Goal: Task Accomplishment & Management: Use online tool/utility

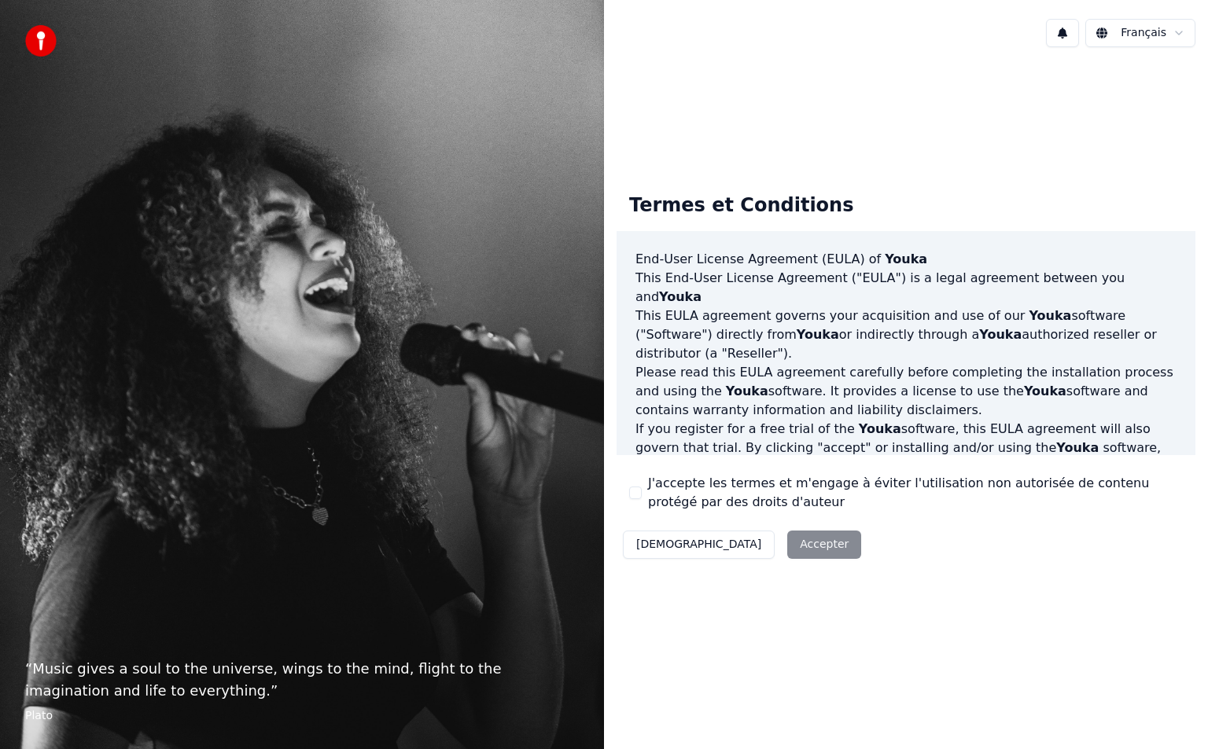
click at [711, 548] on div "Décliner Accepter" at bounding box center [741, 544] width 251 height 41
click at [729, 546] on div "Décliner Accepter" at bounding box center [741, 544] width 251 height 41
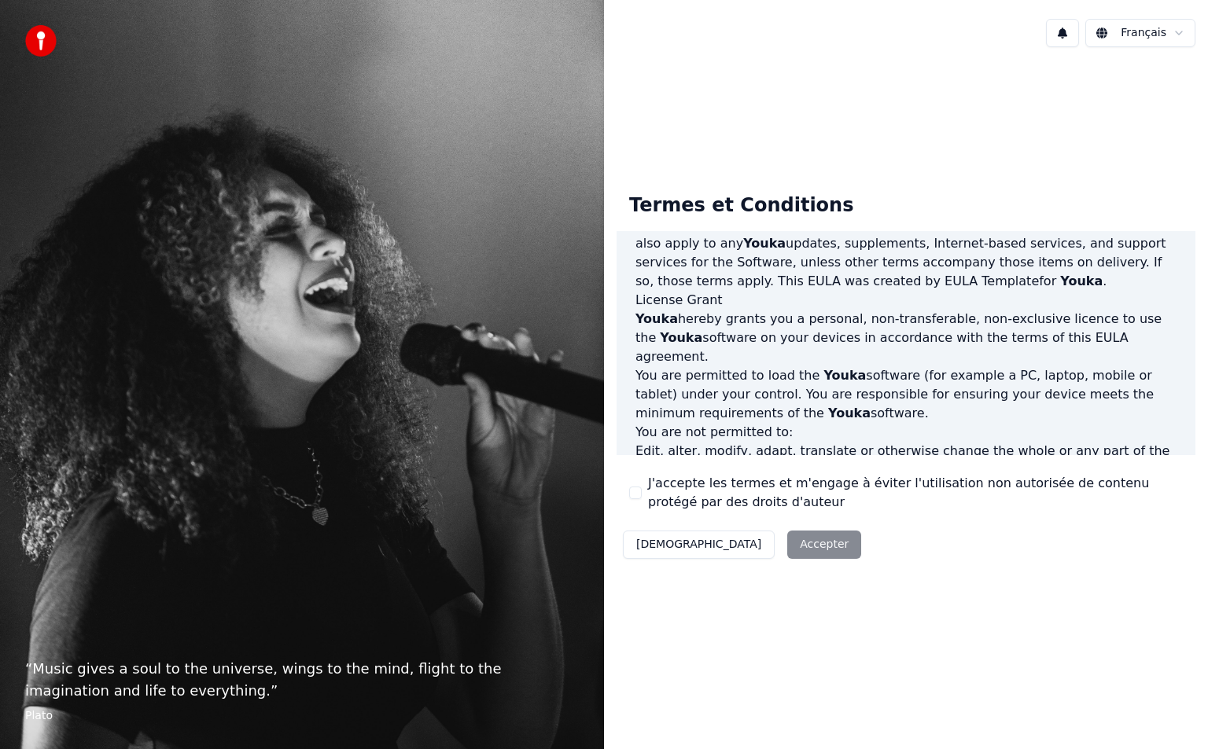
scroll to position [813, 0]
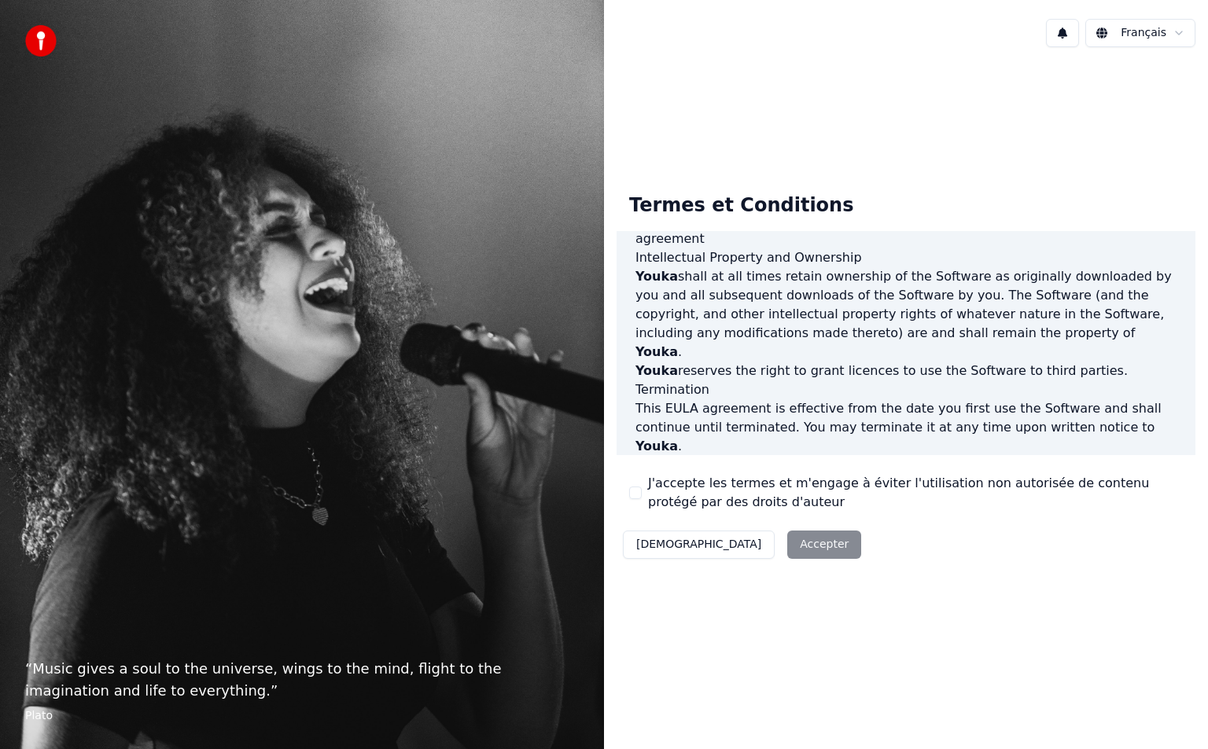
click at [737, 541] on div "Décliner Accepter" at bounding box center [741, 544] width 251 height 41
click at [697, 488] on label "J'accepte les termes et m'engage à éviter l'utilisation non autorisée de conten…" at bounding box center [915, 493] width 535 height 38
click at [642, 488] on button "J'accepte les termes et m'engage à éviter l'utilisation non autorisée de conten…" at bounding box center [635, 493] width 13 height 13
click at [787, 531] on button "Accepter" at bounding box center [824, 545] width 74 height 28
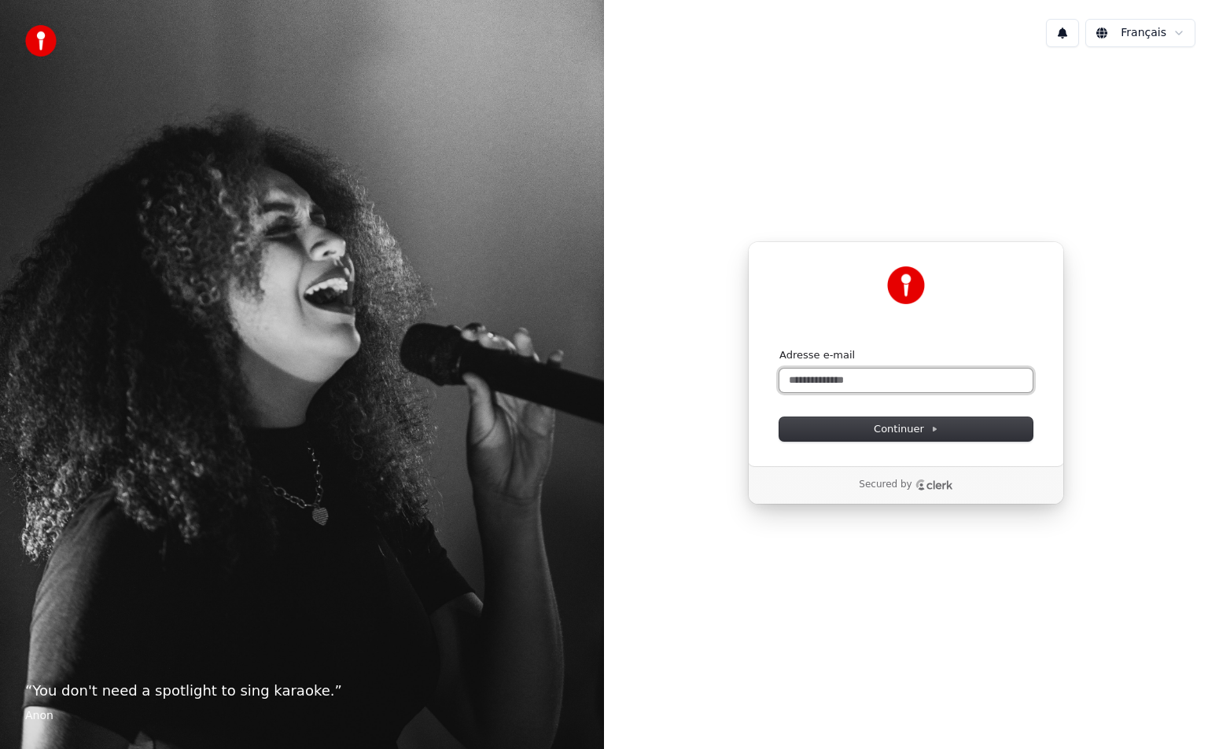
click at [911, 377] on input "Adresse e-mail" at bounding box center [905, 381] width 253 height 24
click at [779, 348] on button "submit" at bounding box center [779, 348] width 0 height 0
type input "**********"
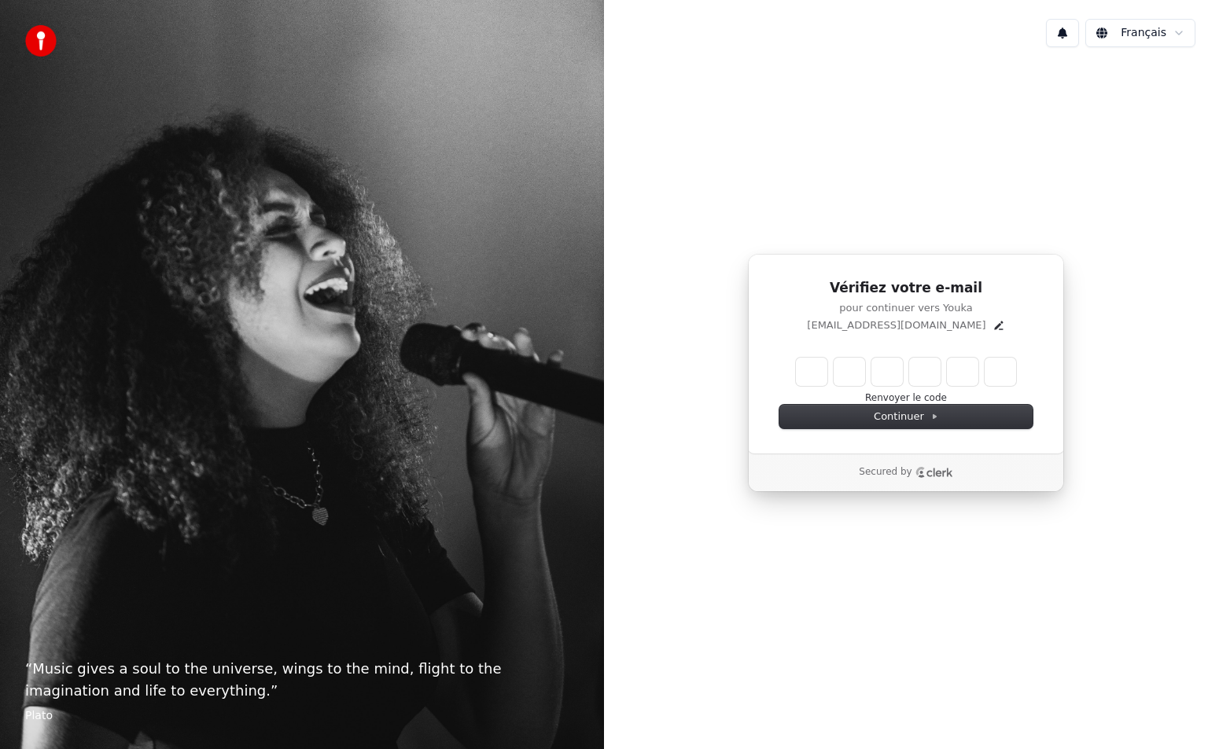
click at [805, 371] on input "Enter verification code" at bounding box center [906, 372] width 220 height 28
type input "******"
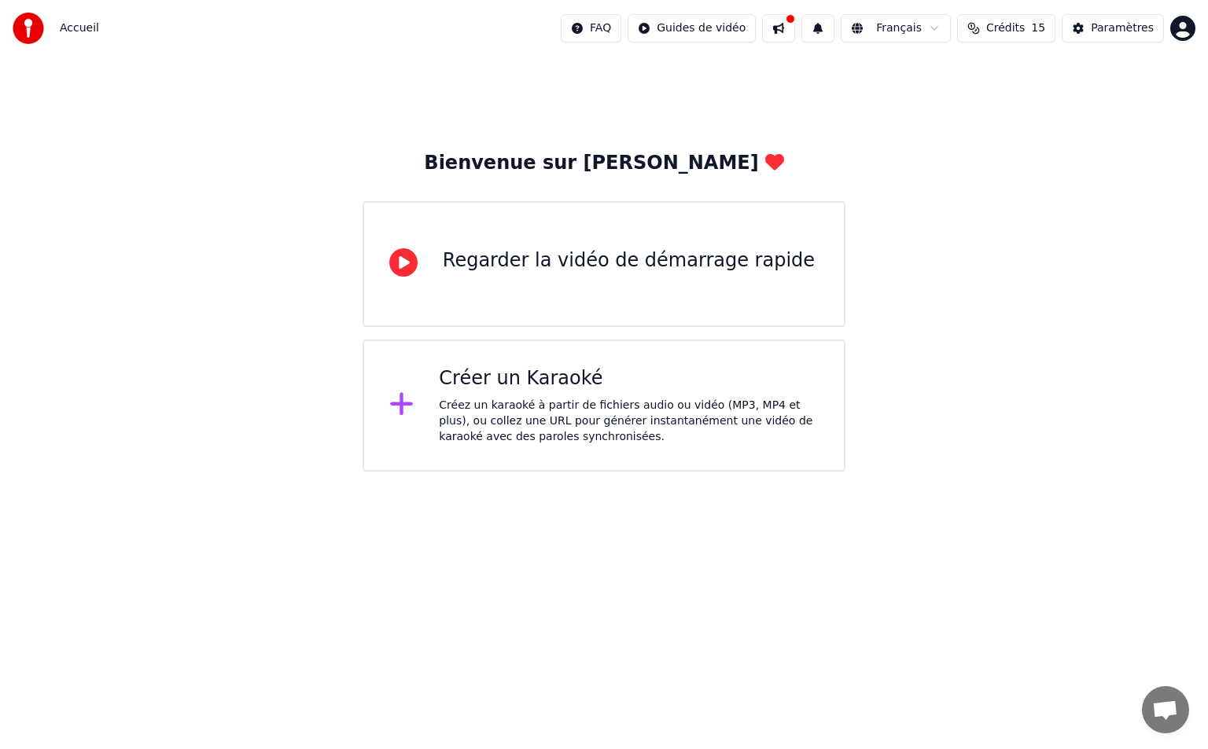
click at [476, 413] on div "Créez un karaoké à partir de fichiers audio ou vidéo (MP3, MP4 et plus), ou col…" at bounding box center [629, 421] width 380 height 47
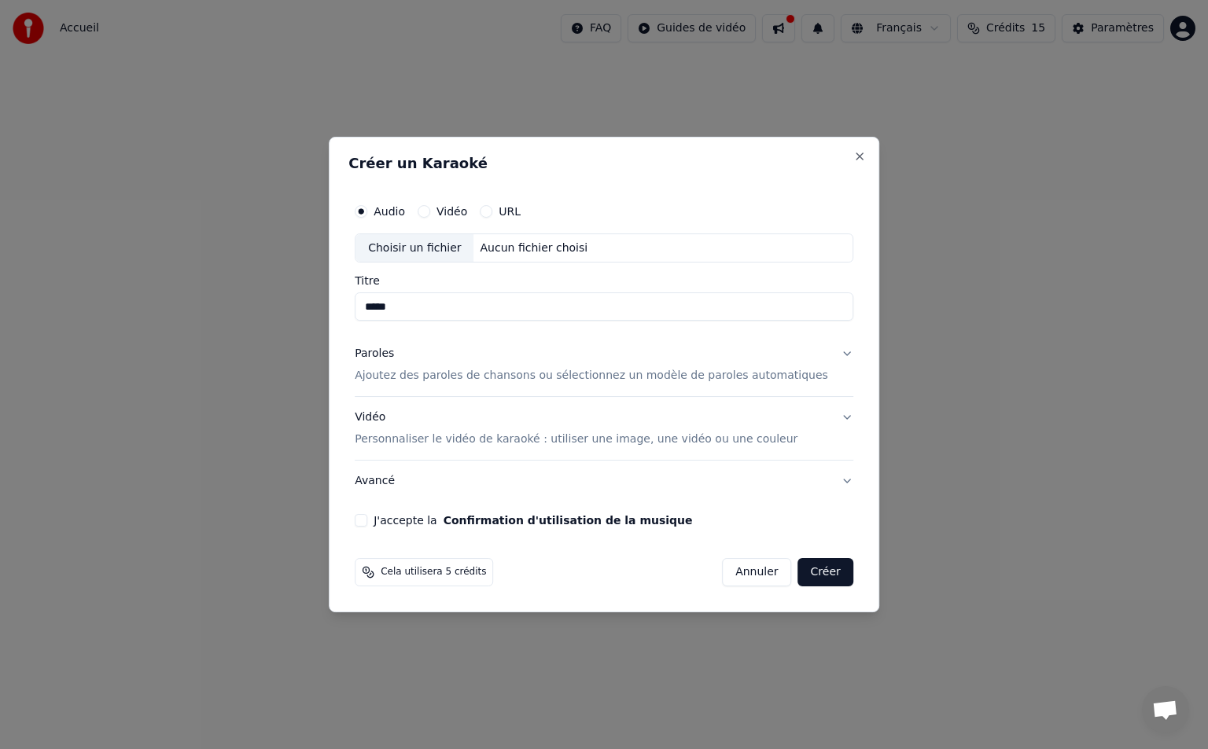
type input "*****"
click at [585, 249] on div "Aucun fichier choisi" at bounding box center [534, 249] width 120 height 16
click at [467, 215] on label "Vidéo" at bounding box center [451, 211] width 31 height 11
click at [430, 215] on button "Vidéo" at bounding box center [423, 211] width 13 height 13
click at [568, 256] on div "Choisir un fichier Aucun fichier choisi" at bounding box center [604, 249] width 498 height 30
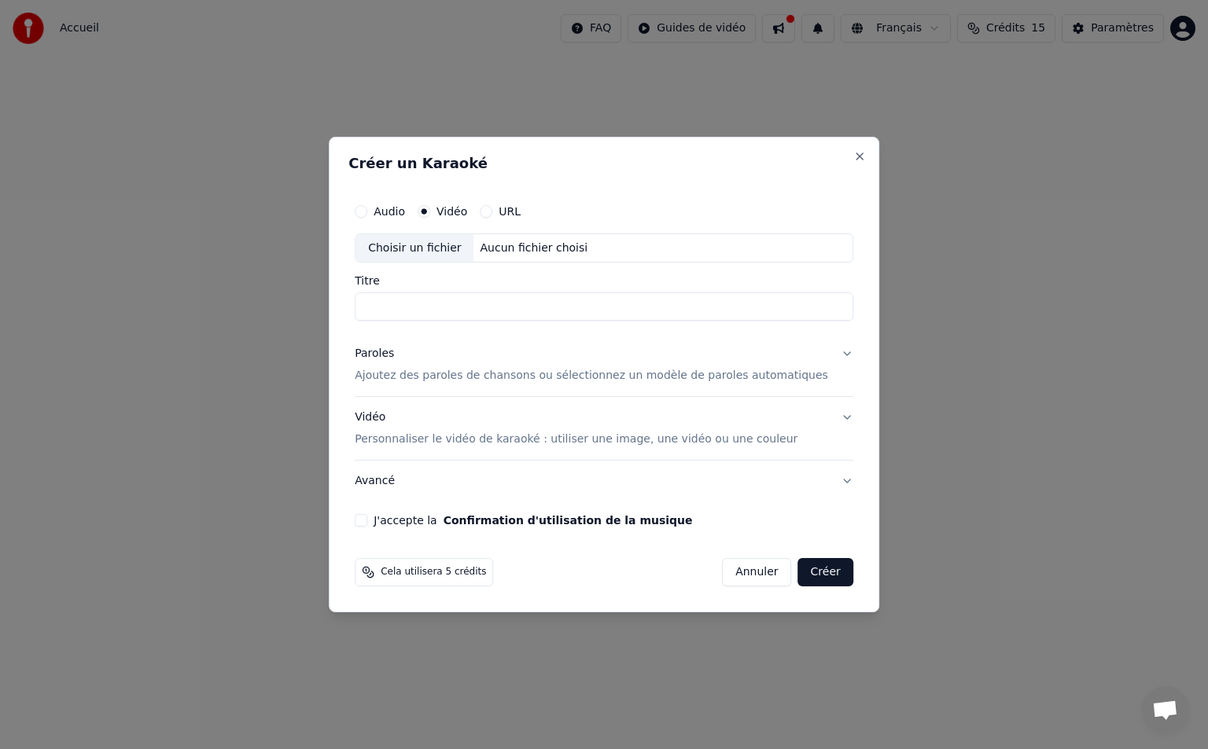
click at [520, 211] on label "URL" at bounding box center [509, 211] width 22 height 11
click at [492, 211] on button "URL" at bounding box center [486, 211] width 13 height 13
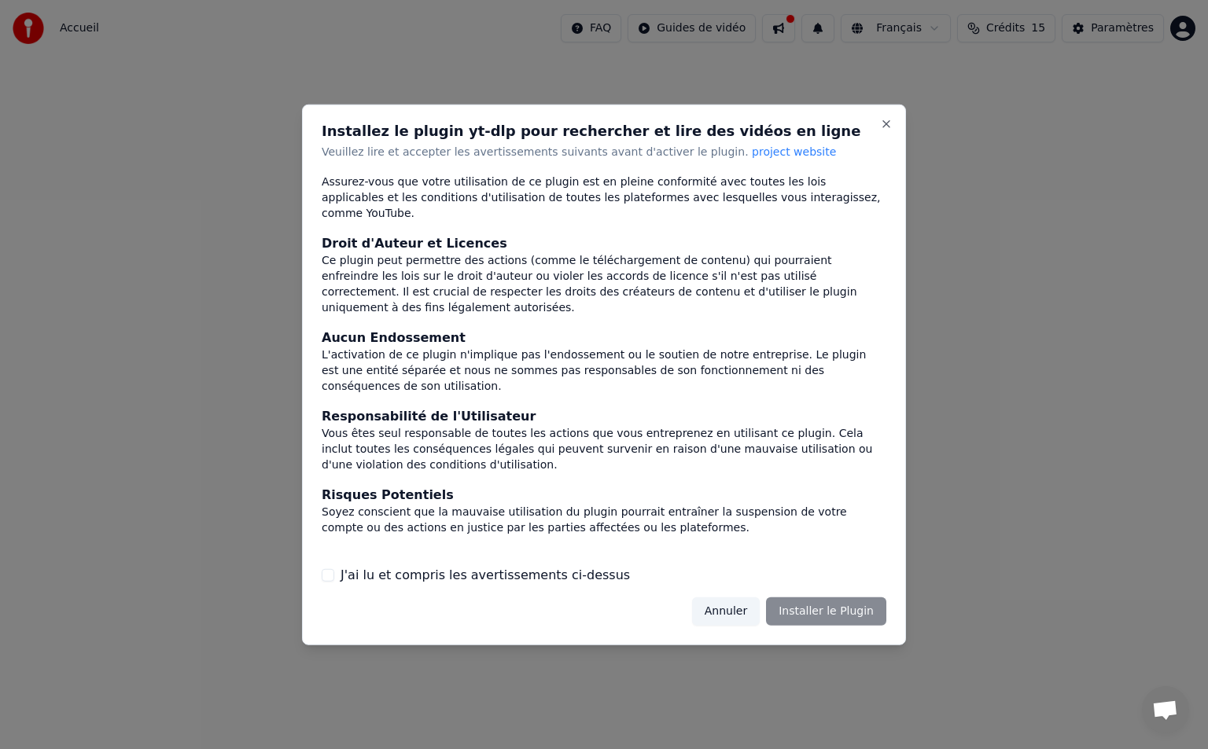
scroll to position [21, 0]
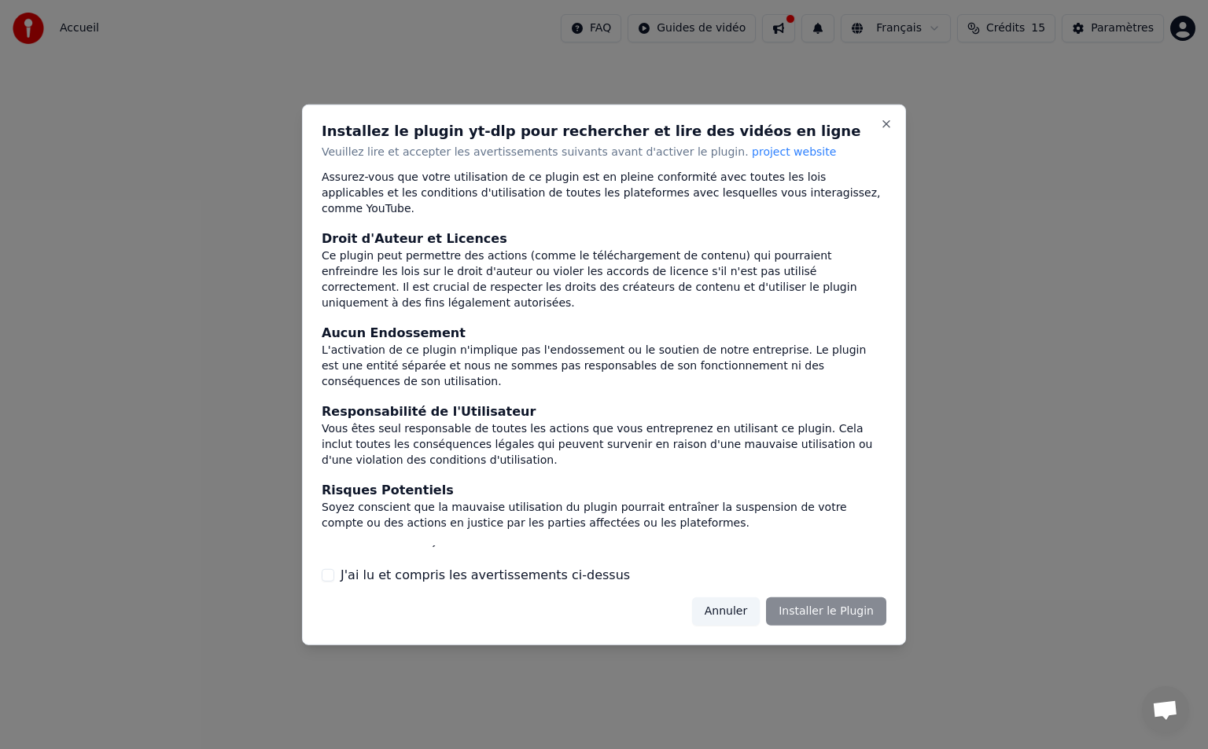
click at [567, 583] on label "J'ai lu et compris les avertissements ci-dessus" at bounding box center [484, 575] width 289 height 19
click at [334, 582] on button "J'ai lu et compris les avertissements ci-dessus" at bounding box center [328, 575] width 13 height 13
click at [828, 621] on button "Installer le Plugin" at bounding box center [826, 612] width 120 height 28
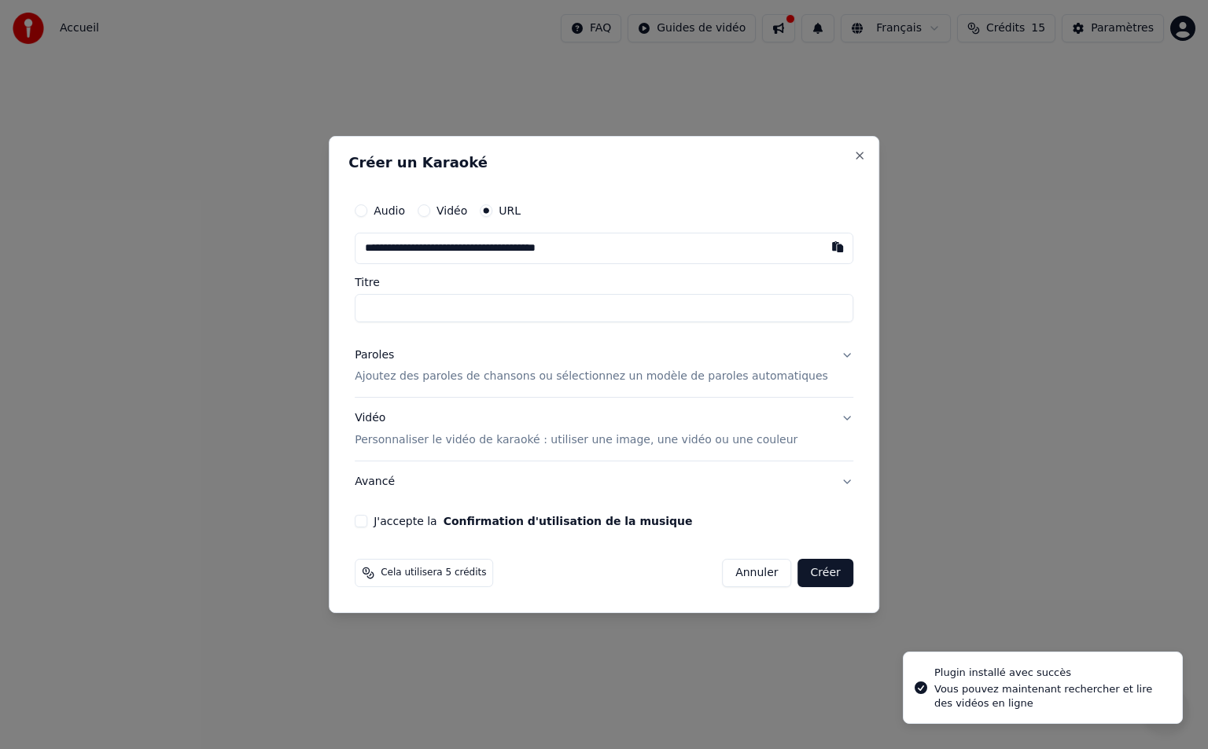
type input "**********"
click at [784, 246] on input "**********" at bounding box center [604, 248] width 498 height 31
click at [681, 252] on input "text" at bounding box center [604, 248] width 498 height 31
paste input "**********"
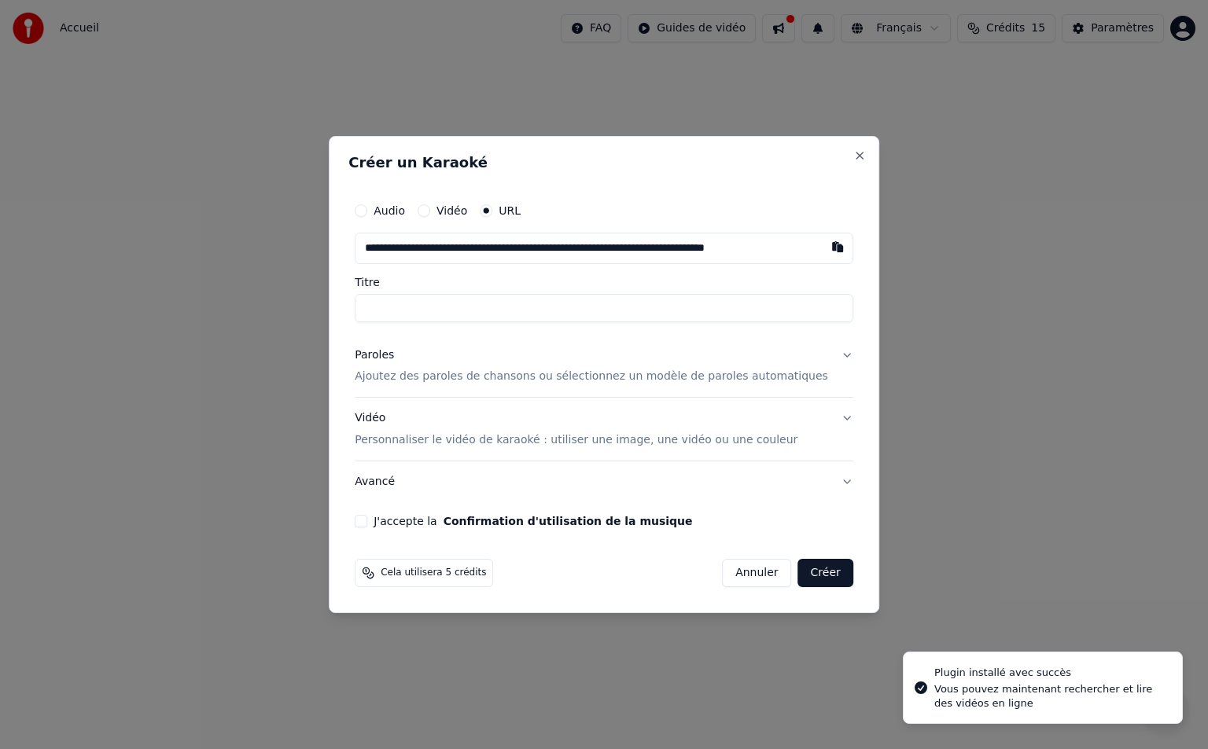
click at [550, 247] on input "**********" at bounding box center [604, 248] width 498 height 31
click at [451, 246] on input "**********" at bounding box center [604, 248] width 498 height 31
click at [409, 312] on div "**********" at bounding box center [603, 362] width 511 height 346
click at [410, 312] on input "Titre" at bounding box center [604, 308] width 498 height 28
click at [442, 250] on input "**********" at bounding box center [604, 248] width 498 height 31
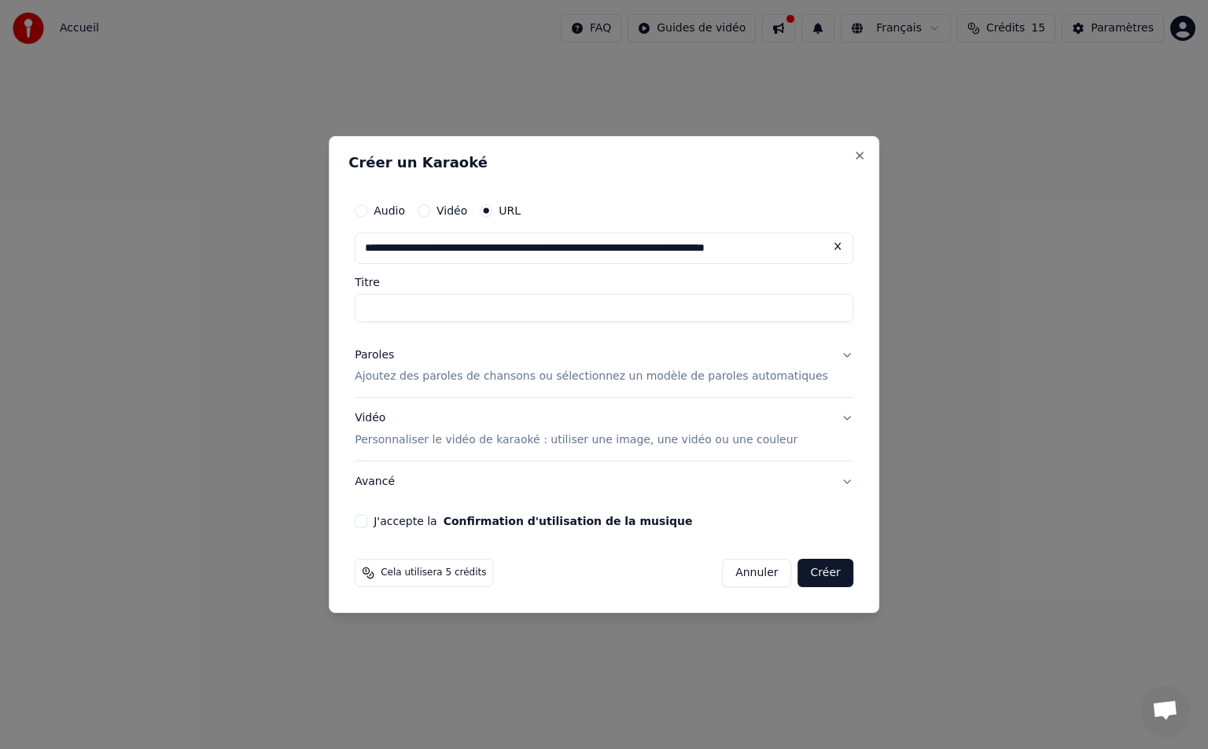
type input "**********"
click at [848, 160] on div "**********" at bounding box center [604, 375] width 550 height 478
type input "**********"
click at [731, 248] on input "**********" at bounding box center [580, 248] width 451 height 31
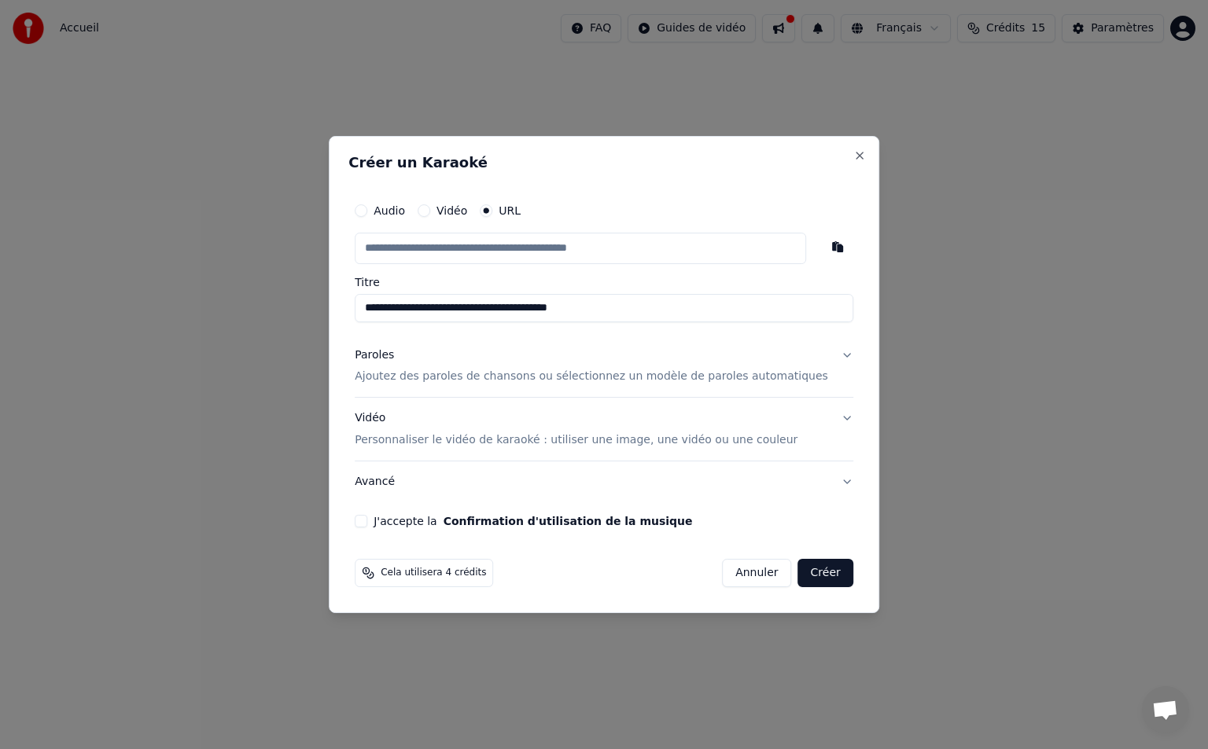
paste input "**********"
type input "**********"
click at [656, 296] on input "**********" at bounding box center [604, 308] width 498 height 28
click at [820, 366] on button "Paroles Ajoutez des paroles de chansons ou sélectionnez un modèle de paroles au…" at bounding box center [604, 366] width 498 height 63
type input "**********"
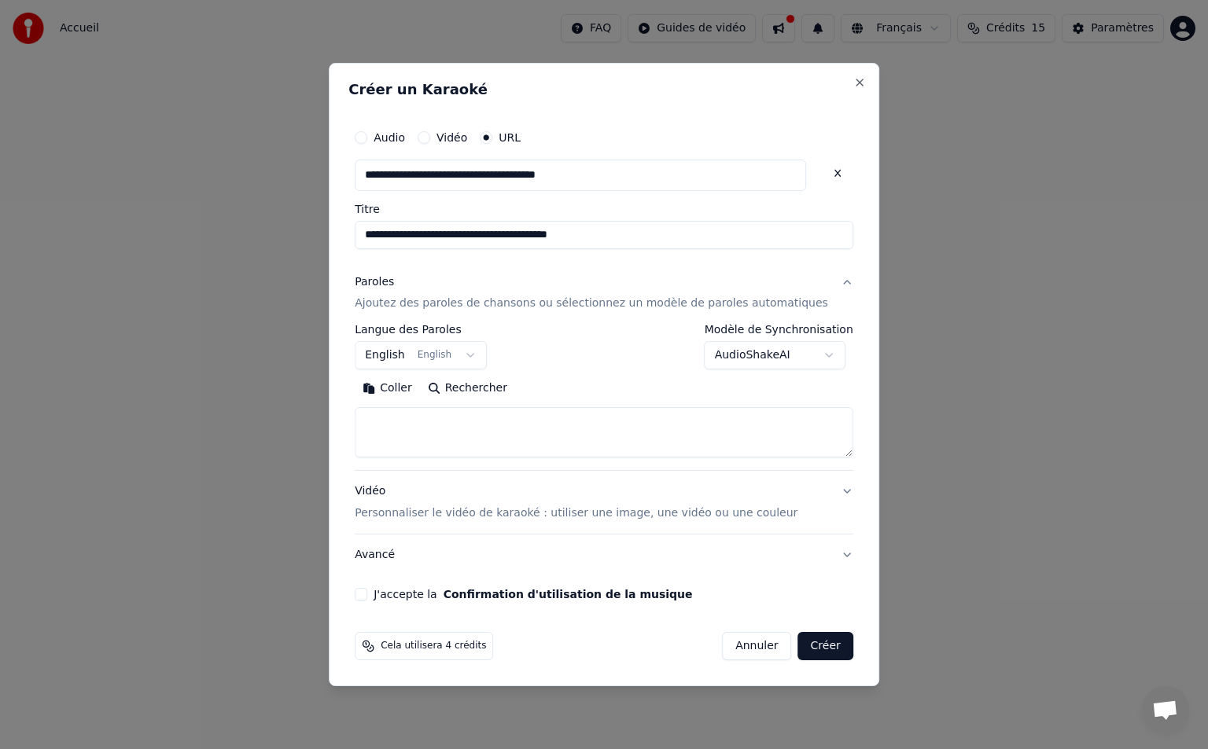
click at [439, 427] on textarea at bounding box center [604, 433] width 498 height 50
type textarea "**********"
click at [482, 361] on button "English English" at bounding box center [421, 356] width 132 height 28
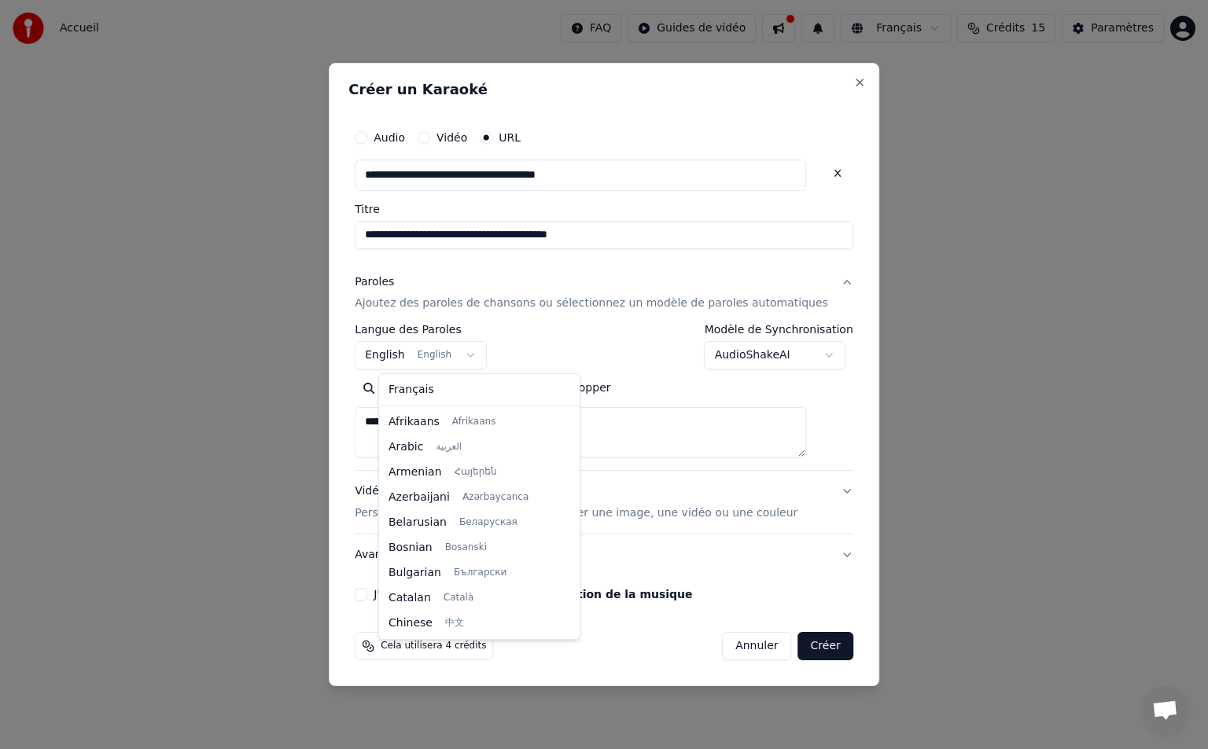
scroll to position [126, 0]
select select "**"
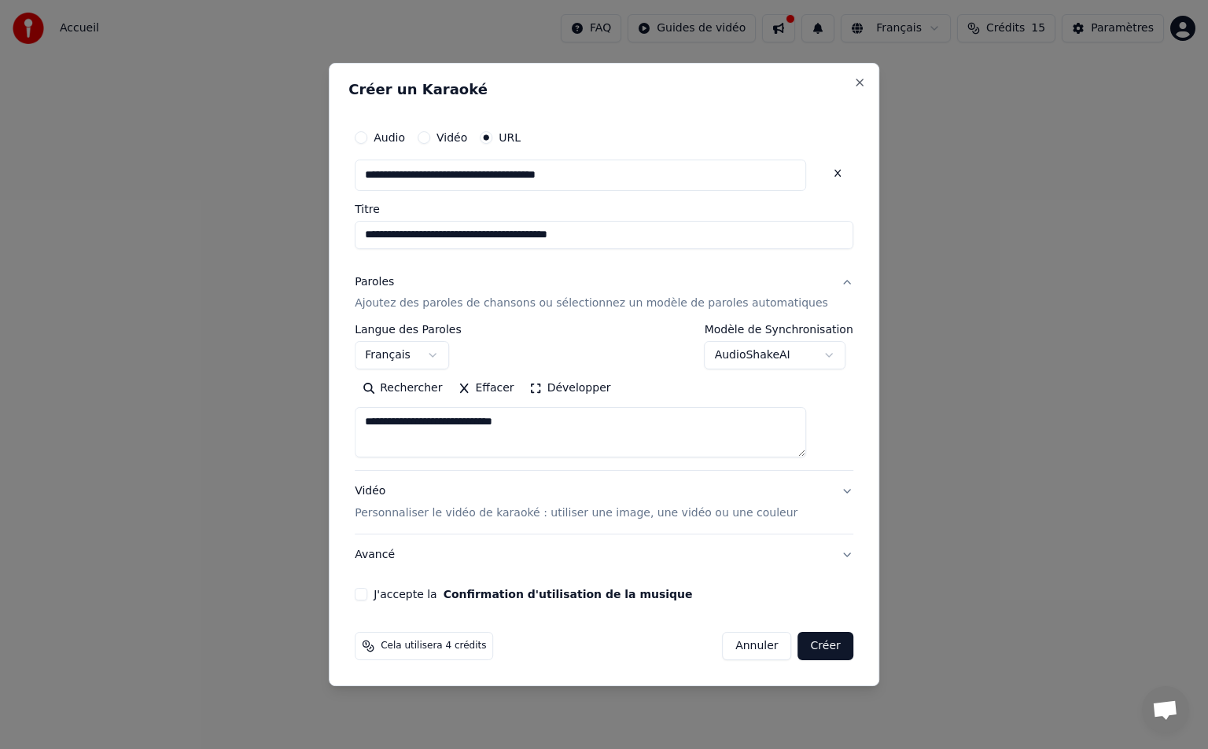
click at [785, 356] on body "**********" at bounding box center [604, 236] width 1208 height 472
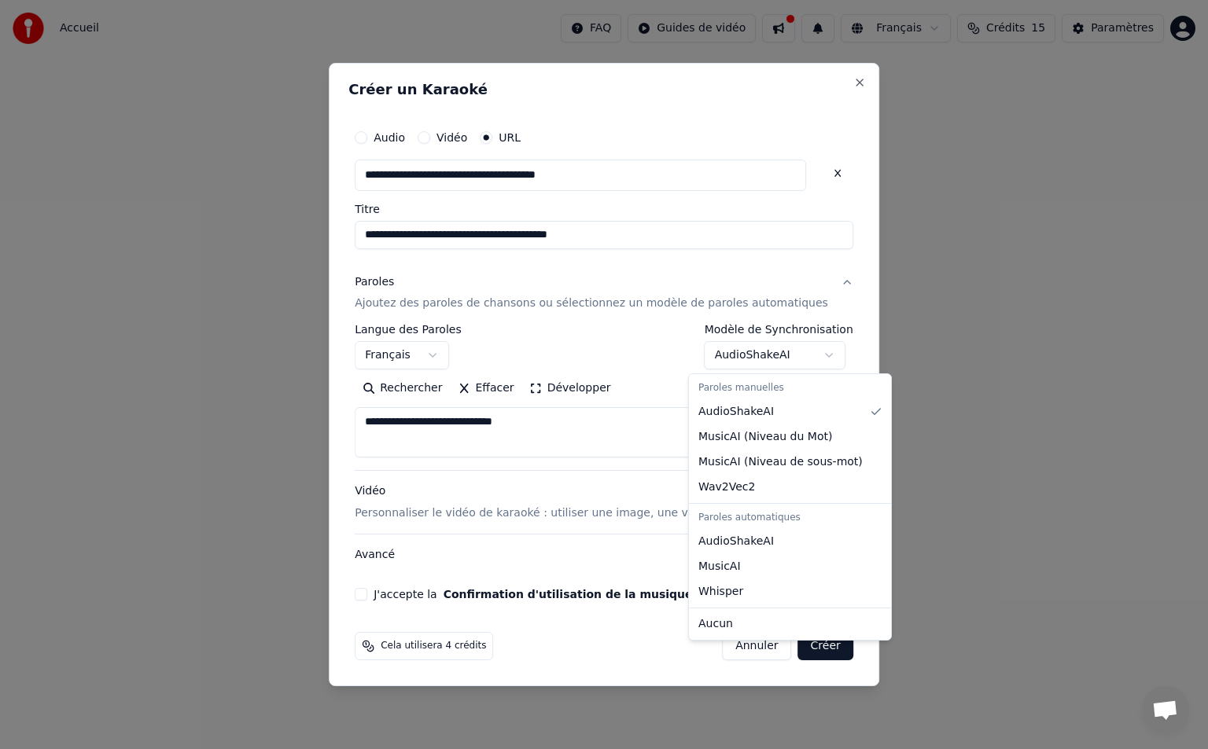
click at [785, 356] on body "**********" at bounding box center [604, 236] width 1208 height 472
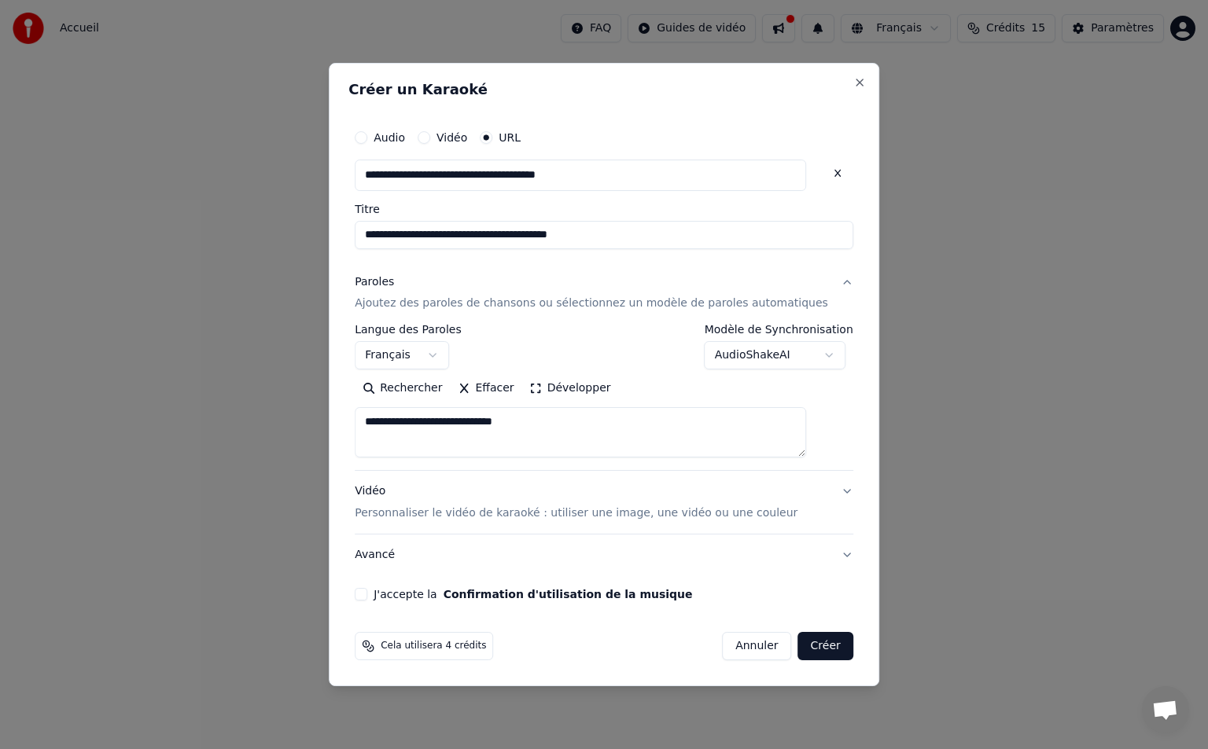
click at [548, 443] on textarea "**********" at bounding box center [580, 433] width 451 height 50
click at [491, 450] on textarea "**********" at bounding box center [580, 433] width 451 height 50
click at [586, 445] on textarea "**********" at bounding box center [580, 433] width 451 height 50
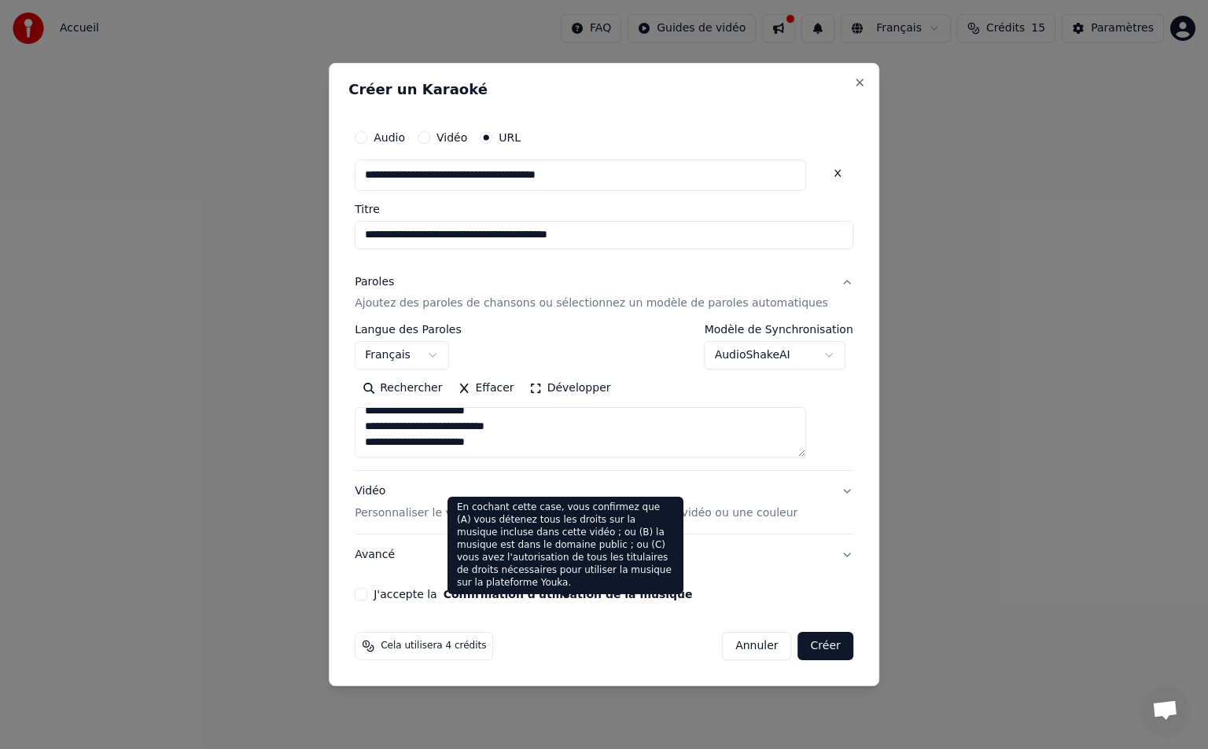
type textarea "**********"
click at [528, 589] on button "Confirmation d'utilisation de la musique" at bounding box center [567, 594] width 249 height 11
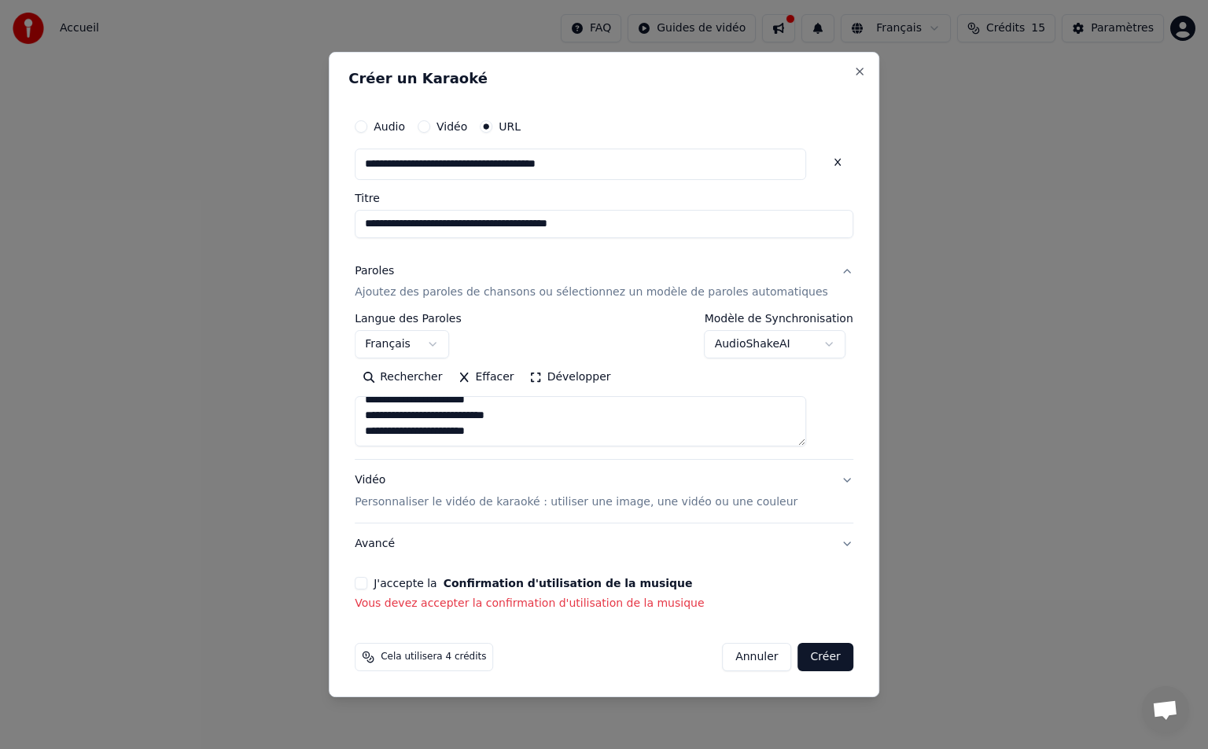
click at [367, 583] on button "J'accepte la Confirmation d'utilisation de la musique" at bounding box center [361, 583] width 13 height 13
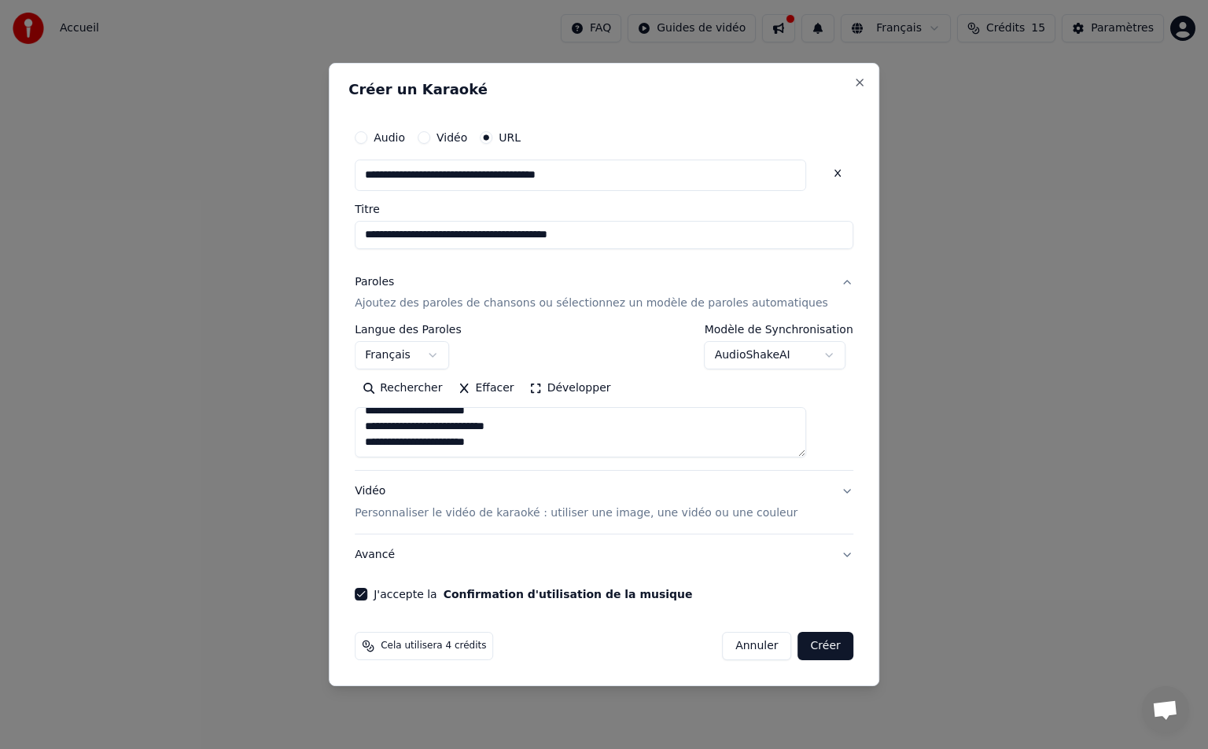
click at [809, 647] on button "Créer" at bounding box center [825, 646] width 55 height 28
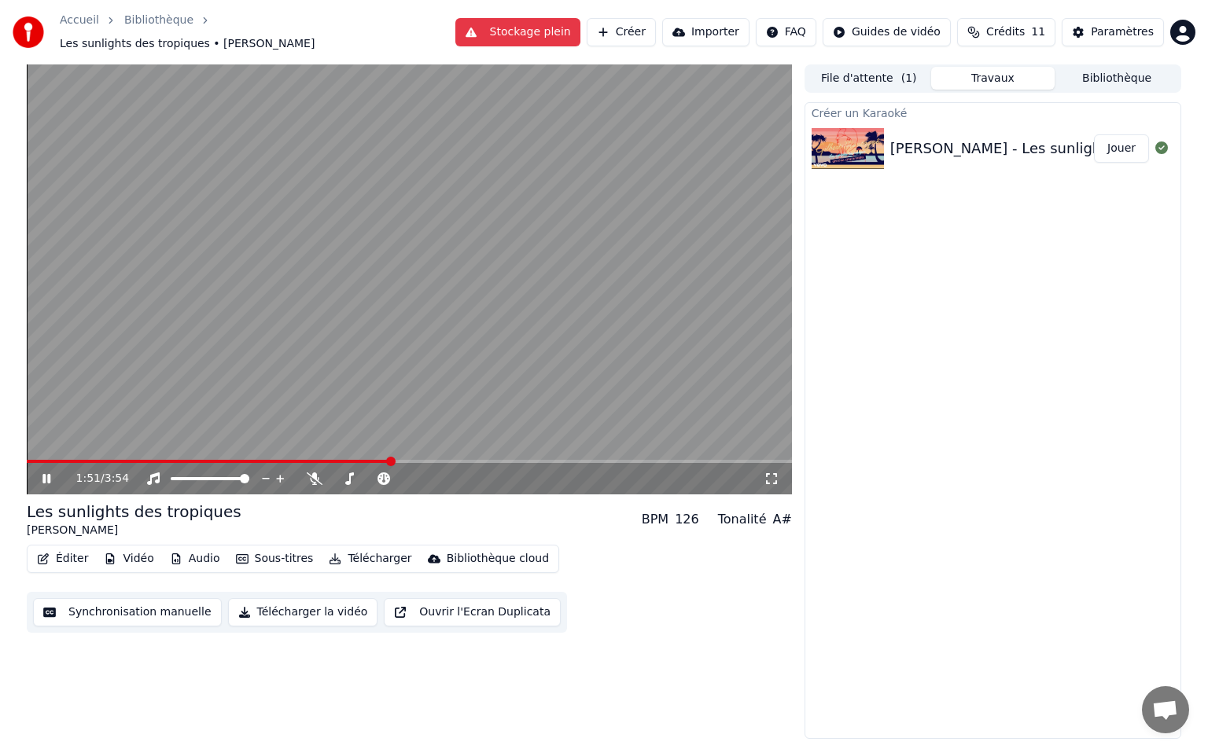
click at [42, 473] on icon at bounding box center [57, 479] width 37 height 13
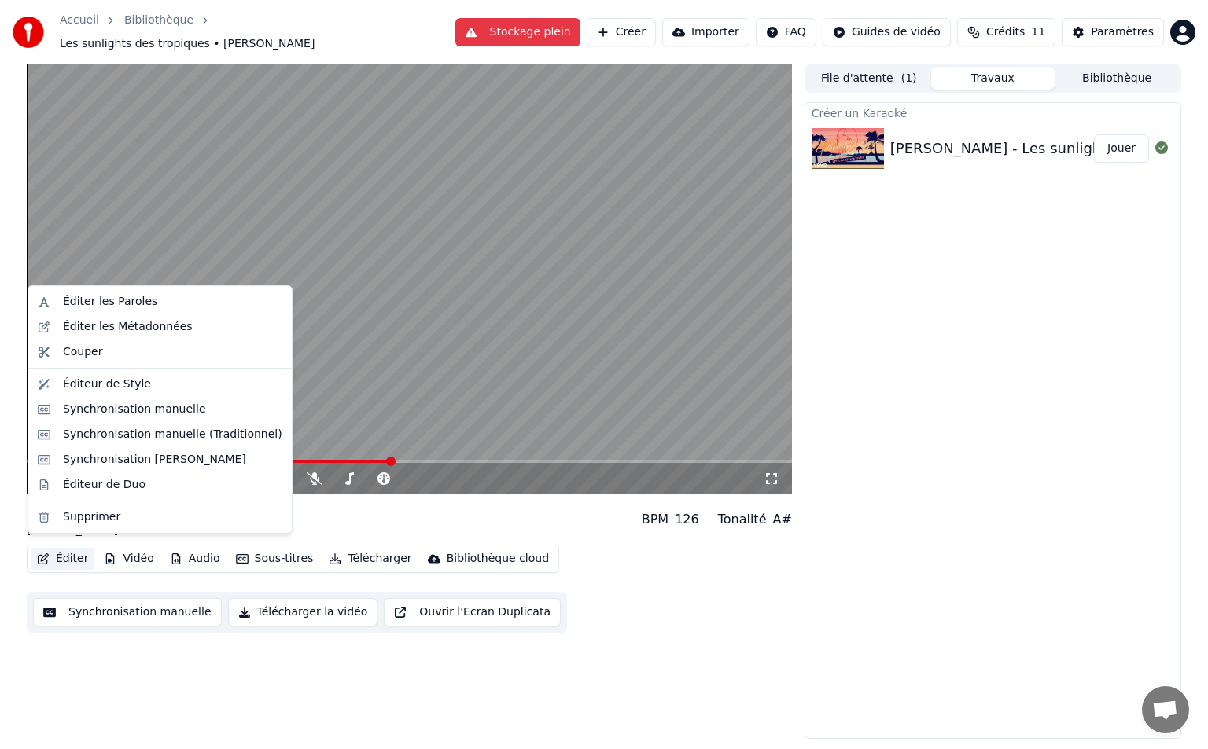
click at [54, 556] on button "Éditer" at bounding box center [63, 559] width 64 height 22
click at [108, 310] on div "Éditer les Paroles" at bounding box center [159, 301] width 257 height 25
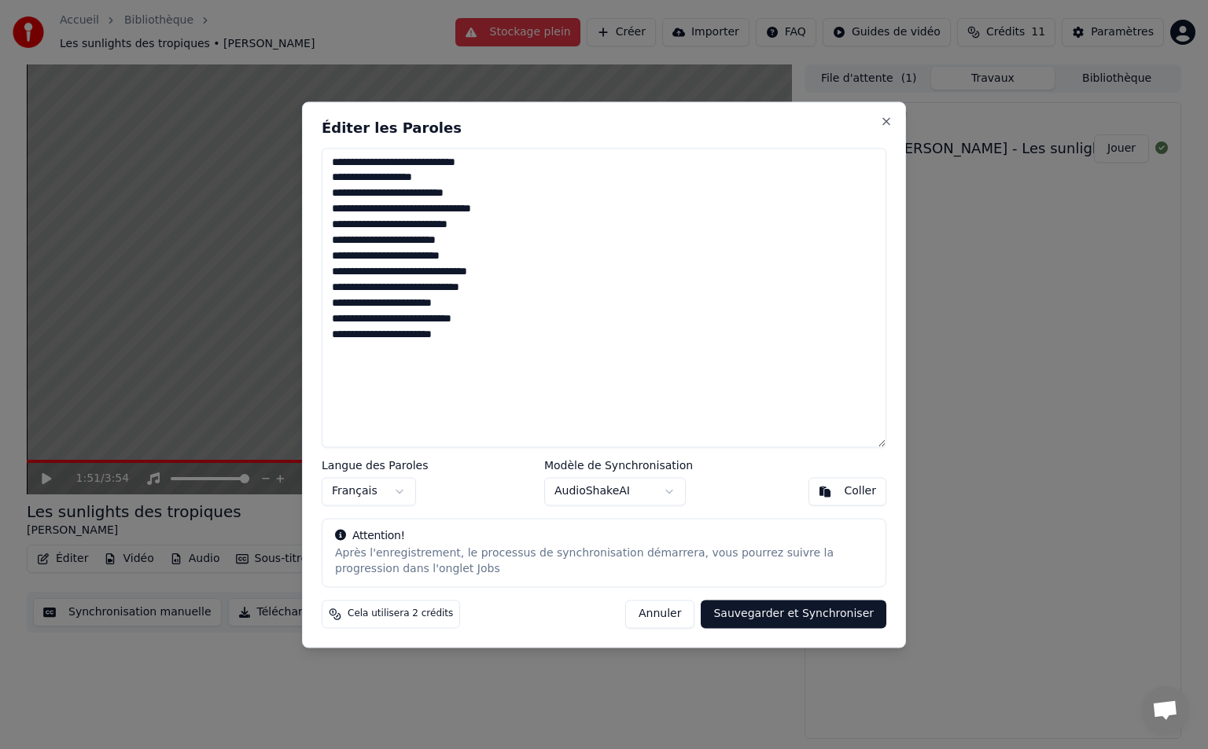
click at [500, 190] on textarea "**********" at bounding box center [604, 298] width 565 height 300
click at [498, 171] on textarea "**********" at bounding box center [604, 298] width 565 height 300
click at [506, 166] on textarea "**********" at bounding box center [604, 298] width 565 height 300
click at [680, 618] on button "Annuler" at bounding box center [659, 614] width 69 height 28
type textarea "**********"
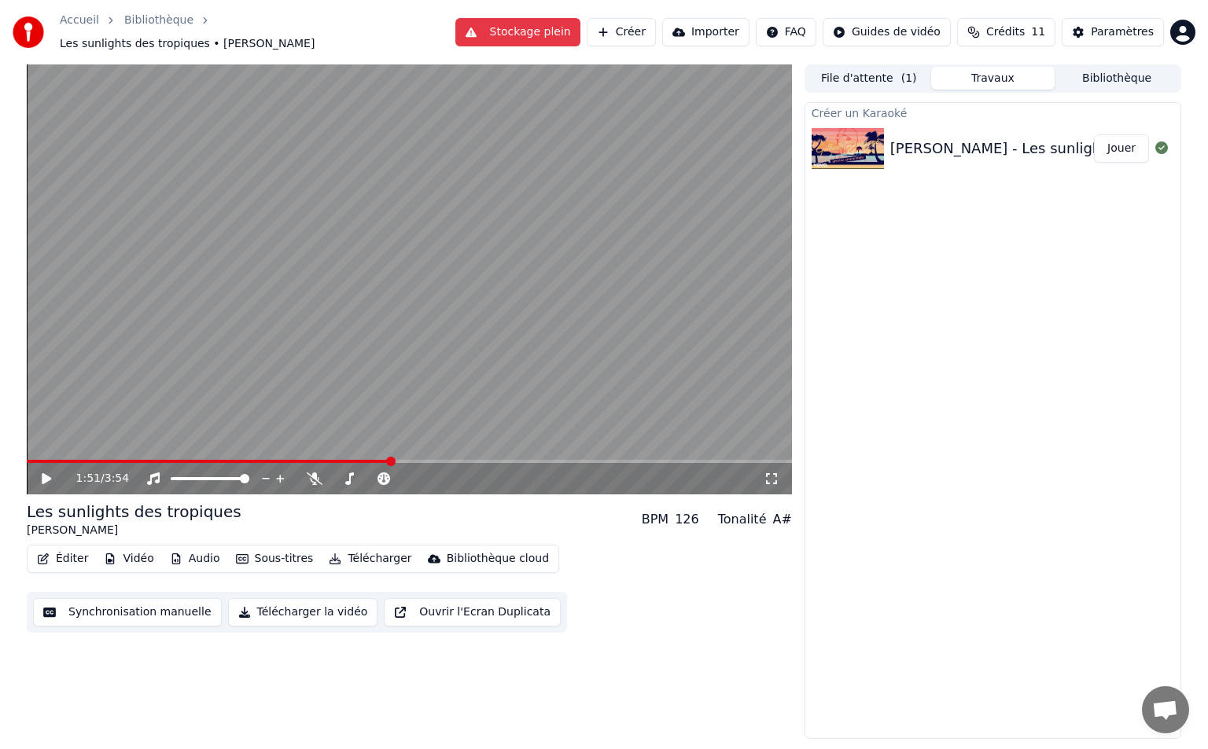
click at [28, 450] on video at bounding box center [409, 279] width 765 height 430
click at [87, 460] on span at bounding box center [211, 461] width 369 height 3
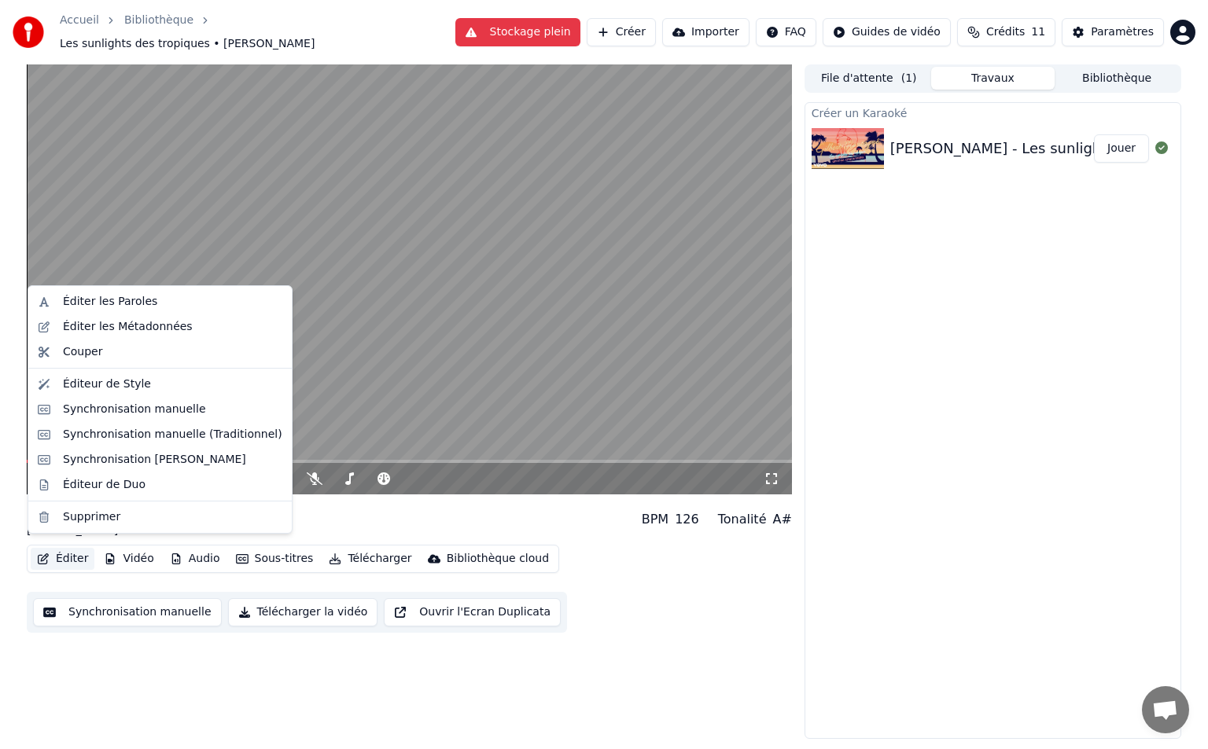
click at [57, 548] on button "Éditer" at bounding box center [63, 559] width 64 height 22
click at [120, 325] on div "Éditer les Métadonnées" at bounding box center [128, 327] width 130 height 16
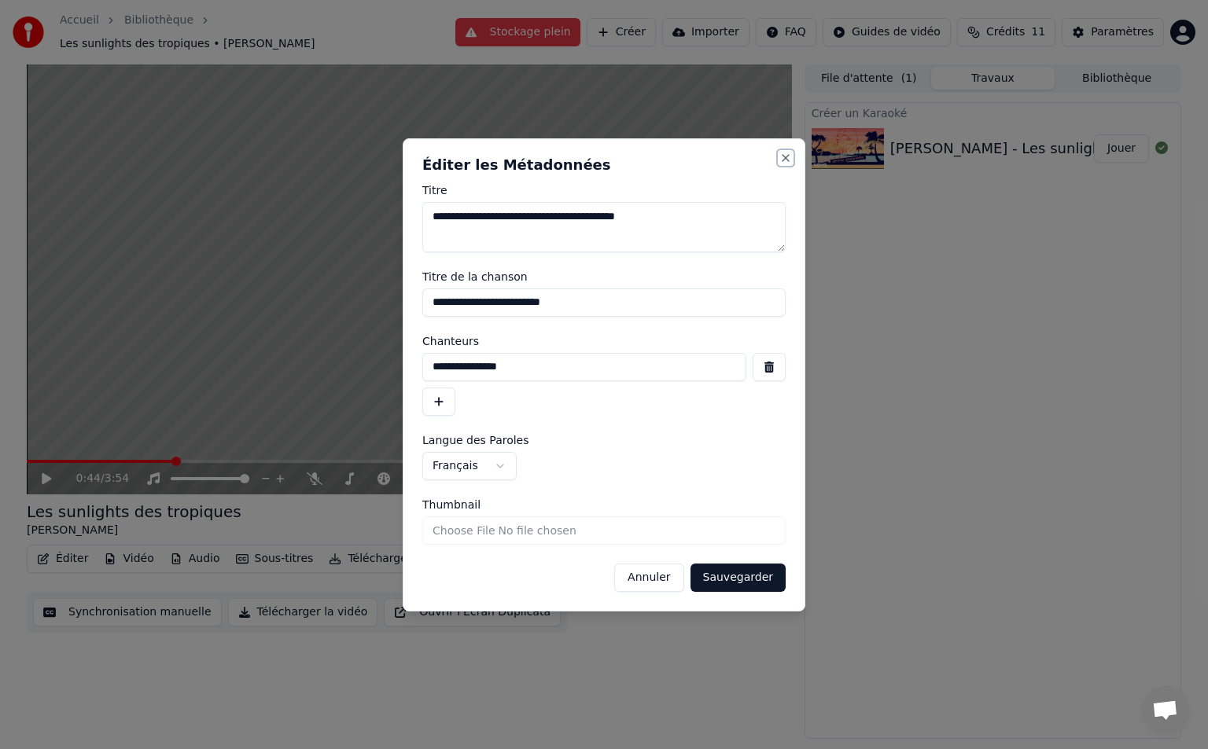
click at [790, 158] on button "Close" at bounding box center [785, 158] width 13 height 13
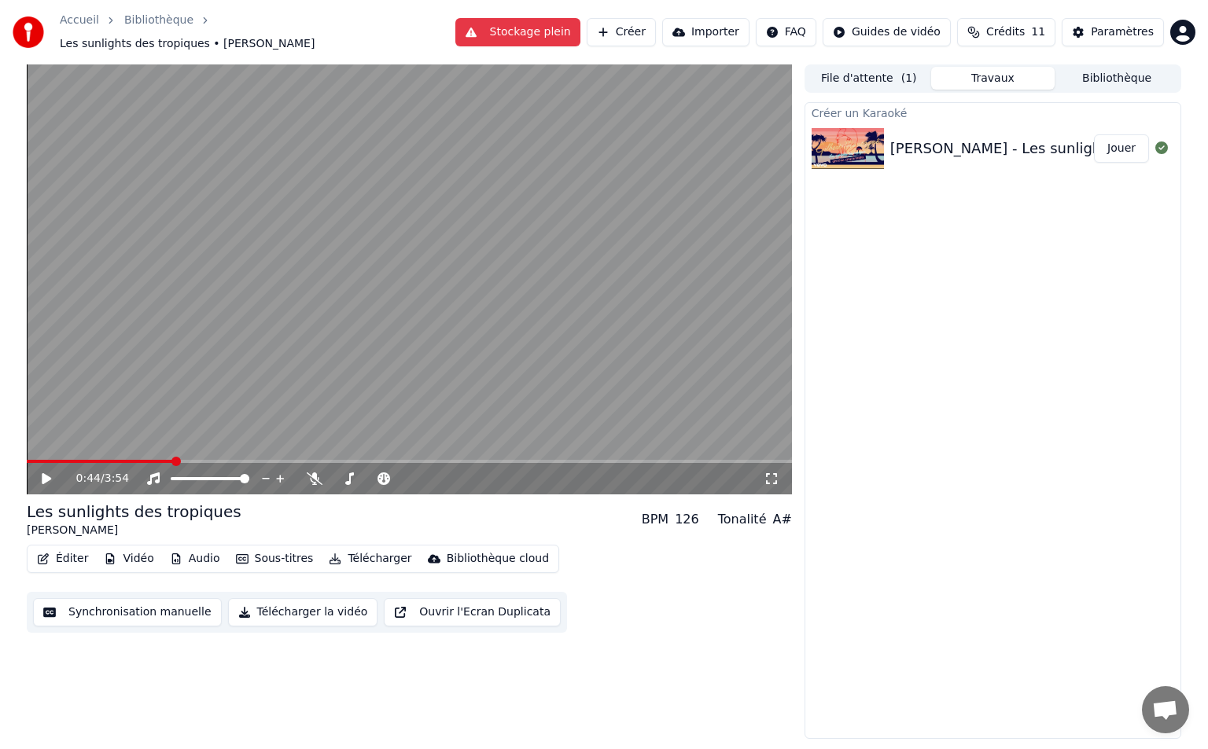
click at [80, 548] on button "Éditer" at bounding box center [63, 559] width 64 height 22
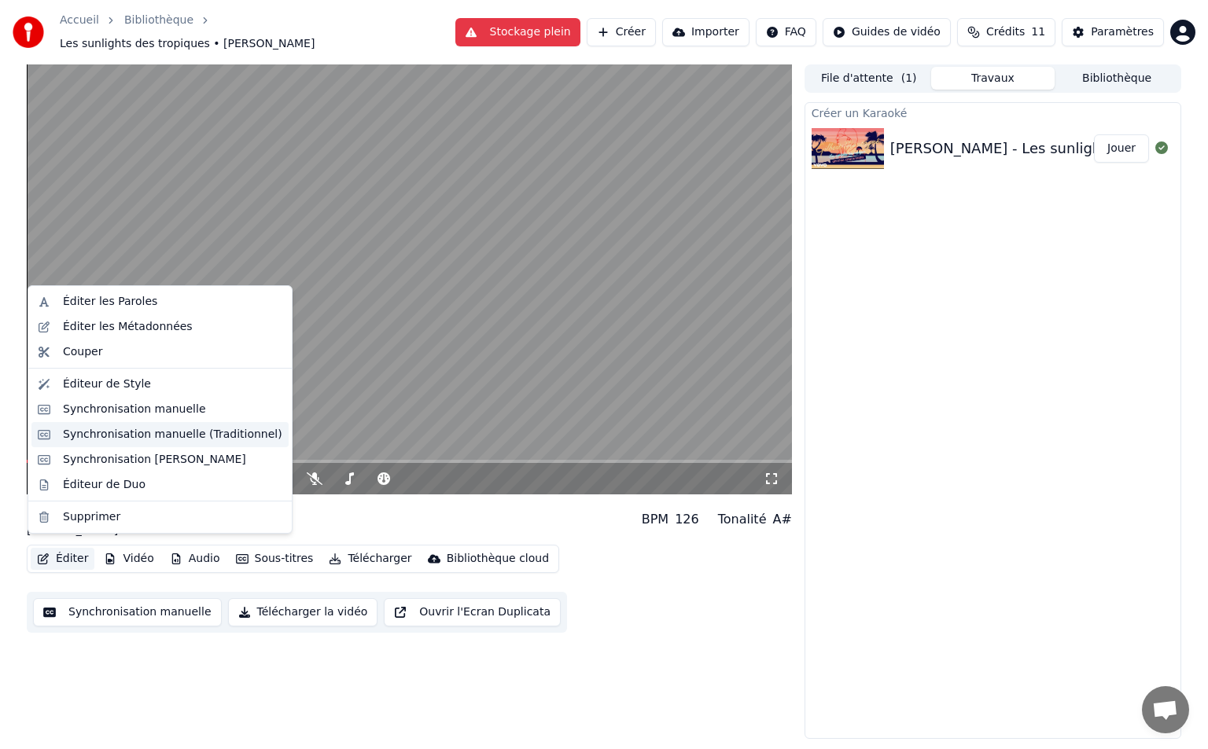
click at [160, 428] on div "Synchronisation manuelle (Traditionnel)" at bounding box center [172, 435] width 219 height 16
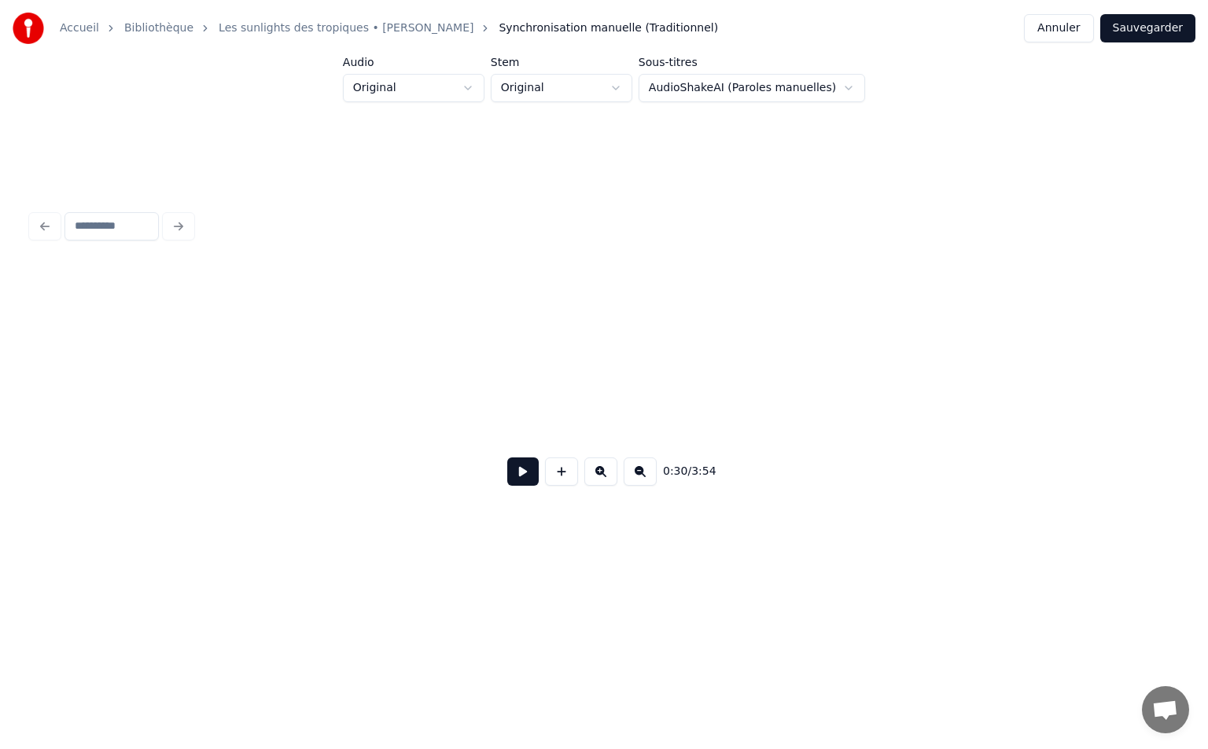
click at [0, 493] on div "Accueil Bibliothèque Les sunlights des tropiques • Gilbert Montagné Synchronisa…" at bounding box center [604, 288] width 1208 height 577
click at [509, 479] on button at bounding box center [522, 472] width 31 height 28
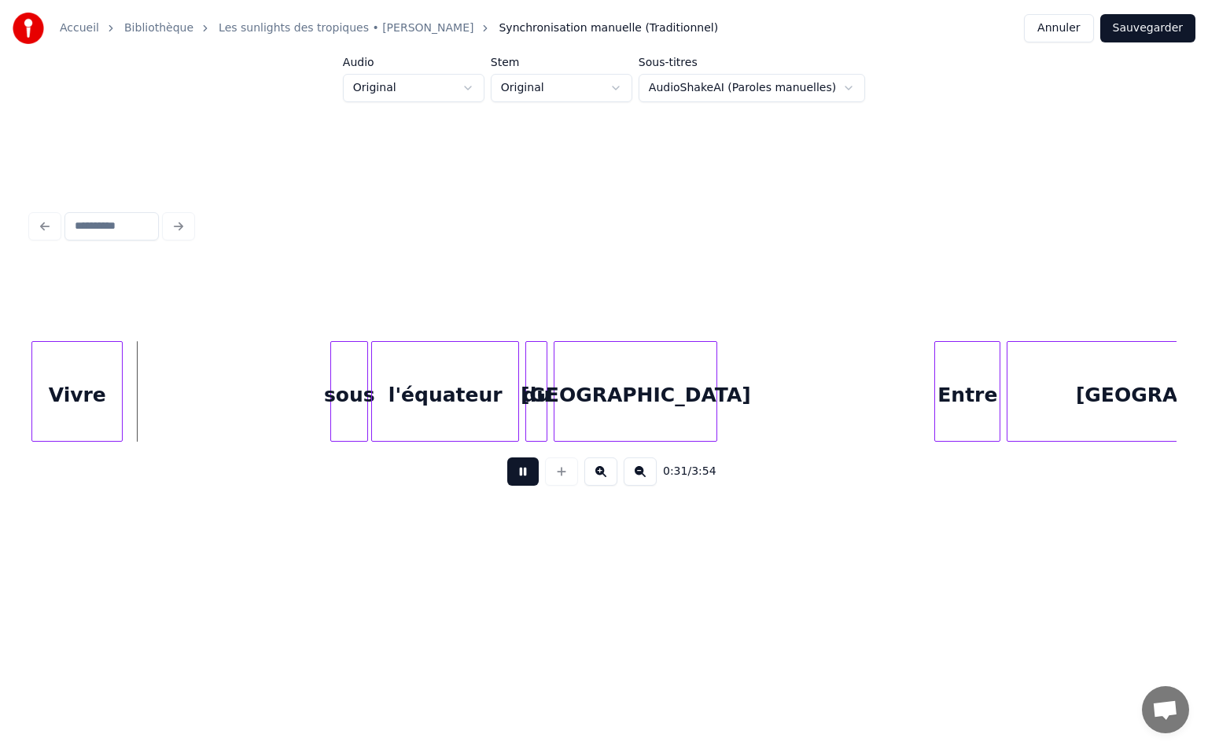
click at [509, 479] on button at bounding box center [522, 472] width 31 height 28
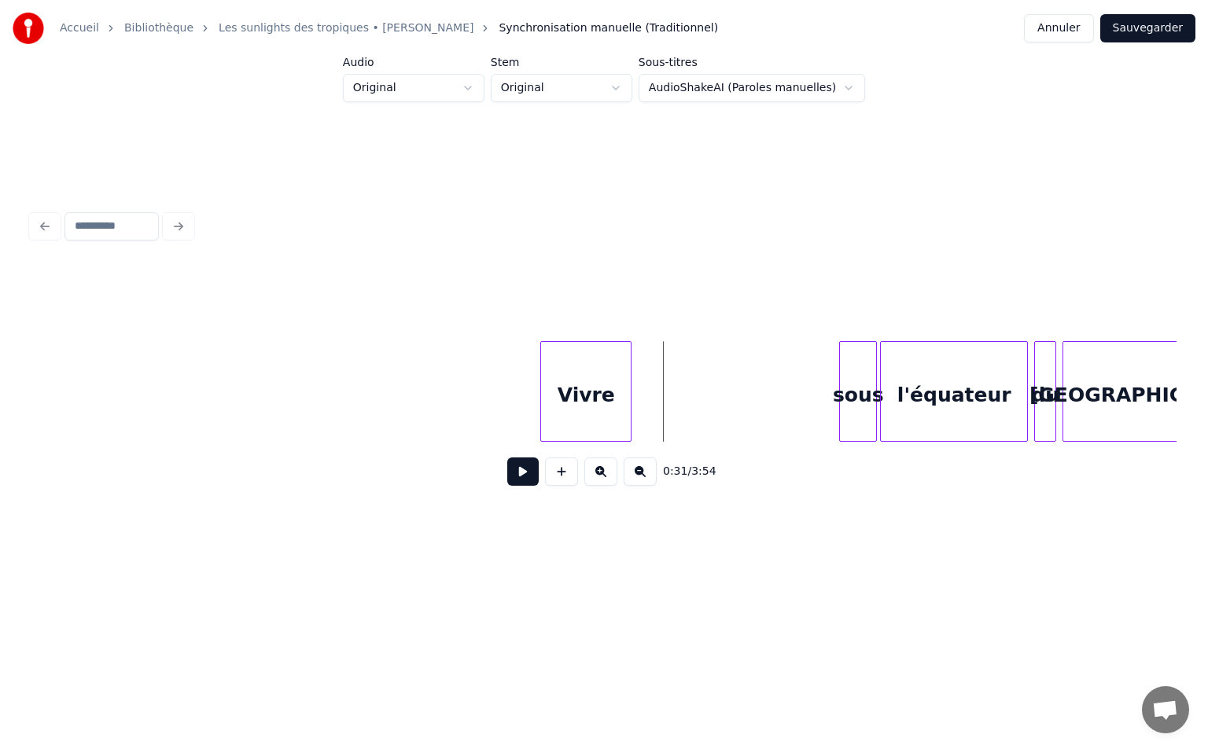
scroll to position [0, 4375]
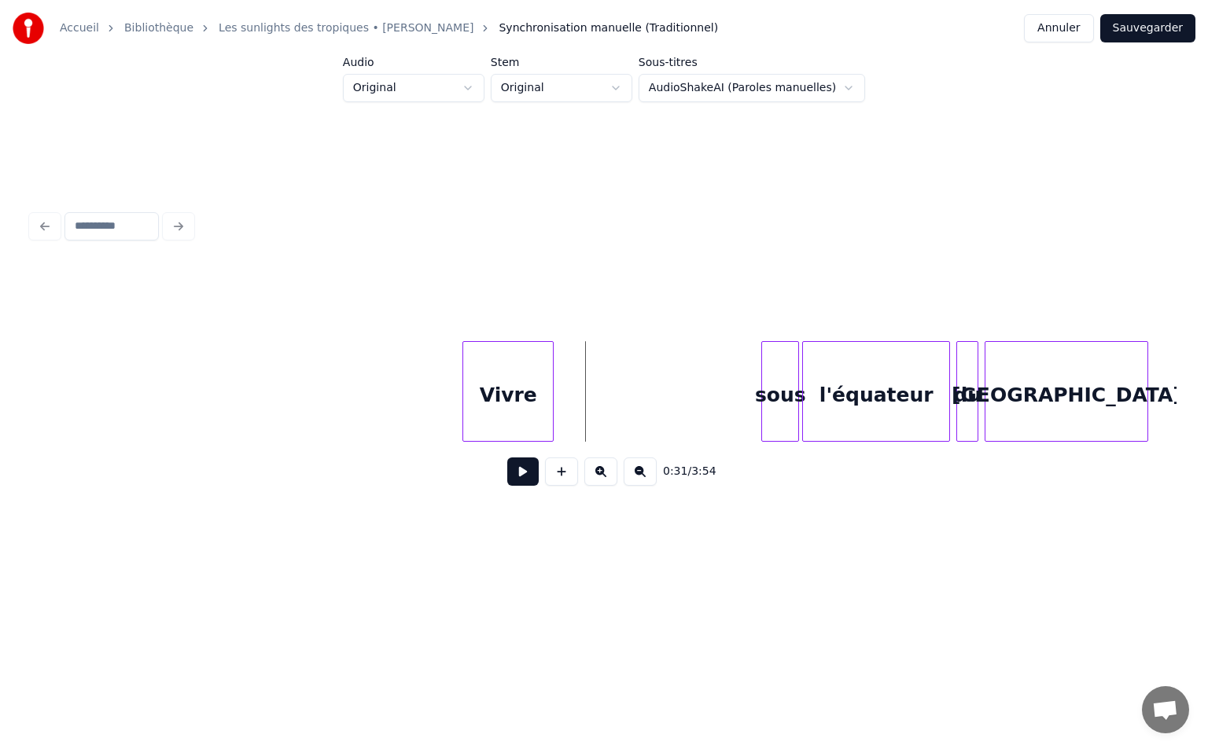
click at [528, 486] on button at bounding box center [522, 472] width 31 height 28
click at [527, 486] on button at bounding box center [522, 472] width 31 height 28
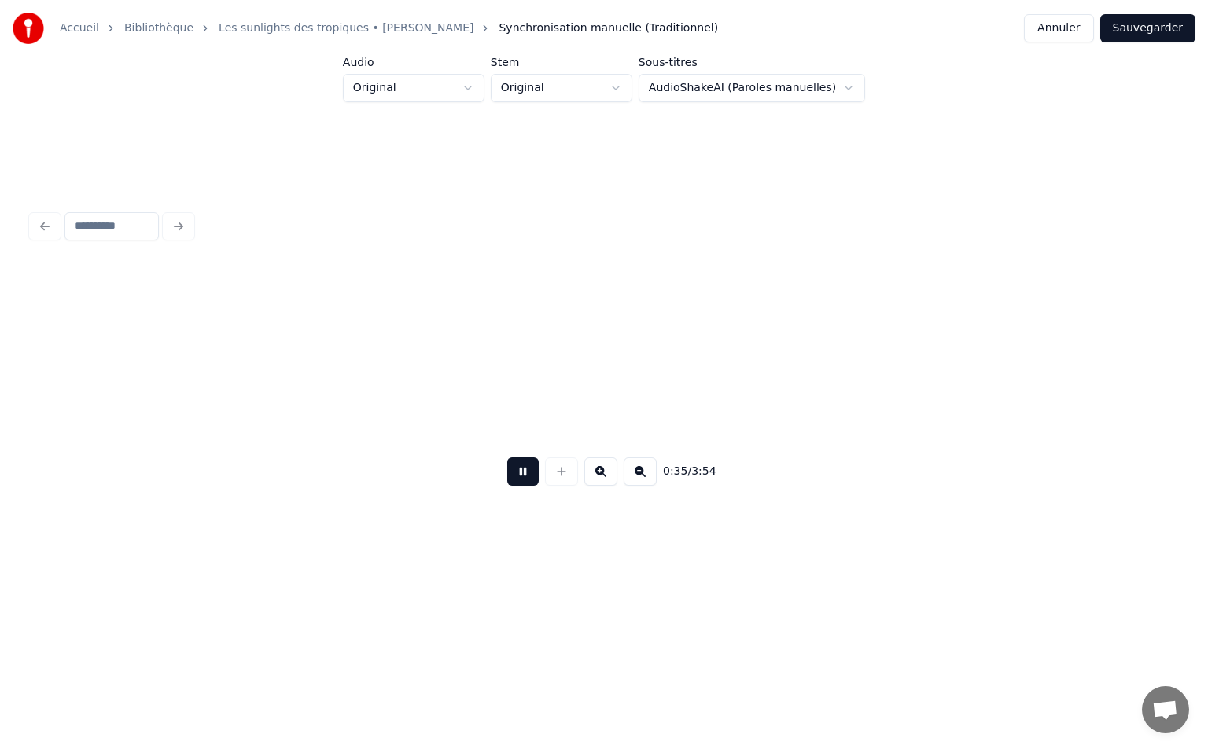
scroll to position [0, 5521]
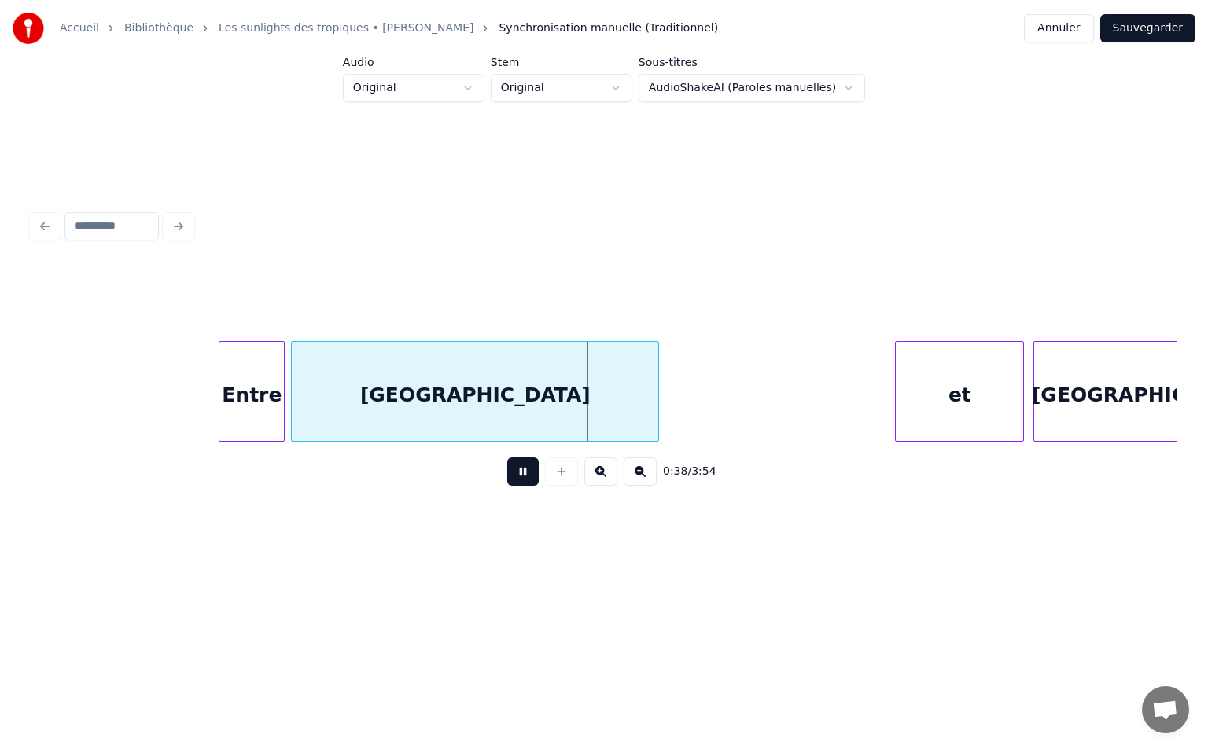
click at [518, 469] on button at bounding box center [522, 472] width 31 height 28
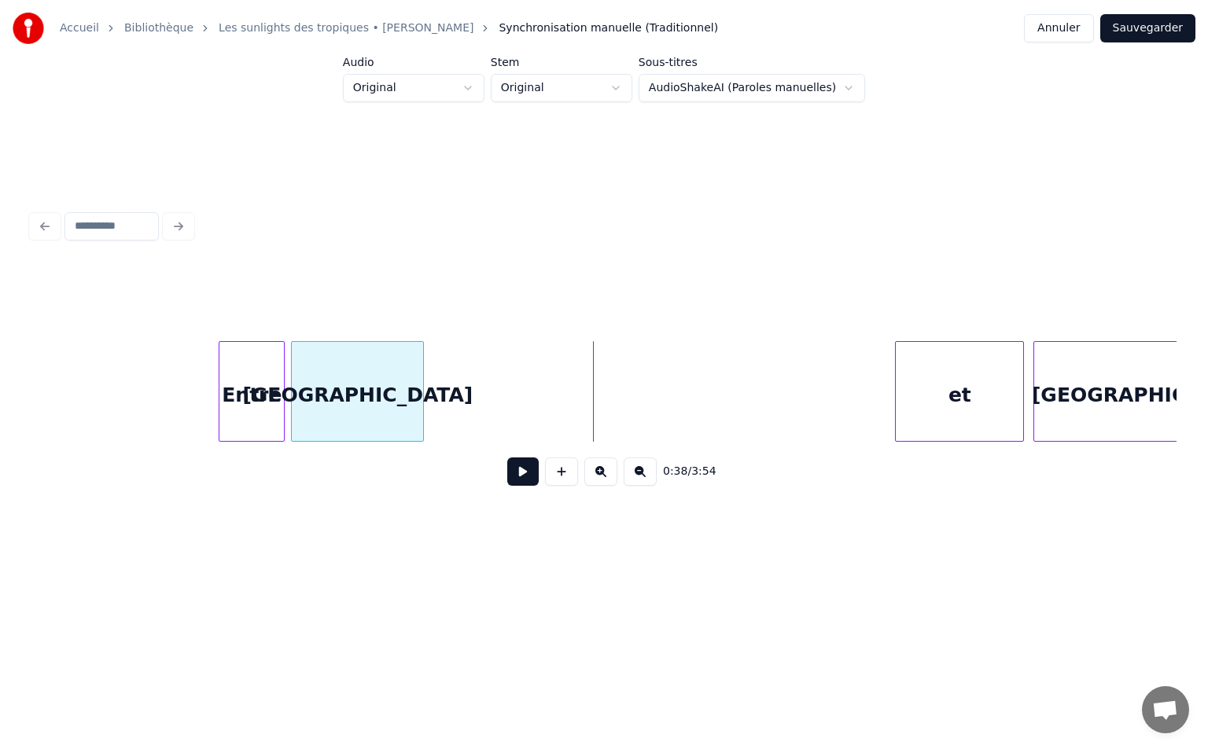
click at [422, 393] on div at bounding box center [420, 391] width 5 height 99
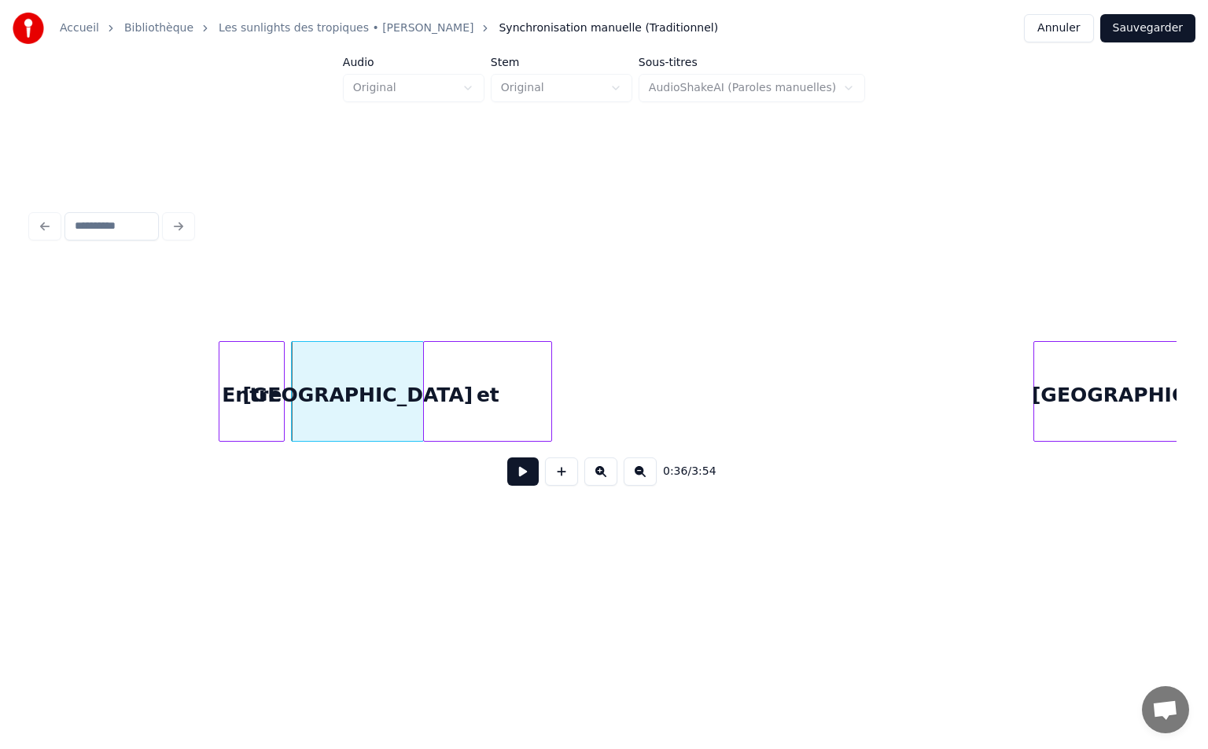
click at [474, 436] on div "Entre [GEOGRAPHIC_DATA] et [GEOGRAPHIC_DATA]" at bounding box center [603, 391] width 1145 height 101
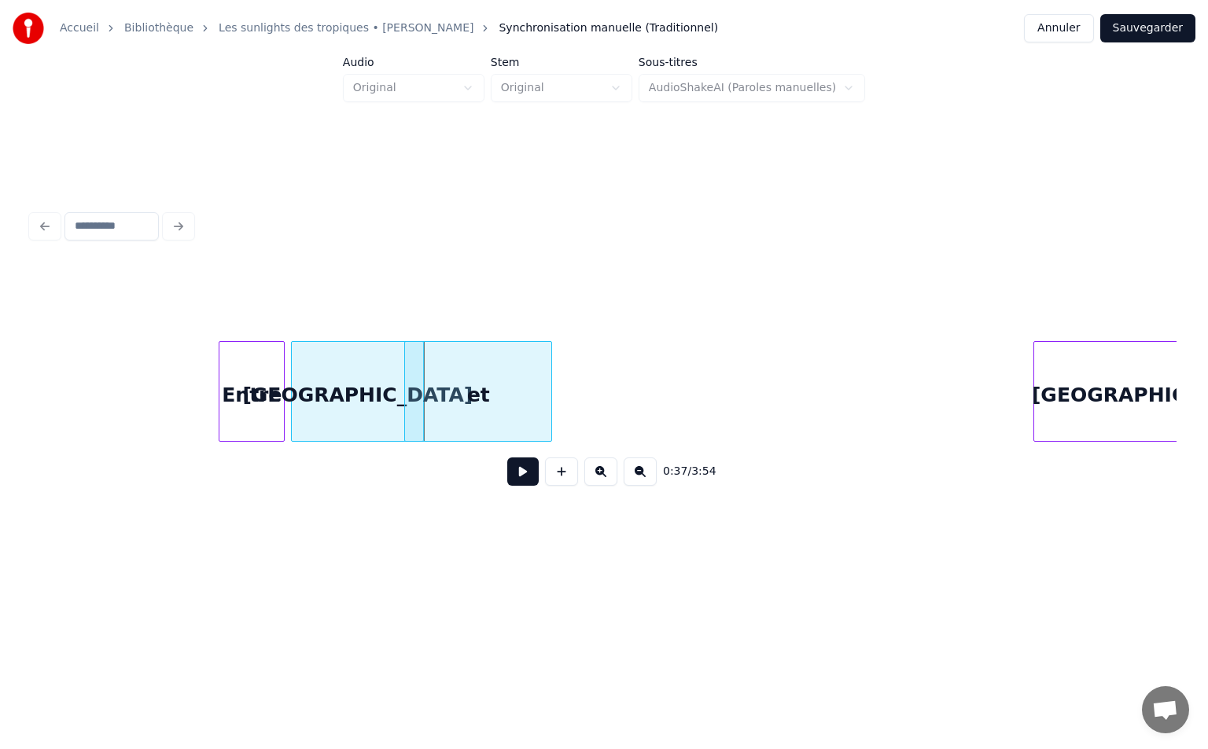
click at [408, 397] on div at bounding box center [407, 391] width 5 height 99
click at [387, 399] on div "[GEOGRAPHIC_DATA]" at bounding box center [357, 395] width 131 height 107
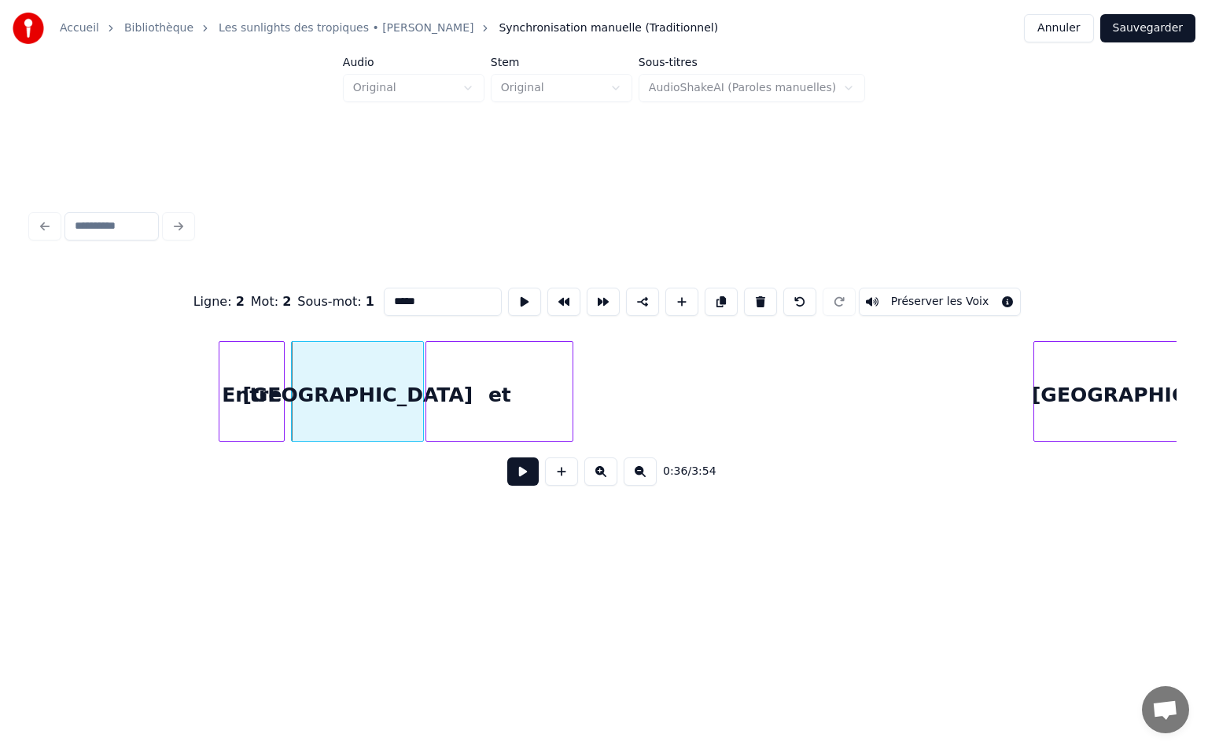
click at [498, 390] on div "et" at bounding box center [499, 395] width 146 height 107
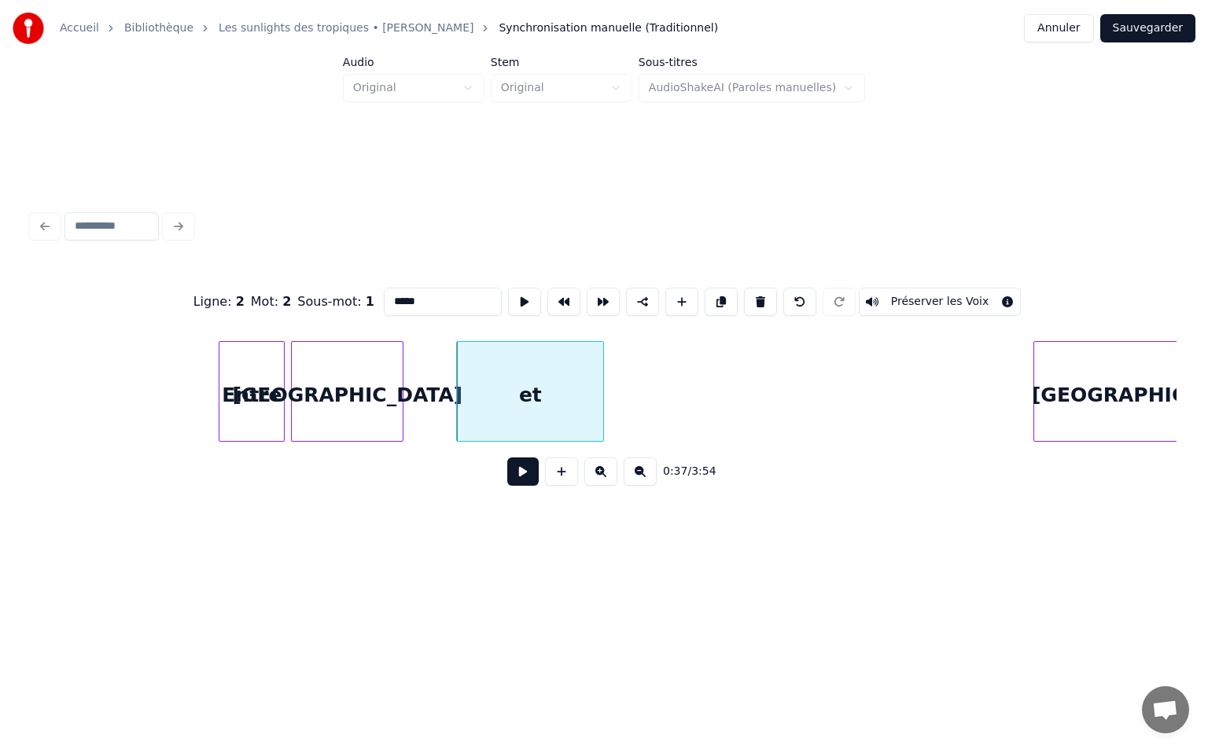
click at [399, 388] on div at bounding box center [400, 391] width 5 height 99
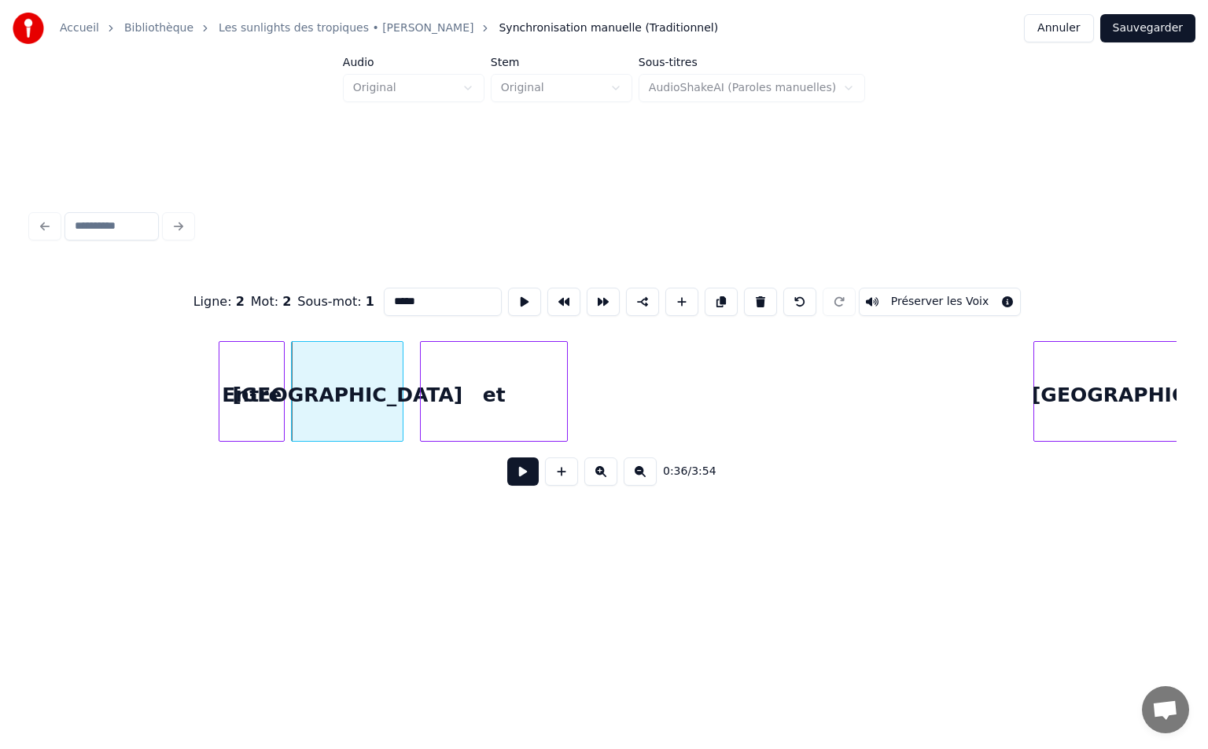
click at [517, 378] on div "et" at bounding box center [494, 395] width 146 height 107
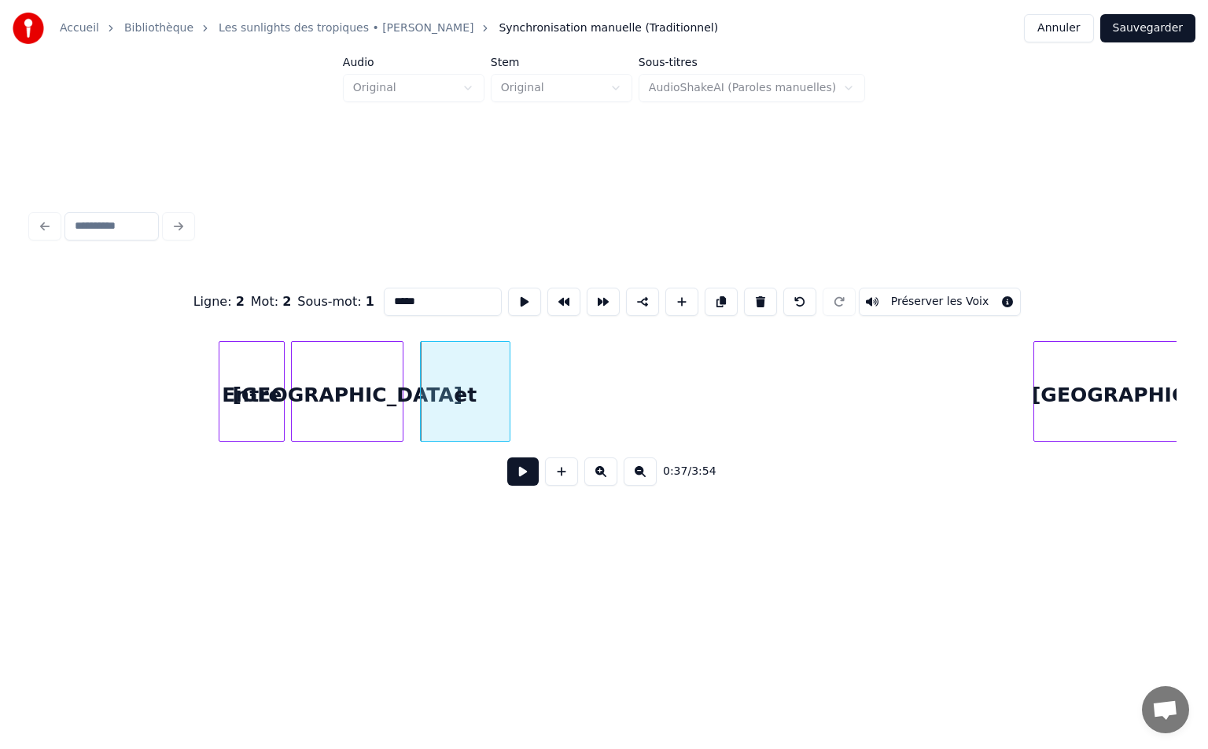
click at [506, 390] on div at bounding box center [507, 391] width 5 height 99
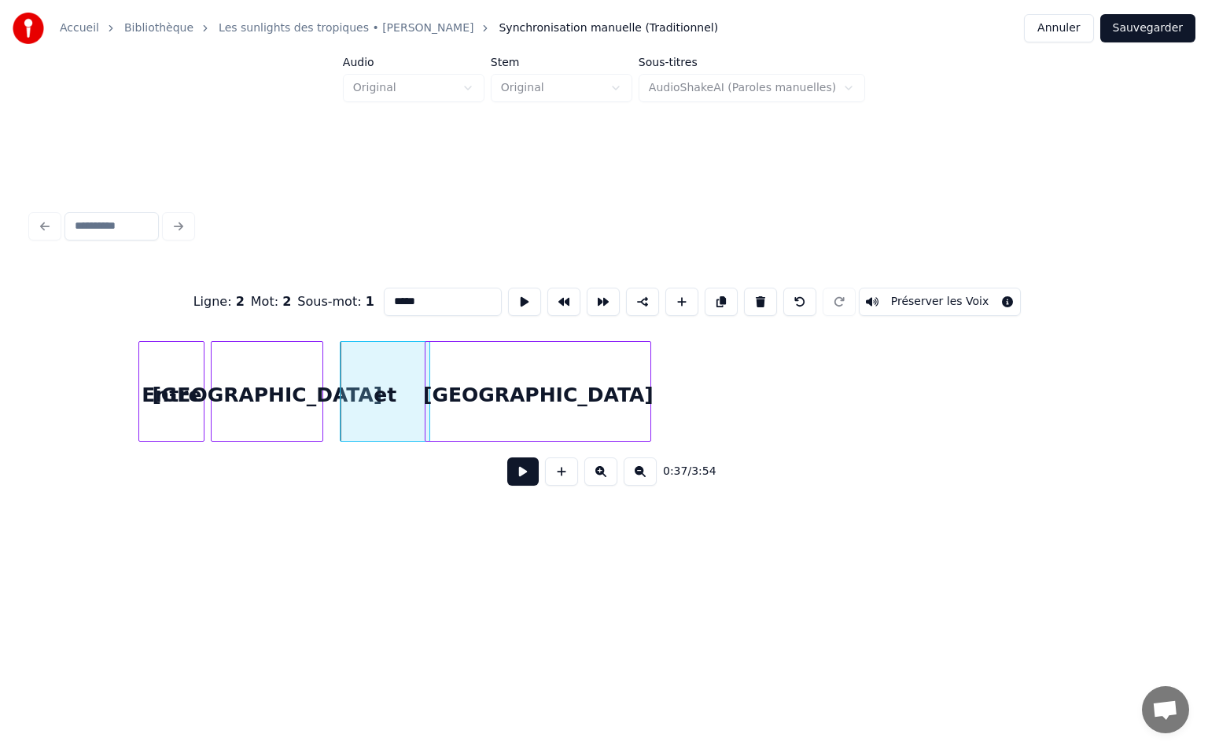
click at [574, 442] on div "Entre [GEOGRAPHIC_DATA] et [GEOGRAPHIC_DATA]" at bounding box center [603, 391] width 1145 height 101
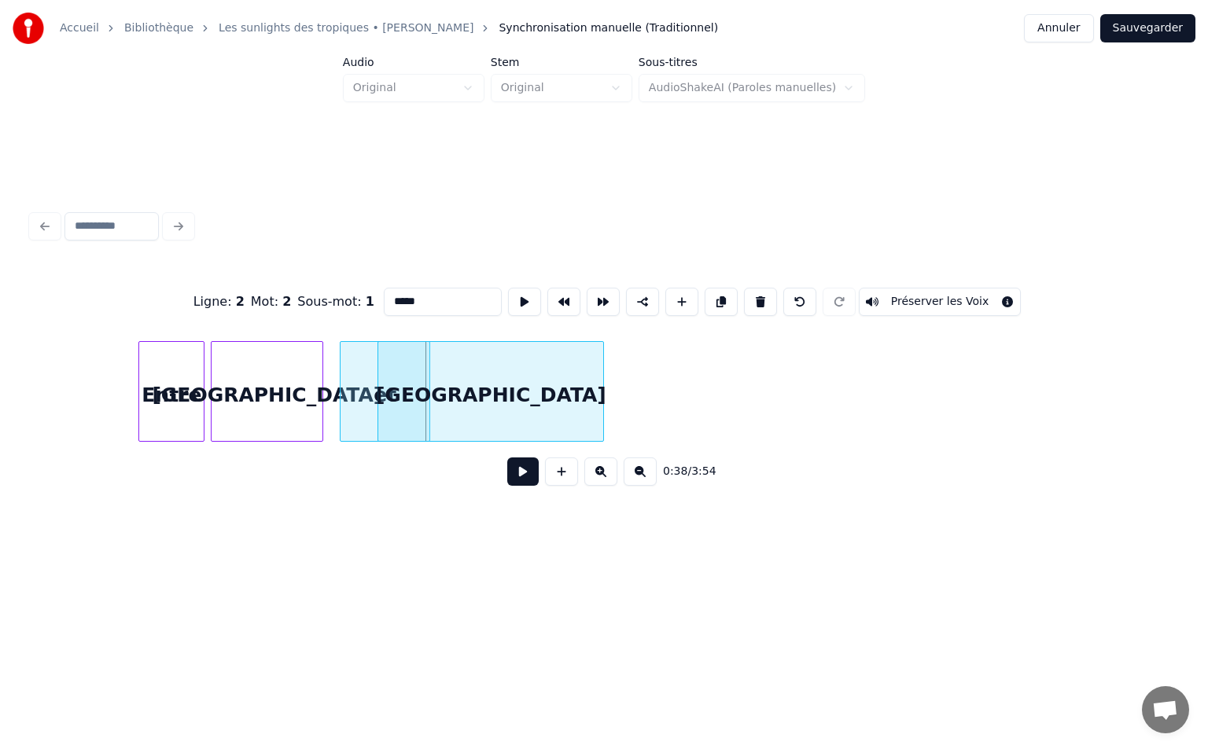
click at [598, 402] on div "[GEOGRAPHIC_DATA]" at bounding box center [490, 391] width 226 height 101
click at [438, 371] on div at bounding box center [440, 391] width 5 height 99
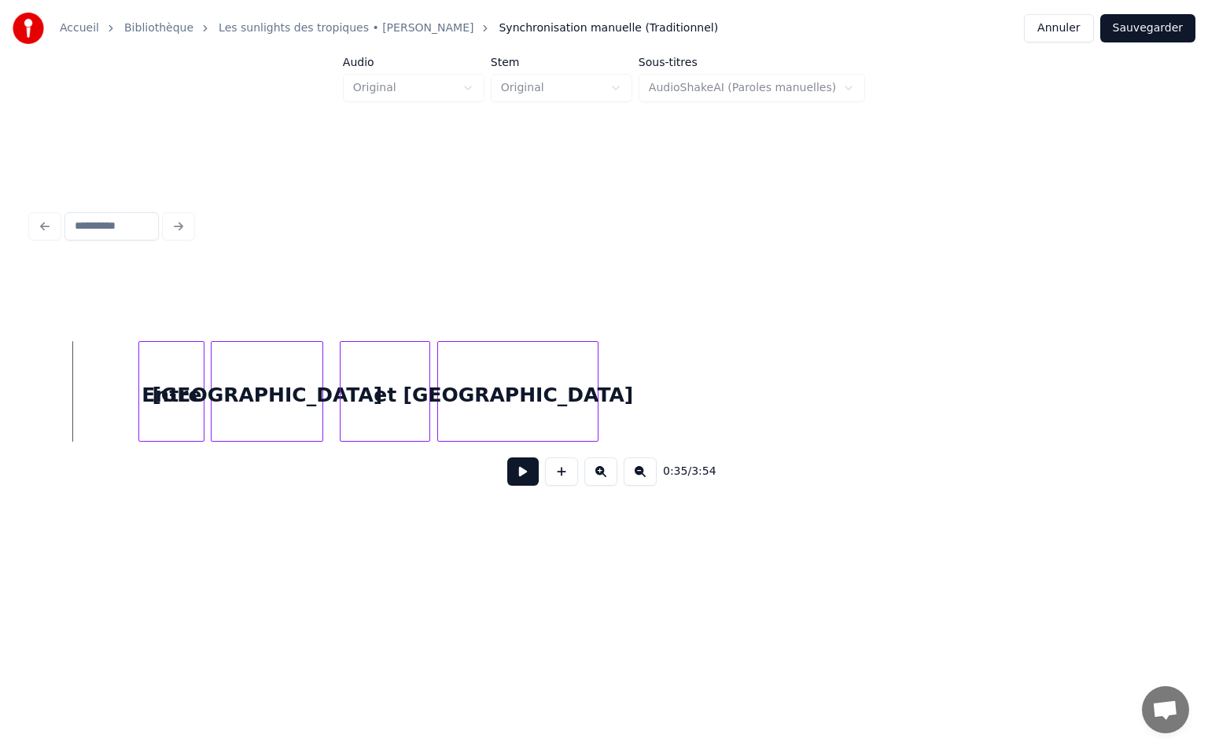
click at [518, 486] on button at bounding box center [522, 472] width 31 height 28
drag, startPoint x: 524, startPoint y: 479, endPoint x: 509, endPoint y: 476, distance: 15.3
click at [525, 480] on button at bounding box center [522, 472] width 31 height 28
click at [167, 395] on div "Entre" at bounding box center [158, 395] width 64 height 107
click at [265, 395] on div "[GEOGRAPHIC_DATA]" at bounding box center [259, 395] width 111 height 107
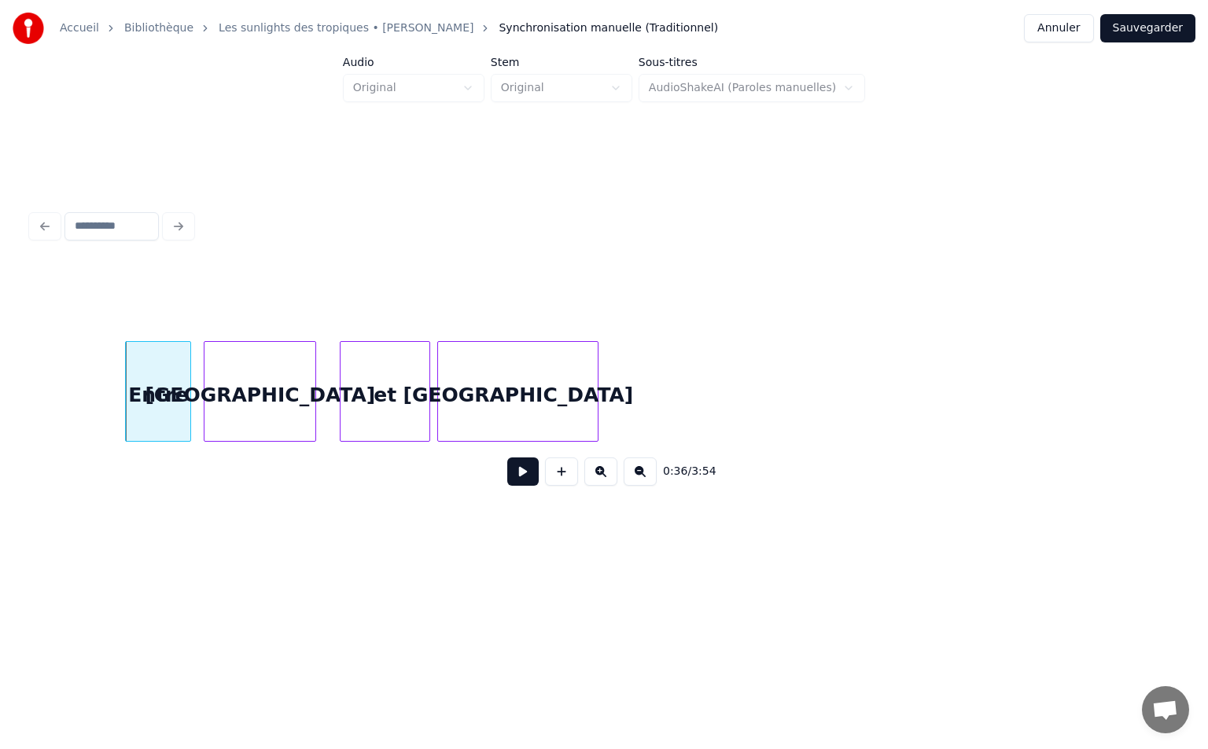
click at [265, 395] on div "[GEOGRAPHIC_DATA]" at bounding box center [259, 395] width 111 height 107
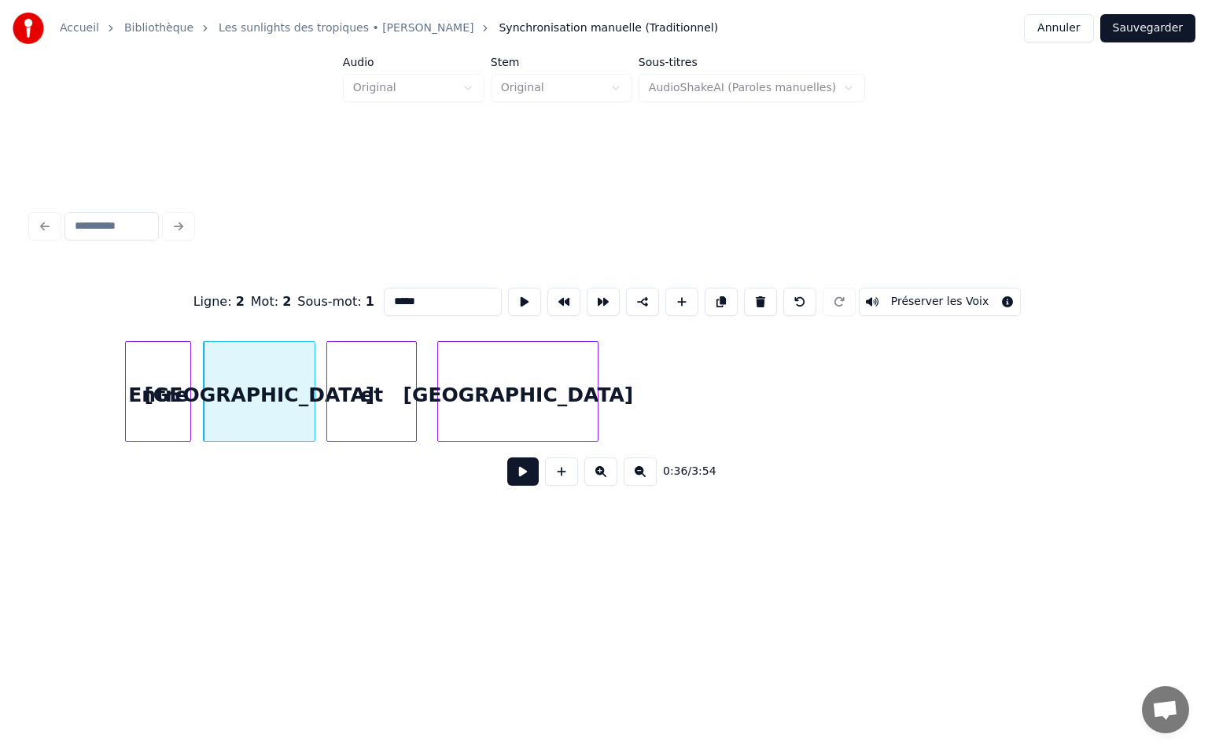
click at [349, 389] on div "et" at bounding box center [371, 395] width 89 height 107
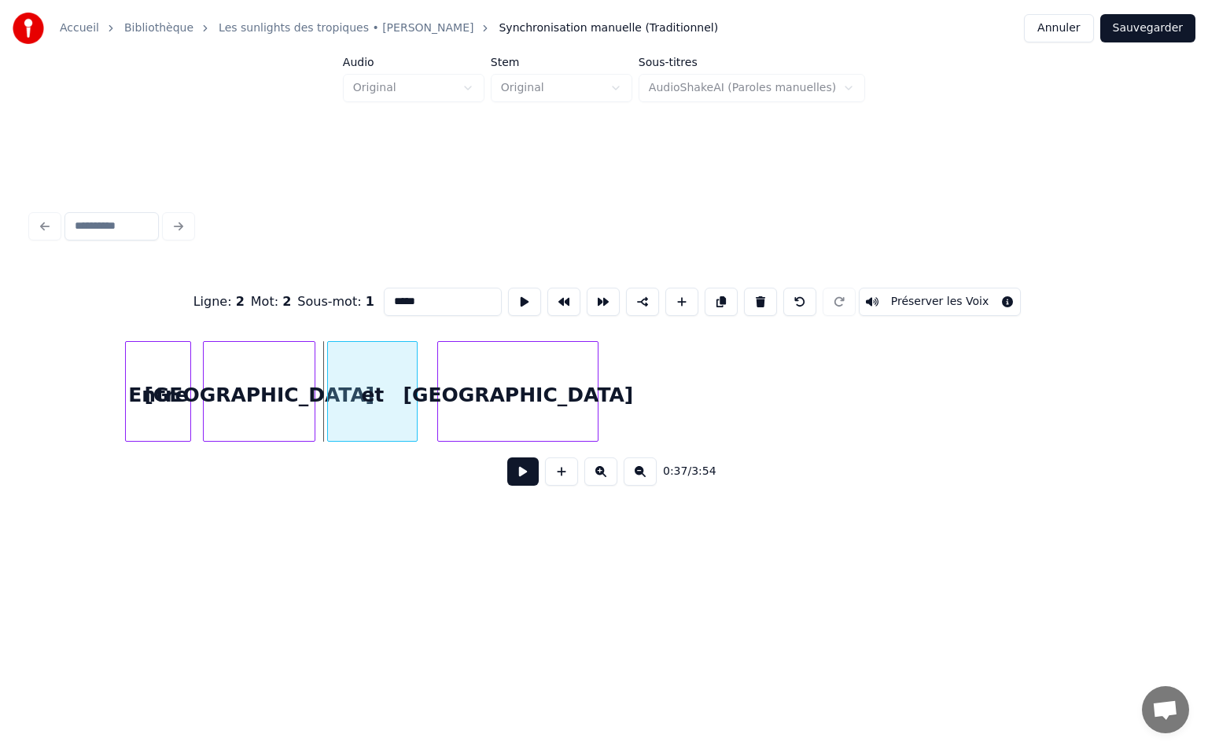
click at [386, 396] on div "et" at bounding box center [372, 395] width 89 height 107
click at [473, 388] on div "[GEOGRAPHIC_DATA]" at bounding box center [504, 395] width 160 height 107
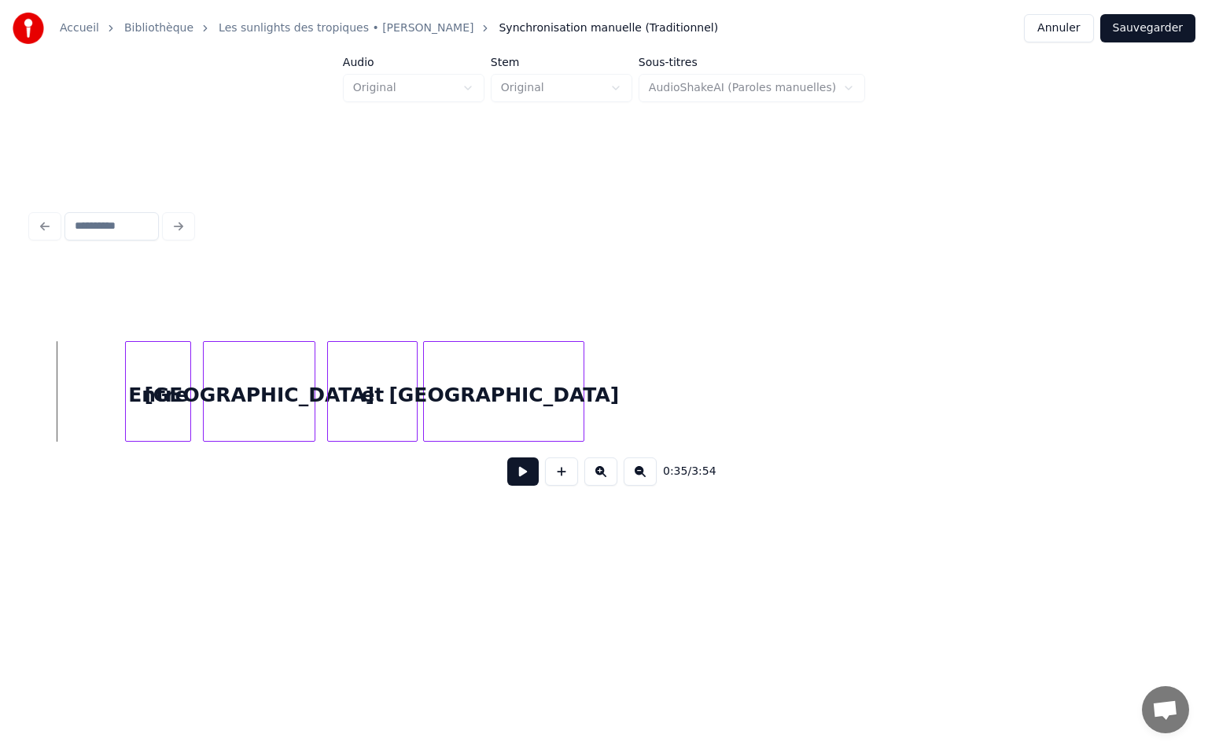
click at [517, 475] on button at bounding box center [522, 472] width 31 height 28
click at [513, 474] on button at bounding box center [522, 472] width 31 height 28
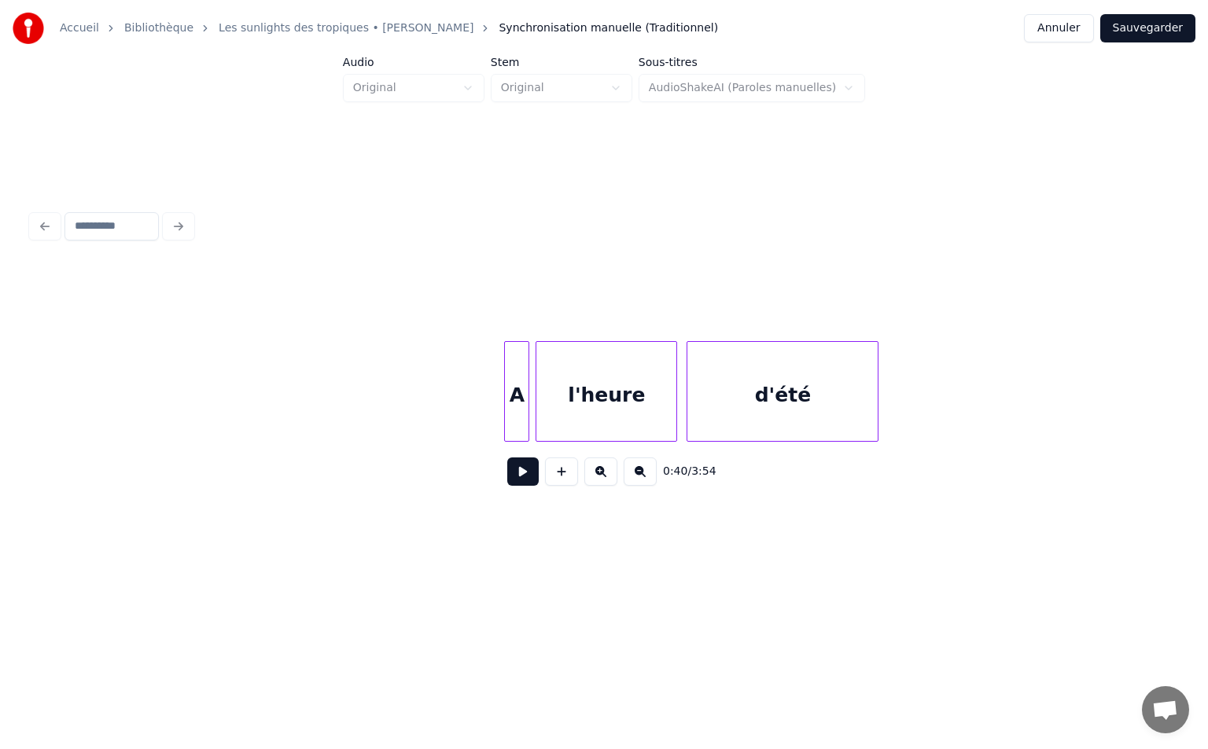
scroll to position [0, 6161]
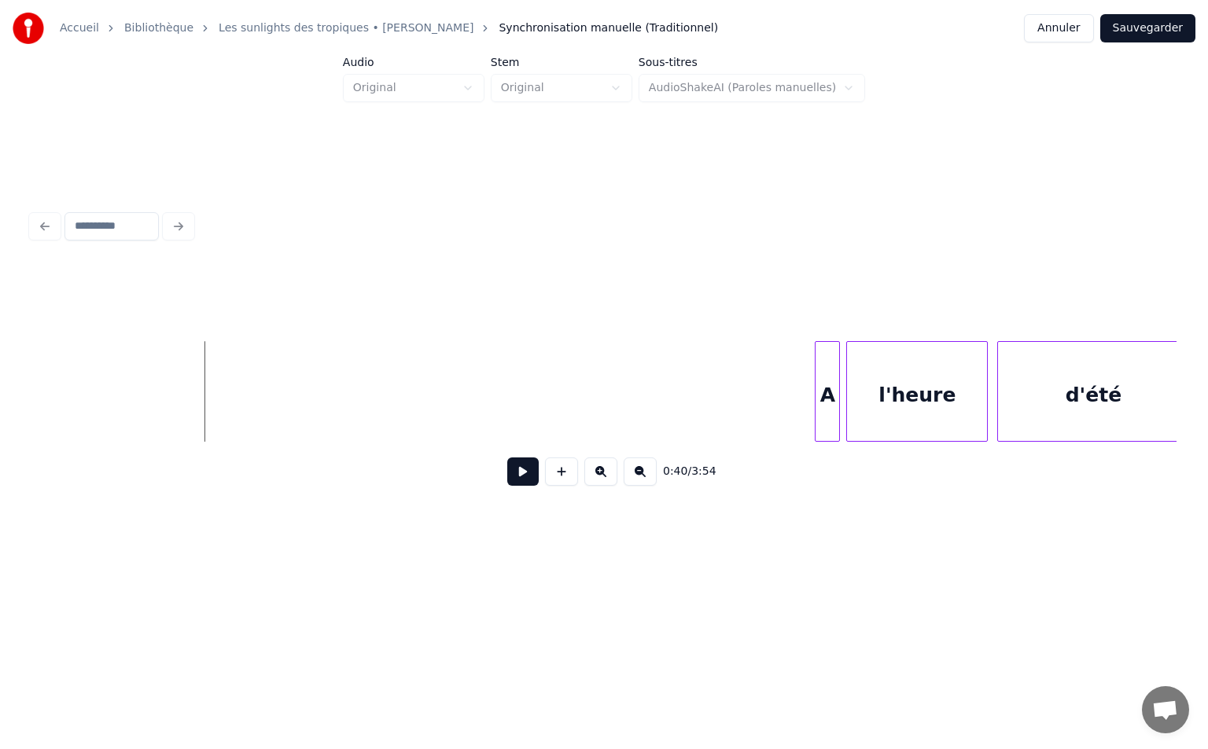
drag, startPoint x: 760, startPoint y: 301, endPoint x: 982, endPoint y: 440, distance: 261.8
click at [1128, 453] on div "0:40 / 3:54" at bounding box center [603, 382] width 1145 height 239
click at [175, 421] on div "A" at bounding box center [174, 395] width 24 height 107
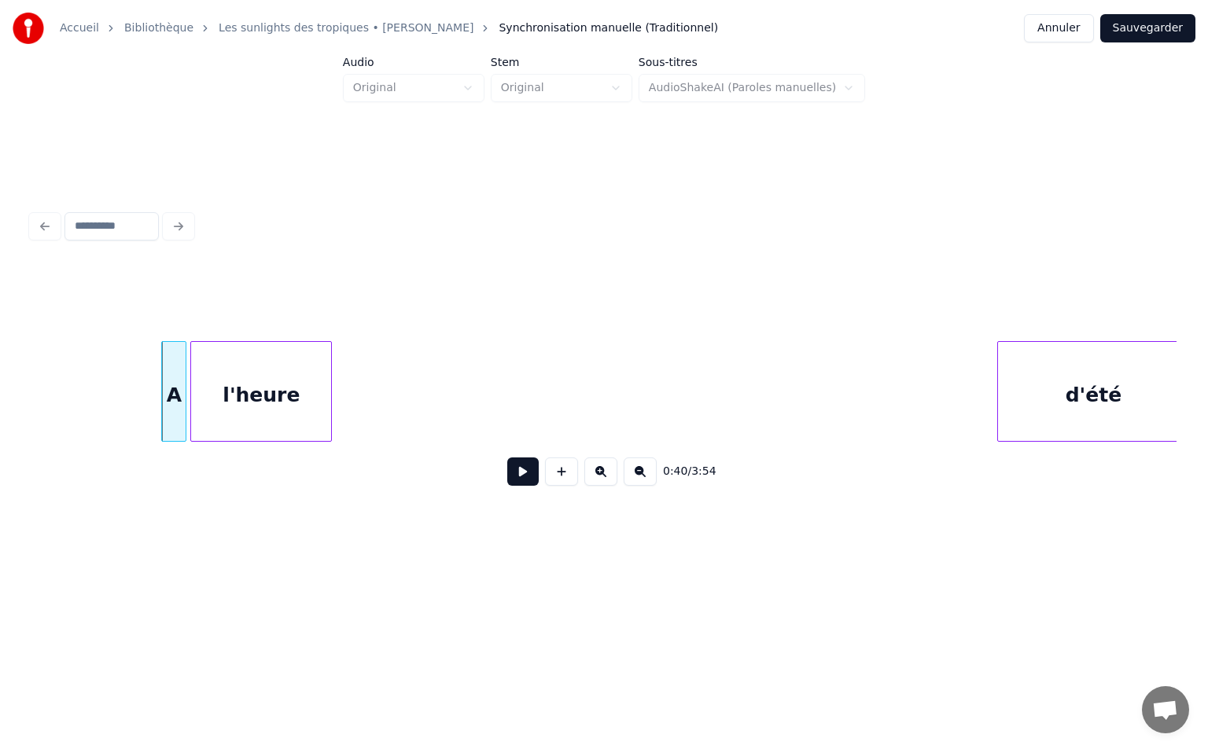
click at [275, 406] on div "l'heure" at bounding box center [261, 395] width 140 height 107
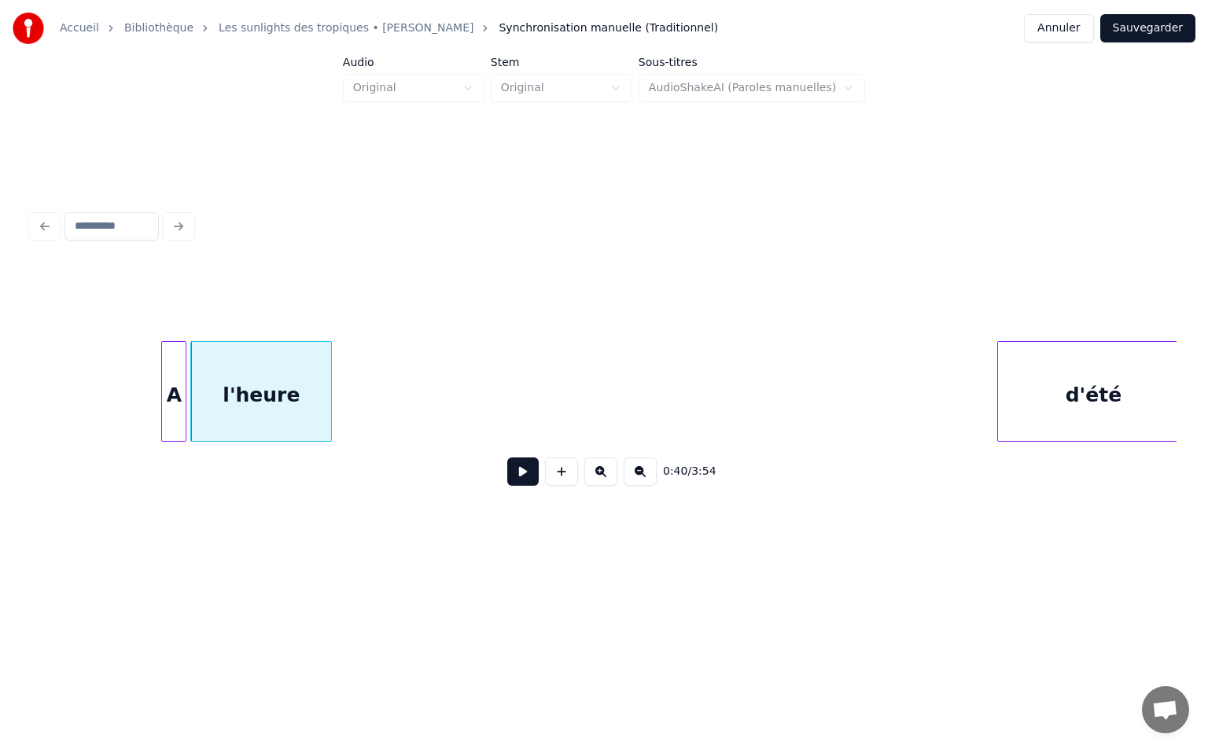
scroll to position [0, 6167]
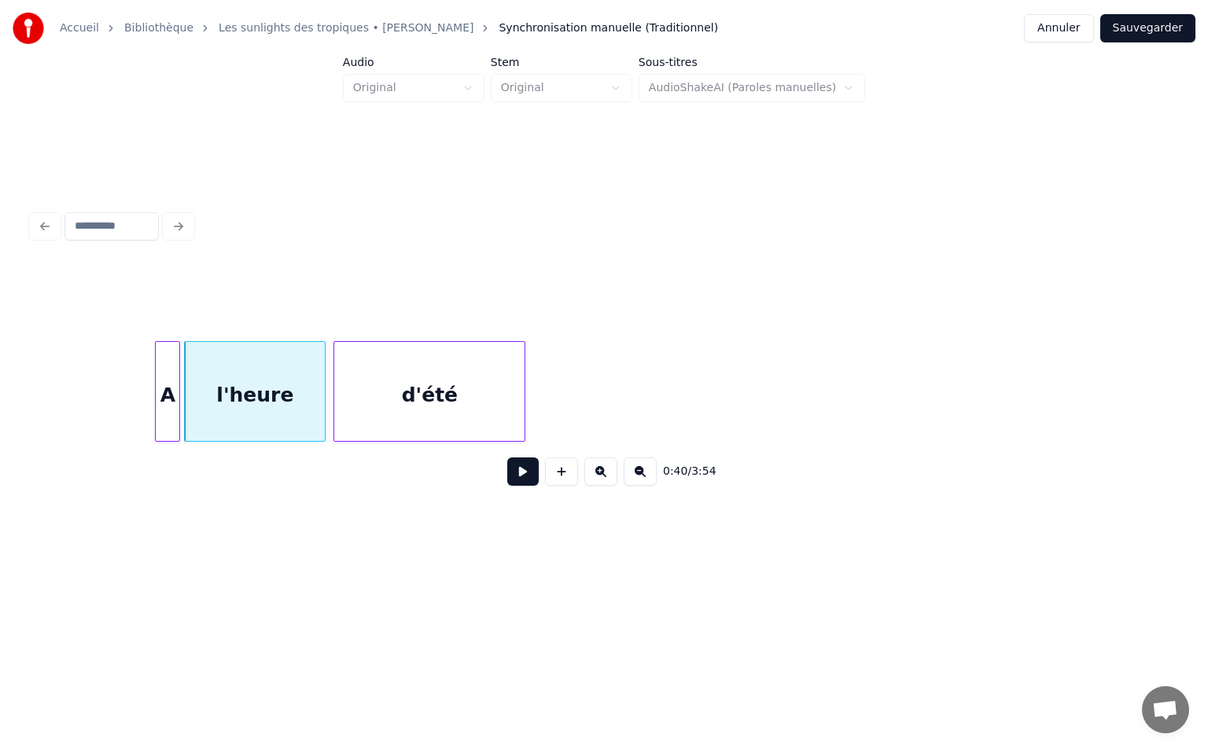
click at [460, 420] on div "d'été" at bounding box center [429, 395] width 190 height 107
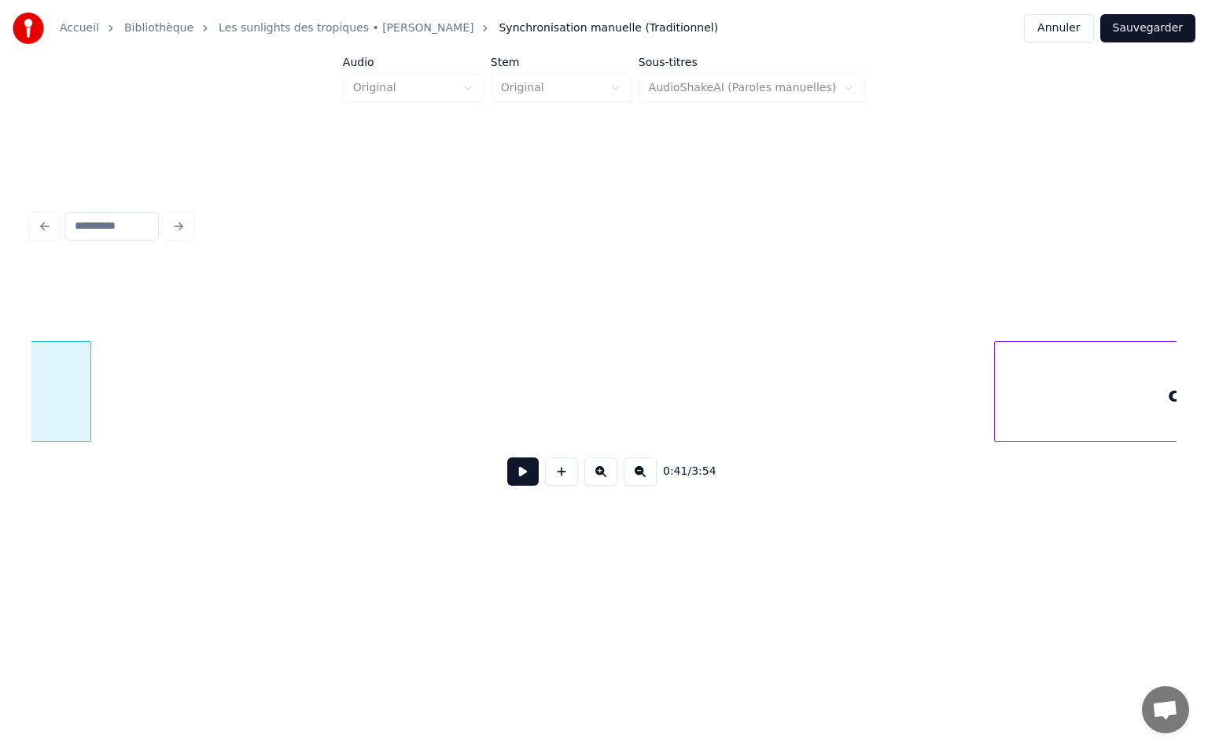
scroll to position [0, 6808]
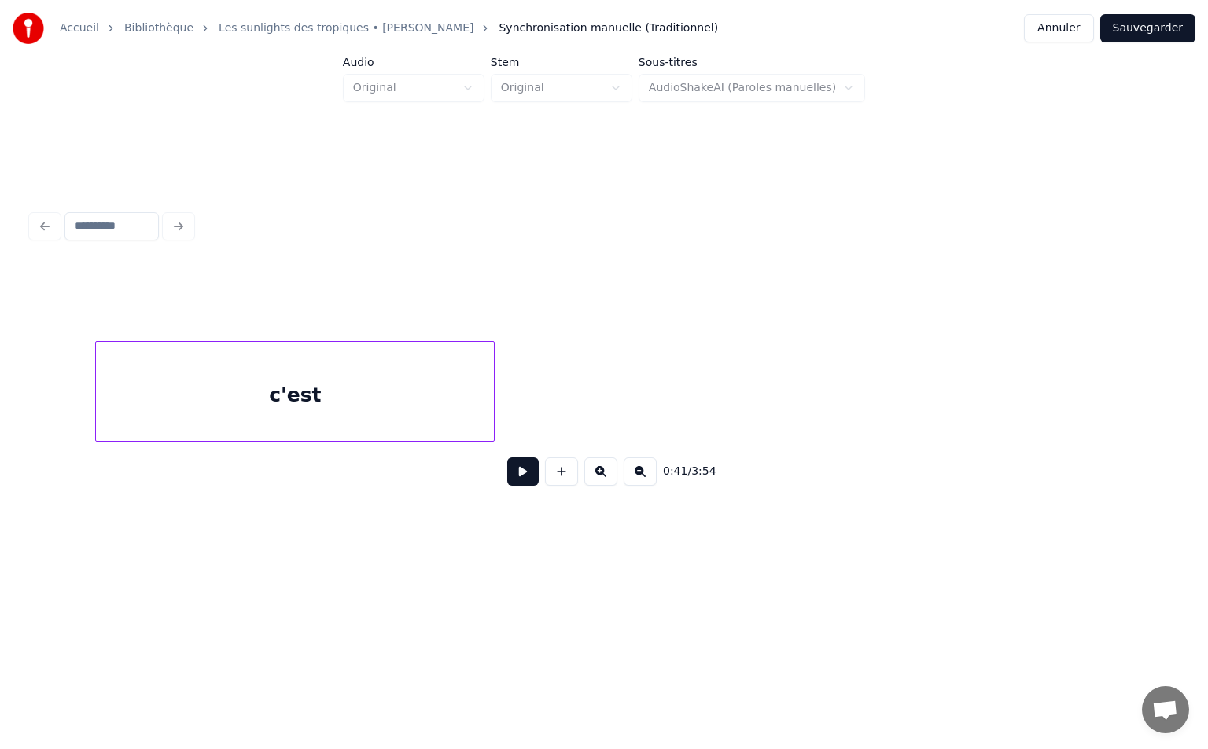
click at [355, 393] on div "c'est" at bounding box center [295, 395] width 398 height 107
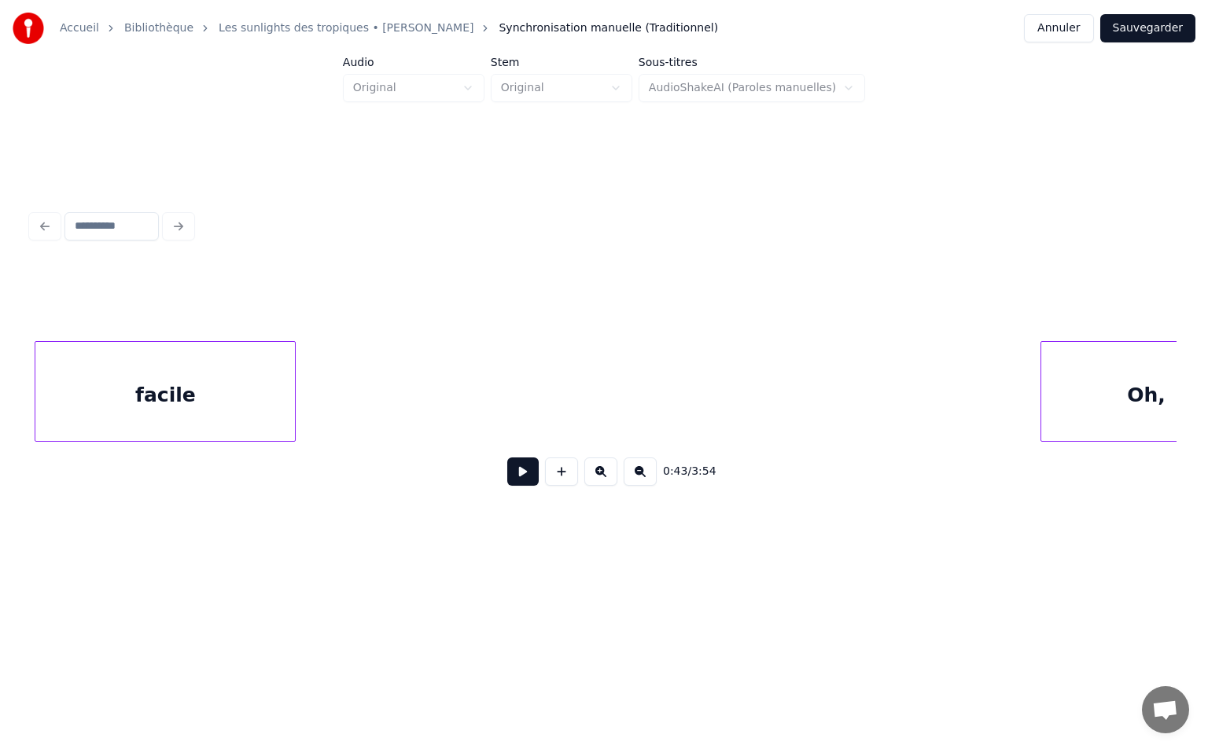
scroll to position [0, 7299]
click at [28, 414] on div "0:43 / 3:54" at bounding box center [603, 352] width 1157 height 311
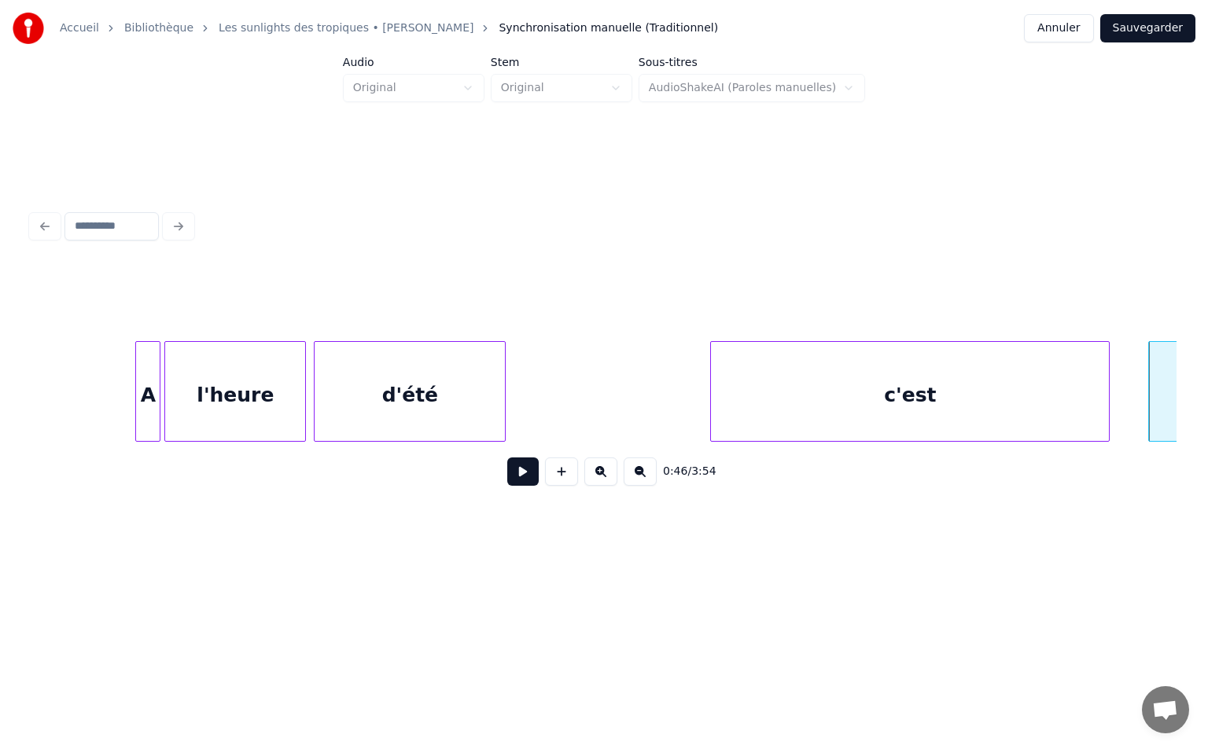
scroll to position [0, 6161]
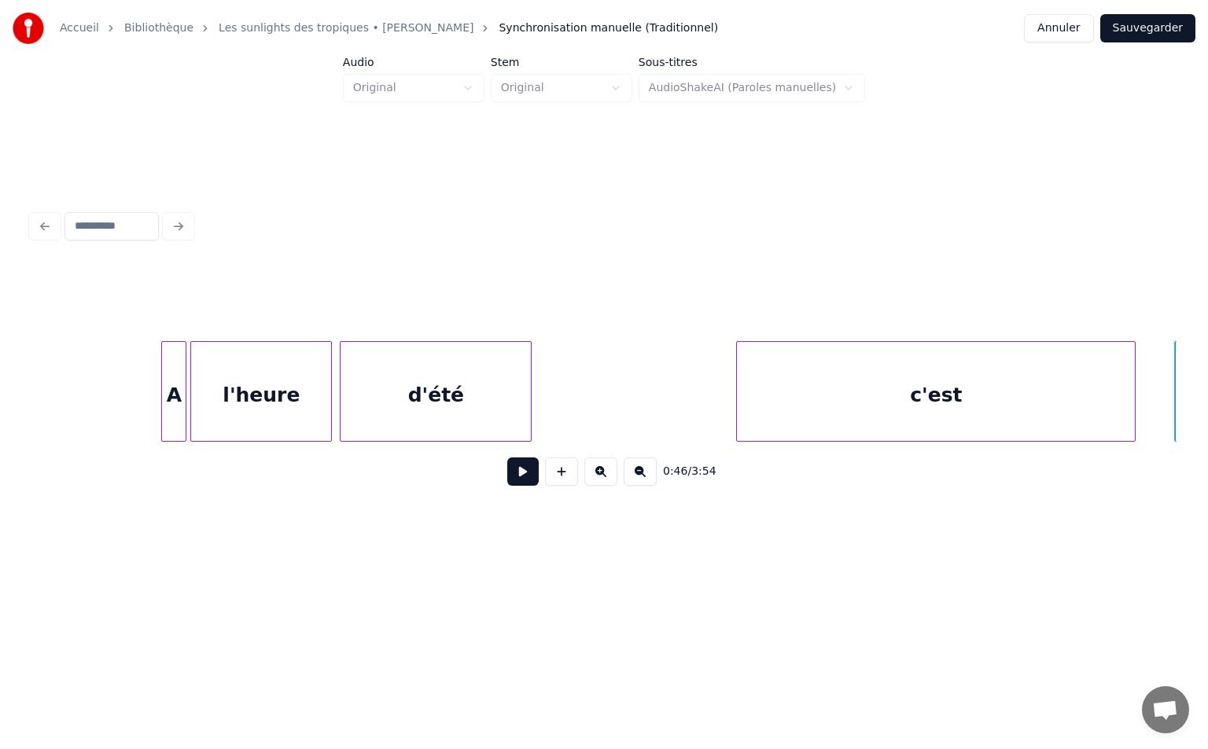
click at [266, 404] on div at bounding box center [265, 391] width 5 height 99
click at [518, 481] on button at bounding box center [522, 472] width 31 height 28
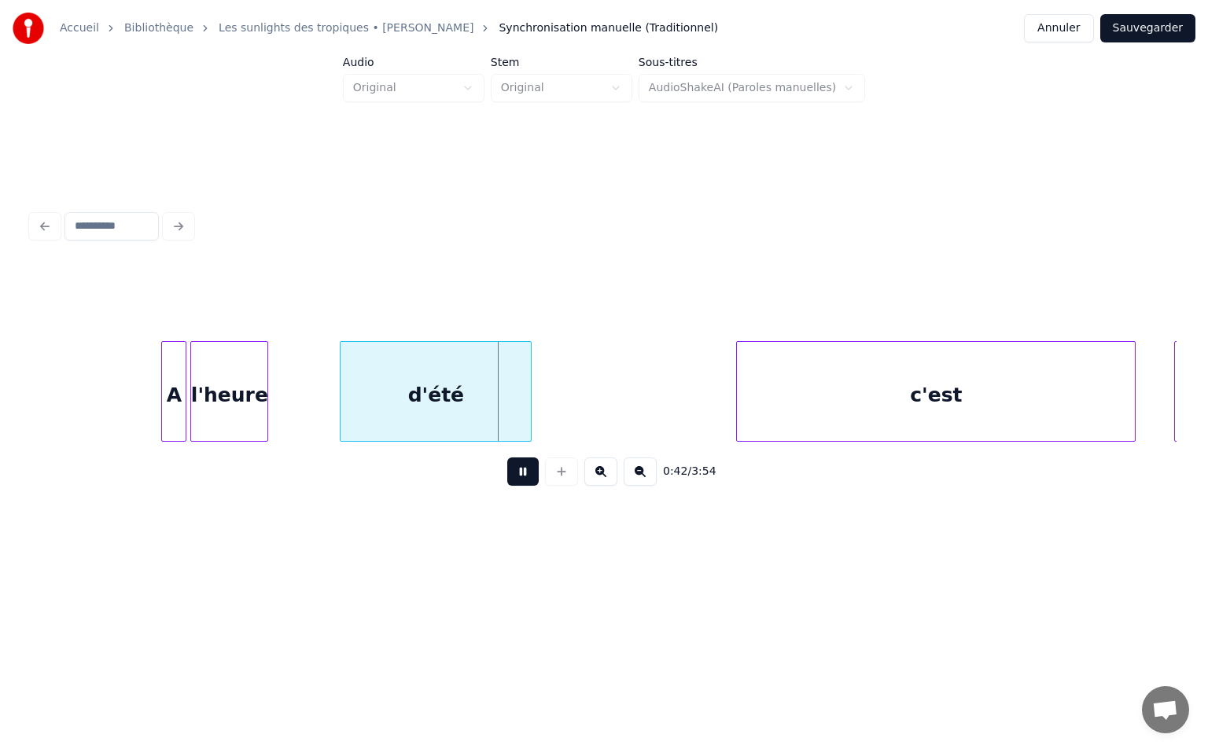
click at [518, 481] on button at bounding box center [522, 472] width 31 height 28
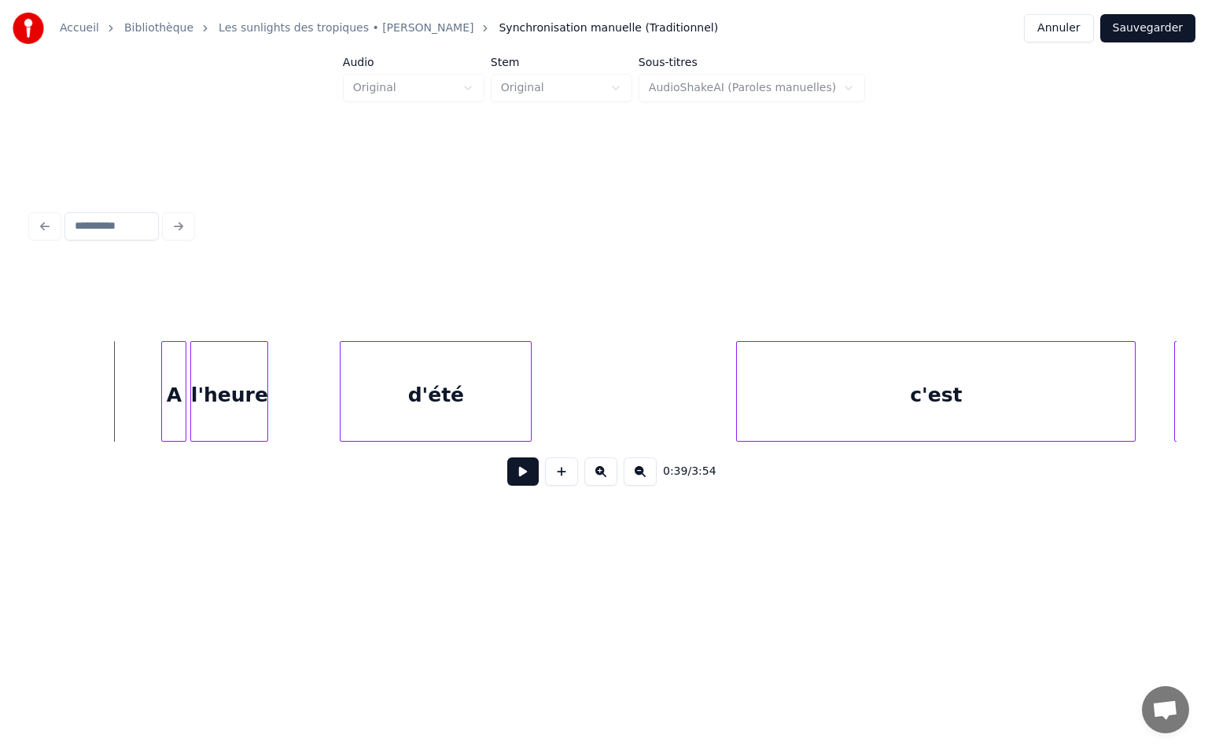
click at [520, 482] on button at bounding box center [522, 472] width 31 height 28
click at [234, 415] on div at bounding box center [232, 391] width 5 height 99
click at [439, 414] on div "d'été" at bounding box center [435, 395] width 190 height 107
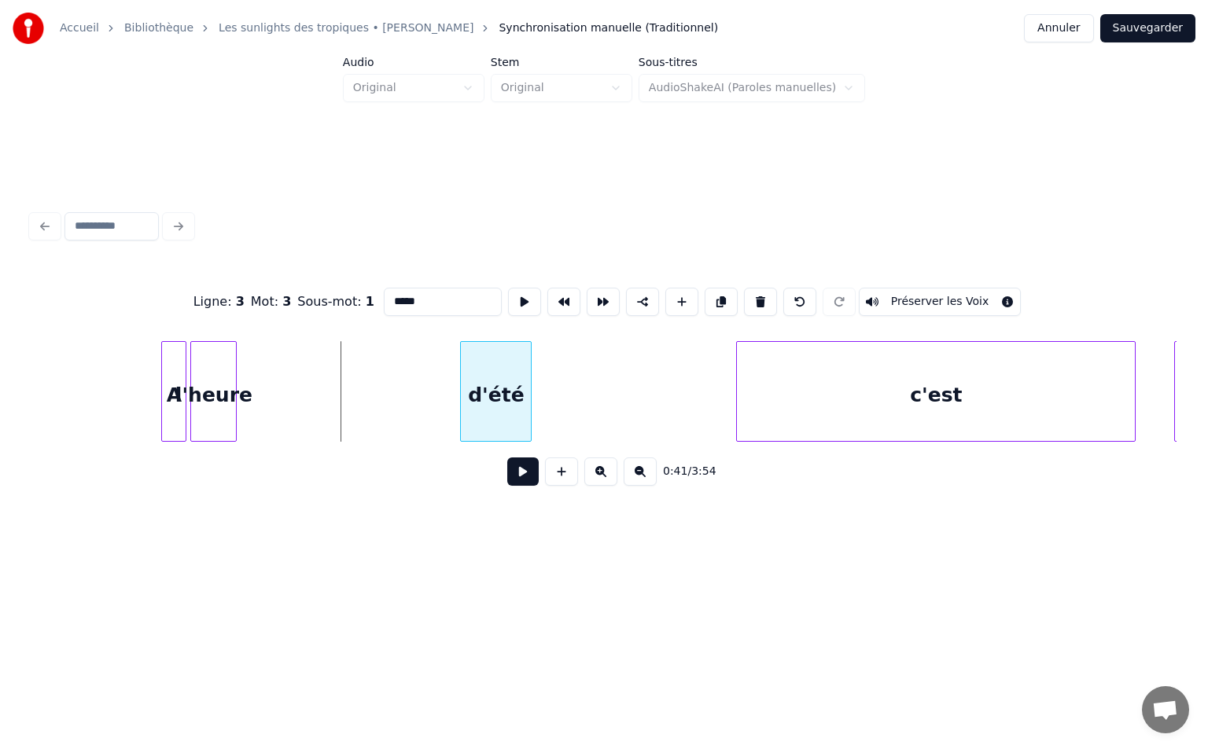
click at [465, 395] on div at bounding box center [463, 391] width 5 height 99
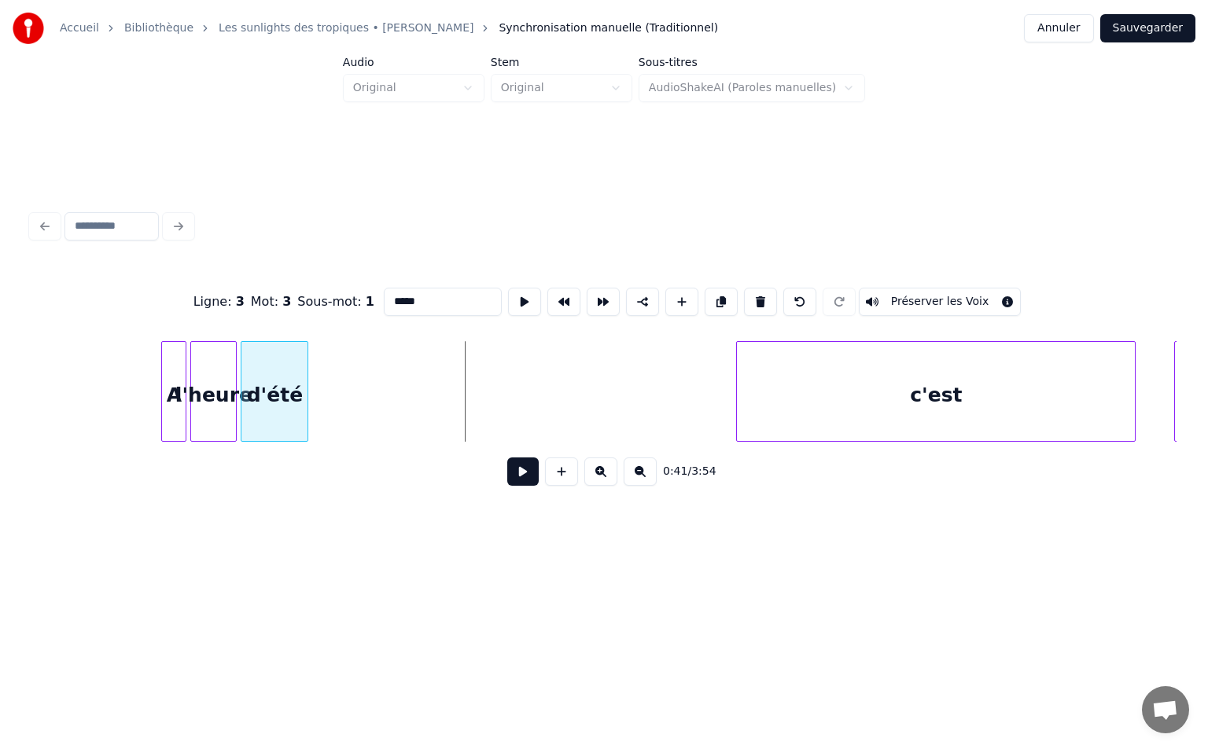
click at [278, 410] on div "d'été" at bounding box center [274, 395] width 66 height 107
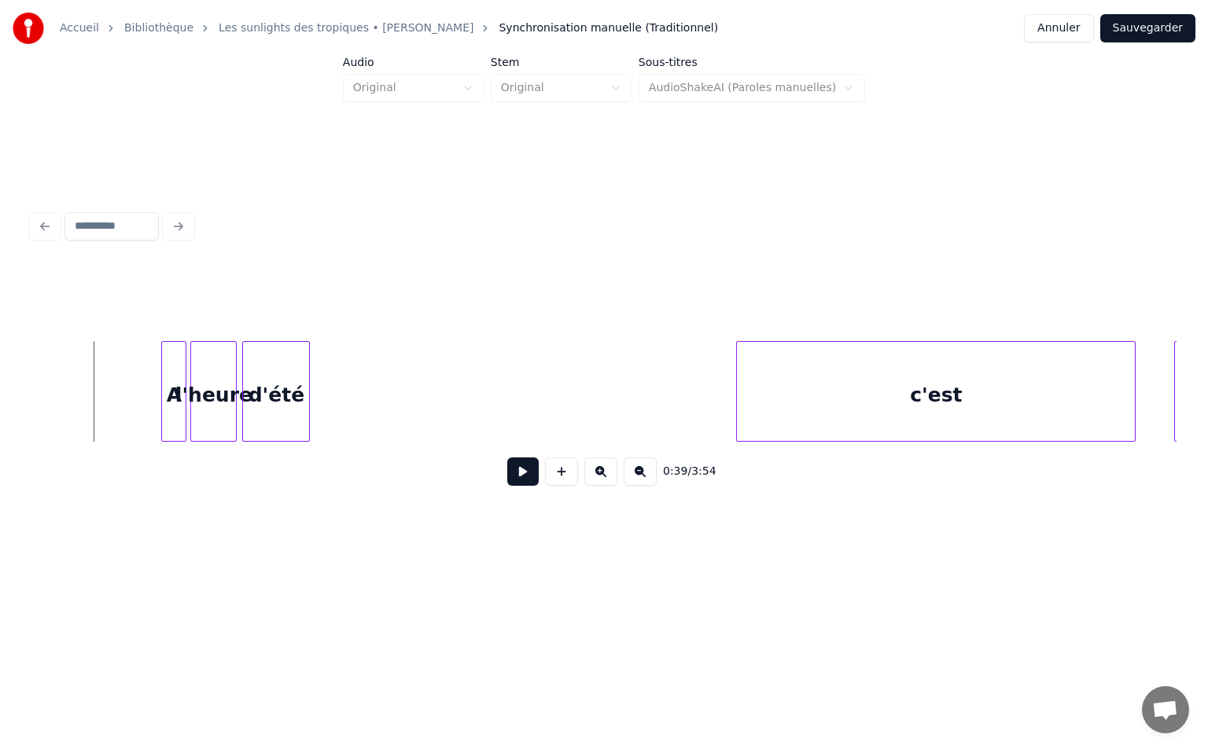
click at [507, 476] on button at bounding box center [522, 472] width 31 height 28
click at [512, 477] on button at bounding box center [522, 472] width 31 height 28
click at [959, 399] on div "c'est" at bounding box center [936, 395] width 398 height 107
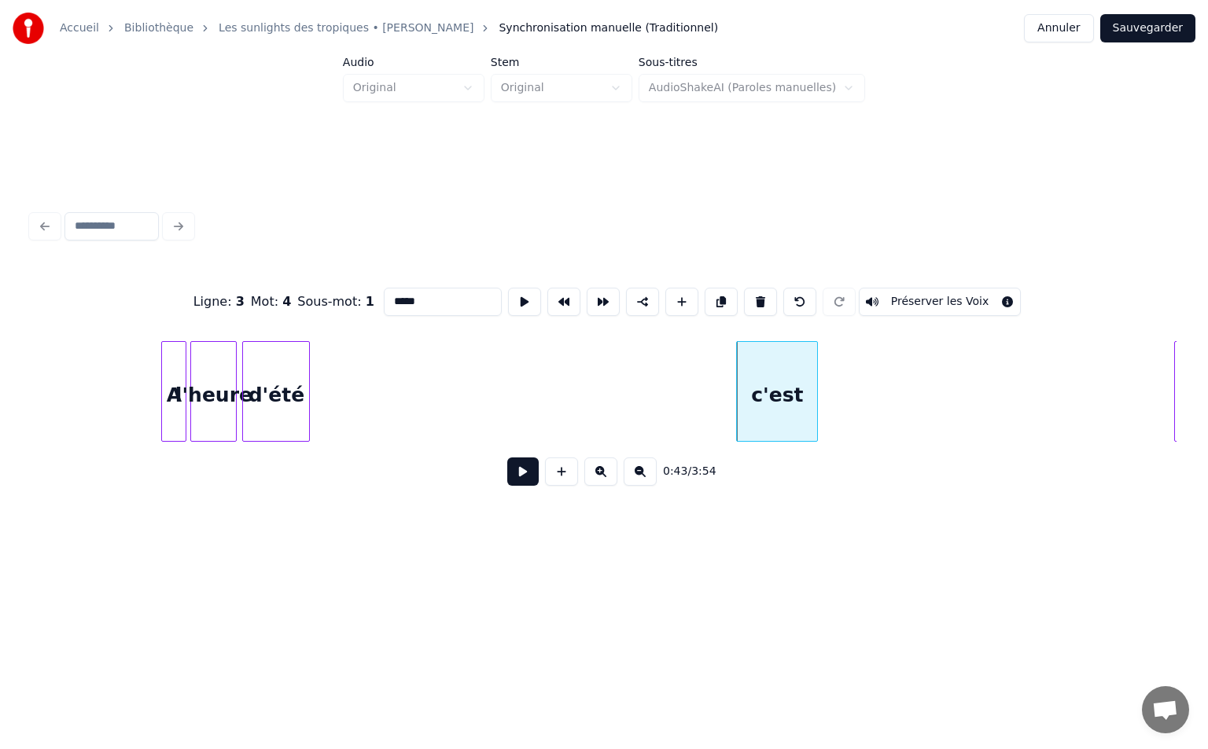
click at [814, 399] on div at bounding box center [814, 391] width 5 height 99
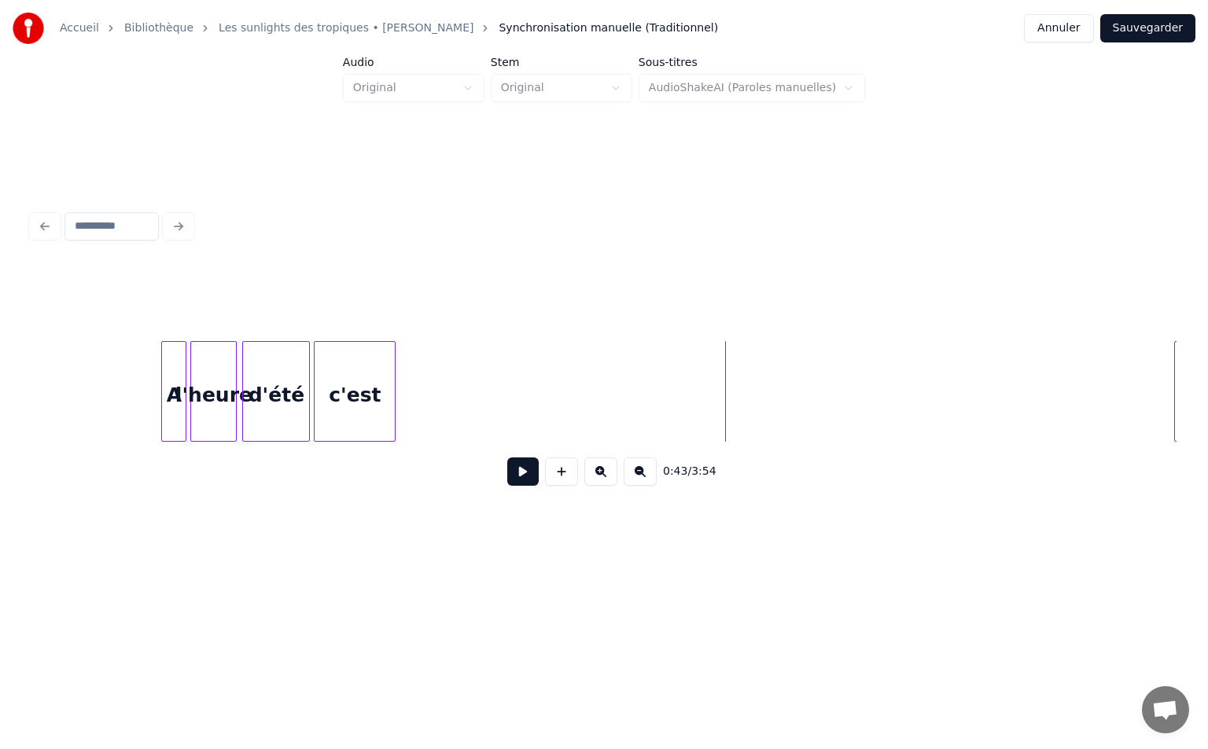
click at [337, 403] on div "c'est" at bounding box center [354, 395] width 80 height 107
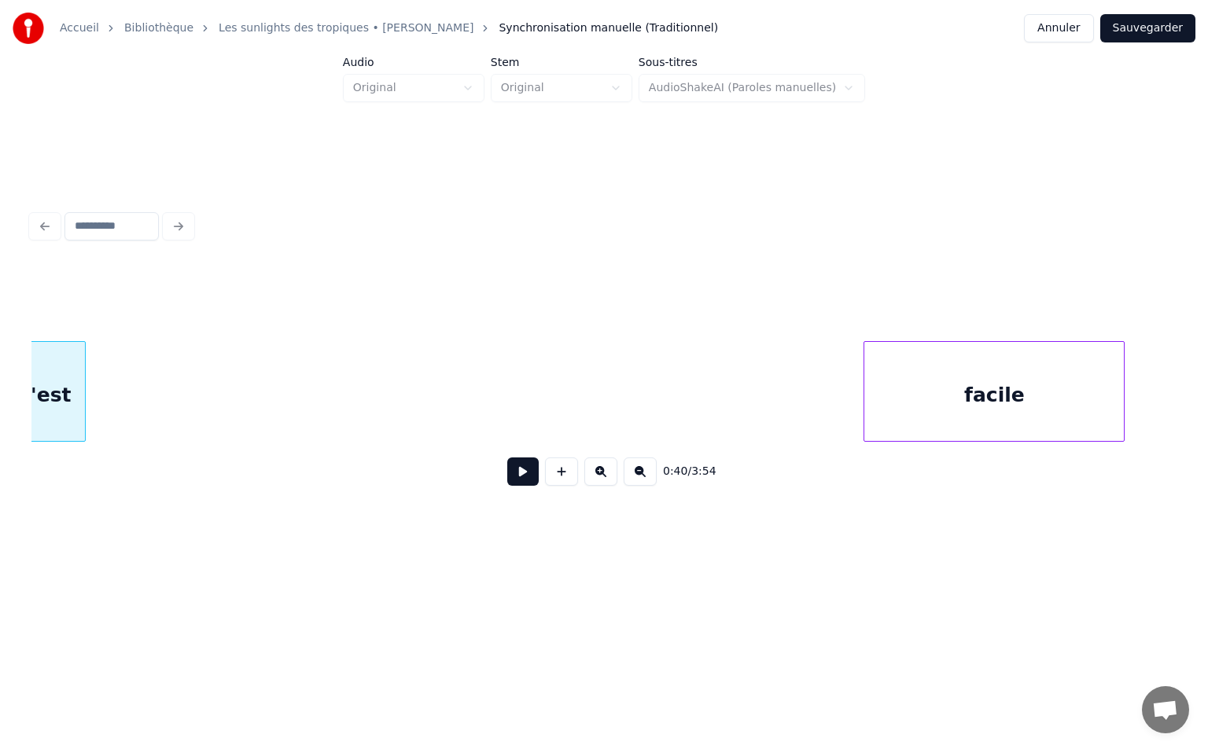
scroll to position [0, 6964]
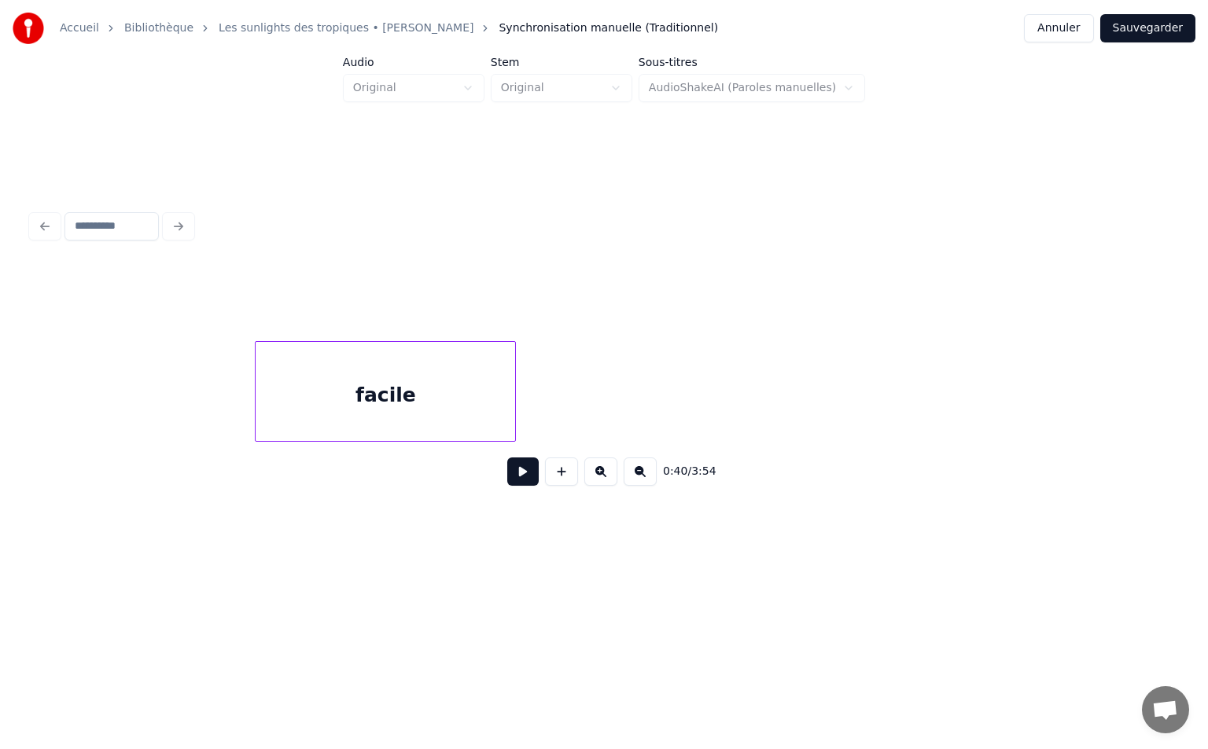
click at [256, 404] on div "facile" at bounding box center [385, 395] width 259 height 107
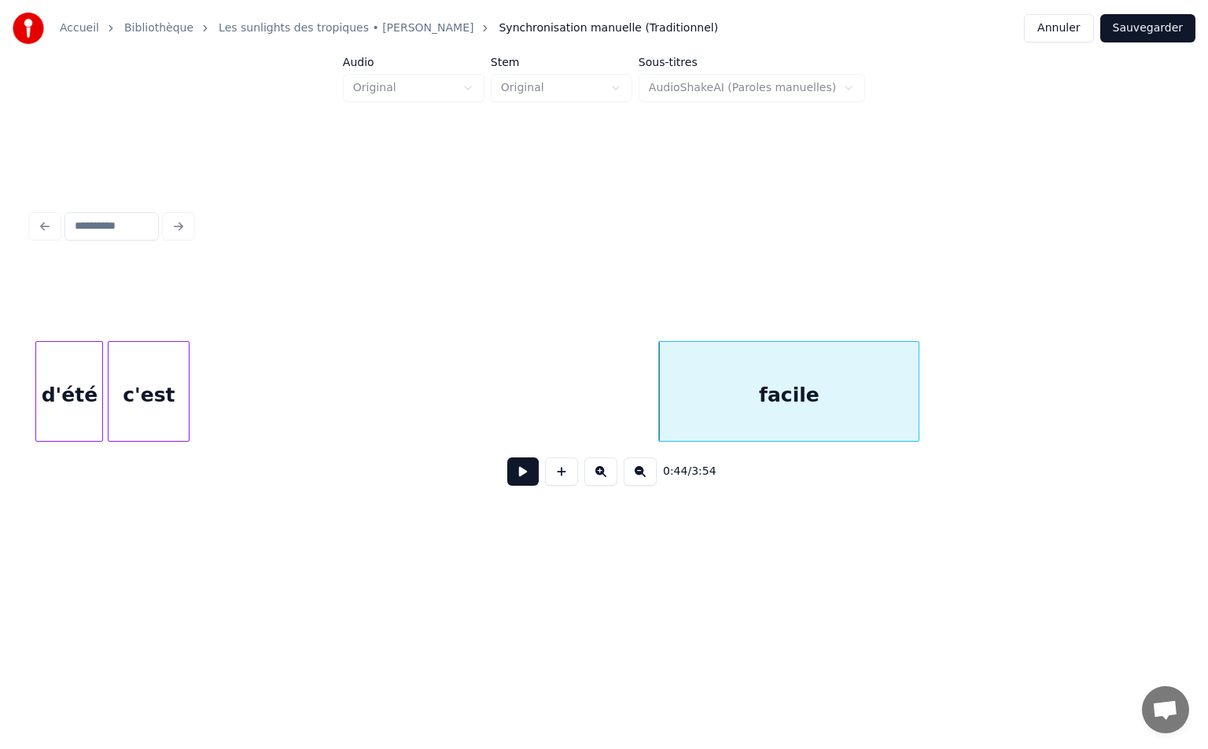
scroll to position [0, 6394]
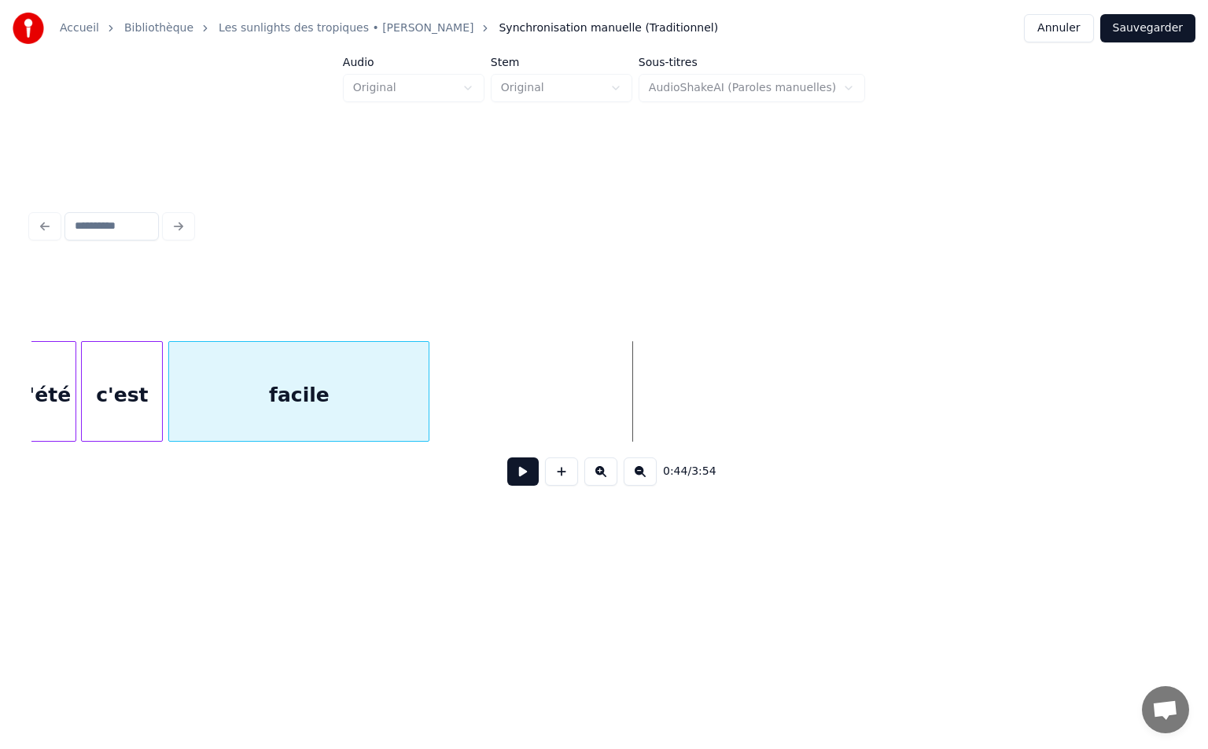
click at [212, 425] on div "facile" at bounding box center [298, 395] width 259 height 107
click at [361, 400] on div at bounding box center [361, 391] width 5 height 99
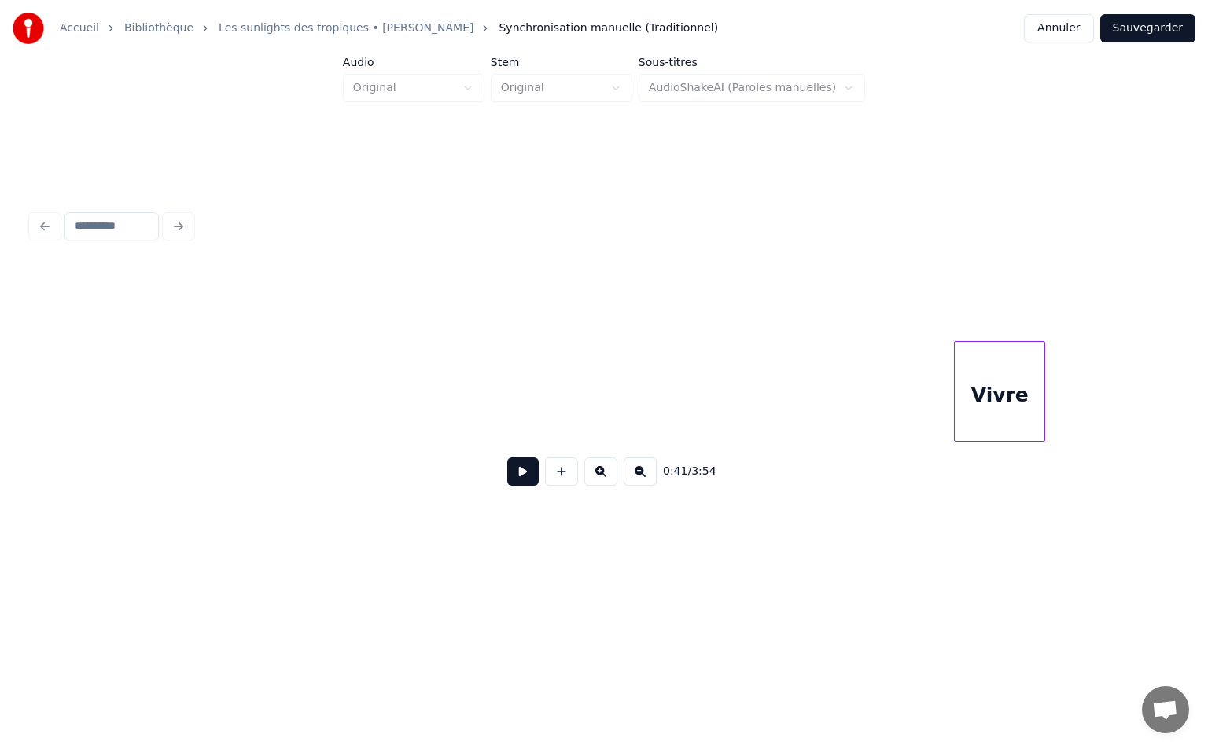
scroll to position [0, 4841]
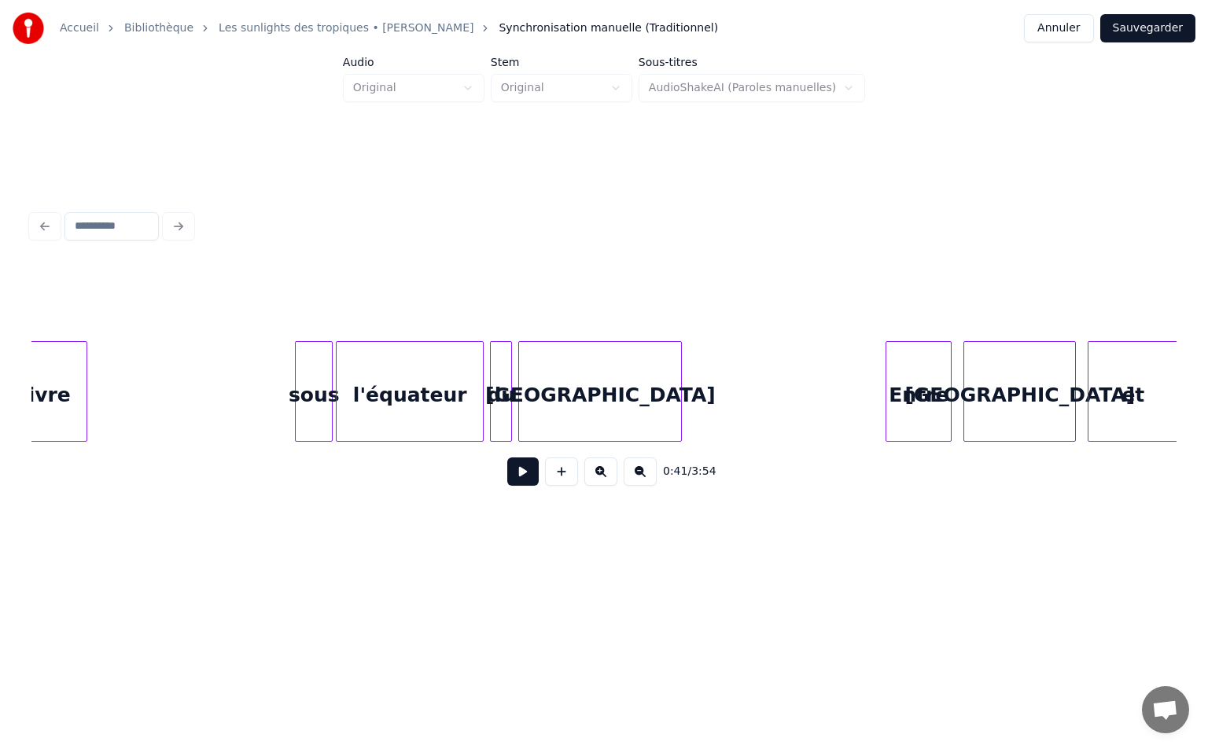
click at [528, 475] on button at bounding box center [522, 472] width 31 height 28
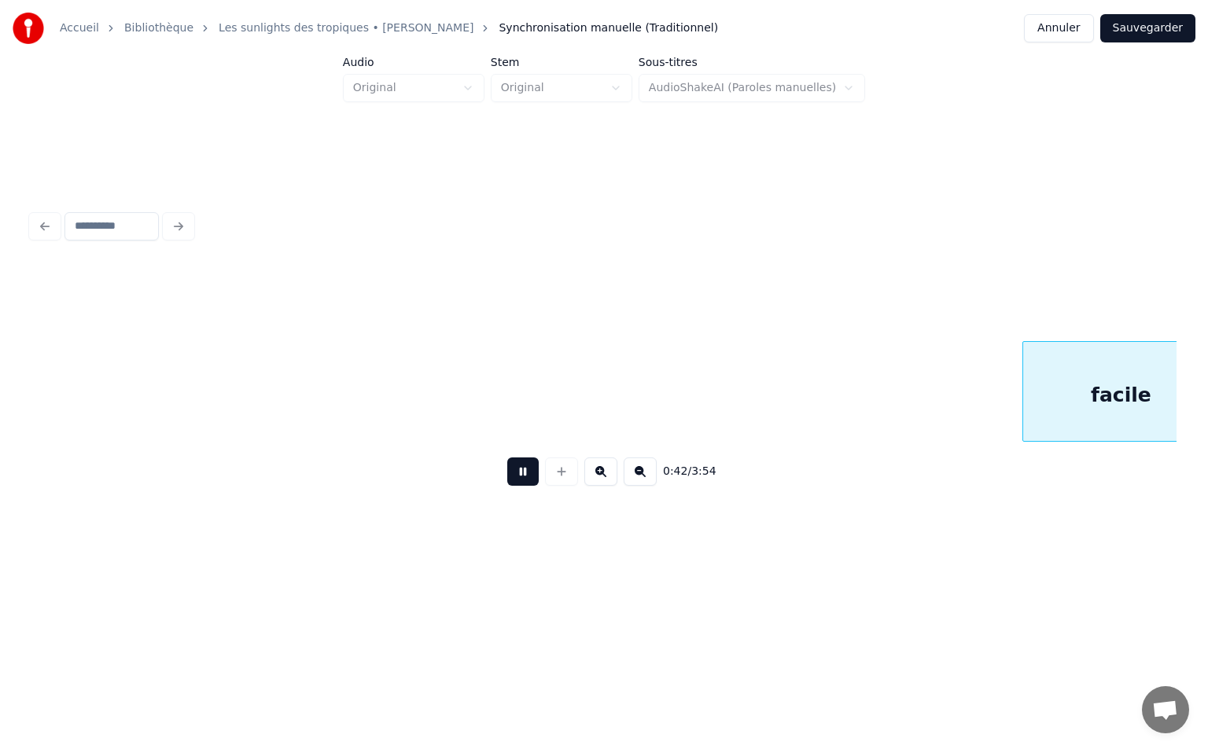
scroll to position [0, 6686]
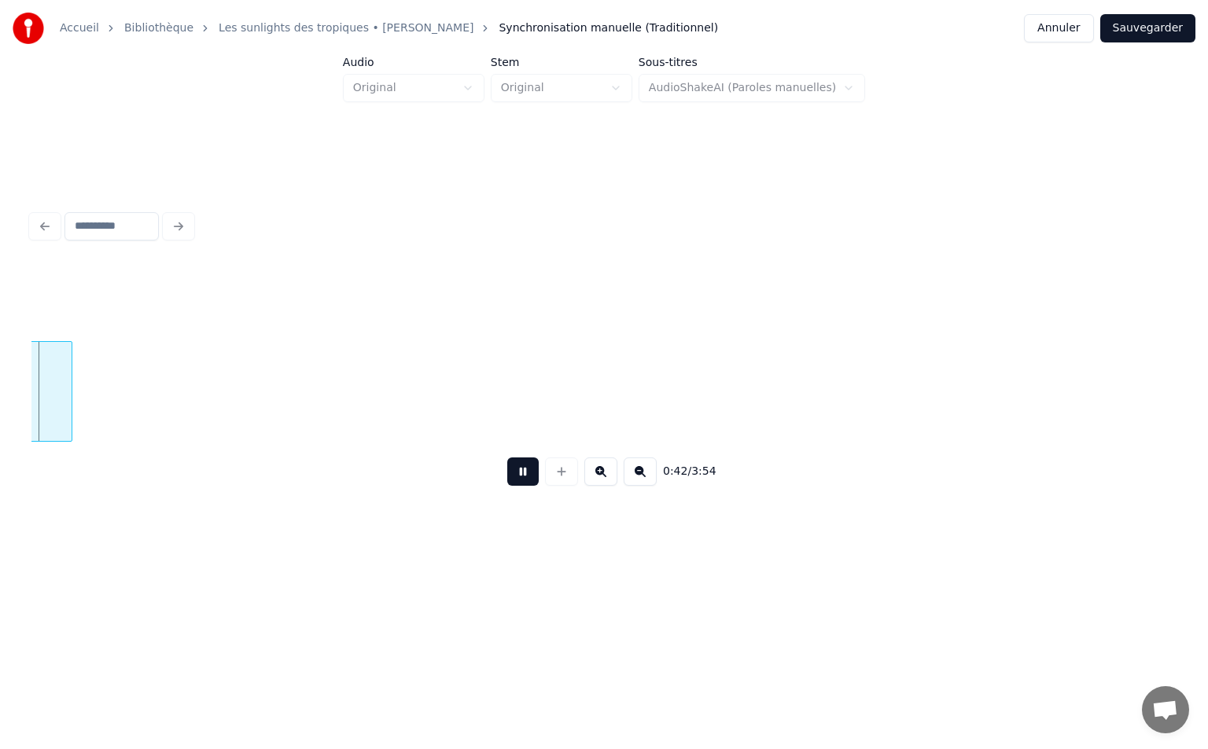
click at [521, 471] on button at bounding box center [522, 472] width 31 height 28
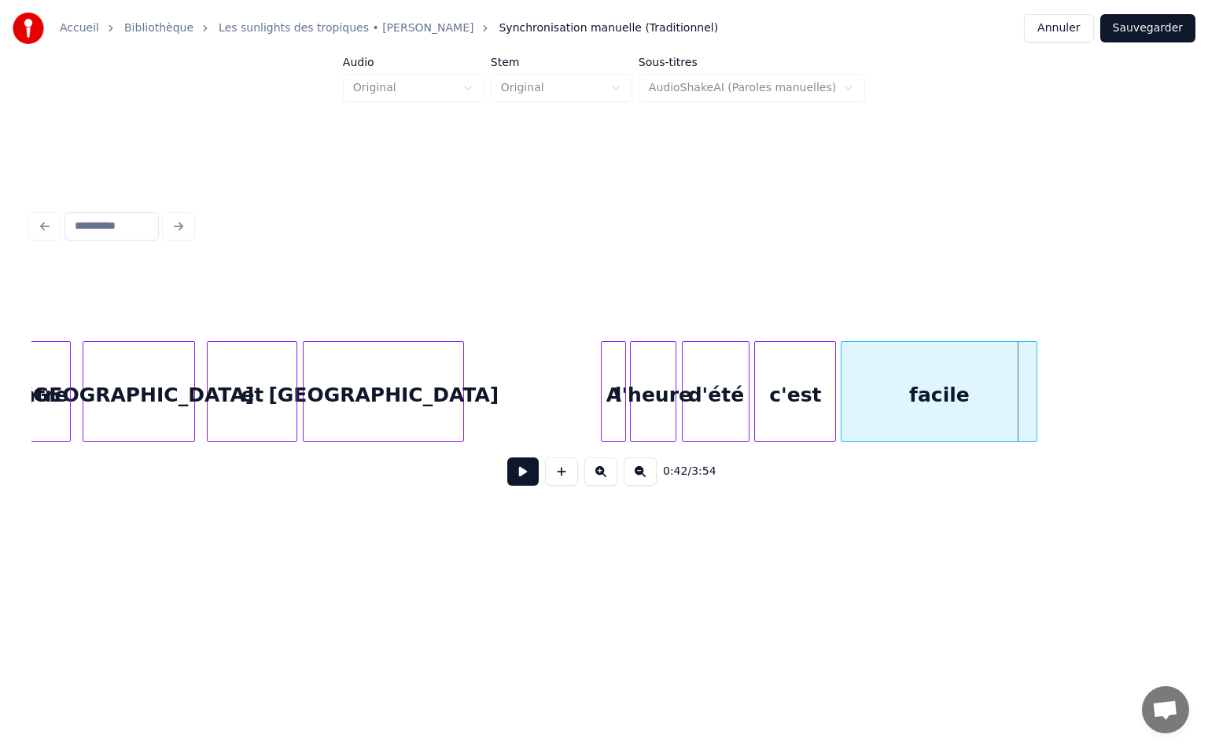
scroll to position [0, 5462]
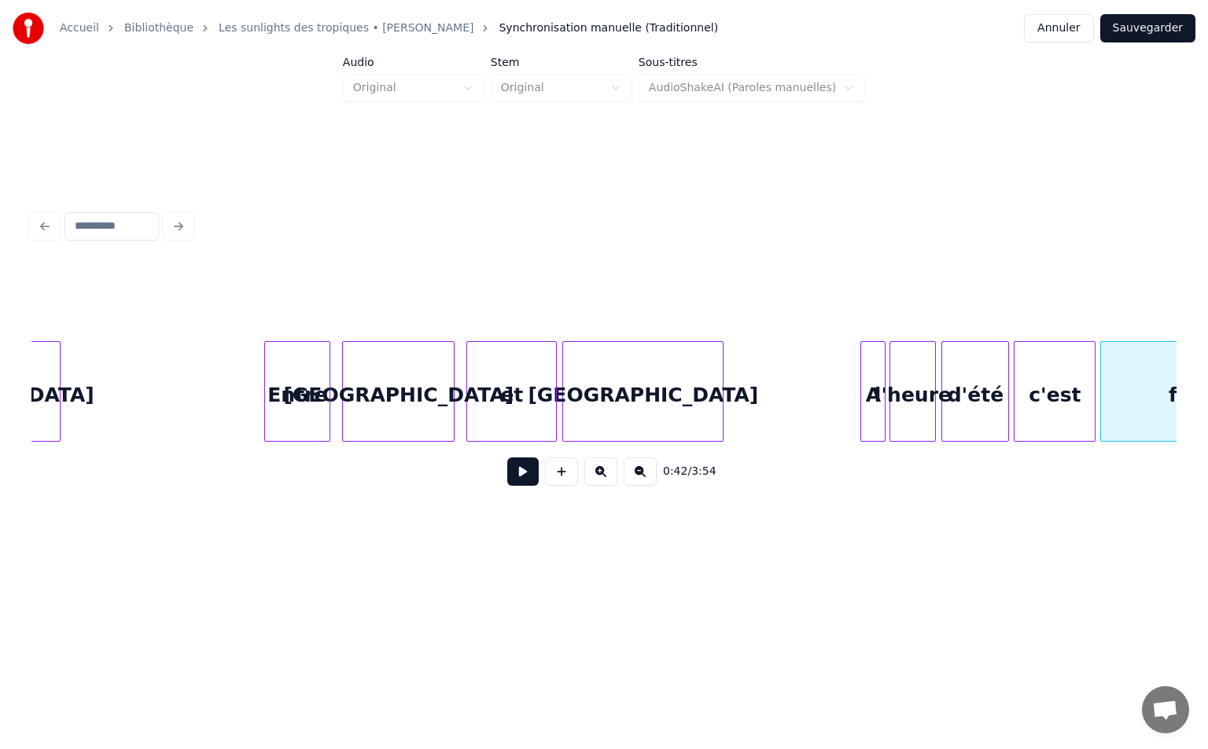
click at [517, 379] on div at bounding box center [515, 391] width 5 height 99
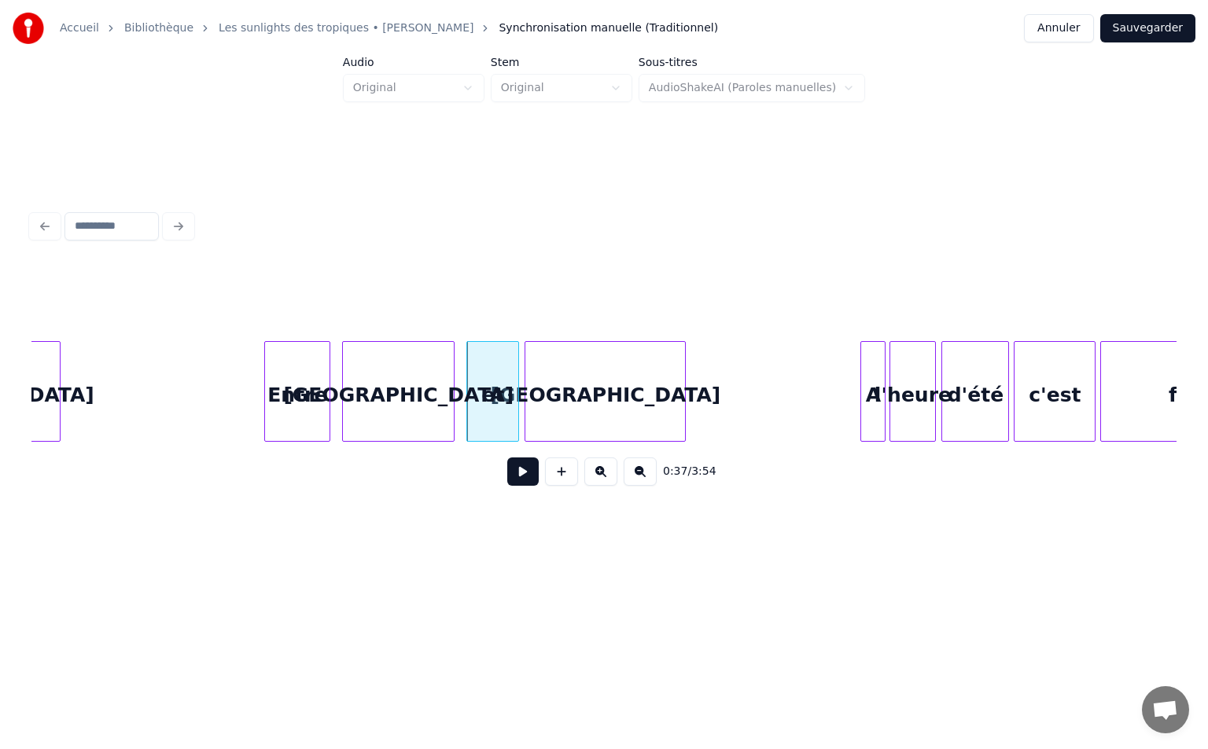
click at [554, 390] on div "[GEOGRAPHIC_DATA]" at bounding box center [605, 395] width 160 height 107
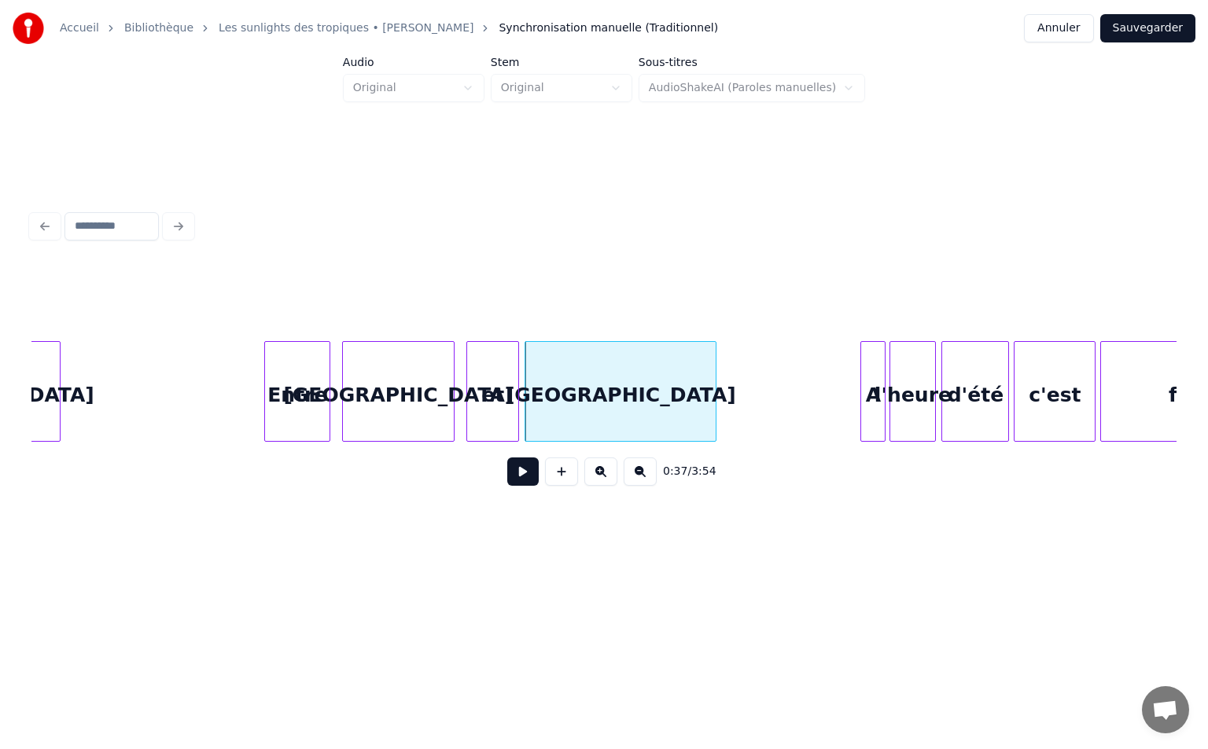
click at [715, 379] on div at bounding box center [713, 391] width 5 height 99
click at [523, 478] on button at bounding box center [522, 472] width 31 height 28
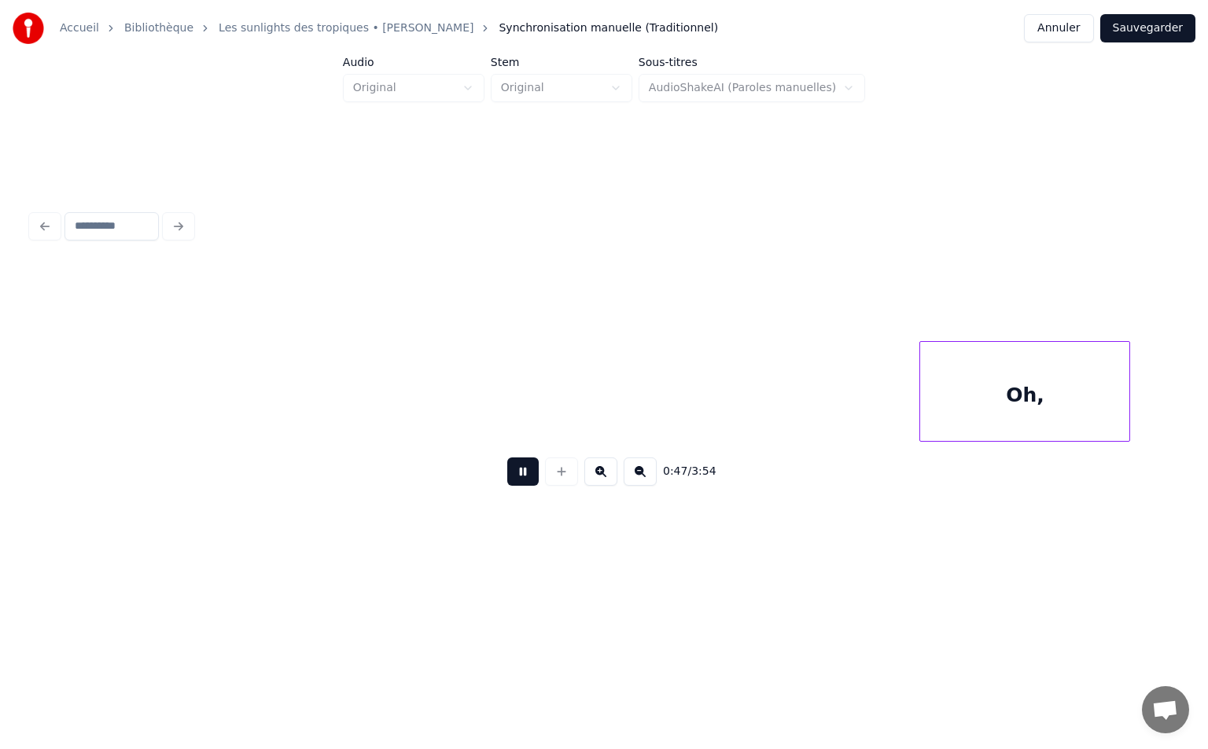
scroll to position [0, 7447]
drag, startPoint x: 531, startPoint y: 480, endPoint x: 487, endPoint y: 473, distance: 44.5
click at [524, 477] on button at bounding box center [522, 472] width 31 height 28
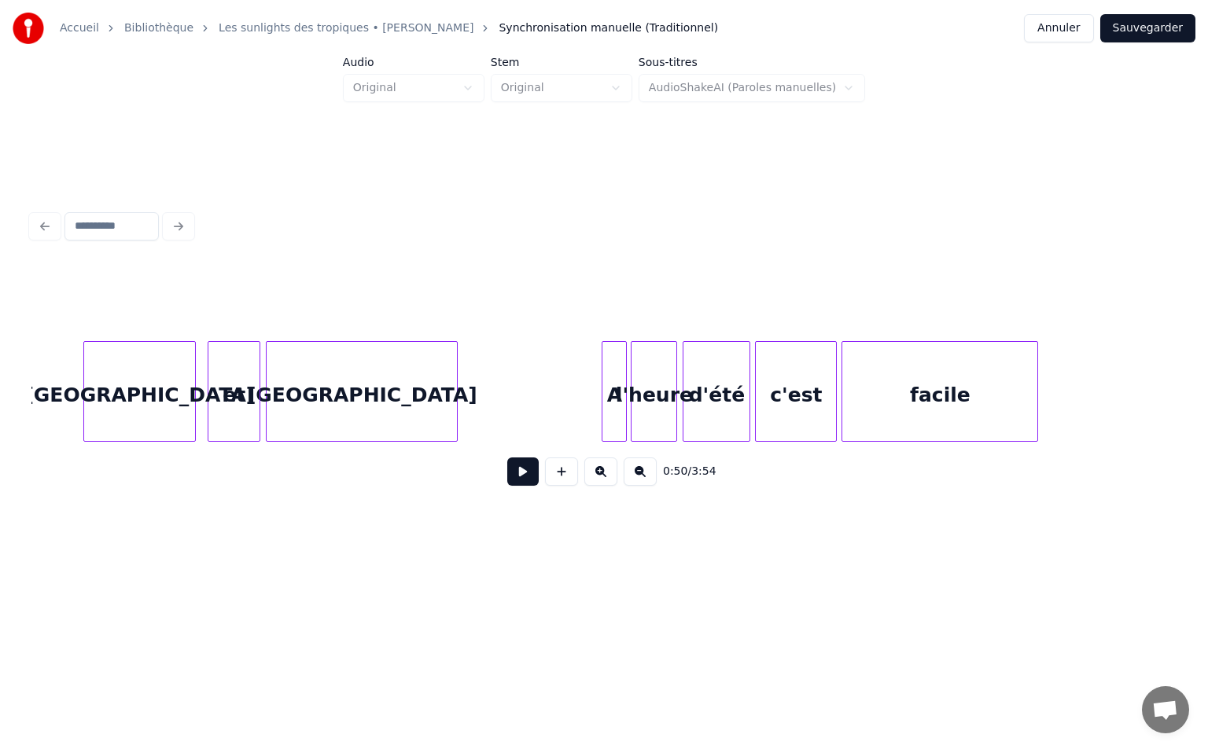
scroll to position [0, 5617]
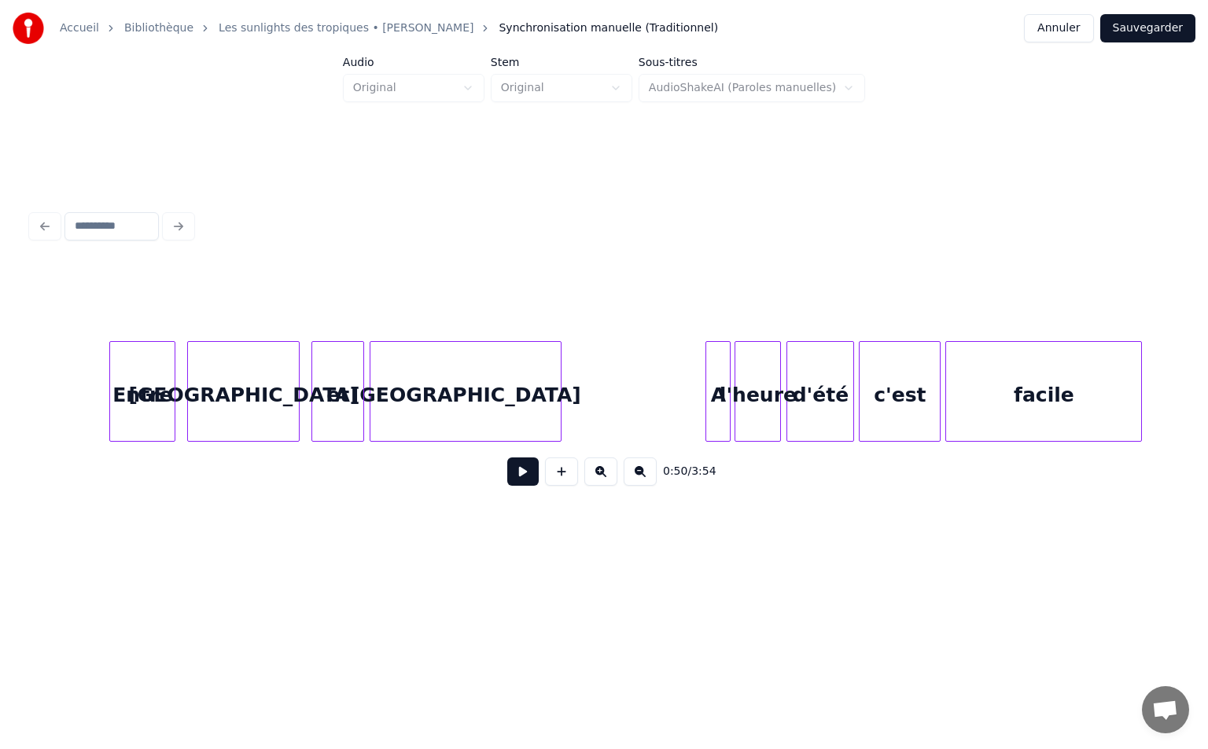
click at [524, 473] on button at bounding box center [522, 472] width 31 height 28
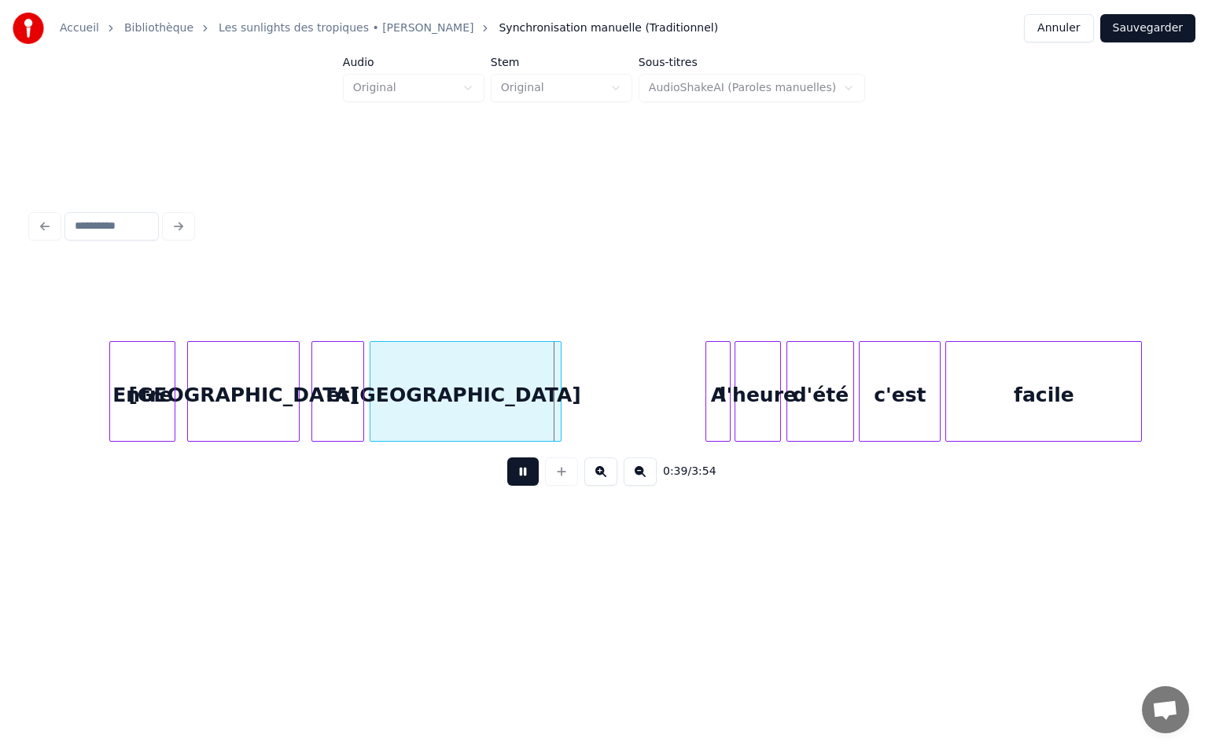
click at [529, 474] on button at bounding box center [522, 472] width 31 height 28
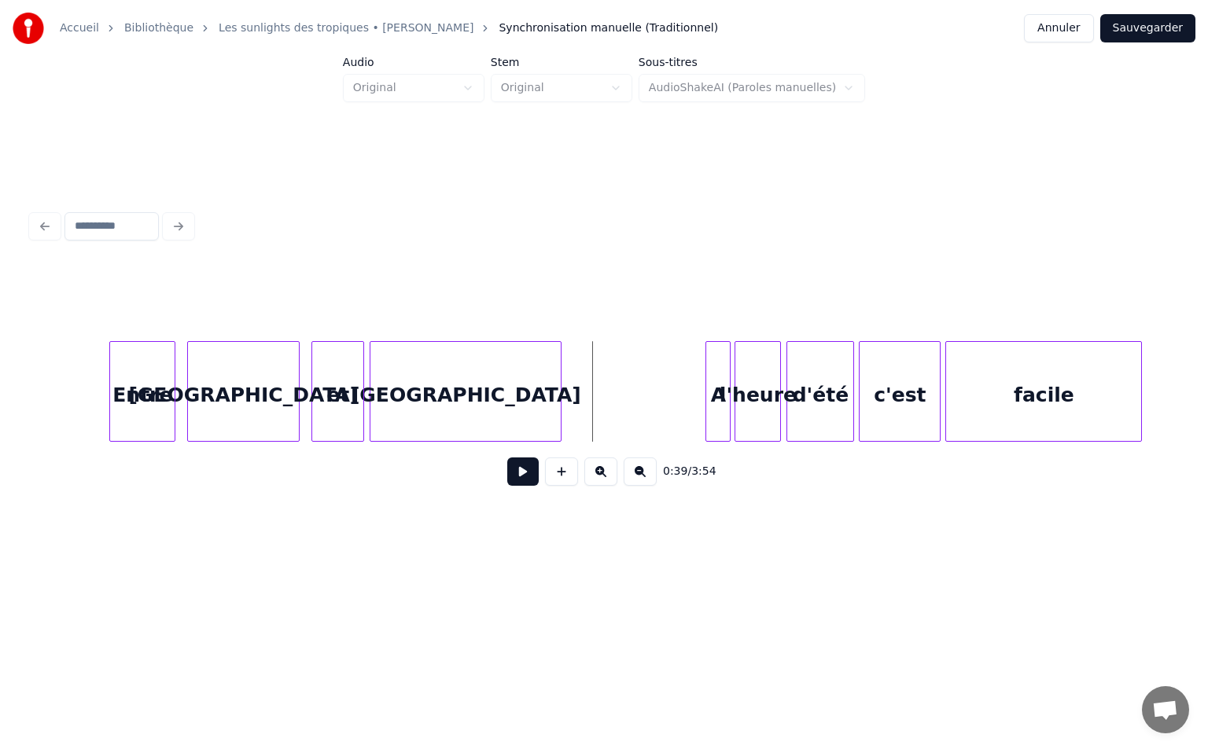
click at [529, 474] on button at bounding box center [522, 472] width 31 height 28
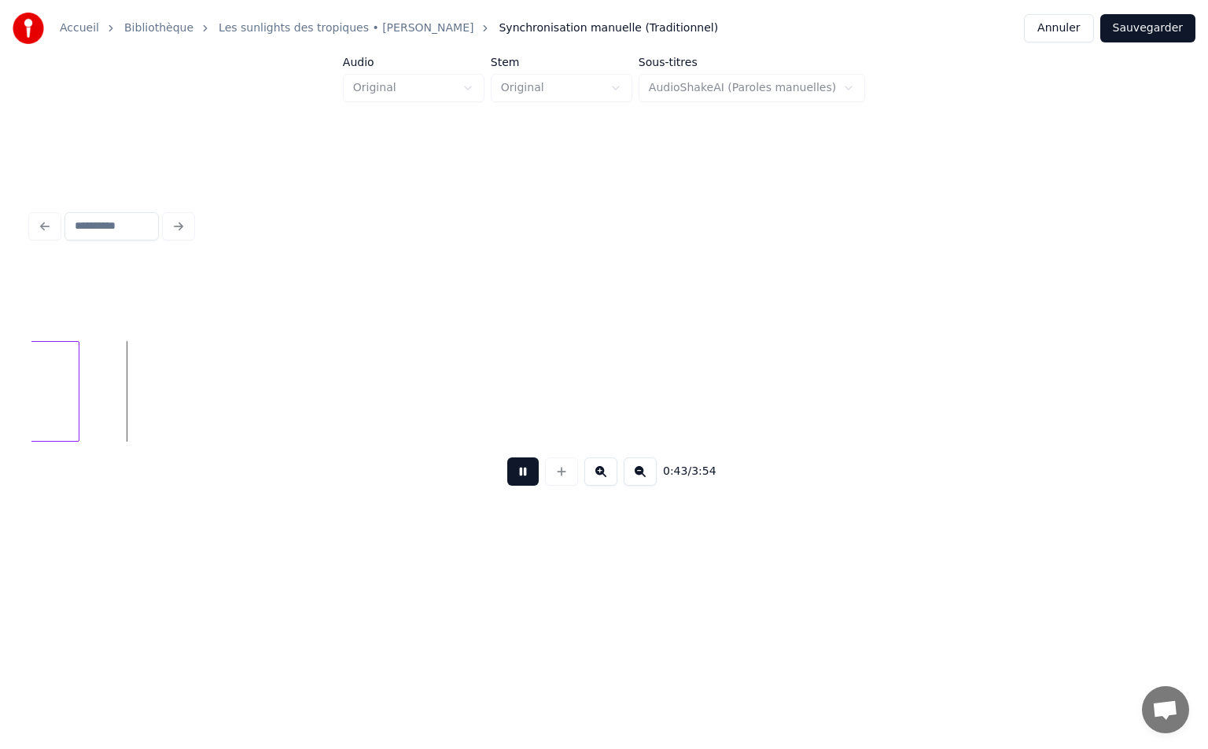
scroll to position [0, 6730]
click at [528, 474] on button at bounding box center [522, 472] width 31 height 28
click at [638, 486] on button at bounding box center [639, 472] width 33 height 28
click at [634, 486] on button at bounding box center [639, 472] width 33 height 28
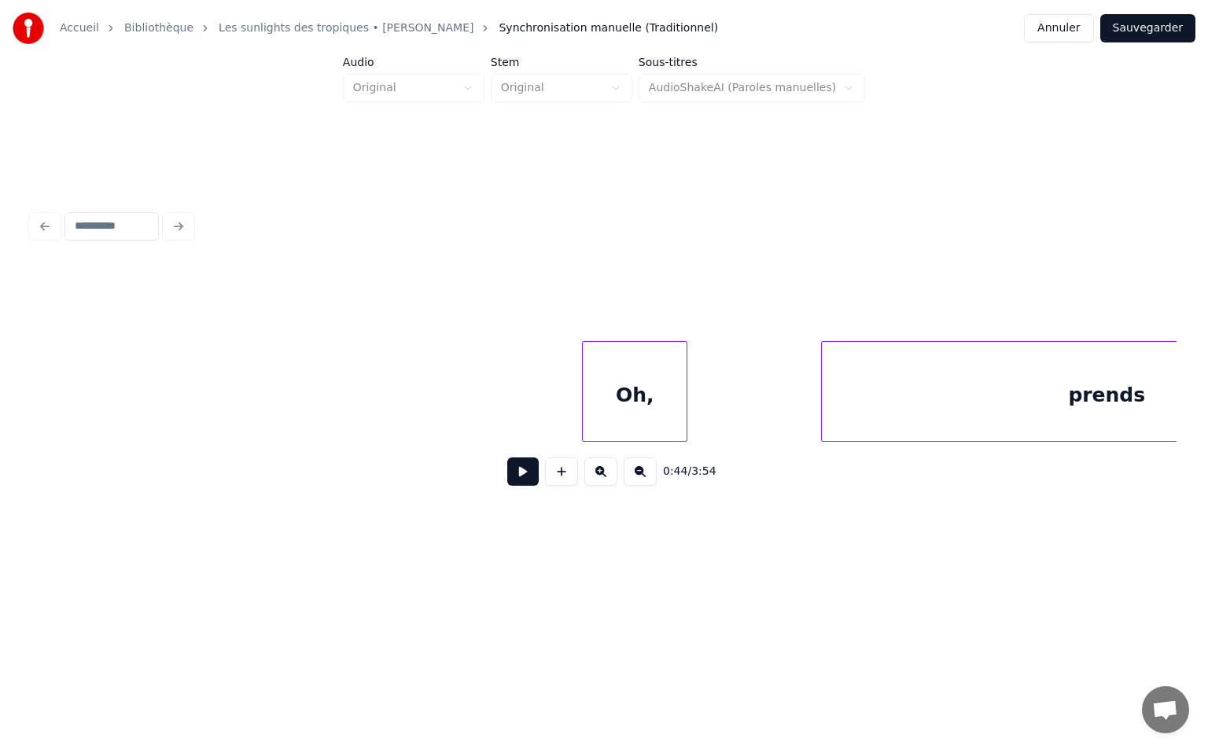
click at [634, 486] on button at bounding box center [639, 472] width 33 height 28
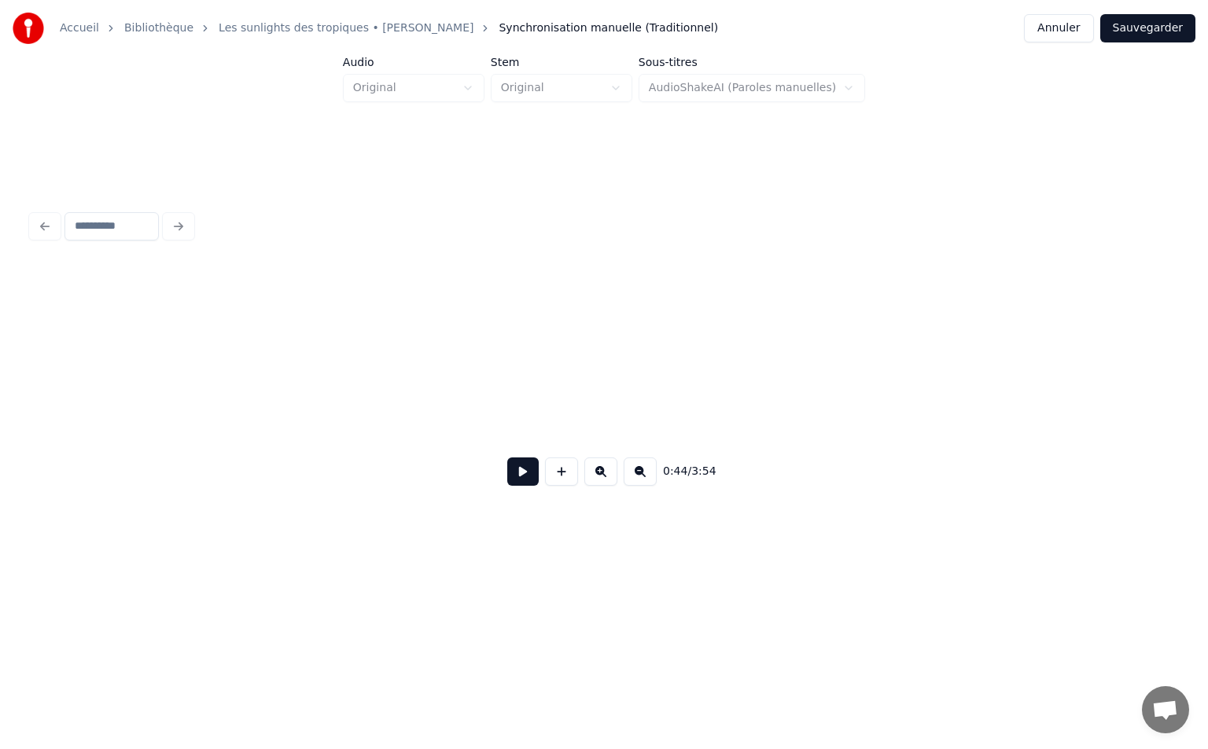
scroll to position [0, 1859]
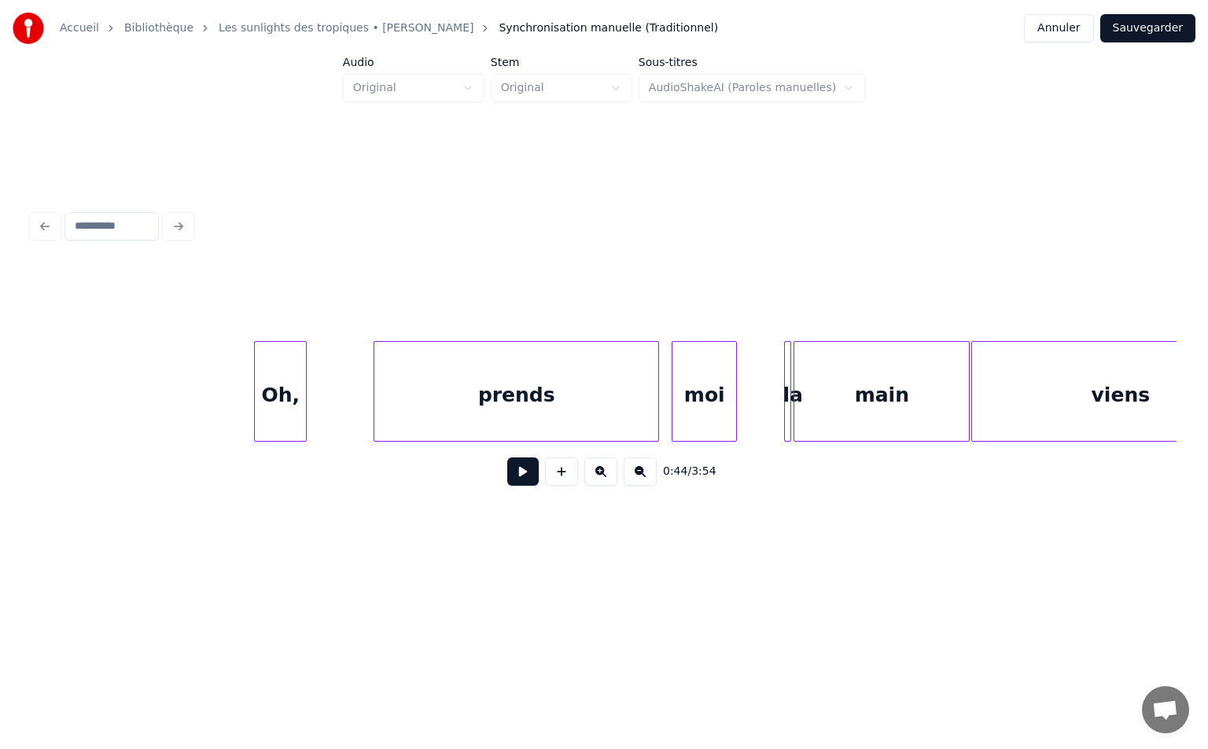
click at [634, 486] on button at bounding box center [639, 472] width 33 height 28
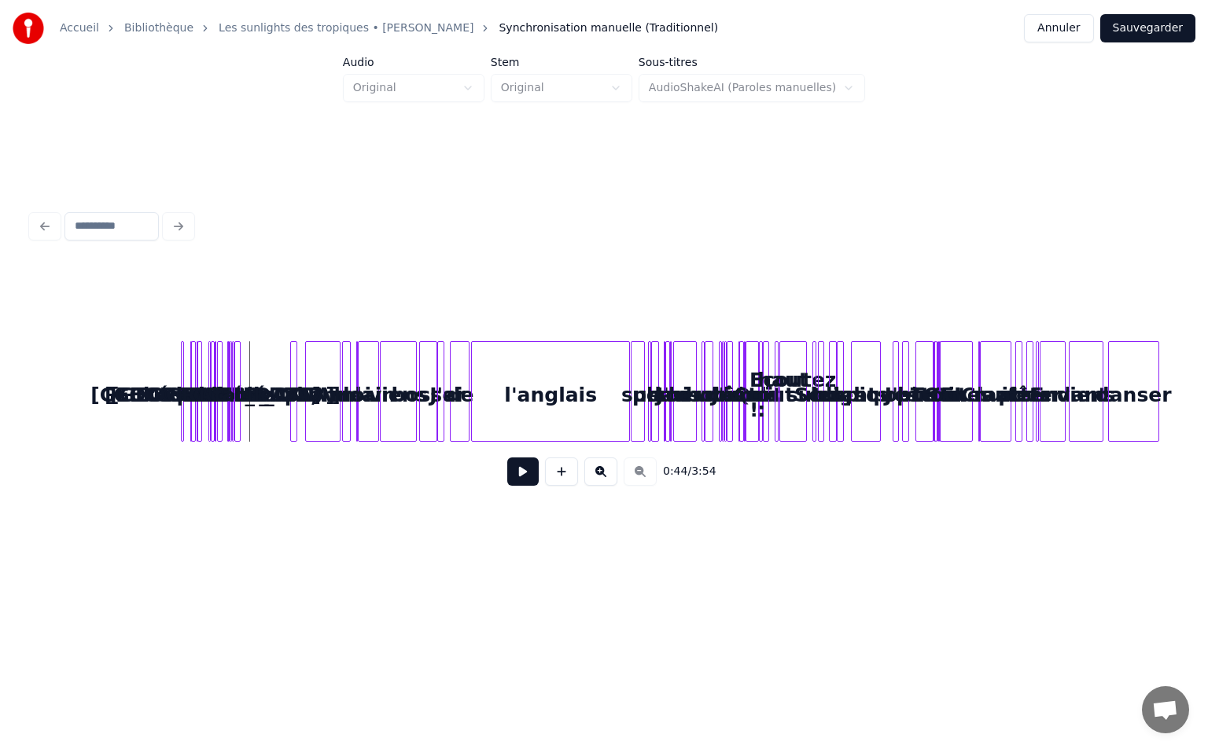
click at [607, 475] on button at bounding box center [600, 472] width 33 height 28
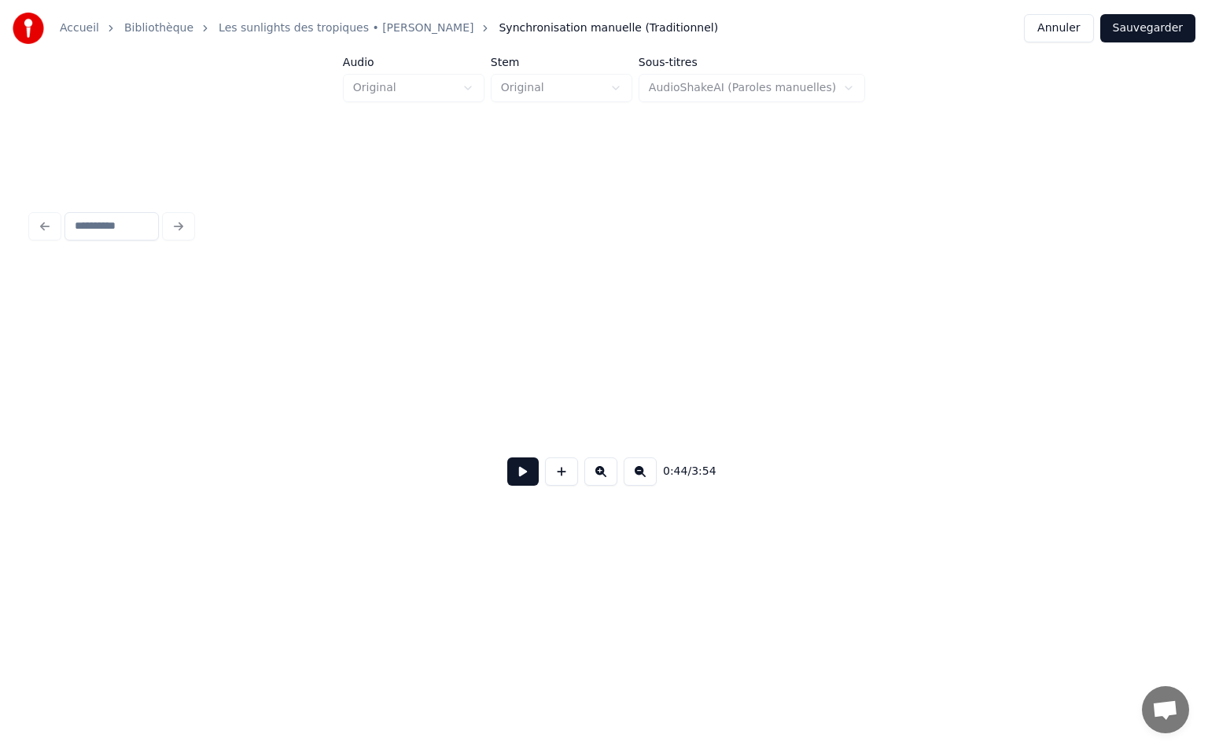
scroll to position [0, 1535]
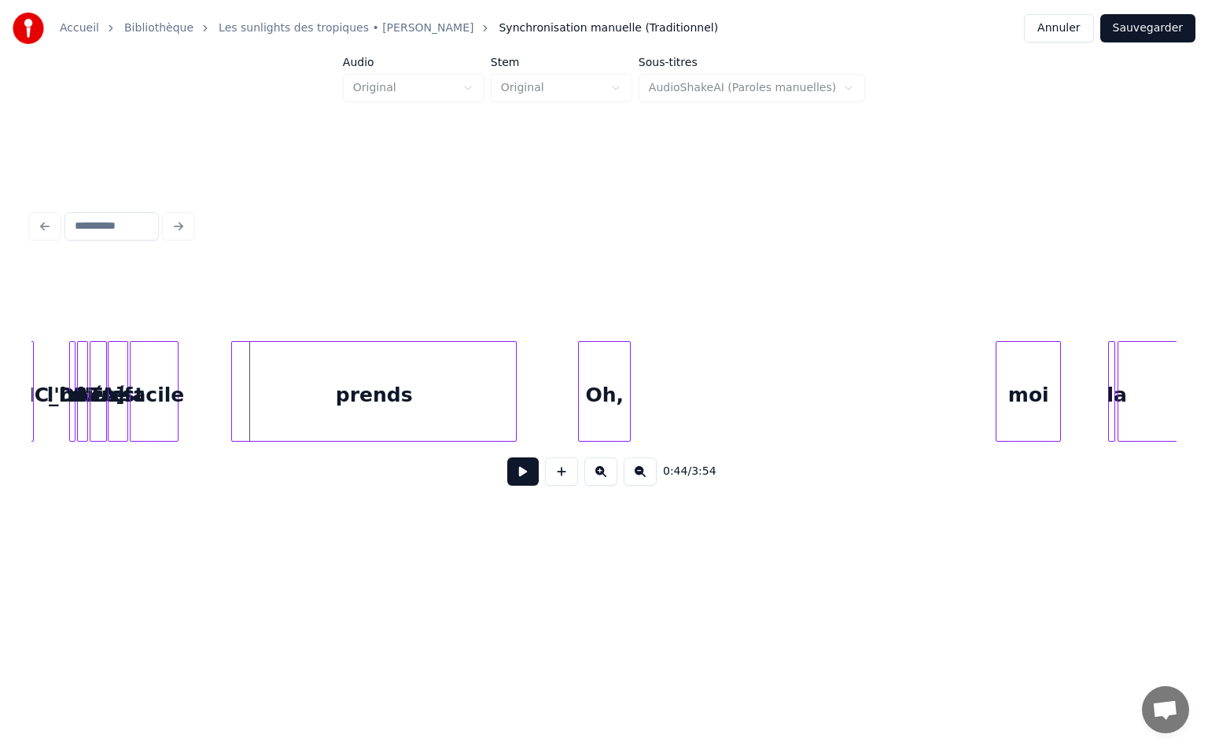
click at [324, 421] on div "prends" at bounding box center [374, 395] width 284 height 107
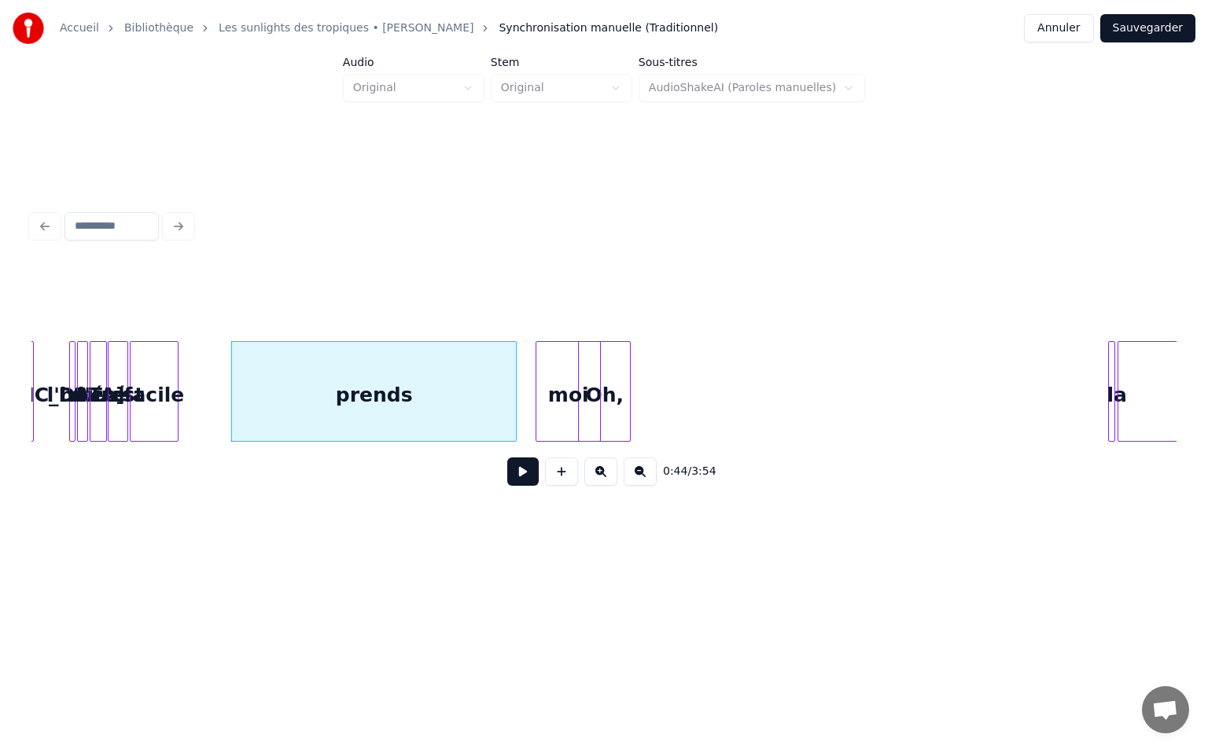
click at [561, 408] on div "moi" at bounding box center [568, 395] width 64 height 107
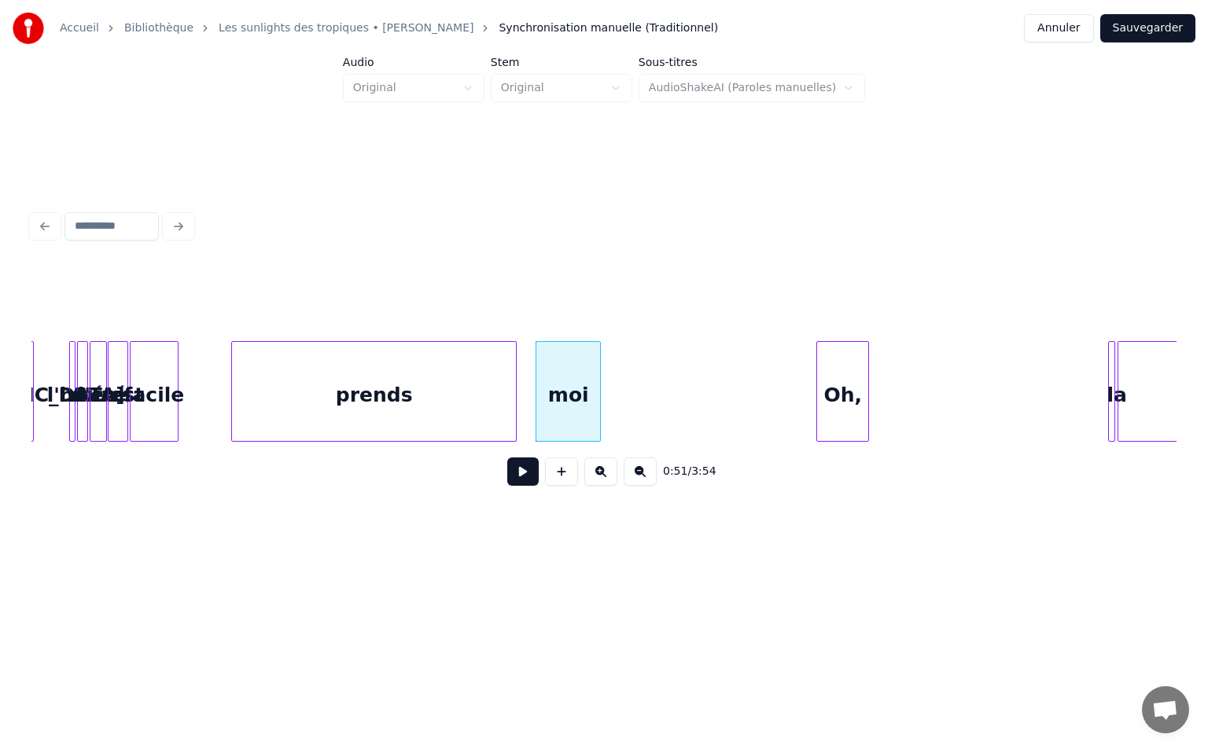
click at [868, 392] on div "Oh," at bounding box center [842, 395] width 51 height 107
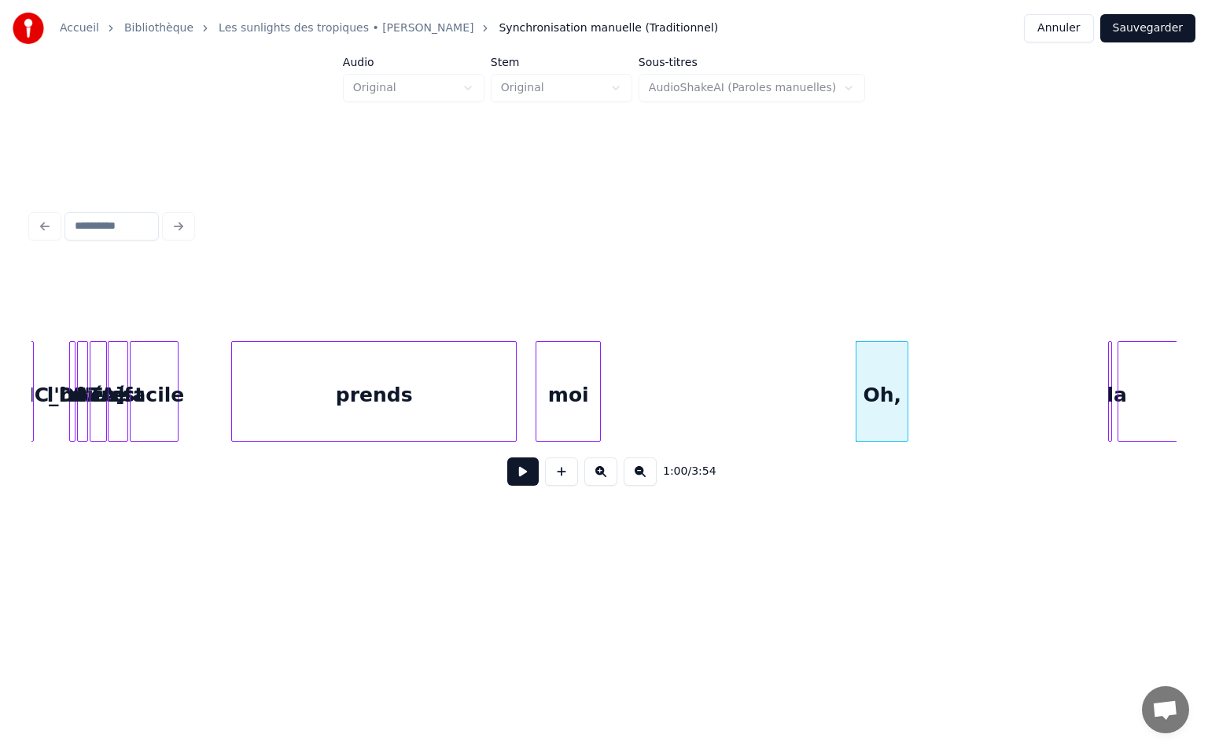
click at [1122, 381] on div at bounding box center [1120, 391] width 5 height 99
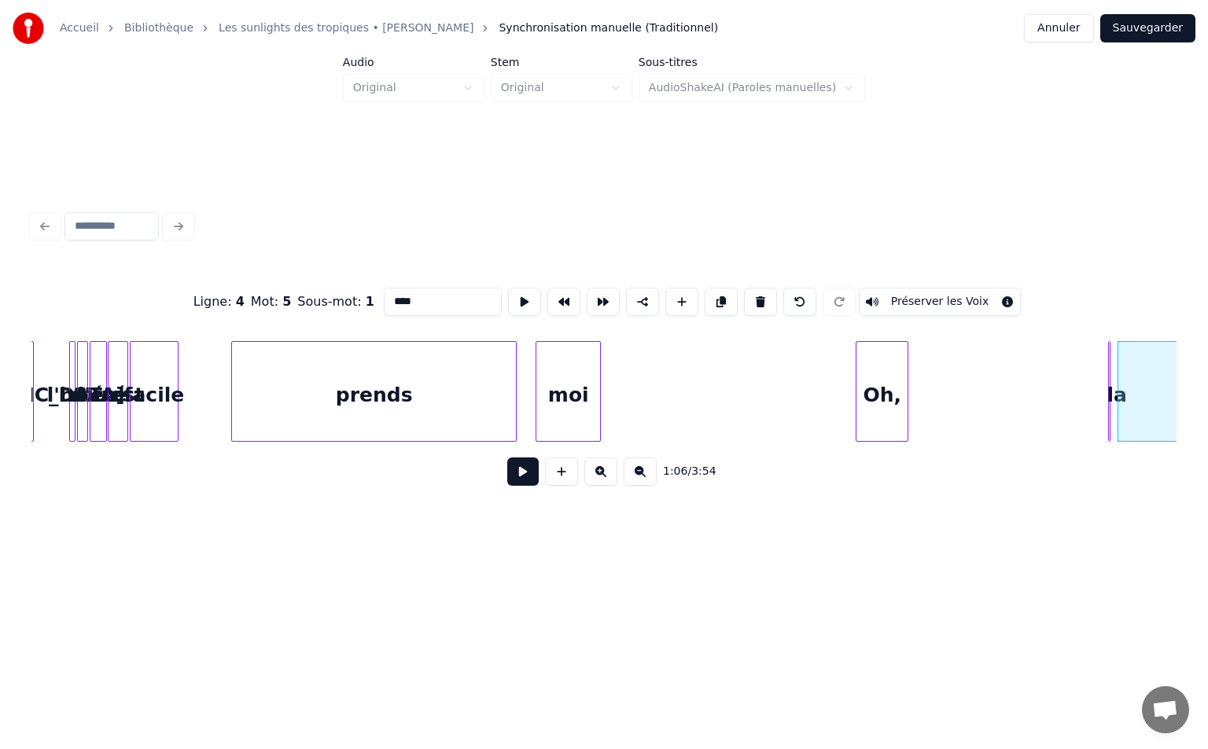
click at [1113, 381] on div at bounding box center [1111, 391] width 5 height 99
type input "**"
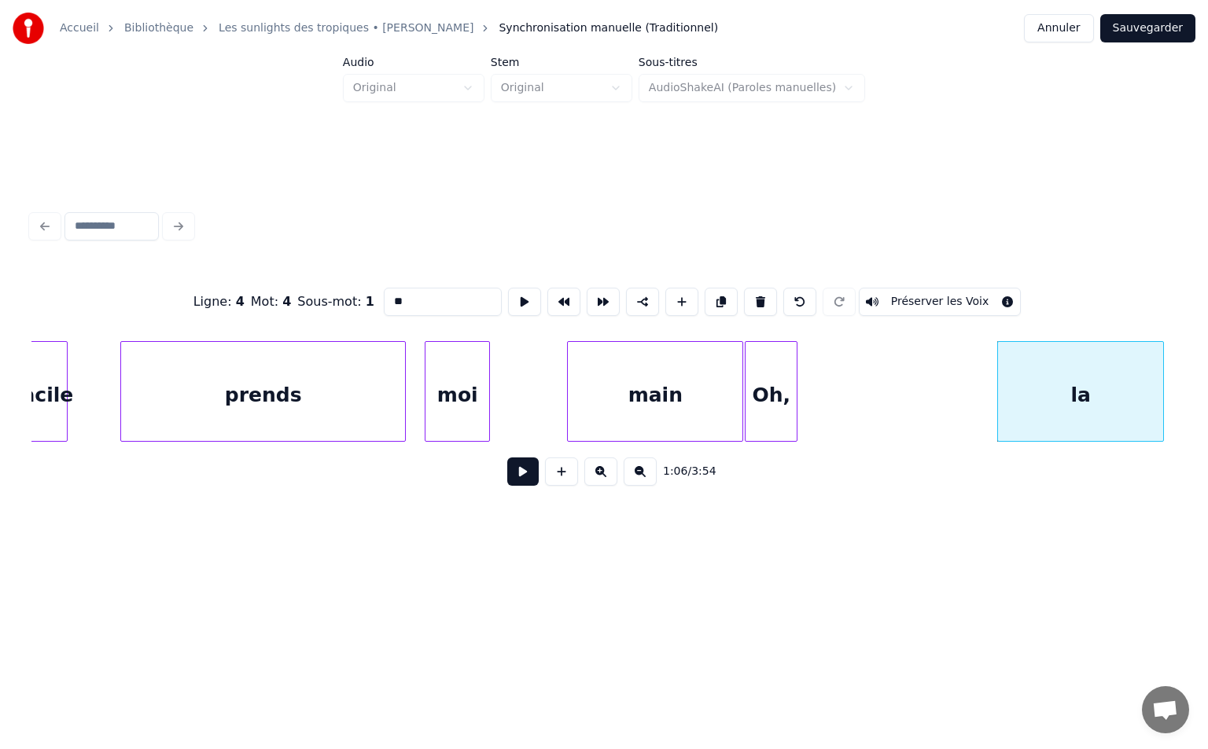
click at [705, 363] on div "main" at bounding box center [655, 395] width 175 height 107
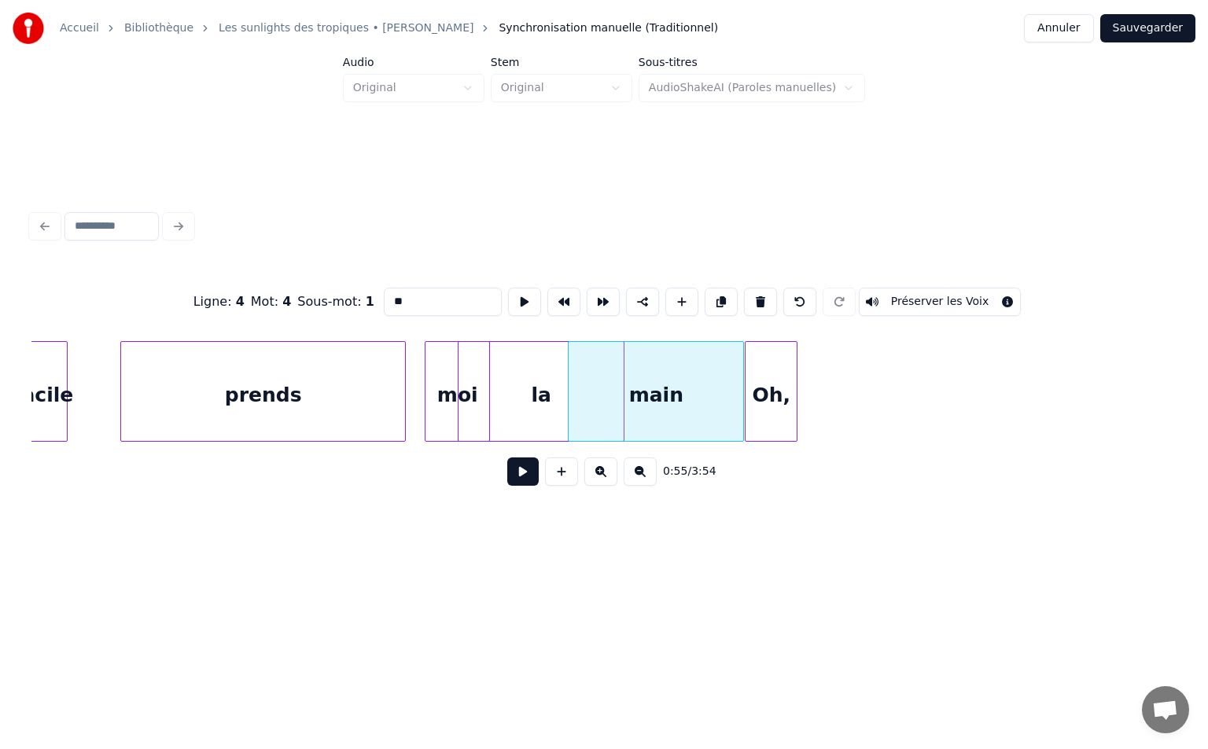
click at [498, 417] on div "la" at bounding box center [540, 395] width 165 height 107
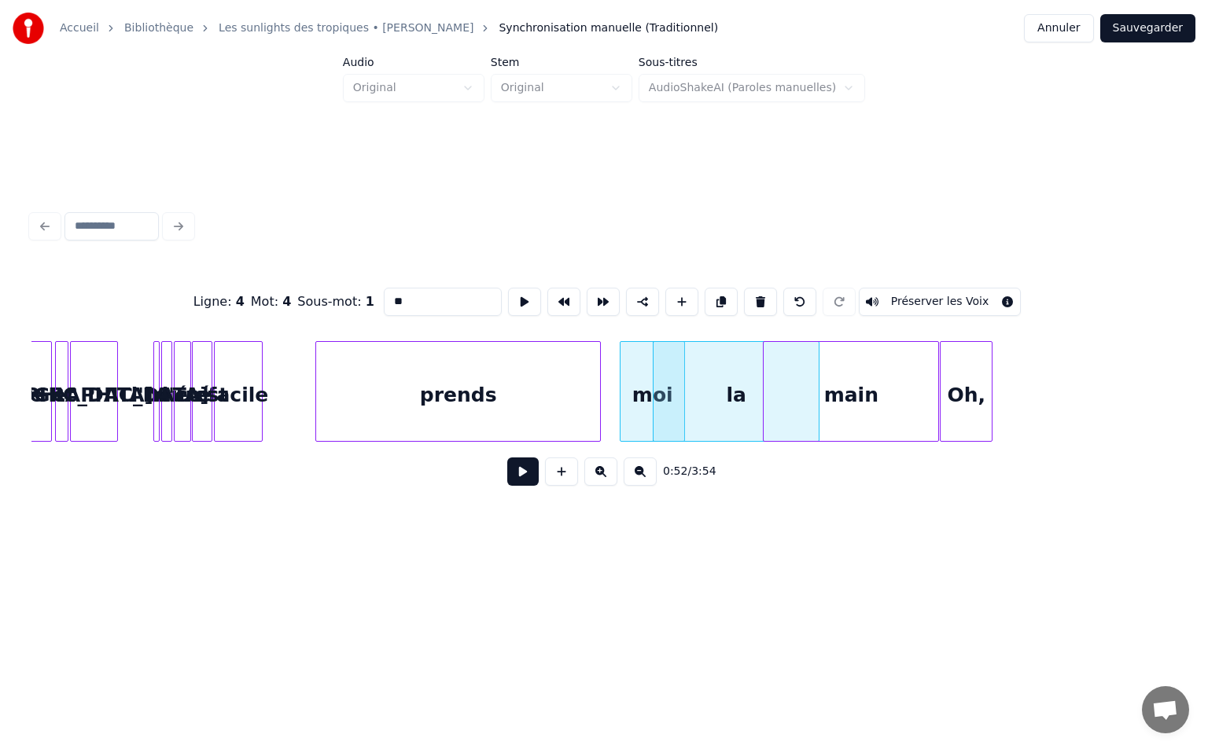
scroll to position [0, 1398]
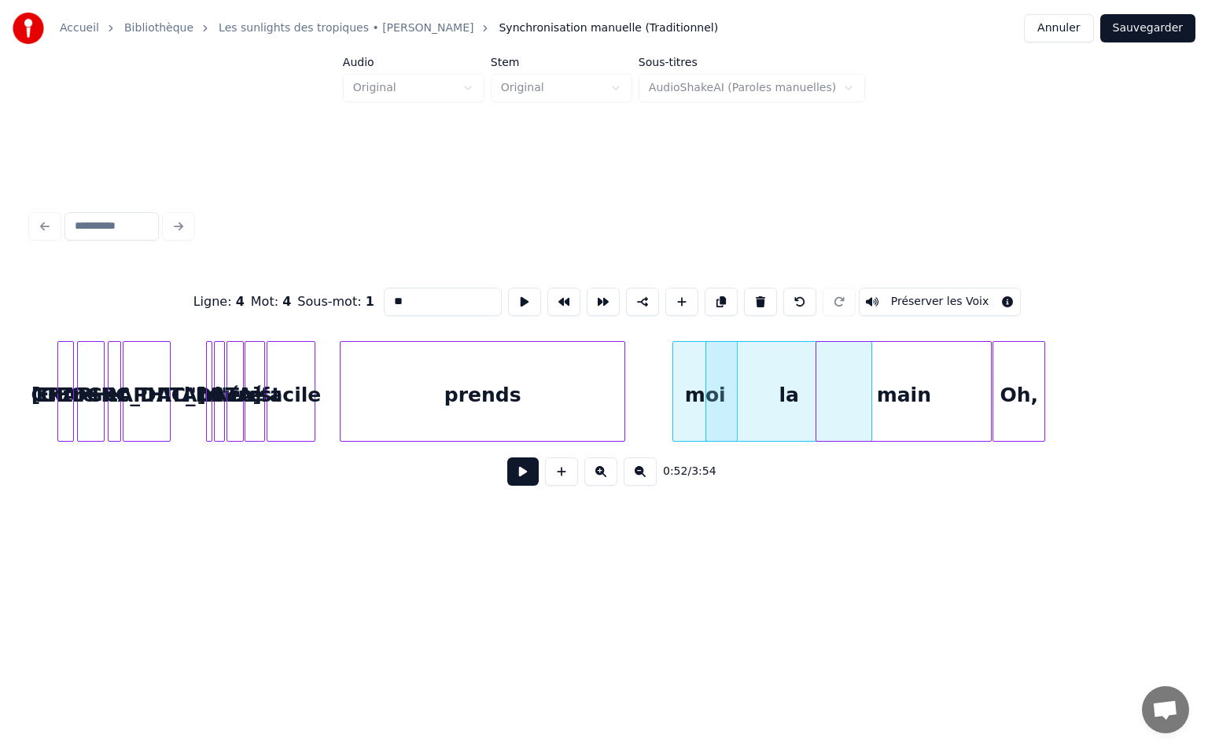
click at [487, 394] on div "prends" at bounding box center [482, 395] width 284 height 107
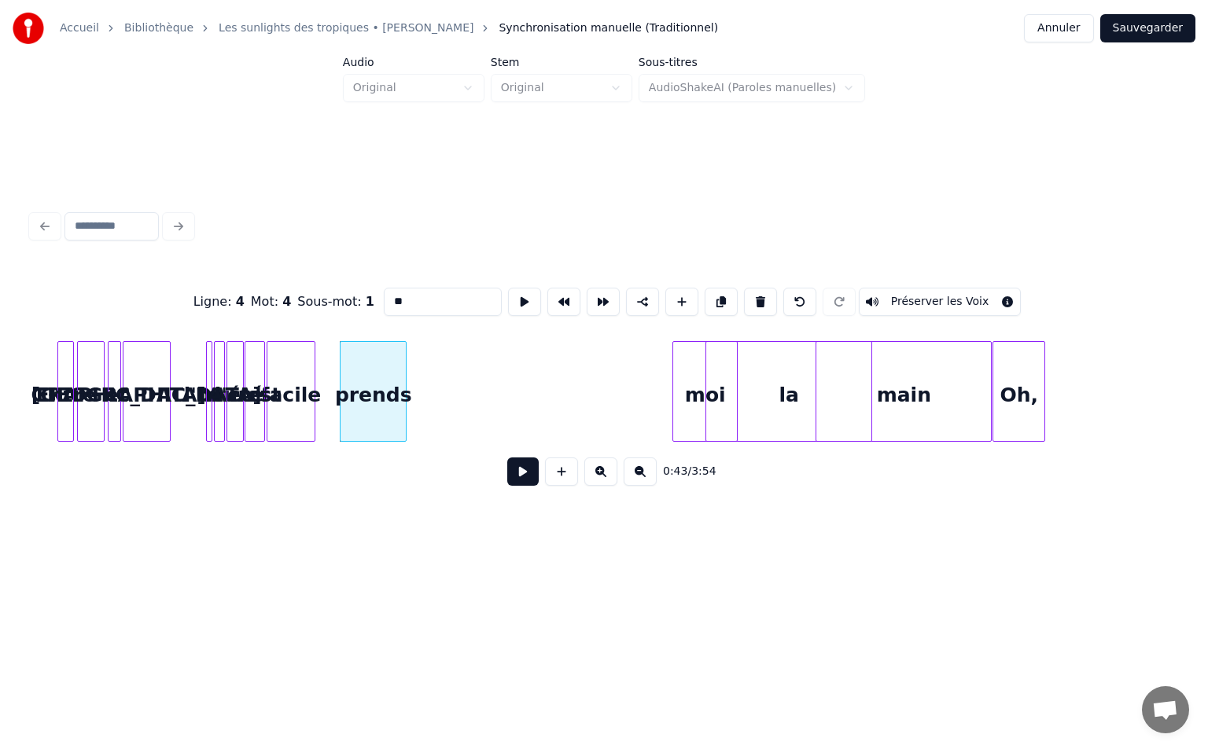
click at [401, 377] on div at bounding box center [403, 391] width 5 height 99
click at [590, 474] on button at bounding box center [600, 472] width 33 height 28
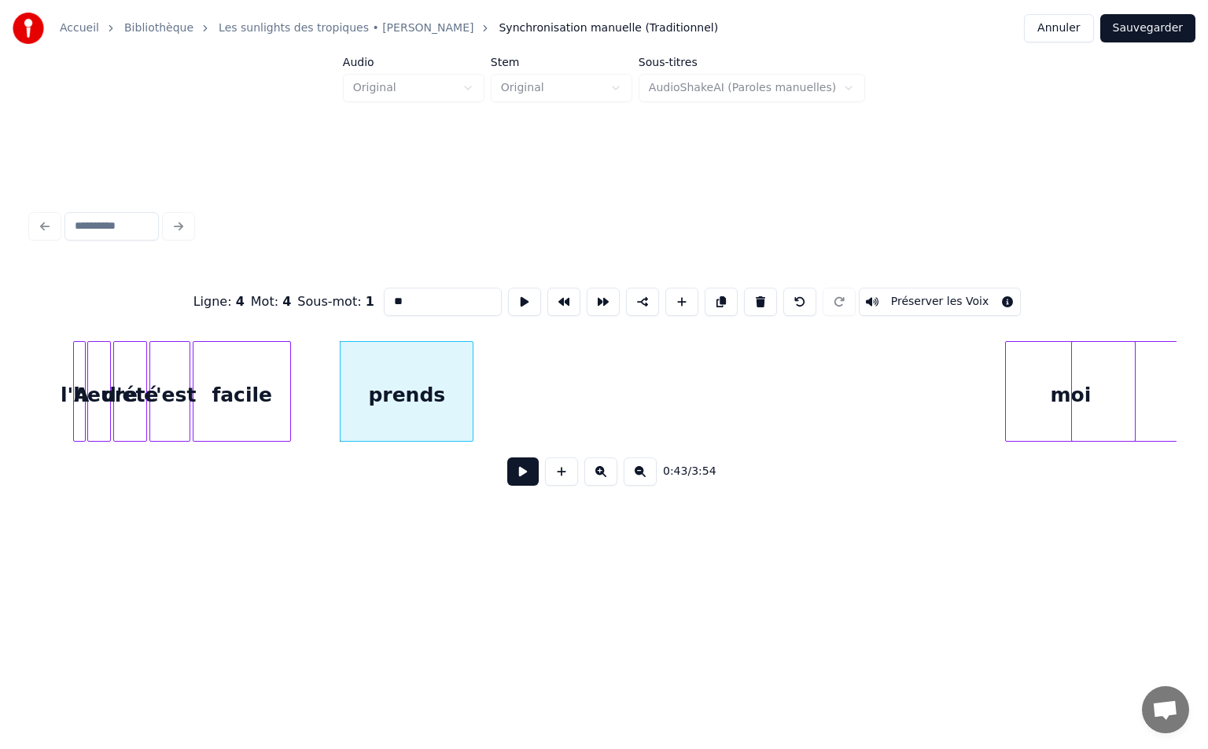
click at [594, 474] on button at bounding box center [600, 472] width 33 height 28
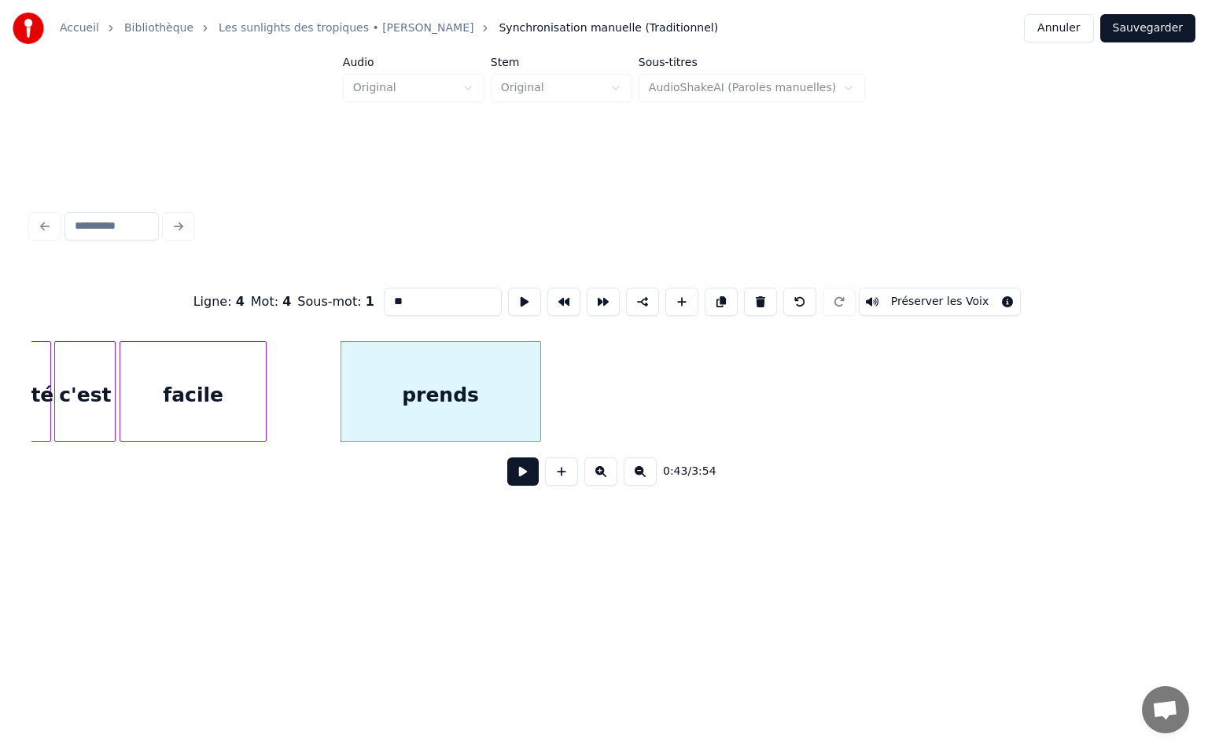
click at [594, 474] on button at bounding box center [600, 472] width 33 height 28
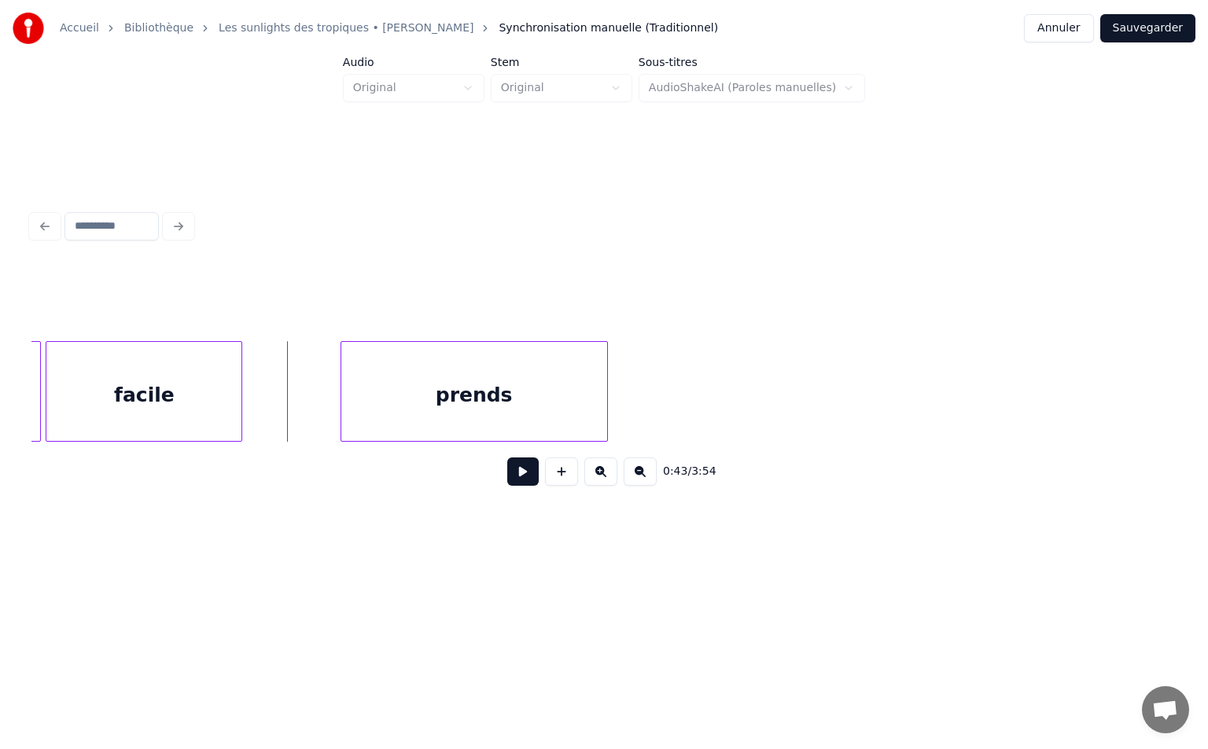
click at [533, 482] on button at bounding box center [522, 472] width 31 height 28
click at [536, 480] on button at bounding box center [522, 472] width 31 height 28
click at [404, 381] on div at bounding box center [406, 391] width 5 height 99
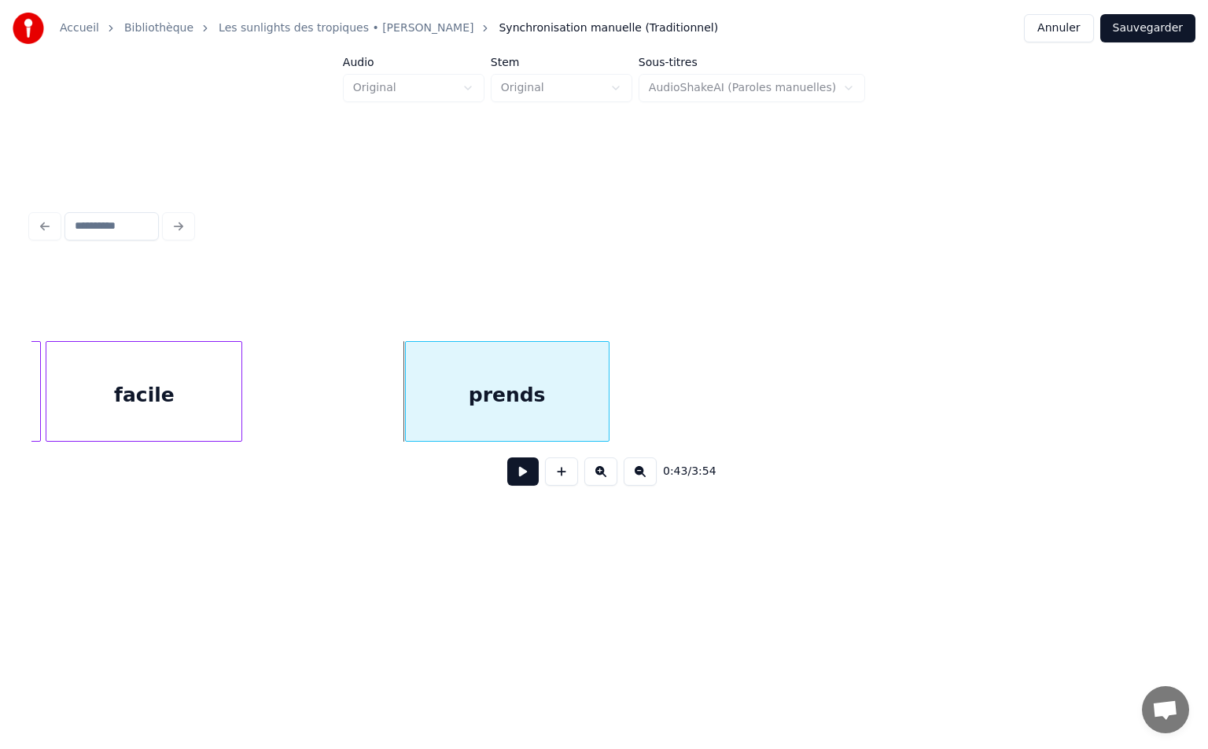
click at [609, 406] on div "prends" at bounding box center [507, 391] width 204 height 101
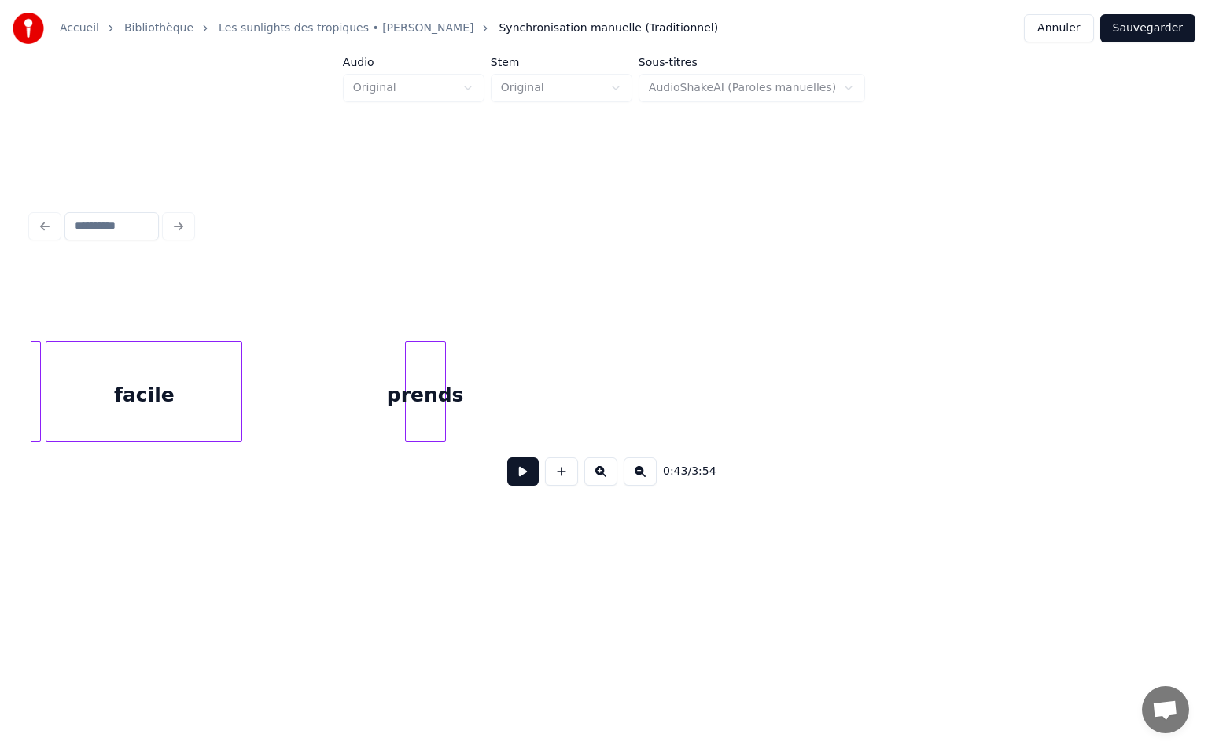
click at [444, 388] on div at bounding box center [442, 391] width 5 height 99
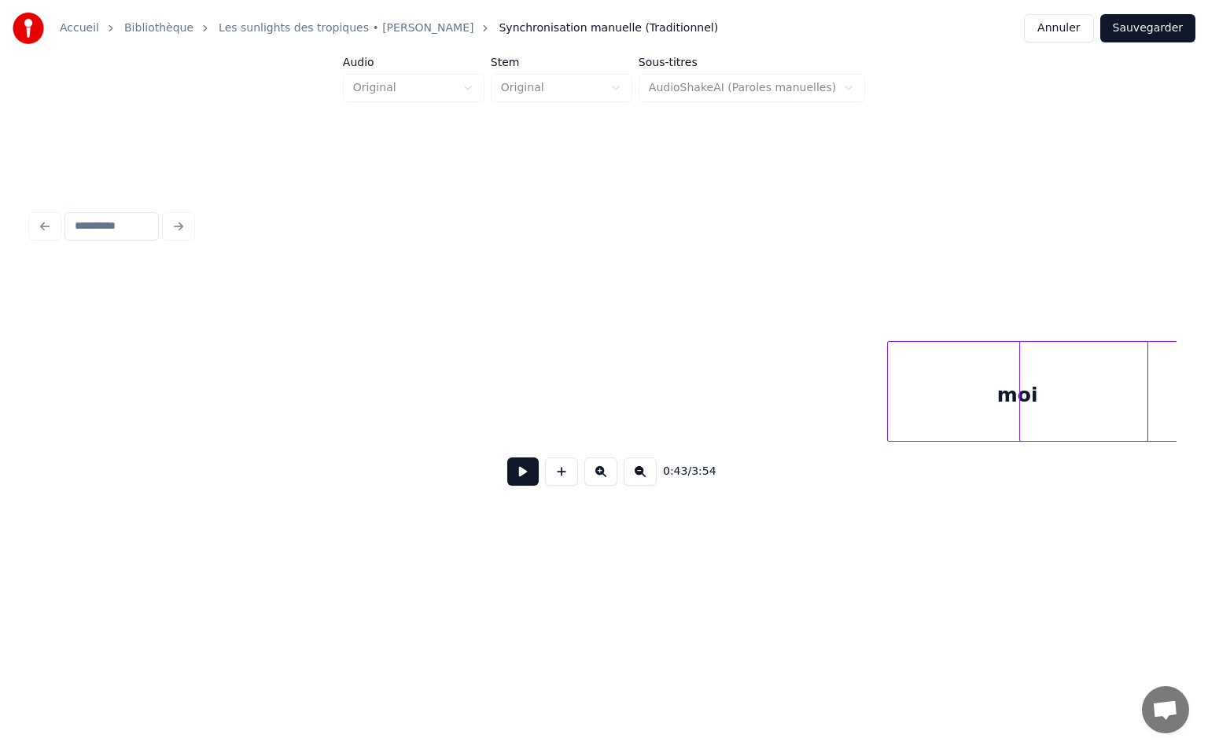
scroll to position [0, 7611]
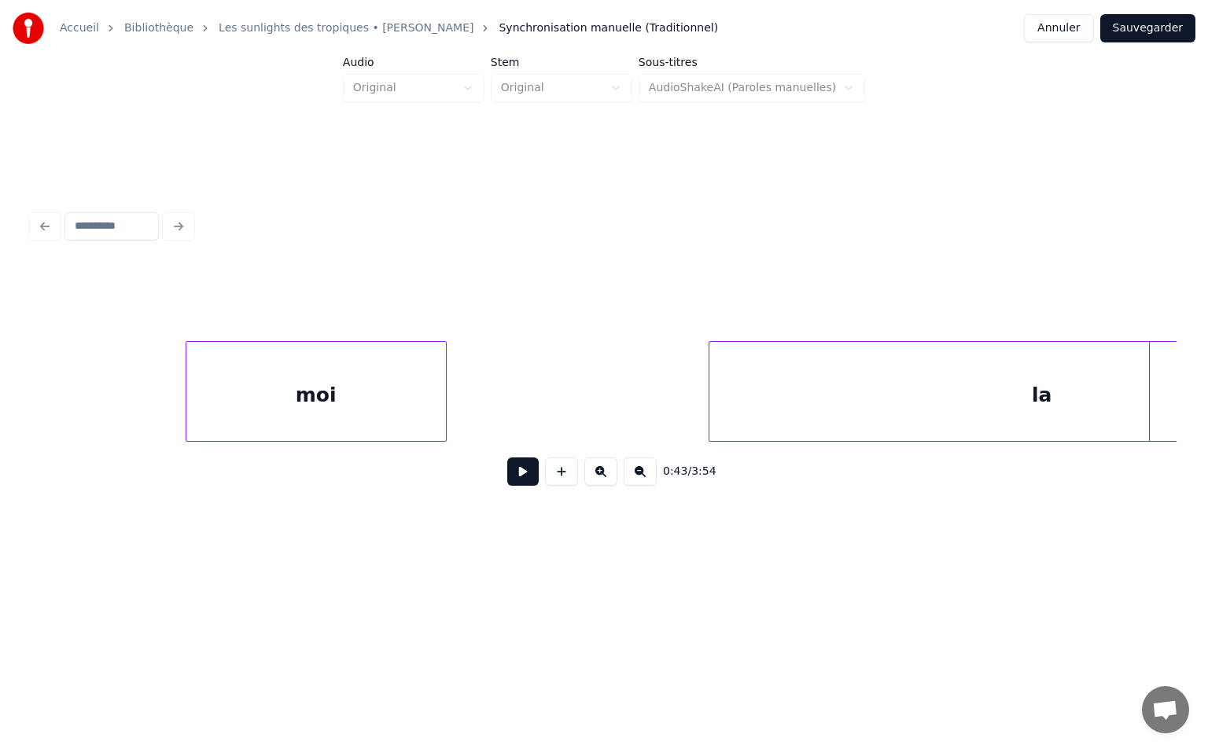
click at [249, 382] on div "moi" at bounding box center [315, 395] width 259 height 107
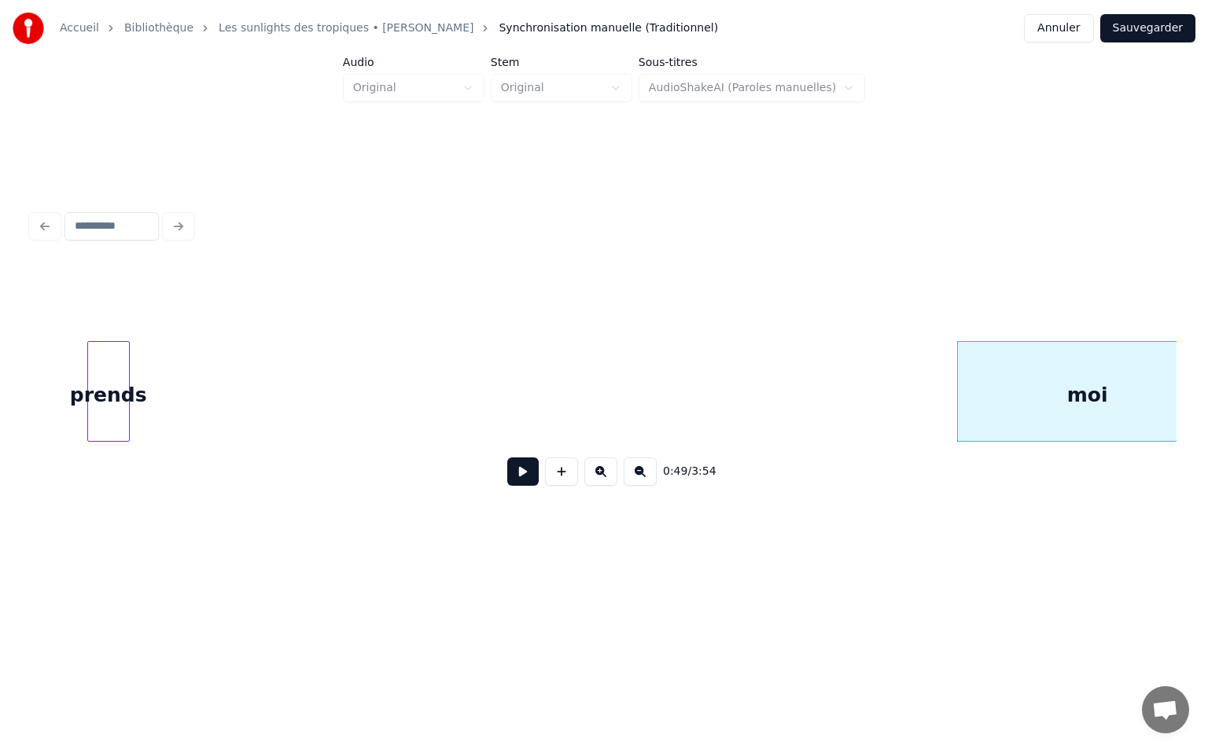
scroll to position [0, 6872]
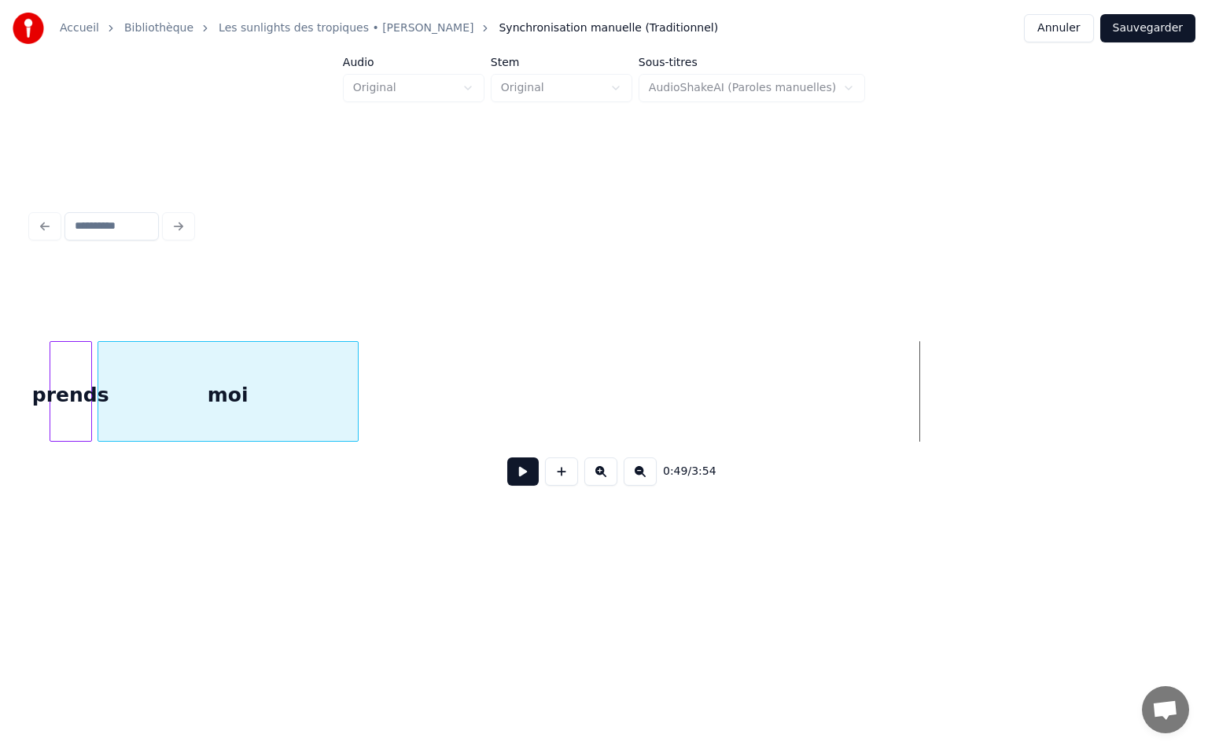
click at [177, 387] on div "moi" at bounding box center [227, 395] width 259 height 107
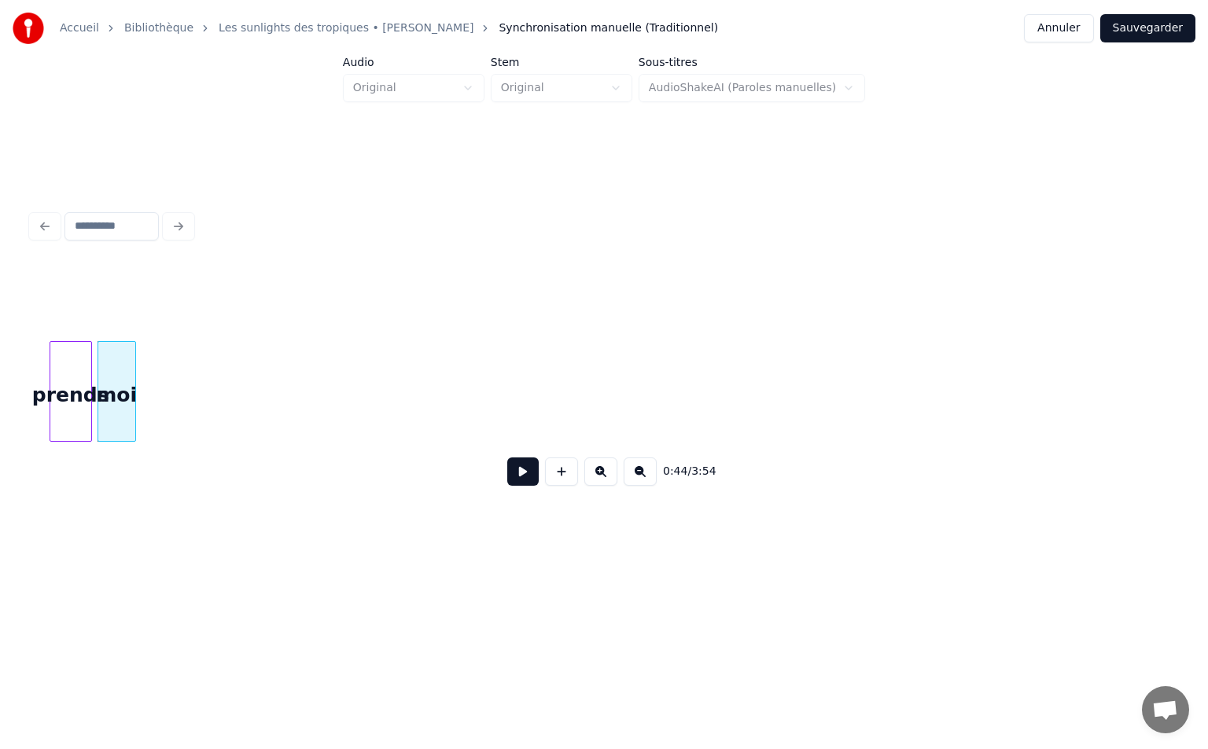
click at [132, 348] on div at bounding box center [133, 391] width 5 height 99
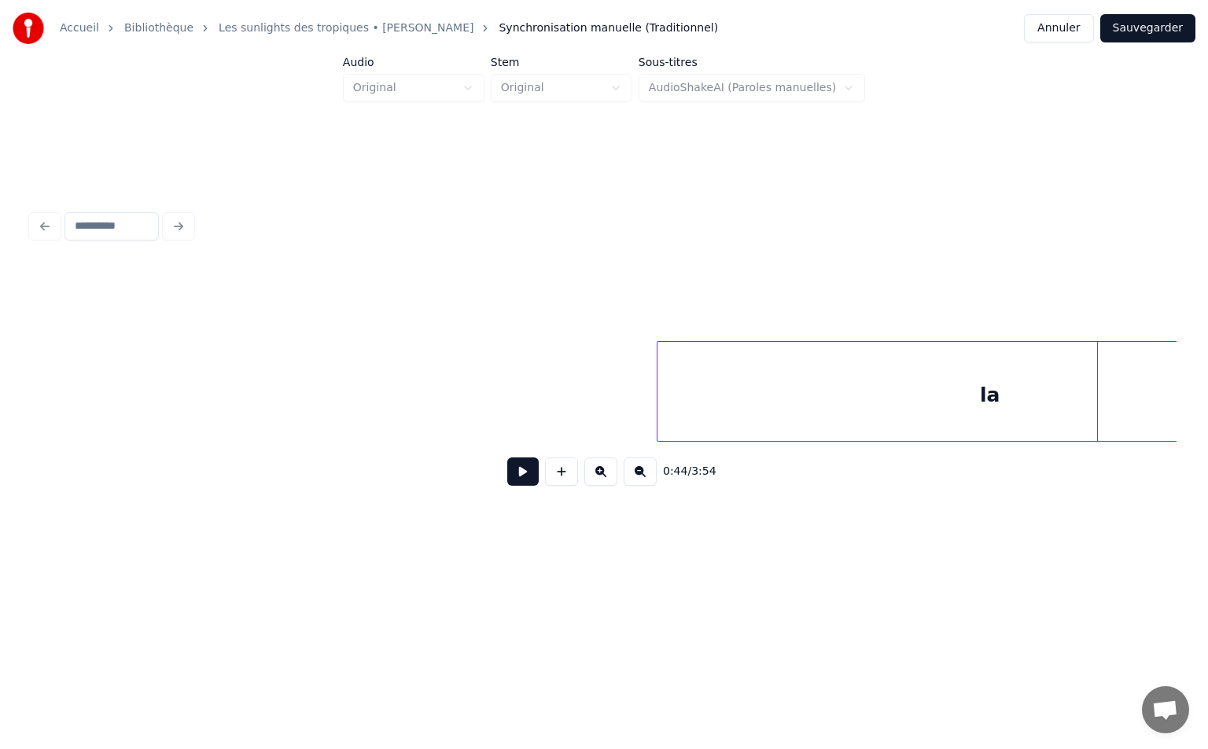
scroll to position [0, 7870]
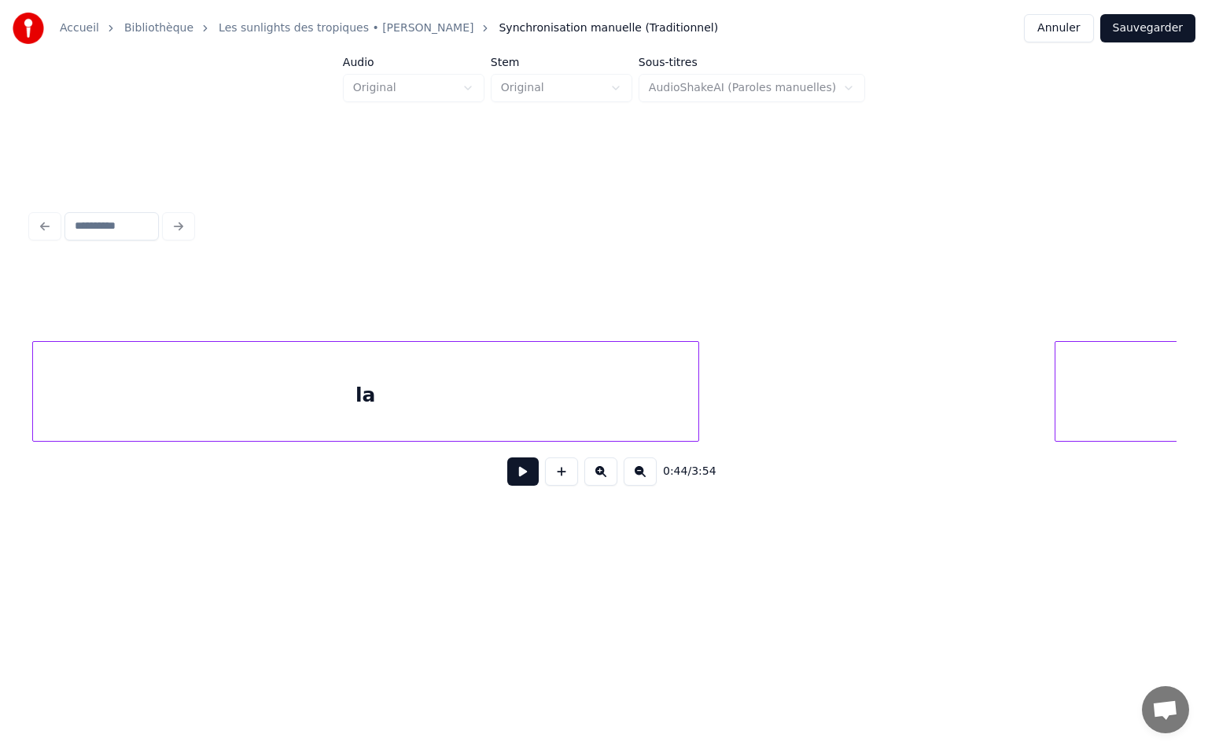
click at [9, 358] on div "Accueil Bibliothèque Les sunlights des tropiques • Gilbert Montagné Synchronisa…" at bounding box center [604, 288] width 1208 height 577
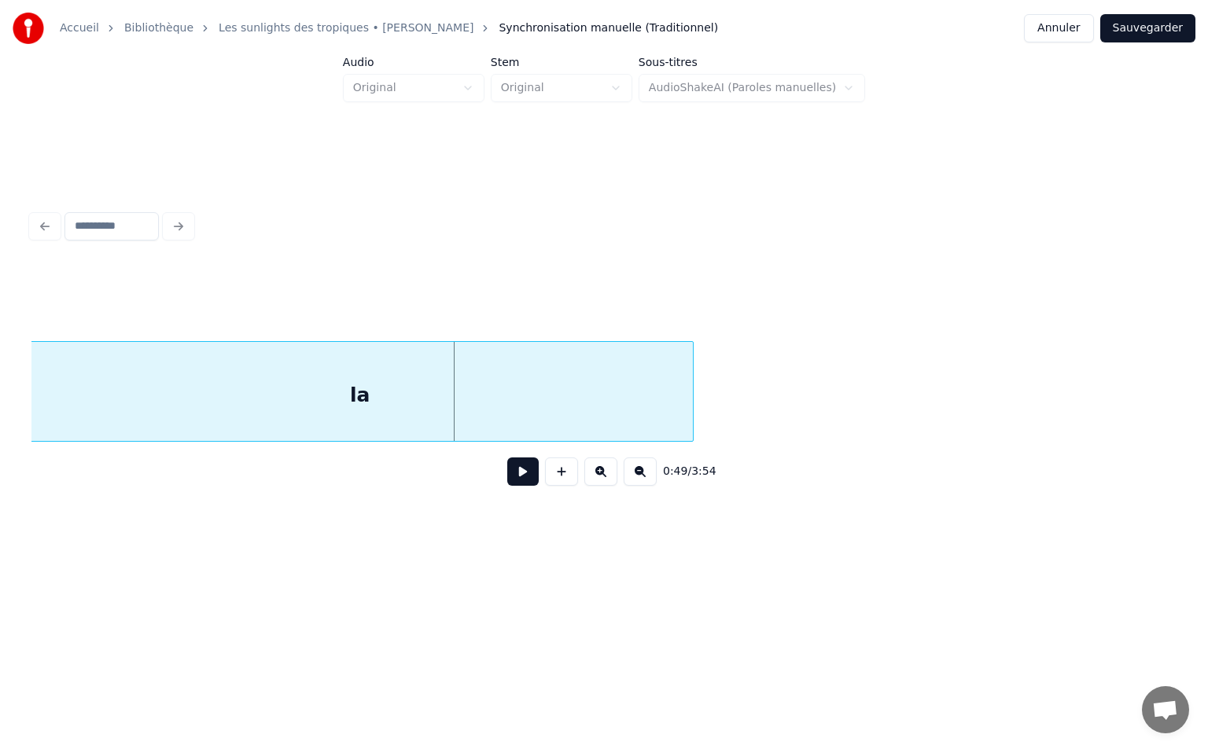
scroll to position [0, 7278]
click at [5, 399] on div "Accueil Bibliothèque Les sunlights des tropiques • Gilbert Montagné Synchronisa…" at bounding box center [604, 288] width 1208 height 577
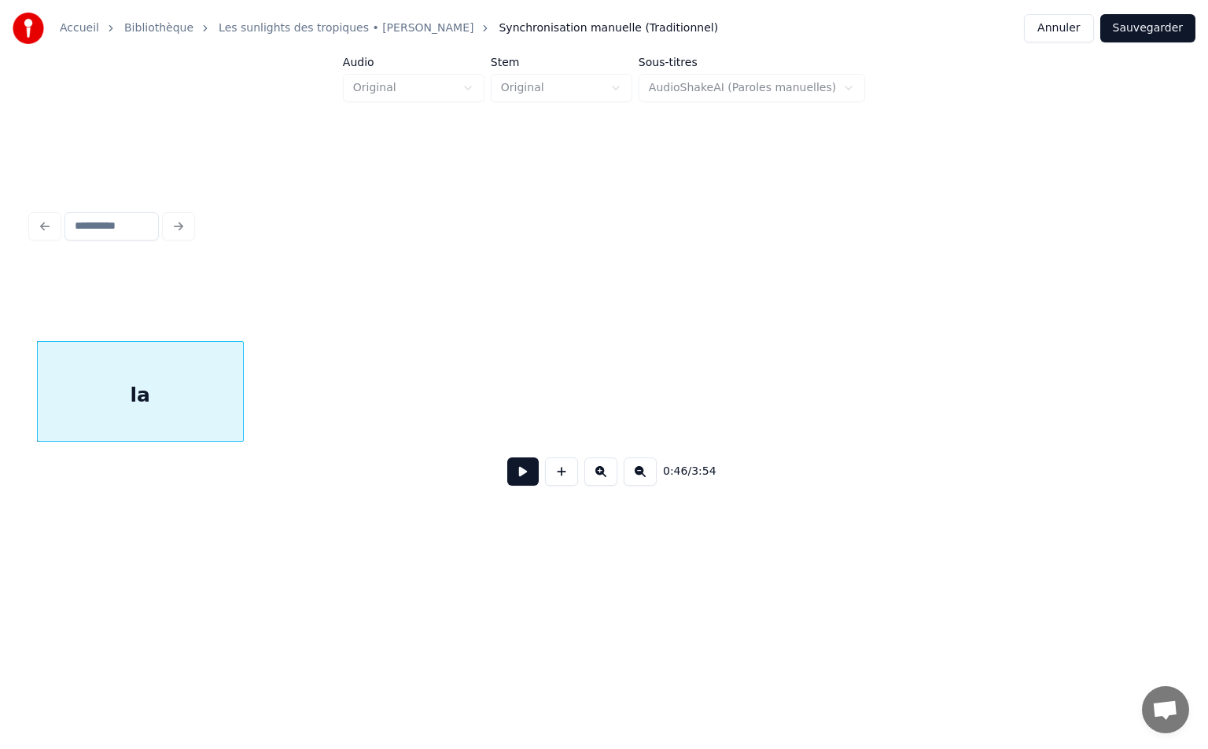
click at [238, 362] on div at bounding box center [240, 391] width 5 height 99
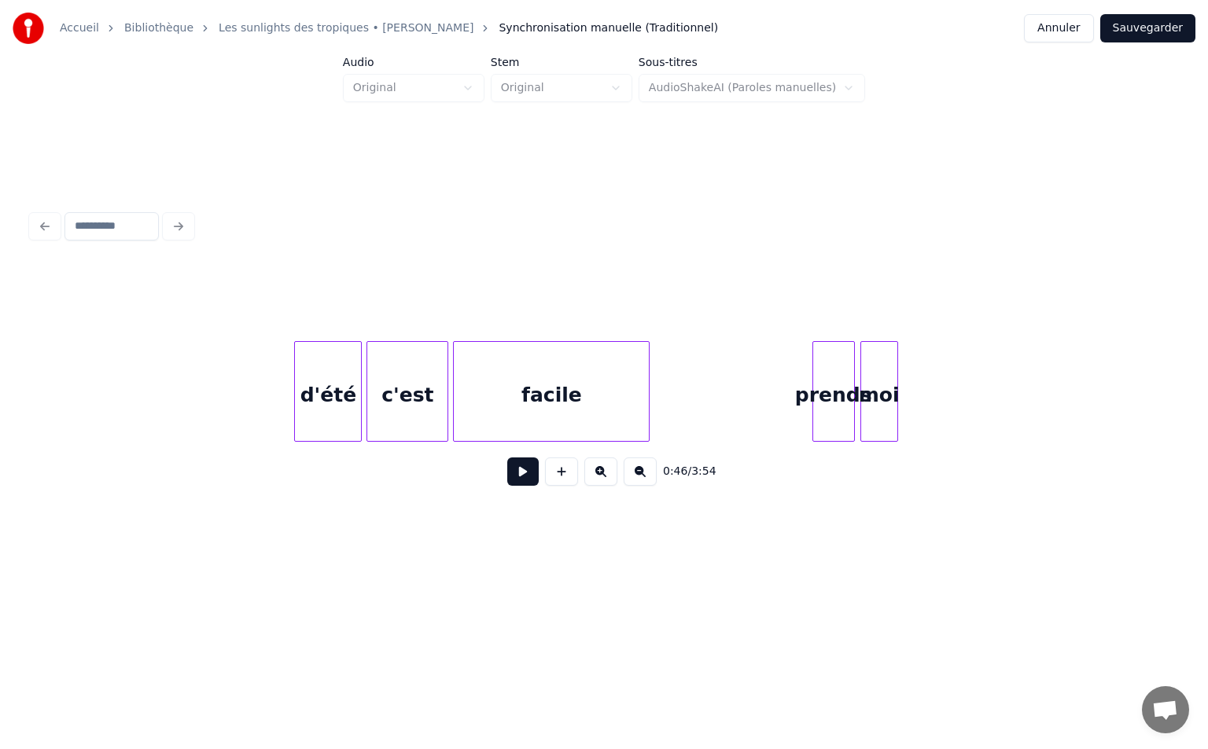
scroll to position [0, 6549]
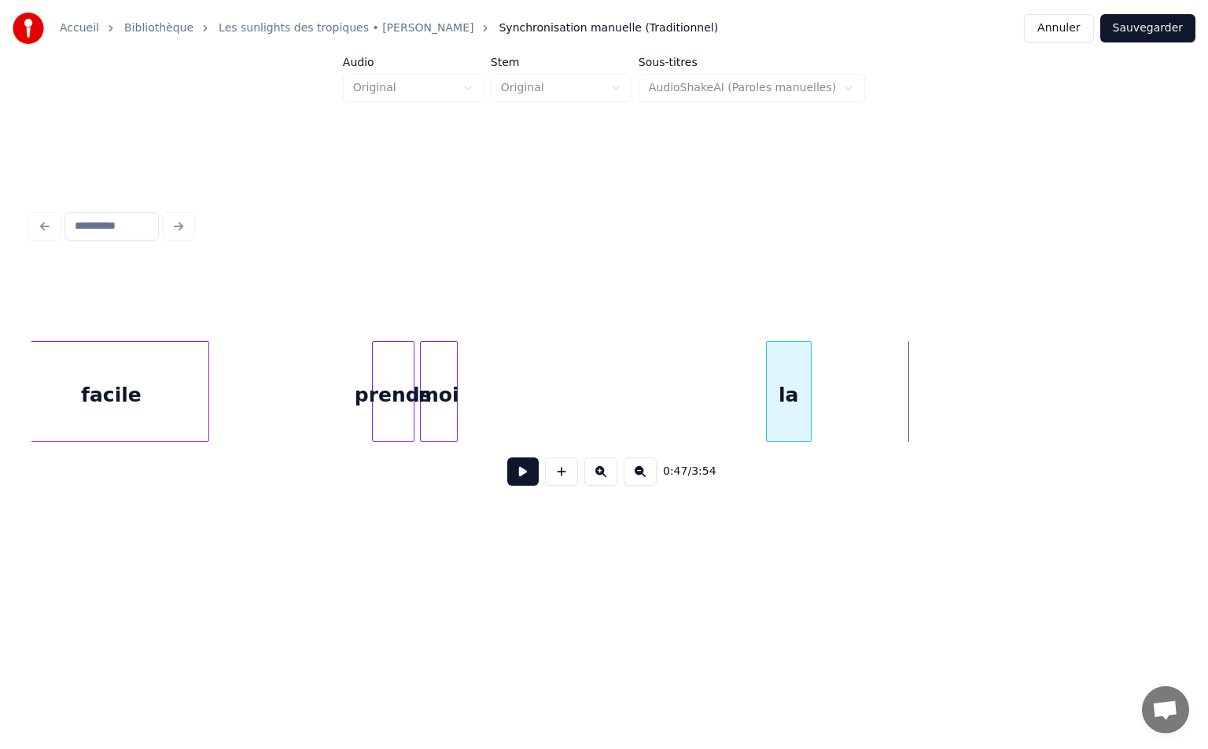
click at [809, 391] on div at bounding box center [808, 391] width 5 height 99
click at [471, 399] on div "la" at bounding box center [488, 395] width 44 height 107
click at [531, 478] on button at bounding box center [522, 472] width 31 height 28
click at [1054, 35] on button "Annuler" at bounding box center [1058, 28] width 69 height 28
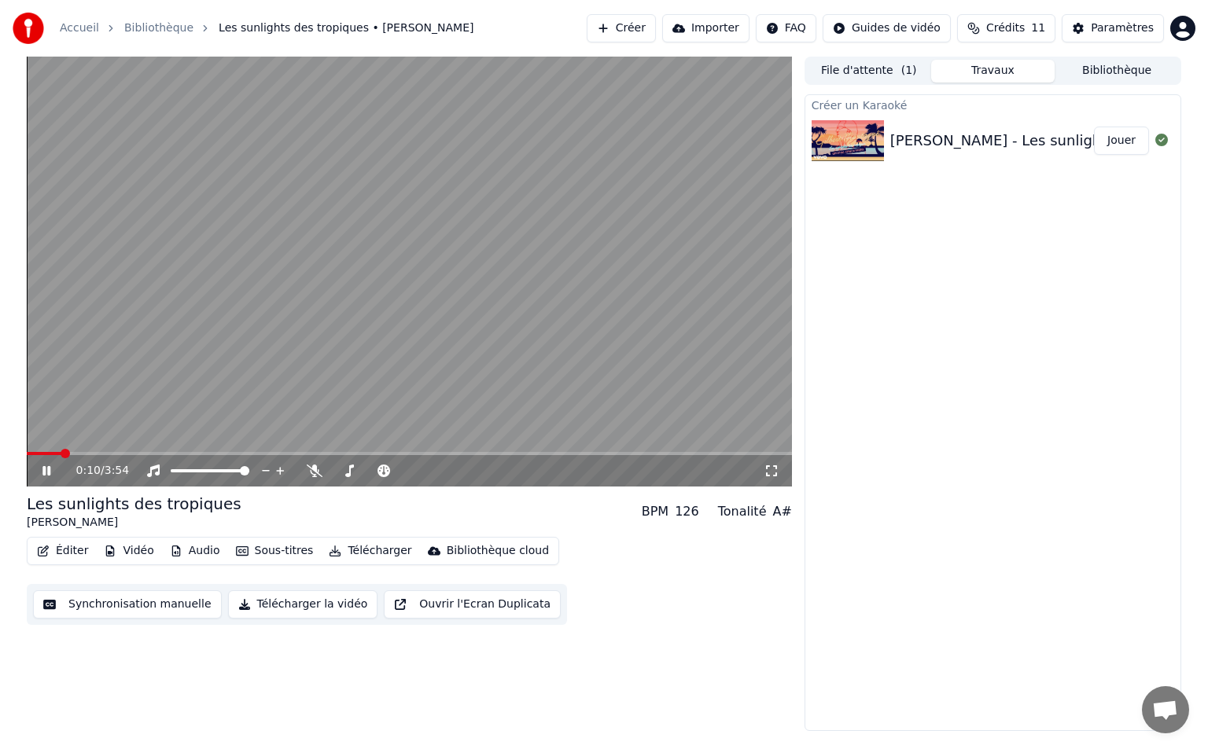
click at [43, 473] on icon at bounding box center [46, 470] width 8 height 9
click at [70, 446] on video at bounding box center [409, 272] width 765 height 430
drag, startPoint x: 52, startPoint y: 454, endPoint x: 29, endPoint y: 462, distance: 24.1
click at [29, 462] on div "0:11 / 3:54" at bounding box center [409, 272] width 765 height 430
click at [89, 454] on span at bounding box center [92, 453] width 9 height 9
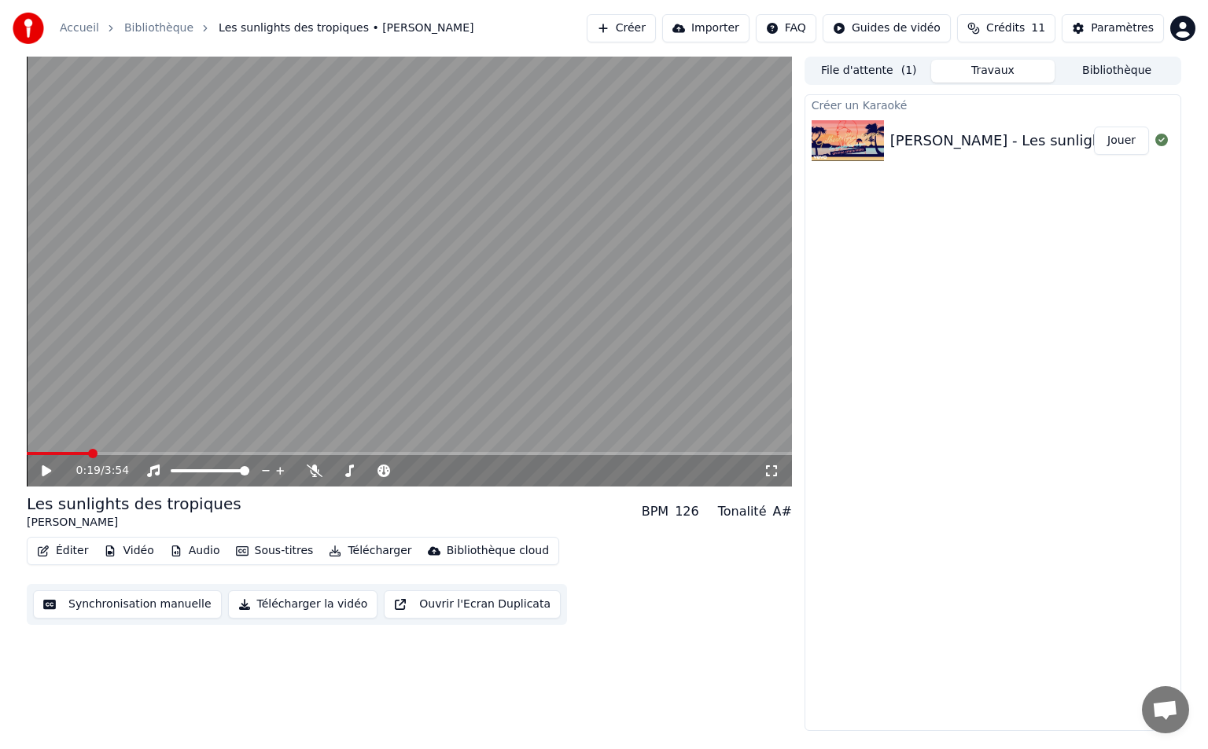
click at [97, 451] on span at bounding box center [92, 453] width 9 height 9
click at [46, 476] on icon at bounding box center [57, 471] width 37 height 13
click at [138, 551] on button "Vidéo" at bounding box center [128, 551] width 62 height 22
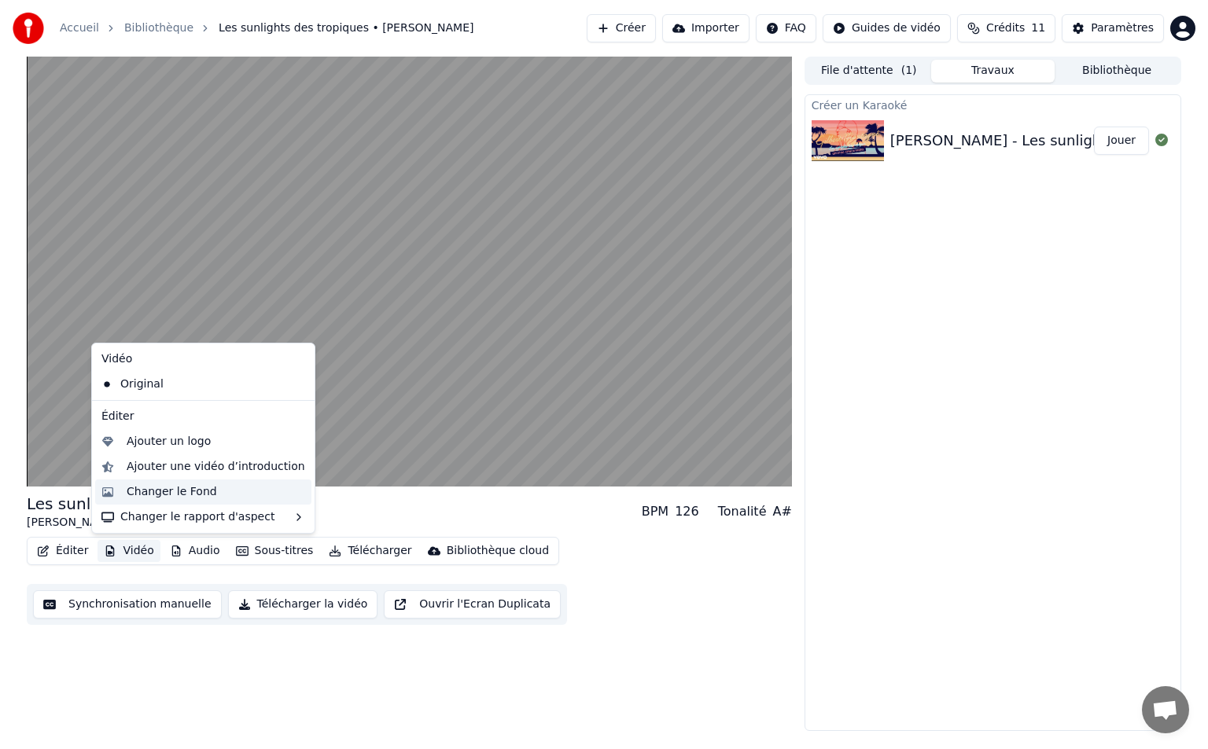
click at [195, 495] on div "Changer le Fond" at bounding box center [172, 492] width 90 height 16
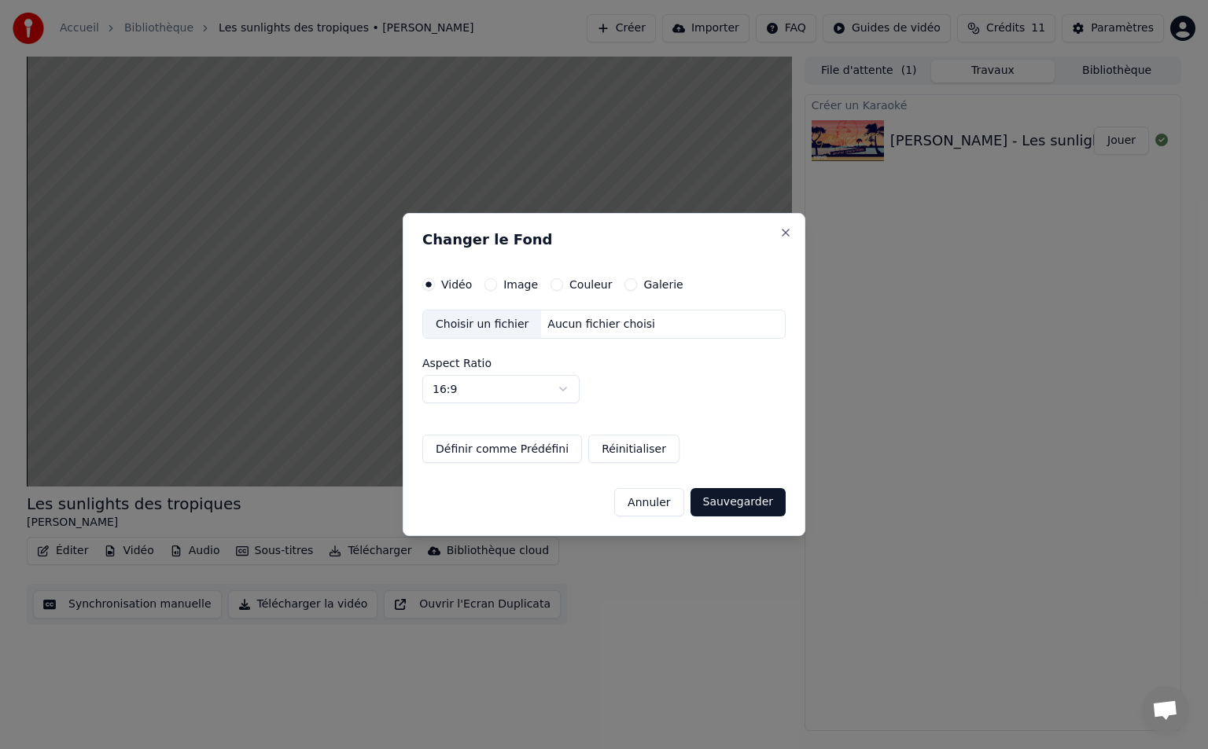
click at [509, 279] on label "Image" at bounding box center [520, 284] width 35 height 11
click at [497, 278] on button "Image" at bounding box center [490, 284] width 13 height 13
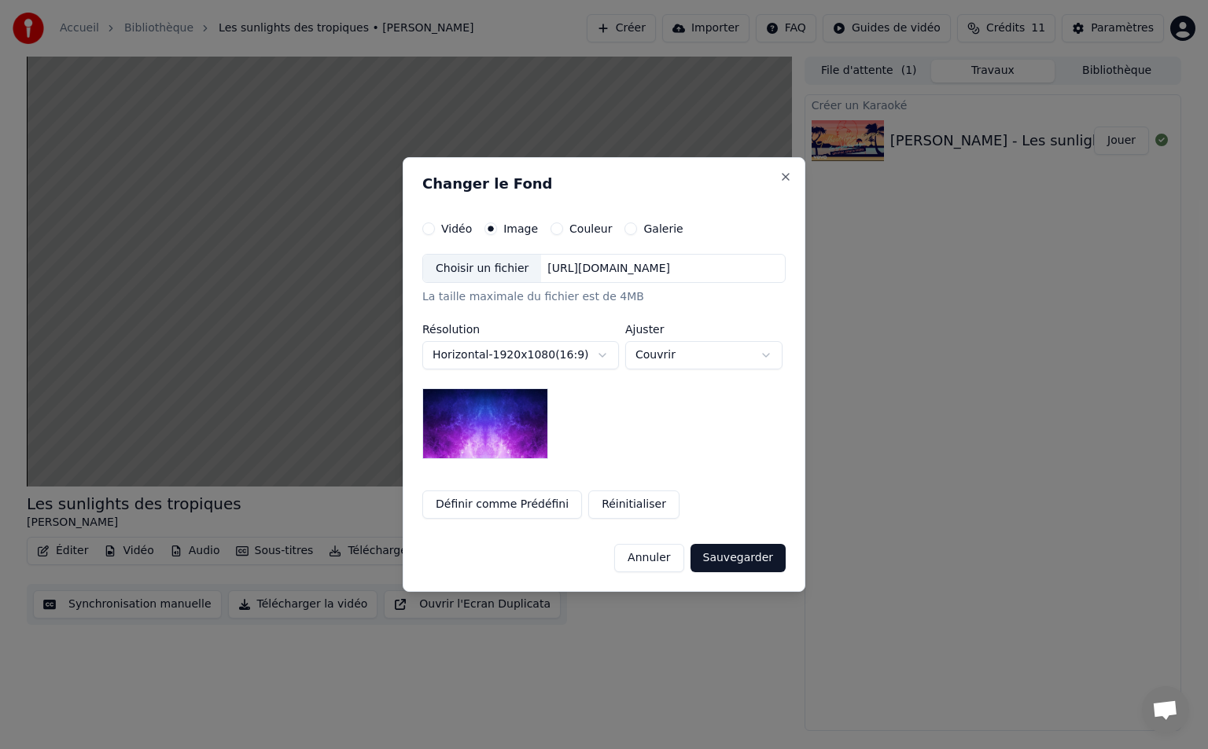
click at [642, 241] on div "**********" at bounding box center [603, 371] width 363 height 297
click at [571, 225] on label "Couleur" at bounding box center [590, 228] width 42 height 11
click at [563, 225] on button "Couleur" at bounding box center [556, 229] width 13 height 13
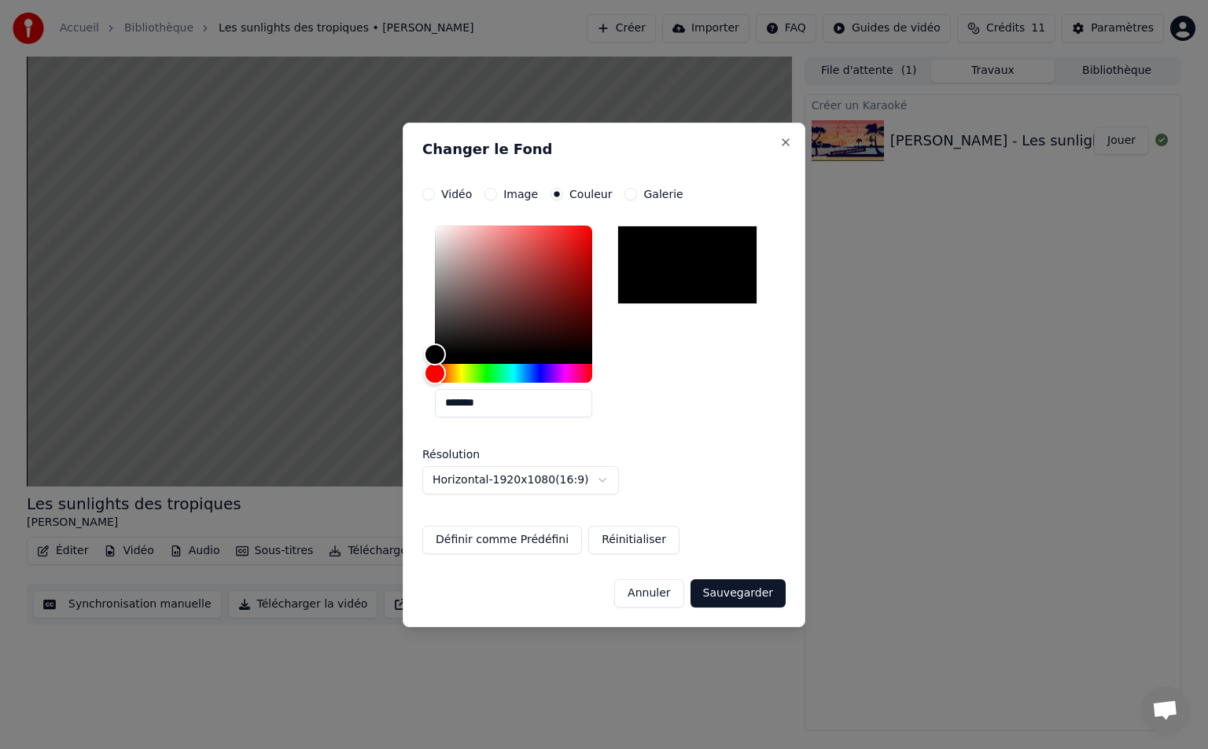
click at [504, 196] on label "Image" at bounding box center [520, 194] width 35 height 11
click at [497, 196] on button "Image" at bounding box center [490, 194] width 13 height 13
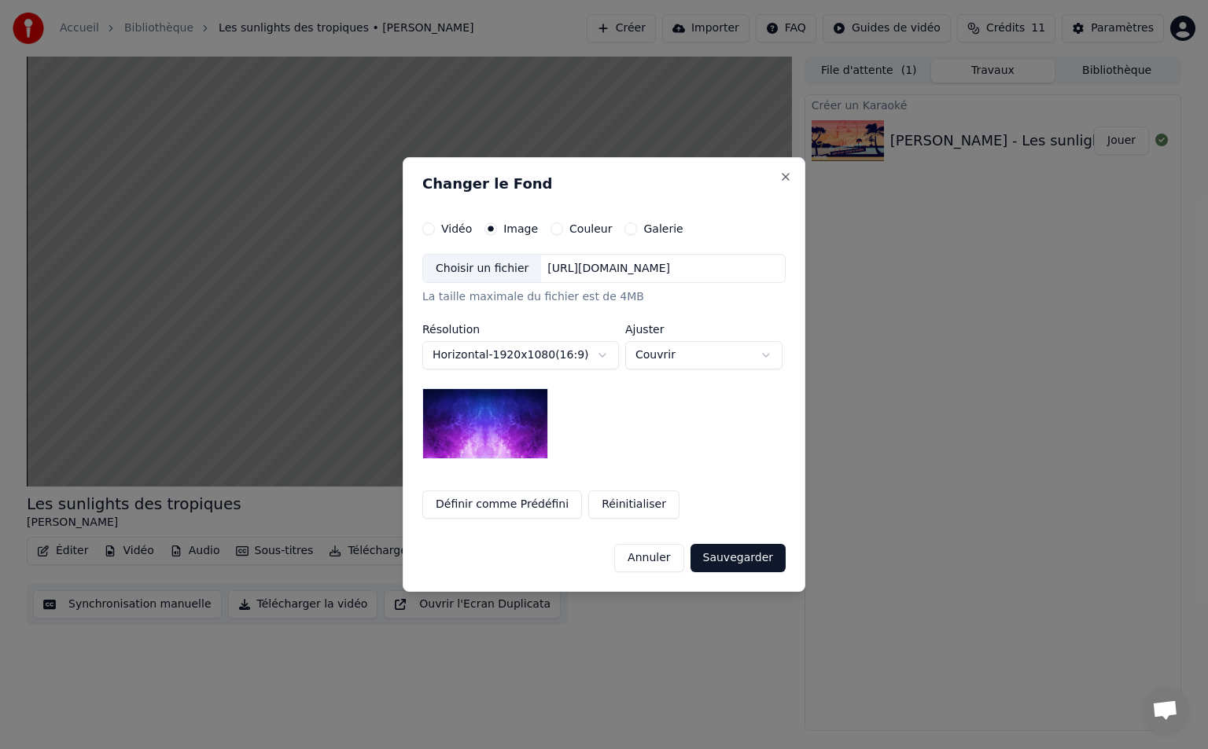
click at [449, 236] on div "**********" at bounding box center [603, 371] width 363 height 297
drag, startPoint x: 449, startPoint y: 230, endPoint x: 440, endPoint y: 234, distance: 9.2
click at [441, 234] on label "Vidéo" at bounding box center [456, 228] width 31 height 11
click at [435, 234] on button "Vidéo" at bounding box center [428, 229] width 13 height 13
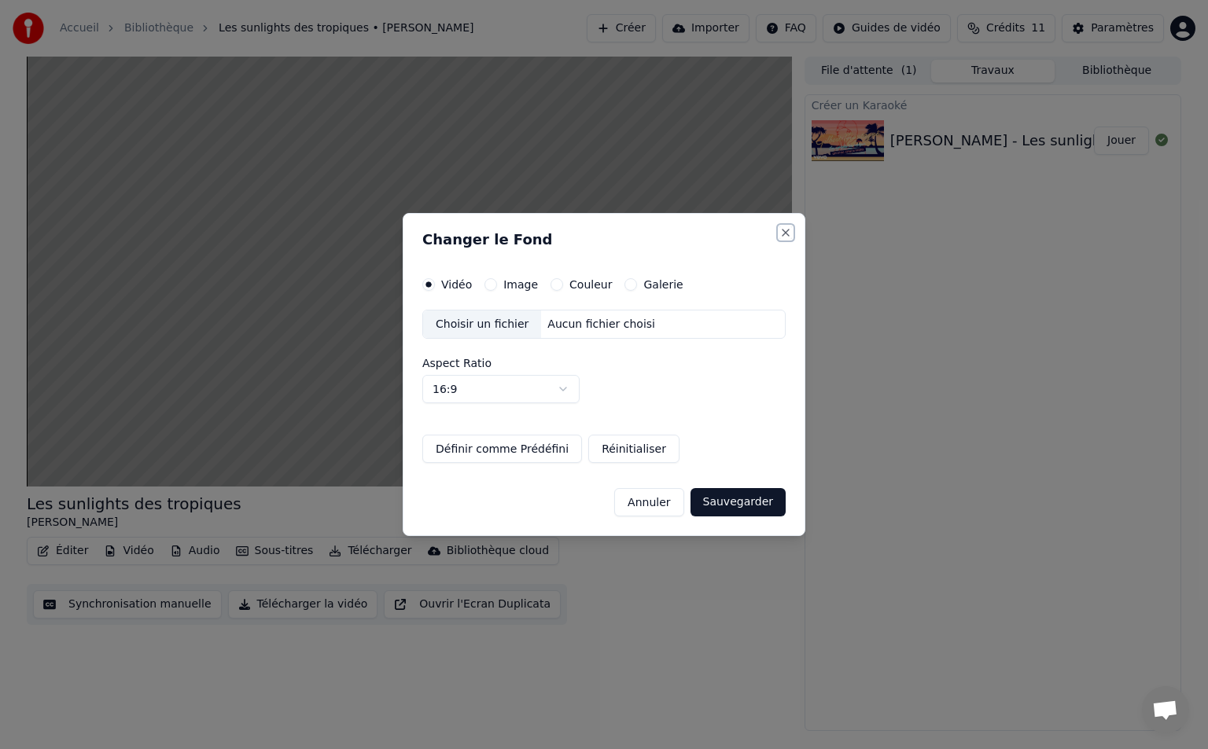
click at [788, 234] on button "Close" at bounding box center [785, 232] width 13 height 13
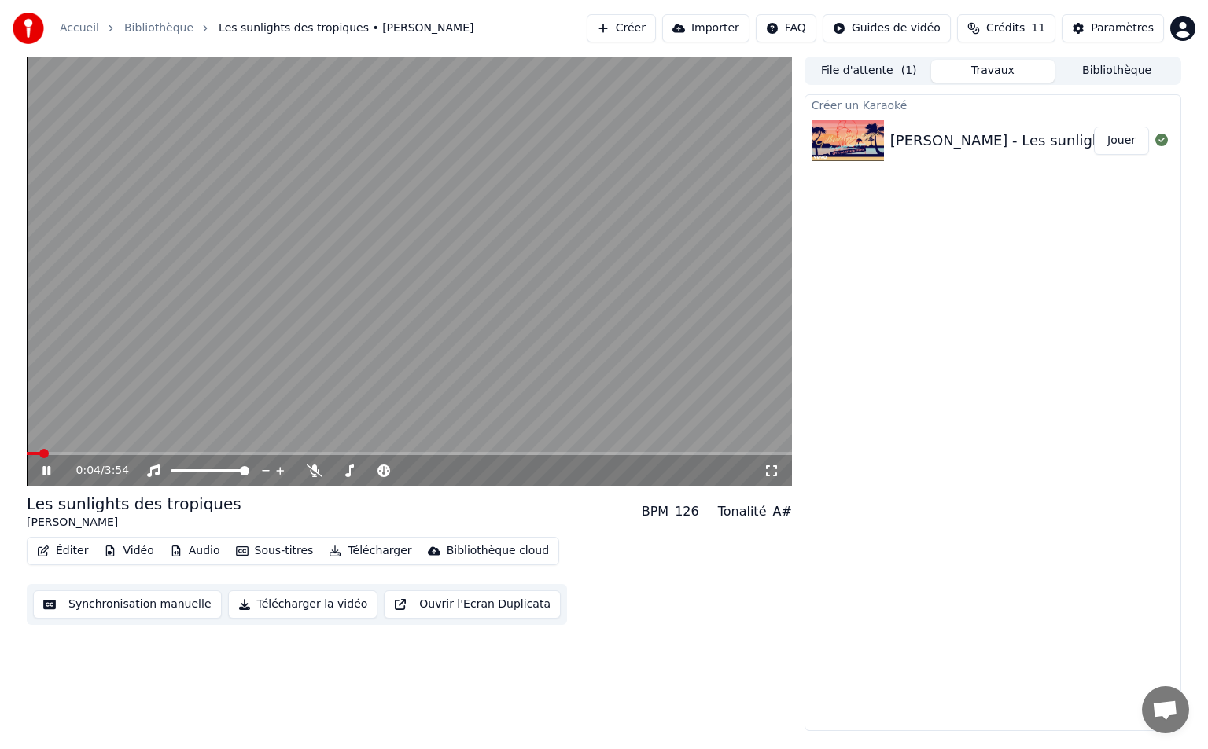
click at [39, 449] on span at bounding box center [43, 453] width 9 height 9
click at [49, 474] on icon at bounding box center [46, 470] width 8 height 9
click at [139, 556] on button "Vidéo" at bounding box center [128, 551] width 62 height 22
click at [532, 518] on div "Les sunlights des tropiques Gilbert Montagné BPM 126 Tonalité A#" at bounding box center [409, 512] width 765 height 38
click at [55, 552] on button "Éditer" at bounding box center [63, 551] width 64 height 22
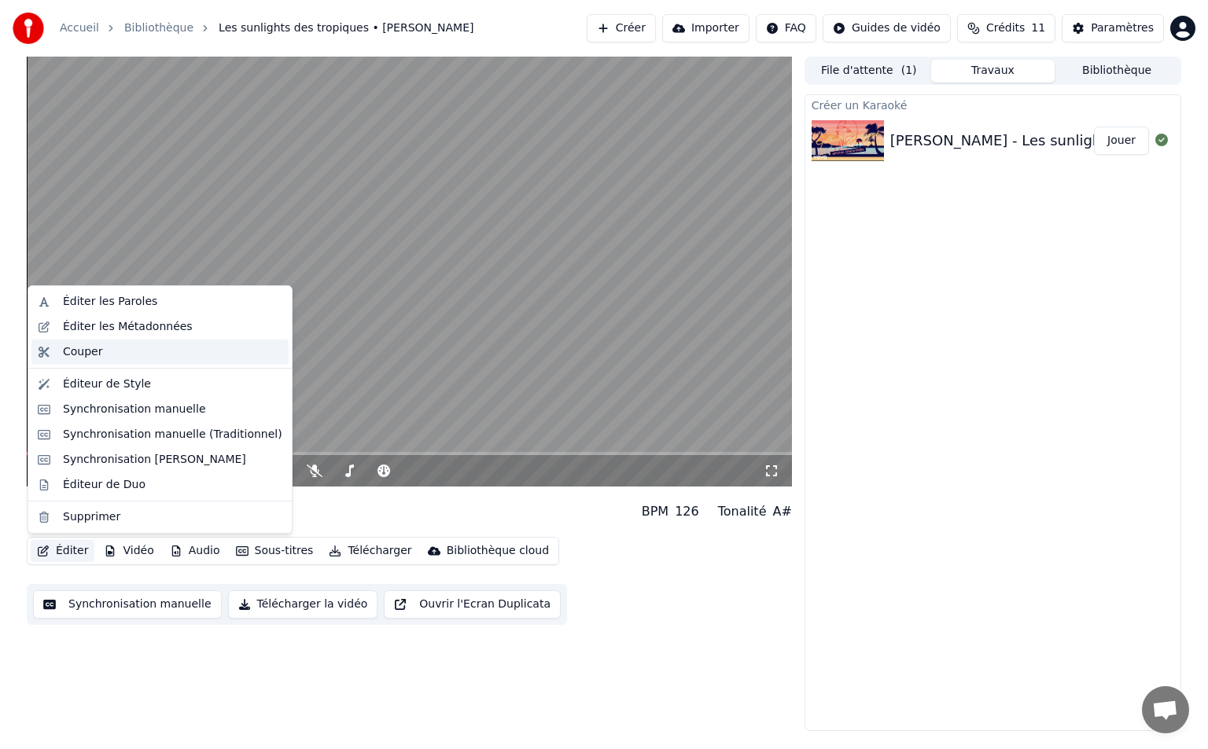
click at [145, 344] on div "Couper" at bounding box center [172, 352] width 219 height 16
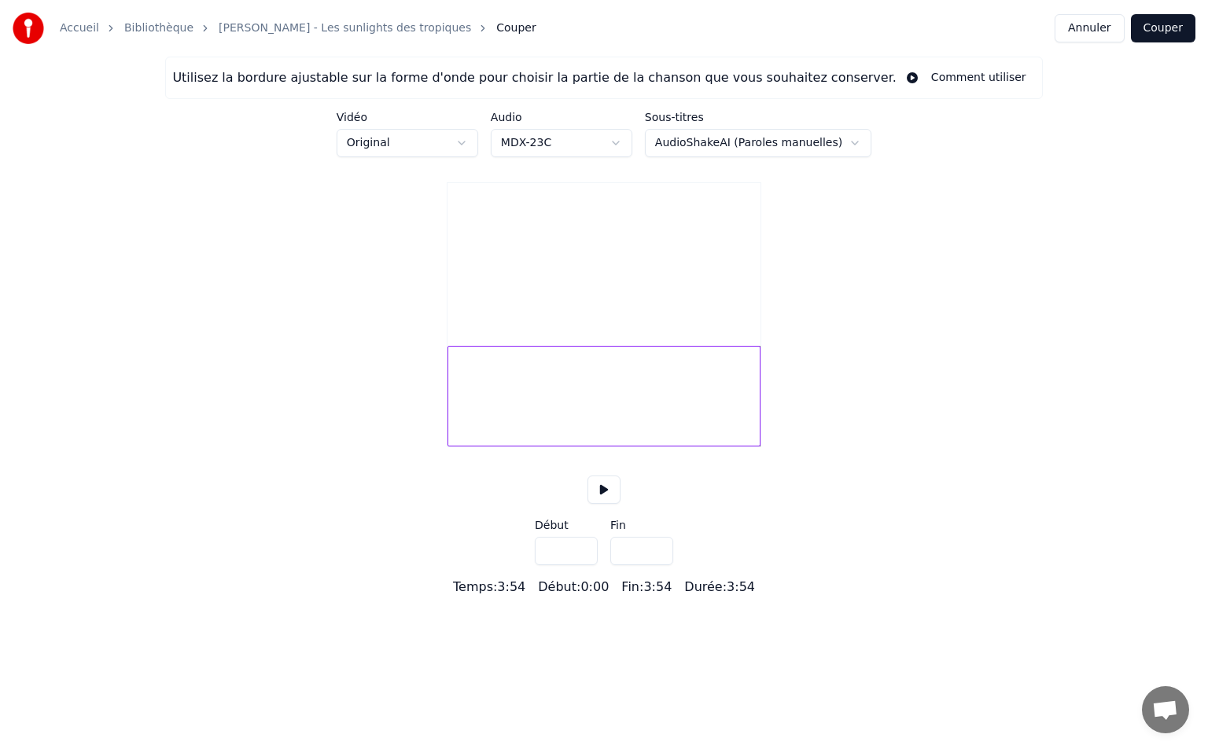
click at [753, 400] on div at bounding box center [603, 396] width 313 height 101
click at [648, 424] on div at bounding box center [603, 396] width 313 height 101
click at [623, 429] on div at bounding box center [603, 396] width 313 height 101
click at [605, 504] on button at bounding box center [603, 490] width 33 height 28
click at [590, 417] on div at bounding box center [603, 396] width 313 height 101
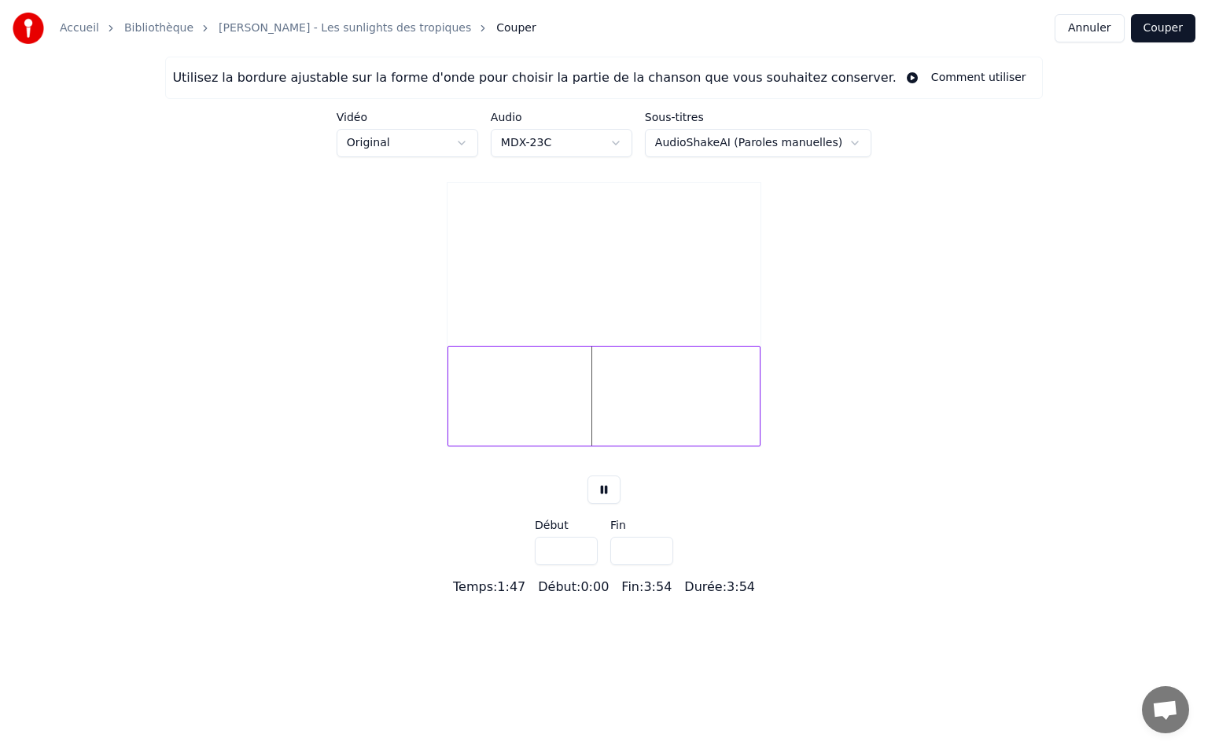
click at [575, 419] on div at bounding box center [603, 396] width 313 height 101
click at [565, 412] on div at bounding box center [603, 396] width 313 height 101
click at [590, 421] on div at bounding box center [603, 396] width 313 height 101
click at [587, 421] on div at bounding box center [603, 396] width 313 height 101
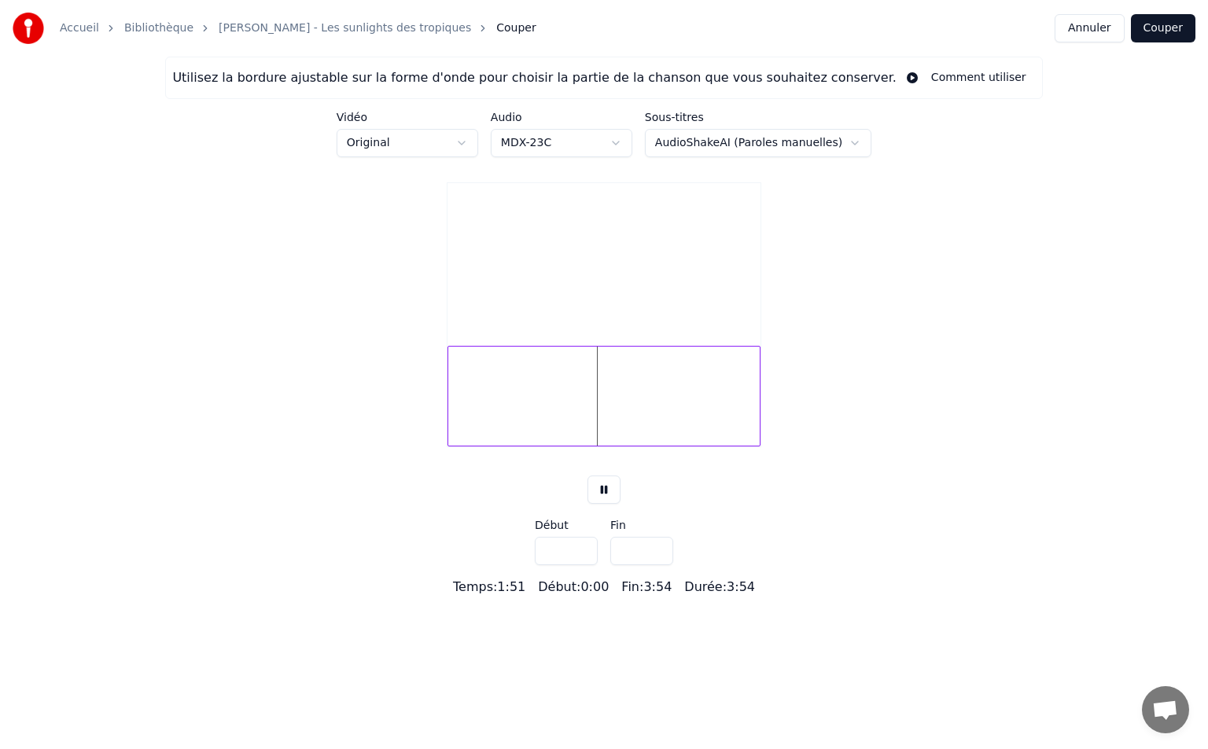
click at [587, 421] on div at bounding box center [603, 396] width 313 height 101
click at [583, 419] on div at bounding box center [603, 396] width 313 height 101
click at [577, 411] on div at bounding box center [603, 396] width 313 height 101
click at [580, 417] on div at bounding box center [603, 396] width 313 height 101
click at [599, 502] on button at bounding box center [603, 490] width 33 height 28
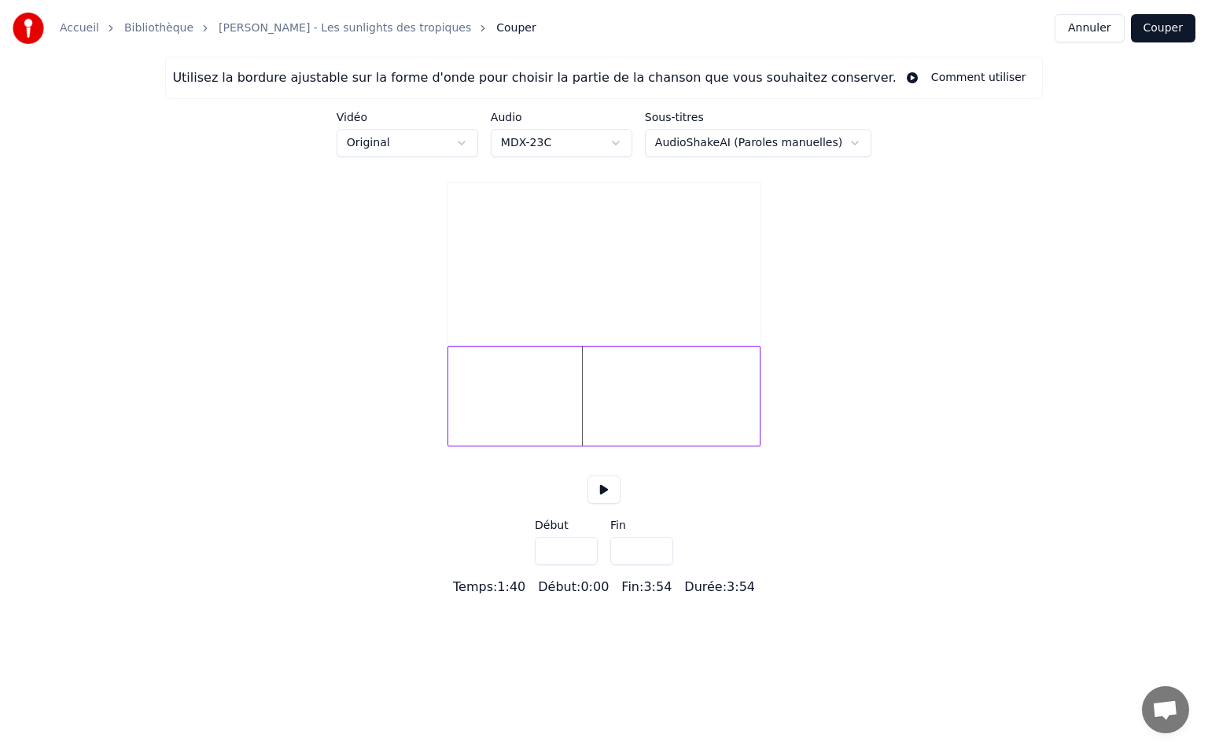
click at [579, 414] on div at bounding box center [603, 396] width 313 height 101
click at [599, 498] on button at bounding box center [603, 490] width 33 height 28
click at [579, 411] on div at bounding box center [603, 396] width 313 height 101
click at [576, 413] on div at bounding box center [603, 396] width 313 height 101
click at [605, 504] on button at bounding box center [603, 490] width 33 height 28
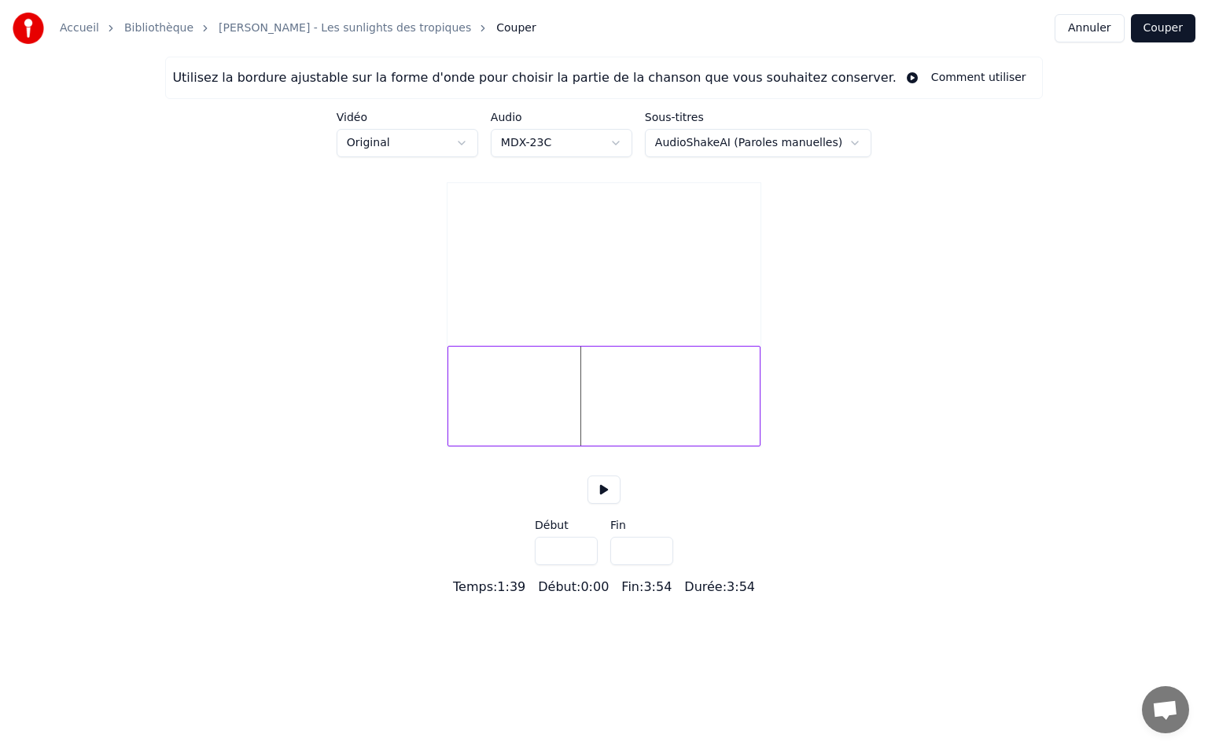
click at [606, 504] on button at bounding box center [603, 490] width 33 height 28
click at [1148, 28] on button "Couper" at bounding box center [1163, 28] width 64 height 28
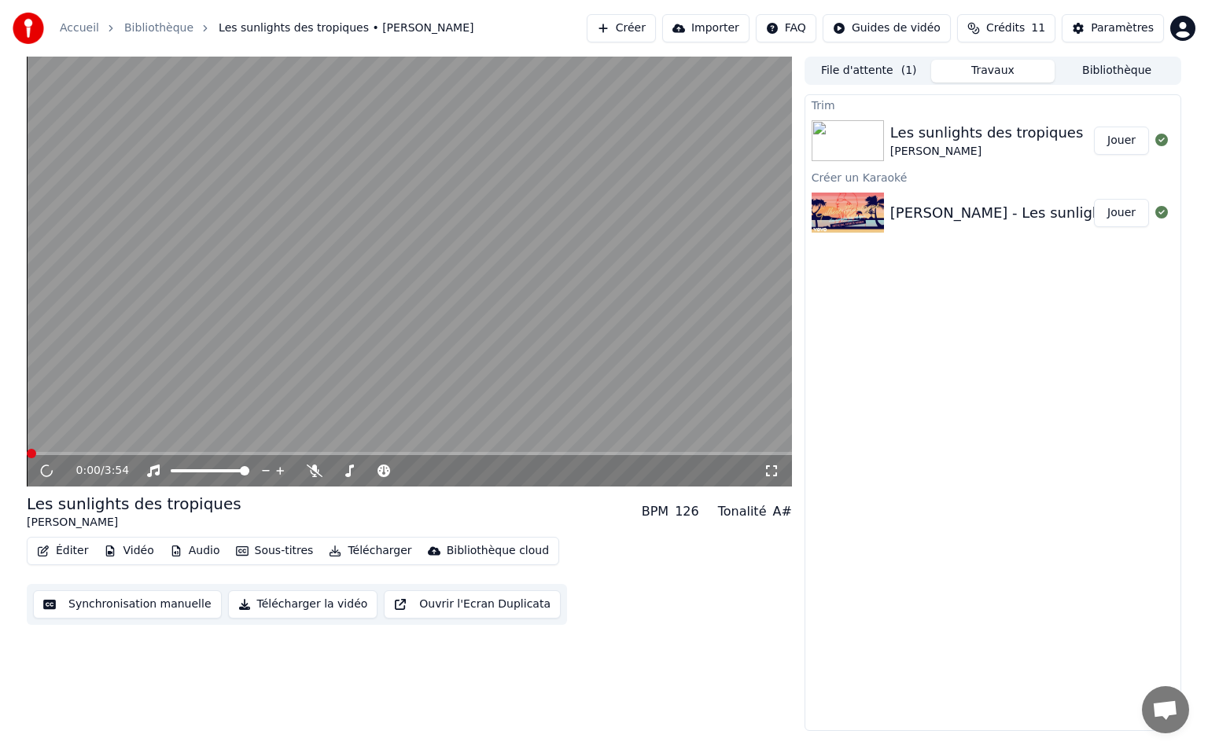
click at [682, 543] on div "Éditer Vidéo Audio Sous-titres Télécharger Bibliothèque cloud Synchronisation m…" at bounding box center [409, 581] width 765 height 88
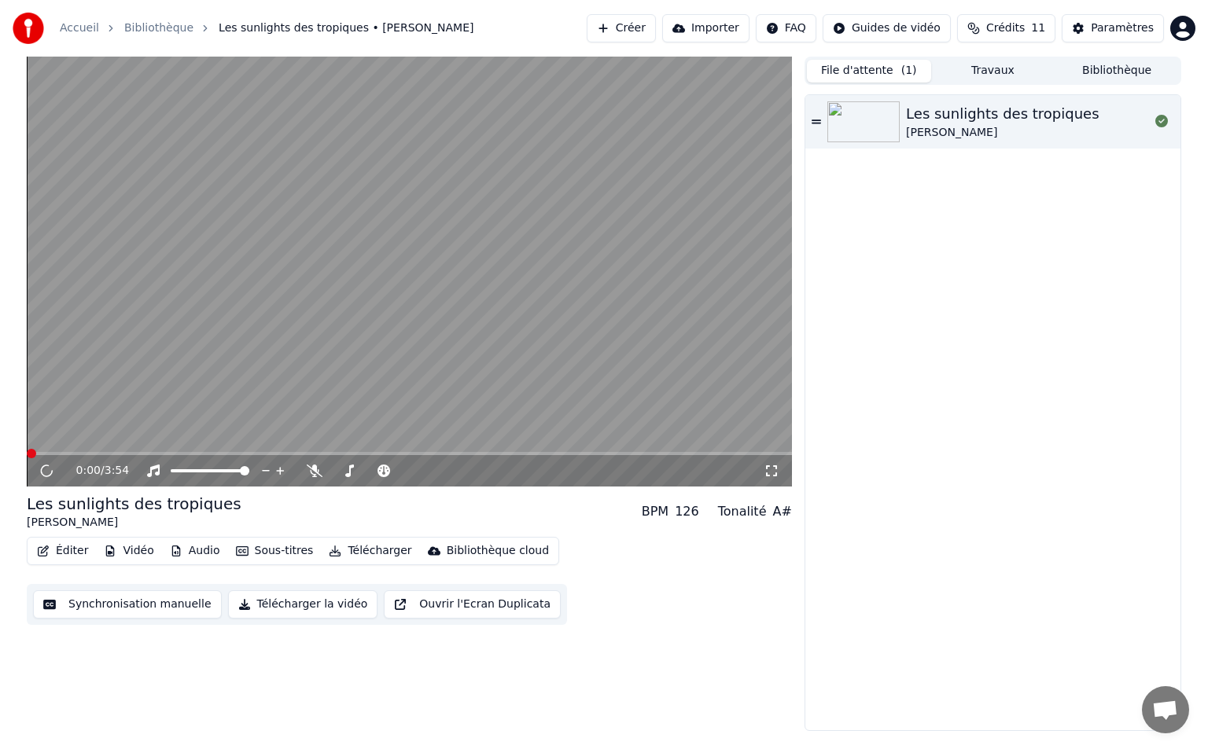
click at [908, 75] on span "( 1 )" at bounding box center [909, 71] width 16 height 16
click at [965, 72] on button "Travaux" at bounding box center [993, 71] width 124 height 23
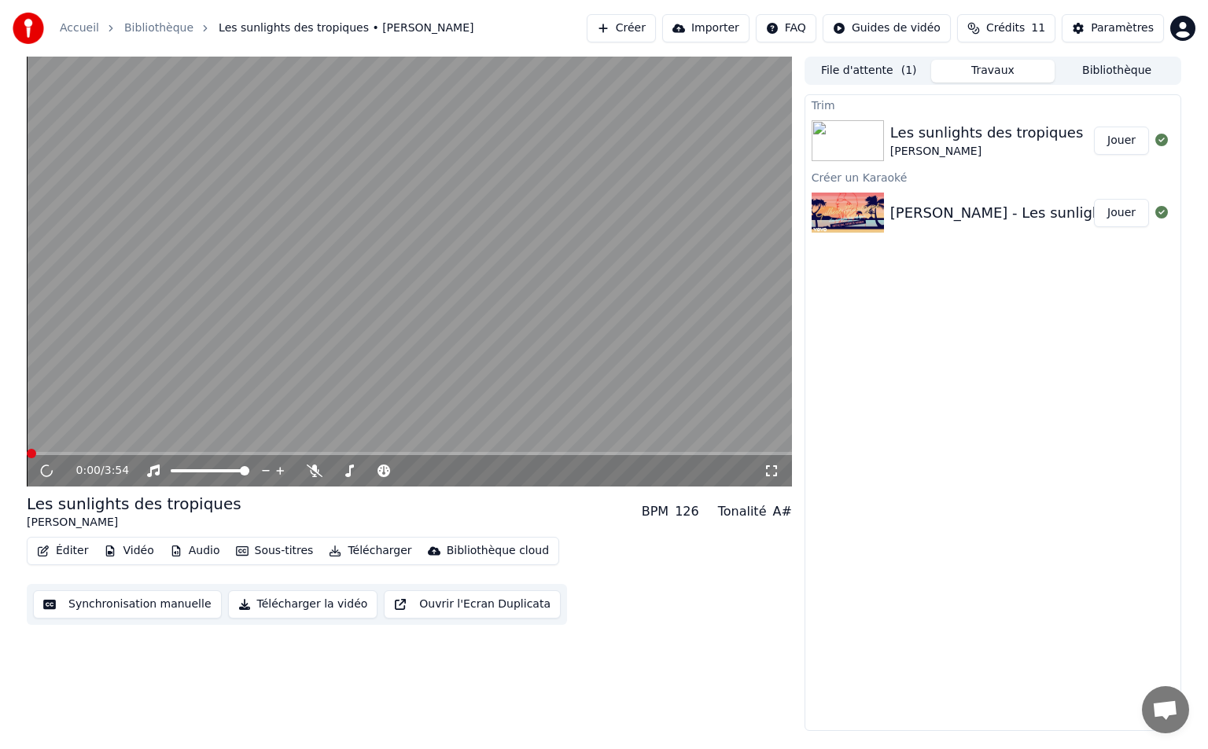
click at [954, 267] on div "Trim Les sunlights des tropiques Gilbert Montagné Jouer Créer un Karaoké Gilber…" at bounding box center [992, 412] width 377 height 637
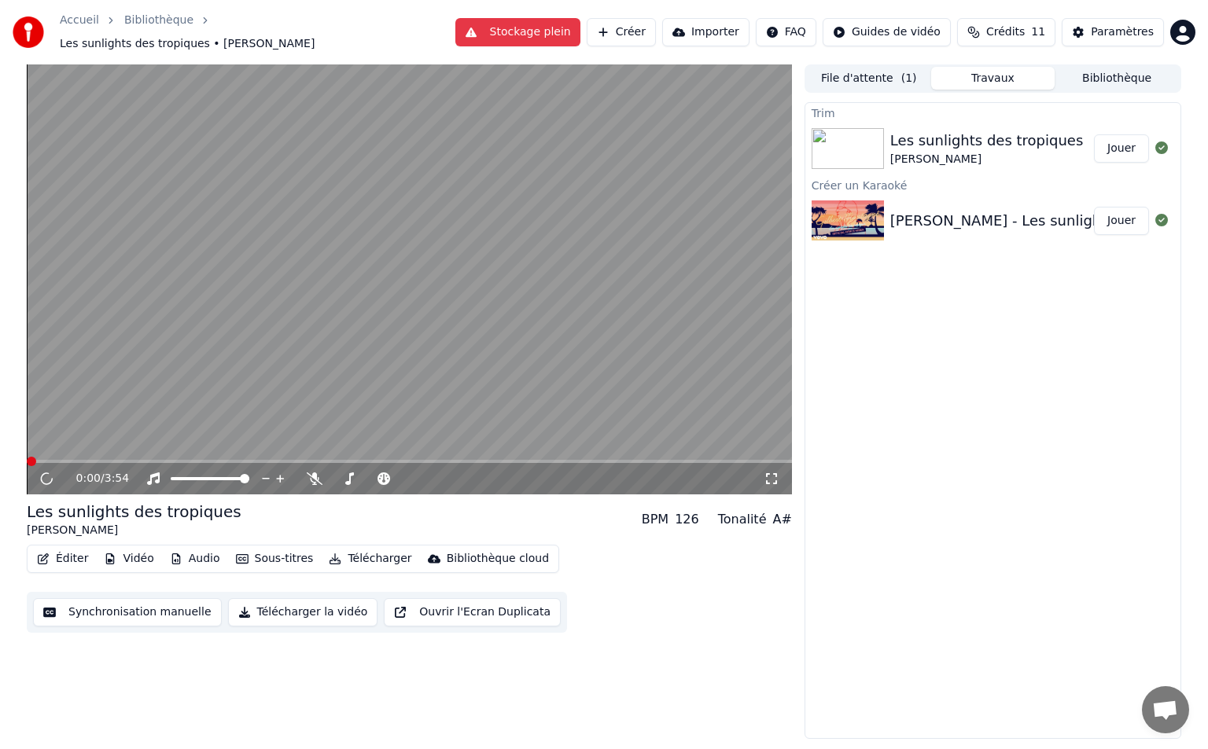
click at [962, 210] on div "Gilbert Montagné - Les sunlights des tropiques" at bounding box center [1052, 221] width 325 height 22
click at [1110, 207] on button "Jouer" at bounding box center [1121, 221] width 55 height 28
click at [1117, 219] on button "Jouer" at bounding box center [1121, 221] width 55 height 28
click at [75, 556] on button "Éditer" at bounding box center [63, 559] width 64 height 22
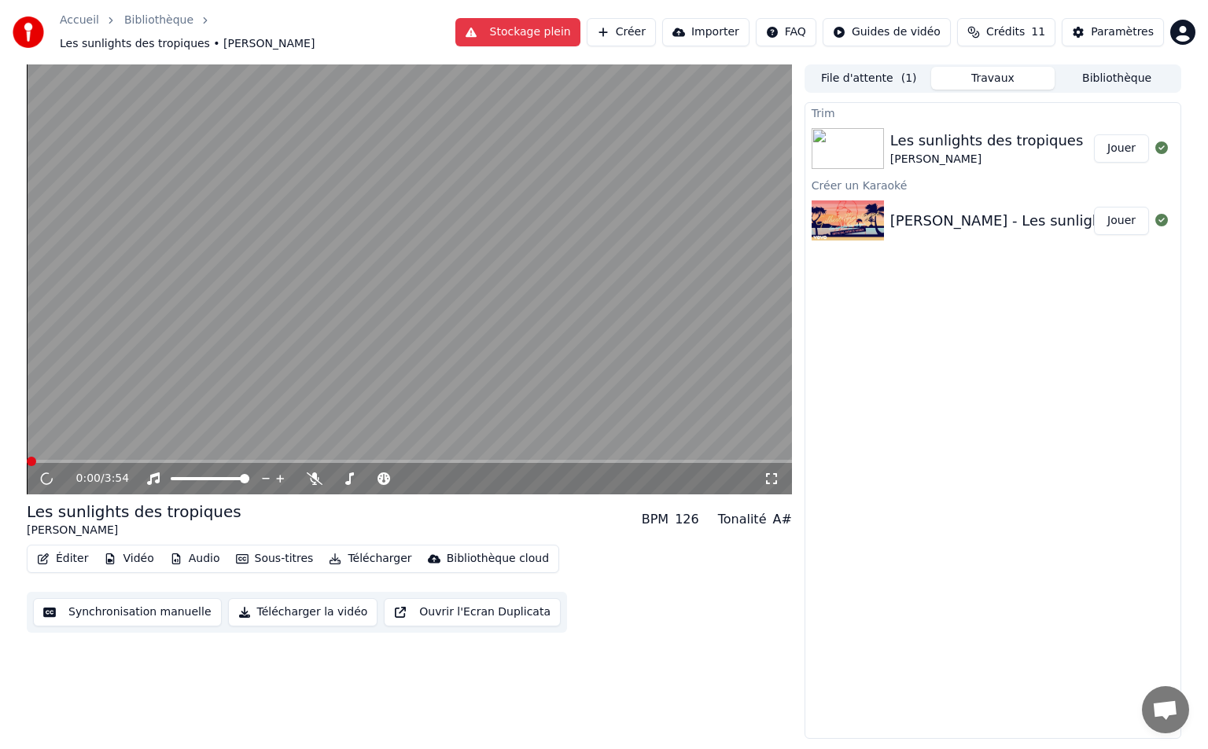
click at [933, 399] on div "Trim Les sunlights des tropiques Gilbert Montagné Jouer Créer un Karaoké Gilber…" at bounding box center [992, 420] width 377 height 637
click at [1165, 216] on icon at bounding box center [1161, 220] width 13 height 13
click at [1076, 215] on div "Gilbert Montagné - Les sunlights des tropiques" at bounding box center [1052, 221] width 325 height 22
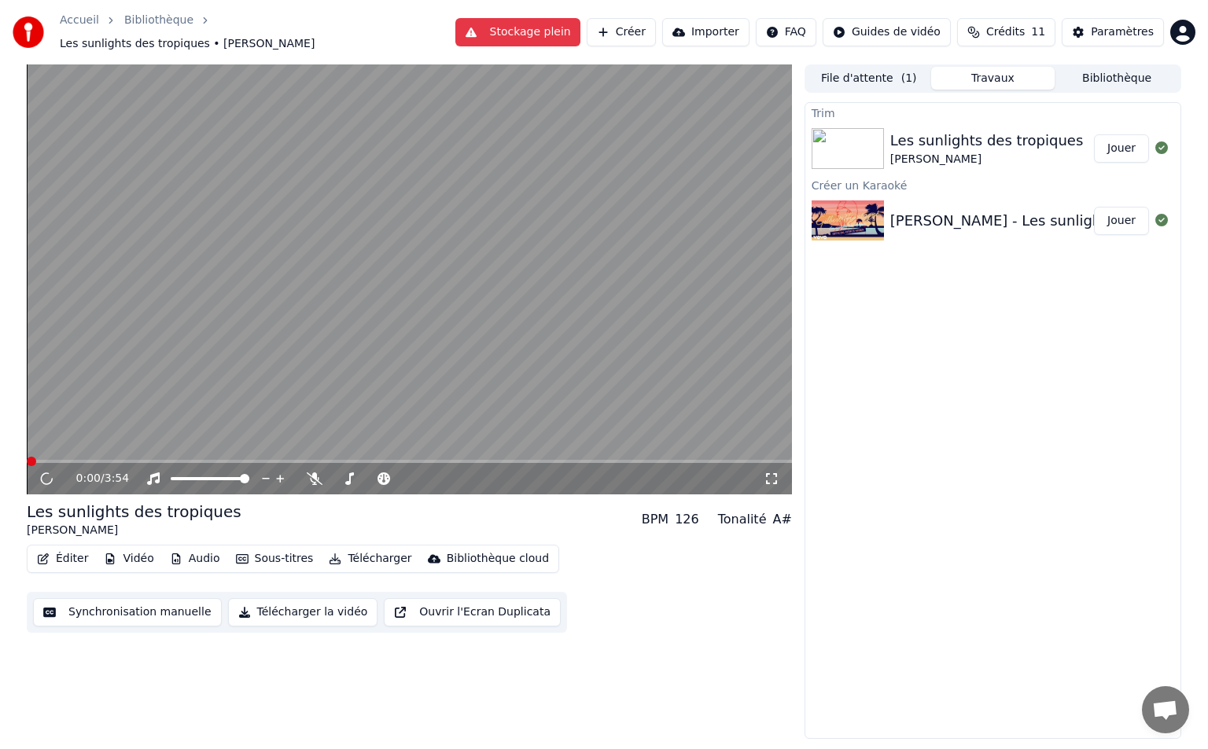
click at [930, 130] on div "Les sunlights des tropiques" at bounding box center [986, 141] width 193 height 22
click at [873, 67] on button "File d'attente ( 1 )" at bounding box center [869, 78] width 124 height 23
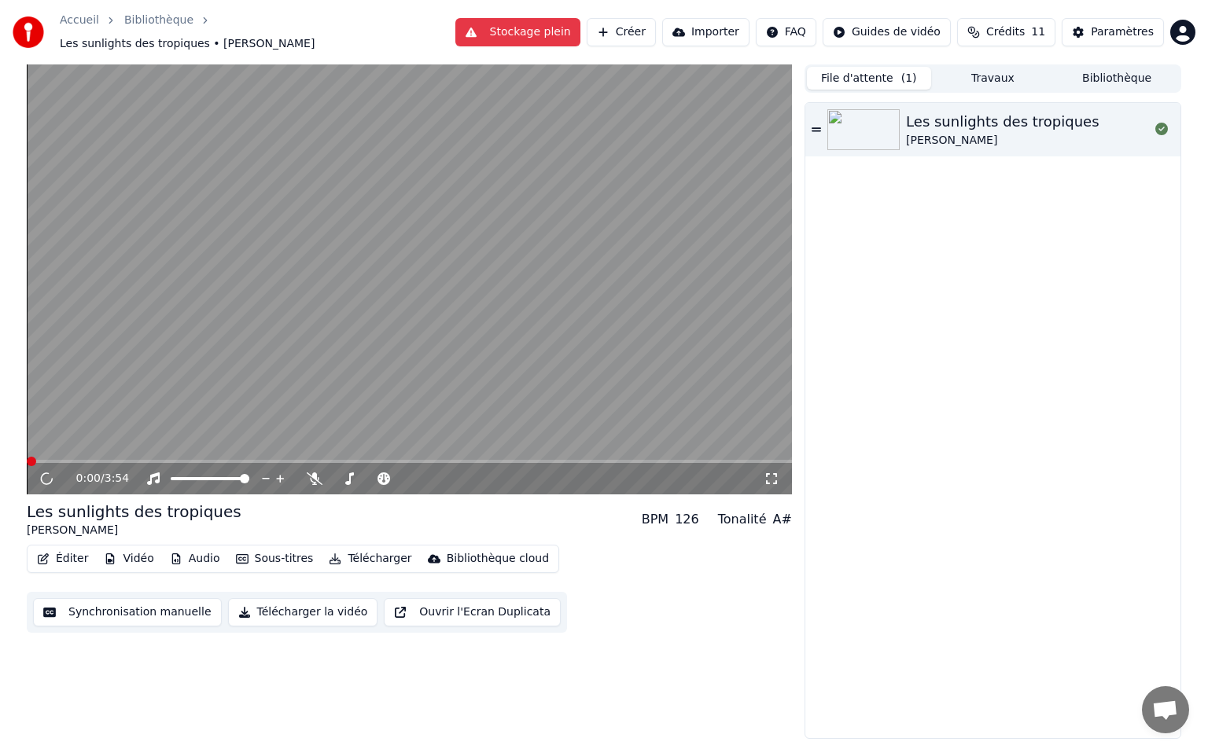
click at [818, 124] on icon at bounding box center [815, 129] width 9 height 11
click at [941, 137] on div "[PERSON_NAME]" at bounding box center [1002, 141] width 193 height 16
click at [568, 618] on div "Éditer Vidéo Audio Sous-titres Télécharger Bibliothèque cloud Synchronisation m…" at bounding box center [409, 589] width 765 height 88
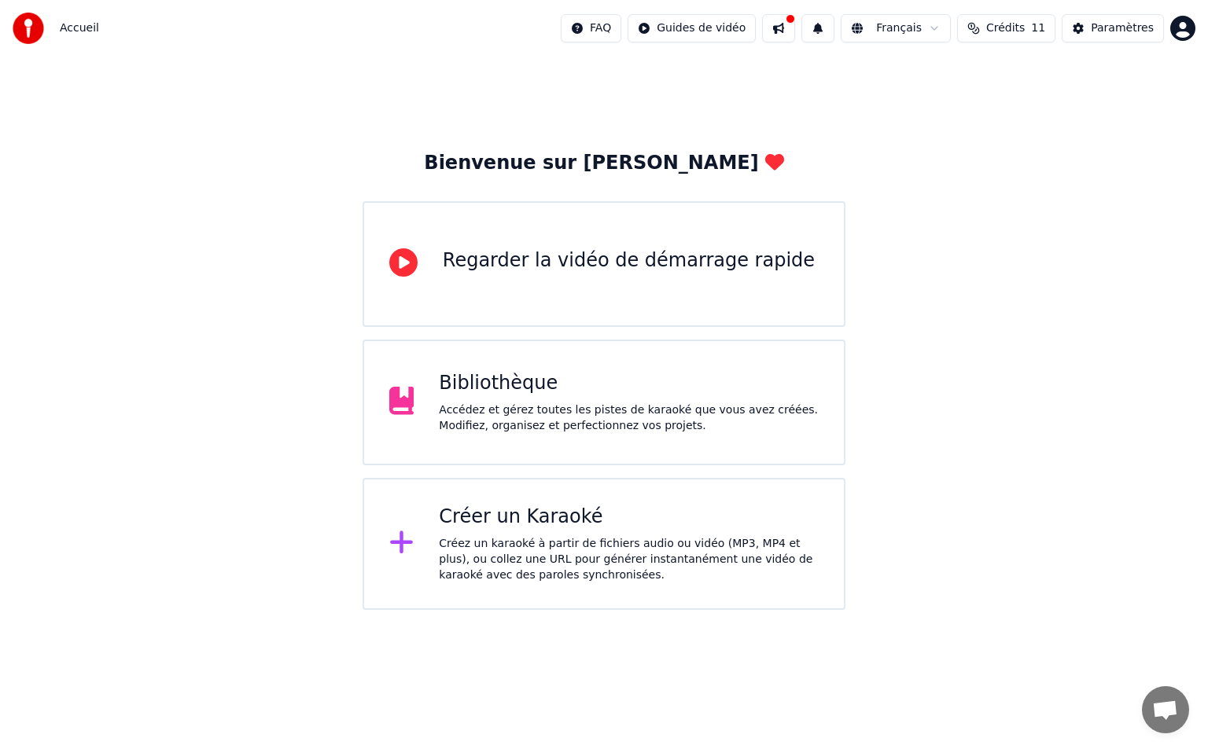
click at [606, 414] on div "Accédez et gérez toutes les pistes de karaoké que vous avez créées. Modifiez, o…" at bounding box center [629, 418] width 380 height 31
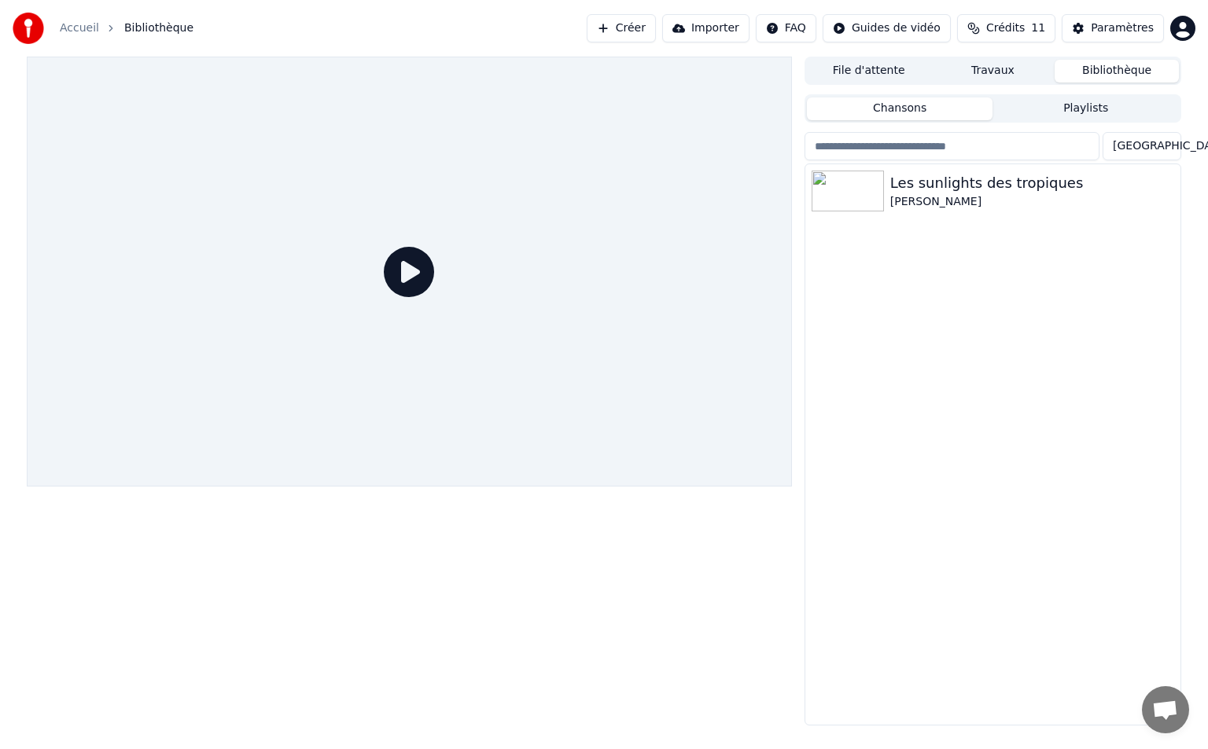
click at [403, 267] on icon at bounding box center [409, 272] width 50 height 50
click at [916, 181] on div "Les sunlights des tropiques" at bounding box center [1024, 183] width 268 height 22
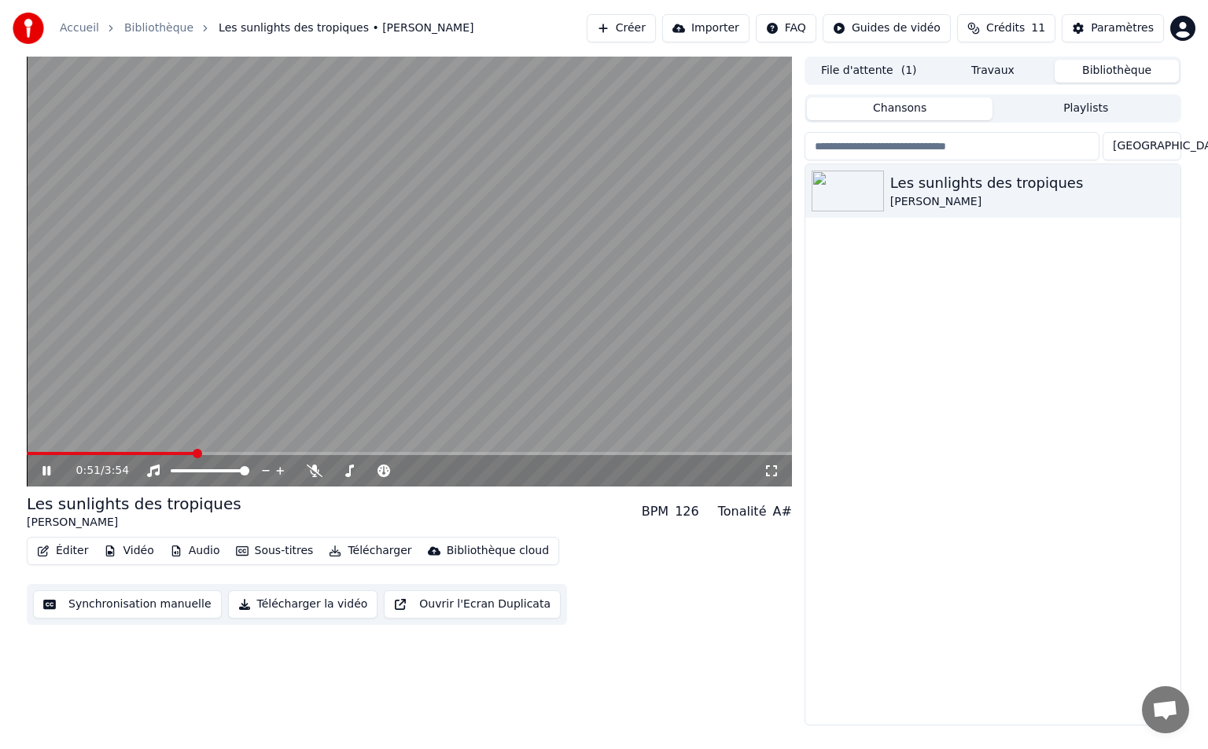
click at [59, 469] on icon at bounding box center [57, 471] width 37 height 13
click at [68, 557] on button "Éditer" at bounding box center [63, 551] width 64 height 22
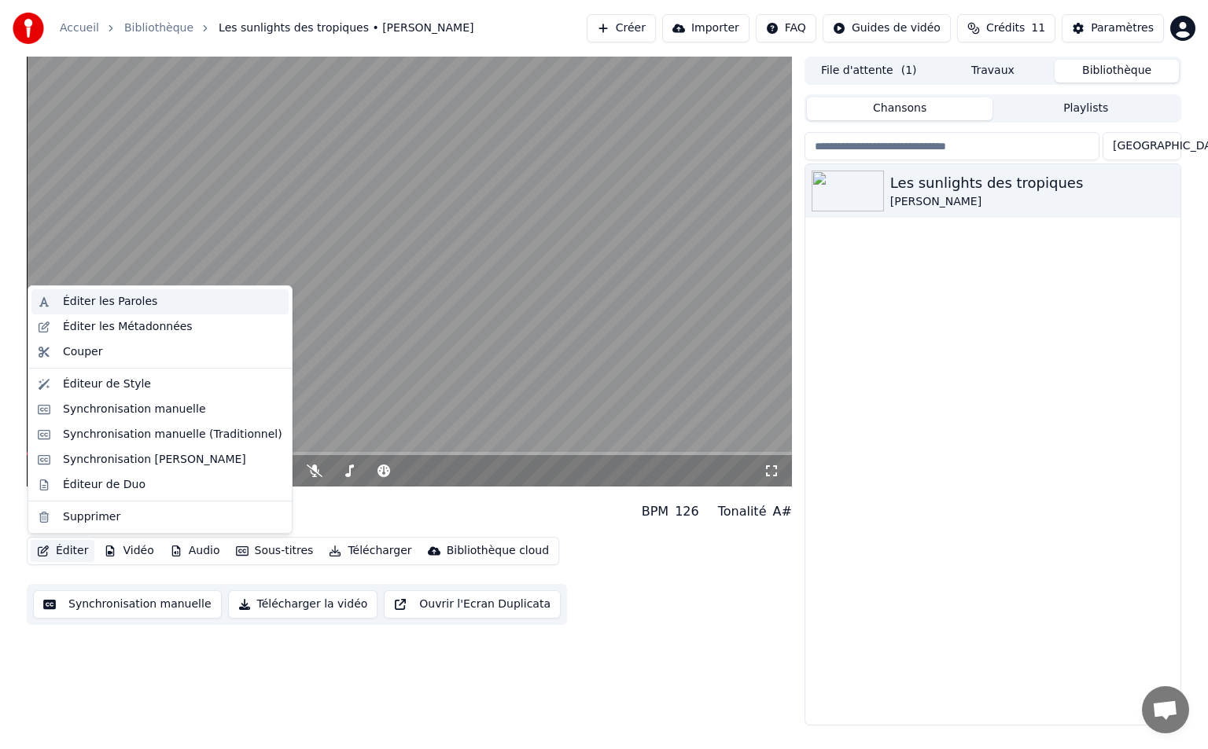
click at [110, 301] on div "Éditer les Paroles" at bounding box center [110, 302] width 94 height 16
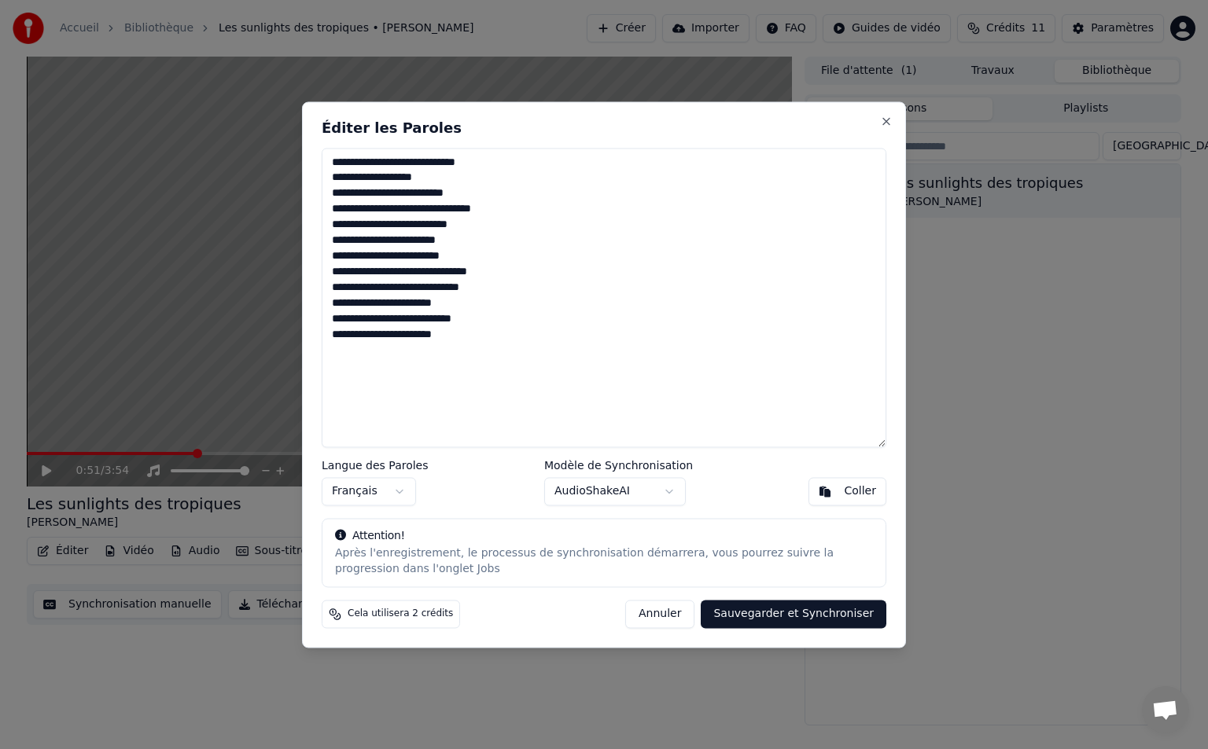
drag, startPoint x: 471, startPoint y: 313, endPoint x: 333, endPoint y: 156, distance: 208.9
click at [333, 156] on textarea "**********" at bounding box center [604, 298] width 565 height 300
paste textarea "**********"
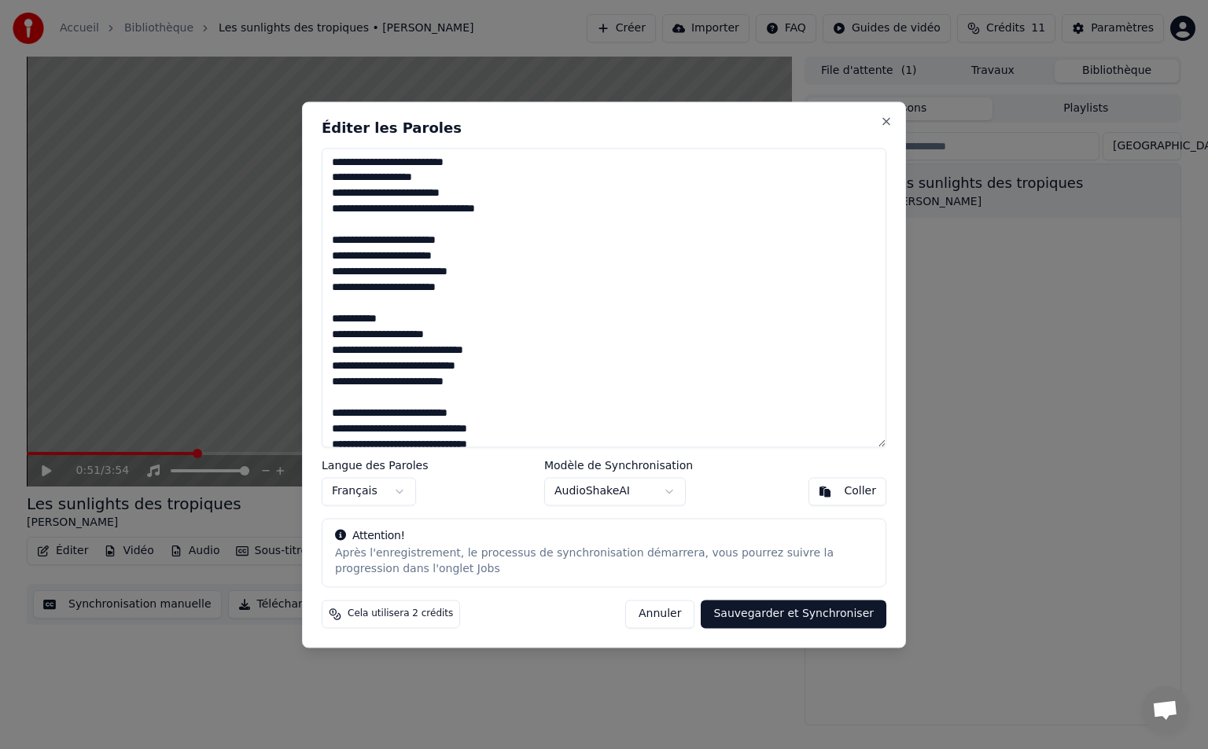
scroll to position [69, 0]
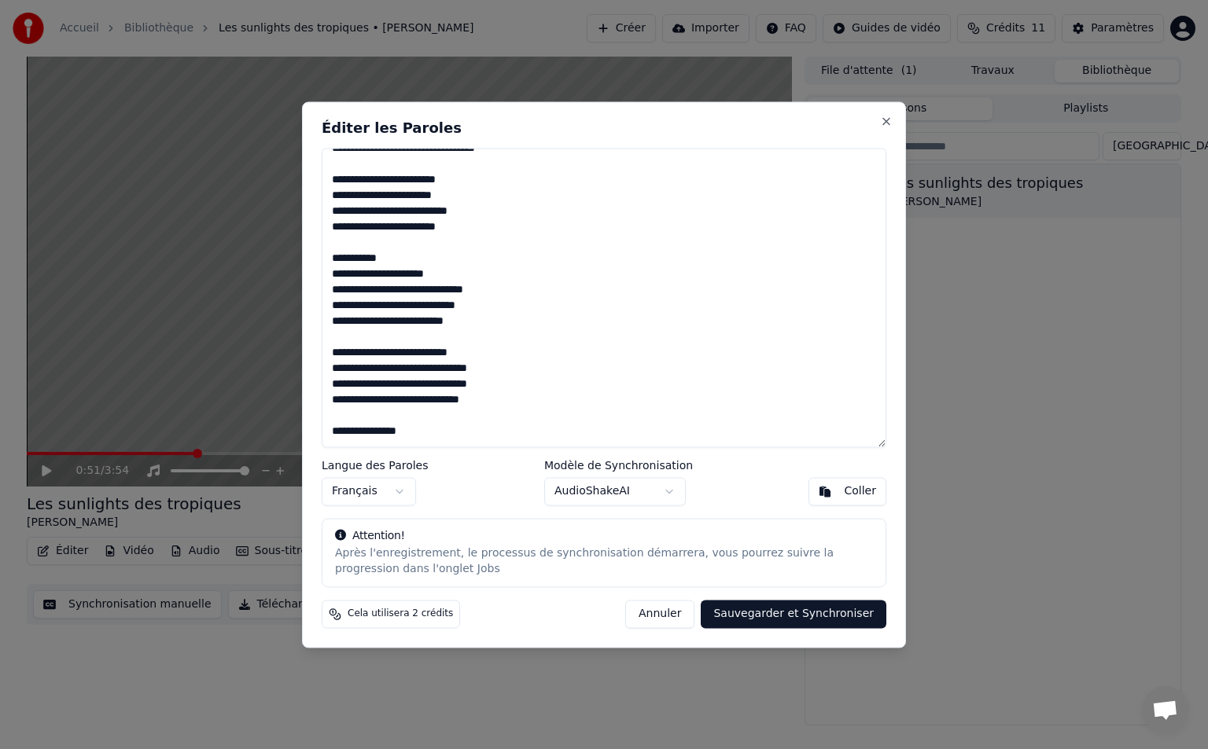
drag, startPoint x: 399, startPoint y: 251, endPoint x: 342, endPoint y: 250, distance: 56.6
click at [342, 250] on textarea "**********" at bounding box center [604, 298] width 565 height 300
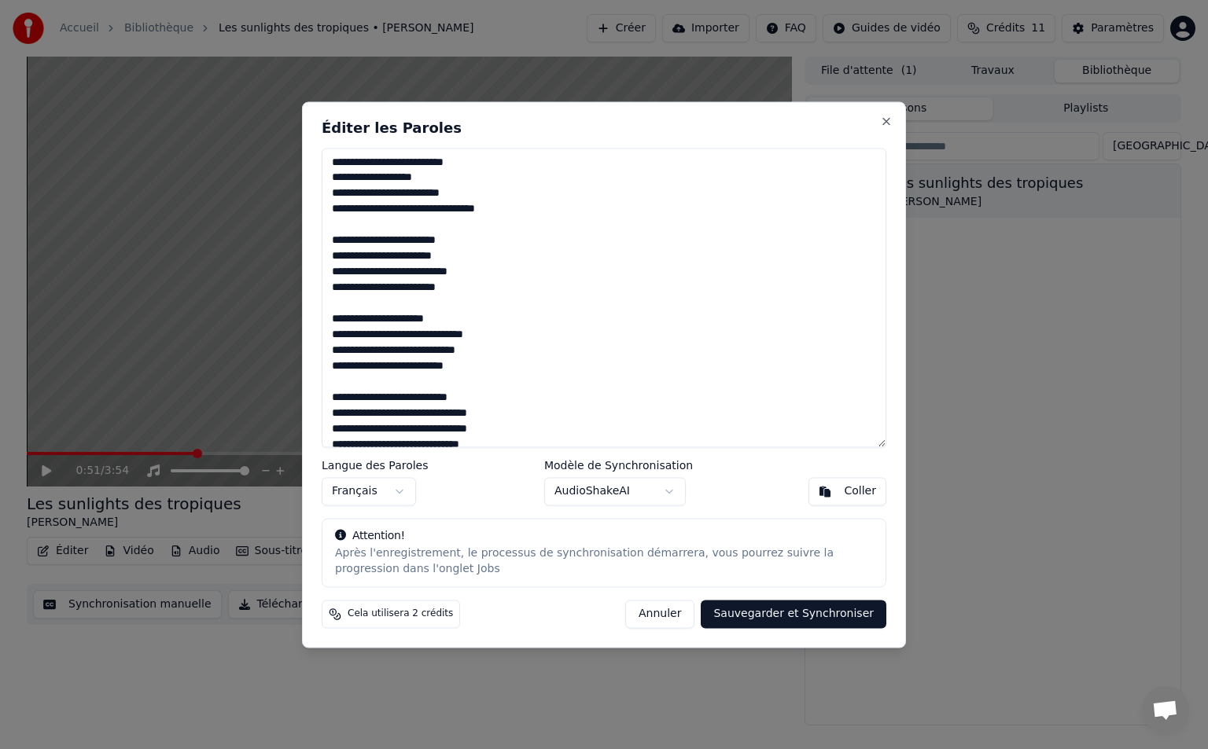
click at [370, 208] on textarea "**********" at bounding box center [604, 298] width 565 height 300
click at [389, 232] on textarea "**********" at bounding box center [604, 298] width 565 height 300
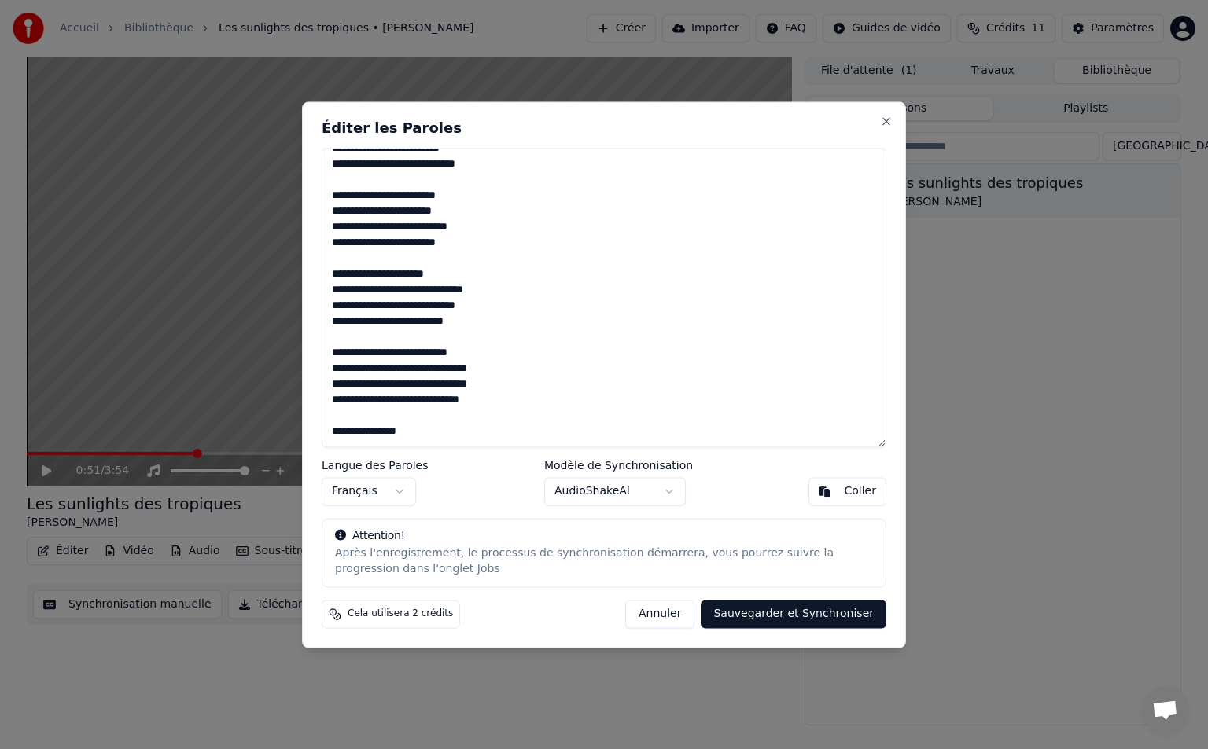
scroll to position [60, 0]
click at [348, 417] on textarea "**********" at bounding box center [604, 298] width 565 height 300
click at [363, 418] on textarea "**********" at bounding box center [604, 298] width 565 height 300
click at [421, 413] on textarea "**********" at bounding box center [604, 298] width 565 height 300
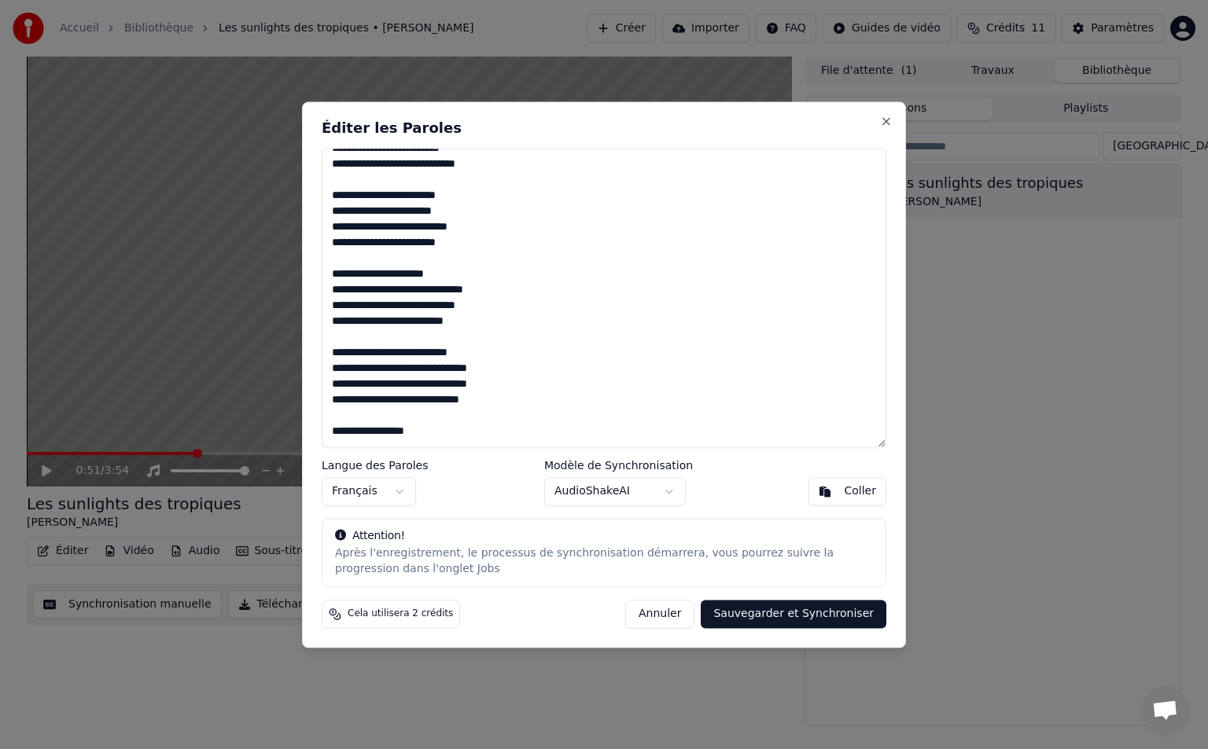
click at [421, 413] on textarea "**********" at bounding box center [604, 298] width 565 height 300
drag, startPoint x: 338, startPoint y: 419, endPoint x: 329, endPoint y: 419, distance: 8.6
click at [329, 419] on textarea "**********" at bounding box center [604, 298] width 565 height 300
click at [386, 421] on textarea "**********" at bounding box center [604, 298] width 565 height 300
paste textarea "******"
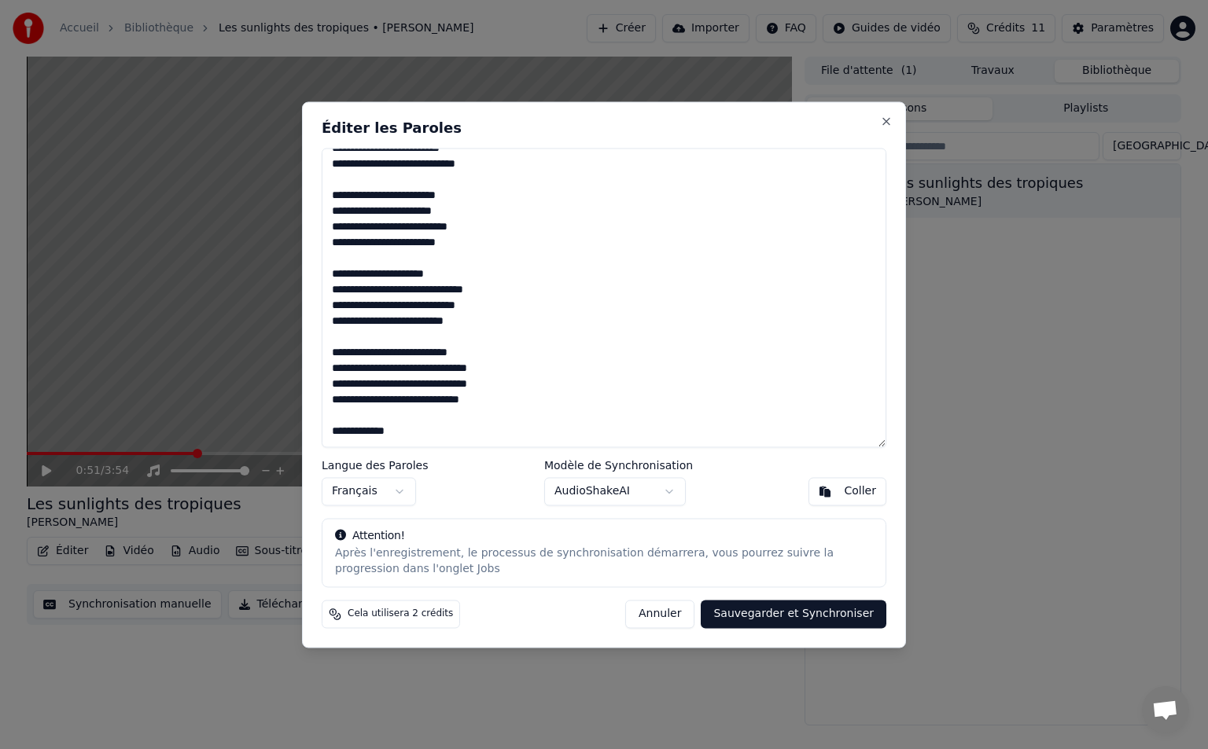
paste textarea "******"
drag, startPoint x: 422, startPoint y: 416, endPoint x: 520, endPoint y: 430, distance: 99.3
click at [520, 430] on textarea "**********" at bounding box center [604, 298] width 565 height 300
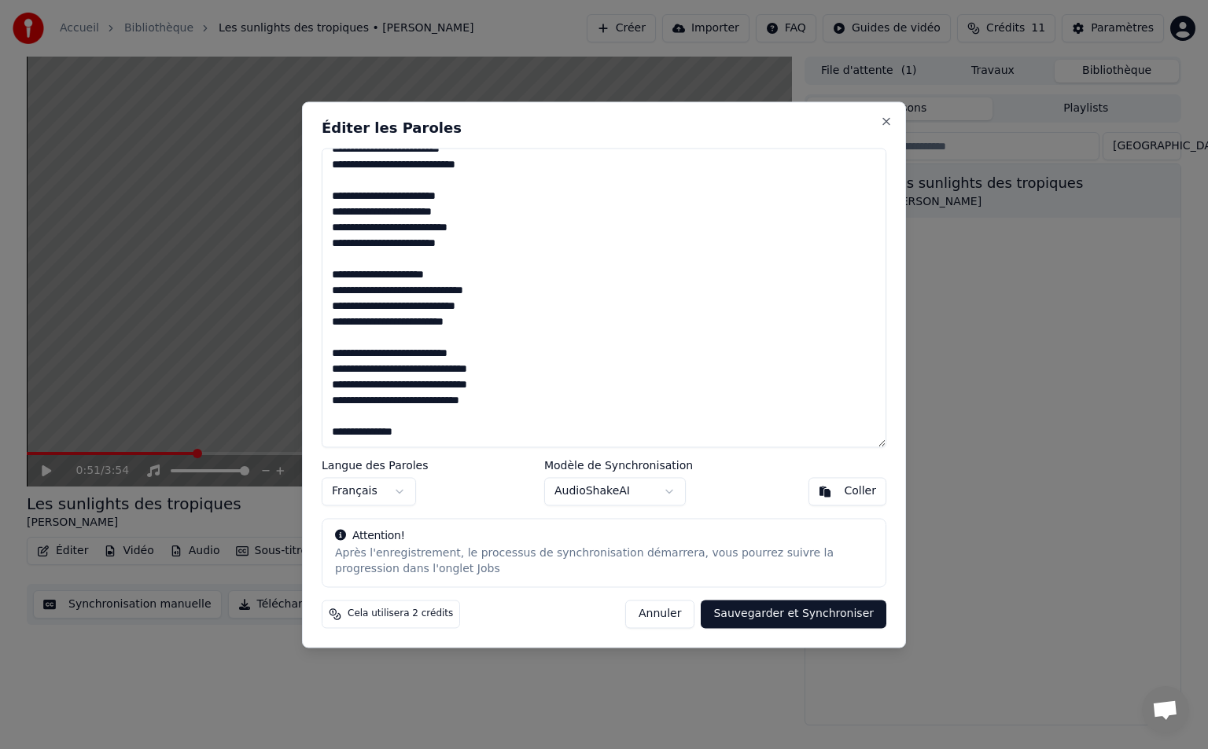
scroll to position [0, 0]
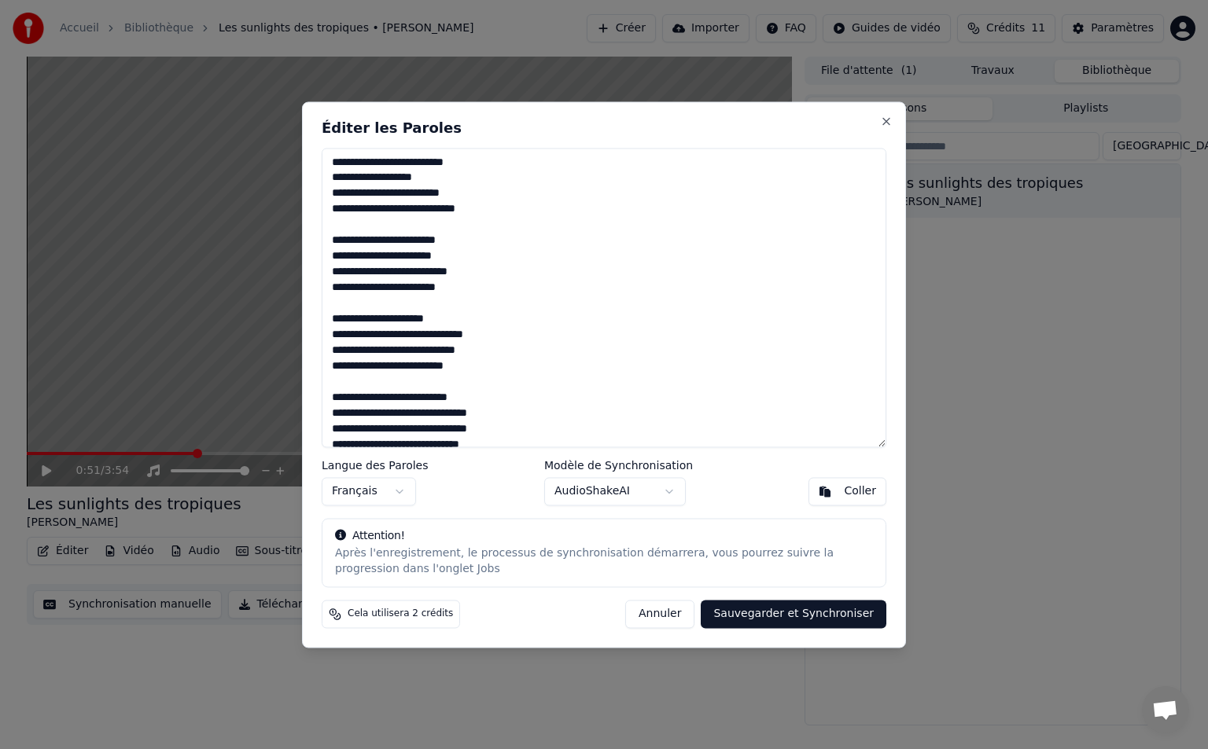
drag, startPoint x: 511, startPoint y: 400, endPoint x: 320, endPoint y: 134, distance: 327.9
click at [320, 134] on div "**********" at bounding box center [604, 374] width 604 height 546
click at [561, 396] on textarea "**********" at bounding box center [604, 298] width 565 height 300
click at [370, 208] on textarea "**********" at bounding box center [604, 298] width 565 height 300
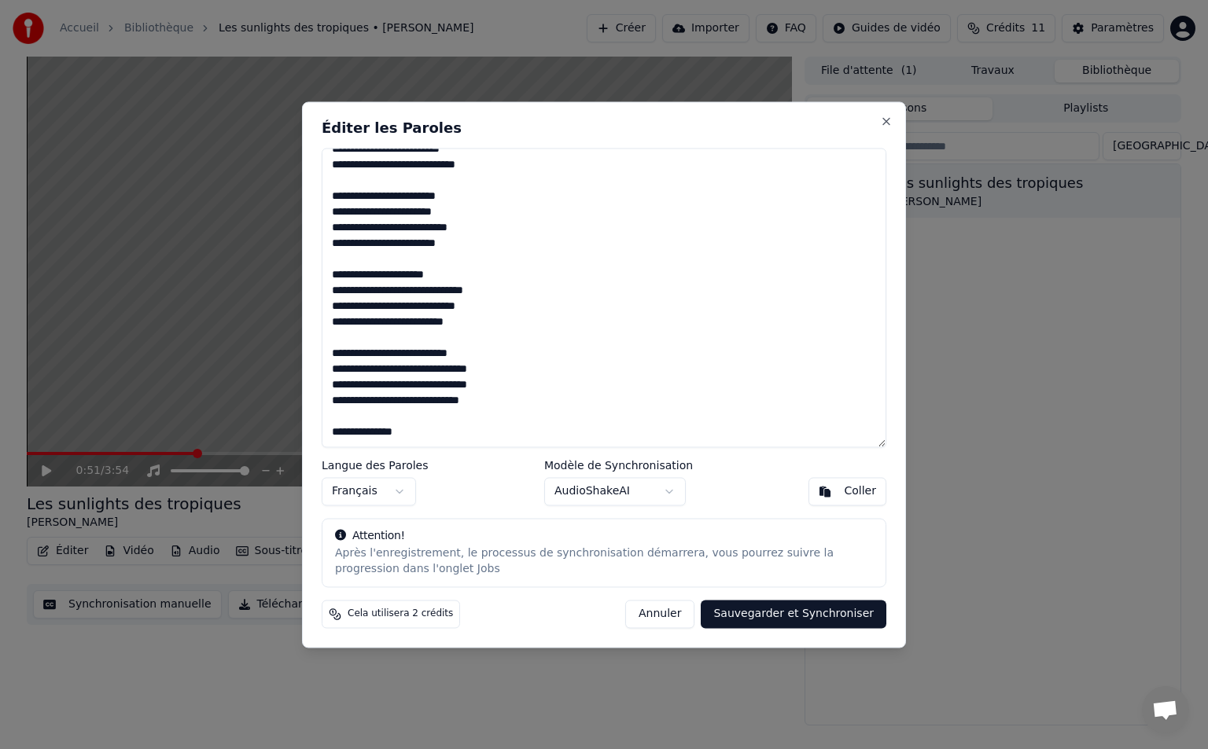
click at [434, 426] on textarea "**********" at bounding box center [604, 298] width 565 height 300
click at [367, 167] on textarea "**********" at bounding box center [604, 298] width 565 height 300
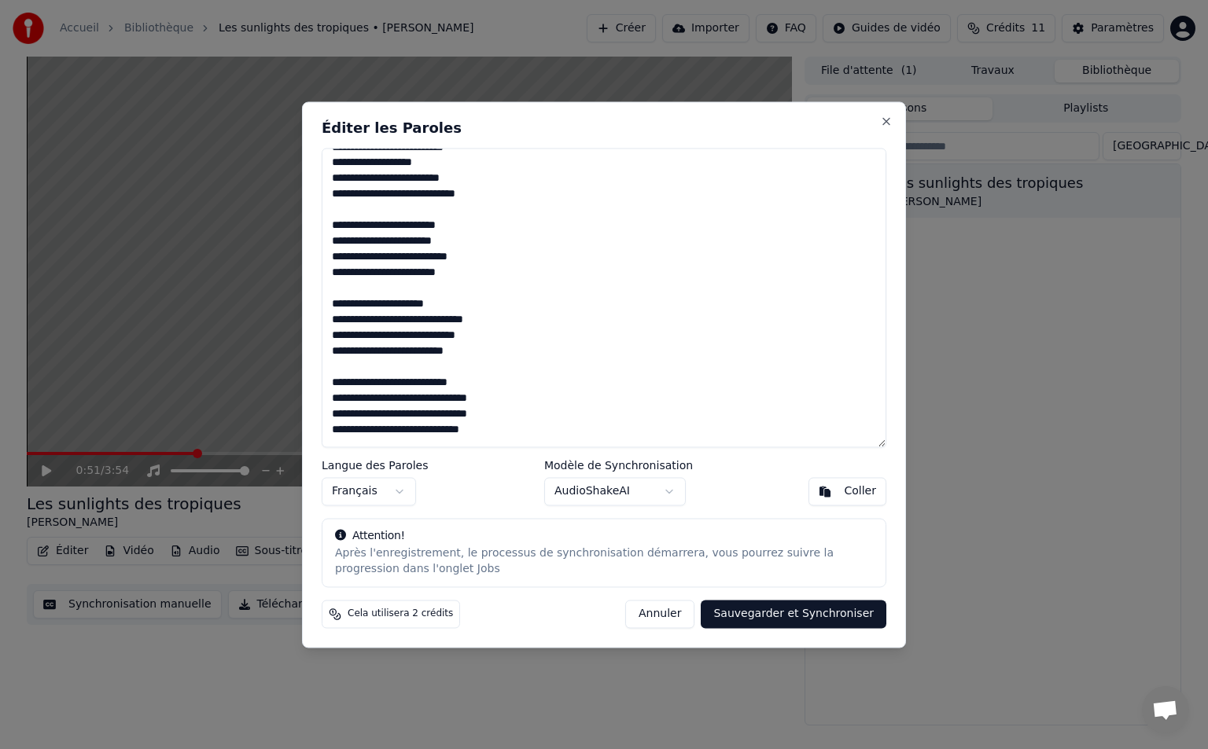
scroll to position [0, 0]
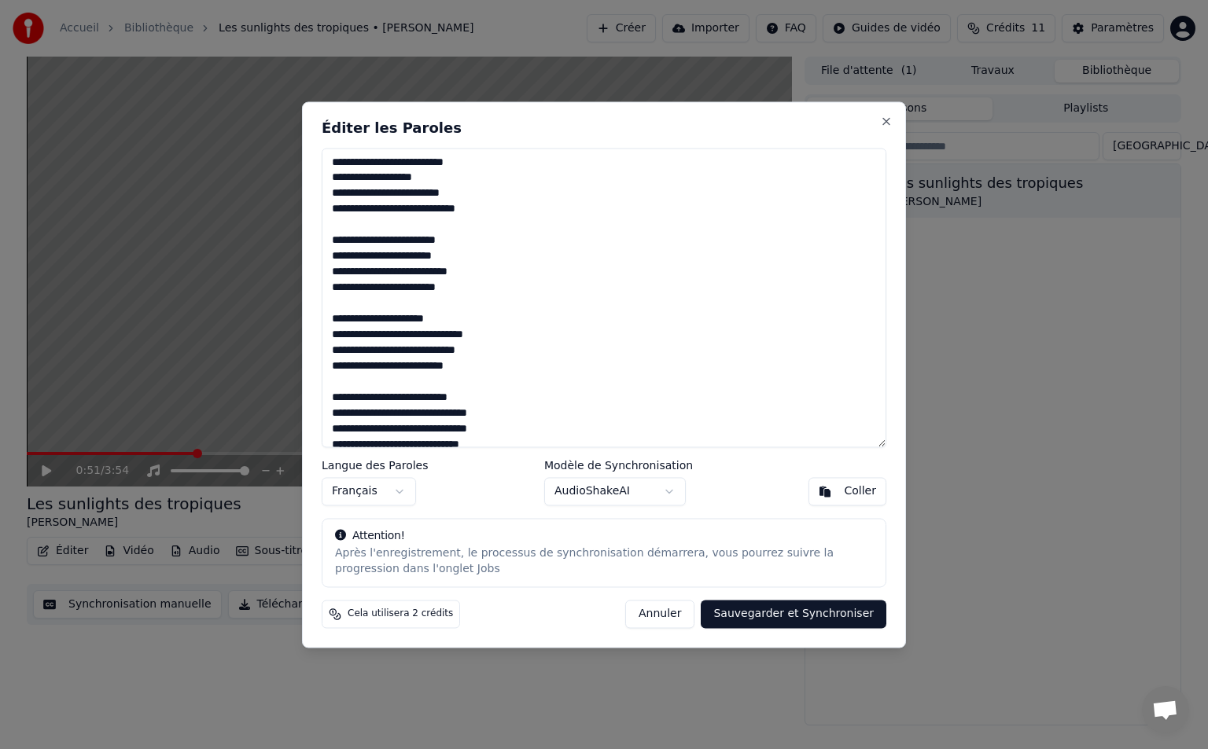
drag, startPoint x: 428, startPoint y: 435, endPoint x: 334, endPoint y: 156, distance: 293.6
click at [334, 156] on textarea "**********" at bounding box center [604, 298] width 565 height 300
click at [580, 258] on textarea "**********" at bounding box center [604, 298] width 565 height 300
click at [661, 609] on button "Annuler" at bounding box center [659, 614] width 69 height 28
type textarea "**********"
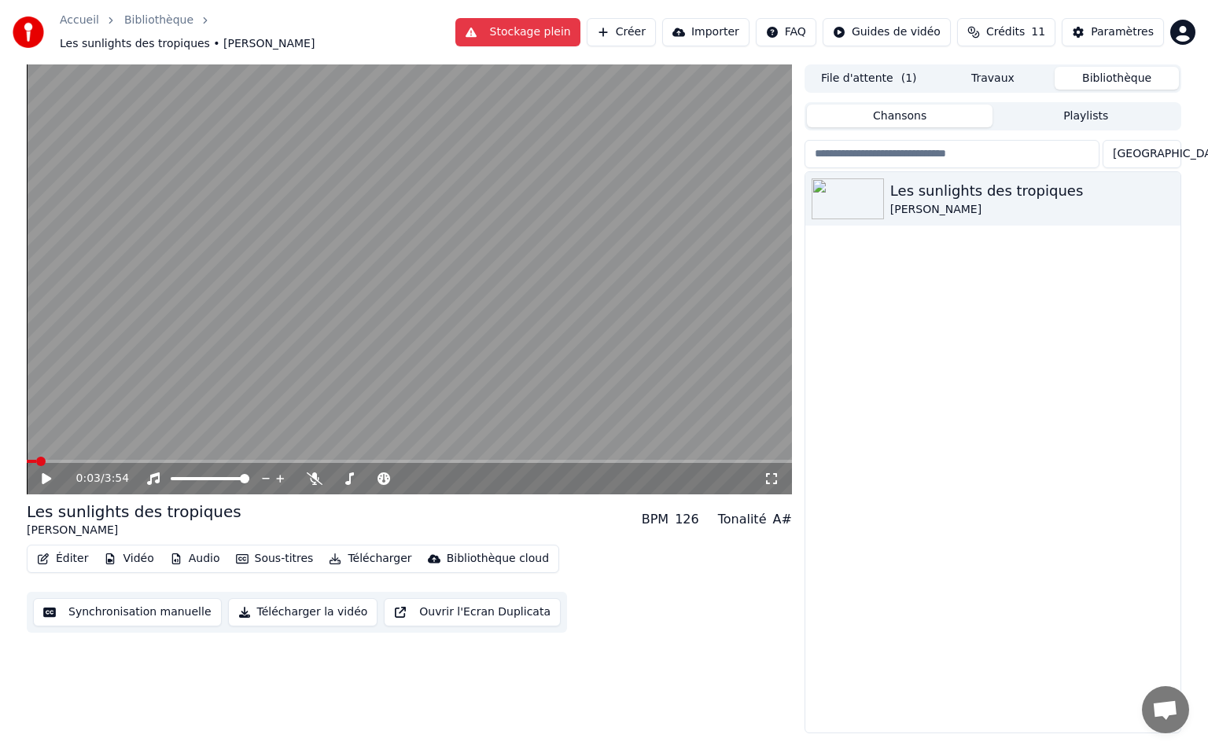
click at [35, 460] on span at bounding box center [31, 461] width 9 height 3
click at [656, 22] on button "Créer" at bounding box center [621, 32] width 69 height 28
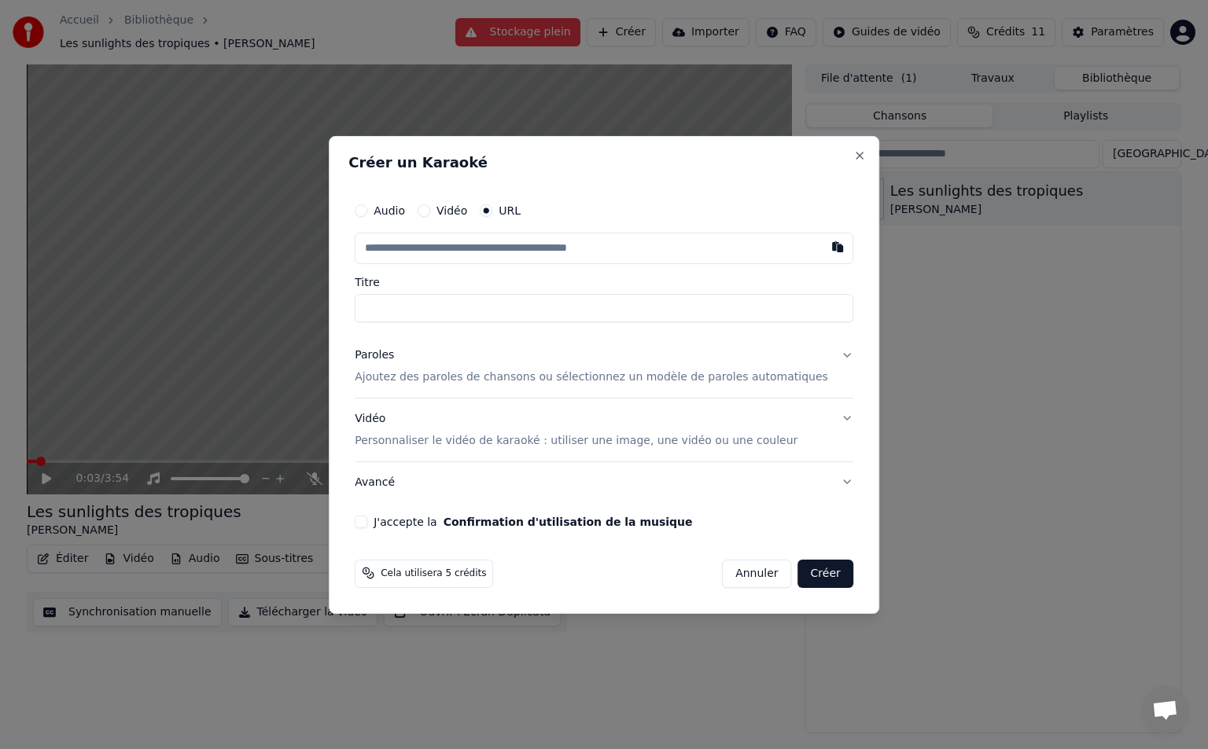
type input "**********"
click at [811, 360] on button "Paroles Ajoutez des paroles de chansons ou sélectionnez un modèle de paroles au…" at bounding box center [604, 366] width 498 height 63
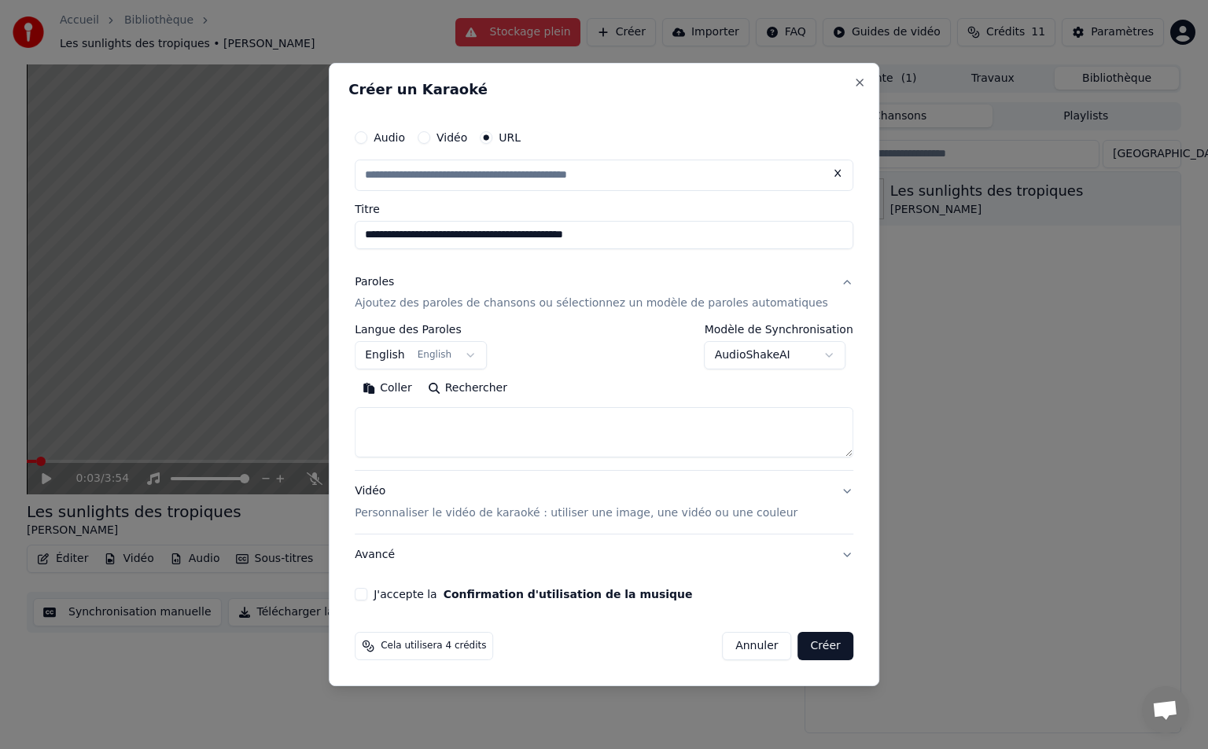
type input "**********"
drag, startPoint x: 639, startPoint y: 237, endPoint x: 366, endPoint y: 232, distance: 272.9
click at [366, 232] on div "**********" at bounding box center [604, 375] width 550 height 624
click at [664, 241] on input "**********" at bounding box center [604, 235] width 498 height 28
type input "**********"
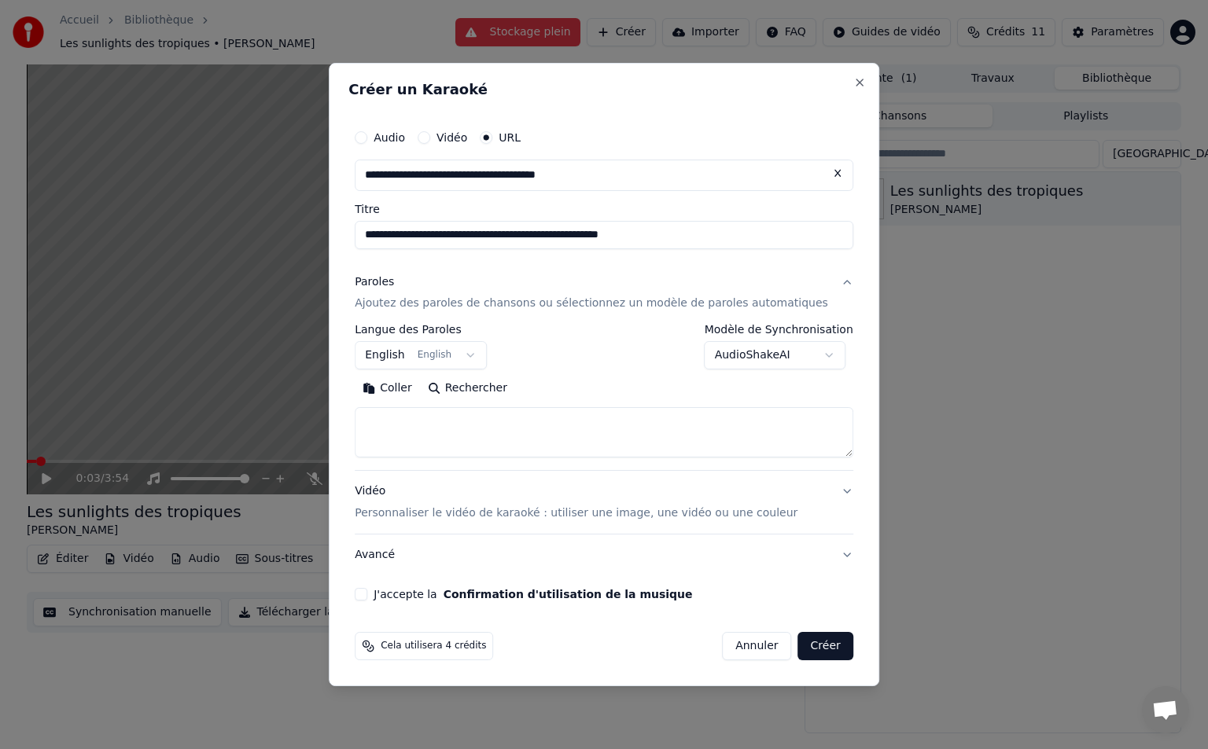
click at [539, 423] on textarea at bounding box center [604, 433] width 498 height 50
click at [476, 348] on button "English English" at bounding box center [421, 356] width 132 height 28
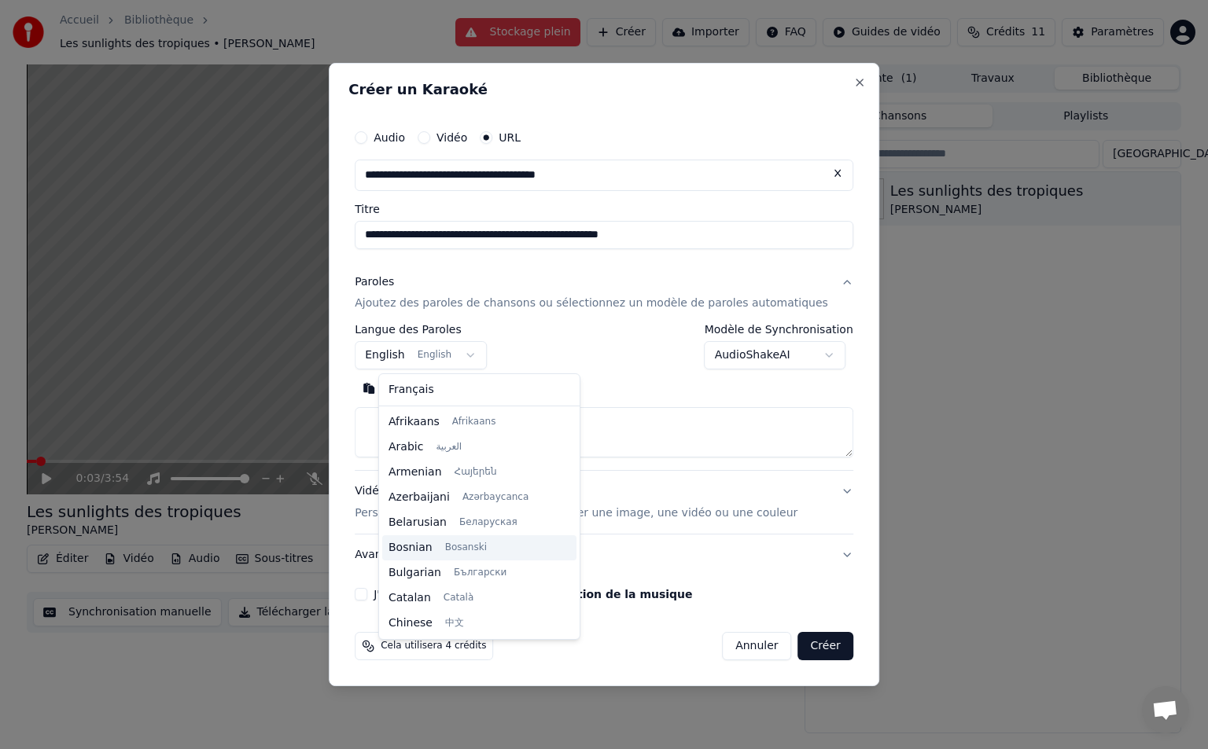
scroll to position [126, 0]
select select "**"
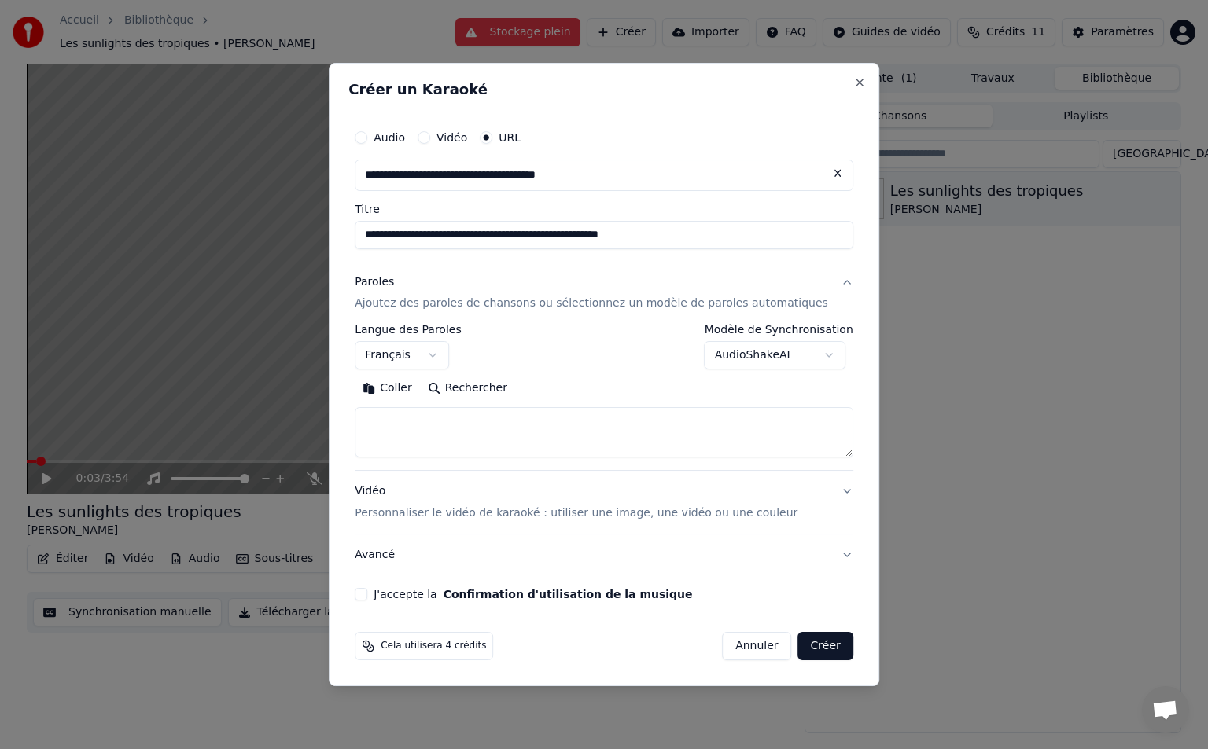
click at [457, 419] on textarea at bounding box center [604, 433] width 498 height 50
paste textarea "**********"
type textarea "**********"
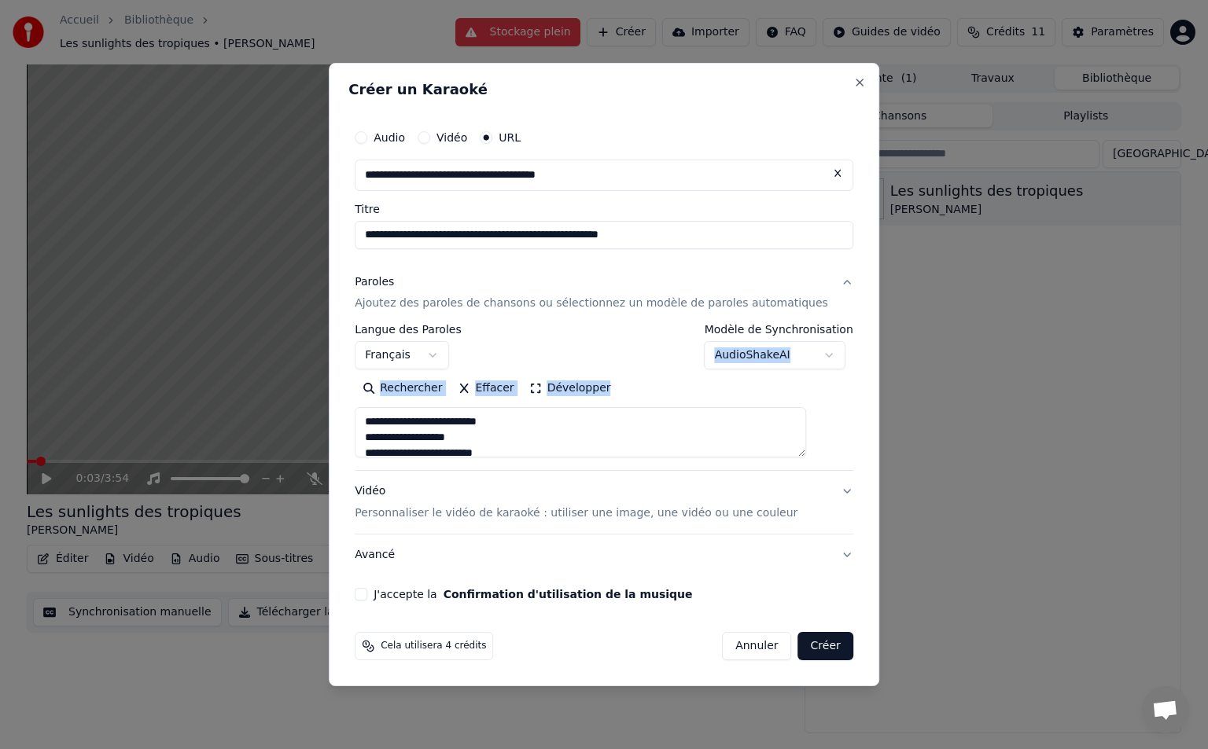
drag, startPoint x: 624, startPoint y: 406, endPoint x: 629, endPoint y: 343, distance: 63.1
click at [629, 343] on div "**********" at bounding box center [604, 392] width 498 height 134
click at [582, 415] on textarea "**********" at bounding box center [580, 433] width 451 height 50
click at [723, 421] on textarea "**********" at bounding box center [580, 433] width 451 height 50
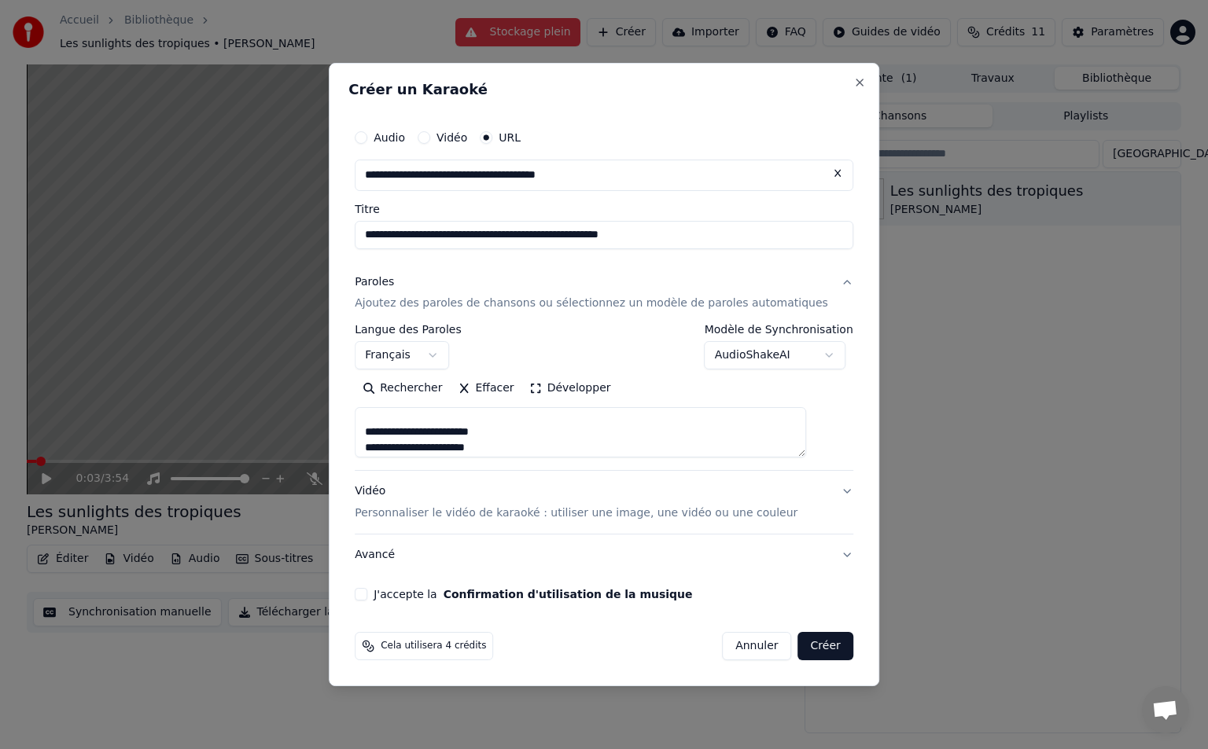
scroll to position [53, 0]
click at [429, 423] on textarea "**********" at bounding box center [580, 433] width 451 height 50
click at [367, 597] on button "J'accepte la Confirmation d'utilisation de la musique" at bounding box center [361, 594] width 13 height 13
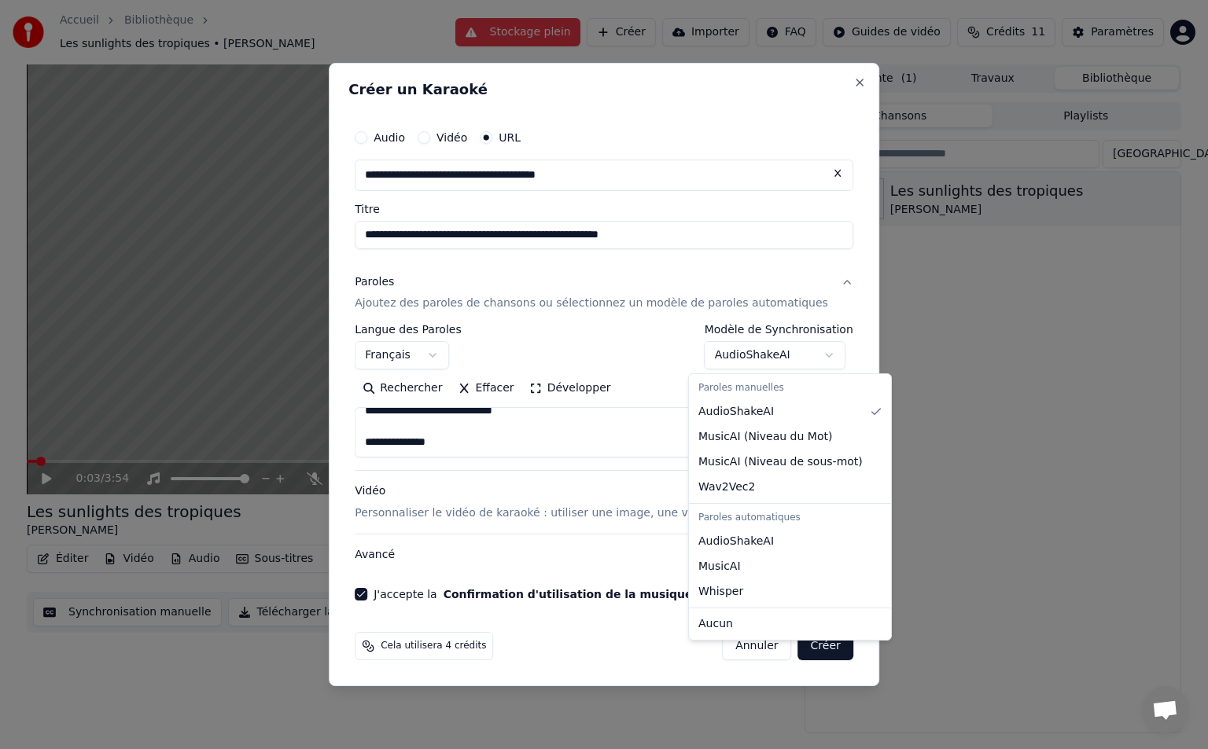
click at [786, 349] on body "**********" at bounding box center [604, 374] width 1208 height 749
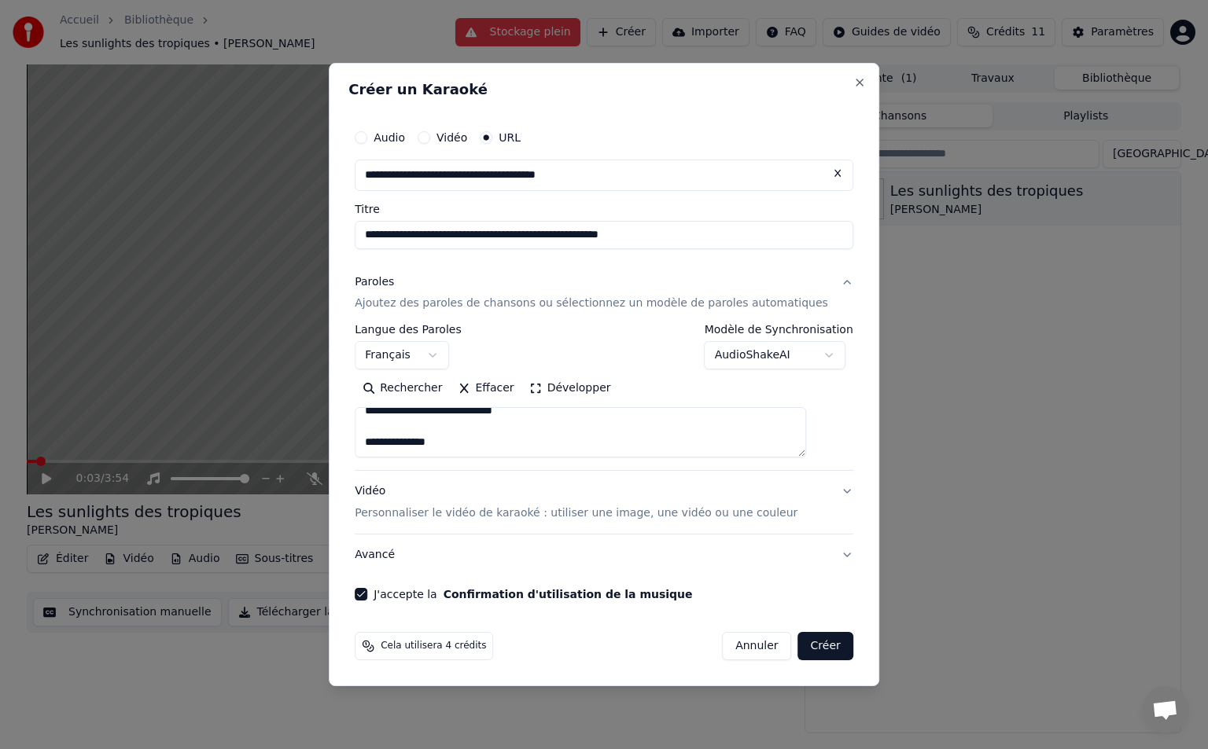
click at [786, 349] on body "**********" at bounding box center [604, 374] width 1208 height 749
click at [799, 647] on button "Créer" at bounding box center [825, 646] width 55 height 28
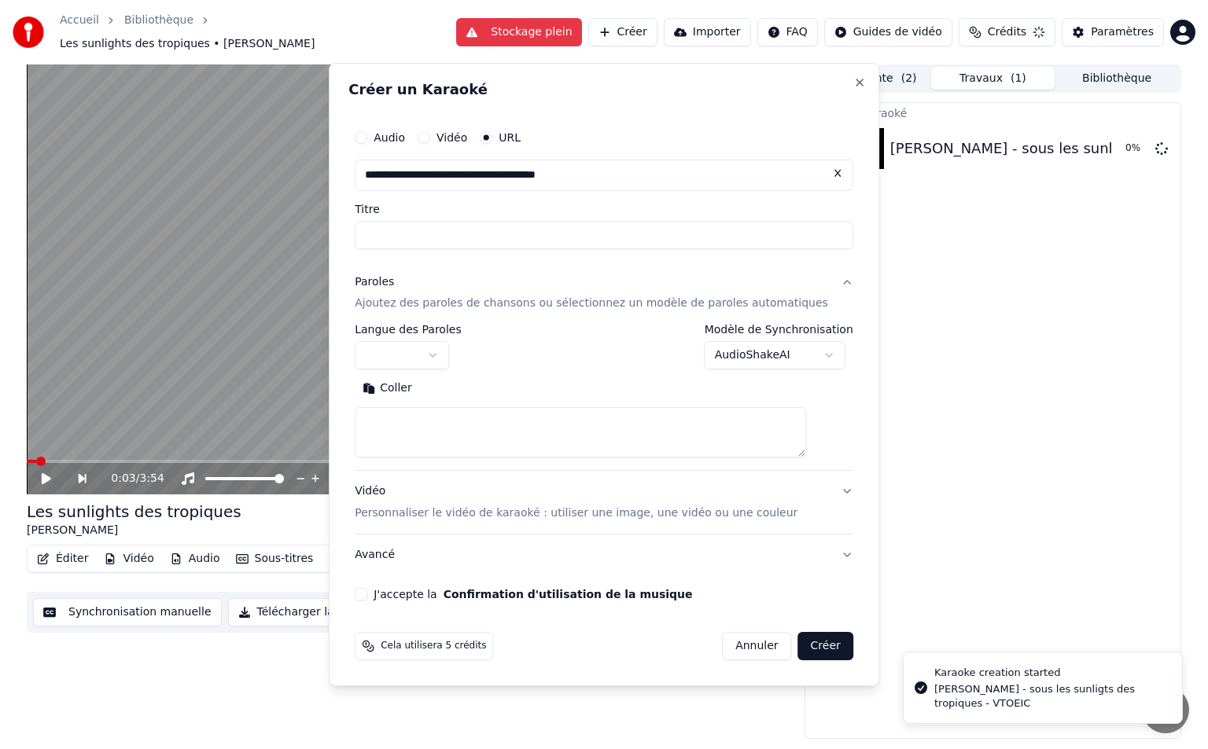
scroll to position [0, 0]
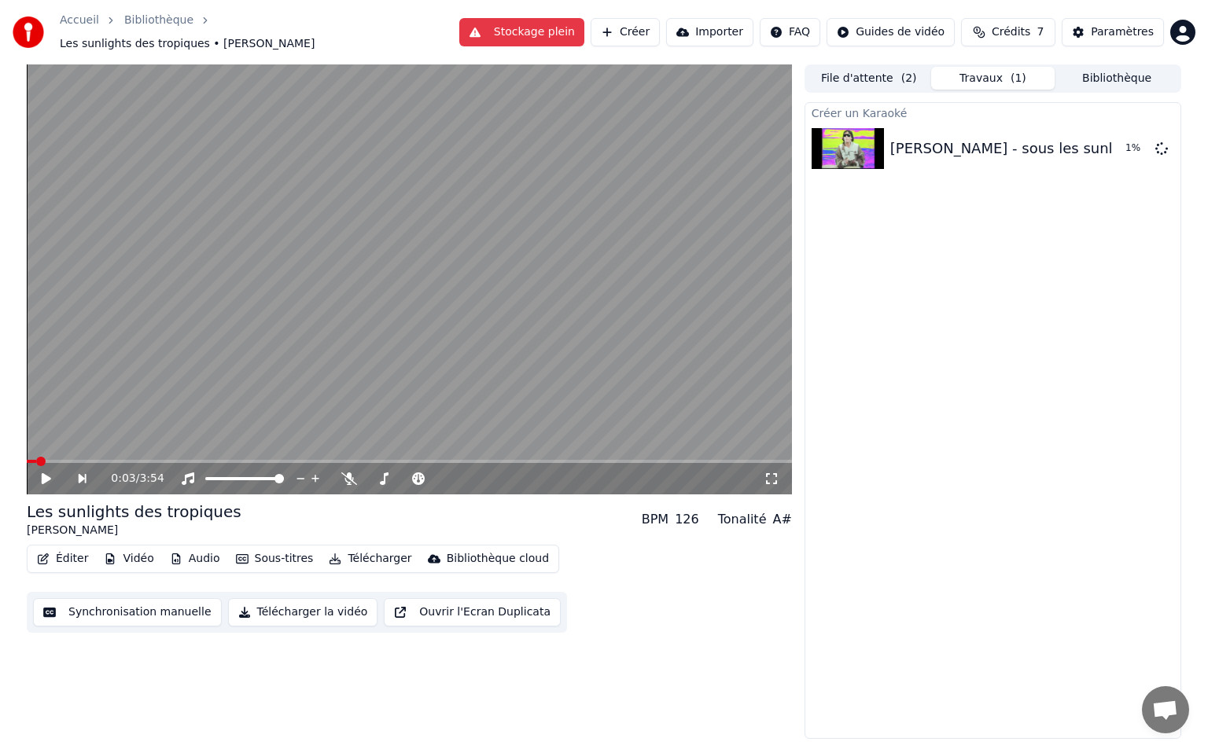
click at [854, 78] on button "File d'attente ( 2 )" at bounding box center [869, 78] width 124 height 23
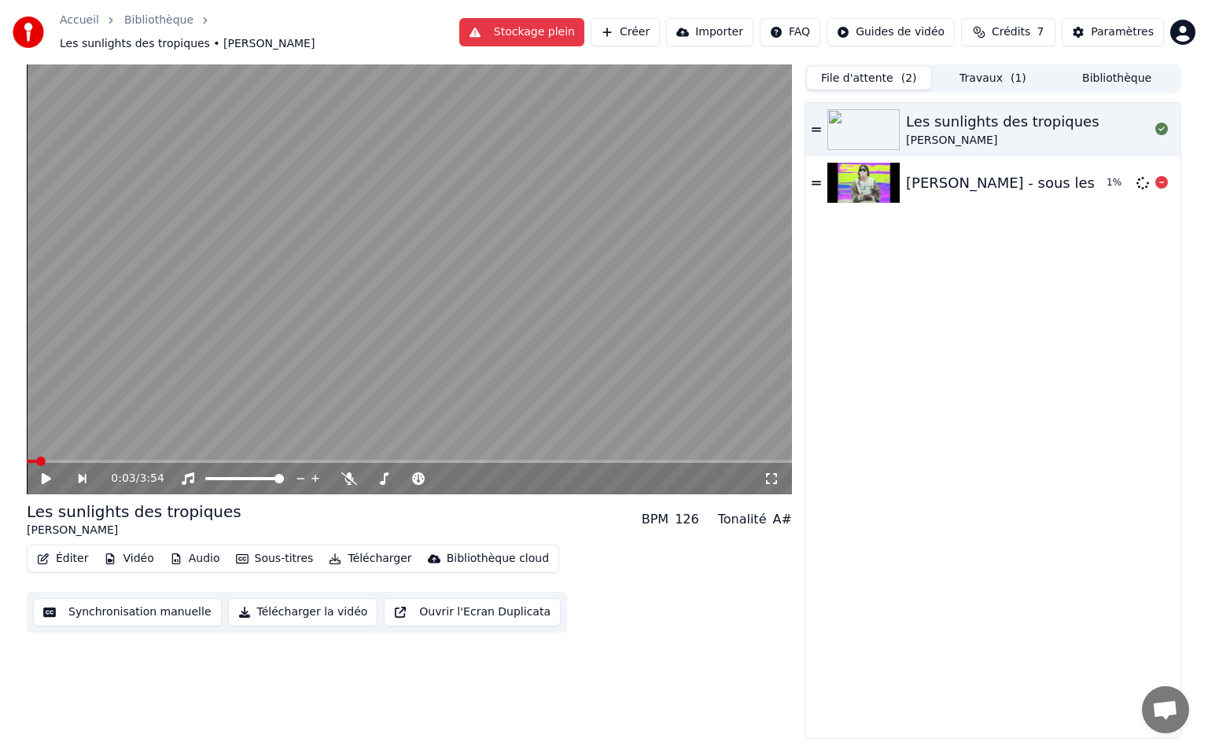
click at [849, 169] on img at bounding box center [863, 183] width 72 height 41
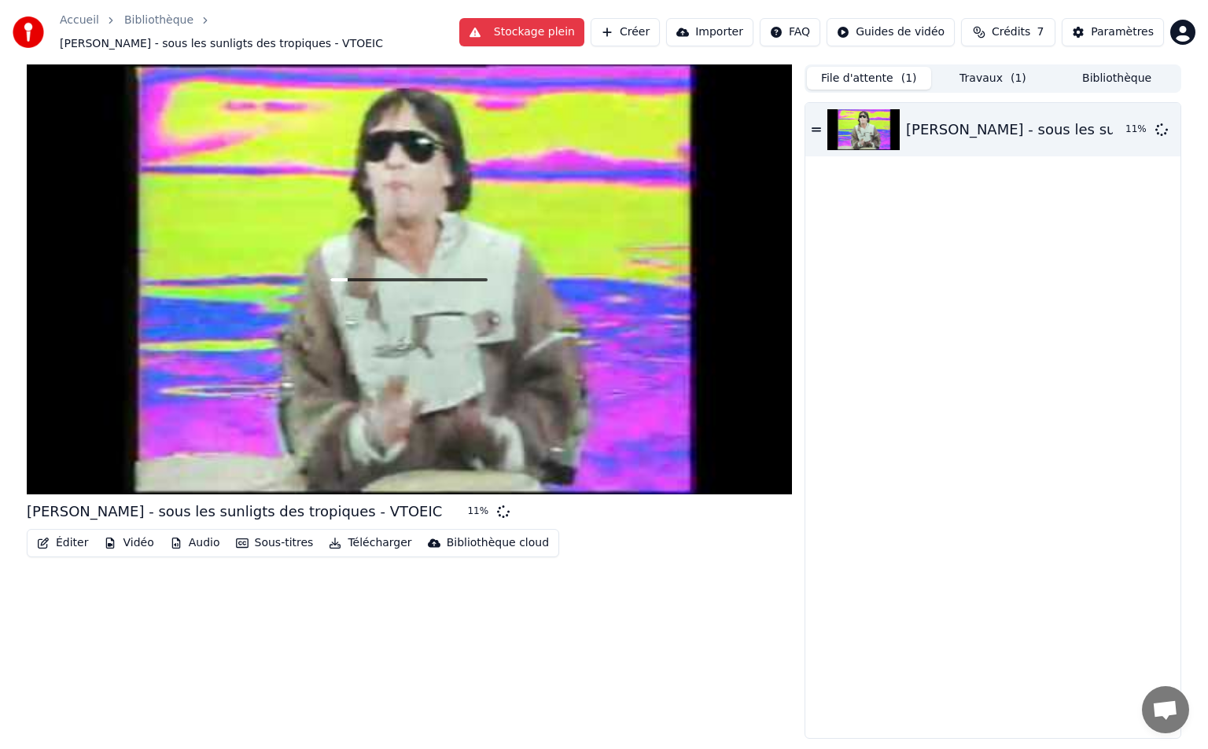
click at [989, 30] on button "Crédits 7" at bounding box center [1008, 32] width 94 height 28
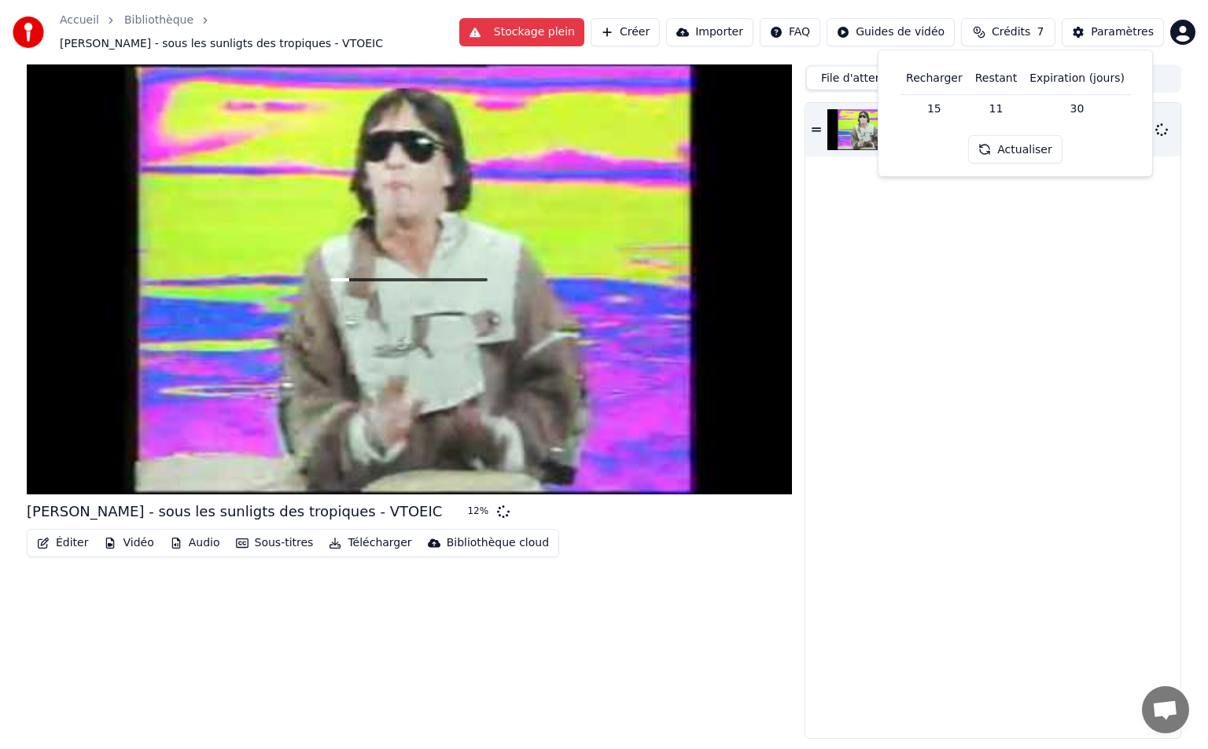
click at [941, 218] on div "[PERSON_NAME] - sous les sunligts des tropiques - VTOEIC 12 %" at bounding box center [992, 420] width 375 height 635
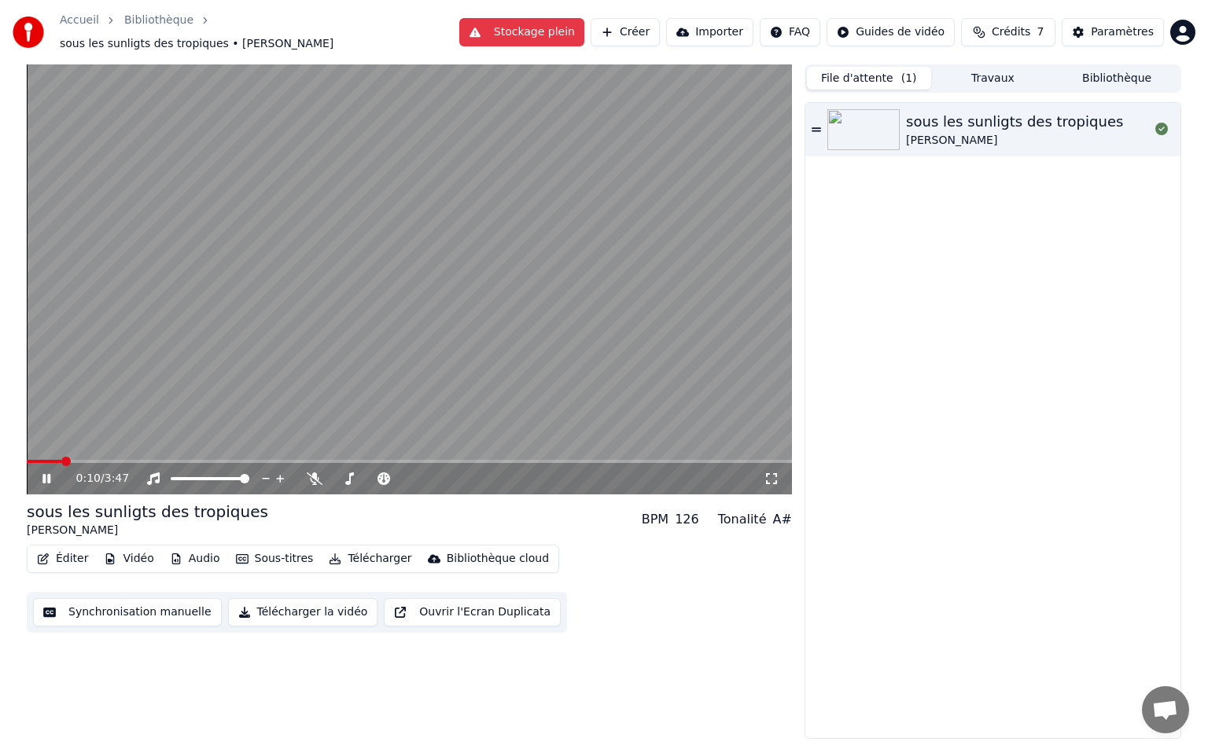
click at [775, 473] on icon at bounding box center [771, 479] width 16 height 13
click at [27, 466] on span at bounding box center [31, 461] width 9 height 9
click at [46, 554] on icon "button" at bounding box center [43, 559] width 13 height 11
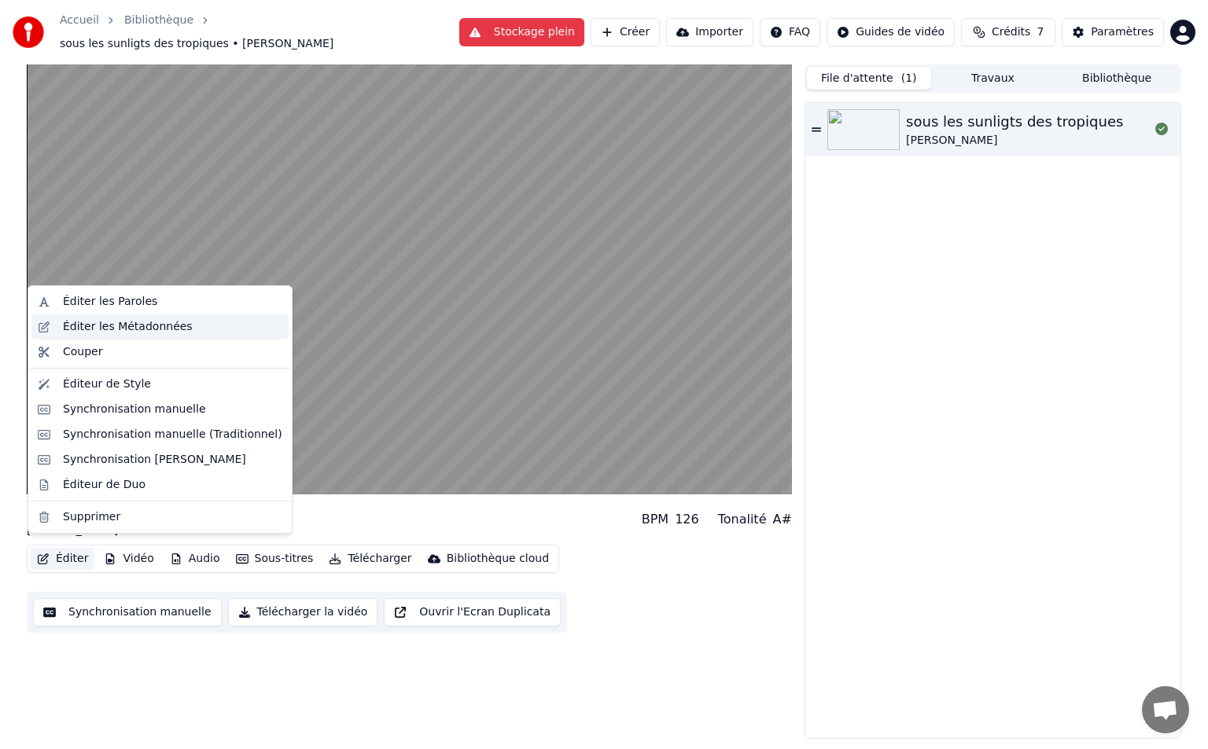
click at [133, 334] on div "Éditer les Métadonnées" at bounding box center [128, 327] width 130 height 16
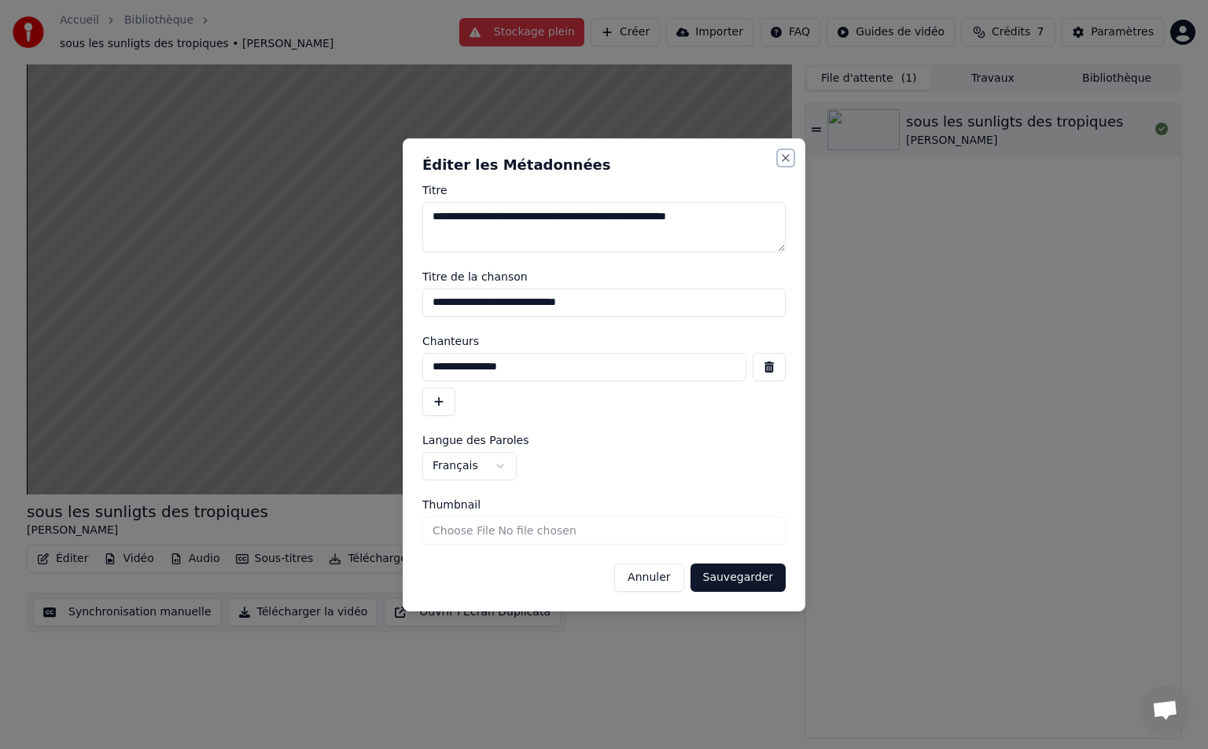
click at [782, 161] on button "Close" at bounding box center [785, 158] width 13 height 13
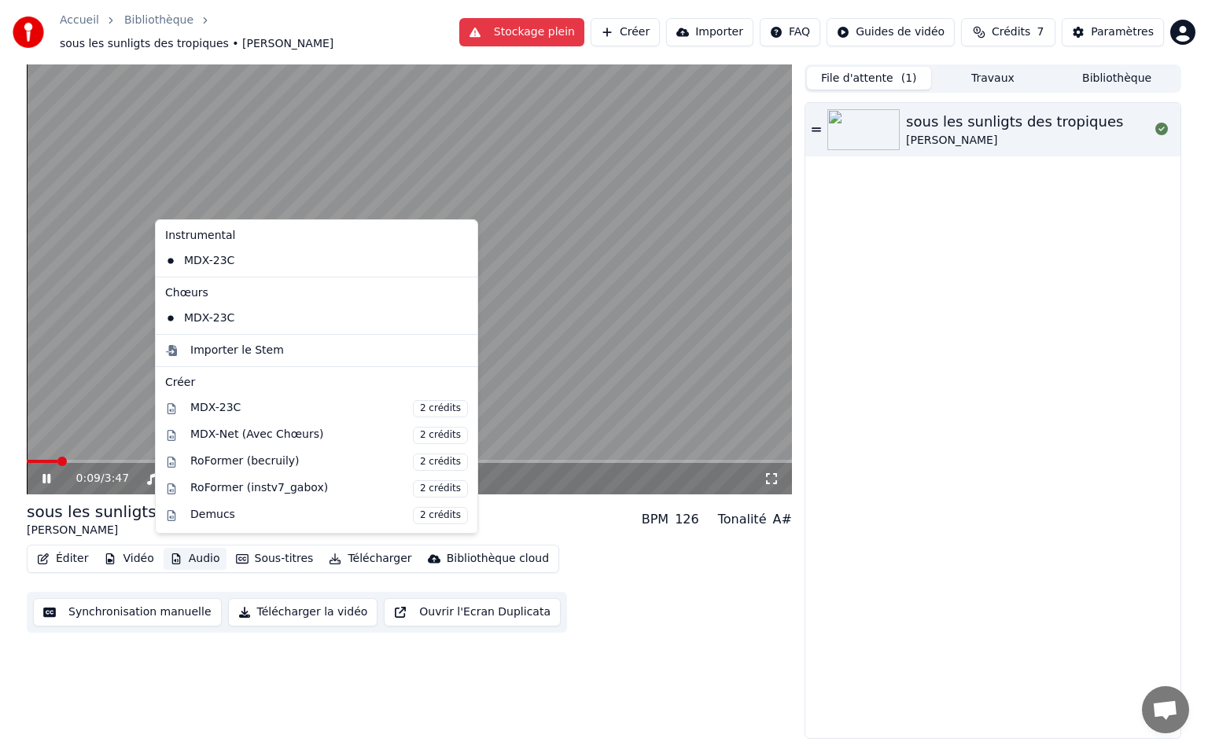
click at [171, 554] on icon "button" at bounding box center [175, 559] width 9 height 11
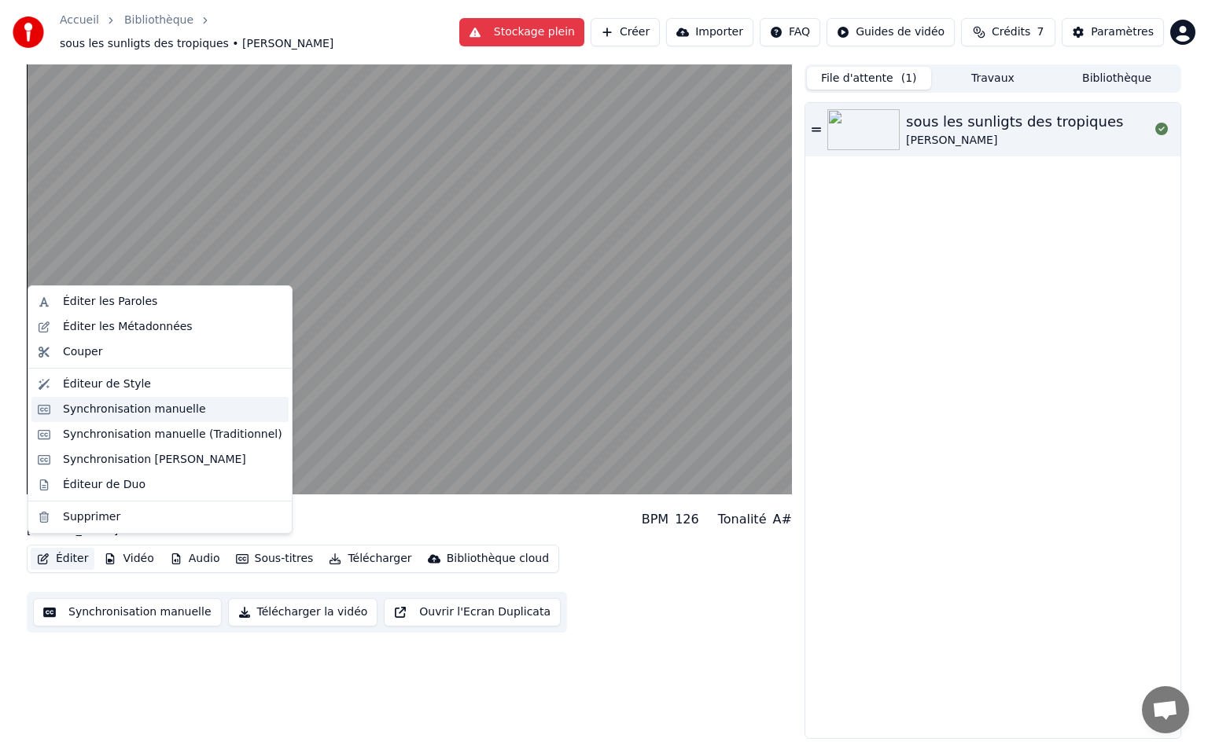
click at [156, 410] on div "Synchronisation manuelle" at bounding box center [134, 410] width 143 height 16
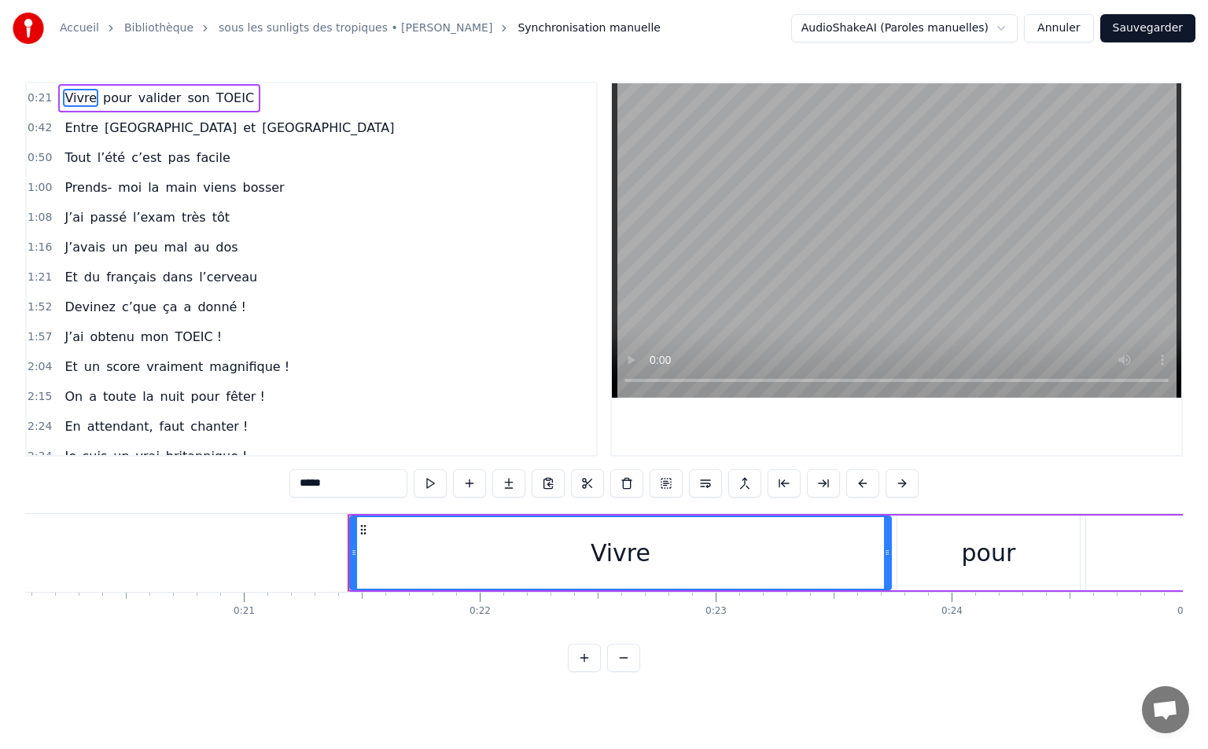
scroll to position [0, 4714]
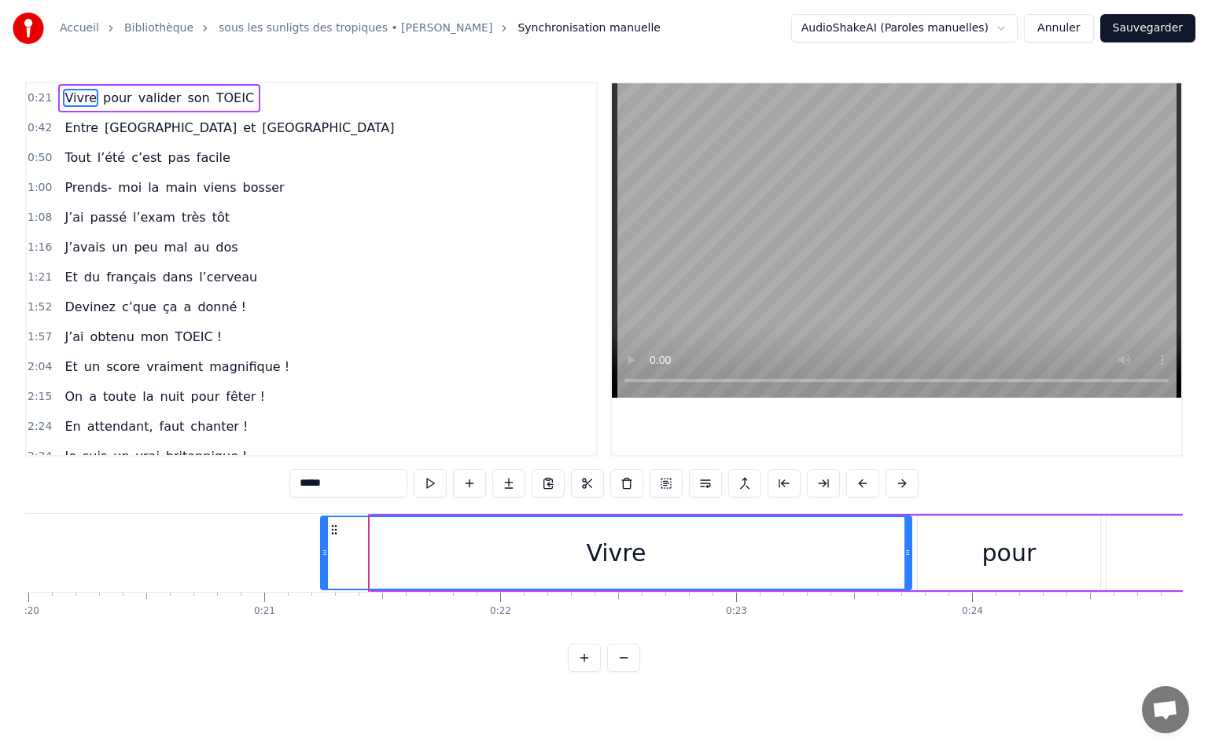
drag, startPoint x: 373, startPoint y: 553, endPoint x: 324, endPoint y: 556, distance: 49.6
click at [324, 556] on icon at bounding box center [325, 552] width 6 height 13
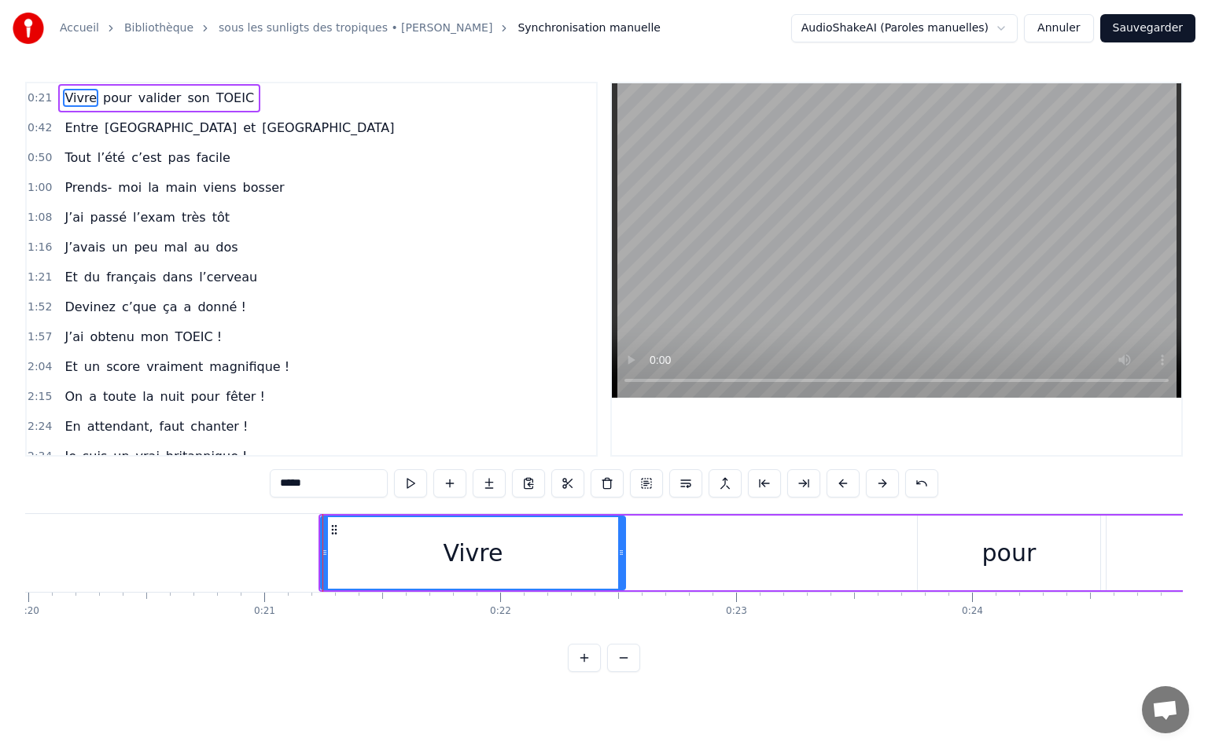
drag, startPoint x: 909, startPoint y: 538, endPoint x: 623, endPoint y: 558, distance: 286.9
click at [623, 558] on div at bounding box center [621, 553] width 6 height 72
click at [422, 488] on button at bounding box center [410, 483] width 33 height 28
drag, startPoint x: 619, startPoint y: 541, endPoint x: 786, endPoint y: 526, distance: 168.1
click at [786, 526] on div at bounding box center [788, 553] width 6 height 72
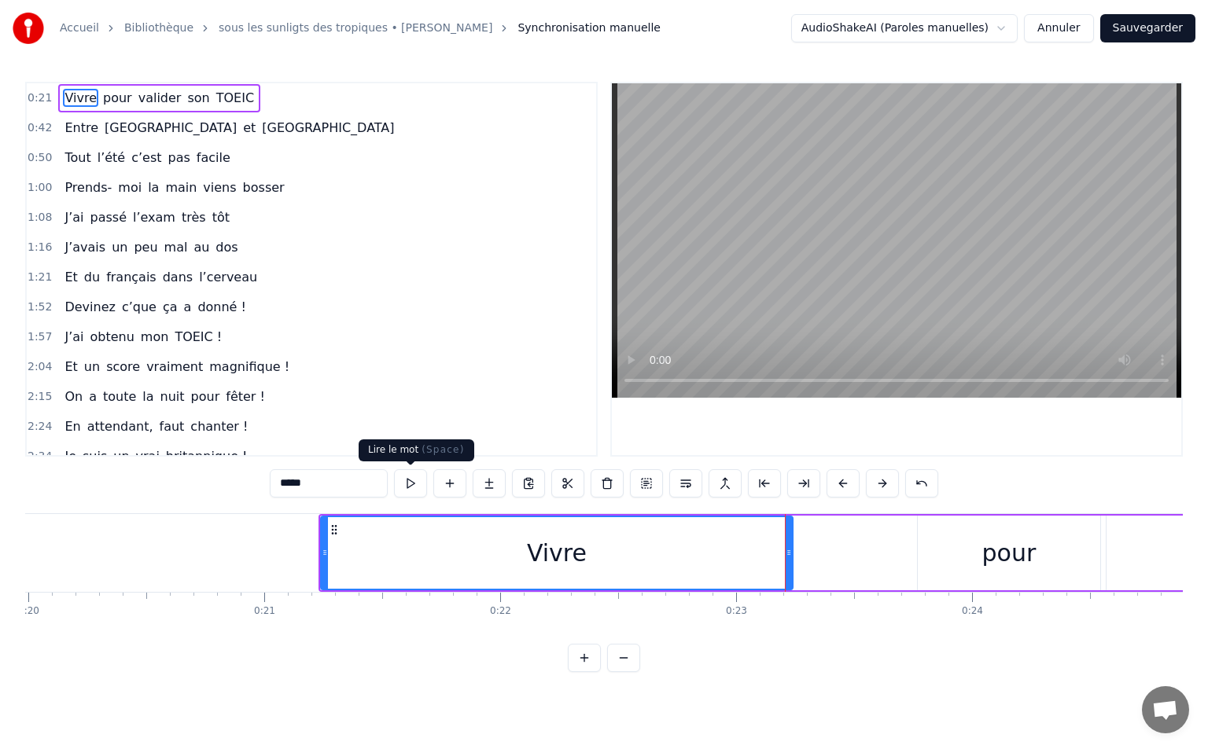
click at [405, 489] on button at bounding box center [410, 483] width 33 height 28
drag, startPoint x: 785, startPoint y: 547, endPoint x: 771, endPoint y: 550, distance: 14.3
click at [771, 550] on icon at bounding box center [774, 552] width 6 height 13
click at [776, 551] on icon at bounding box center [778, 552] width 6 height 13
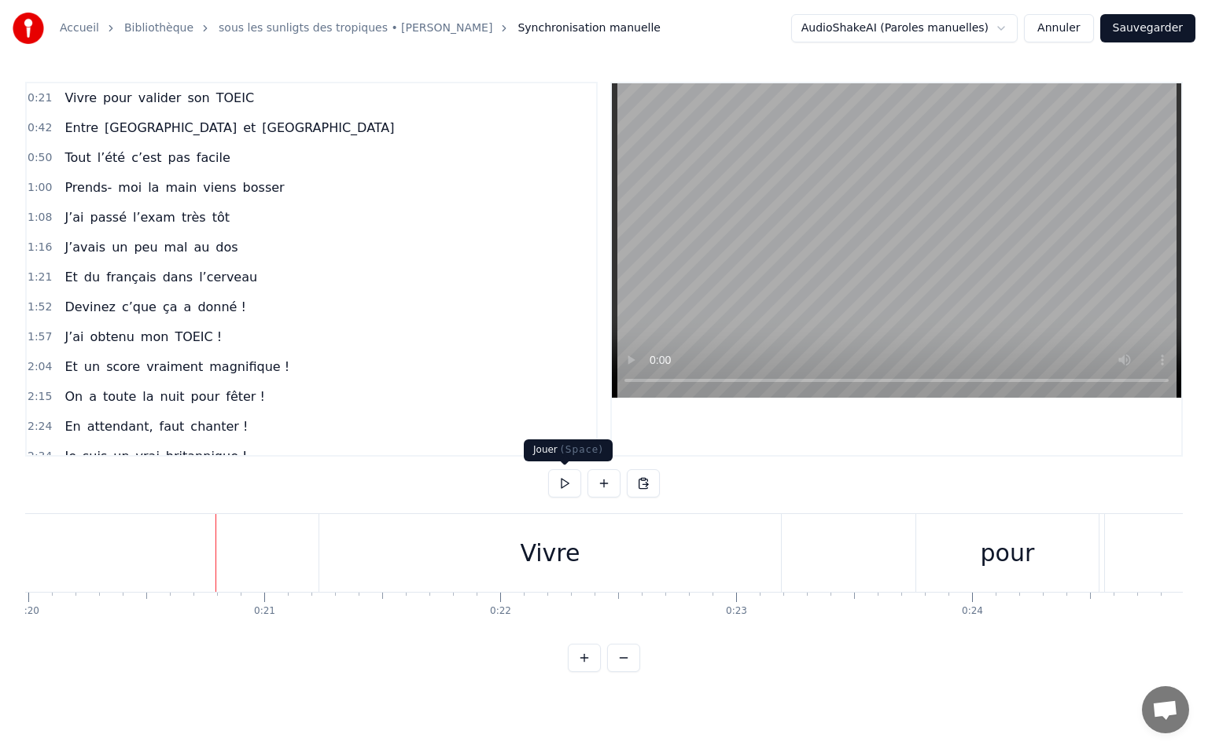
click at [563, 487] on button at bounding box center [564, 483] width 33 height 28
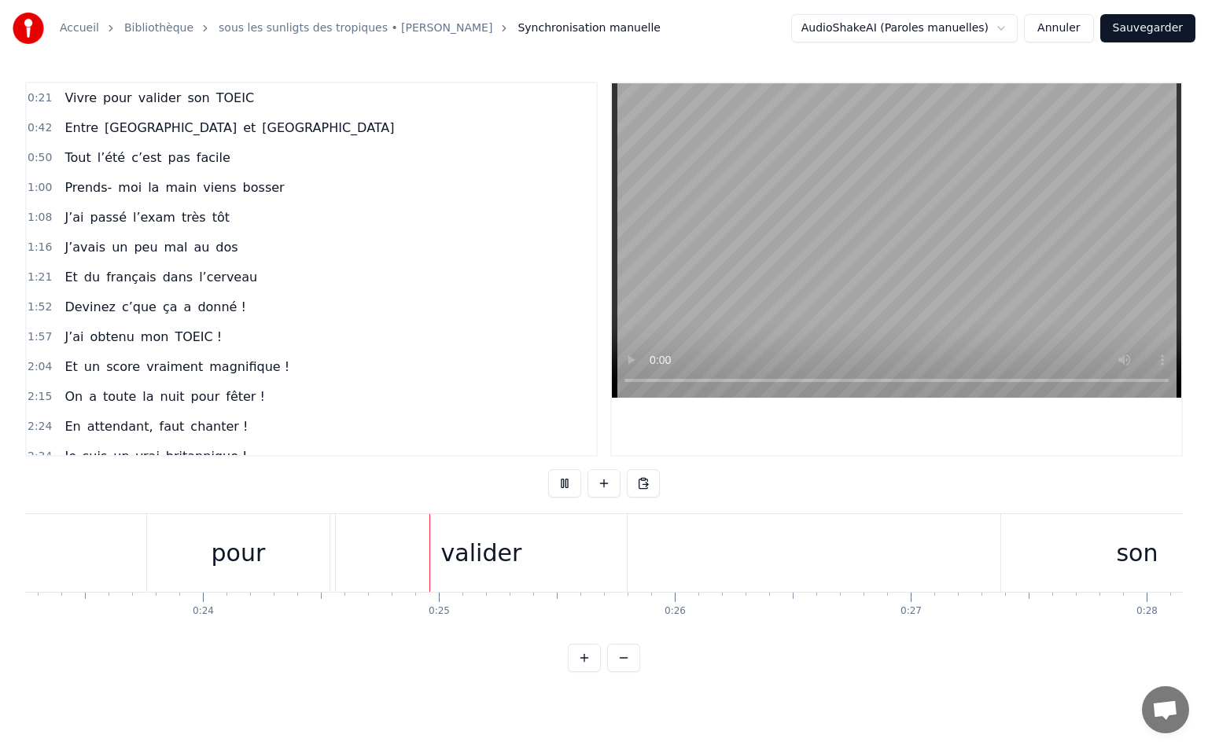
click at [563, 487] on button at bounding box center [564, 483] width 33 height 28
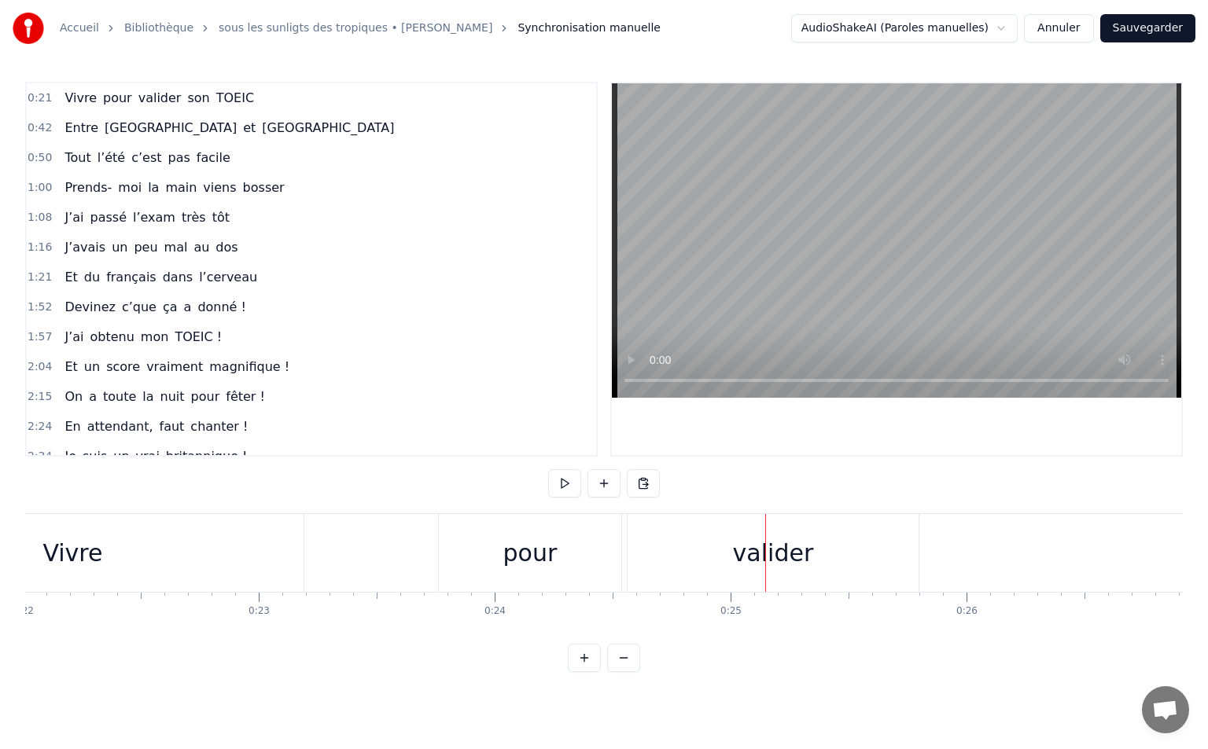
scroll to position [0, 4818]
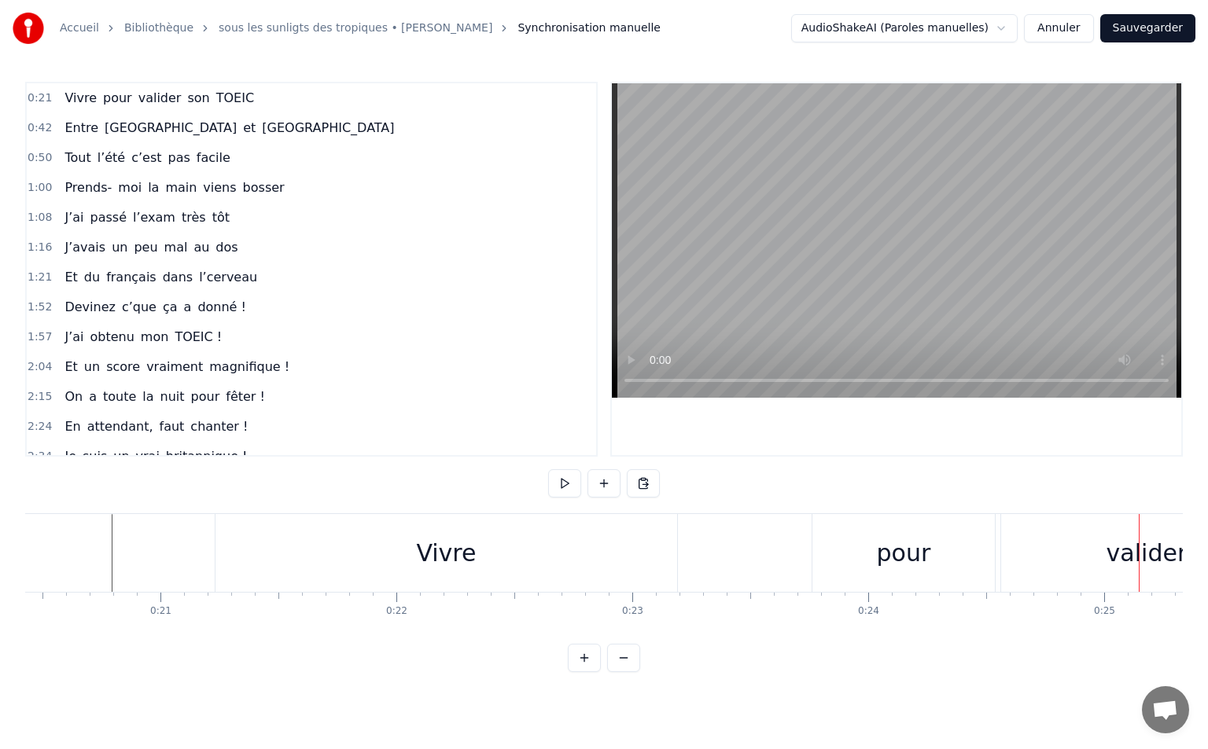
click at [873, 563] on div "pour" at bounding box center [903, 553] width 182 height 78
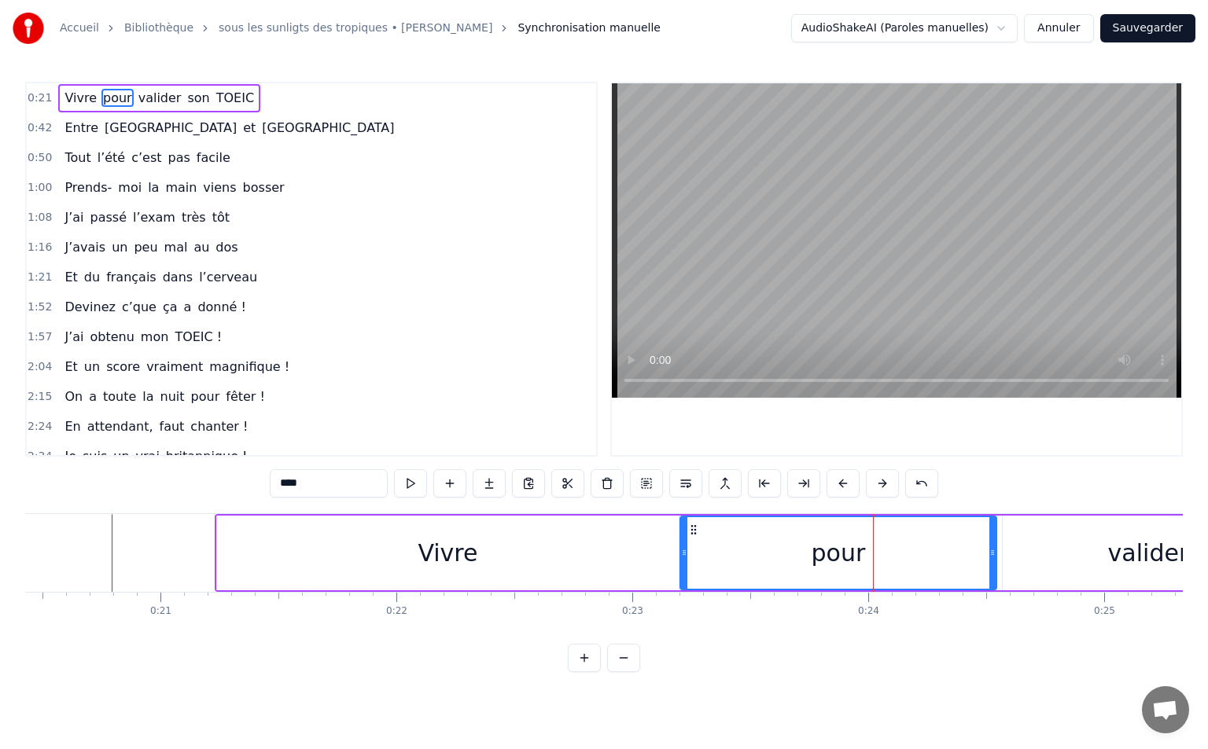
drag, startPoint x: 815, startPoint y: 550, endPoint x: 681, endPoint y: 568, distance: 134.9
click at [681, 568] on div at bounding box center [684, 553] width 6 height 72
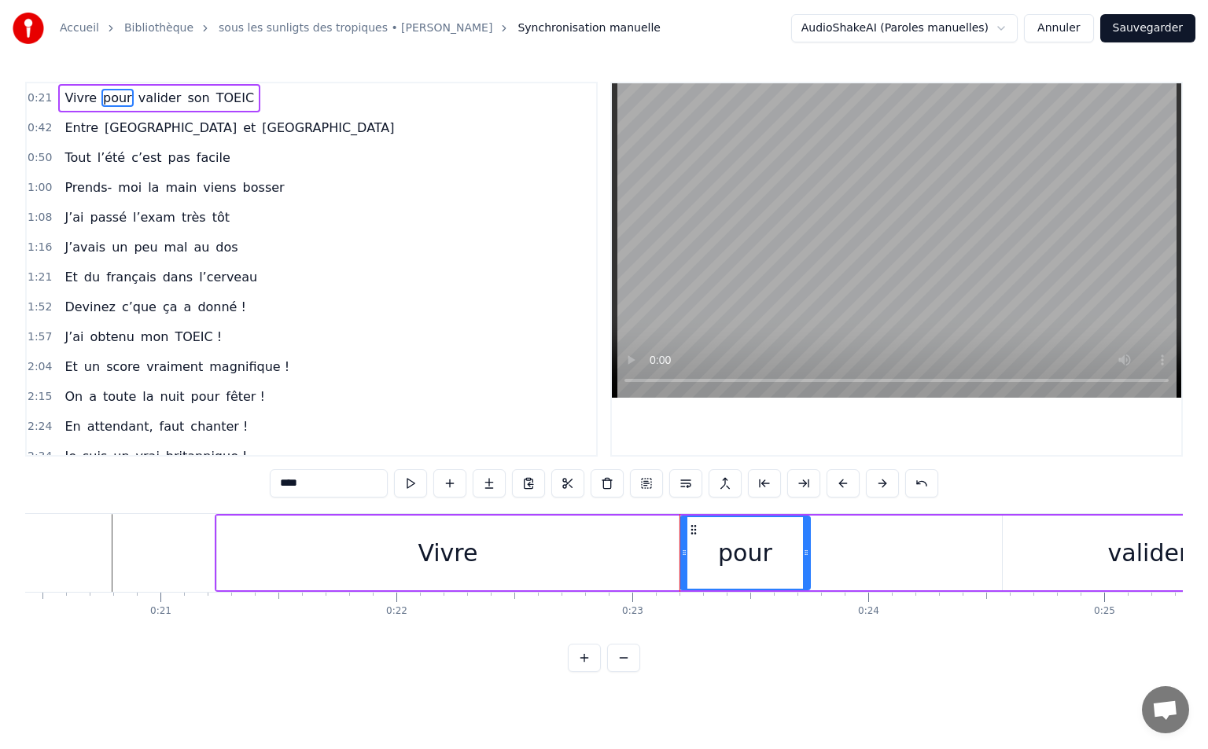
drag, startPoint x: 940, startPoint y: 551, endPoint x: 803, endPoint y: 555, distance: 137.6
click at [803, 555] on icon at bounding box center [806, 552] width 6 height 13
drag, startPoint x: 1020, startPoint y: 550, endPoint x: 968, endPoint y: 555, distance: 52.1
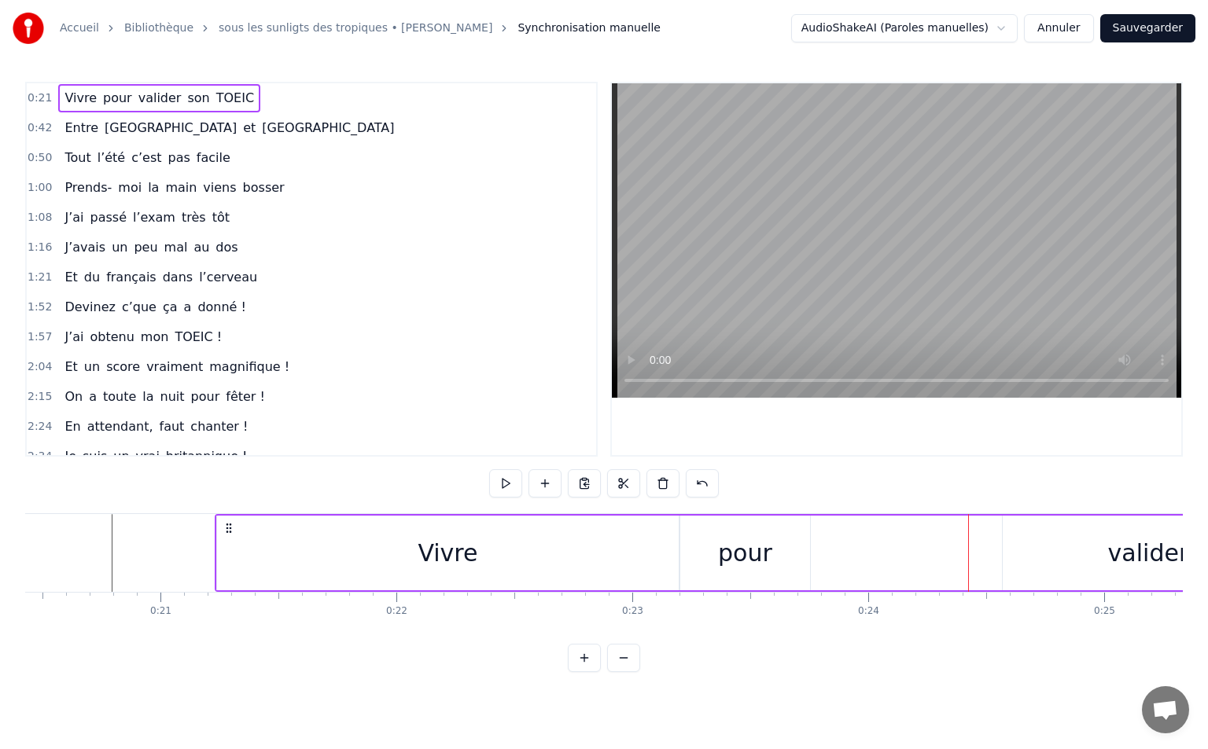
click at [1020, 542] on div "valider" at bounding box center [1147, 553] width 291 height 75
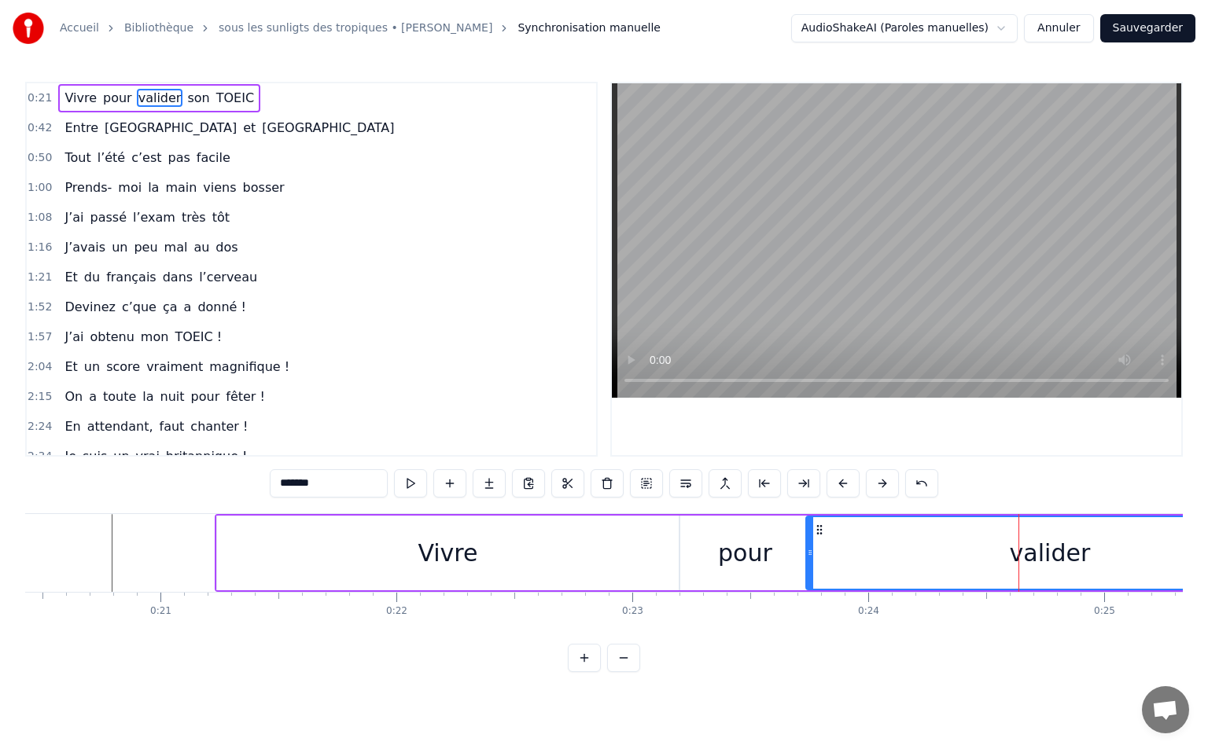
drag, startPoint x: 1008, startPoint y: 547, endPoint x: 811, endPoint y: 560, distance: 197.0
click at [811, 560] on div at bounding box center [810, 553] width 6 height 72
click at [688, 550] on div "pour" at bounding box center [745, 553] width 130 height 75
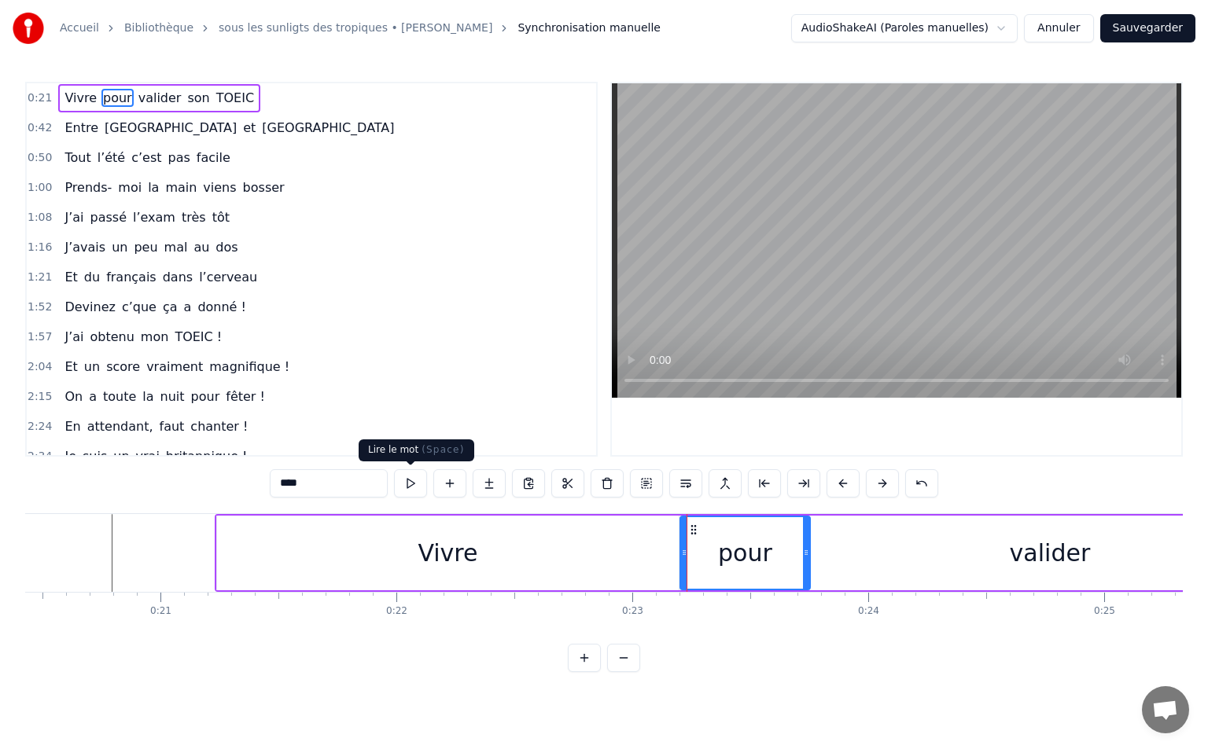
click at [402, 489] on button at bounding box center [410, 483] width 33 height 28
click at [766, 556] on icon at bounding box center [767, 552] width 6 height 13
click at [805, 556] on div "valider" at bounding box center [1049, 553] width 489 height 75
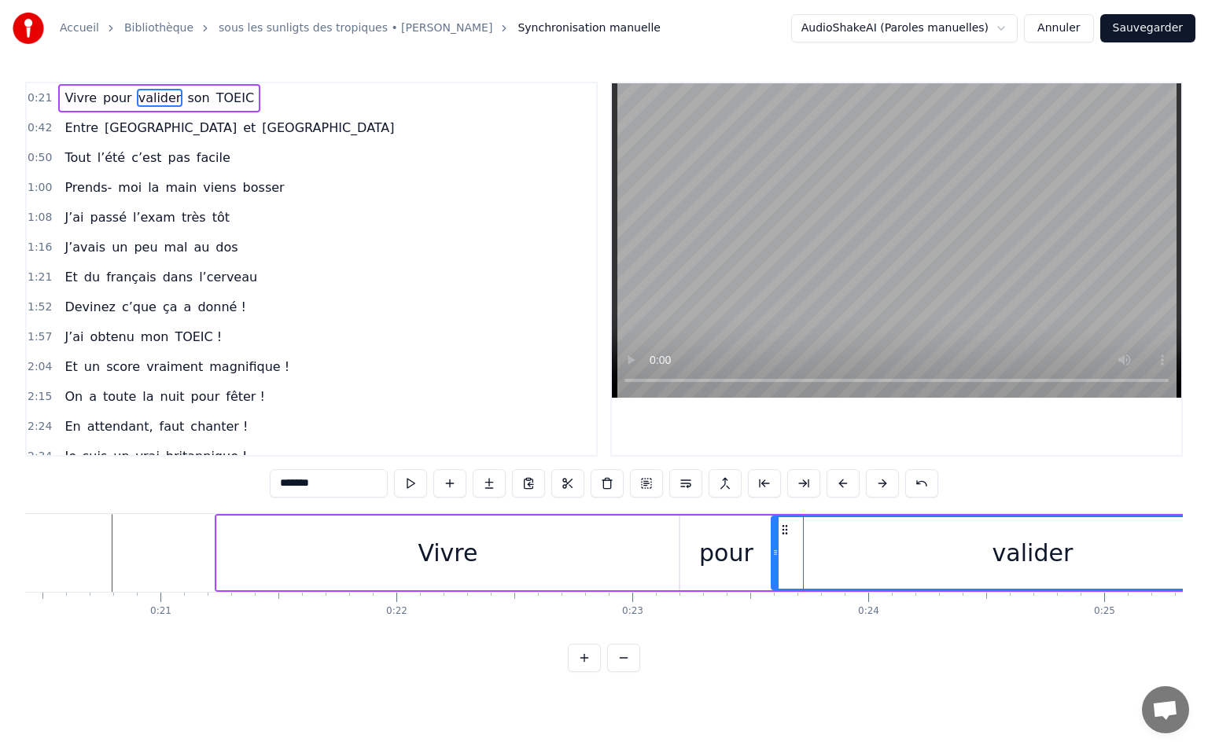
click at [772, 564] on div at bounding box center [775, 553] width 6 height 72
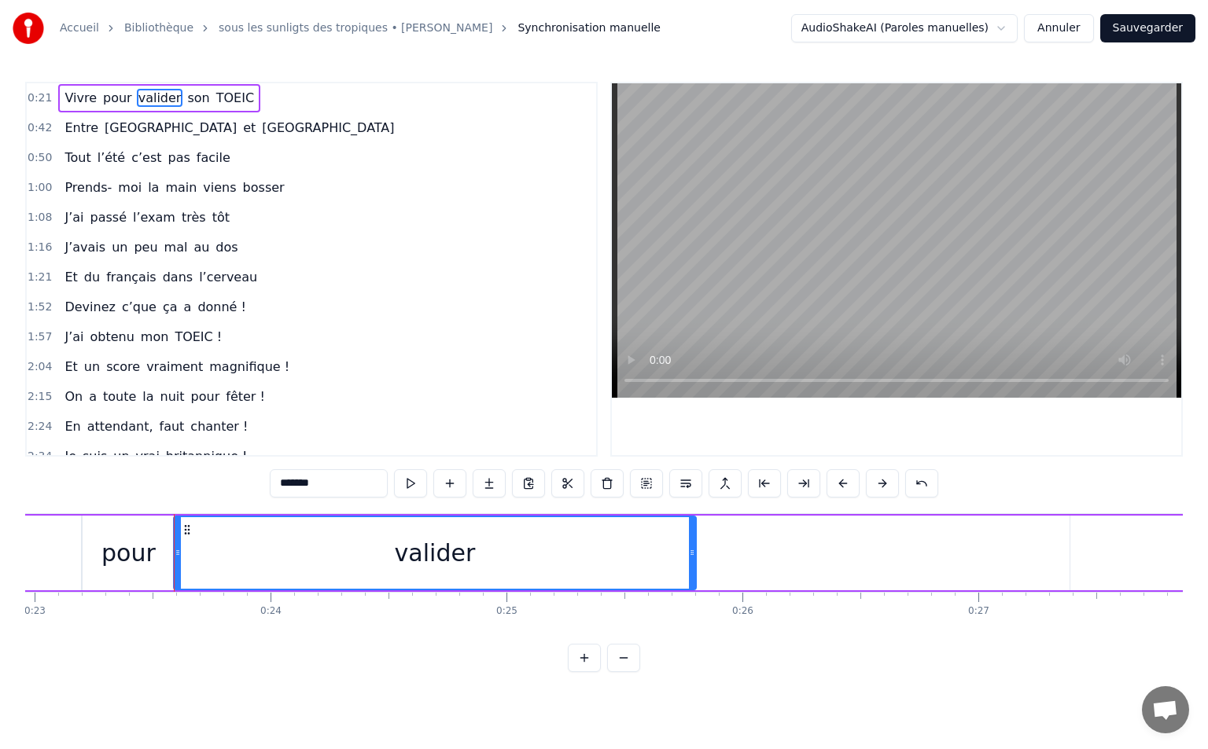
scroll to position [0, 5528]
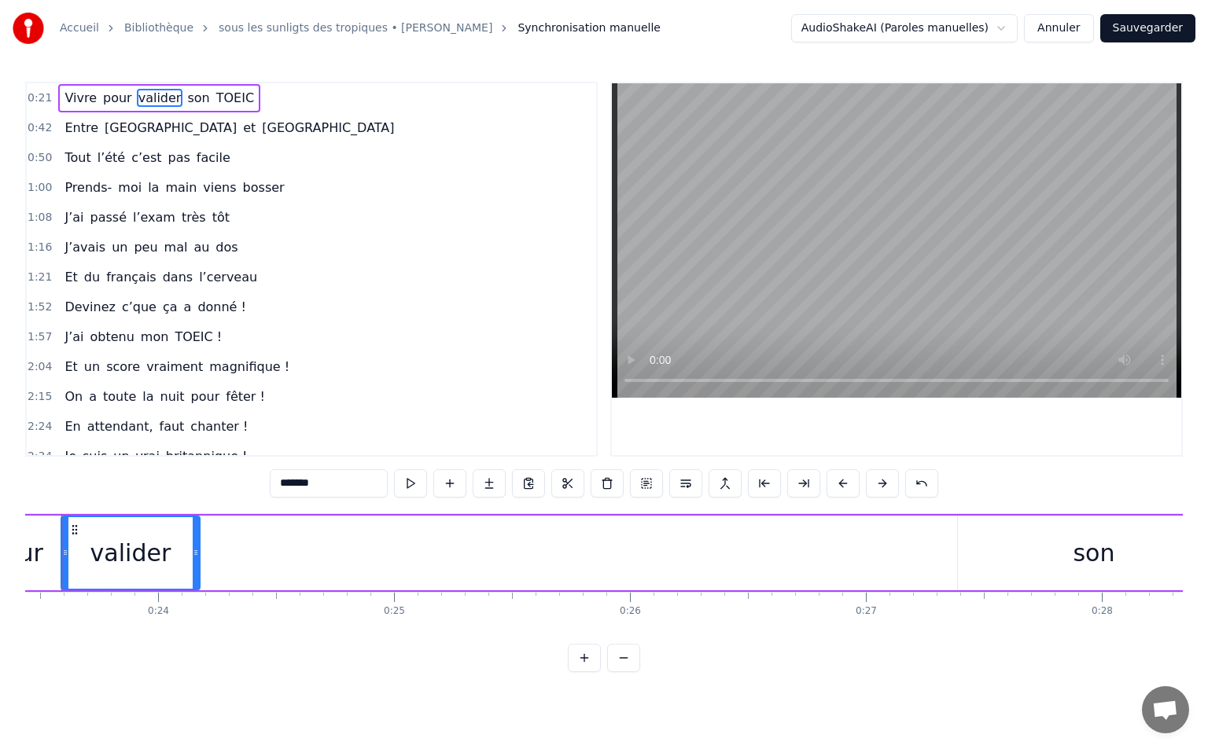
drag, startPoint x: 579, startPoint y: 551, endPoint x: 287, endPoint y: 541, distance: 292.7
click at [196, 536] on div at bounding box center [196, 553] width 6 height 72
click at [1105, 563] on div "son" at bounding box center [1093, 552] width 42 height 35
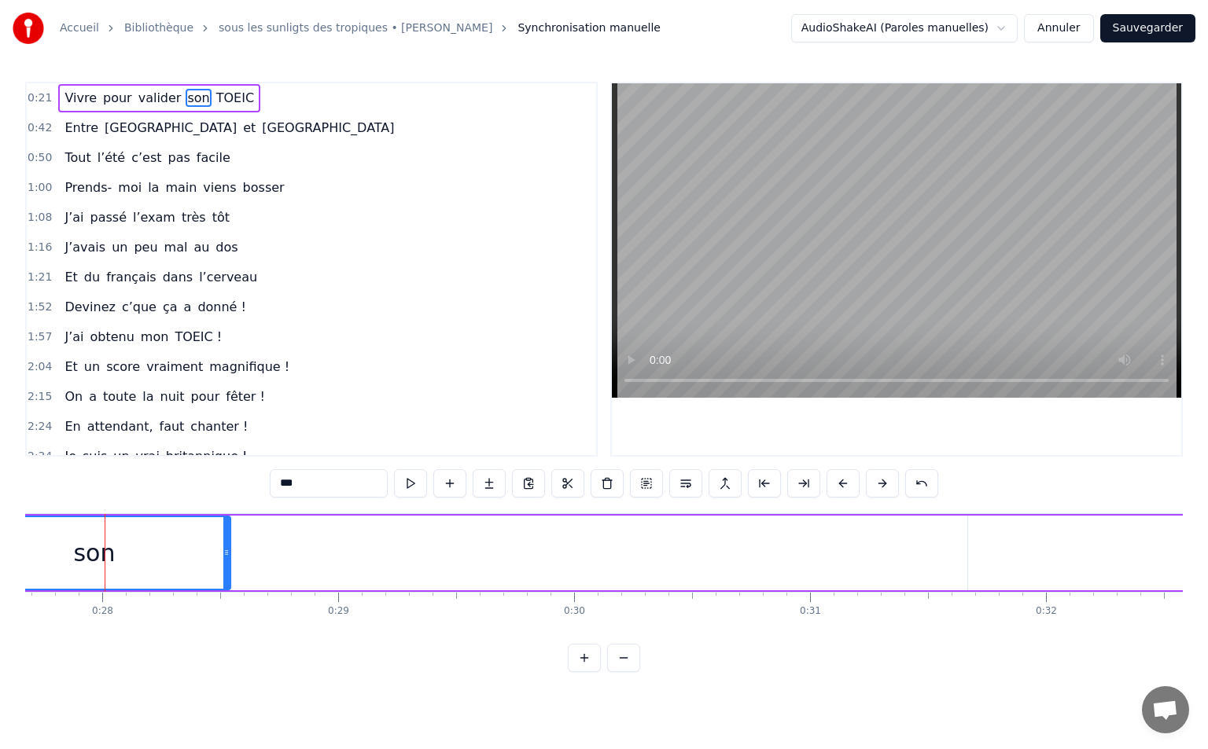
scroll to position [0, 6528]
type input "*****"
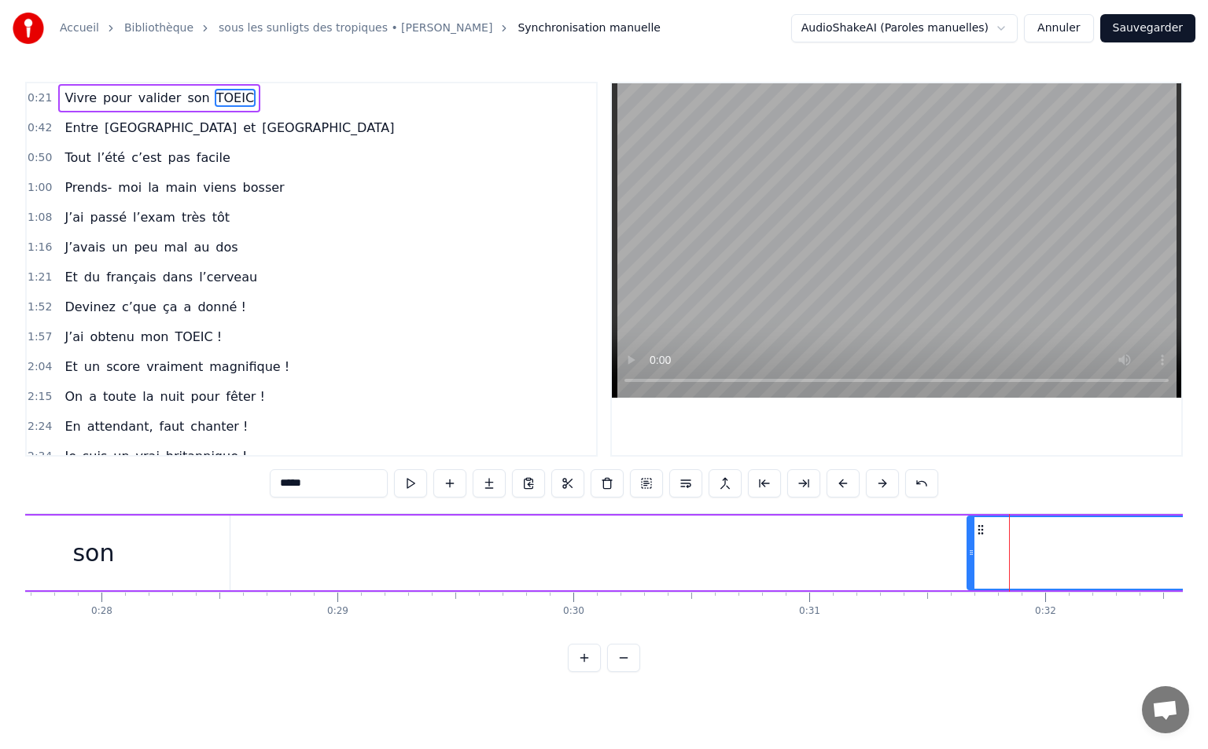
drag, startPoint x: 1004, startPoint y: 554, endPoint x: 840, endPoint y: 554, distance: 164.3
click at [837, 555] on div "Vivre pour valider son TOEIC" at bounding box center [413, 553] width 3817 height 78
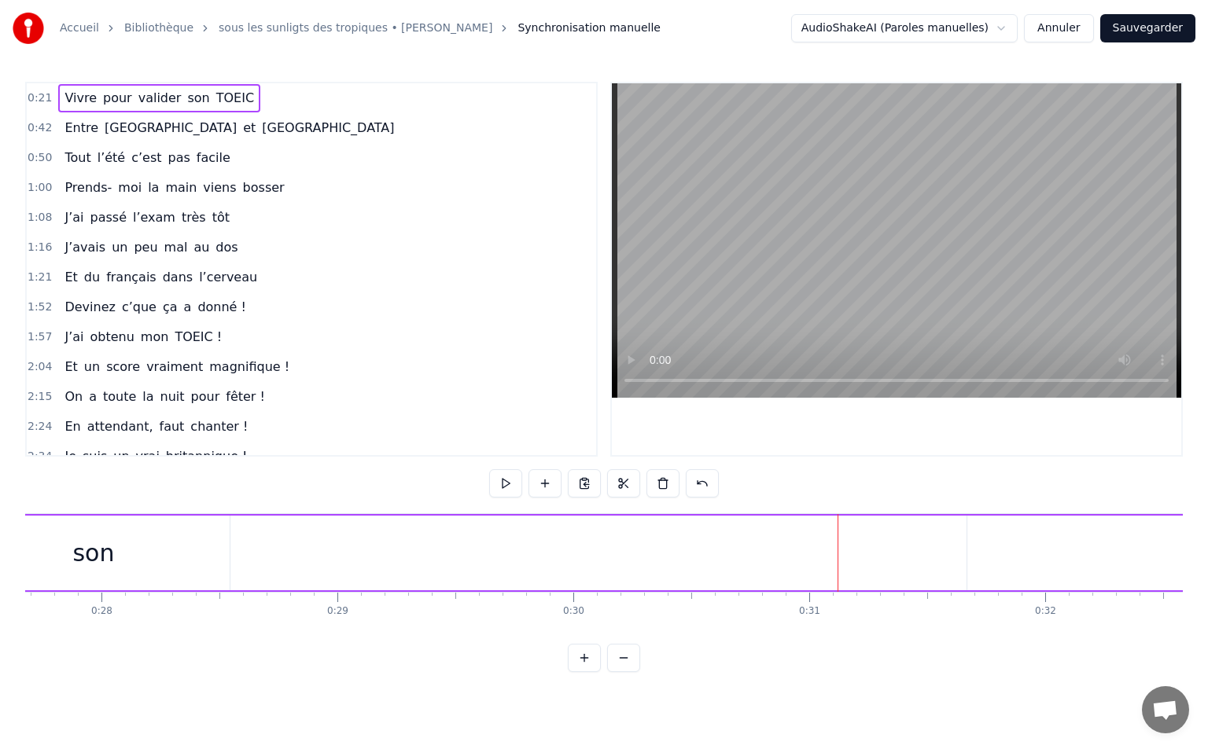
click at [907, 554] on div "Vivre pour valider son TOEIC" at bounding box center [413, 553] width 3817 height 78
click at [638, 560] on div "Vivre pour valider son TOEIC" at bounding box center [413, 553] width 3817 height 78
click at [904, 554] on div "Vivre pour valider son TOEIC" at bounding box center [413, 553] width 3817 height 78
click at [590, 544] on div "TOEIC" at bounding box center [701, 553] width 1352 height 75
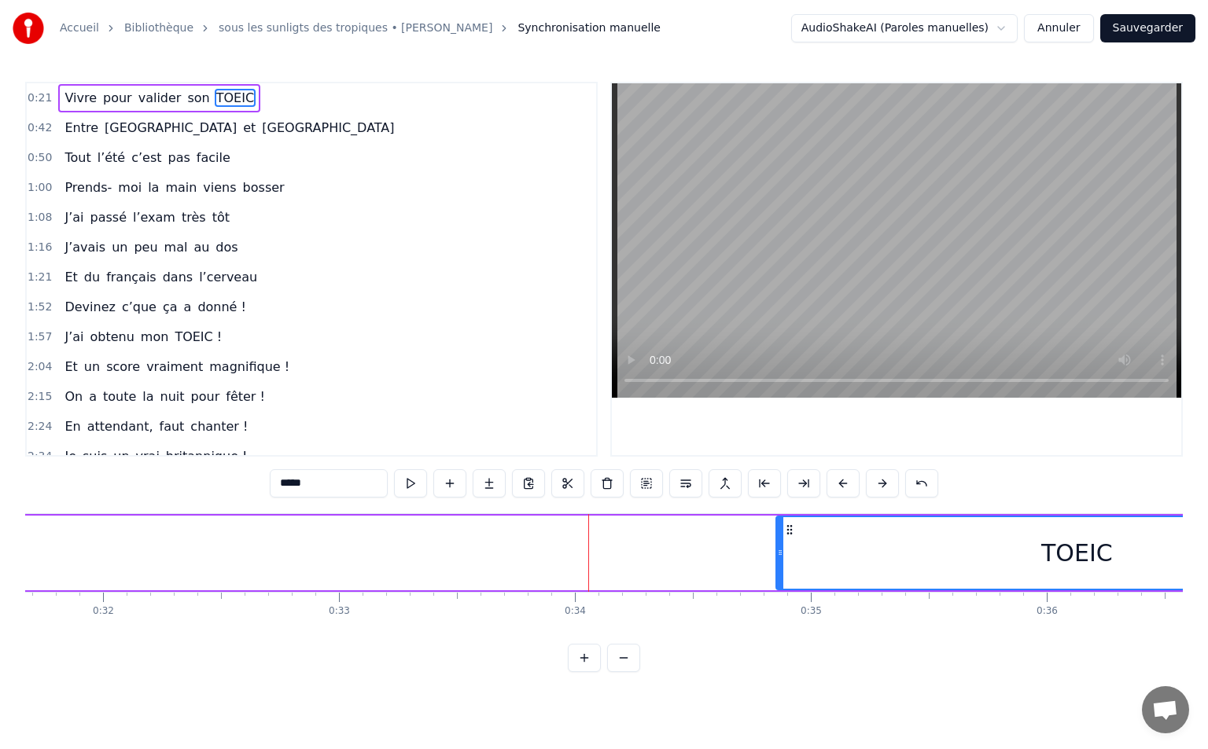
drag, startPoint x: 27, startPoint y: 536, endPoint x: 778, endPoint y: 573, distance: 751.8
click at [778, 573] on div at bounding box center [780, 553] width 6 height 72
drag, startPoint x: 838, startPoint y: 562, endPoint x: 453, endPoint y: 564, distance: 385.3
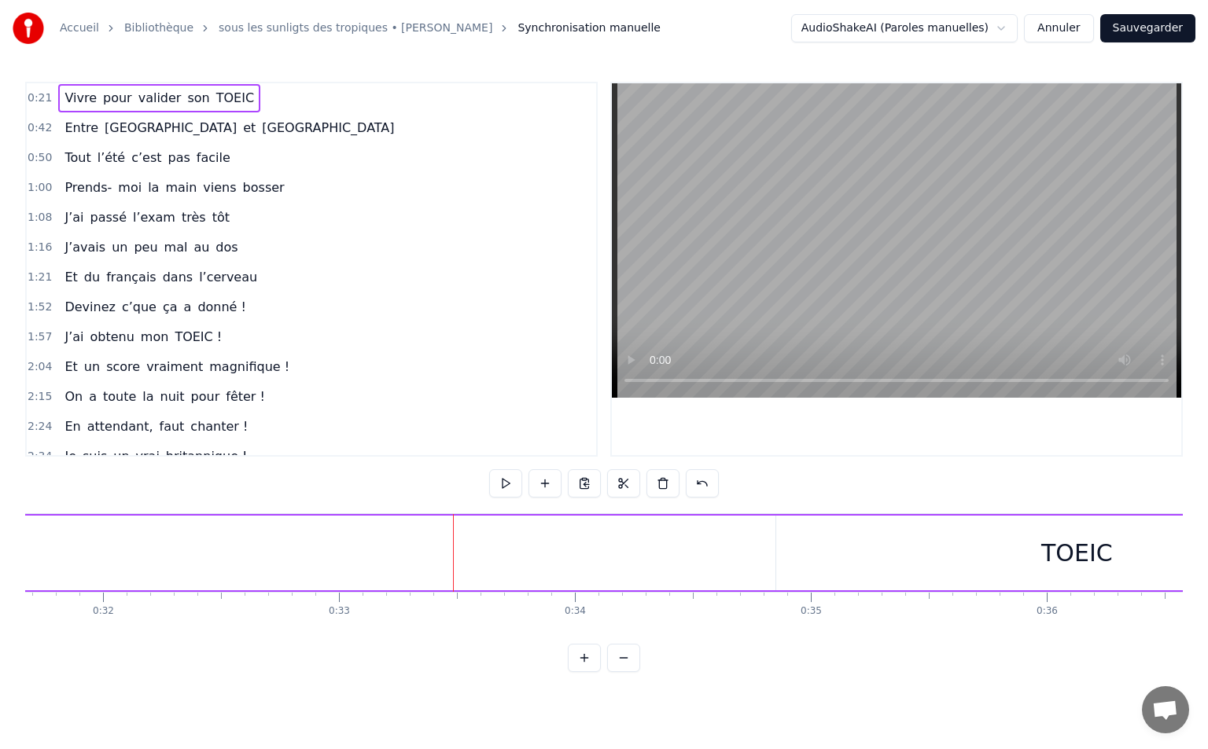
click at [951, 541] on div "TOEIC" at bounding box center [1076, 553] width 601 height 75
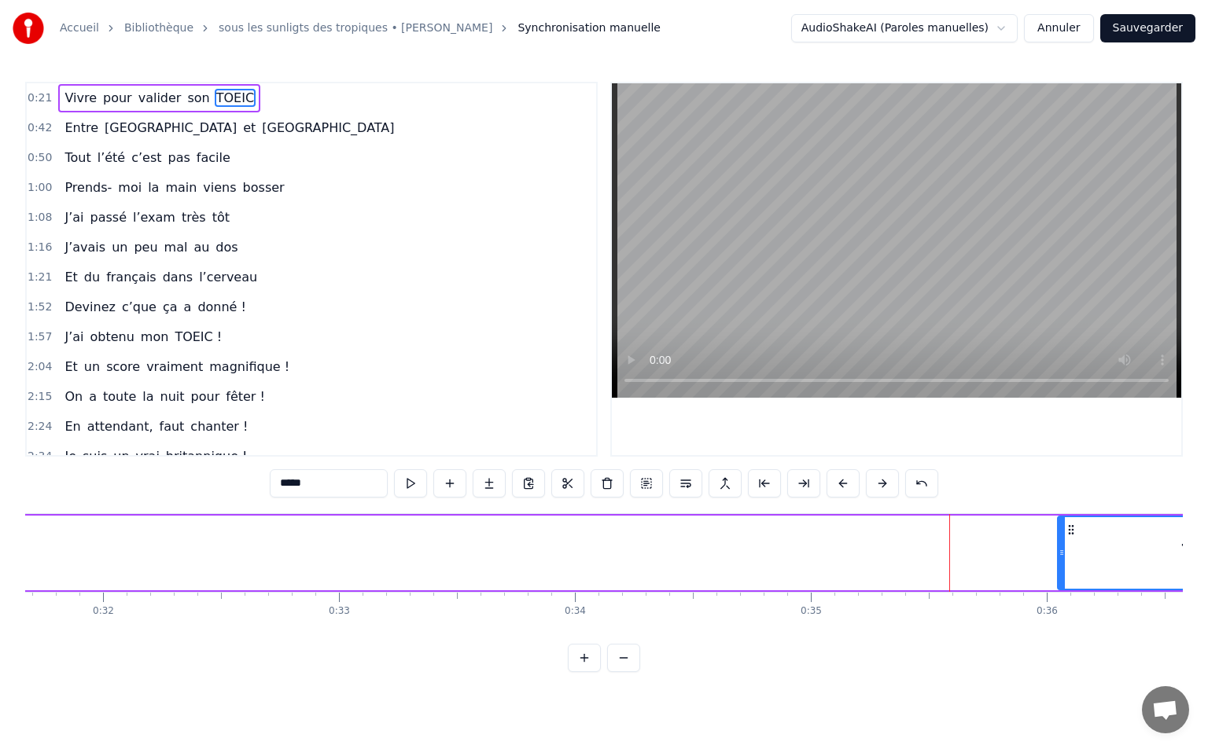
drag, startPoint x: 778, startPoint y: 556, endPoint x: 1059, endPoint y: 554, distance: 281.5
click at [1059, 554] on icon at bounding box center [1061, 552] width 6 height 13
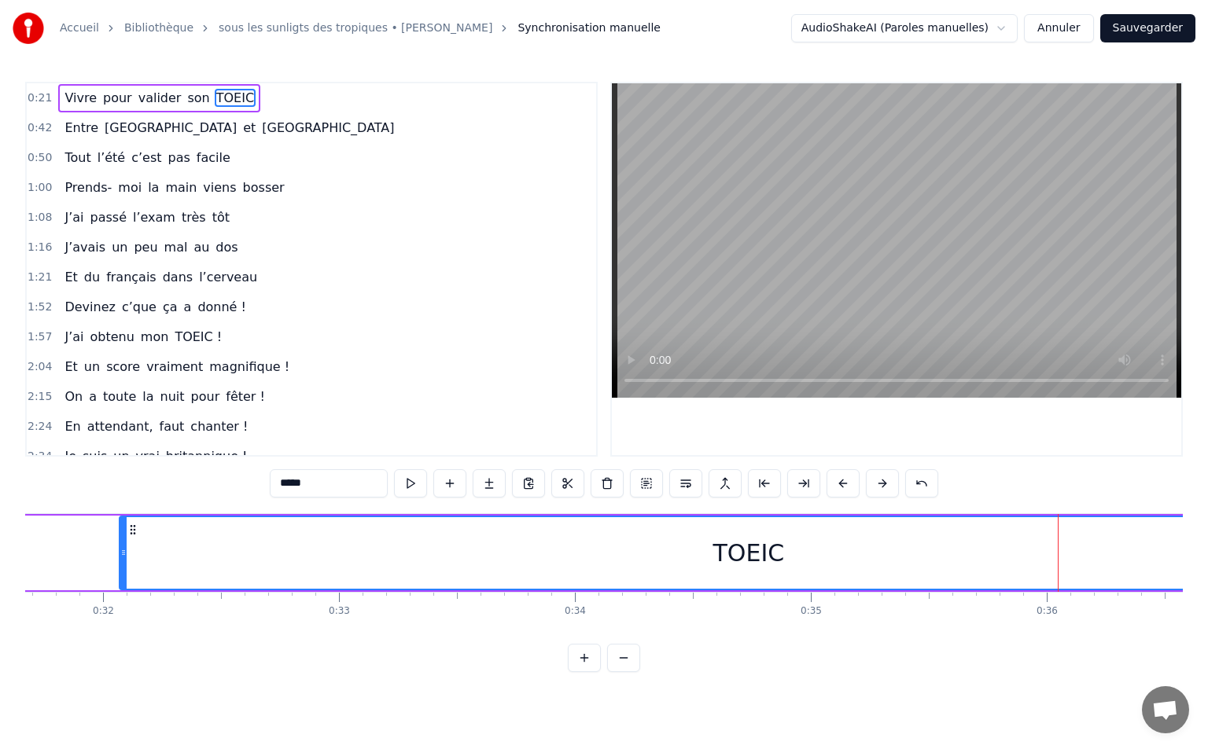
drag, startPoint x: 1062, startPoint y: 556, endPoint x: 124, endPoint y: 542, distance: 938.1
click at [124, 542] on div at bounding box center [123, 553] width 6 height 72
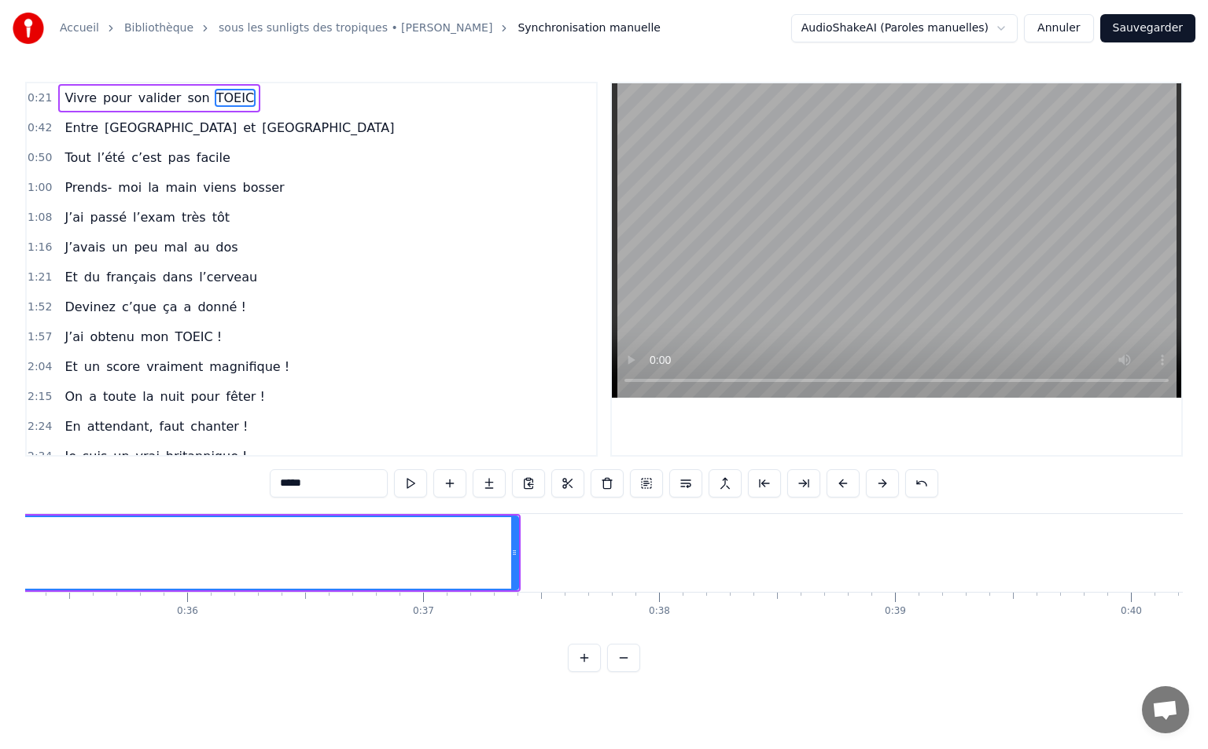
scroll to position [0, 8442]
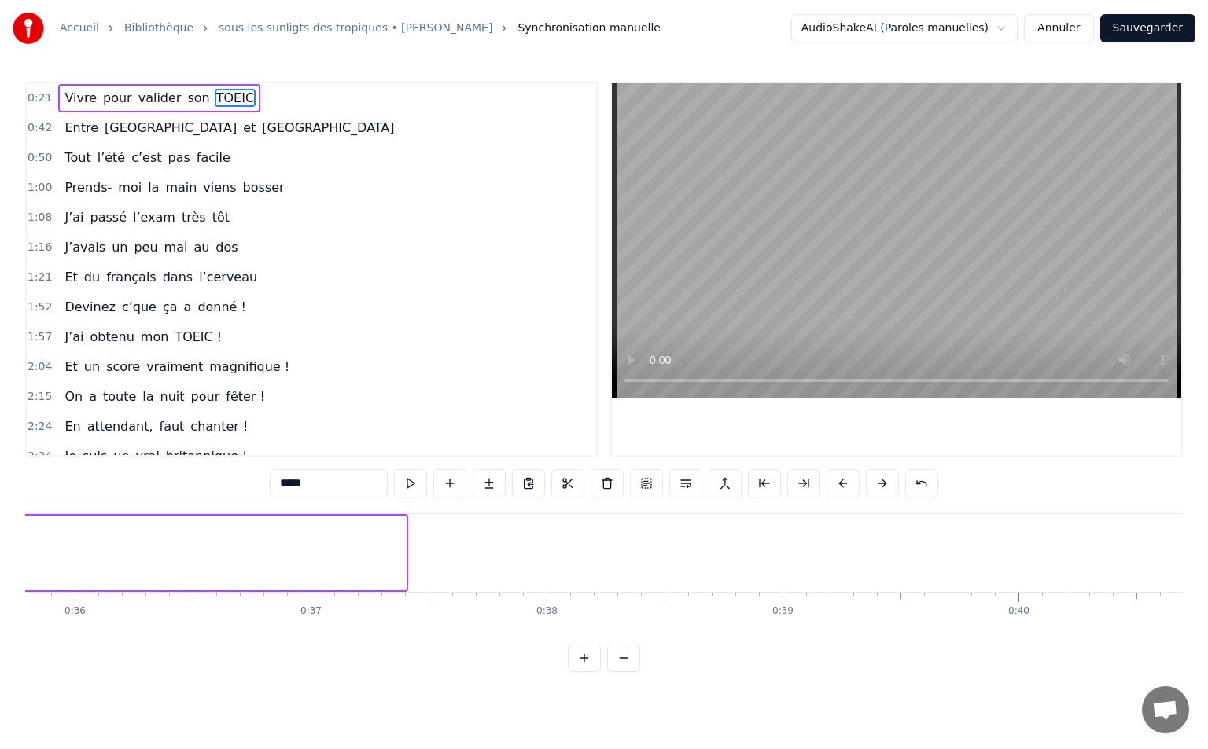
drag, startPoint x: 403, startPoint y: 553, endPoint x: 0, endPoint y: 548, distance: 402.6
click at [0, 548] on div "Accueil Bibliothèque sous les sunligts des tropiques • [PERSON_NAME] Synchronis…" at bounding box center [604, 336] width 1208 height 672
click at [166, 553] on div "Accueil Bibliothèque sous les sunligts des tropiques • [PERSON_NAME] Synchronis…" at bounding box center [604, 336] width 1208 height 672
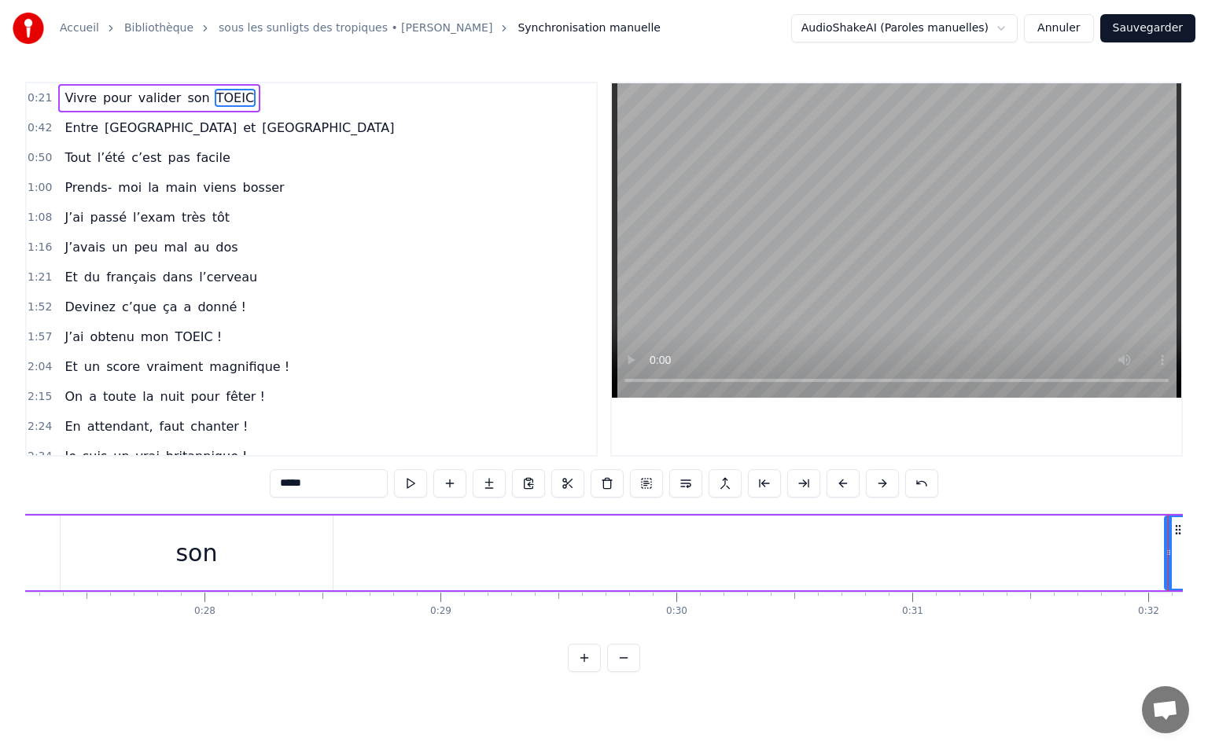
scroll to position [0, 7694]
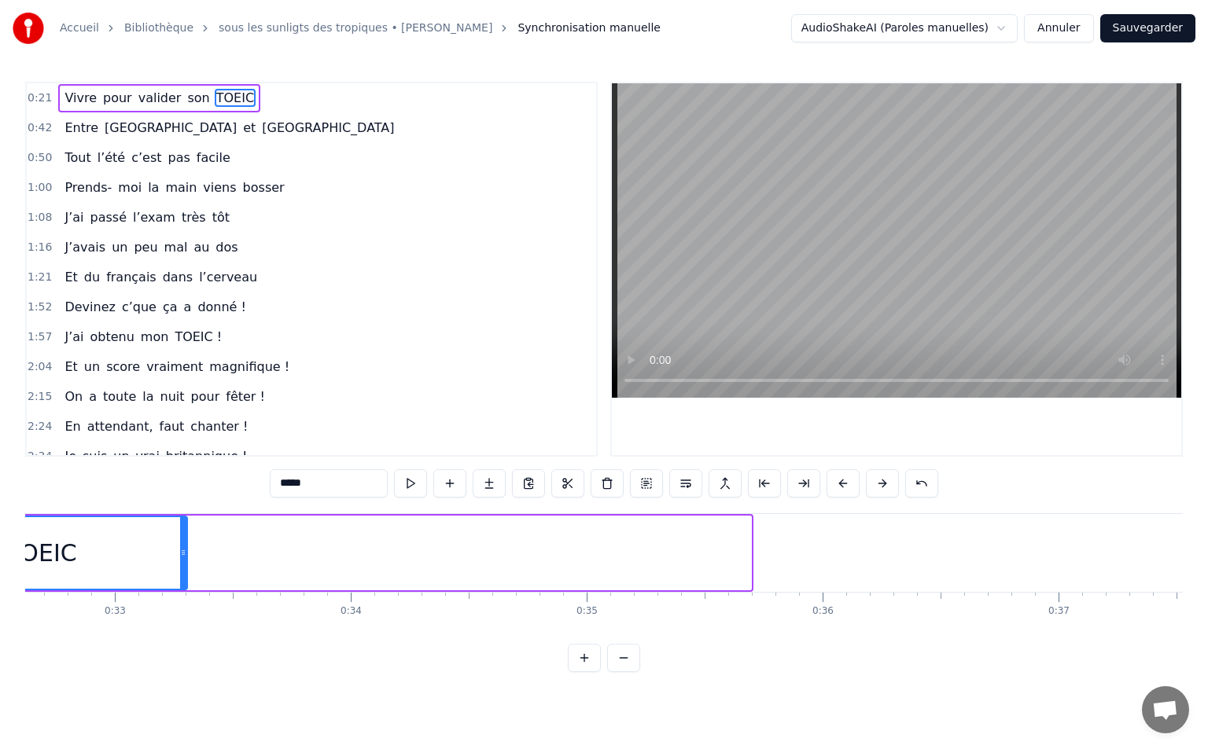
drag, startPoint x: 748, startPoint y: 553, endPoint x: 159, endPoint y: 546, distance: 588.9
click at [180, 546] on div at bounding box center [183, 553] width 6 height 72
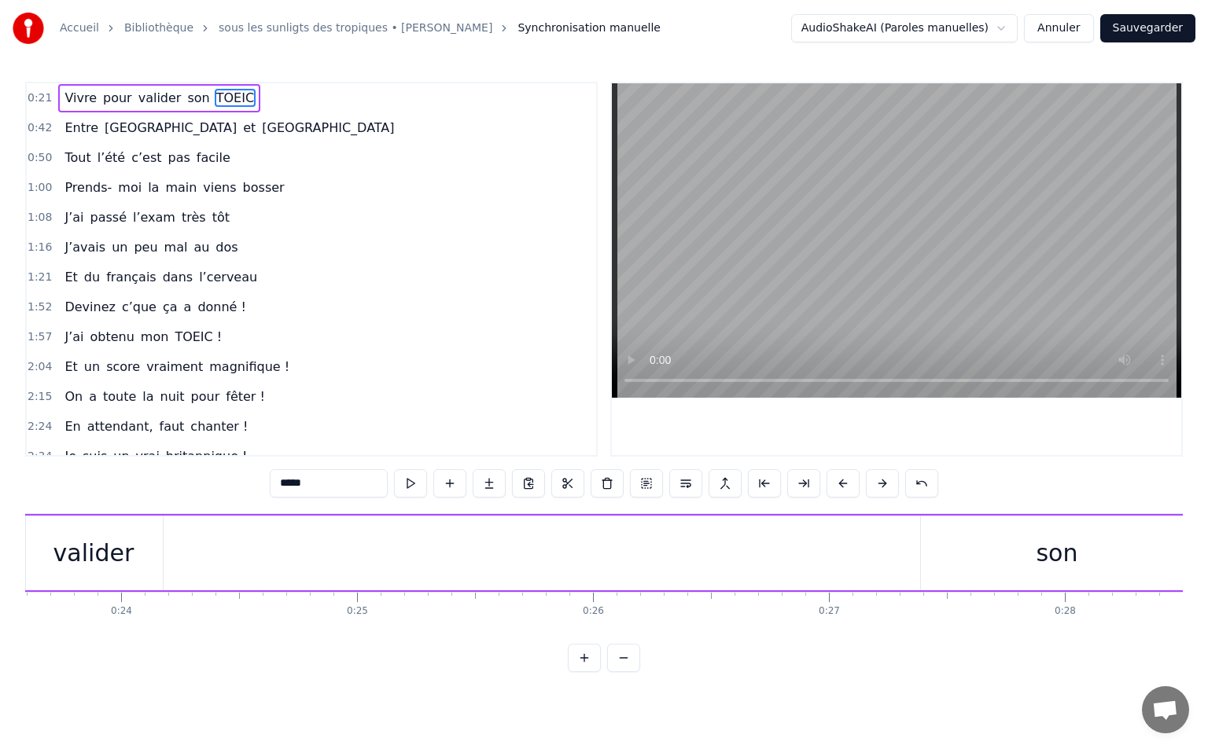
scroll to position [0, 5603]
click at [1036, 544] on div "son" at bounding box center [1019, 552] width 42 height 35
type input "***"
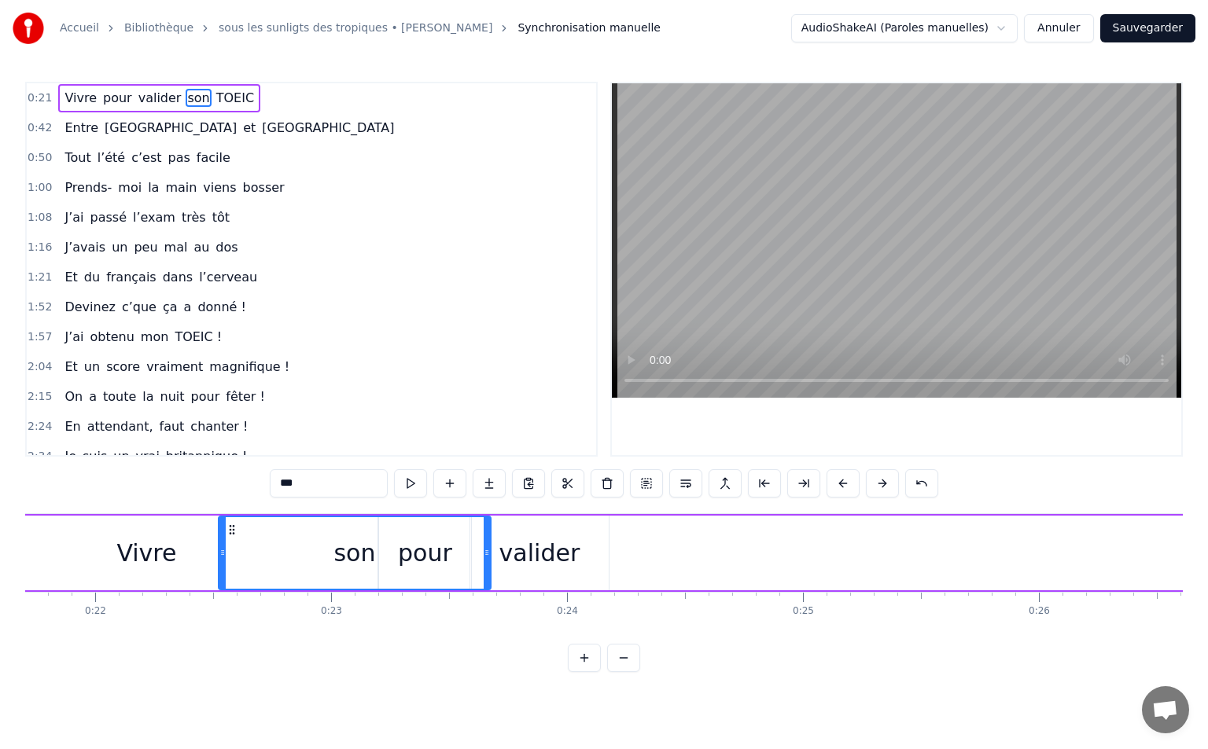
scroll to position [0, 5114]
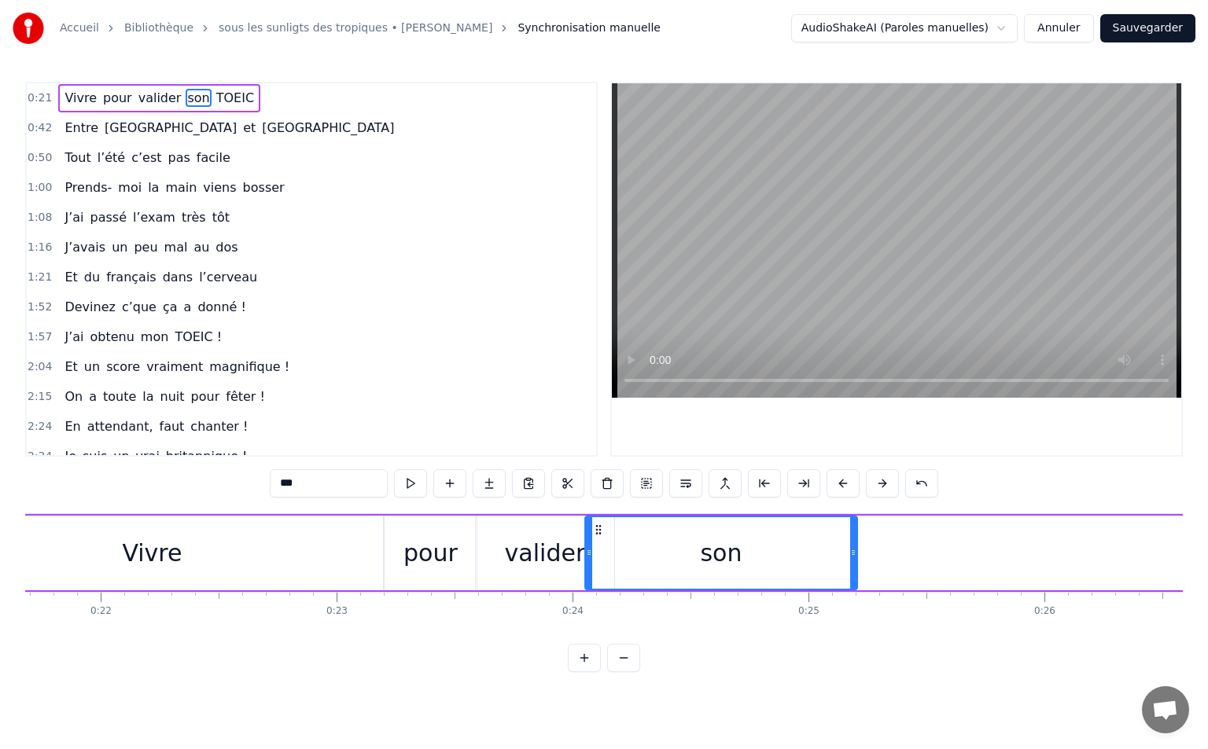
drag, startPoint x: 894, startPoint y: 530, endPoint x: 596, endPoint y: 545, distance: 298.4
click at [596, 545] on div "son" at bounding box center [721, 553] width 270 height 72
drag, startPoint x: 853, startPoint y: 551, endPoint x: 680, endPoint y: 548, distance: 173.0
click at [680, 548] on icon at bounding box center [680, 552] width 6 height 13
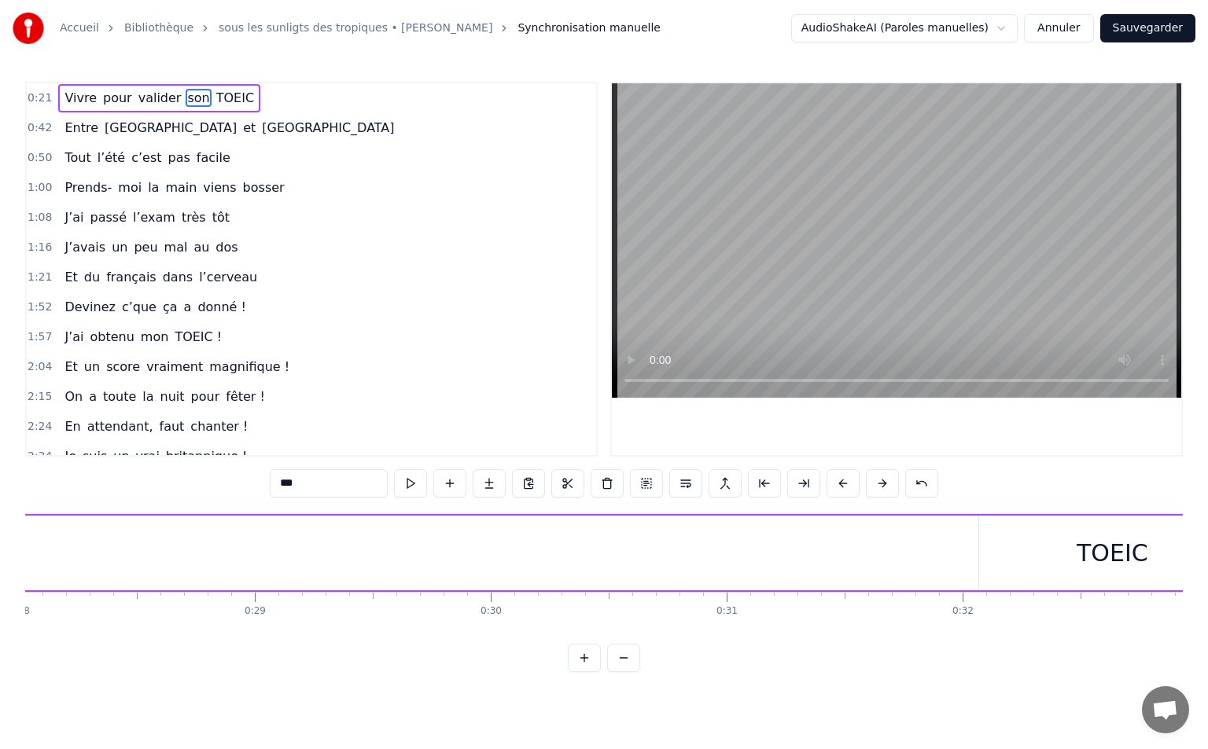
scroll to position [0, 6723]
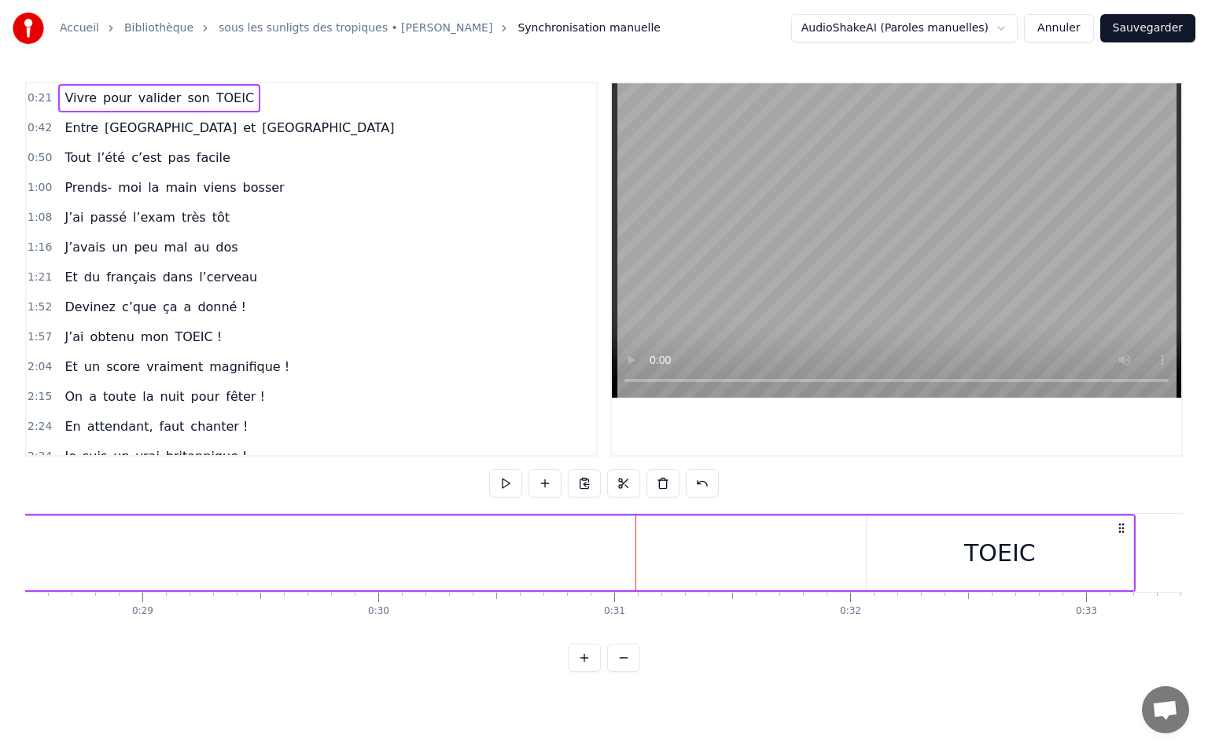
click at [940, 553] on div "TOEIC" at bounding box center [999, 553] width 267 height 75
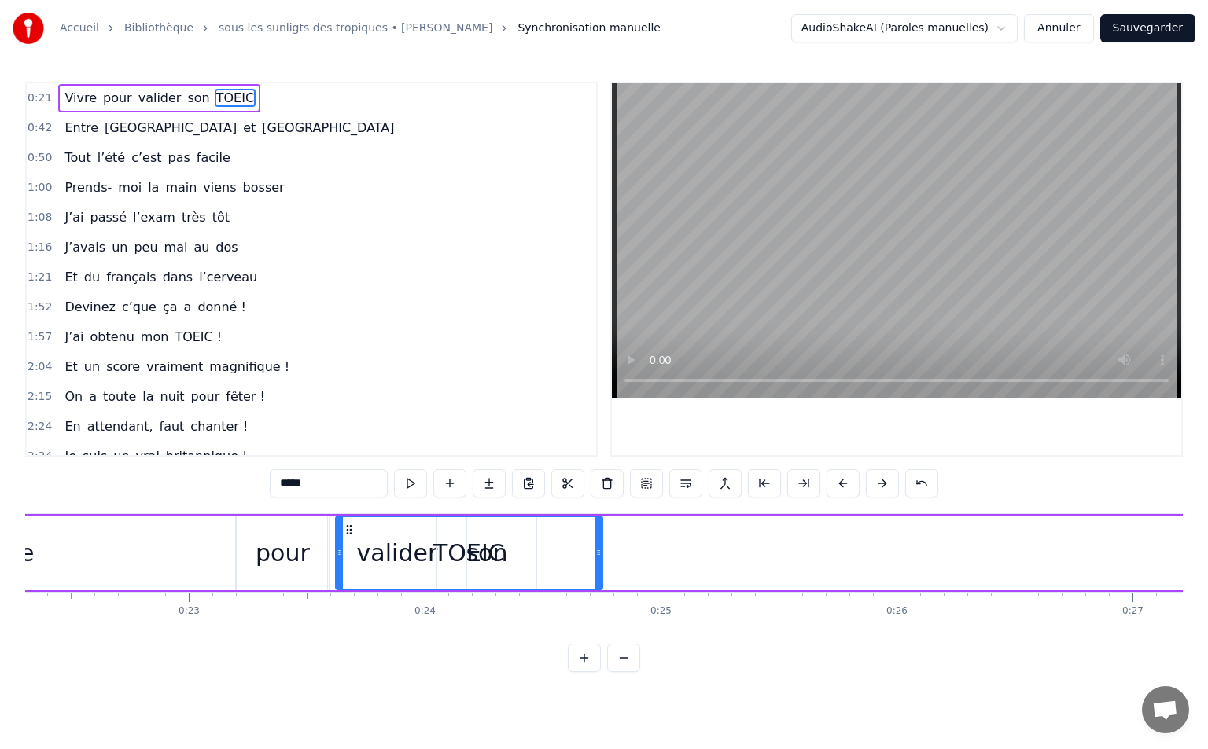
scroll to position [0, 5239]
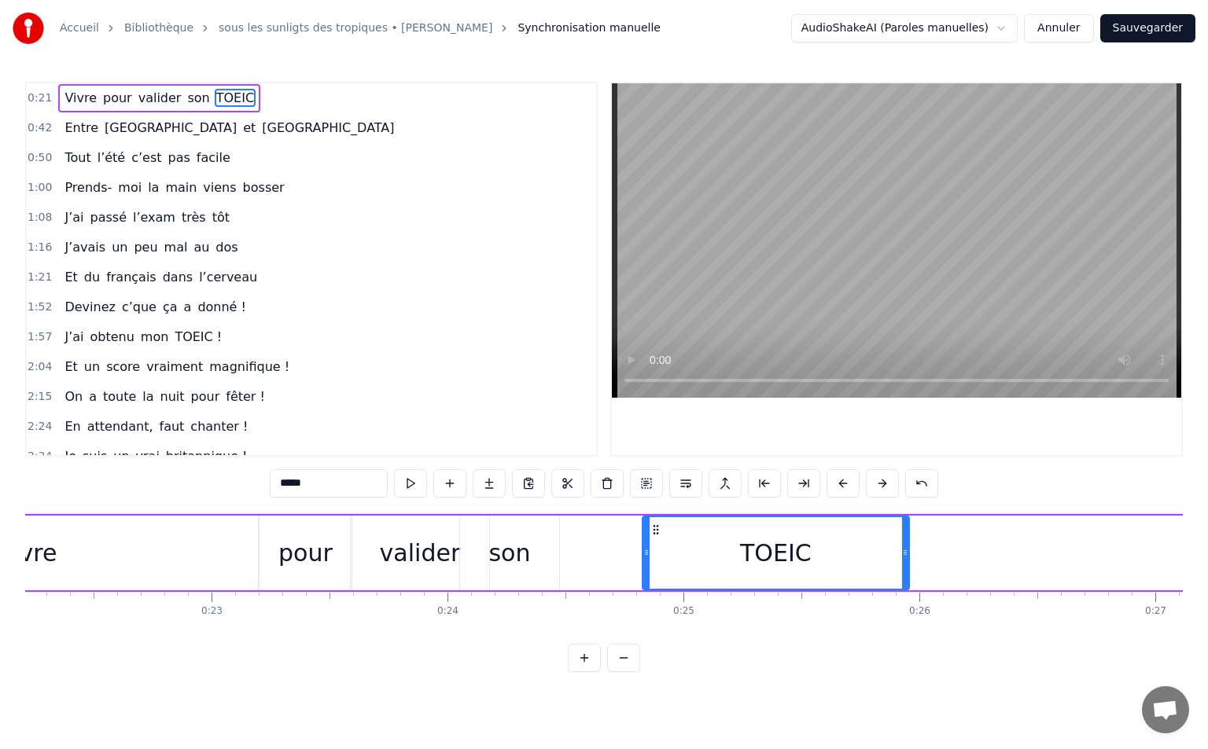
drag, startPoint x: 879, startPoint y: 533, endPoint x: 655, endPoint y: 565, distance: 226.4
click at [655, 565] on div "TOEIC" at bounding box center [775, 553] width 265 height 72
click at [513, 564] on div "son" at bounding box center [509, 552] width 42 height 35
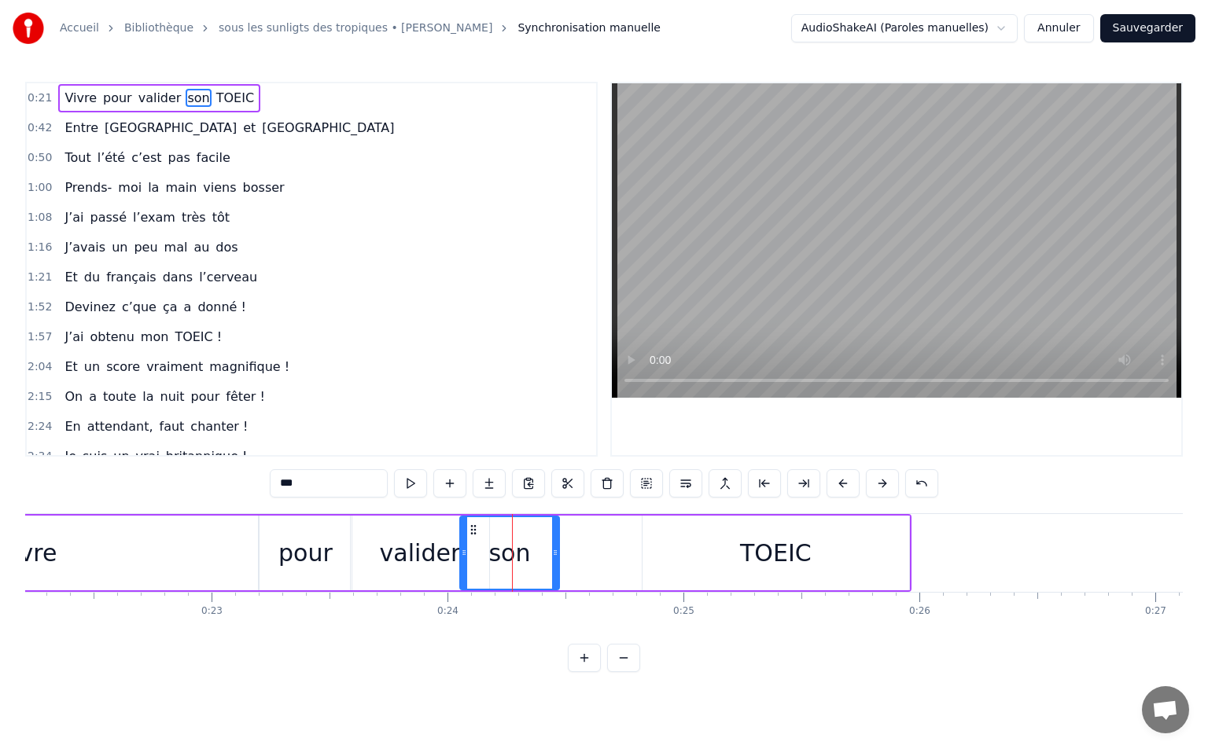
click at [82, 553] on div "Vivre" at bounding box center [27, 553] width 462 height 75
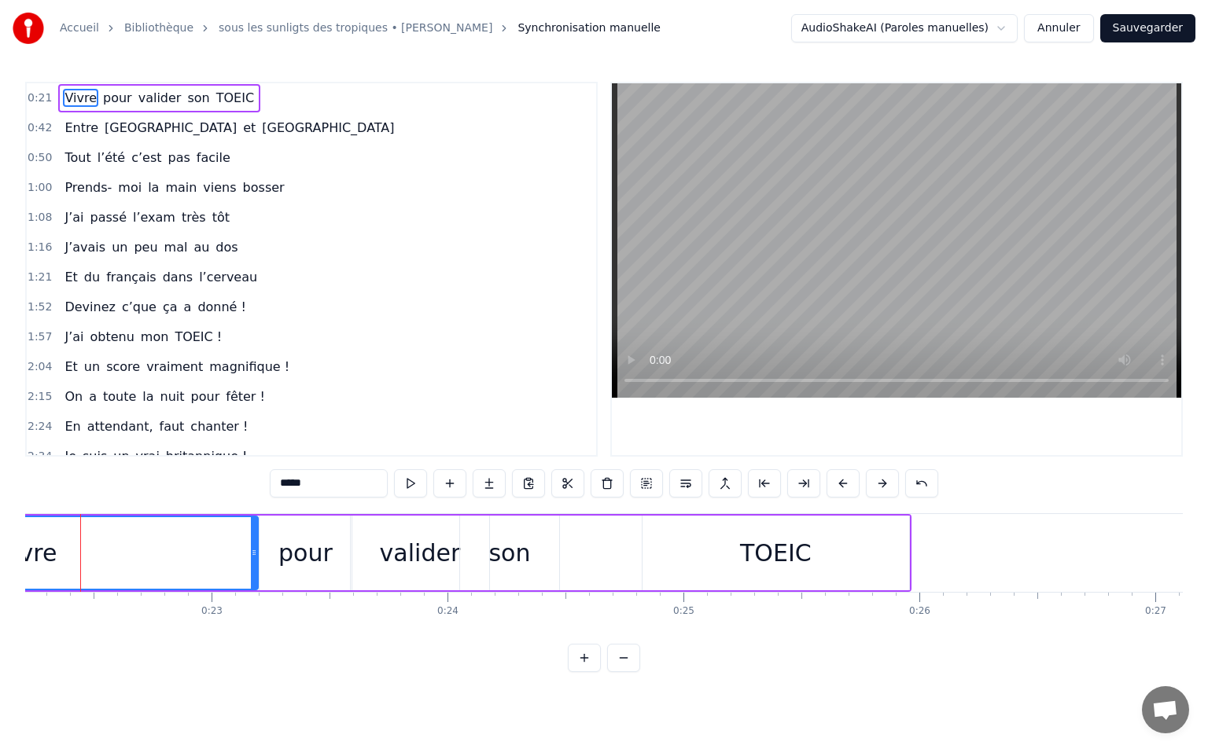
scroll to position [0, 5215]
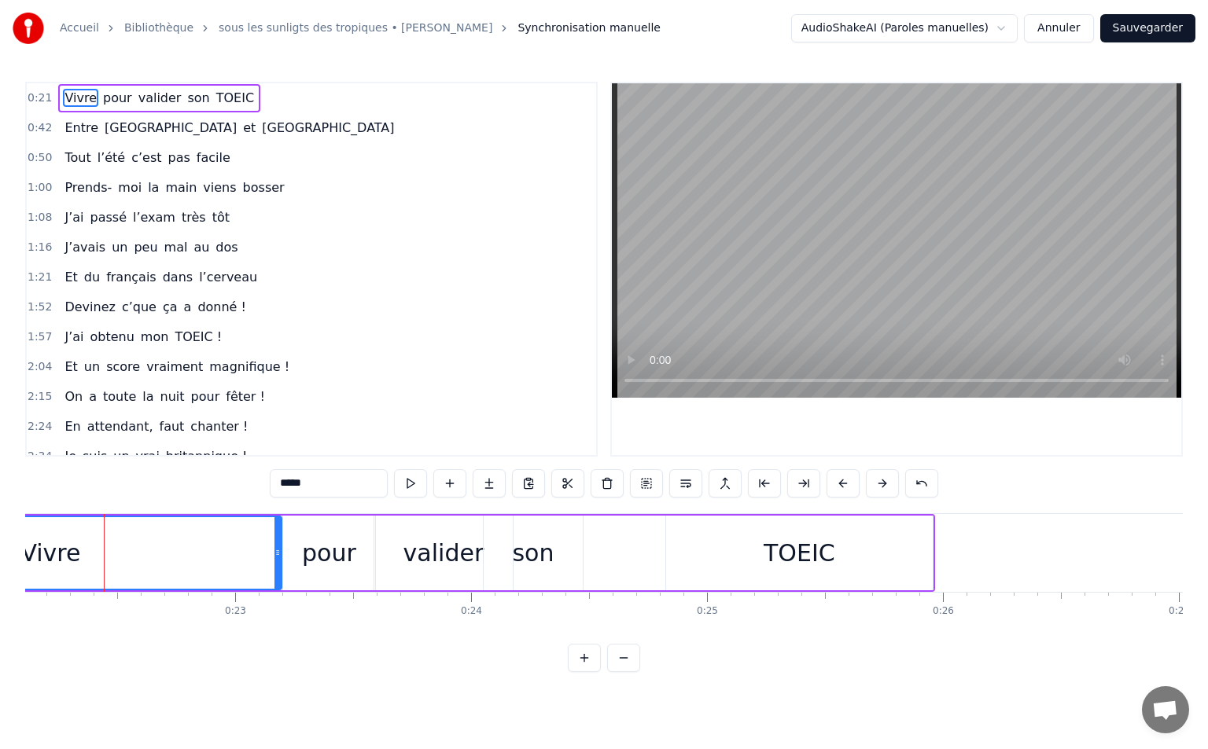
drag, startPoint x: 337, startPoint y: 538, endPoint x: 360, endPoint y: 524, distance: 27.1
click at [337, 537] on div "pour" at bounding box center [329, 552] width 54 height 35
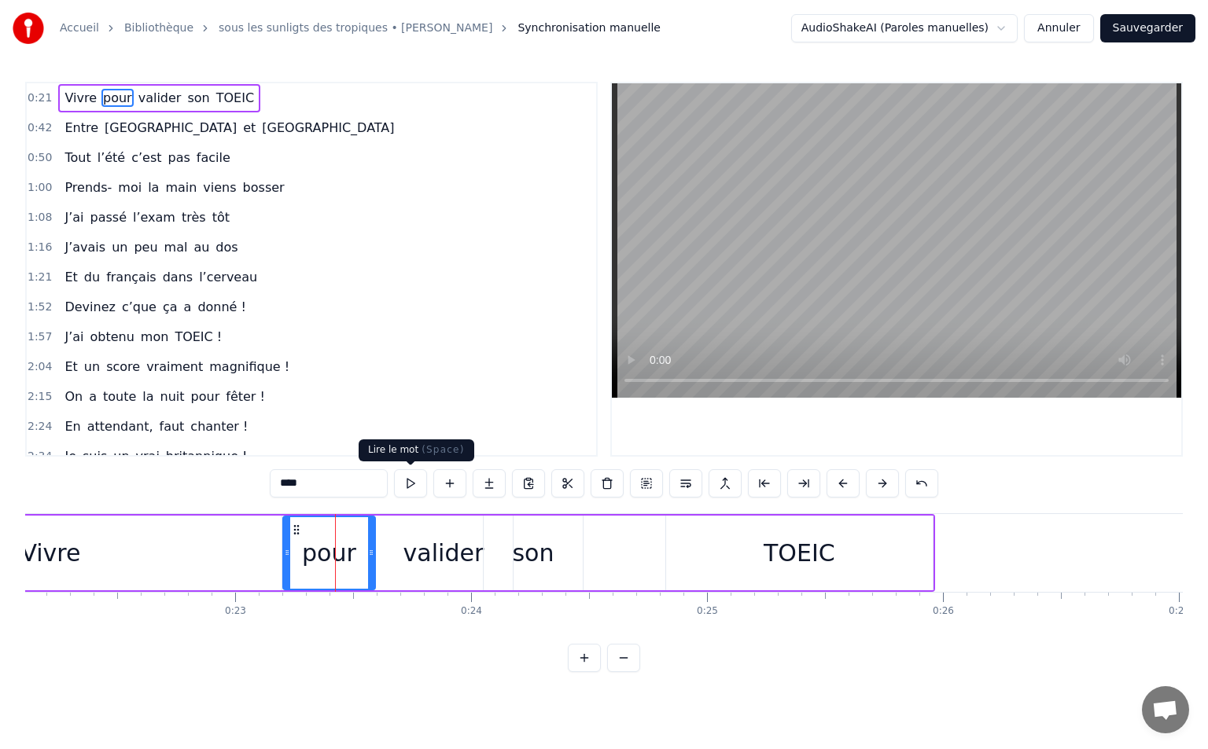
click at [407, 490] on button at bounding box center [410, 483] width 33 height 28
click at [408, 530] on div "valider" at bounding box center [443, 553] width 138 height 75
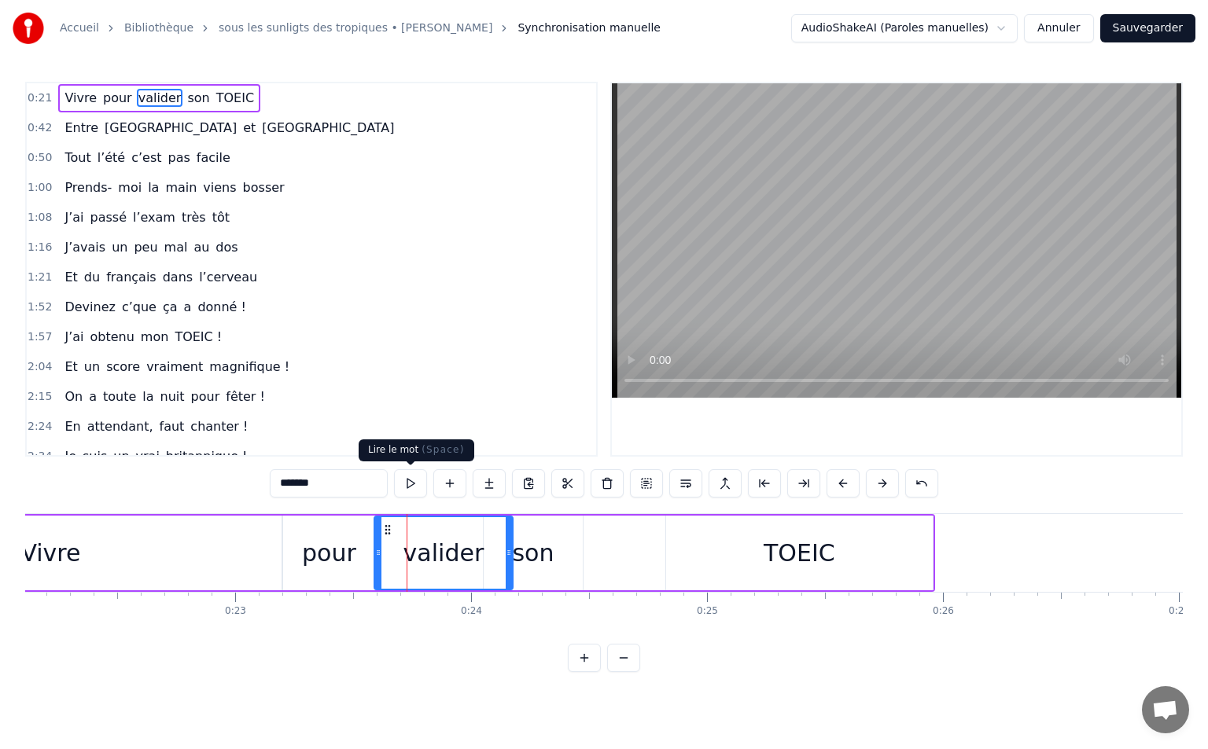
click at [409, 488] on button at bounding box center [410, 483] width 33 height 28
click at [523, 535] on div "son" at bounding box center [533, 552] width 42 height 35
type input "***"
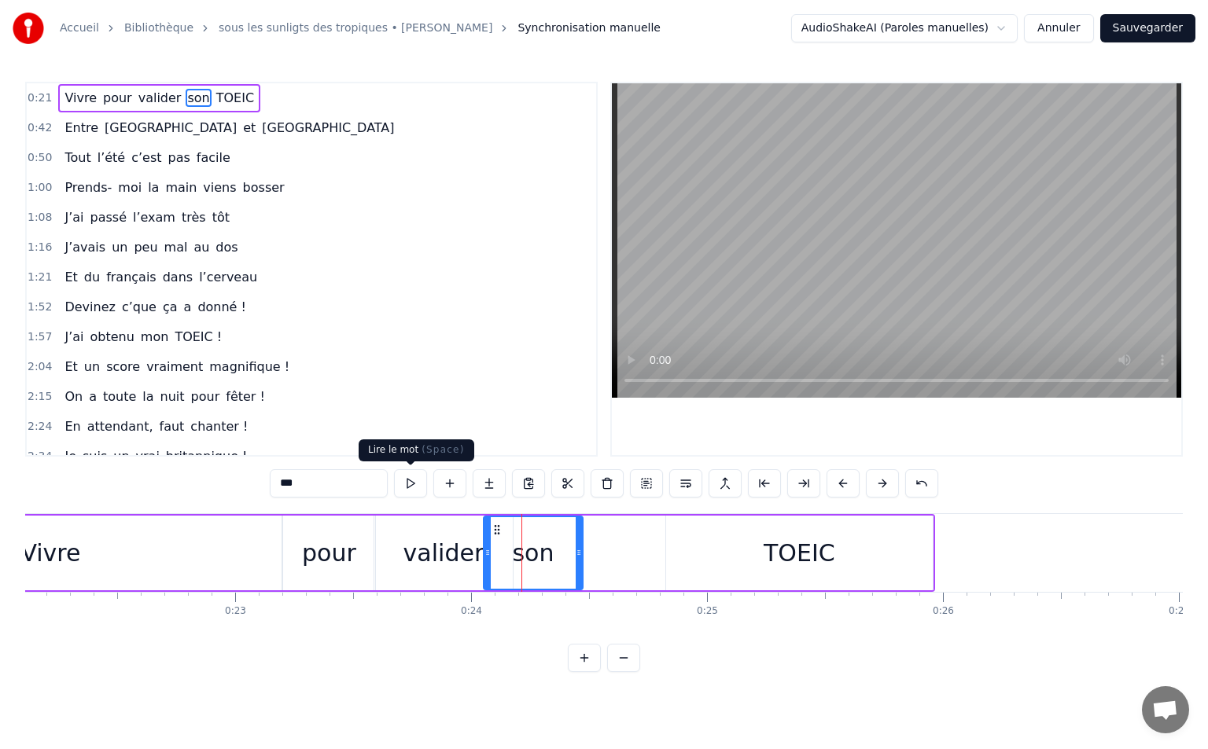
click at [412, 491] on button at bounding box center [410, 483] width 33 height 28
click at [660, 558] on div "Vivre pour valider son TOEIC" at bounding box center [376, 553] width 1117 height 78
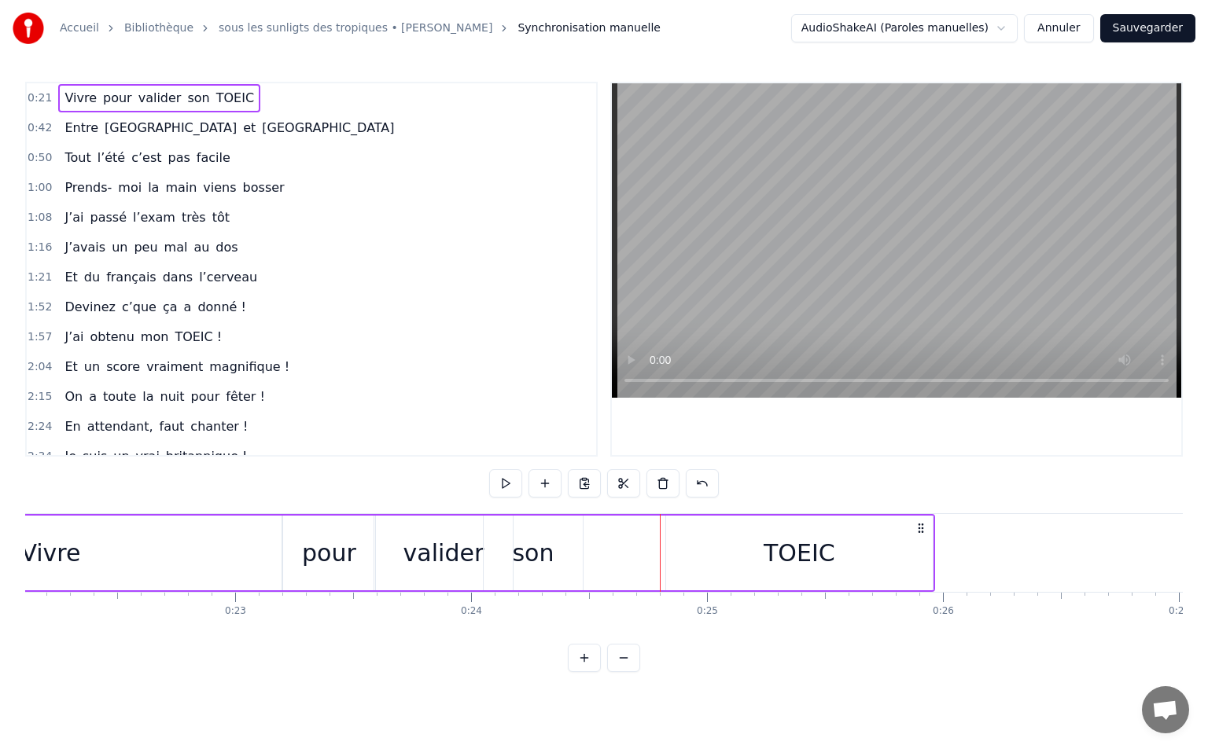
scroll to position [0, 4033]
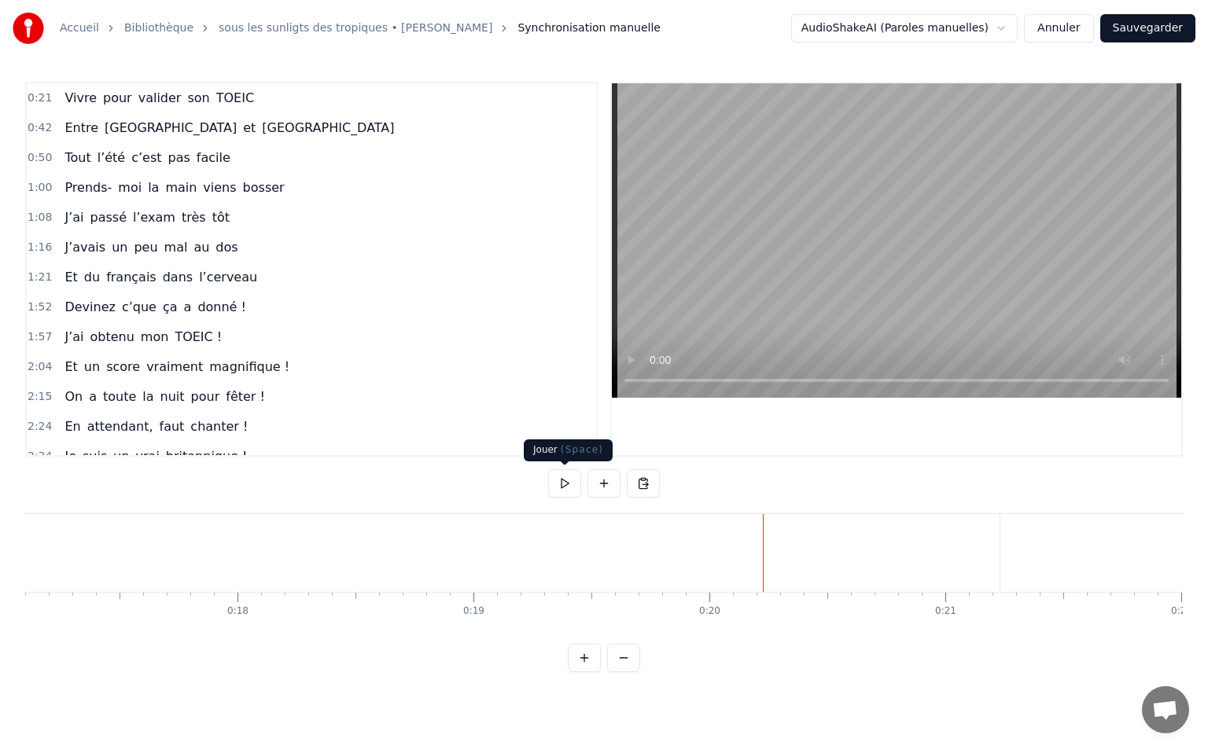
click at [561, 484] on button at bounding box center [564, 483] width 33 height 28
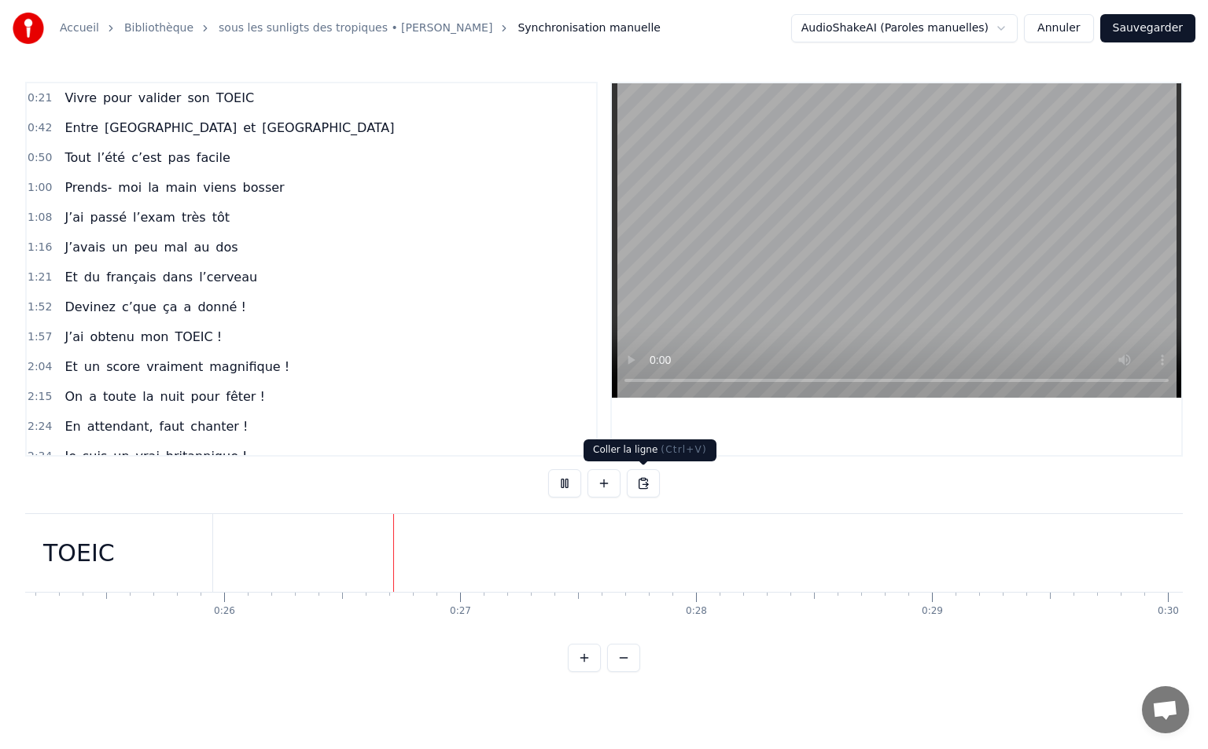
scroll to position [0, 6090]
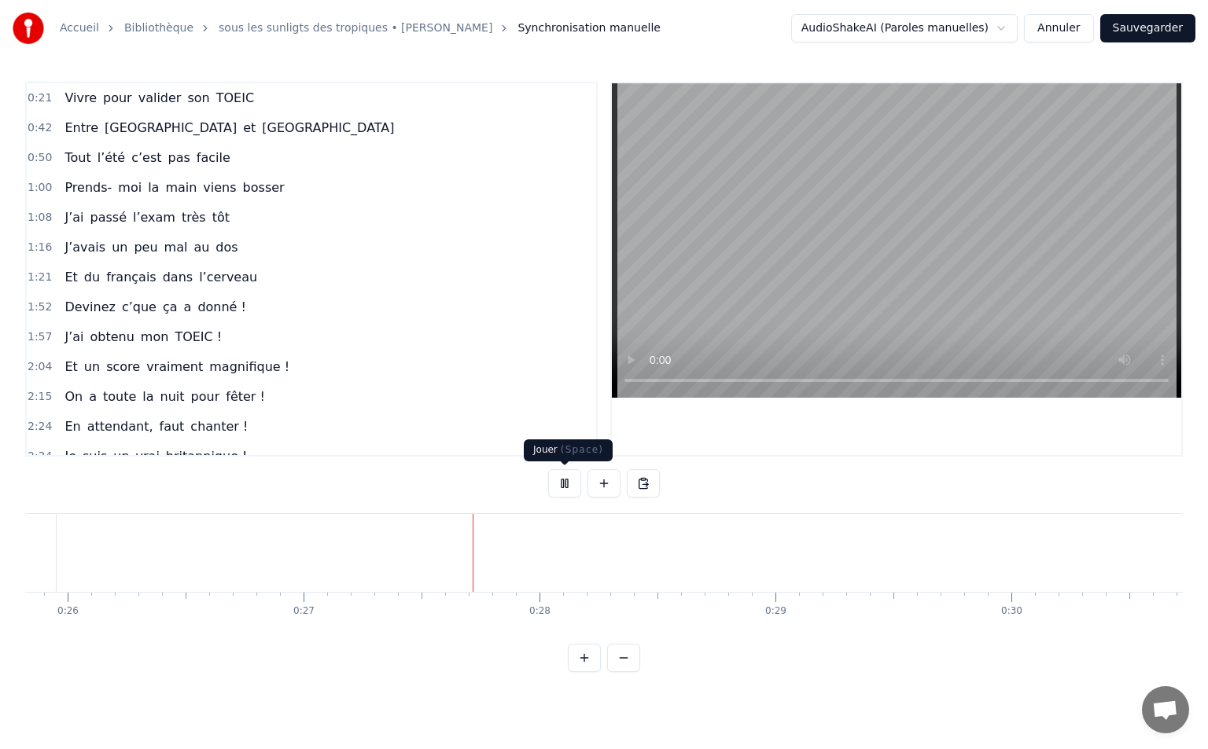
click at [572, 489] on button at bounding box center [564, 483] width 33 height 28
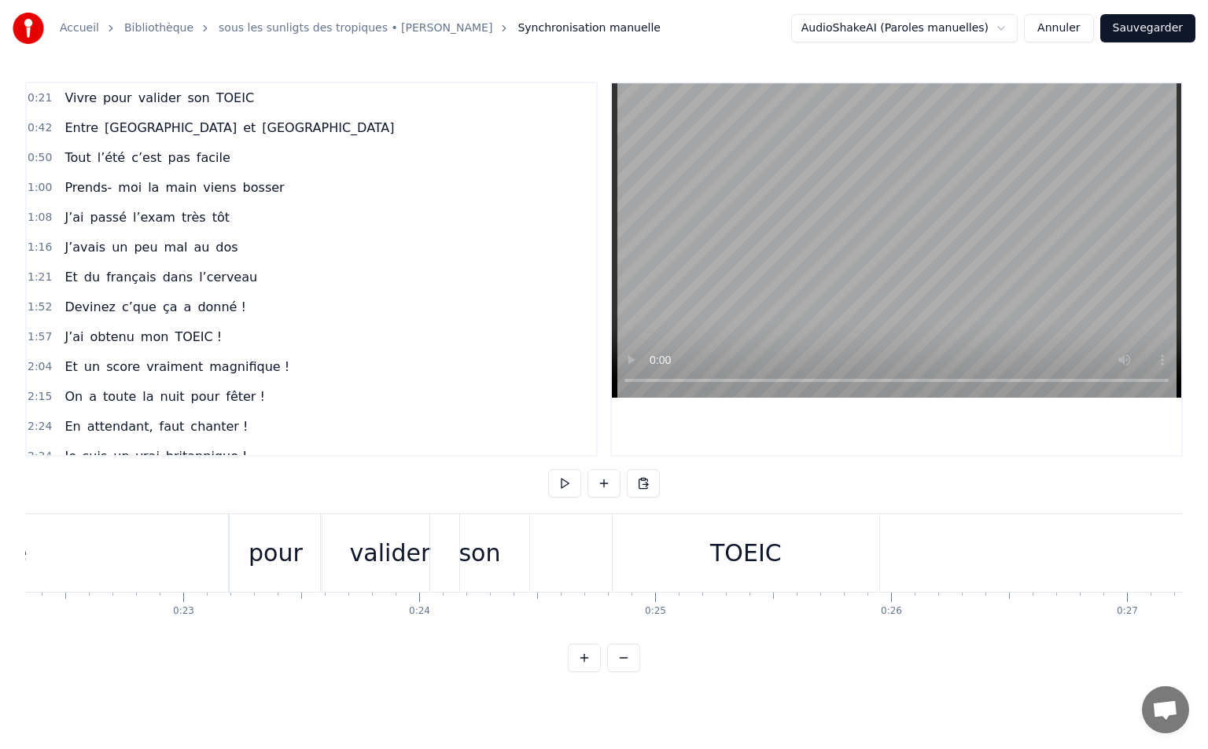
click at [255, 583] on div "pour" at bounding box center [276, 553] width 92 height 78
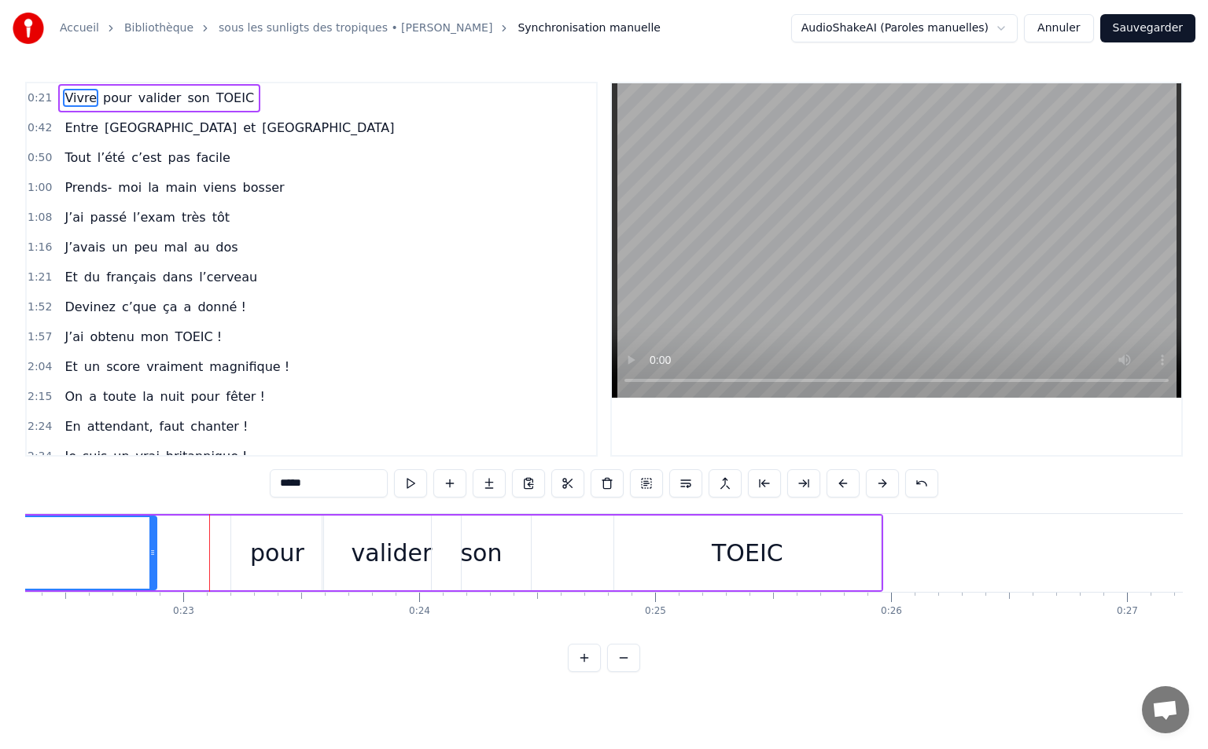
drag, startPoint x: 226, startPoint y: 540, endPoint x: 151, endPoint y: 549, distance: 76.0
click at [151, 549] on div at bounding box center [152, 553] width 6 height 72
click at [245, 561] on div "pour" at bounding box center [277, 553] width 92 height 75
type input "****"
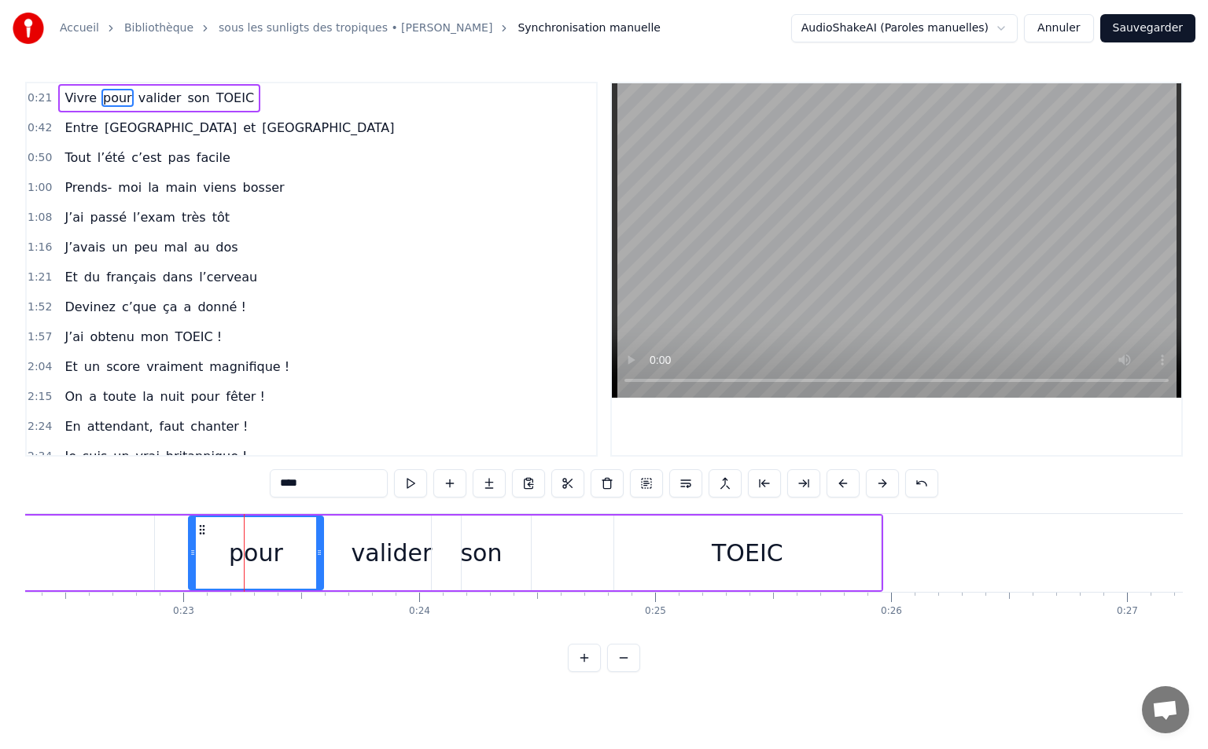
drag, startPoint x: 234, startPoint y: 554, endPoint x: 192, endPoint y: 558, distance: 42.7
click at [192, 558] on icon at bounding box center [192, 552] width 6 height 13
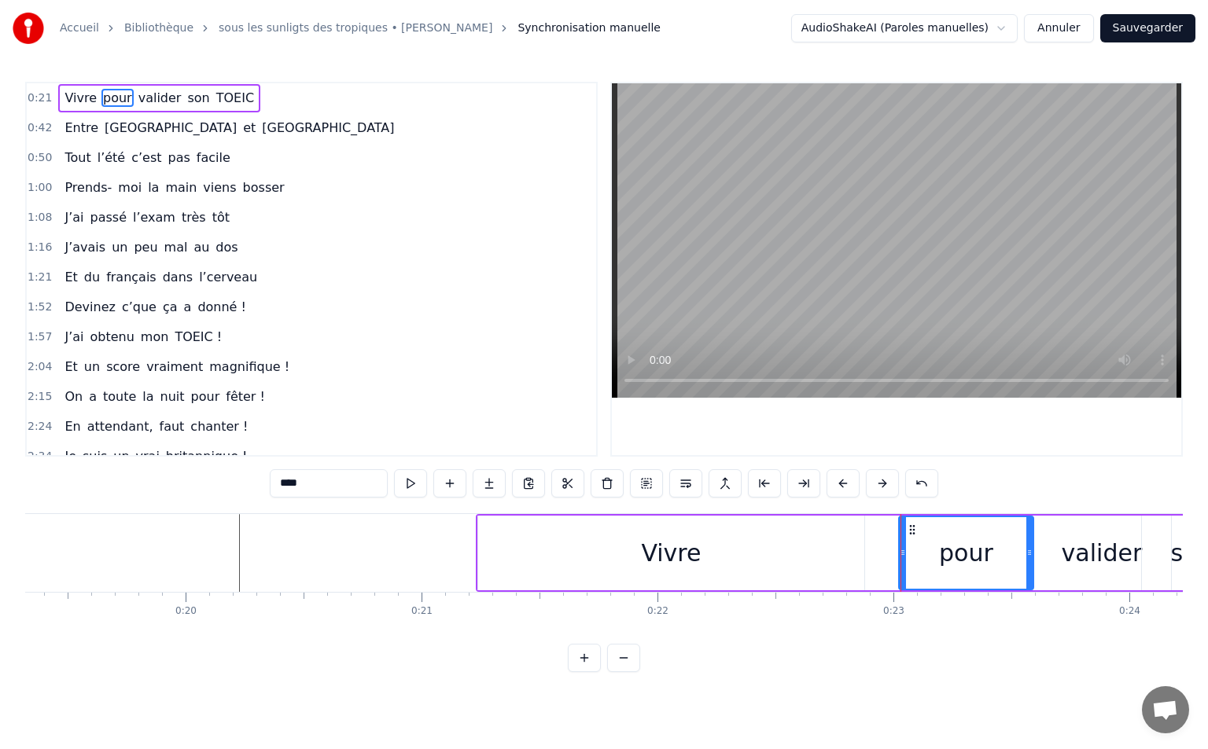
scroll to position [0, 4669]
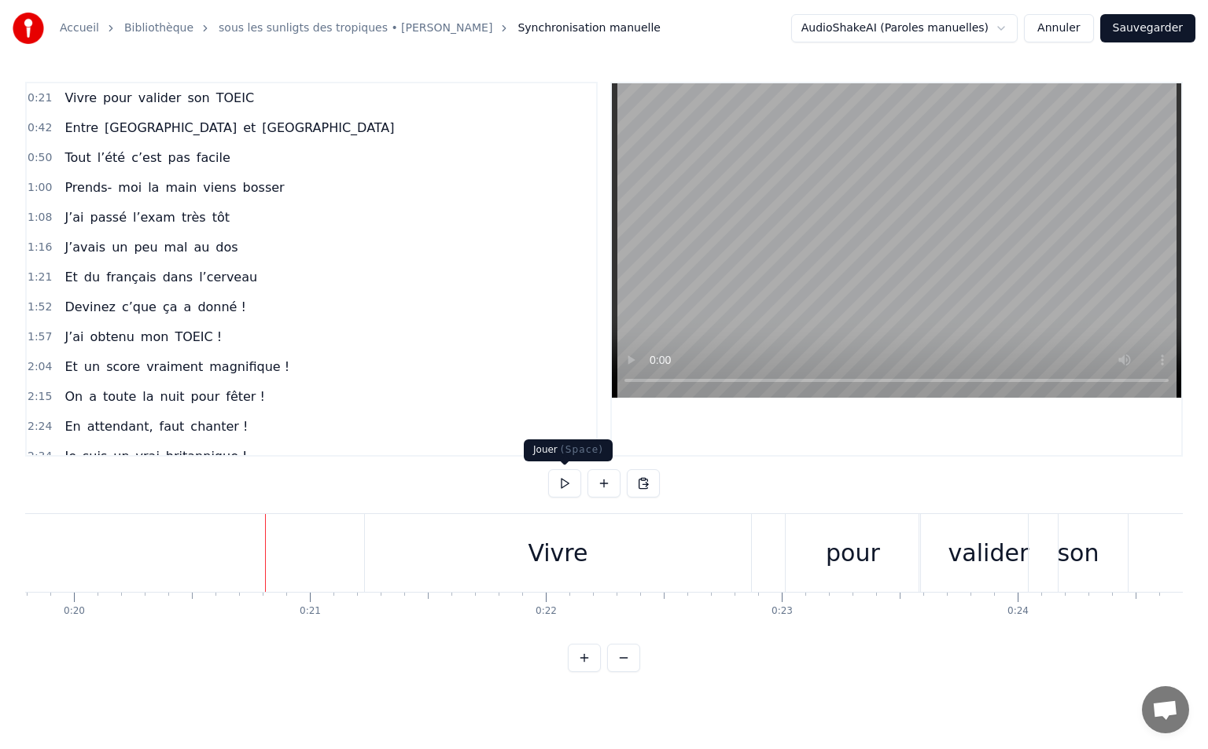
click at [557, 487] on button at bounding box center [564, 483] width 33 height 28
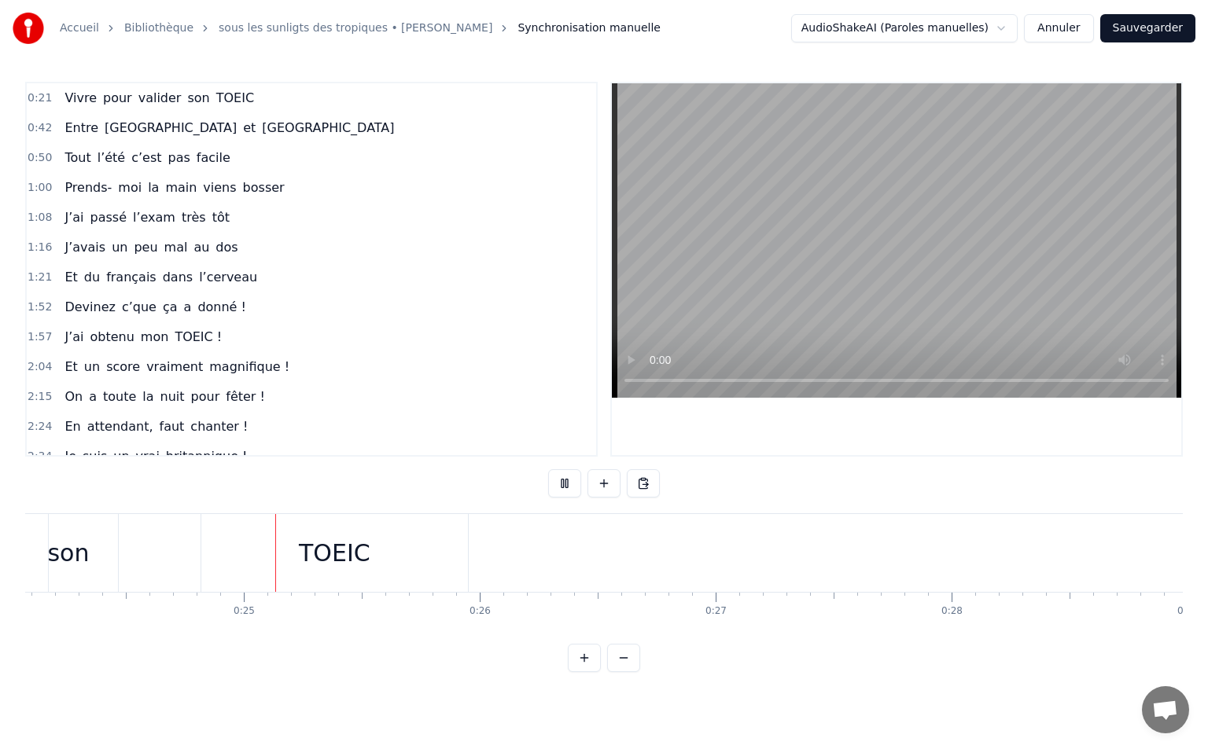
scroll to position [0, 5693]
click at [560, 484] on button at bounding box center [564, 483] width 33 height 28
click at [422, 551] on div "TOEIC" at bounding box center [319, 553] width 267 height 78
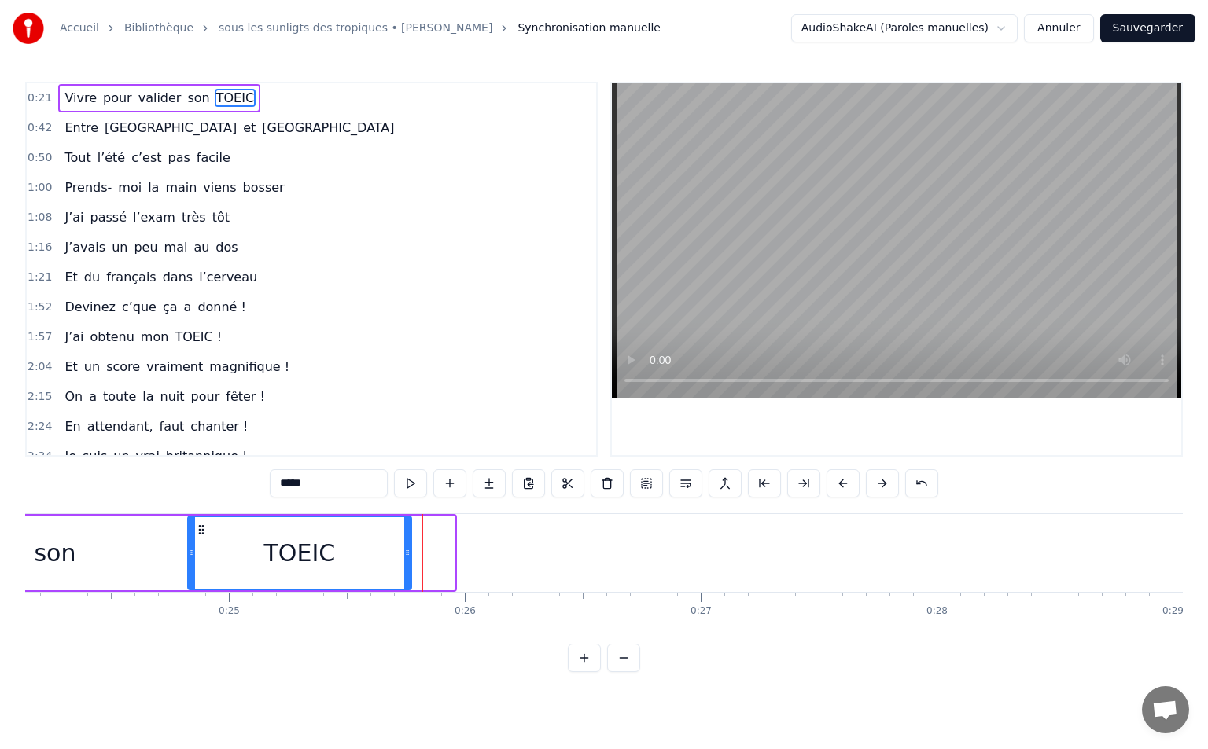
drag, startPoint x: 451, startPoint y: 551, endPoint x: 402, endPoint y: 561, distance: 50.4
click at [404, 561] on div at bounding box center [407, 553] width 6 height 72
click at [633, 668] on button at bounding box center [623, 658] width 33 height 28
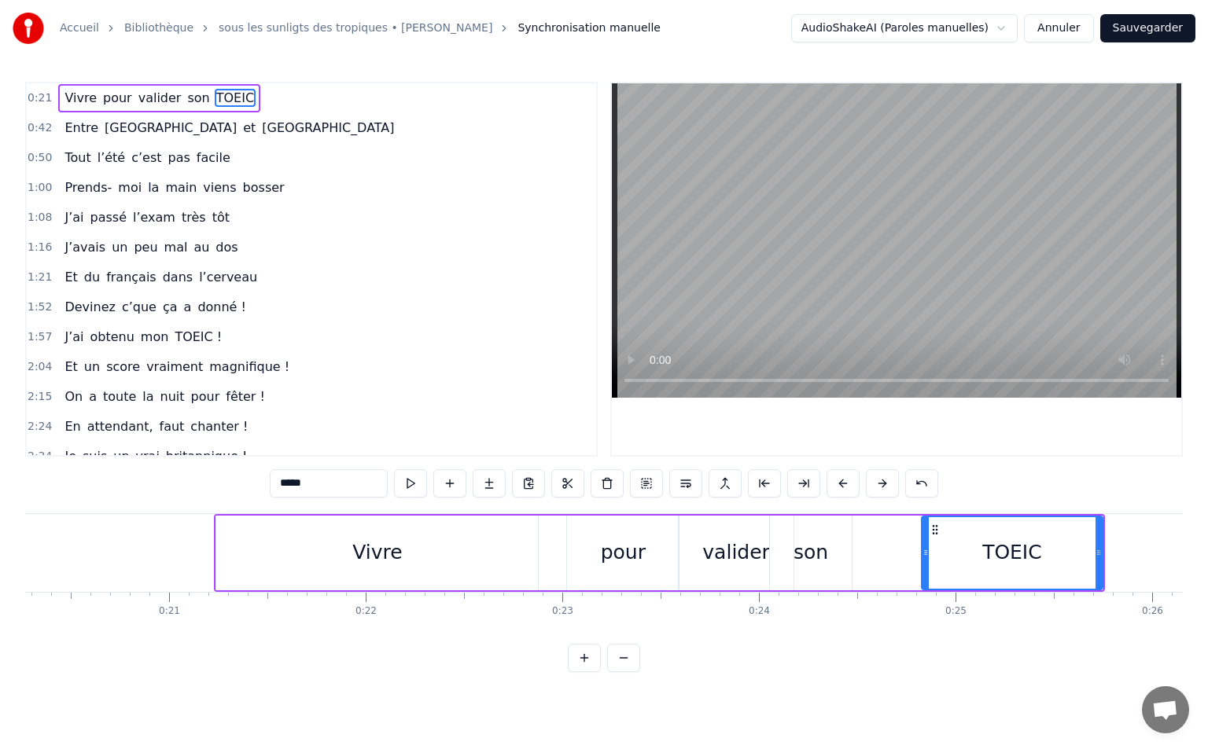
scroll to position [0, 4015]
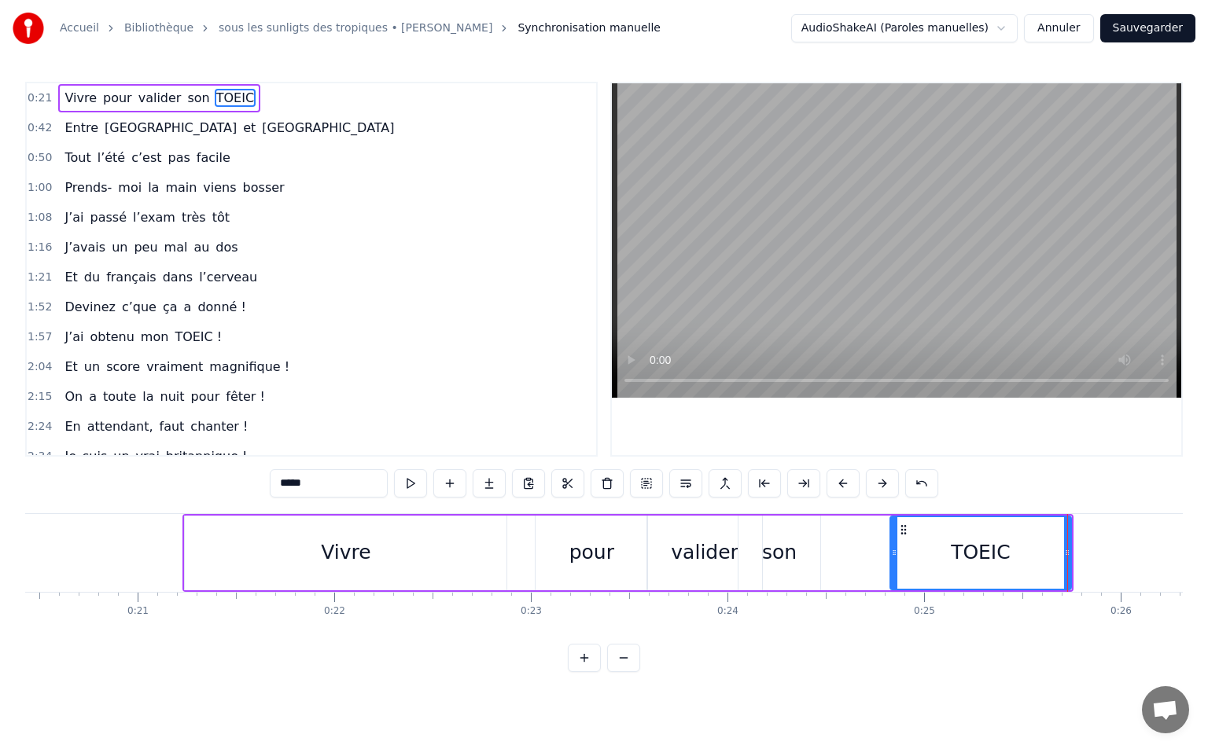
click at [318, 565] on div "Vivre" at bounding box center [346, 553] width 322 height 75
type input "*****"
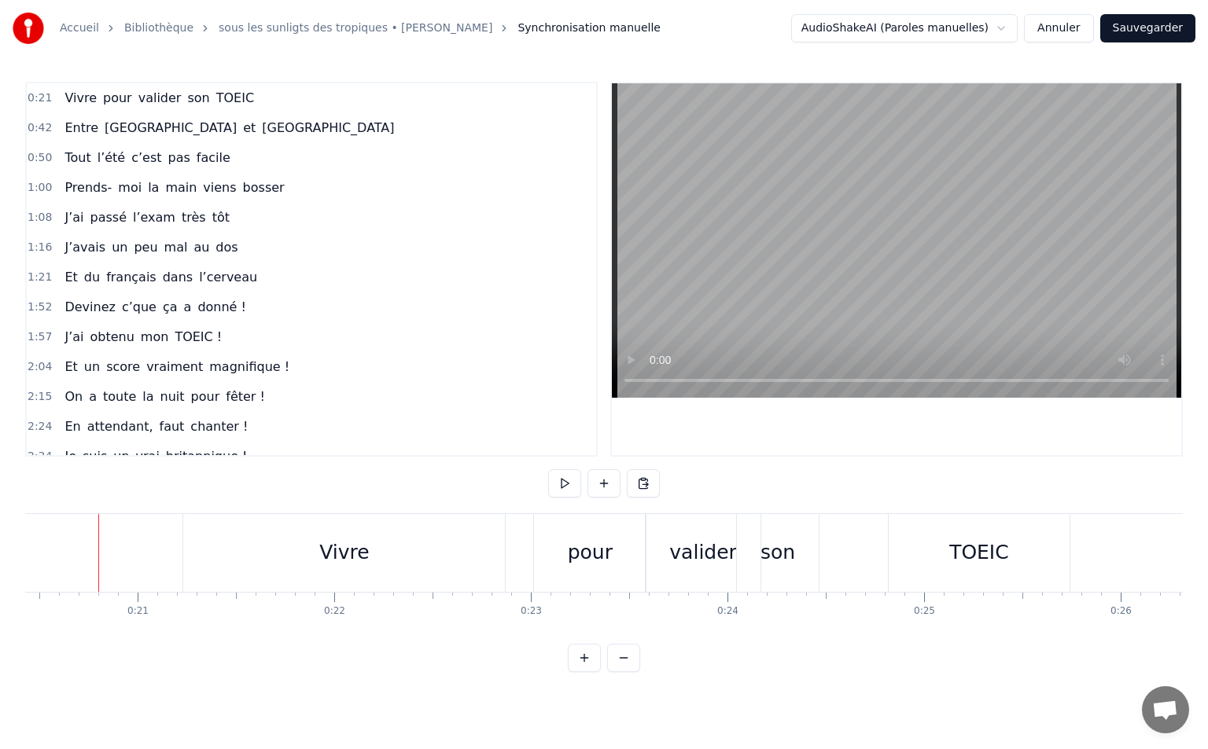
scroll to position [0, 4010]
click at [559, 487] on button at bounding box center [564, 483] width 33 height 28
click at [561, 484] on button at bounding box center [564, 483] width 33 height 28
click at [452, 546] on div "Vivre" at bounding box center [350, 553] width 322 height 78
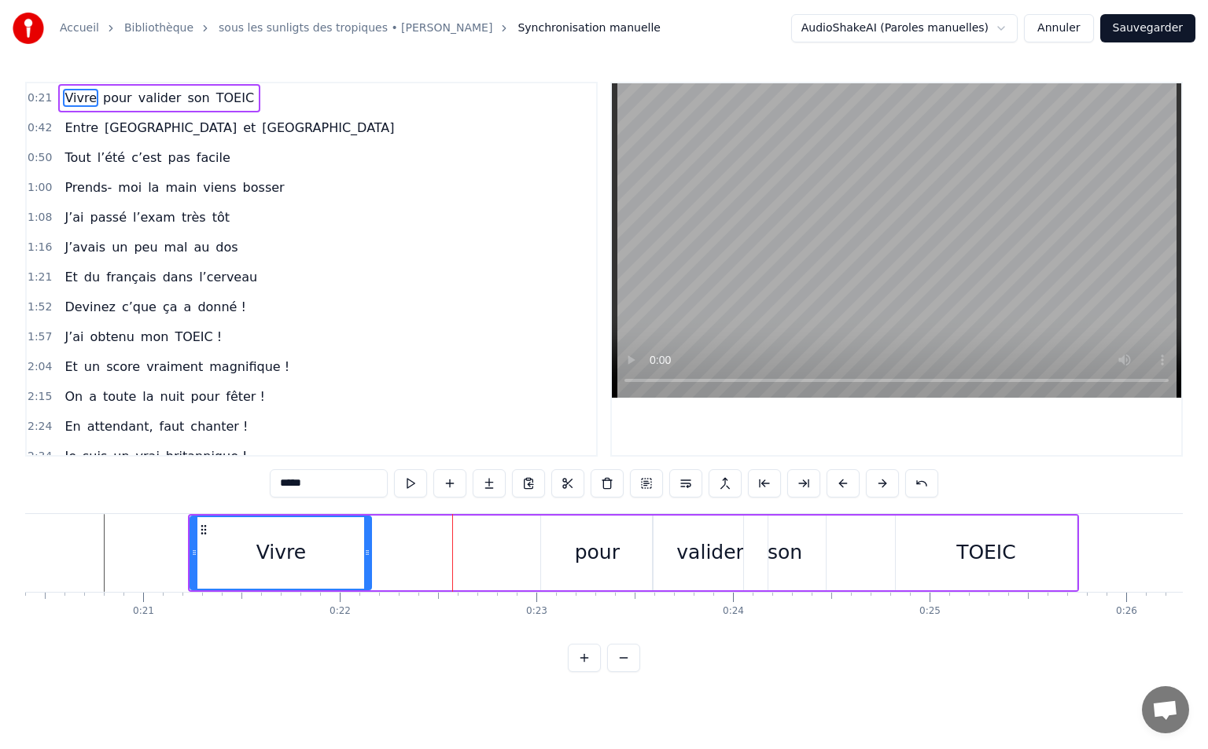
drag, startPoint x: 509, startPoint y: 549, endPoint x: 409, endPoint y: 543, distance: 100.0
click at [370, 572] on div "Vivre" at bounding box center [280, 553] width 182 height 75
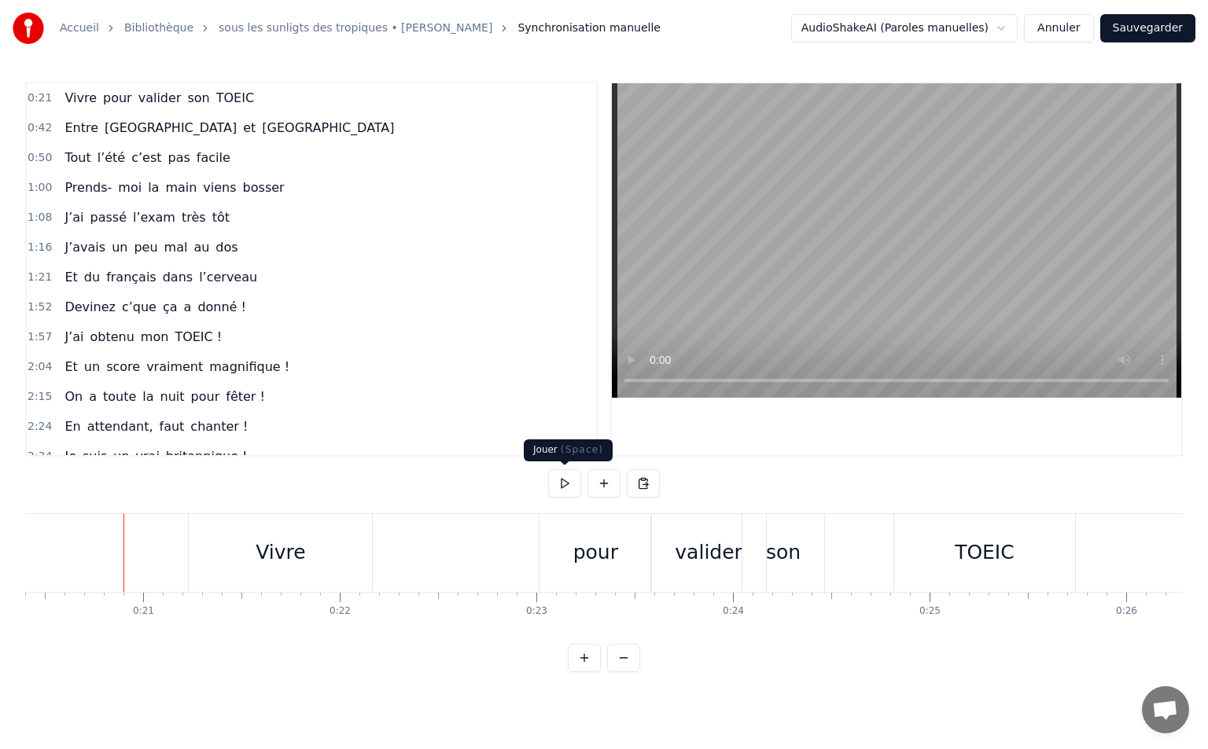
click at [561, 493] on button at bounding box center [564, 483] width 33 height 28
click at [565, 482] on button at bounding box center [564, 483] width 33 height 28
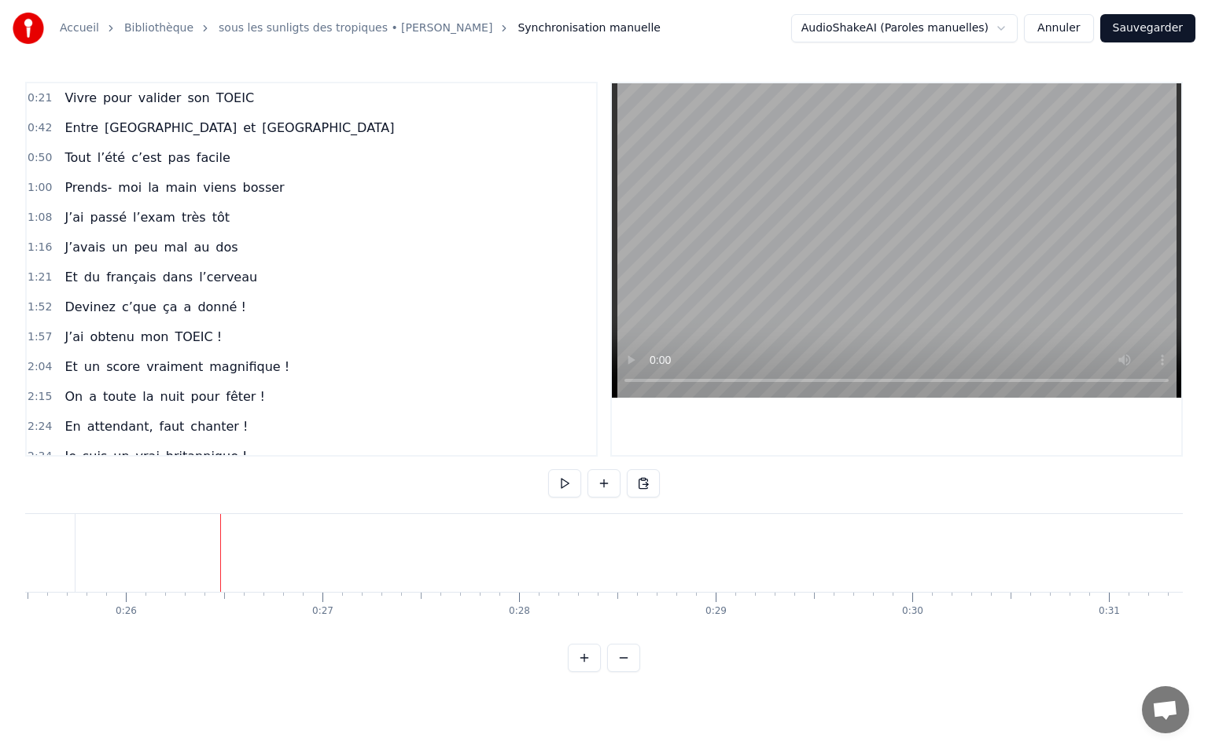
scroll to position [0, 4077]
click at [910, 546] on div "TOEIC" at bounding box center [917, 553] width 60 height 30
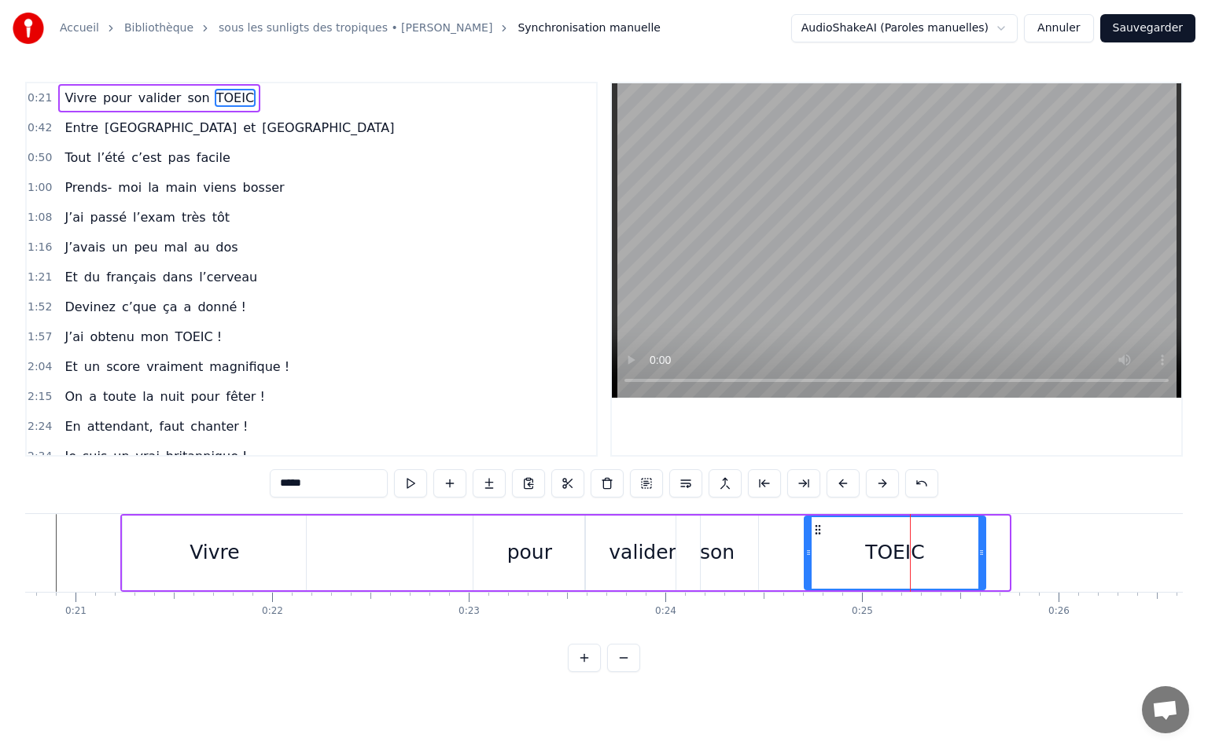
drag, startPoint x: 842, startPoint y: 525, endPoint x: 818, endPoint y: 534, distance: 25.9
click at [818, 534] on icon at bounding box center [817, 530] width 13 height 13
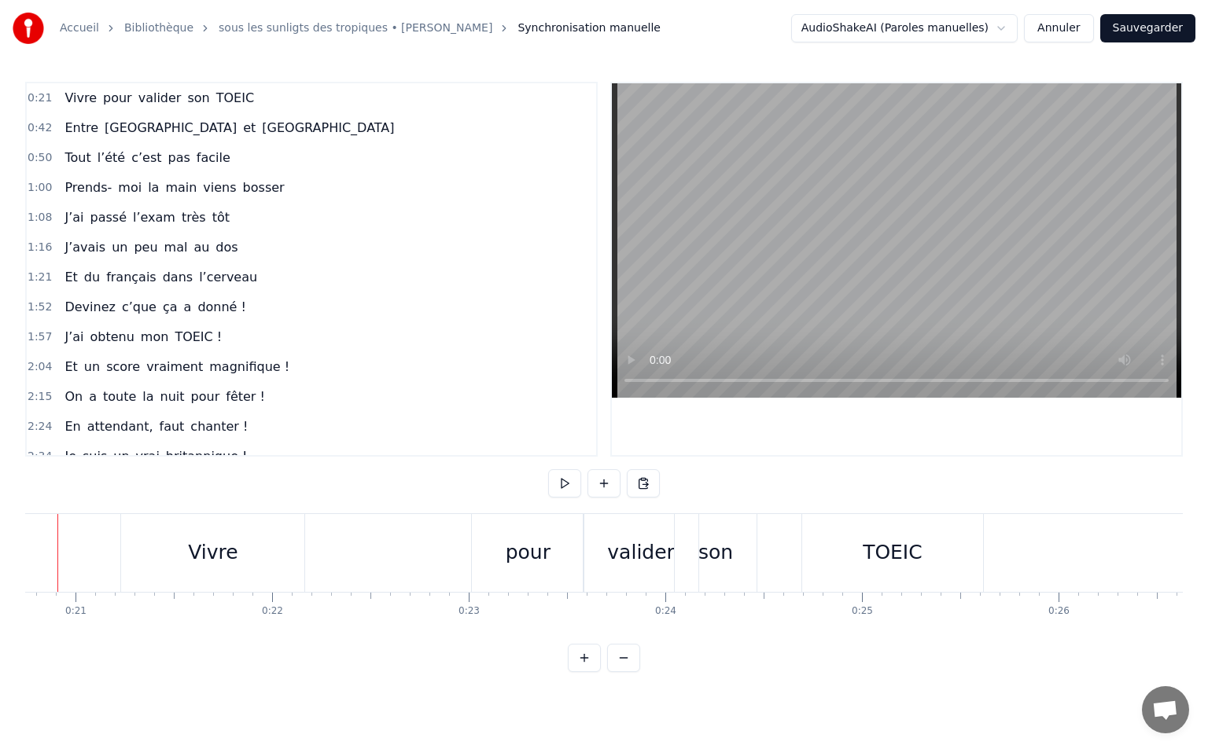
scroll to position [0, 4031]
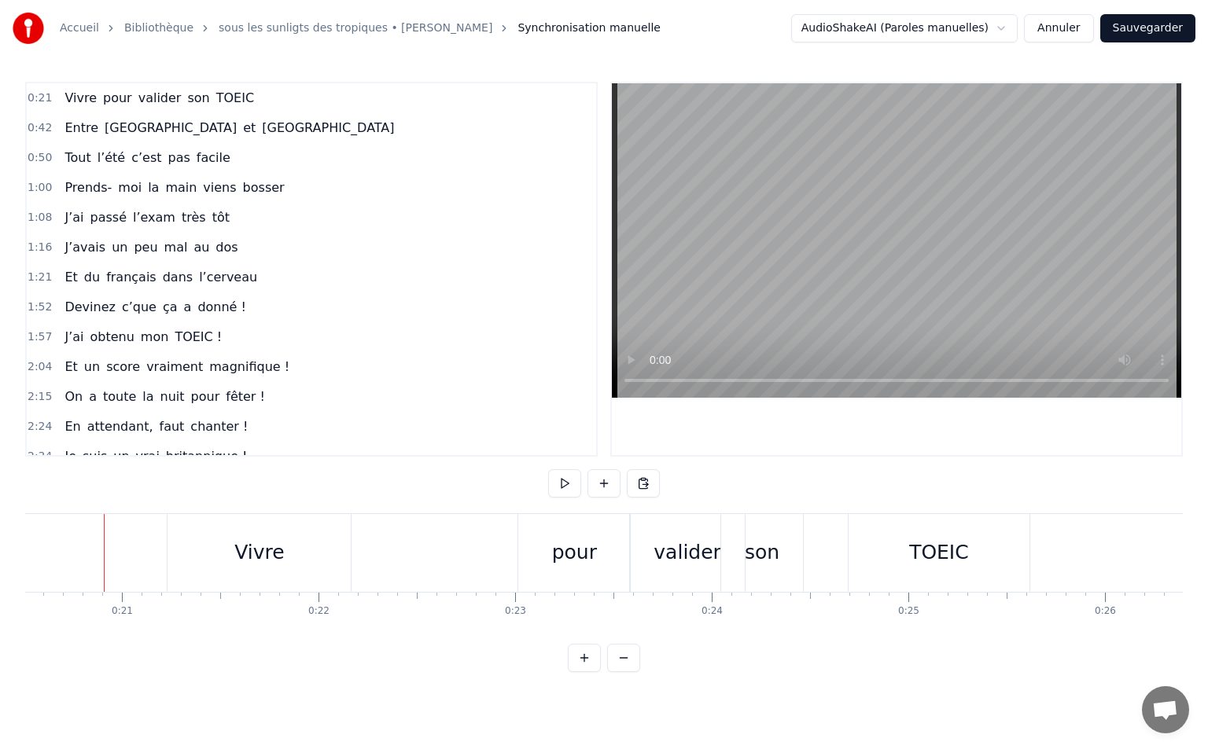
click at [261, 542] on div "Vivre" at bounding box center [259, 553] width 50 height 30
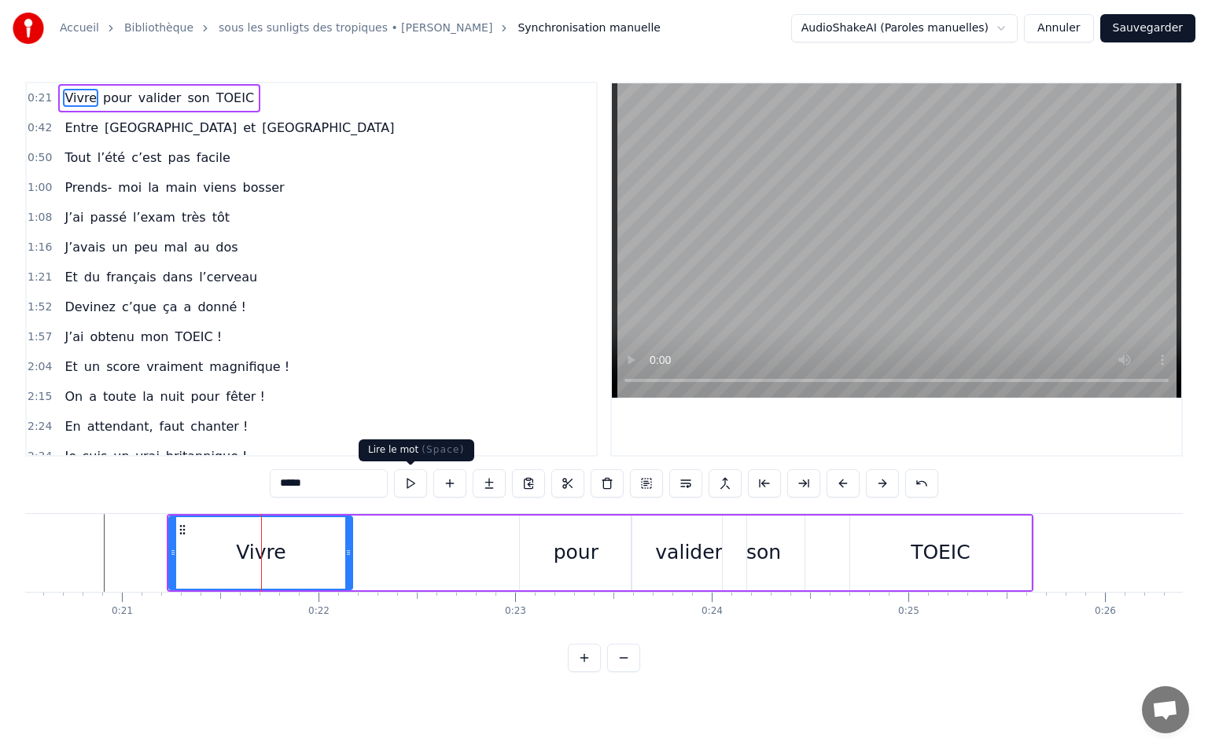
click at [406, 483] on button at bounding box center [410, 483] width 33 height 28
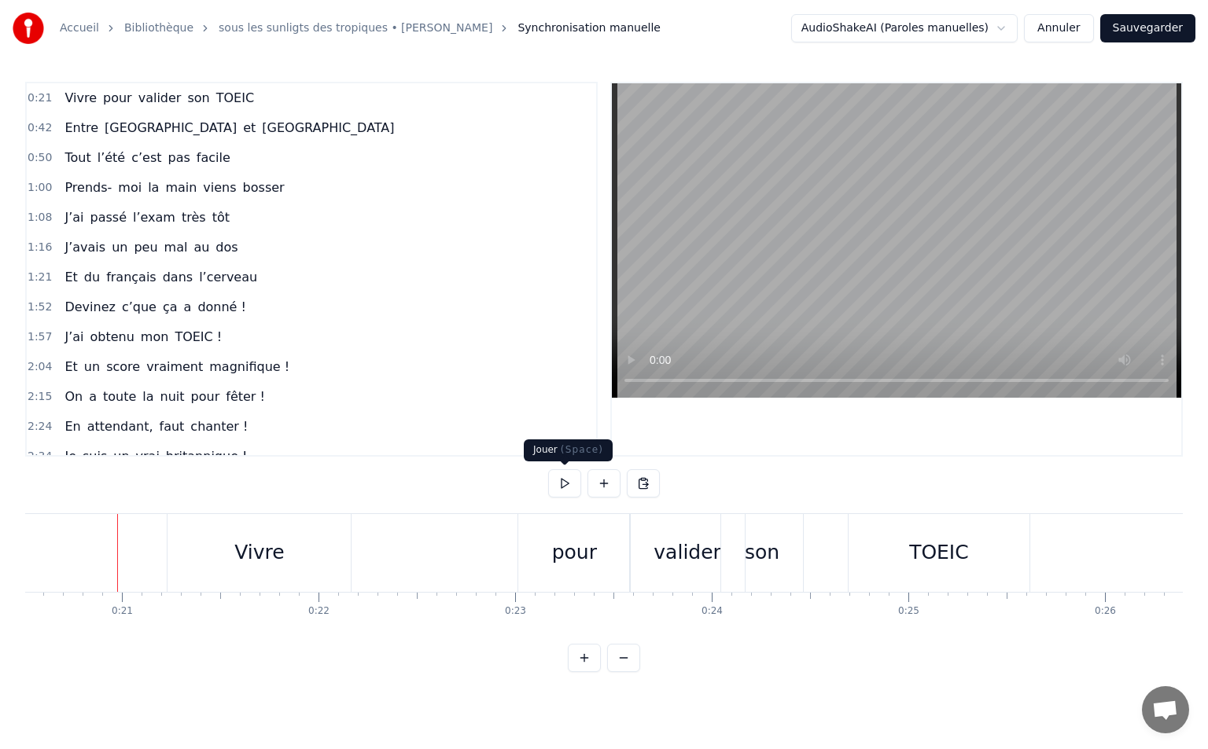
click at [561, 484] on button at bounding box center [564, 483] width 33 height 28
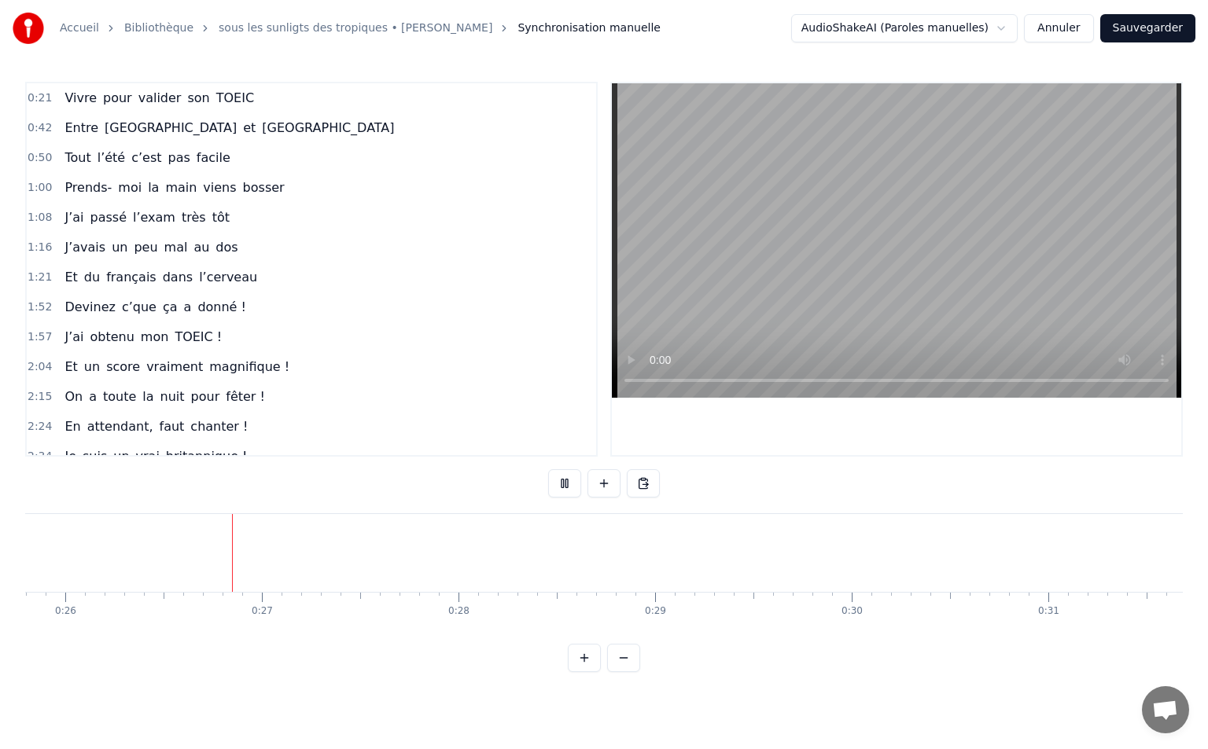
scroll to position [0, 5074]
click at [564, 477] on button at bounding box center [564, 483] width 33 height 28
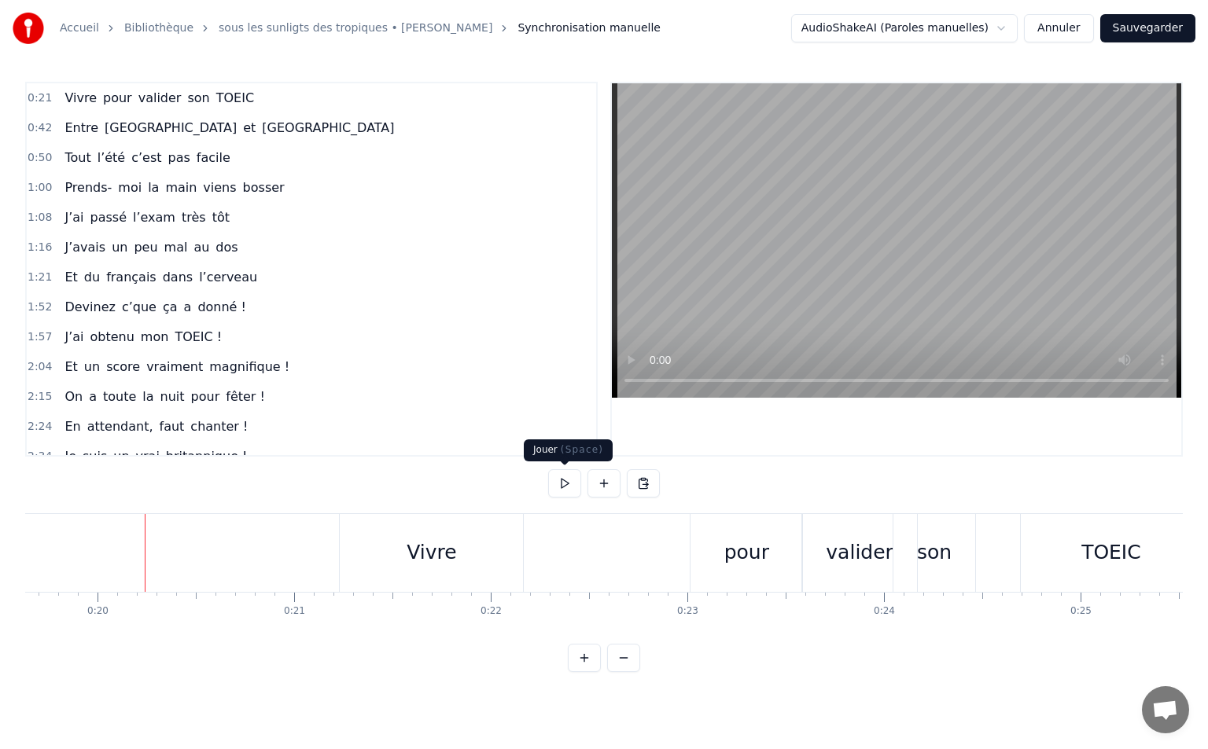
click at [564, 479] on button at bounding box center [564, 483] width 33 height 28
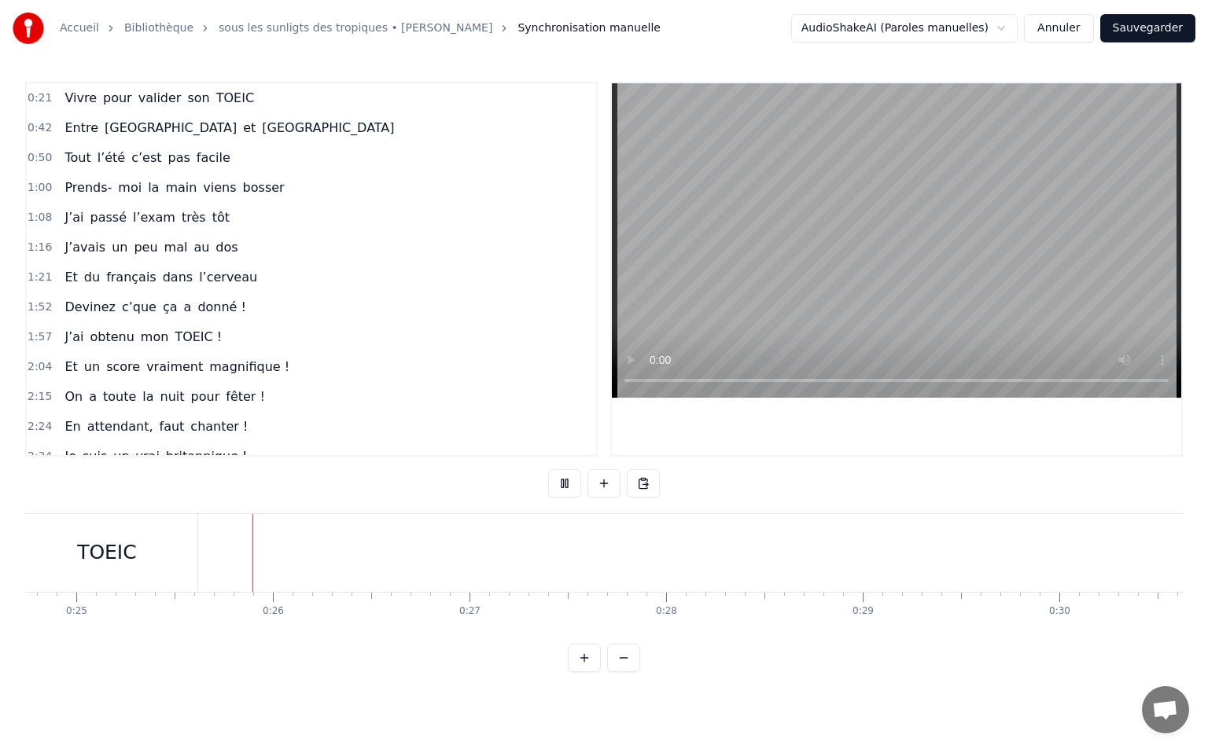
scroll to position [0, 4876]
click at [566, 495] on button at bounding box center [564, 483] width 33 height 28
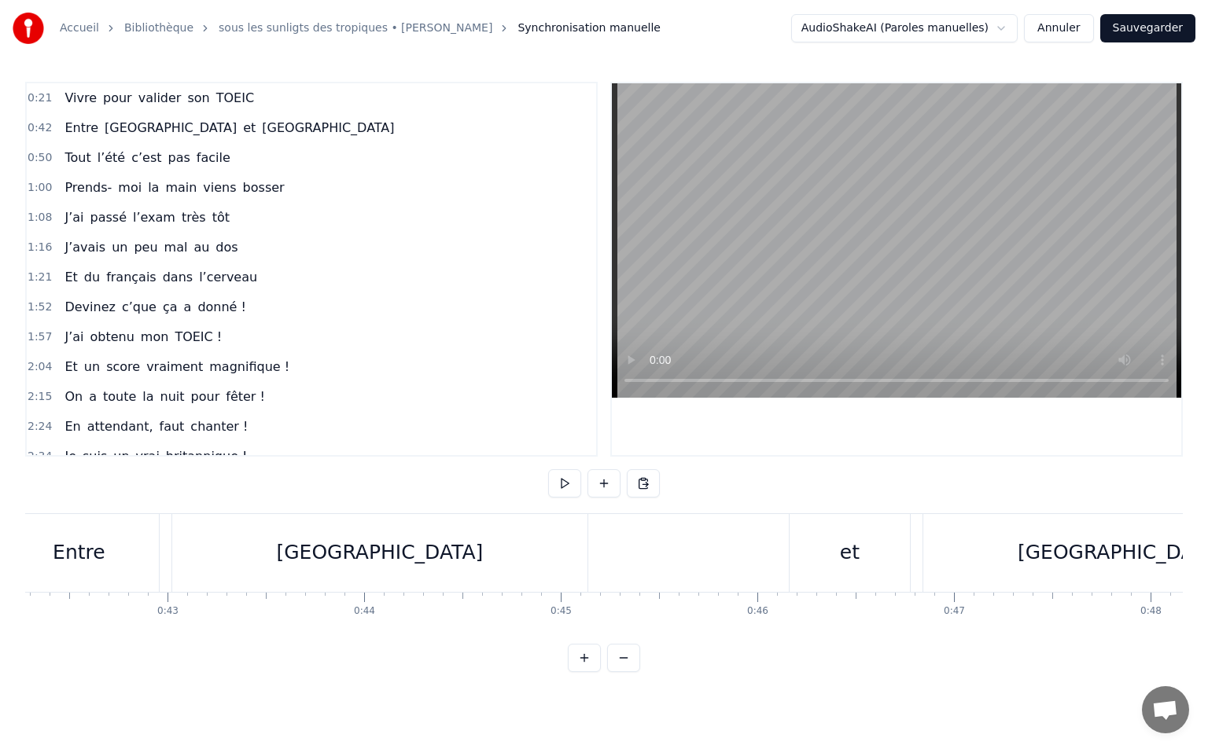
scroll to position [0, 7874]
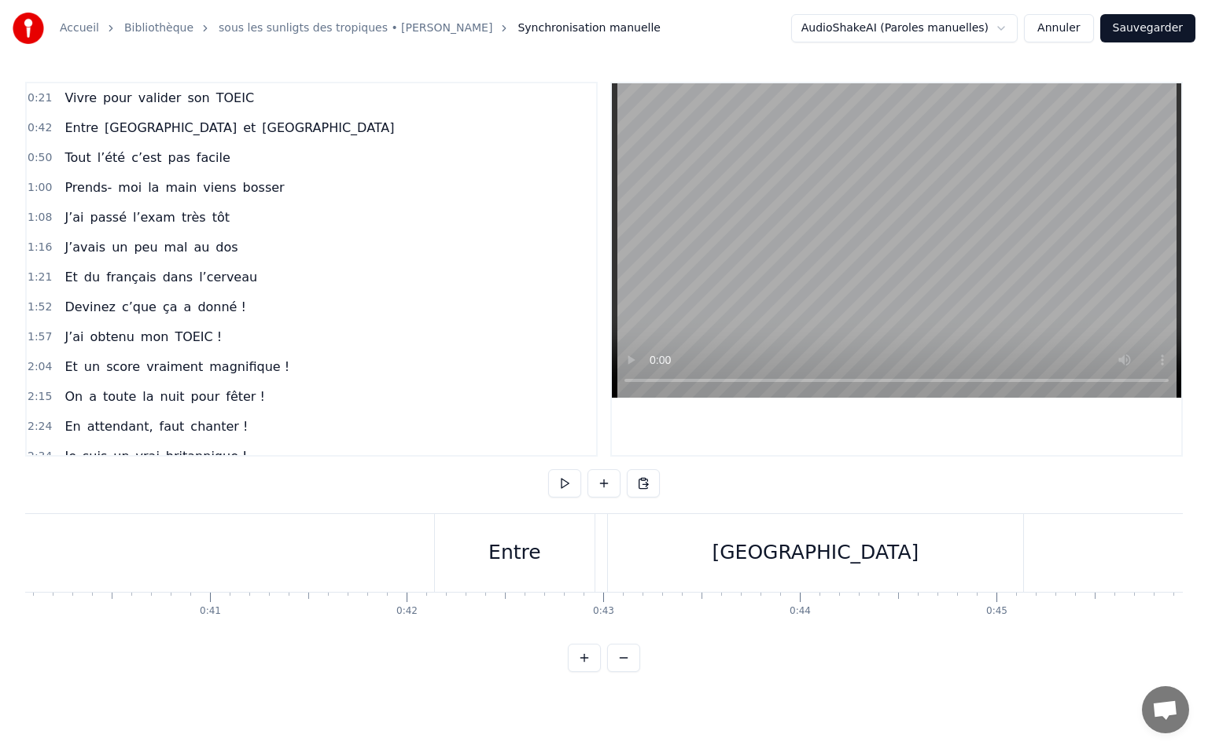
drag, startPoint x: 551, startPoint y: 535, endPoint x: 634, endPoint y: 542, distance: 83.7
click at [634, 542] on div "Entre [GEOGRAPHIC_DATA] et [GEOGRAPHIC_DATA]" at bounding box center [1096, 553] width 1324 height 78
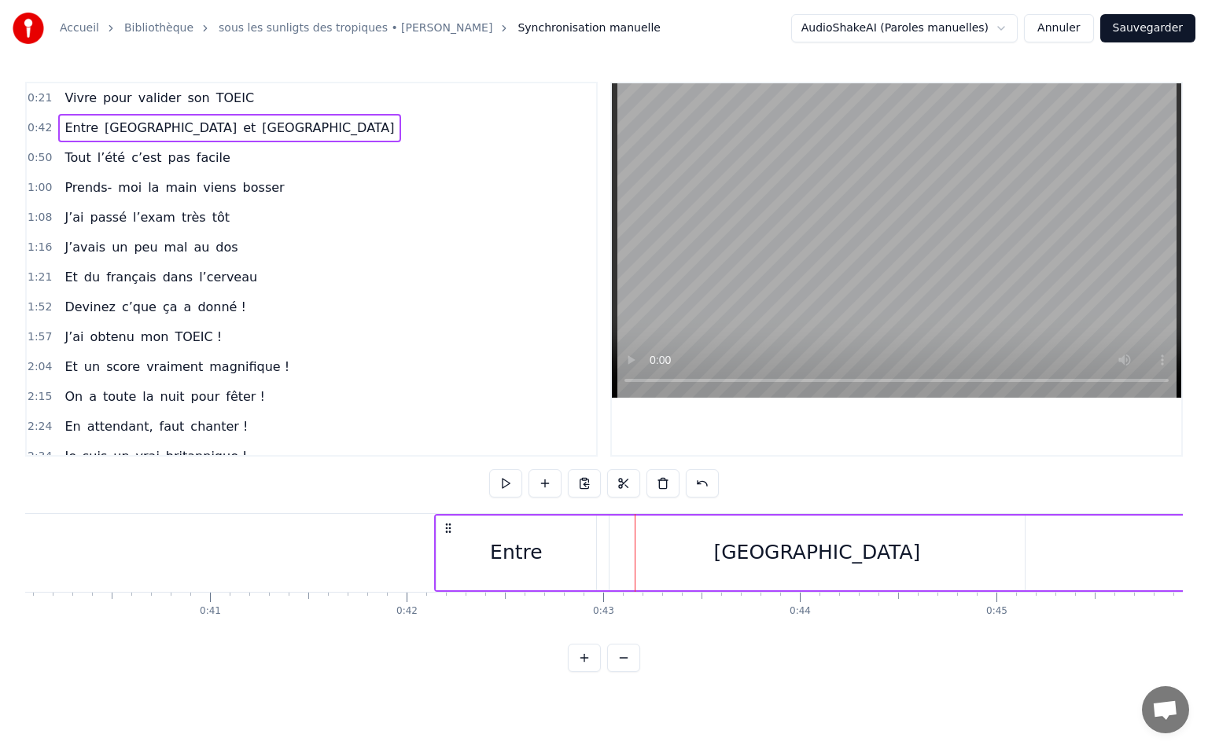
click at [547, 545] on div "Entre" at bounding box center [516, 553] width 160 height 75
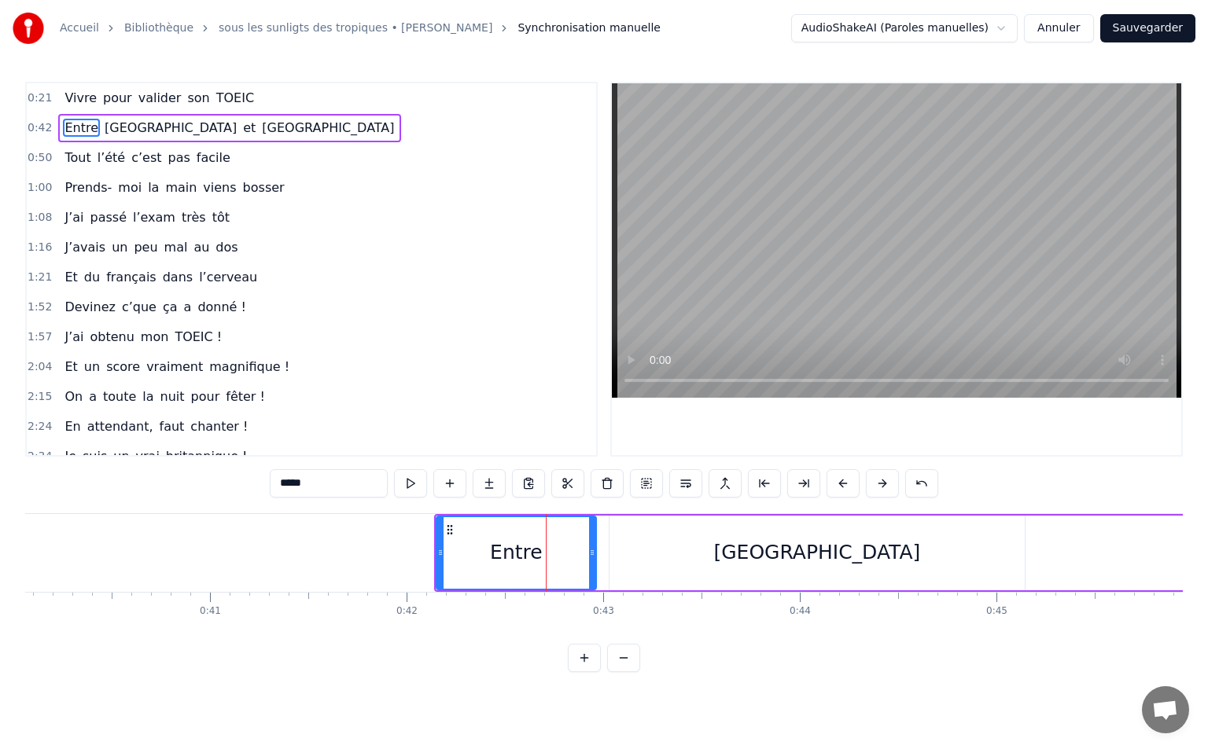
click at [747, 579] on div "[GEOGRAPHIC_DATA]" at bounding box center [816, 553] width 415 height 75
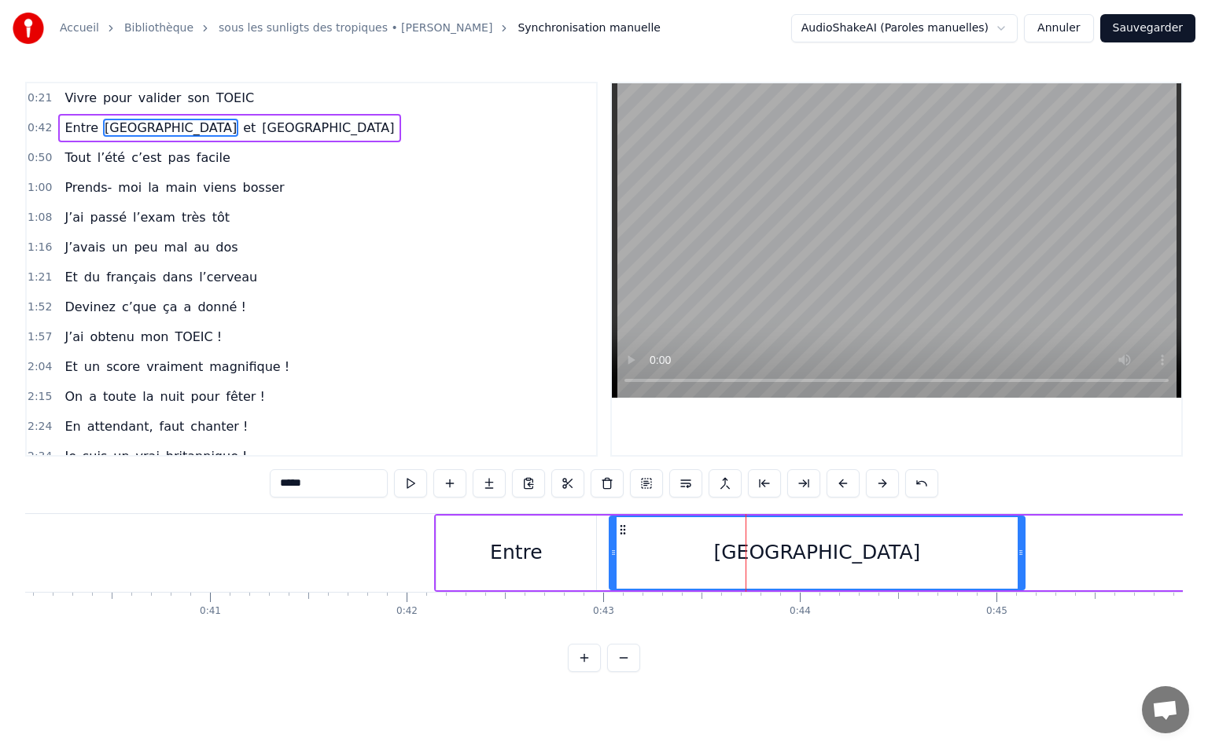
click at [479, 557] on div "Entre" at bounding box center [516, 553] width 160 height 75
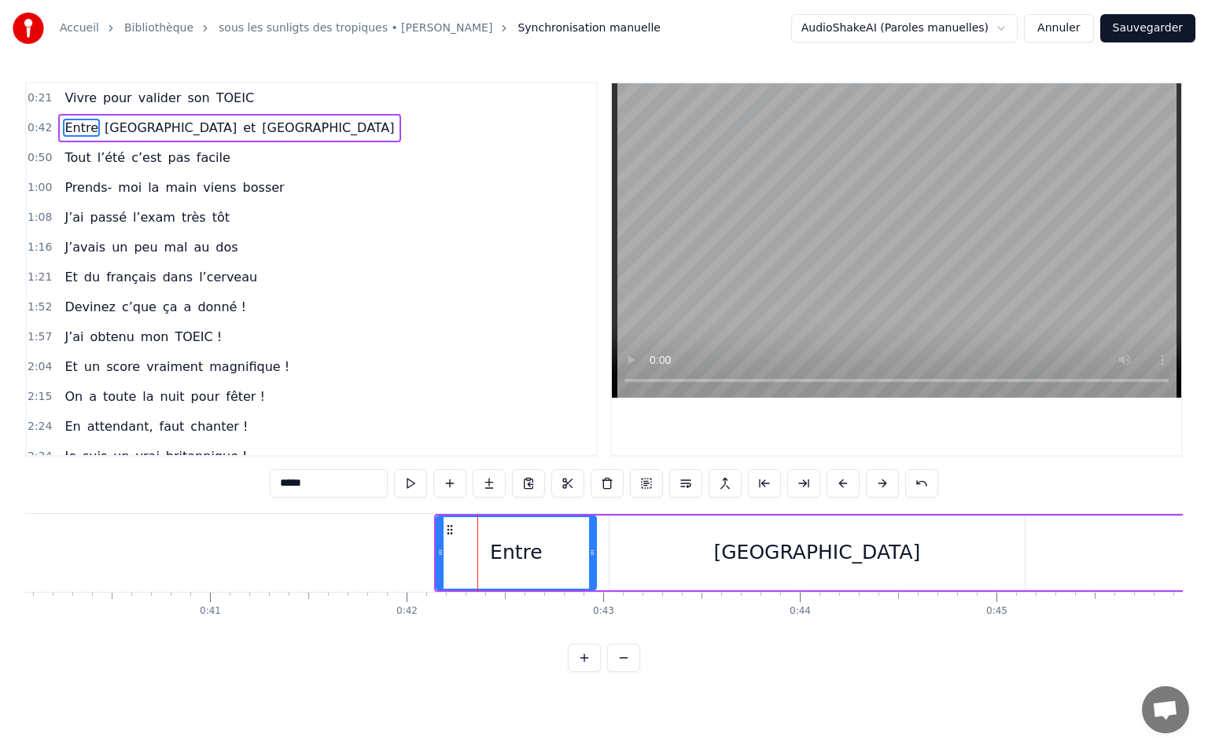
click at [625, 548] on div "[GEOGRAPHIC_DATA]" at bounding box center [816, 553] width 415 height 75
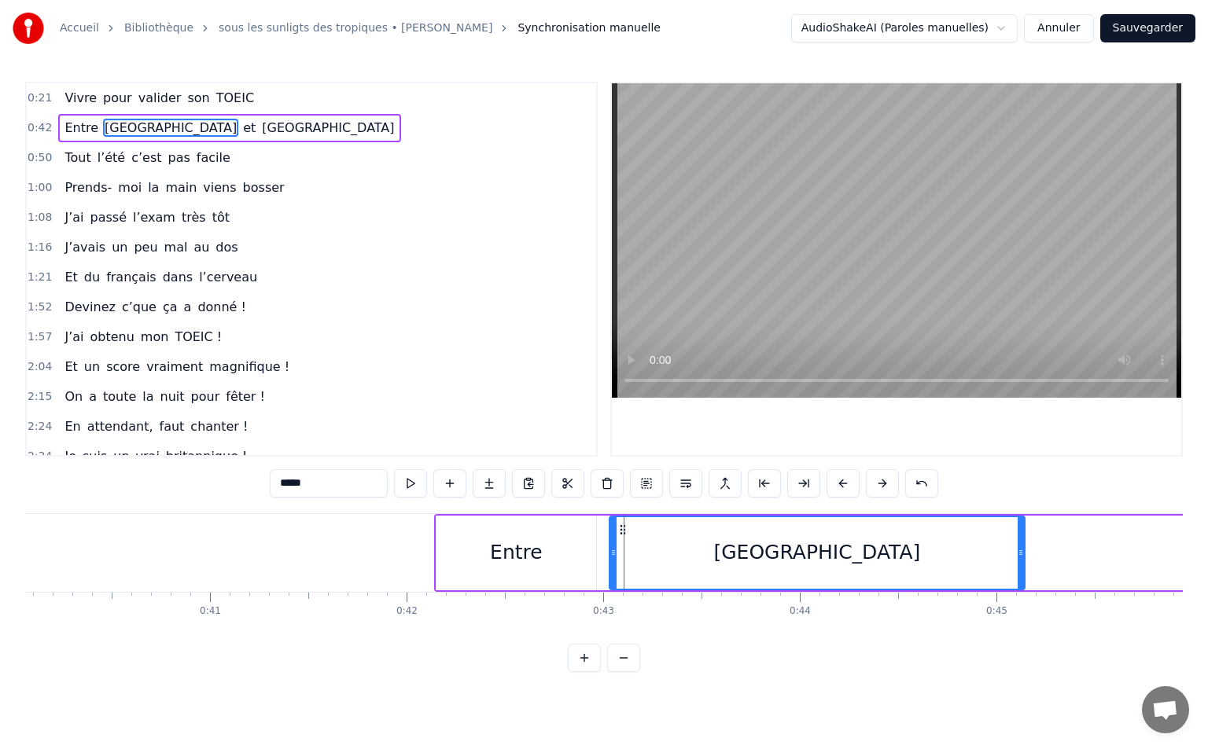
click at [539, 550] on div "Entre" at bounding box center [516, 553] width 160 height 75
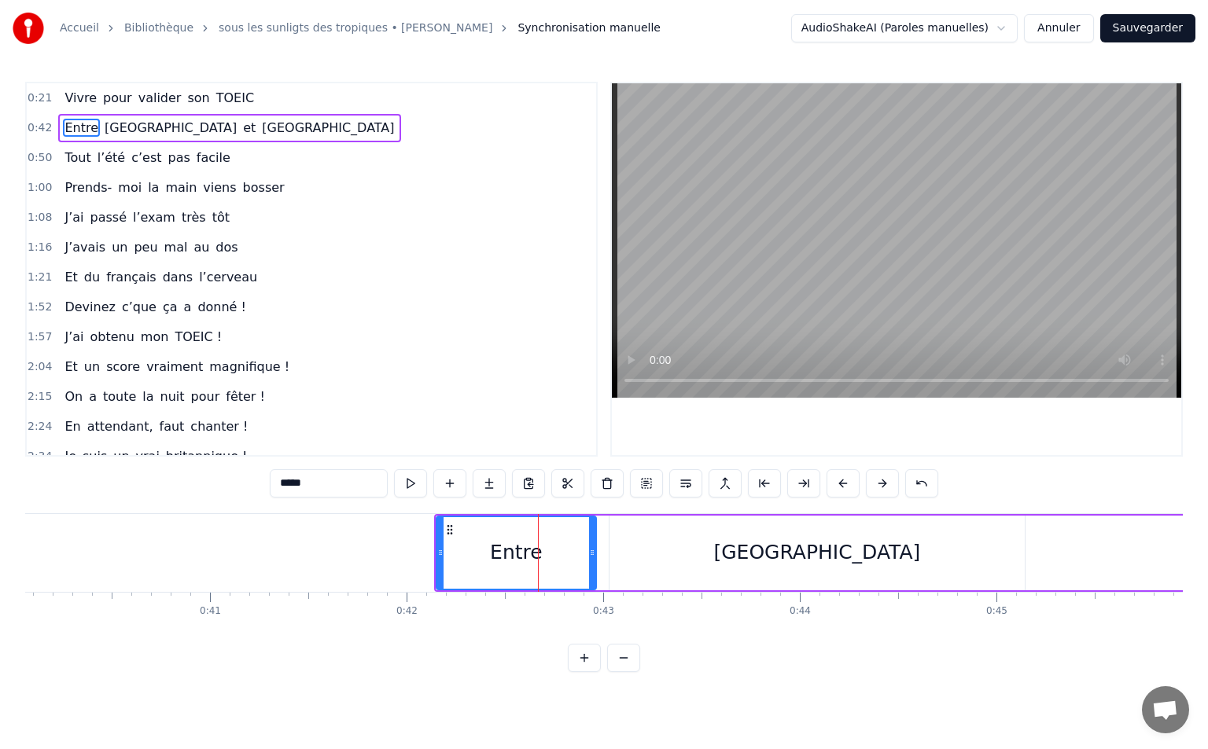
click at [621, 669] on button at bounding box center [623, 658] width 33 height 28
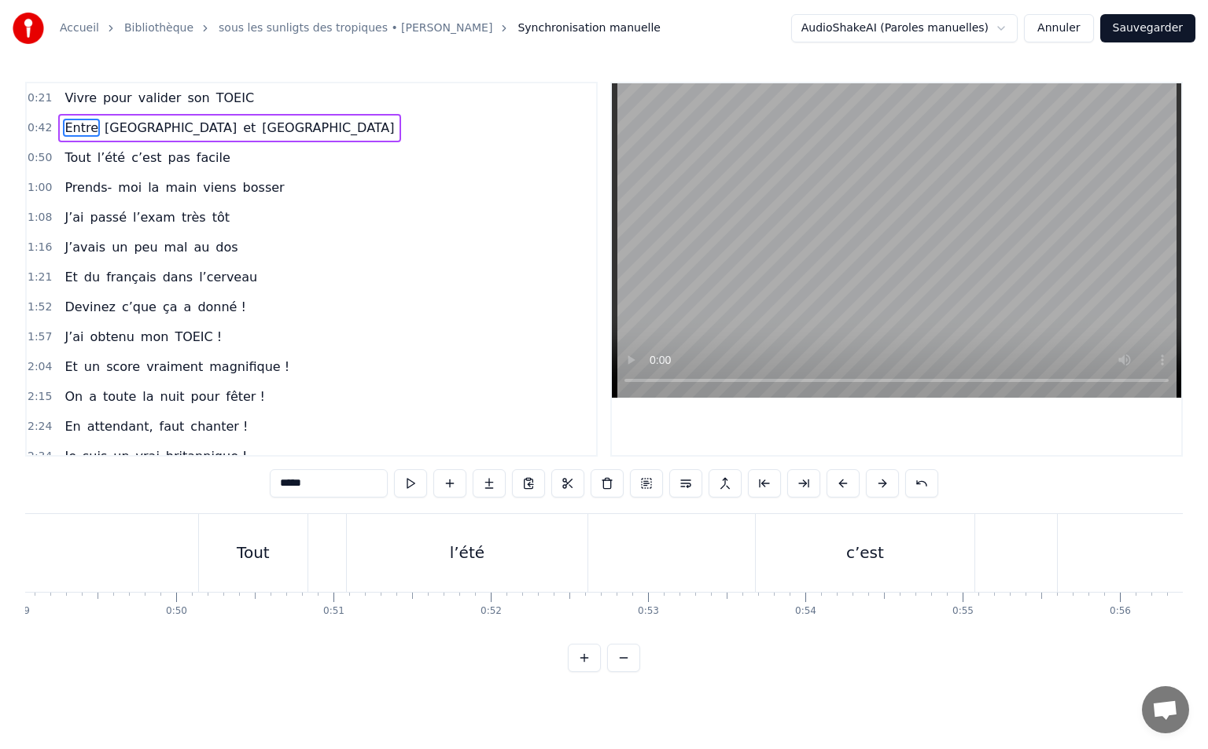
click at [624, 669] on button at bounding box center [623, 658] width 33 height 28
click at [626, 669] on button at bounding box center [623, 658] width 33 height 28
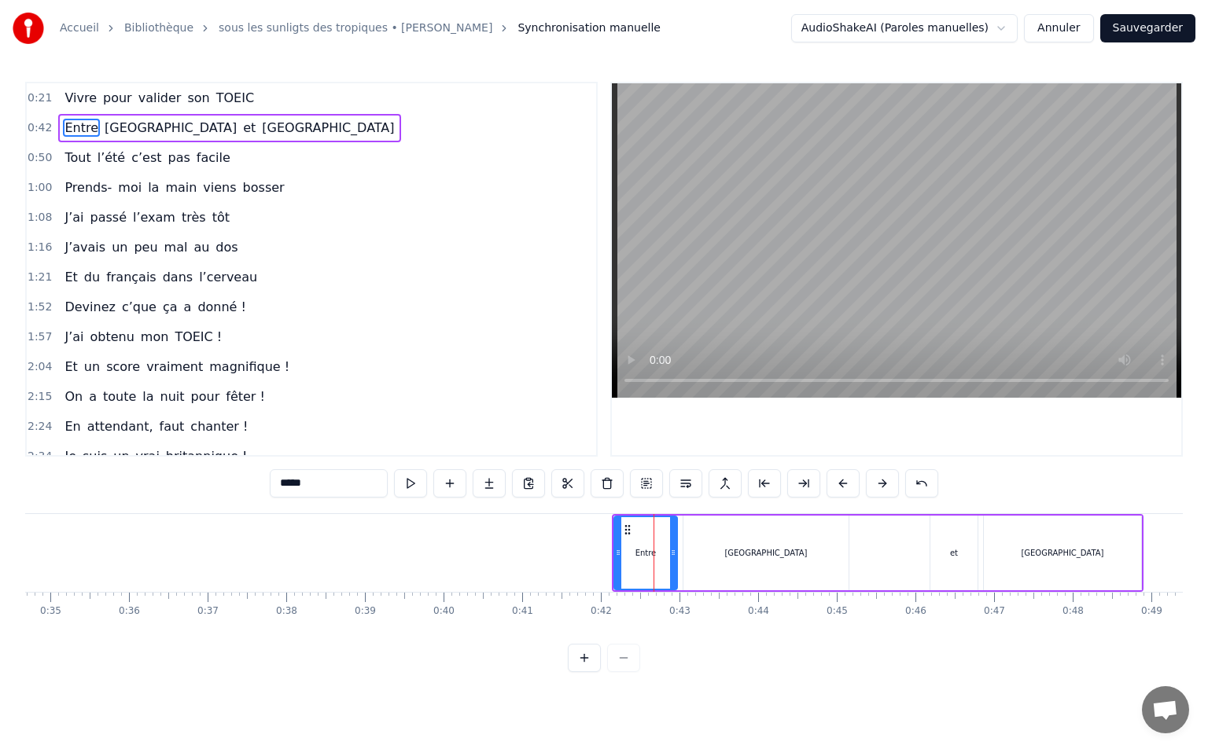
scroll to position [0, 2739]
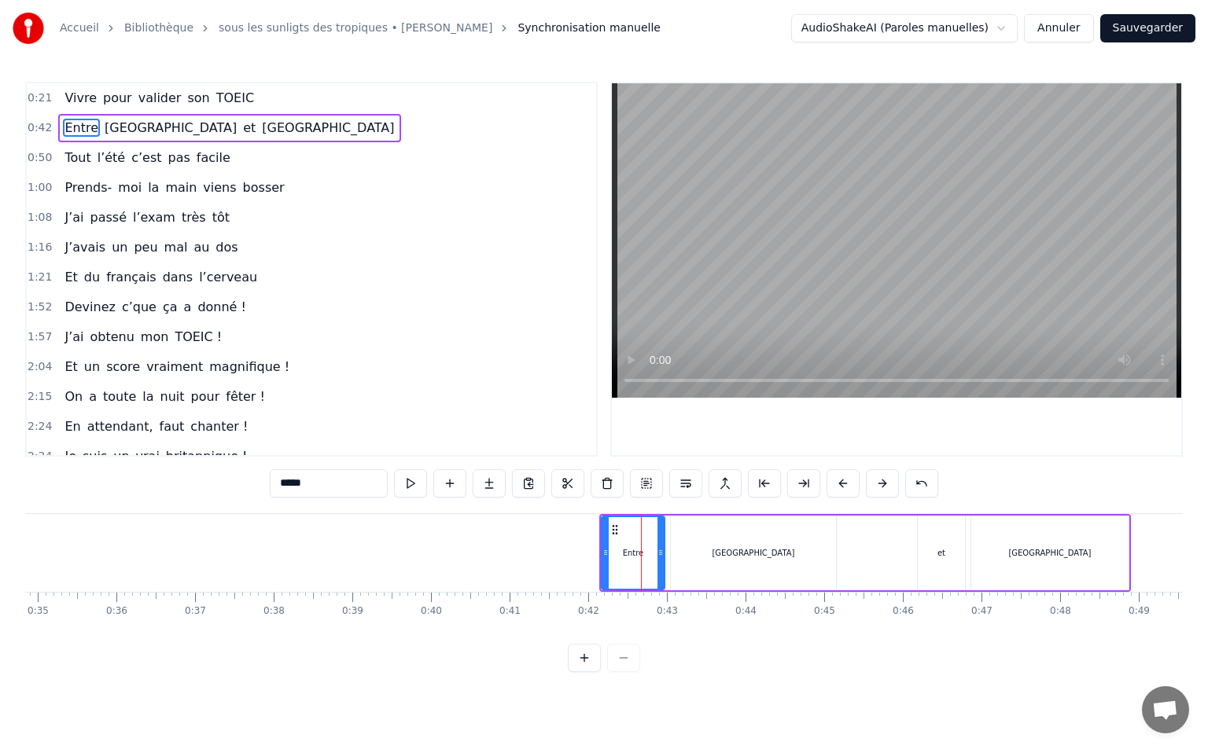
click at [618, 666] on div at bounding box center [604, 658] width 72 height 28
click at [624, 672] on div at bounding box center [604, 658] width 72 height 28
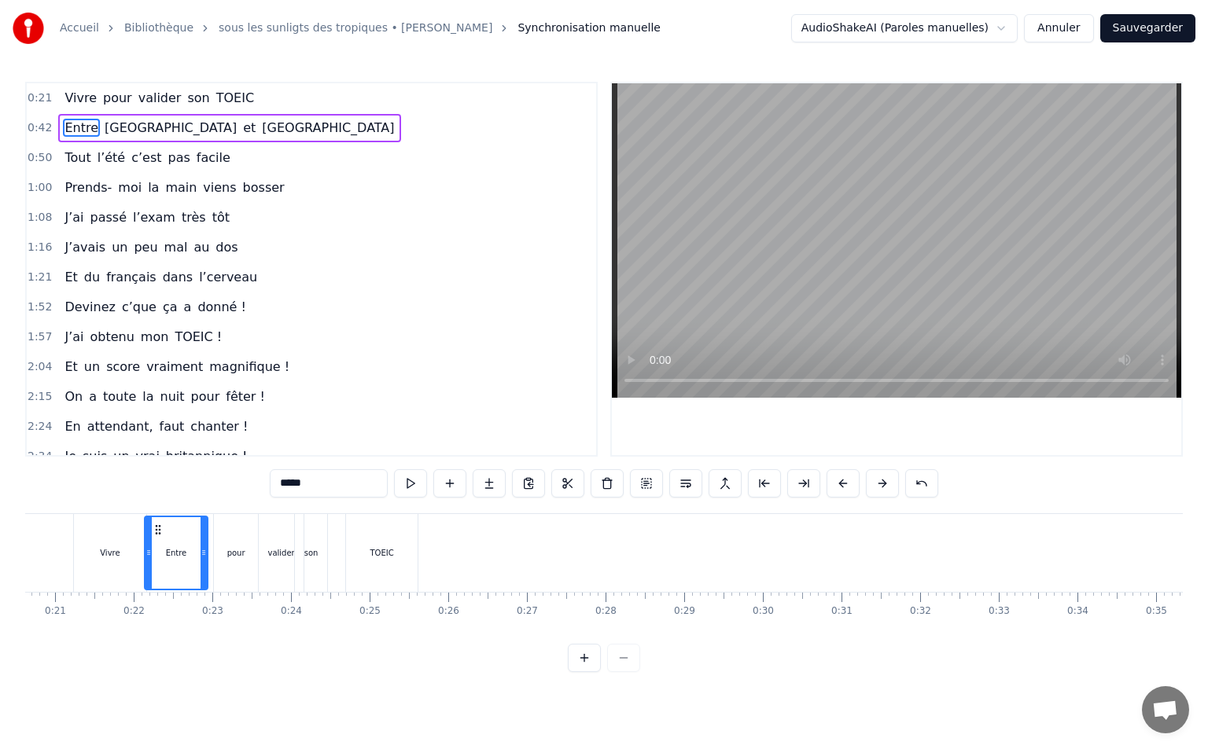
scroll to position [0, 1580]
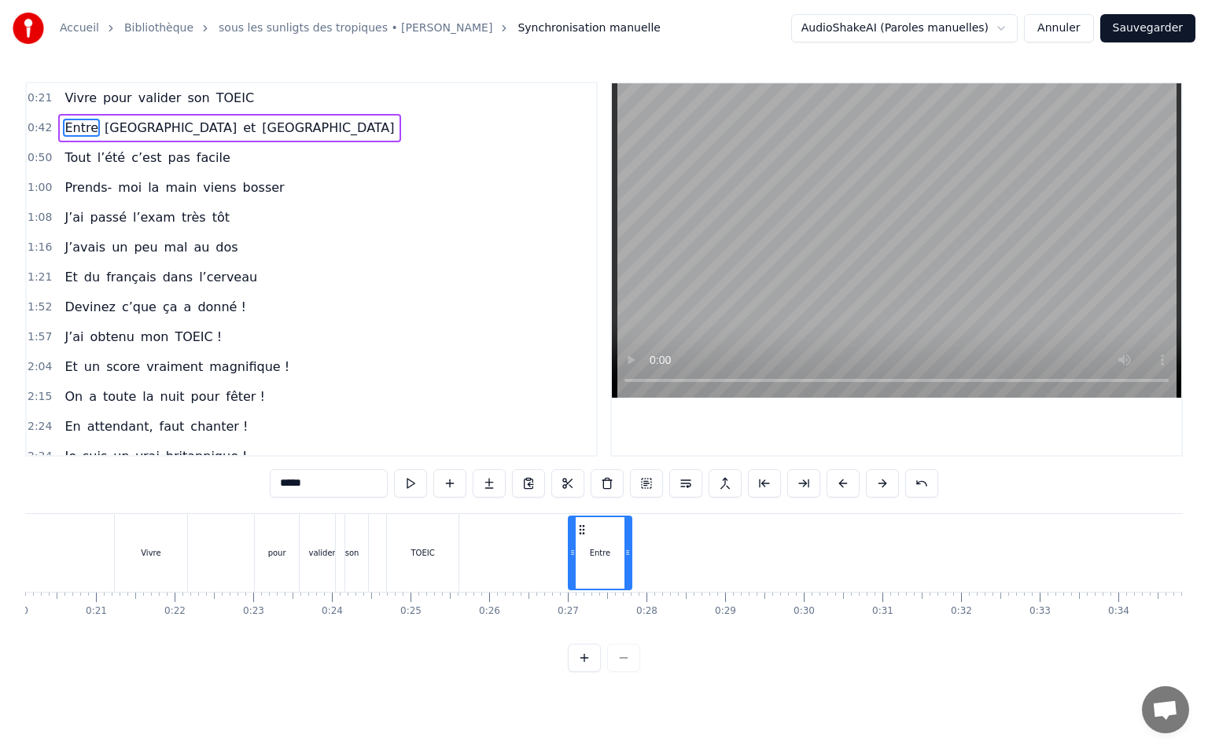
drag, startPoint x: 613, startPoint y: 529, endPoint x: 580, endPoint y: 571, distance: 53.2
click at [580, 571] on div "Entre" at bounding box center [599, 553] width 61 height 72
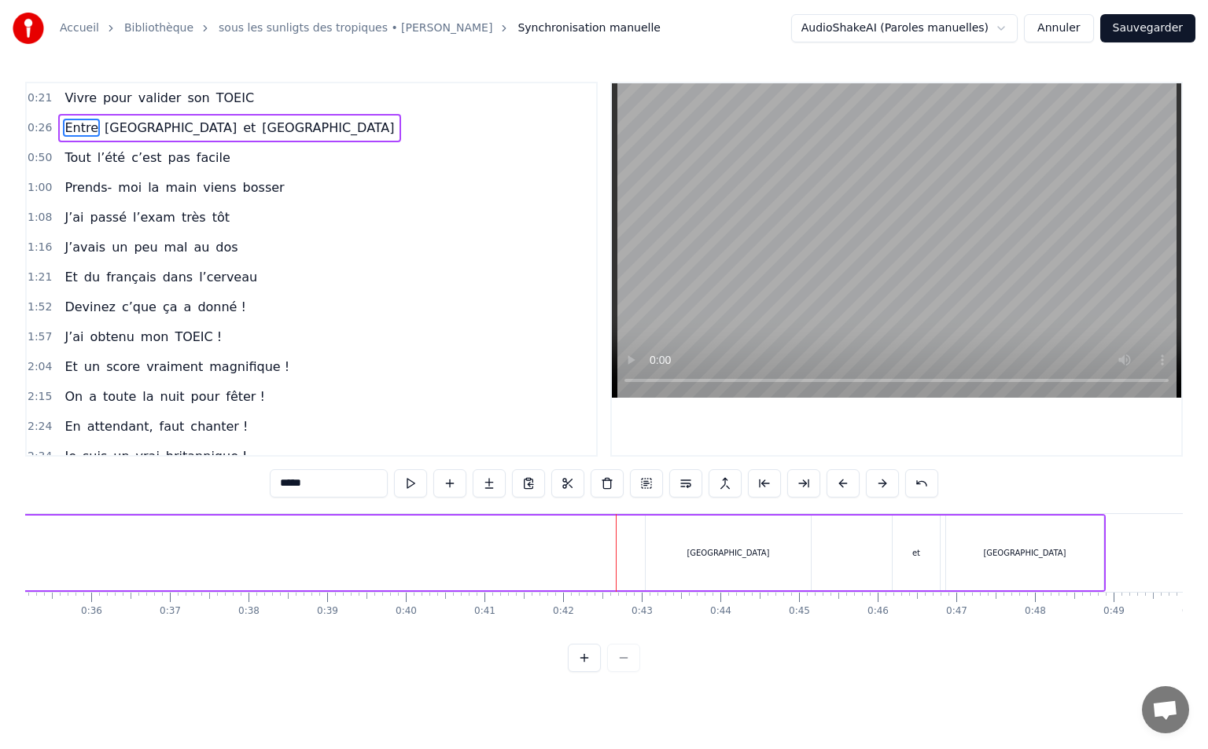
scroll to position [0, 3249]
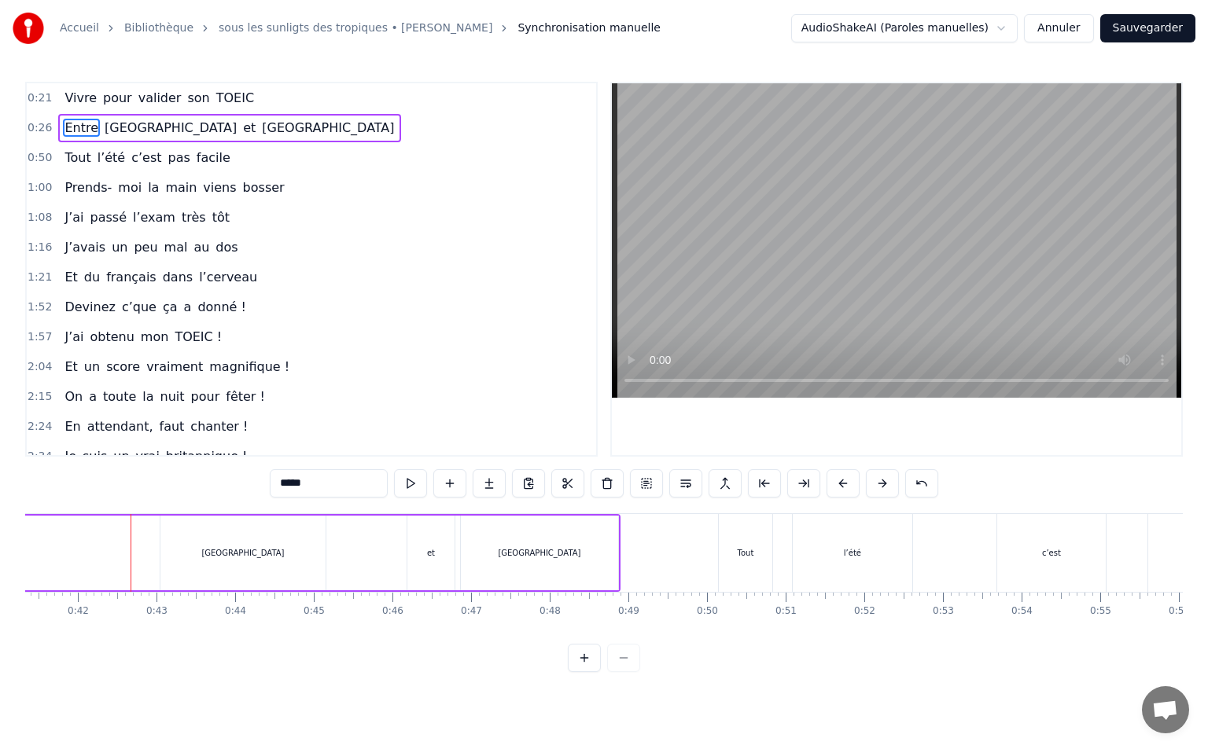
click at [165, 531] on div "[GEOGRAPHIC_DATA]" at bounding box center [242, 553] width 165 height 75
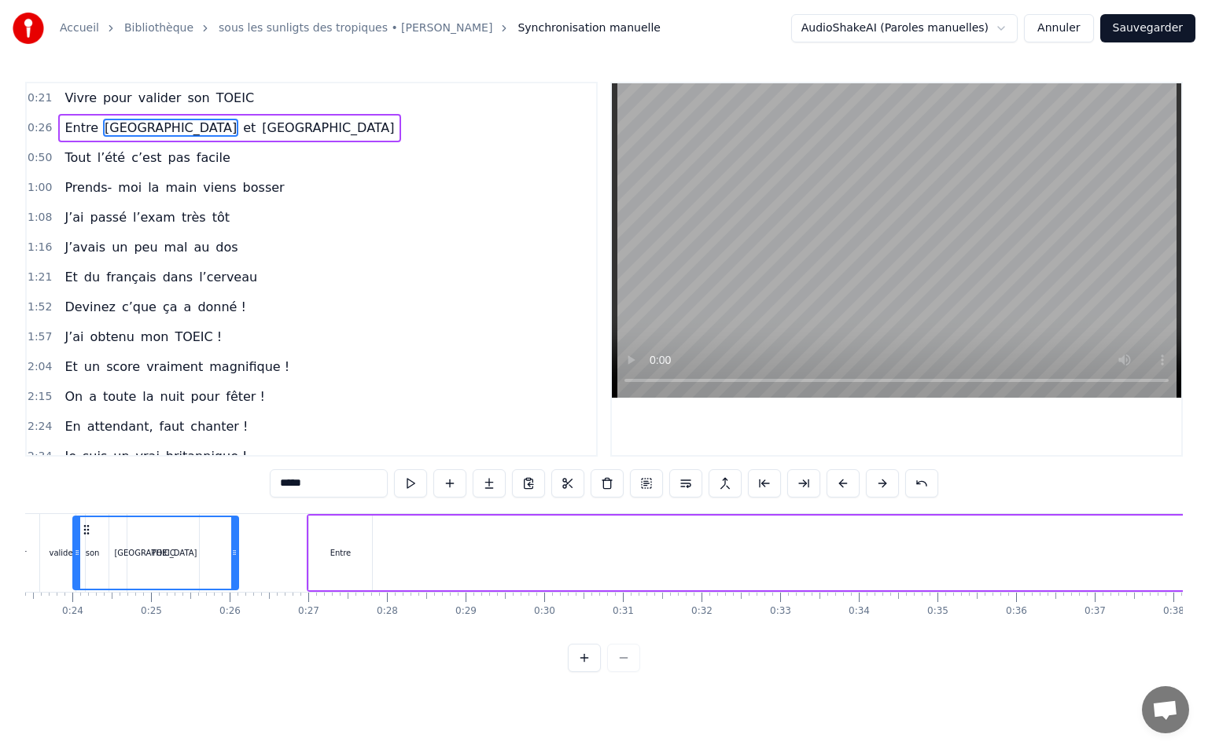
scroll to position [0, 1775]
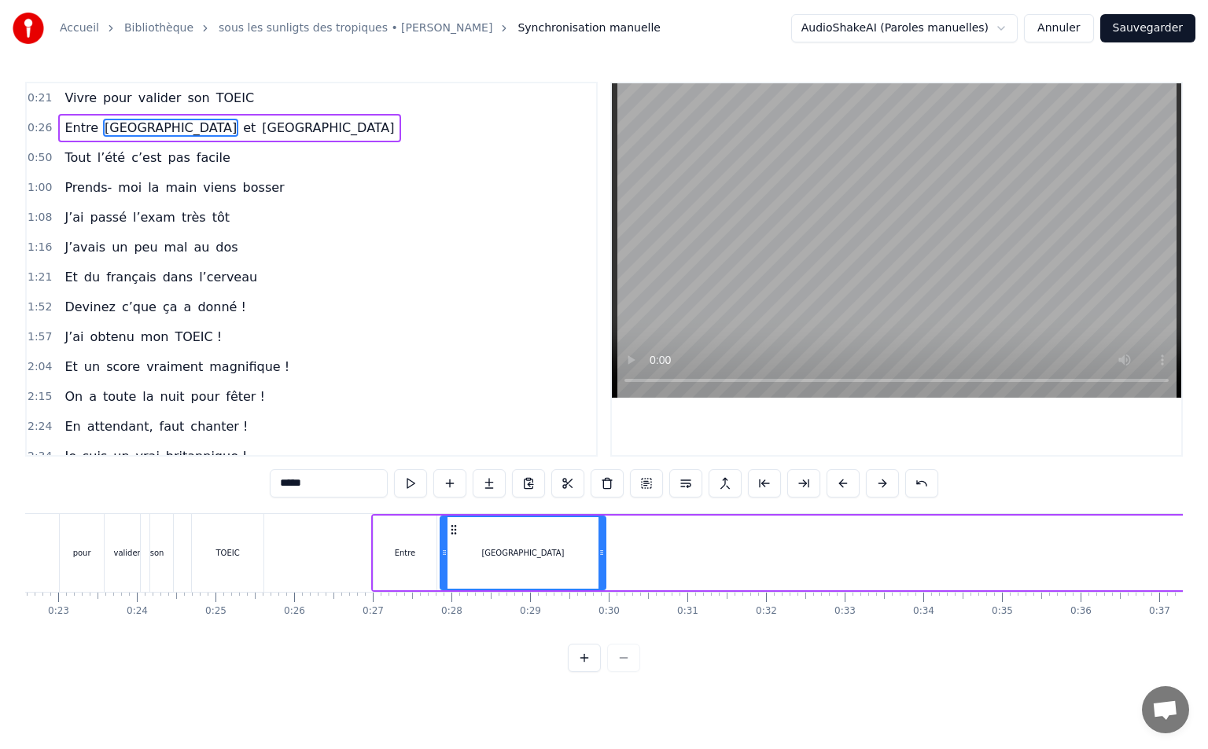
drag, startPoint x: 171, startPoint y: 528, endPoint x: 462, endPoint y: 561, distance: 292.7
click at [452, 565] on div "[GEOGRAPHIC_DATA]" at bounding box center [523, 553] width 164 height 72
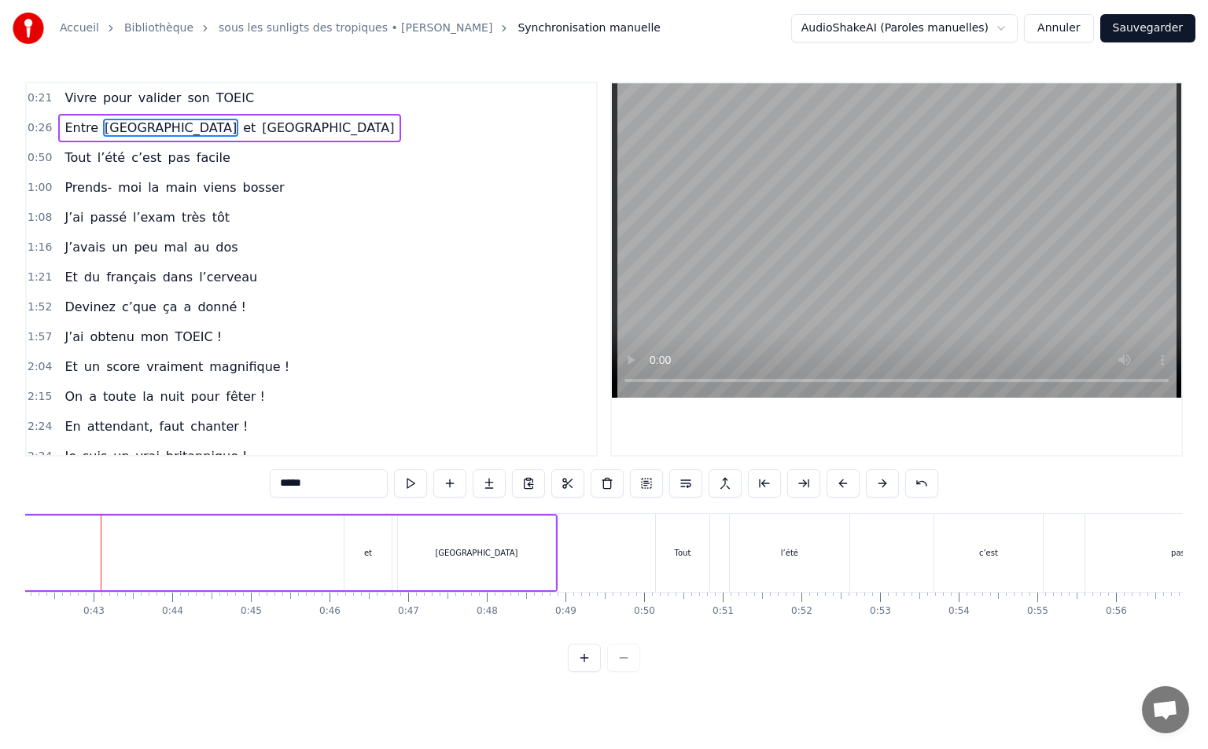
scroll to position [0, 3324]
click at [346, 531] on div "et" at bounding box center [356, 553] width 47 height 75
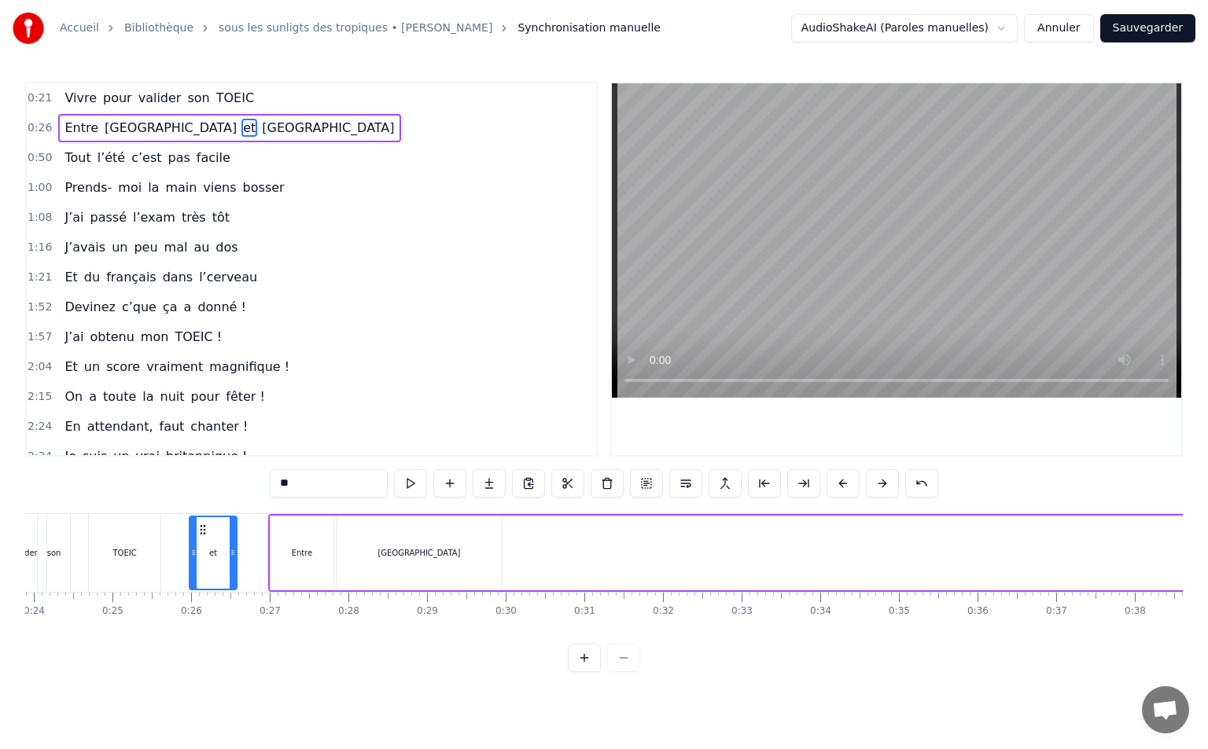
scroll to position [0, 1869]
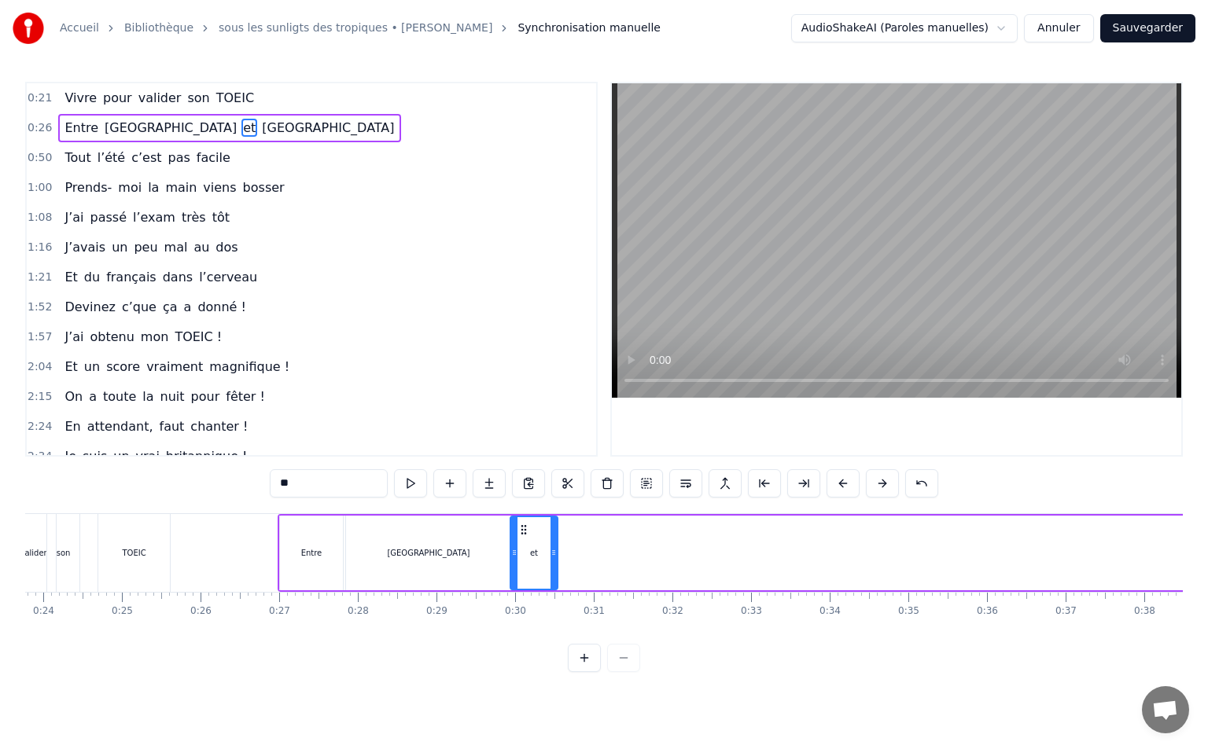
drag, startPoint x: 348, startPoint y: 531, endPoint x: 526, endPoint y: 566, distance: 181.2
click at [526, 566] on div "et" at bounding box center [534, 553] width 46 height 72
click at [487, 576] on div "[GEOGRAPHIC_DATA]" at bounding box center [428, 553] width 165 height 75
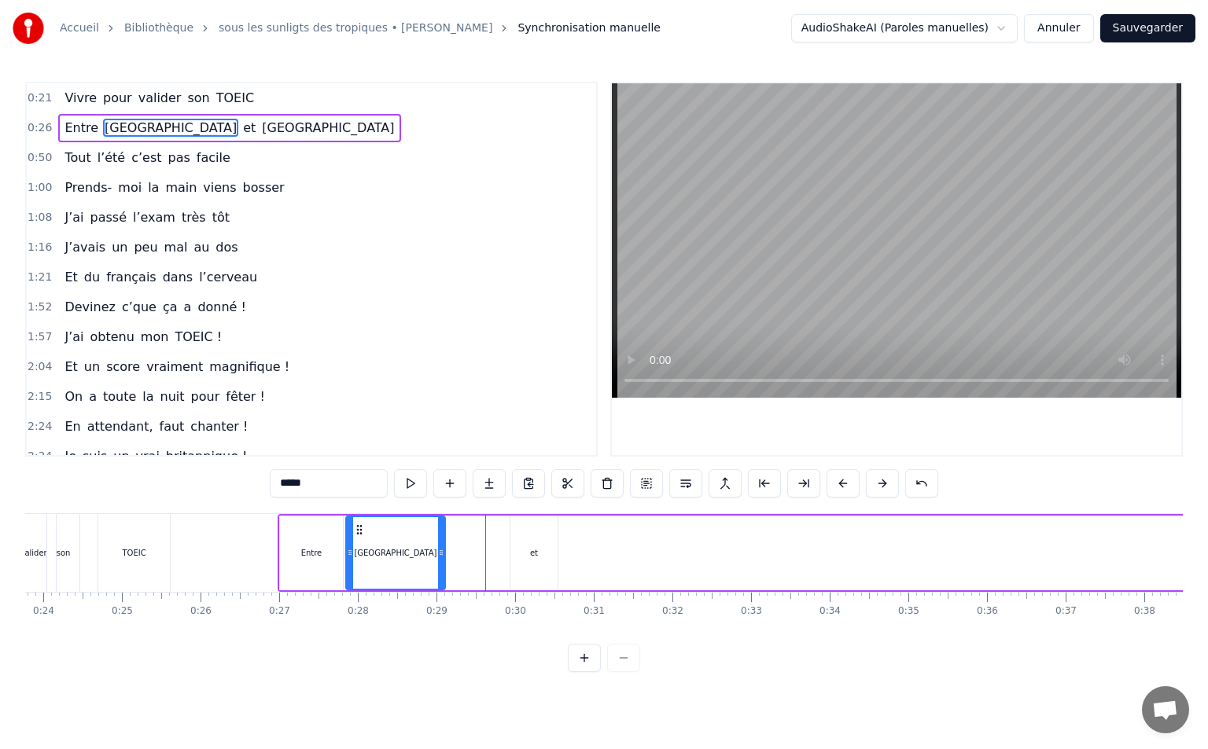
drag, startPoint x: 507, startPoint y: 553, endPoint x: 441, endPoint y: 557, distance: 66.2
click at [441, 557] on icon at bounding box center [441, 552] width 6 height 13
click at [541, 541] on div "et" at bounding box center [533, 553] width 47 height 75
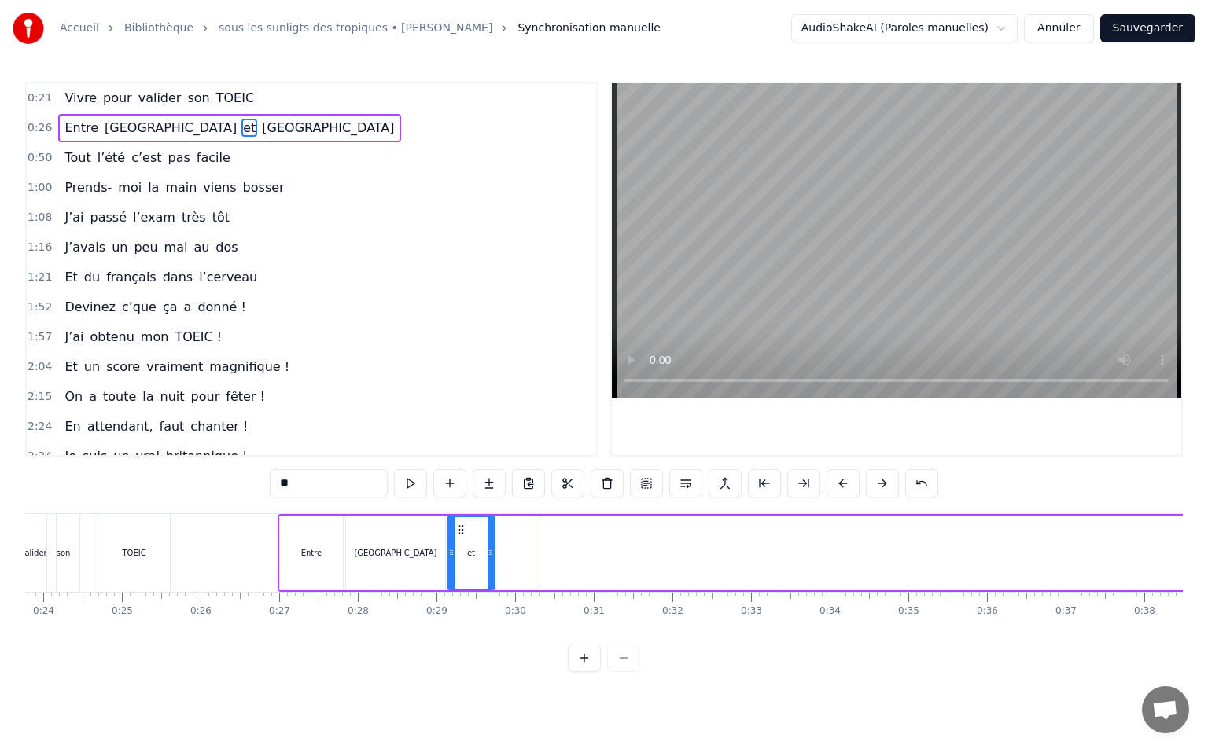
drag, startPoint x: 523, startPoint y: 527, endPoint x: 460, endPoint y: 530, distance: 63.0
click at [460, 530] on icon at bounding box center [460, 530] width 13 height 13
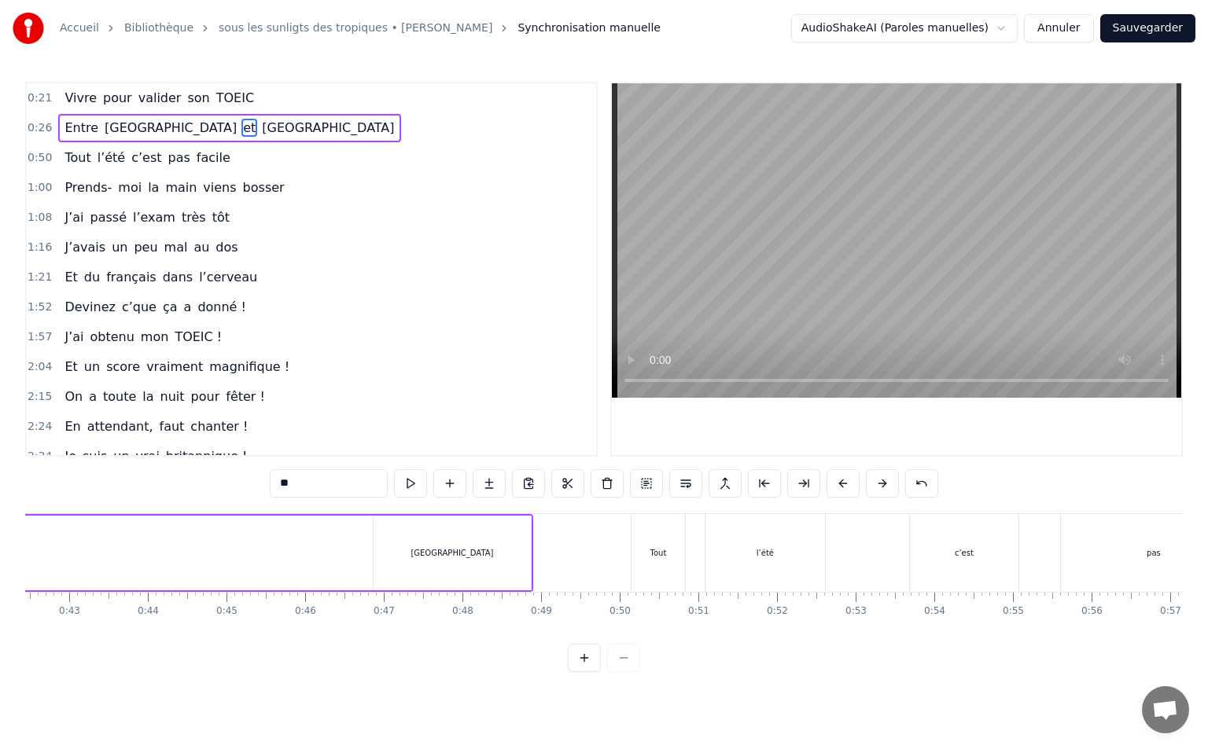
scroll to position [0, 3338]
click at [445, 560] on div "[GEOGRAPHIC_DATA]" at bounding box center [451, 553] width 157 height 75
type input "*****"
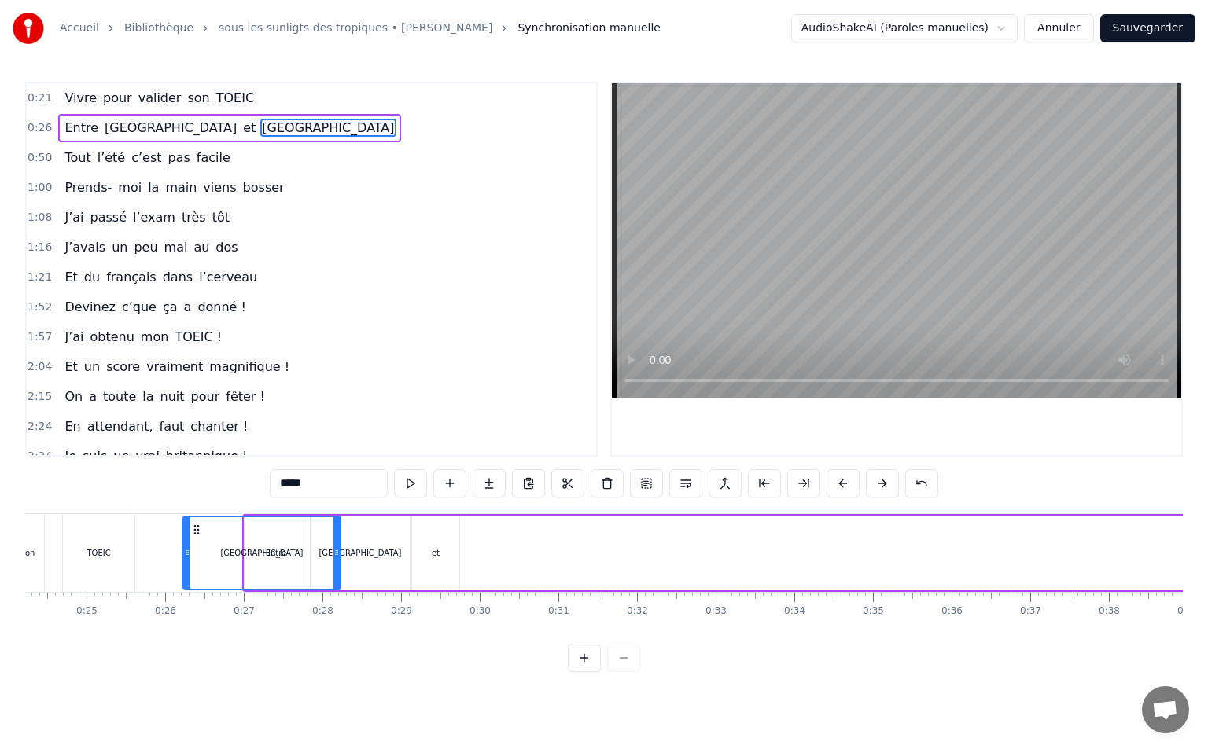
scroll to position [0, 1902]
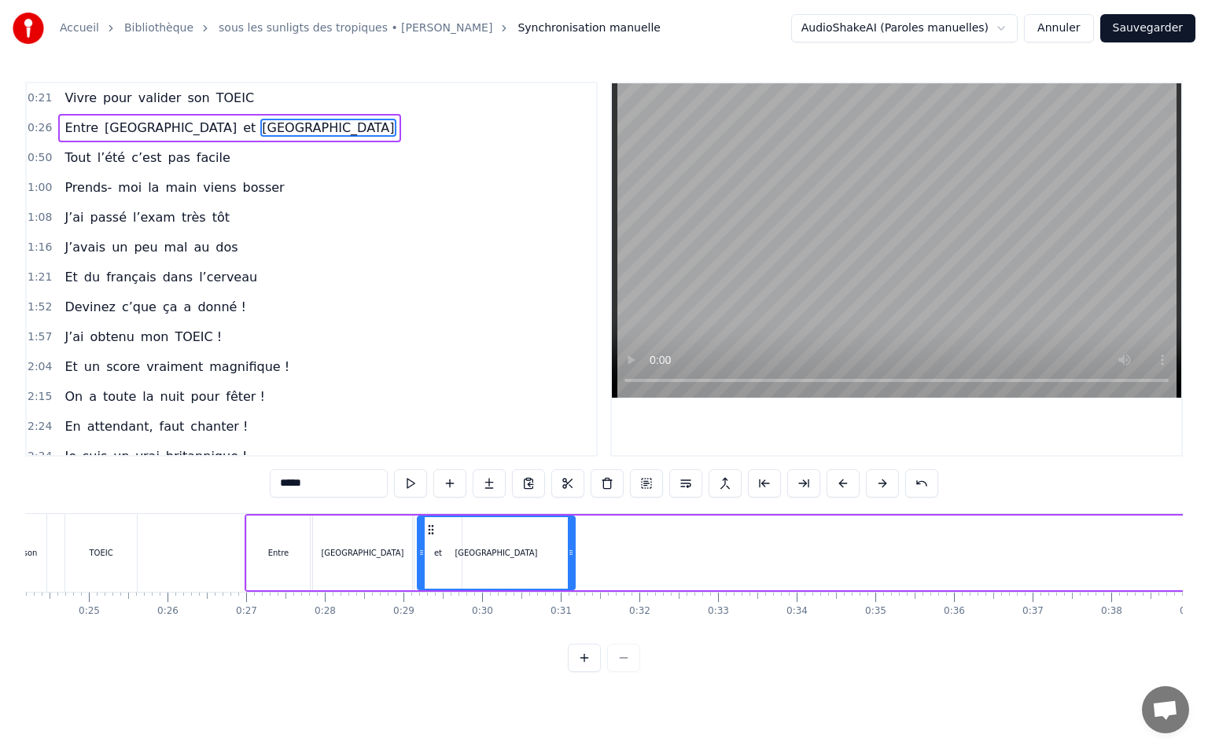
drag, startPoint x: 375, startPoint y: 531, endPoint x: 431, endPoint y: 583, distance: 75.7
click at [431, 583] on div "[GEOGRAPHIC_DATA]" at bounding box center [496, 553] width 156 height 72
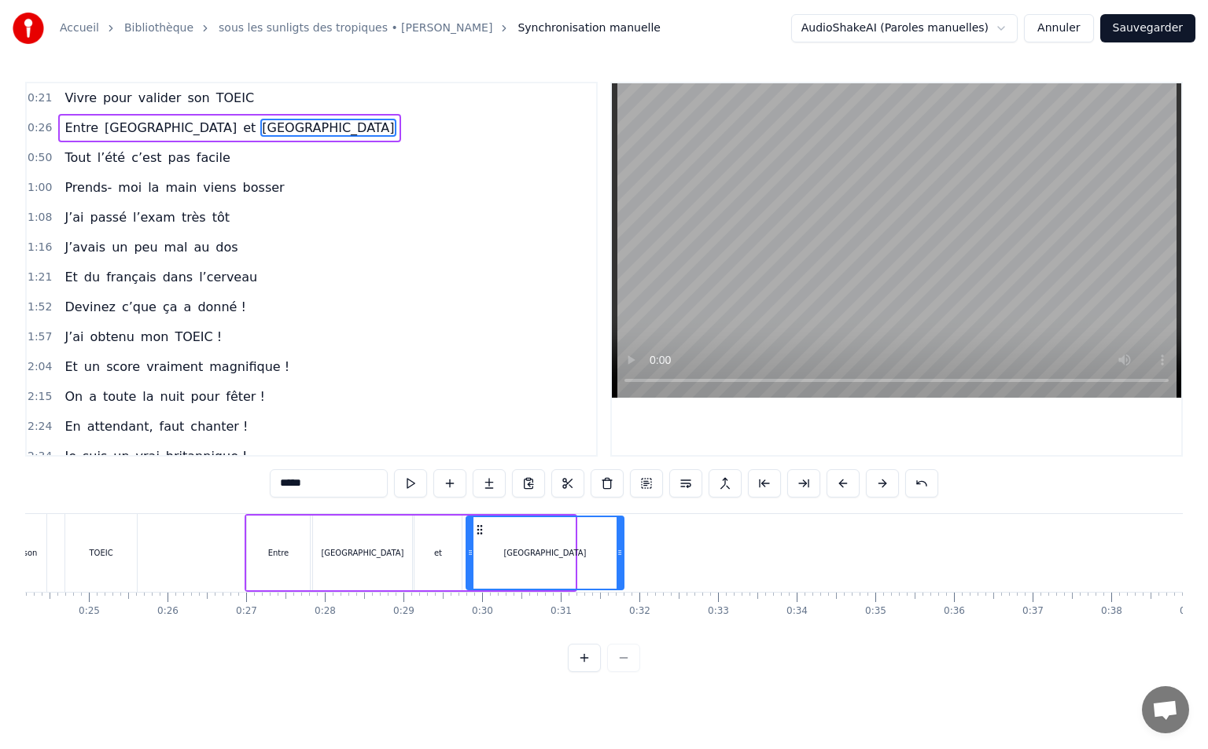
drag, startPoint x: 428, startPoint y: 528, endPoint x: 476, endPoint y: 528, distance: 48.8
click at [476, 528] on icon at bounding box center [479, 530] width 13 height 13
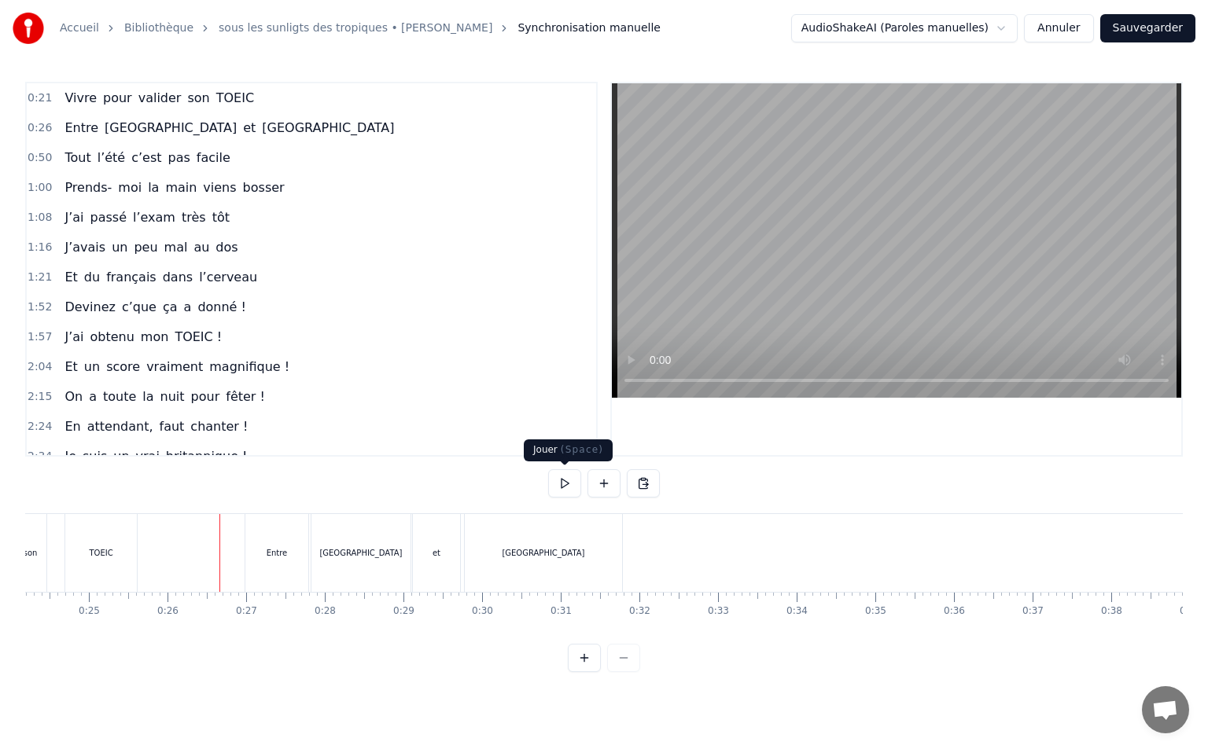
click at [572, 479] on button at bounding box center [564, 483] width 33 height 28
click at [571, 480] on button at bounding box center [564, 483] width 33 height 28
click at [318, 557] on div "[GEOGRAPHIC_DATA]" at bounding box center [360, 553] width 99 height 78
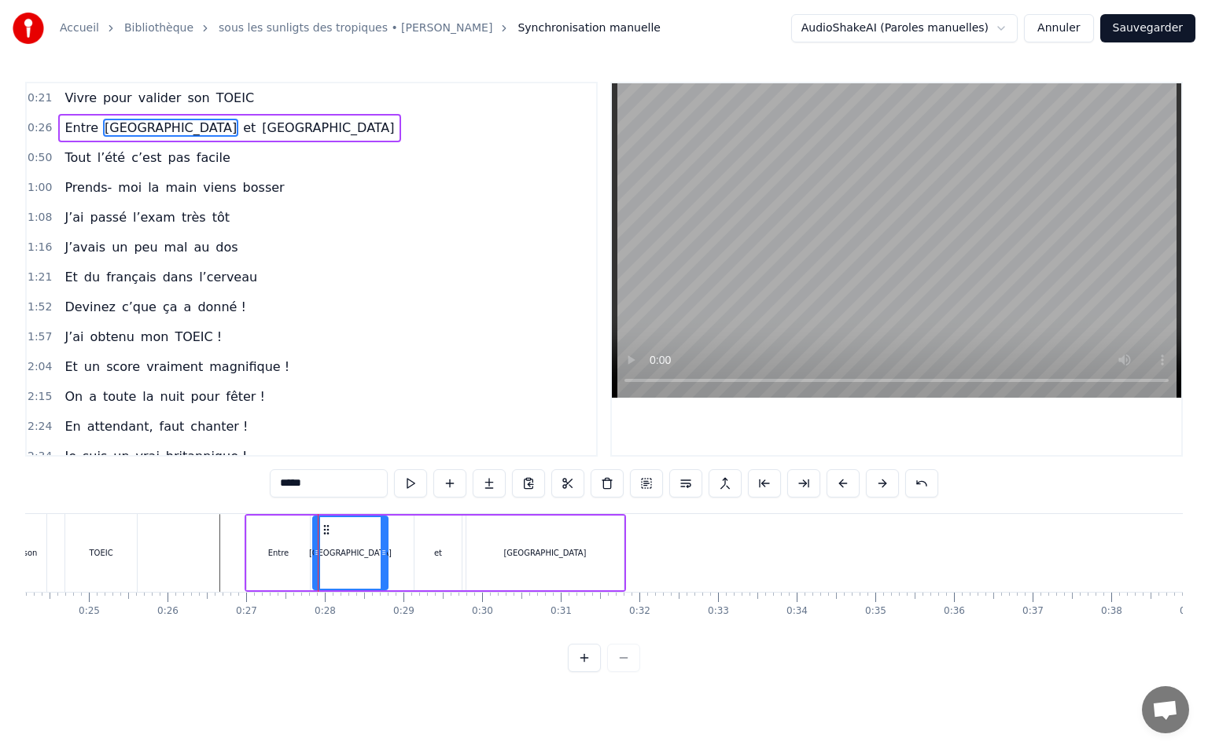
drag, startPoint x: 407, startPoint y: 544, endPoint x: 383, endPoint y: 545, distance: 24.4
click at [383, 545] on div at bounding box center [384, 553] width 6 height 72
click at [441, 542] on div "et" at bounding box center [437, 553] width 47 height 75
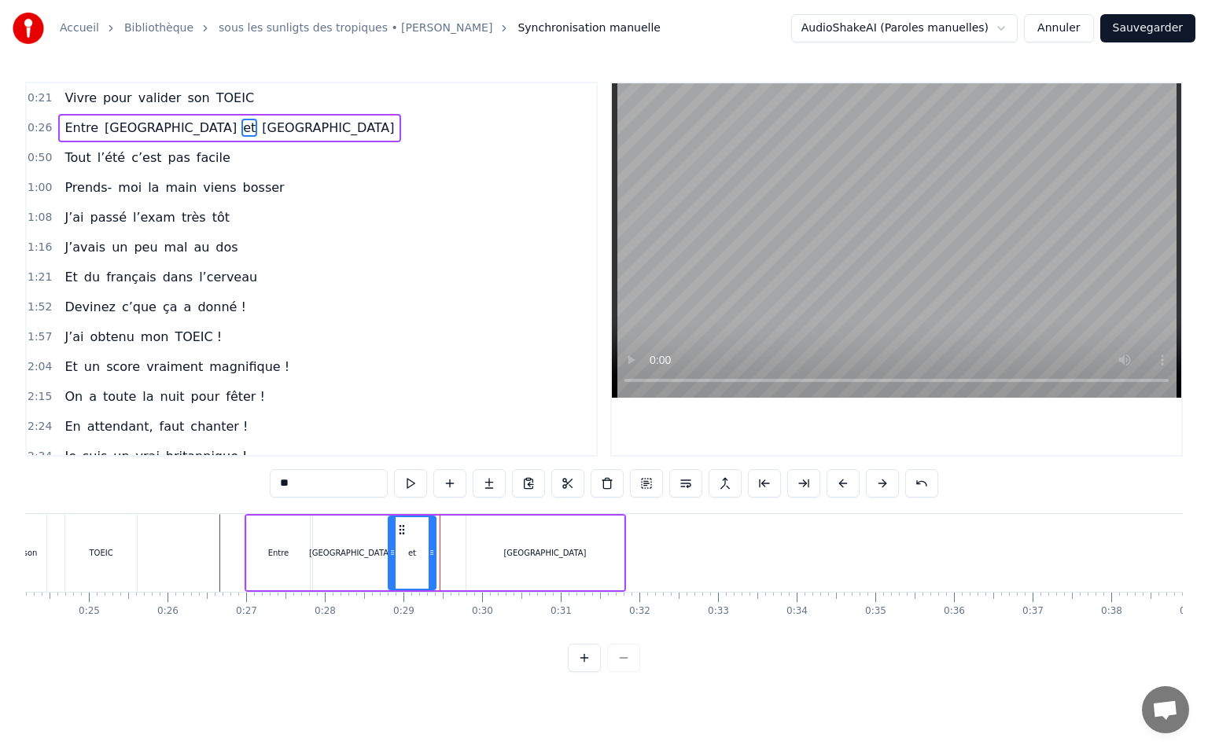
drag, startPoint x: 428, startPoint y: 527, endPoint x: 403, endPoint y: 532, distance: 26.5
click at [403, 532] on icon at bounding box center [401, 530] width 13 height 13
click at [421, 551] on icon at bounding box center [422, 552] width 6 height 13
click at [501, 538] on div "[GEOGRAPHIC_DATA]" at bounding box center [544, 553] width 157 height 75
type input "*****"
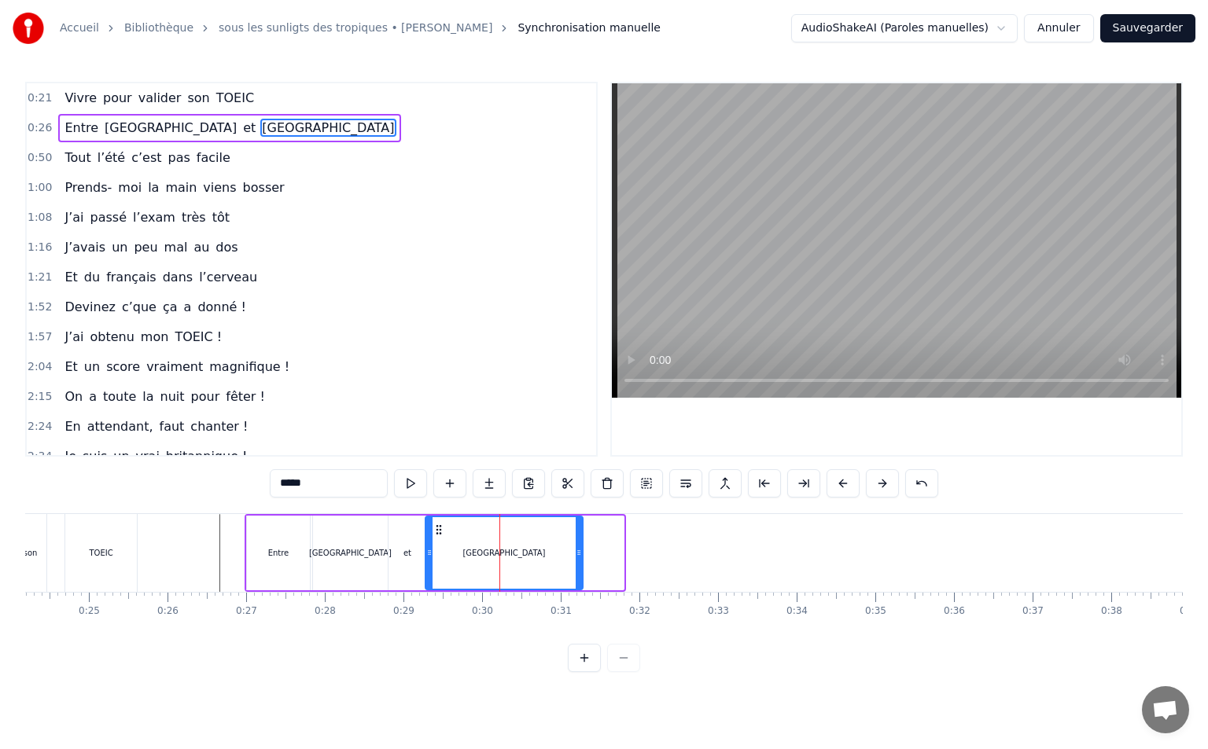
drag, startPoint x: 480, startPoint y: 526, endPoint x: 439, endPoint y: 535, distance: 41.8
click at [439, 535] on icon at bounding box center [438, 530] width 13 height 13
drag, startPoint x: 578, startPoint y: 552, endPoint x: 492, endPoint y: 561, distance: 86.1
click at [492, 561] on div at bounding box center [493, 553] width 6 height 72
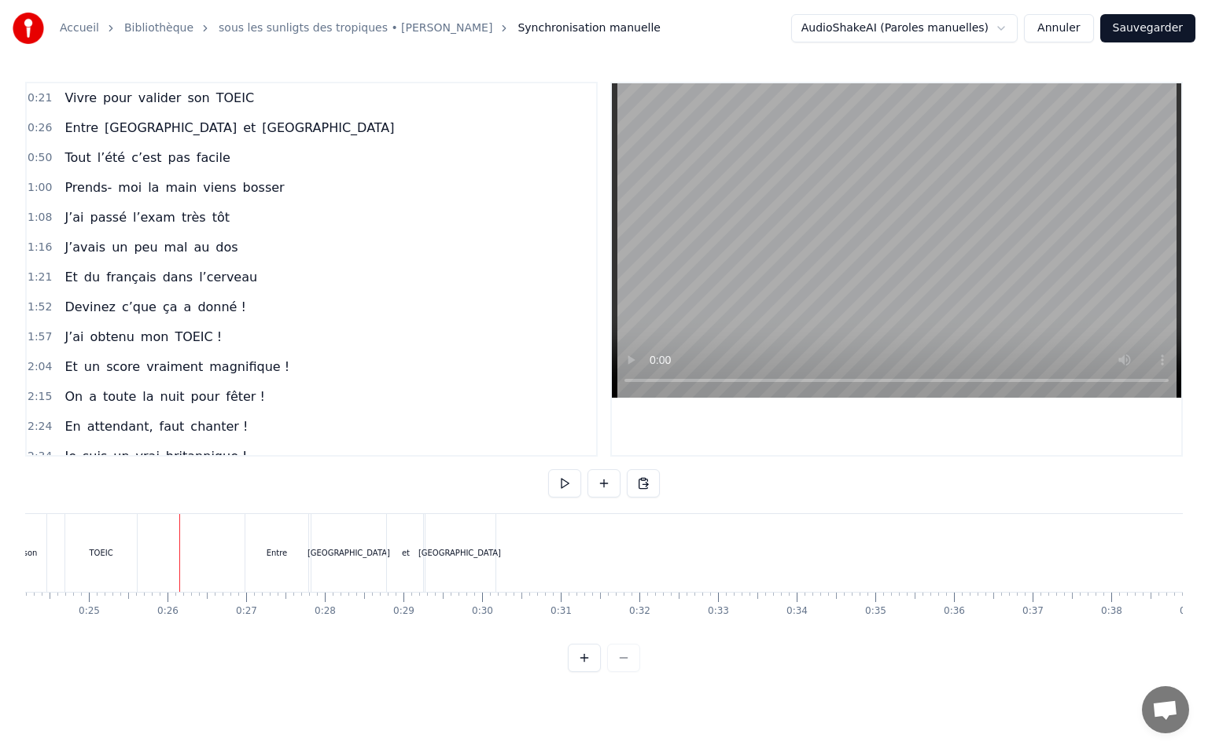
click at [569, 486] on button at bounding box center [564, 483] width 33 height 28
click at [564, 482] on button at bounding box center [564, 483] width 33 height 28
click at [462, 537] on div "[GEOGRAPHIC_DATA]" at bounding box center [460, 553] width 72 height 78
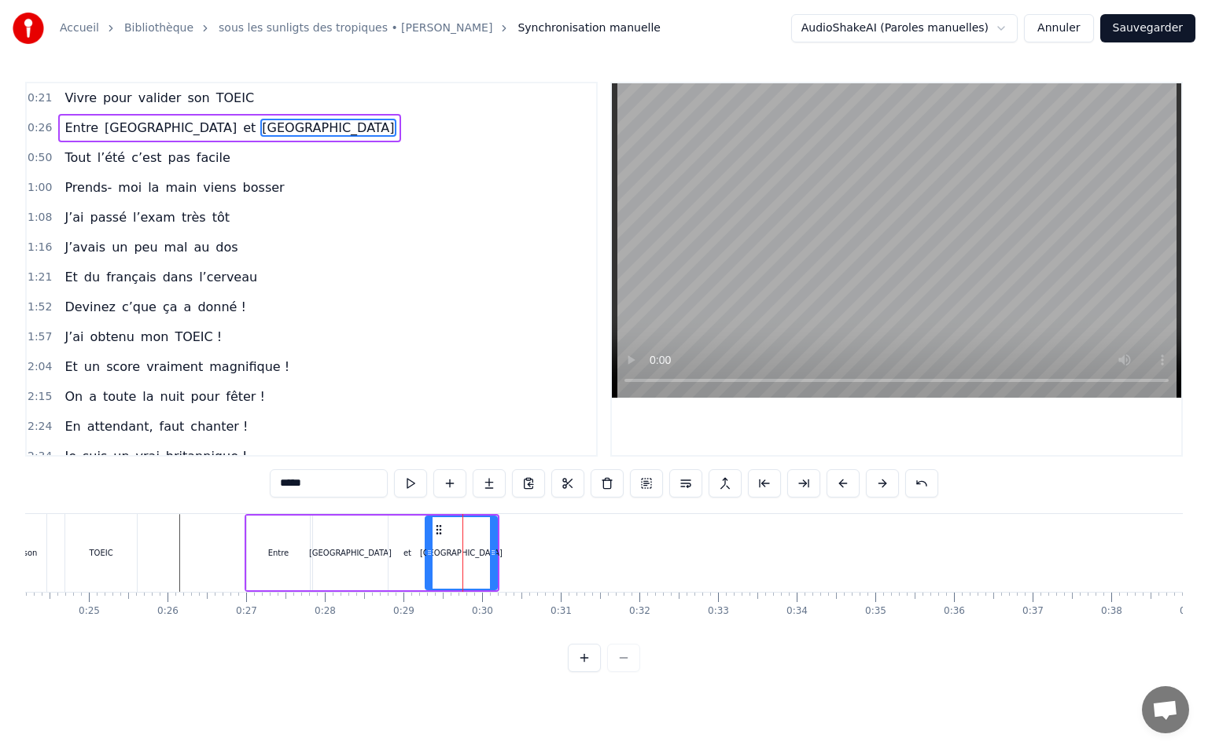
click at [439, 530] on icon at bounding box center [438, 530] width 13 height 13
click at [443, 528] on icon at bounding box center [443, 530] width 13 height 13
click at [408, 531] on div "et" at bounding box center [407, 553] width 38 height 75
click at [408, 528] on icon at bounding box center [406, 530] width 13 height 13
click at [374, 531] on div "[GEOGRAPHIC_DATA]" at bounding box center [350, 553] width 75 height 75
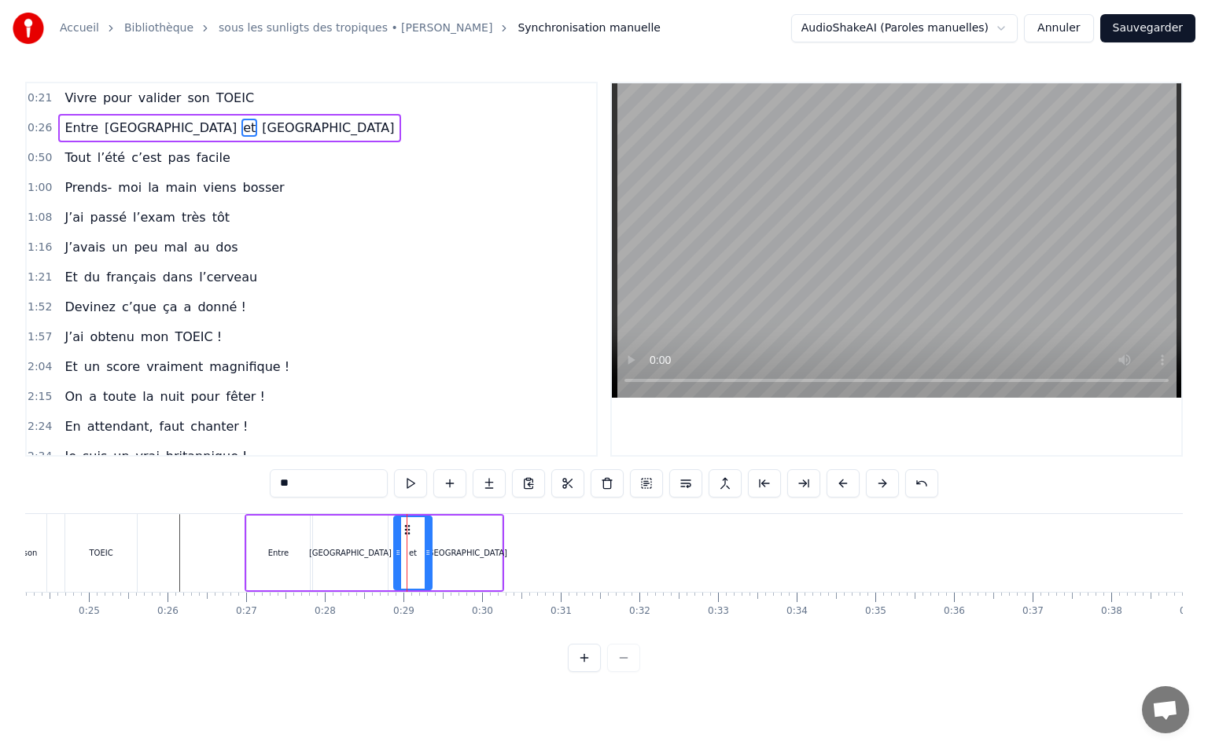
type input "*****"
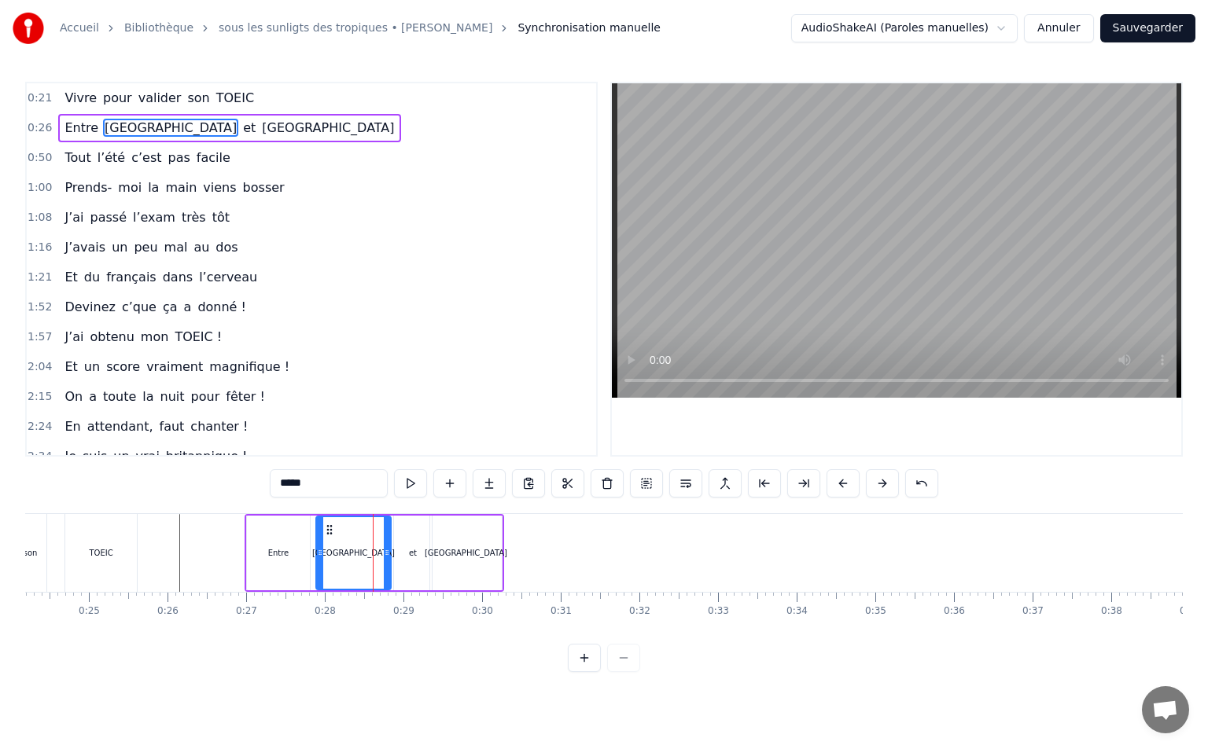
click at [329, 528] on icon at bounding box center [329, 530] width 13 height 13
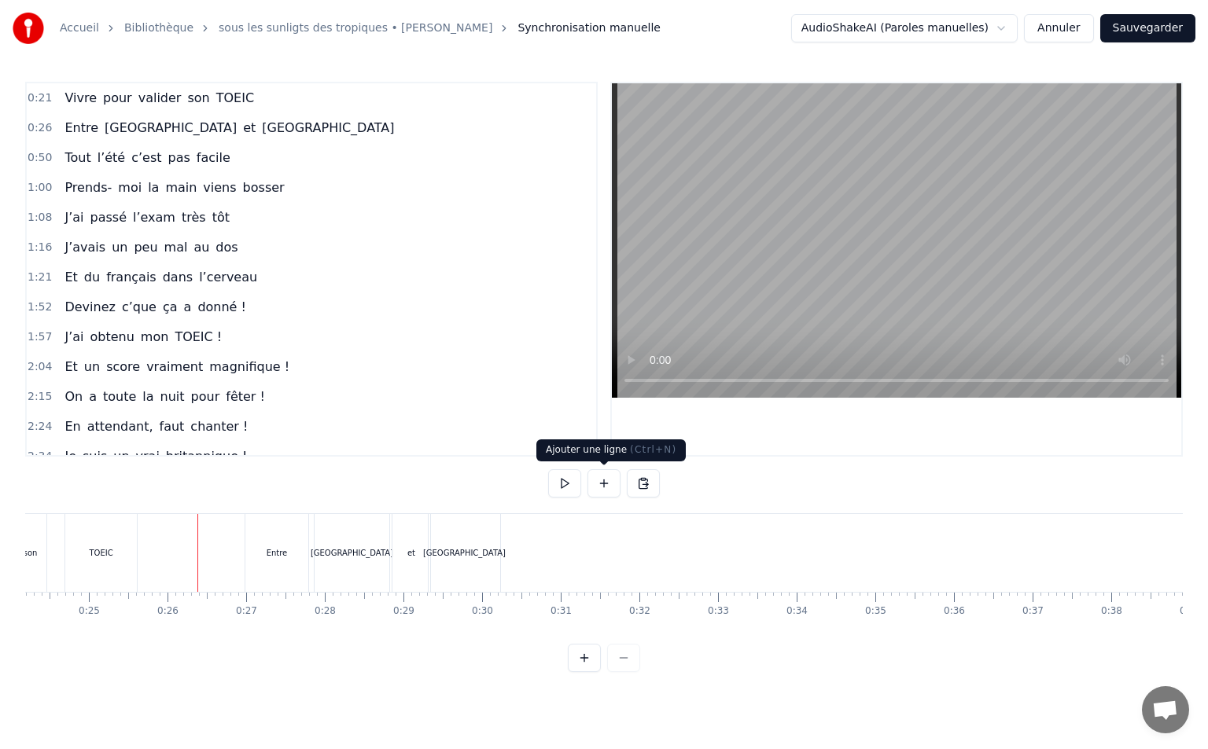
click at [562, 487] on button at bounding box center [564, 483] width 33 height 28
click at [412, 544] on div "et" at bounding box center [411, 553] width 38 height 78
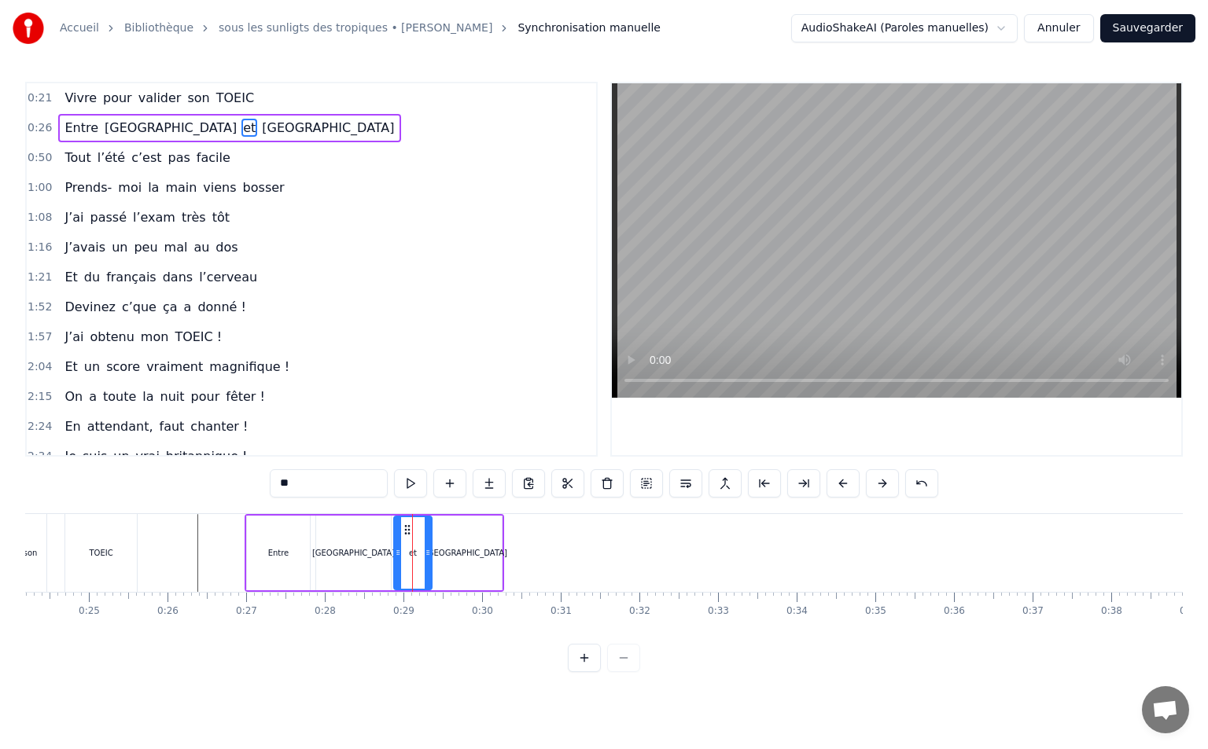
click at [465, 545] on div "[GEOGRAPHIC_DATA]" at bounding box center [466, 553] width 72 height 75
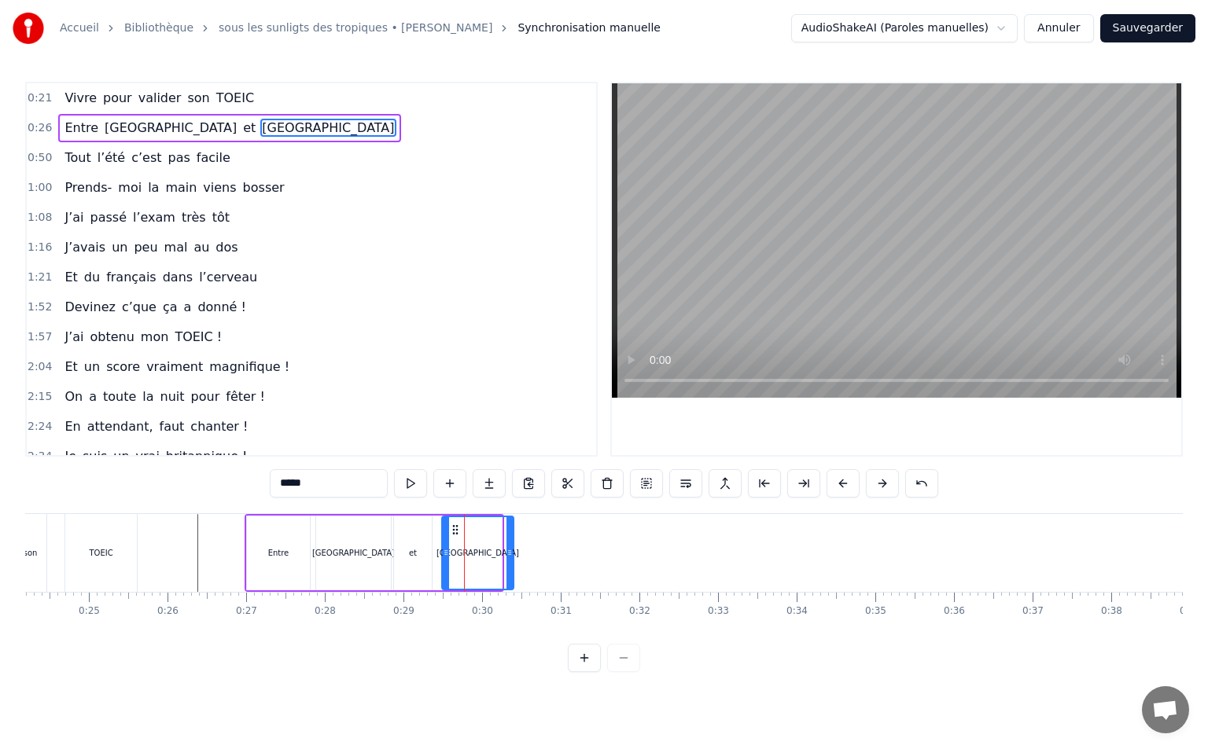
drag, startPoint x: 443, startPoint y: 531, endPoint x: 454, endPoint y: 535, distance: 12.2
click at [454, 535] on icon at bounding box center [455, 530] width 13 height 13
click at [423, 534] on div "et" at bounding box center [413, 553] width 38 height 75
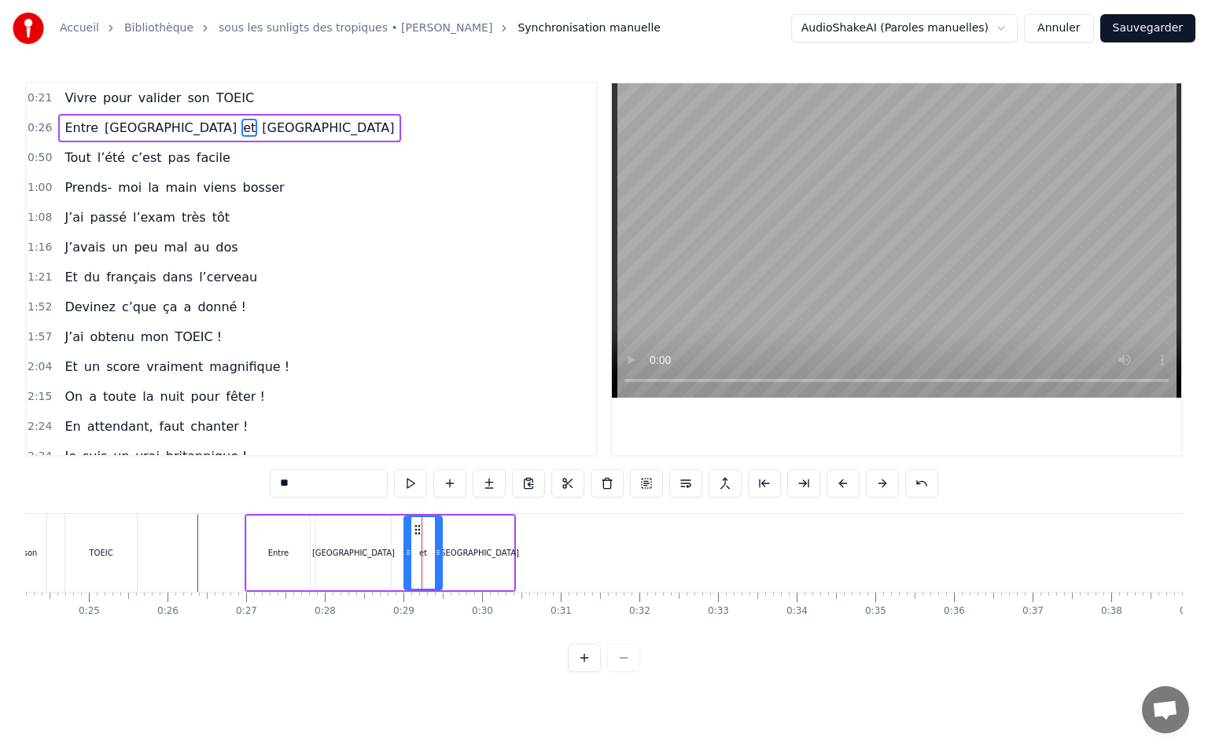
drag, startPoint x: 405, startPoint y: 526, endPoint x: 415, endPoint y: 528, distance: 10.5
click at [415, 528] on icon at bounding box center [417, 530] width 13 height 13
click at [366, 539] on div "[GEOGRAPHIC_DATA]" at bounding box center [353, 553] width 75 height 75
type input "*****"
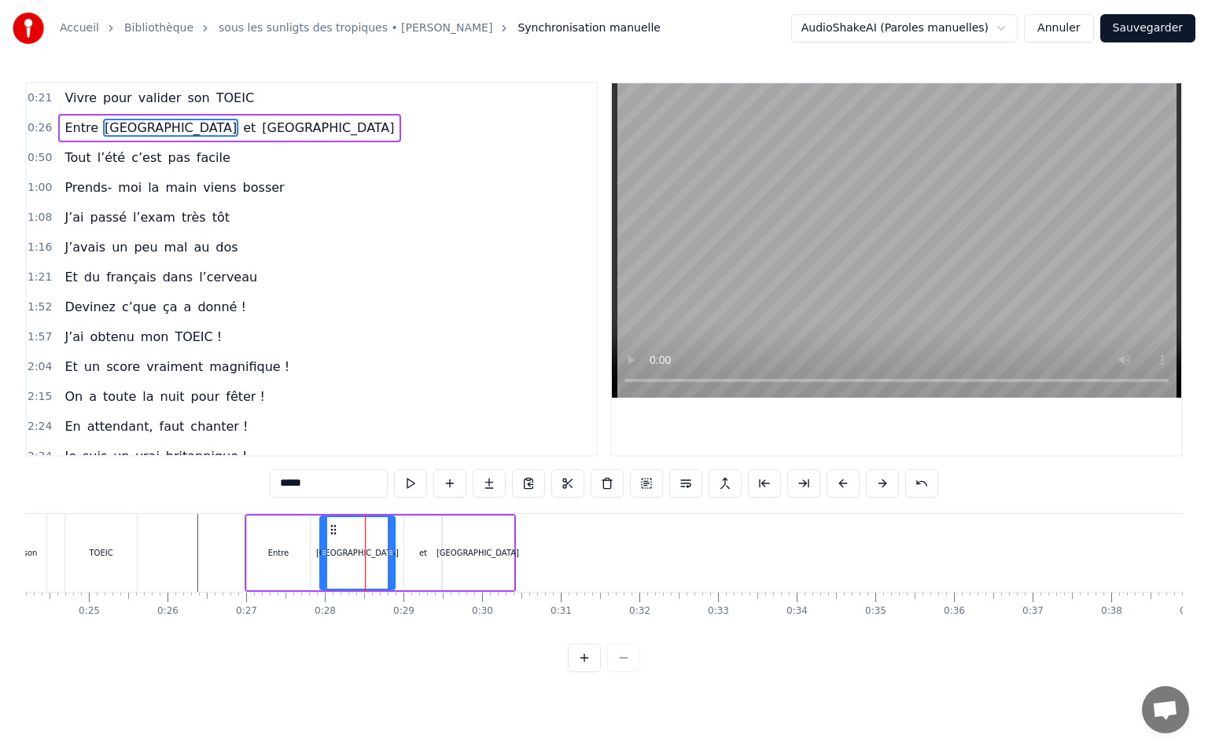
click at [331, 526] on icon at bounding box center [333, 530] width 13 height 13
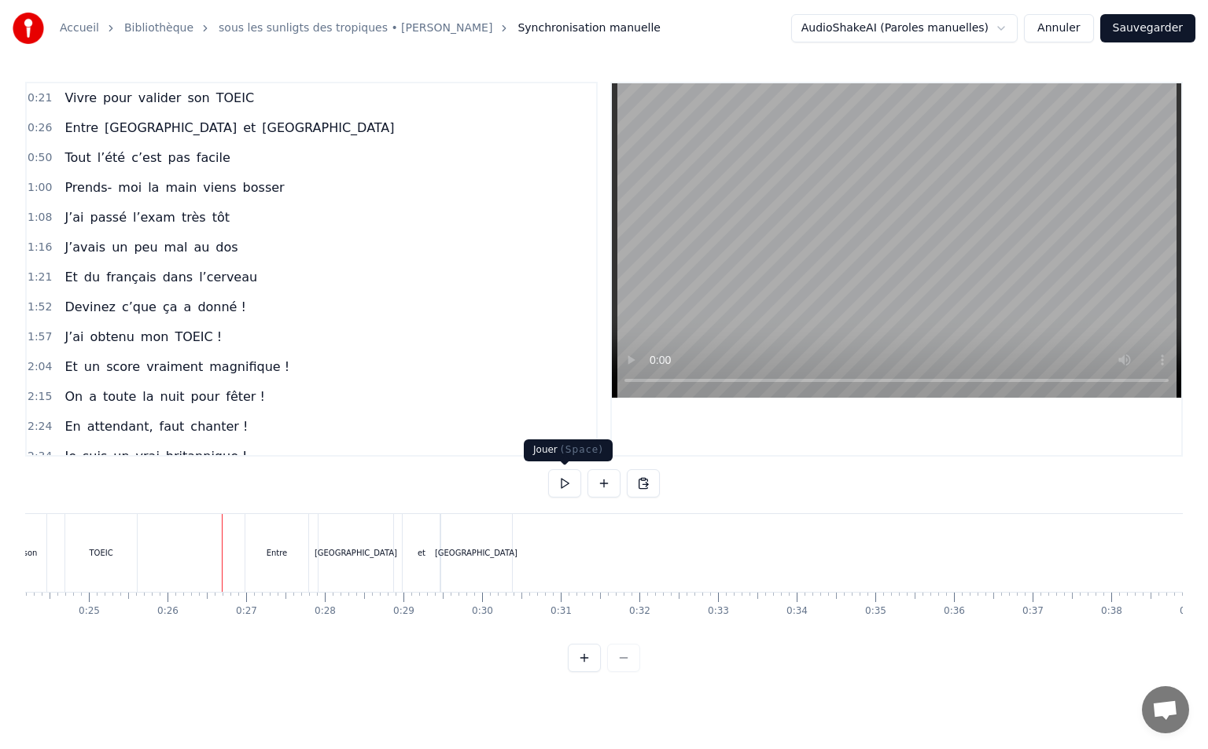
click at [565, 483] on button at bounding box center [564, 483] width 33 height 28
click at [561, 484] on button at bounding box center [564, 483] width 33 height 28
click at [476, 556] on div "[GEOGRAPHIC_DATA]" at bounding box center [476, 553] width 72 height 78
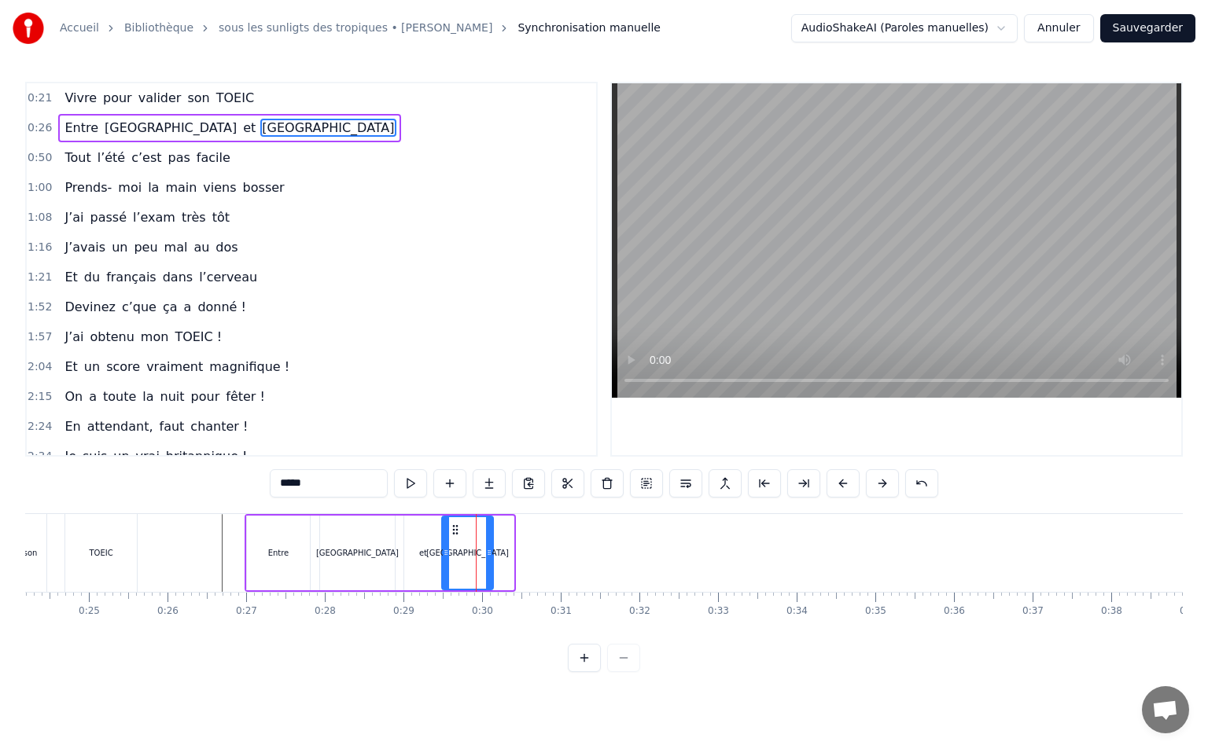
drag, startPoint x: 509, startPoint y: 541, endPoint x: 489, endPoint y: 549, distance: 21.9
click at [489, 549] on div at bounding box center [489, 553] width 6 height 72
drag, startPoint x: 455, startPoint y: 520, endPoint x: 465, endPoint y: 524, distance: 10.7
click at [465, 524] on div "[GEOGRAPHIC_DATA]" at bounding box center [468, 553] width 50 height 72
drag, startPoint x: 452, startPoint y: 532, endPoint x: 460, endPoint y: 535, distance: 8.5
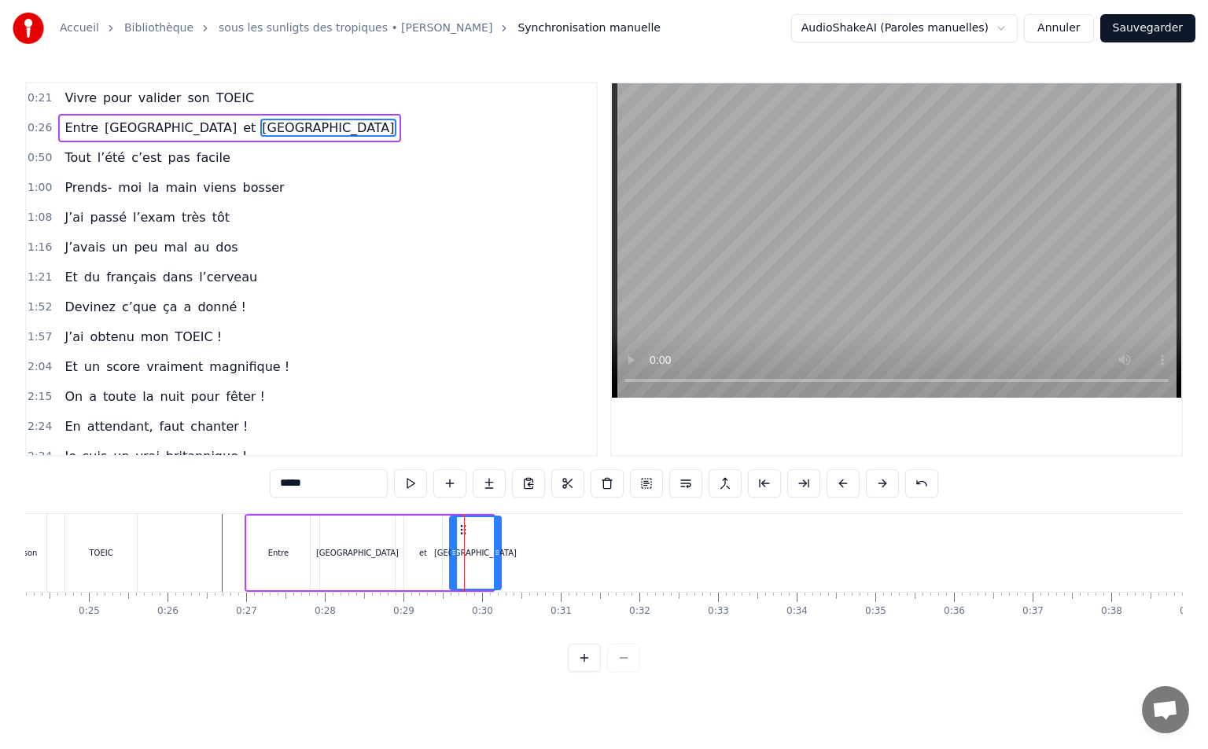
click at [460, 535] on icon at bounding box center [463, 530] width 13 height 13
click at [432, 537] on div "et" at bounding box center [423, 553] width 38 height 75
click at [423, 529] on icon at bounding box center [423, 530] width 13 height 13
click at [348, 535] on div "[GEOGRAPHIC_DATA]" at bounding box center [357, 553] width 75 height 75
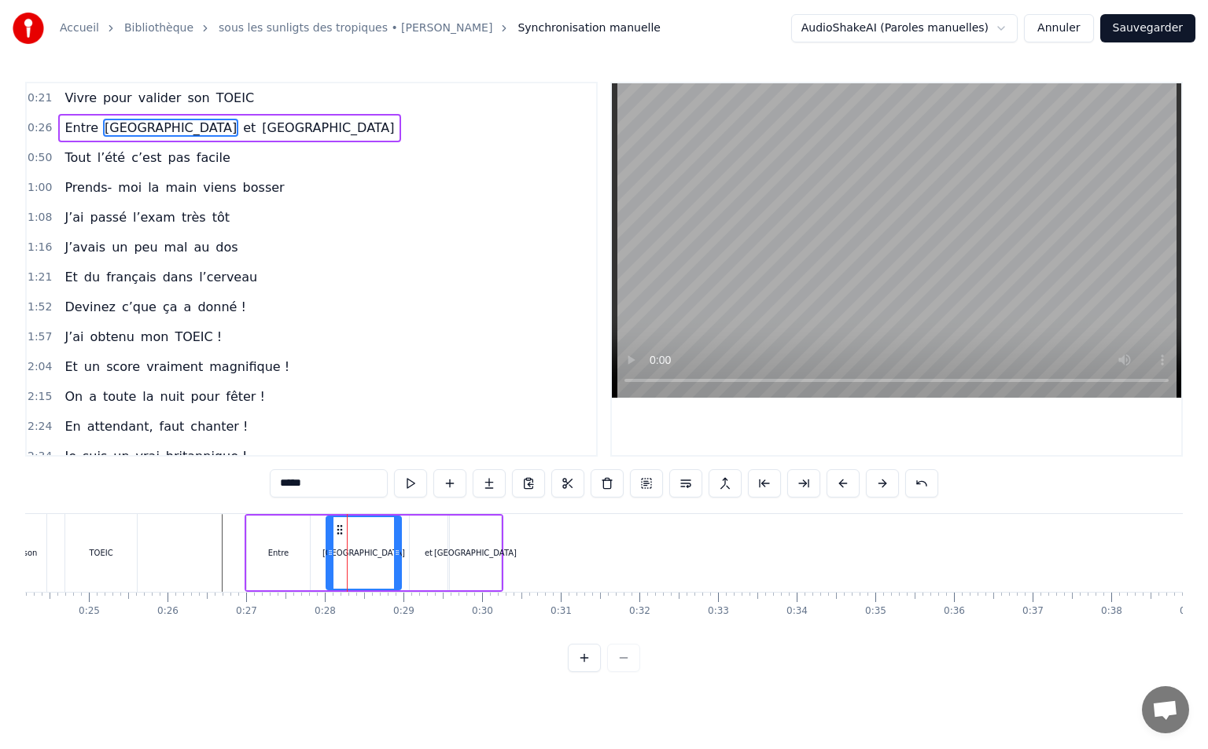
click at [343, 531] on icon at bounding box center [339, 530] width 13 height 13
click at [291, 546] on div "Entre" at bounding box center [278, 553] width 63 height 75
type input "*****"
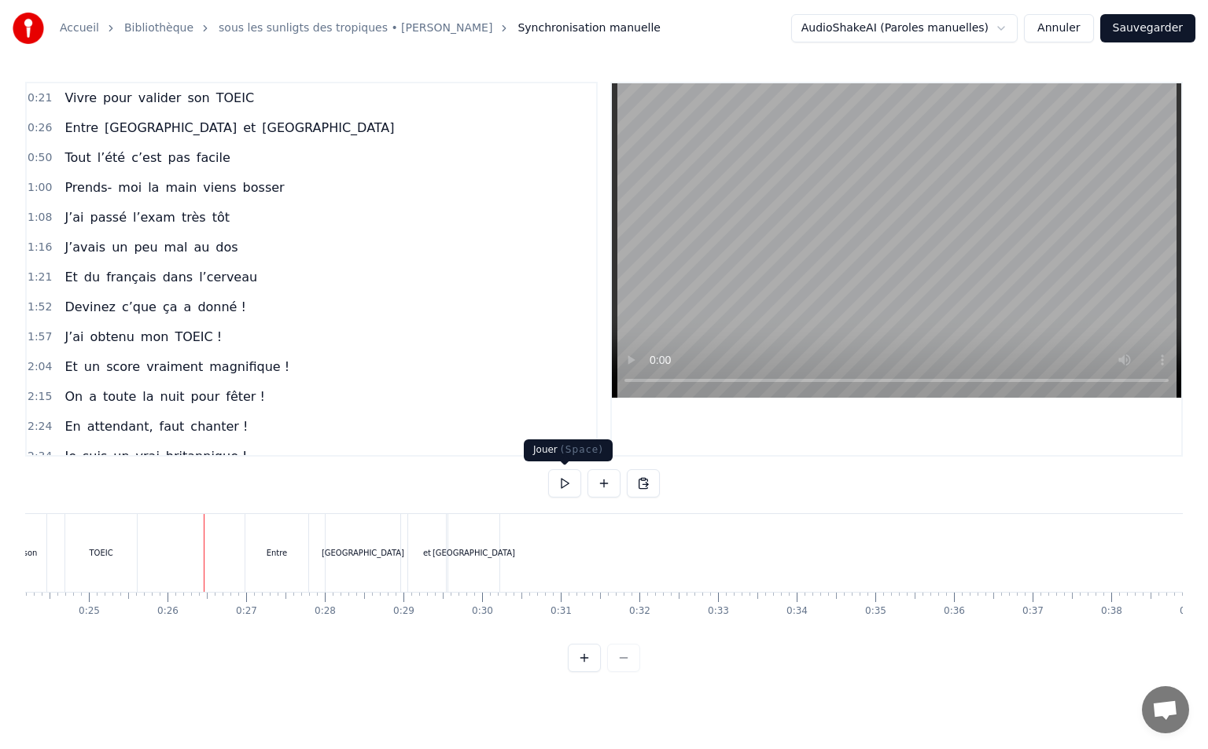
click at [561, 491] on button at bounding box center [564, 483] width 33 height 28
click at [570, 488] on button at bounding box center [564, 483] width 33 height 28
click at [371, 563] on div "[GEOGRAPHIC_DATA]" at bounding box center [362, 553] width 75 height 78
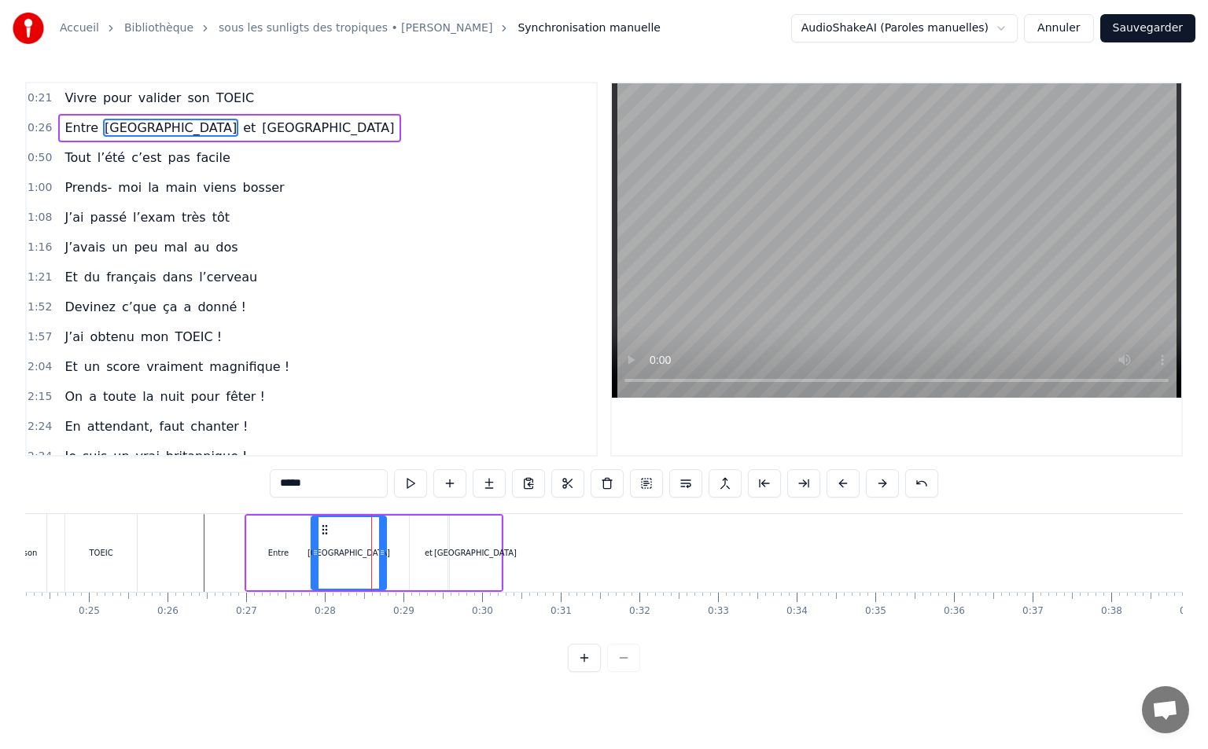
drag, startPoint x: 340, startPoint y: 531, endPoint x: 325, endPoint y: 538, distance: 17.2
click at [325, 538] on div "[GEOGRAPHIC_DATA]" at bounding box center [348, 553] width 73 height 72
click at [292, 550] on div "Entre" at bounding box center [278, 553] width 63 height 75
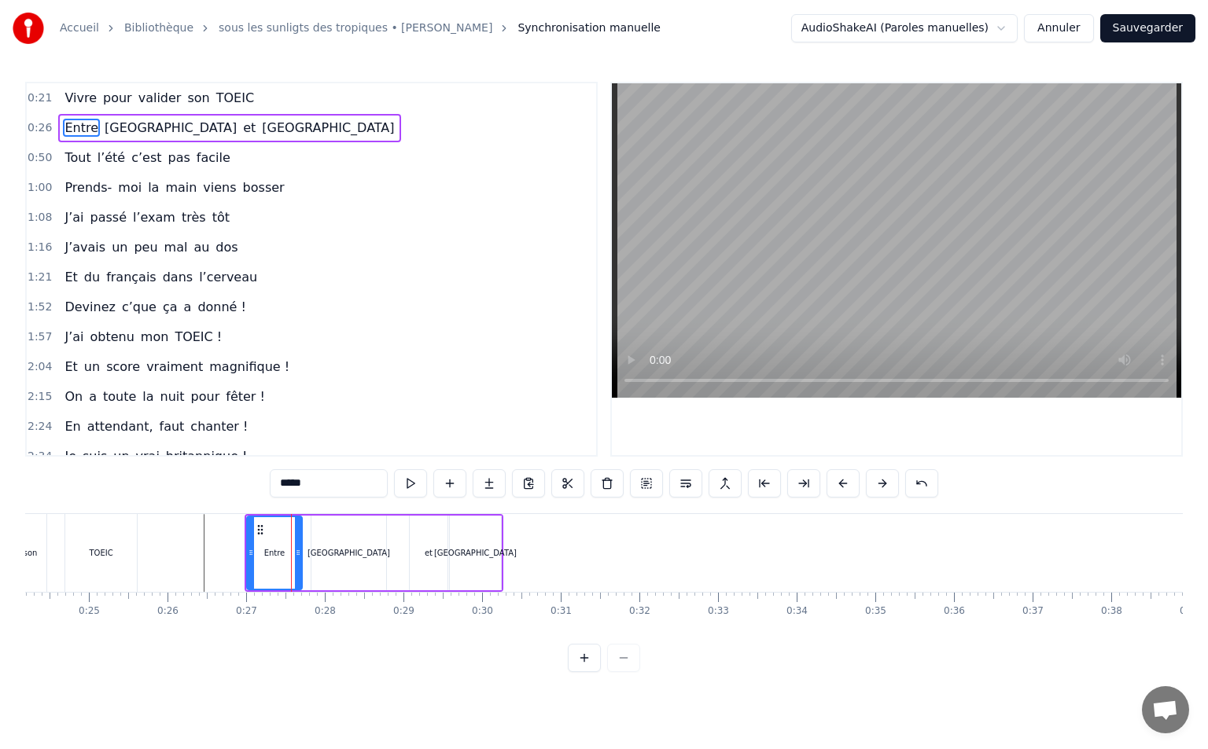
drag, startPoint x: 306, startPoint y: 545, endPoint x: 298, endPoint y: 549, distance: 8.8
click at [298, 549] on div at bounding box center [298, 553] width 6 height 72
click at [357, 524] on div "[GEOGRAPHIC_DATA]" at bounding box center [348, 553] width 75 height 75
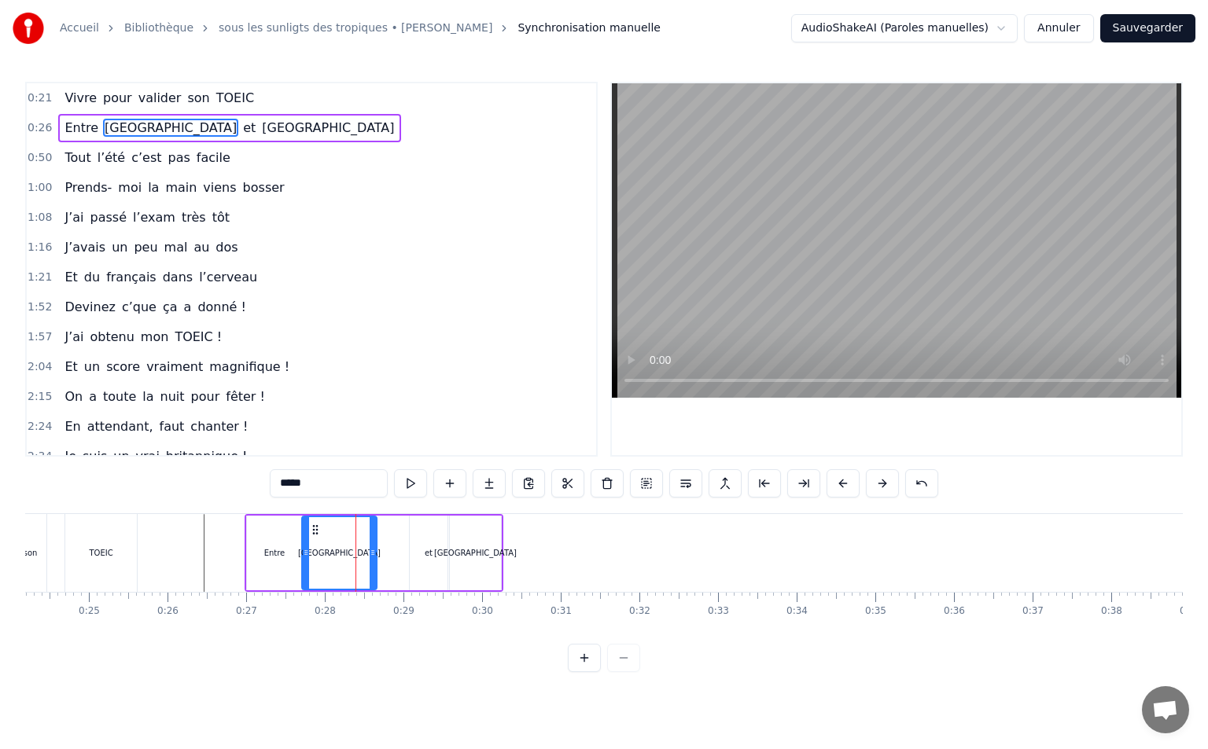
click at [314, 535] on icon at bounding box center [315, 530] width 13 height 13
click at [410, 532] on div "et" at bounding box center [429, 553] width 38 height 75
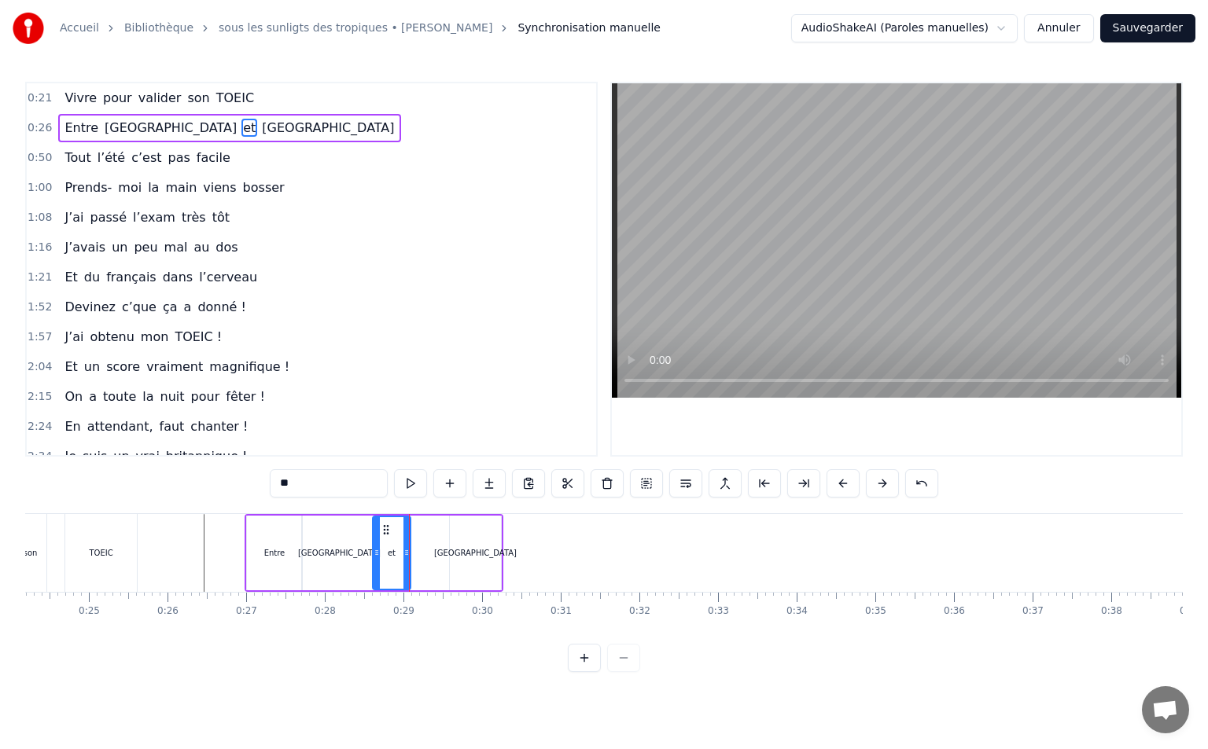
drag, startPoint x: 418, startPoint y: 529, endPoint x: 387, endPoint y: 541, distance: 33.6
click at [387, 541] on div "et" at bounding box center [391, 553] width 36 height 72
click at [465, 535] on div "[GEOGRAPHIC_DATA]" at bounding box center [475, 553] width 51 height 75
type input "*****"
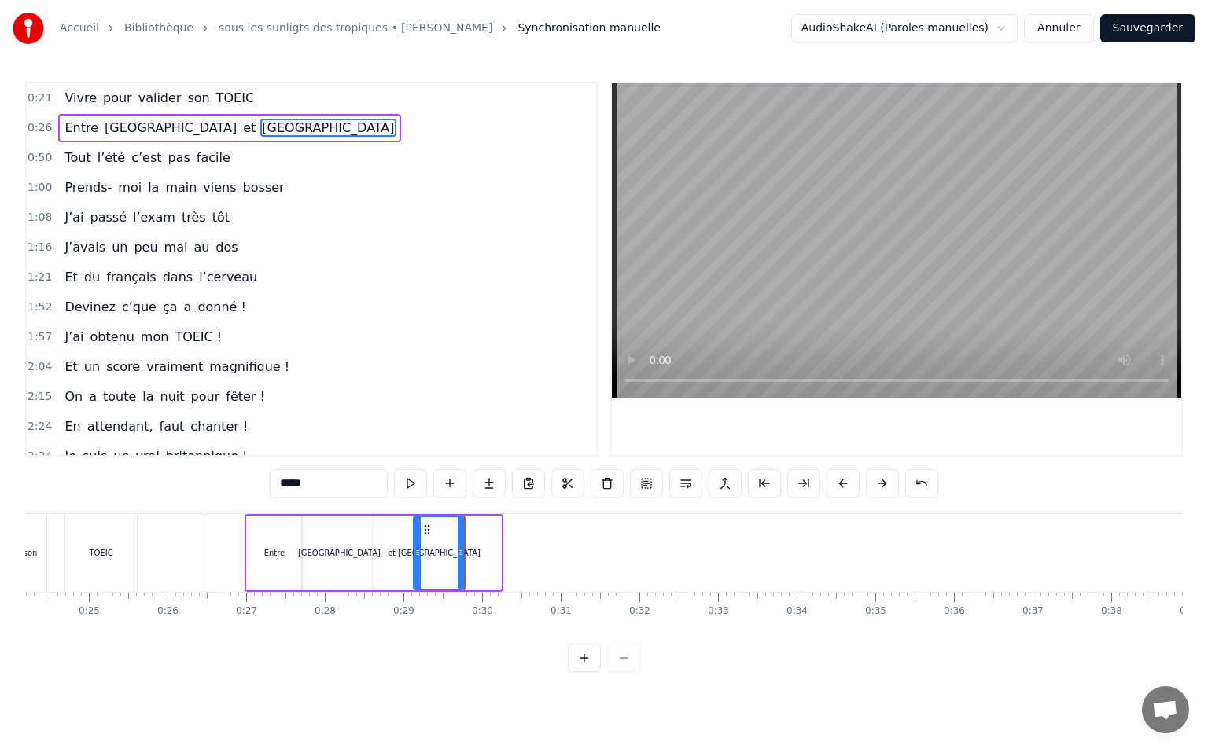
drag, startPoint x: 463, startPoint y: 529, endPoint x: 427, endPoint y: 535, distance: 36.7
click at [427, 535] on icon at bounding box center [427, 530] width 13 height 13
drag, startPoint x: 462, startPoint y: 554, endPoint x: 486, endPoint y: 560, distance: 25.0
click at [486, 560] on div at bounding box center [484, 553] width 6 height 72
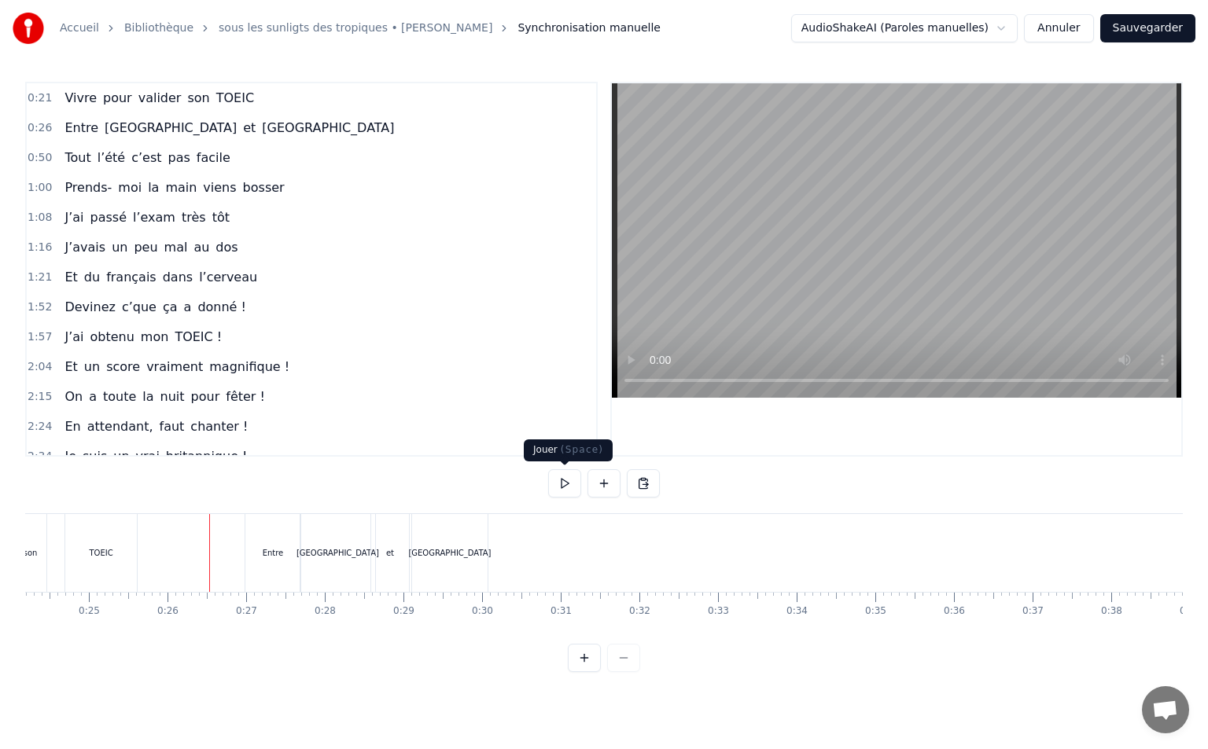
click at [563, 482] on button at bounding box center [564, 483] width 33 height 28
click at [286, 551] on div "Entre" at bounding box center [272, 553] width 55 height 78
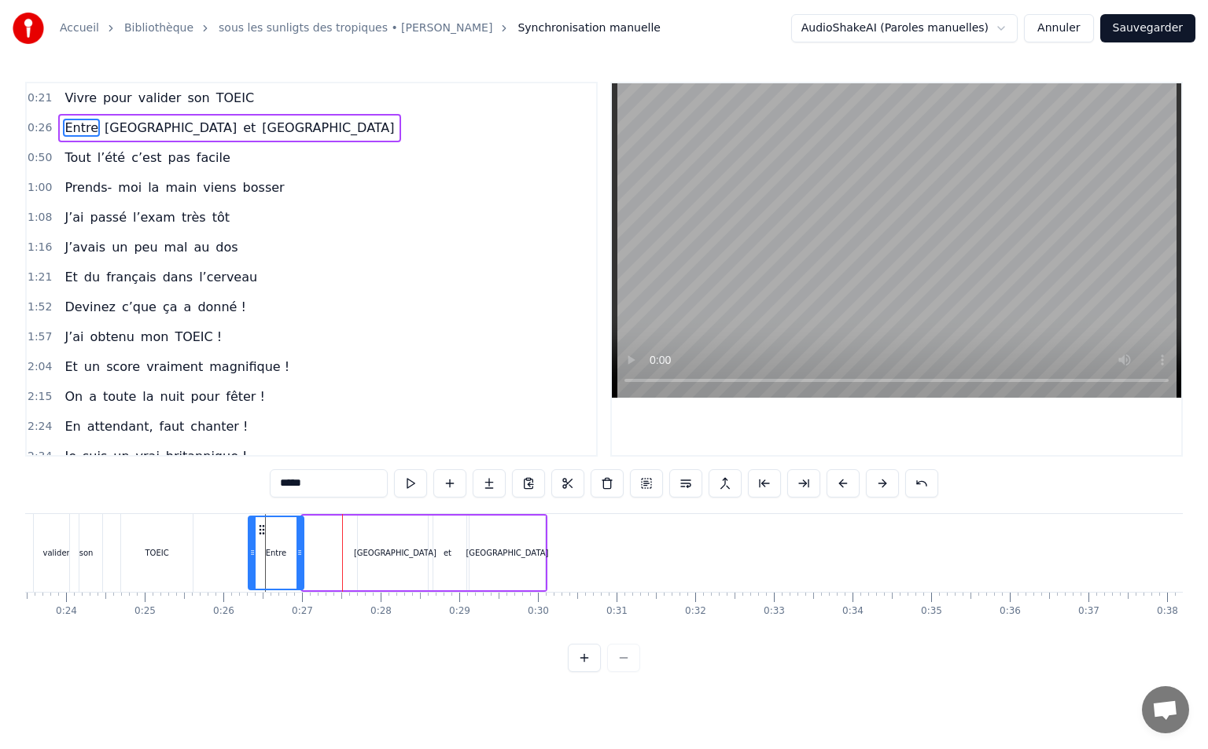
scroll to position [0, 1842]
drag, startPoint x: 259, startPoint y: 528, endPoint x: 318, endPoint y: 538, distance: 60.6
click at [318, 538] on div "Entre" at bounding box center [333, 553] width 53 height 72
click at [391, 531] on div "[GEOGRAPHIC_DATA]" at bounding box center [399, 553] width 75 height 75
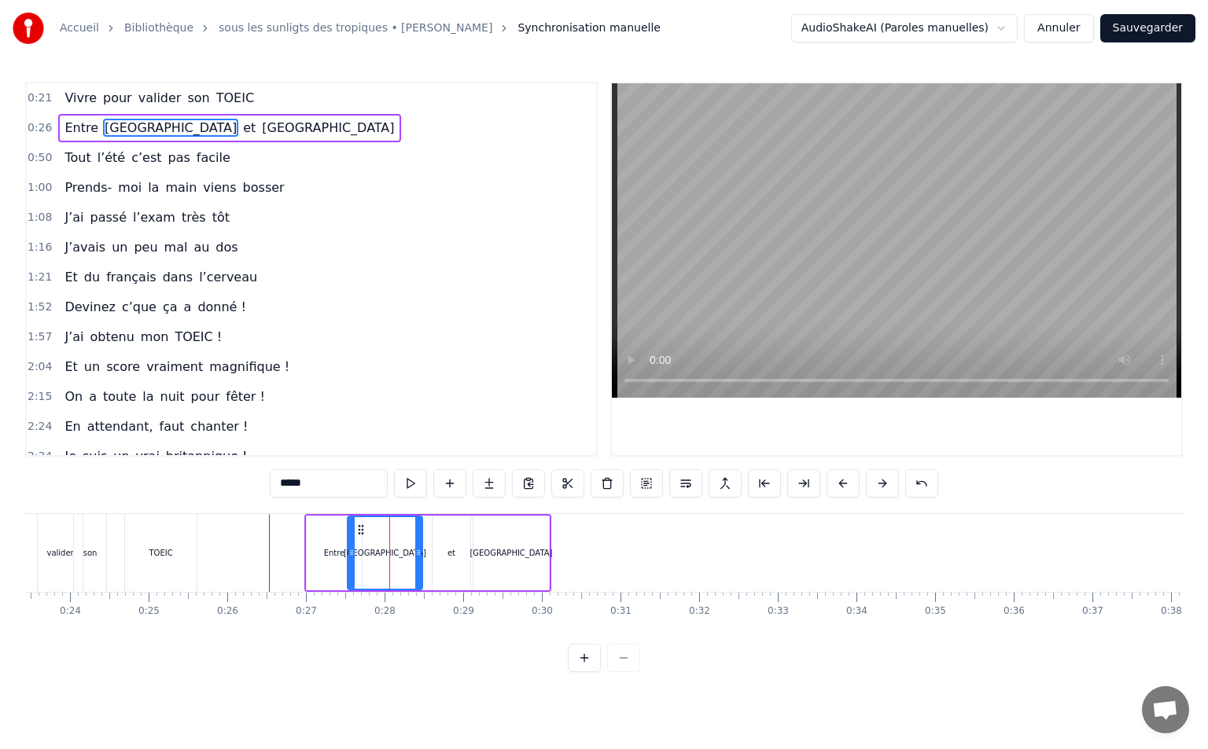
drag, startPoint x: 374, startPoint y: 527, endPoint x: 360, endPoint y: 530, distance: 14.5
click at [360, 530] on icon at bounding box center [361, 530] width 13 height 13
click at [447, 537] on div "et" at bounding box center [451, 553] width 38 height 75
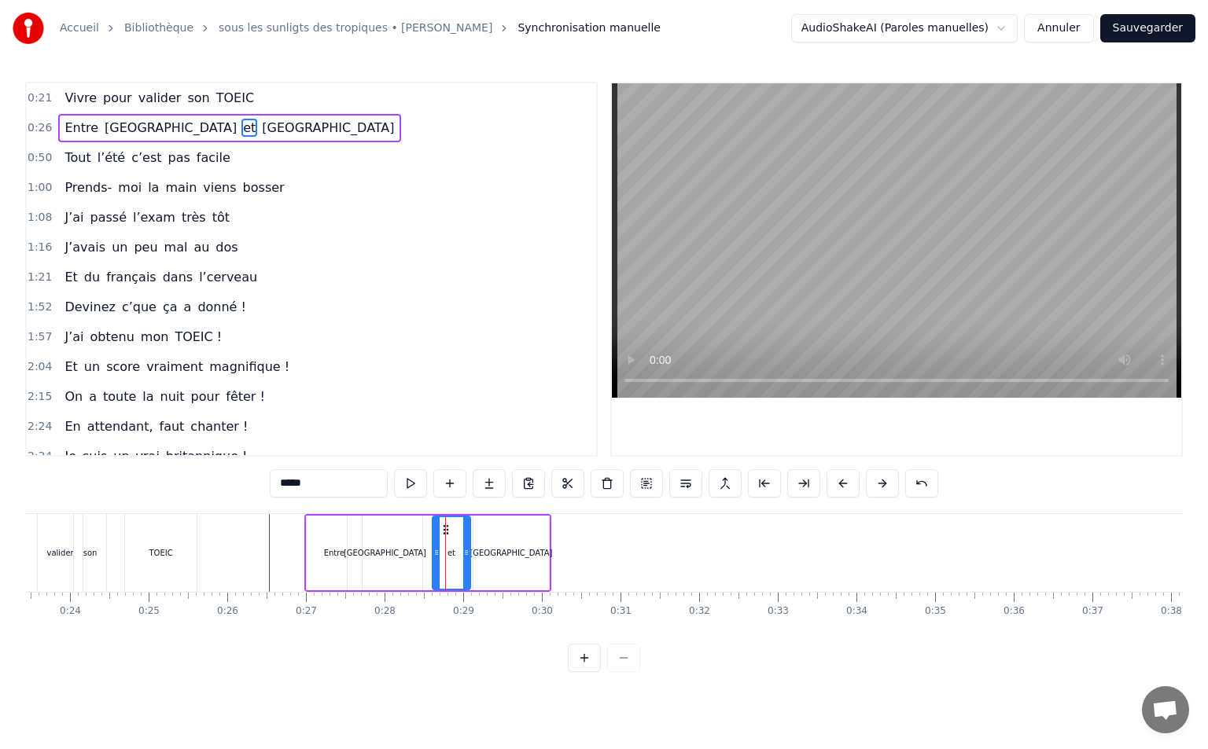
type input "**"
drag, startPoint x: 445, startPoint y: 528, endPoint x: 425, endPoint y: 531, distance: 20.0
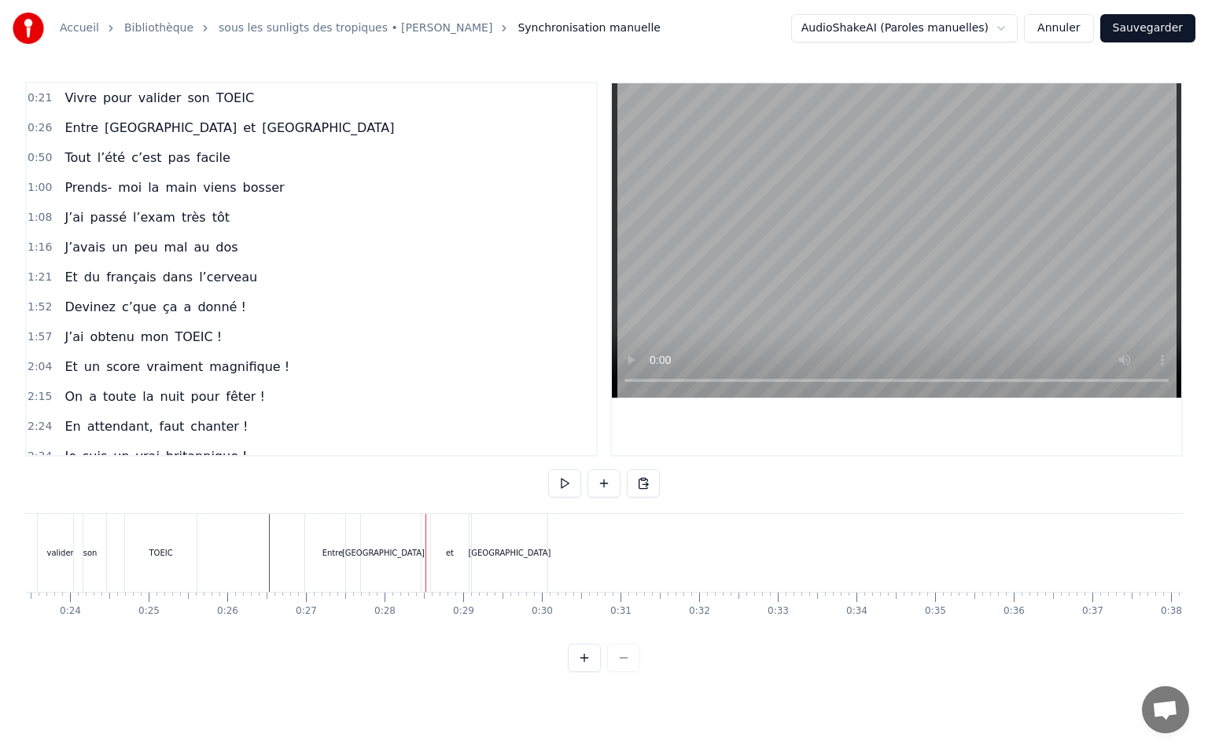
click at [447, 528] on div "et" at bounding box center [450, 553] width 38 height 78
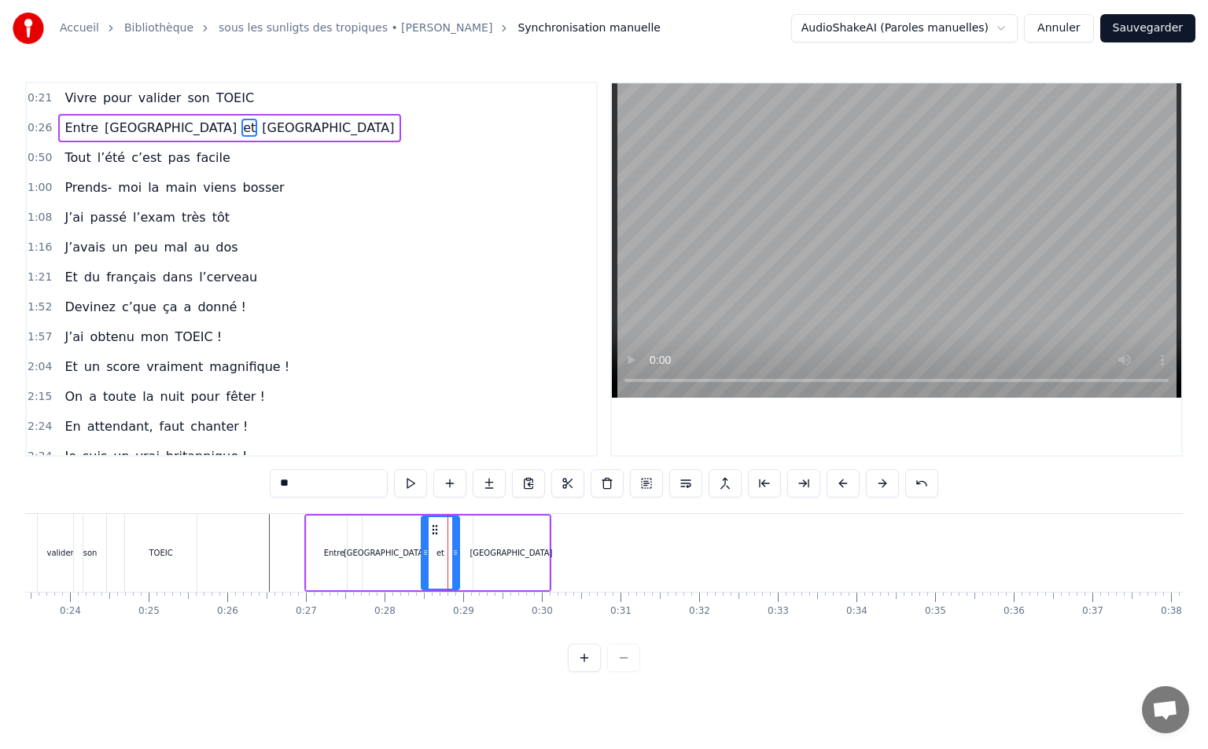
drag, startPoint x: 446, startPoint y: 528, endPoint x: 435, endPoint y: 534, distance: 12.3
click at [435, 534] on icon at bounding box center [434, 530] width 13 height 13
drag, startPoint x: 529, startPoint y: 535, endPoint x: 513, endPoint y: 536, distance: 16.6
click at [525, 536] on div "[GEOGRAPHIC_DATA]" at bounding box center [510, 553] width 75 height 75
type input "*****"
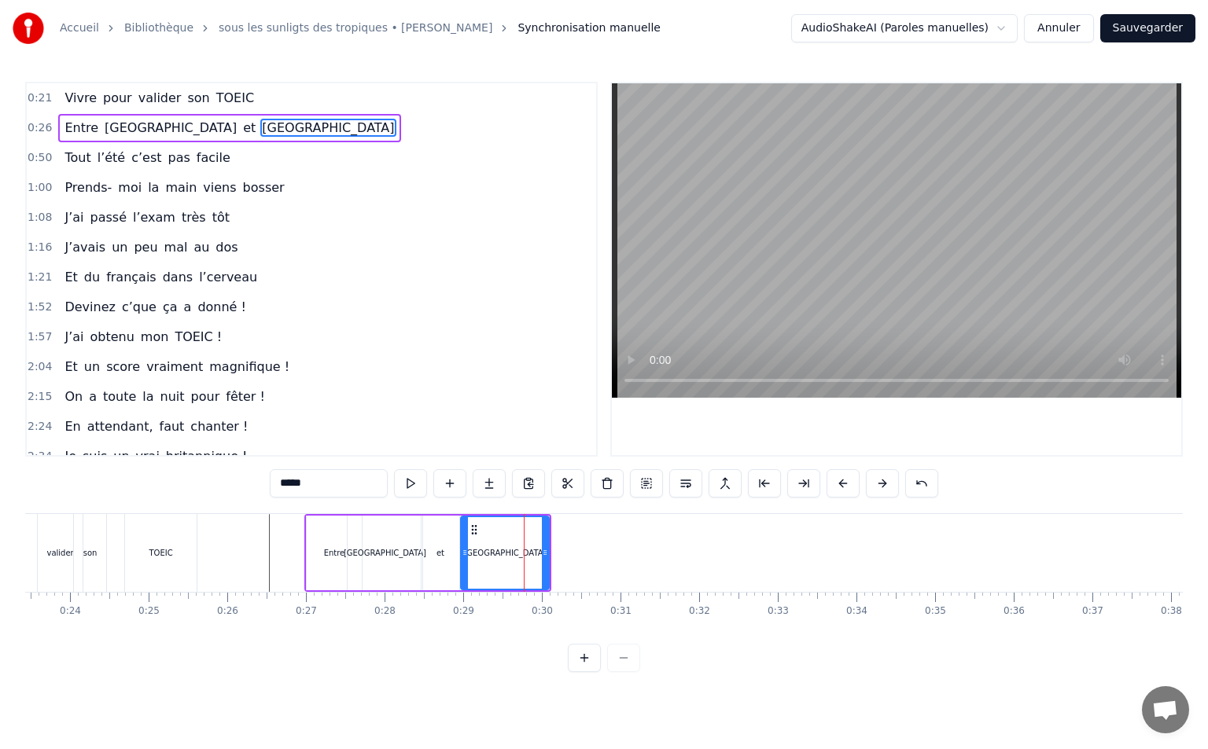
drag, startPoint x: 475, startPoint y: 545, endPoint x: 462, endPoint y: 548, distance: 13.0
click at [462, 548] on div at bounding box center [465, 553] width 6 height 72
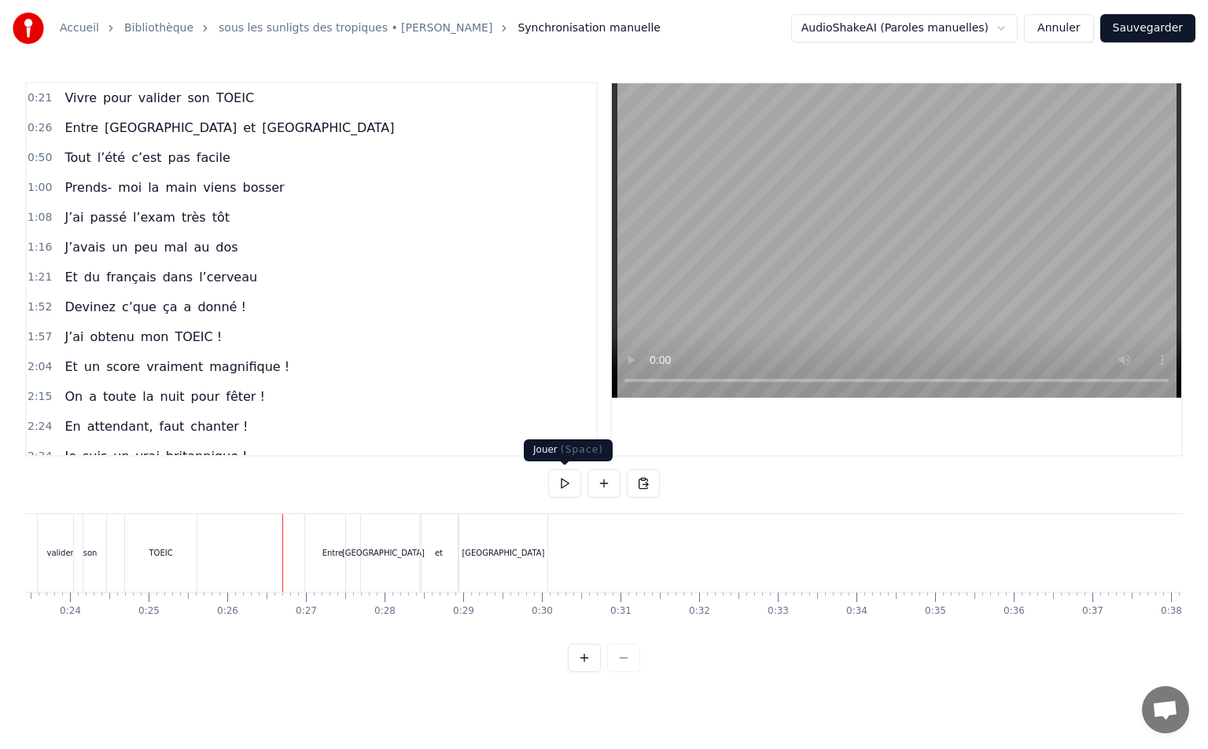
click at [566, 491] on button at bounding box center [564, 483] width 33 height 28
click at [564, 484] on button at bounding box center [564, 483] width 33 height 28
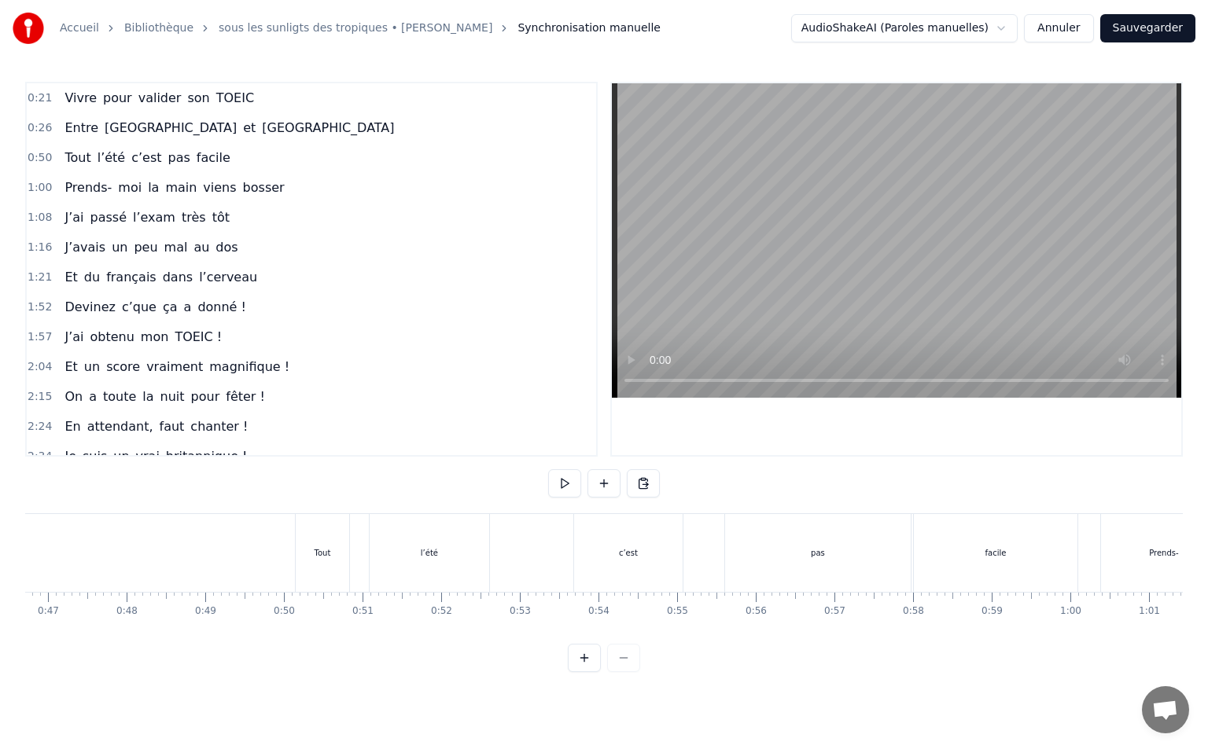
scroll to position [0, 3686]
click at [322, 535] on div "Tout" at bounding box center [308, 553] width 53 height 78
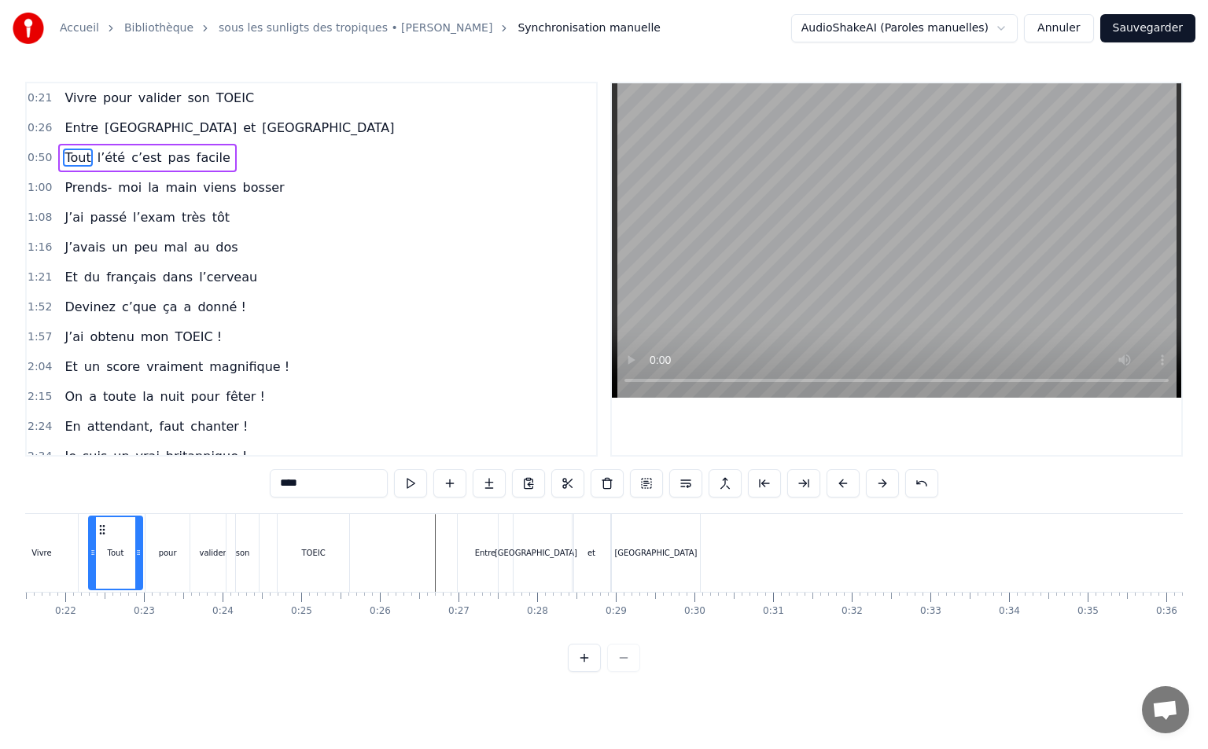
scroll to position [0, 1652]
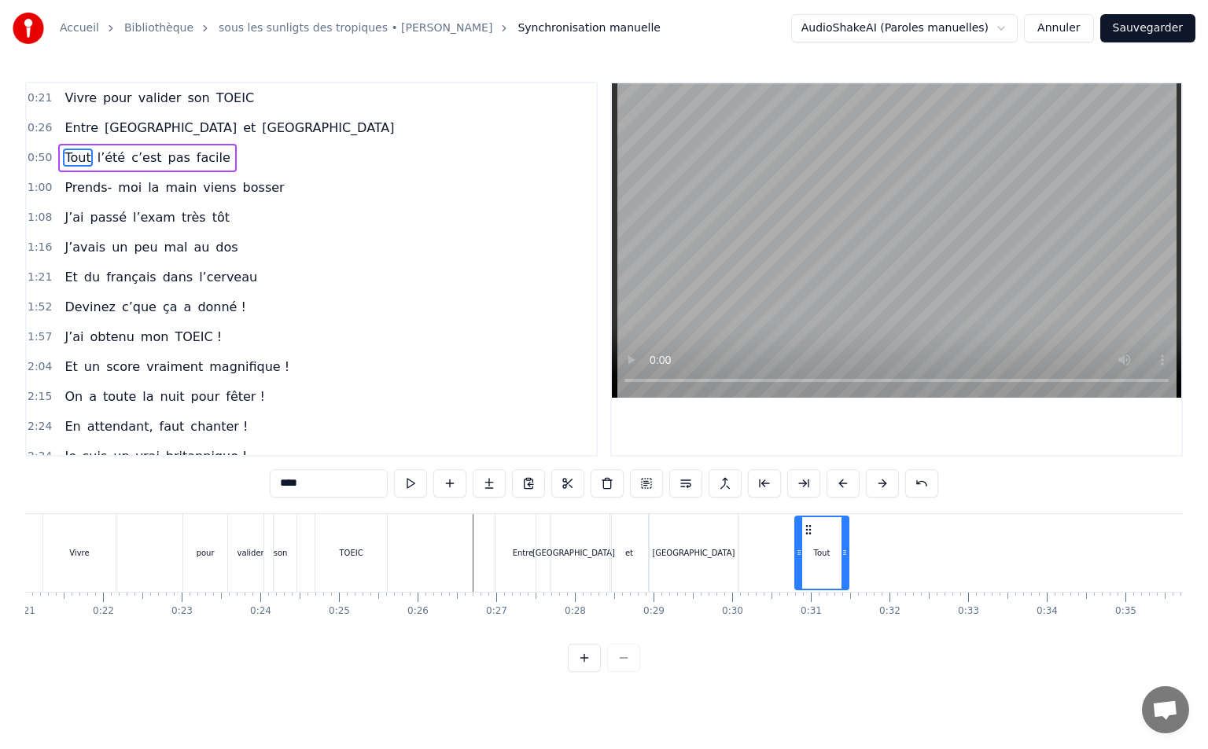
drag, startPoint x: 294, startPoint y: 530, endPoint x: 805, endPoint y: 588, distance: 514.3
click at [805, 588] on div "Tout" at bounding box center [822, 553] width 52 height 72
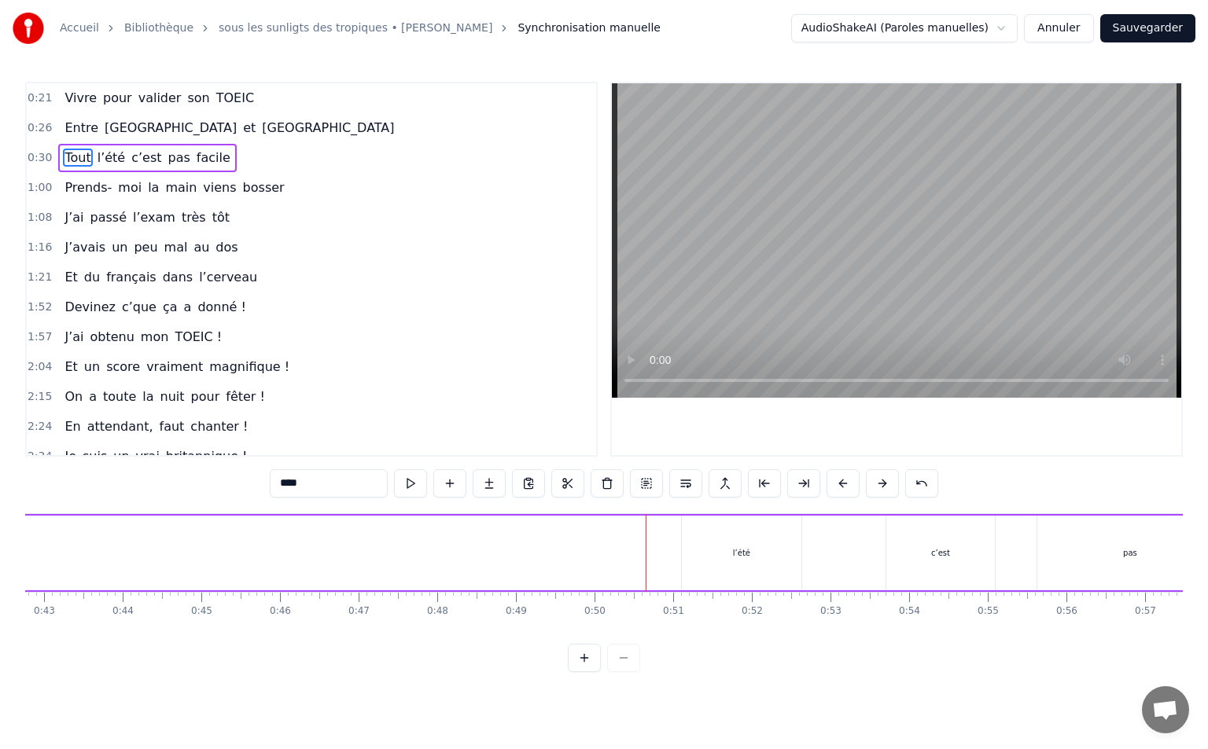
scroll to position [0, 3499]
click at [631, 560] on div "l’été" at bounding box center [605, 553] width 120 height 75
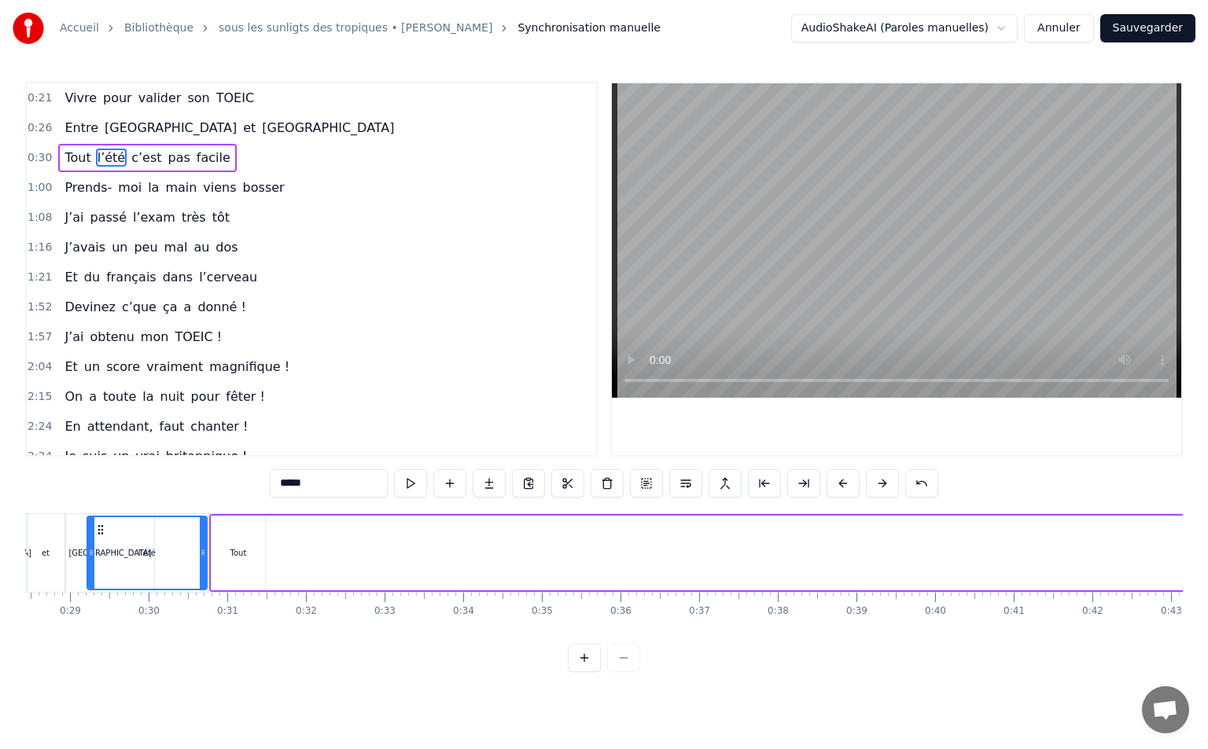
scroll to position [0, 2125]
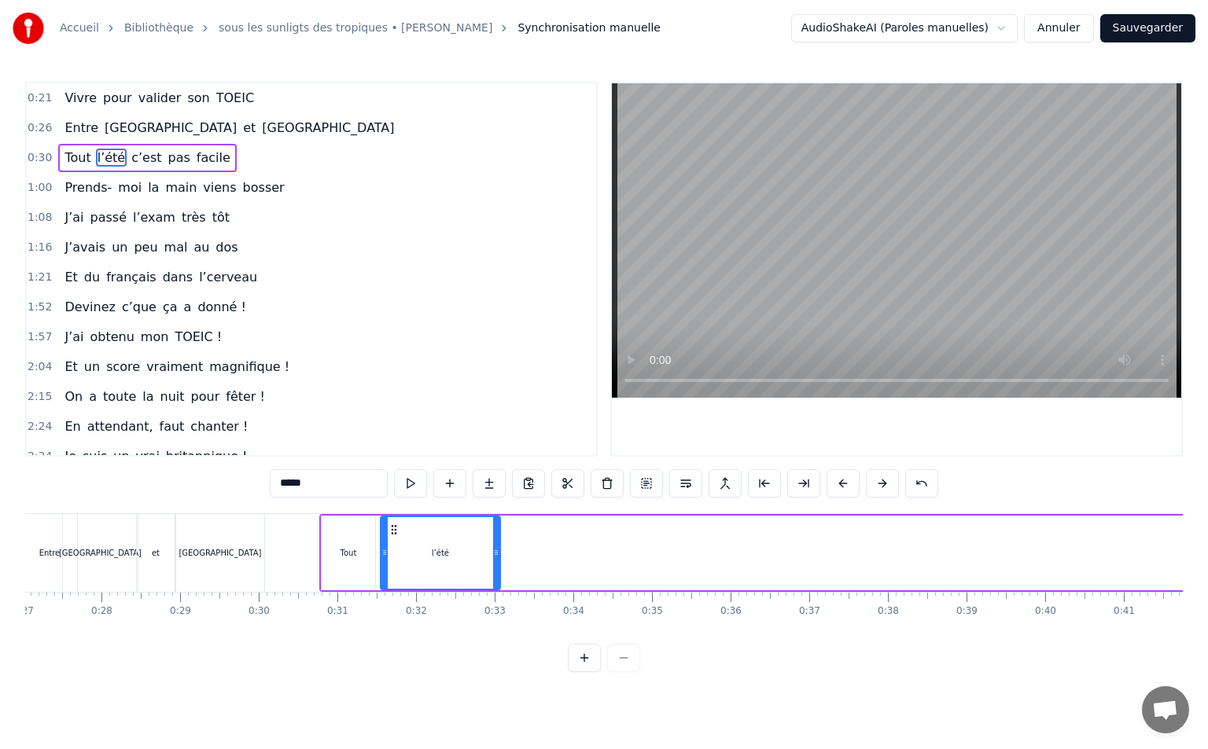
drag, startPoint x: 558, startPoint y: 528, endPoint x: 395, endPoint y: 567, distance: 167.2
click at [395, 567] on div "l’été" at bounding box center [440, 553] width 118 height 72
click at [330, 560] on div "Tout" at bounding box center [348, 553] width 53 height 75
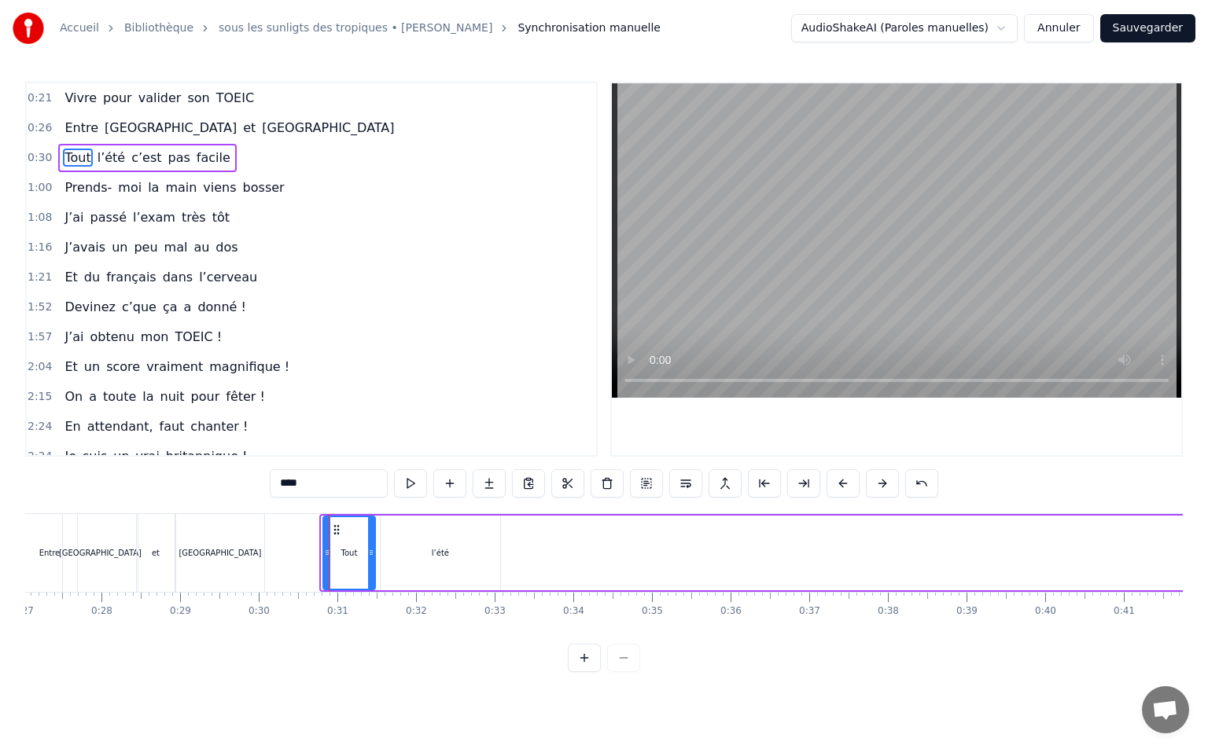
click at [325, 559] on div at bounding box center [327, 553] width 6 height 72
click at [421, 538] on div "l’été" at bounding box center [441, 553] width 120 height 75
type input "*****"
drag, startPoint x: 495, startPoint y: 554, endPoint x: 436, endPoint y: 568, distance: 60.8
click at [436, 568] on div at bounding box center [437, 553] width 6 height 72
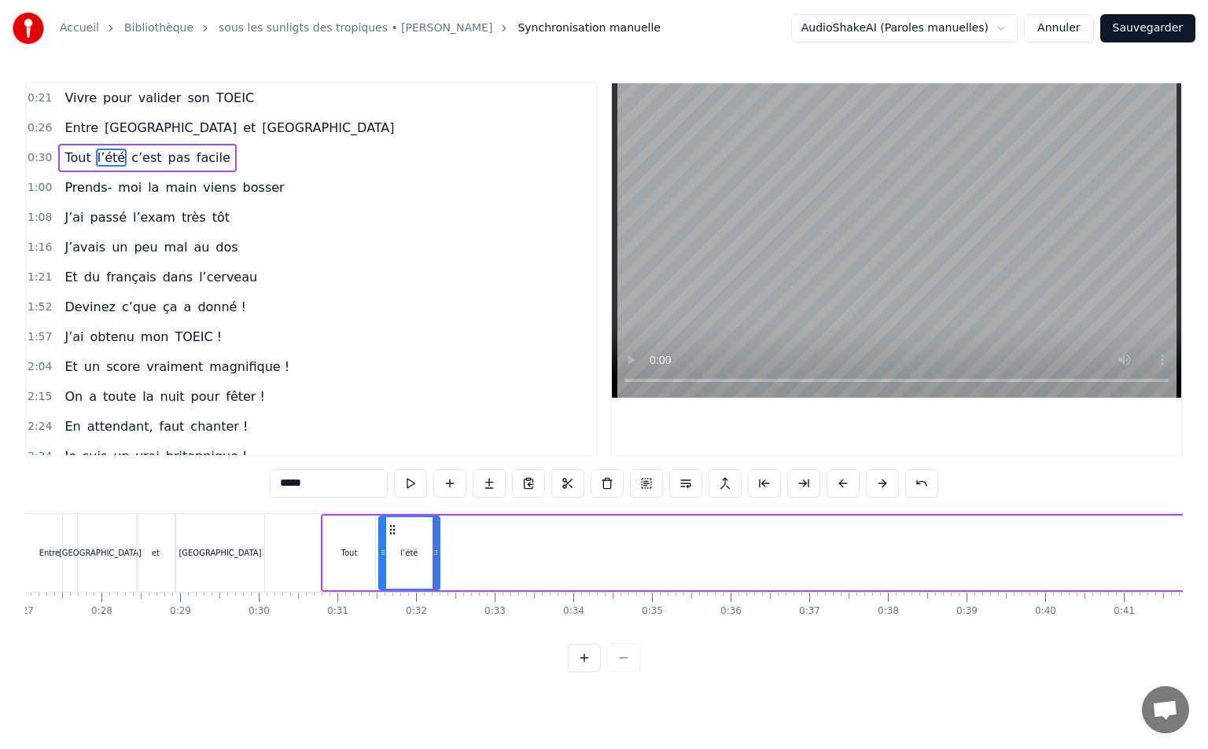
click at [392, 528] on icon at bounding box center [392, 530] width 13 height 13
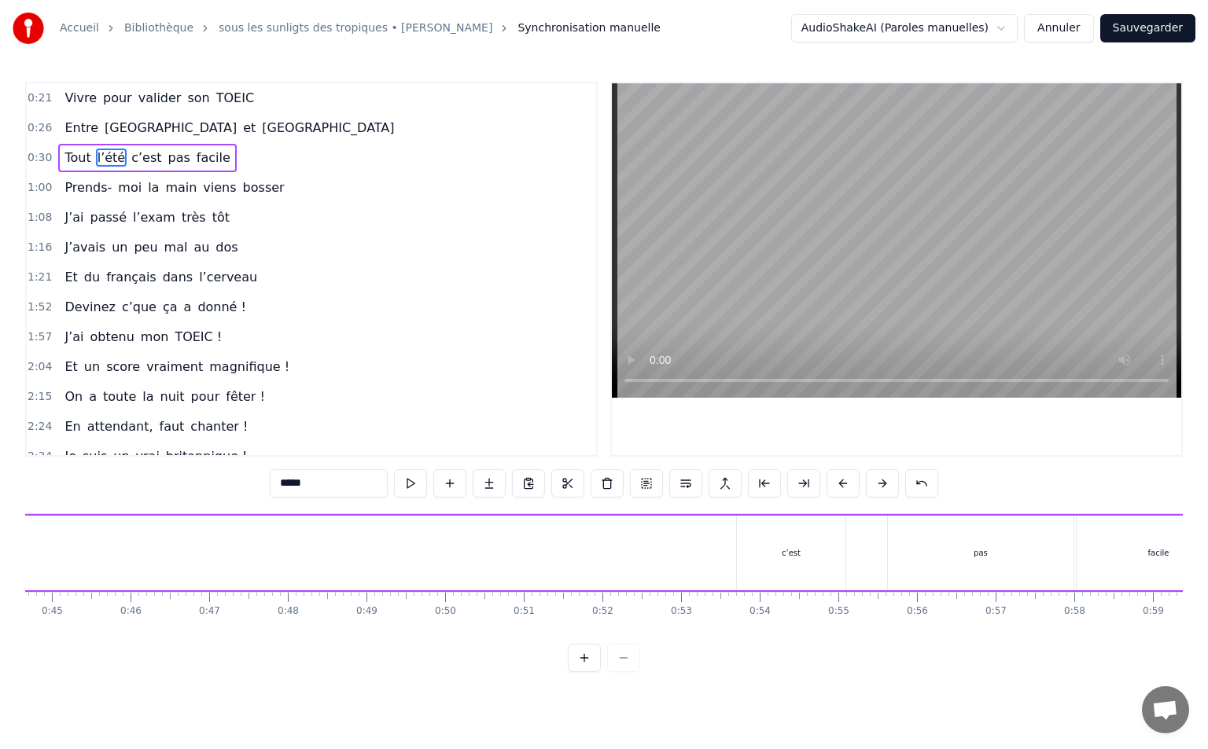
scroll to position [0, 3786]
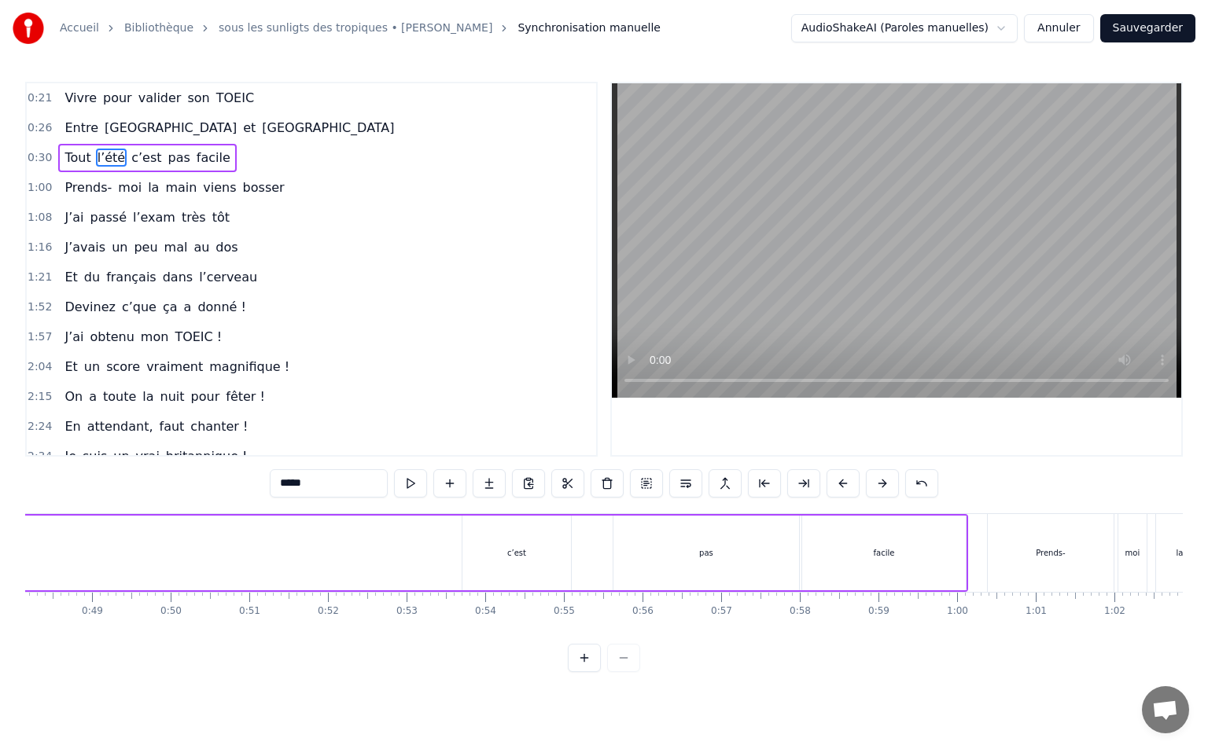
drag, startPoint x: 513, startPoint y: 554, endPoint x: 340, endPoint y: 565, distance: 174.1
click at [480, 531] on div "c’est" at bounding box center [516, 553] width 108 height 75
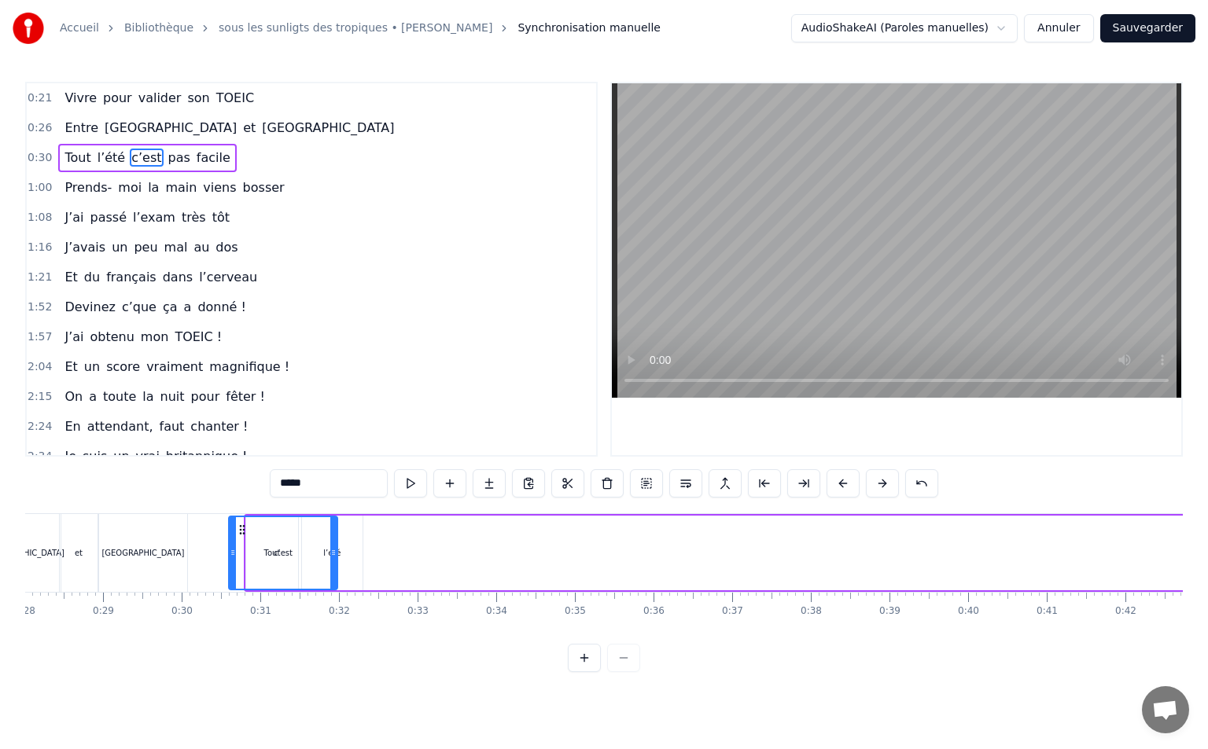
scroll to position [0, 2201]
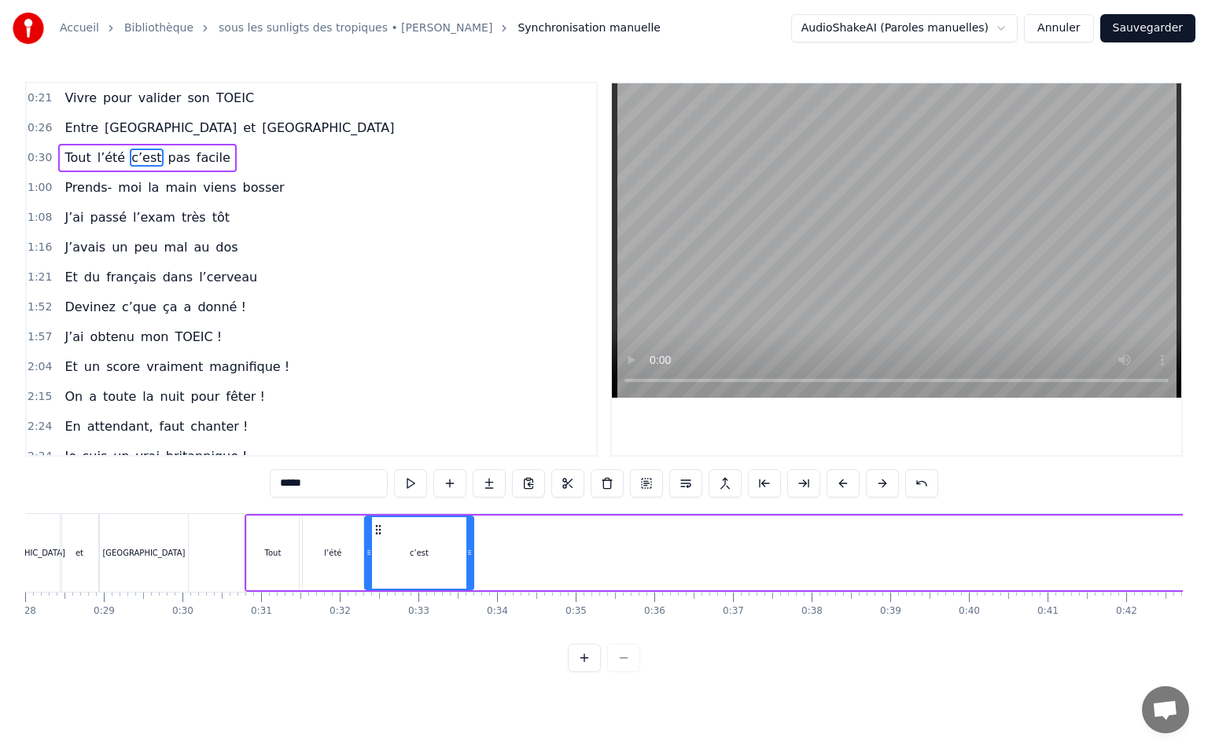
drag, startPoint x: 475, startPoint y: 530, endPoint x: 377, endPoint y: 571, distance: 105.7
click at [377, 571] on div "c’est" at bounding box center [419, 553] width 107 height 72
drag, startPoint x: 471, startPoint y: 553, endPoint x: 407, endPoint y: 558, distance: 63.9
click at [407, 558] on icon at bounding box center [406, 552] width 6 height 13
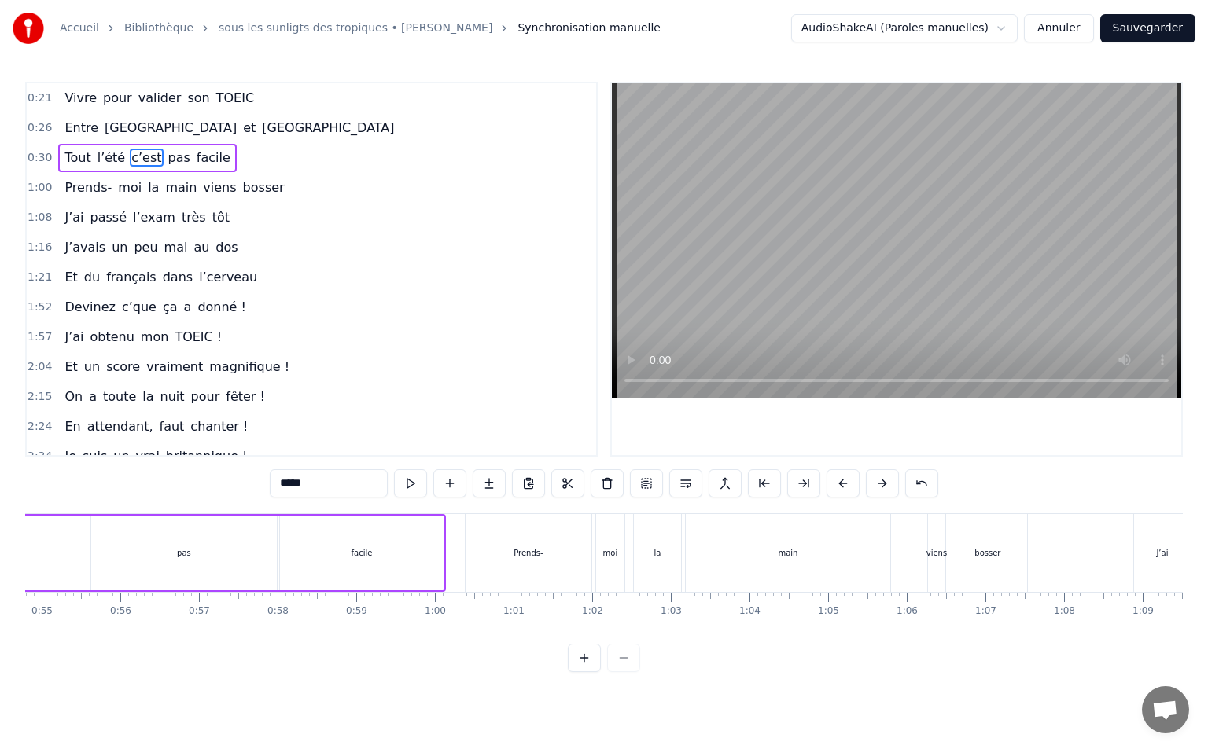
scroll to position [0, 4334]
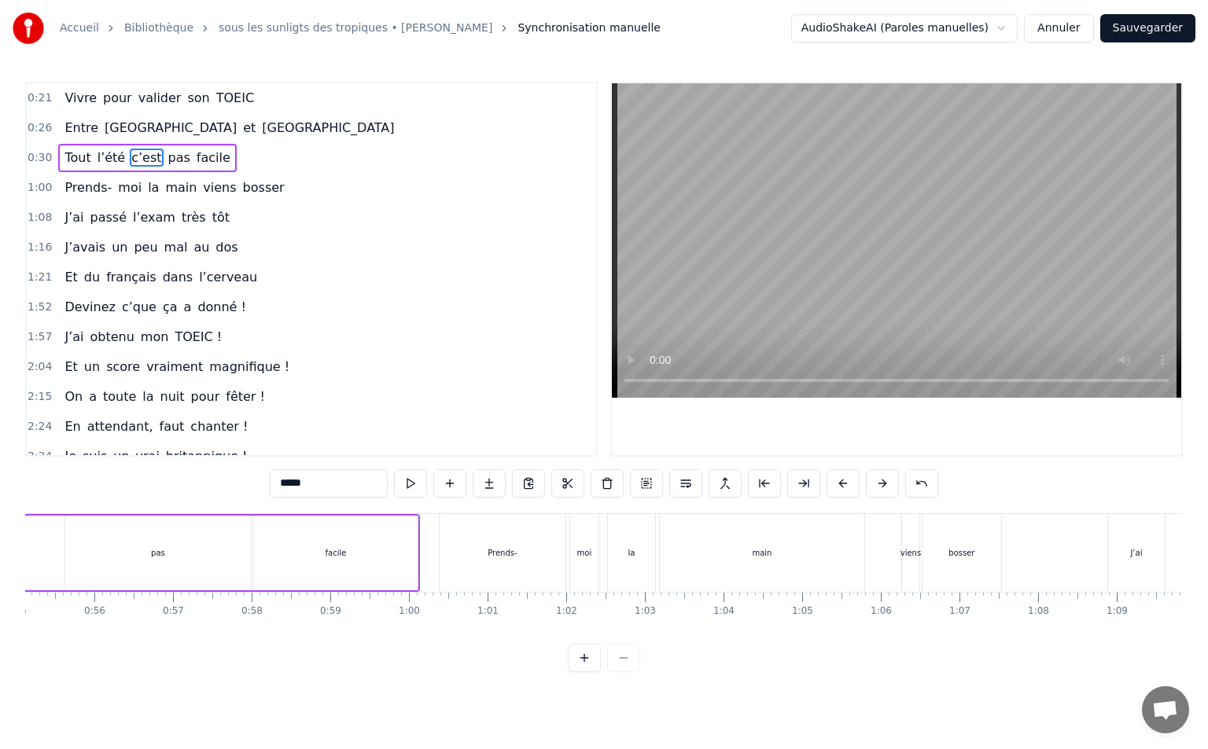
click at [164, 542] on div "pas" at bounding box center [158, 553] width 186 height 75
type input "***"
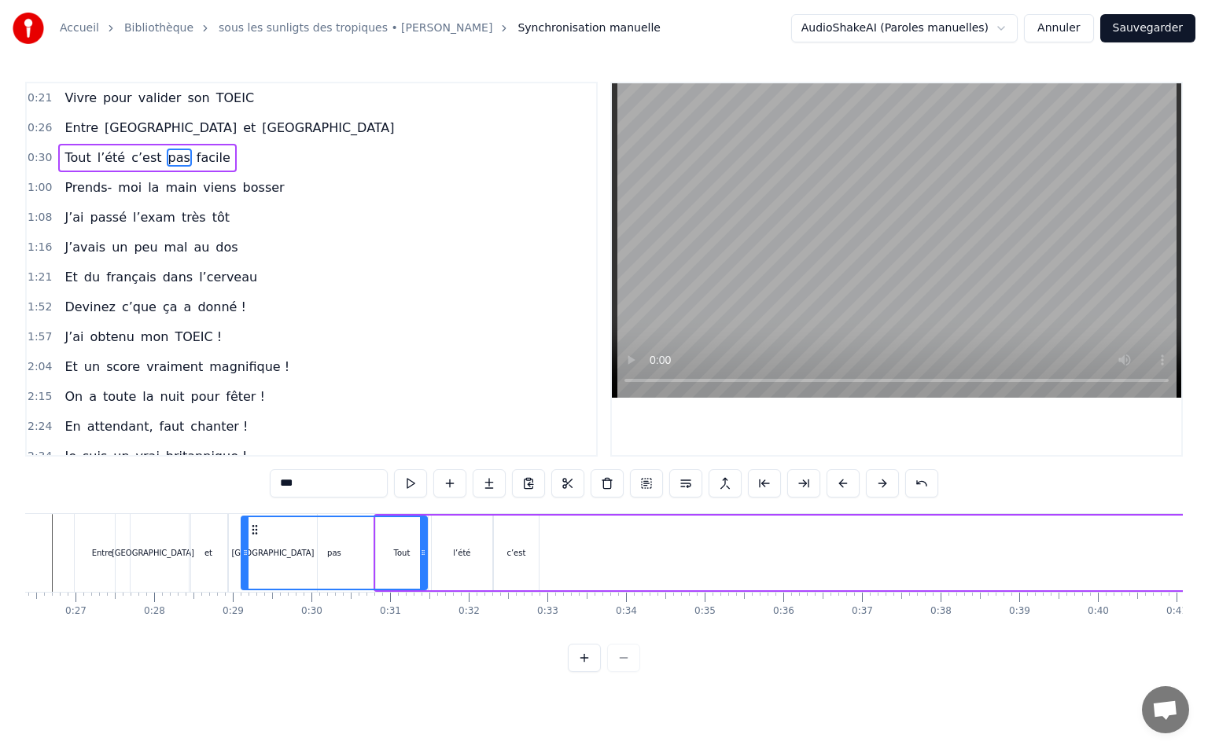
scroll to position [0, 2043]
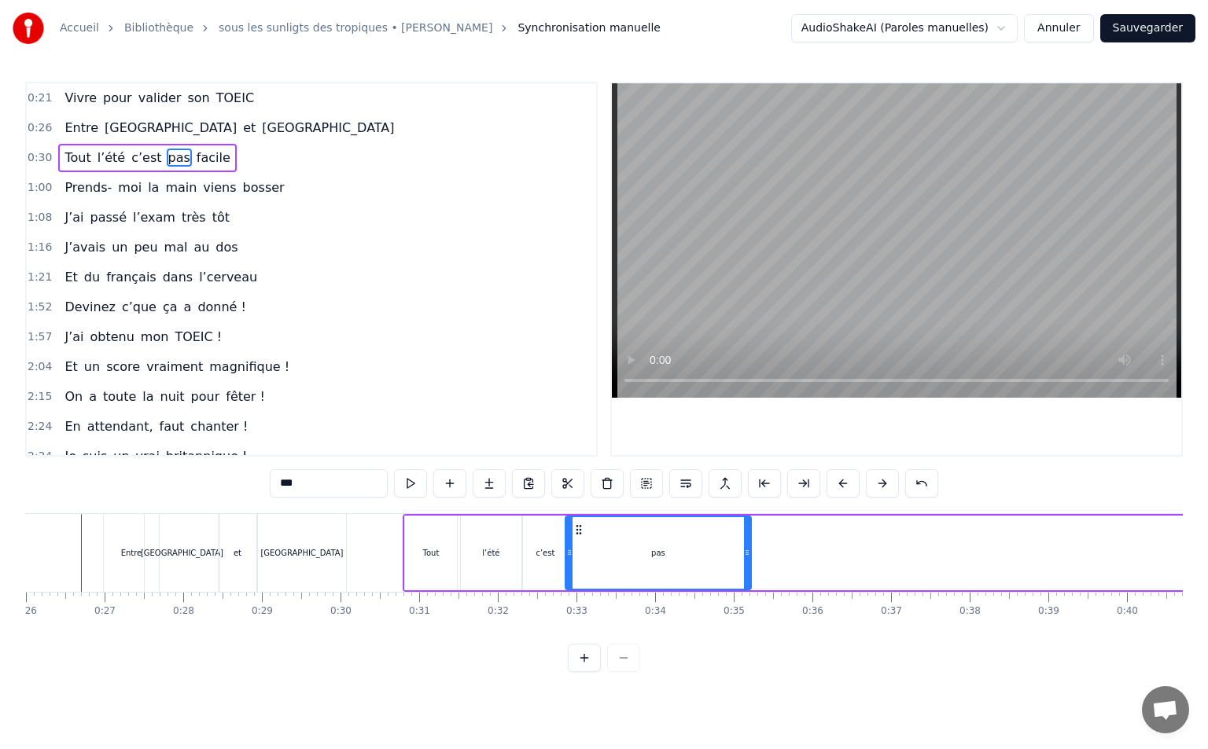
drag, startPoint x: 79, startPoint y: 525, endPoint x: 579, endPoint y: 605, distance: 506.3
click at [579, 605] on div "Vivre pour valider son TOEIC Entre [GEOGRAPHIC_DATA] et [GEOGRAPHIC_DATA] Tout …" at bounding box center [603, 572] width 1157 height 118
drag, startPoint x: 748, startPoint y: 550, endPoint x: 599, endPoint y: 565, distance: 149.4
click at [599, 565] on div at bounding box center [598, 553] width 6 height 72
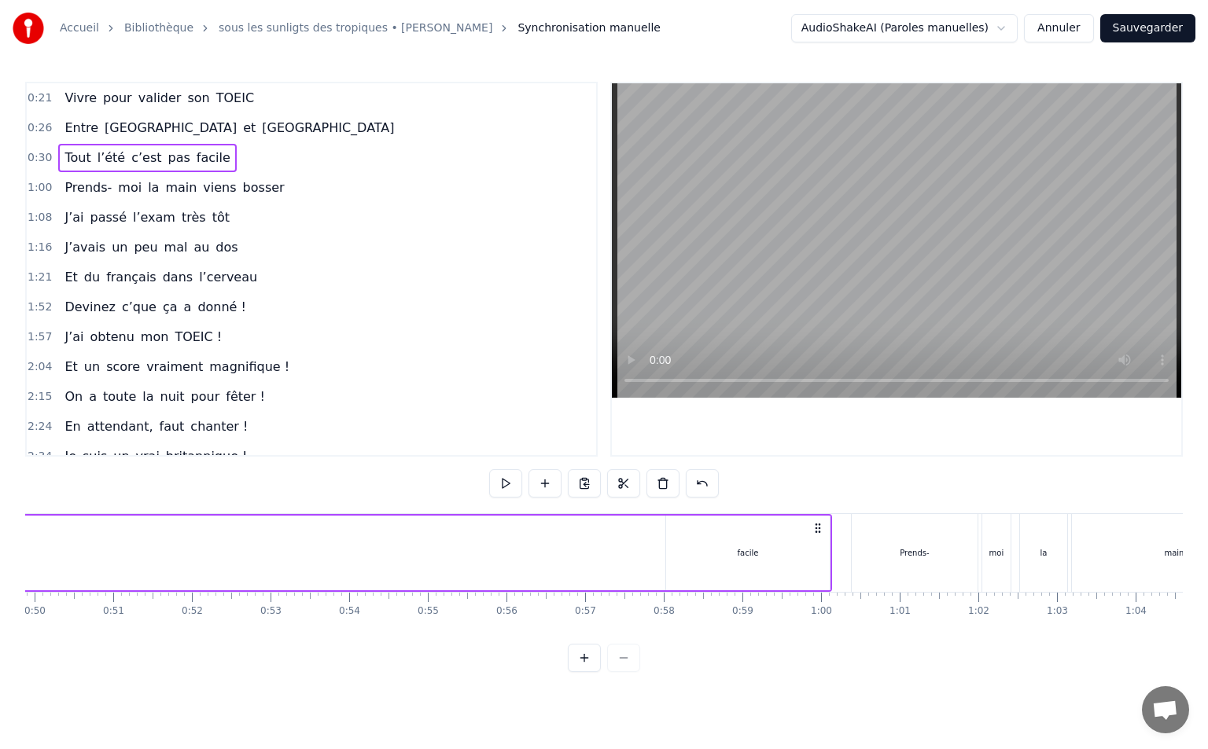
scroll to position [0, 3935]
click at [737, 561] on div "facile" at bounding box center [735, 553] width 164 height 75
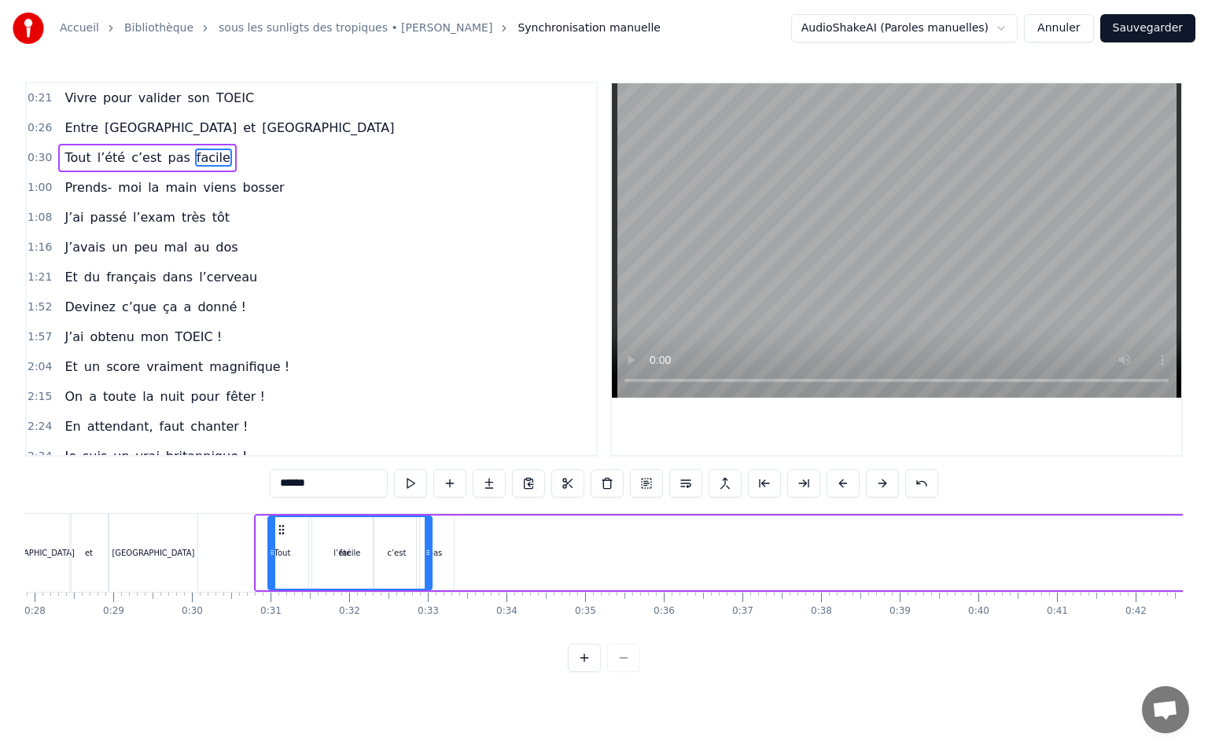
scroll to position [0, 2181]
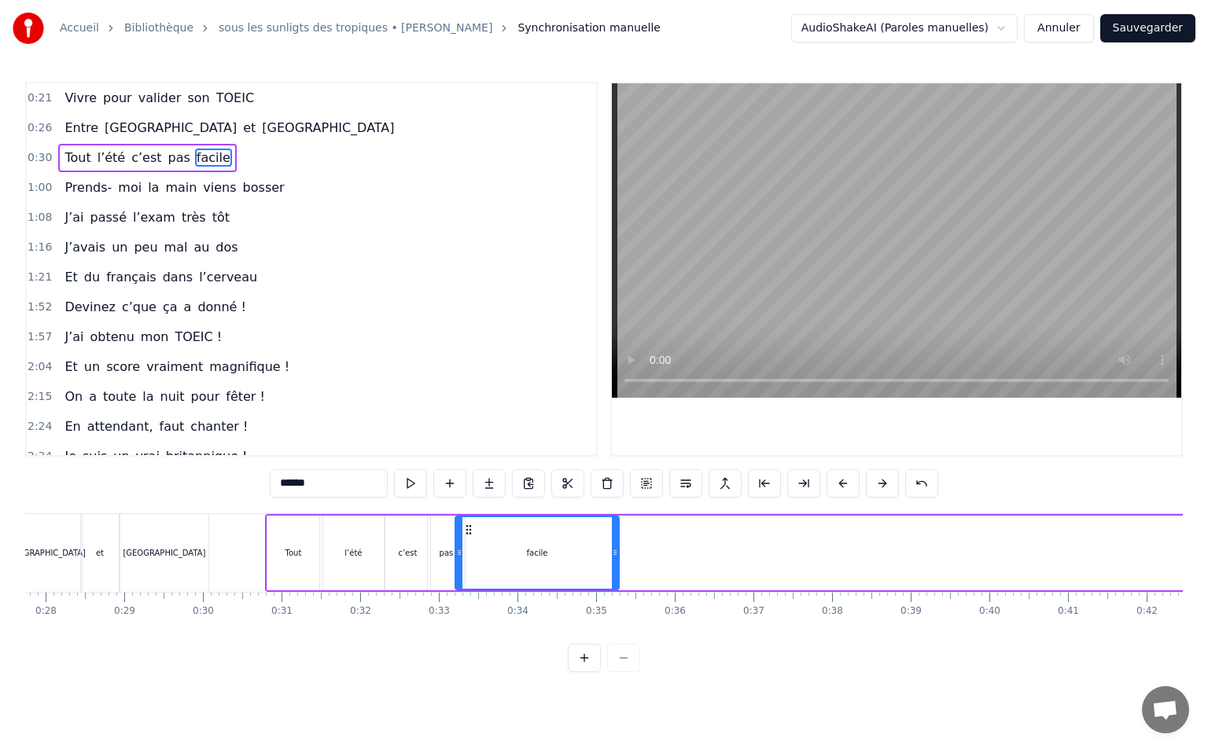
drag, startPoint x: 664, startPoint y: 526, endPoint x: 466, endPoint y: 574, distance: 203.1
click at [466, 574] on div "facile" at bounding box center [537, 553] width 162 height 72
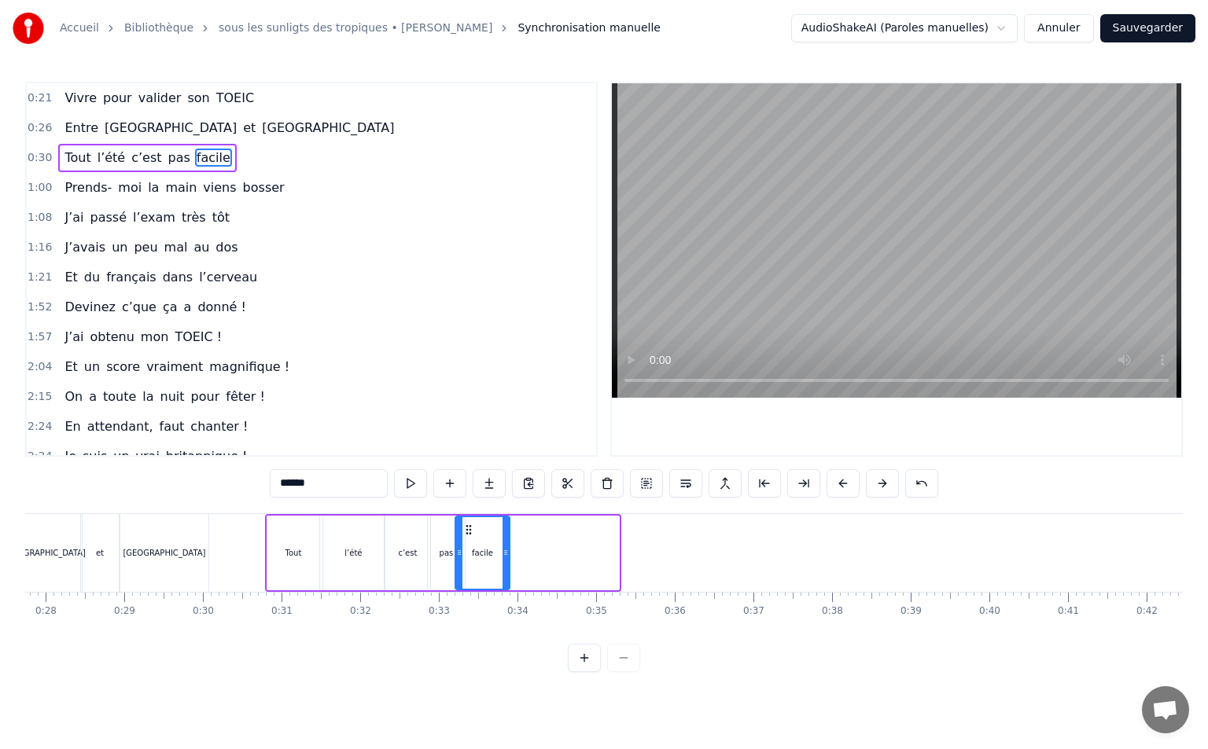
drag, startPoint x: 613, startPoint y: 550, endPoint x: 504, endPoint y: 559, distance: 109.6
click at [504, 559] on div at bounding box center [505, 553] width 6 height 72
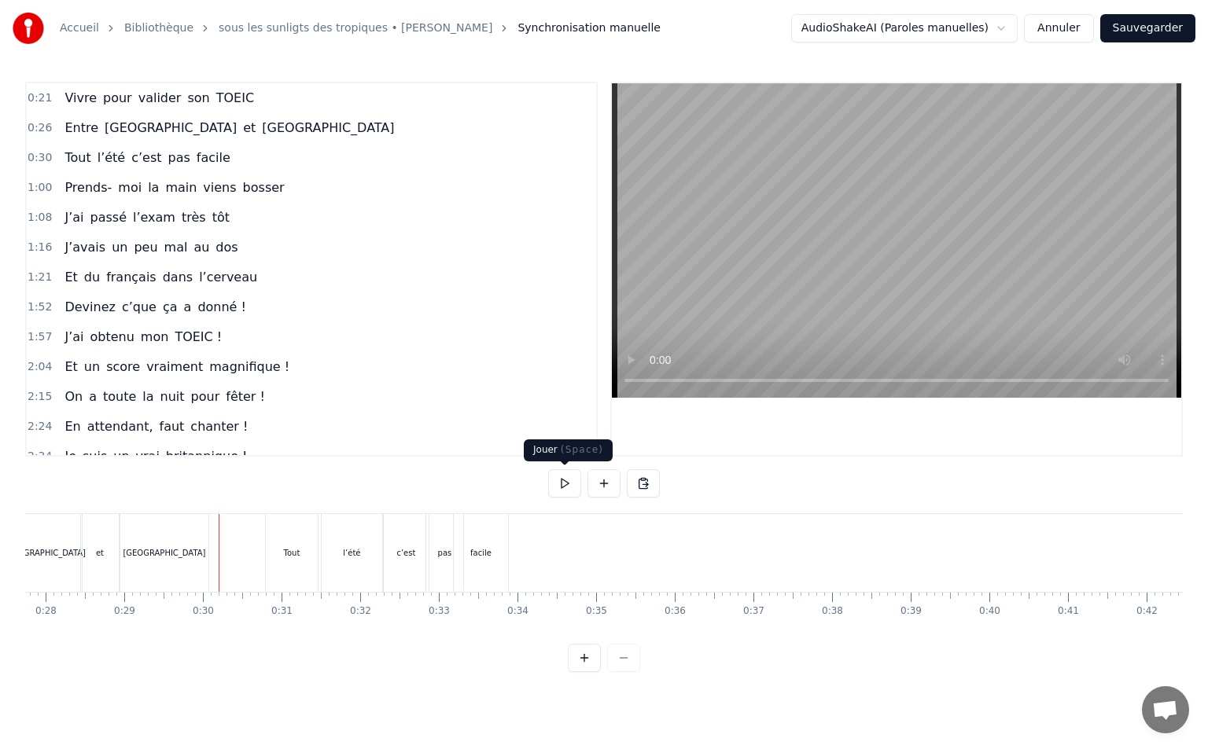
click at [562, 488] on button at bounding box center [564, 483] width 33 height 28
click at [573, 488] on button at bounding box center [564, 483] width 33 height 28
click at [587, 672] on button at bounding box center [584, 658] width 33 height 28
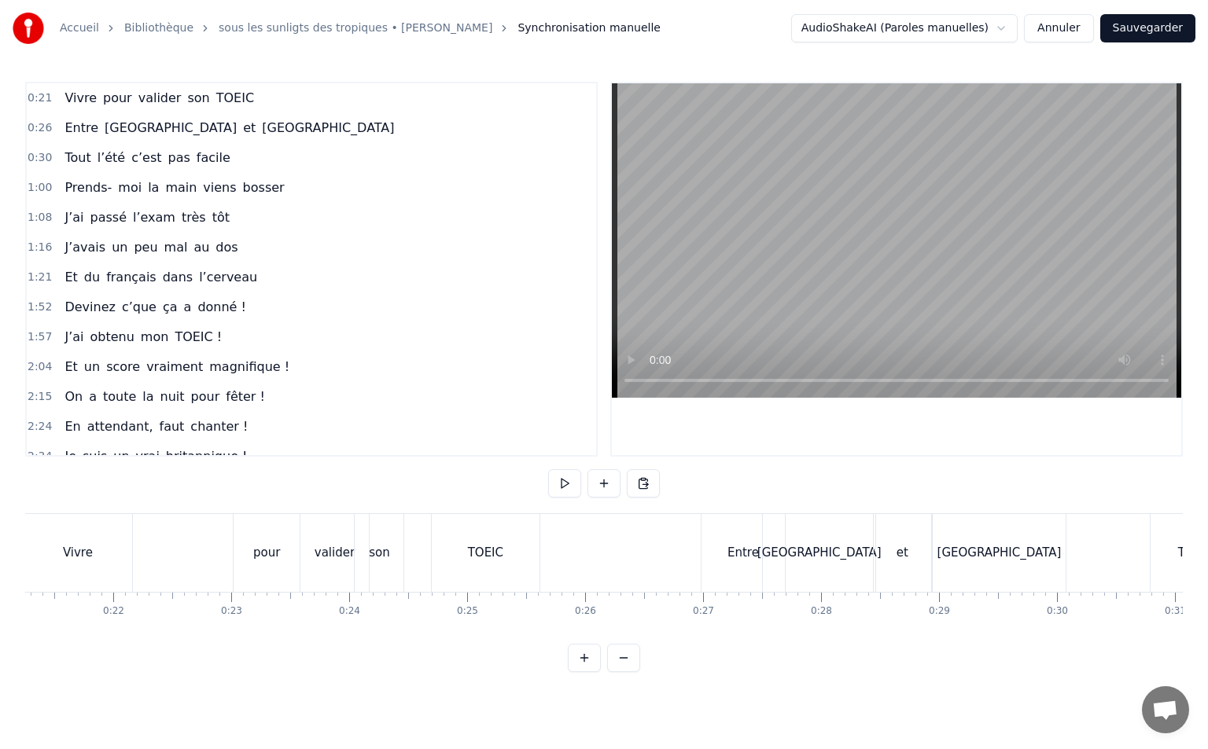
click at [587, 672] on button at bounding box center [584, 658] width 33 height 28
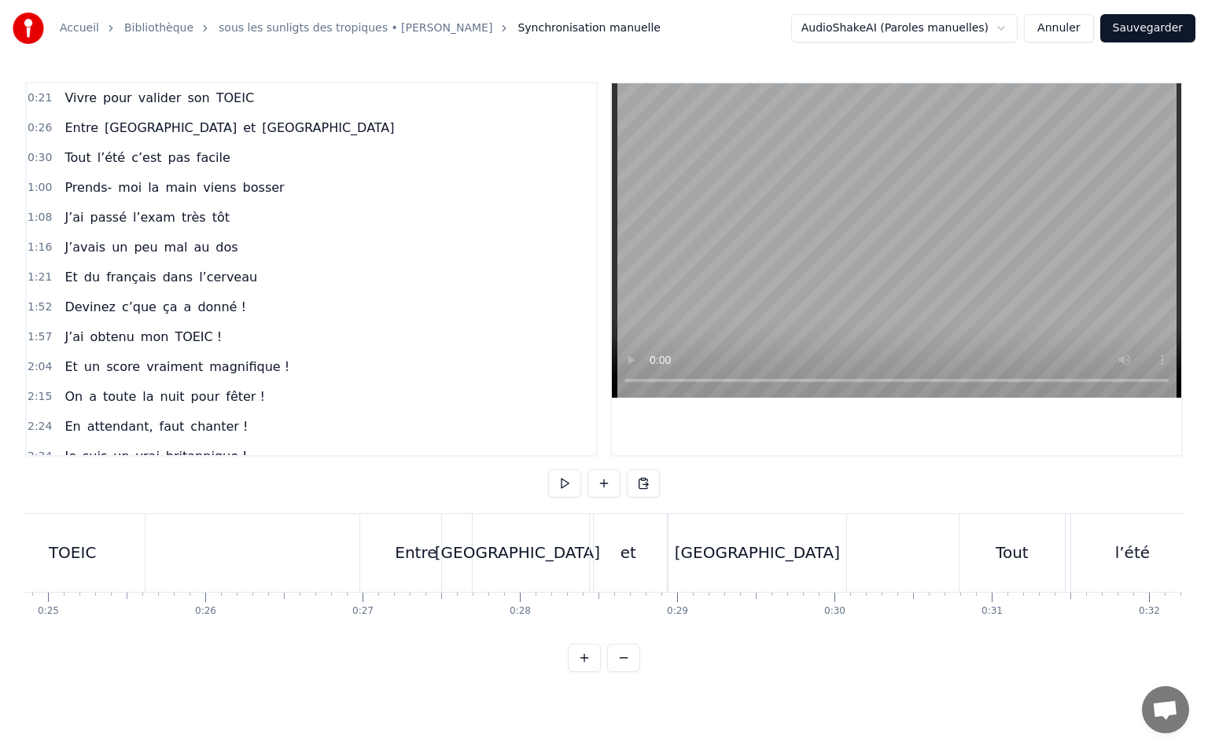
scroll to position [0, 3958]
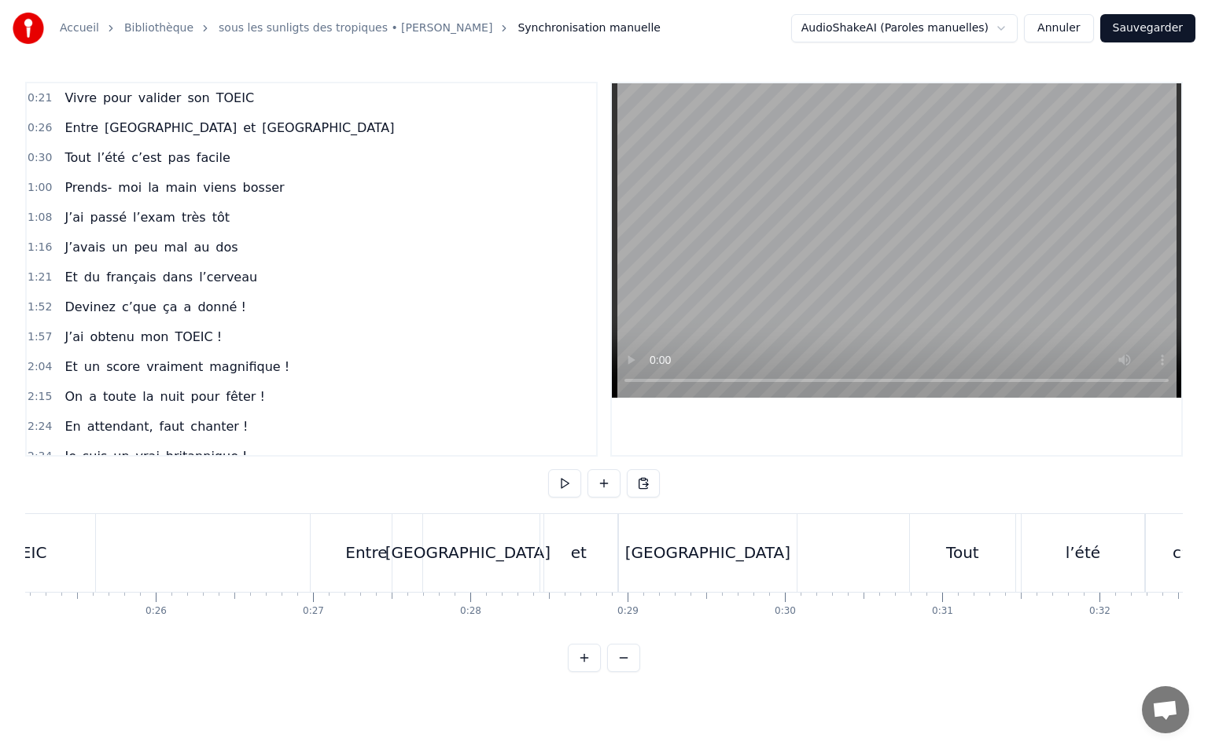
click at [362, 564] on div "Entre" at bounding box center [366, 553] width 42 height 24
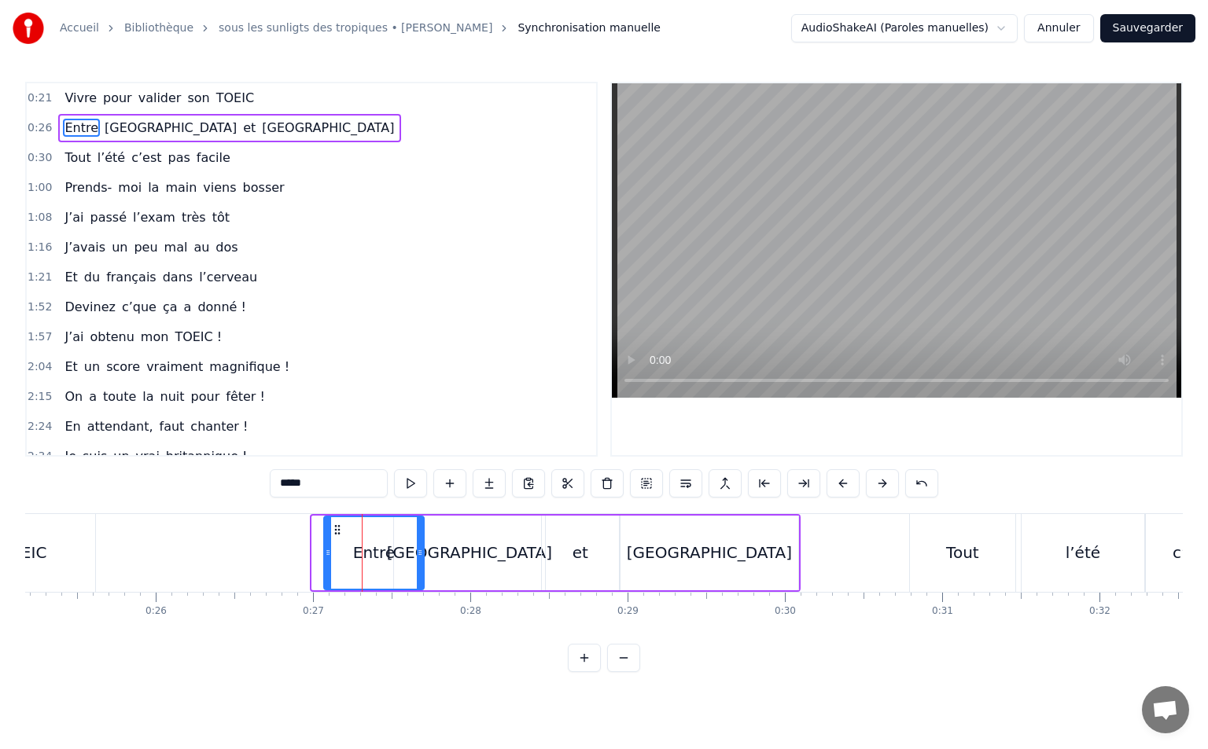
drag, startPoint x: 314, startPoint y: 557, endPoint x: 326, endPoint y: 562, distance: 12.7
click at [326, 562] on div at bounding box center [328, 553] width 6 height 72
drag, startPoint x: 419, startPoint y: 551, endPoint x: 396, endPoint y: 558, distance: 23.9
click at [396, 558] on icon at bounding box center [397, 552] width 6 height 13
click at [477, 547] on div "[GEOGRAPHIC_DATA]" at bounding box center [469, 553] width 165 height 24
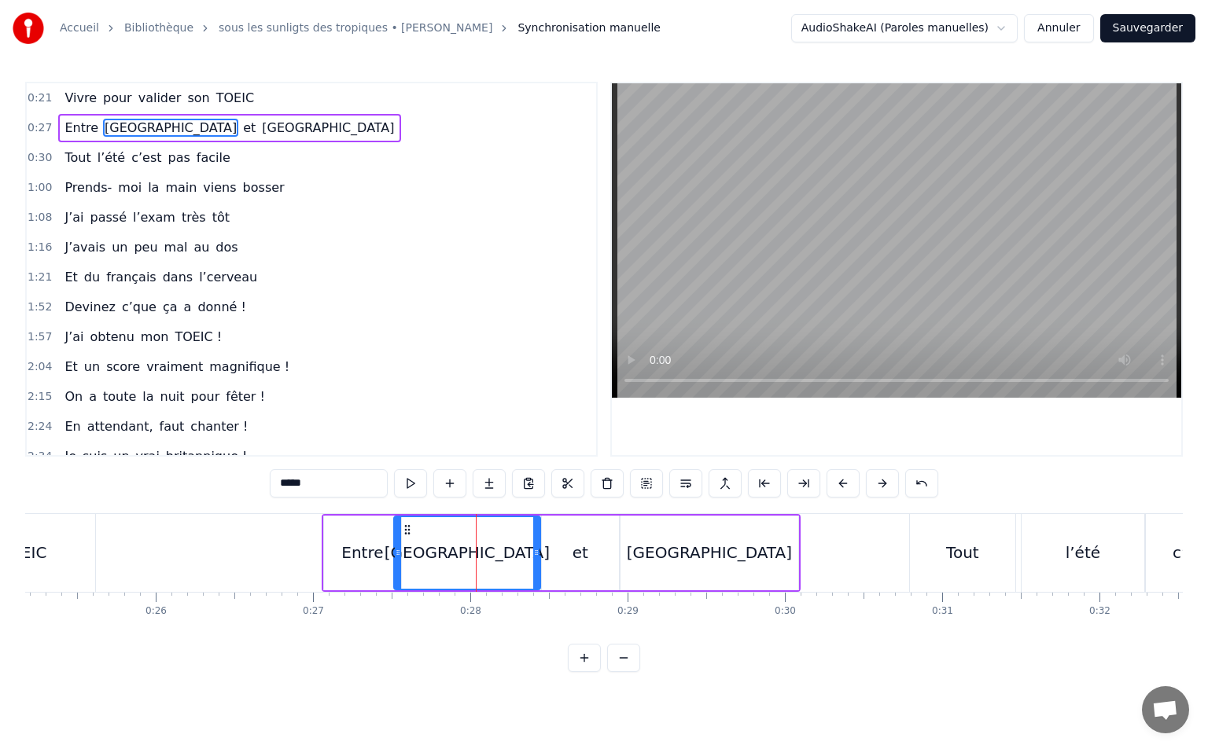
drag, startPoint x: 542, startPoint y: 554, endPoint x: 588, endPoint y: 546, distance: 46.3
click at [539, 559] on div "[GEOGRAPHIC_DATA]" at bounding box center [467, 553] width 148 height 75
click at [589, 546] on div "et" at bounding box center [580, 553] width 77 height 75
type input "**"
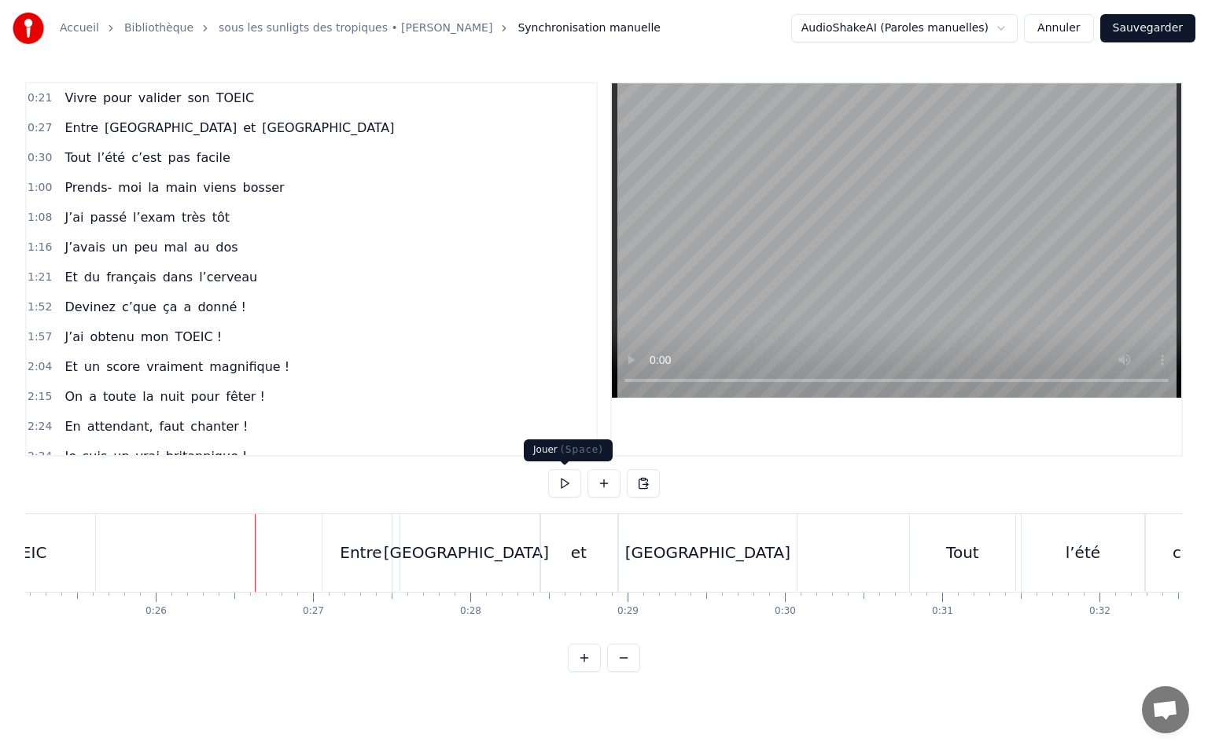
click at [565, 484] on button at bounding box center [564, 483] width 33 height 28
click at [669, 552] on div "[GEOGRAPHIC_DATA]" at bounding box center [708, 553] width 178 height 78
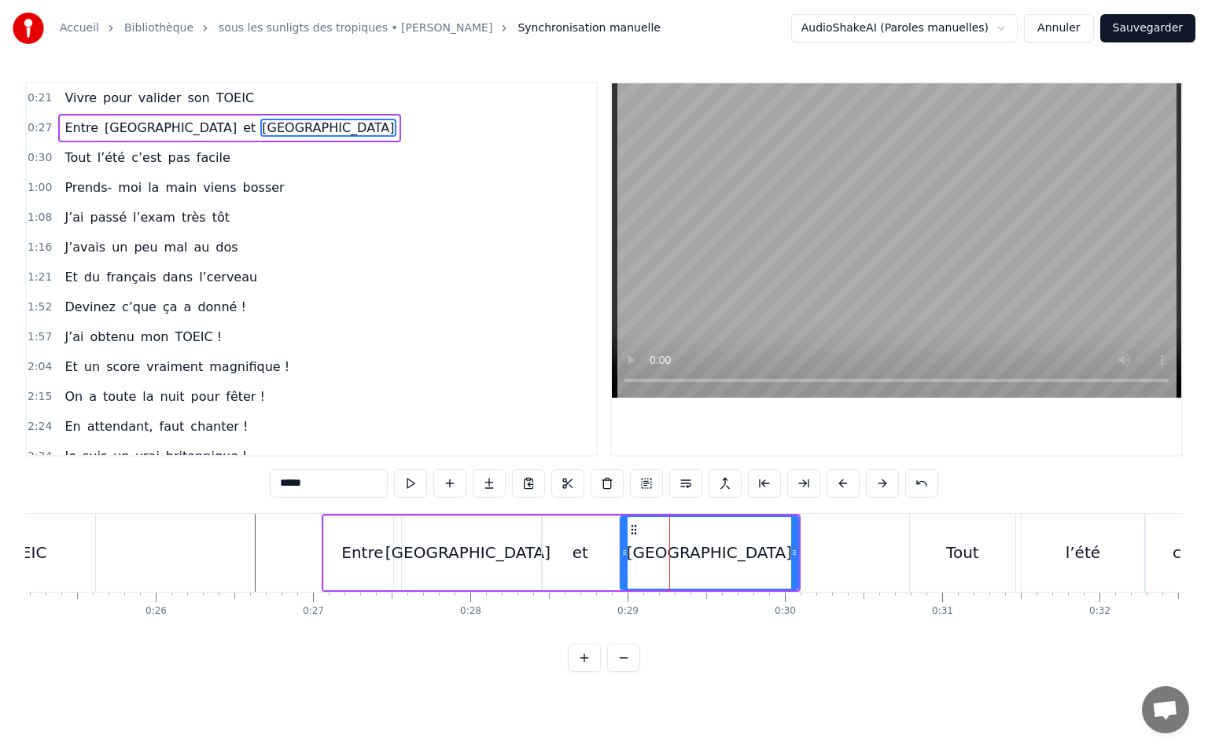
click at [589, 547] on div "et" at bounding box center [580, 553] width 77 height 75
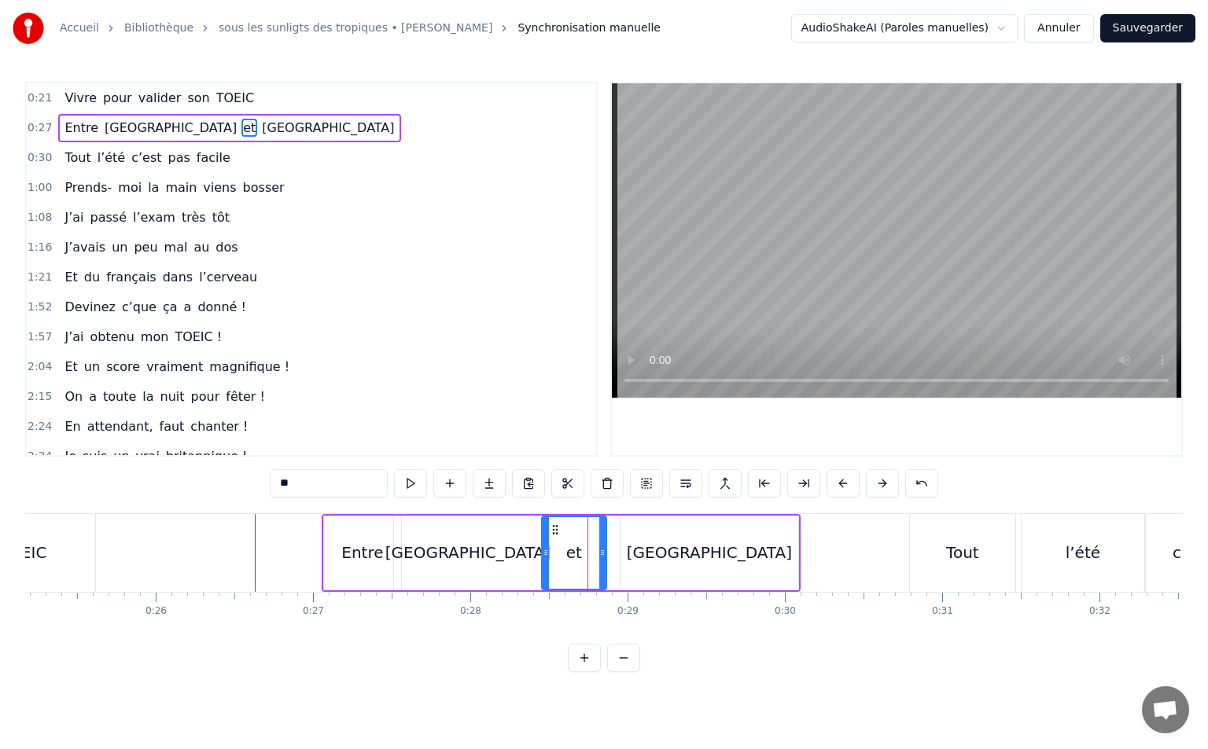
drag, startPoint x: 612, startPoint y: 550, endPoint x: 600, endPoint y: 553, distance: 13.0
click at [600, 553] on icon at bounding box center [602, 552] width 6 height 13
click at [649, 534] on div "[GEOGRAPHIC_DATA]" at bounding box center [709, 553] width 178 height 75
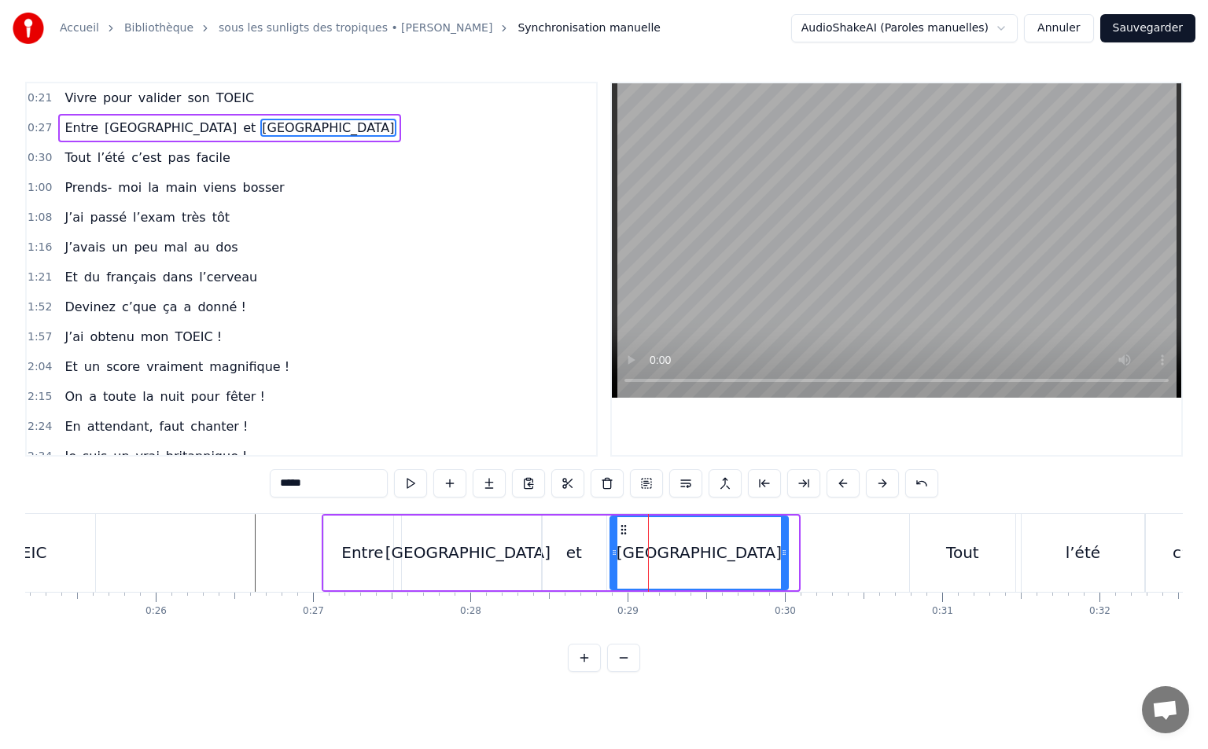
drag, startPoint x: 633, startPoint y: 528, endPoint x: 623, endPoint y: 530, distance: 10.5
click at [623, 530] on icon at bounding box center [623, 530] width 13 height 13
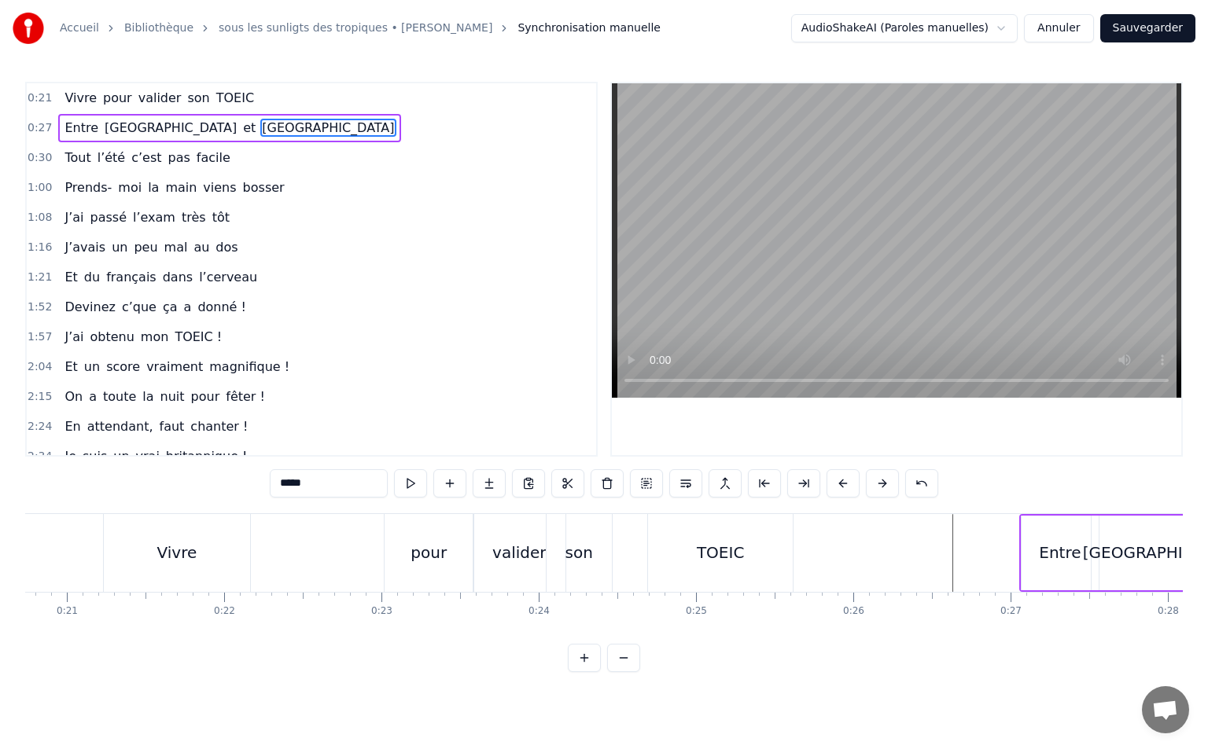
scroll to position [0, 3261]
click at [416, 567] on div "pour" at bounding box center [428, 553] width 89 height 78
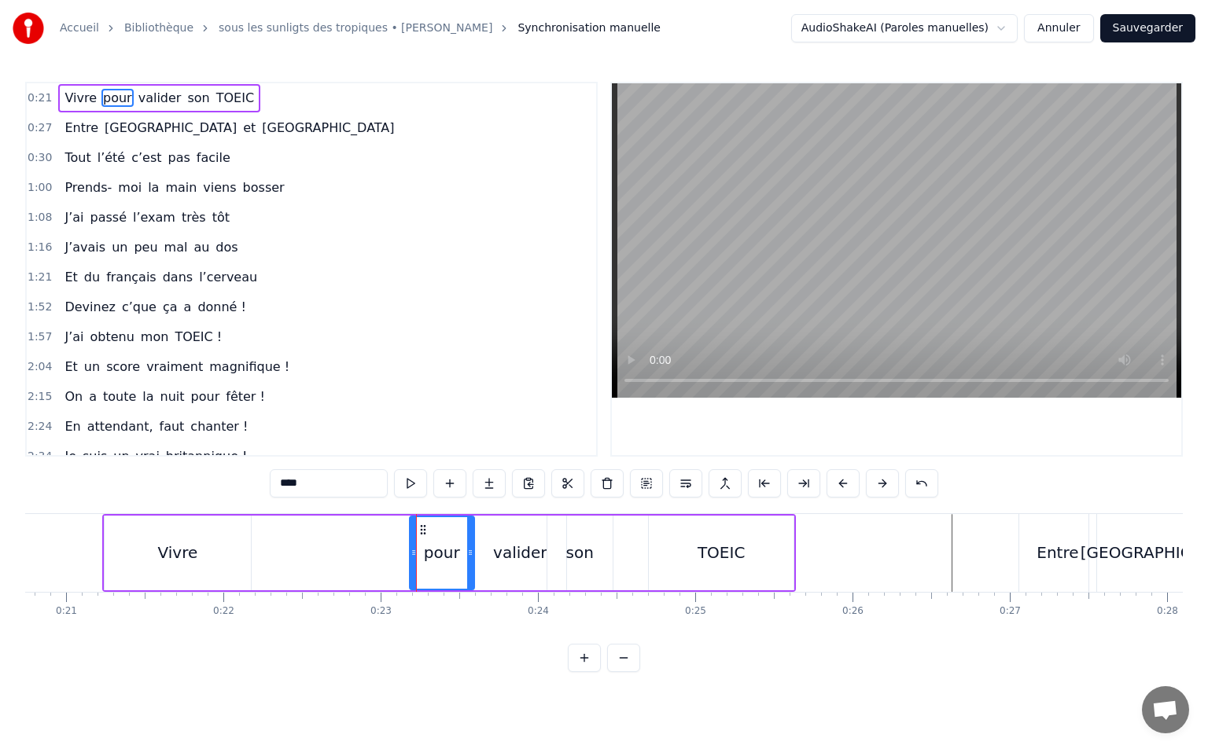
drag, startPoint x: 391, startPoint y: 555, endPoint x: 415, endPoint y: 556, distance: 24.4
click at [415, 556] on icon at bounding box center [413, 552] width 6 height 13
click at [513, 549] on div "valider" at bounding box center [519, 553] width 53 height 24
drag, startPoint x: 475, startPoint y: 556, endPoint x: 528, endPoint y: 545, distance: 53.8
click at [470, 557] on icon at bounding box center [473, 552] width 6 height 13
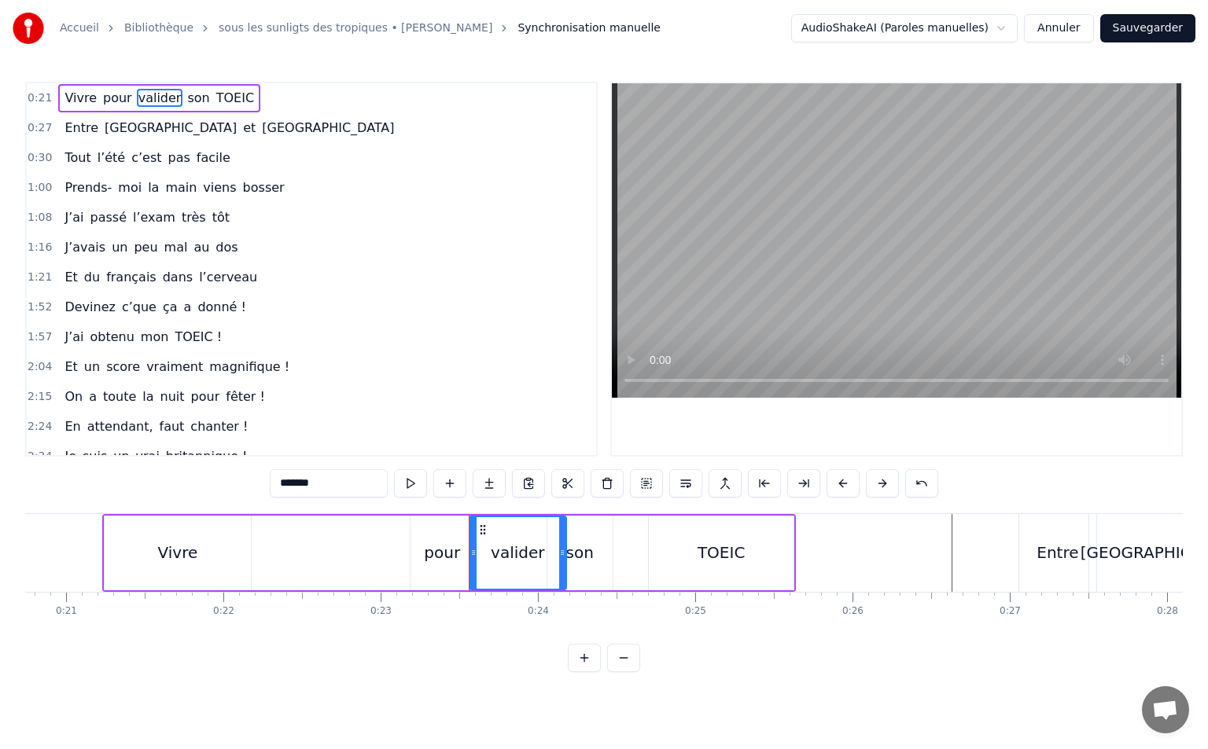
click at [588, 540] on div "son" at bounding box center [579, 553] width 65 height 75
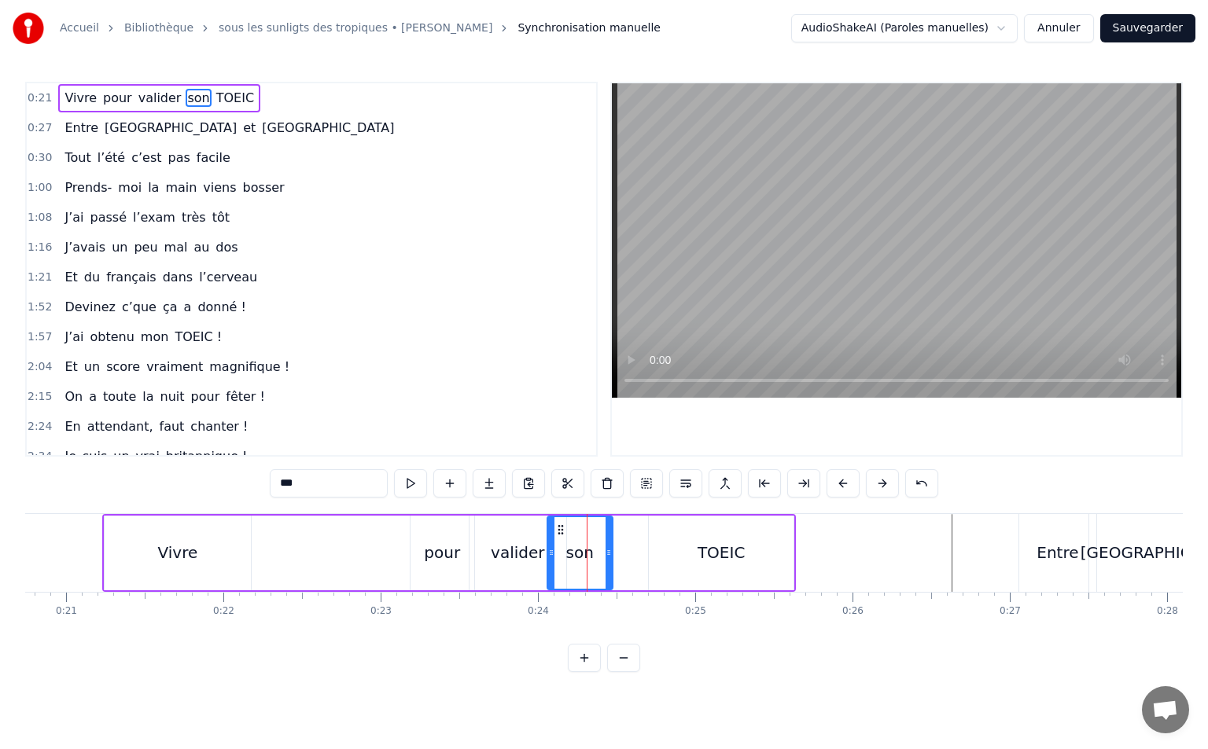
click at [531, 551] on div "valider" at bounding box center [517, 553] width 53 height 24
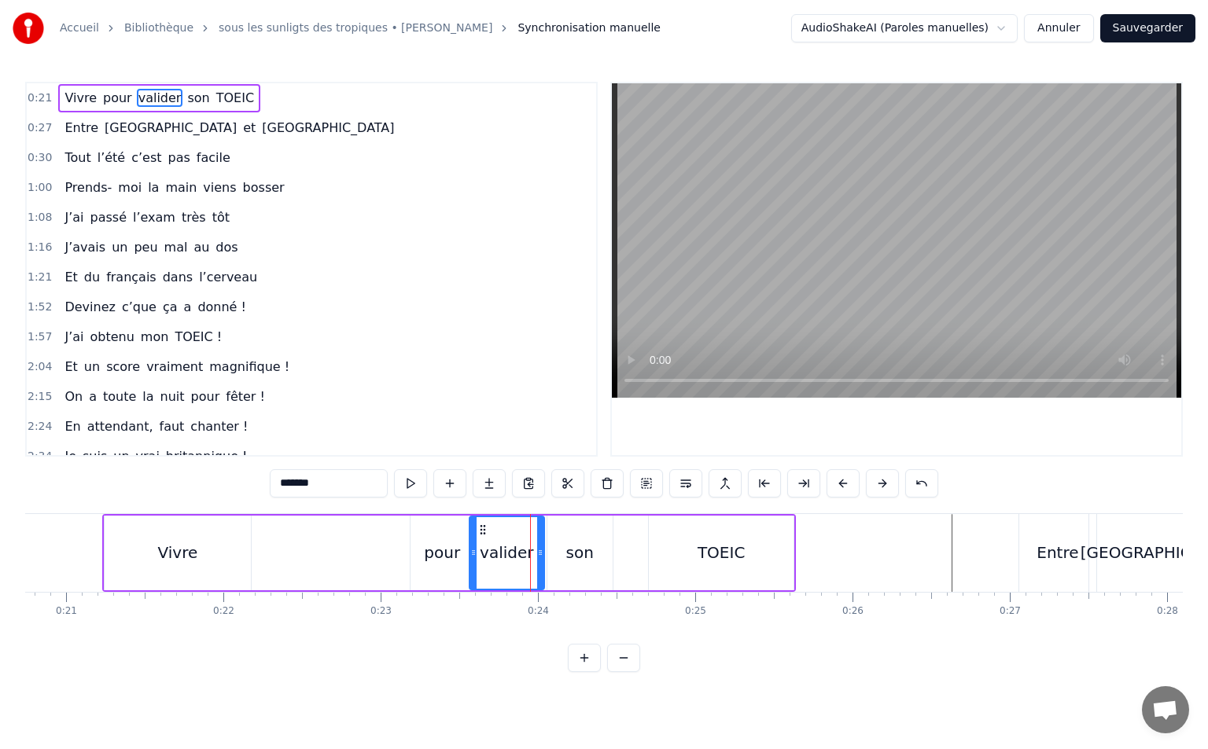
drag, startPoint x: 561, startPoint y: 550, endPoint x: 537, endPoint y: 559, distance: 25.1
click at [537, 559] on div at bounding box center [540, 553] width 6 height 72
click at [572, 550] on div "son" at bounding box center [580, 553] width 28 height 24
drag, startPoint x: 560, startPoint y: 532, endPoint x: 575, endPoint y: 529, distance: 15.3
click at [557, 531] on icon at bounding box center [557, 530] width 13 height 13
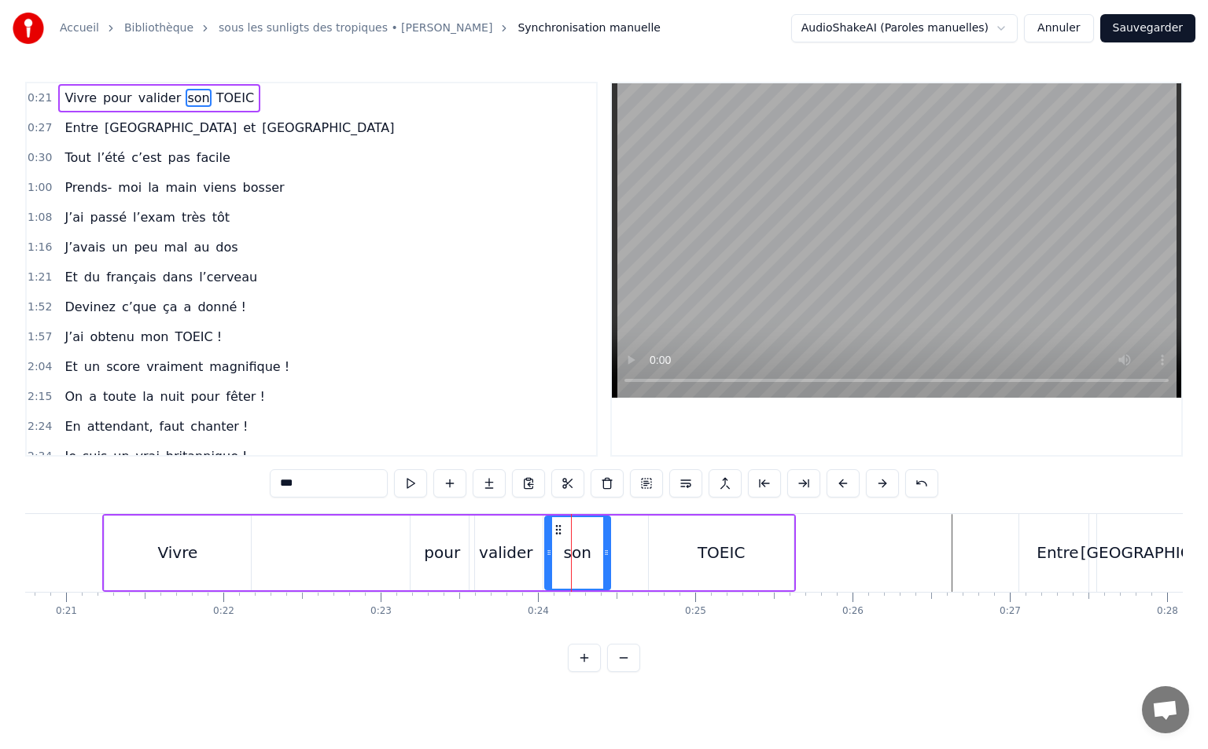
click at [656, 531] on div "TOEIC" at bounding box center [721, 553] width 144 height 75
type input "*****"
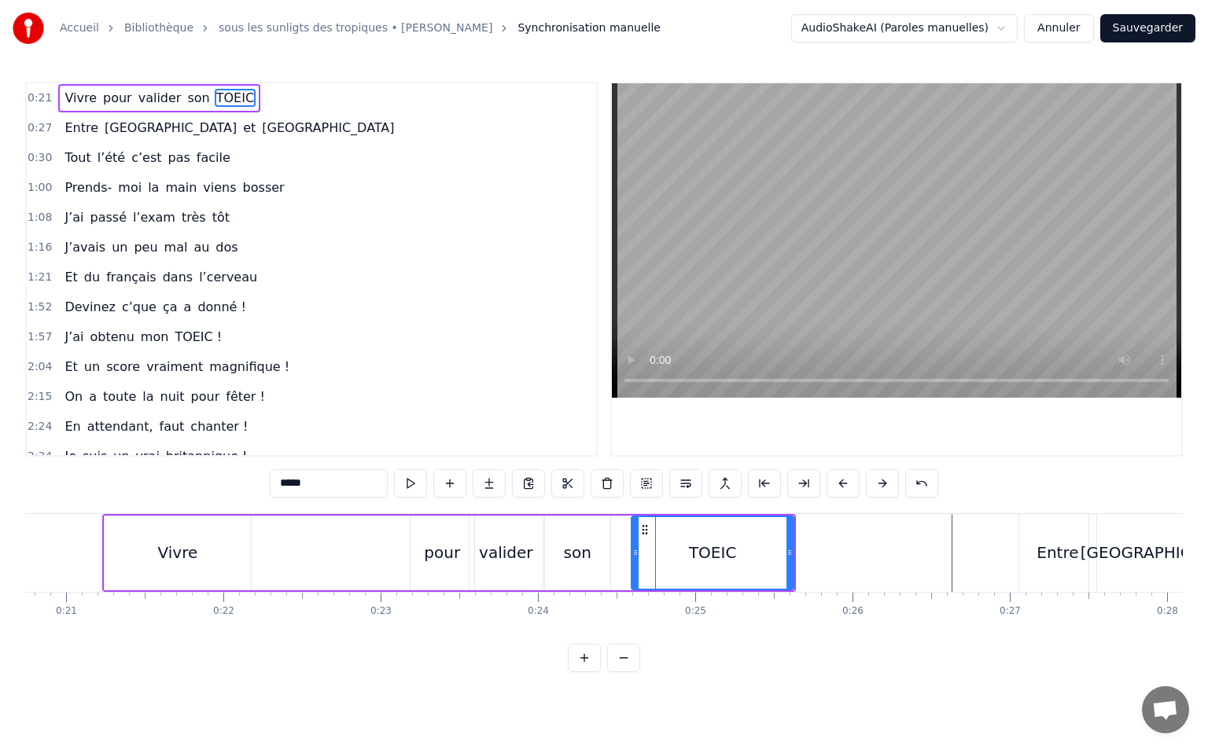
drag, startPoint x: 651, startPoint y: 557, endPoint x: 634, endPoint y: 561, distance: 17.7
click at [634, 561] on div at bounding box center [635, 553] width 6 height 72
click at [388, 543] on div "Vivre pour valider son TOEIC" at bounding box center [448, 553] width 693 height 78
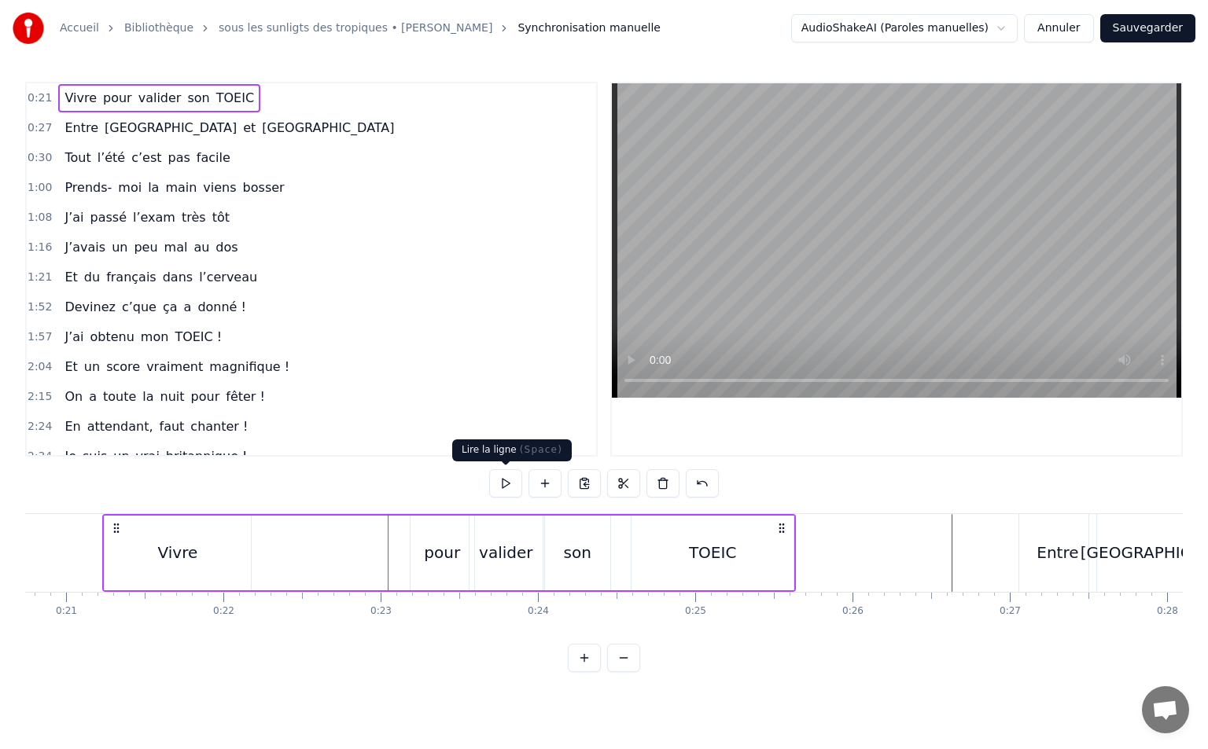
click at [503, 484] on button at bounding box center [505, 483] width 33 height 28
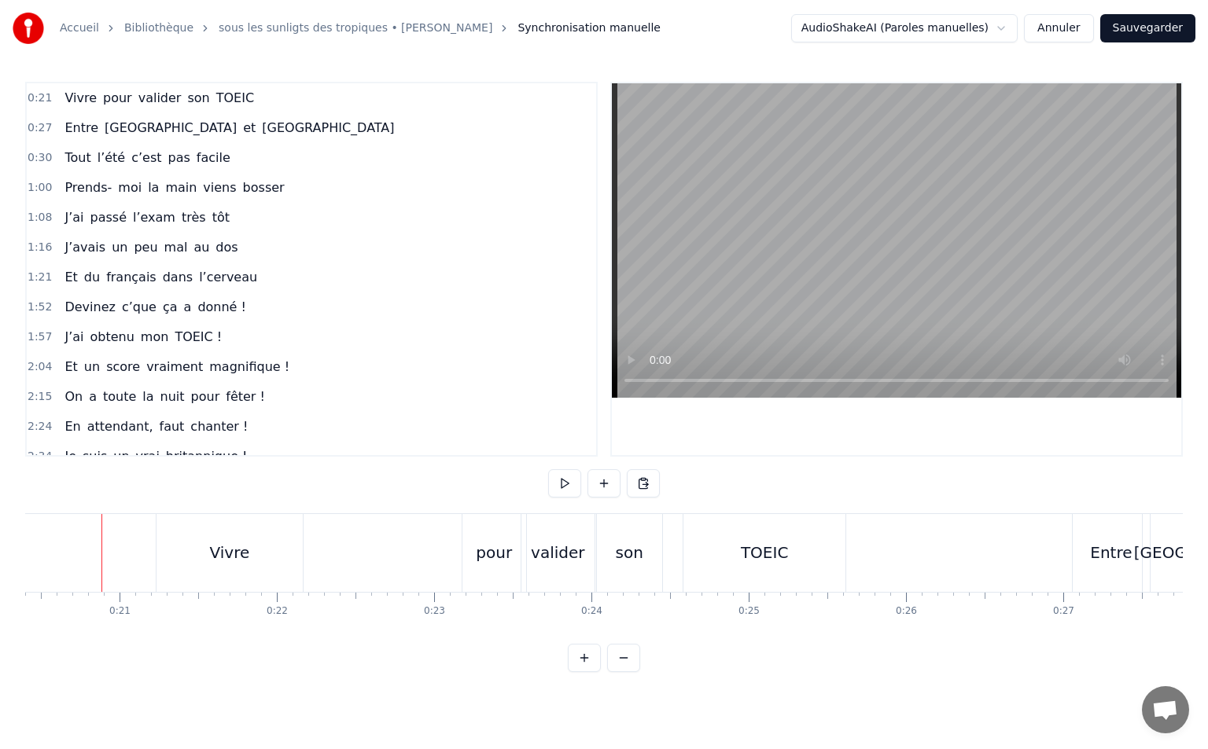
scroll to position [0, 3205]
click at [568, 488] on button at bounding box center [564, 483] width 33 height 28
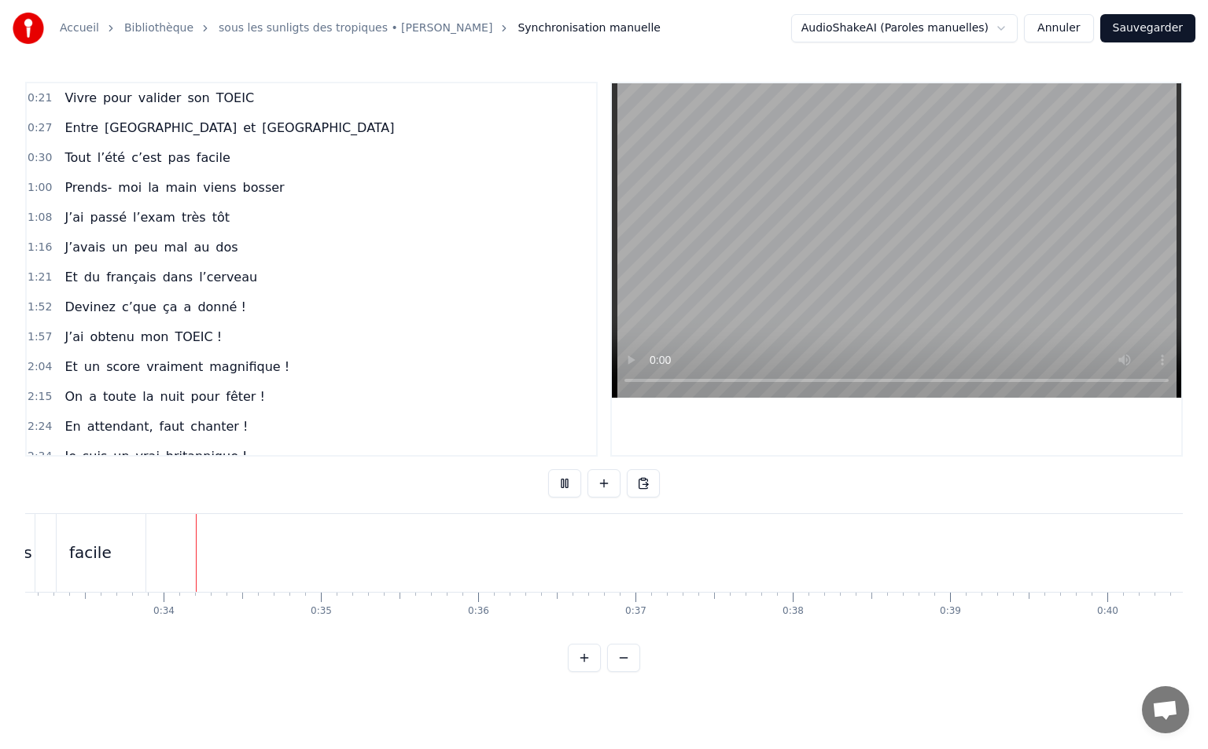
scroll to position [0, 5219]
click at [561, 487] on button at bounding box center [564, 483] width 33 height 28
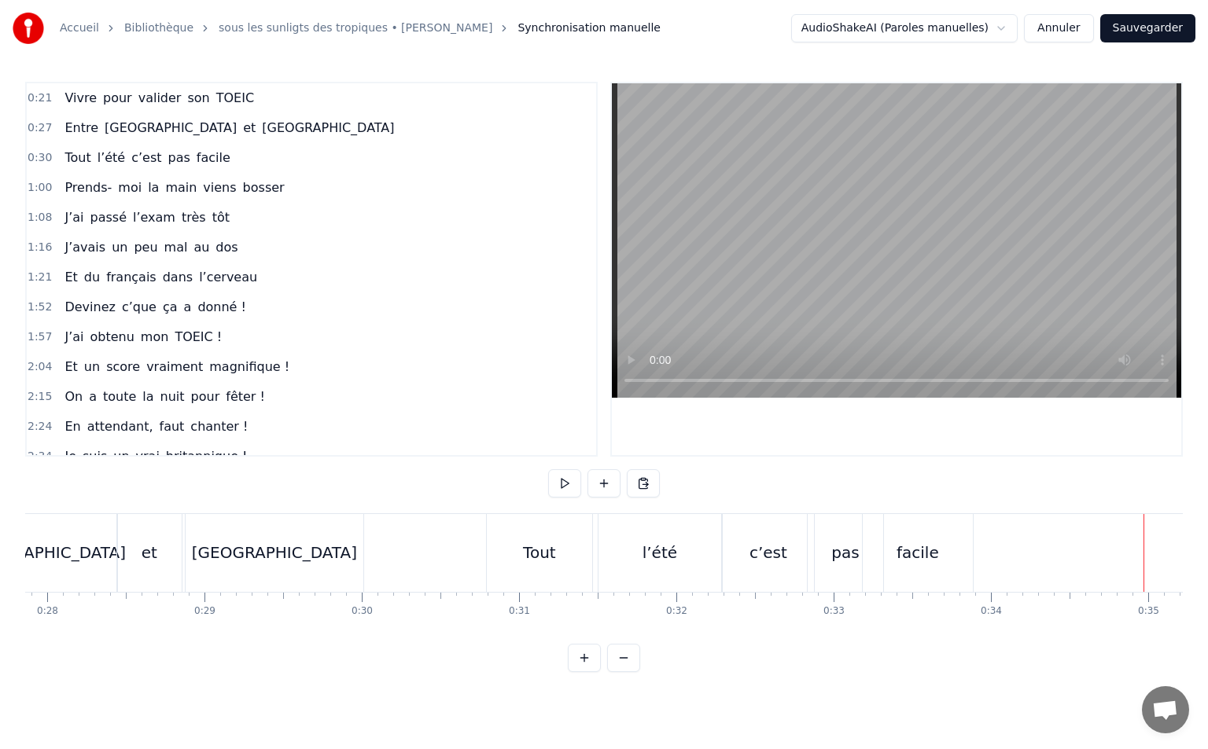
scroll to position [0, 4132]
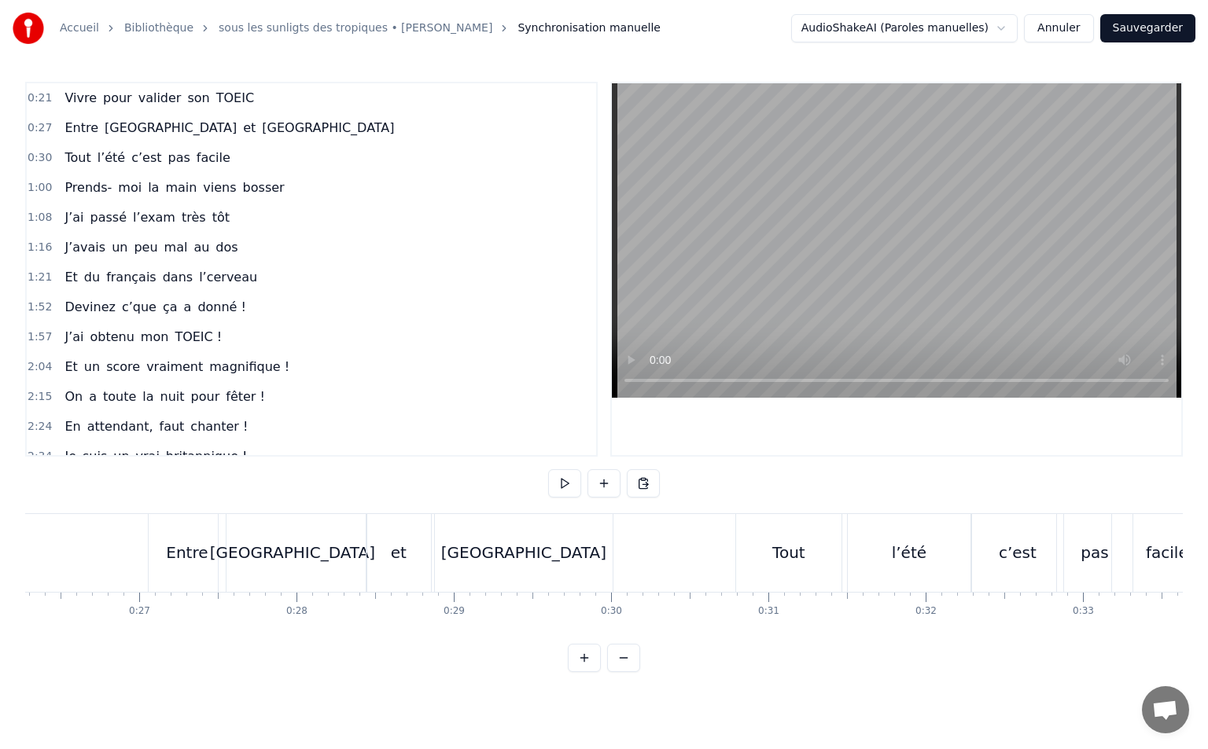
click at [472, 575] on div "[GEOGRAPHIC_DATA]" at bounding box center [524, 553] width 178 height 78
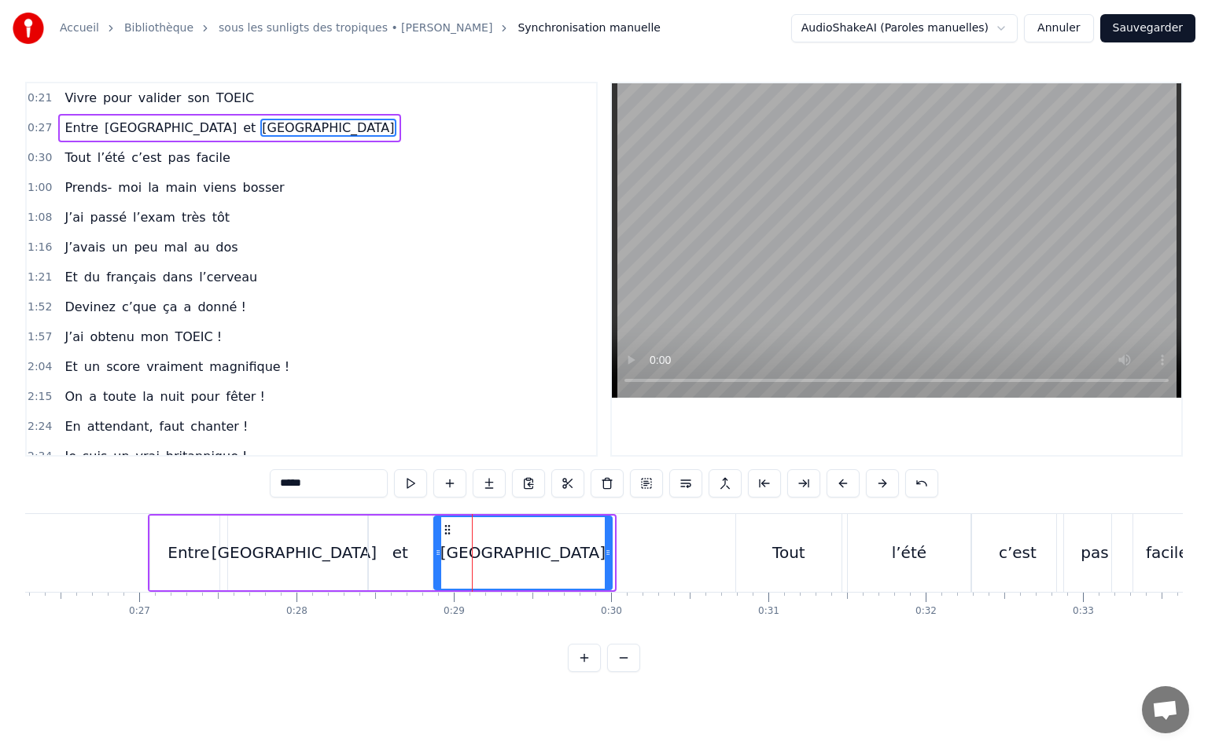
click at [446, 527] on icon at bounding box center [447, 530] width 13 height 13
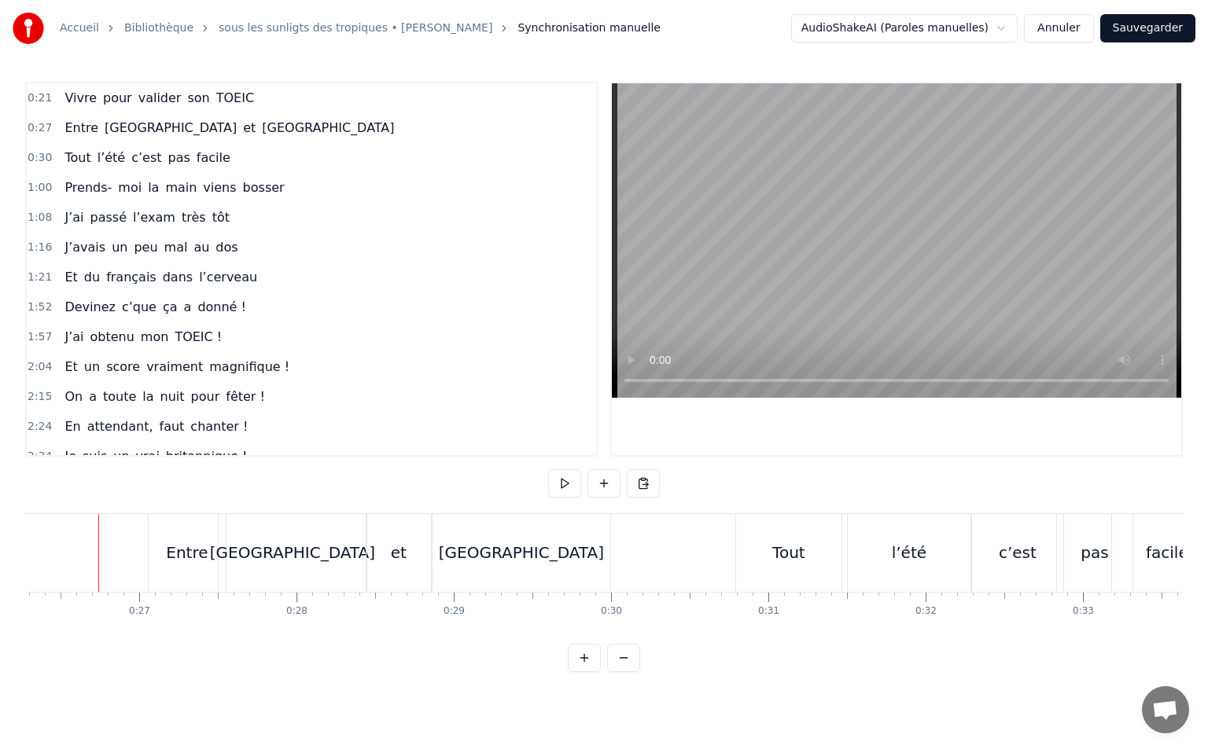
scroll to position [0, 4126]
click at [562, 486] on button at bounding box center [564, 483] width 33 height 28
click at [557, 475] on button at bounding box center [564, 483] width 33 height 28
click at [332, 539] on div "[GEOGRAPHIC_DATA]" at bounding box center [298, 553] width 148 height 78
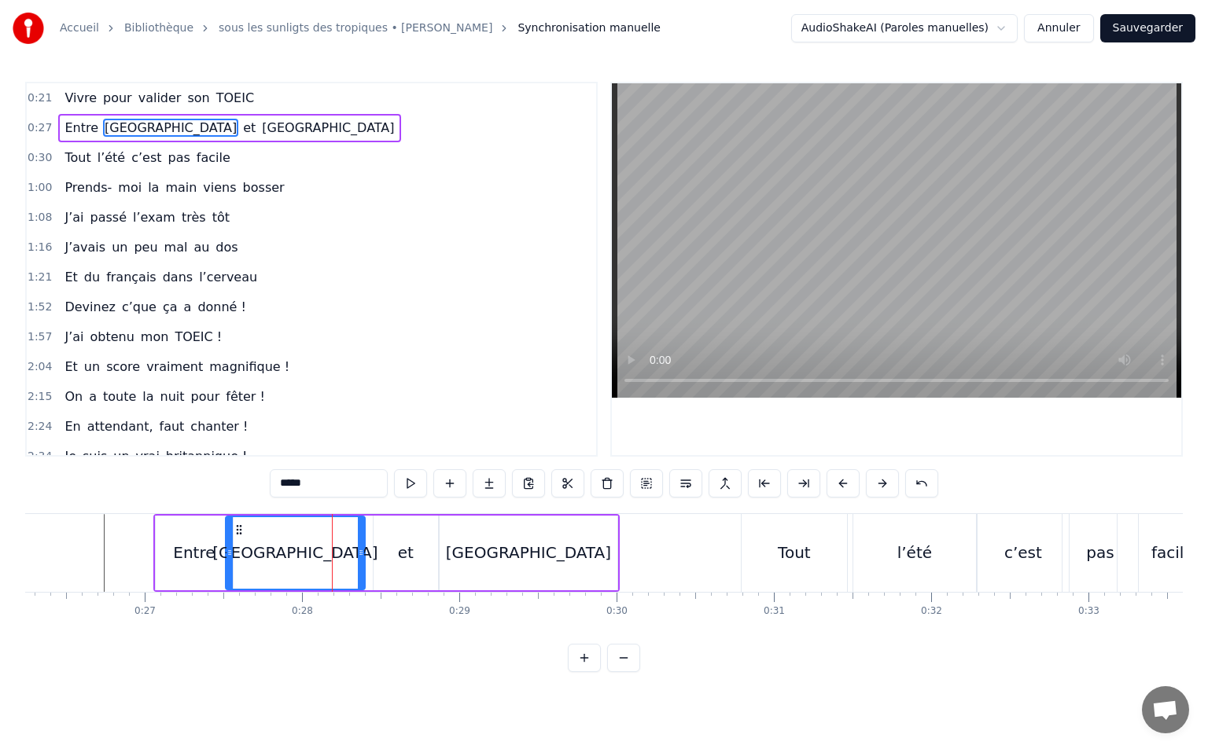
drag, startPoint x: 369, startPoint y: 550, endPoint x: 360, endPoint y: 552, distance: 9.0
click at [360, 552] on icon at bounding box center [361, 552] width 6 height 13
click at [396, 542] on div "et" at bounding box center [405, 553] width 64 height 75
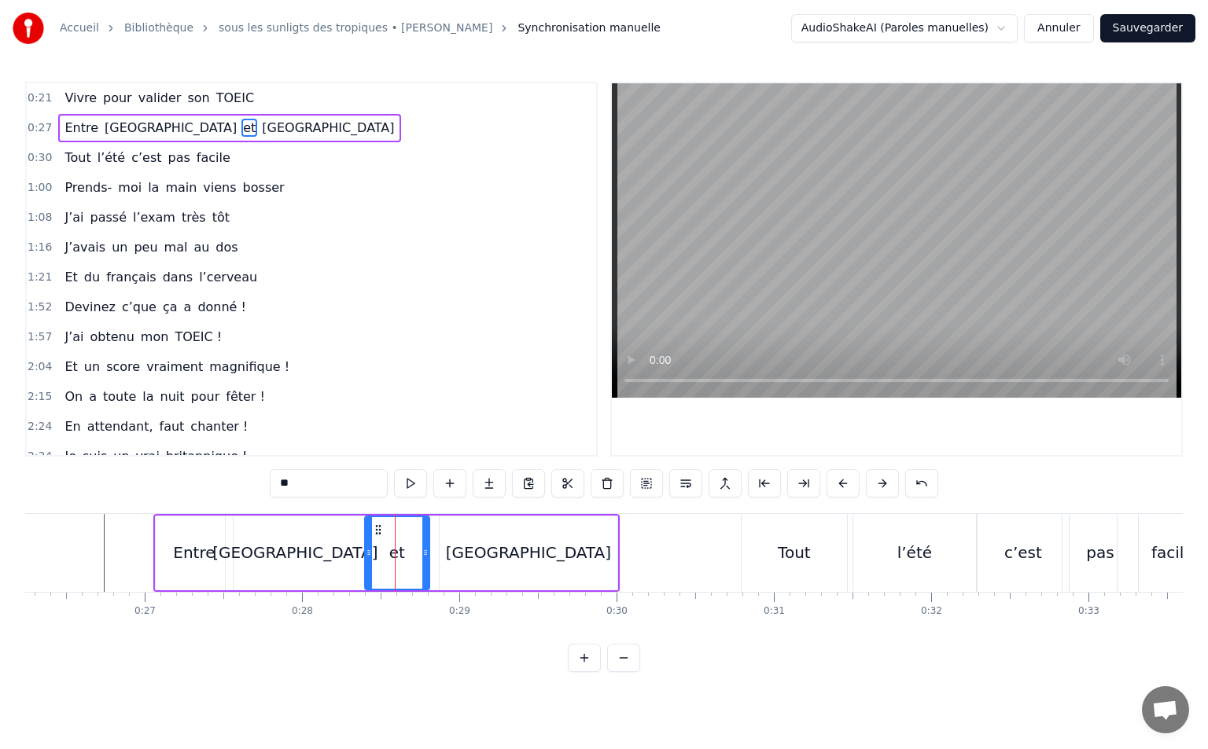
drag, startPoint x: 385, startPoint y: 526, endPoint x: 377, endPoint y: 527, distance: 8.7
click at [377, 526] on circle at bounding box center [376, 525] width 1 height 1
click at [479, 542] on div "[GEOGRAPHIC_DATA]" at bounding box center [529, 553] width 178 height 75
type input "*****"
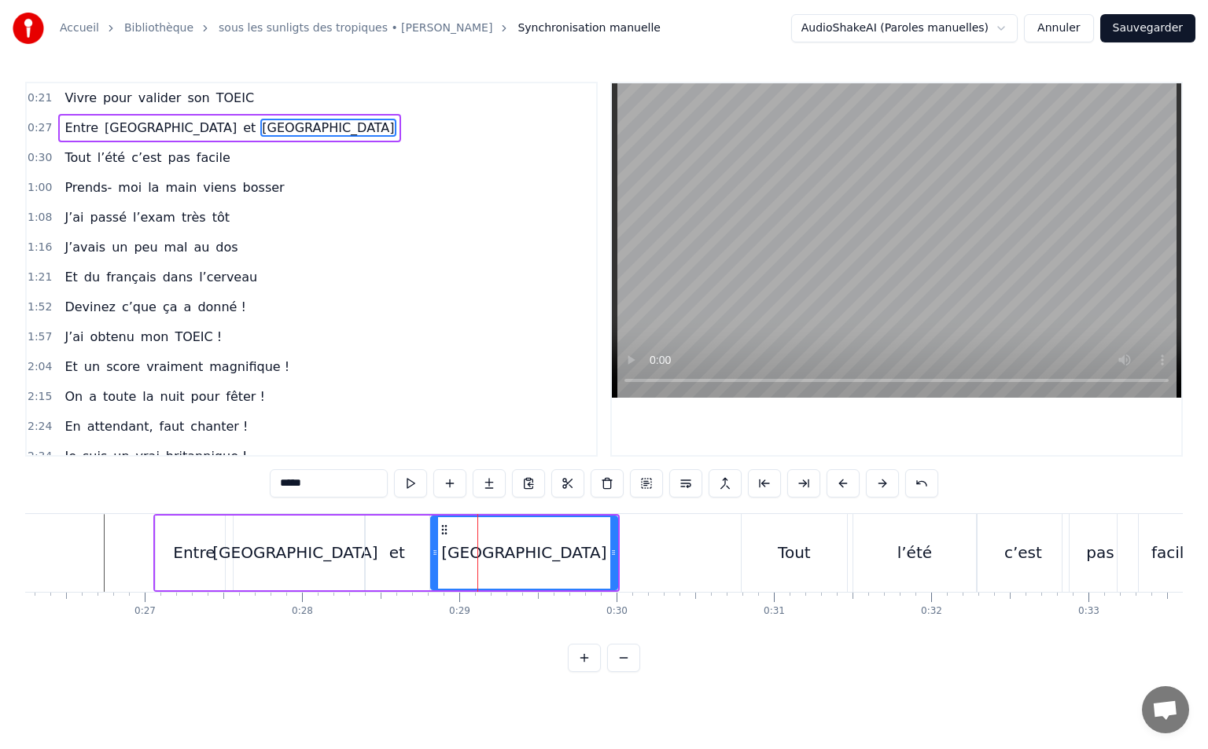
drag, startPoint x: 446, startPoint y: 554, endPoint x: 437, endPoint y: 554, distance: 8.7
click at [437, 554] on icon at bounding box center [435, 552] width 6 height 13
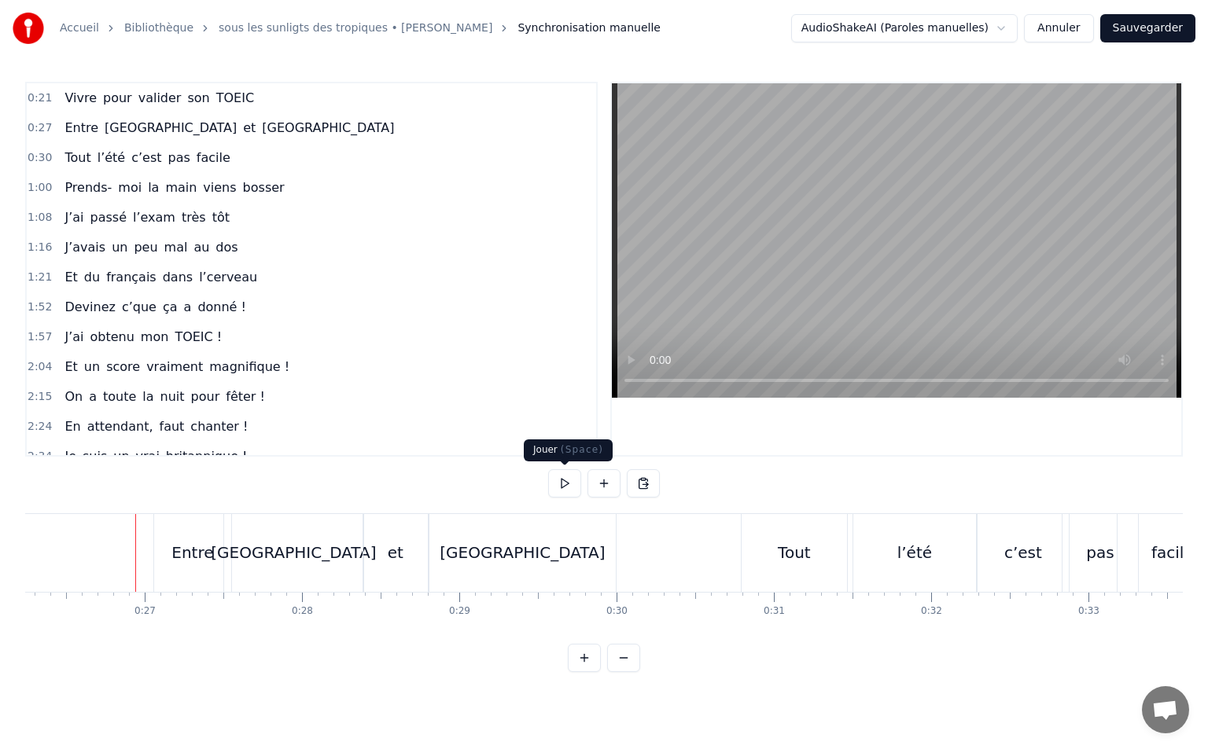
click at [562, 481] on button at bounding box center [564, 483] width 33 height 28
click at [577, 478] on button at bounding box center [564, 483] width 33 height 28
click at [823, 561] on div "Tout" at bounding box center [793, 553] width 105 height 78
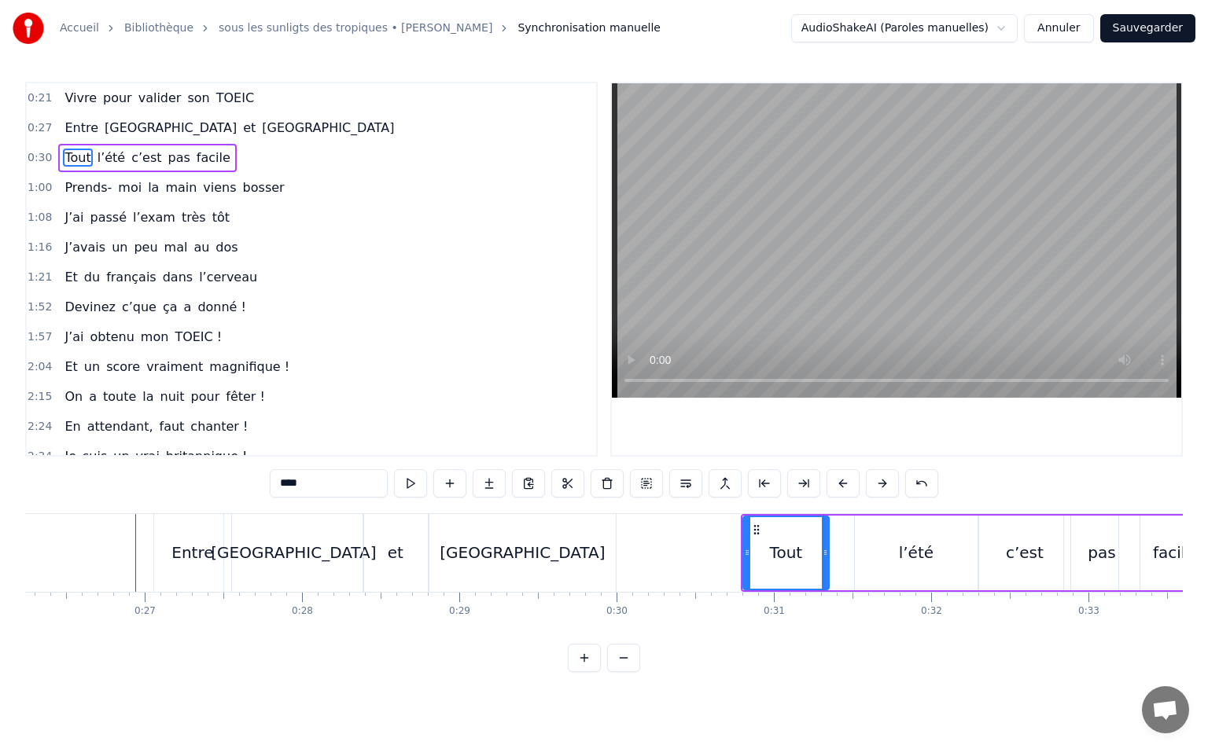
drag, startPoint x: 846, startPoint y: 549, endPoint x: 826, endPoint y: 557, distance: 21.2
click at [826, 557] on icon at bounding box center [825, 552] width 6 height 13
click at [893, 542] on div "l’été" at bounding box center [916, 553] width 123 height 75
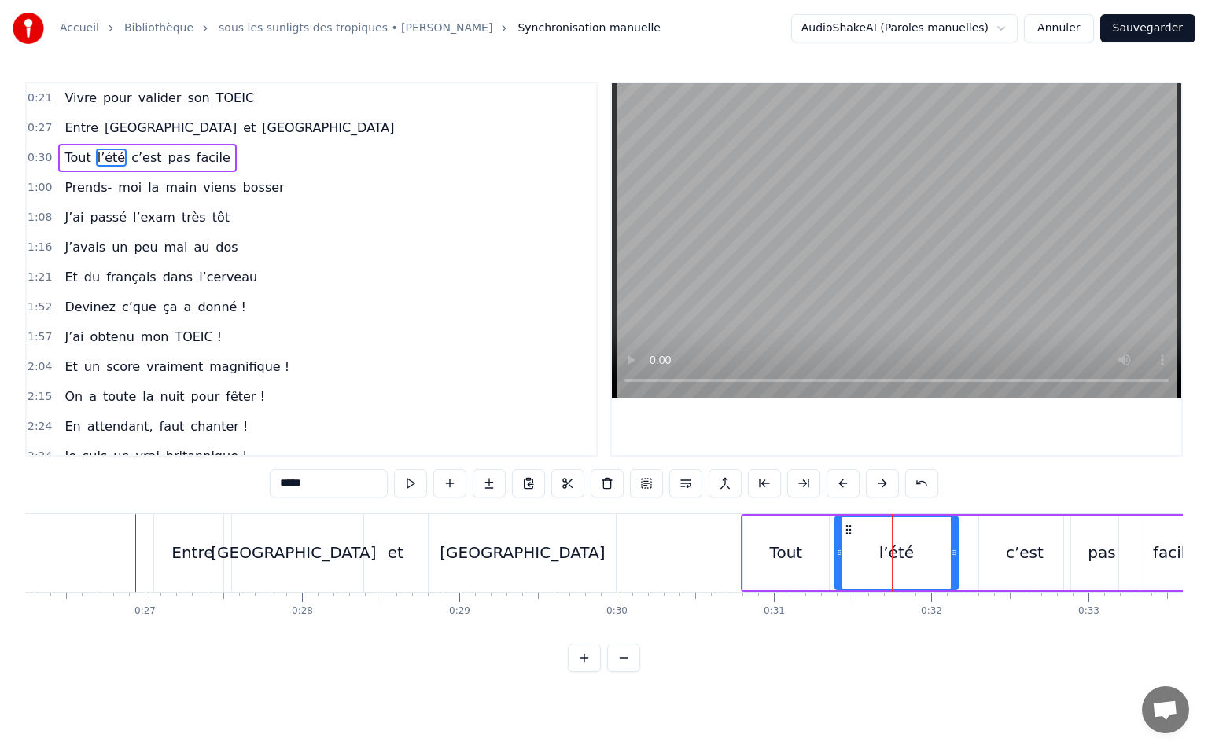
drag, startPoint x: 868, startPoint y: 528, endPoint x: 849, endPoint y: 538, distance: 21.5
click at [849, 538] on div "l’été" at bounding box center [896, 553] width 121 height 72
click at [957, 550] on icon at bounding box center [957, 552] width 6 height 13
click at [1025, 539] on div "c’est" at bounding box center [1024, 553] width 91 height 75
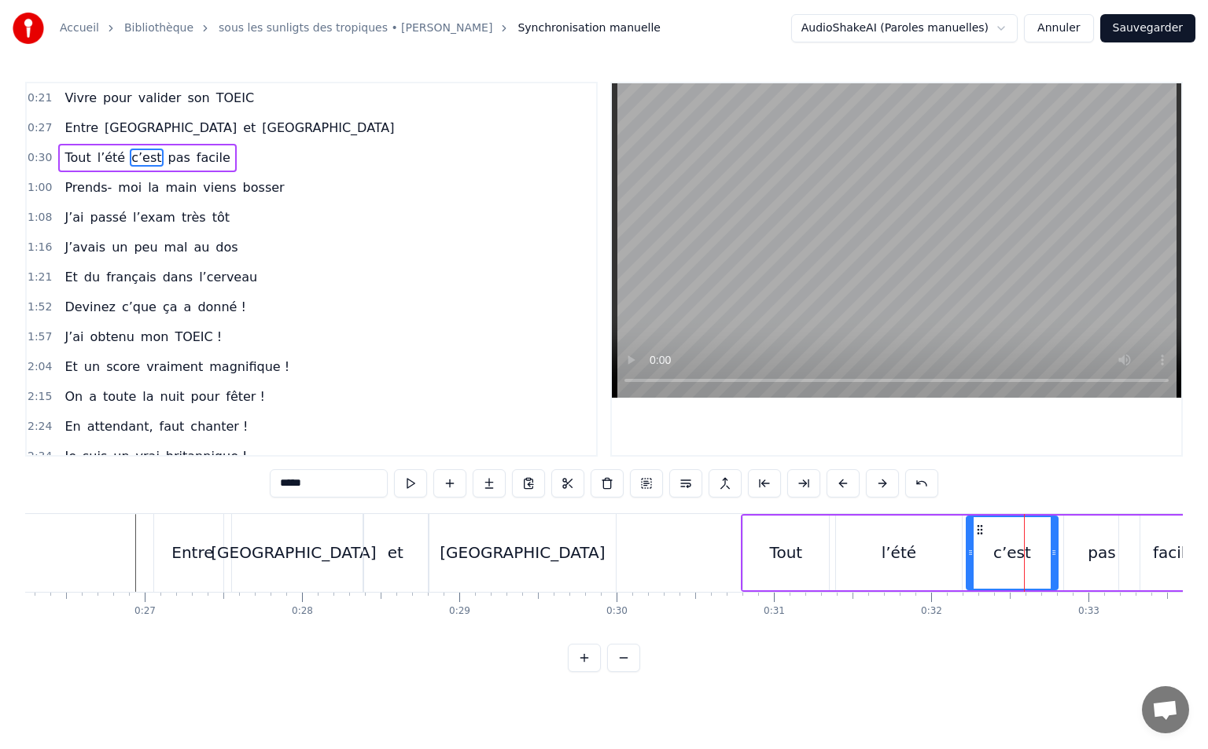
drag, startPoint x: 992, startPoint y: 529, endPoint x: 980, endPoint y: 532, distance: 13.0
click at [980, 532] on icon at bounding box center [979, 530] width 13 height 13
click at [1072, 528] on div "pas" at bounding box center [1101, 553] width 75 height 75
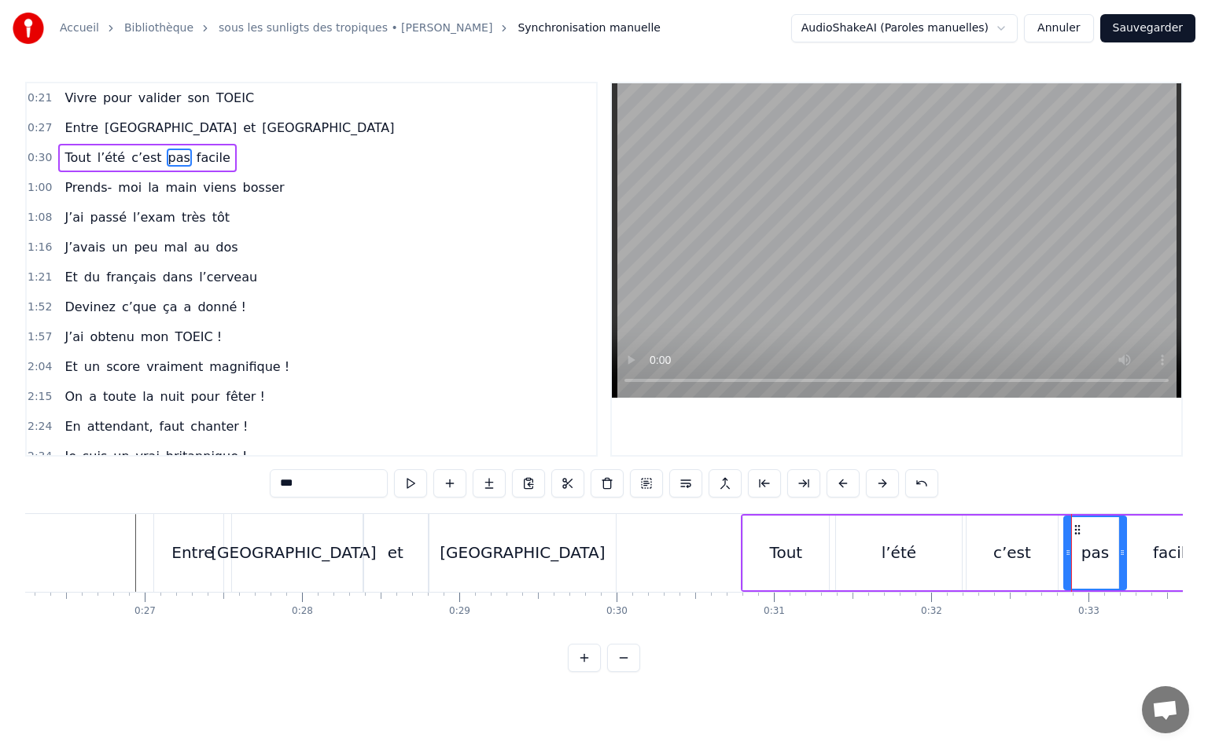
drag, startPoint x: 1133, startPoint y: 550, endPoint x: 1120, endPoint y: 551, distance: 13.5
click at [1120, 551] on icon at bounding box center [1122, 552] width 6 height 13
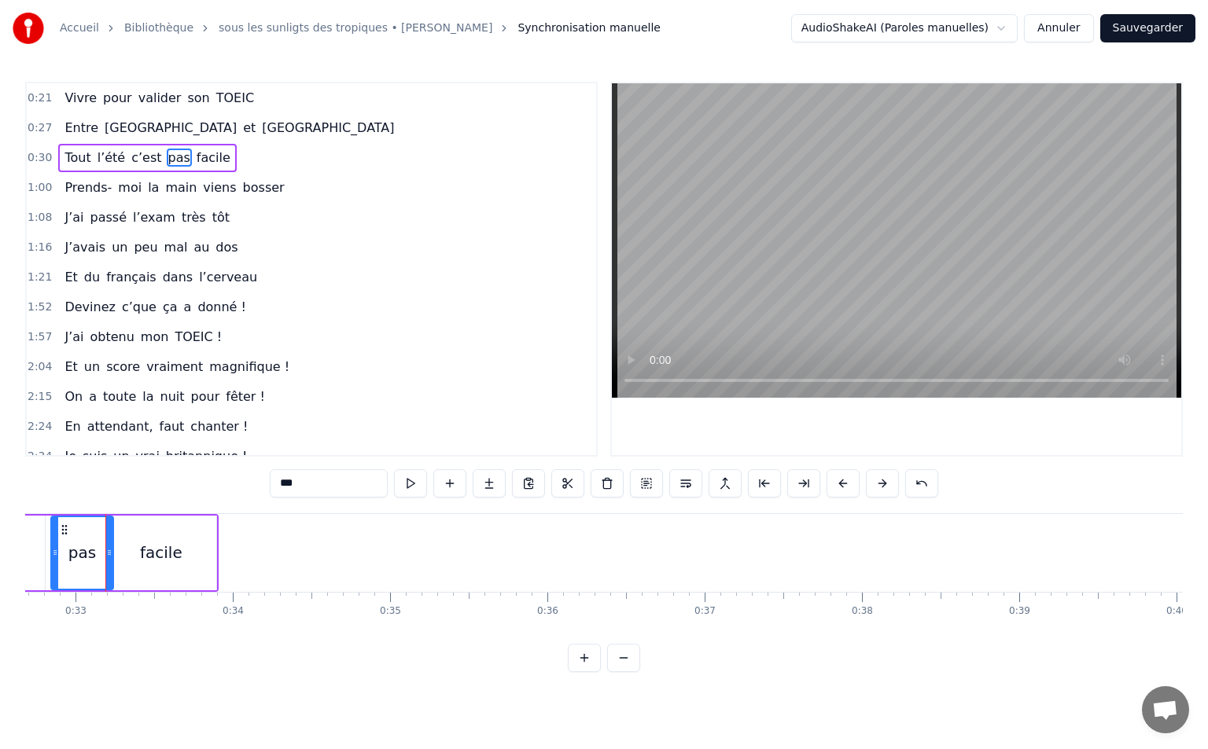
scroll to position [0, 5140]
click at [192, 572] on div "facile" at bounding box center [160, 553] width 110 height 75
click at [204, 554] on icon at bounding box center [207, 552] width 6 height 13
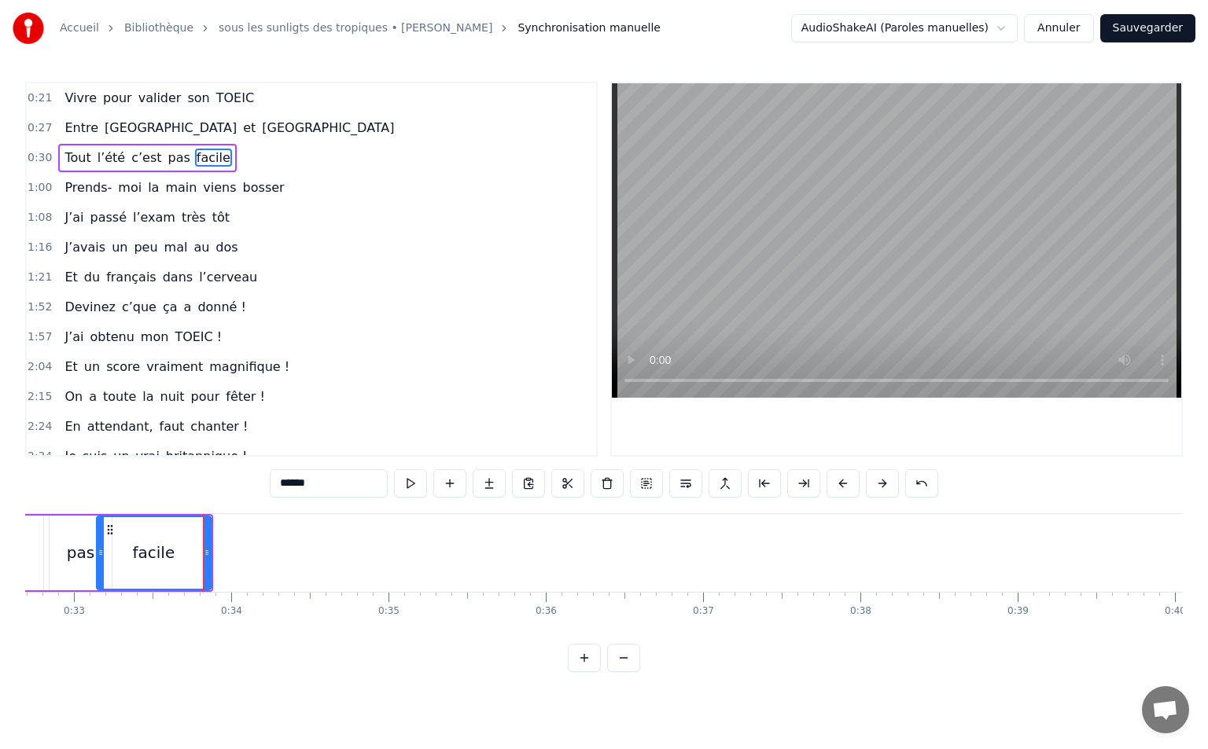
drag, startPoint x: 106, startPoint y: 545, endPoint x: 98, endPoint y: 548, distance: 8.5
click at [98, 548] on div at bounding box center [100, 553] width 6 height 72
click at [86, 542] on div "pas" at bounding box center [88, 553] width 28 height 24
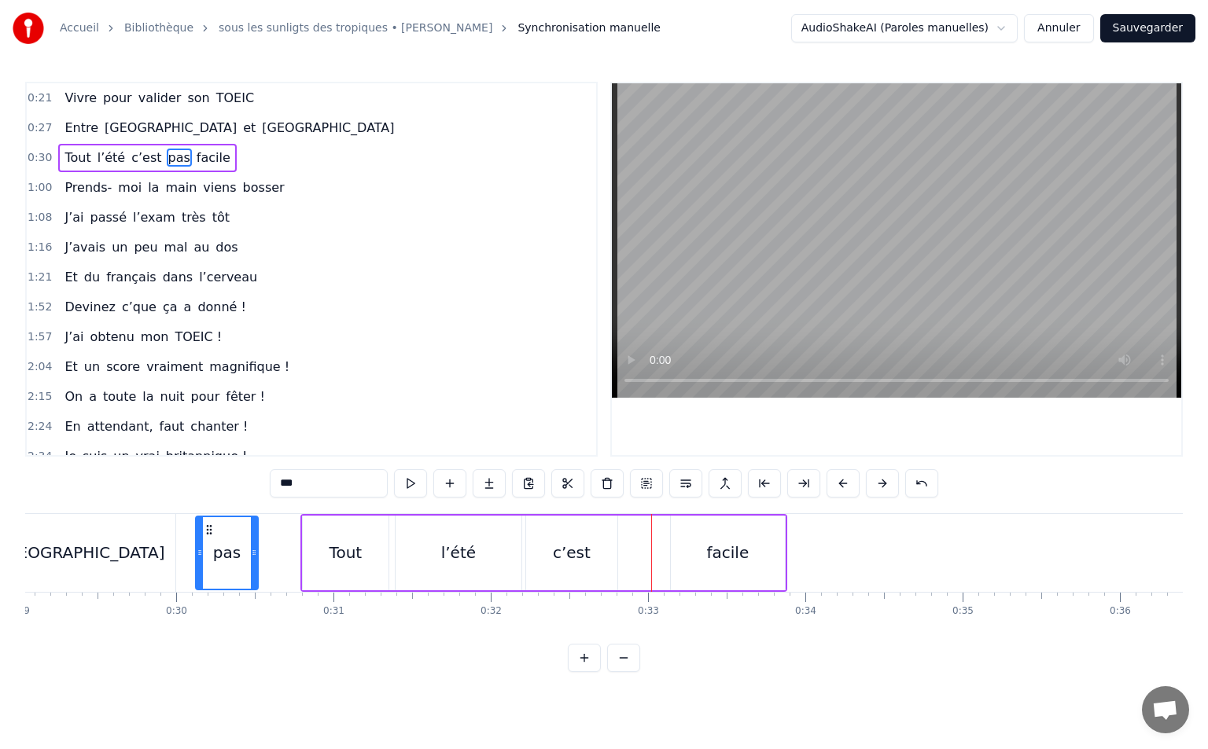
scroll to position [0, 4561]
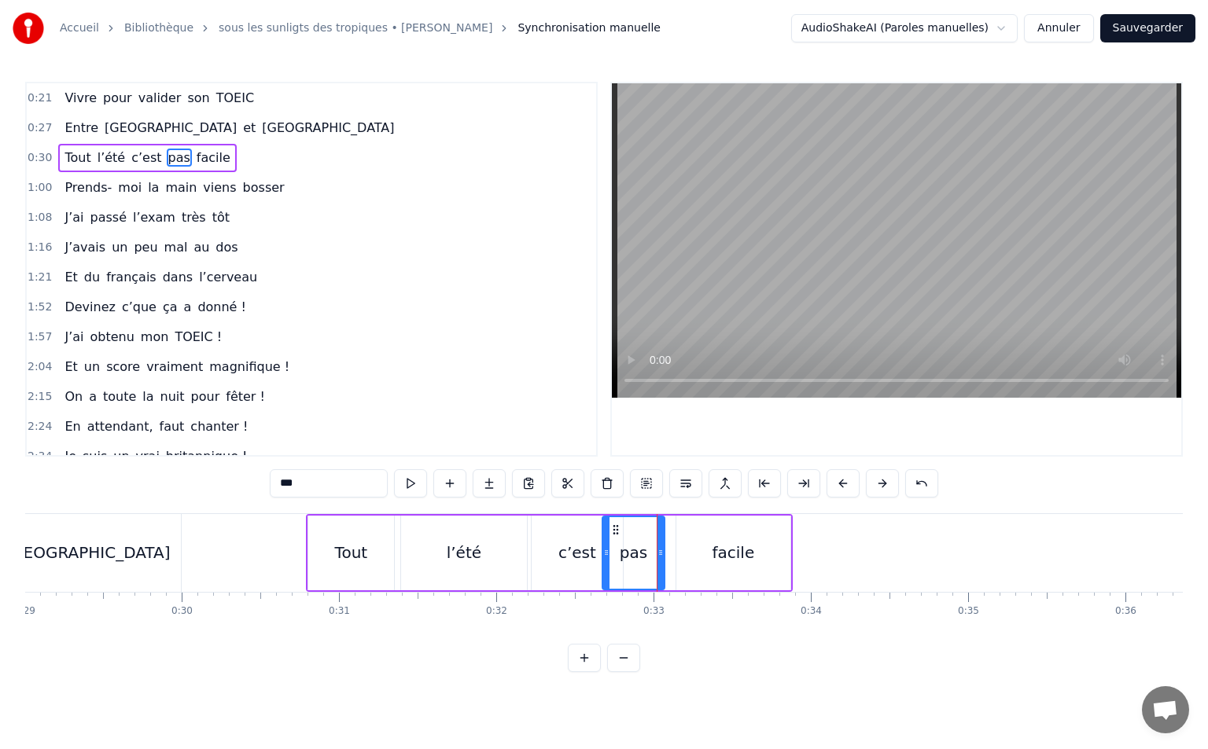
drag, startPoint x: 89, startPoint y: 524, endPoint x: 615, endPoint y: 577, distance: 528.6
click at [615, 577] on div "pas" at bounding box center [633, 553] width 61 height 72
click at [550, 556] on div "c’est" at bounding box center [576, 553] width 91 height 75
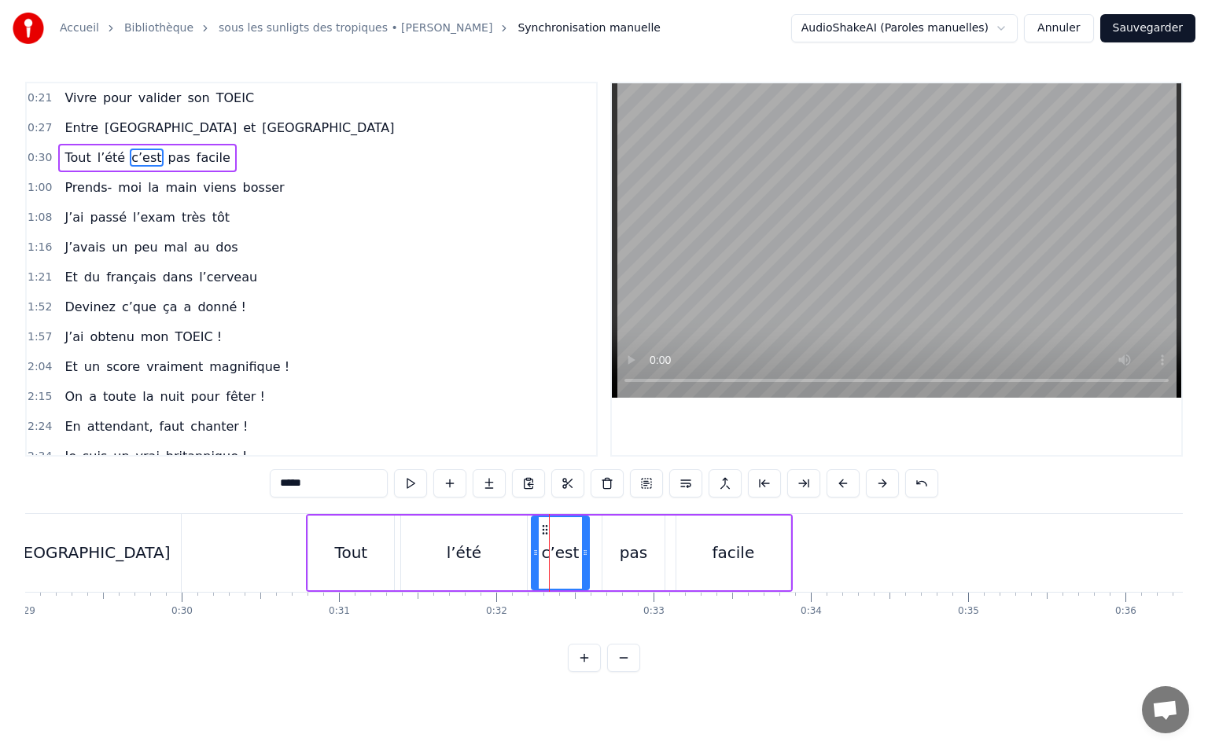
drag, startPoint x: 618, startPoint y: 540, endPoint x: 584, endPoint y: 546, distance: 34.4
click at [584, 546] on div at bounding box center [585, 553] width 6 height 72
drag, startPoint x: 544, startPoint y: 528, endPoint x: 525, endPoint y: 533, distance: 19.7
click at [525, 533] on icon at bounding box center [526, 530] width 13 height 13
click at [497, 542] on div "l’été" at bounding box center [464, 553] width 126 height 75
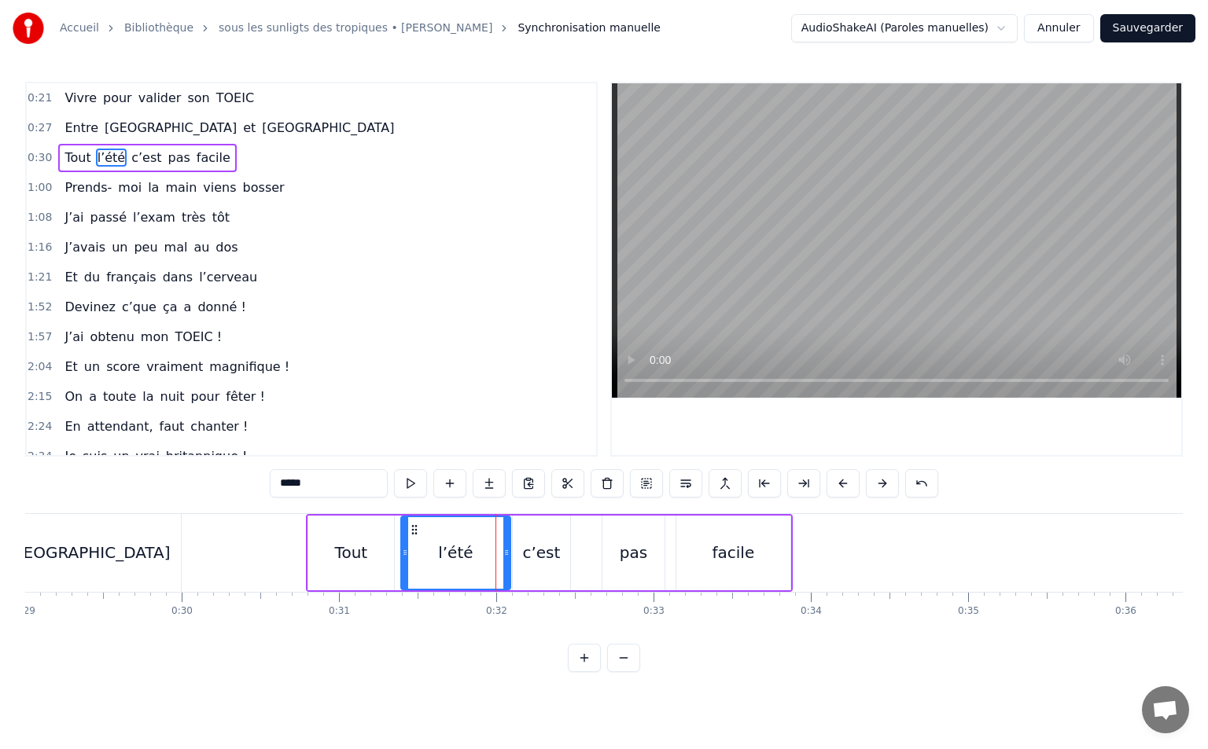
drag, startPoint x: 521, startPoint y: 551, endPoint x: 505, endPoint y: 553, distance: 16.6
click at [505, 553] on icon at bounding box center [506, 552] width 6 height 13
click at [536, 542] on div "c’est" at bounding box center [541, 553] width 38 height 24
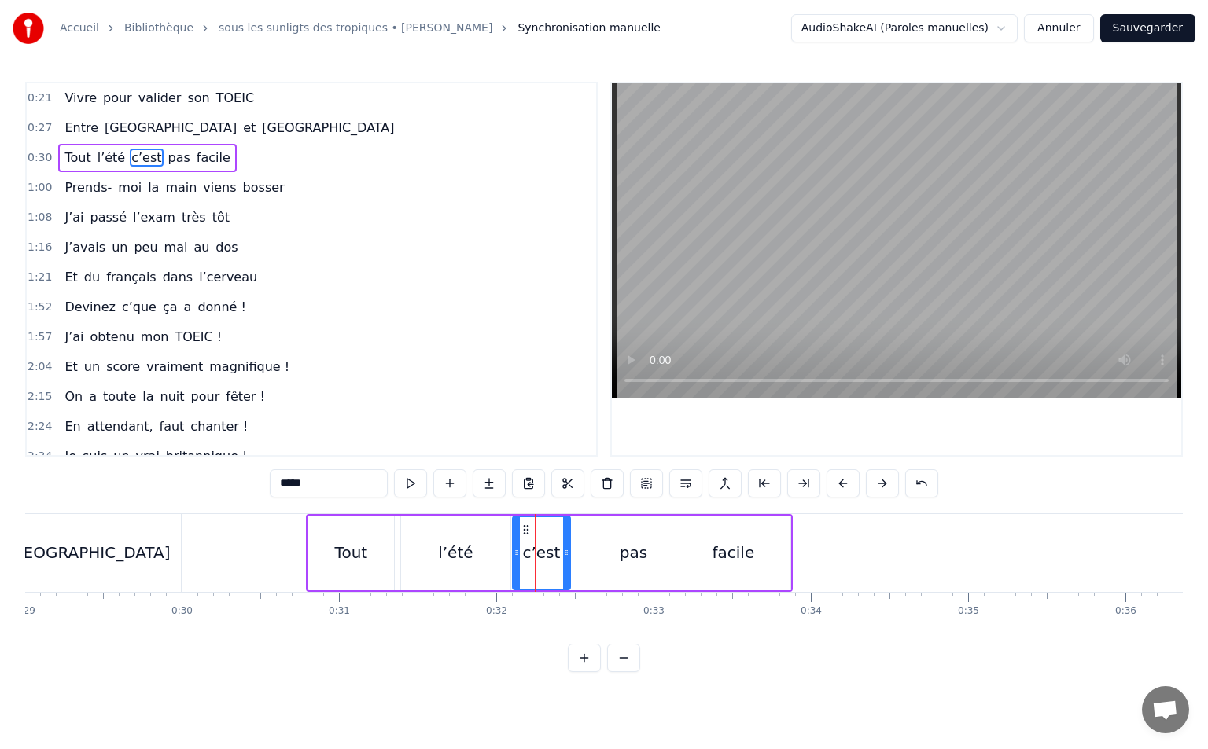
click at [605, 550] on div "pas" at bounding box center [633, 553] width 62 height 75
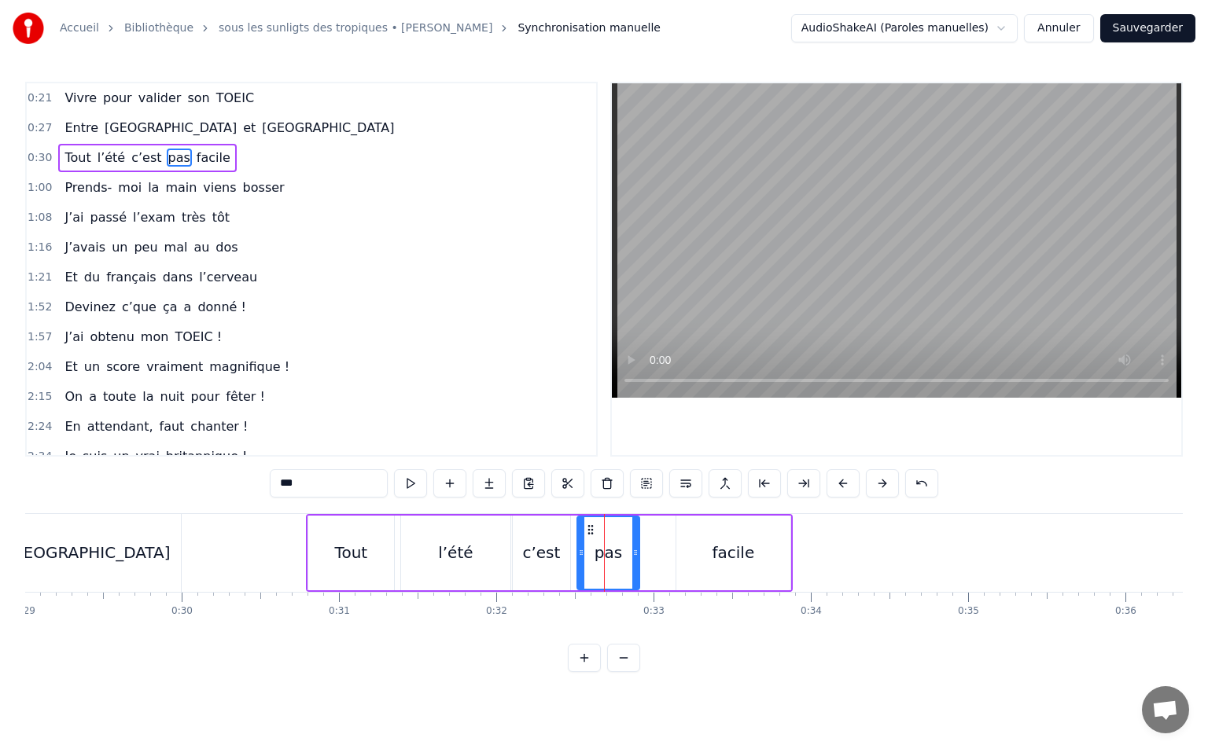
drag, startPoint x: 614, startPoint y: 530, endPoint x: 586, endPoint y: 537, distance: 29.2
click at [586, 537] on div "pas" at bounding box center [608, 553] width 61 height 72
click at [704, 539] on div "facile" at bounding box center [733, 553] width 114 height 75
type input "******"
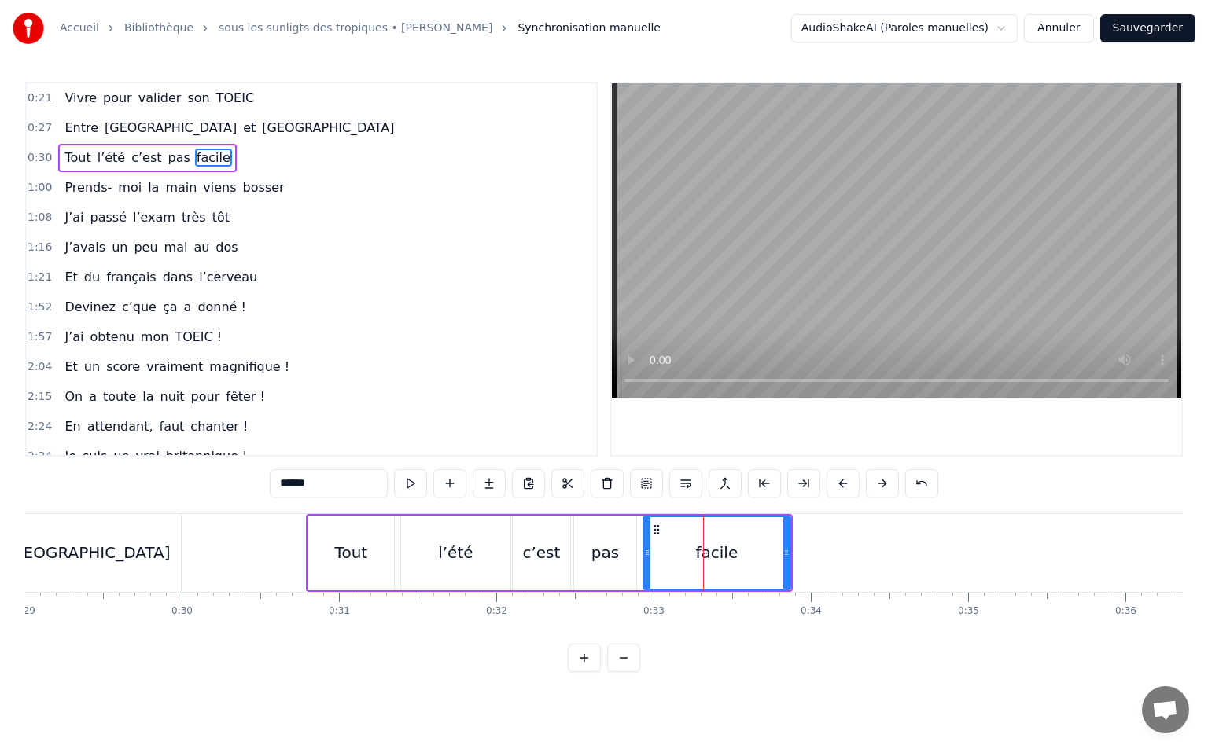
drag, startPoint x: 682, startPoint y: 559, endPoint x: 649, endPoint y: 560, distance: 33.0
click at [649, 560] on div at bounding box center [647, 553] width 6 height 72
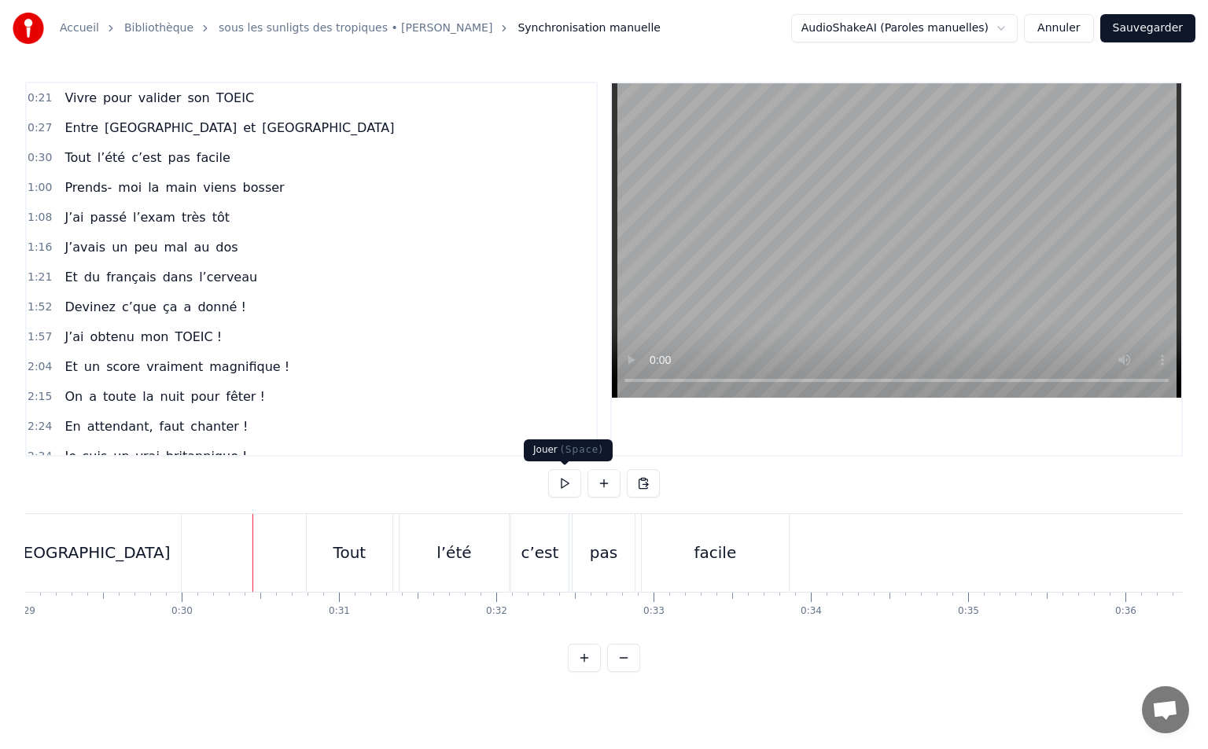
click at [568, 487] on button at bounding box center [564, 483] width 33 height 28
click at [572, 488] on button at bounding box center [564, 483] width 33 height 28
click at [365, 547] on div "Tout" at bounding box center [350, 553] width 86 height 78
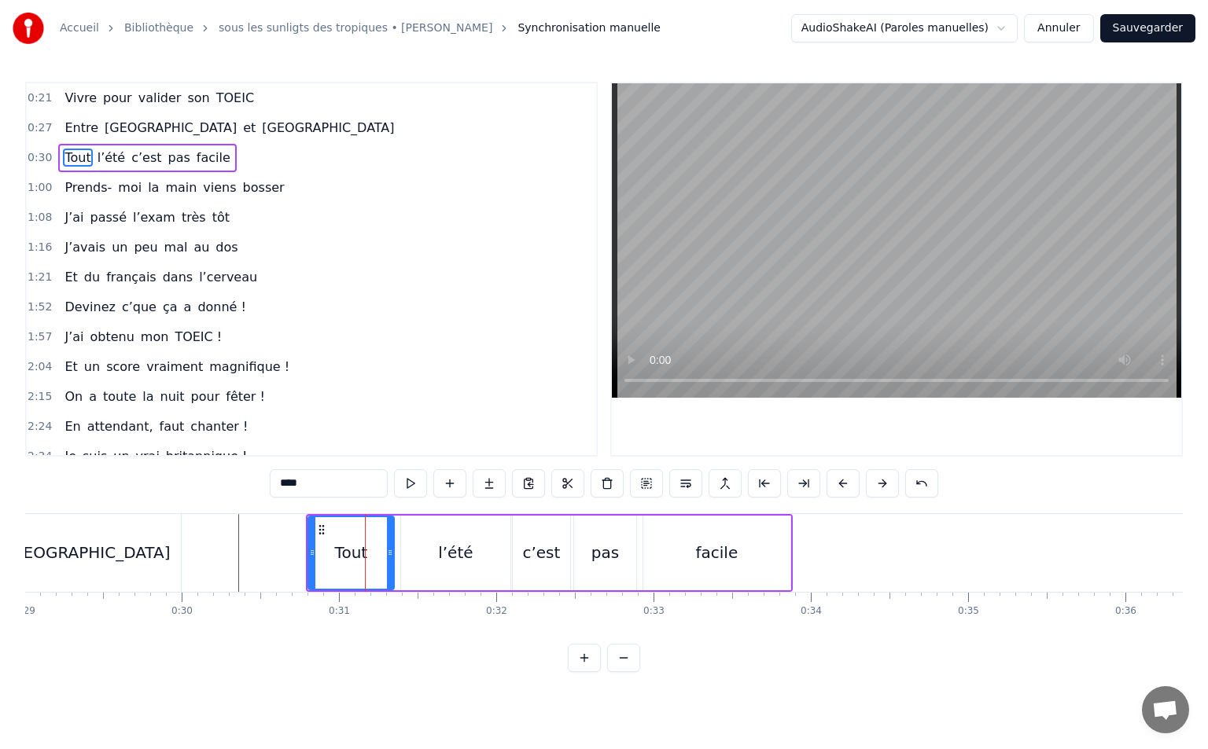
click at [433, 550] on div "l’été" at bounding box center [455, 553] width 109 height 75
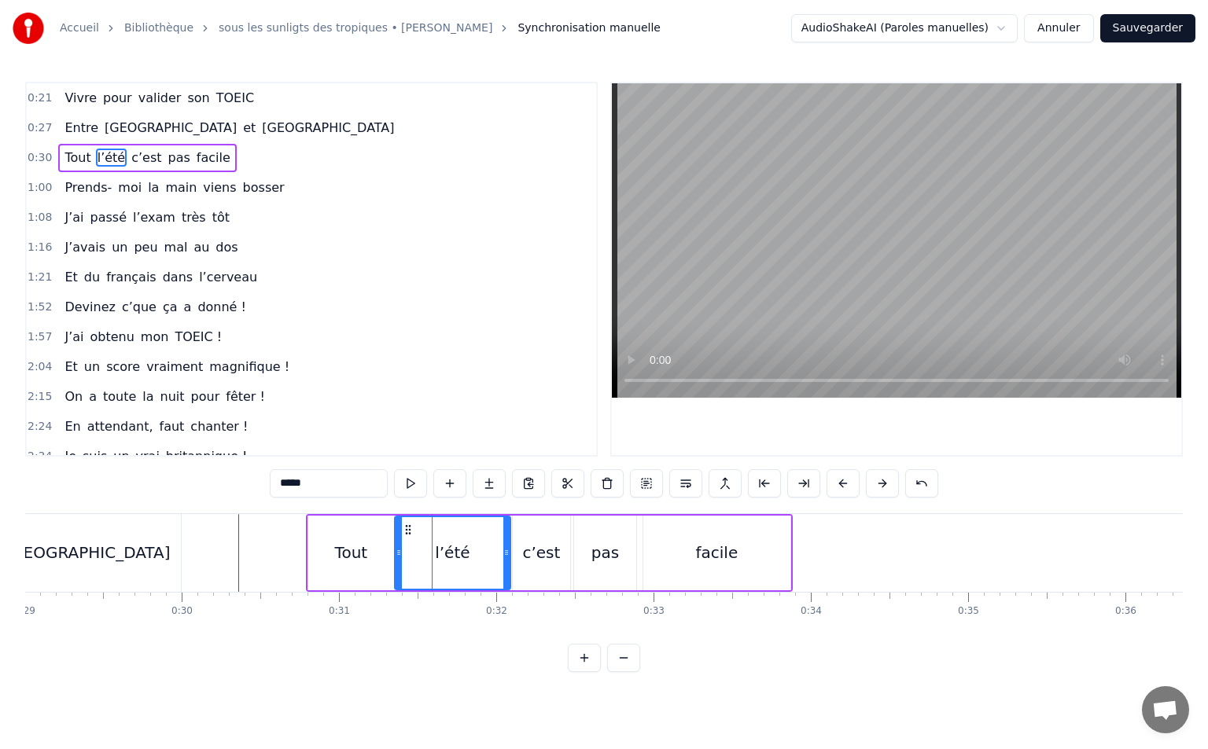
click at [399, 551] on icon at bounding box center [398, 552] width 6 height 13
click at [531, 552] on div "c’est" at bounding box center [541, 553] width 38 height 24
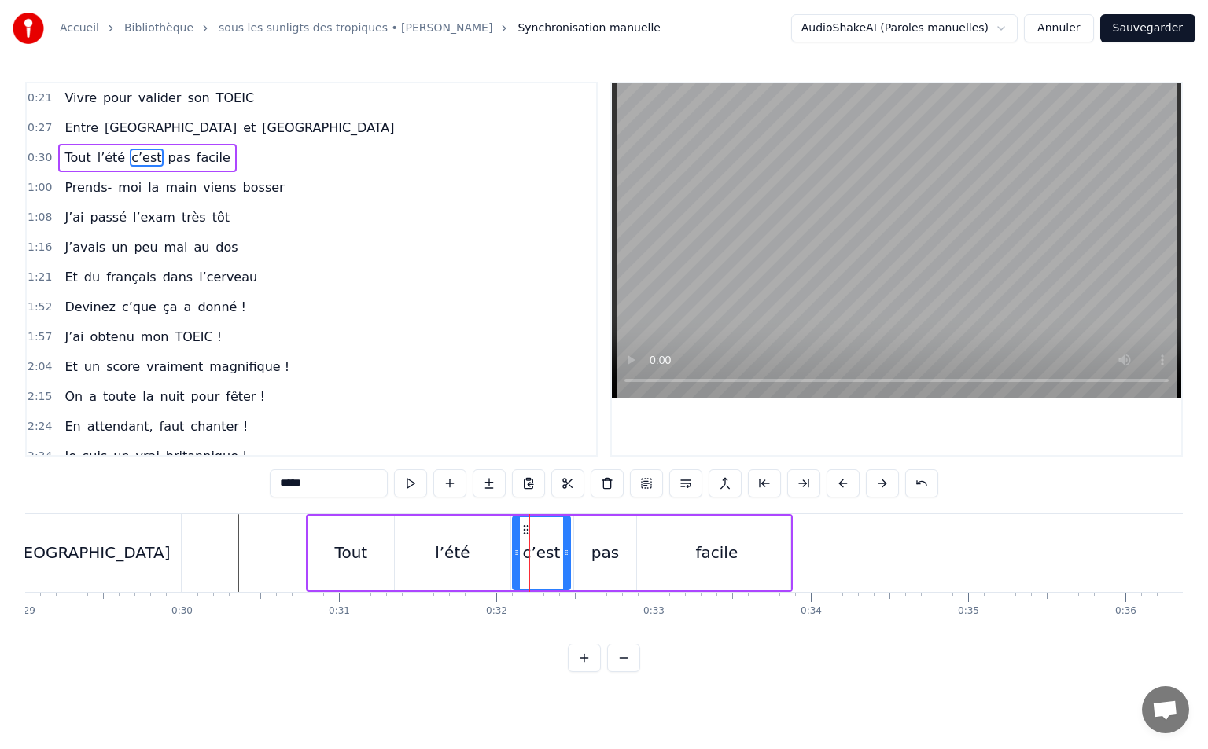
click at [495, 554] on div "l’été" at bounding box center [453, 553] width 116 height 75
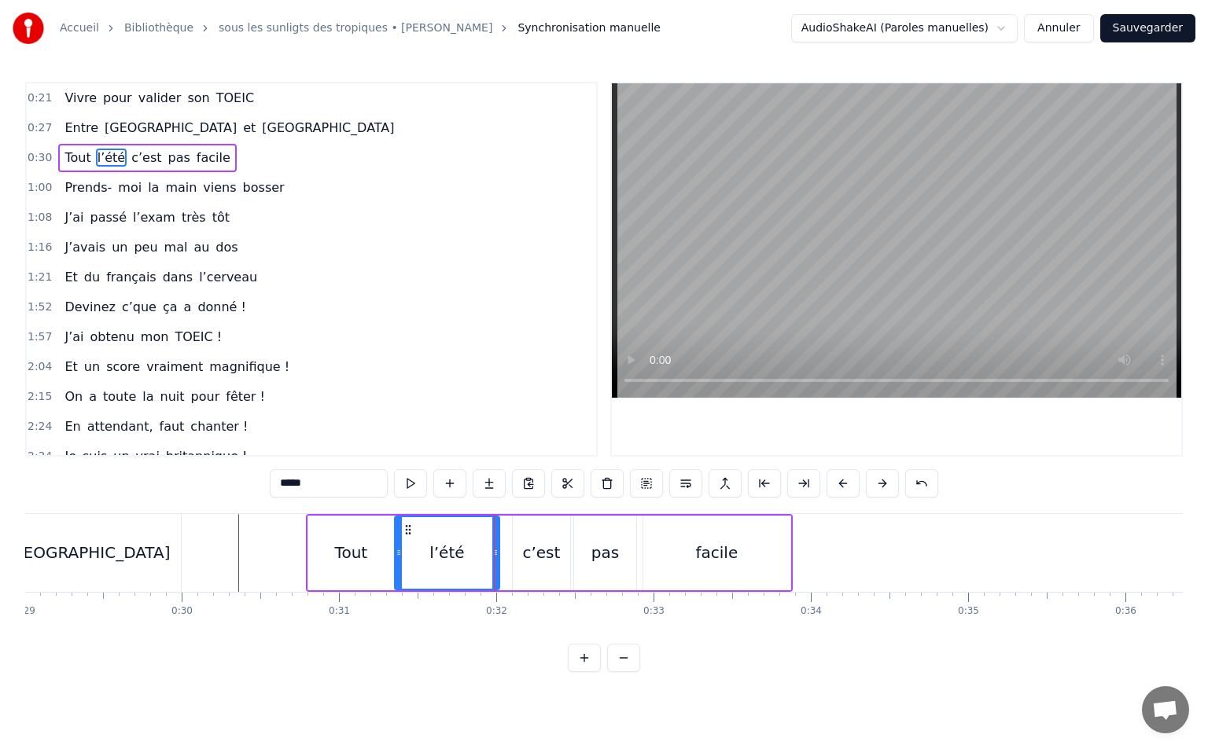
click at [495, 553] on icon at bounding box center [495, 552] width 6 height 13
click at [543, 533] on div "c’est" at bounding box center [541, 553] width 57 height 75
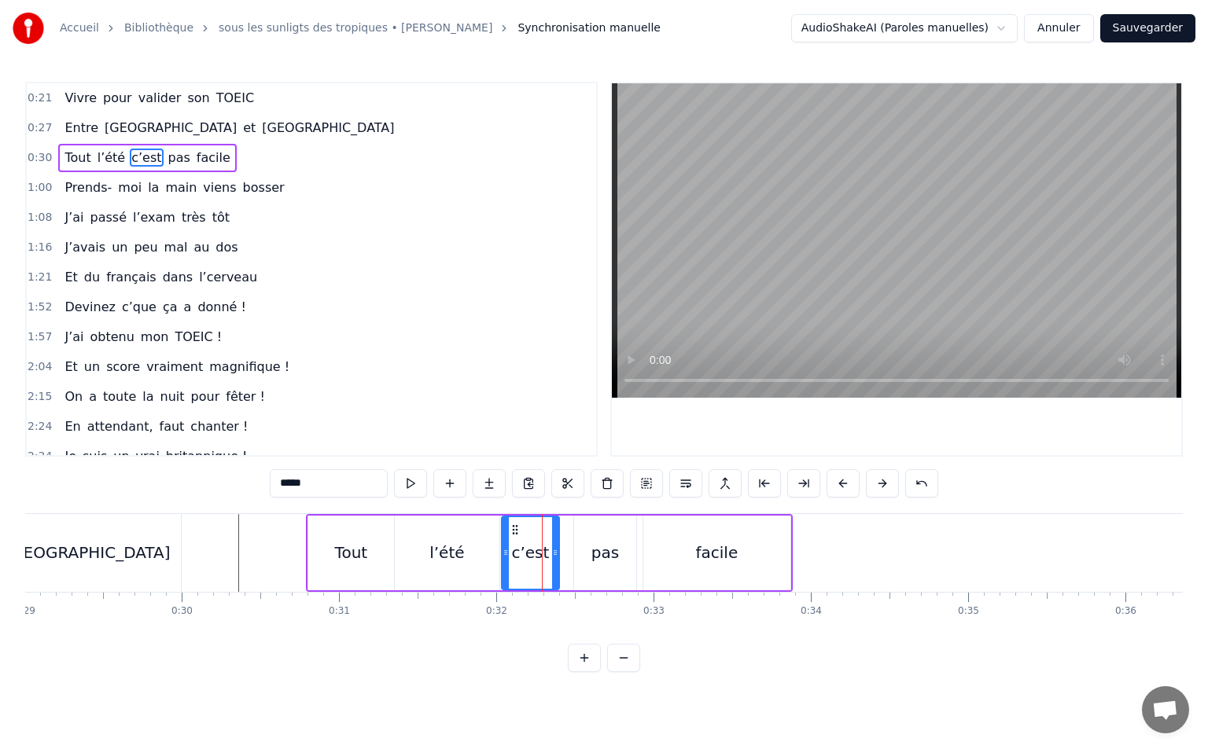
drag, startPoint x: 524, startPoint y: 528, endPoint x: 517, endPoint y: 535, distance: 9.5
click at [511, 537] on div "c’est" at bounding box center [530, 553] width 56 height 72
click at [616, 531] on div "pas" at bounding box center [605, 553] width 62 height 75
drag, startPoint x: 587, startPoint y: 528, endPoint x: 572, endPoint y: 532, distance: 15.7
click at [572, 532] on icon at bounding box center [572, 530] width 13 height 13
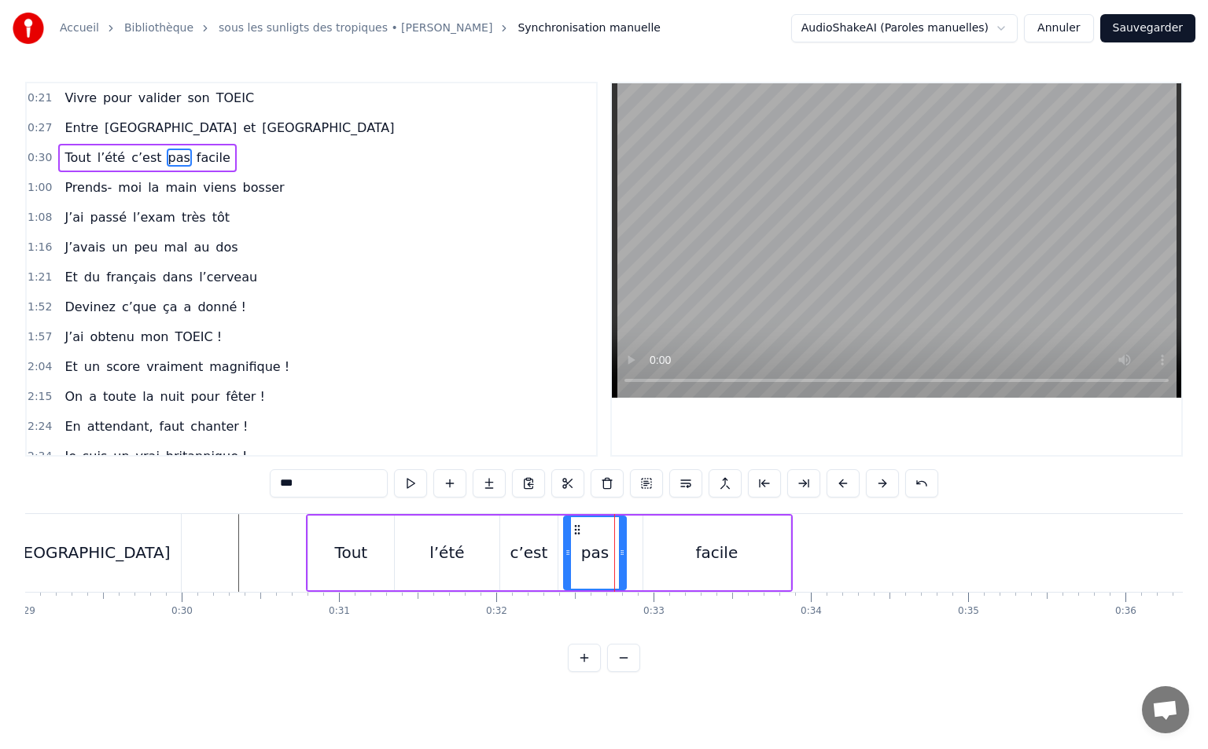
click at [576, 531] on icon at bounding box center [577, 530] width 13 height 13
click at [659, 532] on div "facile" at bounding box center [716, 553] width 147 height 75
type input "******"
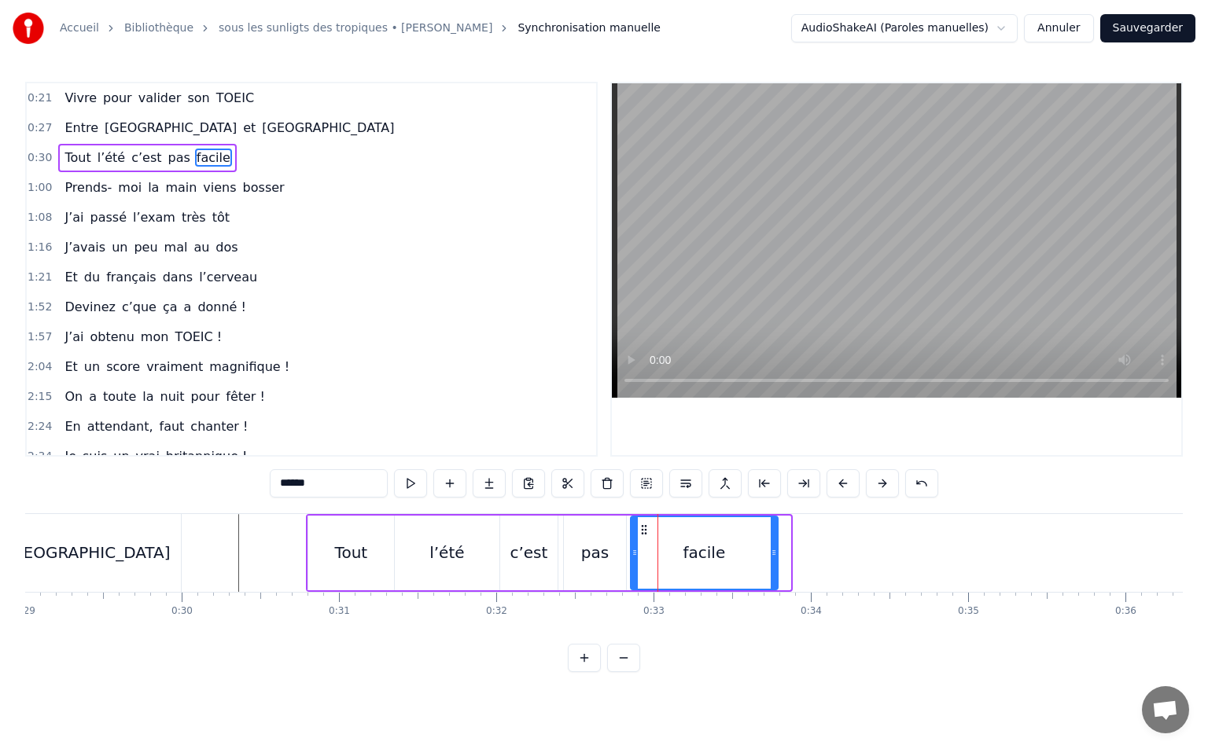
drag, startPoint x: 660, startPoint y: 524, endPoint x: 647, endPoint y: 528, distance: 13.2
click at [647, 528] on icon at bounding box center [644, 530] width 13 height 13
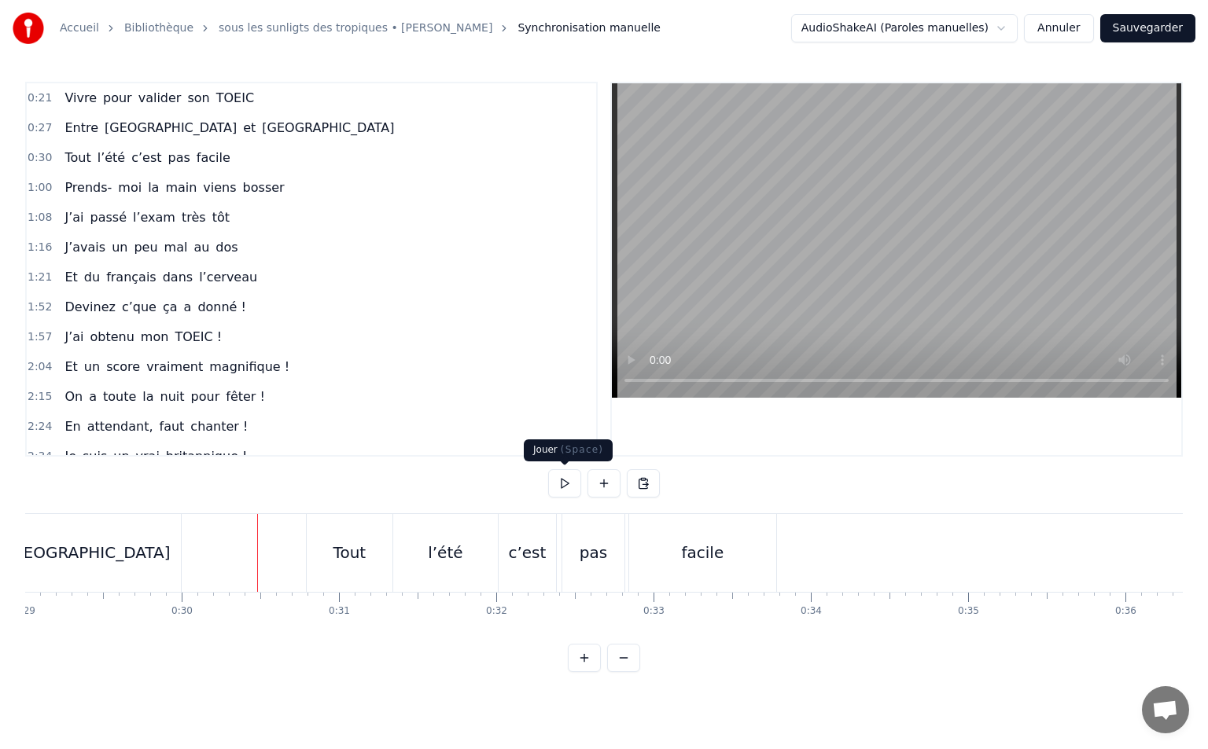
click at [560, 480] on button at bounding box center [564, 483] width 33 height 28
click at [557, 486] on button at bounding box center [564, 483] width 33 height 28
click at [453, 534] on div "l’été" at bounding box center [445, 553] width 105 height 78
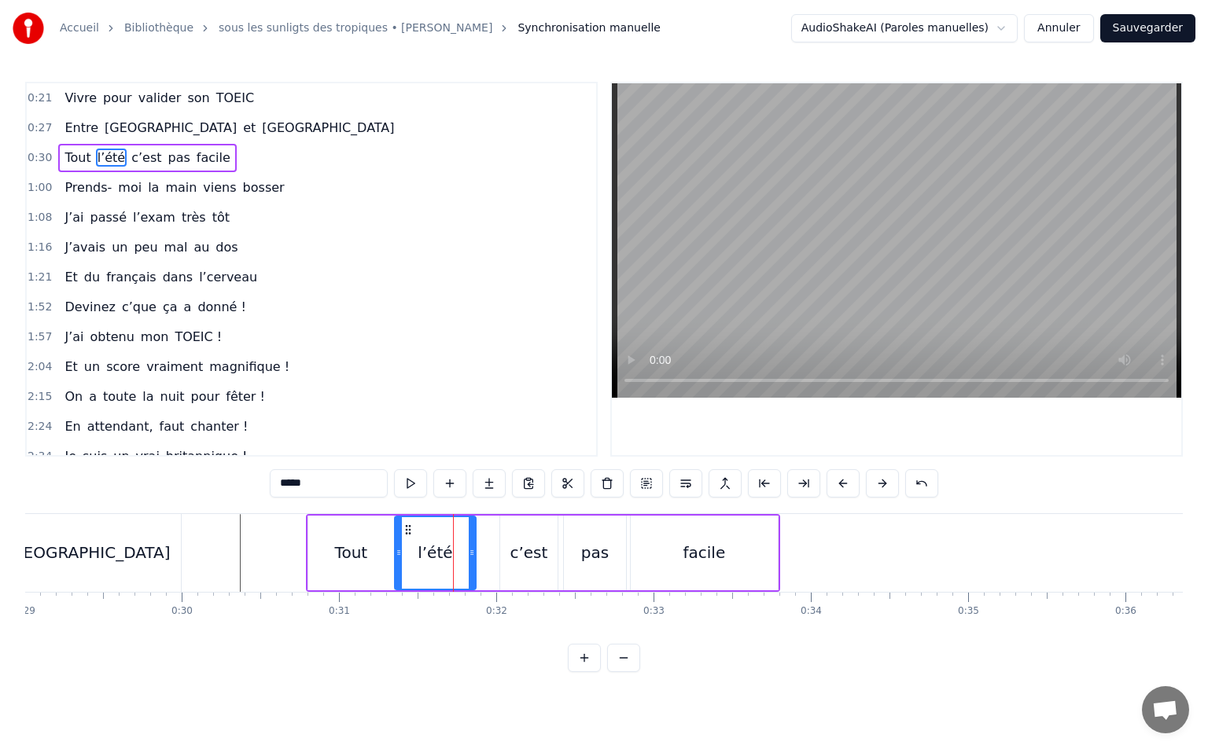
drag, startPoint x: 493, startPoint y: 554, endPoint x: 469, endPoint y: 557, distance: 23.9
click at [469, 557] on icon at bounding box center [472, 552] width 6 height 13
click at [524, 546] on div "c’est" at bounding box center [528, 553] width 38 height 24
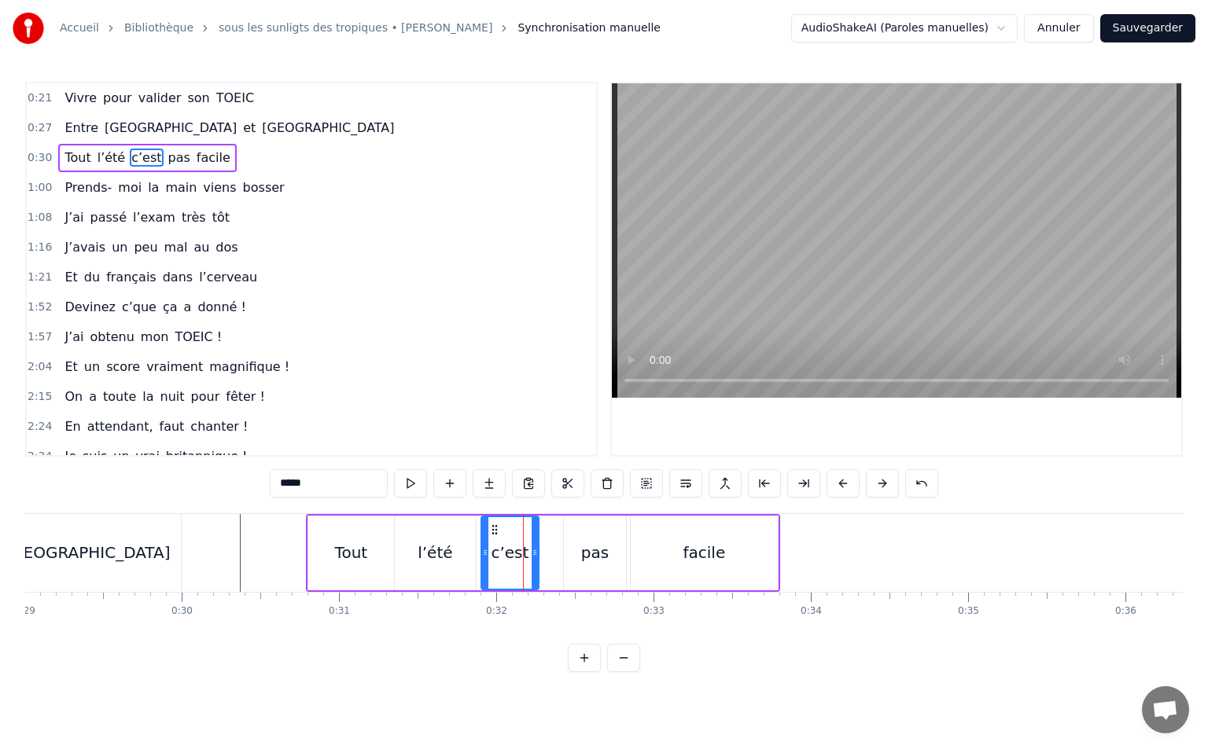
drag, startPoint x: 509, startPoint y: 525, endPoint x: 491, endPoint y: 531, distance: 18.9
click at [491, 531] on icon at bounding box center [494, 530] width 13 height 13
click at [595, 530] on div "pas" at bounding box center [595, 553] width 62 height 75
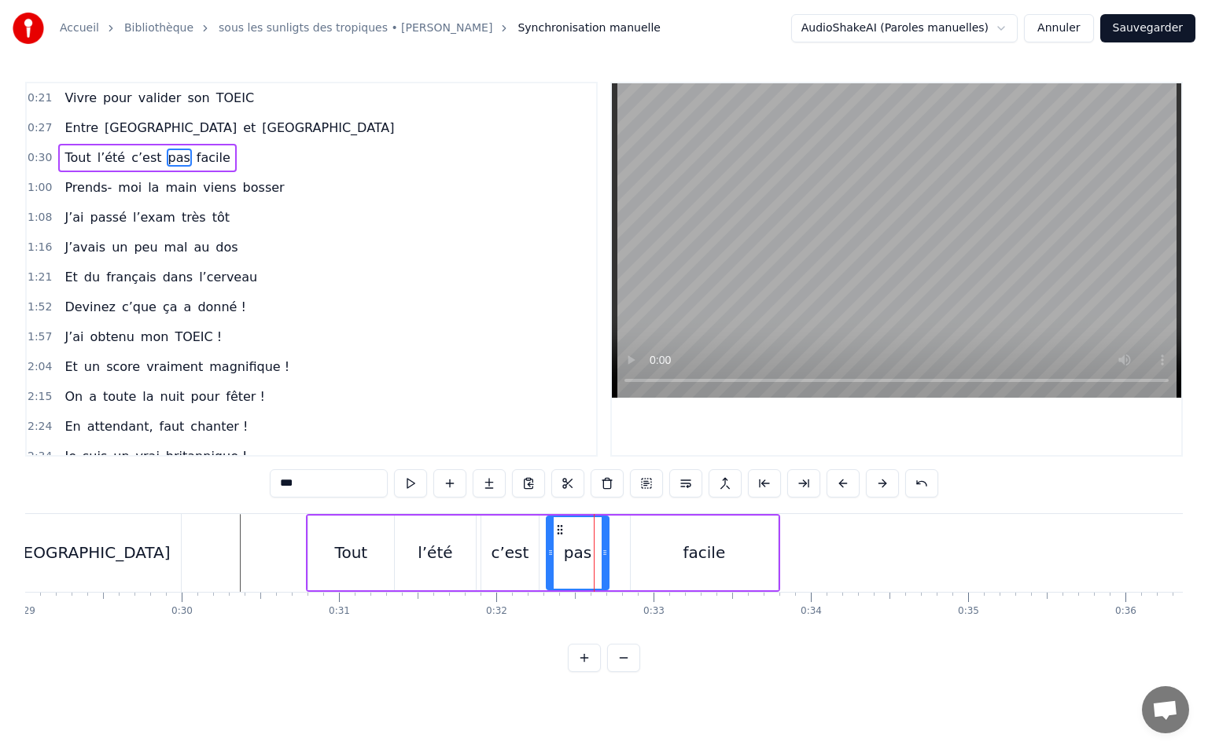
drag, startPoint x: 575, startPoint y: 526, endPoint x: 557, endPoint y: 530, distance: 17.7
click at [557, 530] on icon at bounding box center [560, 530] width 13 height 13
drag, startPoint x: 665, startPoint y: 538, endPoint x: 654, endPoint y: 539, distance: 11.1
click at [663, 538] on div "facile" at bounding box center [704, 553] width 147 height 75
type input "******"
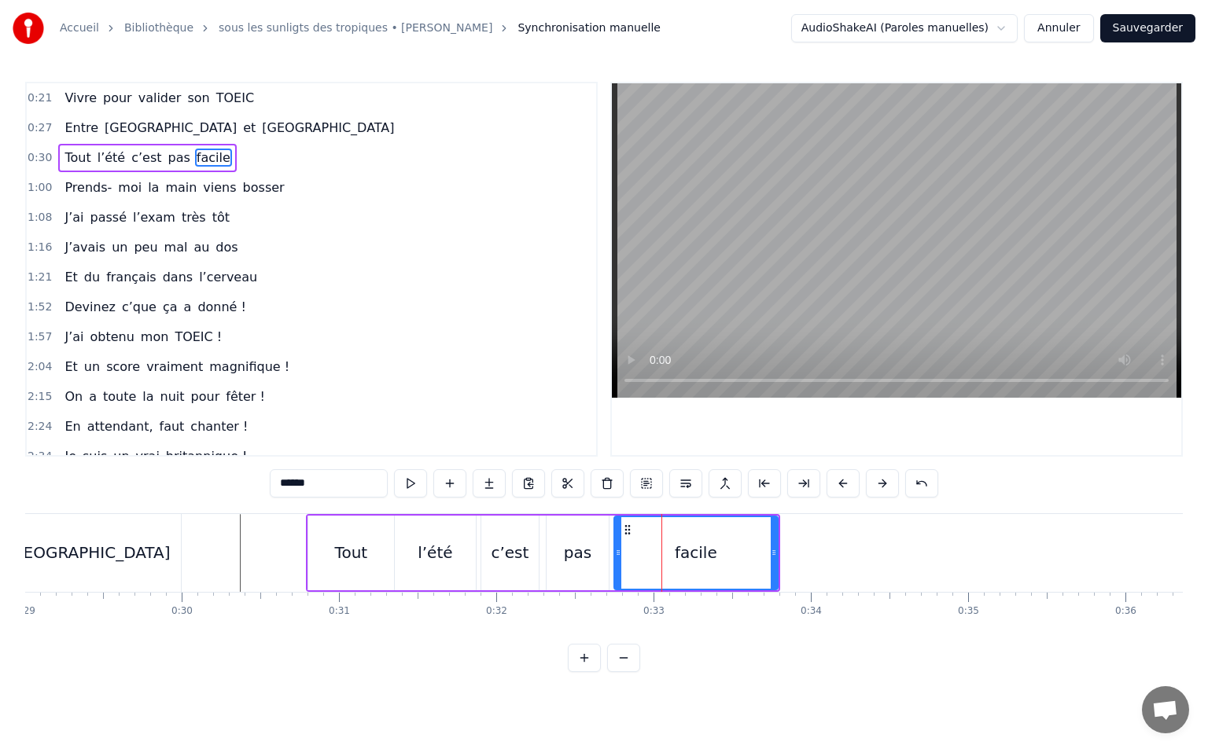
drag, startPoint x: 633, startPoint y: 550, endPoint x: 616, endPoint y: 556, distance: 17.7
click at [616, 556] on icon at bounding box center [618, 552] width 6 height 13
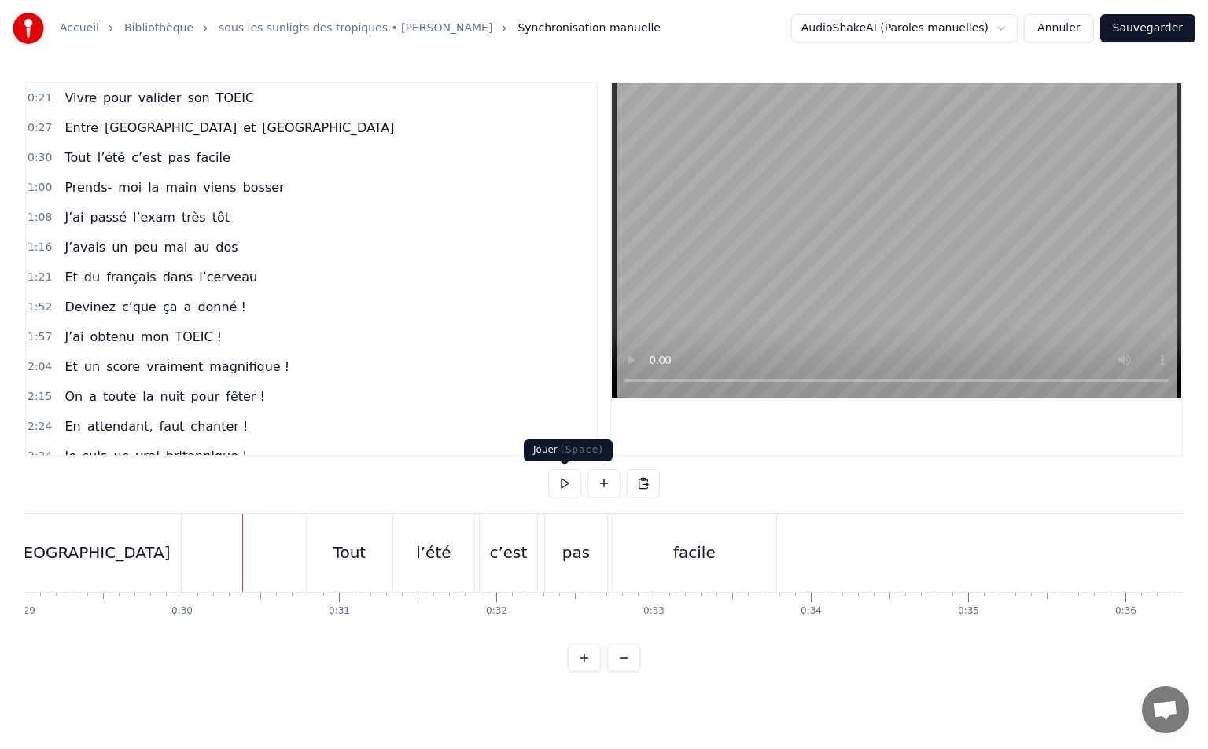
click at [565, 479] on button at bounding box center [564, 483] width 33 height 28
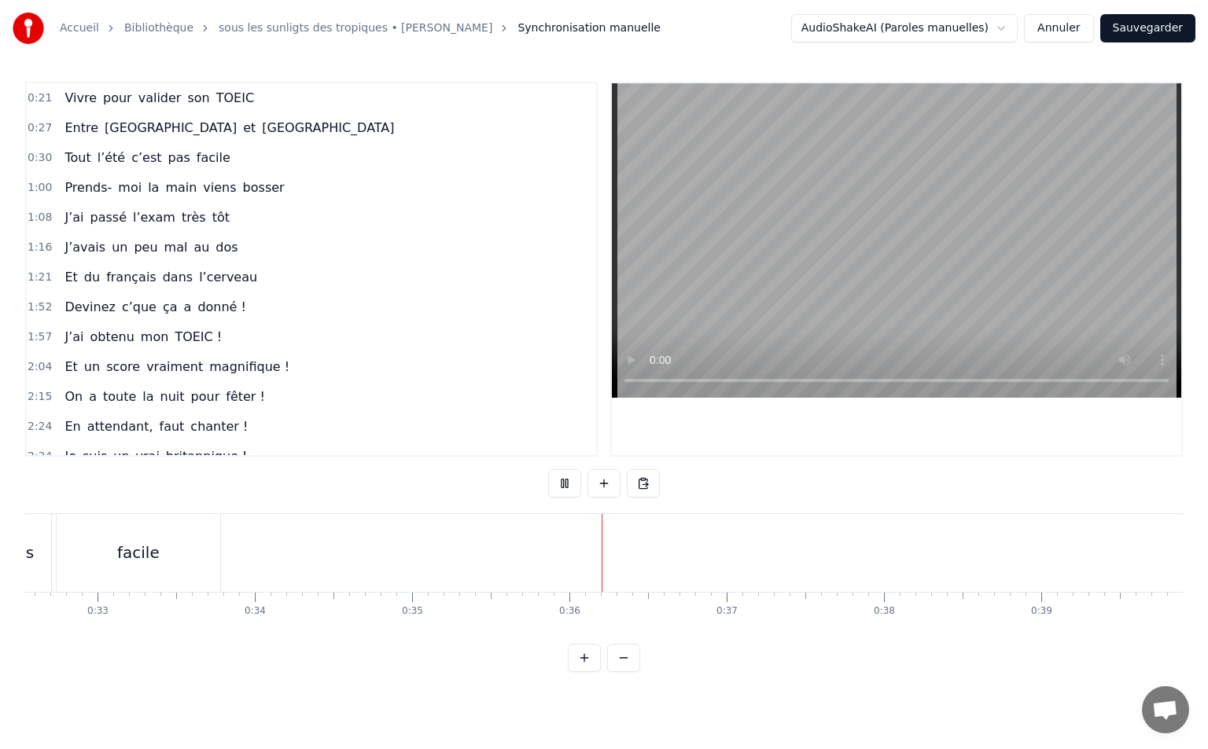
click at [558, 489] on button at bounding box center [564, 483] width 33 height 28
click at [616, 672] on button at bounding box center [623, 658] width 33 height 28
click at [616, 672] on div at bounding box center [604, 658] width 72 height 28
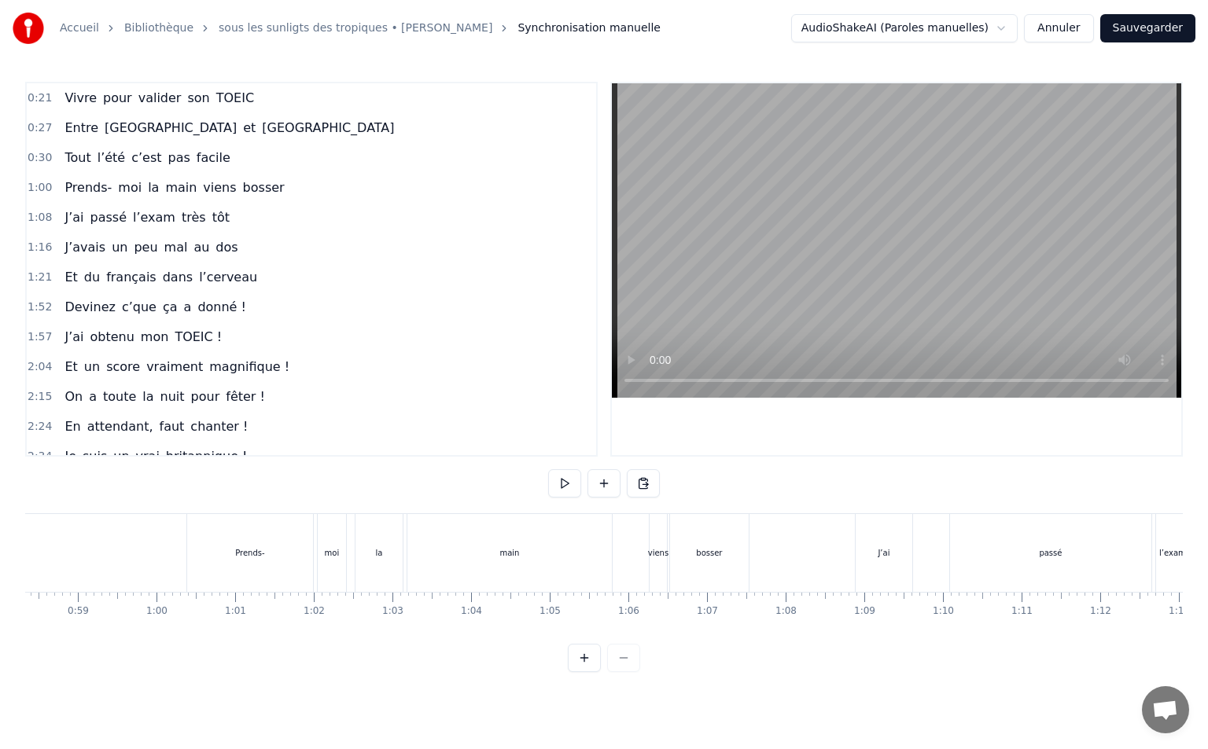
click at [616, 672] on div at bounding box center [604, 658] width 72 height 28
click at [615, 672] on div at bounding box center [604, 658] width 72 height 28
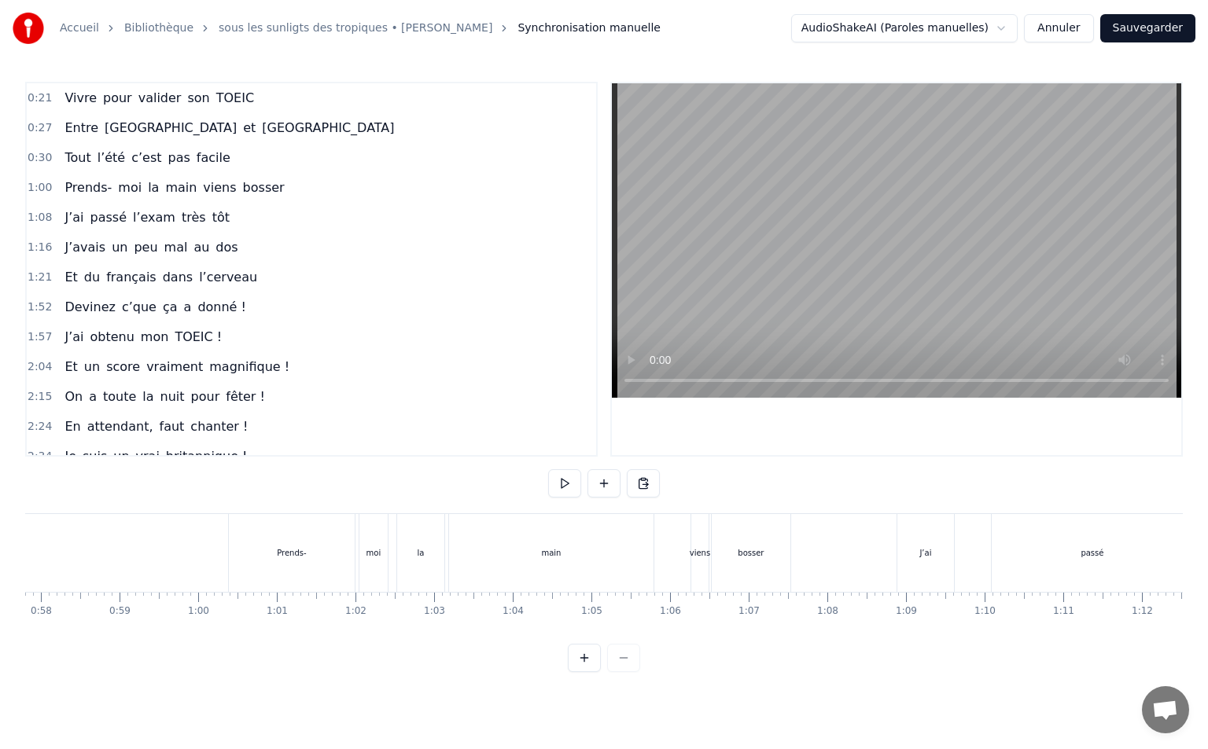
scroll to position [0, 4457]
click at [382, 543] on div "Prends-" at bounding box center [379, 553] width 126 height 78
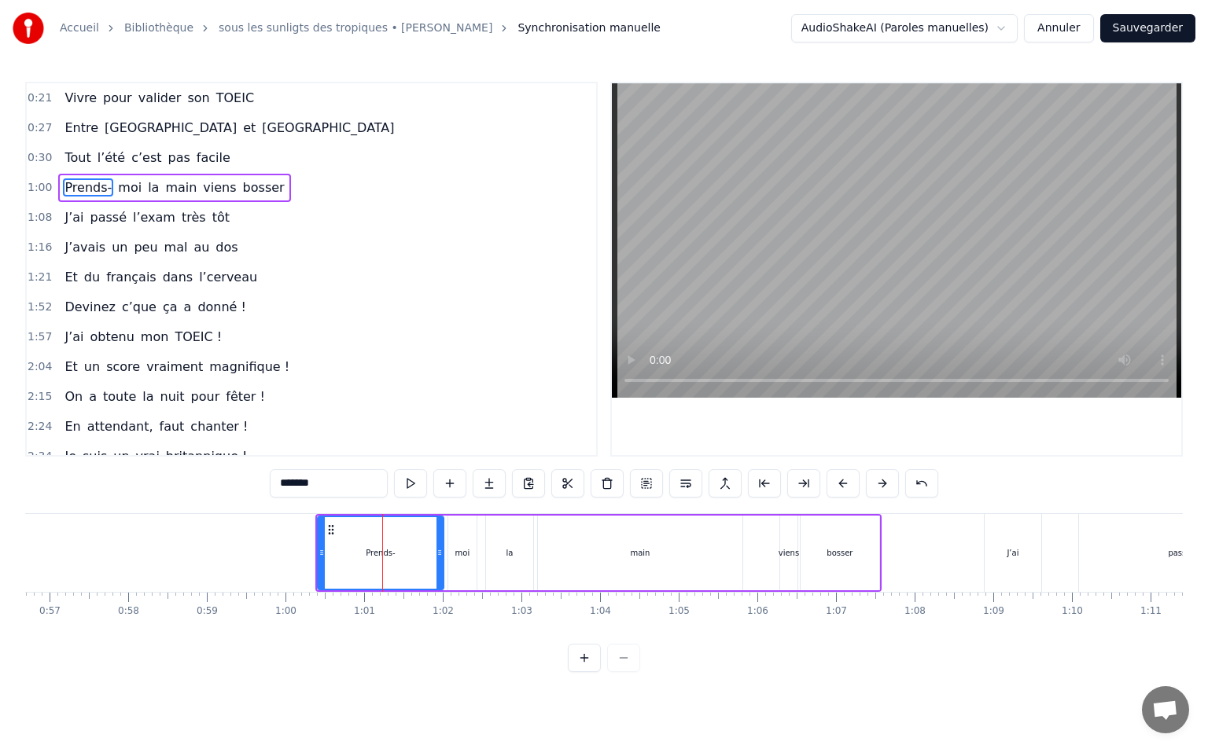
click at [857, 532] on div "bosser" at bounding box center [839, 553] width 79 height 75
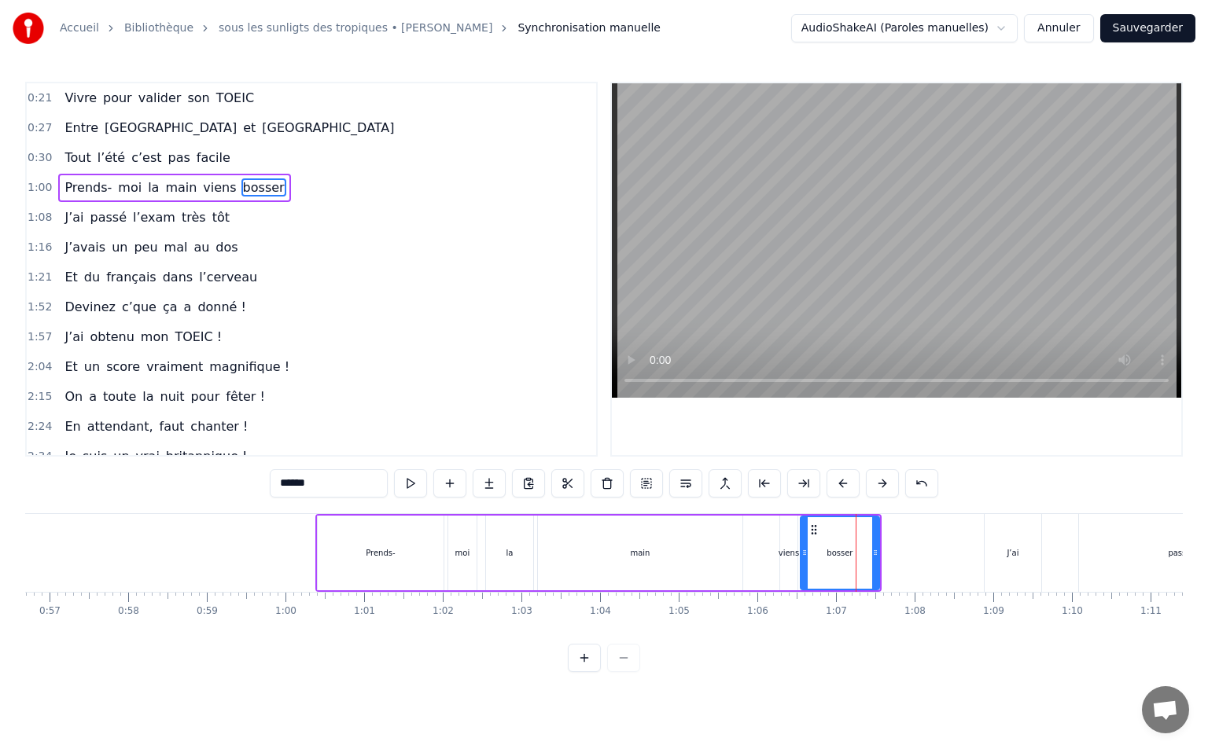
click at [333, 531] on div "Prends-" at bounding box center [381, 553] width 126 height 75
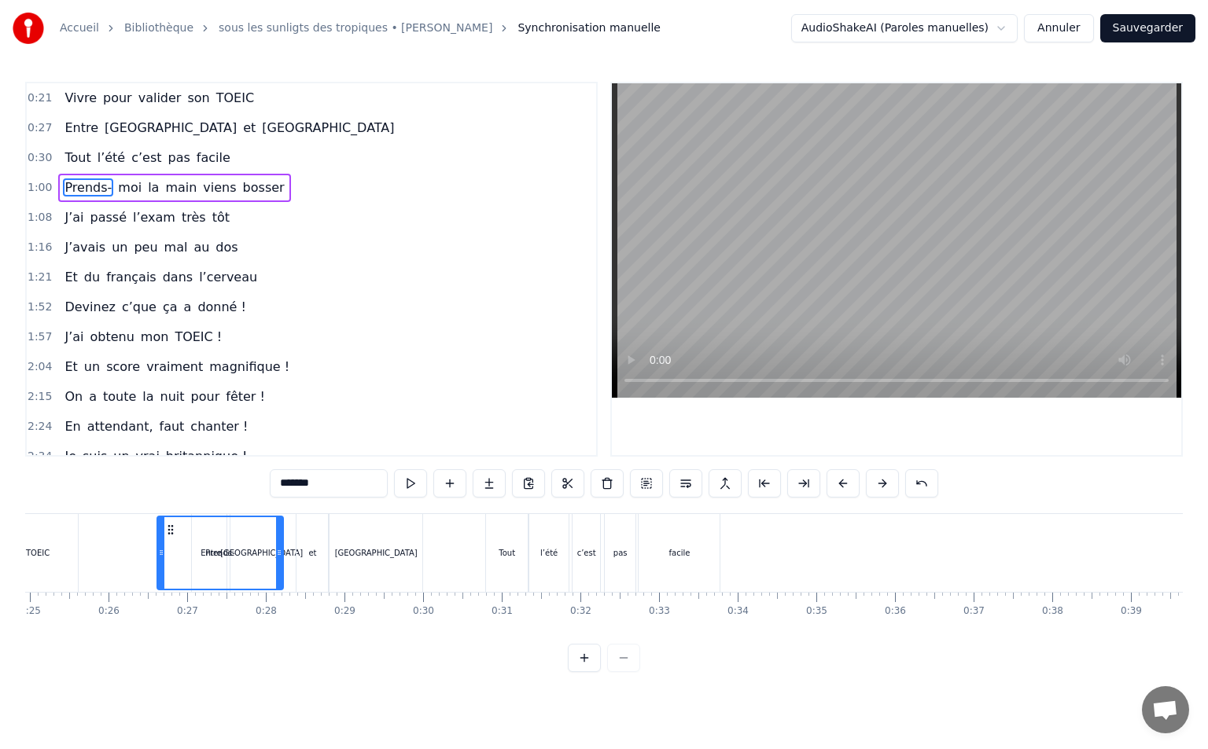
scroll to position [0, 1914]
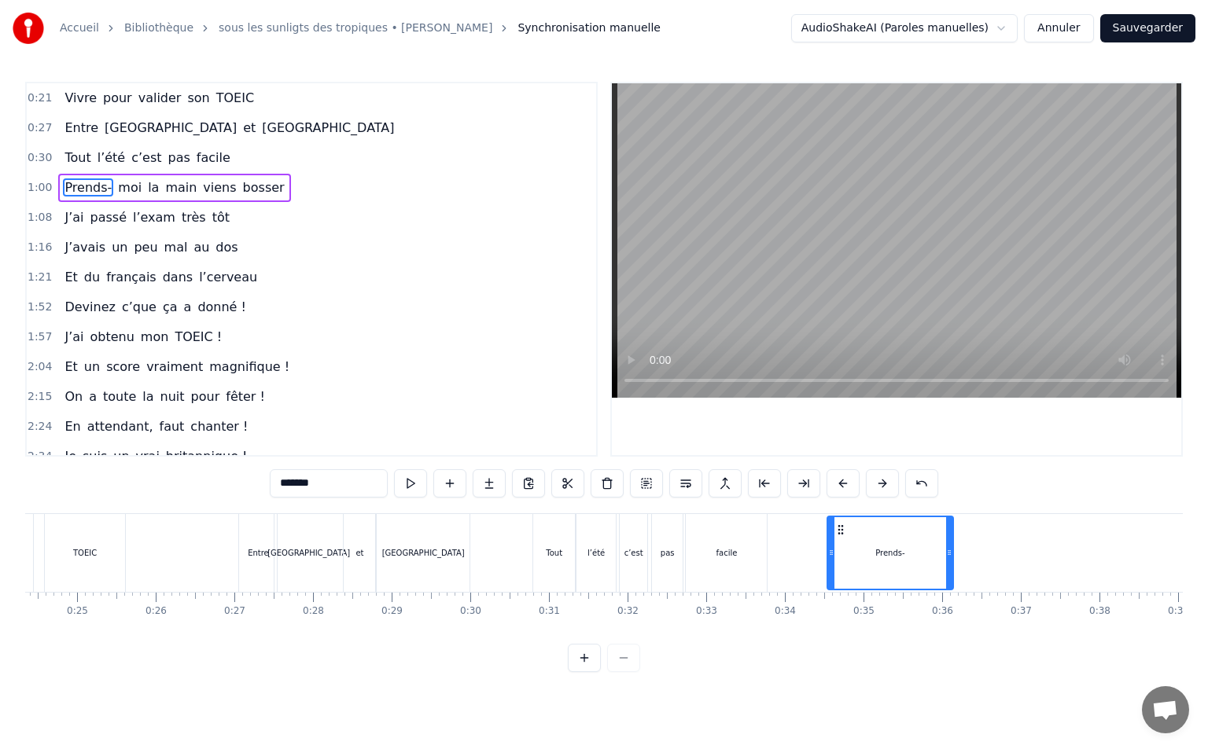
drag, startPoint x: 333, startPoint y: 528, endPoint x: 842, endPoint y: 576, distance: 511.7
click at [842, 576] on div "Prends-" at bounding box center [890, 553] width 124 height 72
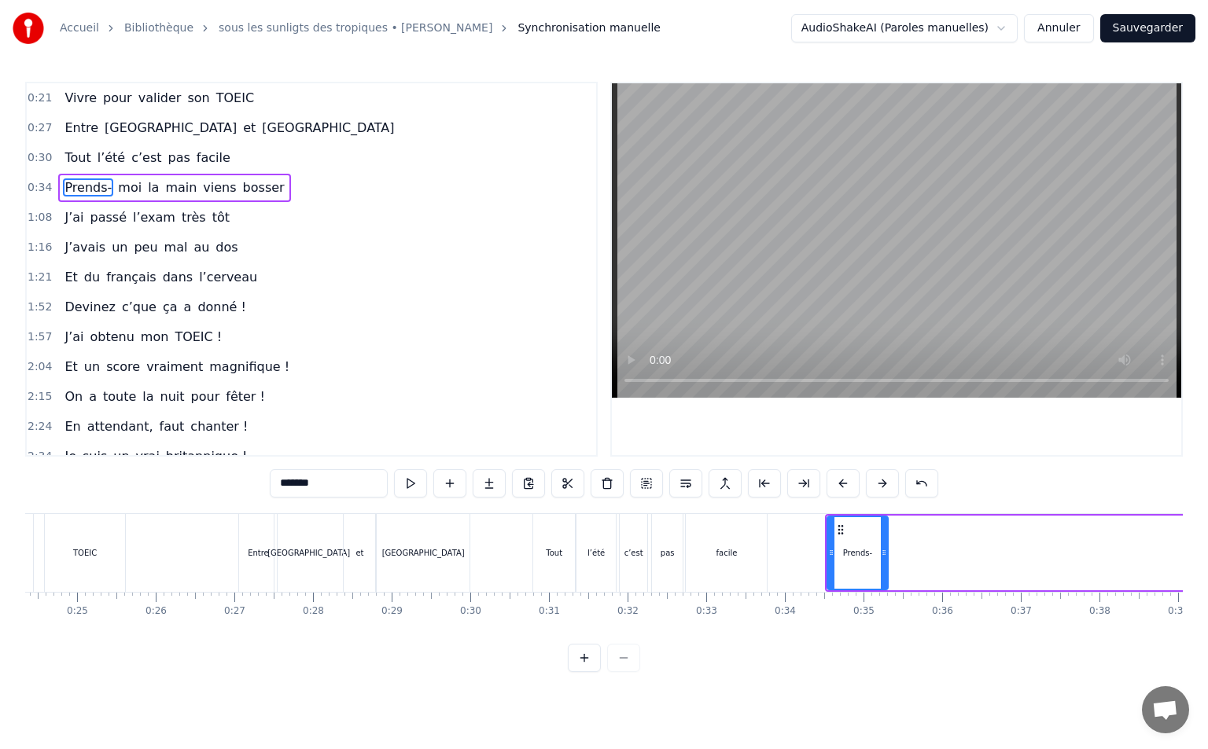
drag, startPoint x: 948, startPoint y: 555, endPoint x: 883, endPoint y: 557, distance: 65.3
click at [883, 557] on icon at bounding box center [884, 552] width 6 height 13
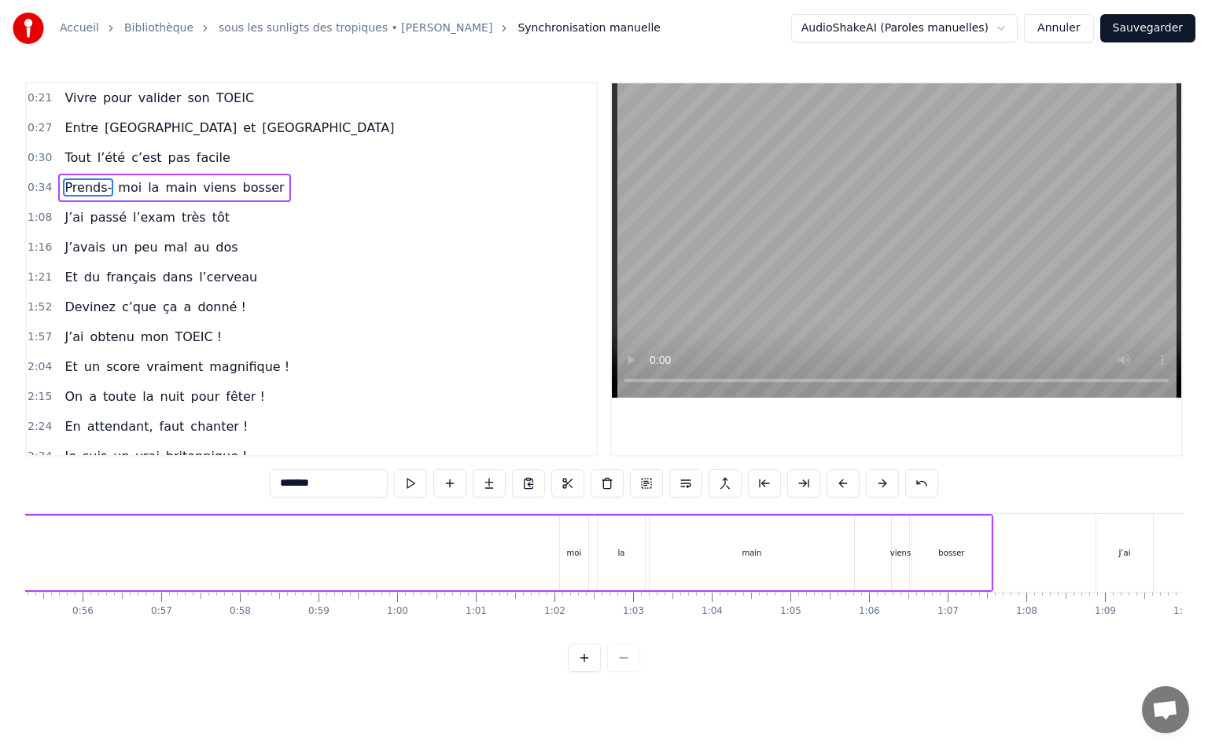
scroll to position [0, 4532]
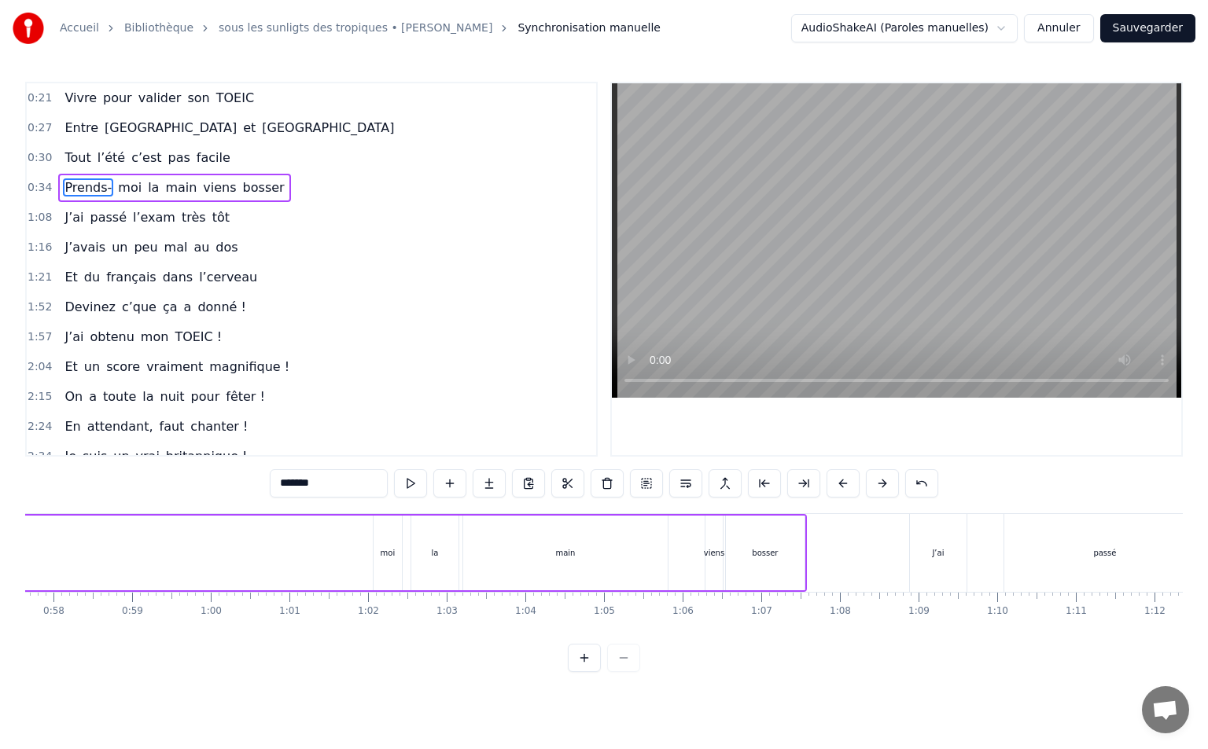
click at [395, 563] on div "moi" at bounding box center [387, 553] width 28 height 75
type input "***"
drag, startPoint x: 386, startPoint y: 521, endPoint x: 137, endPoint y: 540, distance: 249.9
click at [386, 539] on div "moi" at bounding box center [387, 553] width 28 height 75
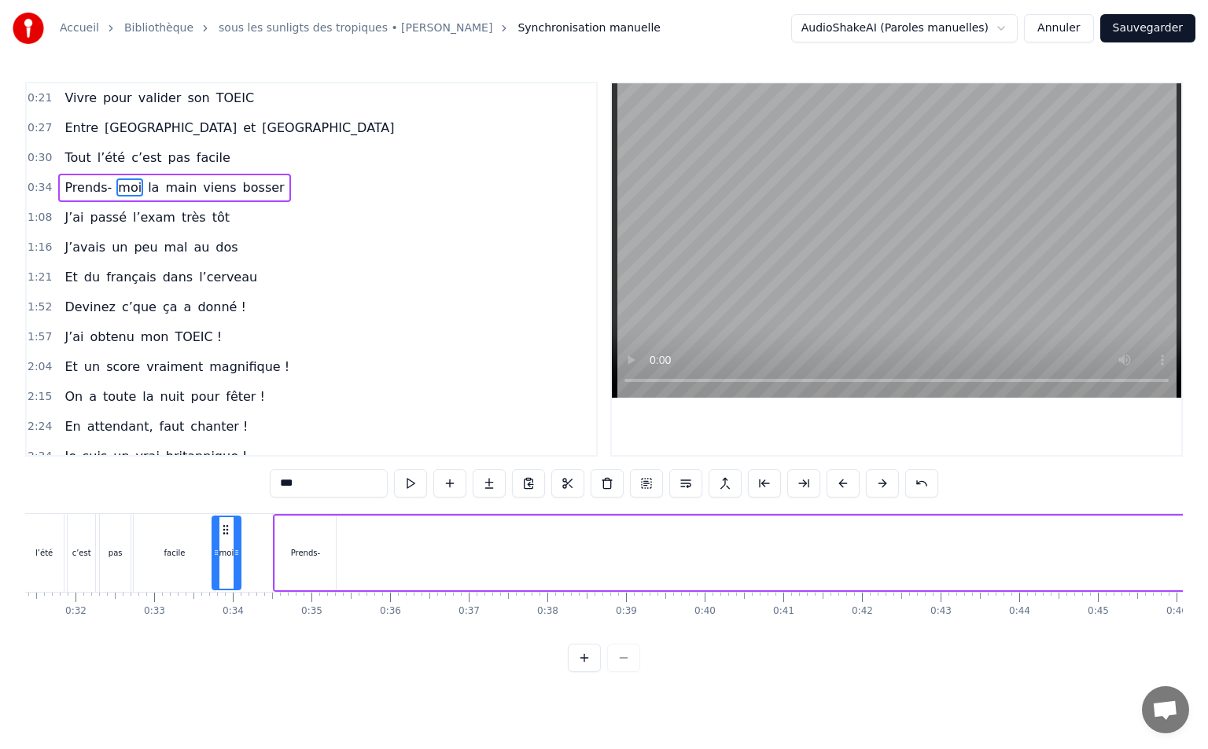
scroll to position [0, 2451]
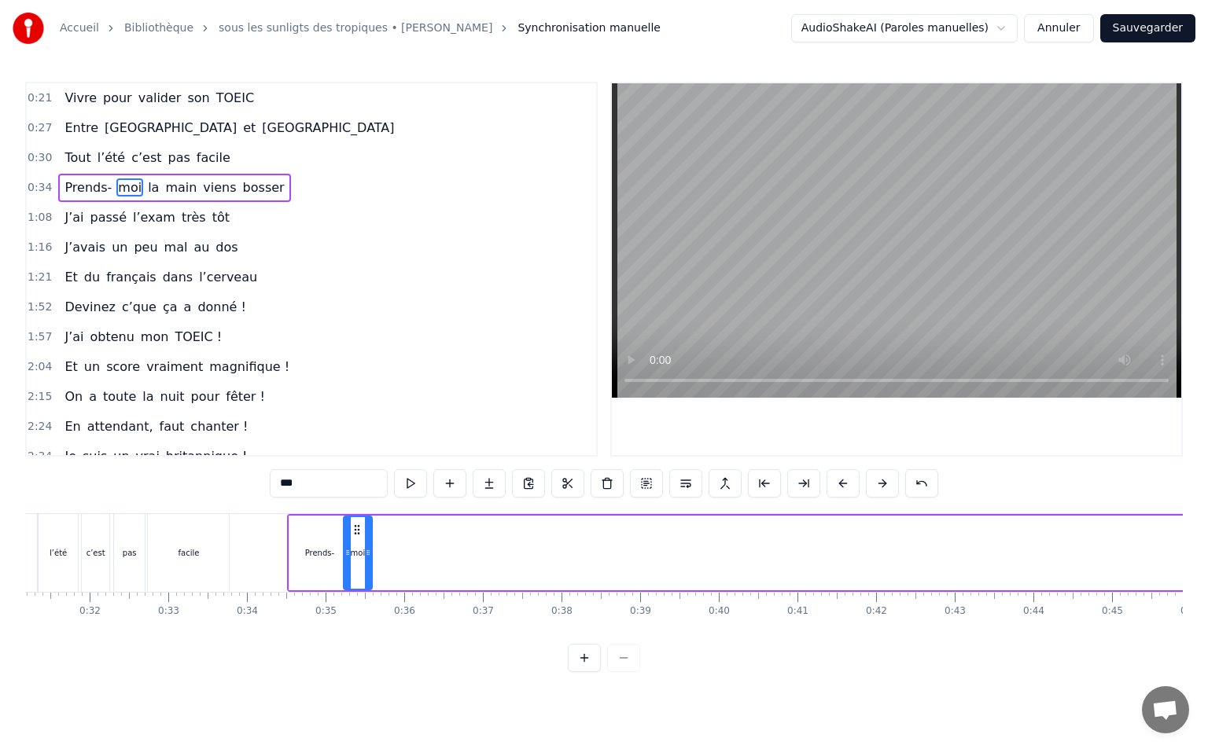
drag, startPoint x: 388, startPoint y: 532, endPoint x: 359, endPoint y: 538, distance: 29.6
click at [359, 538] on div "moi" at bounding box center [357, 553] width 27 height 72
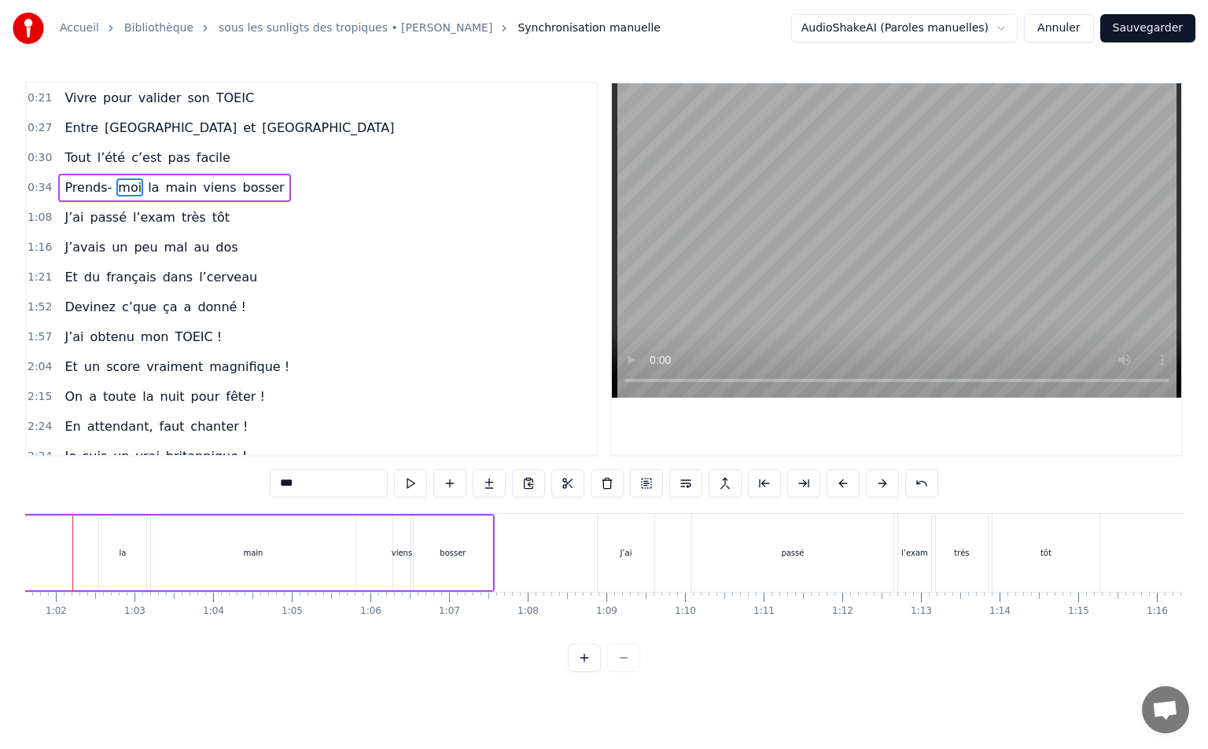
scroll to position [0, 4794]
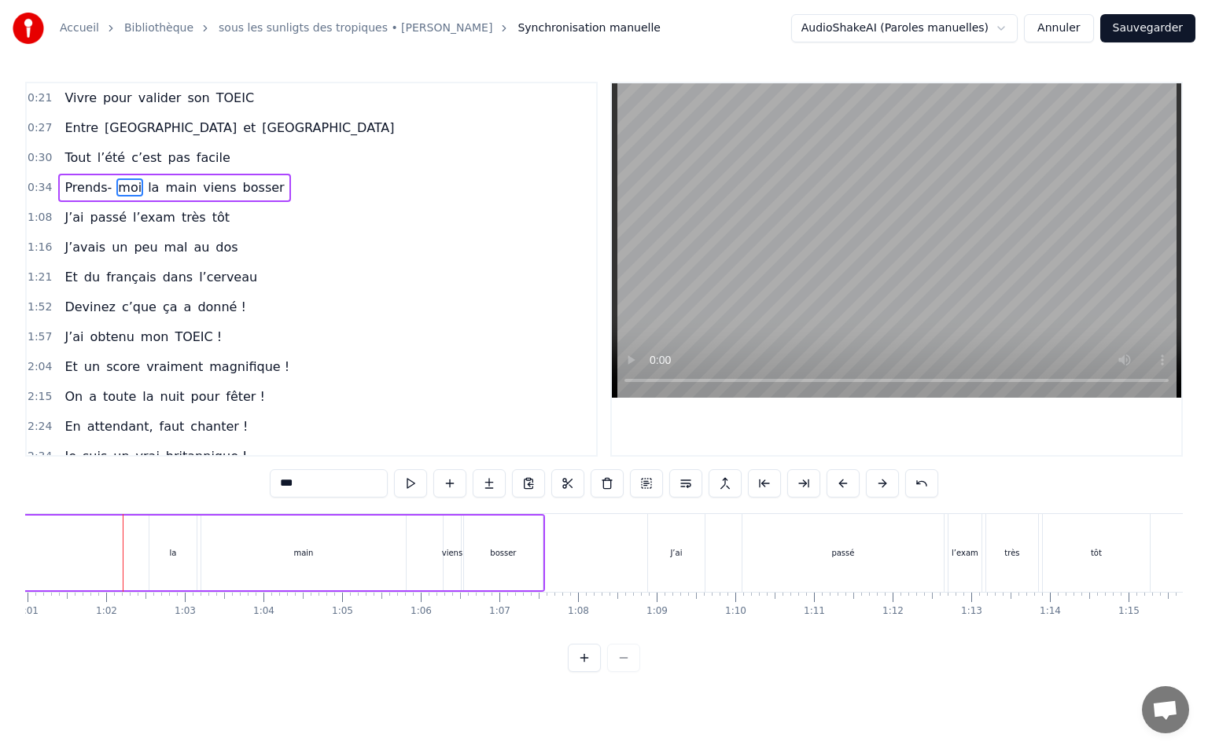
click at [181, 543] on div "la" at bounding box center [172, 553] width 47 height 75
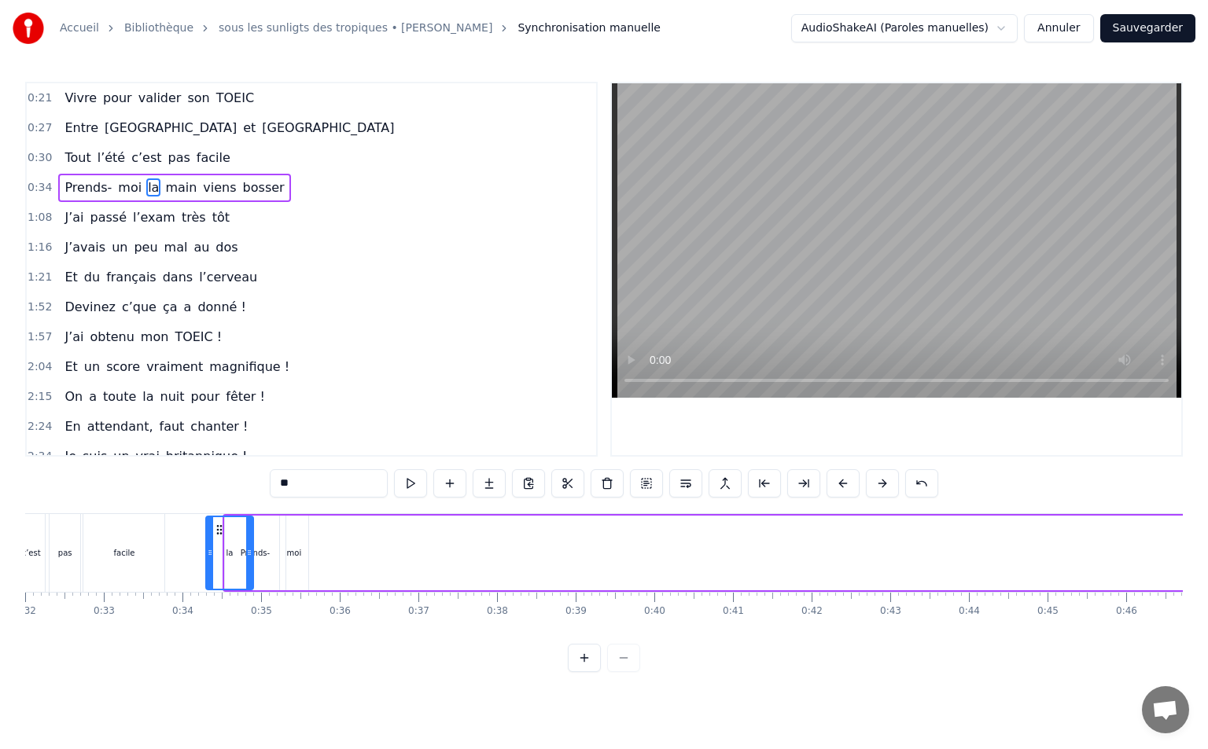
scroll to position [0, 2477]
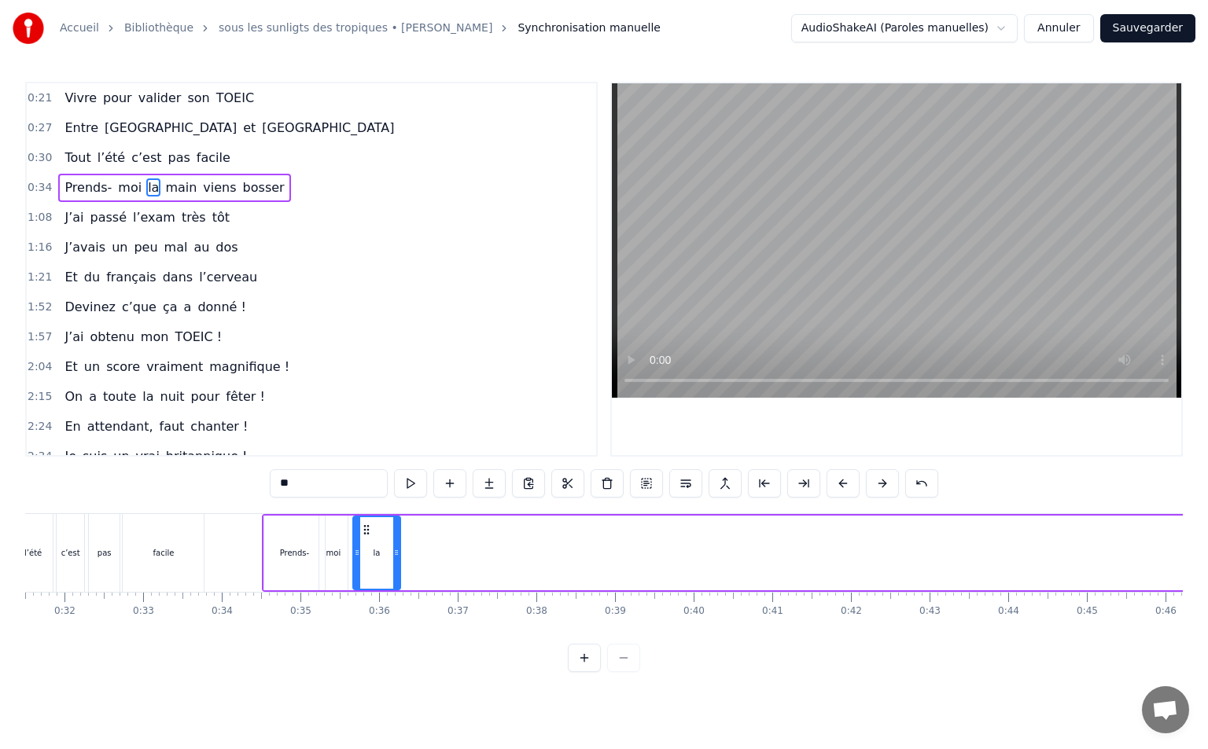
drag, startPoint x: 160, startPoint y: 528, endPoint x: 520, endPoint y: 590, distance: 365.4
click at [364, 563] on div "la" at bounding box center [377, 553] width 46 height 72
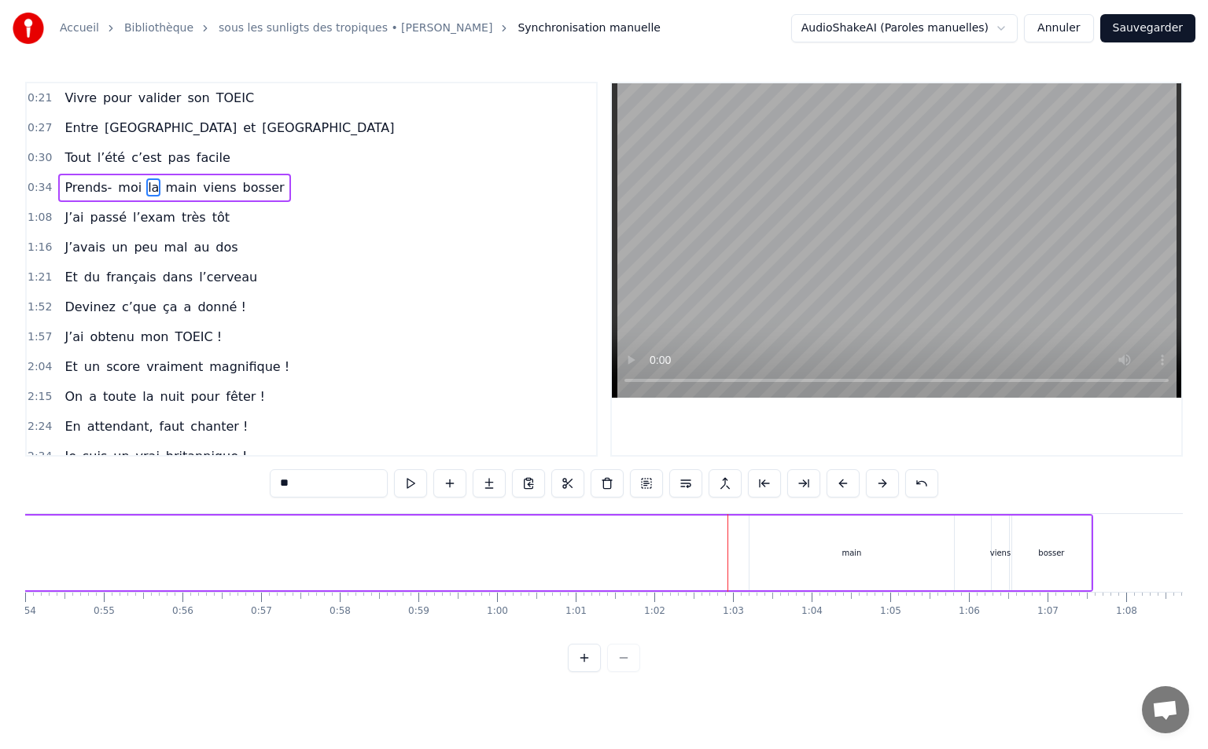
scroll to position [0, 4258]
click at [835, 553] on div "main" at bounding box center [839, 553] width 20 height 12
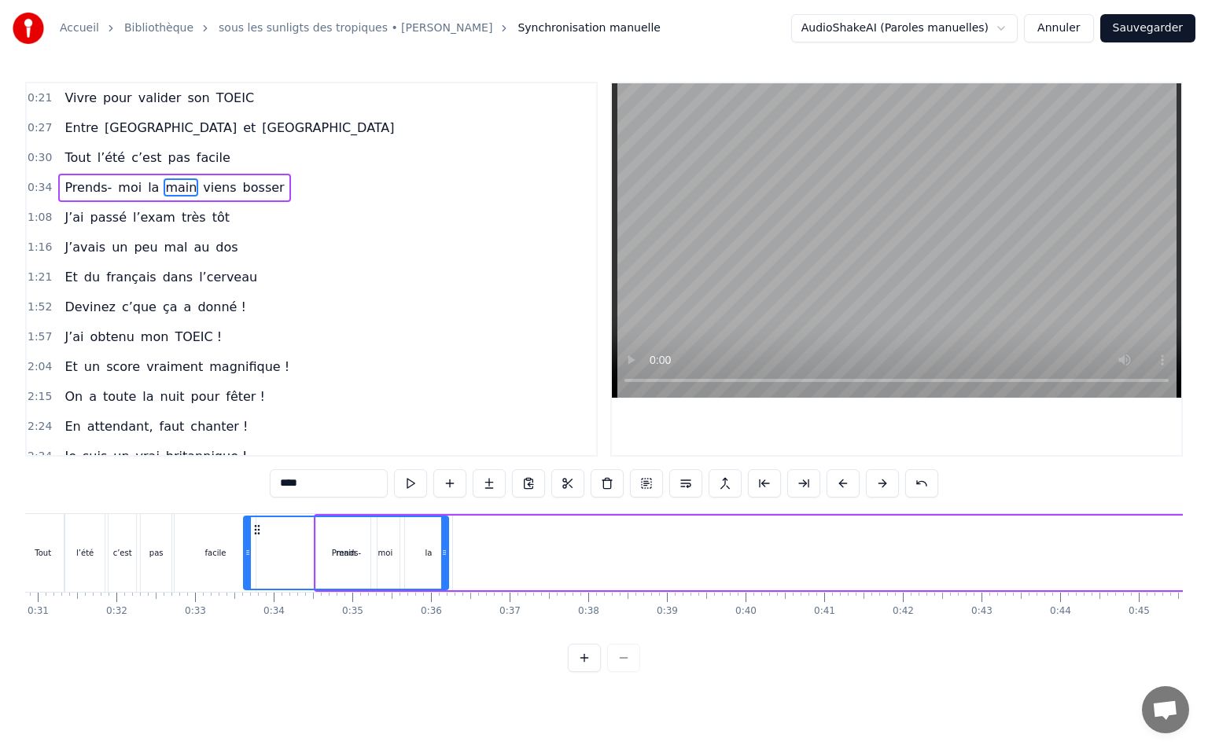
scroll to position [0, 2420]
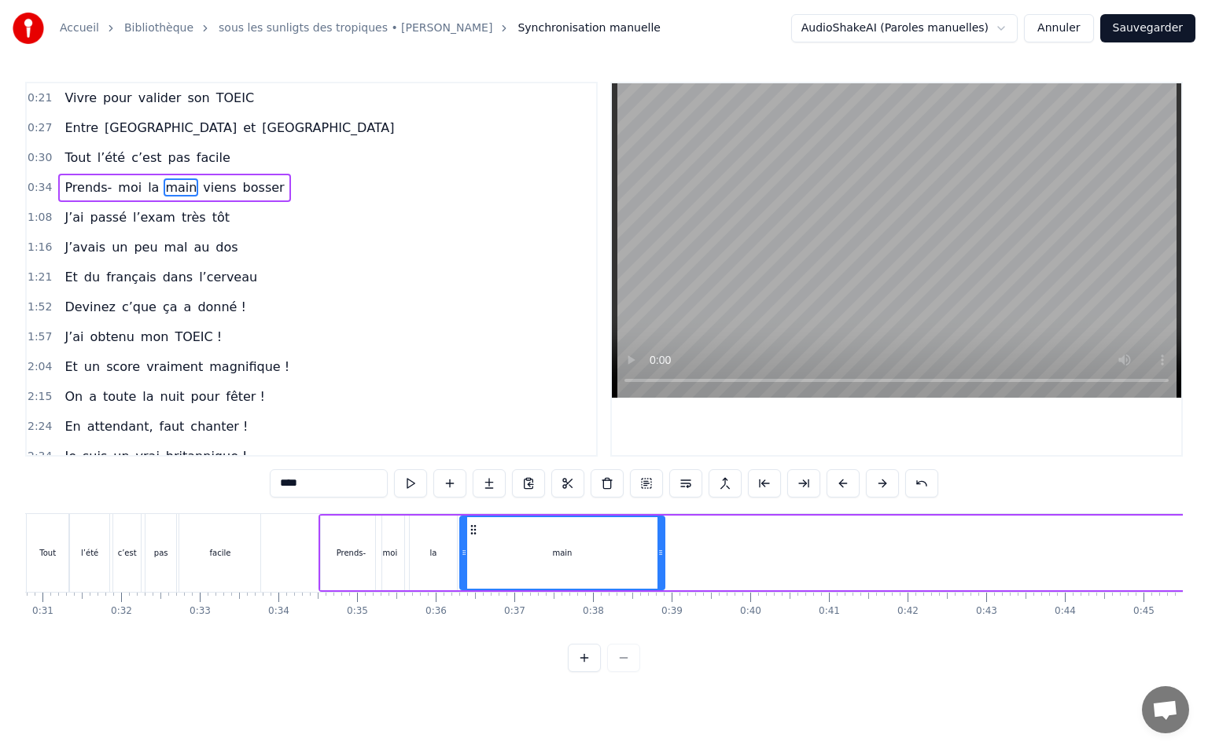
drag, startPoint x: 751, startPoint y: 530, endPoint x: 474, endPoint y: 607, distance: 287.3
click at [474, 607] on div "Vivre pour valider son TOEIC Entre [GEOGRAPHIC_DATA] et [GEOGRAPHIC_DATA] Tout …" at bounding box center [603, 572] width 1157 height 118
drag, startPoint x: 658, startPoint y: 554, endPoint x: 488, endPoint y: 561, distance: 170.0
click at [488, 562] on div at bounding box center [490, 553] width 6 height 72
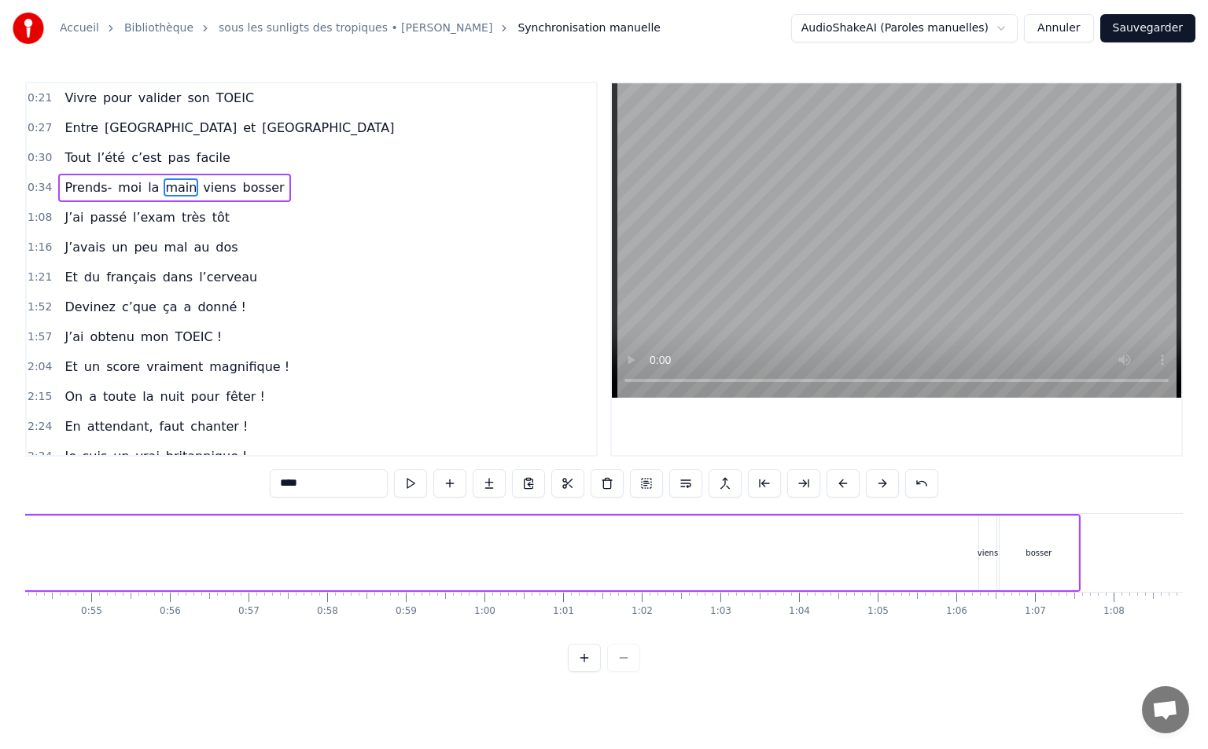
scroll to position [0, 4482]
click at [763, 547] on div "viens" at bounding box center [763, 553] width 20 height 12
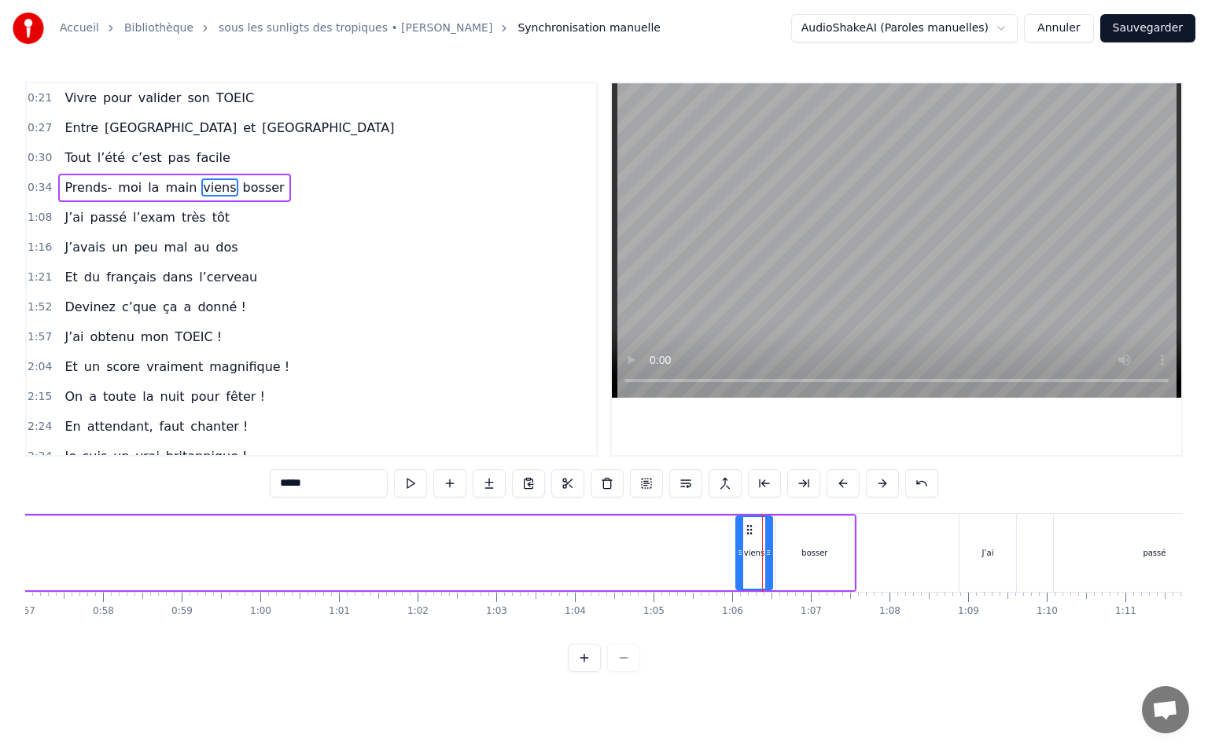
drag, startPoint x: 757, startPoint y: 540, endPoint x: 738, endPoint y: 546, distance: 19.7
click at [738, 546] on div at bounding box center [740, 553] width 6 height 72
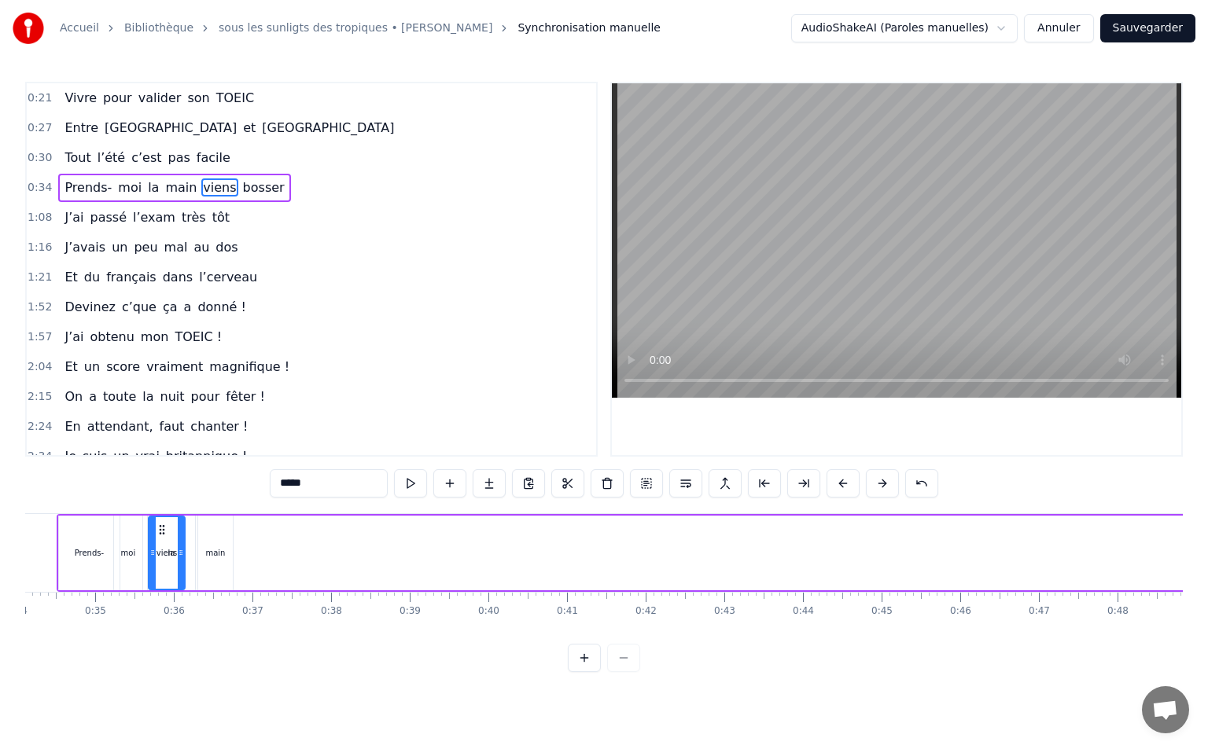
scroll to position [0, 2583]
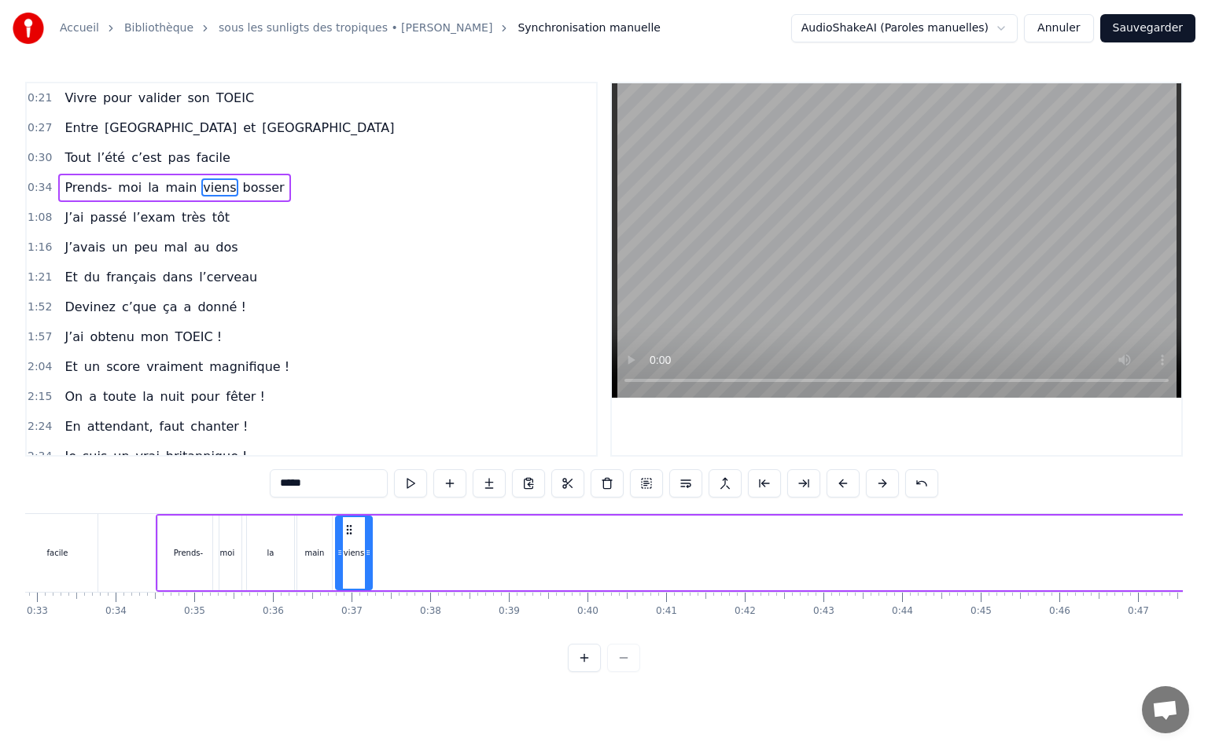
drag, startPoint x: 748, startPoint y: 533, endPoint x: 348, endPoint y: 591, distance: 404.4
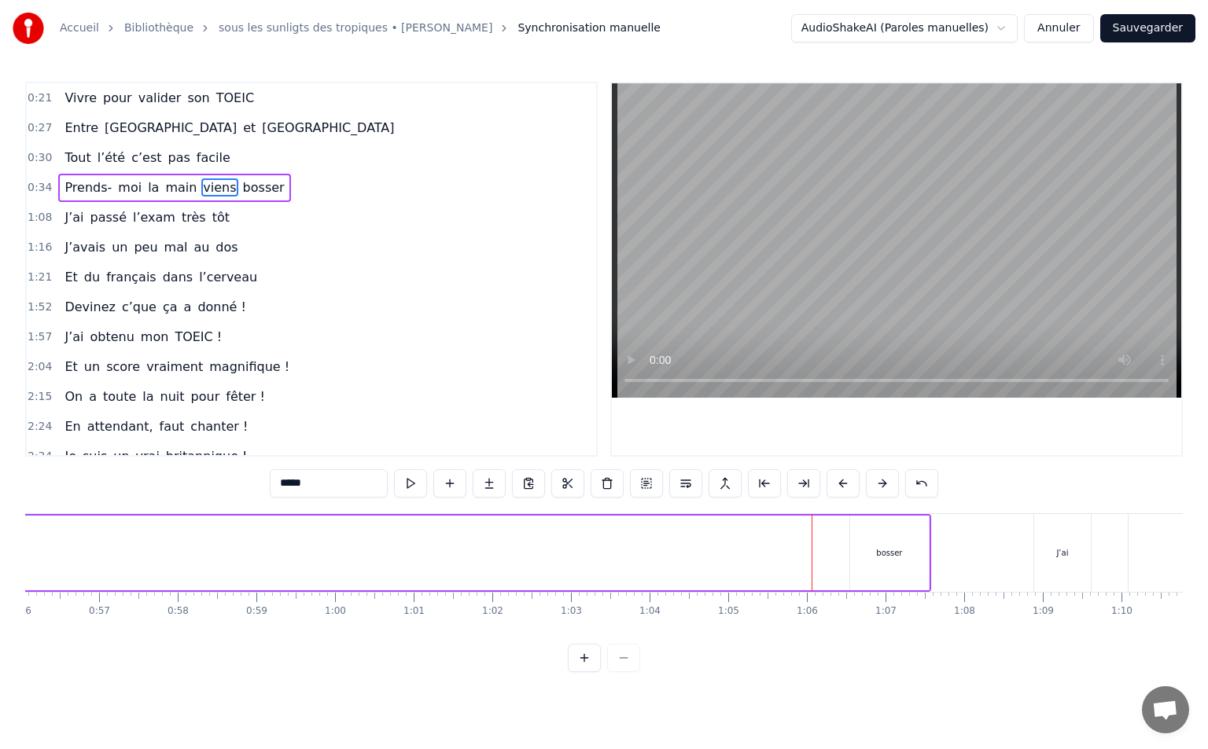
scroll to position [0, 4495]
click at [800, 547] on div "bosser" at bounding box center [802, 553] width 26 height 12
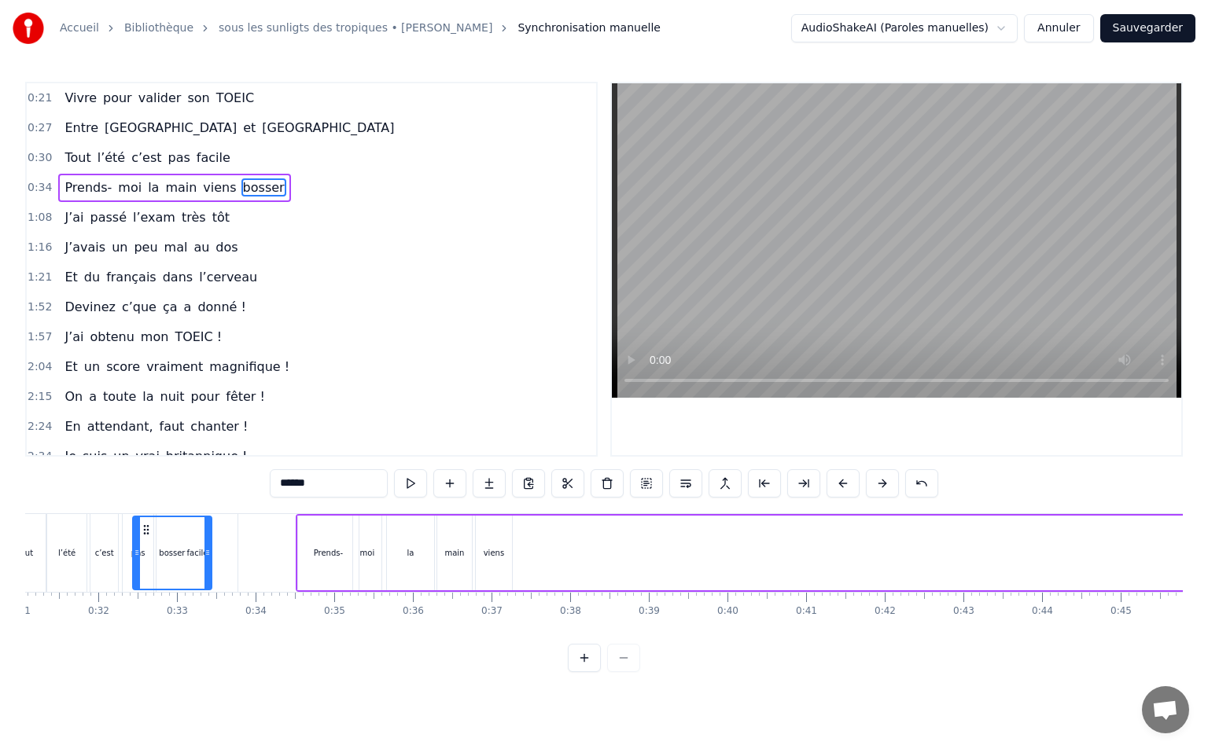
scroll to position [0, 2347]
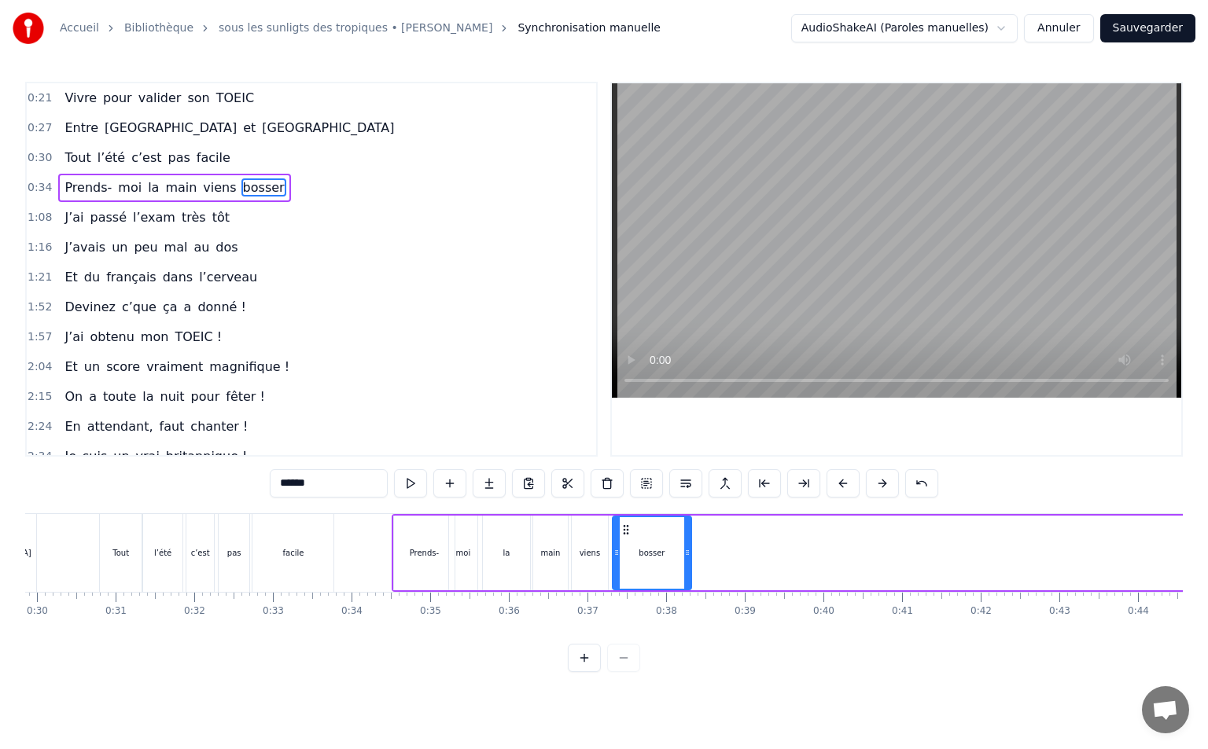
drag, startPoint x: 775, startPoint y: 526, endPoint x: 623, endPoint y: 605, distance: 171.6
click at [623, 605] on div "Vivre pour valider son TOEIC Entre [GEOGRAPHIC_DATA] et [GEOGRAPHIC_DATA] Tout …" at bounding box center [603, 572] width 1157 height 118
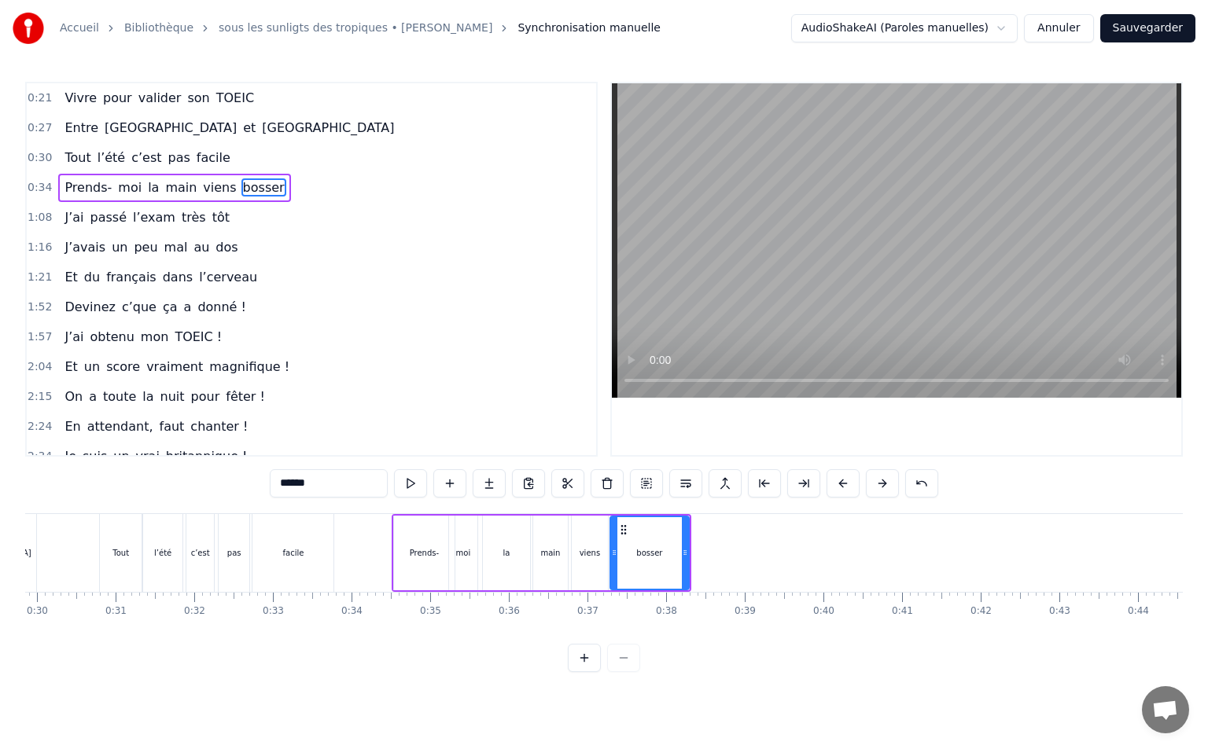
click at [580, 662] on button at bounding box center [584, 658] width 33 height 28
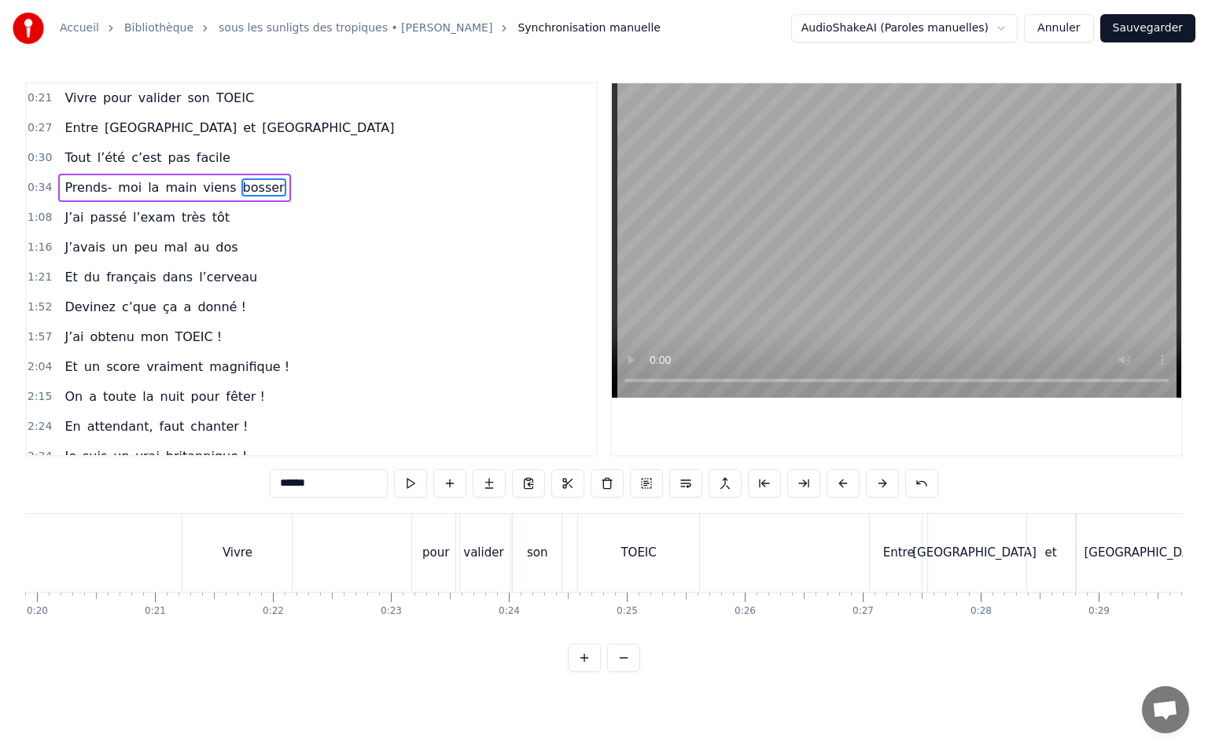
click at [580, 663] on button at bounding box center [584, 658] width 33 height 28
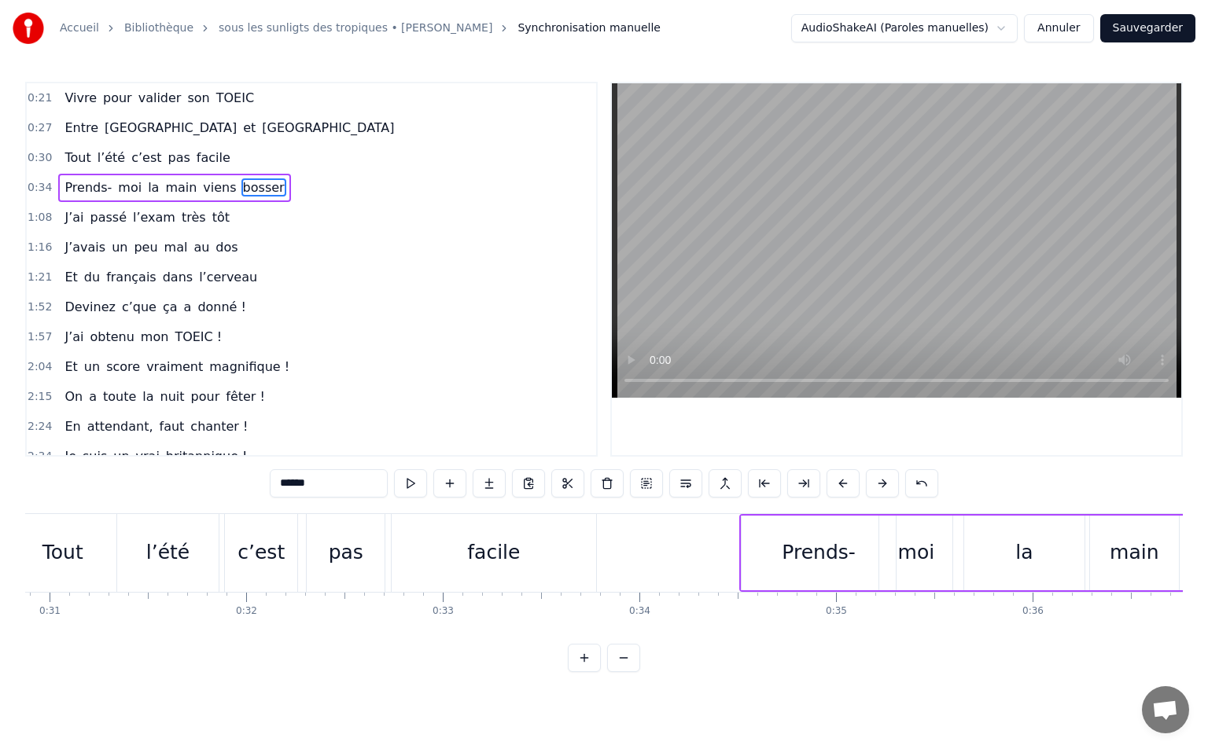
scroll to position [0, 6318]
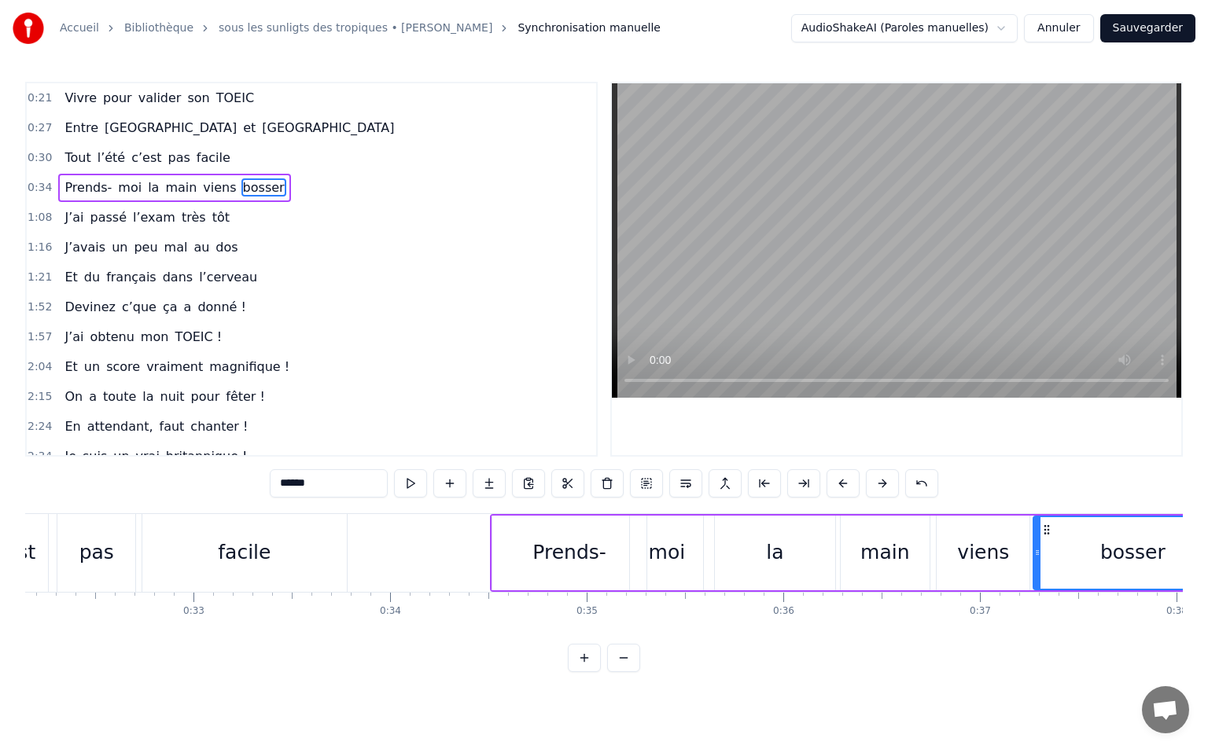
click at [513, 549] on div "Prends-" at bounding box center [568, 553] width 153 height 75
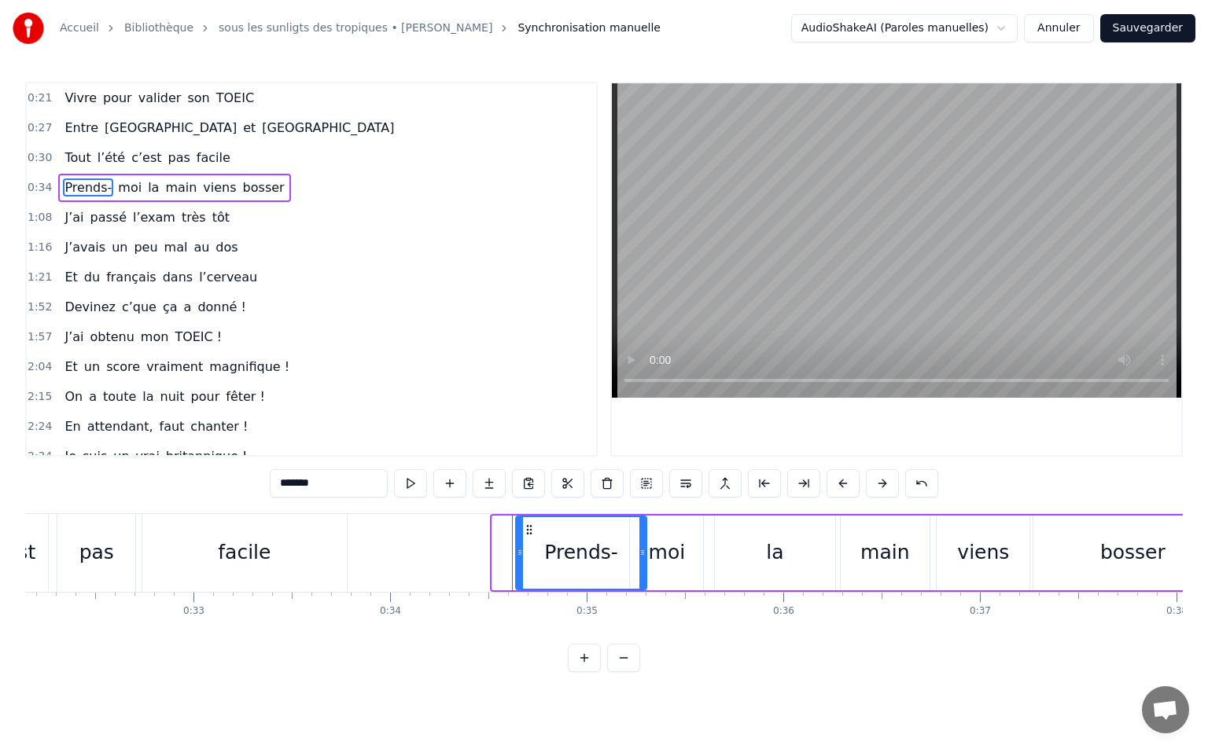
drag, startPoint x: 498, startPoint y: 553, endPoint x: 522, endPoint y: 553, distance: 24.4
click at [521, 553] on circle at bounding box center [520, 553] width 1 height 1
drag, startPoint x: 645, startPoint y: 551, endPoint x: 577, endPoint y: 560, distance: 68.2
click at [577, 560] on div at bounding box center [575, 553] width 6 height 72
click at [674, 553] on div "moi" at bounding box center [667, 553] width 37 height 30
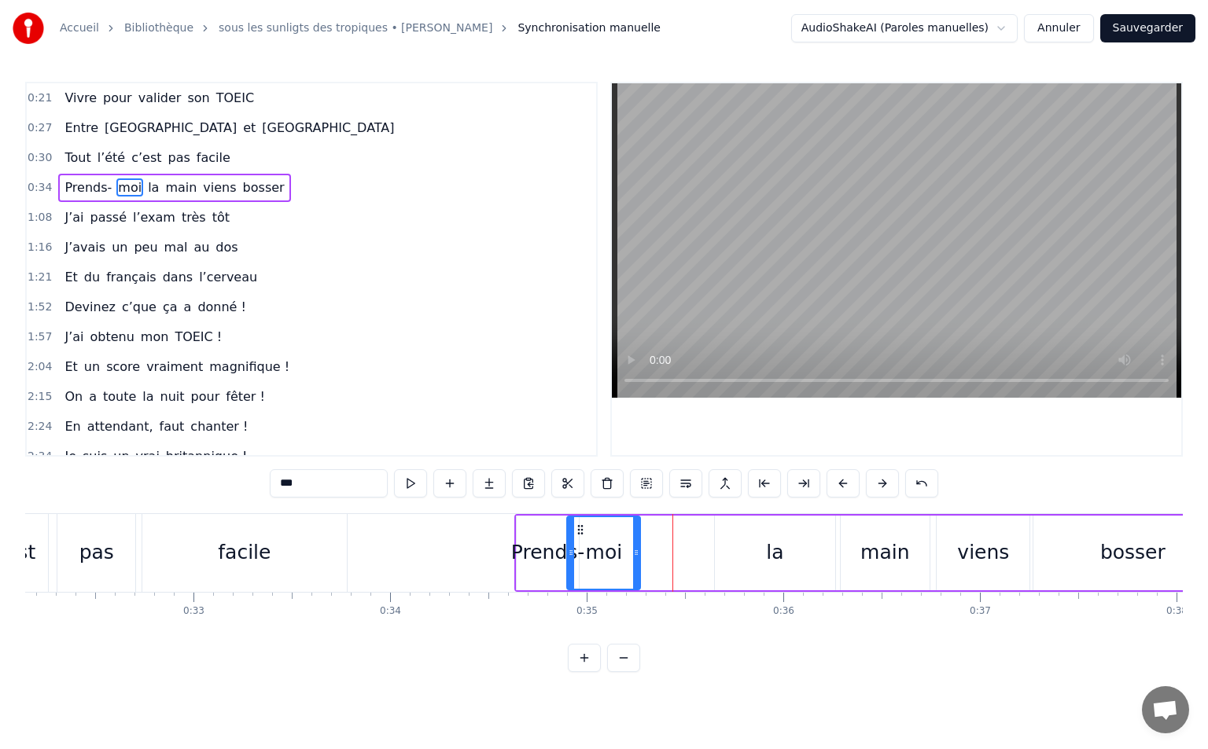
drag, startPoint x: 640, startPoint y: 528, endPoint x: 578, endPoint y: 537, distance: 62.8
click at [578, 537] on div "moi" at bounding box center [604, 553] width 72 height 72
click at [767, 542] on div "la" at bounding box center [774, 553] width 17 height 30
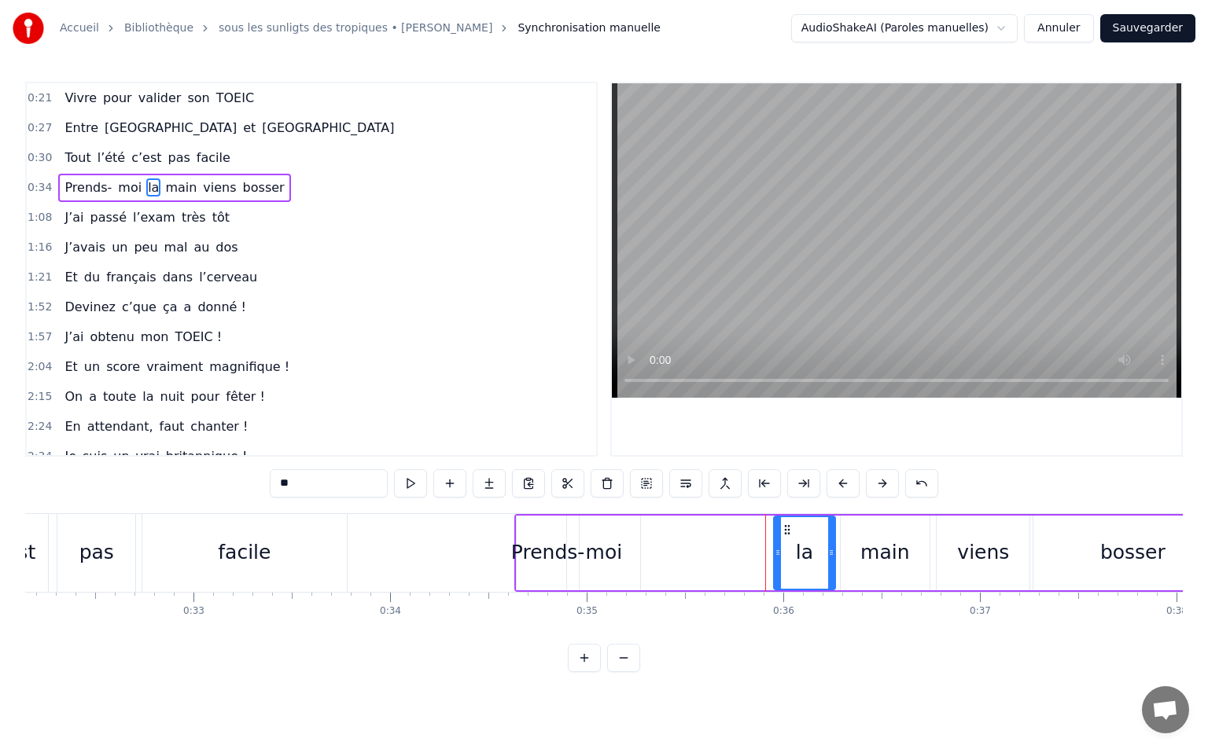
drag, startPoint x: 718, startPoint y: 552, endPoint x: 777, endPoint y: 551, distance: 59.0
click at [777, 551] on icon at bounding box center [777, 552] width 6 height 13
drag, startPoint x: 785, startPoint y: 531, endPoint x: 627, endPoint y: 547, distance: 158.1
click at [627, 547] on div "la" at bounding box center [647, 553] width 60 height 72
drag, startPoint x: 620, startPoint y: 550, endPoint x: 634, endPoint y: 550, distance: 15.0
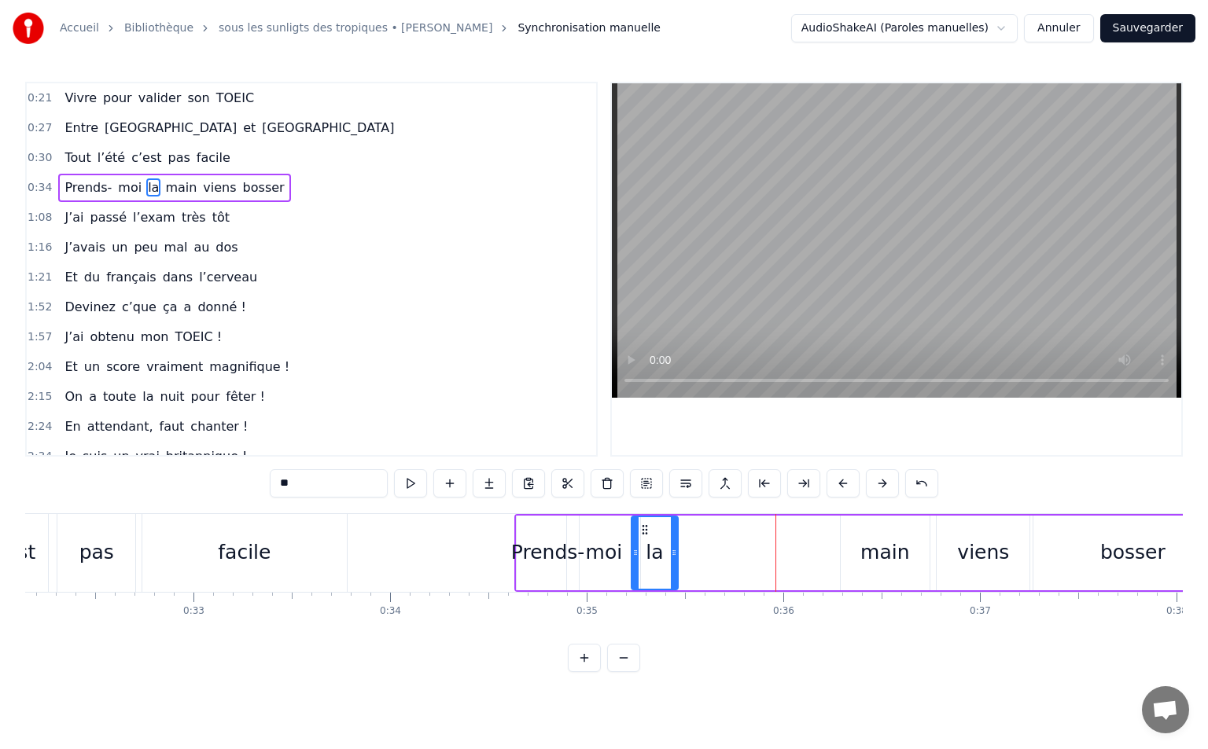
click at [634, 550] on icon at bounding box center [635, 552] width 6 height 13
drag, startPoint x: 640, startPoint y: 527, endPoint x: 631, endPoint y: 531, distance: 9.5
click at [631, 531] on icon at bounding box center [633, 530] width 13 height 13
drag, startPoint x: 867, startPoint y: 550, endPoint x: 859, endPoint y: 539, distance: 13.4
click at [867, 549] on div "main" at bounding box center [884, 553] width 49 height 30
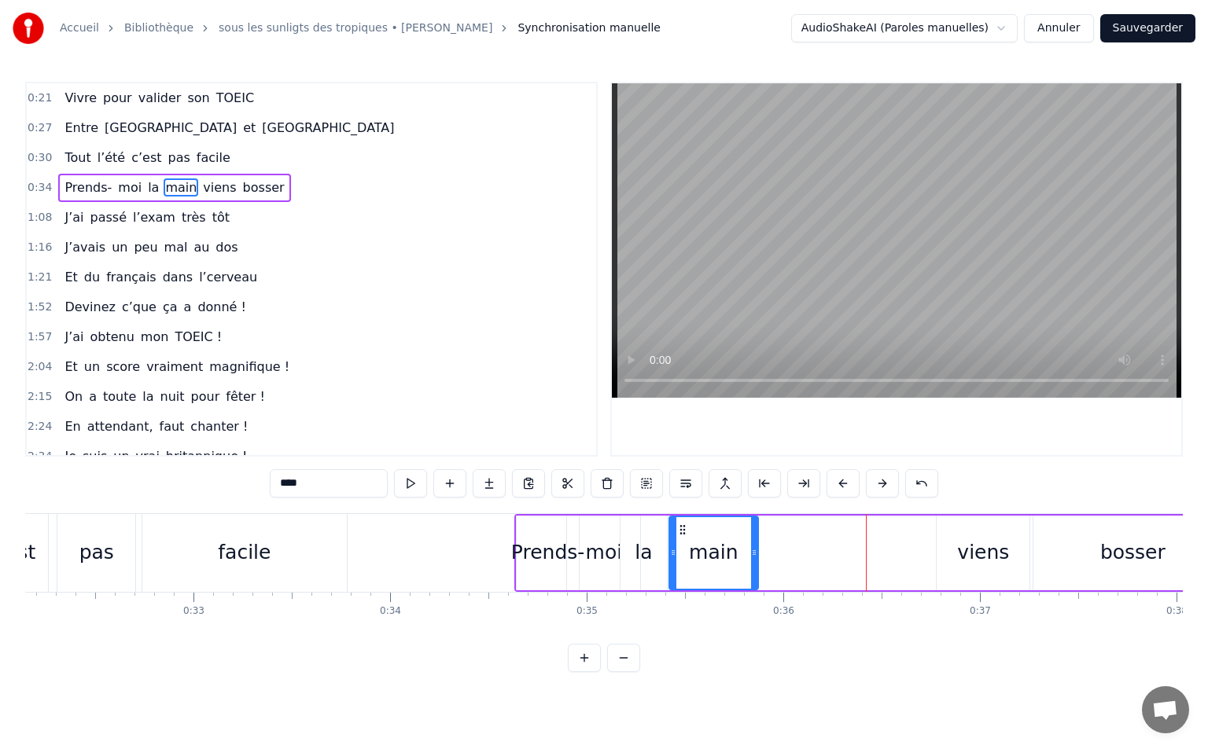
drag, startPoint x: 854, startPoint y: 528, endPoint x: 682, endPoint y: 550, distance: 172.7
click at [682, 550] on div "main" at bounding box center [713, 553] width 87 height 72
click at [642, 554] on div "la" at bounding box center [642, 553] width 17 height 30
drag, startPoint x: 623, startPoint y: 548, endPoint x: 634, endPoint y: 553, distance: 11.3
click at [634, 553] on icon at bounding box center [634, 552] width 6 height 13
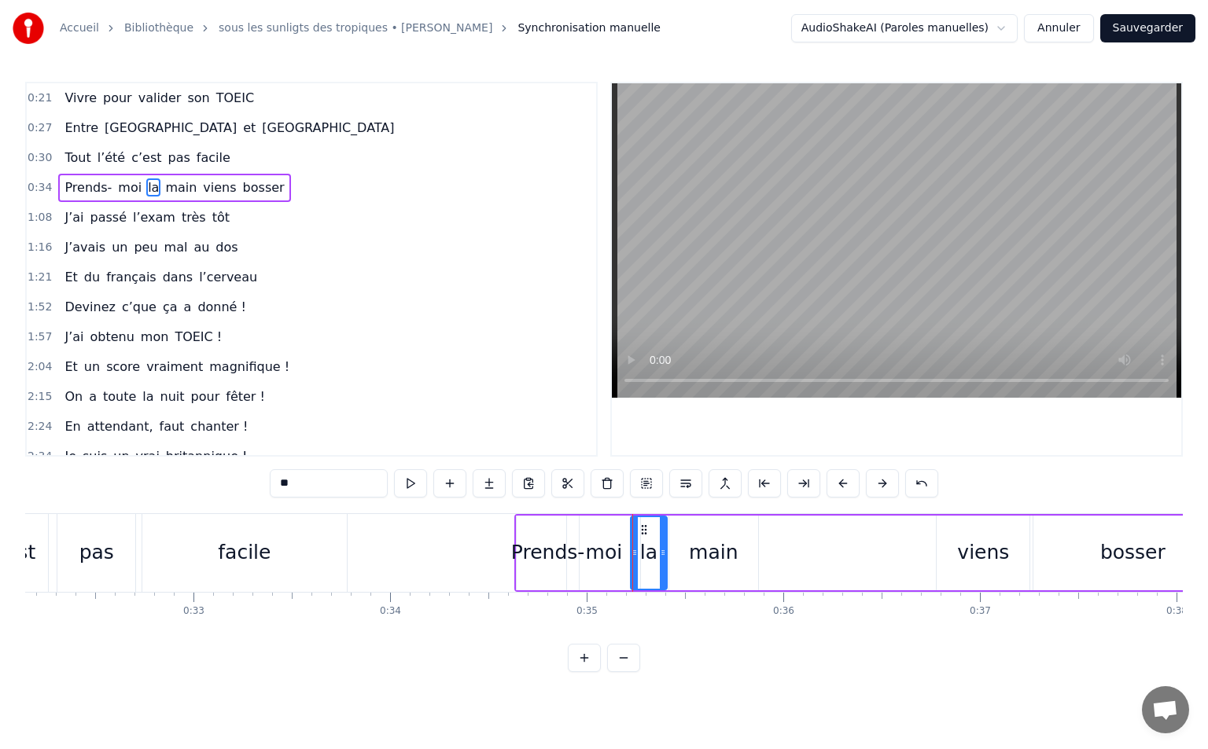
click at [619, 556] on div "moi" at bounding box center [604, 553] width 37 height 30
drag, startPoint x: 637, startPoint y: 548, endPoint x: 627, endPoint y: 550, distance: 10.5
click at [627, 550] on icon at bounding box center [627, 552] width 6 height 13
click at [531, 562] on div "Prends-" at bounding box center [548, 553] width 74 height 30
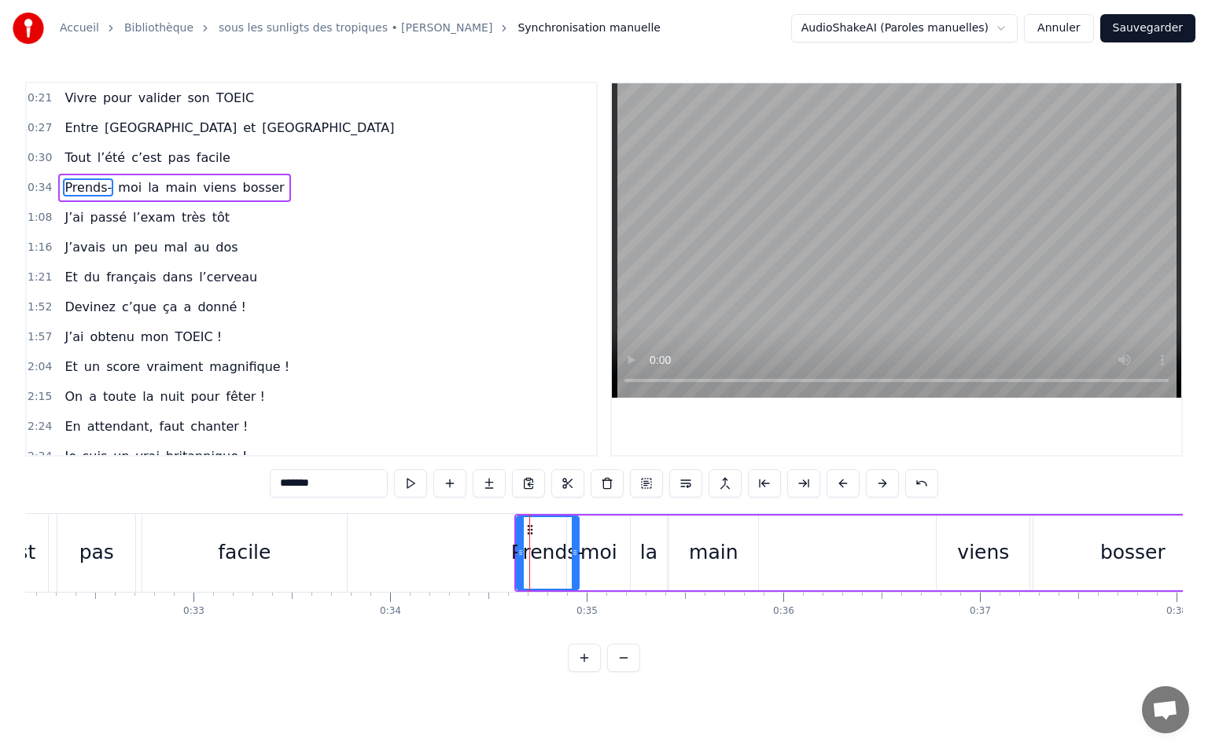
click at [959, 561] on div "viens" at bounding box center [982, 553] width 93 height 75
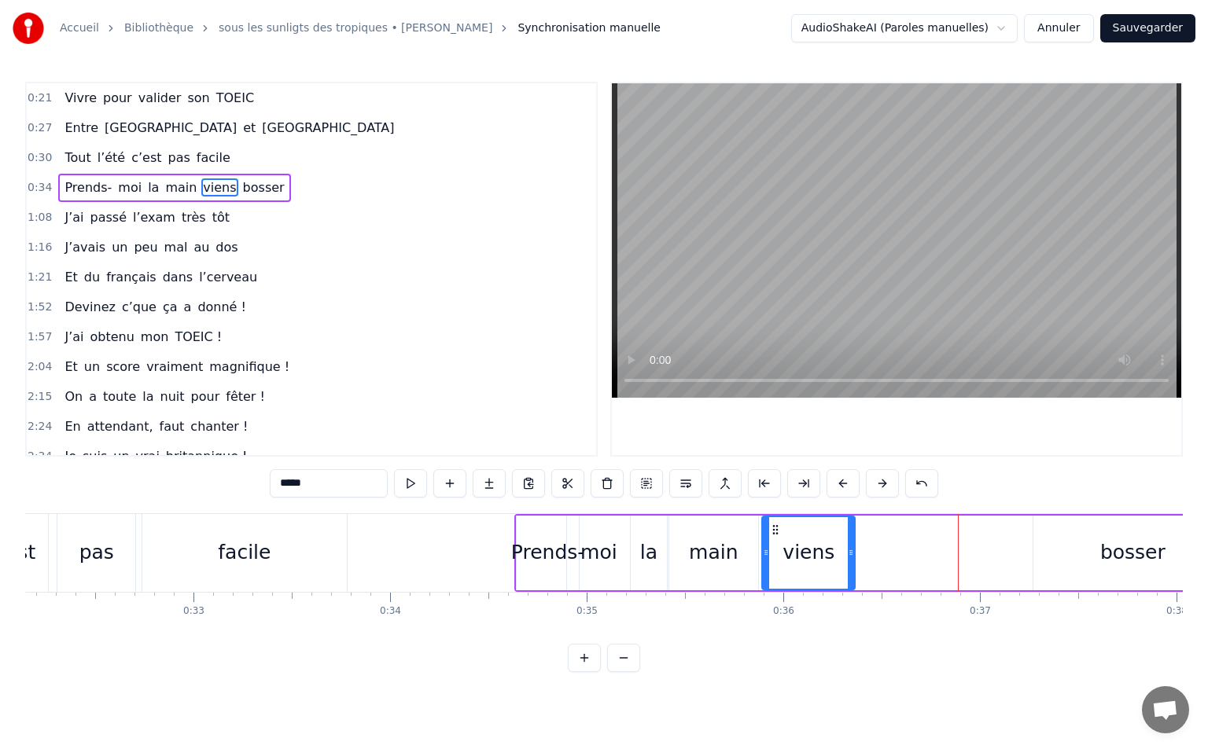
drag, startPoint x: 951, startPoint y: 530, endPoint x: 777, endPoint y: 563, distance: 177.6
click at [777, 563] on div "viens" at bounding box center [808, 553] width 91 height 72
click at [1105, 539] on div "bosser" at bounding box center [1132, 553] width 199 height 75
type input "******"
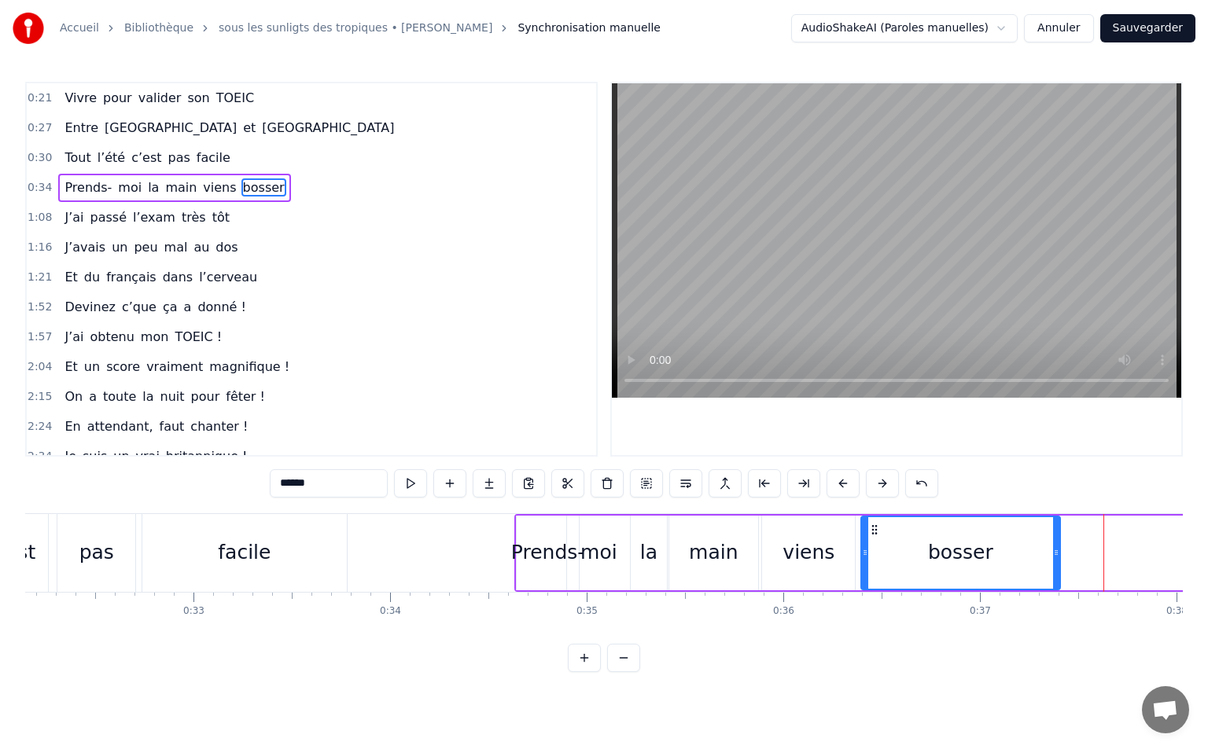
drag, startPoint x: 1043, startPoint y: 527, endPoint x: 871, endPoint y: 539, distance: 172.6
click at [871, 539] on div "bosser" at bounding box center [960, 553] width 197 height 72
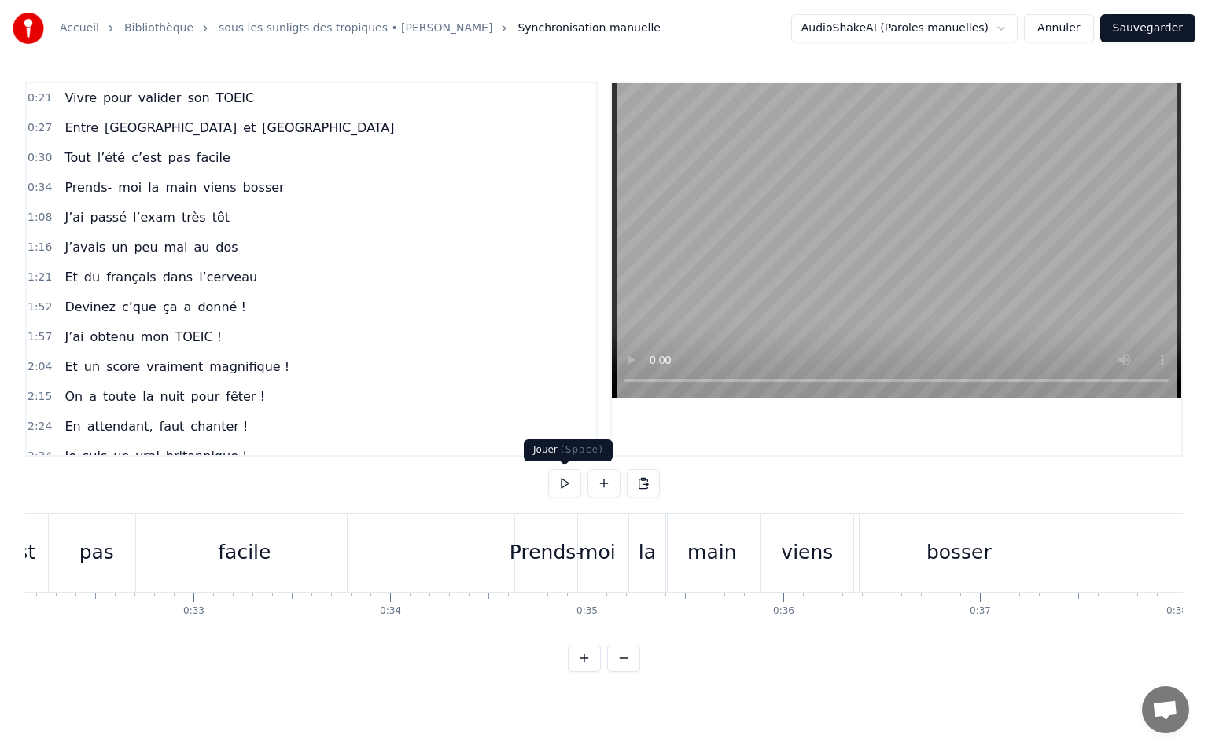
click at [571, 485] on button at bounding box center [564, 483] width 33 height 28
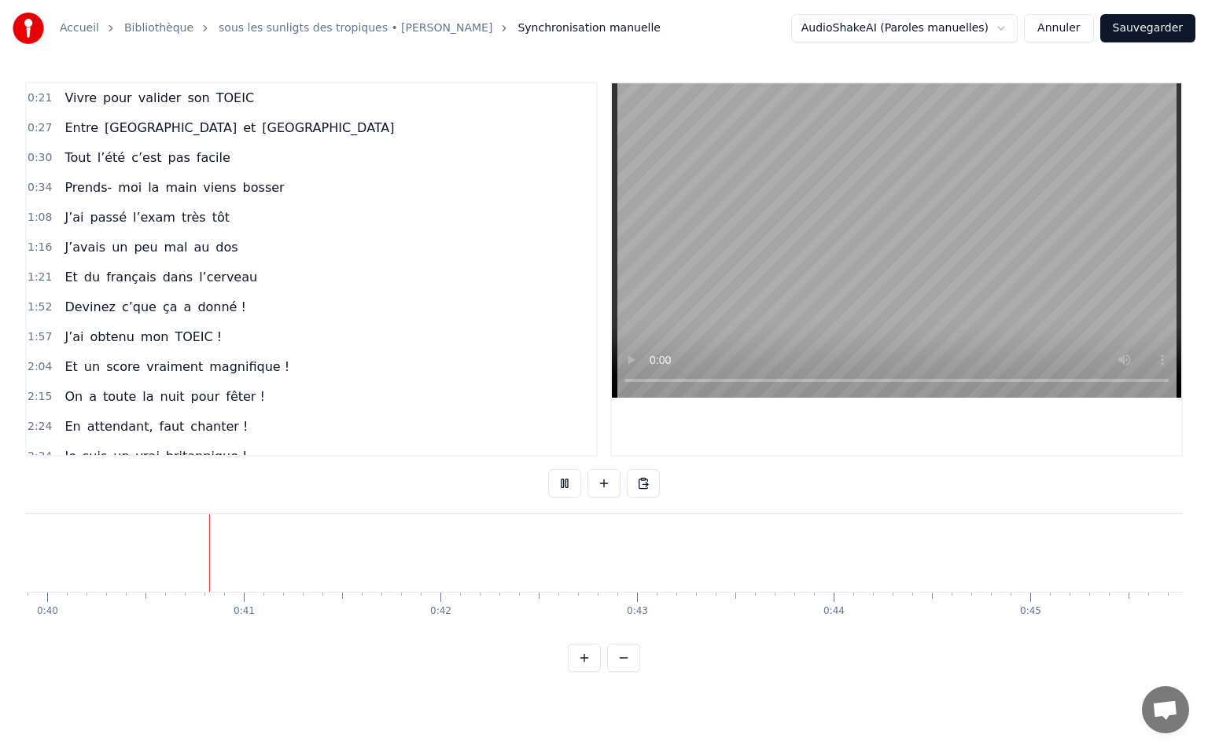
scroll to position [0, 7861]
click at [556, 480] on button at bounding box center [564, 483] width 33 height 28
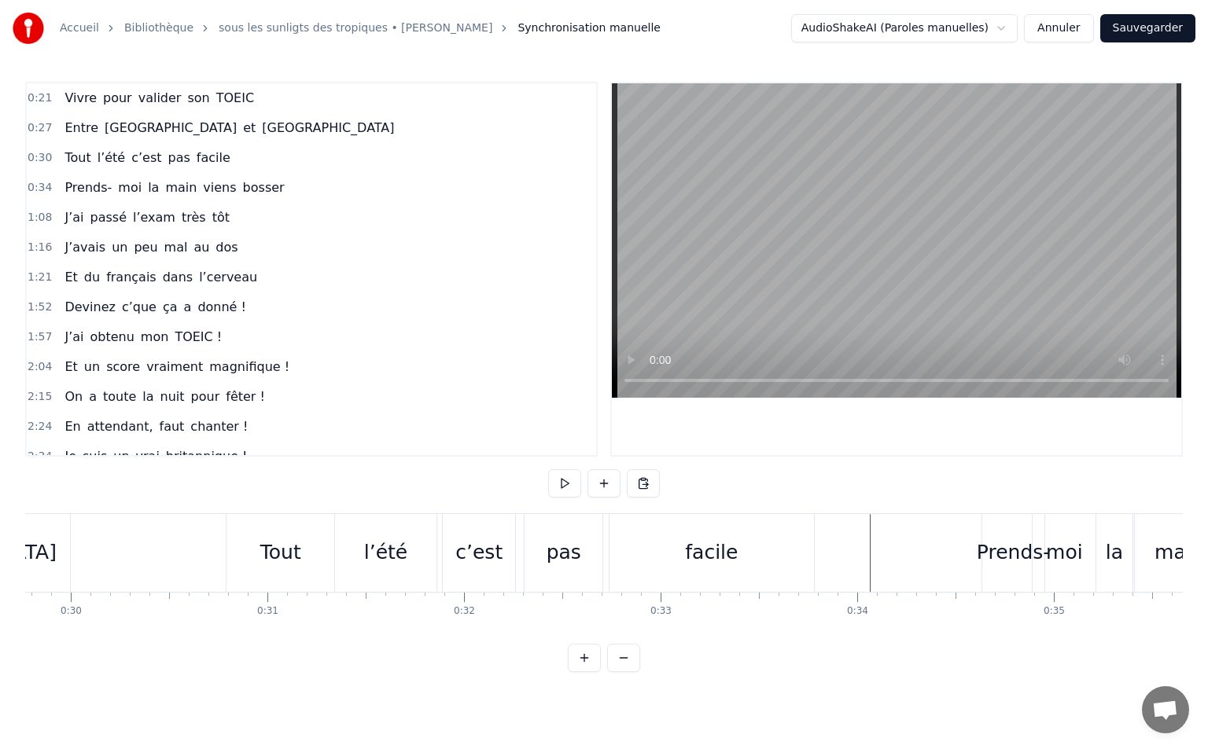
scroll to position [0, 5976]
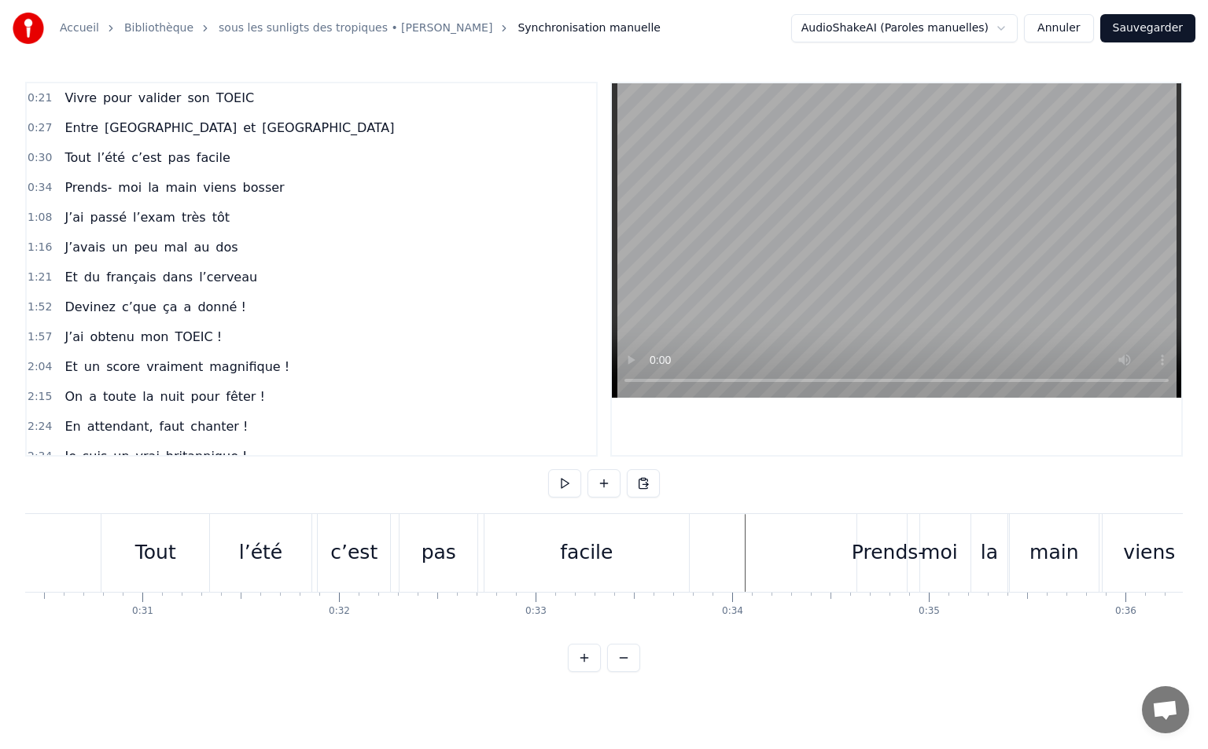
click at [178, 554] on div "Tout" at bounding box center [155, 553] width 108 height 78
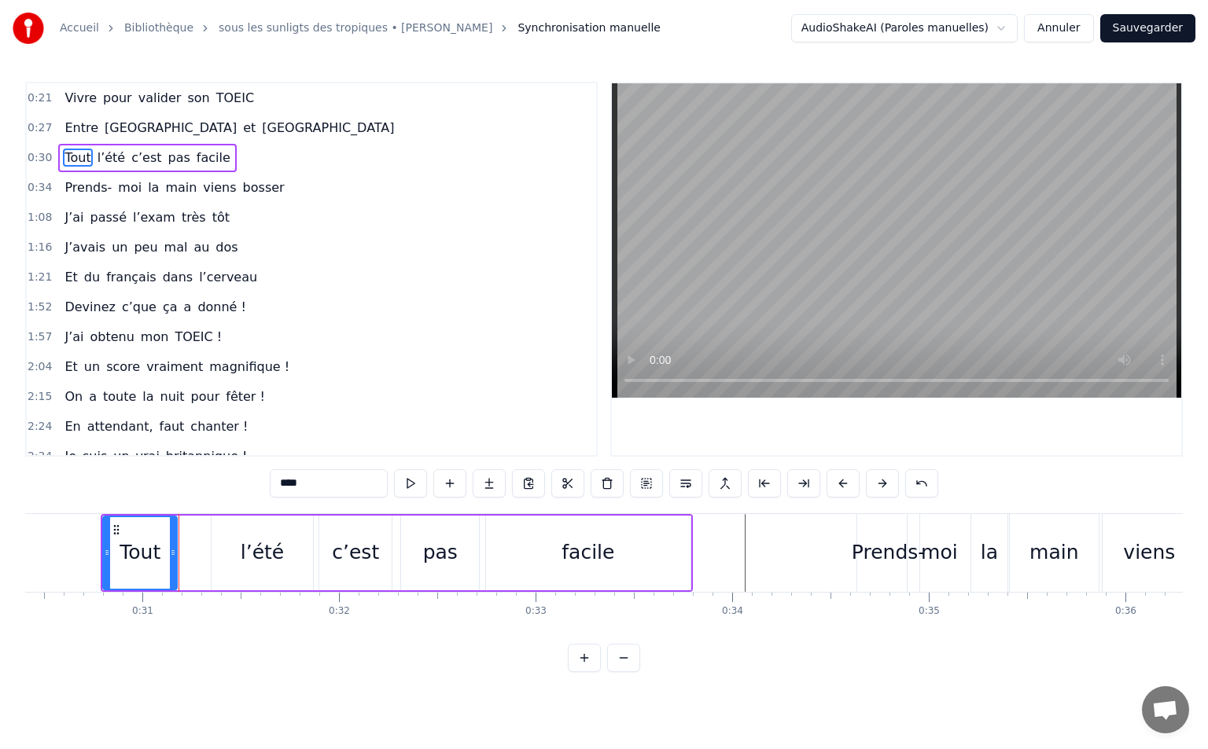
drag, startPoint x: 208, startPoint y: 549, endPoint x: 174, endPoint y: 560, distance: 35.6
click at [174, 560] on div at bounding box center [173, 553] width 6 height 72
click at [113, 557] on div "Tout" at bounding box center [140, 553] width 72 height 72
drag, startPoint x: 115, startPoint y: 529, endPoint x: 129, endPoint y: 532, distance: 14.5
click at [129, 532] on icon at bounding box center [130, 530] width 13 height 13
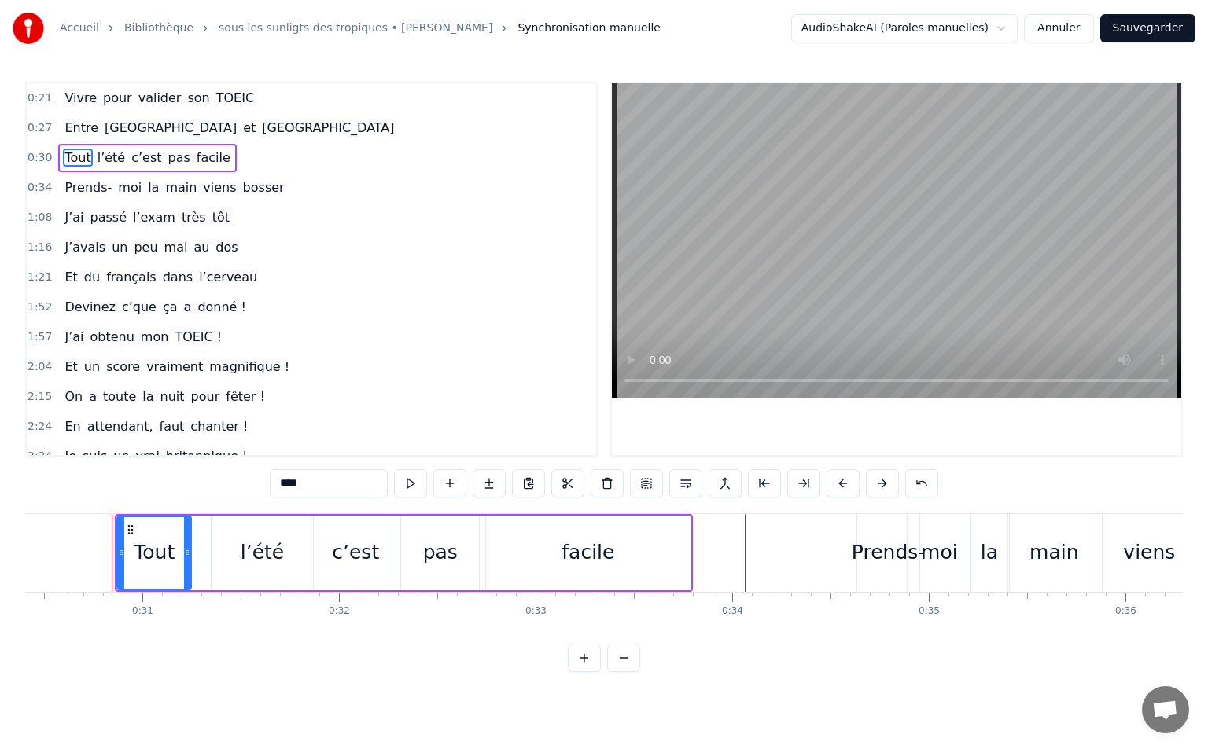
click at [277, 542] on div "l’été" at bounding box center [262, 553] width 43 height 30
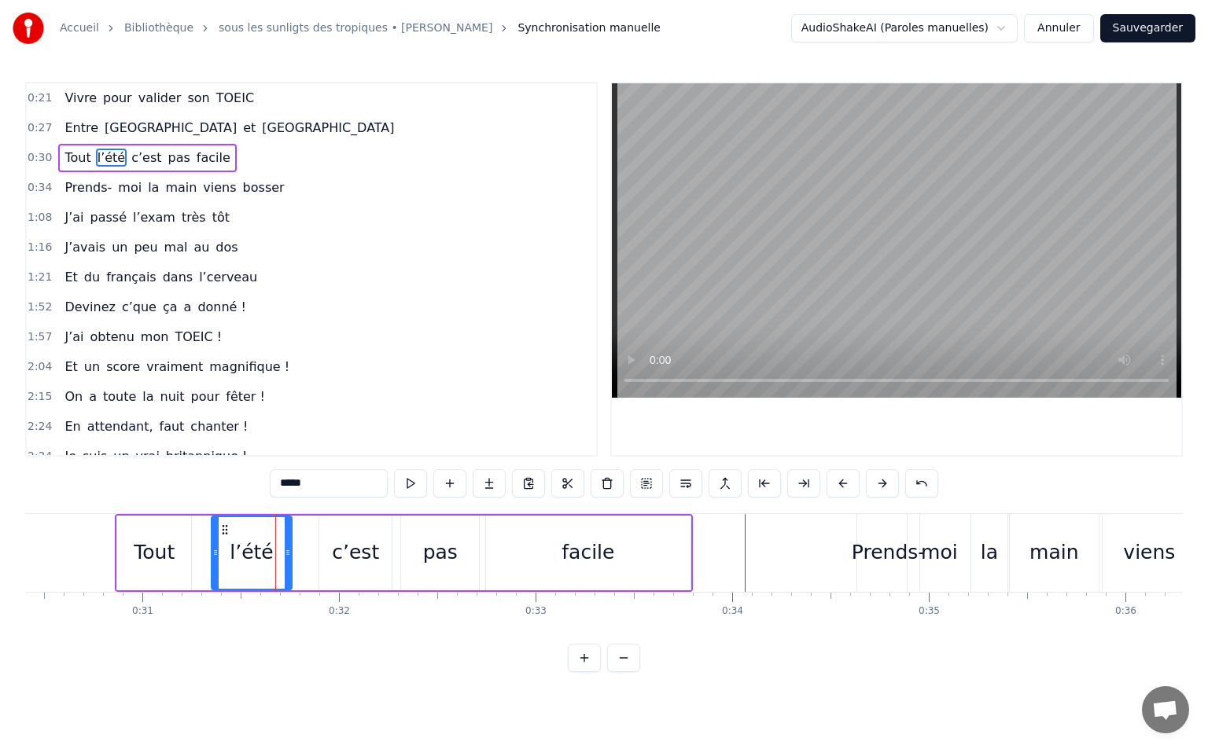
drag, startPoint x: 310, startPoint y: 552, endPoint x: 289, endPoint y: 556, distance: 21.6
click at [289, 556] on icon at bounding box center [288, 552] width 6 height 13
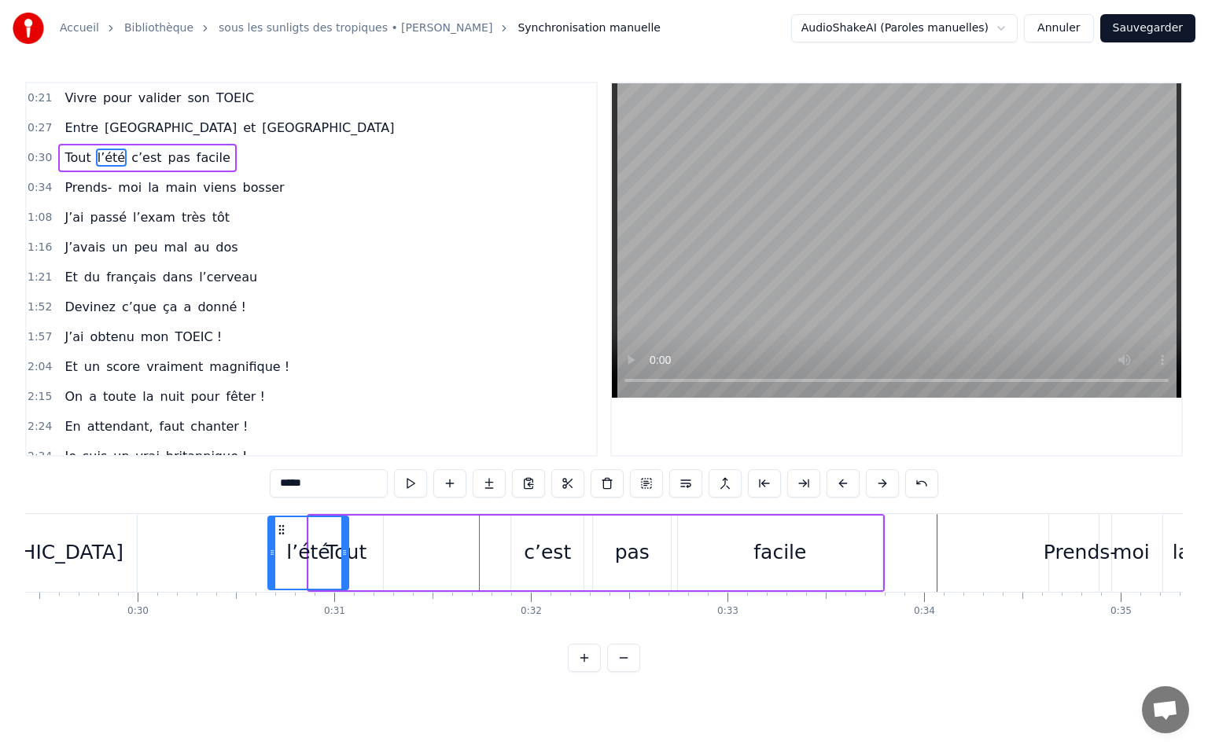
scroll to position [0, 5783]
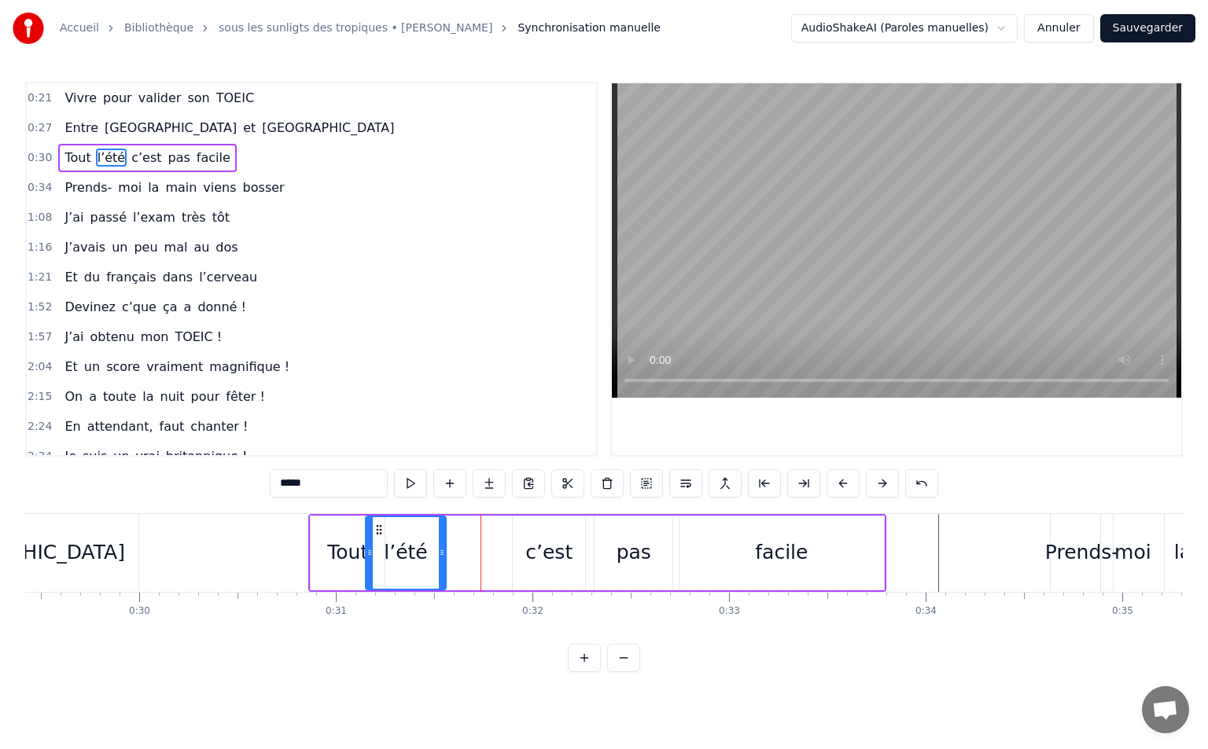
drag, startPoint x: 225, startPoint y: 526, endPoint x: 379, endPoint y: 531, distance: 154.2
click at [379, 531] on icon at bounding box center [379, 530] width 13 height 13
click at [374, 550] on icon at bounding box center [376, 552] width 6 height 13
click at [326, 550] on div "Tout" at bounding box center [348, 553] width 74 height 75
drag, startPoint x: 377, startPoint y: 550, endPoint x: 359, endPoint y: 550, distance: 18.9
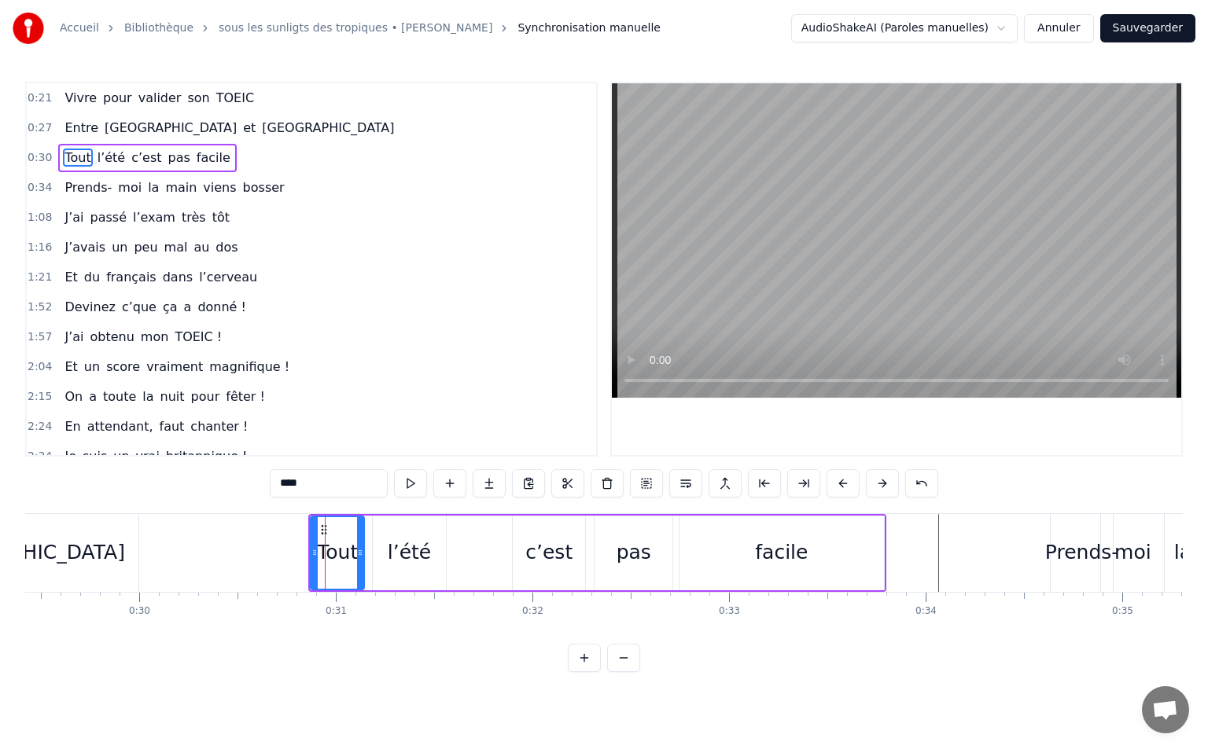
click at [359, 550] on icon at bounding box center [360, 552] width 6 height 13
click at [394, 550] on div "l’été" at bounding box center [409, 553] width 43 height 30
type input "*****"
click at [380, 530] on icon at bounding box center [379, 530] width 13 height 13
click at [489, 538] on div "Tout l’été c’est pas facile" at bounding box center [597, 553] width 578 height 78
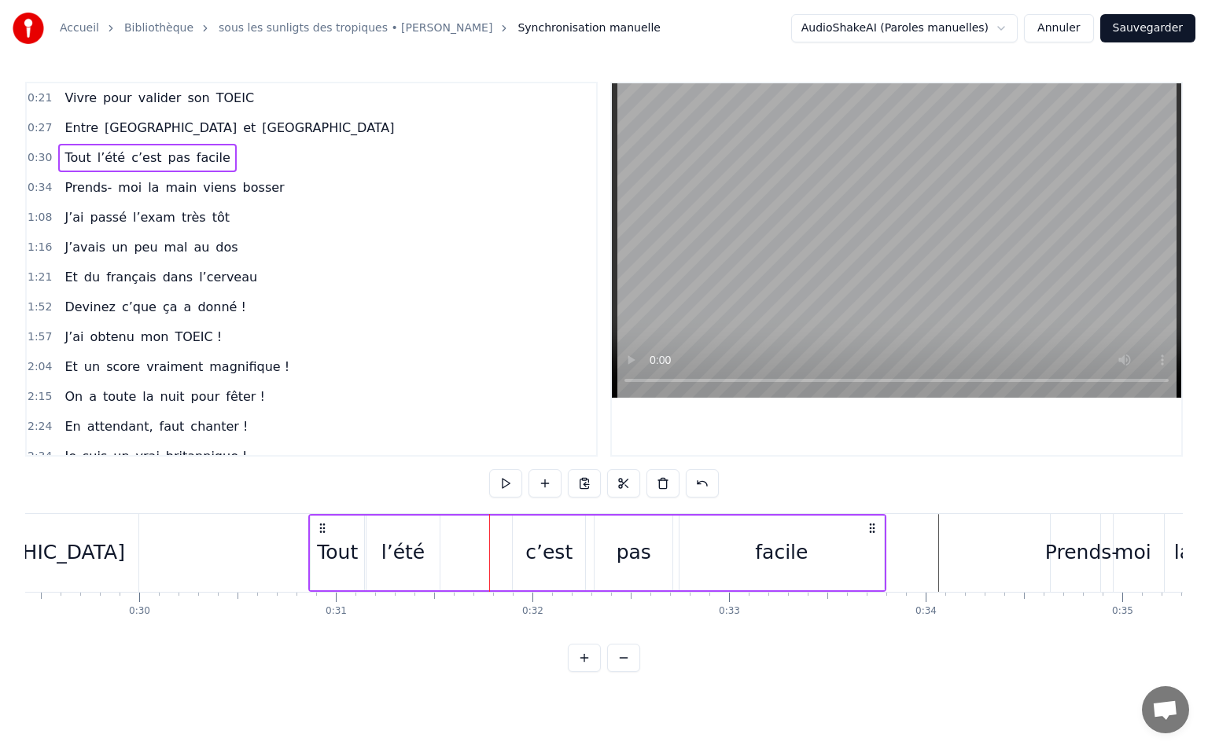
click at [547, 524] on div "c’est" at bounding box center [549, 553] width 72 height 75
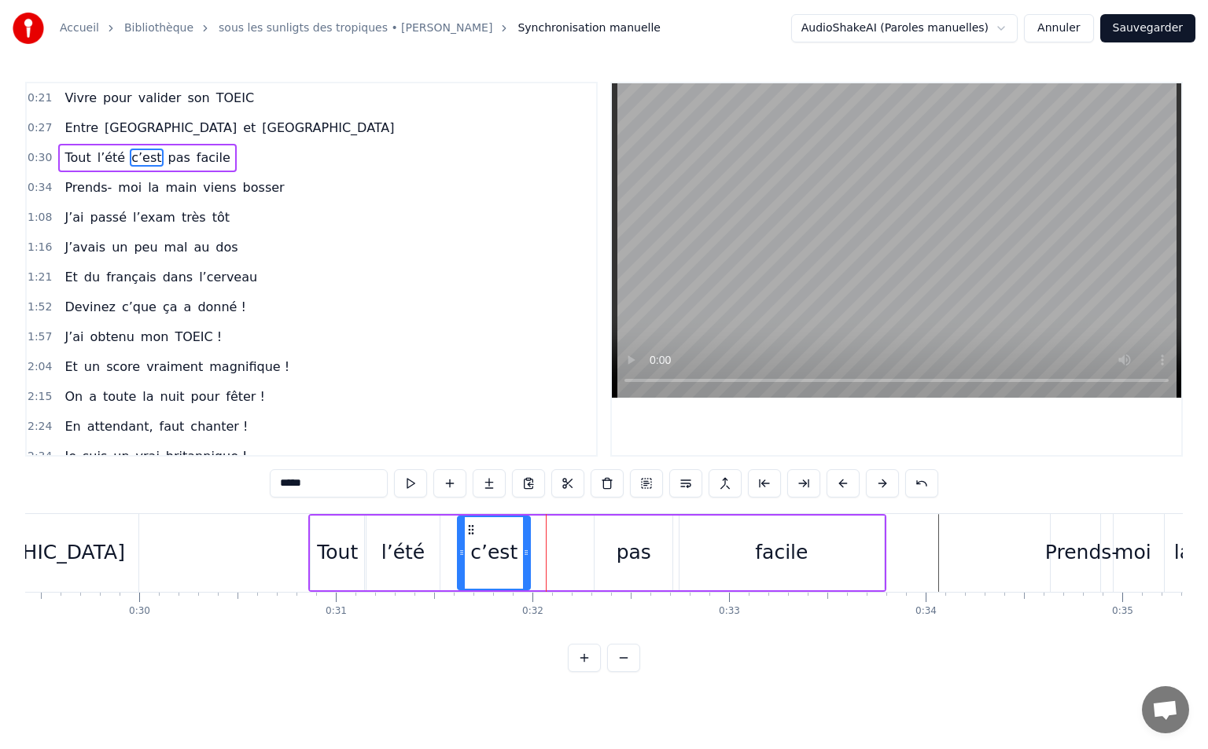
drag, startPoint x: 527, startPoint y: 525, endPoint x: 472, endPoint y: 531, distance: 55.3
click at [472, 531] on icon at bounding box center [471, 530] width 13 height 13
click at [642, 543] on div "pas" at bounding box center [633, 553] width 35 height 30
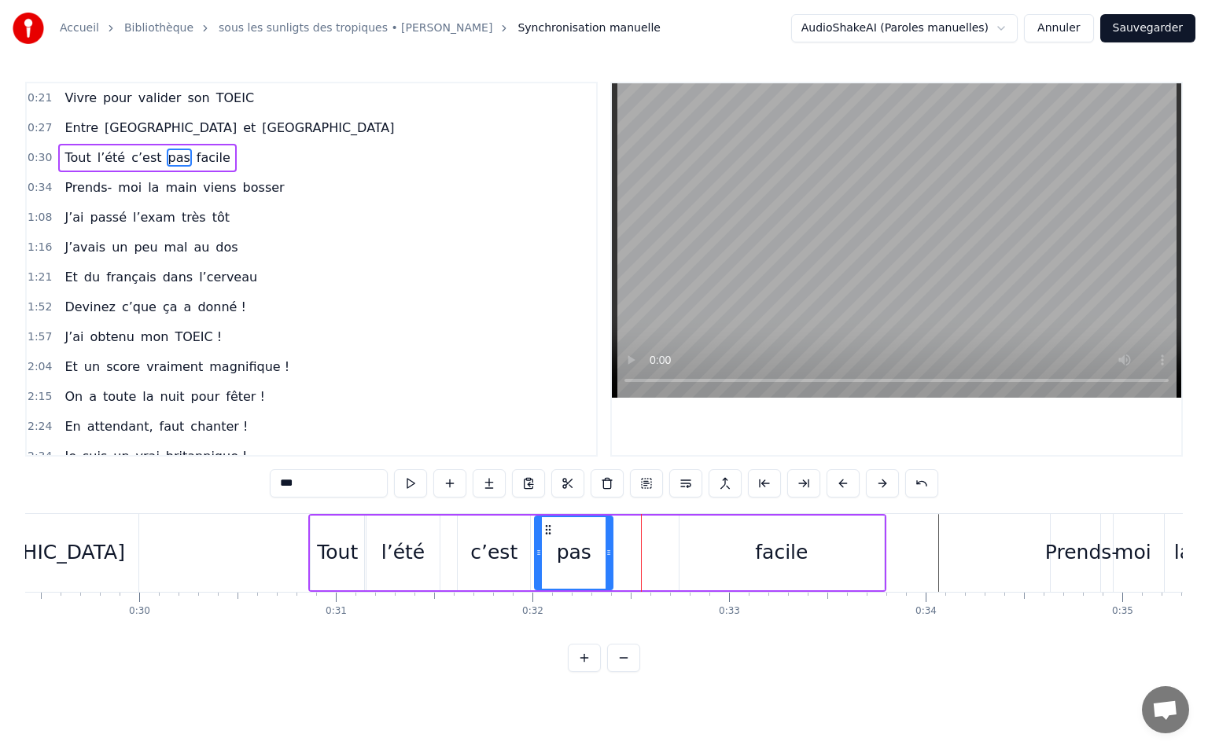
drag, startPoint x: 606, startPoint y: 525, endPoint x: 546, endPoint y: 535, distance: 60.6
click at [546, 535] on icon at bounding box center [548, 530] width 13 height 13
click at [827, 567] on div "facile" at bounding box center [781, 553] width 204 height 75
type input "******"
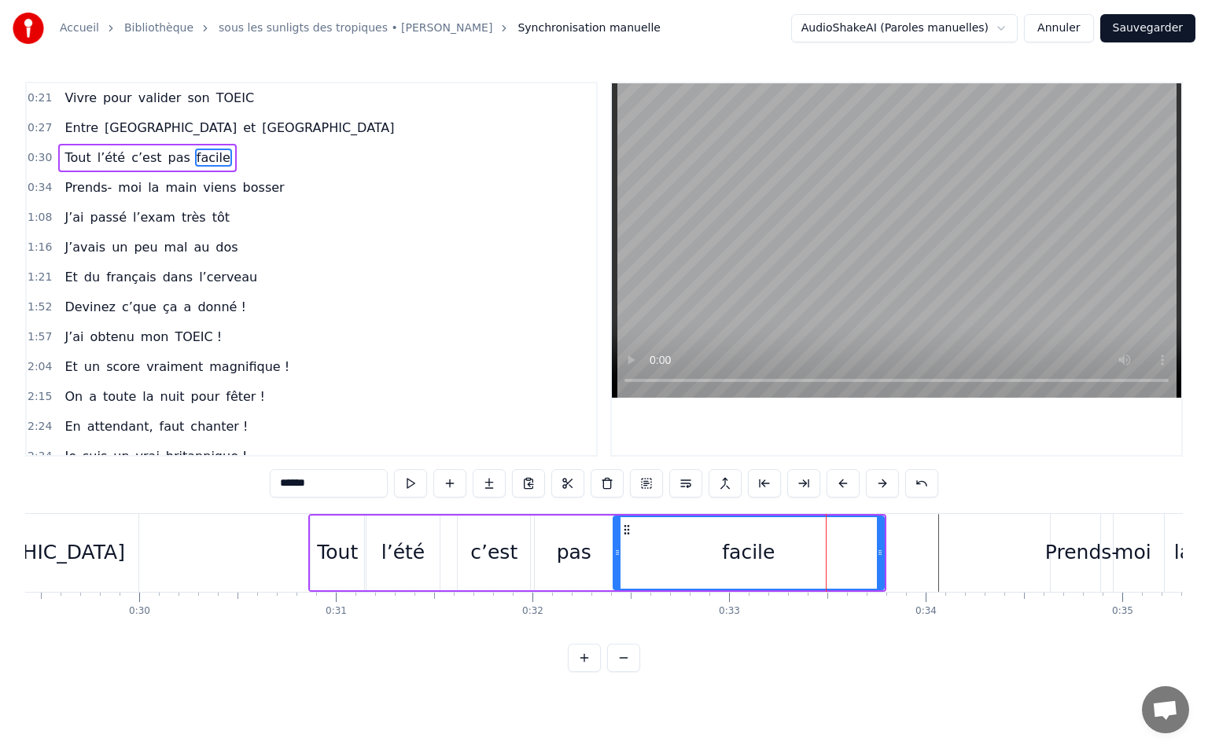
drag, startPoint x: 682, startPoint y: 553, endPoint x: 616, endPoint y: 559, distance: 66.3
click at [616, 559] on div at bounding box center [617, 553] width 6 height 72
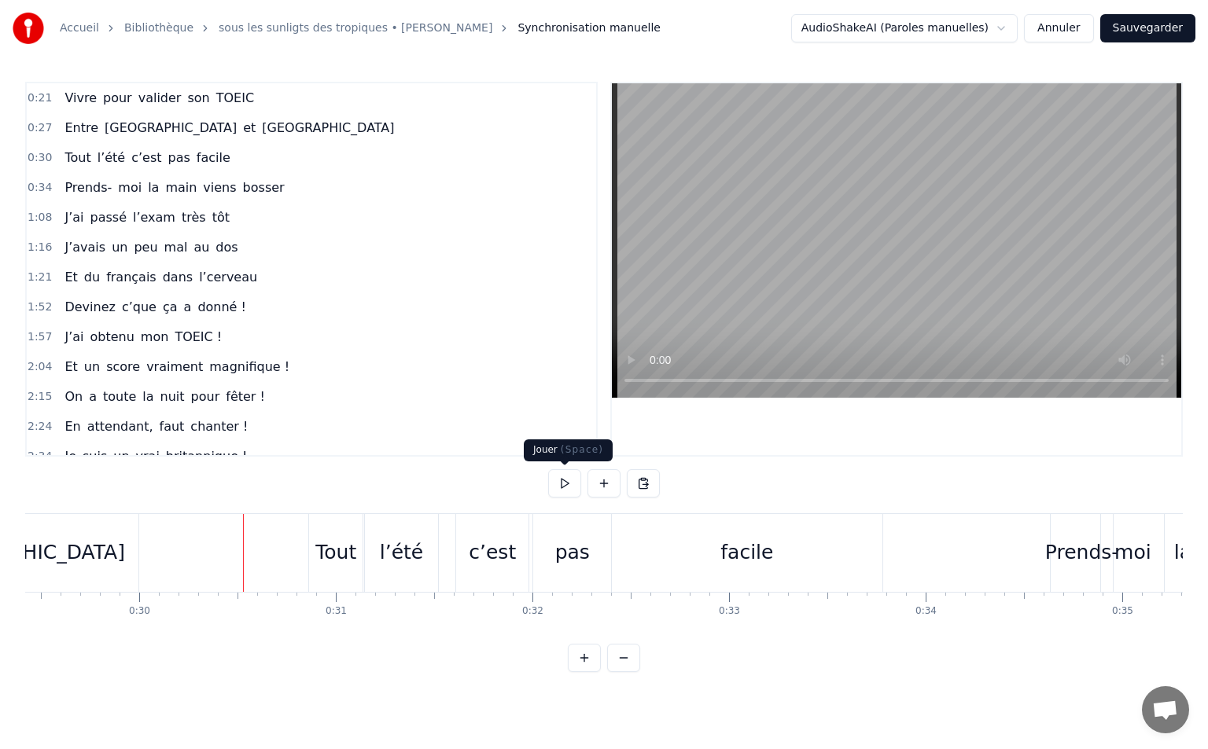
click at [551, 477] on button at bounding box center [564, 483] width 33 height 28
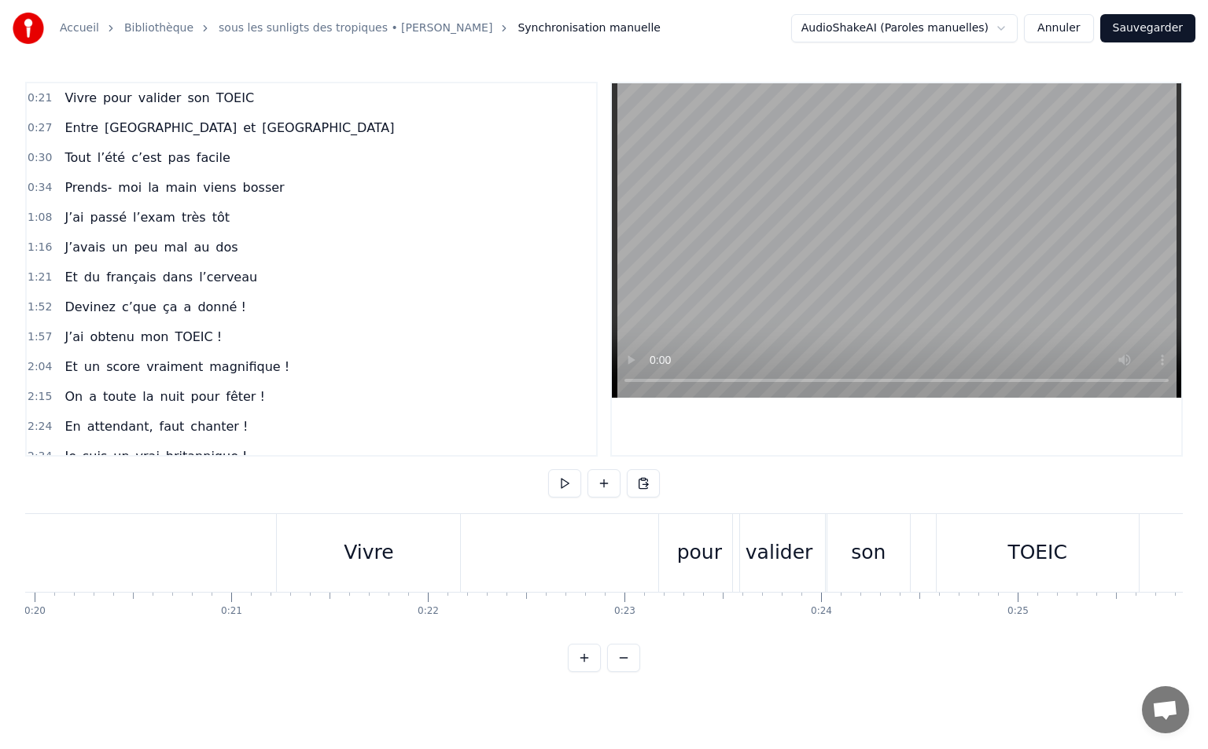
scroll to position [0, 2366]
drag, startPoint x: 313, startPoint y: 559, endPoint x: 472, endPoint y: 504, distance: 168.1
click at [572, 486] on button at bounding box center [564, 483] width 33 height 28
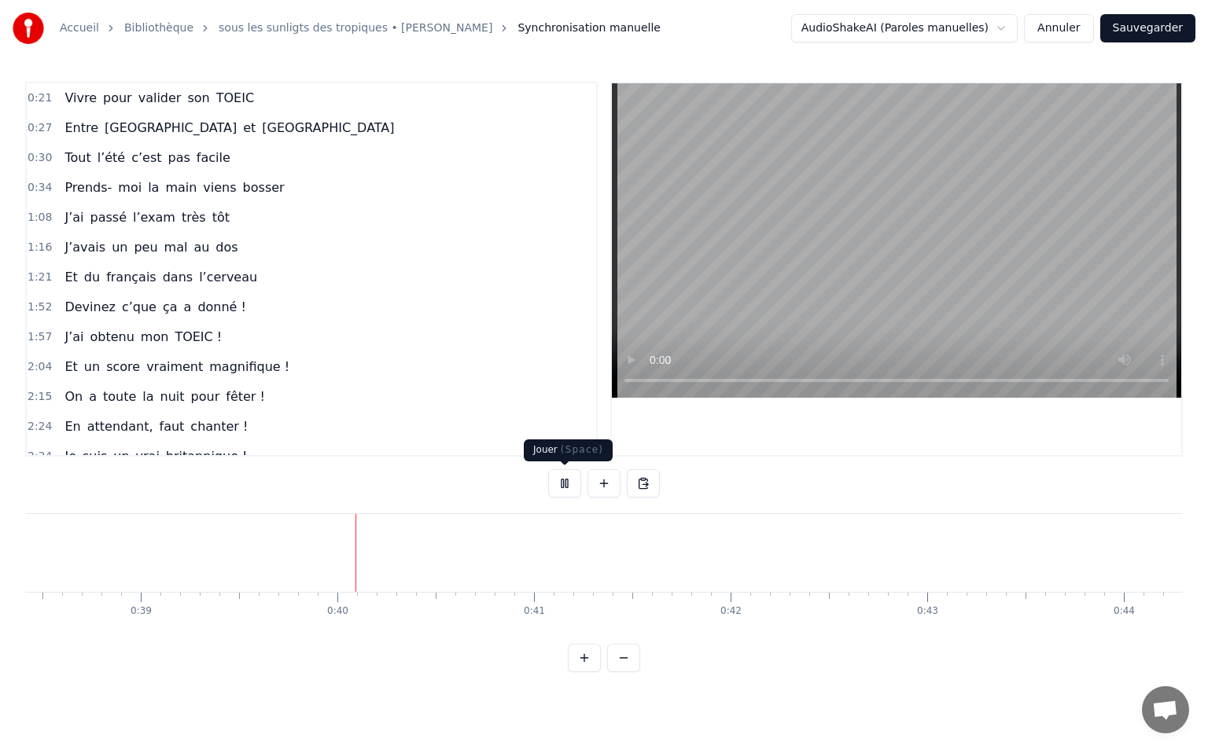
click at [574, 492] on button at bounding box center [564, 483] width 33 height 28
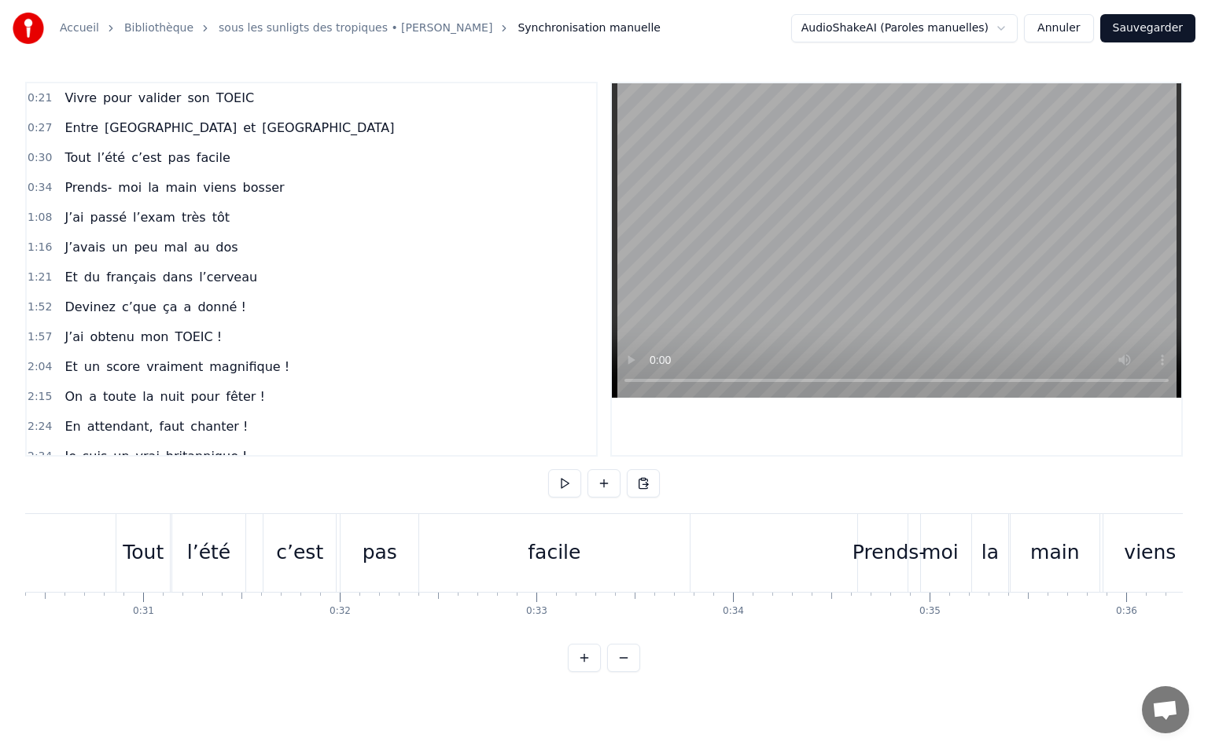
scroll to position [0, 5913]
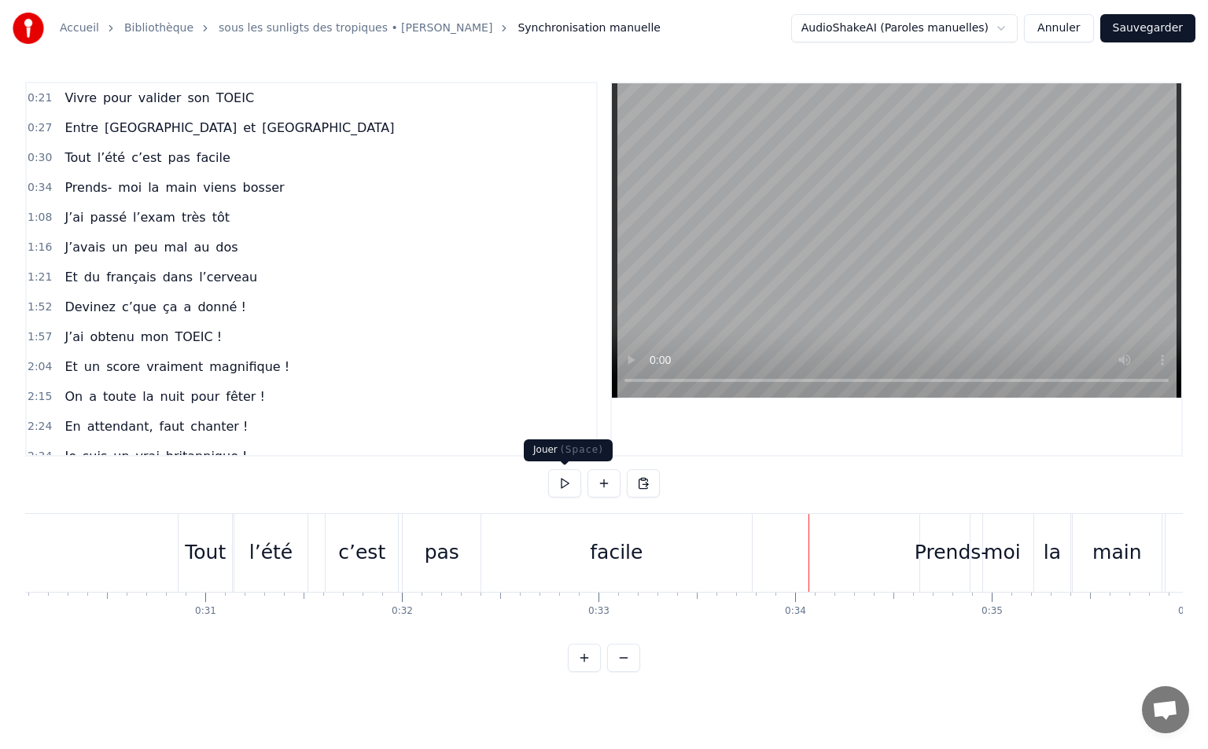
click at [558, 485] on button at bounding box center [564, 483] width 33 height 28
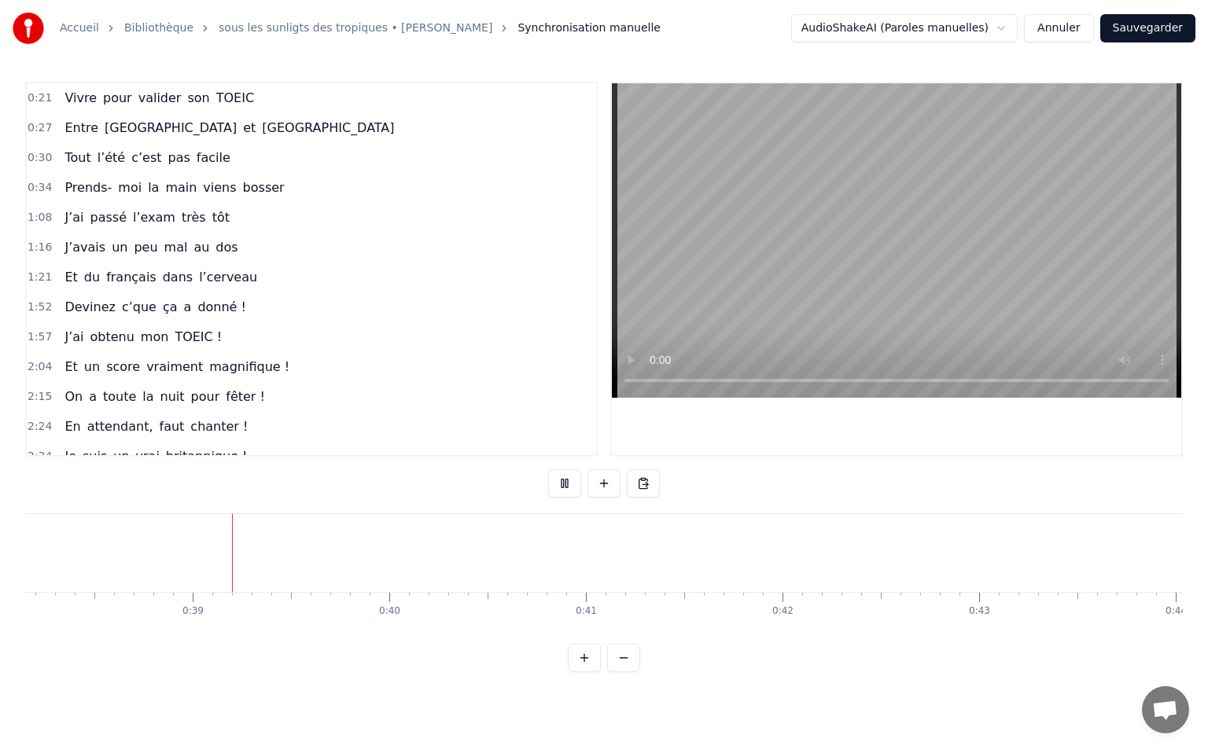
scroll to position [0, 7515]
click at [572, 475] on button at bounding box center [564, 483] width 33 height 28
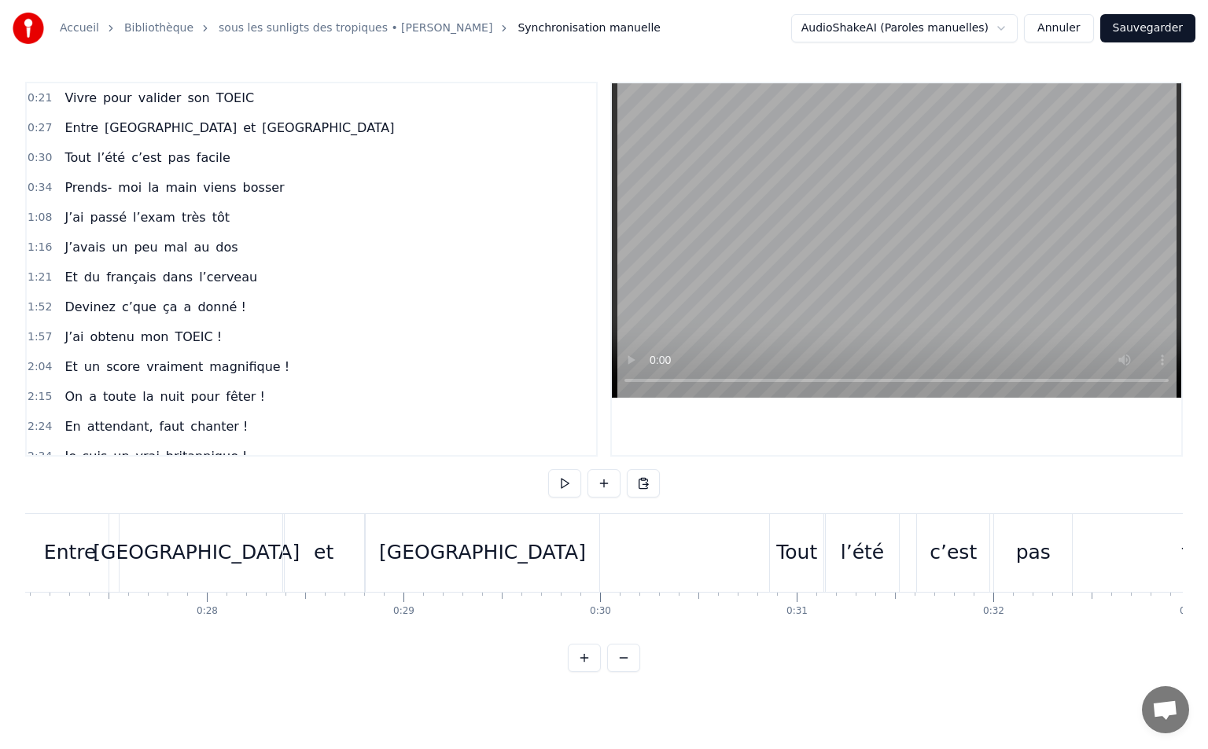
scroll to position [0, 4917]
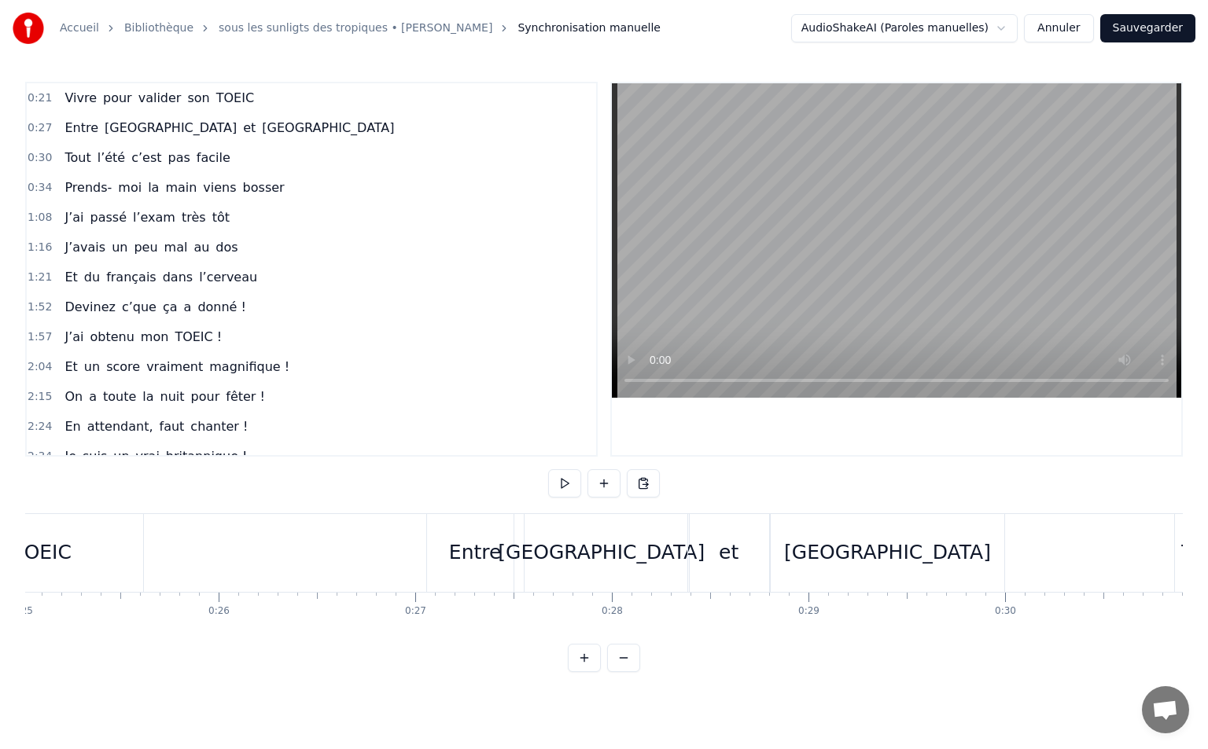
click at [468, 563] on div "Entre" at bounding box center [475, 553] width 53 height 30
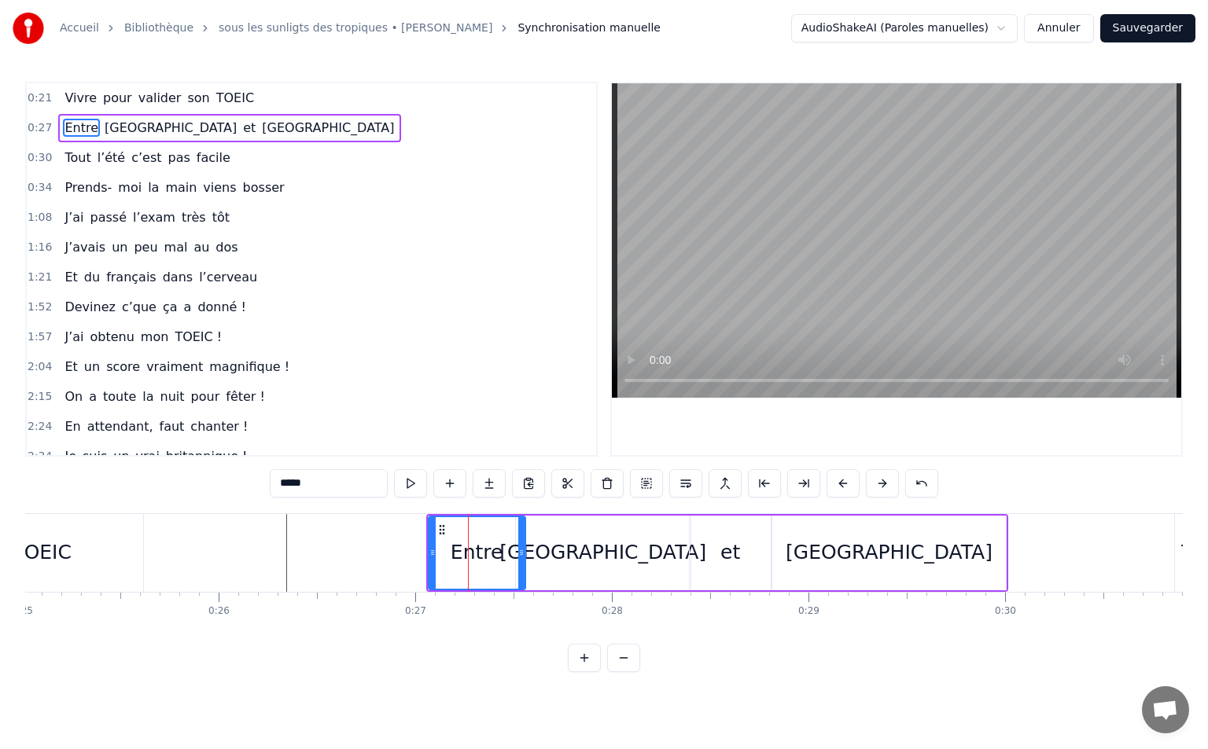
click at [820, 554] on div "[GEOGRAPHIC_DATA]" at bounding box center [889, 553] width 234 height 75
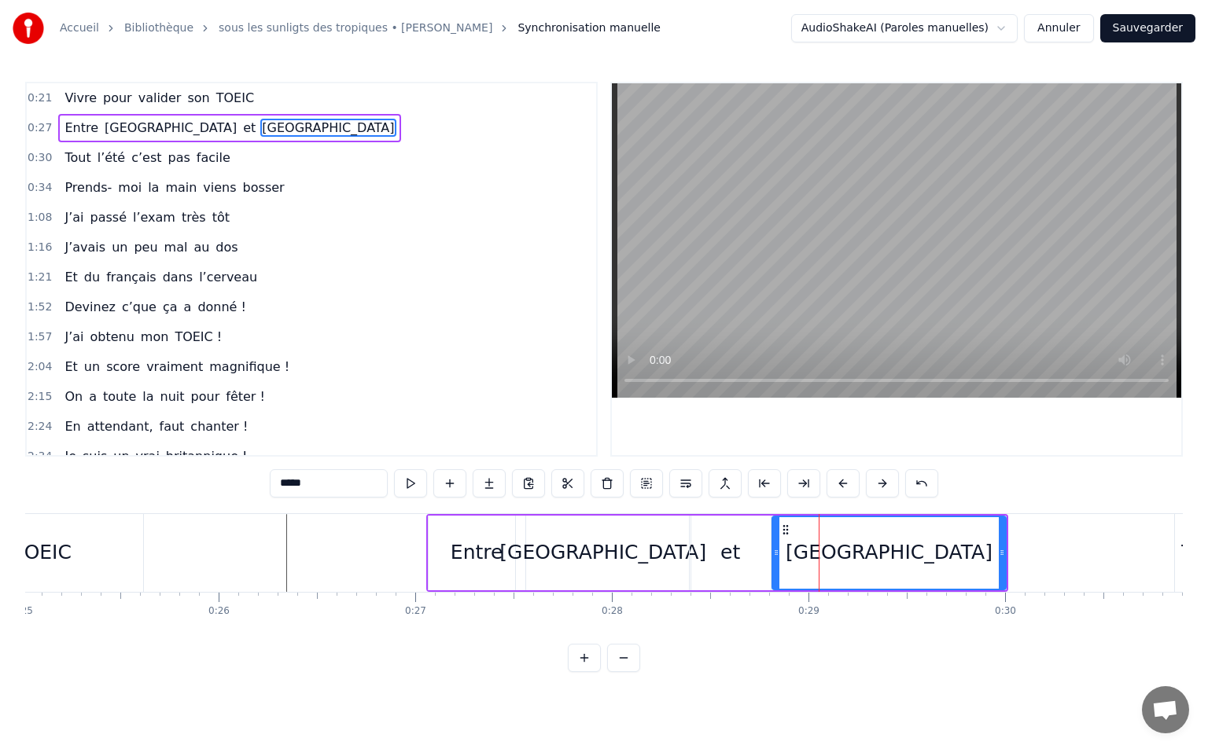
click at [755, 551] on div "et" at bounding box center [730, 553] width 81 height 75
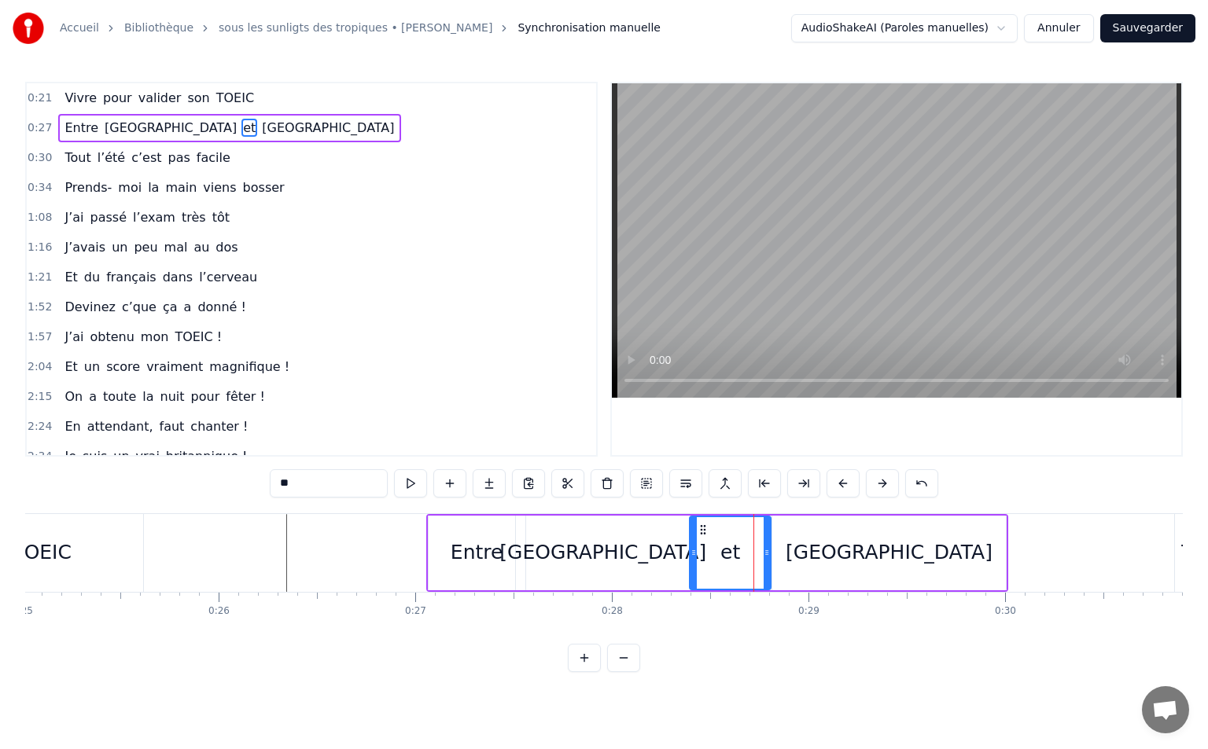
click at [553, 545] on div "[GEOGRAPHIC_DATA]" at bounding box center [603, 553] width 175 height 75
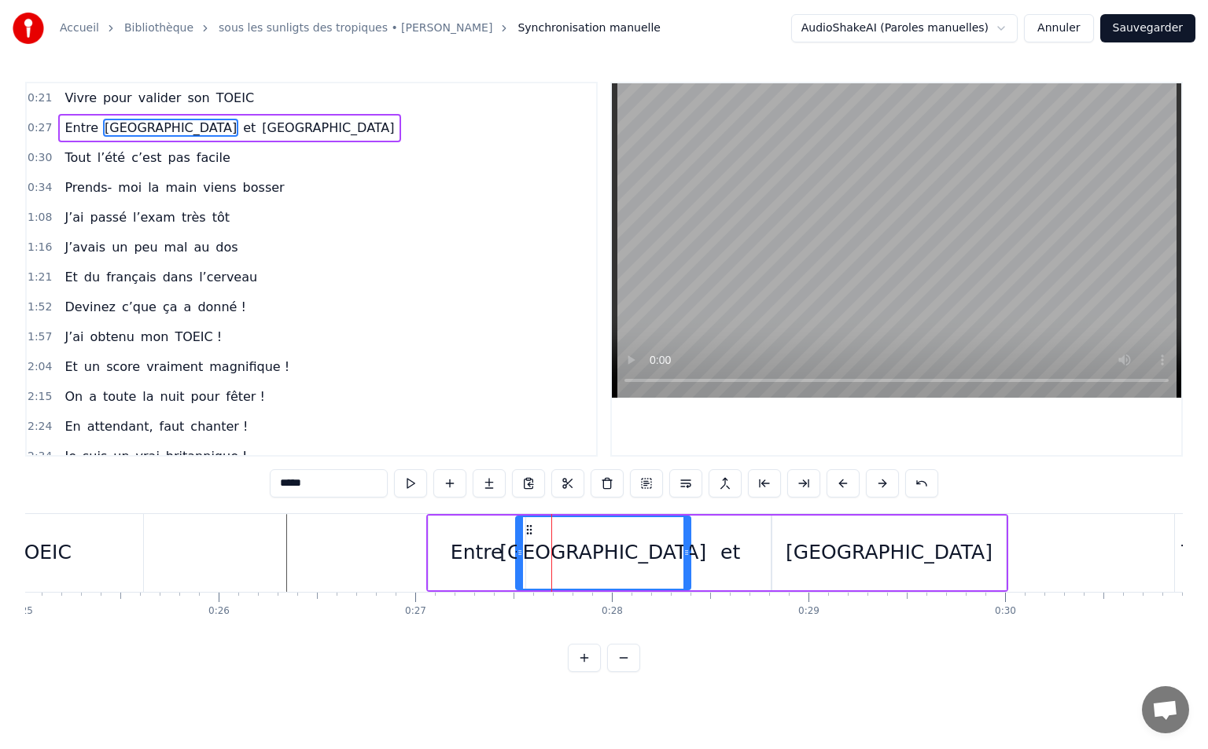
click at [496, 553] on div "Entre" at bounding box center [477, 553] width 53 height 30
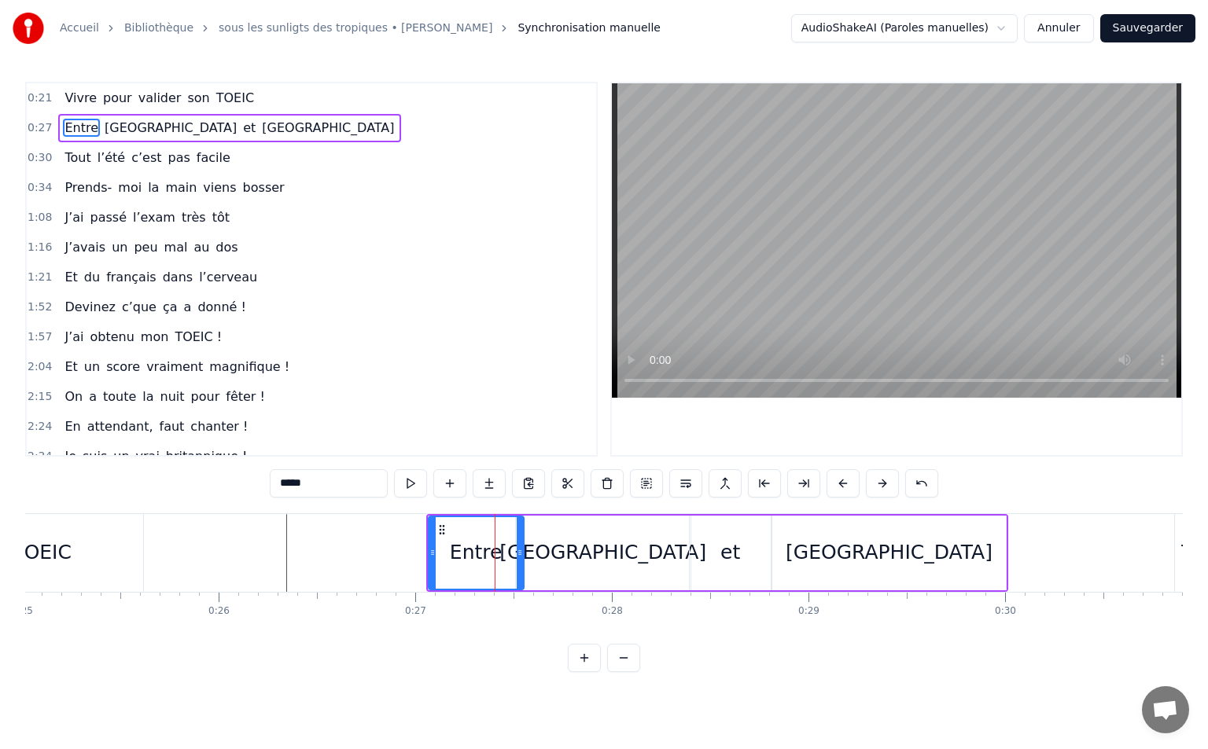
drag, startPoint x: 522, startPoint y: 556, endPoint x: 565, endPoint y: 558, distance: 42.5
click at [520, 552] on icon at bounding box center [520, 552] width 6 height 13
click at [568, 558] on div "[GEOGRAPHIC_DATA]" at bounding box center [603, 553] width 175 height 75
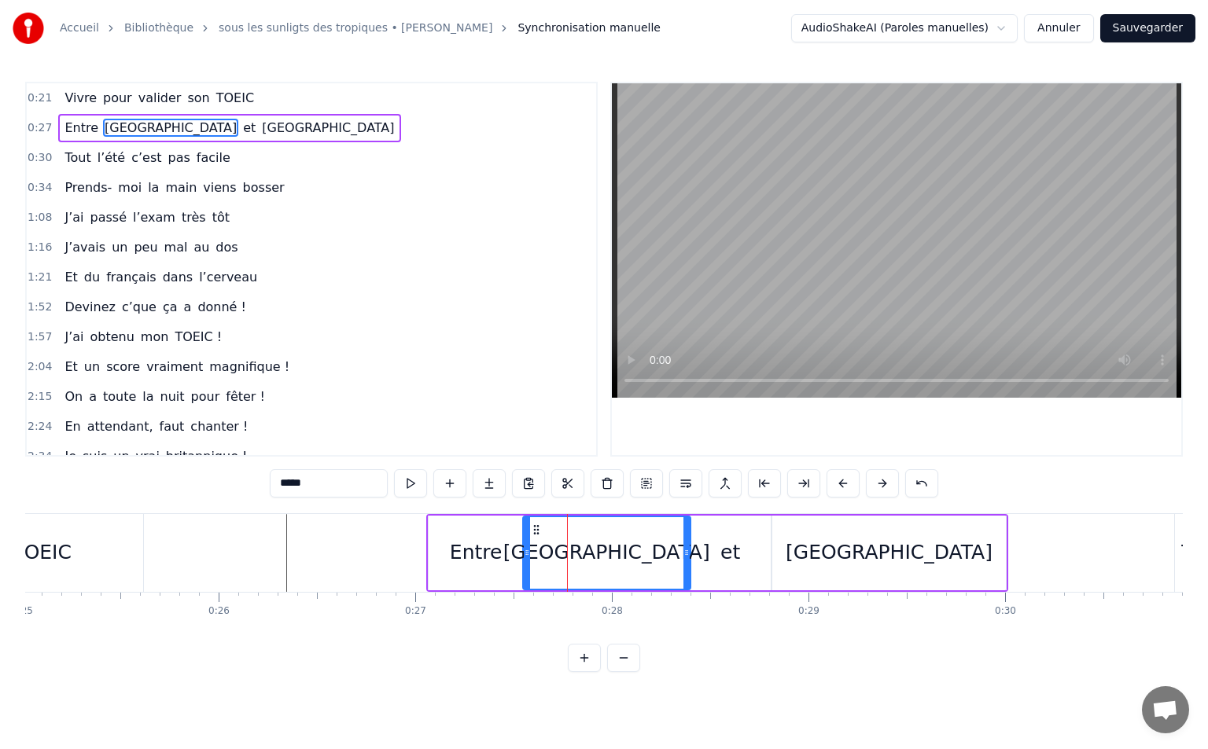
drag, startPoint x: 516, startPoint y: 554, endPoint x: 524, endPoint y: 556, distance: 9.0
click at [524, 556] on icon at bounding box center [527, 552] width 6 height 13
drag, startPoint x: 688, startPoint y: 553, endPoint x: 675, endPoint y: 556, distance: 13.7
click at [675, 556] on icon at bounding box center [676, 552] width 6 height 13
click at [730, 544] on div "et" at bounding box center [730, 553] width 20 height 30
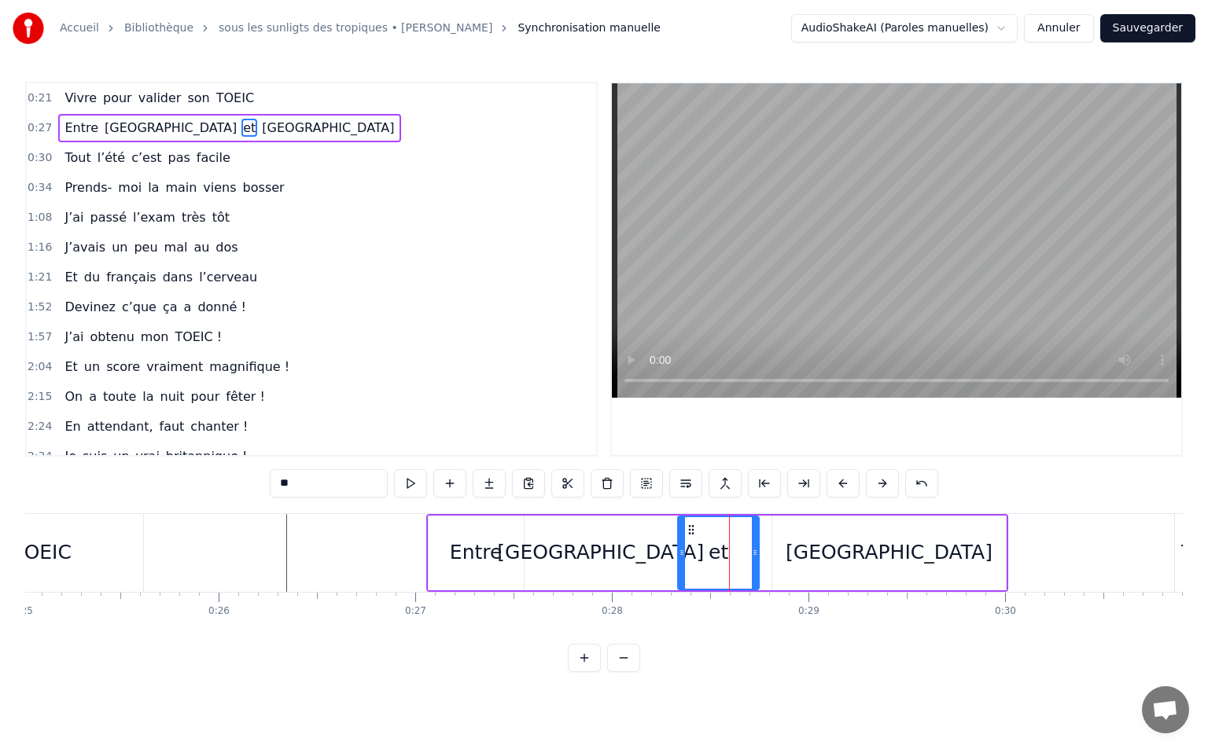
drag, startPoint x: 702, startPoint y: 527, endPoint x: 690, endPoint y: 528, distance: 11.9
click at [690, 528] on icon at bounding box center [691, 530] width 13 height 13
drag, startPoint x: 756, startPoint y: 551, endPoint x: 727, endPoint y: 552, distance: 29.1
click at [727, 552] on icon at bounding box center [726, 552] width 6 height 13
click at [819, 551] on div "[GEOGRAPHIC_DATA]" at bounding box center [889, 553] width 234 height 75
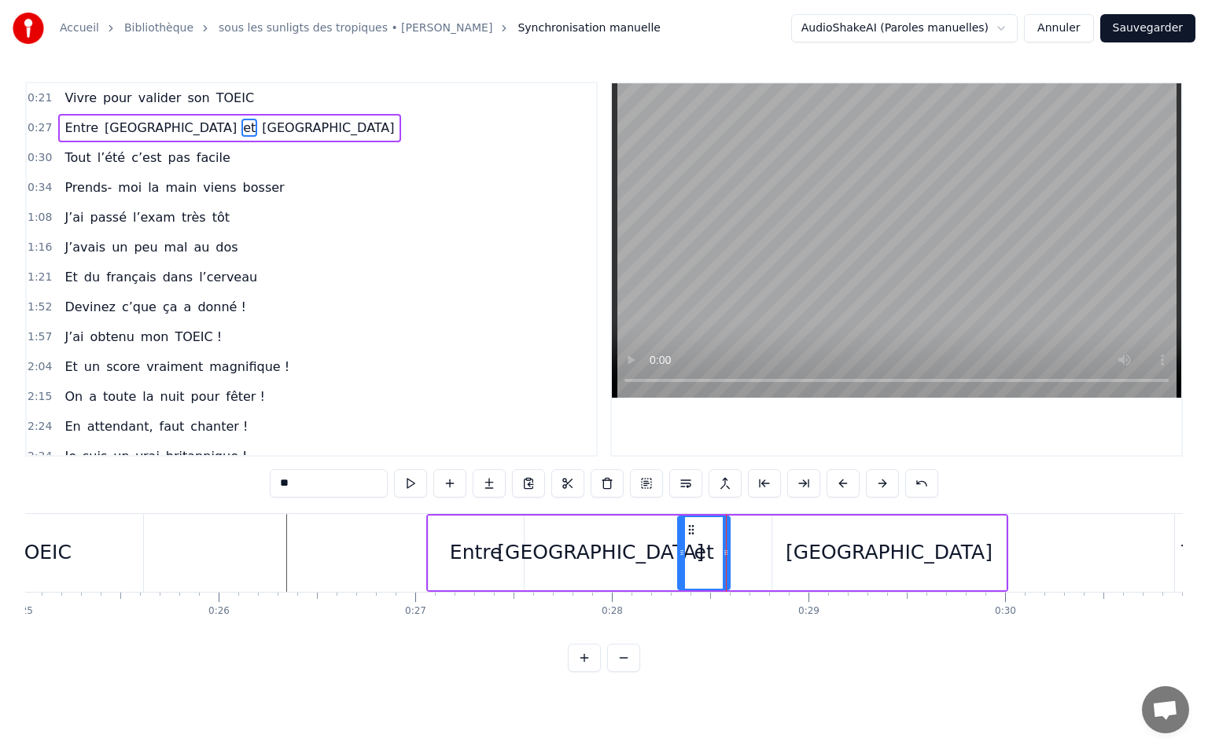
type input "*****"
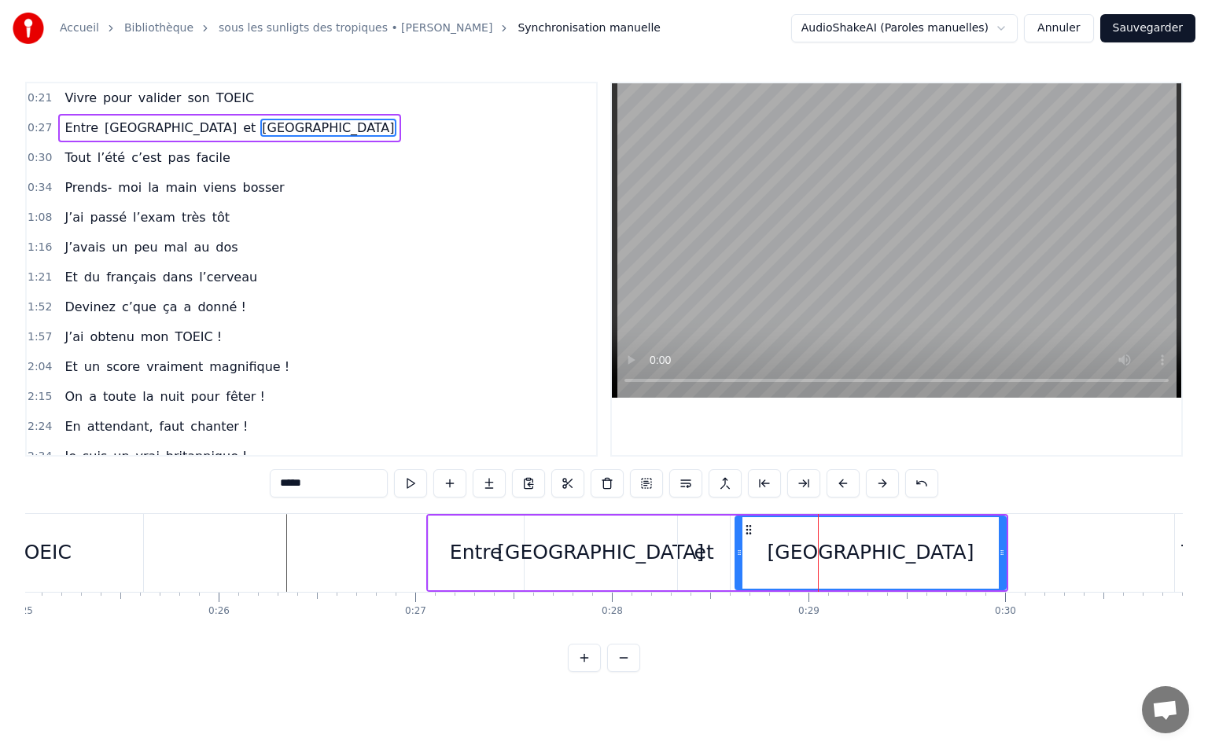
drag, startPoint x: 774, startPoint y: 553, endPoint x: 739, endPoint y: 562, distance: 35.9
click at [740, 562] on div at bounding box center [739, 553] width 6 height 72
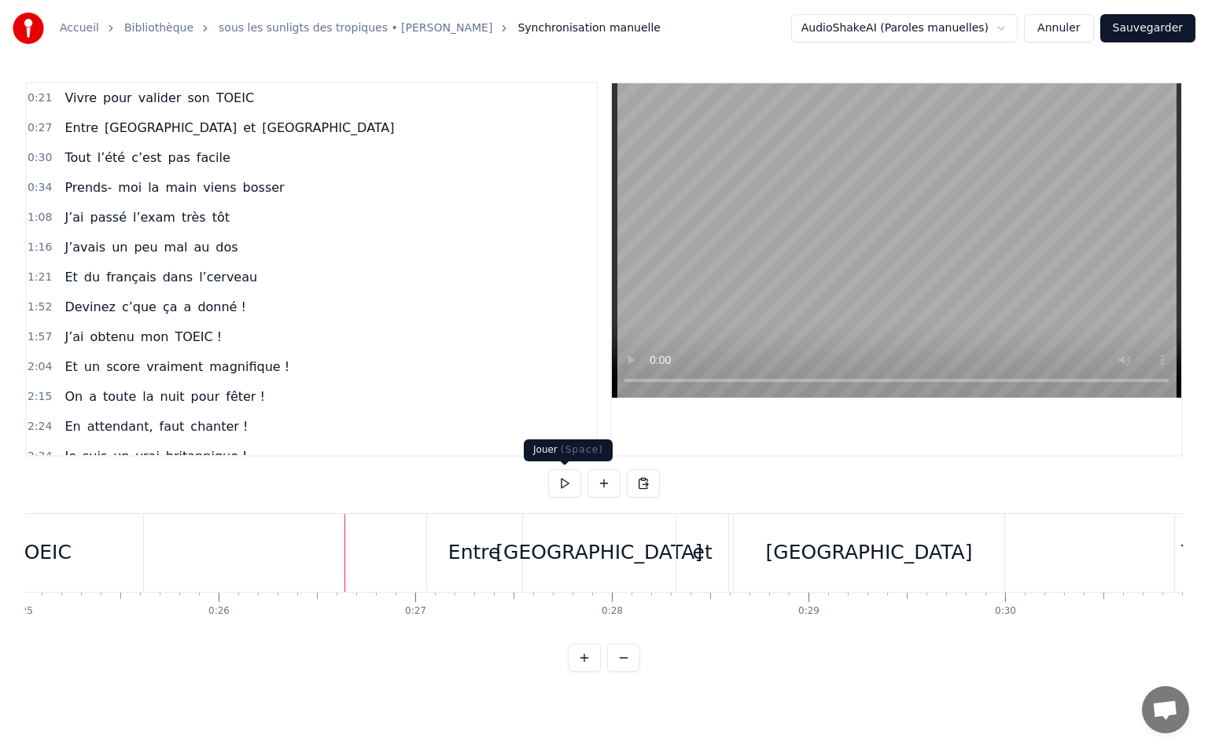
click at [554, 480] on button at bounding box center [564, 483] width 33 height 28
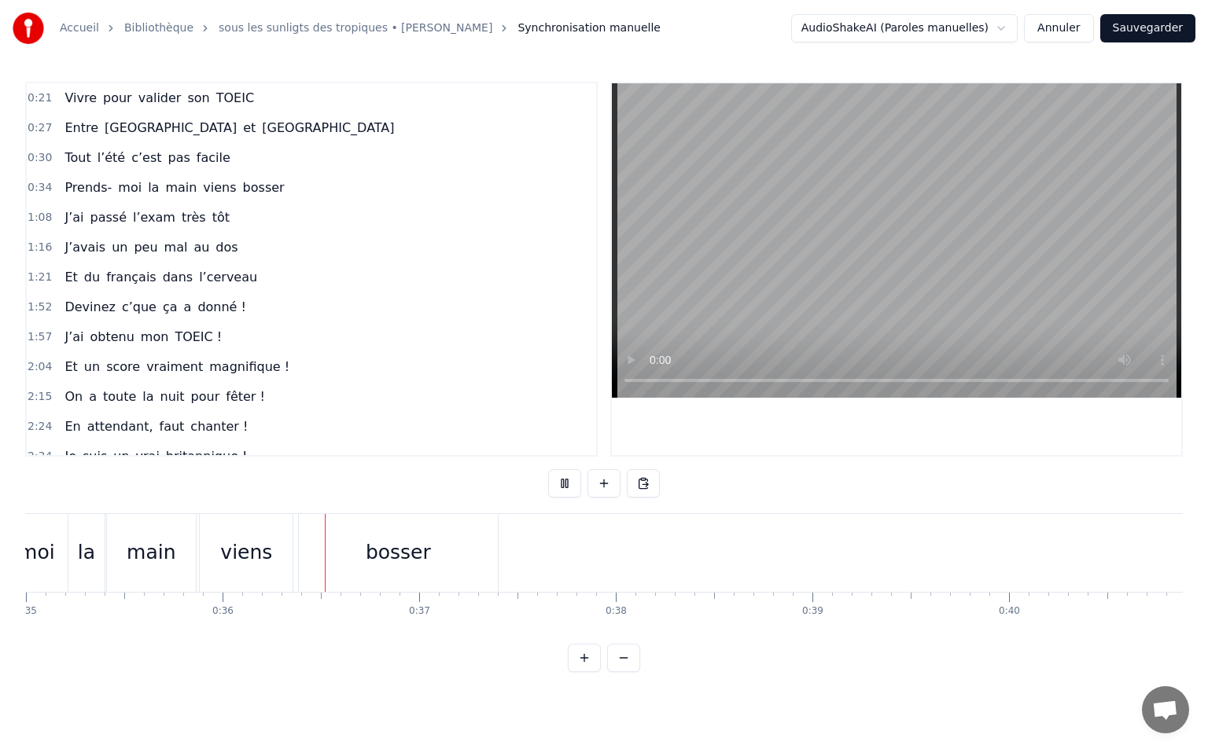
scroll to position [0, 6995]
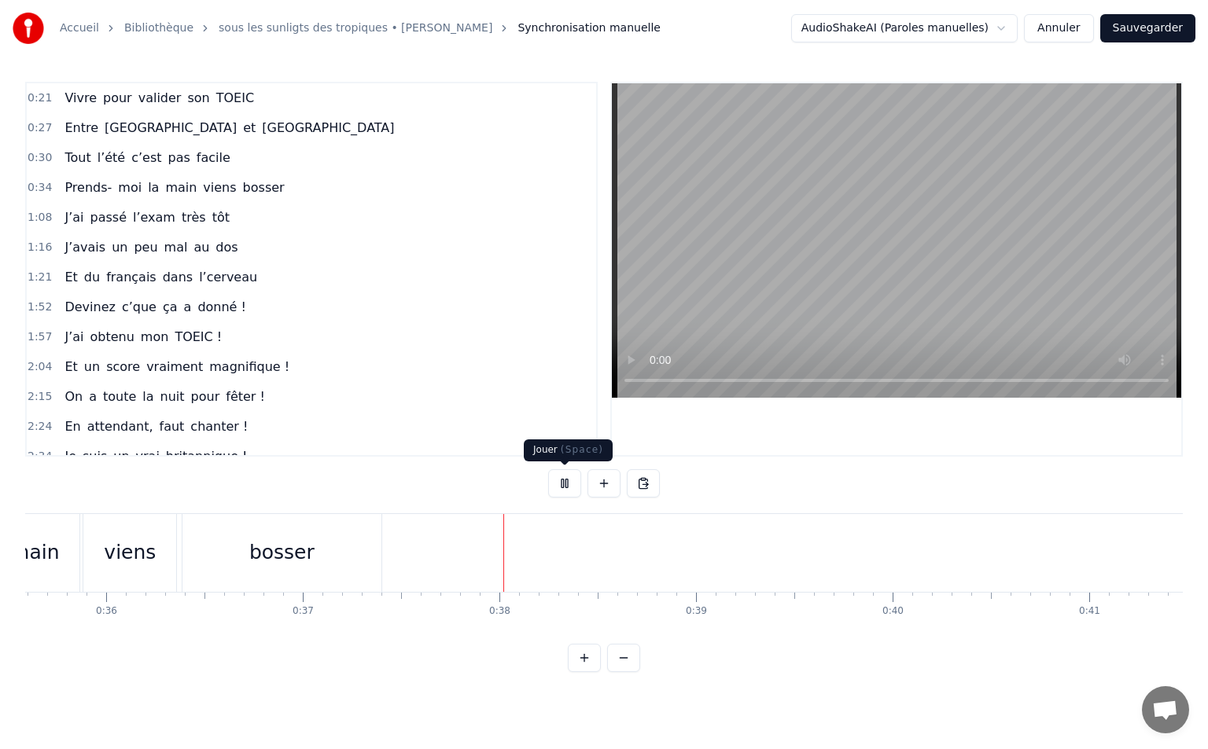
click at [565, 489] on button at bounding box center [564, 483] width 33 height 28
click at [627, 669] on button at bounding box center [623, 658] width 33 height 28
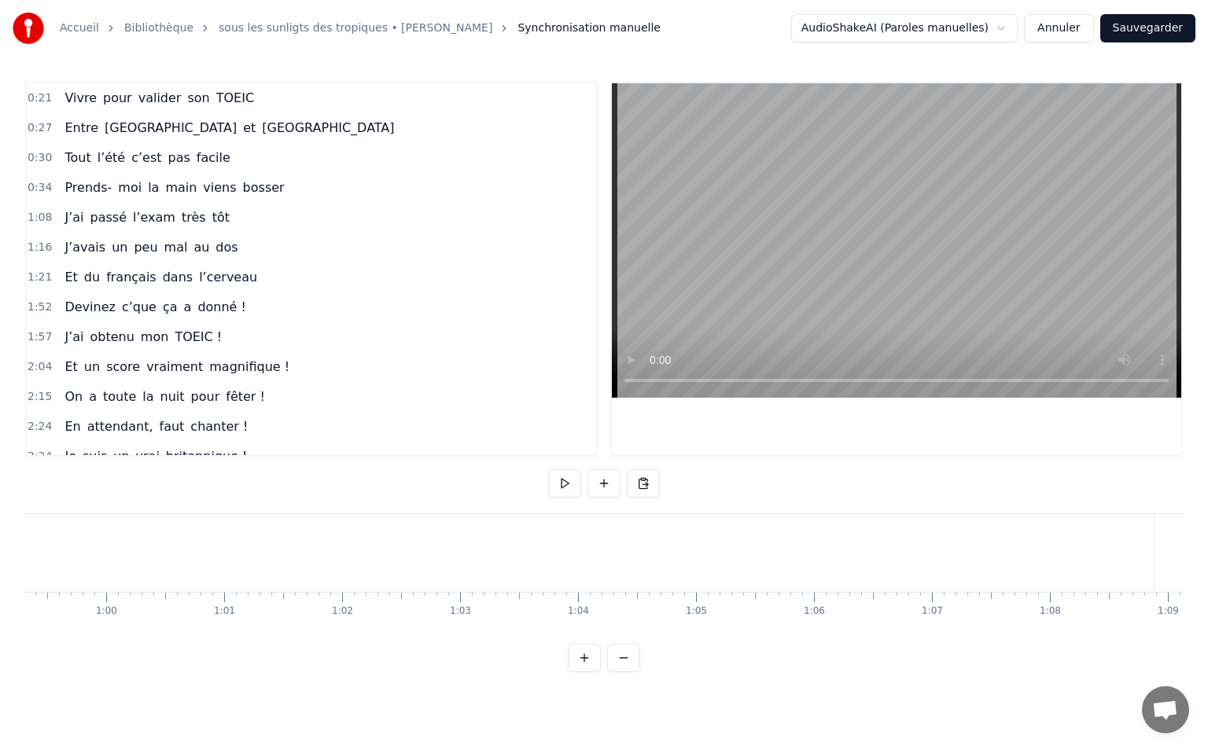
click at [627, 669] on button at bounding box center [623, 658] width 33 height 28
click at [627, 669] on div at bounding box center [604, 658] width 72 height 28
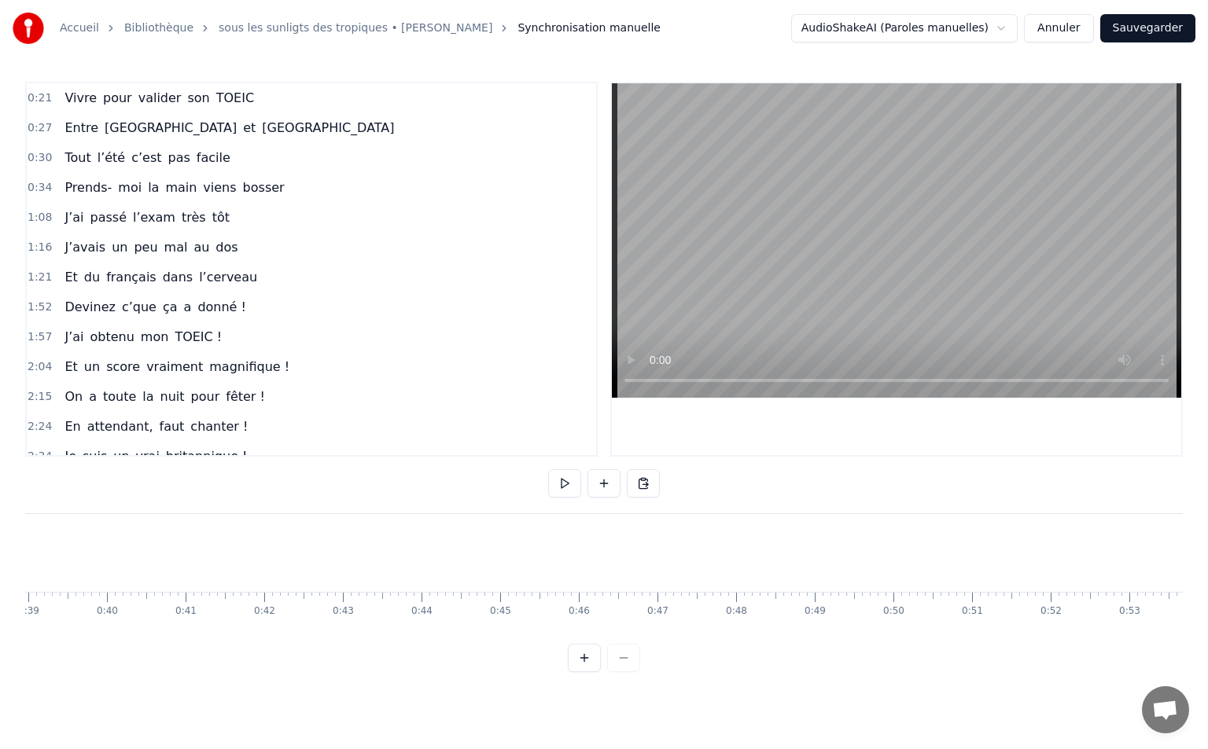
scroll to position [0, 2839]
click at [42, 249] on span "1:16" at bounding box center [40, 248] width 24 height 16
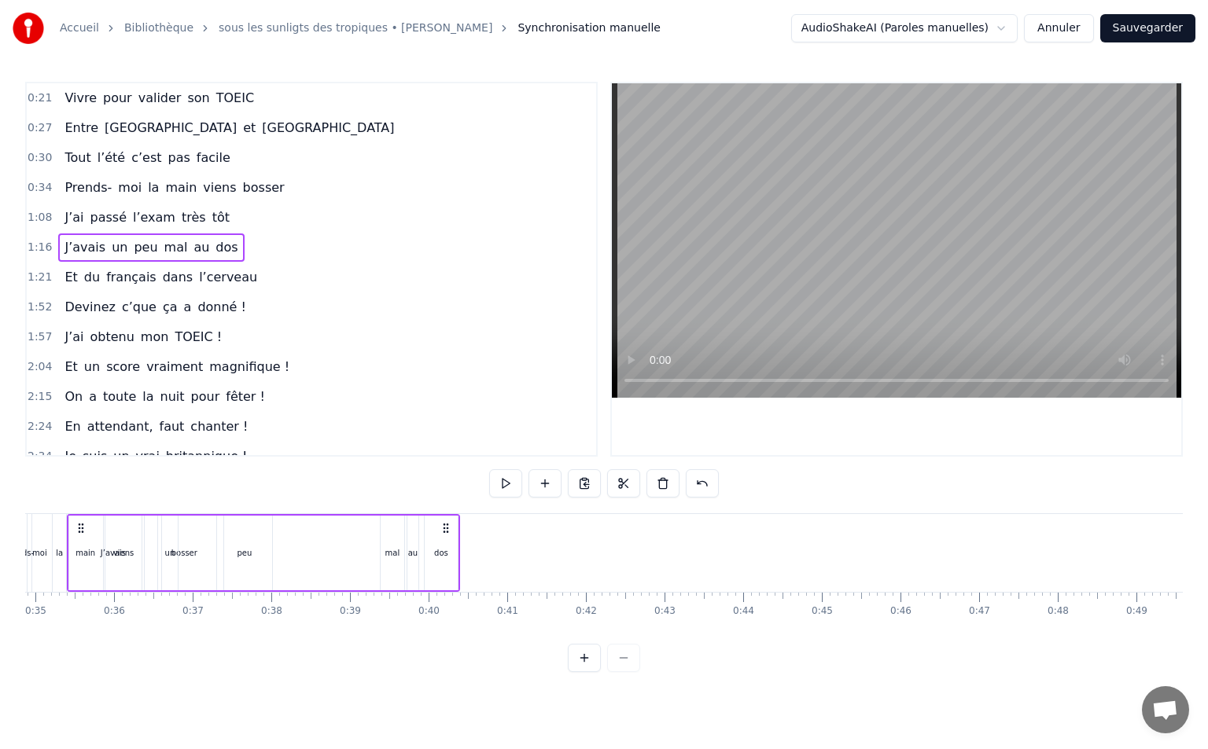
scroll to position [0, 2647]
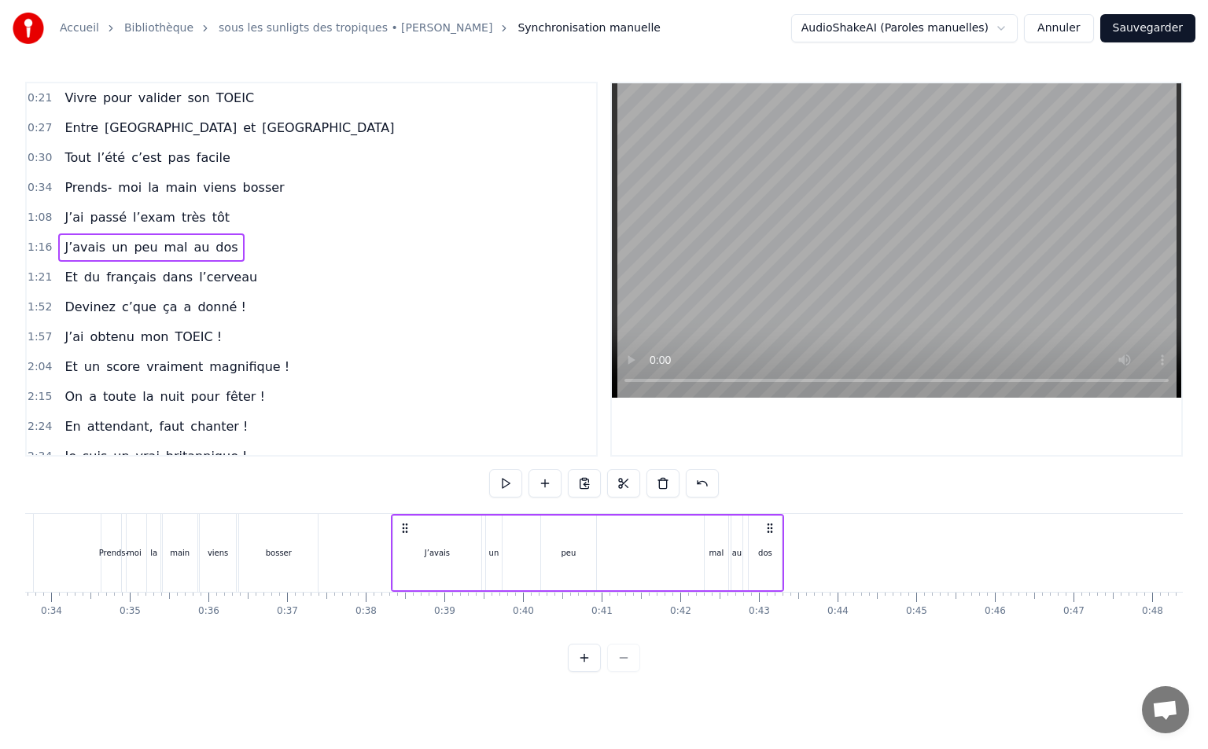
drag, startPoint x: 118, startPoint y: 525, endPoint x: 404, endPoint y: 561, distance: 288.5
click at [404, 561] on div "J’avais un peu mal au dos" at bounding box center [587, 553] width 393 height 78
click at [461, 557] on div "J’avais" at bounding box center [437, 553] width 88 height 75
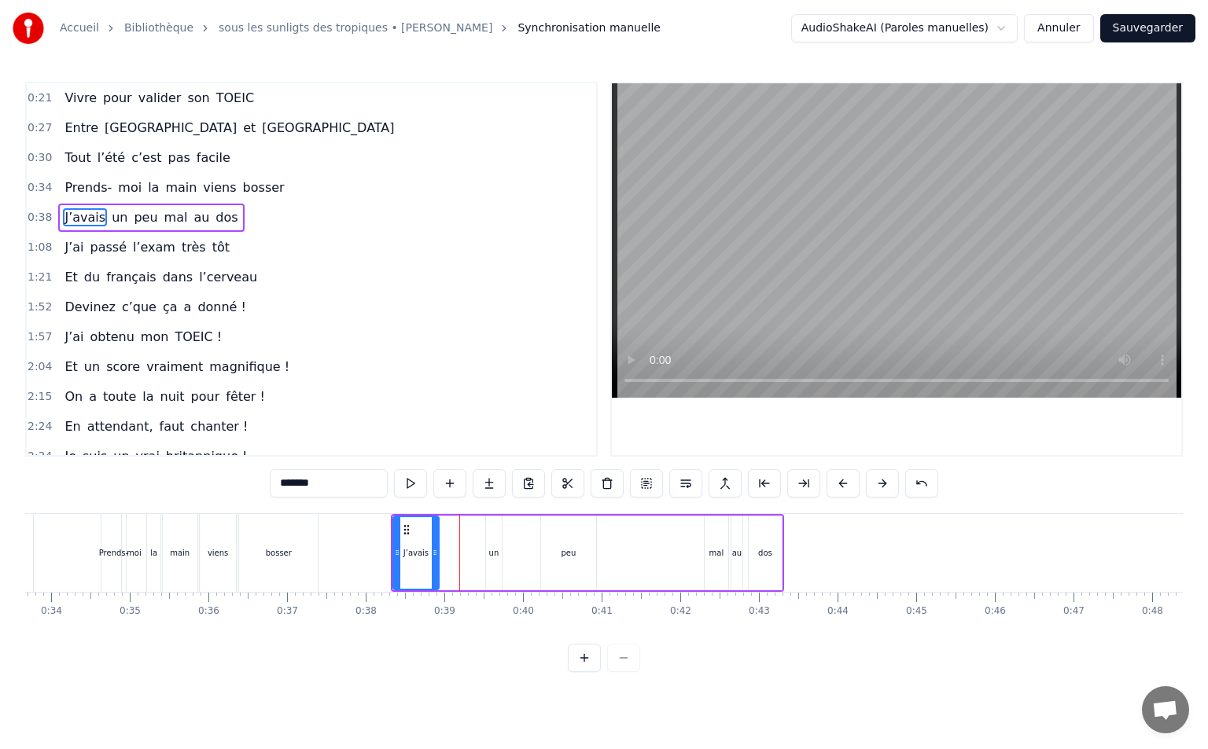
drag, startPoint x: 478, startPoint y: 548, endPoint x: 436, endPoint y: 556, distance: 43.2
click at [436, 556] on icon at bounding box center [435, 552] width 6 height 13
click at [486, 543] on div "un" at bounding box center [494, 553] width 16 height 75
drag, startPoint x: 501, startPoint y: 530, endPoint x: 461, endPoint y: 539, distance: 41.2
click at [461, 539] on div "un" at bounding box center [454, 553] width 17 height 75
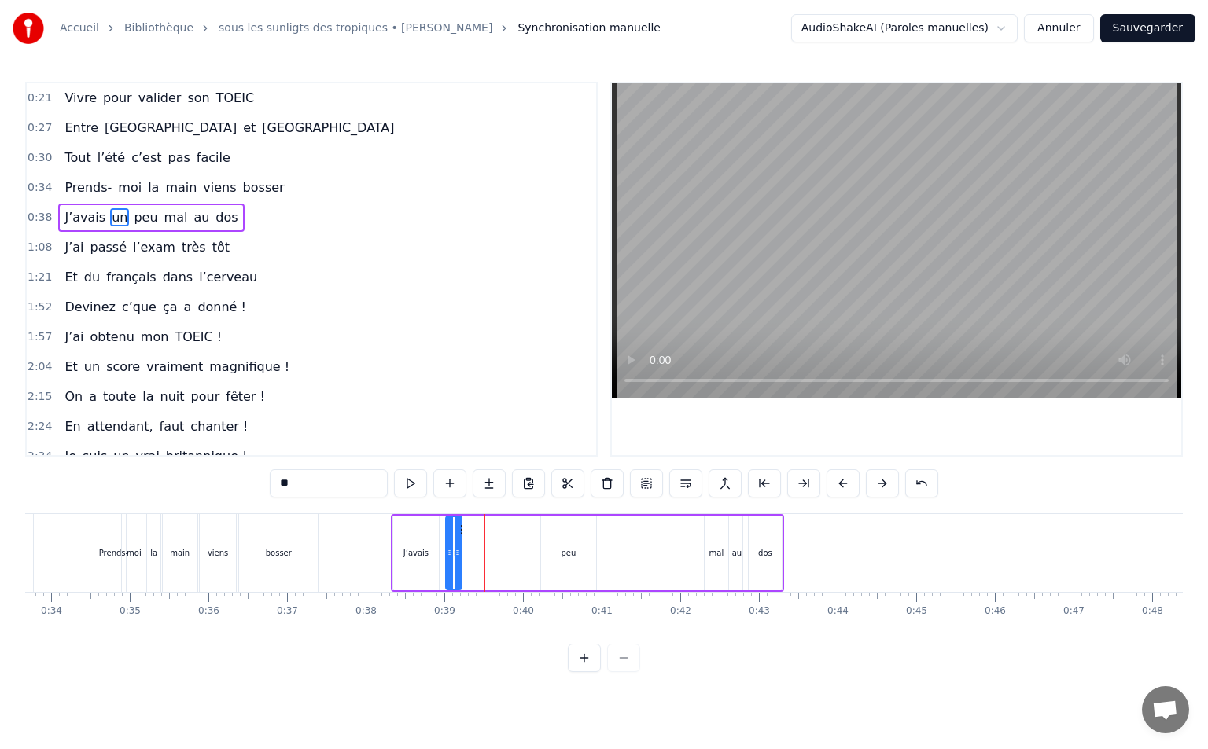
click at [557, 545] on div "peu" at bounding box center [568, 553] width 55 height 75
drag, startPoint x: 552, startPoint y: 529, endPoint x: 484, endPoint y: 542, distance: 69.7
click at [484, 542] on div "peu" at bounding box center [501, 553] width 53 height 72
click at [714, 545] on div "mal" at bounding box center [716, 553] width 24 height 75
drag, startPoint x: 716, startPoint y: 529, endPoint x: 544, endPoint y: 541, distance: 172.6
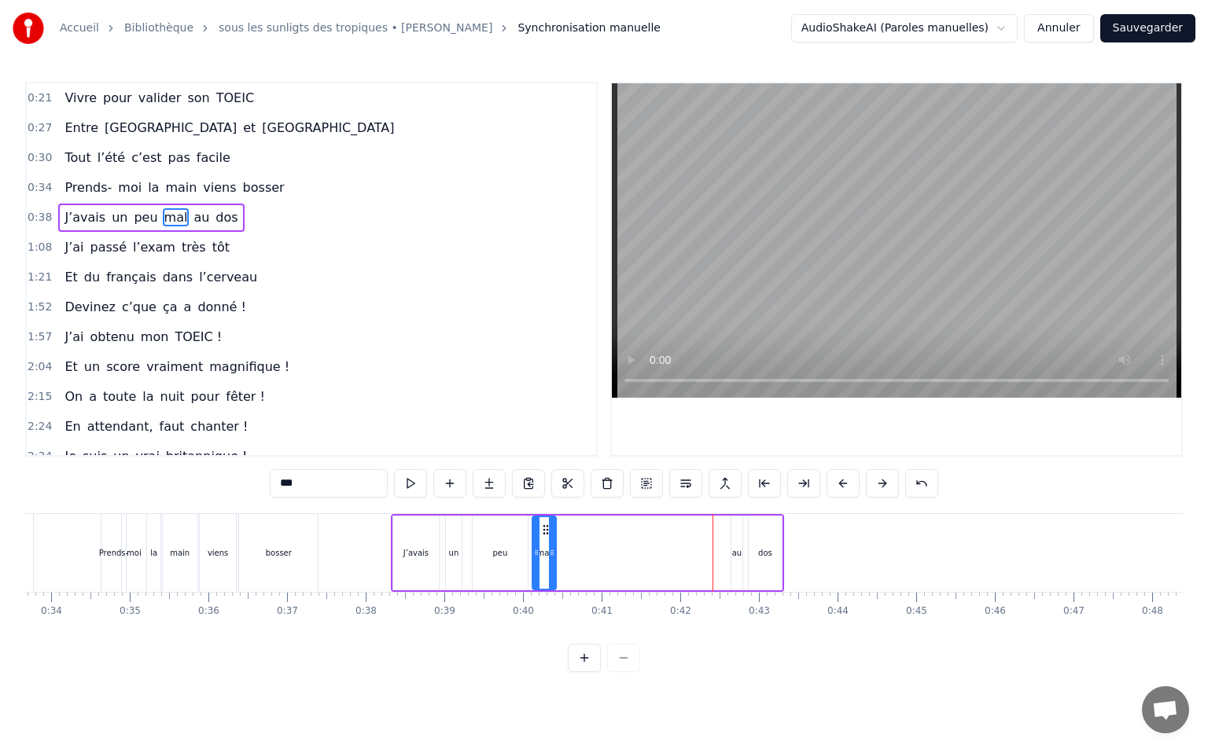
click at [544, 541] on div "mal" at bounding box center [544, 553] width 22 height 72
click at [142, 248] on span "l’exam" at bounding box center [154, 247] width 46 height 18
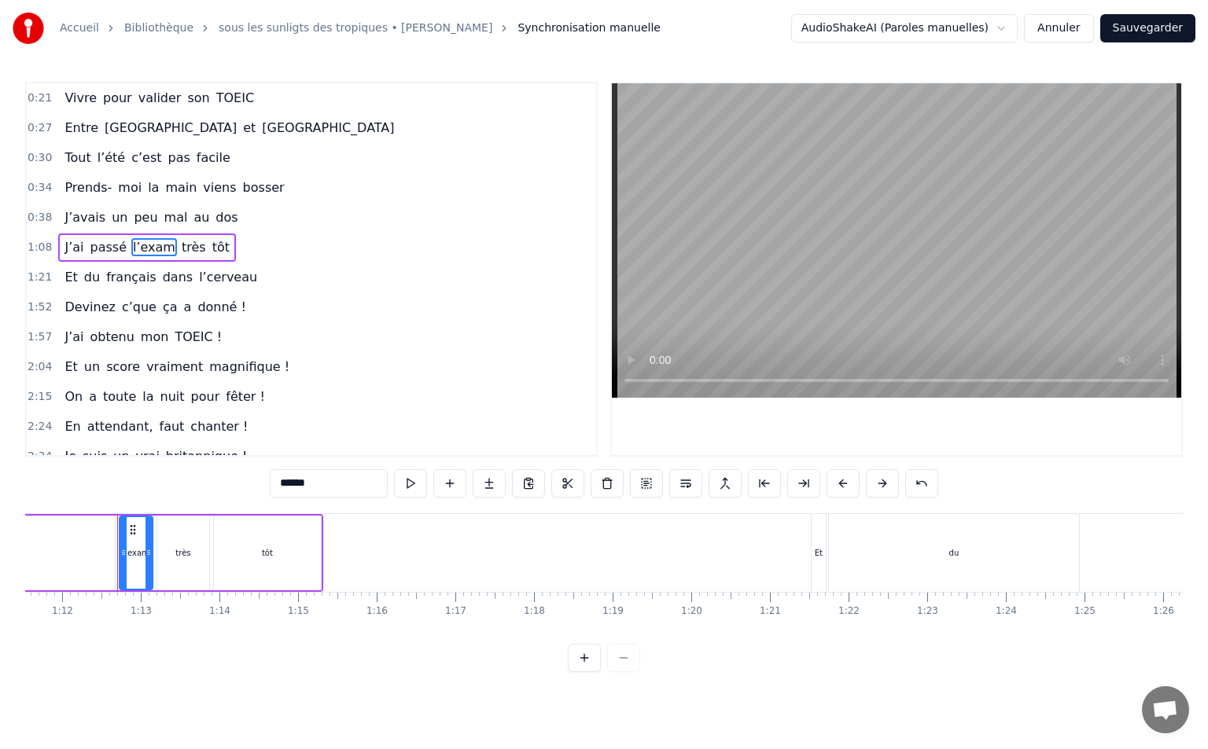
scroll to position [0, 5636]
drag, startPoint x: 42, startPoint y: 245, endPoint x: 43, endPoint y: 220, distance: 24.4
click at [43, 220] on div "0:21 Vivre pour valider son TOEIC 0:27 Entre [GEOGRAPHIC_DATA] et [GEOGRAPHIC_D…" at bounding box center [311, 269] width 572 height 375
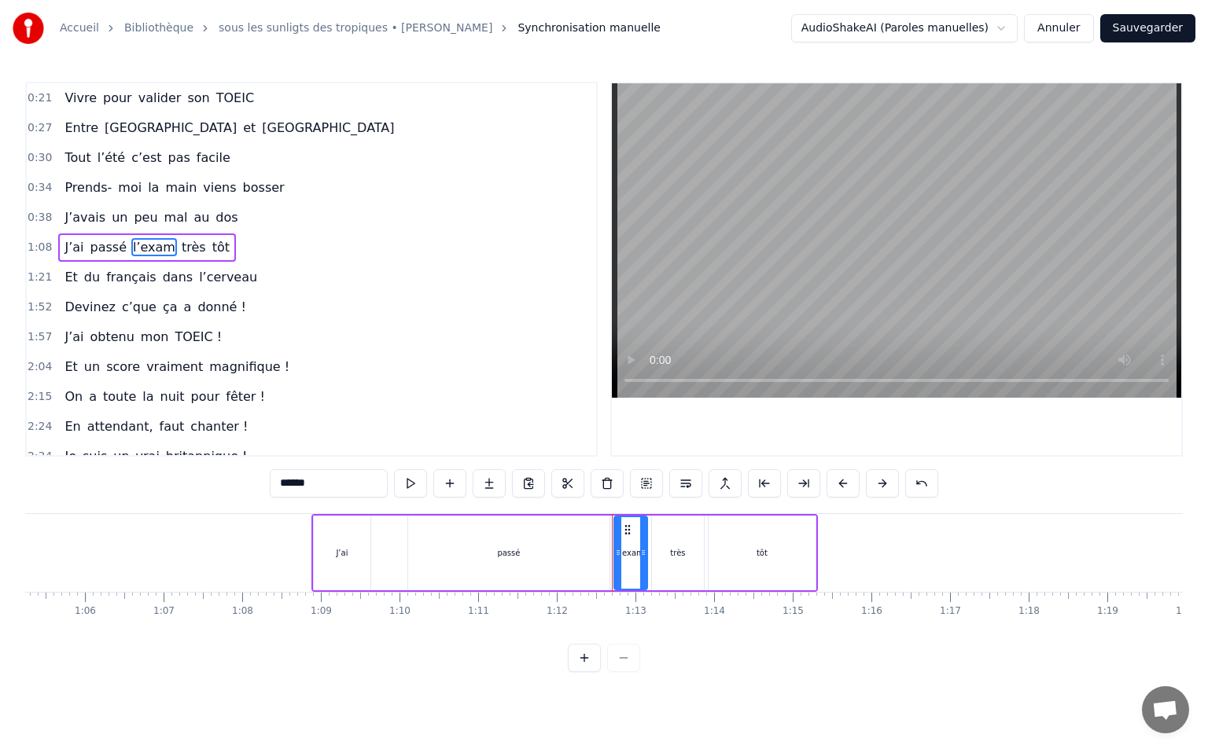
scroll to position [0, 5006]
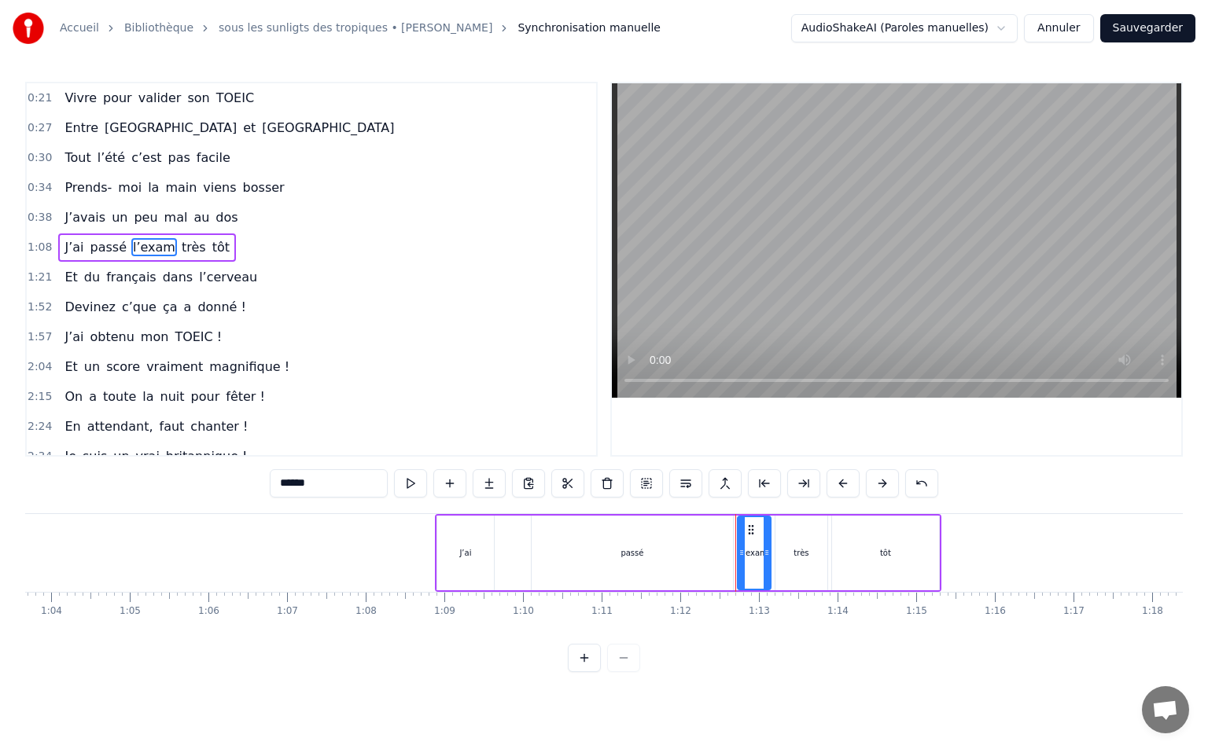
click at [211, 252] on span "tôt" at bounding box center [221, 247] width 20 height 18
type input "***"
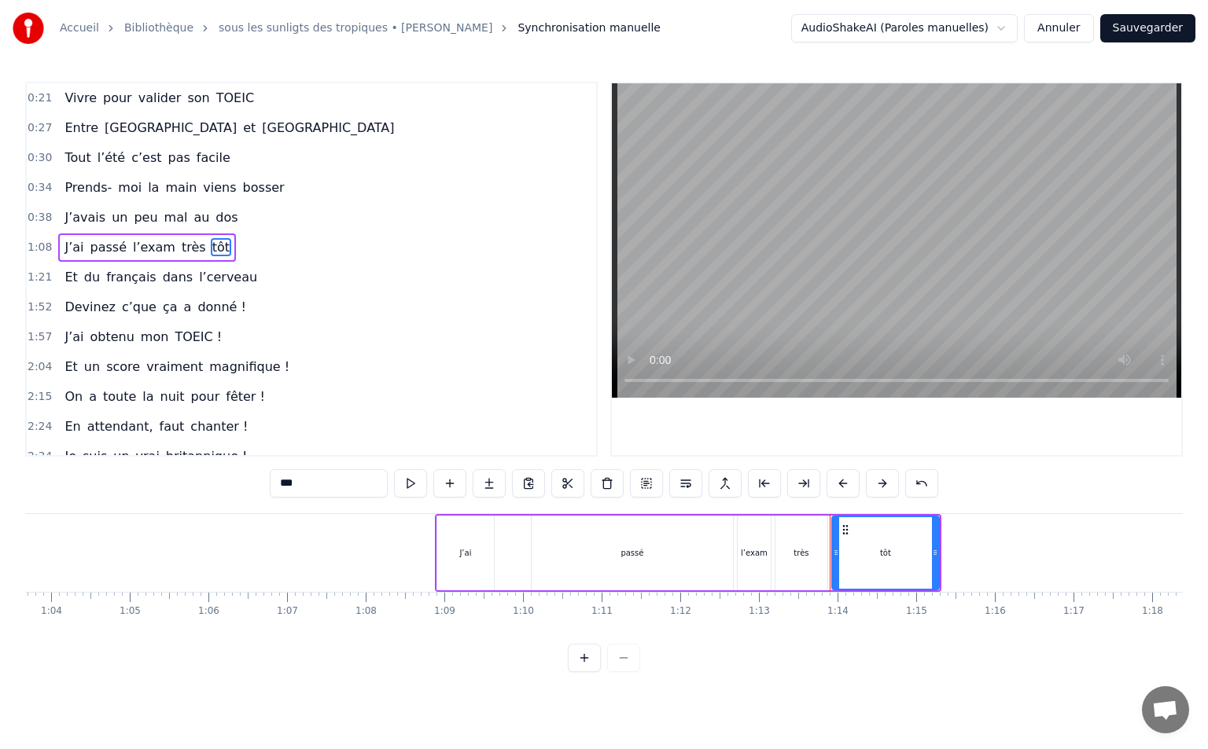
click at [50, 253] on div "1:08 J’ai passé l’exam très tôt" at bounding box center [311, 248] width 569 height 30
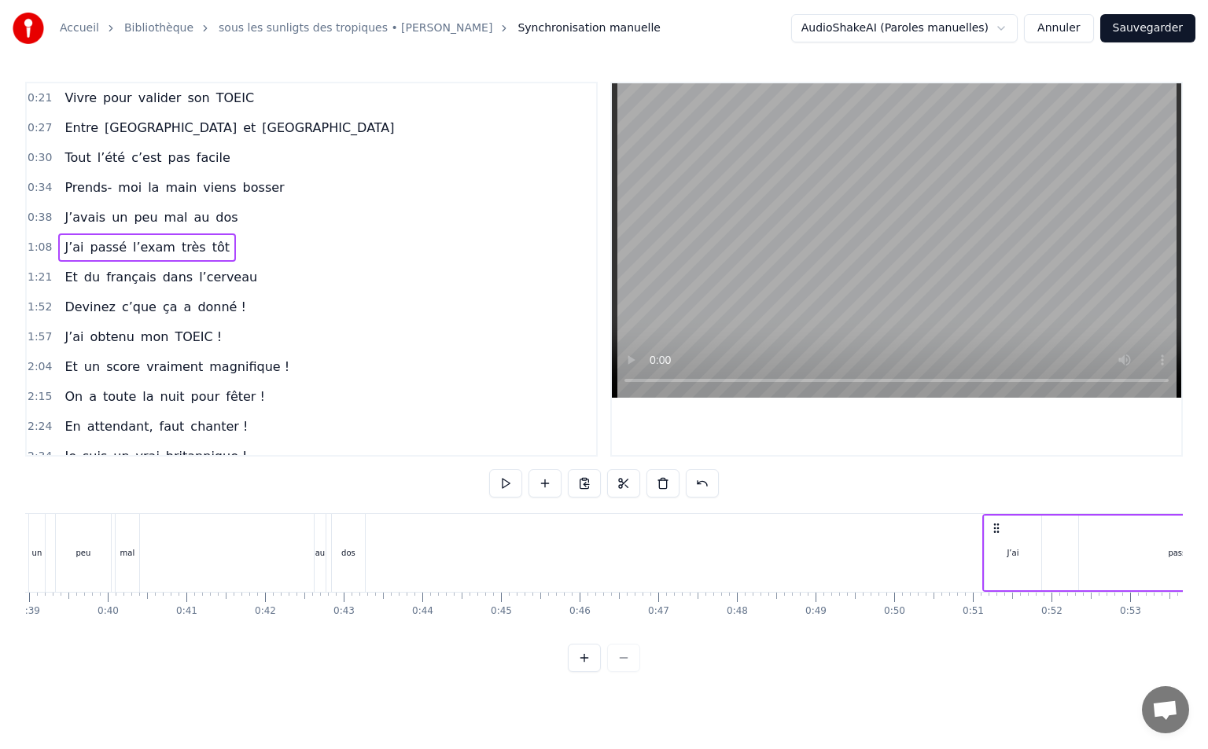
scroll to position [0, 3077]
drag, startPoint x: 445, startPoint y: 524, endPoint x: 943, endPoint y: 558, distance: 498.9
click at [943, 558] on div "J’ai passé l’exam très tôt" at bounding box center [1185, 553] width 506 height 78
click at [223, 566] on div "J’avais un peu mal au dos" at bounding box center [157, 553] width 393 height 78
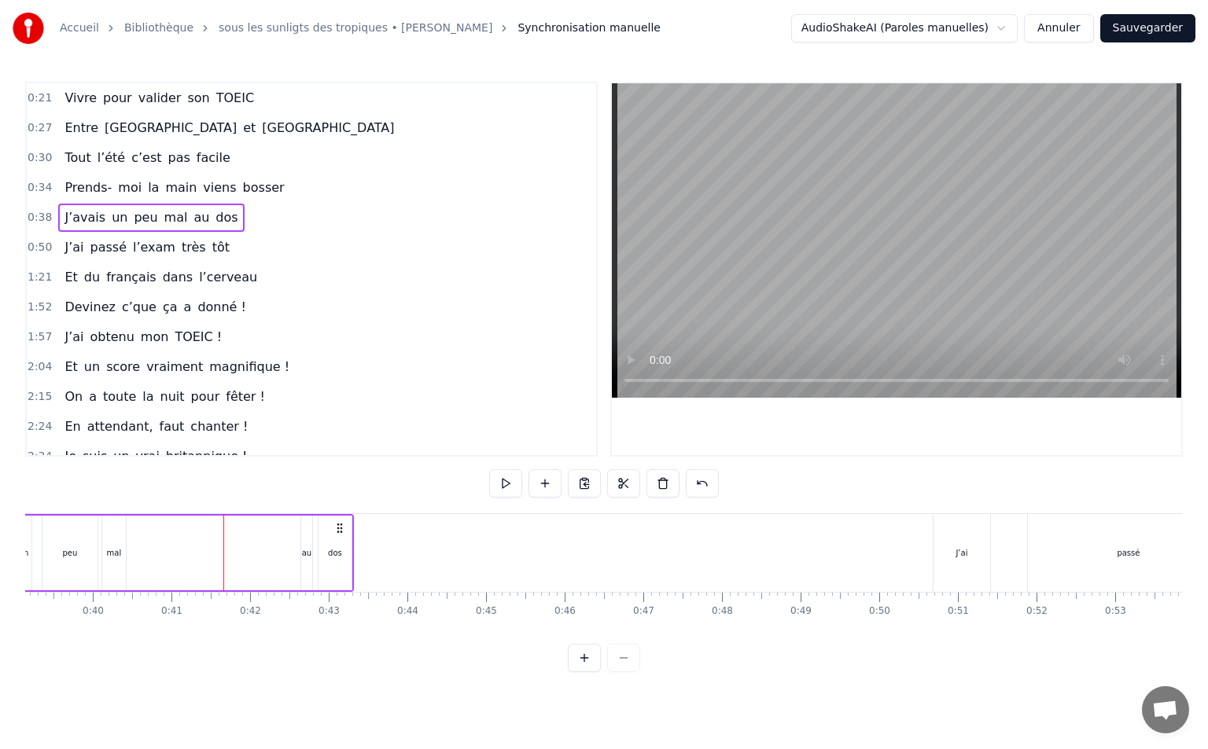
click at [299, 543] on div "J’avais un peu mal au dos" at bounding box center [157, 553] width 393 height 78
click at [307, 521] on div "au" at bounding box center [306, 553] width 11 height 75
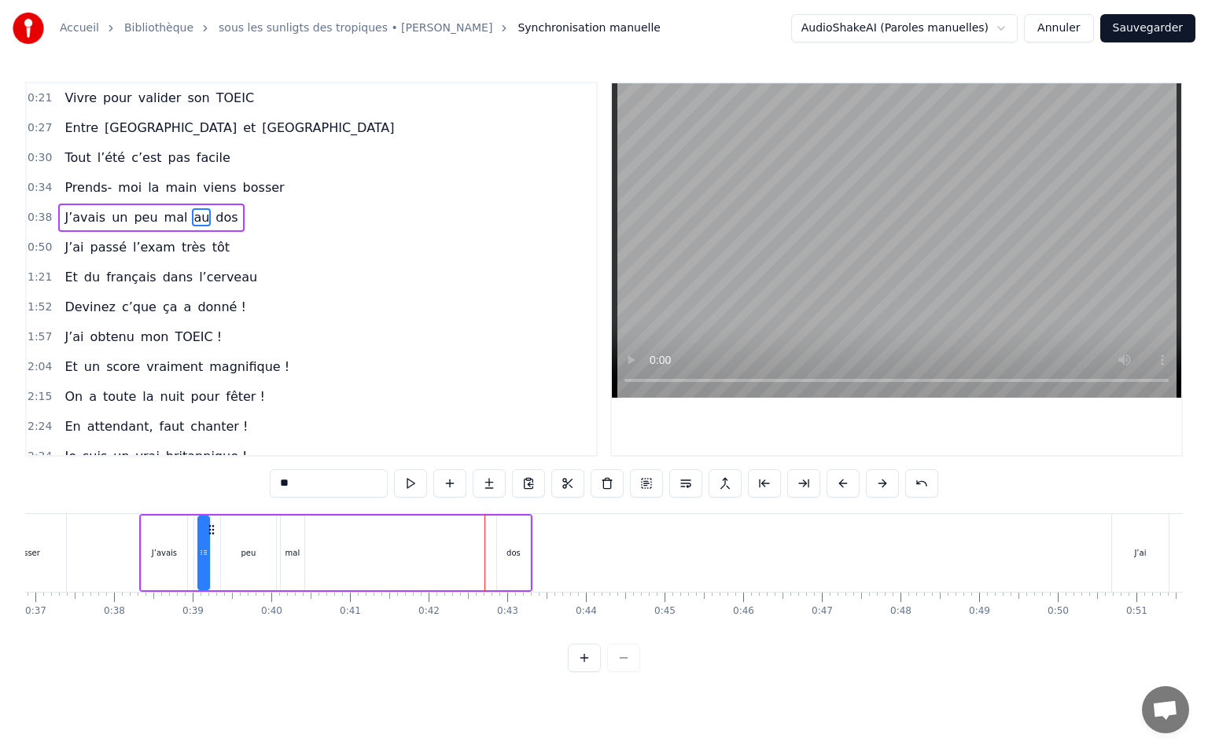
scroll to position [0, 2894]
drag, startPoint x: 313, startPoint y: 530, endPoint x: 337, endPoint y: 551, distance: 31.7
click at [337, 551] on div "J’avais un peu mal au dos" at bounding box center [340, 553] width 393 height 78
click at [517, 543] on div "dos" at bounding box center [518, 553] width 33 height 75
type input "***"
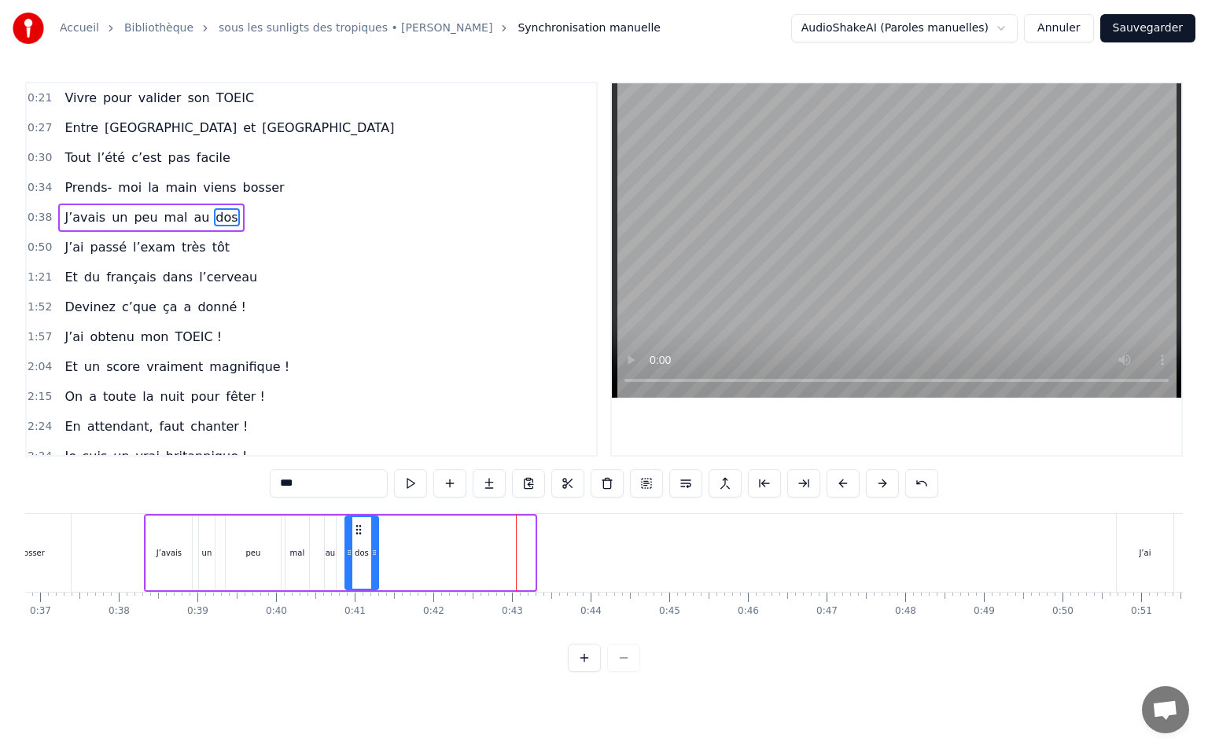
drag, startPoint x: 515, startPoint y: 528, endPoint x: 359, endPoint y: 541, distance: 157.0
click at [359, 541] on div "dos" at bounding box center [361, 553] width 31 height 72
click at [214, 238] on div "0:50 J’ai passé l’exam très tôt" at bounding box center [311, 248] width 569 height 30
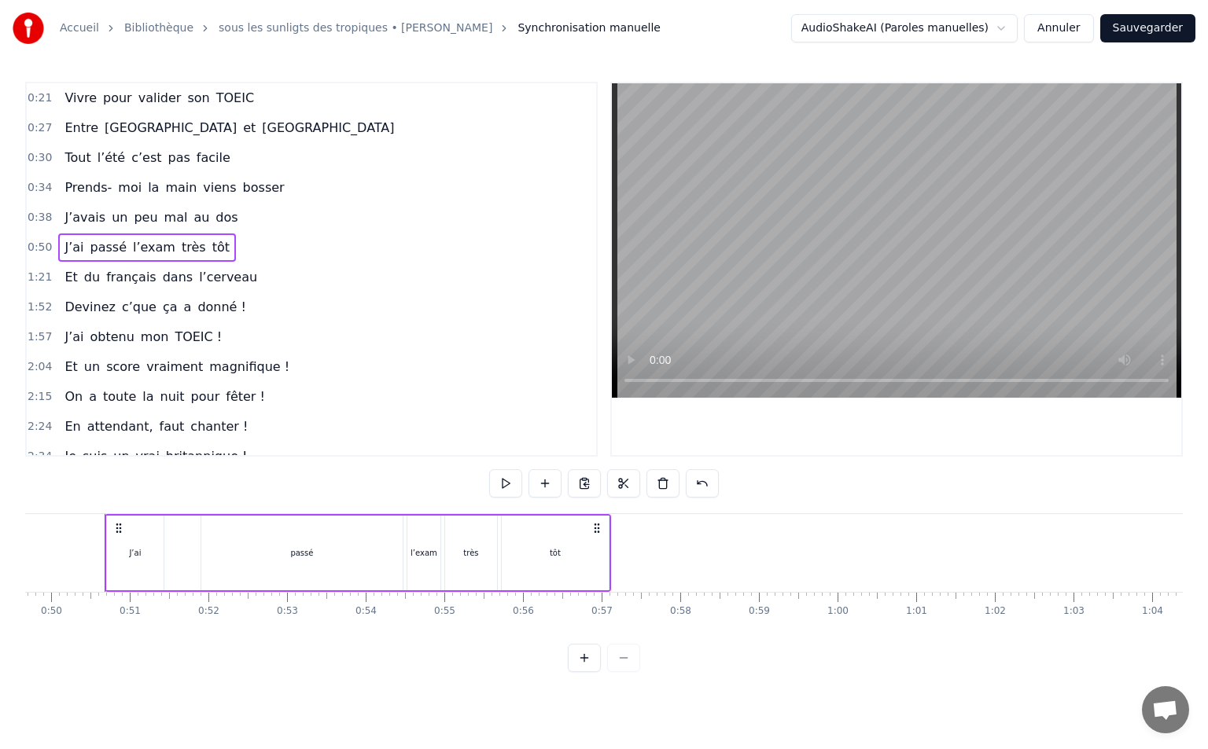
click at [44, 213] on span "0:38" at bounding box center [40, 218] width 24 height 16
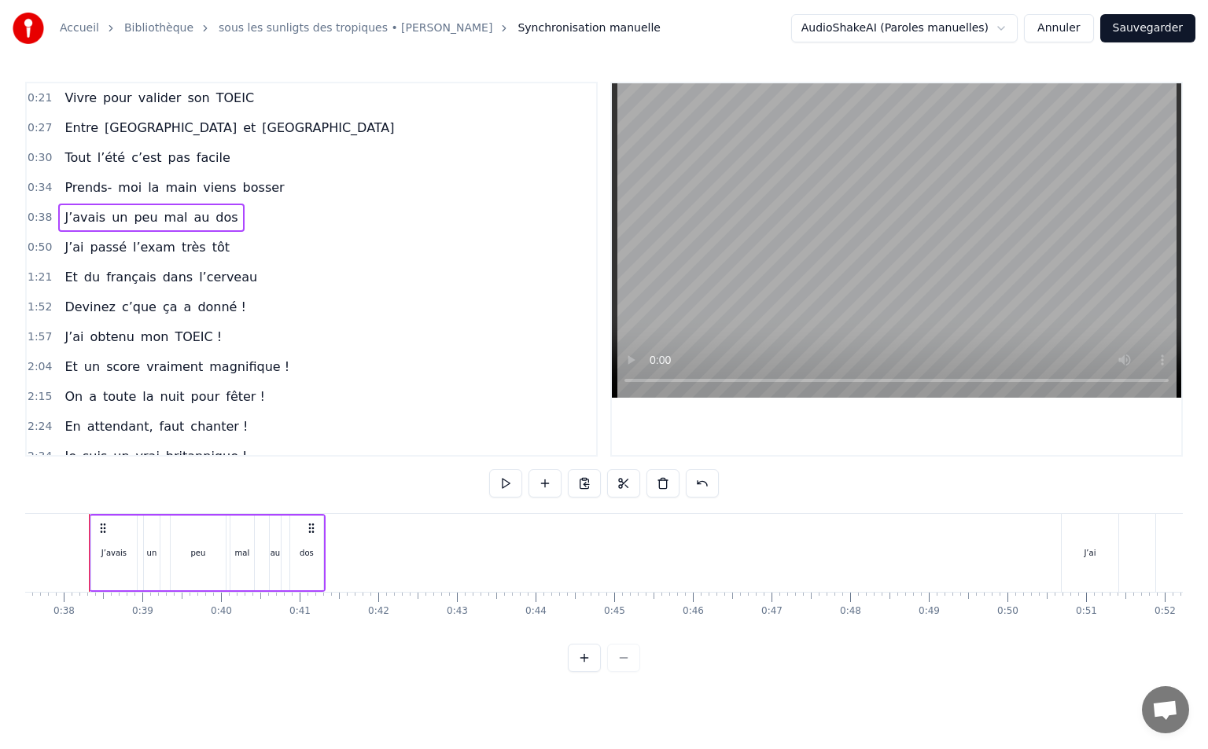
scroll to position [0, 2933]
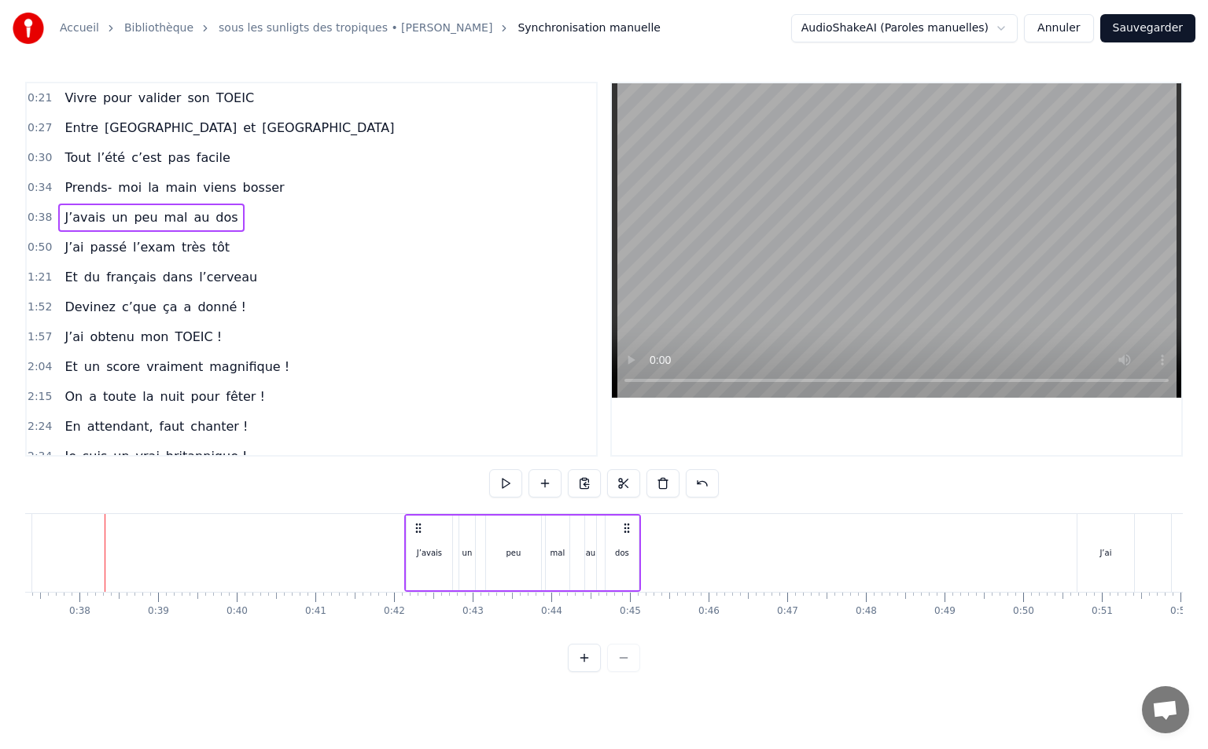
drag, startPoint x: 118, startPoint y: 522, endPoint x: 417, endPoint y: 539, distance: 300.1
click at [417, 539] on div "J’avais un peu mal au dos" at bounding box center [522, 553] width 237 height 78
drag, startPoint x: 81, startPoint y: 241, endPoint x: 91, endPoint y: 250, distance: 13.4
click at [81, 242] on div "J’ai passé l’exam très tôt" at bounding box center [147, 248] width 178 height 28
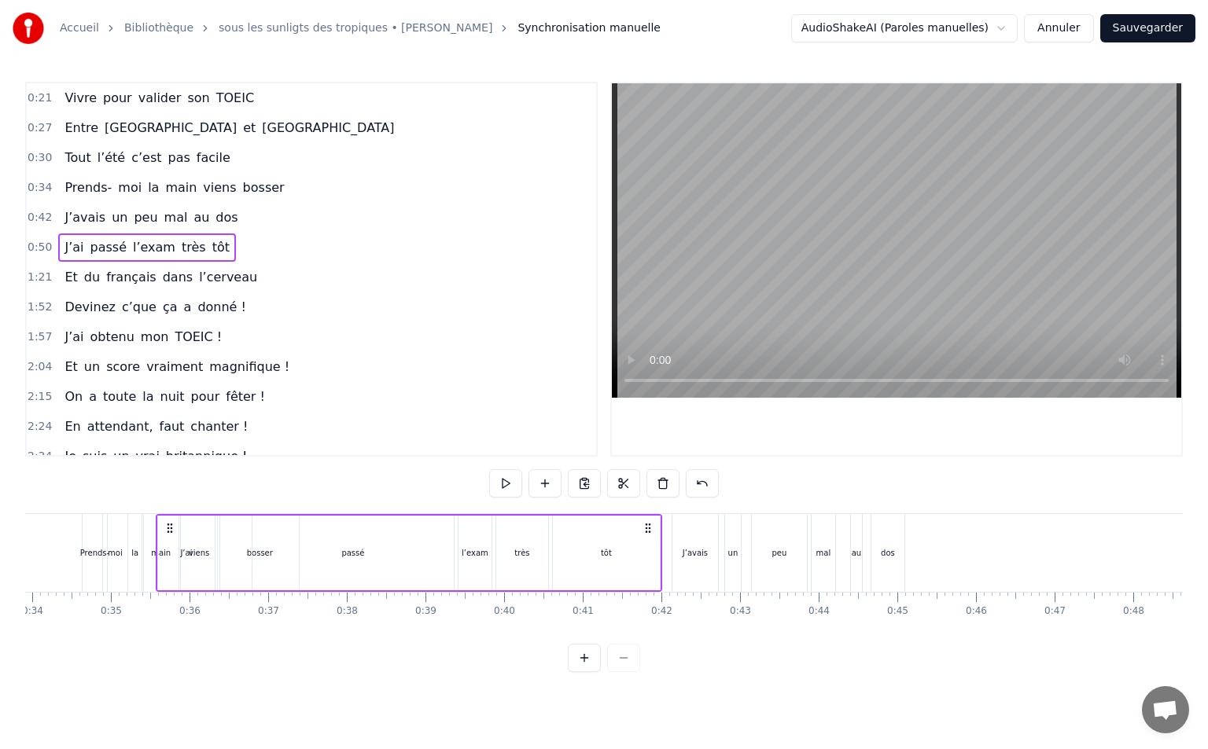
scroll to position [0, 2651]
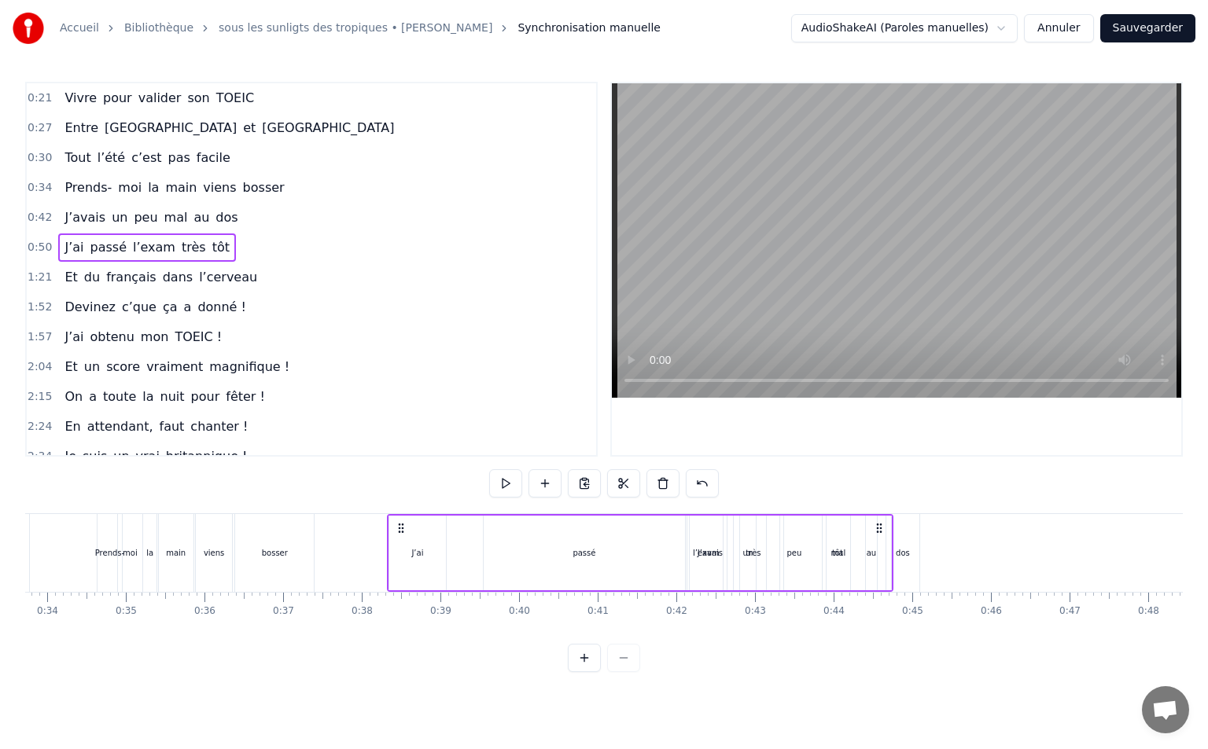
drag, startPoint x: 1083, startPoint y: 528, endPoint x: 403, endPoint y: 551, distance: 679.7
click at [403, 551] on div "J’ai passé l’exam très tôt" at bounding box center [640, 553] width 506 height 78
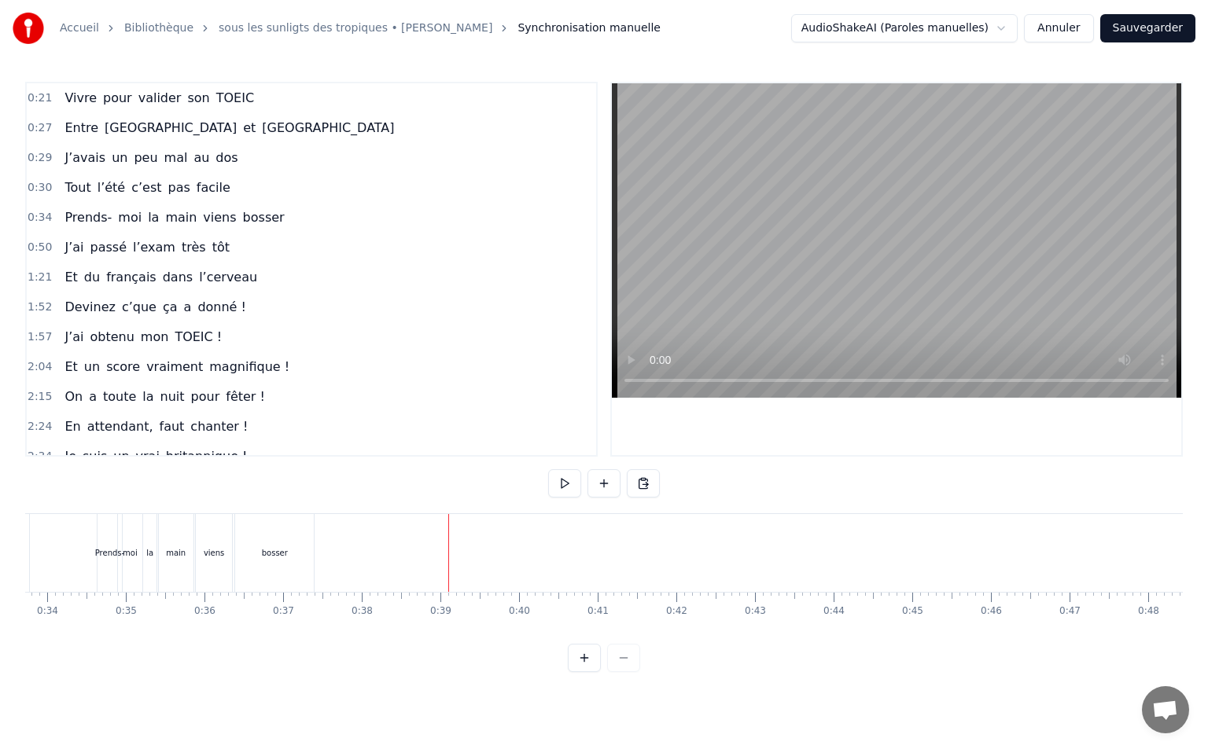
click at [47, 248] on span "0:50" at bounding box center [40, 248] width 24 height 16
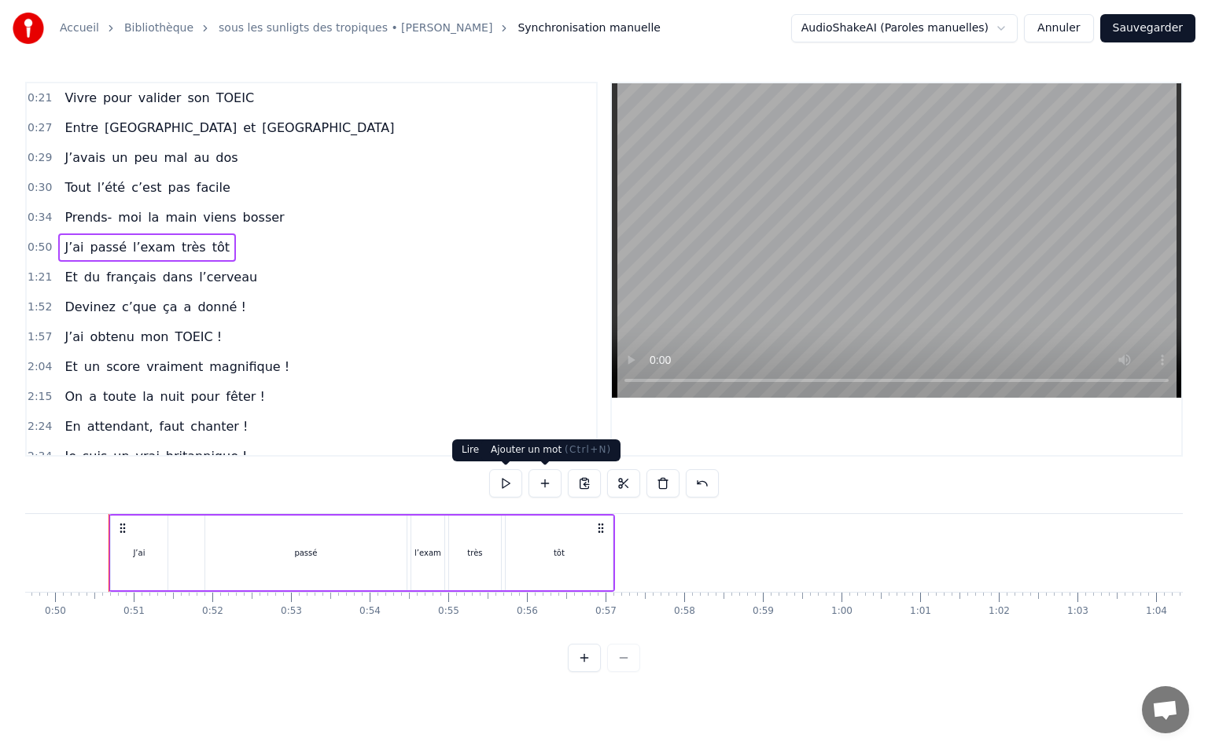
scroll to position [0, 3905]
drag, startPoint x: 256, startPoint y: 558, endPoint x: 319, endPoint y: 557, distance: 63.7
click at [256, 558] on div "passé" at bounding box center [301, 553] width 201 height 75
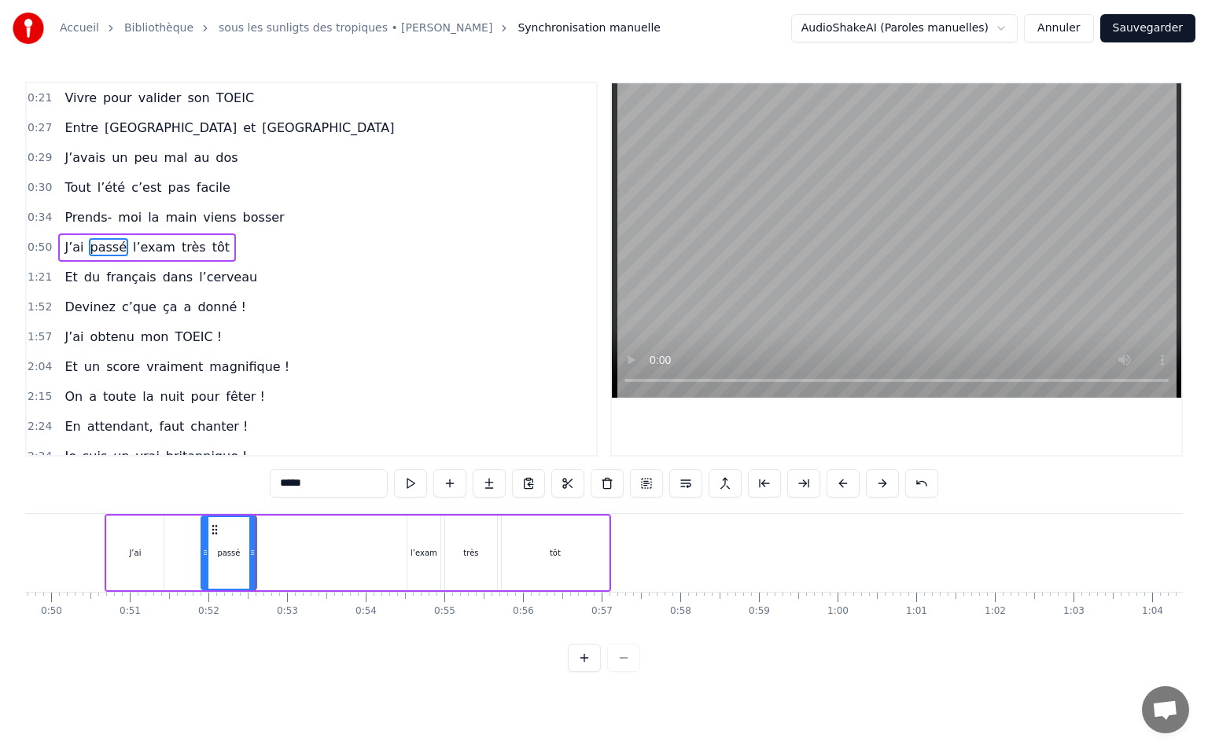
drag, startPoint x: 371, startPoint y: 546, endPoint x: 250, endPoint y: 544, distance: 121.1
click at [250, 544] on div at bounding box center [252, 553] width 6 height 72
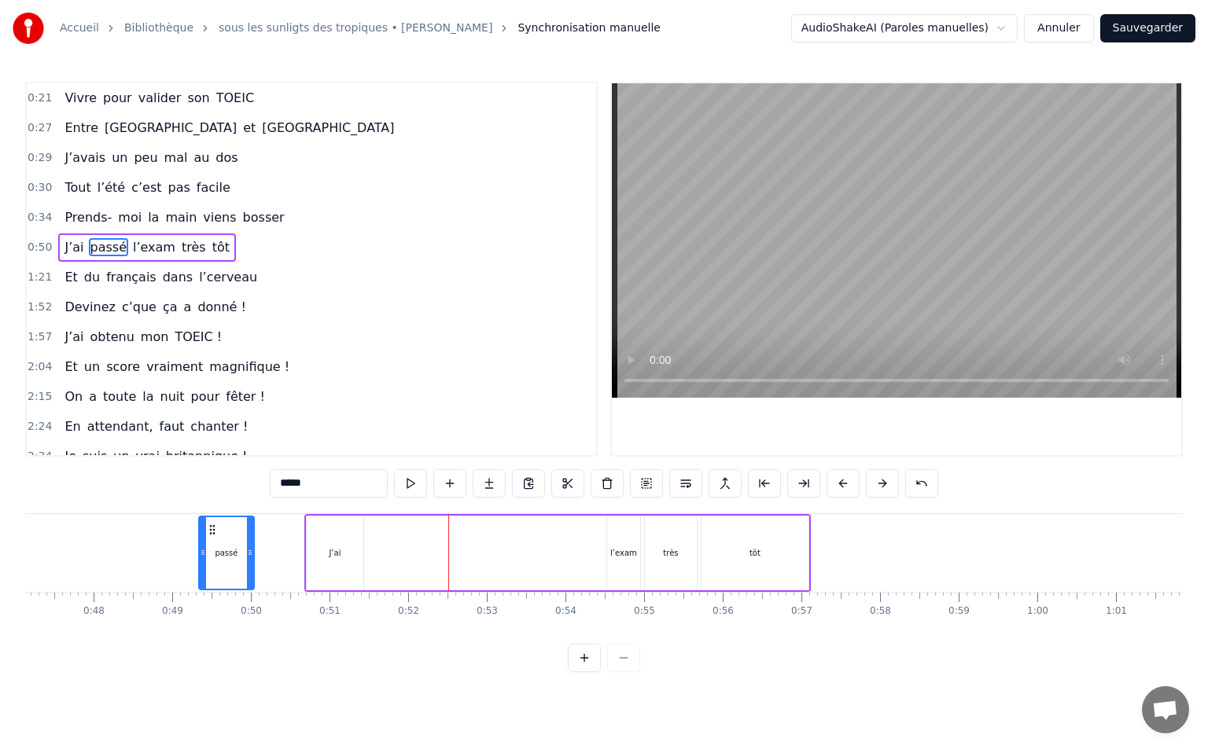
scroll to position [0, 3703]
drag, startPoint x: 200, startPoint y: 531, endPoint x: 377, endPoint y: 552, distance: 178.9
click at [377, 552] on div "passé" at bounding box center [393, 553] width 53 height 72
click at [652, 557] on div "très" at bounding box center [673, 553] width 52 height 75
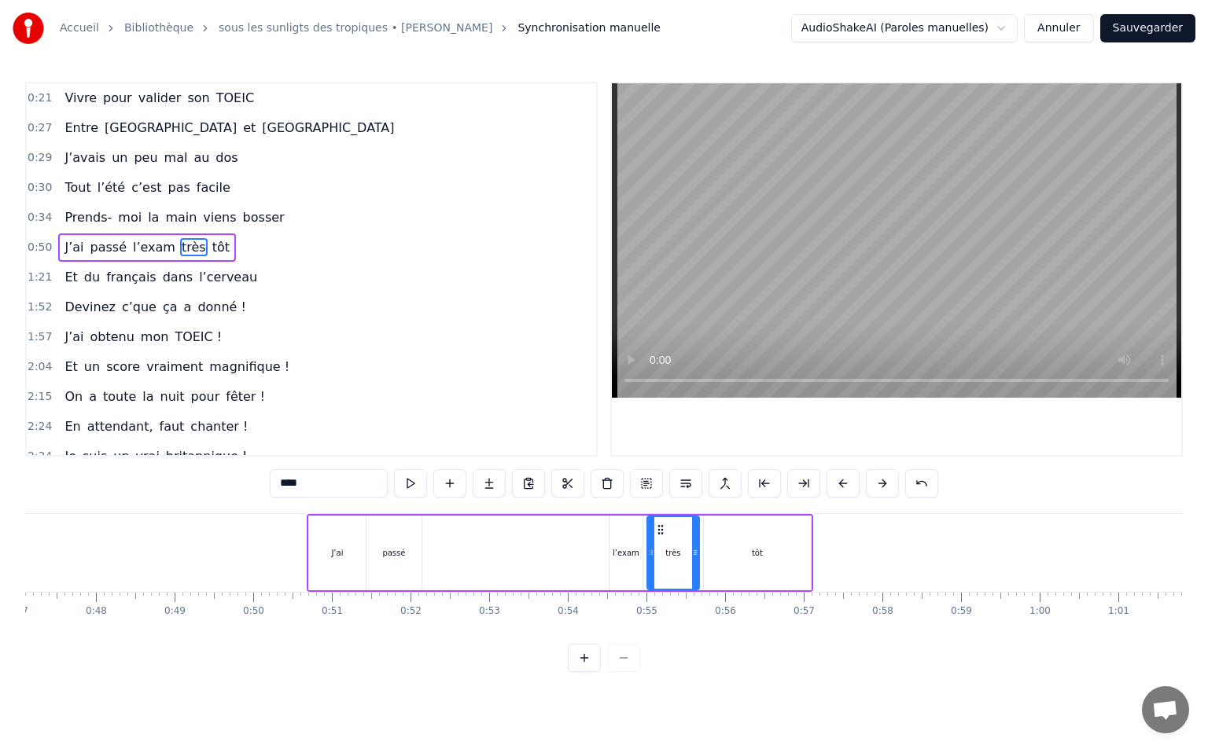
click at [634, 548] on div "l’exam" at bounding box center [625, 553] width 27 height 12
drag, startPoint x: 625, startPoint y: 531, endPoint x: 451, endPoint y: 537, distance: 174.6
click at [451, 537] on div "l’exam" at bounding box center [451, 553] width 31 height 72
click at [661, 545] on div "très" at bounding box center [673, 553] width 52 height 75
type input "****"
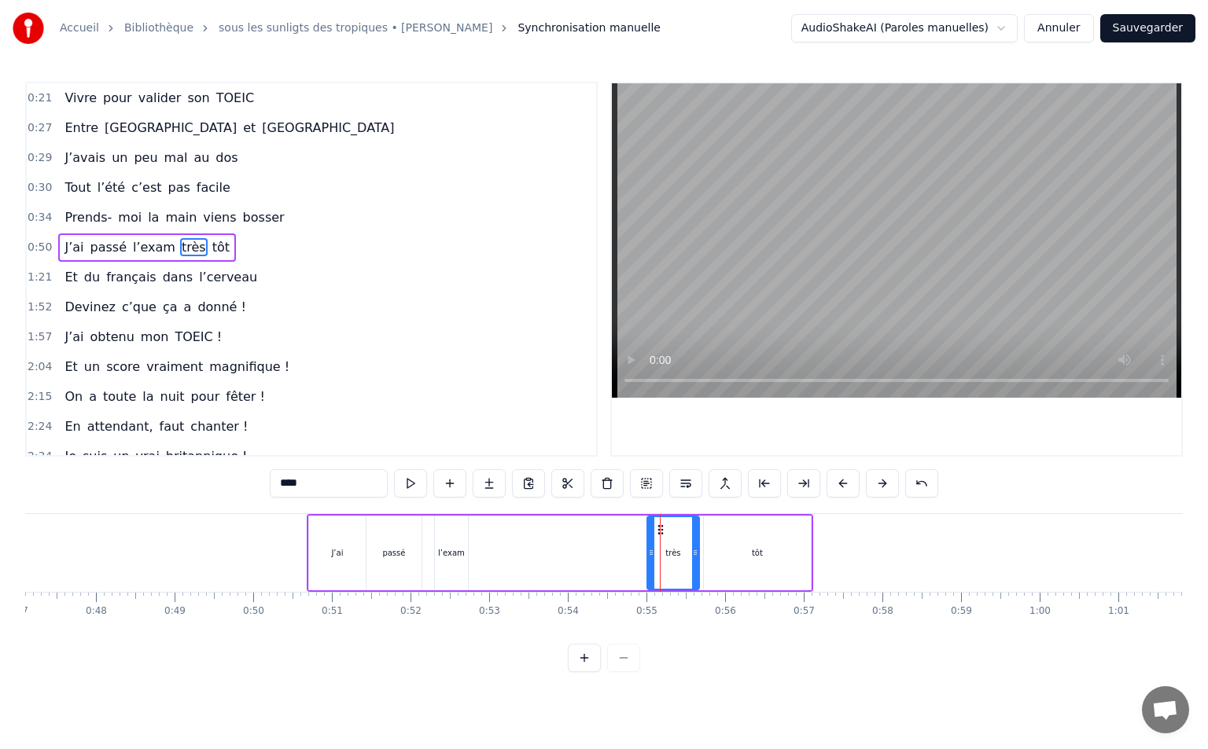
drag, startPoint x: 660, startPoint y: 531, endPoint x: 523, endPoint y: 542, distance: 138.0
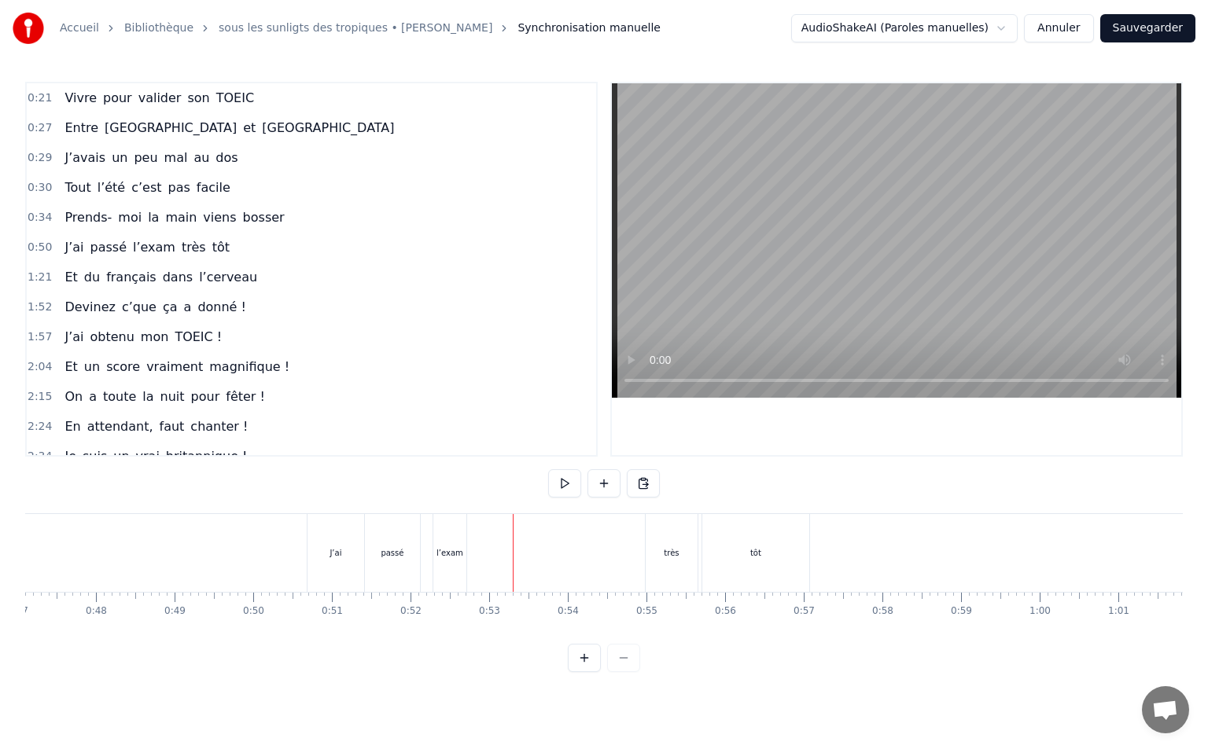
click at [690, 544] on div "très" at bounding box center [671, 553] width 52 height 78
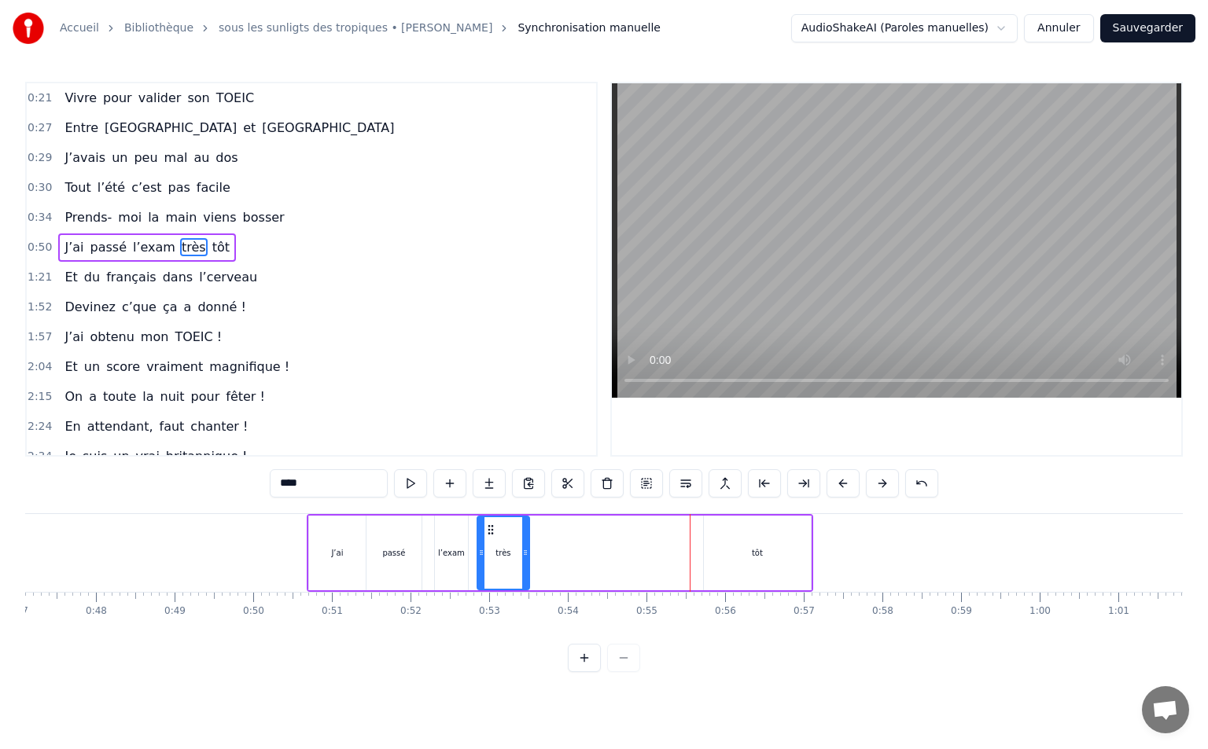
drag, startPoint x: 653, startPoint y: 530, endPoint x: 491, endPoint y: 536, distance: 162.9
click at [491, 536] on div "très" at bounding box center [503, 553] width 50 height 72
drag, startPoint x: 756, startPoint y: 538, endPoint x: 745, endPoint y: 535, distance: 11.3
click at [755, 538] on div "tôt" at bounding box center [757, 553] width 107 height 75
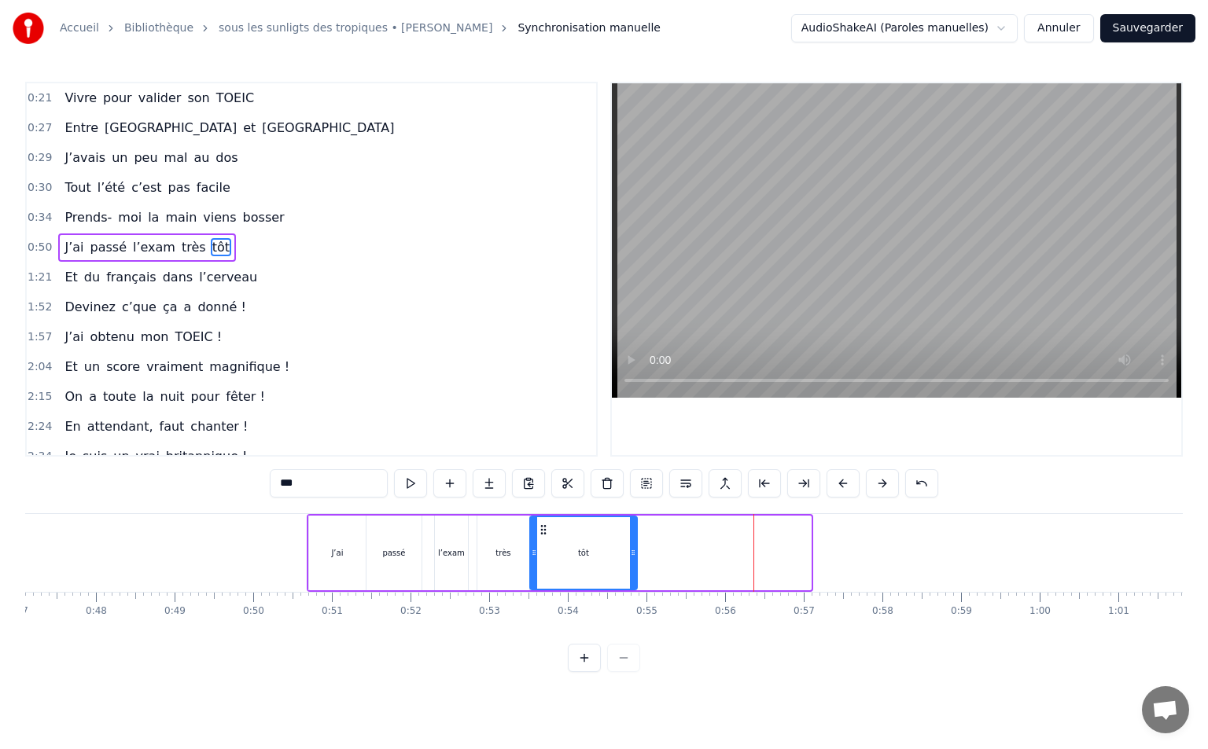
drag, startPoint x: 719, startPoint y: 531, endPoint x: 545, endPoint y: 537, distance: 173.9
click at [545, 537] on div "tôt" at bounding box center [583, 553] width 105 height 72
click at [487, 547] on div "très" at bounding box center [503, 553] width 52 height 75
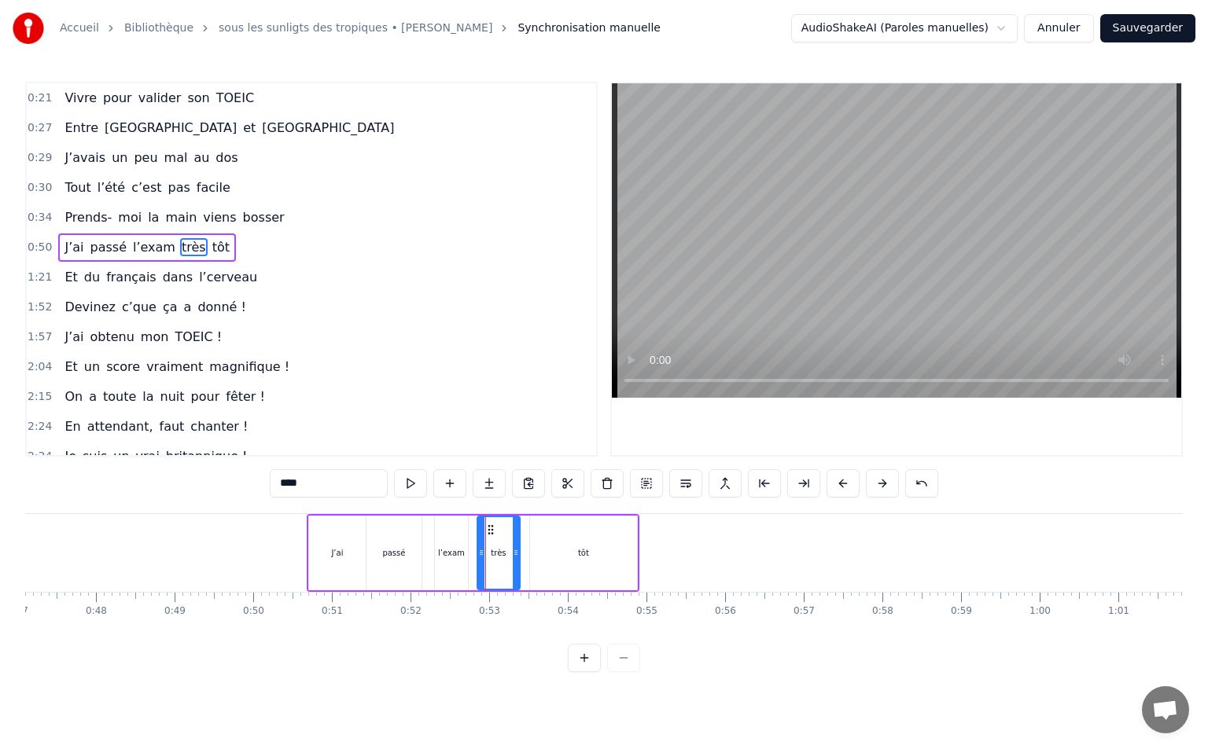
drag, startPoint x: 524, startPoint y: 550, endPoint x: 514, endPoint y: 553, distance: 10.5
click at [514, 553] on icon at bounding box center [516, 552] width 6 height 13
click at [559, 544] on div "tôt" at bounding box center [583, 553] width 107 height 75
type input "***"
drag, startPoint x: 633, startPoint y: 550, endPoint x: 578, endPoint y: 554, distance: 55.1
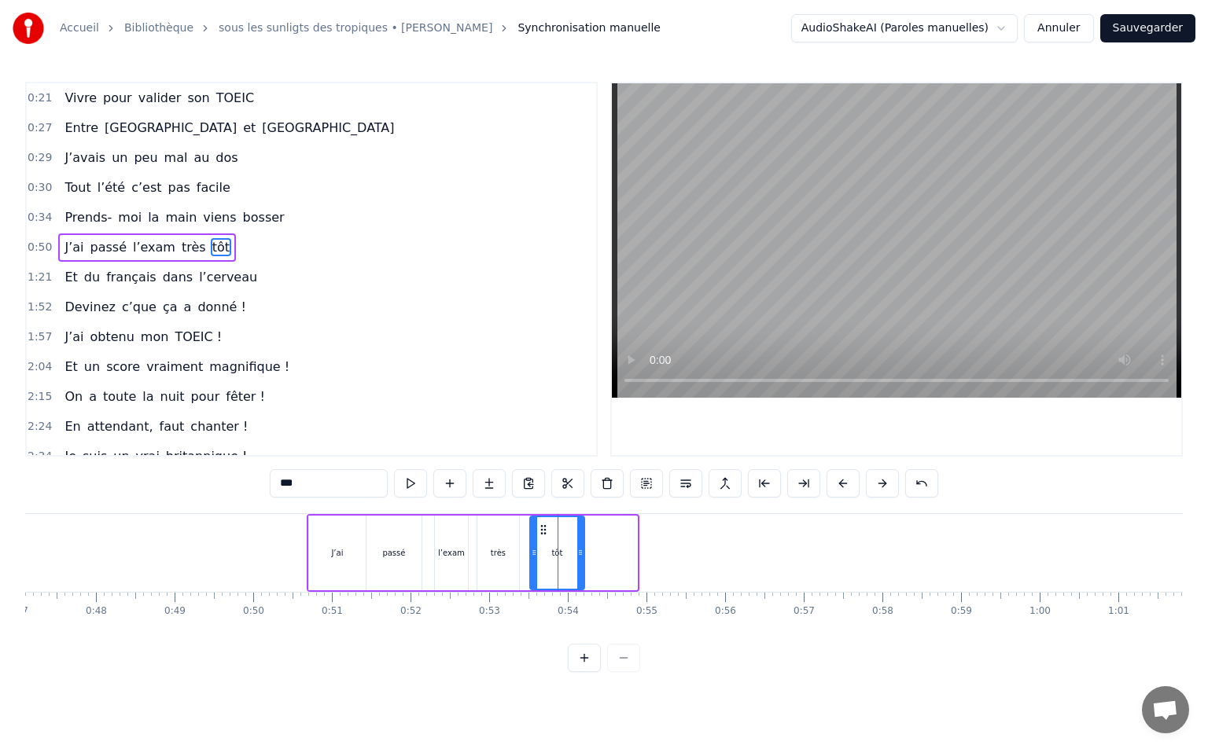
click at [578, 554] on icon at bounding box center [580, 552] width 6 height 13
click at [41, 242] on span "0:50" at bounding box center [40, 248] width 24 height 16
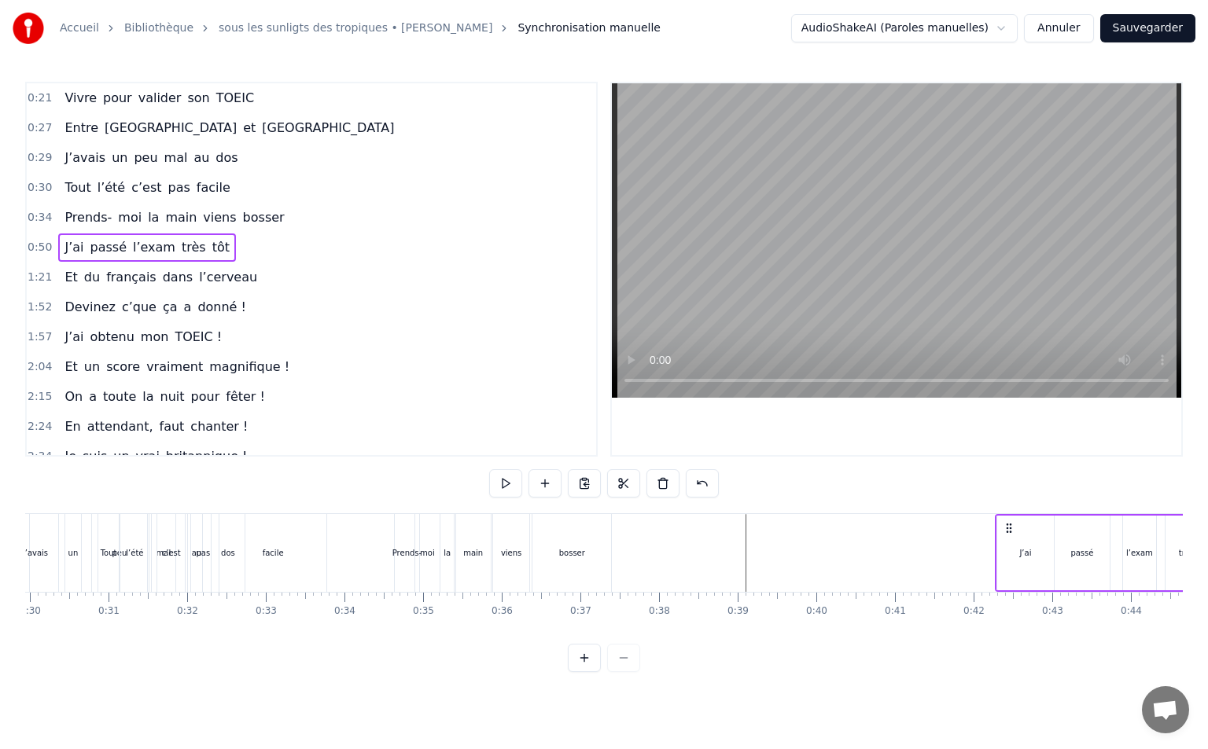
scroll to position [0, 2357]
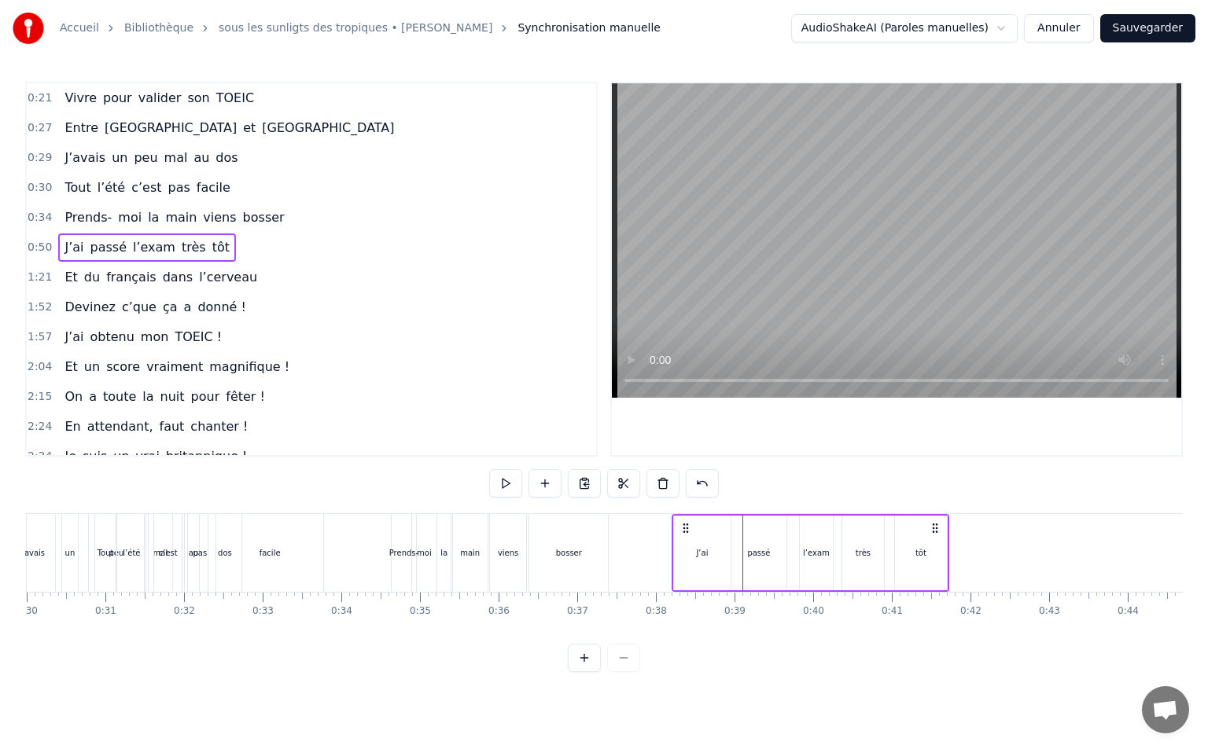
drag, startPoint x: 318, startPoint y: 527, endPoint x: 682, endPoint y: 524, distance: 364.8
click at [682, 524] on icon at bounding box center [685, 528] width 13 height 13
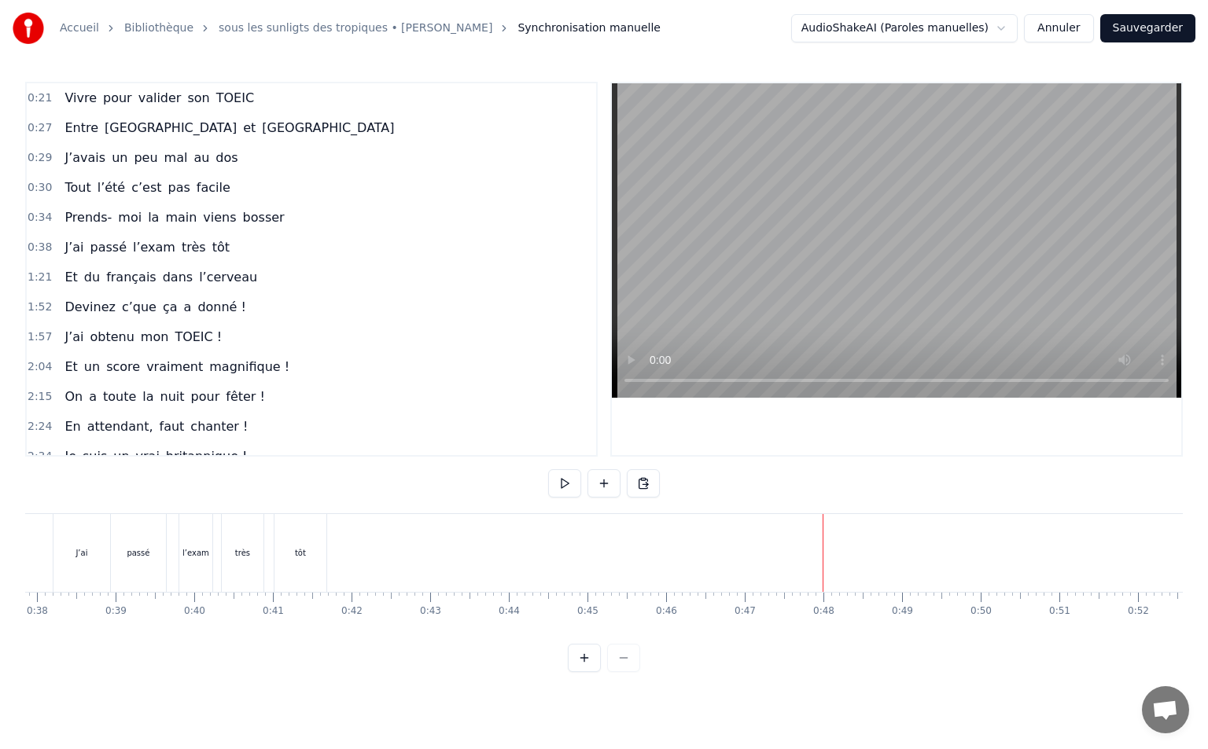
scroll to position [0, 2963]
click at [33, 160] on span "0:29" at bounding box center [40, 158] width 24 height 16
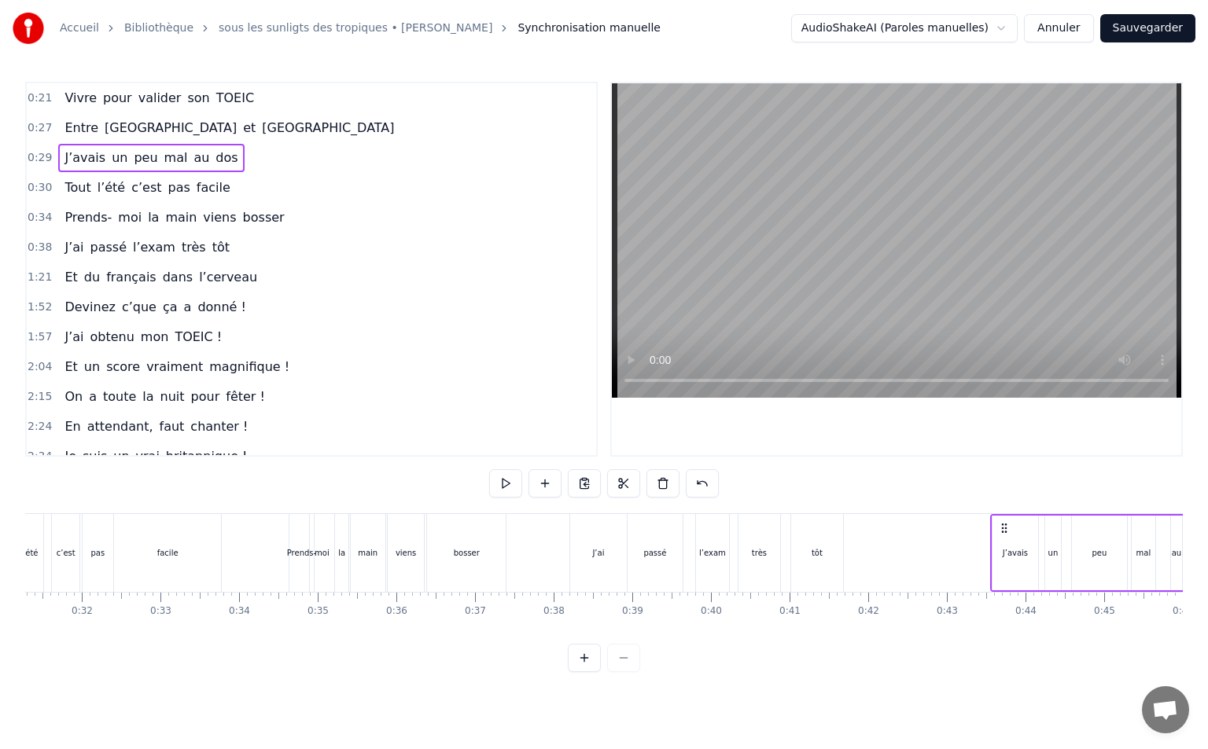
scroll to position [0, 2491]
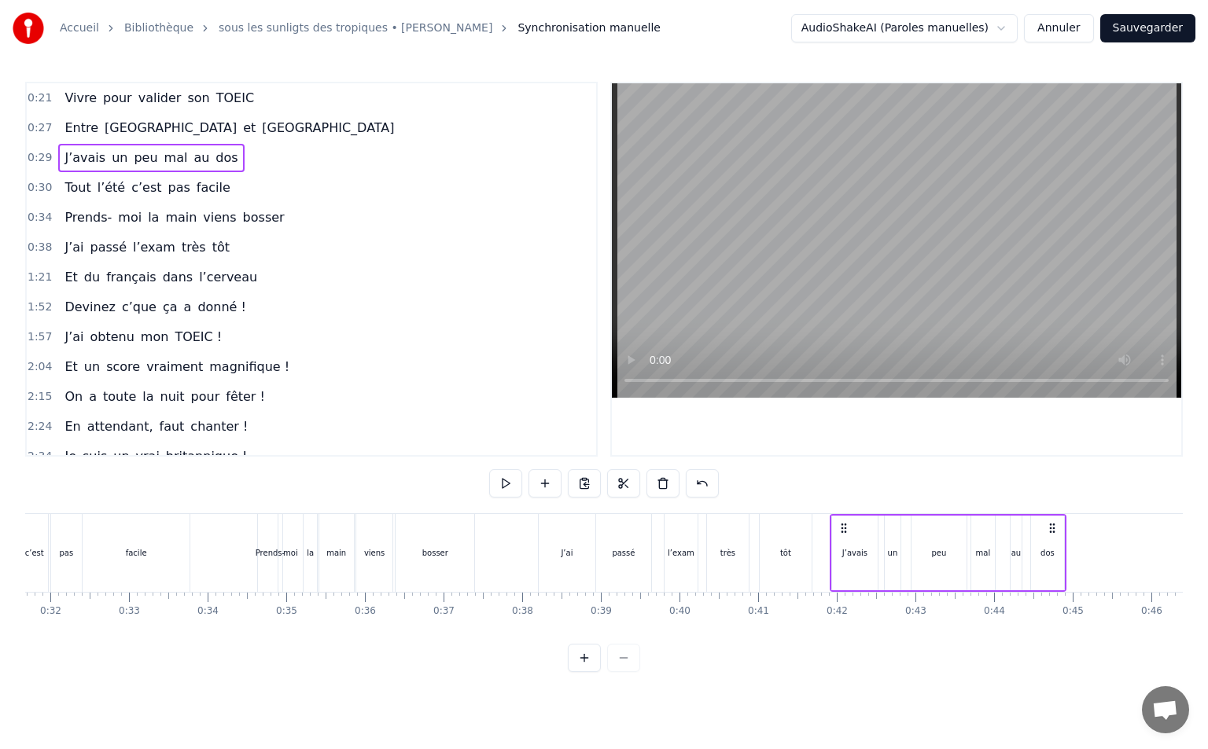
drag, startPoint x: 118, startPoint y: 528, endPoint x: 843, endPoint y: 524, distance: 724.9
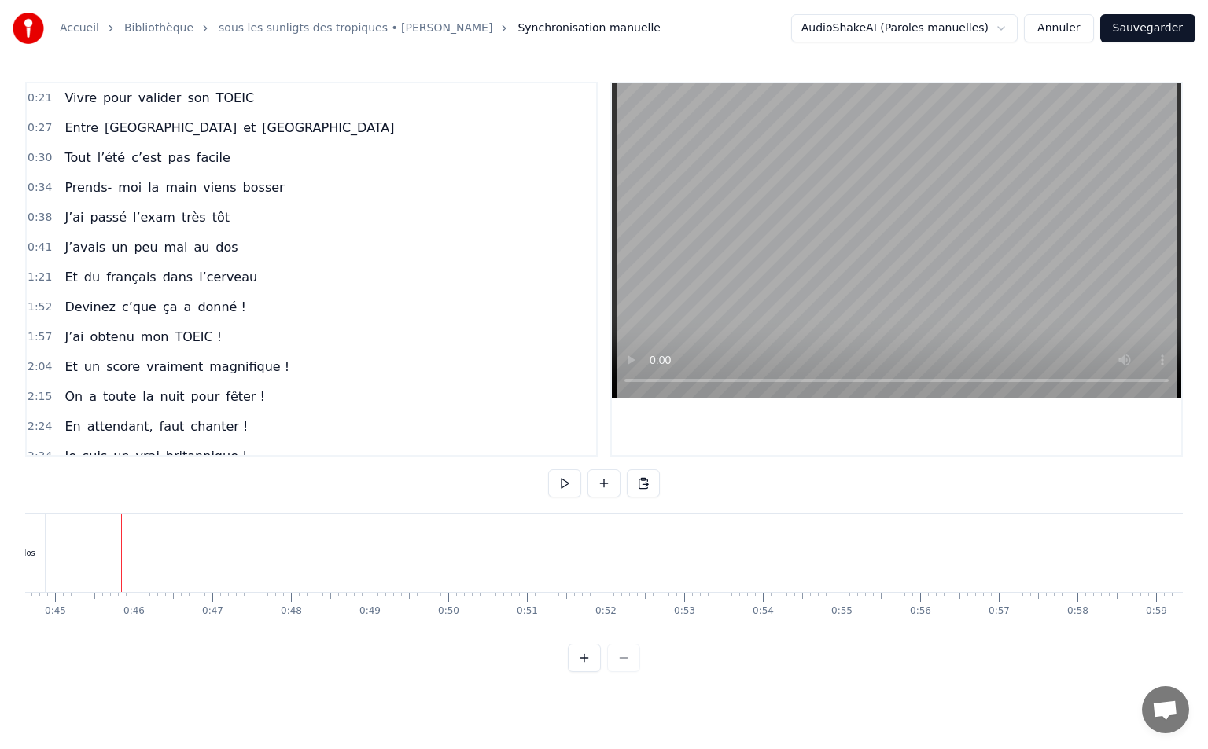
scroll to position [0, 3525]
click at [33, 269] on div "1:21 Et du français dans l’cerveau" at bounding box center [311, 278] width 569 height 30
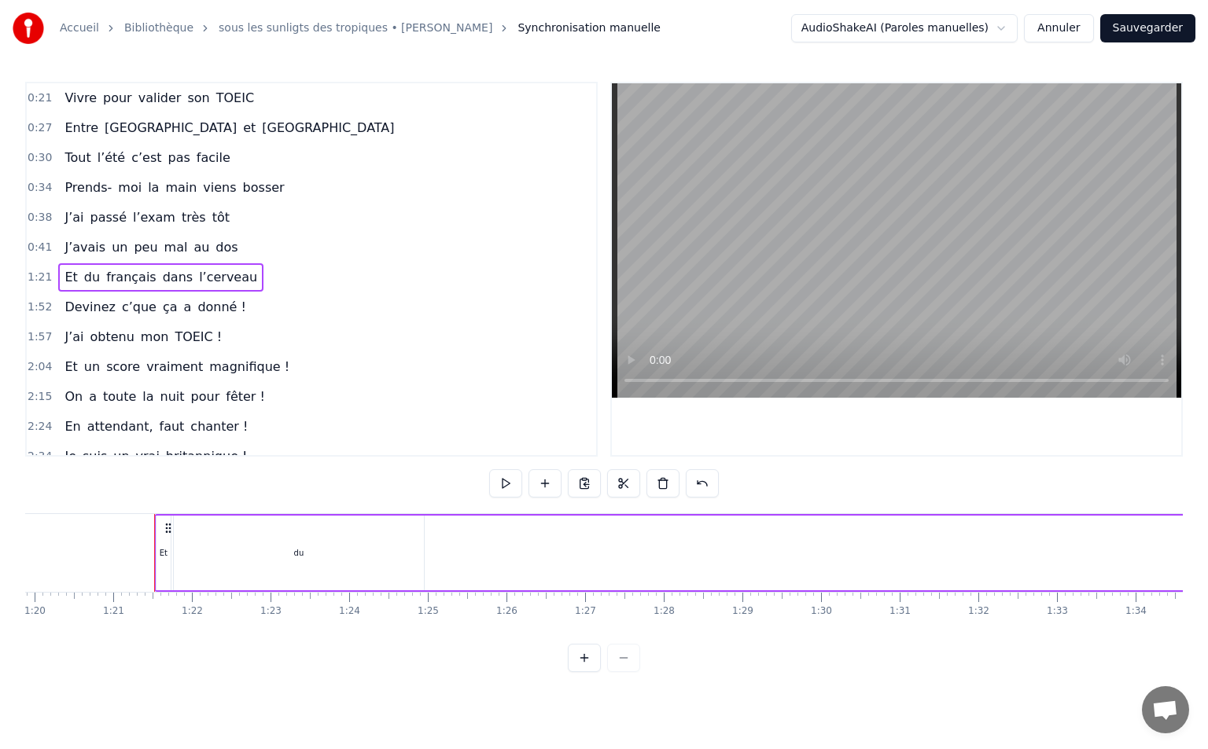
scroll to position [0, 6330]
click at [374, 542] on div "du" at bounding box center [249, 553] width 252 height 75
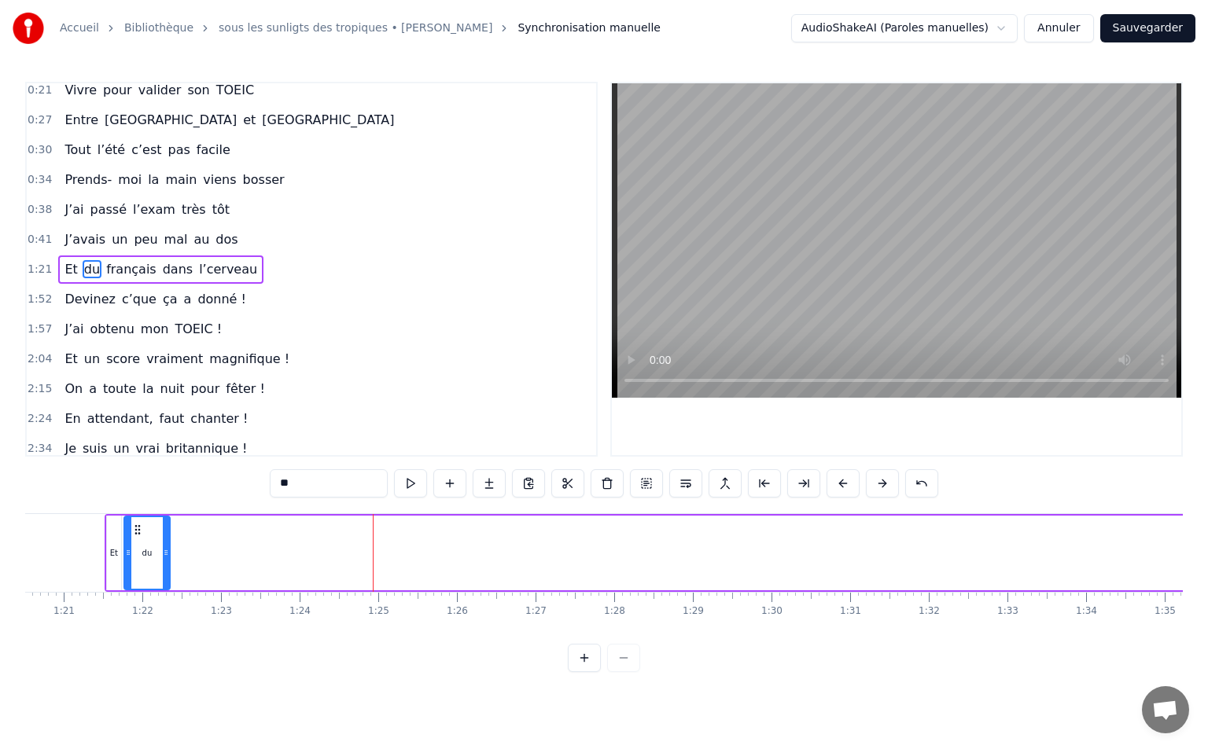
drag, startPoint x: 369, startPoint y: 551, endPoint x: 165, endPoint y: 550, distance: 203.6
click at [164, 550] on icon at bounding box center [166, 552] width 6 height 13
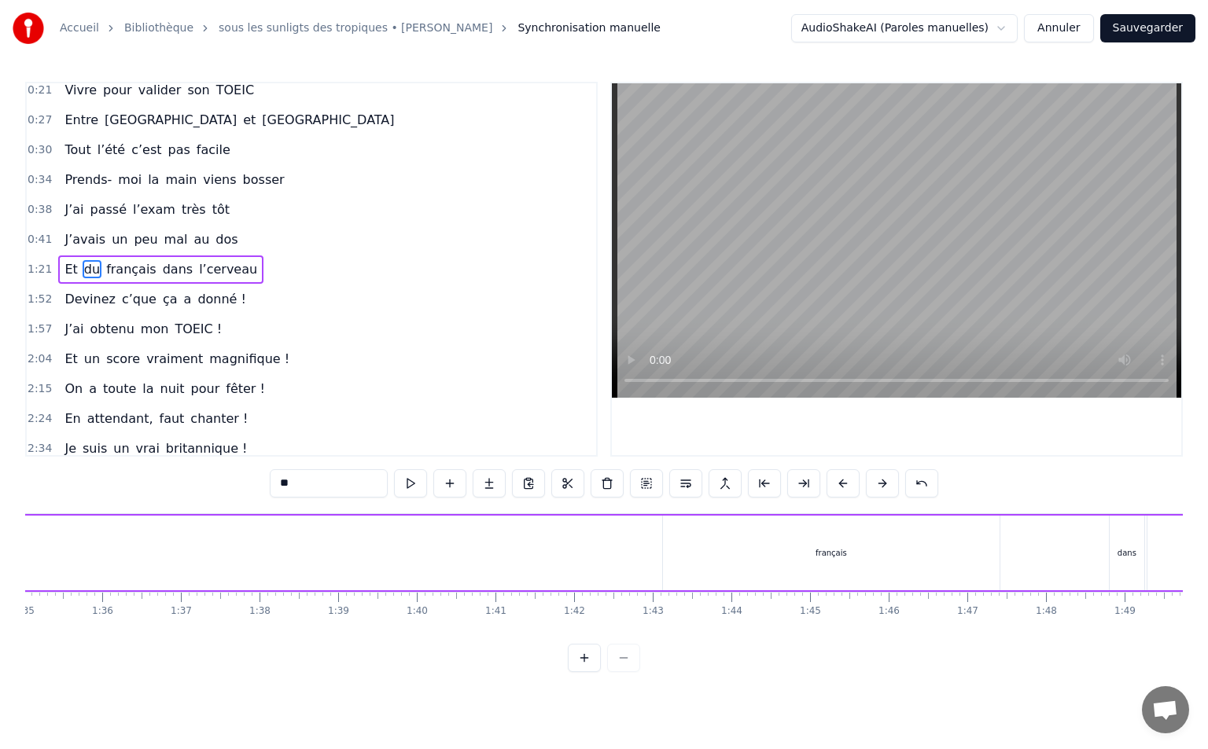
scroll to position [0, 7533]
click at [706, 558] on div "français" at bounding box center [769, 553] width 337 height 75
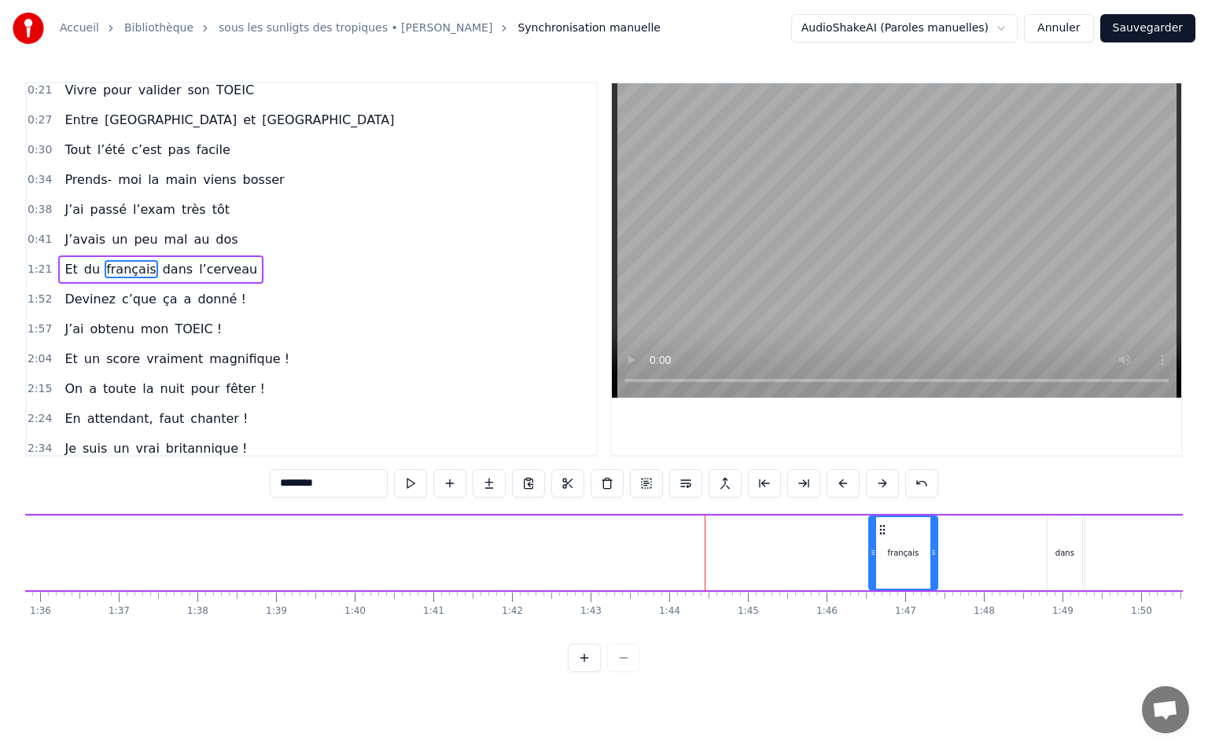
drag, startPoint x: 602, startPoint y: 546, endPoint x: 870, endPoint y: 559, distance: 268.4
click at [870, 559] on div at bounding box center [873, 553] width 6 height 72
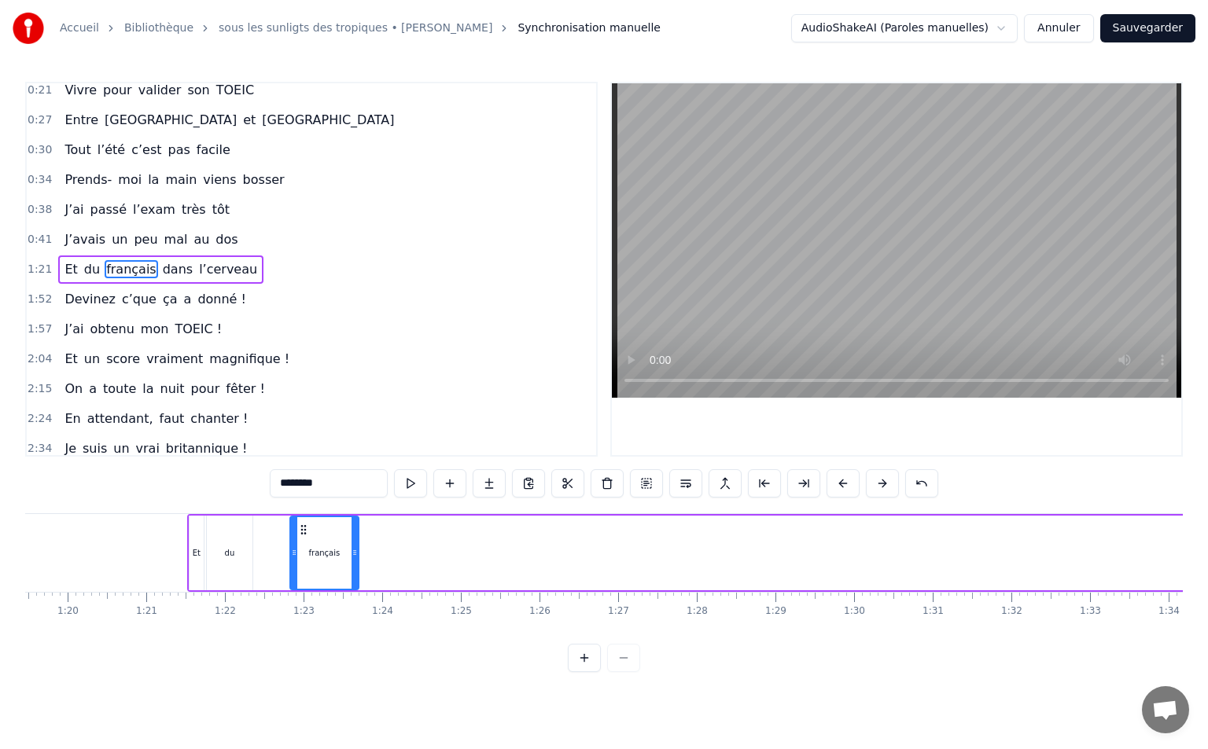
scroll to position [0, 6213]
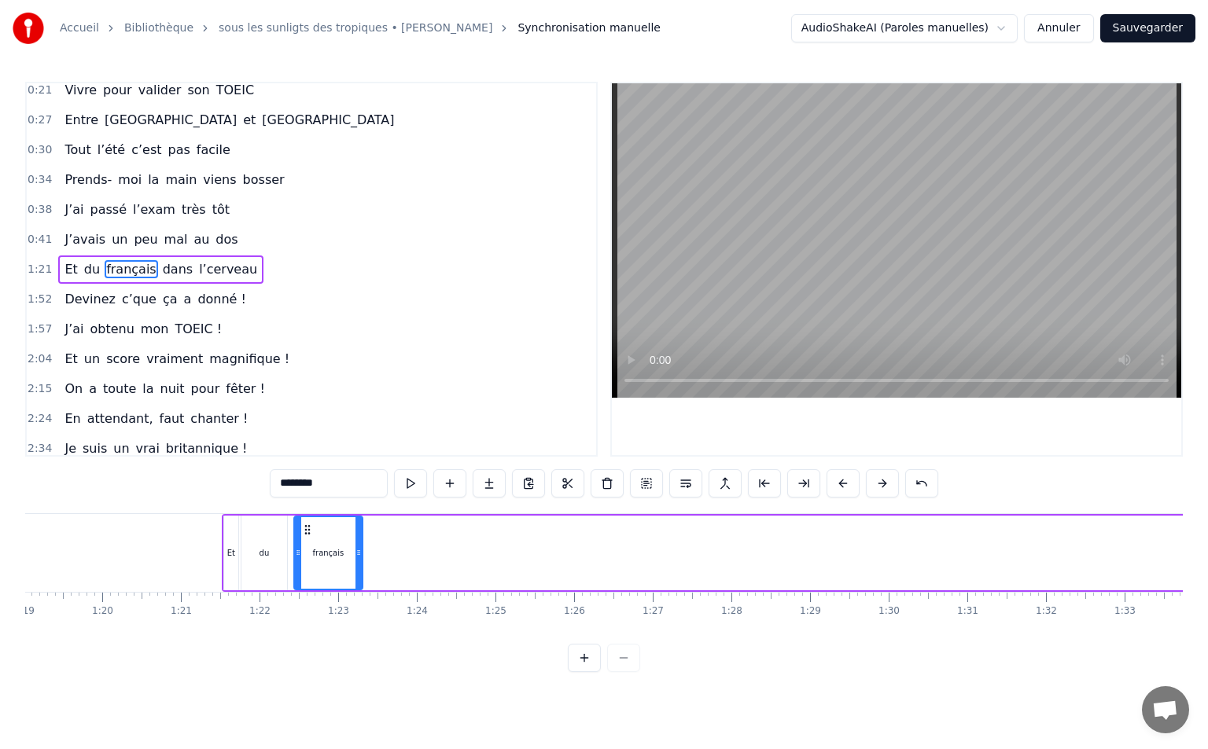
drag, startPoint x: 881, startPoint y: 527, endPoint x: 307, endPoint y: 571, distance: 576.4
click at [307, 571] on div "français" at bounding box center [328, 553] width 67 height 72
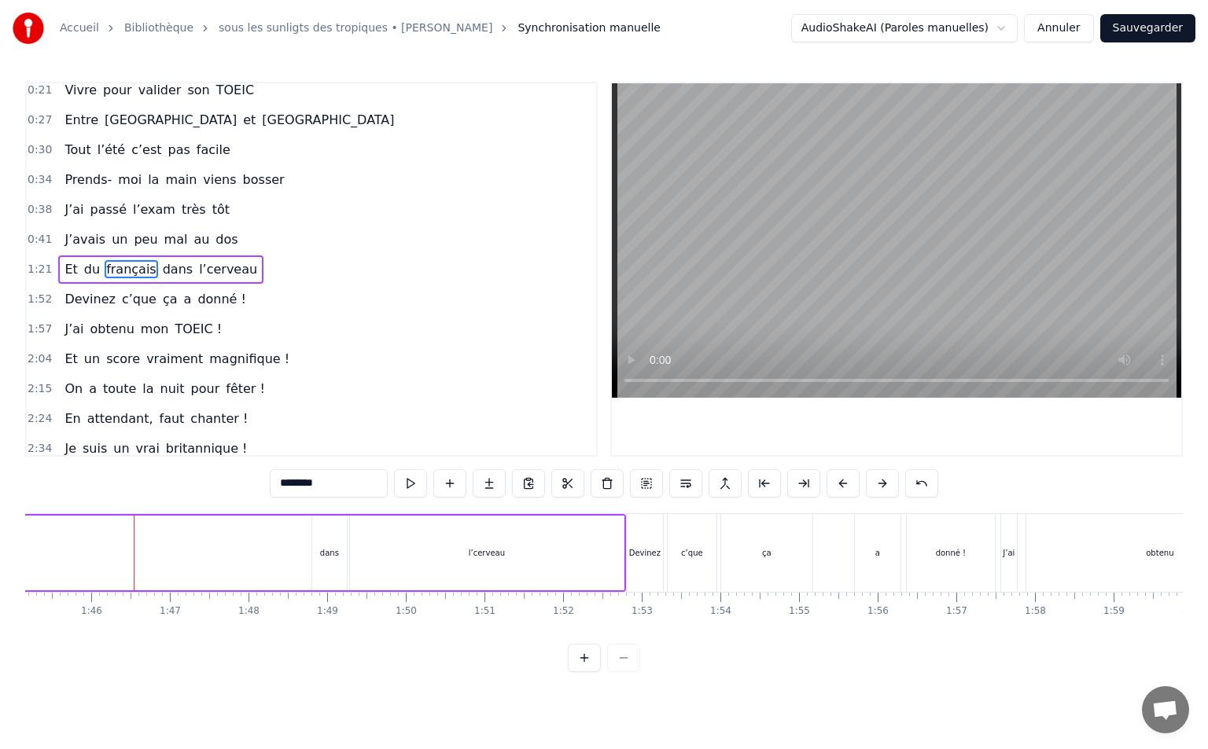
scroll to position [0, 8192]
click at [399, 554] on div "dans" at bounding box center [404, 553] width 19 height 12
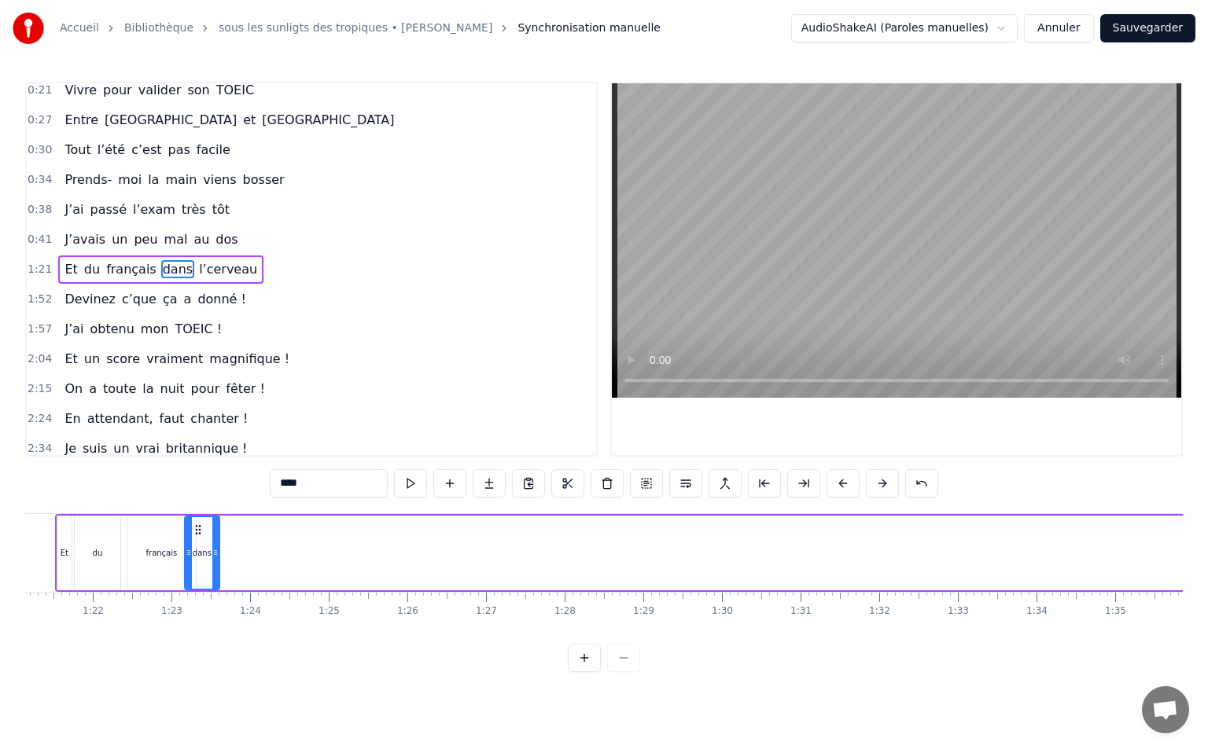
scroll to position [0, 6327]
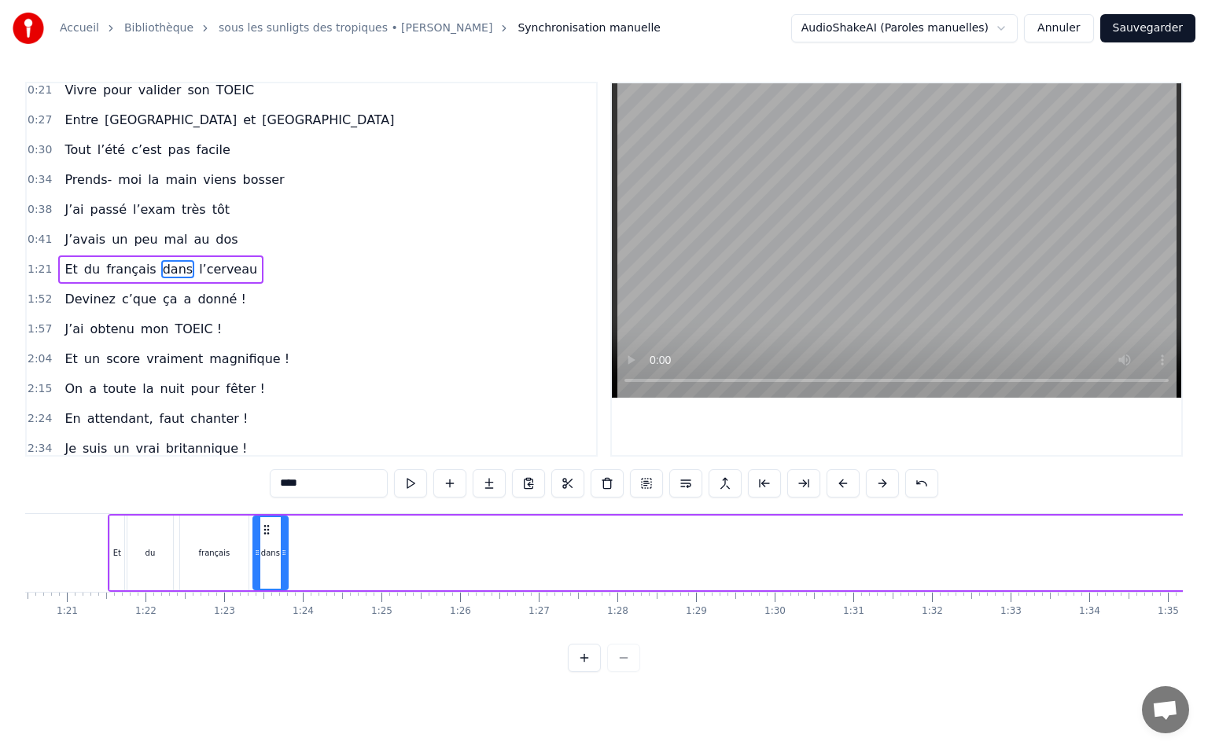
drag, startPoint x: 399, startPoint y: 531, endPoint x: 333, endPoint y: 544, distance: 67.4
click at [280, 555] on div "dans" at bounding box center [270, 553] width 33 height 72
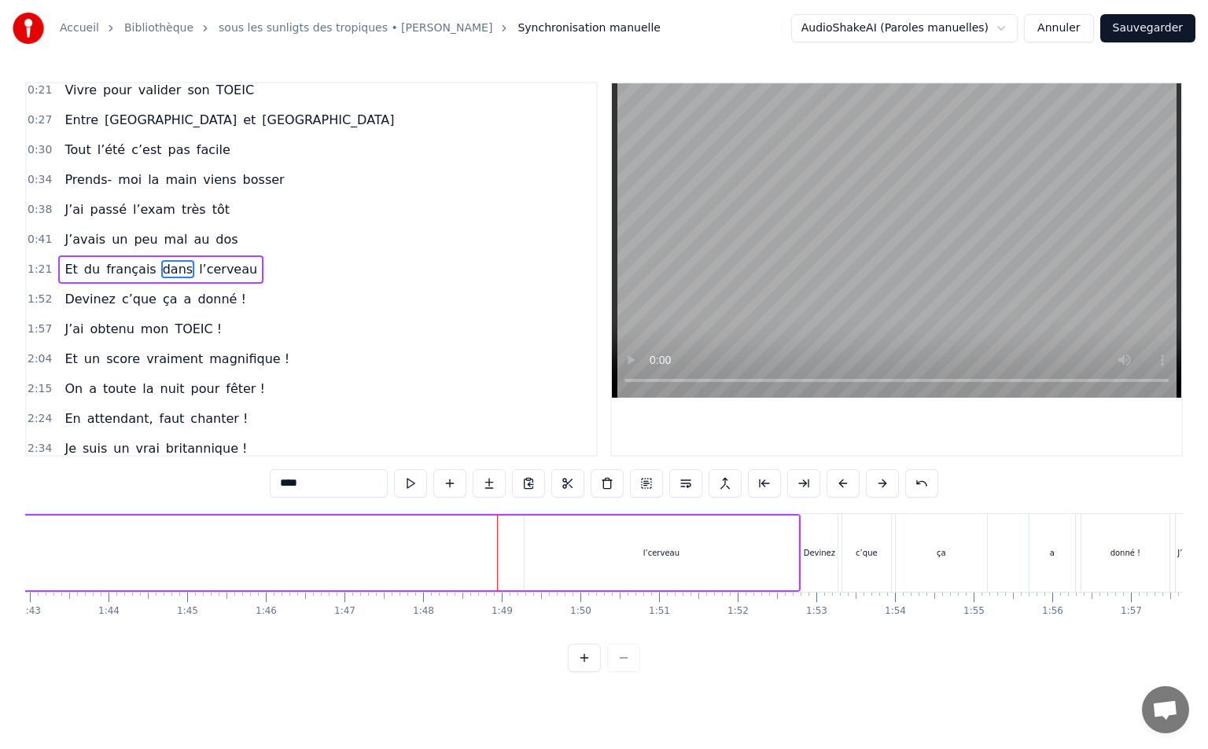
scroll to position [0, 8130]
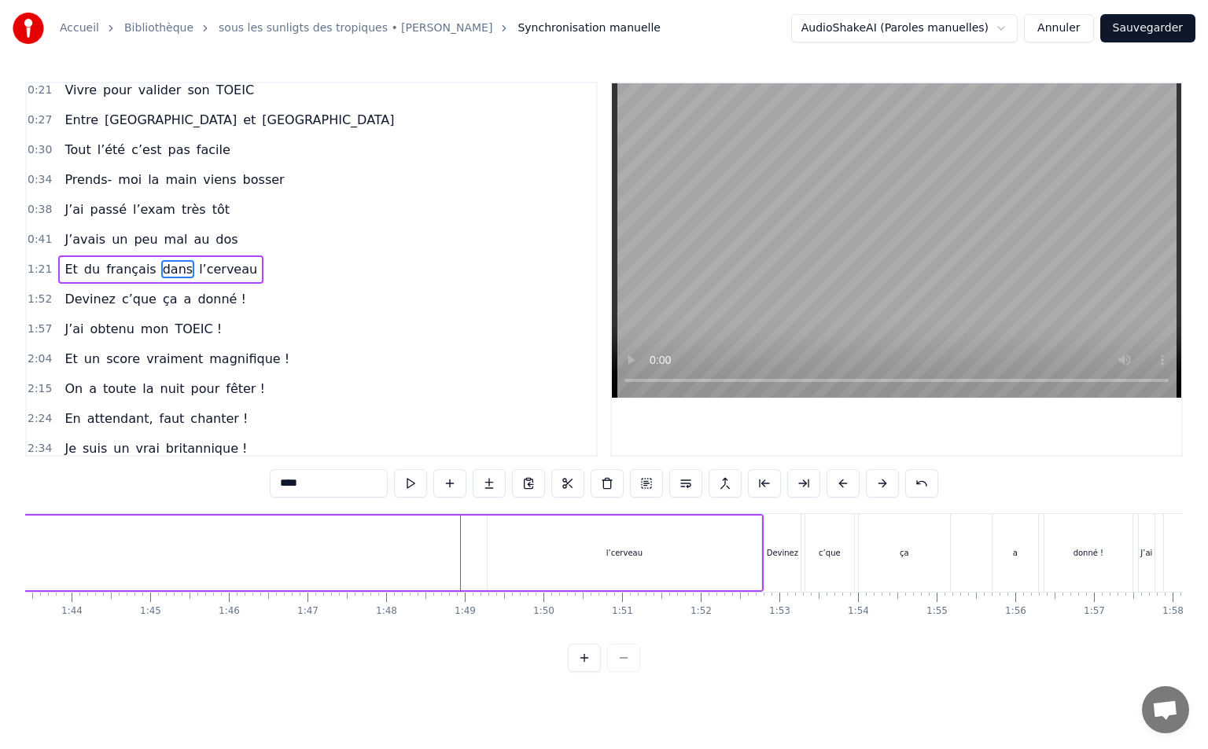
click at [633, 582] on div "l’cerveau" at bounding box center [624, 553] width 274 height 75
type input "*********"
drag, startPoint x: 490, startPoint y: 548, endPoint x: 668, endPoint y: 572, distance: 180.0
click at [668, 572] on div at bounding box center [670, 553] width 6 height 72
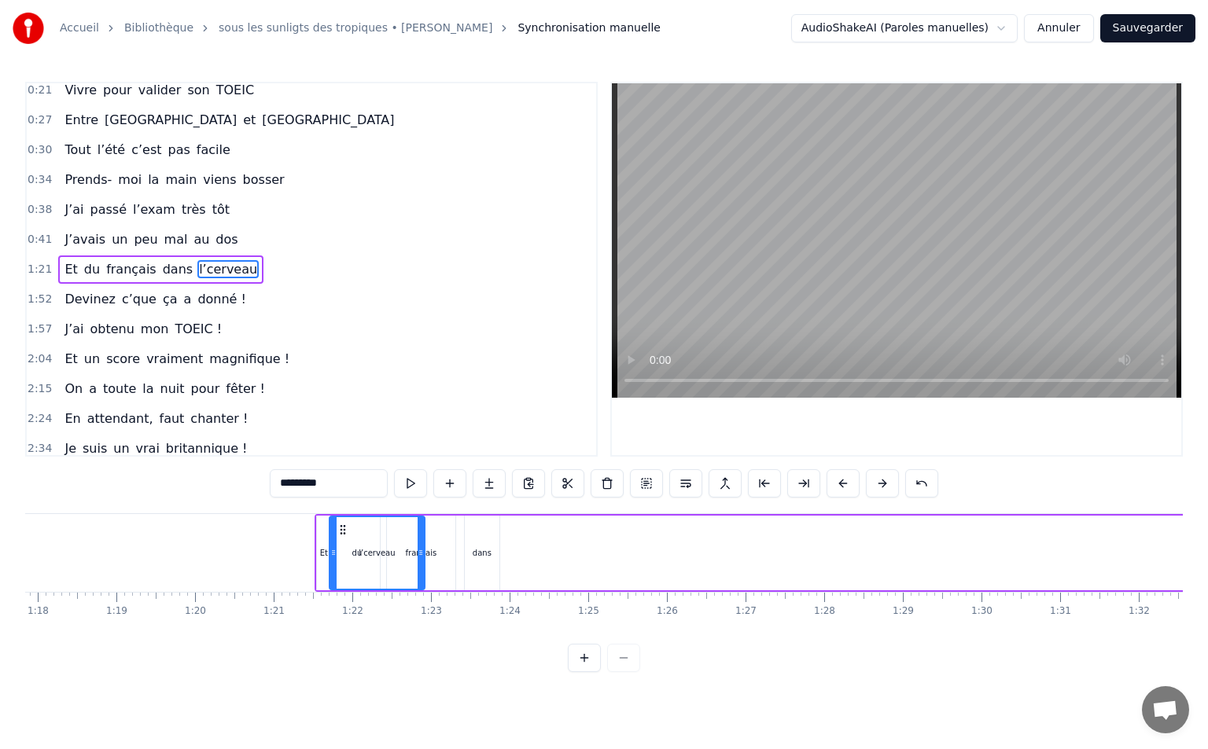
scroll to position [0, 6116]
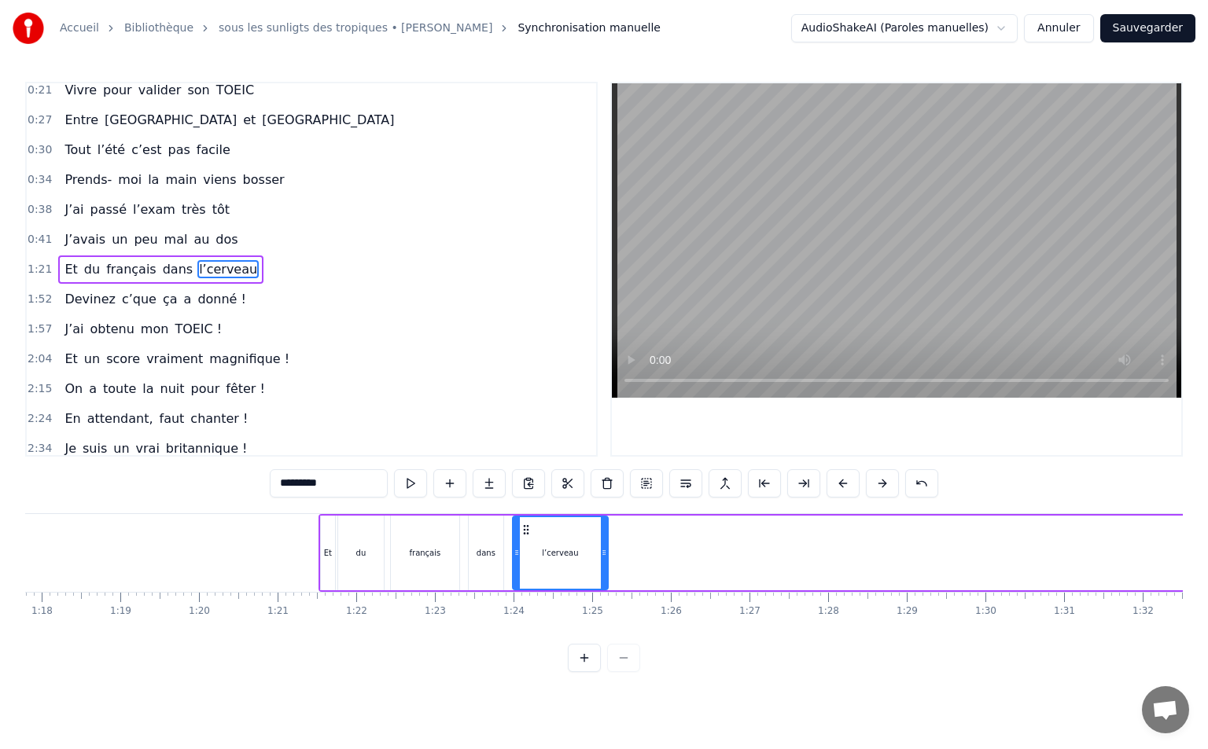
drag, startPoint x: 679, startPoint y: 528, endPoint x: 534, endPoint y: 546, distance: 146.6
click at [534, 546] on div "l’cerveau" at bounding box center [560, 553] width 94 height 72
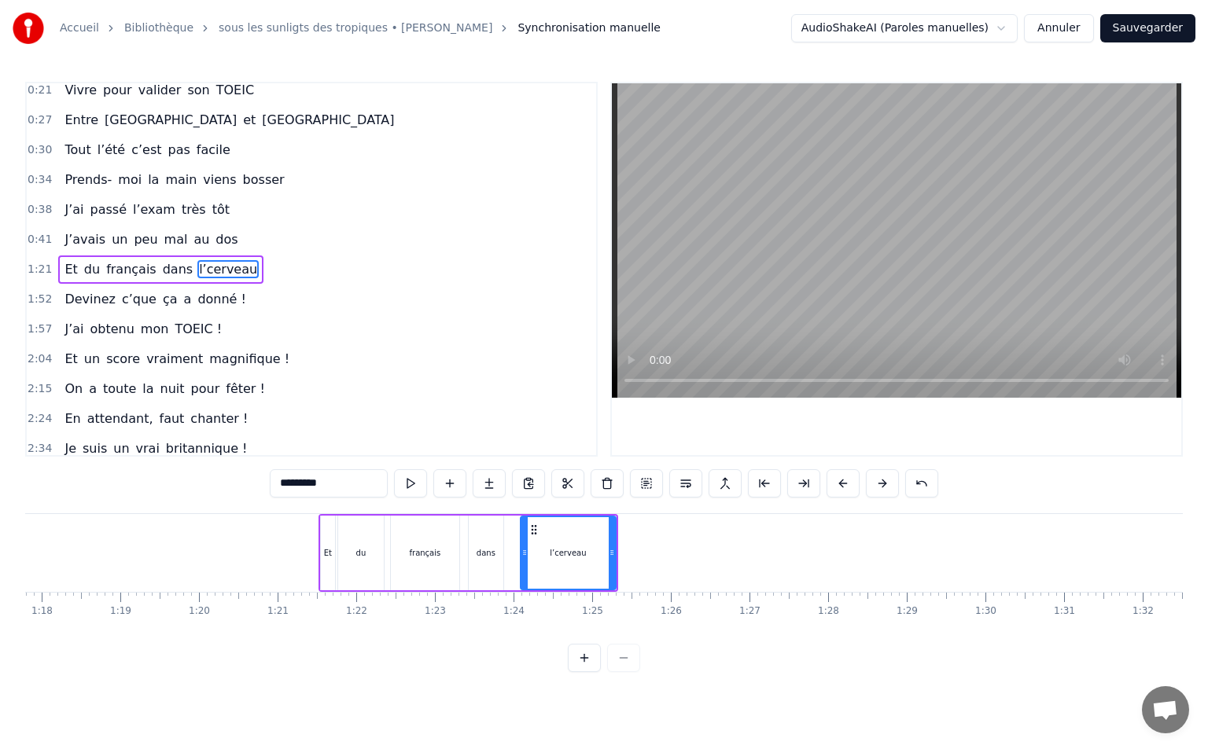
click at [37, 272] on span "1:21" at bounding box center [40, 270] width 24 height 16
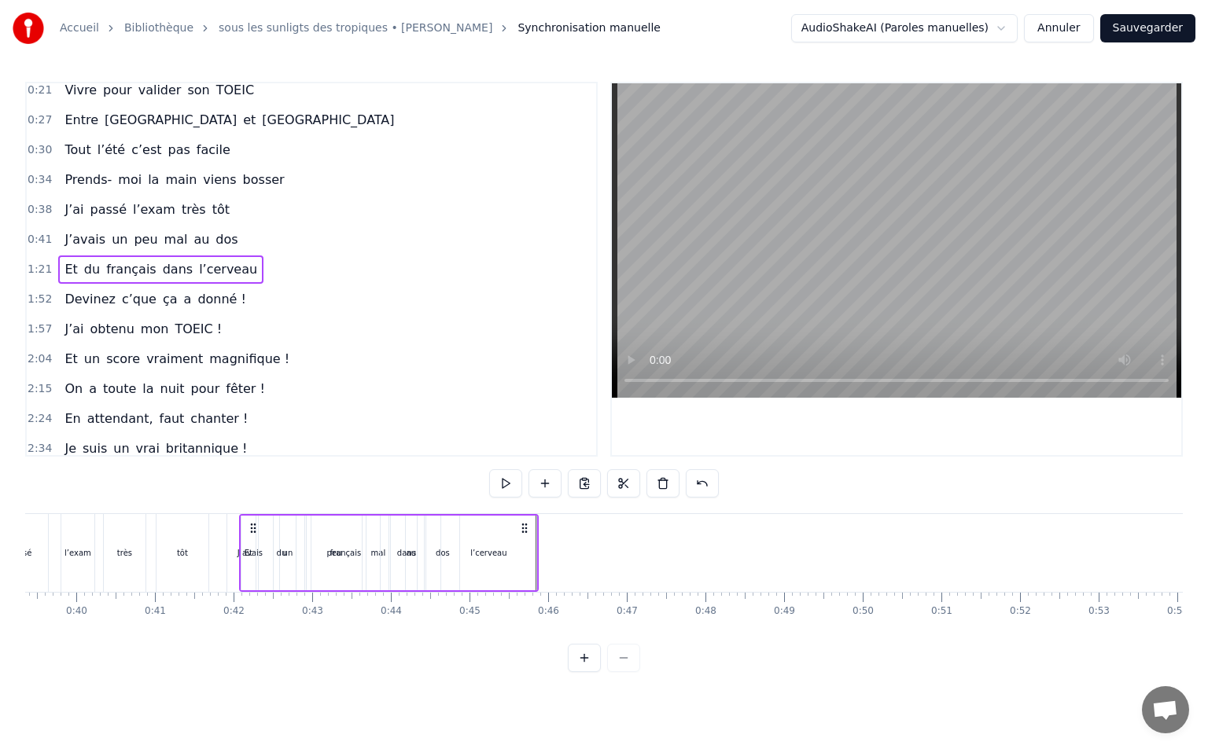
scroll to position [0, 3088]
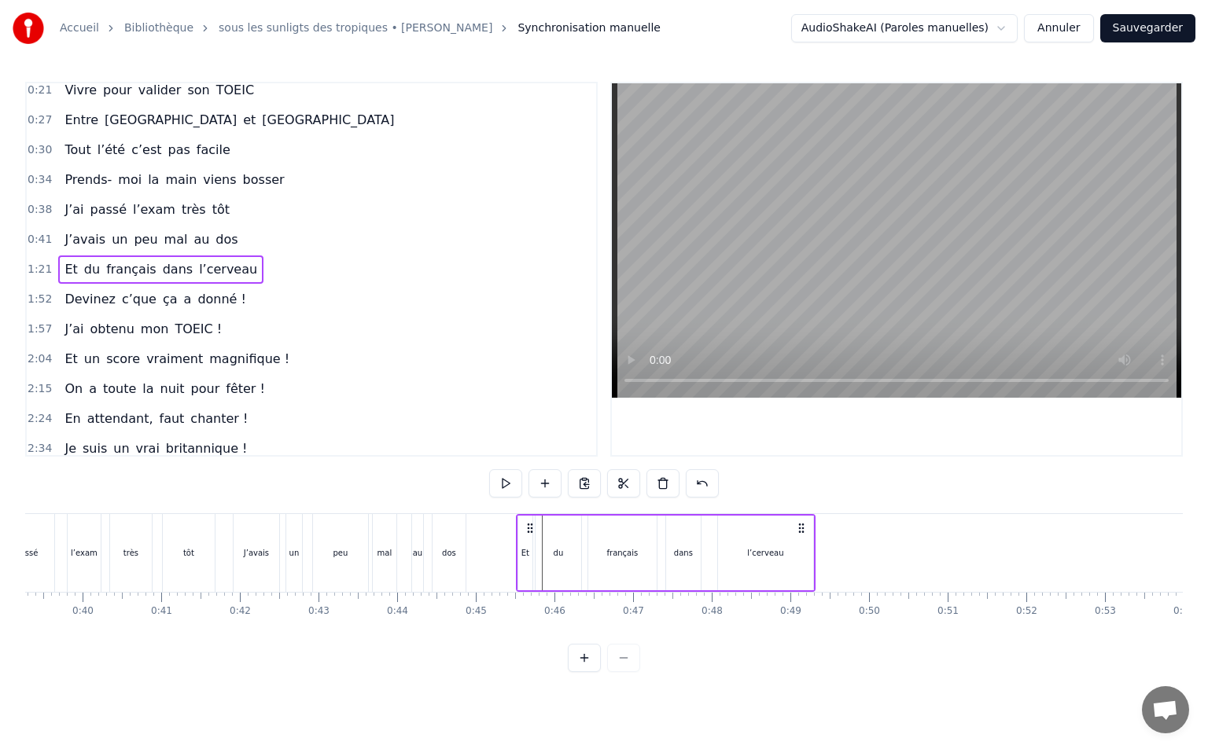
drag, startPoint x: 330, startPoint y: 529, endPoint x: 528, endPoint y: 585, distance: 205.1
click at [528, 585] on div "Et du français dans l’cerveau" at bounding box center [666, 553] width 300 height 78
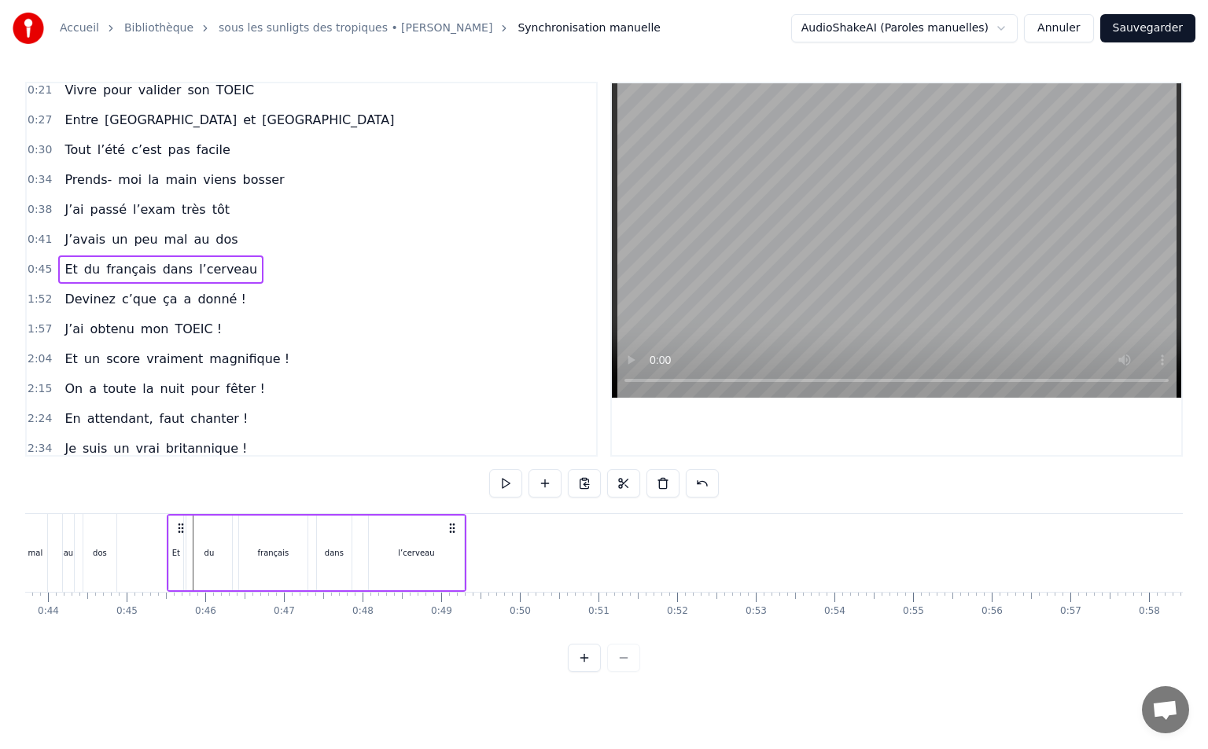
scroll to position [0, 3648]
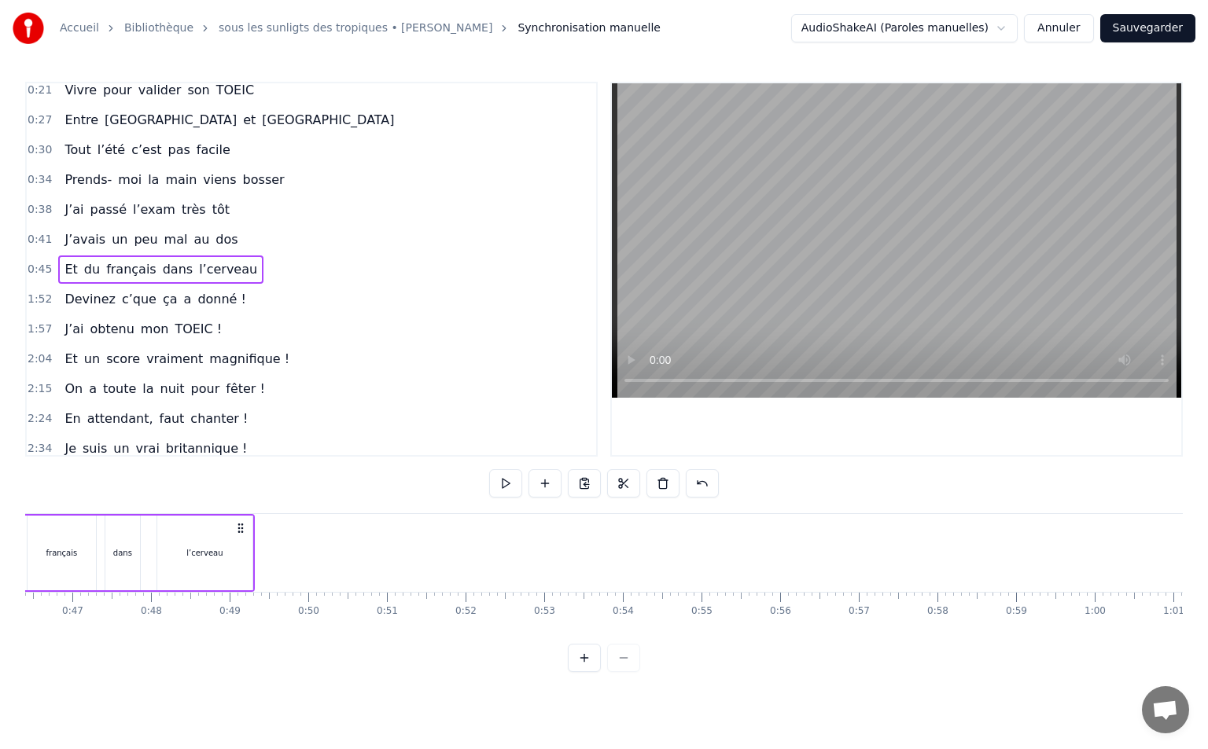
click at [34, 295] on span "1:52" at bounding box center [40, 300] width 24 height 16
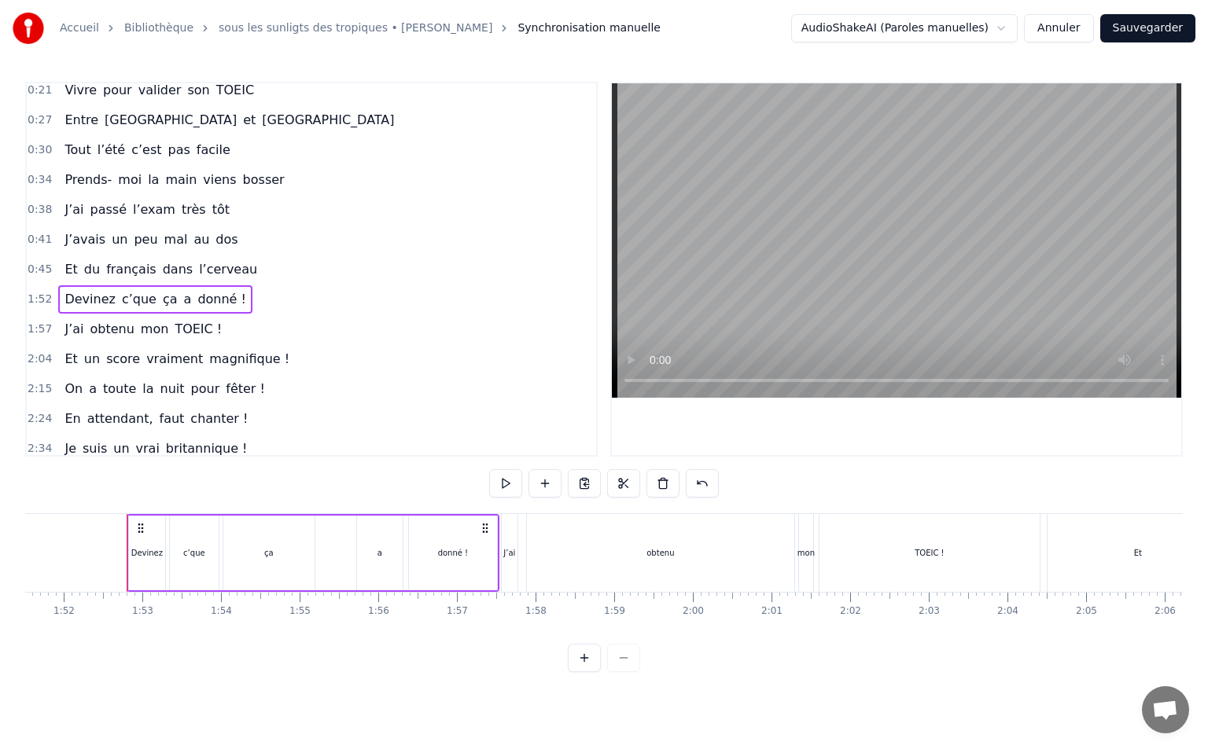
scroll to position [0, 8789]
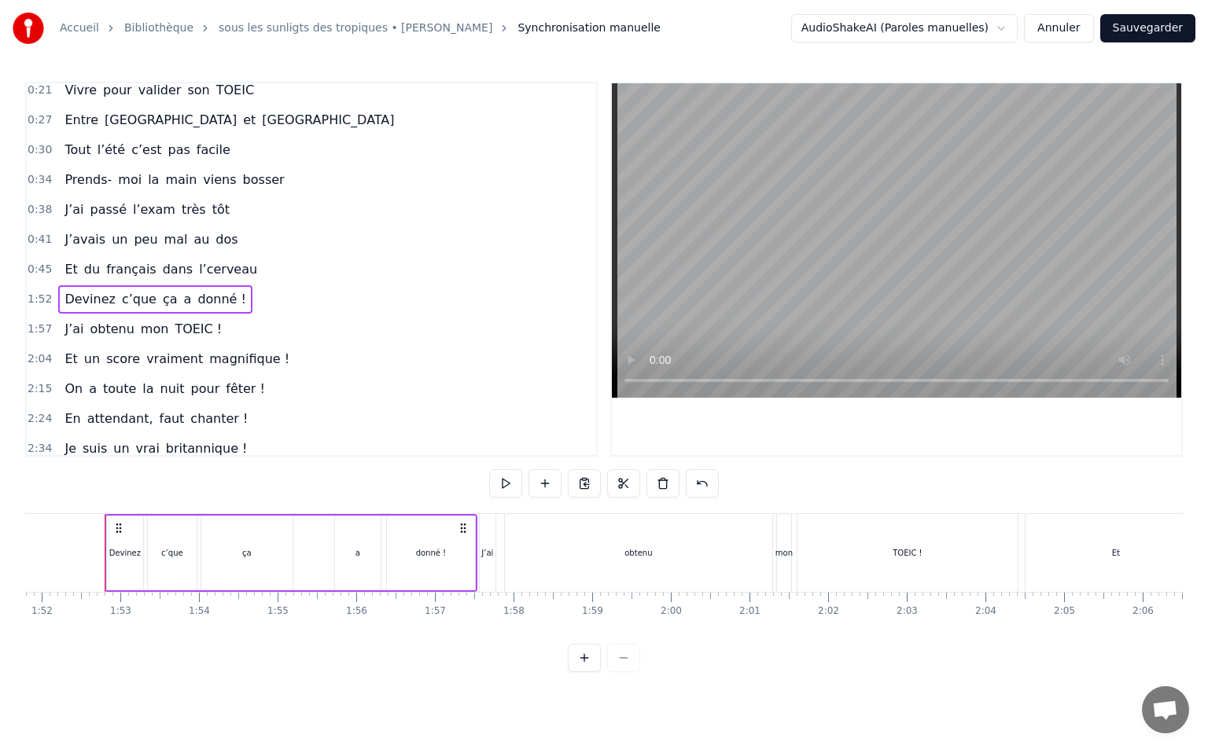
click at [243, 553] on div "ça" at bounding box center [246, 553] width 9 height 12
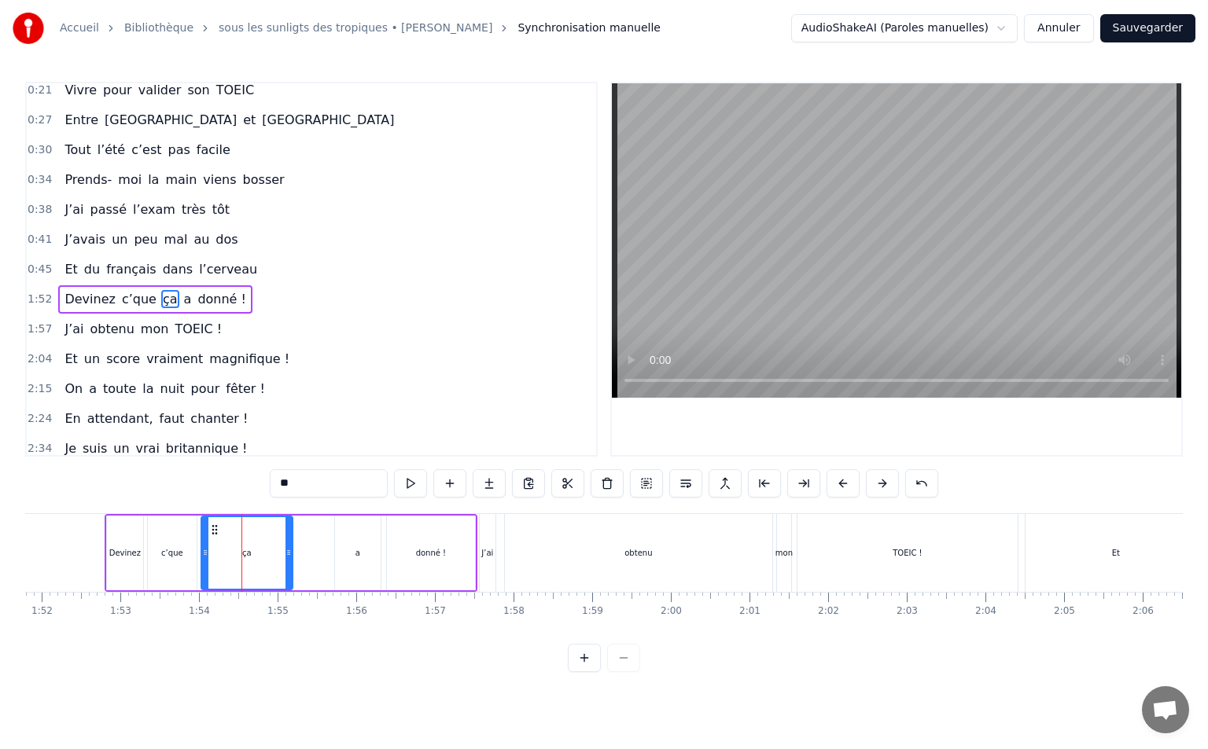
scroll to position [38, 0]
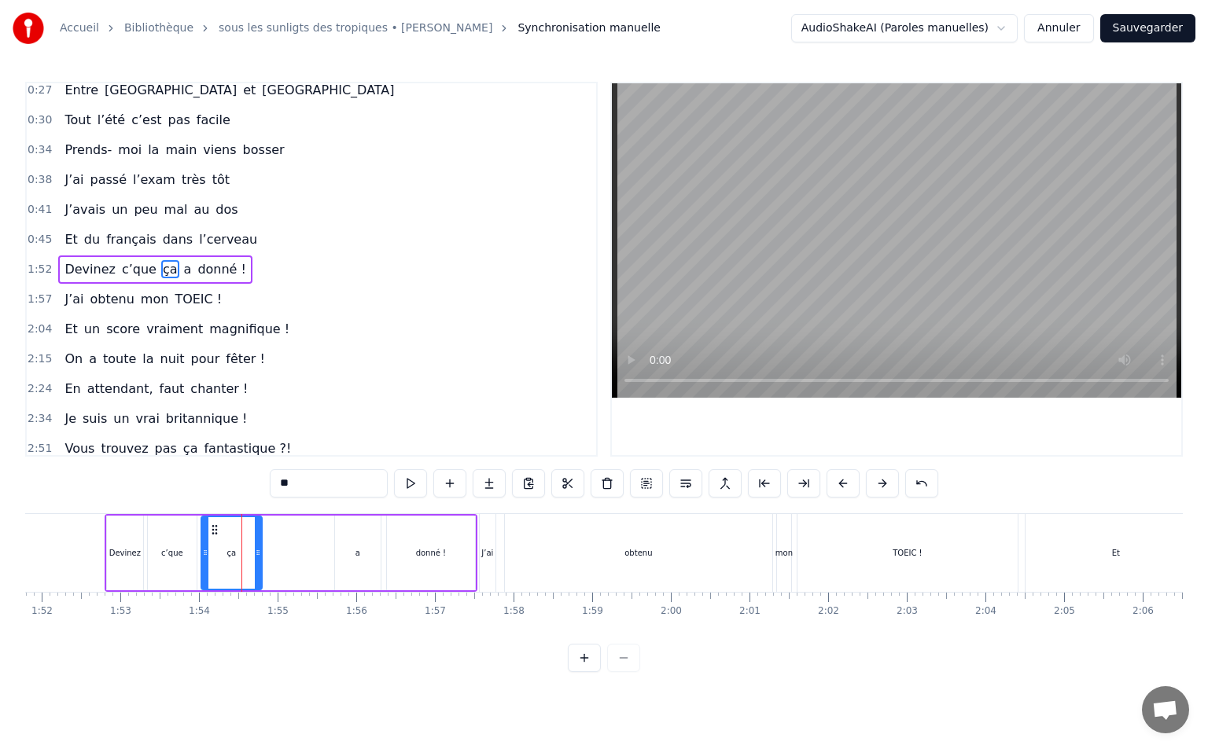
drag, startPoint x: 288, startPoint y: 550, endPoint x: 258, endPoint y: 561, distance: 31.8
click at [258, 561] on div at bounding box center [258, 553] width 6 height 72
click at [340, 557] on div "a" at bounding box center [358, 553] width 46 height 75
drag, startPoint x: 351, startPoint y: 524, endPoint x: 302, endPoint y: 542, distance: 52.7
click at [287, 548] on div "a" at bounding box center [292, 553] width 44 height 72
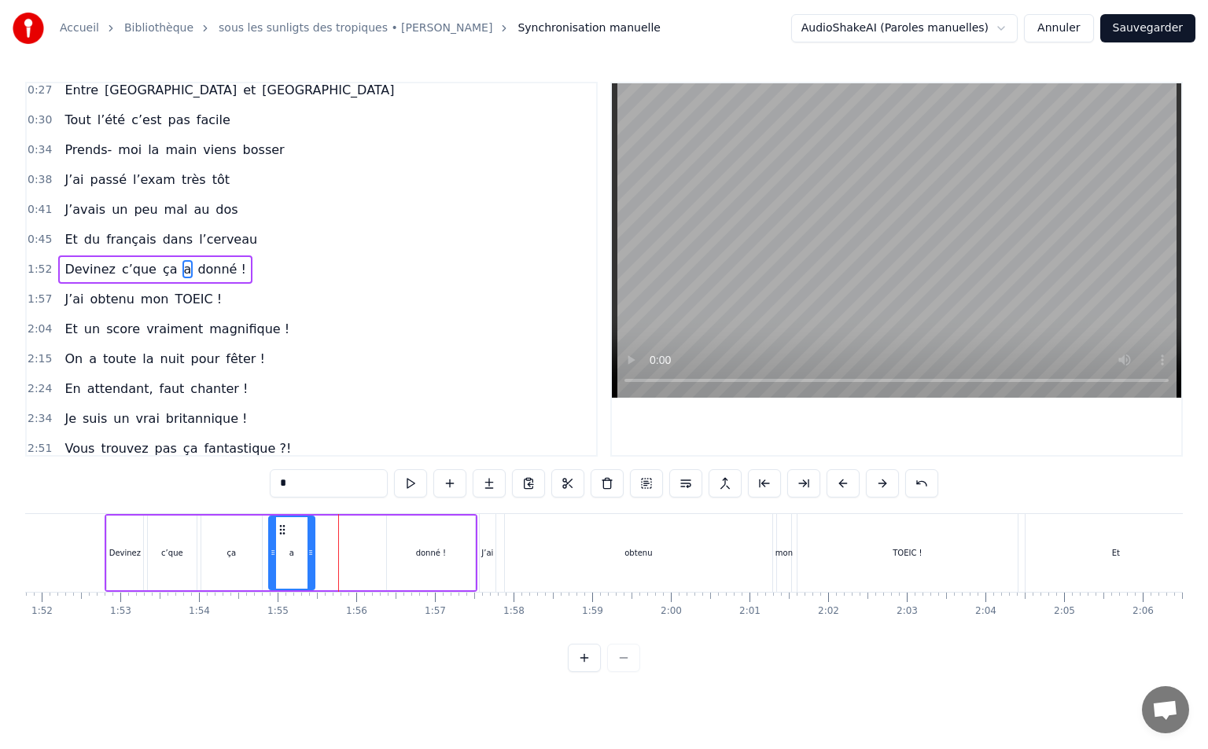
click at [408, 542] on div "donné !" at bounding box center [431, 553] width 88 height 75
type input "*******"
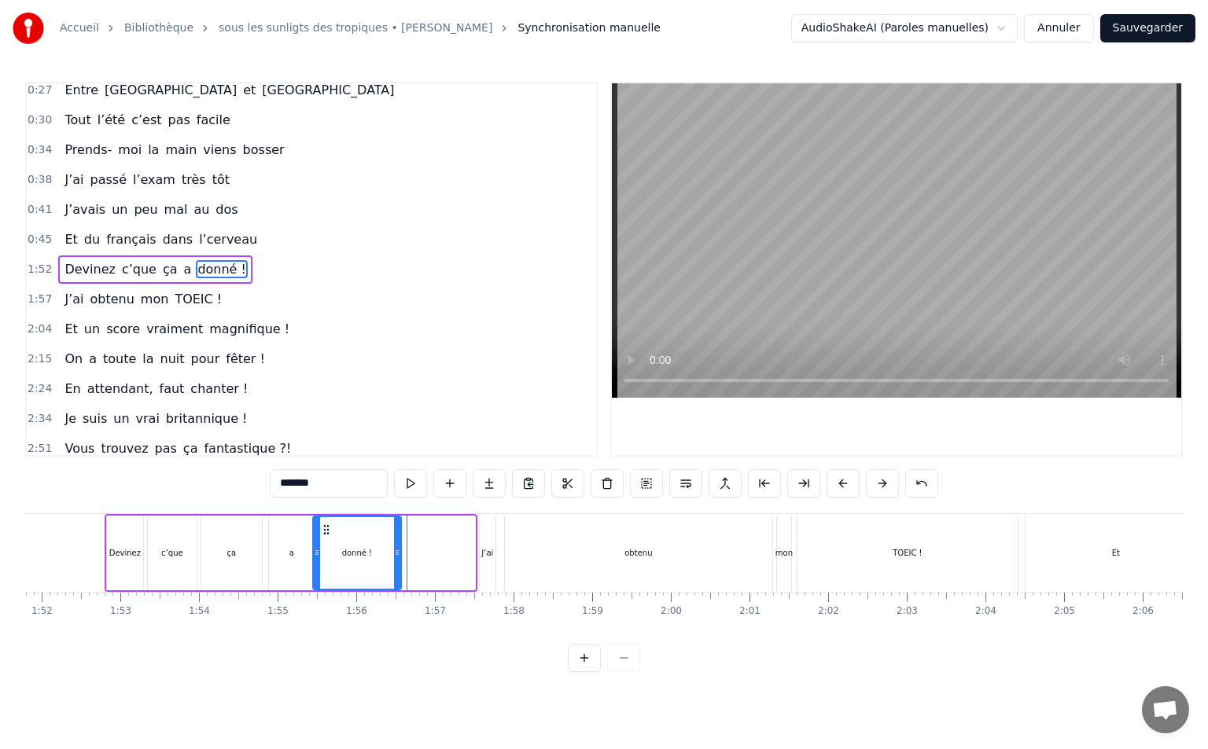
drag, startPoint x: 399, startPoint y: 529, endPoint x: 337, endPoint y: 547, distance: 64.7
click at [326, 535] on icon at bounding box center [326, 530] width 13 height 13
click at [35, 261] on div "1:52 Devinez c’que ça a donné !" at bounding box center [311, 270] width 569 height 30
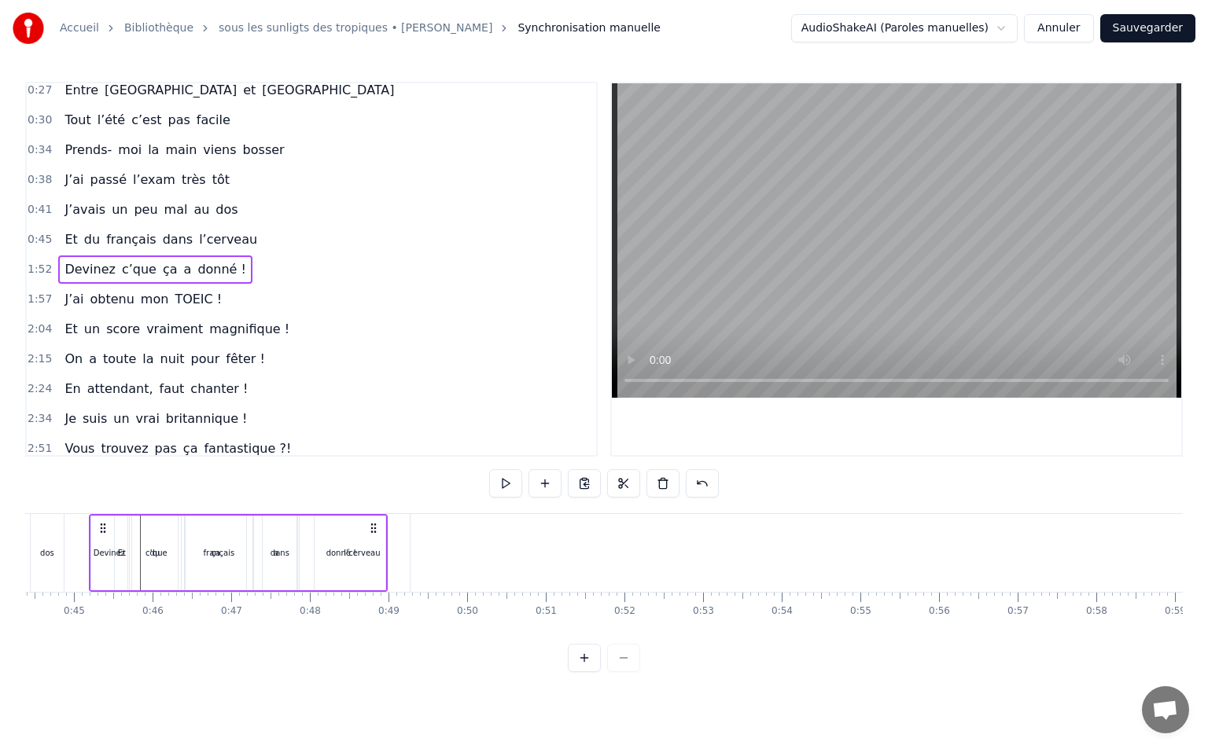
scroll to position [0, 3434]
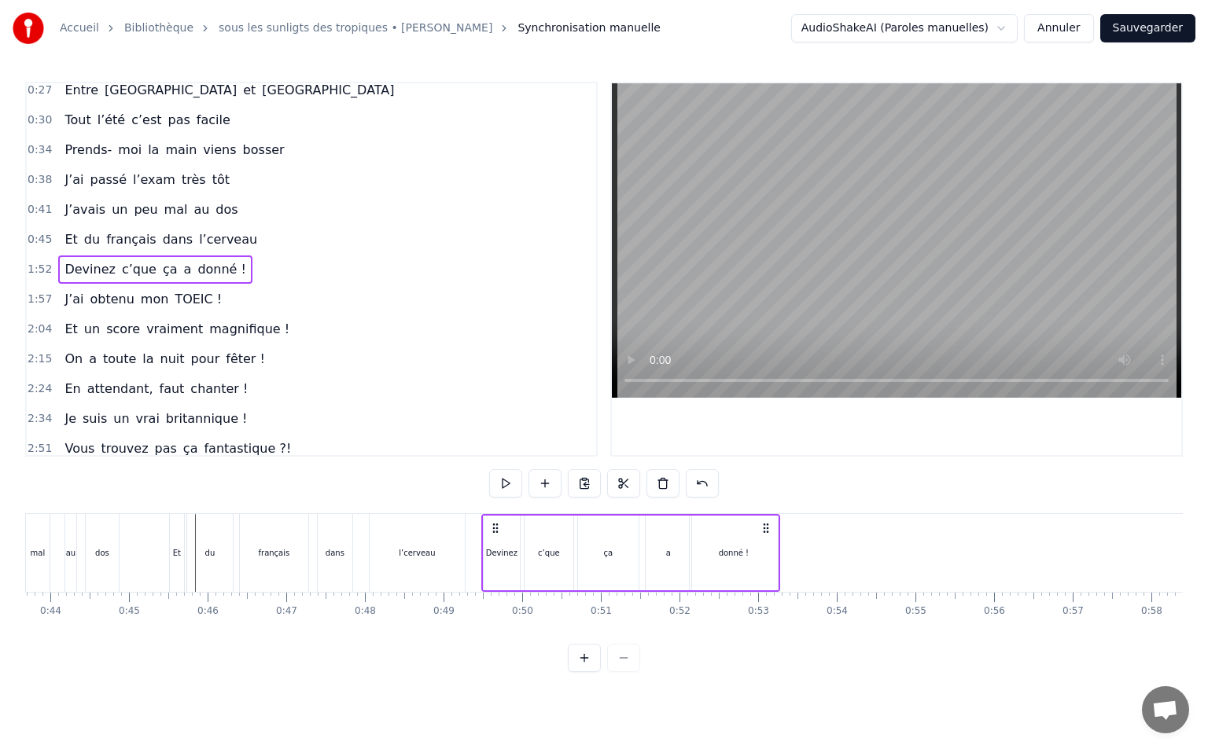
drag, startPoint x: 118, startPoint y: 528, endPoint x: 495, endPoint y: 618, distance: 387.3
click at [495, 618] on div "Vivre pour valider son TOEIC Entre [GEOGRAPHIC_DATA] et [GEOGRAPHIC_DATA] Tout …" at bounding box center [603, 572] width 1157 height 118
click at [41, 304] on span "1:57" at bounding box center [40, 300] width 24 height 16
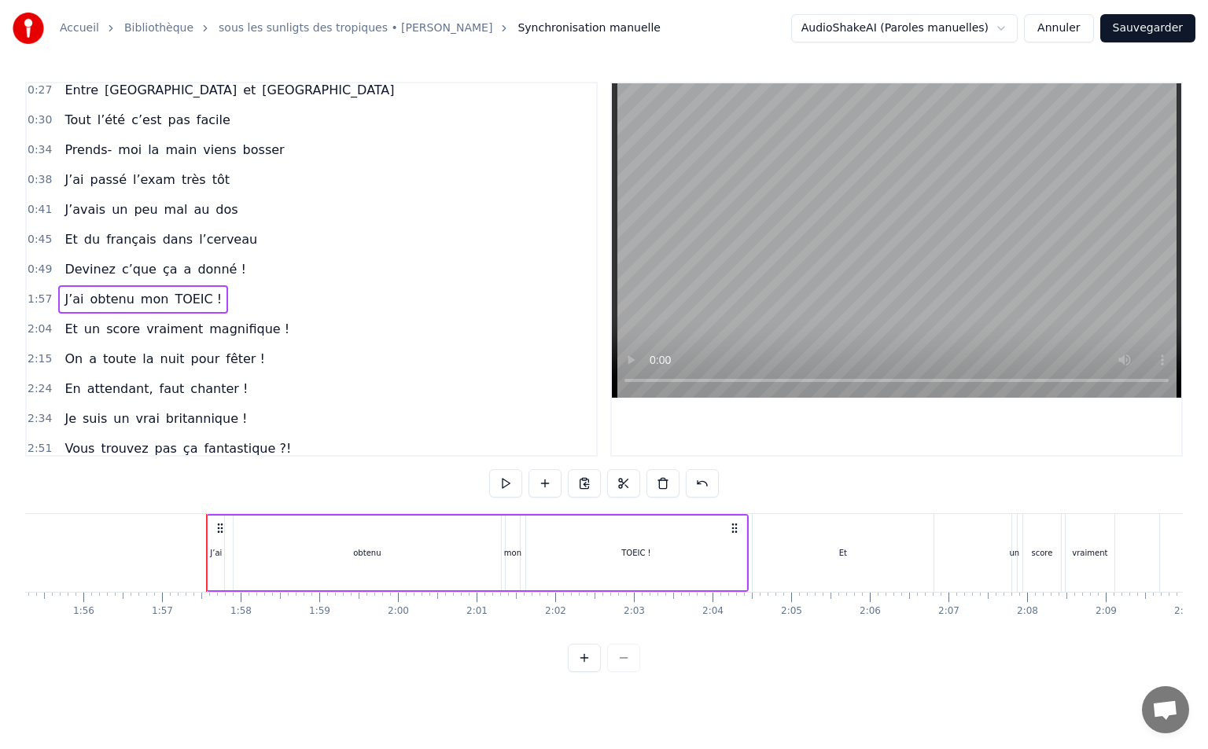
scroll to position [0, 9163]
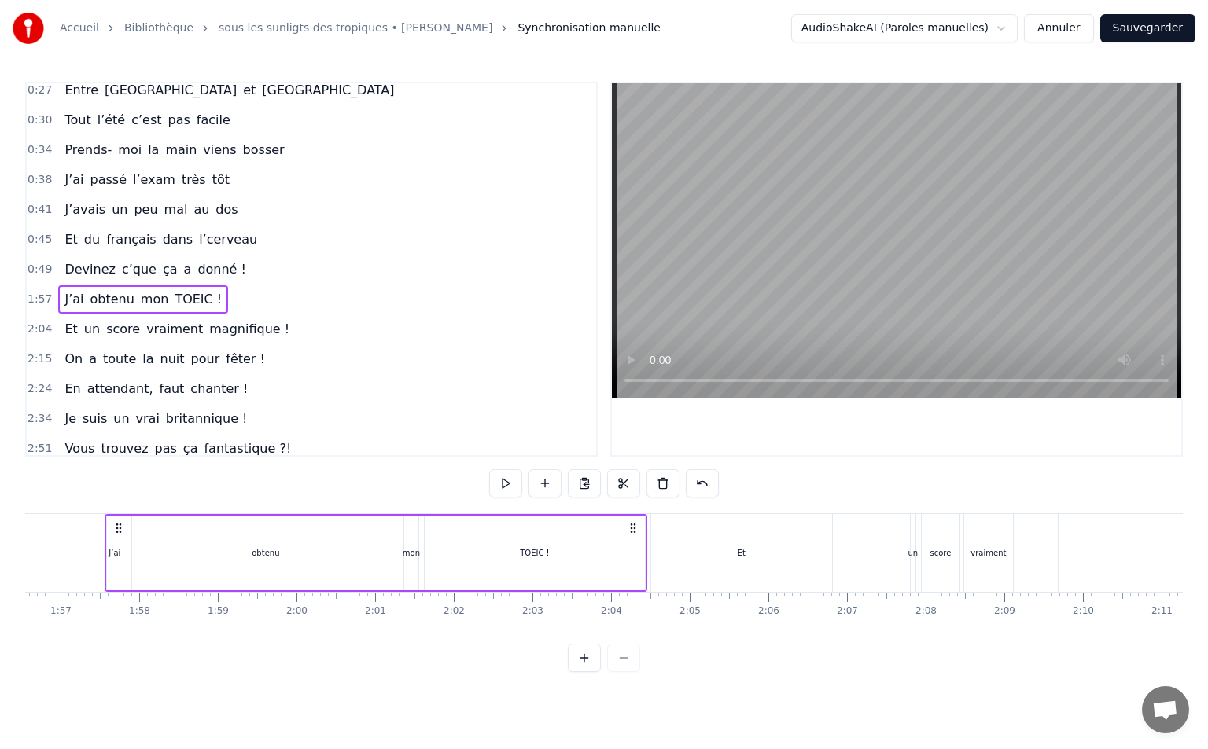
click at [381, 554] on div "obtenu" at bounding box center [265, 553] width 267 height 75
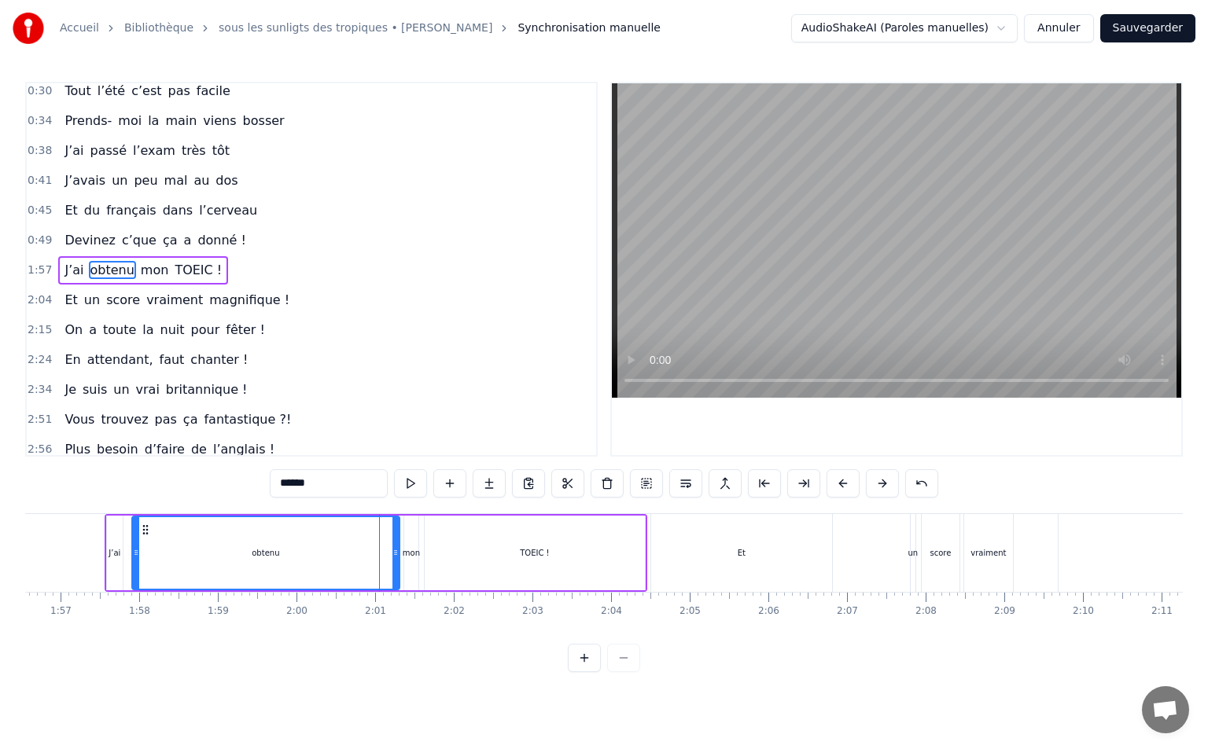
scroll to position [68, 0]
drag, startPoint x: 396, startPoint y: 553, endPoint x: 253, endPoint y: 546, distance: 143.3
click at [200, 551] on icon at bounding box center [196, 552] width 6 height 13
click at [438, 553] on div "TOEIC !" at bounding box center [535, 553] width 220 height 75
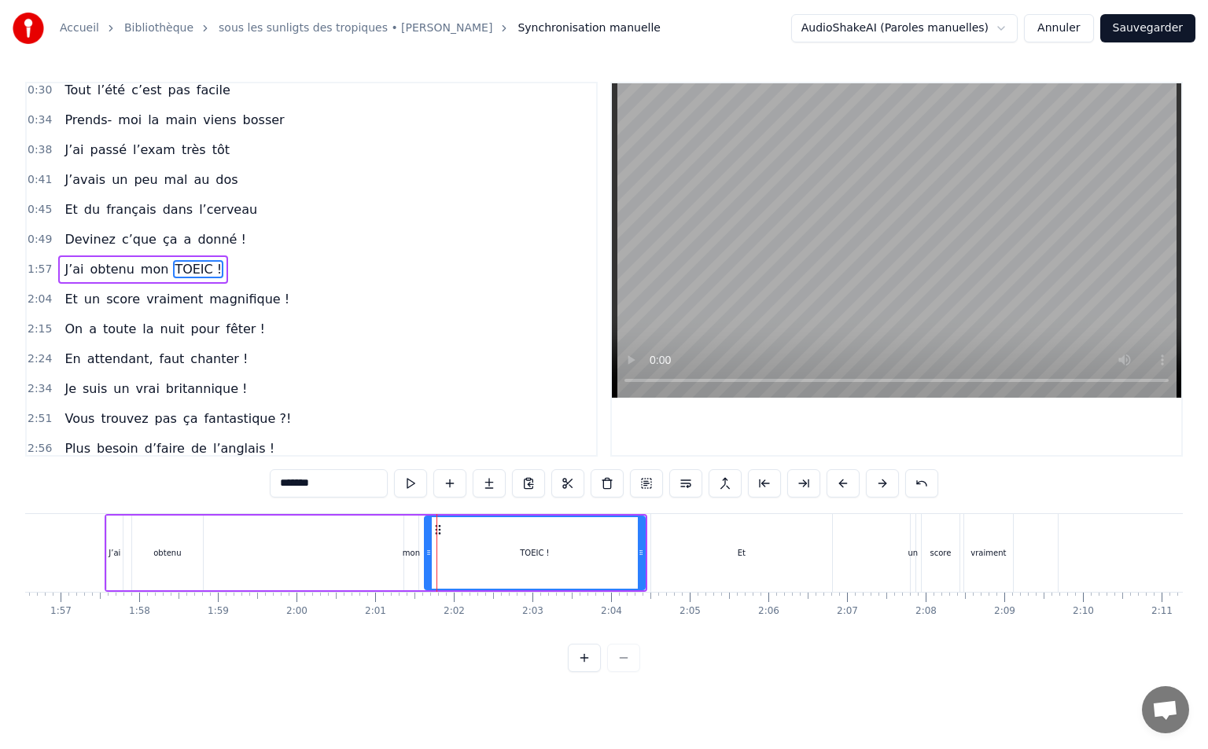
click at [408, 550] on div "mon" at bounding box center [411, 553] width 17 height 12
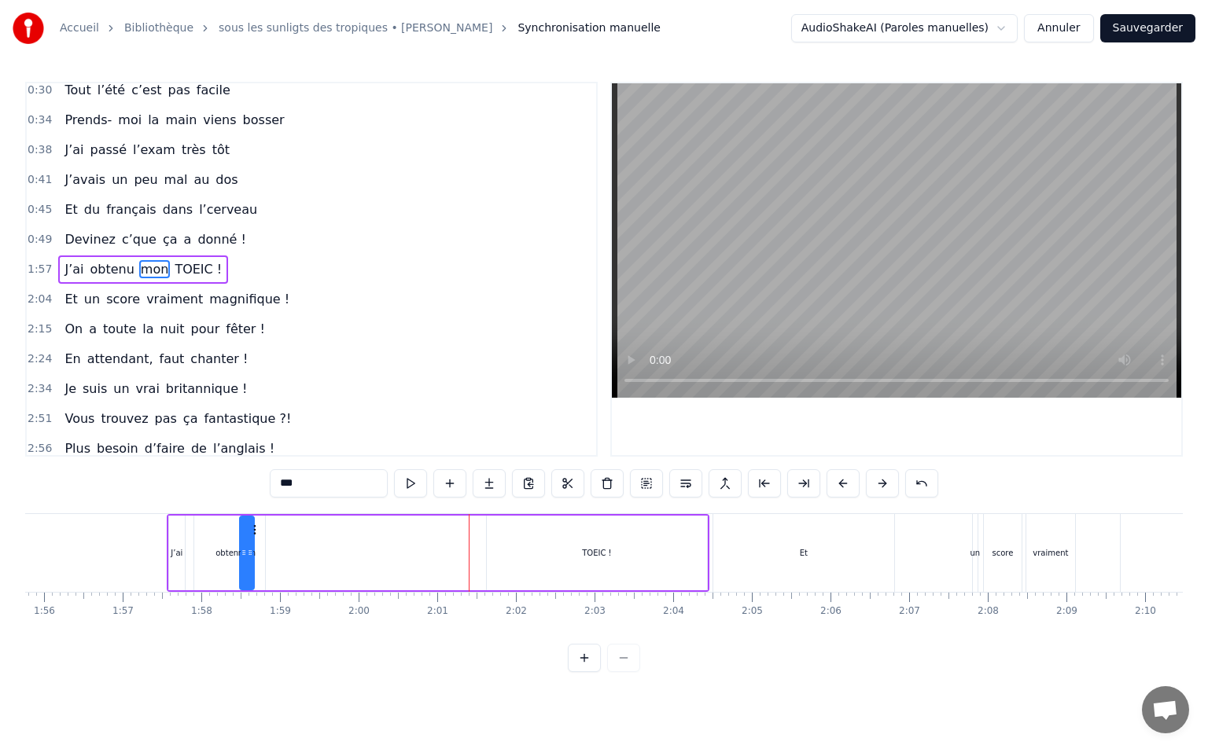
scroll to position [0, 9101]
drag, startPoint x: 418, startPoint y: 528, endPoint x: 289, endPoint y: 546, distance: 130.2
click at [285, 546] on div "mon" at bounding box center [278, 553] width 13 height 72
click at [612, 568] on div "TOEIC !" at bounding box center [597, 553] width 220 height 75
type input "*******"
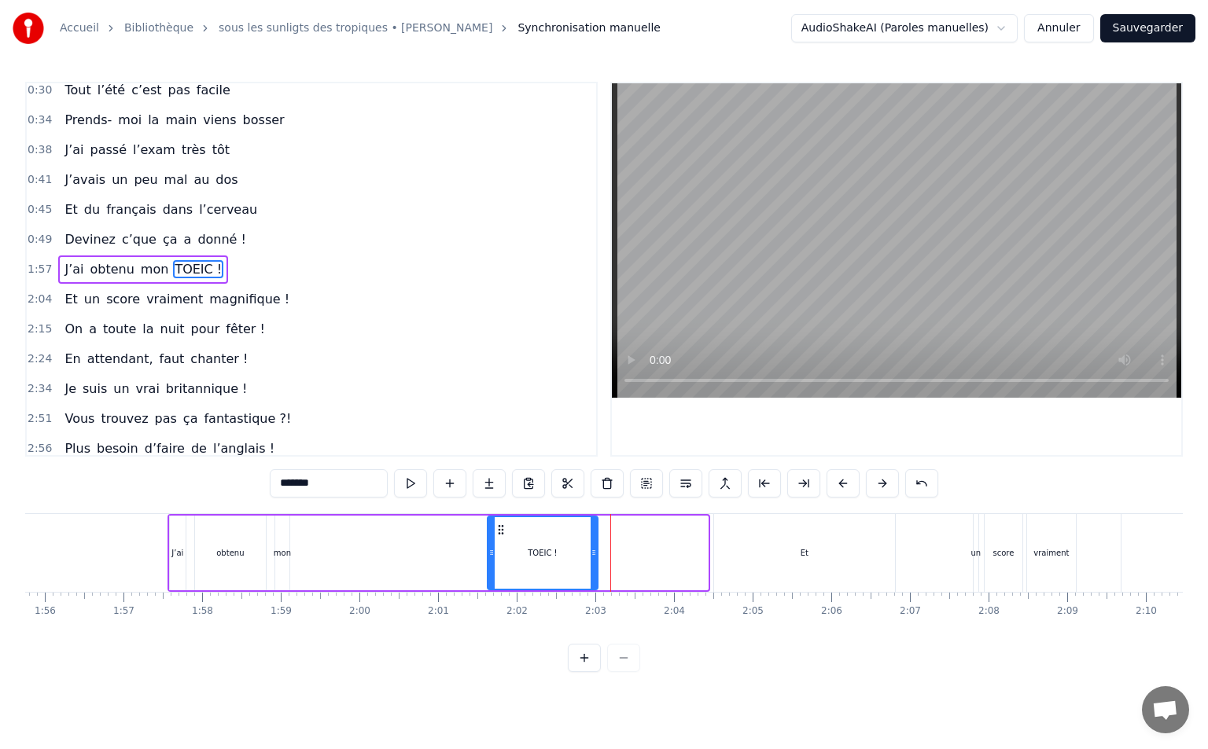
drag, startPoint x: 704, startPoint y: 550, endPoint x: 583, endPoint y: 551, distance: 121.1
click at [590, 551] on icon at bounding box center [593, 552] width 6 height 13
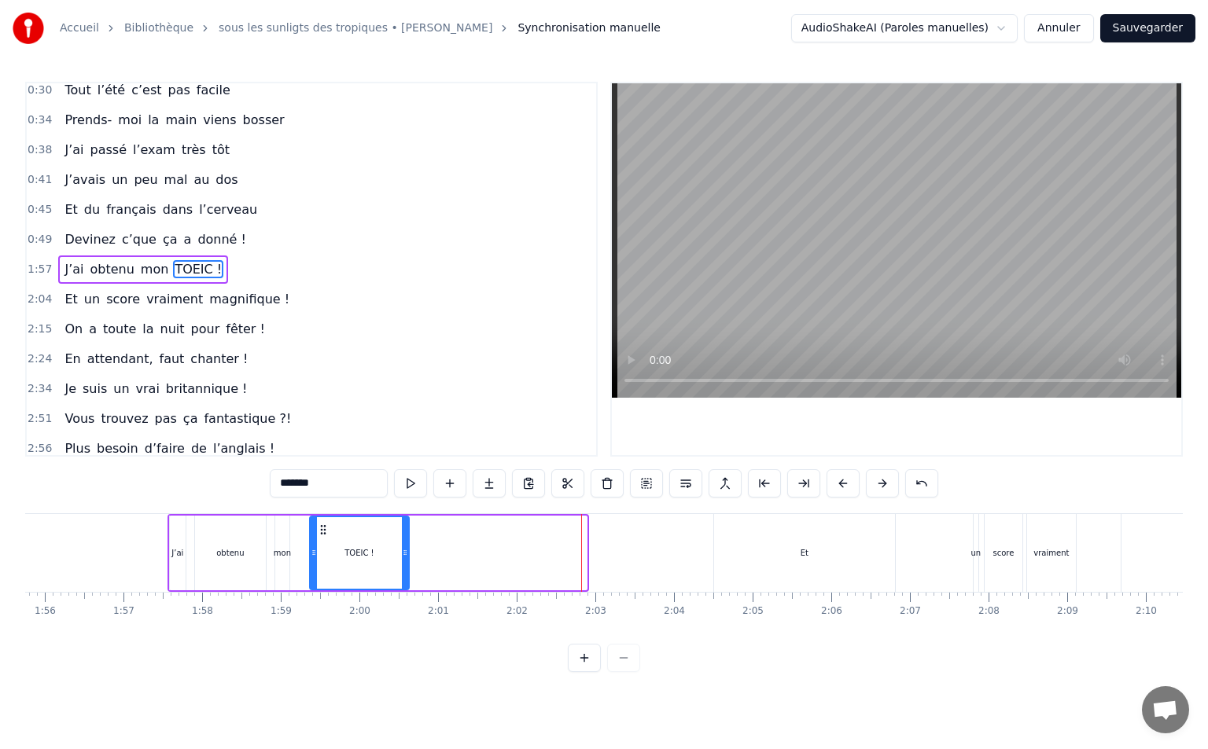
drag, startPoint x: 498, startPoint y: 526, endPoint x: 318, endPoint y: 525, distance: 180.8
click at [321, 525] on circle at bounding box center [321, 525] width 1 height 1
click at [46, 278] on div "1:57 J’ai obtenu mon TOEIC !" at bounding box center [311, 270] width 569 height 30
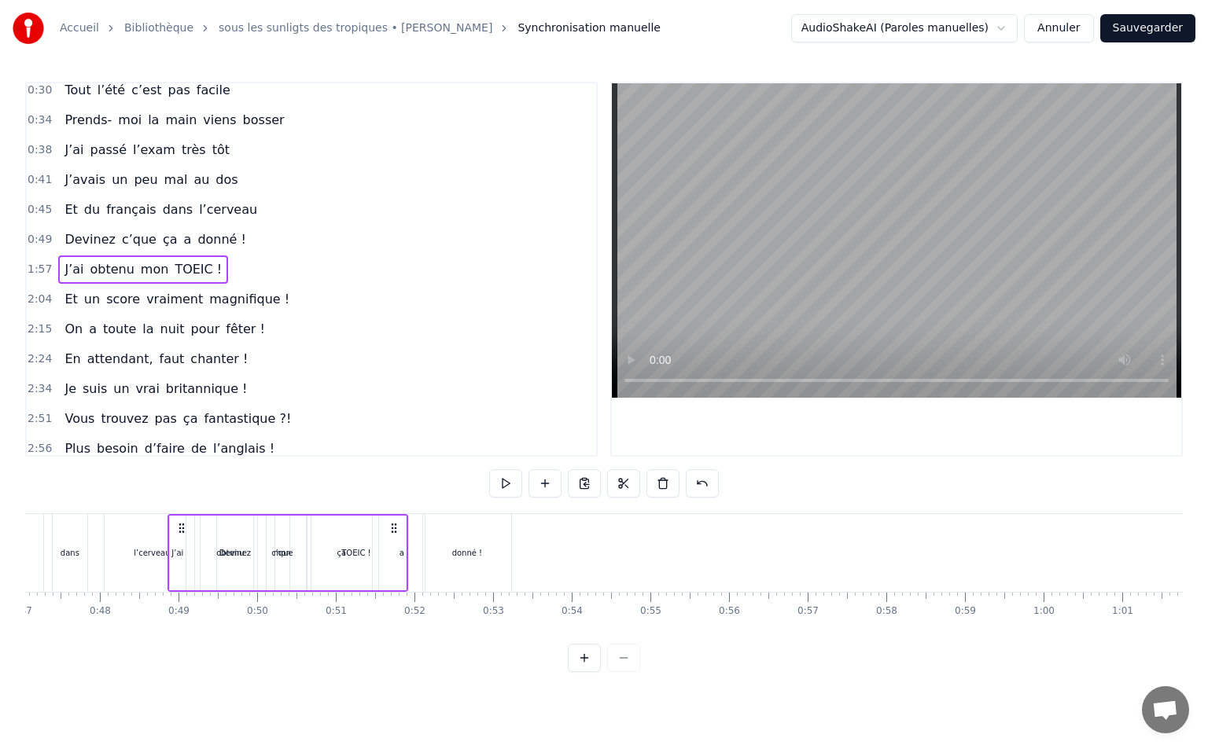
scroll to position [0, 3669]
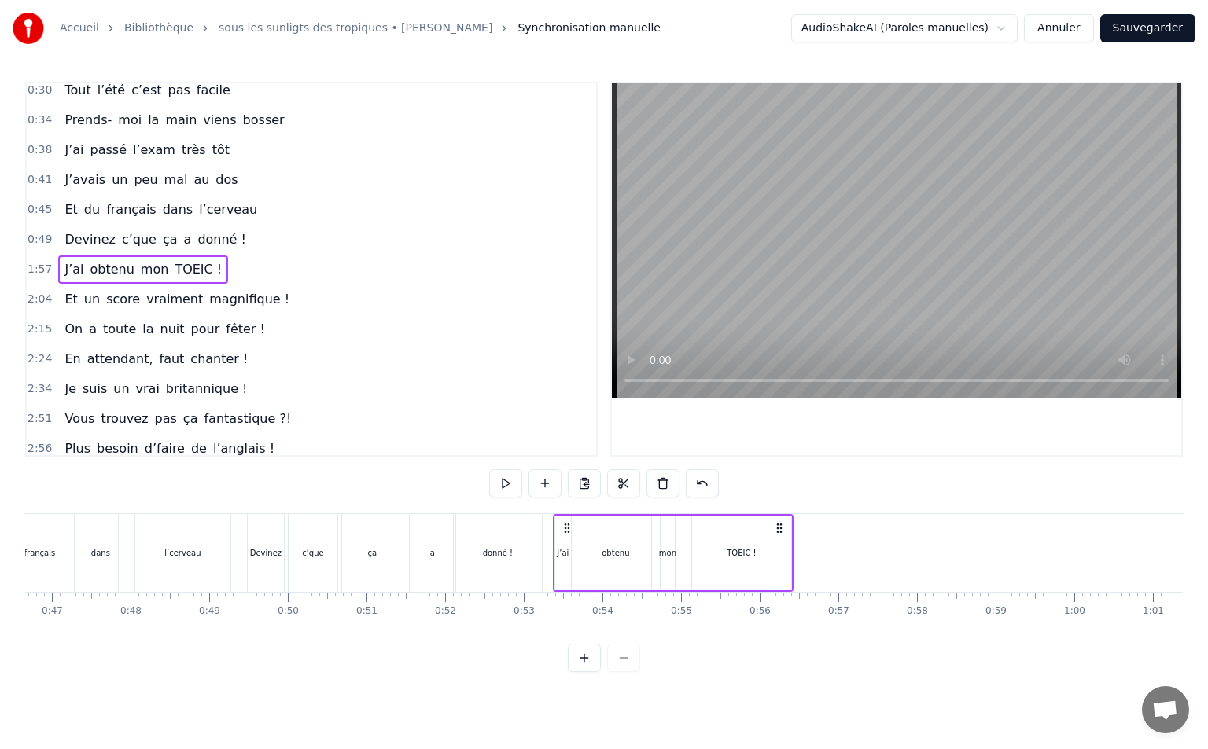
drag, startPoint x: 180, startPoint y: 527, endPoint x: 565, endPoint y: 578, distance: 388.6
click at [565, 578] on div "J’ai obtenu mon TOEIC !" at bounding box center [673, 553] width 241 height 78
click at [39, 296] on span "2:04" at bounding box center [40, 300] width 24 height 16
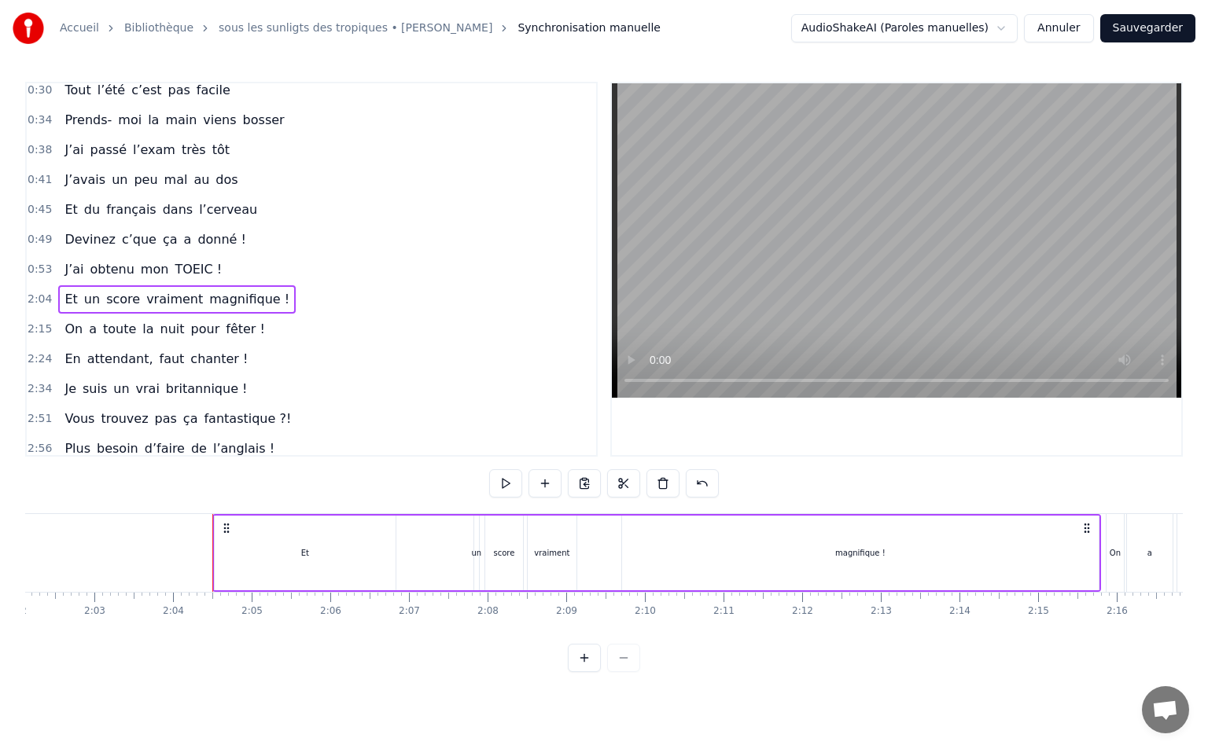
scroll to position [0, 9709]
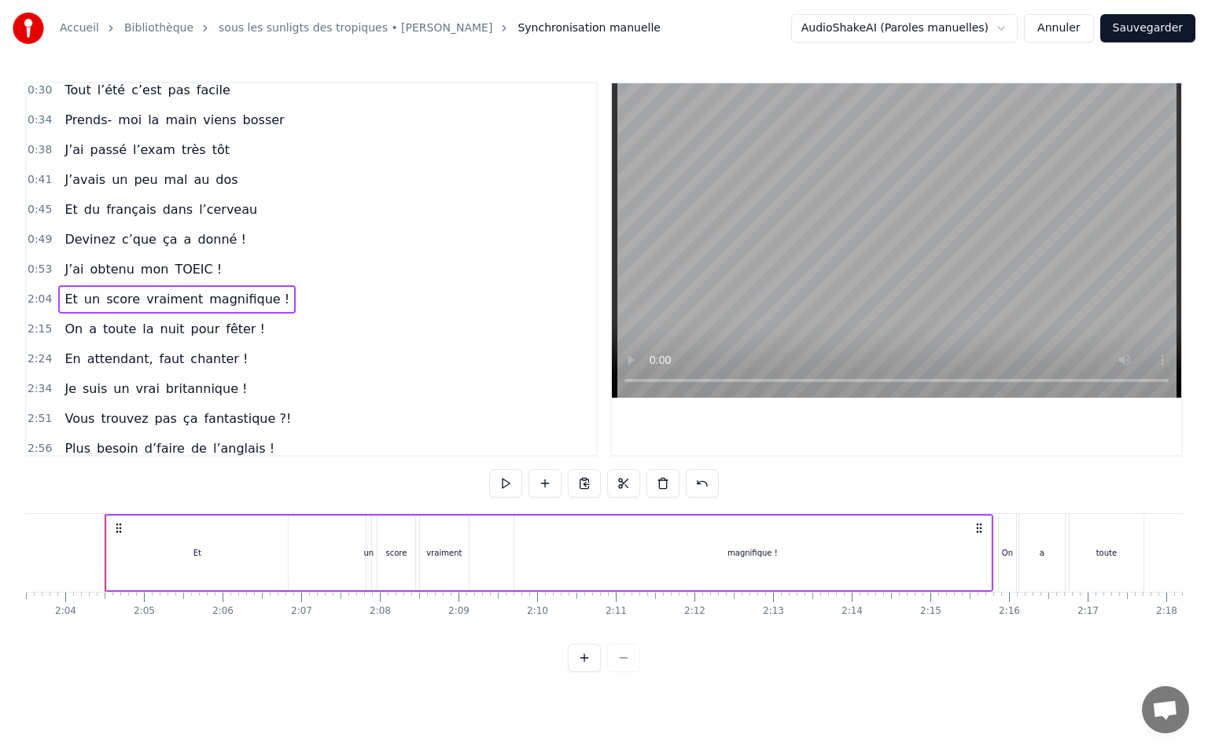
click at [268, 550] on div "Et" at bounding box center [197, 553] width 181 height 75
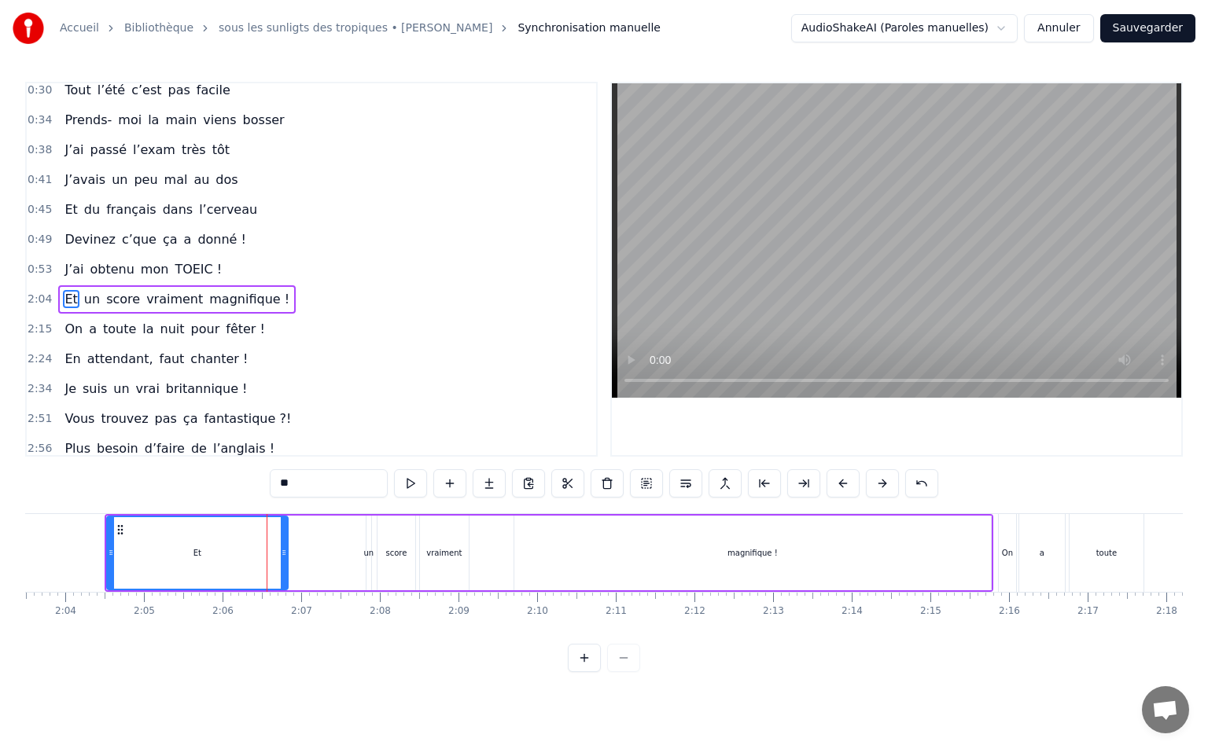
scroll to position [97, 0]
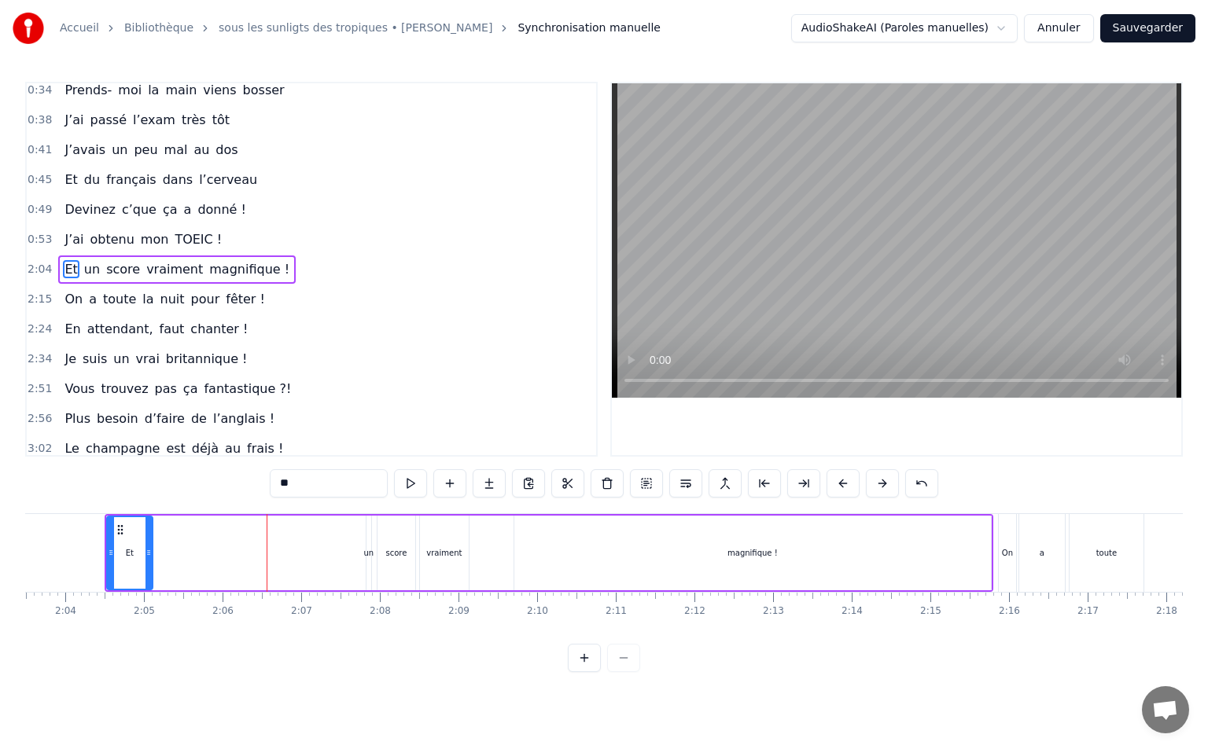
drag, startPoint x: 283, startPoint y: 552, endPoint x: 148, endPoint y: 561, distance: 135.6
click at [148, 561] on div at bounding box center [148, 553] width 6 height 72
click at [365, 551] on div "un" at bounding box center [369, 553] width 10 height 12
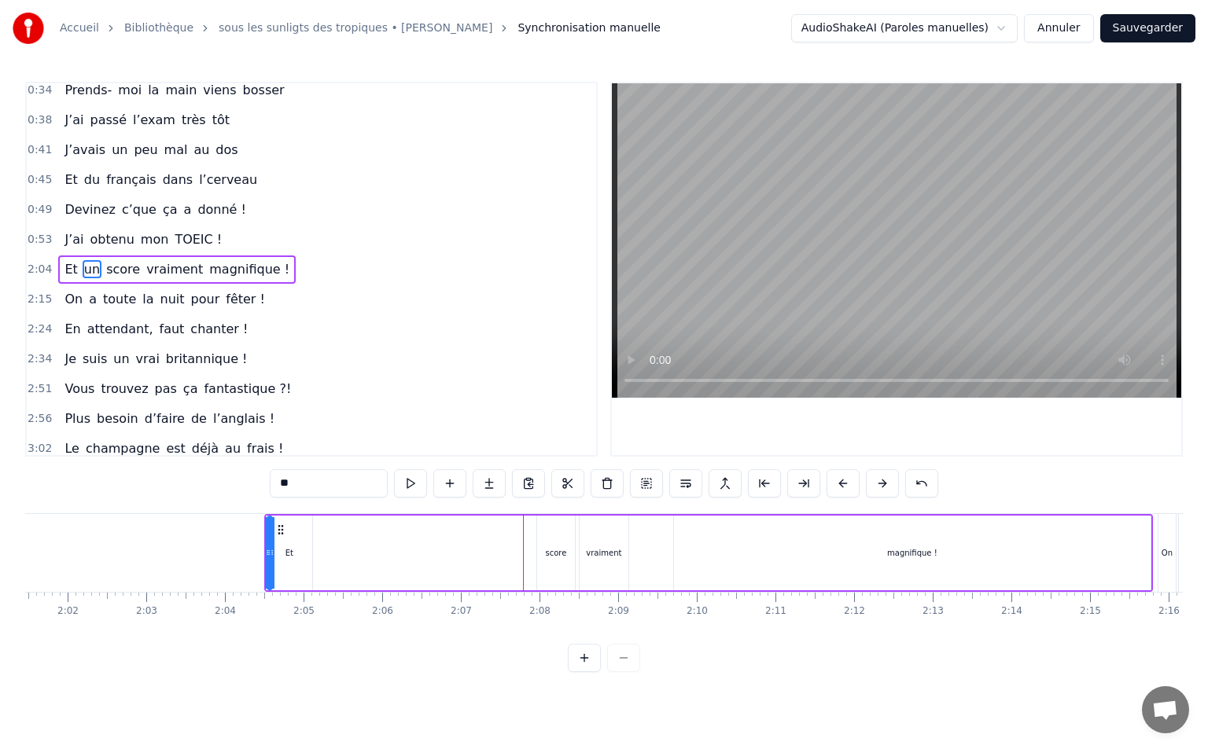
scroll to position [0, 9544]
drag, startPoint x: 378, startPoint y: 531, endPoint x: 343, endPoint y: 550, distance: 40.1
click at [343, 550] on div "Et un score vraiment magnifique !" at bounding box center [714, 553] width 888 height 78
click at [556, 533] on div "score" at bounding box center [561, 553] width 38 height 75
type input "*****"
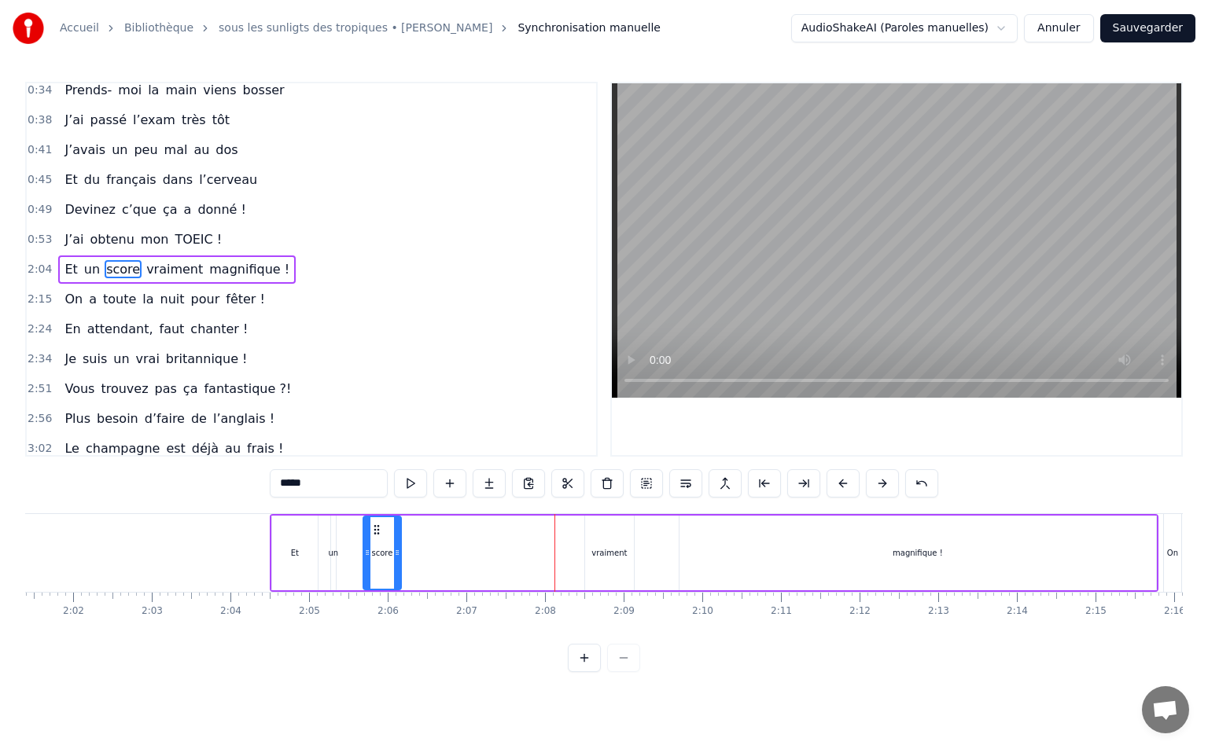
drag, startPoint x: 554, startPoint y: 530, endPoint x: 374, endPoint y: 541, distance: 179.6
click at [374, 541] on div "score" at bounding box center [382, 553] width 36 height 72
drag, startPoint x: 634, startPoint y: 540, endPoint x: 617, endPoint y: 540, distance: 17.3
click at [617, 540] on div "Et un score vraiment magnifique !" at bounding box center [714, 553] width 888 height 78
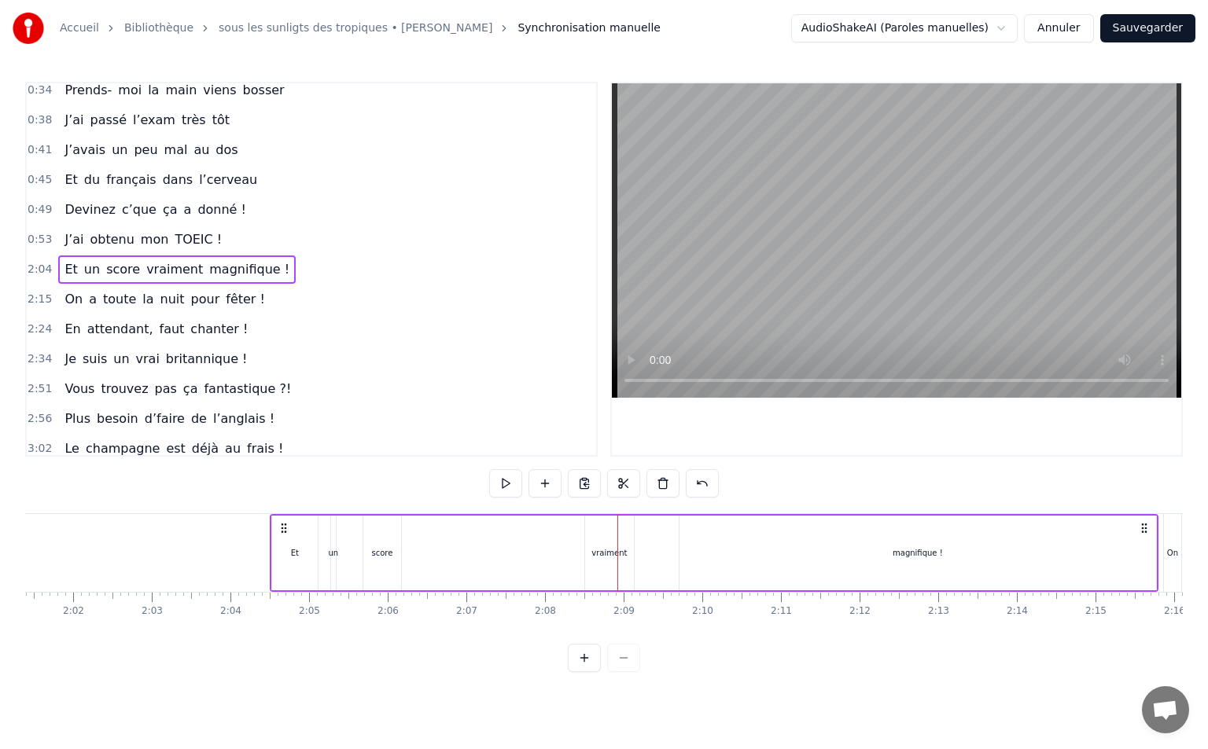
click at [617, 540] on div at bounding box center [617, 553] width 1 height 78
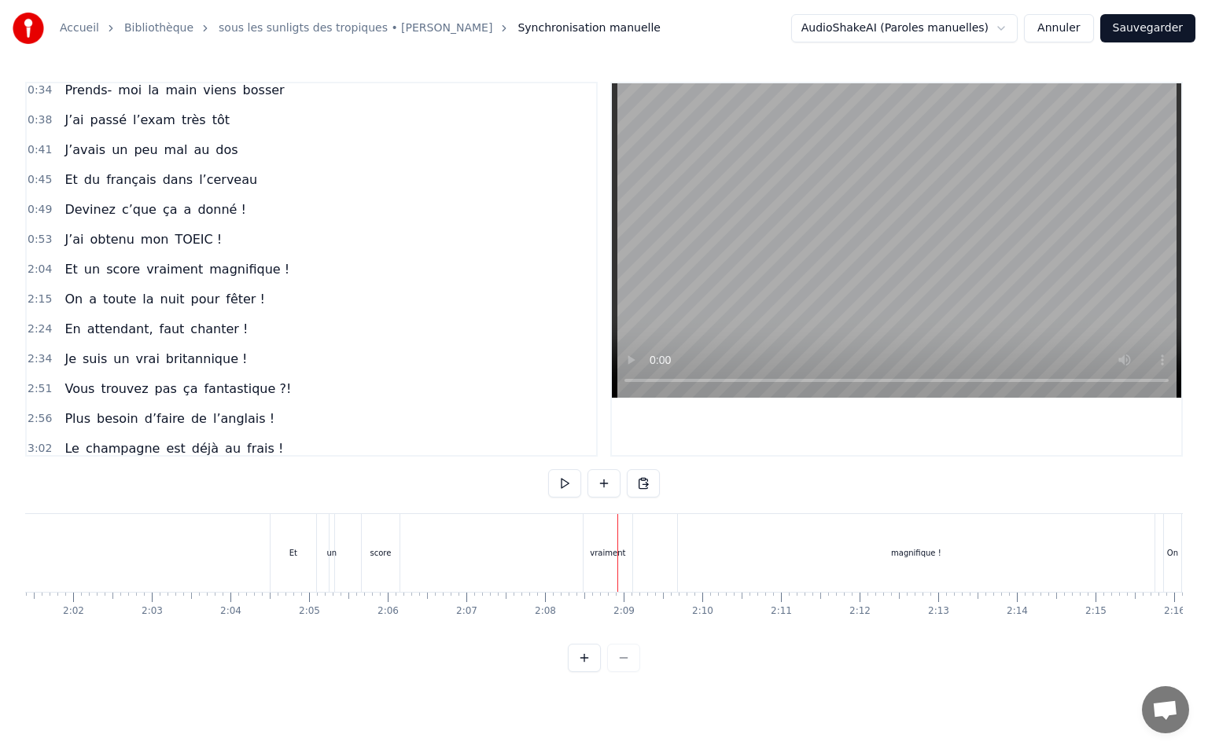
click at [590, 533] on div "vraiment" at bounding box center [607, 553] width 49 height 78
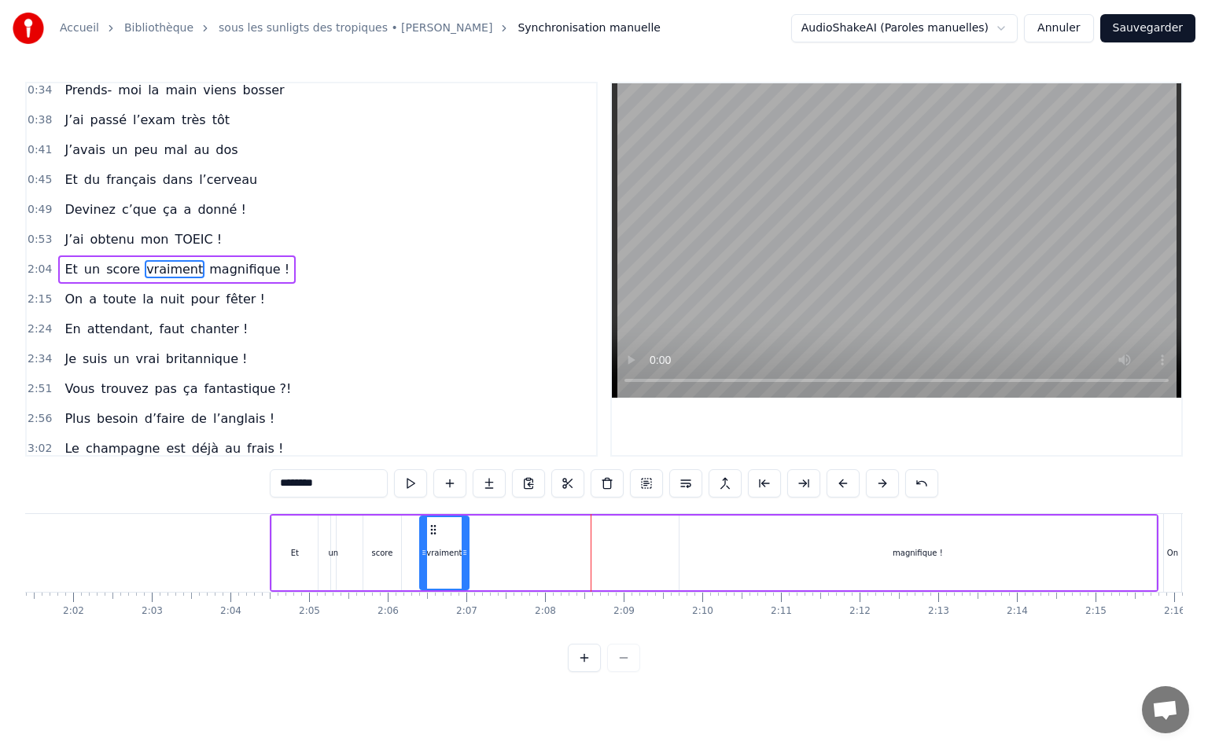
drag, startPoint x: 598, startPoint y: 525, endPoint x: 424, endPoint y: 548, distance: 176.0
click at [424, 548] on div "vraiment" at bounding box center [444, 553] width 47 height 72
click at [870, 546] on div "magnifique !" at bounding box center [917, 553] width 476 height 75
type input "**********"
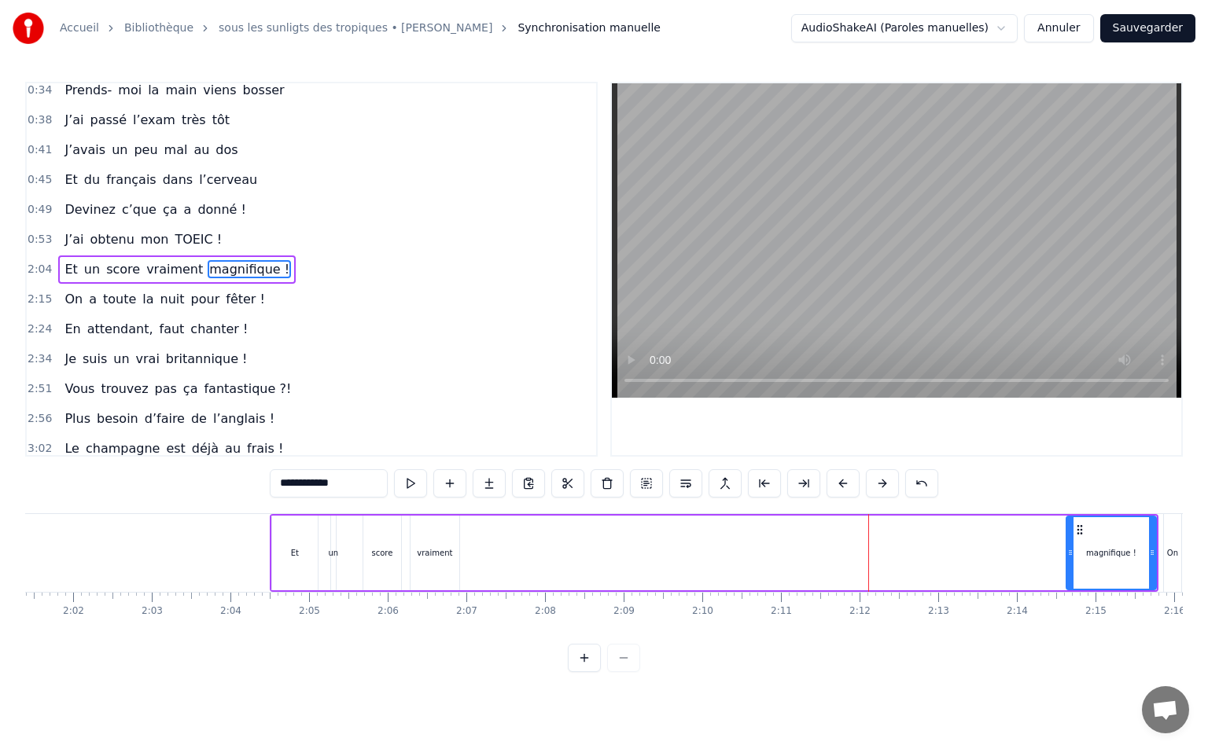
drag, startPoint x: 679, startPoint y: 552, endPoint x: 1066, endPoint y: 550, distance: 386.8
click at [1067, 550] on icon at bounding box center [1070, 552] width 6 height 13
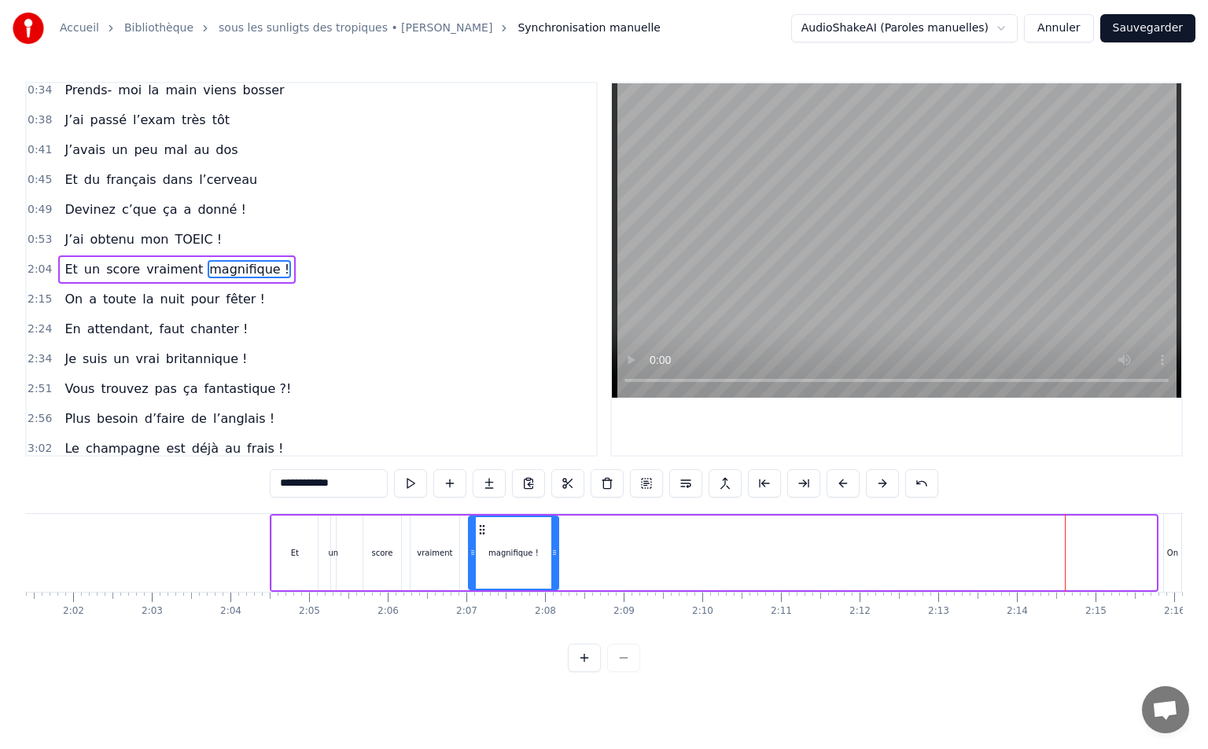
drag, startPoint x: 1080, startPoint y: 531, endPoint x: 483, endPoint y: 556, distance: 598.1
click at [483, 556] on div "magnifique !" at bounding box center [513, 553] width 88 height 72
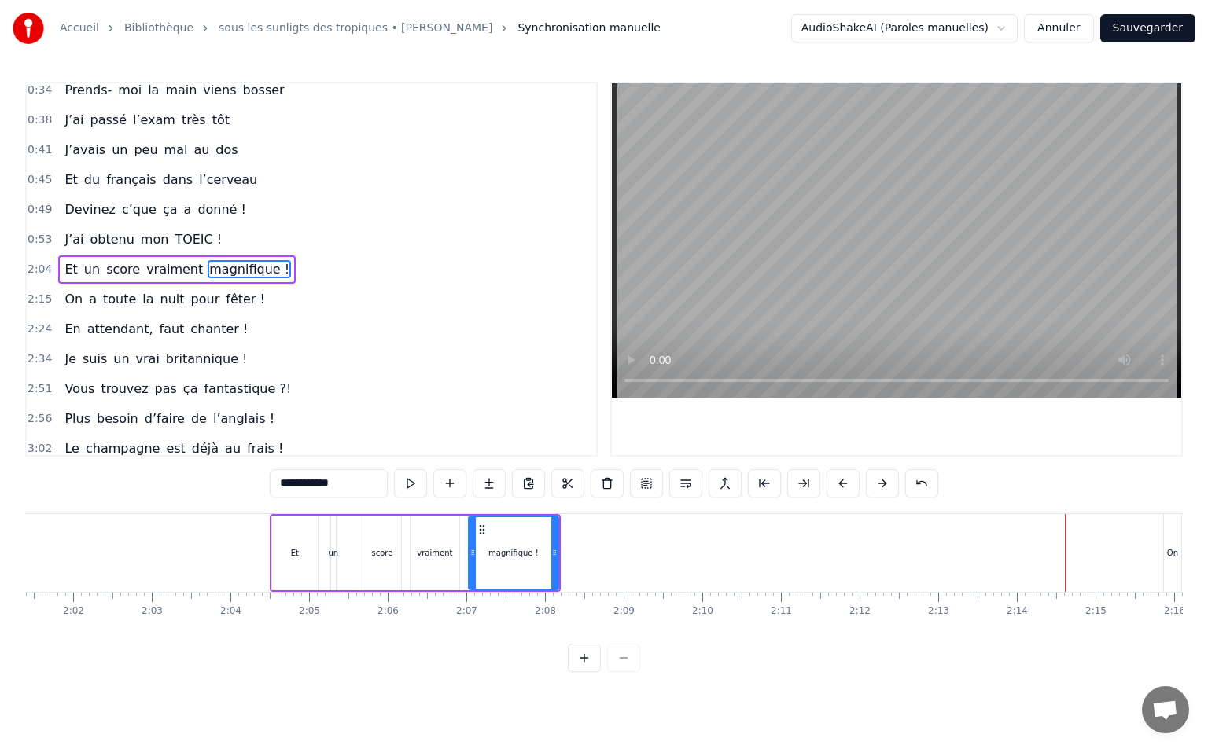
click at [34, 268] on span "2:04" at bounding box center [40, 270] width 24 height 16
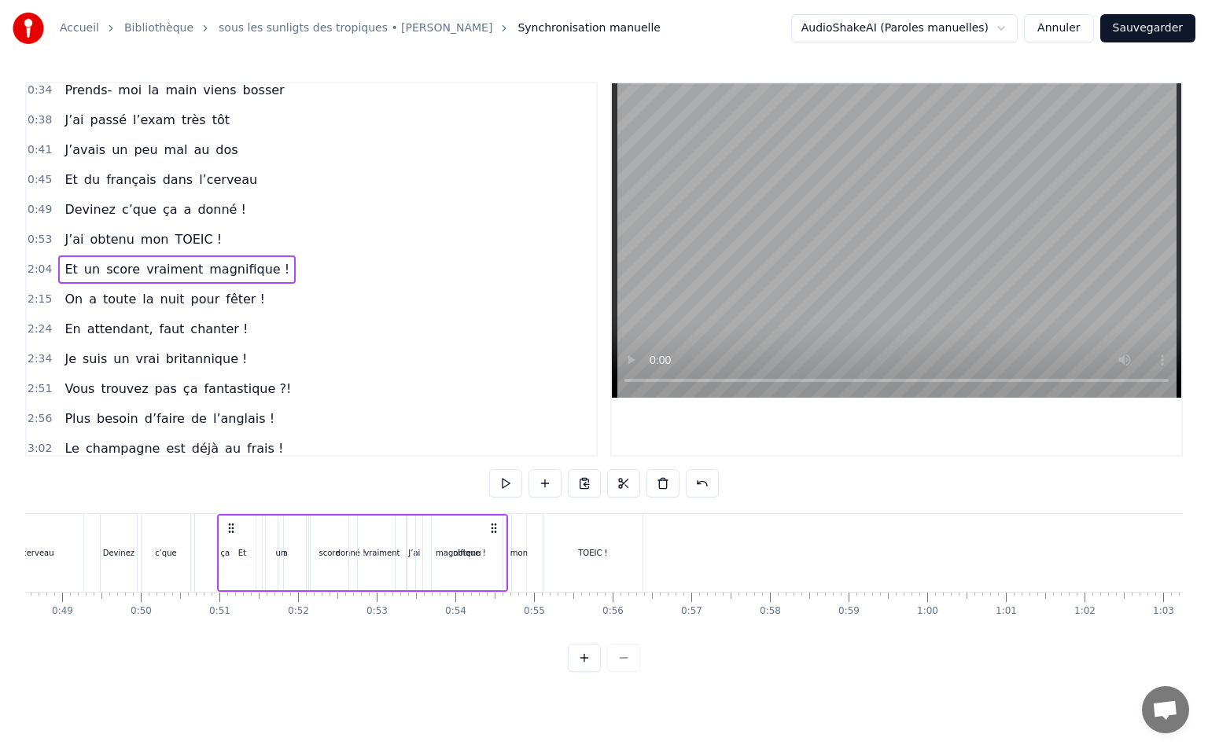
scroll to position [0, 3804]
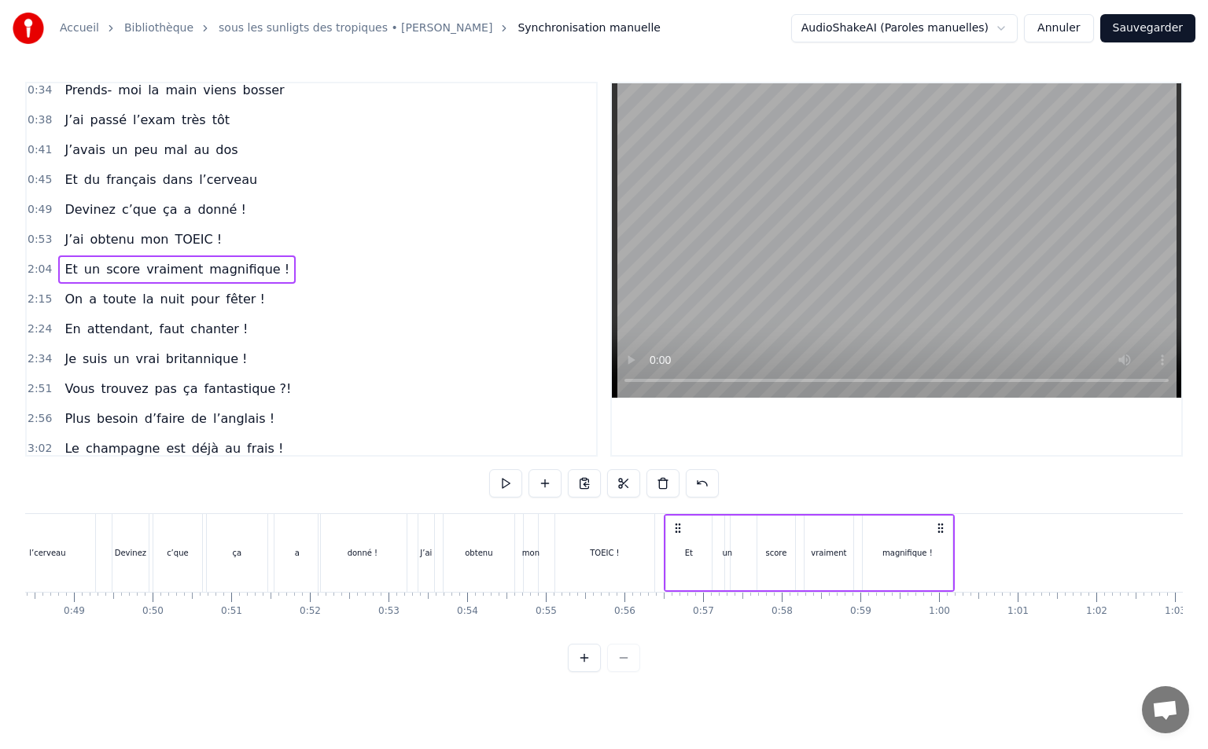
drag, startPoint x: 284, startPoint y: 527, endPoint x: 678, endPoint y: 545, distance: 394.3
click at [678, 545] on div "Et un score vraiment magnifique !" at bounding box center [809, 553] width 291 height 78
click at [43, 296] on span "2:15" at bounding box center [40, 300] width 24 height 16
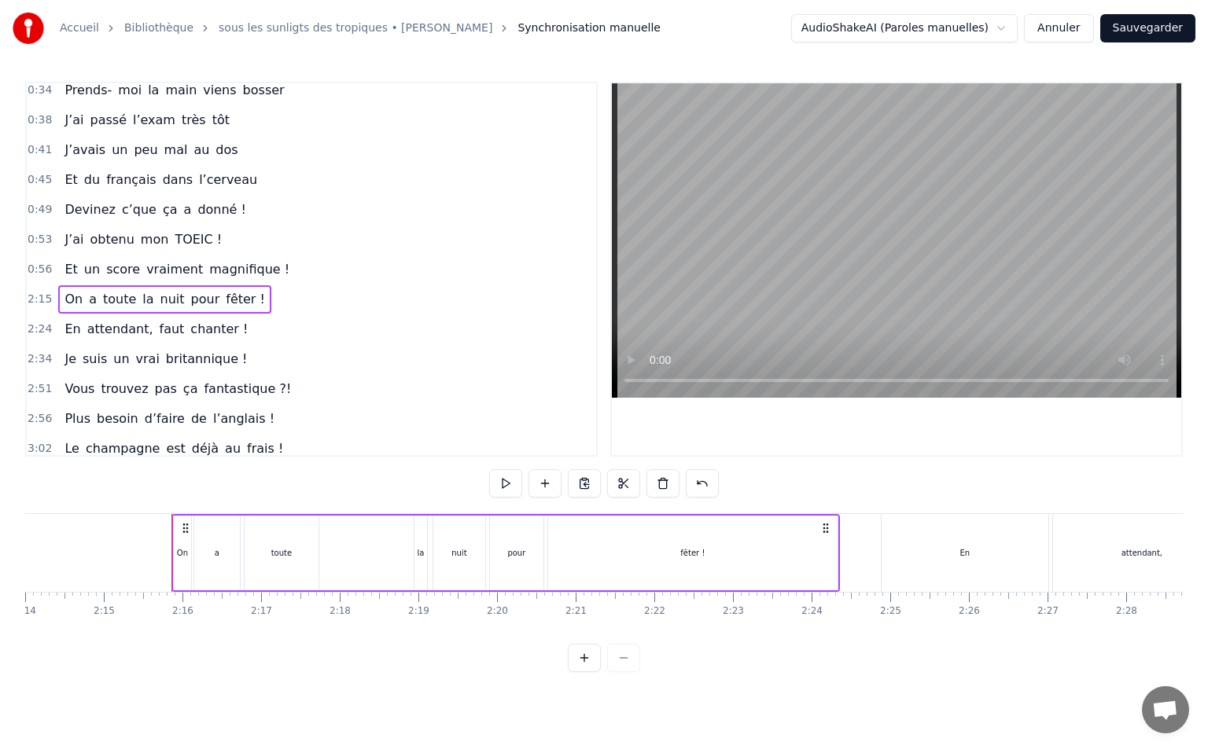
scroll to position [0, 10602]
click at [241, 542] on div "toute" at bounding box center [215, 553] width 74 height 75
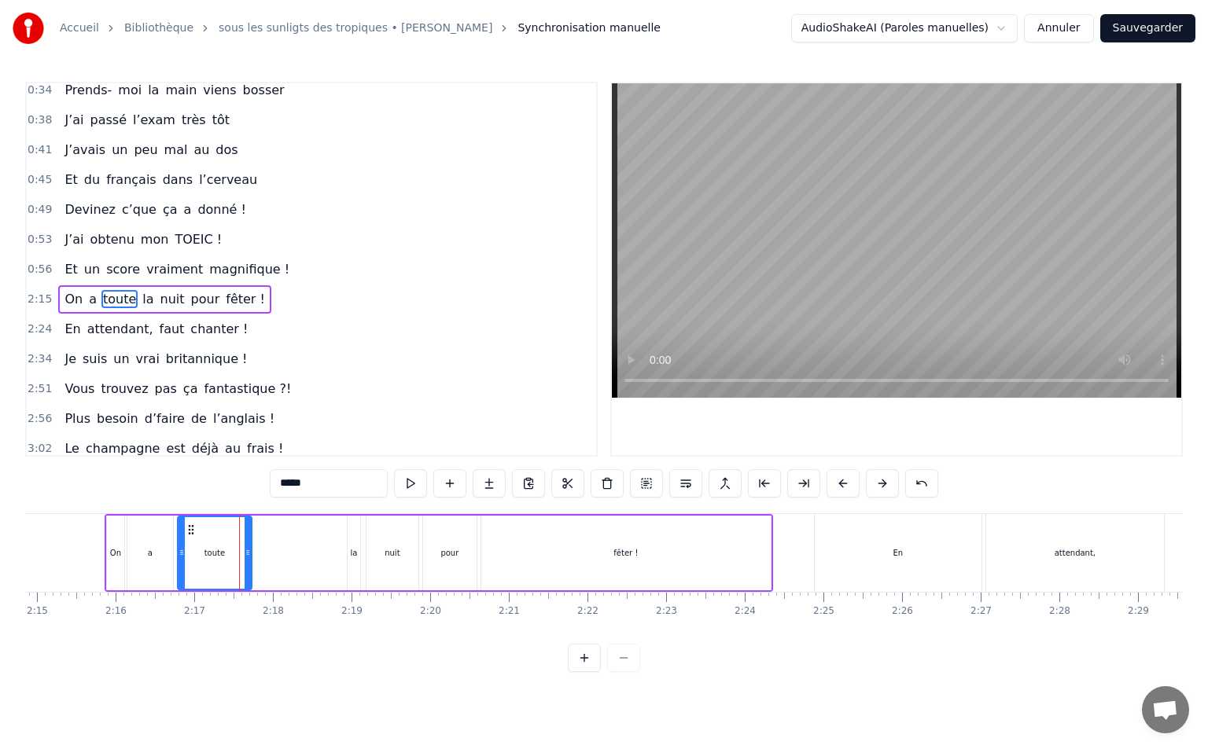
scroll to position [127, 0]
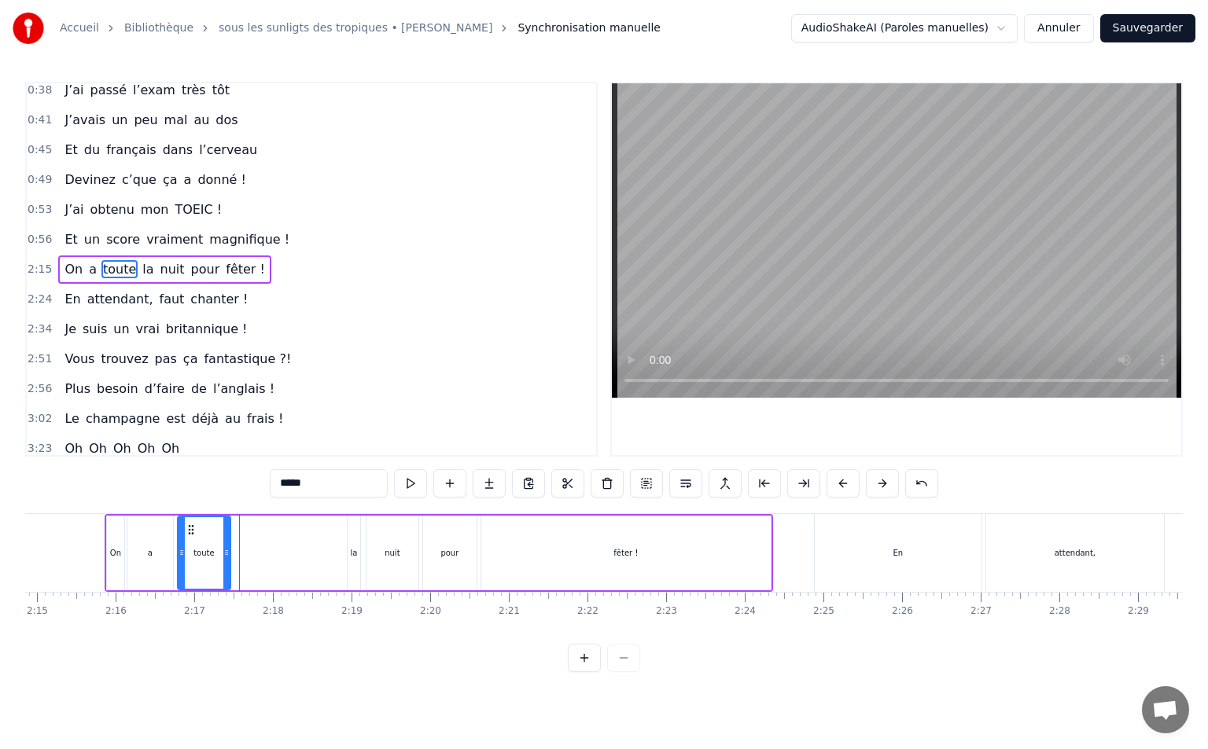
drag, startPoint x: 248, startPoint y: 545, endPoint x: 225, endPoint y: 552, distance: 23.9
click at [225, 552] on div at bounding box center [226, 553] width 6 height 72
click at [355, 540] on div "la" at bounding box center [354, 553] width 13 height 75
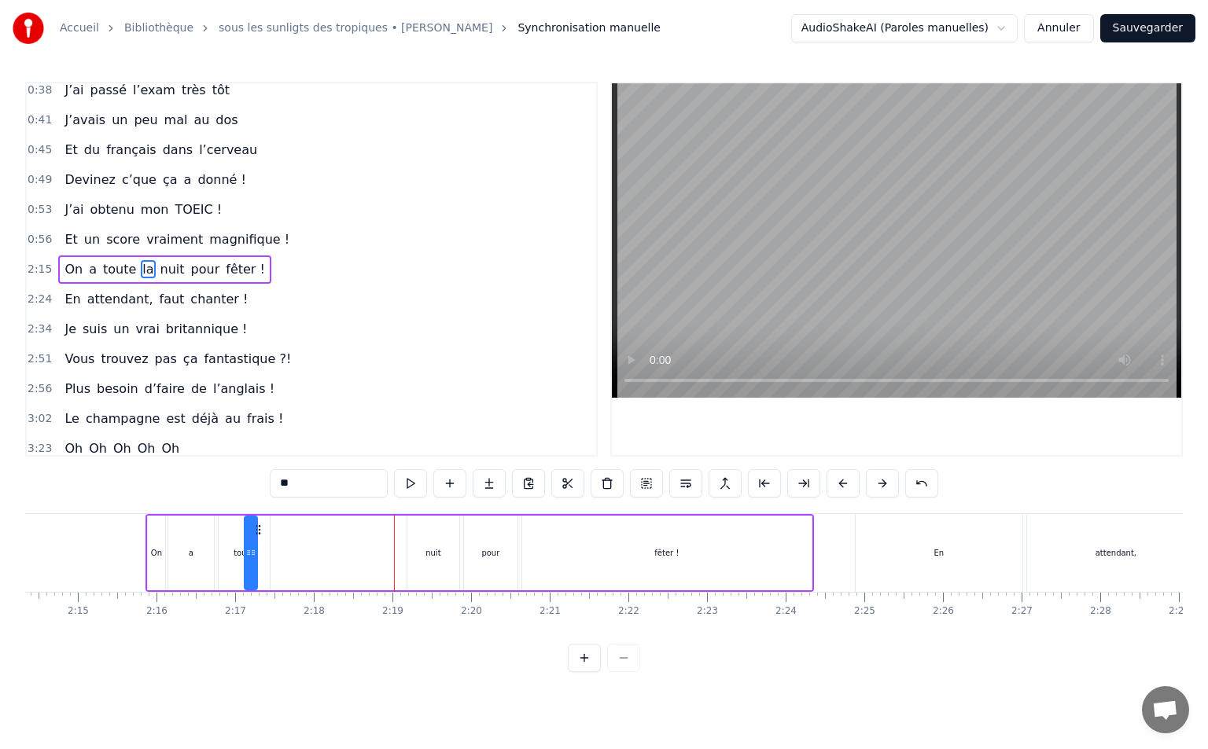
scroll to position [0, 10557]
drag, startPoint x: 362, startPoint y: 530, endPoint x: 294, endPoint y: 550, distance: 70.4
click at [294, 550] on div "On a toute la nuit pour fêter !" at bounding box center [484, 553] width 668 height 78
click at [445, 544] on div "nuit" at bounding box center [438, 553] width 52 height 75
drag, startPoint x: 426, startPoint y: 526, endPoint x: 320, endPoint y: 548, distance: 108.4
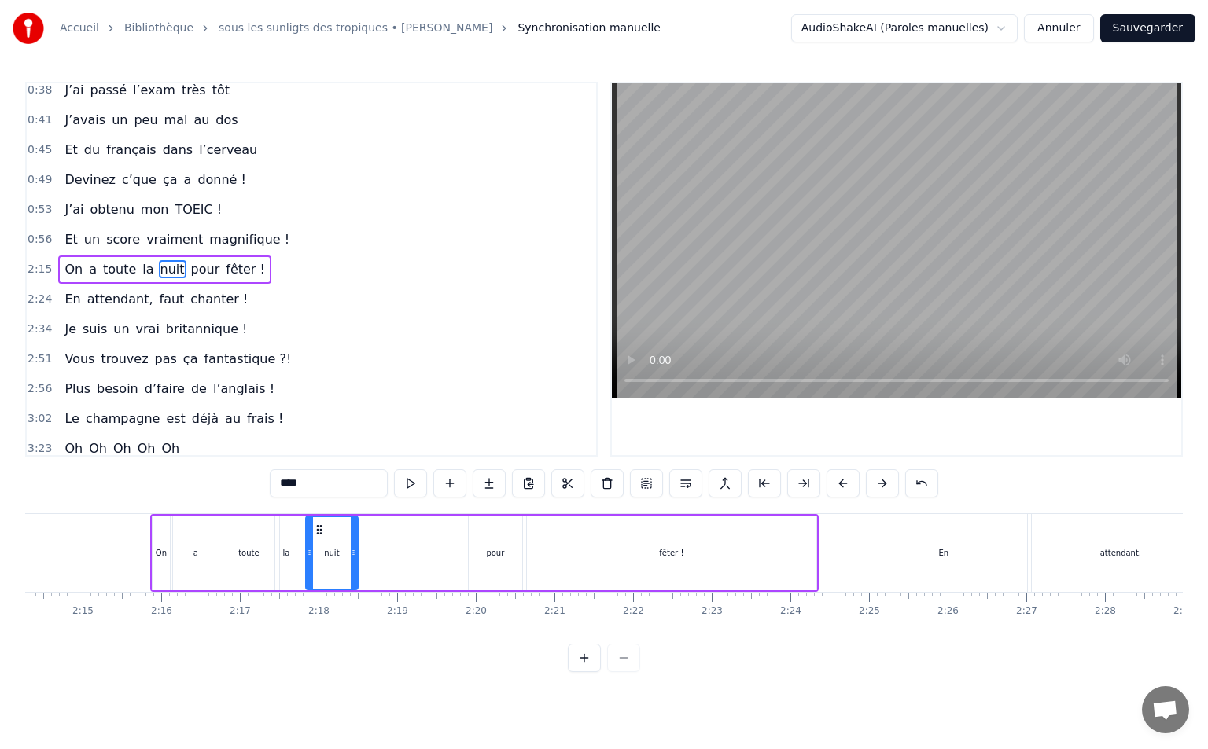
click at [320, 548] on div "nuit" at bounding box center [332, 553] width 50 height 72
click at [468, 555] on div "pour" at bounding box center [495, 553] width 55 height 75
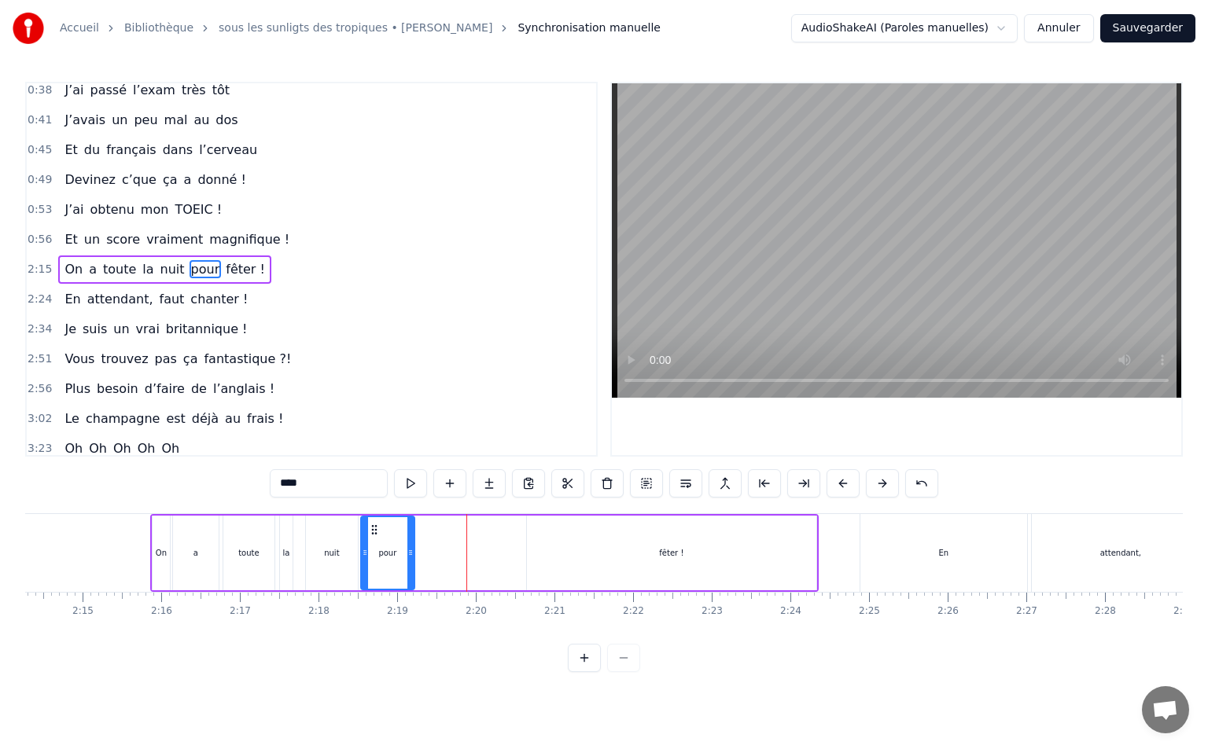
drag, startPoint x: 483, startPoint y: 528, endPoint x: 375, endPoint y: 550, distance: 109.9
click at [375, 550] on div "pour" at bounding box center [388, 553] width 52 height 72
click at [611, 534] on div "fêter !" at bounding box center [671, 553] width 289 height 75
type input "*******"
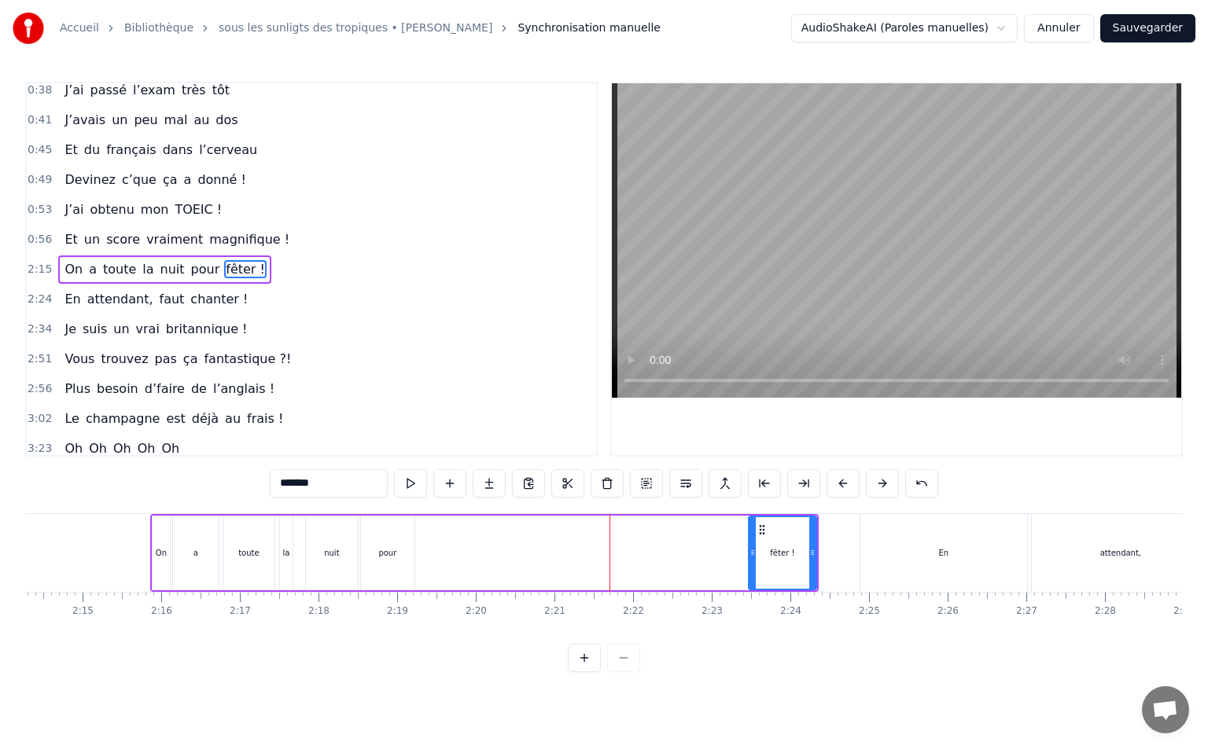
drag, startPoint x: 528, startPoint y: 557, endPoint x: 750, endPoint y: 552, distance: 222.6
click at [750, 552] on icon at bounding box center [752, 552] width 6 height 13
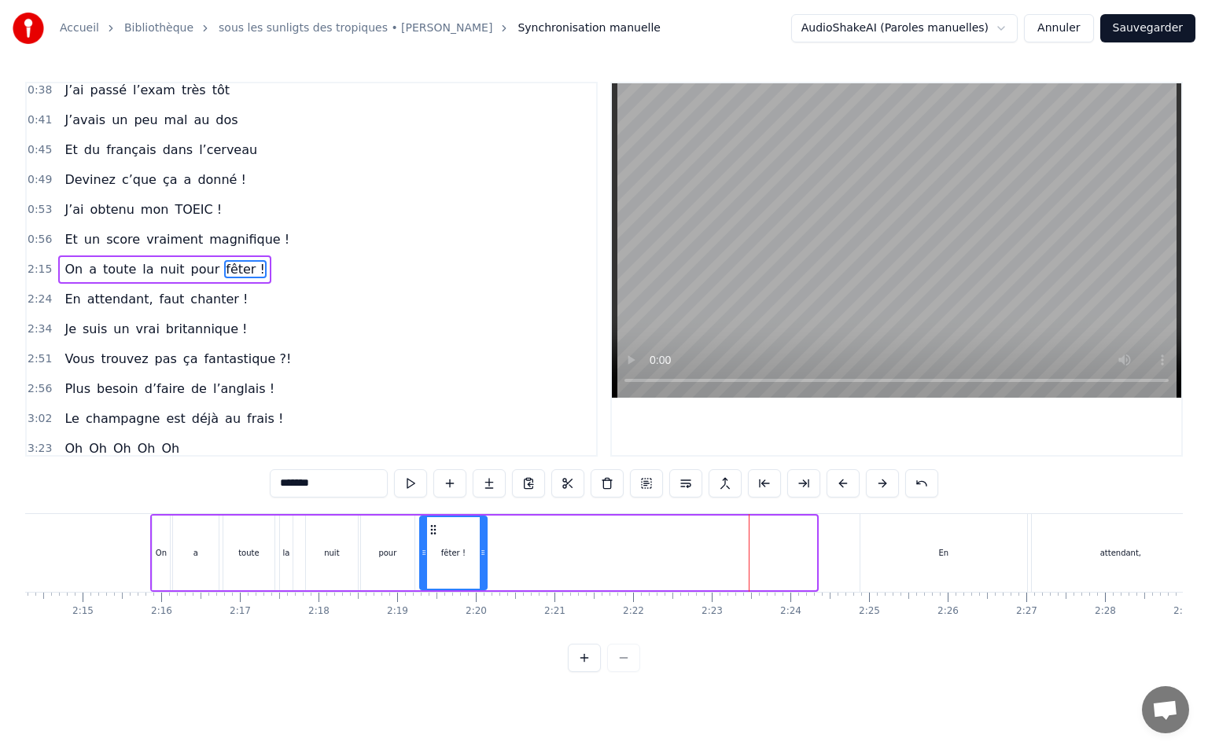
drag, startPoint x: 763, startPoint y: 531, endPoint x: 433, endPoint y: 576, distance: 332.5
click at [433, 576] on div "fêter !" at bounding box center [453, 553] width 65 height 72
click at [36, 270] on span "2:15" at bounding box center [40, 270] width 24 height 16
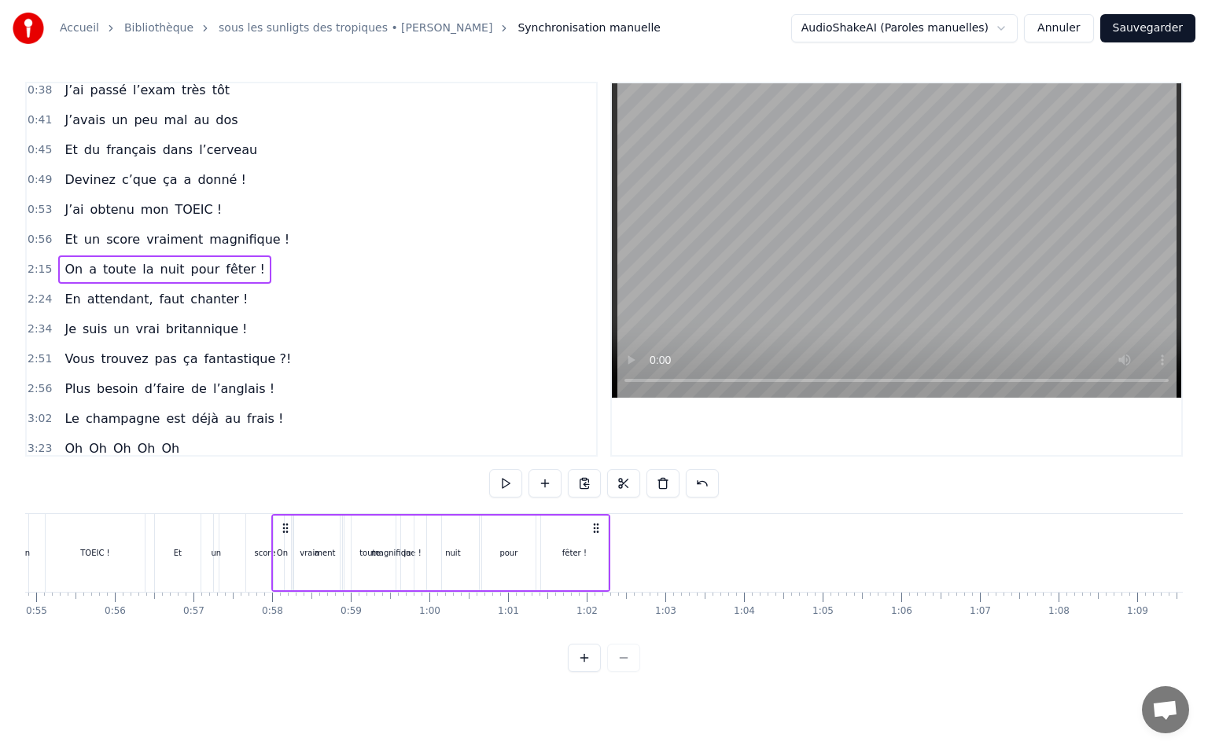
scroll to position [0, 4301]
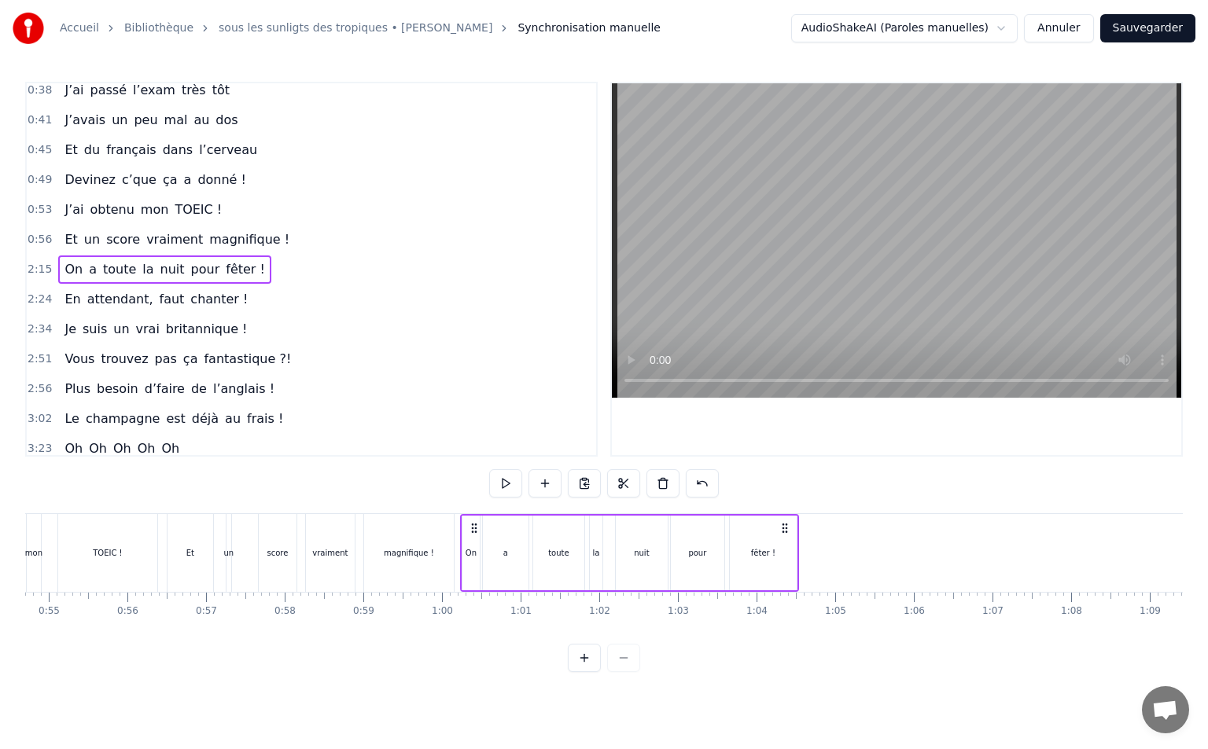
drag, startPoint x: 163, startPoint y: 524, endPoint x: 473, endPoint y: 576, distance: 314.1
click at [473, 576] on div "On a toute la nuit pour fêter !" at bounding box center [629, 553] width 339 height 78
click at [417, 554] on div "magnifique !" at bounding box center [409, 553] width 50 height 12
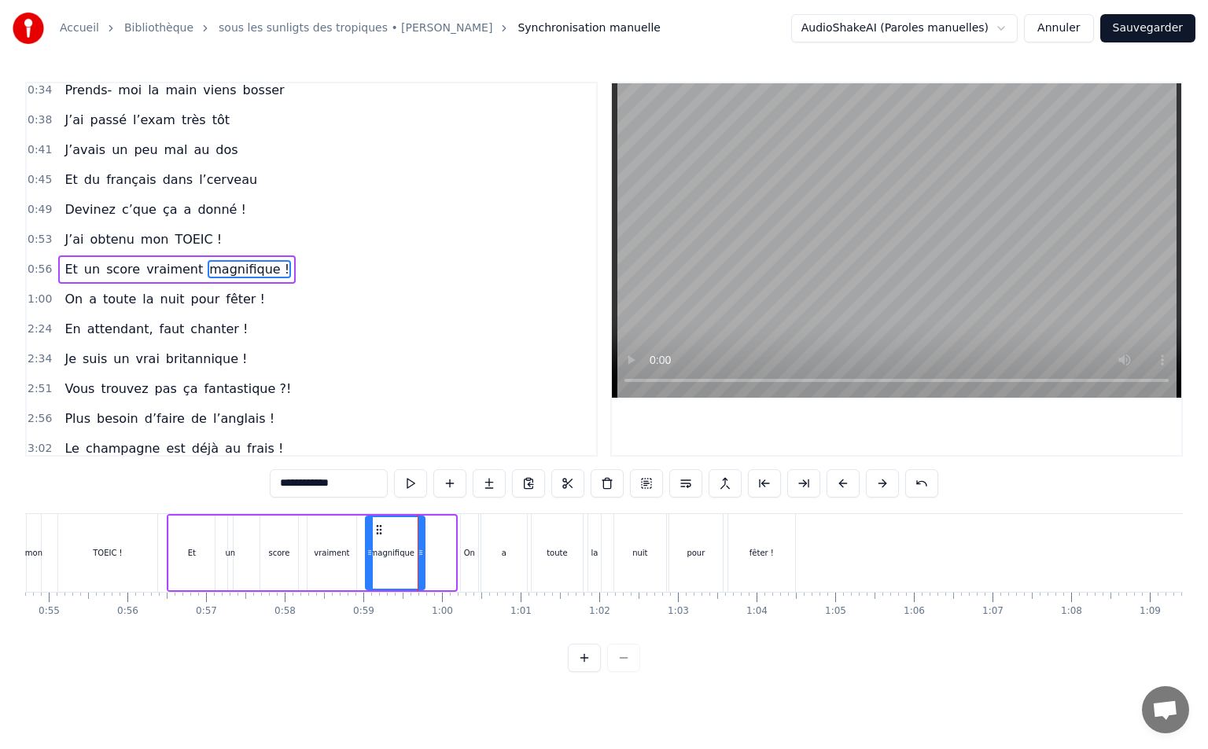
drag, startPoint x: 451, startPoint y: 550, endPoint x: 420, endPoint y: 555, distance: 31.9
click at [420, 555] on icon at bounding box center [420, 552] width 6 height 13
click at [475, 554] on div "On" at bounding box center [469, 553] width 17 height 78
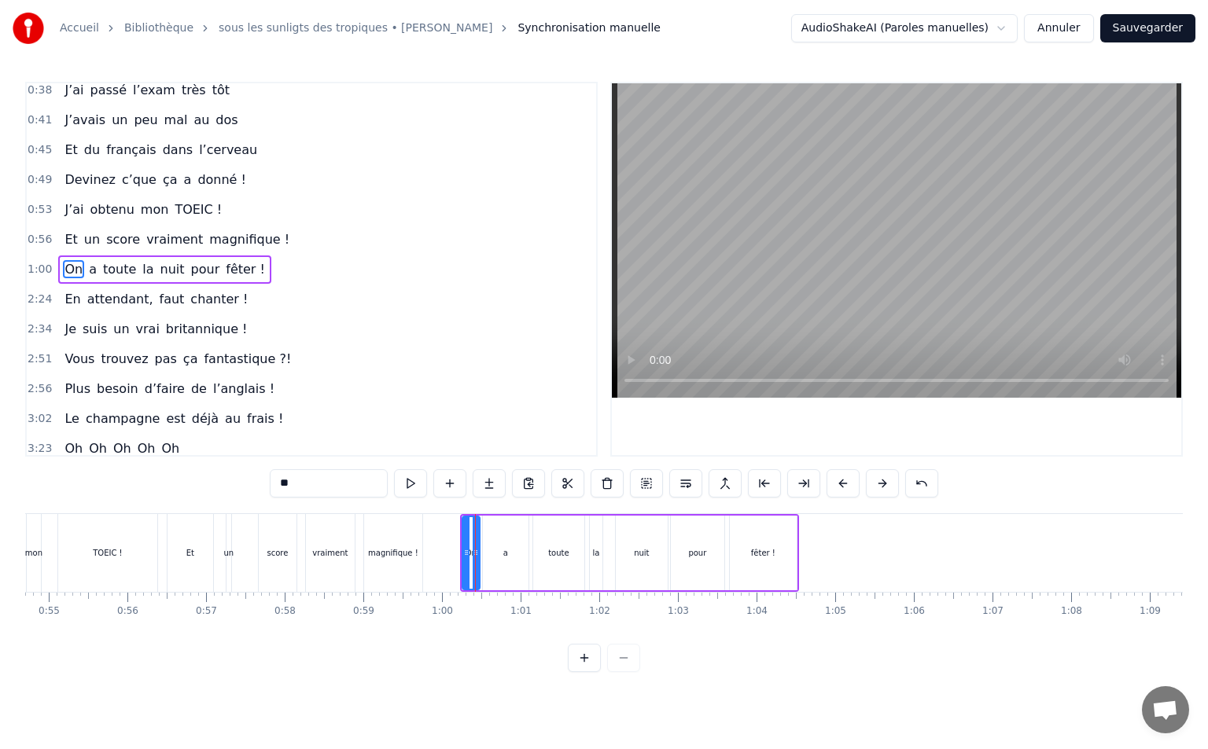
click at [647, 554] on div "nuit" at bounding box center [641, 553] width 15 height 12
type input "****"
drag, startPoint x: 662, startPoint y: 550, endPoint x: 646, endPoint y: 554, distance: 16.4
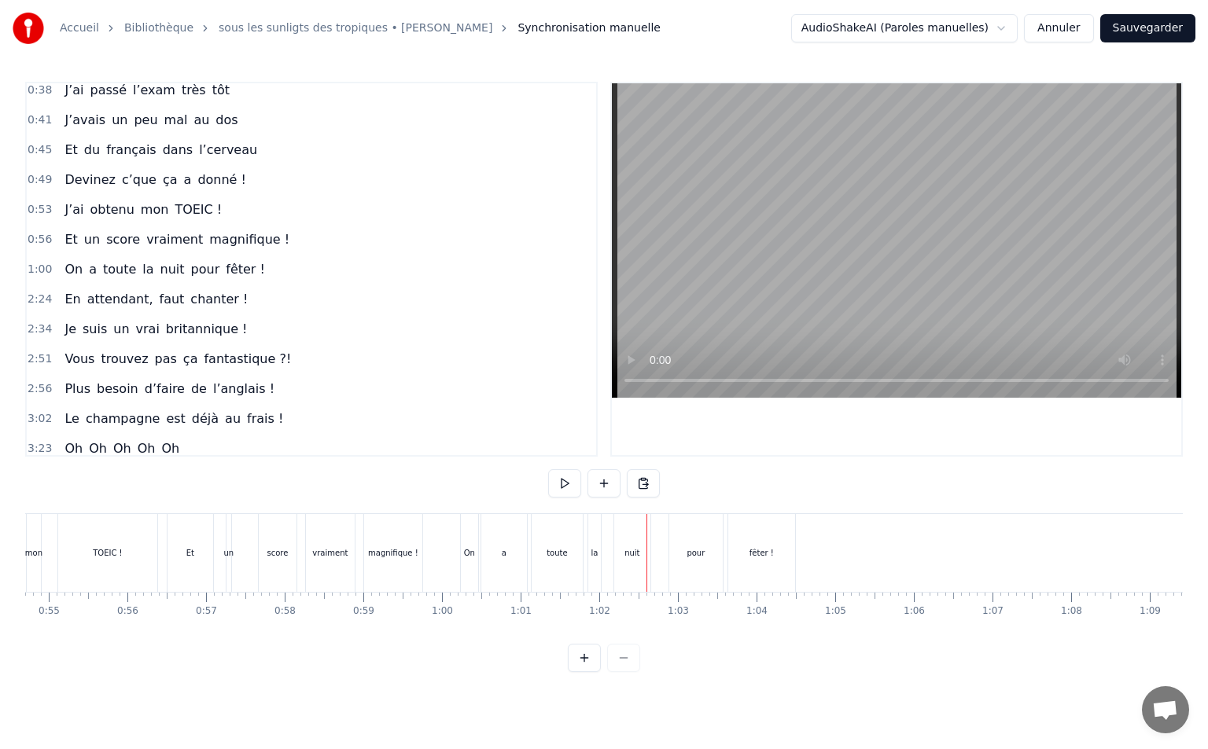
click at [694, 554] on div "pour" at bounding box center [695, 553] width 18 height 12
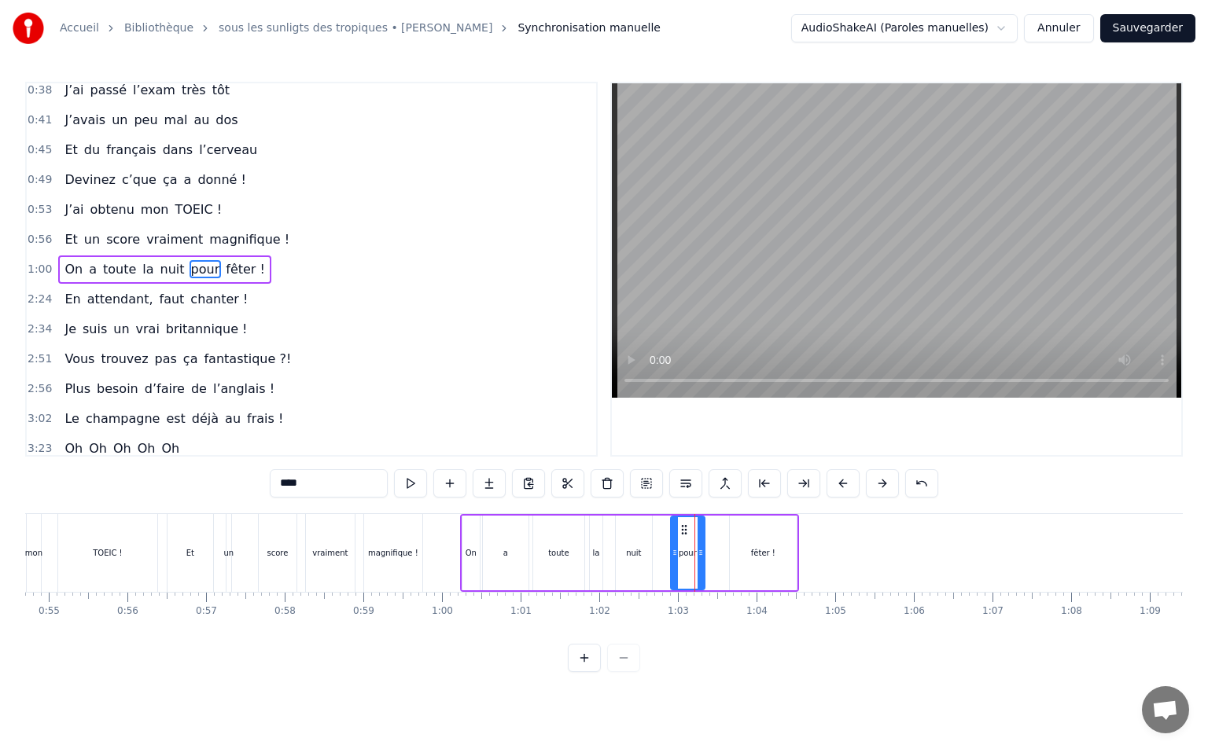
drag, startPoint x: 722, startPoint y: 554, endPoint x: 702, endPoint y: 556, distance: 19.8
click at [702, 556] on icon at bounding box center [700, 552] width 6 height 13
drag, startPoint x: 682, startPoint y: 524, endPoint x: 671, endPoint y: 528, distance: 11.7
click at [671, 528] on icon at bounding box center [673, 530] width 13 height 13
click at [742, 552] on div "fêter !" at bounding box center [763, 553] width 67 height 75
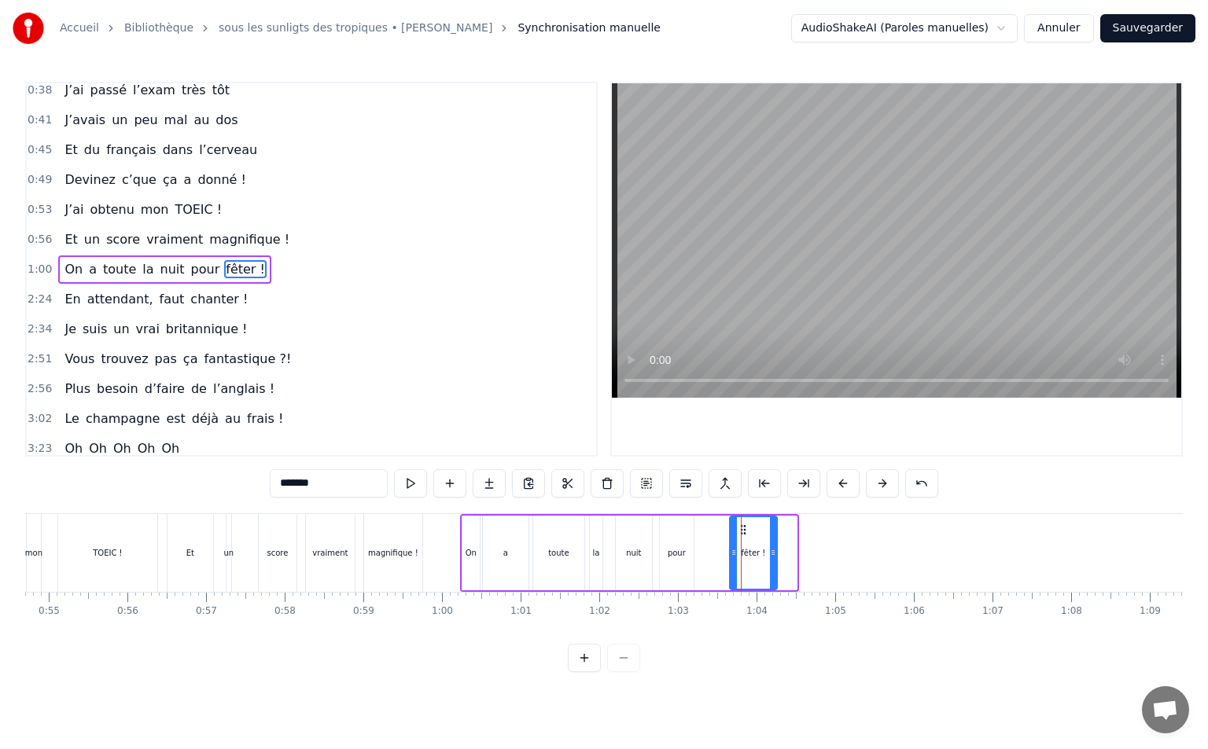
drag, startPoint x: 791, startPoint y: 552, endPoint x: 771, endPoint y: 554, distance: 19.7
click at [771, 554] on icon at bounding box center [773, 552] width 6 height 13
drag, startPoint x: 743, startPoint y: 528, endPoint x: 716, endPoint y: 531, distance: 26.9
click at [716, 531] on icon at bounding box center [716, 530] width 13 height 13
click at [498, 535] on div "a" at bounding box center [506, 553] width 46 height 75
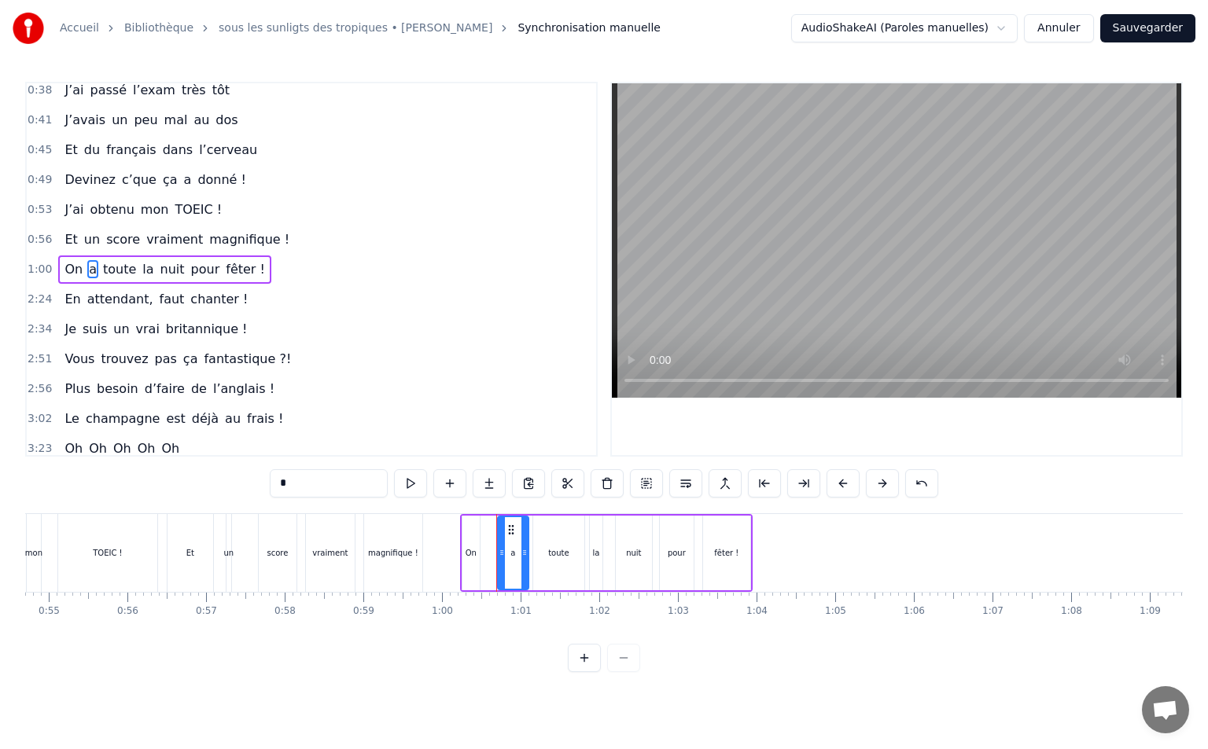
drag, startPoint x: 486, startPoint y: 556, endPoint x: 502, endPoint y: 557, distance: 15.7
click at [502, 557] on icon at bounding box center [501, 552] width 6 height 13
click at [473, 551] on div "On" at bounding box center [470, 553] width 11 height 12
type input "**"
click at [480, 523] on div at bounding box center [479, 553] width 6 height 72
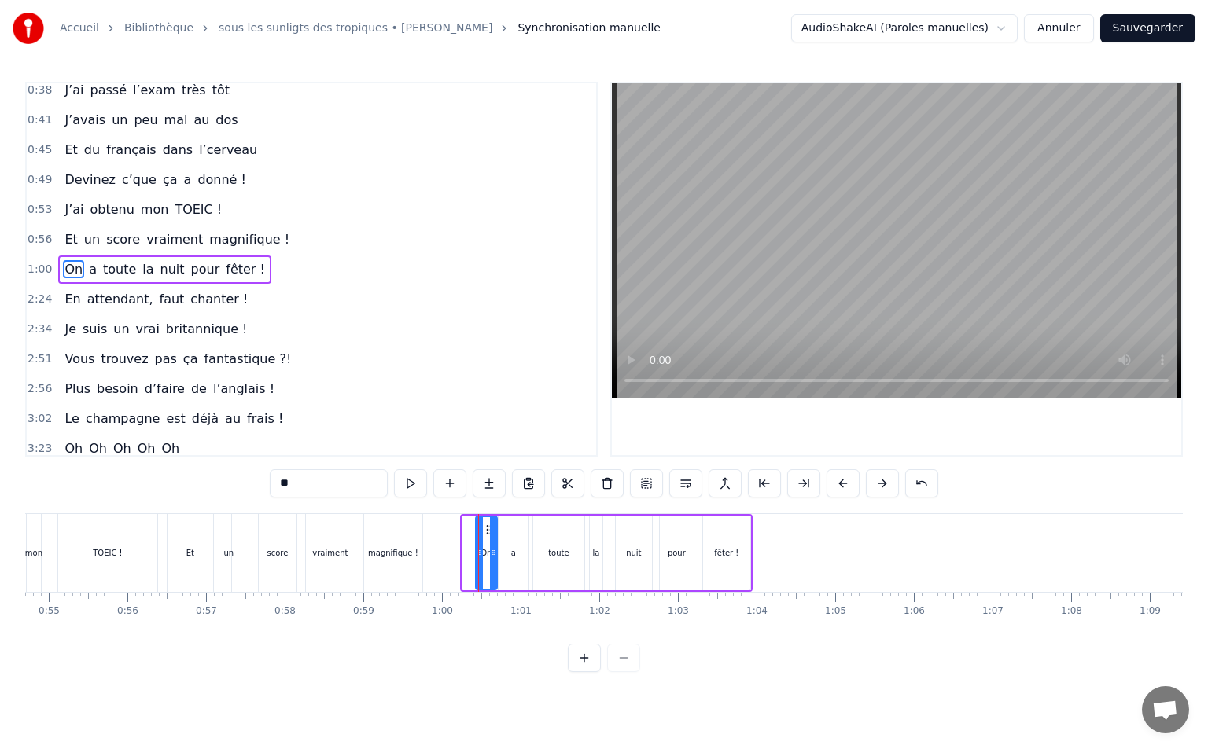
drag, startPoint x: 473, startPoint y: 525, endPoint x: 487, endPoint y: 532, distance: 15.1
click at [487, 532] on icon at bounding box center [489, 530] width 13 height 13
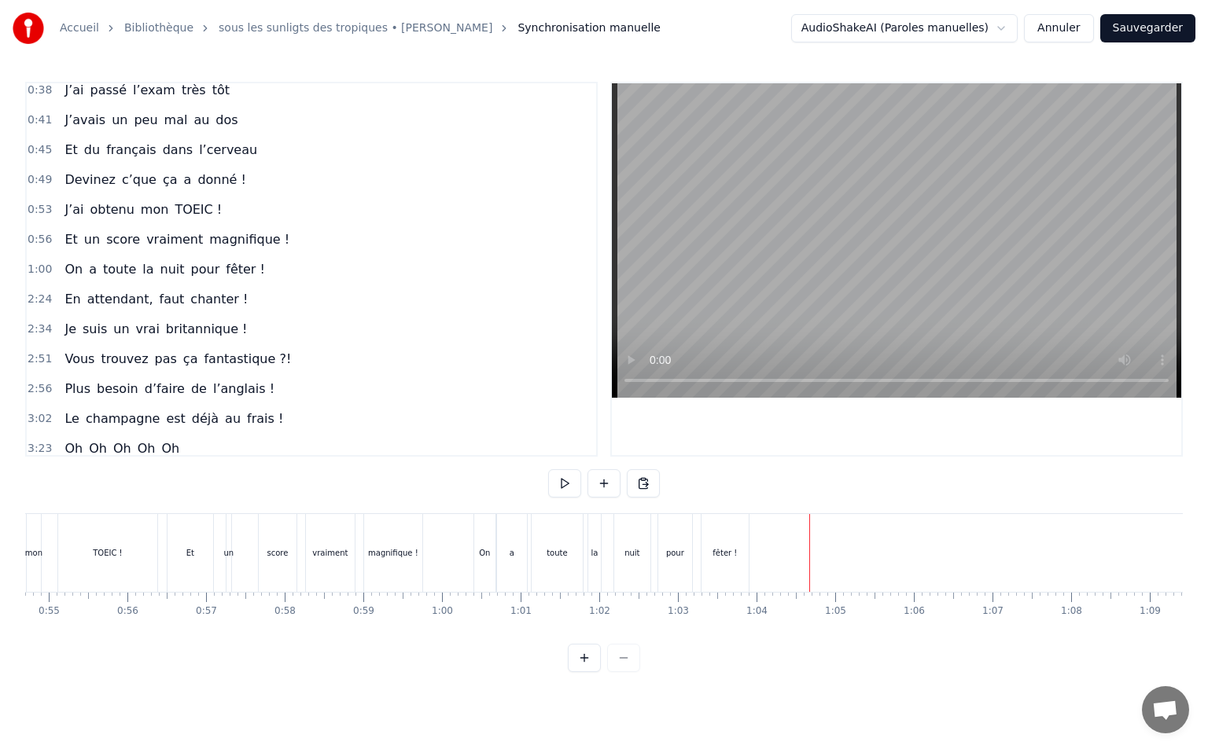
click at [39, 299] on span "2:24" at bounding box center [40, 300] width 24 height 16
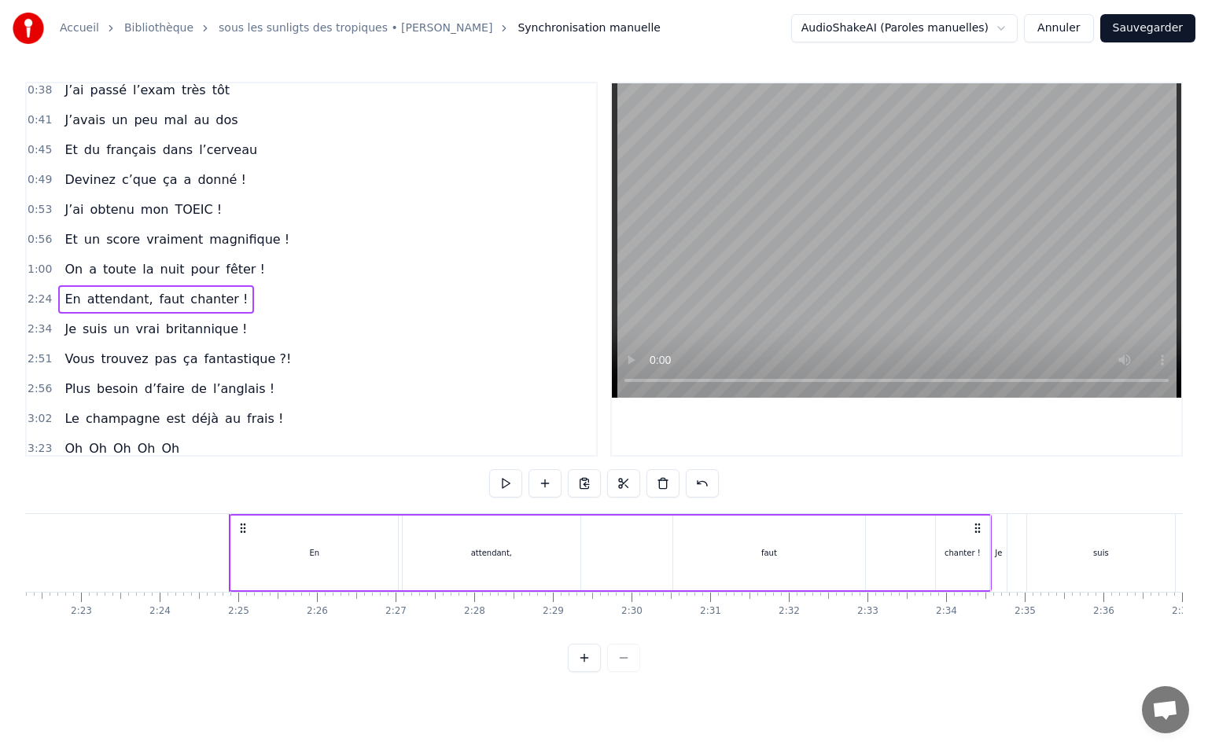
scroll to position [0, 11311]
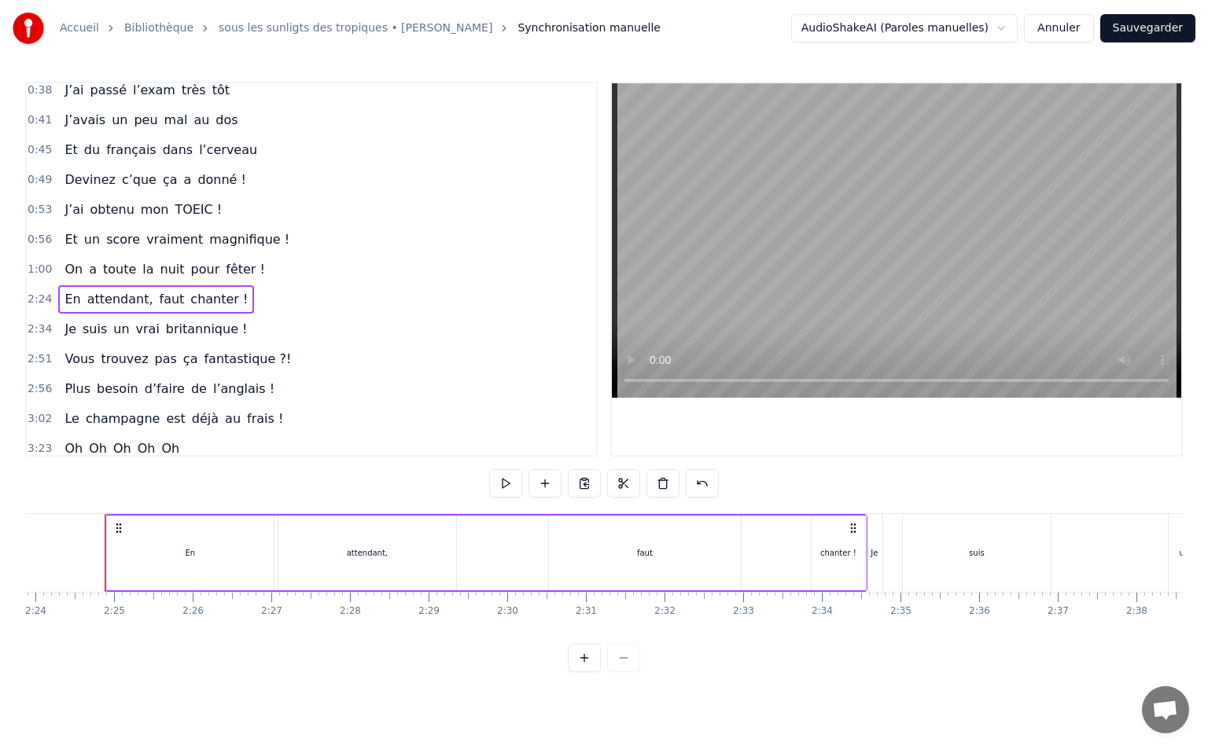
click at [359, 557] on div "attendant," at bounding box center [367, 553] width 41 height 12
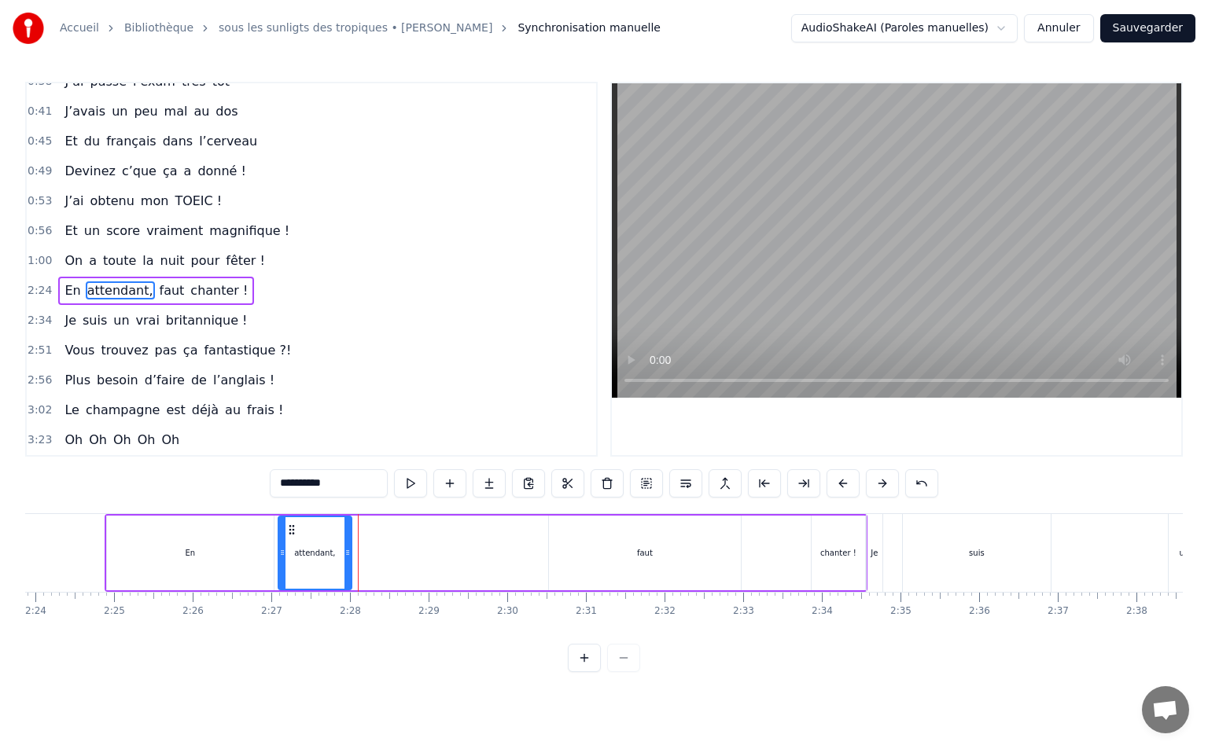
drag, startPoint x: 451, startPoint y: 557, endPoint x: 342, endPoint y: 565, distance: 108.8
click at [344, 565] on div at bounding box center [347, 553] width 6 height 72
click at [168, 543] on div "En" at bounding box center [190, 553] width 167 height 75
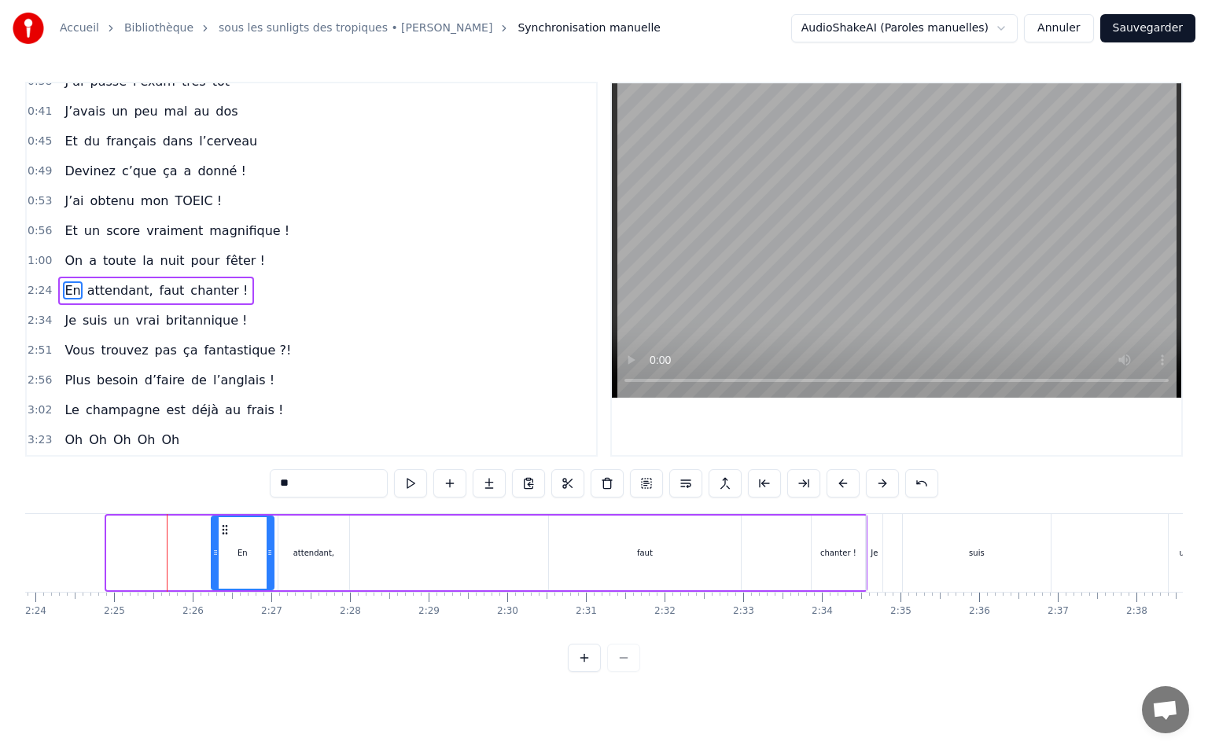
drag, startPoint x: 110, startPoint y: 554, endPoint x: 215, endPoint y: 557, distance: 104.6
click at [215, 557] on icon at bounding box center [215, 552] width 6 height 13
click at [587, 541] on div "faut" at bounding box center [645, 553] width 192 height 75
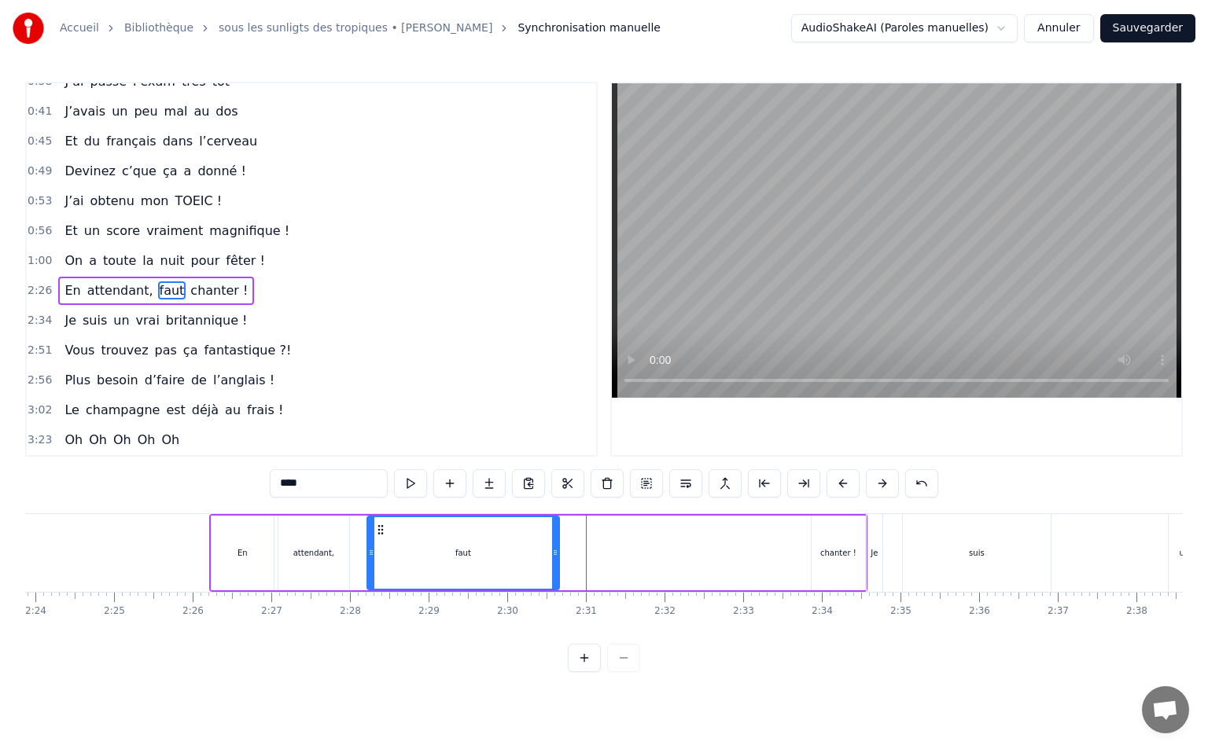
drag, startPoint x: 561, startPoint y: 534, endPoint x: 379, endPoint y: 550, distance: 182.4
click at [379, 550] on div "faut" at bounding box center [463, 553] width 190 height 72
drag, startPoint x: 554, startPoint y: 550, endPoint x: 406, endPoint y: 556, distance: 147.1
click at [406, 556] on icon at bounding box center [408, 552] width 6 height 13
click at [826, 555] on div "chanter !" at bounding box center [838, 553] width 36 height 12
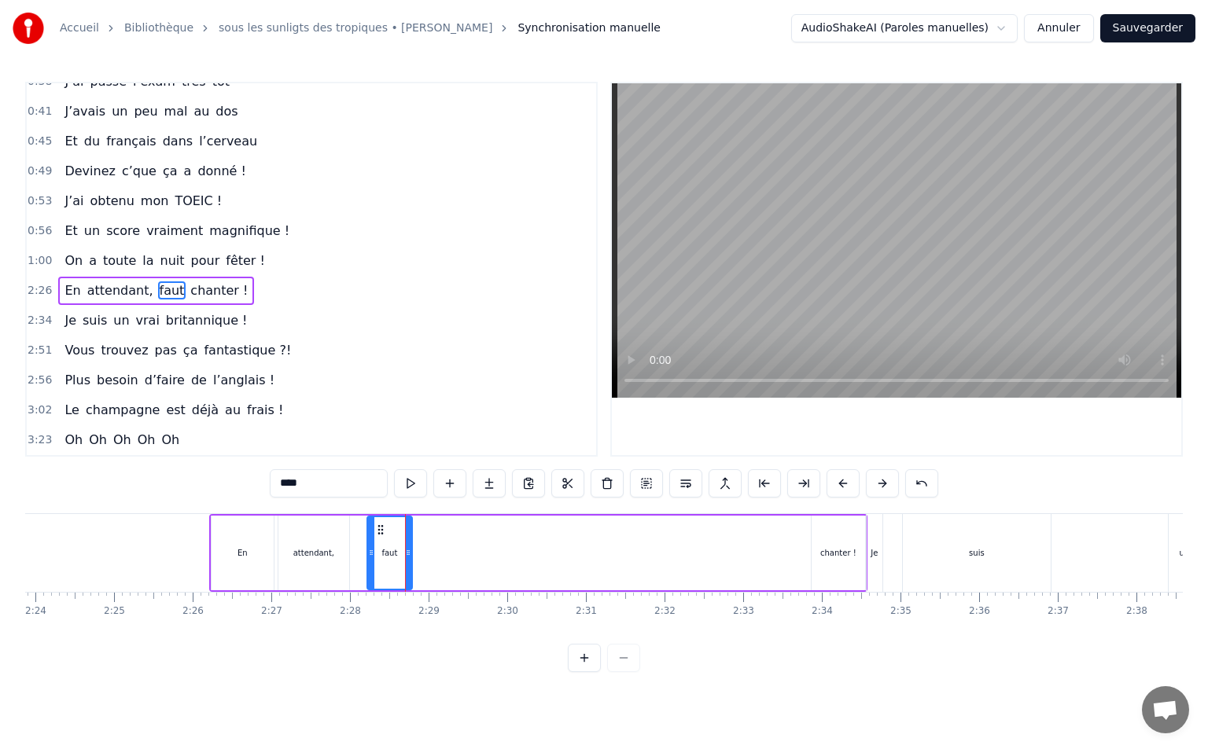
type input "*********"
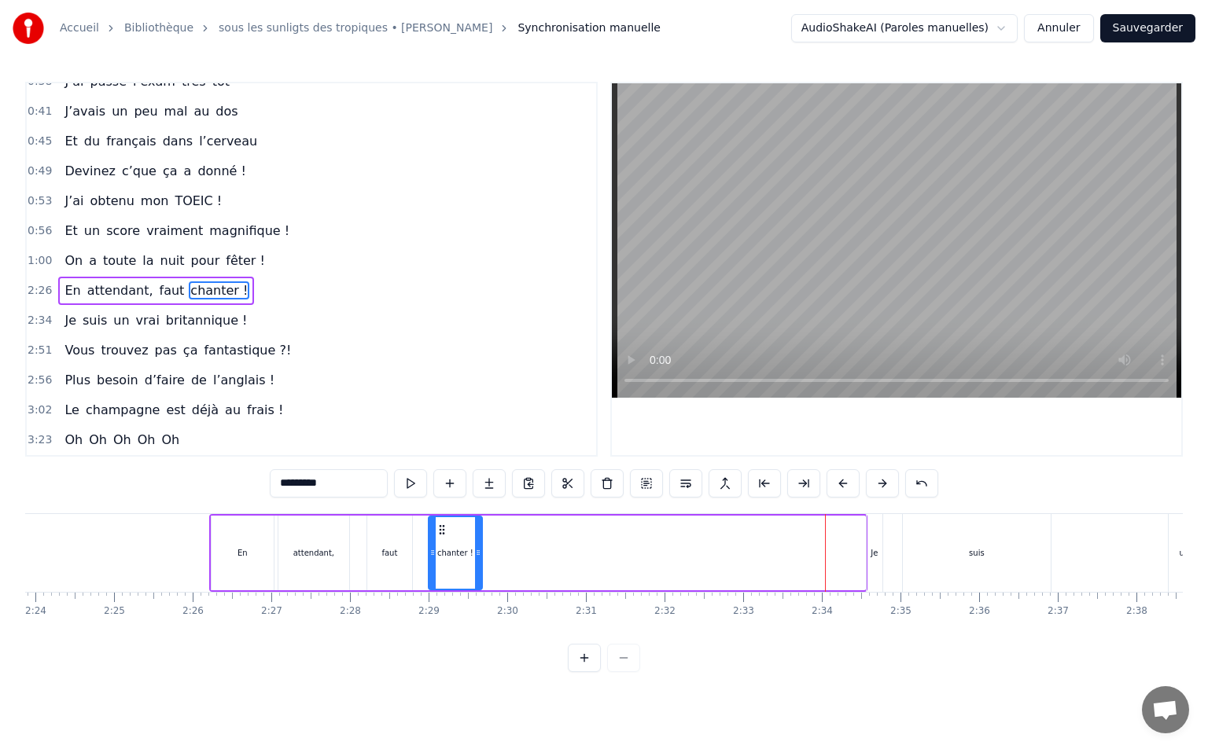
drag, startPoint x: 826, startPoint y: 531, endPoint x: 443, endPoint y: 548, distance: 383.2
click at [443, 548] on div "chanter !" at bounding box center [455, 553] width 52 height 72
click at [42, 289] on span "2:26" at bounding box center [40, 291] width 24 height 16
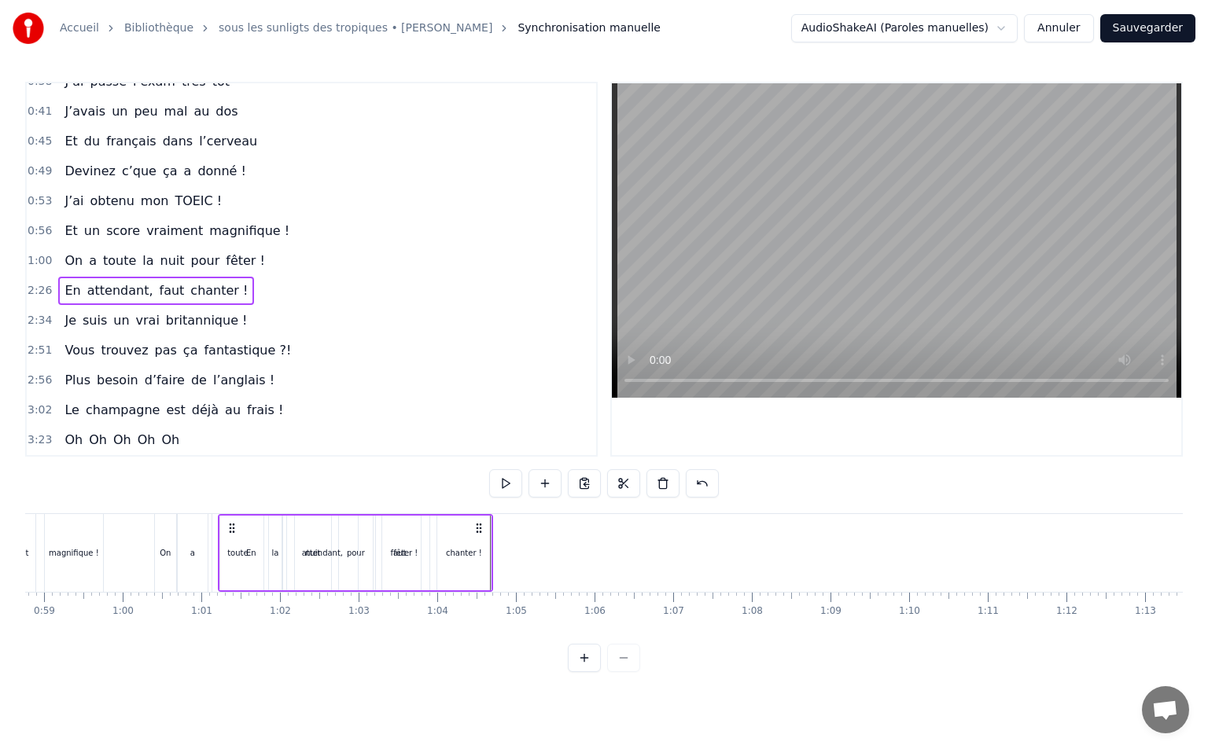
scroll to position [0, 4619]
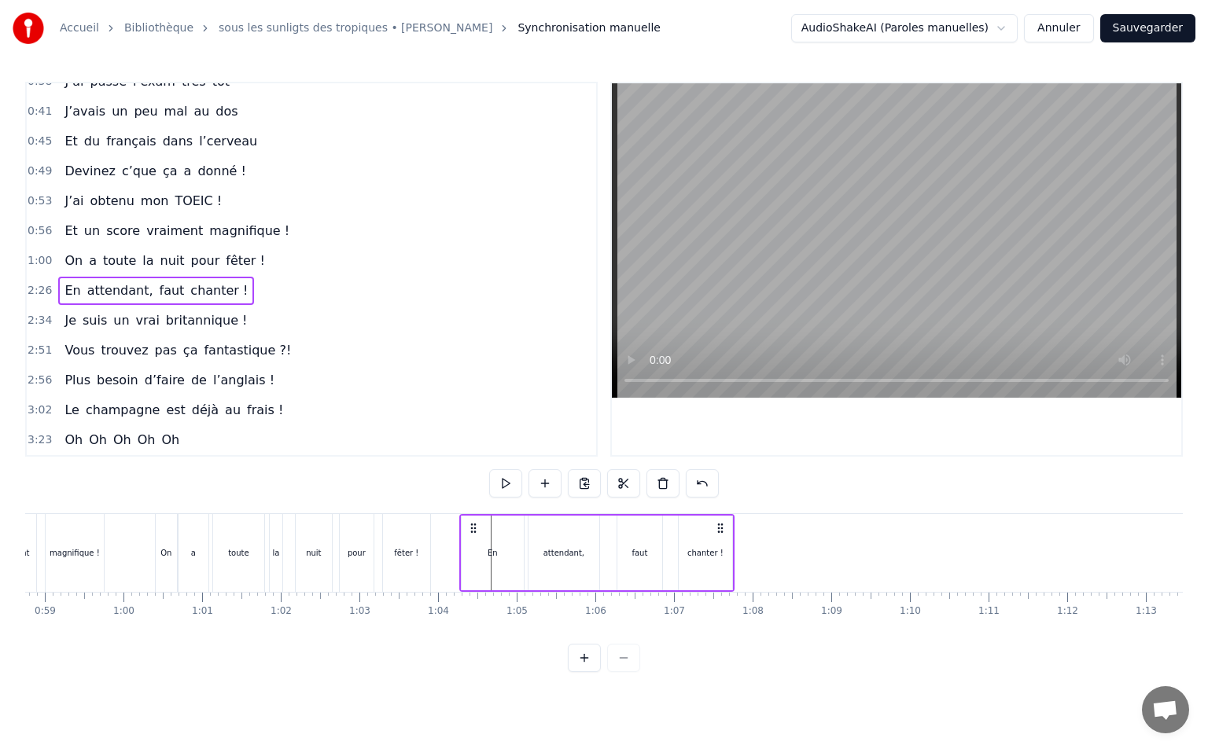
drag, startPoint x: 224, startPoint y: 528, endPoint x: 474, endPoint y: 596, distance: 259.0
click at [474, 596] on div "Vivre pour valider son TOEIC Entre [GEOGRAPHIC_DATA] et [GEOGRAPHIC_DATA] Tout …" at bounding box center [603, 572] width 1157 height 118
click at [31, 316] on span "2:34" at bounding box center [40, 321] width 24 height 16
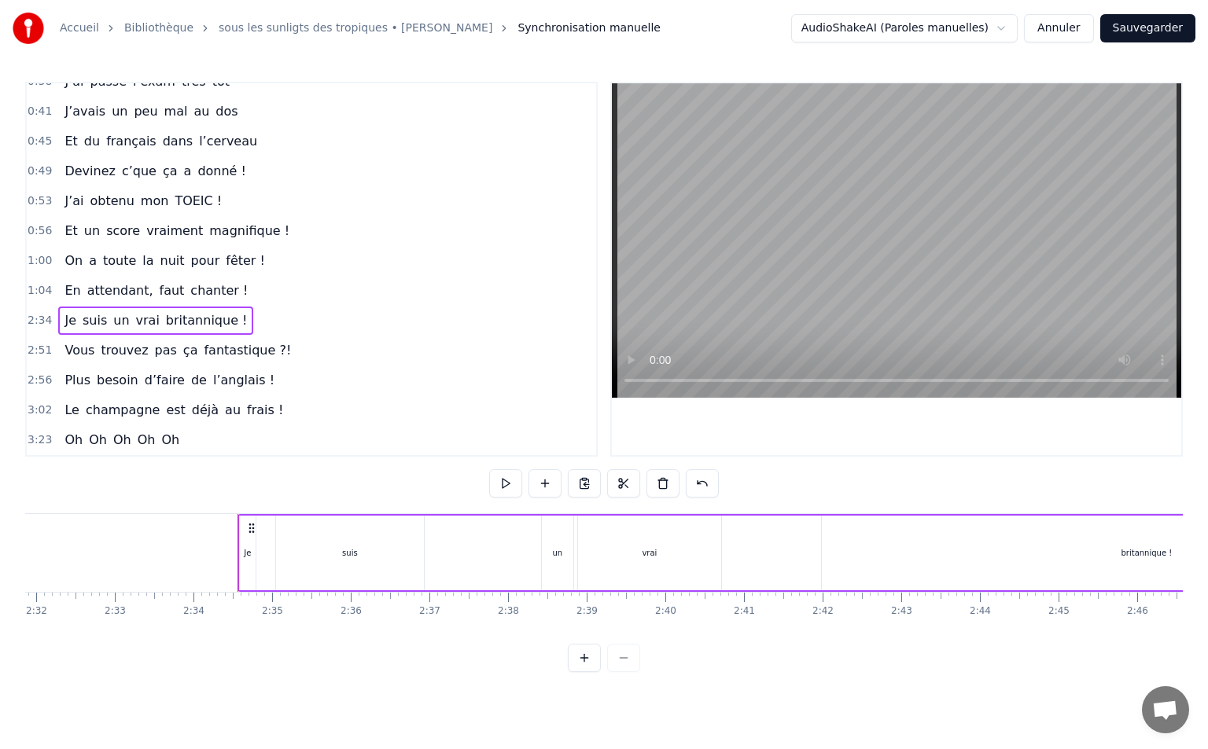
scroll to position [0, 12073]
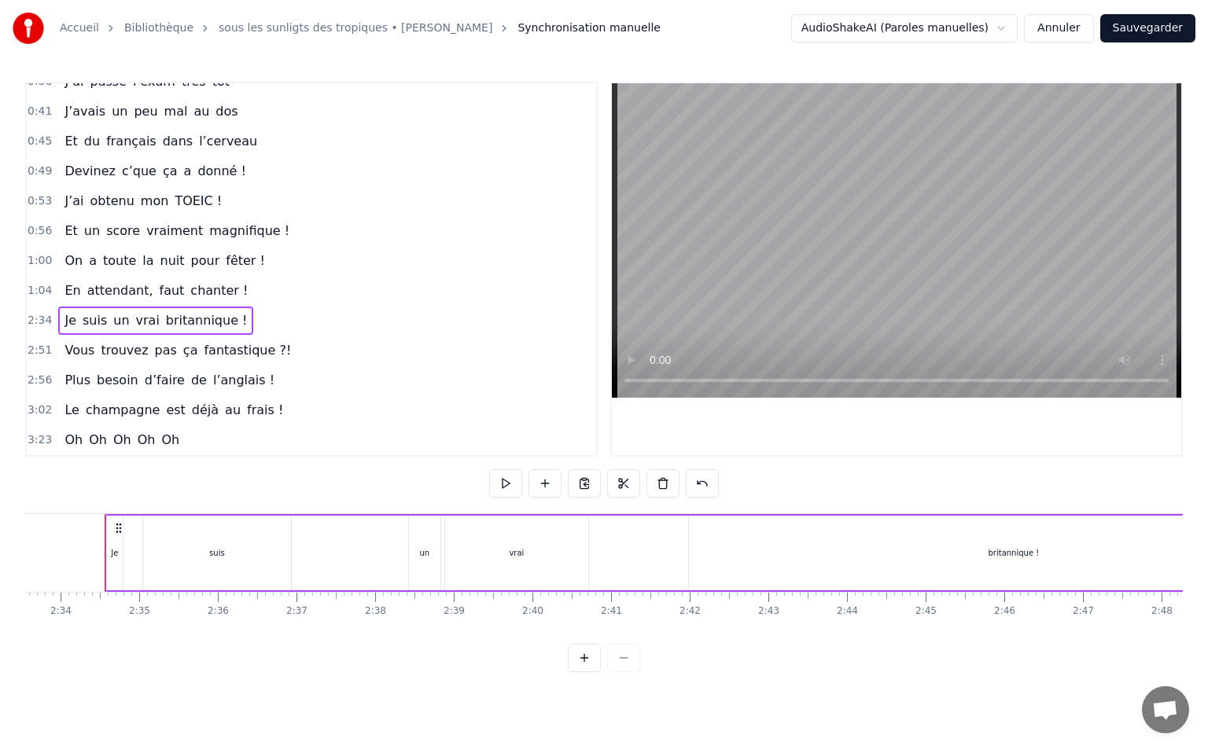
click at [208, 562] on div "suis" at bounding box center [217, 553] width 148 height 75
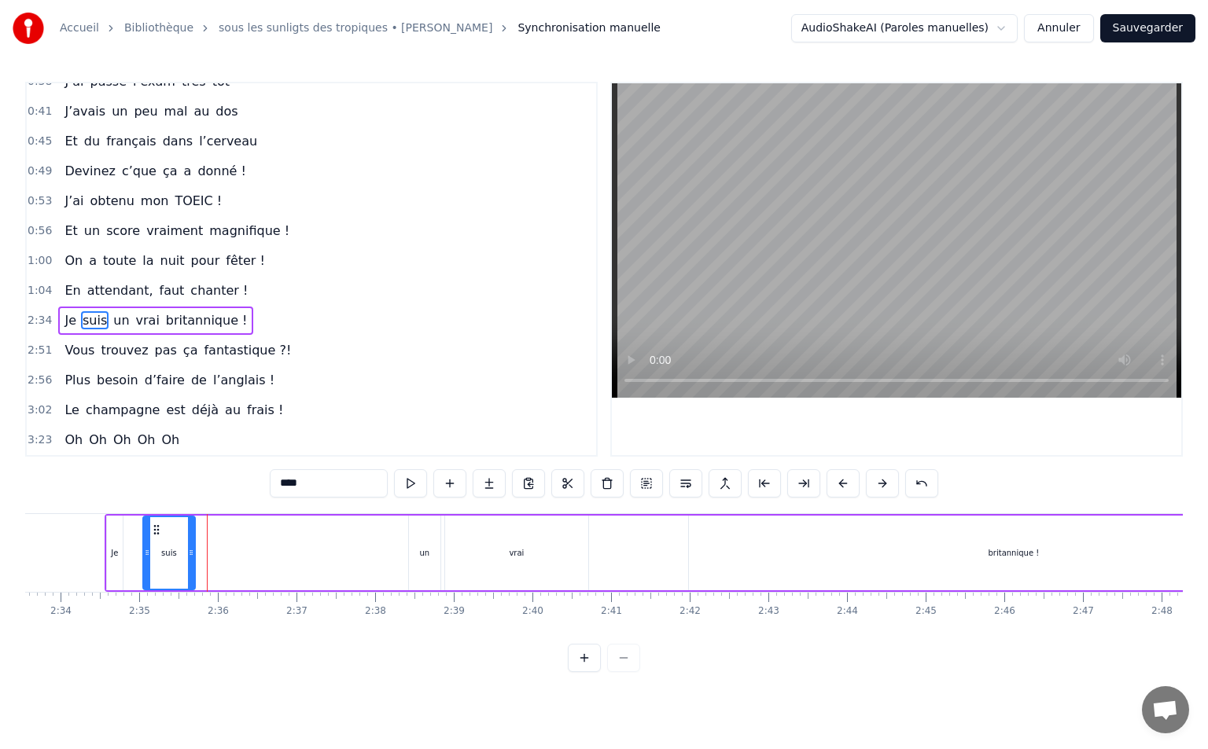
drag, startPoint x: 286, startPoint y: 554, endPoint x: 190, endPoint y: 568, distance: 97.1
click at [190, 568] on div at bounding box center [191, 553] width 6 height 72
click at [413, 543] on div "un" at bounding box center [424, 553] width 31 height 75
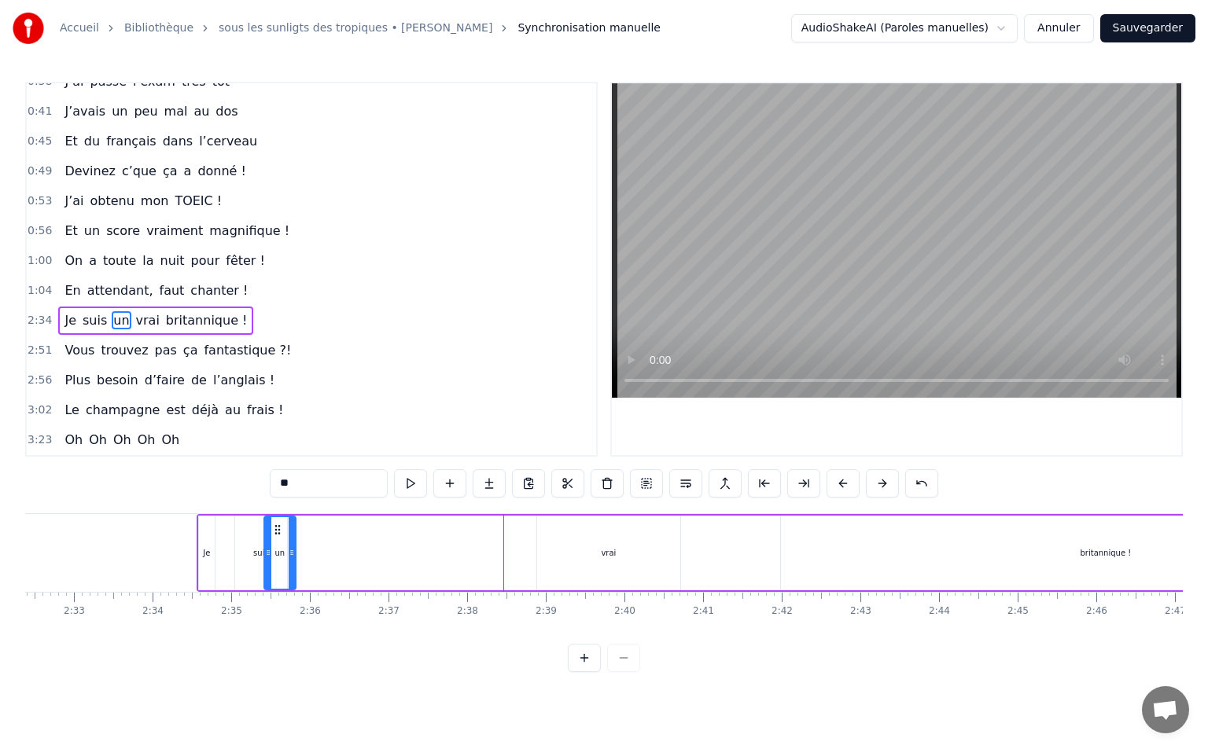
scroll to position [0, 11973]
drag, startPoint x: 421, startPoint y: 535, endPoint x: 313, endPoint y: 554, distance: 109.4
click at [313, 554] on div "un" at bounding box center [315, 553] width 30 height 72
click at [583, 553] on div "vrai" at bounding box center [615, 553] width 143 height 75
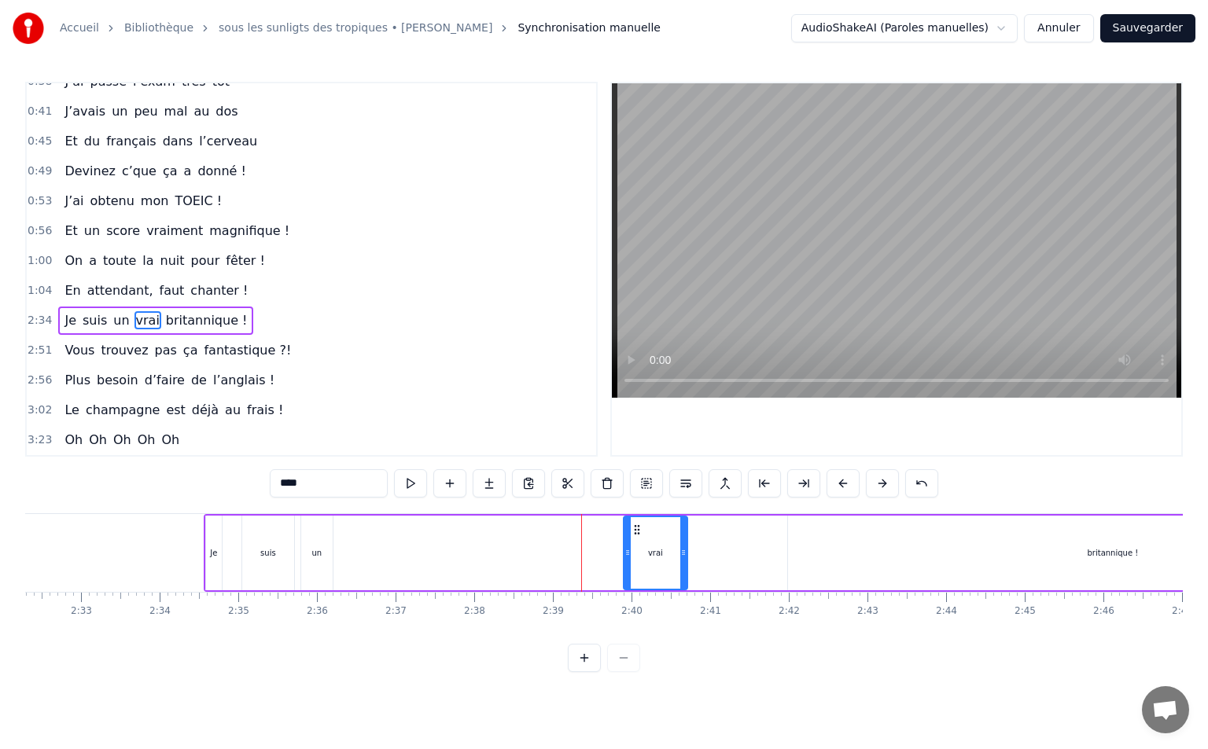
drag, startPoint x: 546, startPoint y: 553, endPoint x: 625, endPoint y: 549, distance: 79.5
click at [625, 549] on icon at bounding box center [627, 552] width 6 height 13
drag, startPoint x: 615, startPoint y: 532, endPoint x: 358, endPoint y: 565, distance: 259.2
click at [358, 565] on div "vrai" at bounding box center [381, 553] width 62 height 72
click at [1076, 549] on div "britannique !" at bounding box center [1112, 553] width 649 height 75
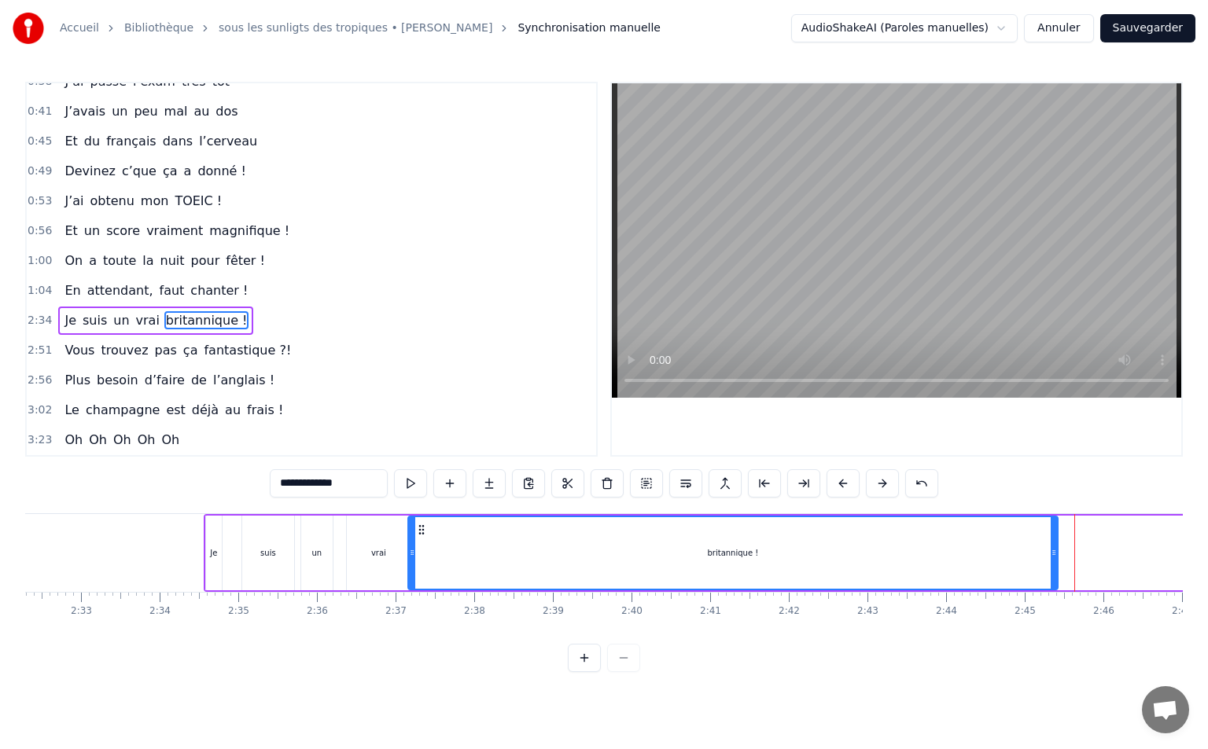
drag, startPoint x: 793, startPoint y: 530, endPoint x: 423, endPoint y: 561, distance: 370.8
click at [422, 561] on div "britannique !" at bounding box center [733, 553] width 648 height 72
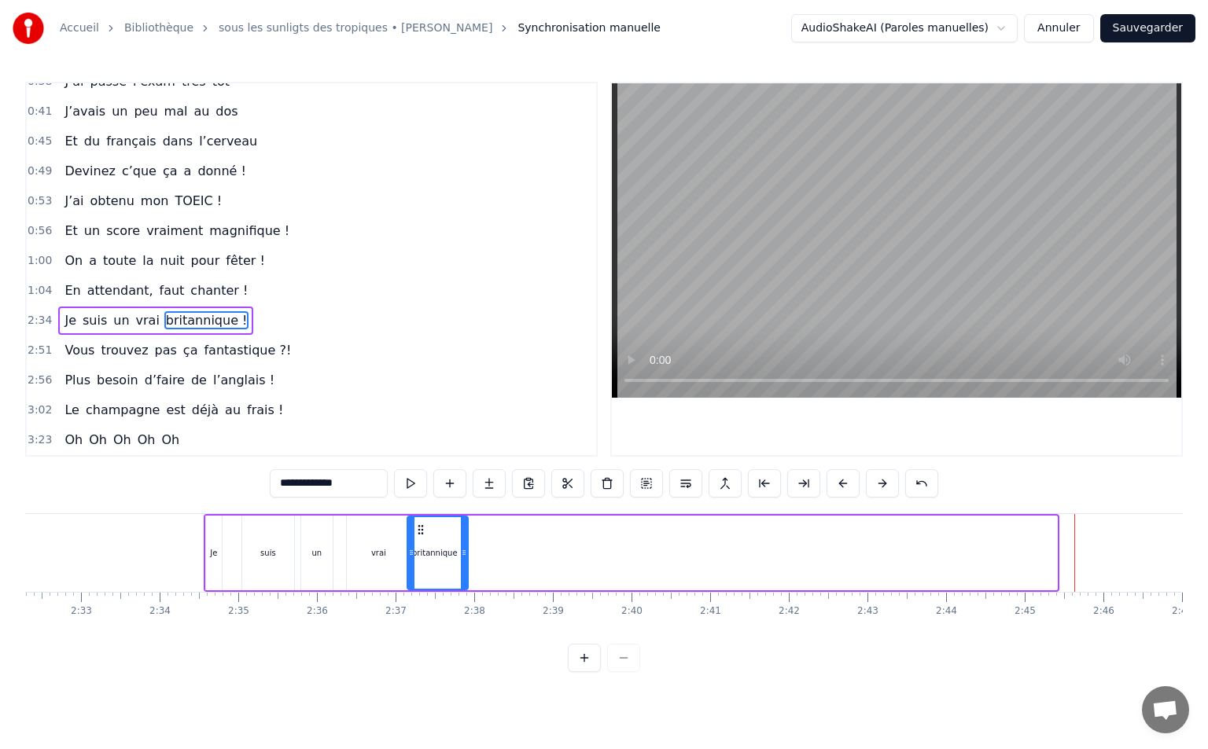
drag, startPoint x: 1054, startPoint y: 554, endPoint x: 462, endPoint y: 565, distance: 592.1
click at [462, 565] on div at bounding box center [464, 553] width 6 height 72
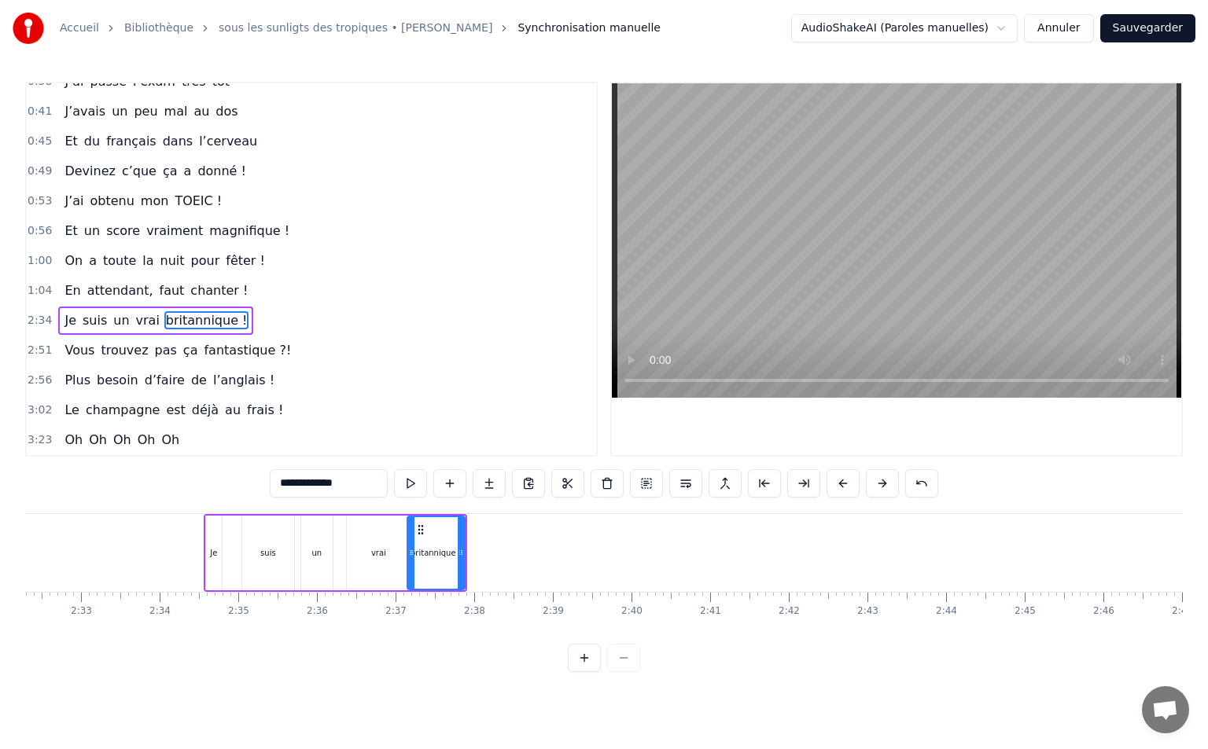
click at [245, 556] on div "suis" at bounding box center [268, 553] width 52 height 75
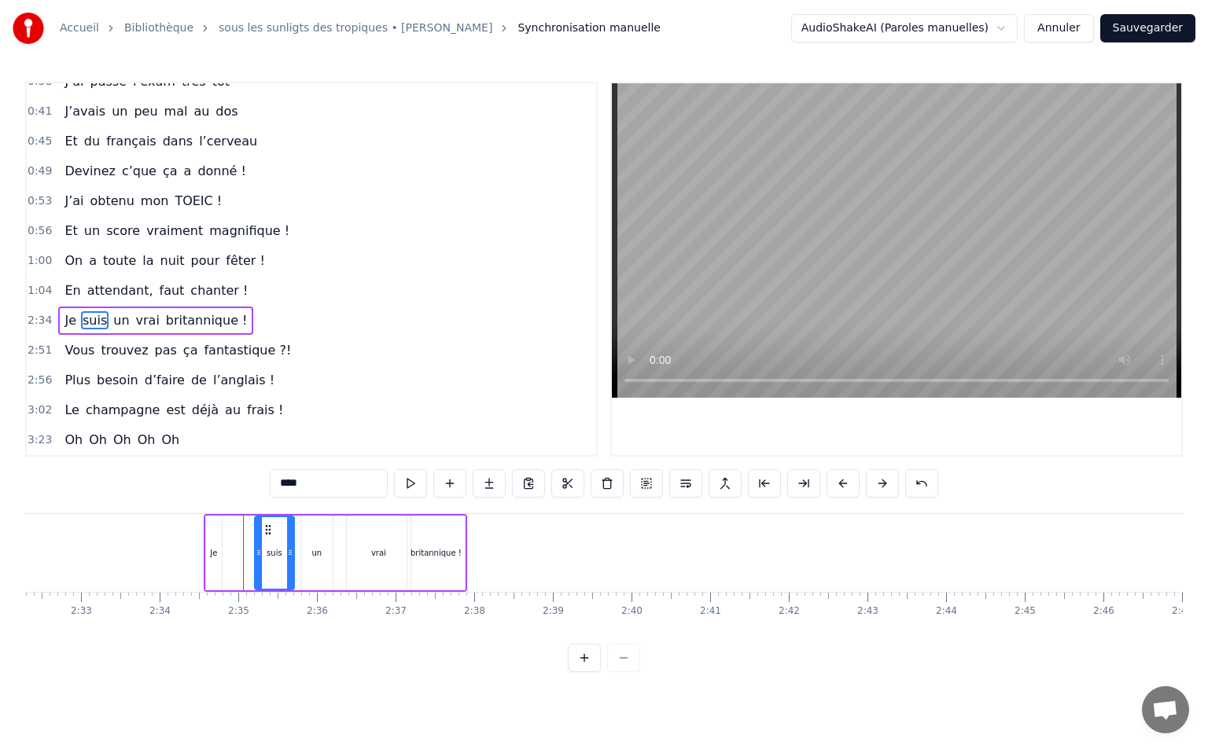
drag, startPoint x: 245, startPoint y: 553, endPoint x: 257, endPoint y: 554, distance: 11.9
click at [257, 554] on icon at bounding box center [259, 552] width 6 height 13
click at [218, 527] on div "Je" at bounding box center [214, 553] width 16 height 75
type input "**"
drag, startPoint x: 220, startPoint y: 525, endPoint x: 251, endPoint y: 530, distance: 31.0
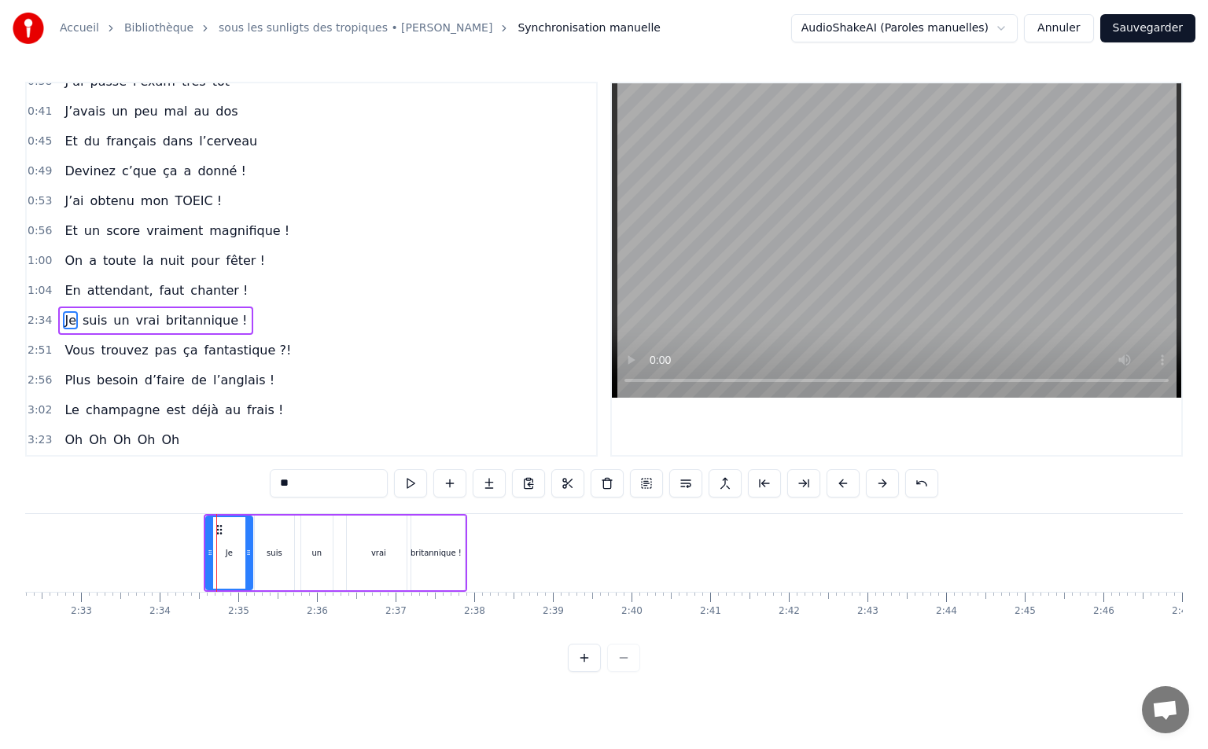
click at [251, 530] on div at bounding box center [248, 553] width 6 height 72
drag, startPoint x: 211, startPoint y: 549, endPoint x: 237, endPoint y: 555, distance: 25.9
click at [237, 555] on icon at bounding box center [235, 552] width 6 height 13
click at [44, 325] on span "2:34" at bounding box center [40, 321] width 24 height 16
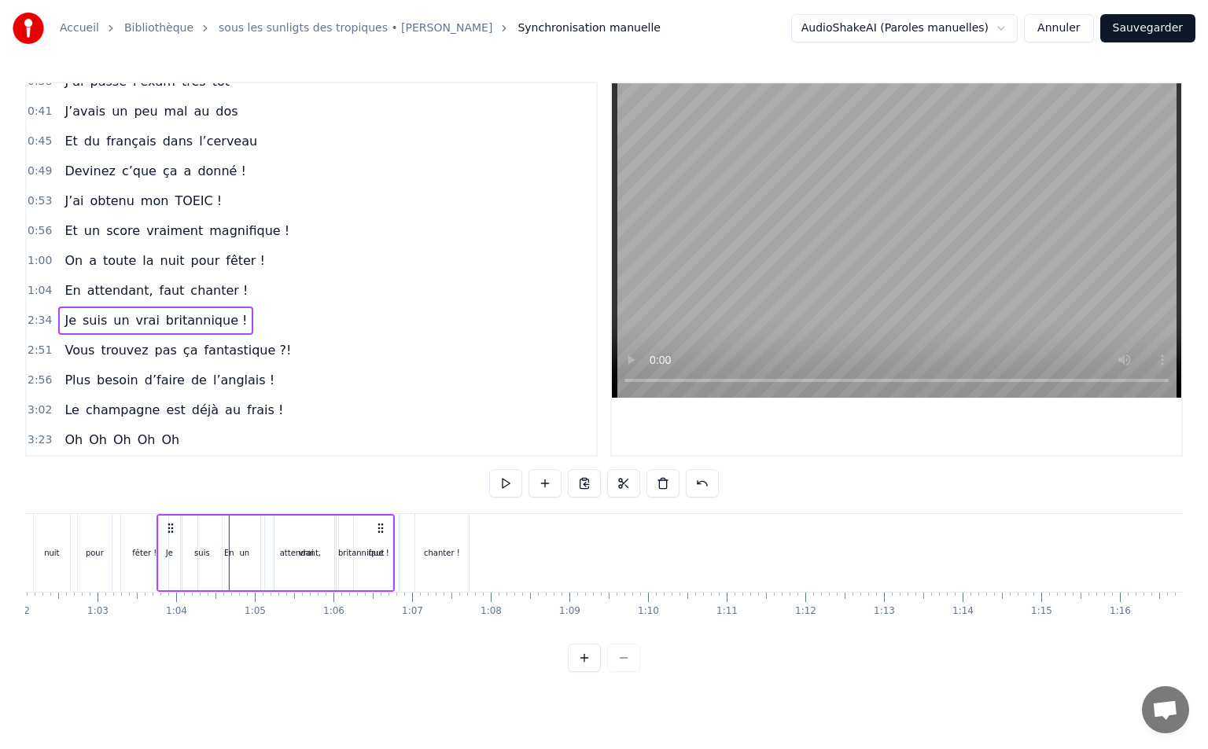
scroll to position [0, 4879]
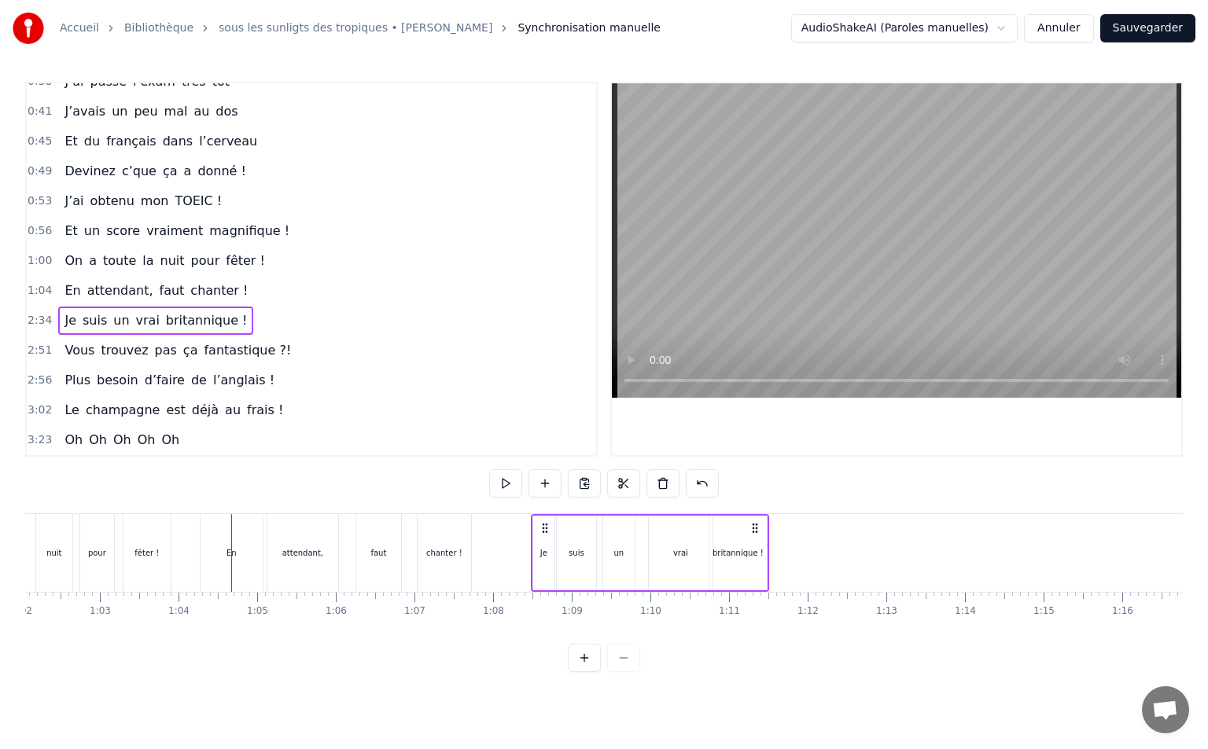
drag, startPoint x: 239, startPoint y: 524, endPoint x: 541, endPoint y: 599, distance: 311.0
click at [541, 599] on div "Vivre pour valider son TOEIC Entre [GEOGRAPHIC_DATA] et [GEOGRAPHIC_DATA] Tout …" at bounding box center [603, 572] width 1157 height 118
click at [35, 349] on span "2:51" at bounding box center [40, 351] width 24 height 16
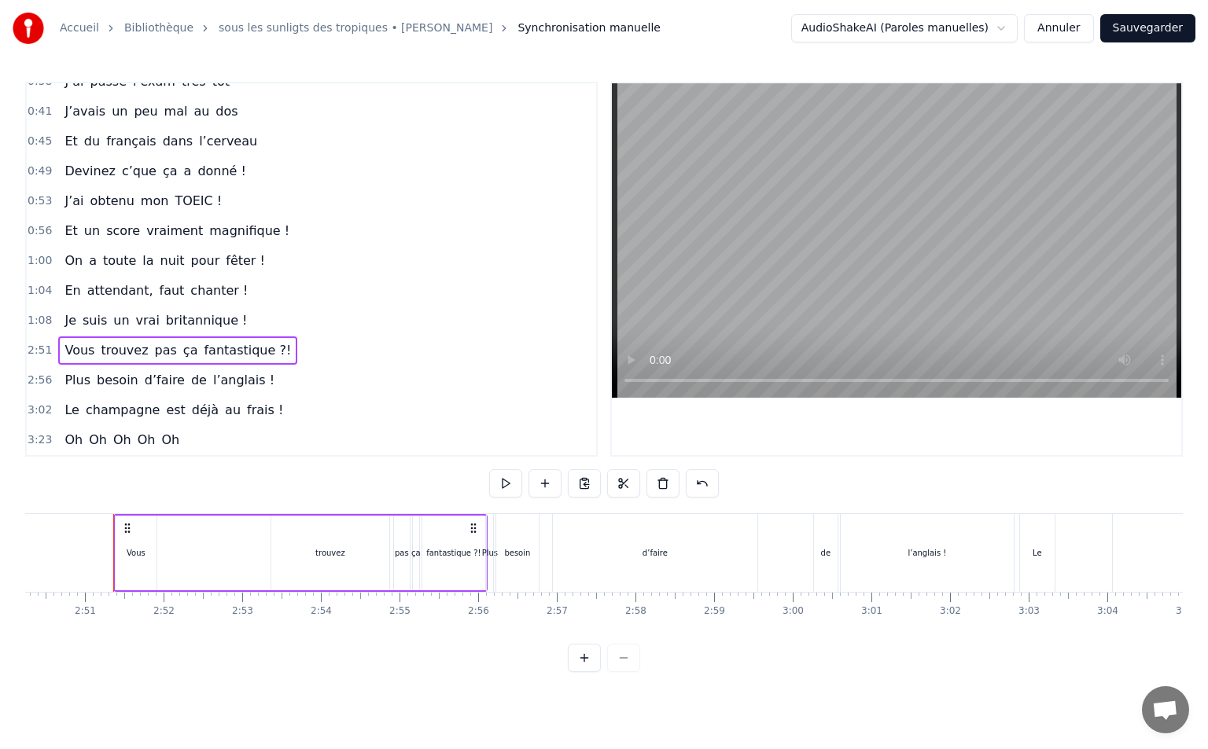
scroll to position [0, 13393]
click at [268, 553] on div "trouvez" at bounding box center [322, 553] width 118 height 75
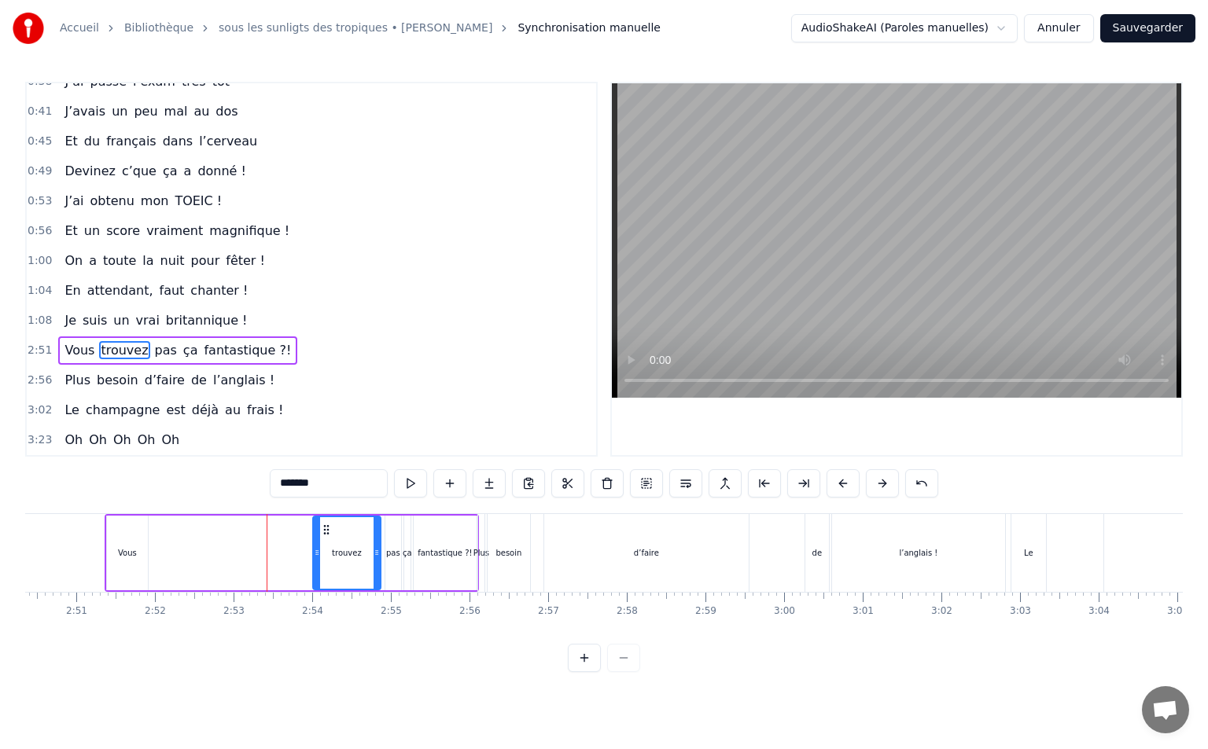
drag, startPoint x: 268, startPoint y: 554, endPoint x: 318, endPoint y: 561, distance: 50.8
click at [318, 561] on div at bounding box center [317, 553] width 6 height 72
click at [117, 543] on div "Vous" at bounding box center [127, 553] width 41 height 75
type input "****"
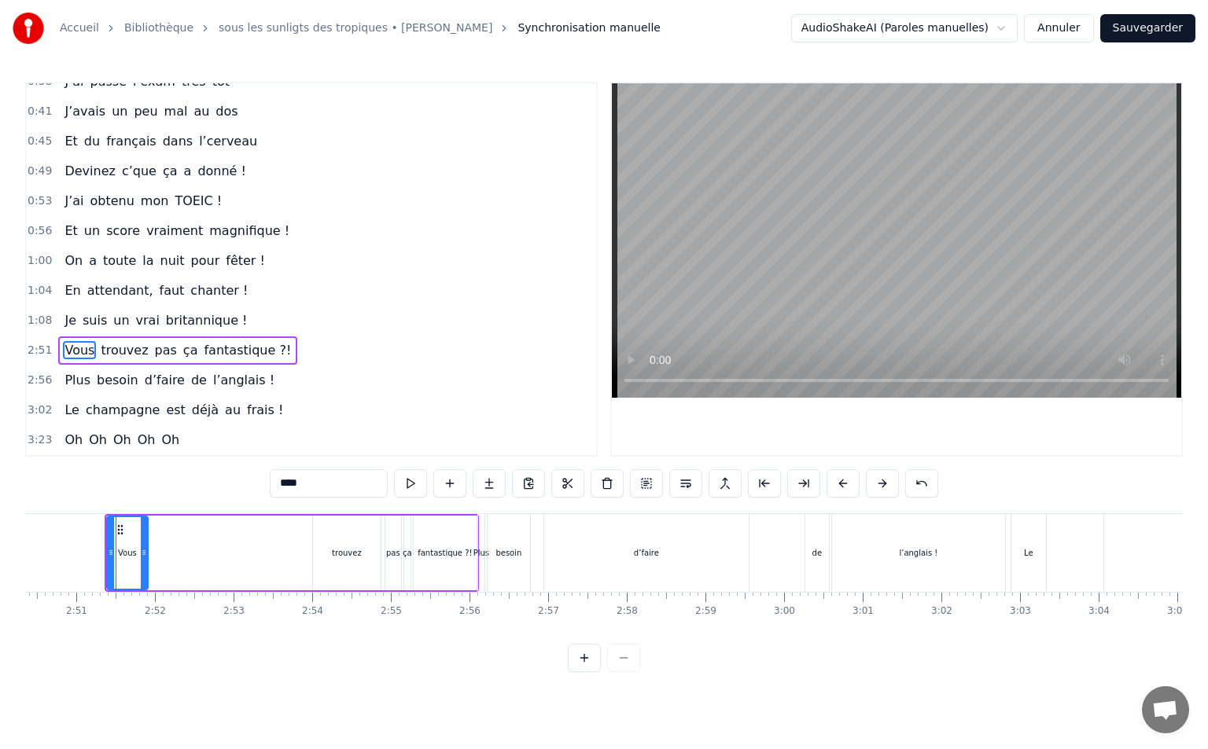
drag, startPoint x: 116, startPoint y: 527, endPoint x: 180, endPoint y: 534, distance: 64.9
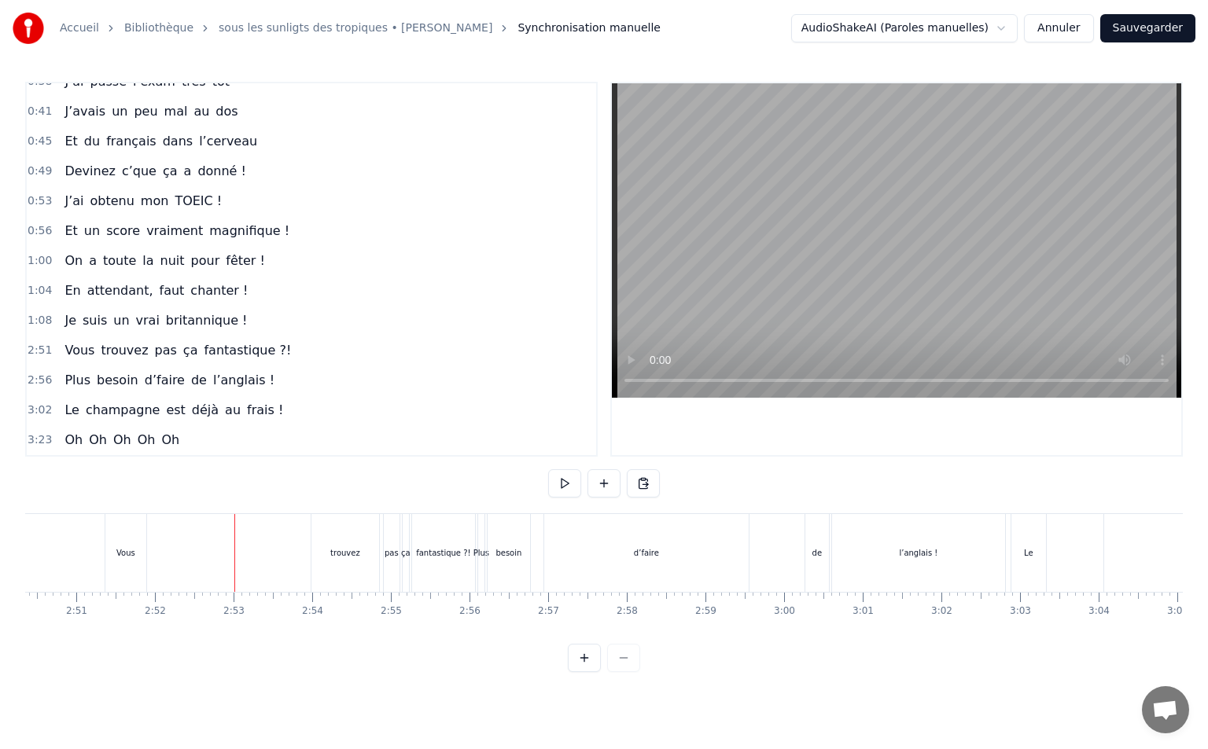
click at [107, 529] on div "Vous" at bounding box center [125, 553] width 41 height 78
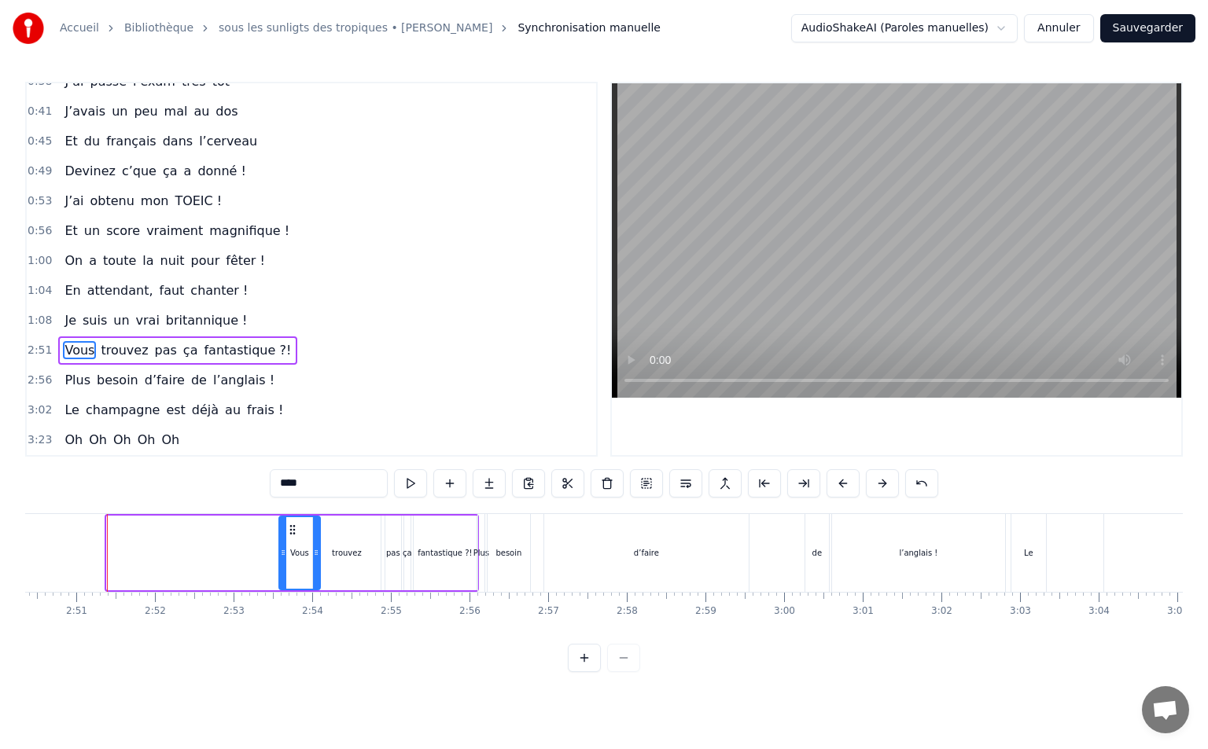
drag, startPoint x: 120, startPoint y: 526, endPoint x: 292, endPoint y: 553, distance: 174.2
click at [292, 553] on div "Vous" at bounding box center [299, 553] width 39 height 72
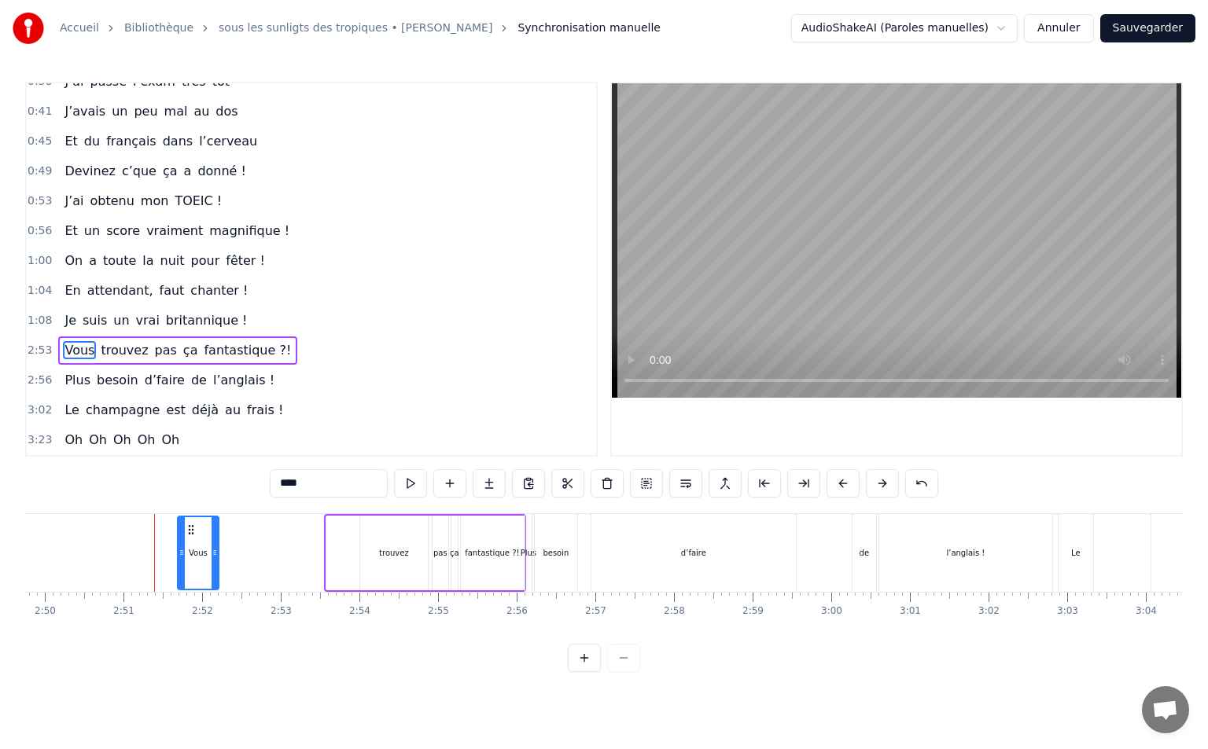
scroll to position [0, 13306]
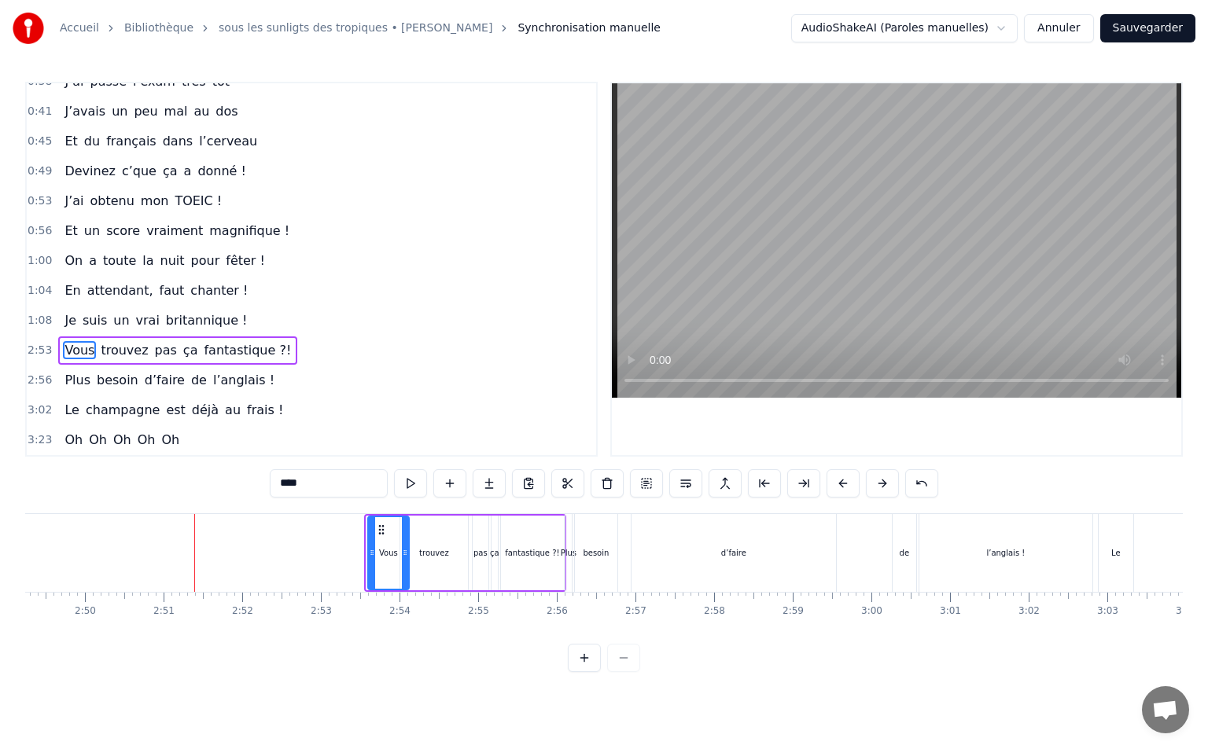
drag, startPoint x: 294, startPoint y: 529, endPoint x: 383, endPoint y: 537, distance: 89.2
click at [383, 537] on div "Vous" at bounding box center [388, 553] width 39 height 72
click at [35, 345] on span "2:53" at bounding box center [40, 351] width 24 height 16
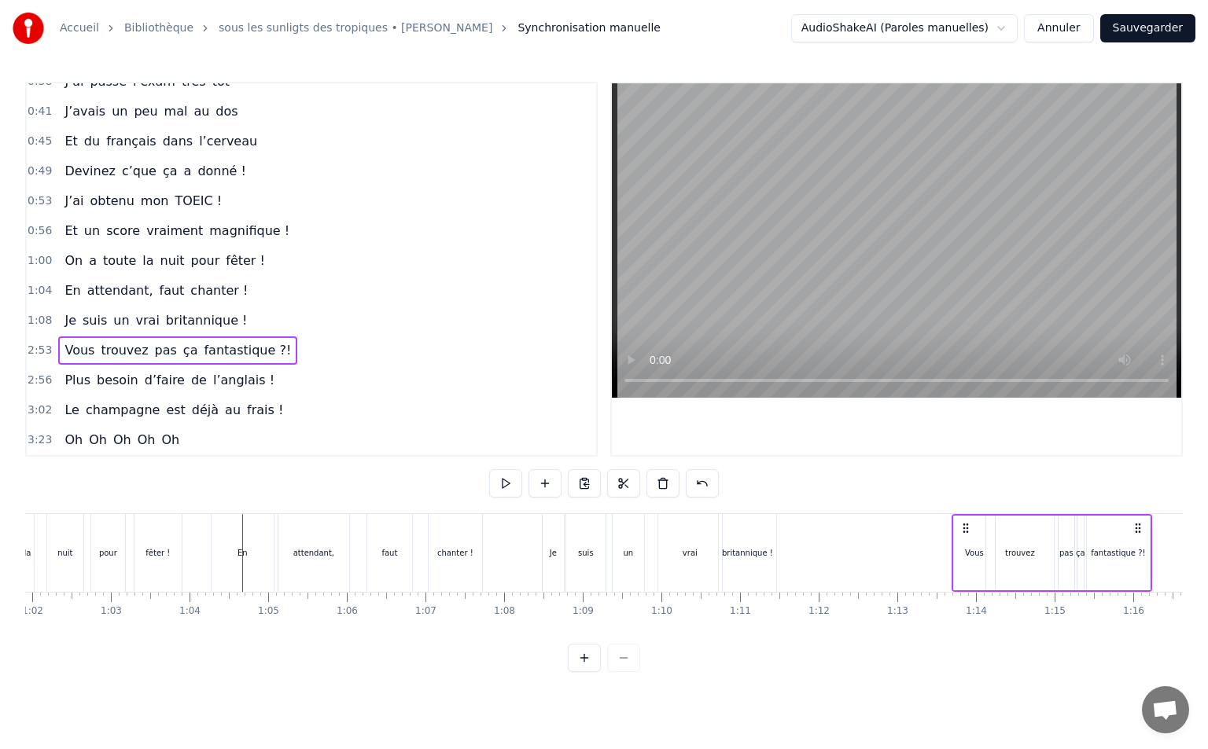
scroll to position [0, 4875]
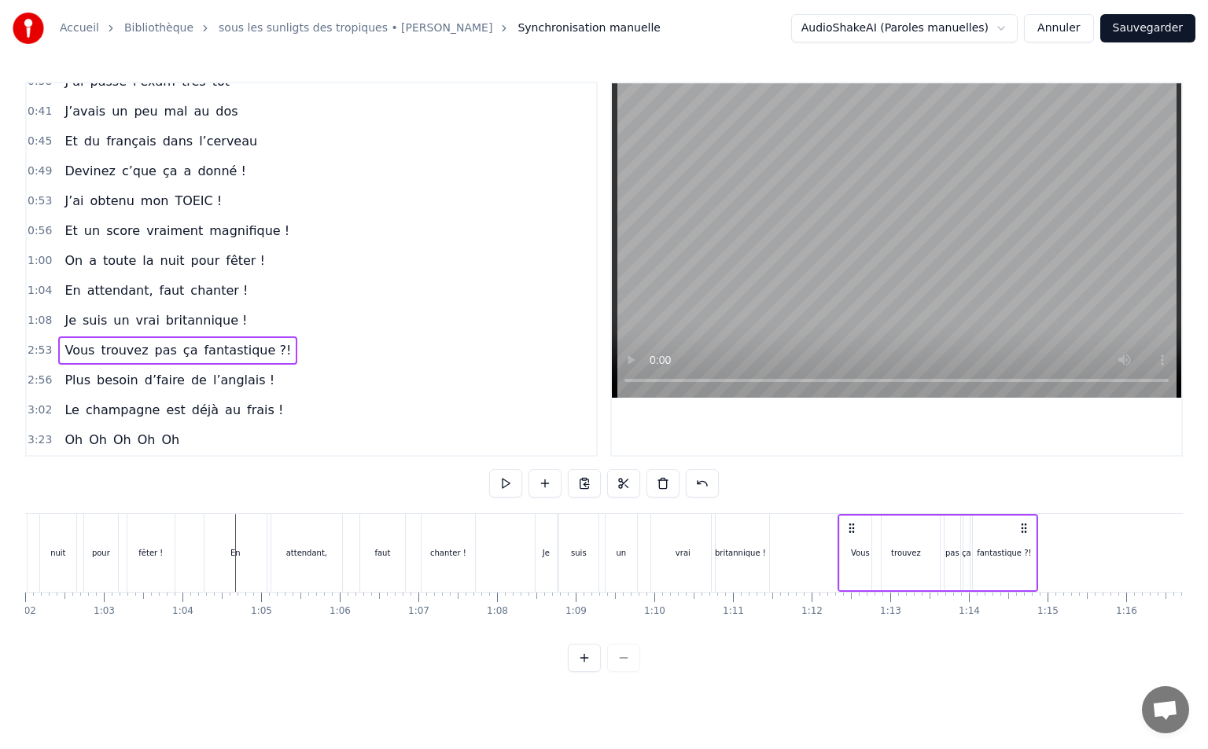
drag, startPoint x: 372, startPoint y: 524, endPoint x: 851, endPoint y: 509, distance: 479.8
click at [851, 509] on div "0:21 Vivre pour valider son TOEIC 0:27 Entre [GEOGRAPHIC_DATA] et [GEOGRAPHIC_D…" at bounding box center [603, 377] width 1157 height 590
click at [40, 377] on span "2:56" at bounding box center [40, 381] width 24 height 16
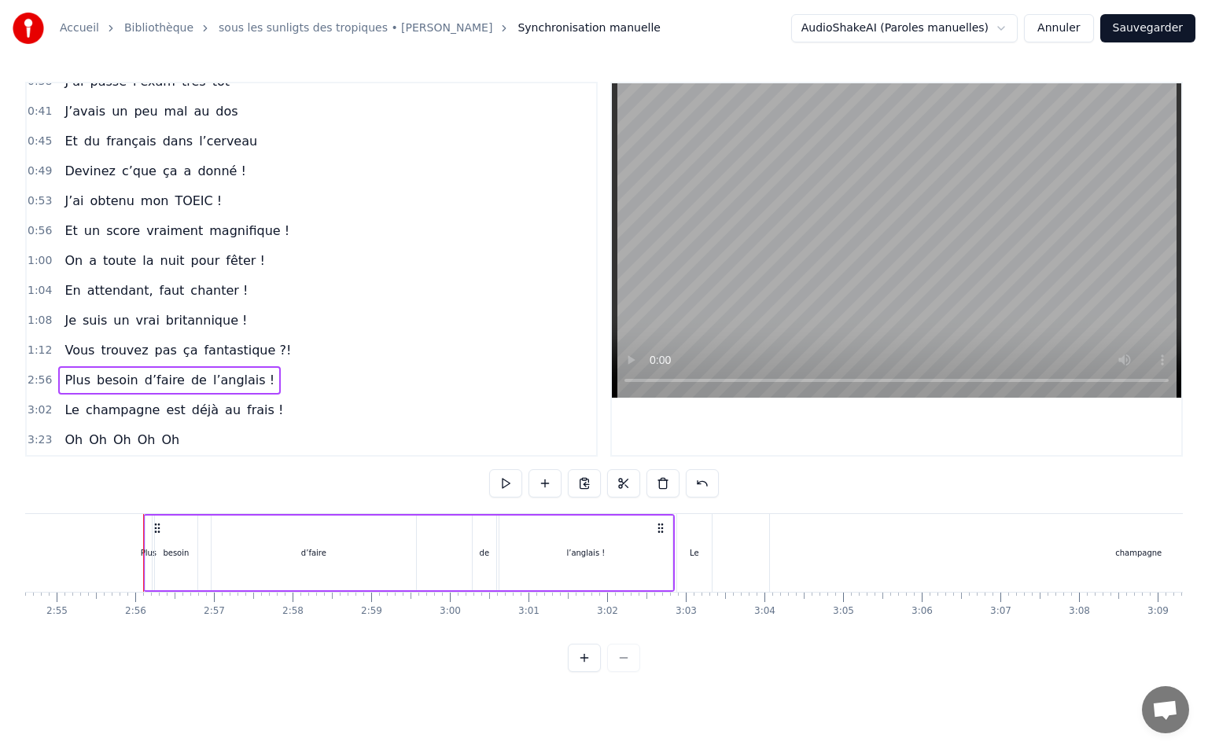
scroll to position [0, 13766]
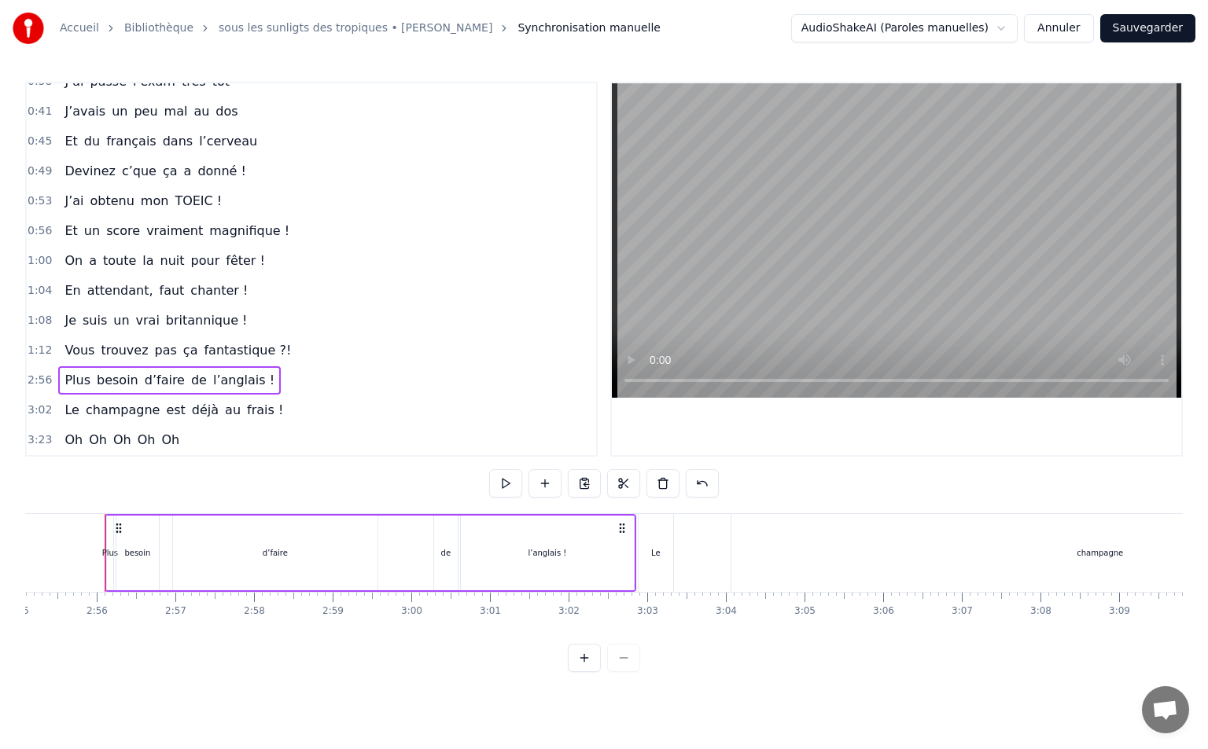
click at [204, 556] on div "d’faire" at bounding box center [275, 553] width 204 height 75
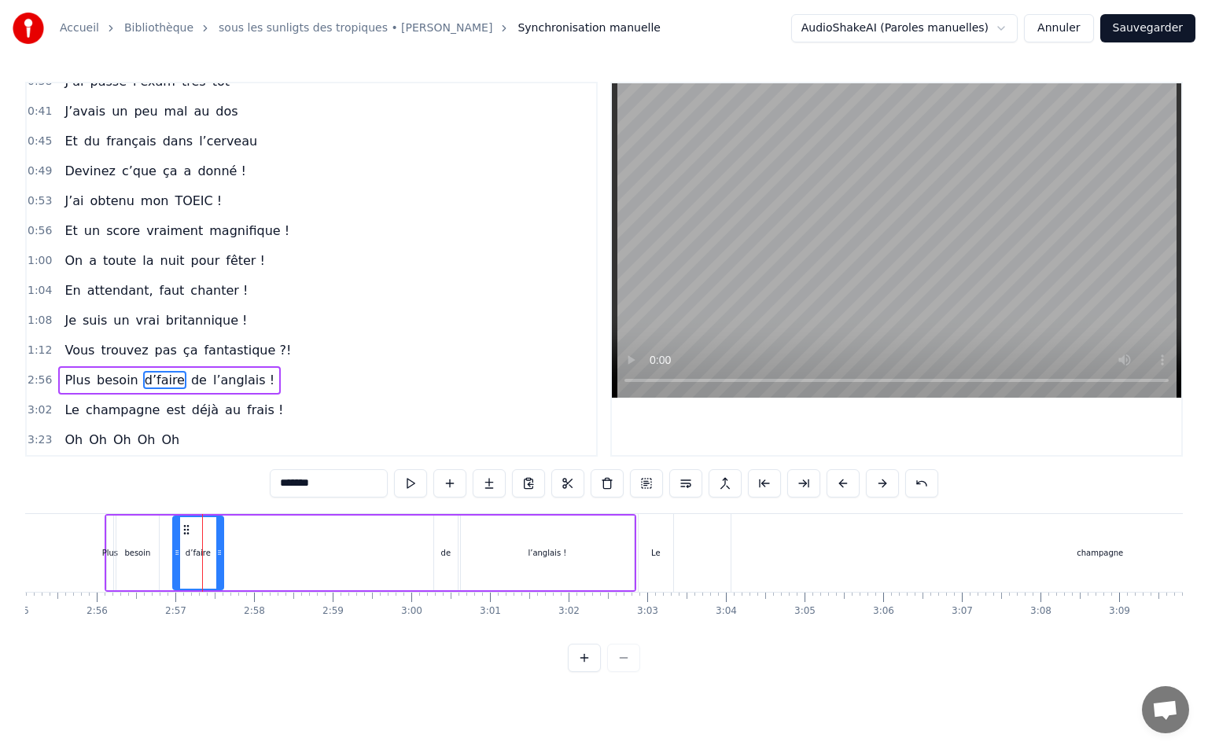
drag, startPoint x: 324, startPoint y: 563, endPoint x: 219, endPoint y: 559, distance: 104.6
click at [219, 559] on div at bounding box center [219, 553] width 6 height 72
click at [149, 557] on div "besoin" at bounding box center [137, 553] width 26 height 12
drag, startPoint x: 129, startPoint y: 529, endPoint x: 139, endPoint y: 534, distance: 11.3
click at [139, 534] on icon at bounding box center [140, 530] width 13 height 13
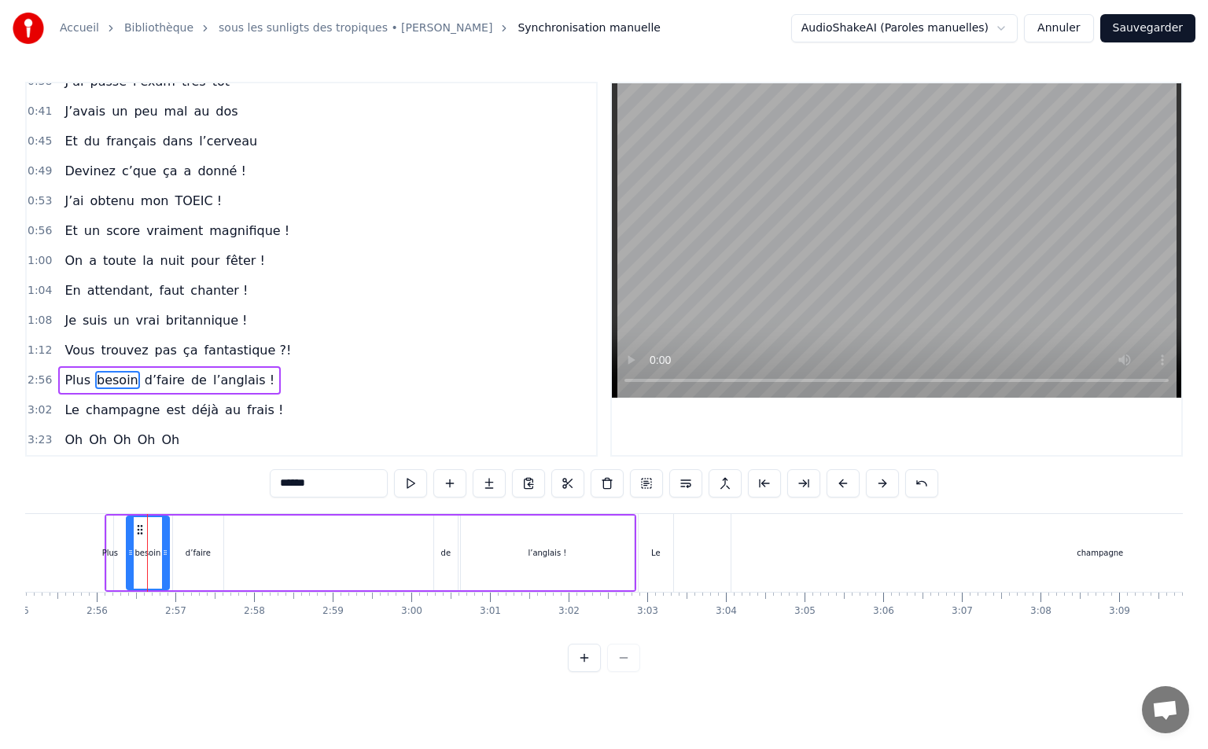
click at [108, 535] on div "Plus" at bounding box center [110, 553] width 6 height 75
type input "****"
click at [127, 531] on icon at bounding box center [126, 530] width 13 height 13
click at [252, 554] on div "Plus besoin d’faire de l’anglais !" at bounding box center [373, 553] width 525 height 78
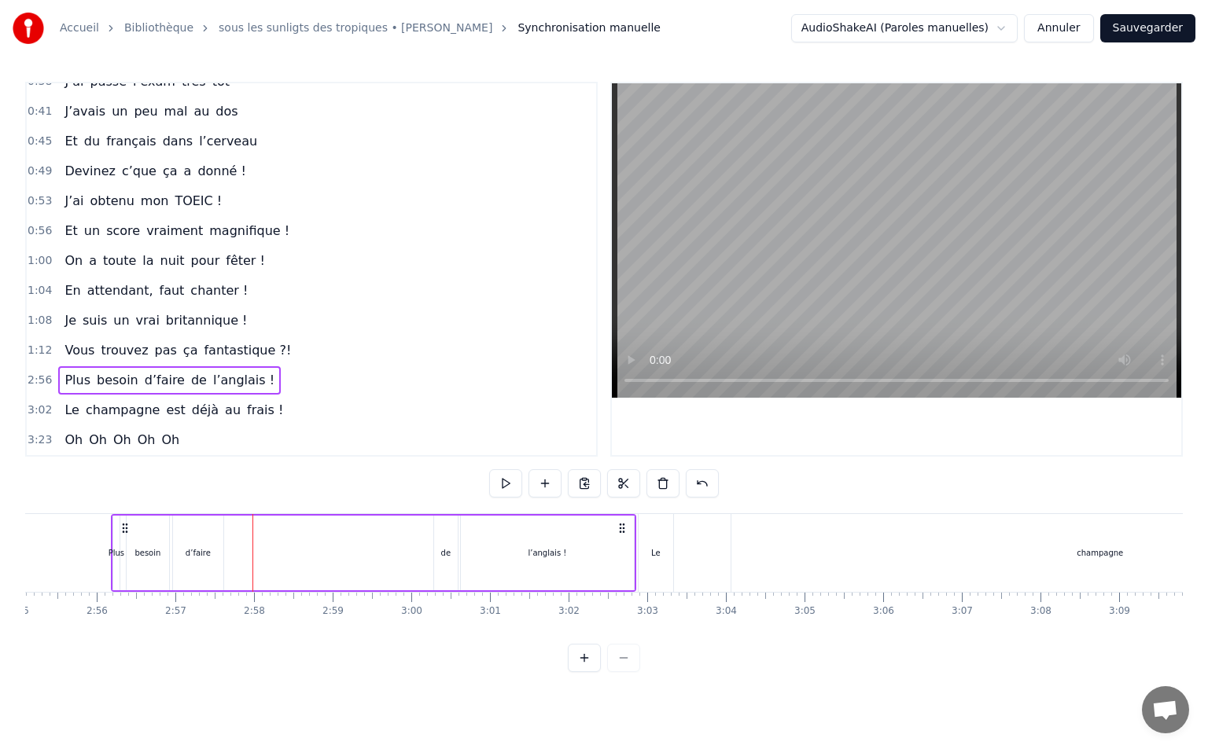
click at [464, 556] on div "l’anglais !" at bounding box center [547, 553] width 173 height 75
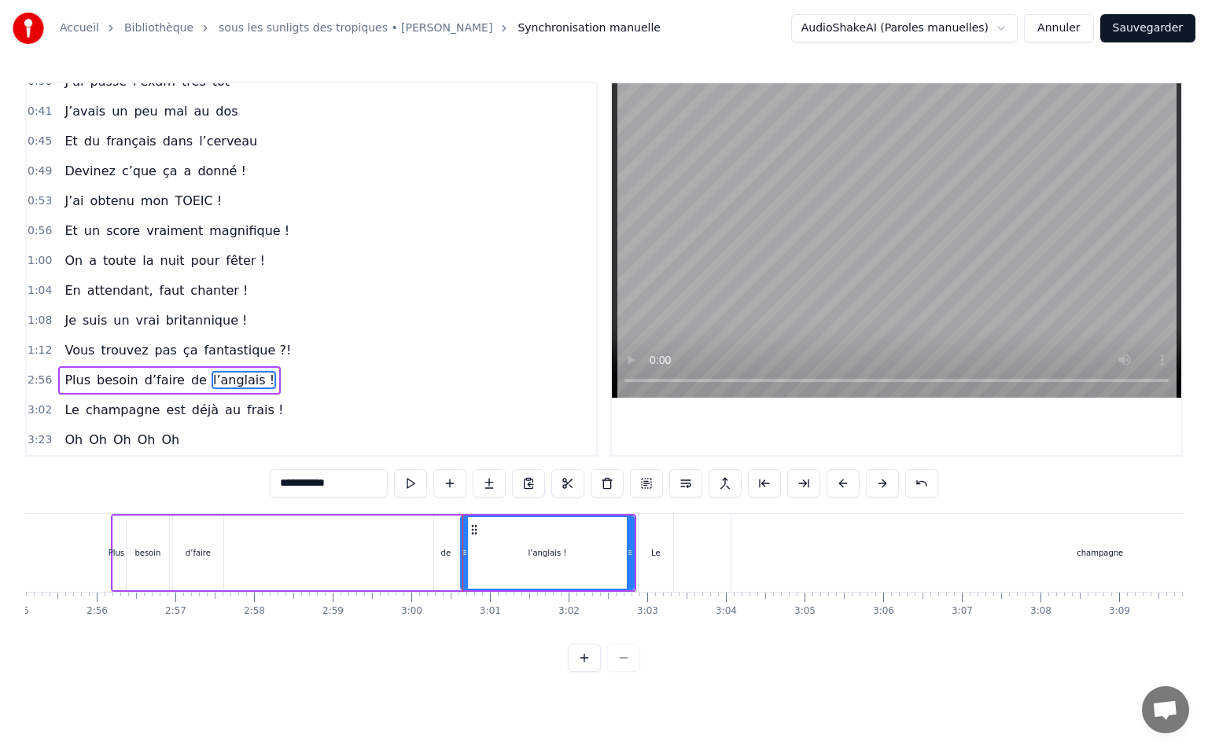
click at [450, 555] on div "de" at bounding box center [446, 553] width 10 height 12
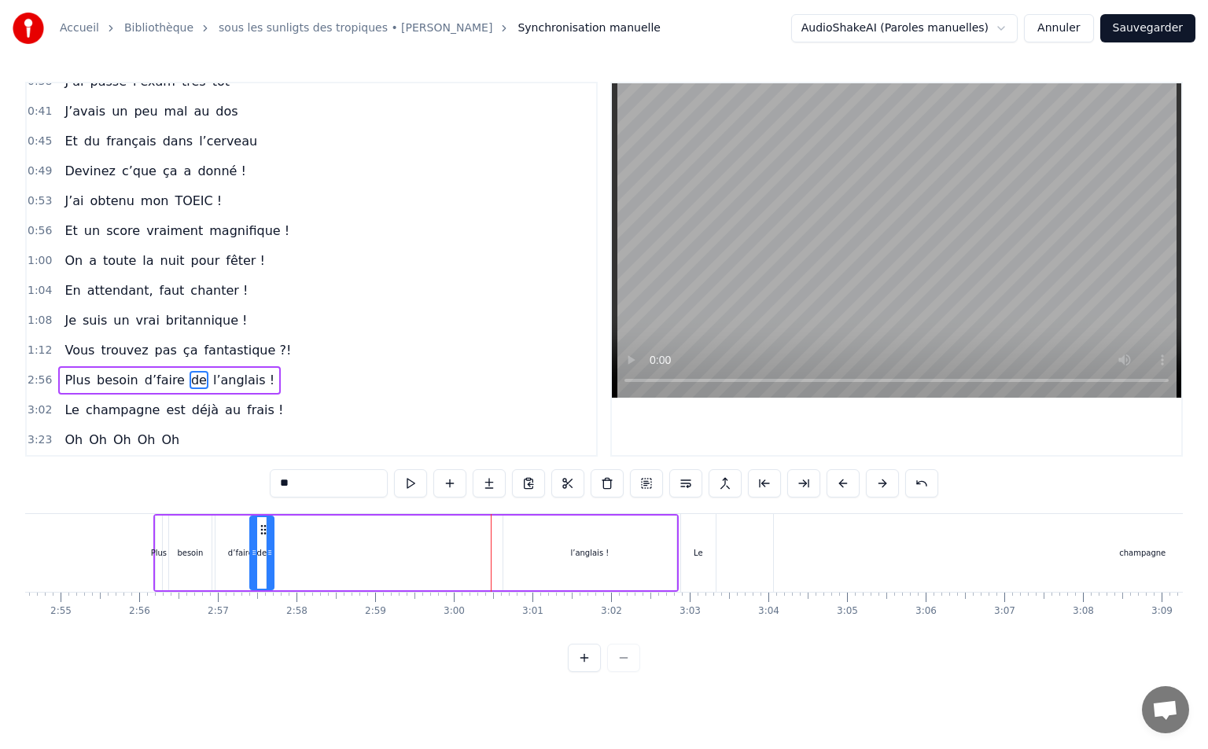
scroll to position [0, 13716]
drag, startPoint x: 447, startPoint y: 531, endPoint x: 295, endPoint y: 549, distance: 152.7
click at [295, 549] on div "de" at bounding box center [294, 553] width 22 height 72
click at [522, 557] on div "l’anglais !" at bounding box center [597, 553] width 173 height 75
type input "**********"
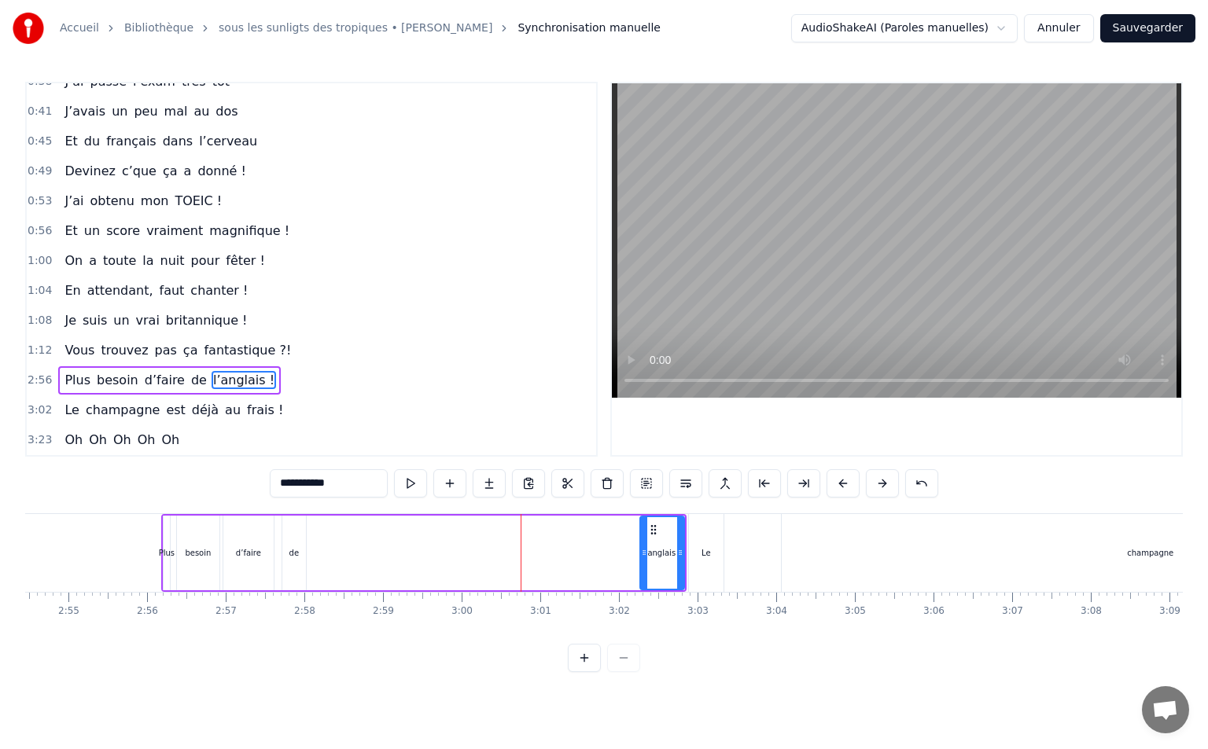
drag, startPoint x: 511, startPoint y: 554, endPoint x: 642, endPoint y: 558, distance: 131.4
click at [642, 558] on icon at bounding box center [644, 552] width 6 height 13
drag, startPoint x: 656, startPoint y: 533, endPoint x: 335, endPoint y: 543, distance: 321.7
click at [335, 543] on div "l’anglais !" at bounding box center [342, 553] width 40 height 72
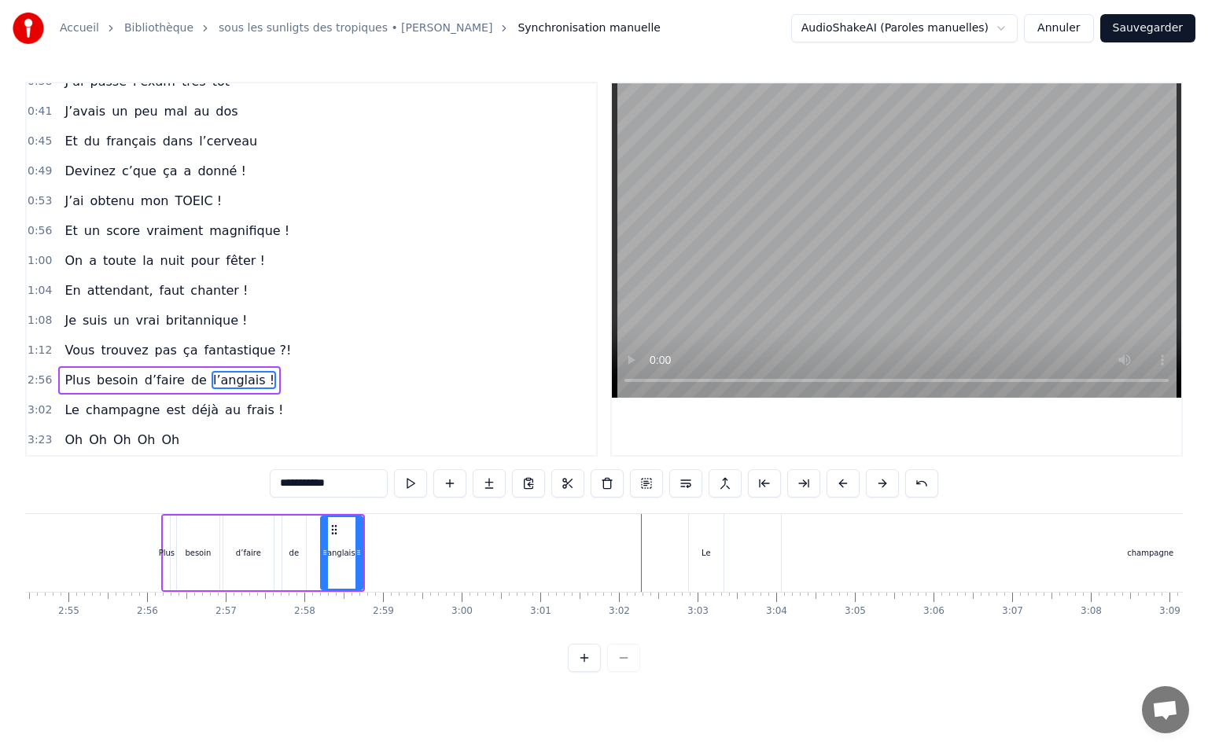
click at [36, 383] on span "2:56" at bounding box center [40, 381] width 24 height 16
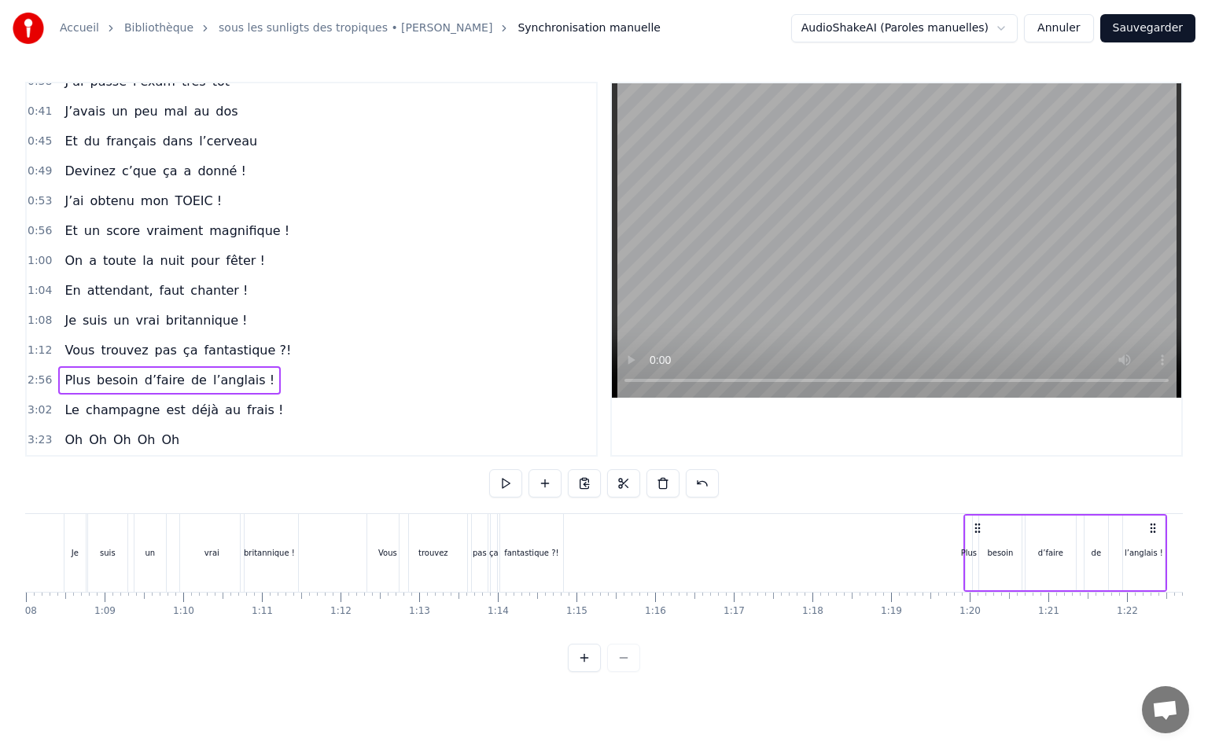
scroll to position [0, 5360]
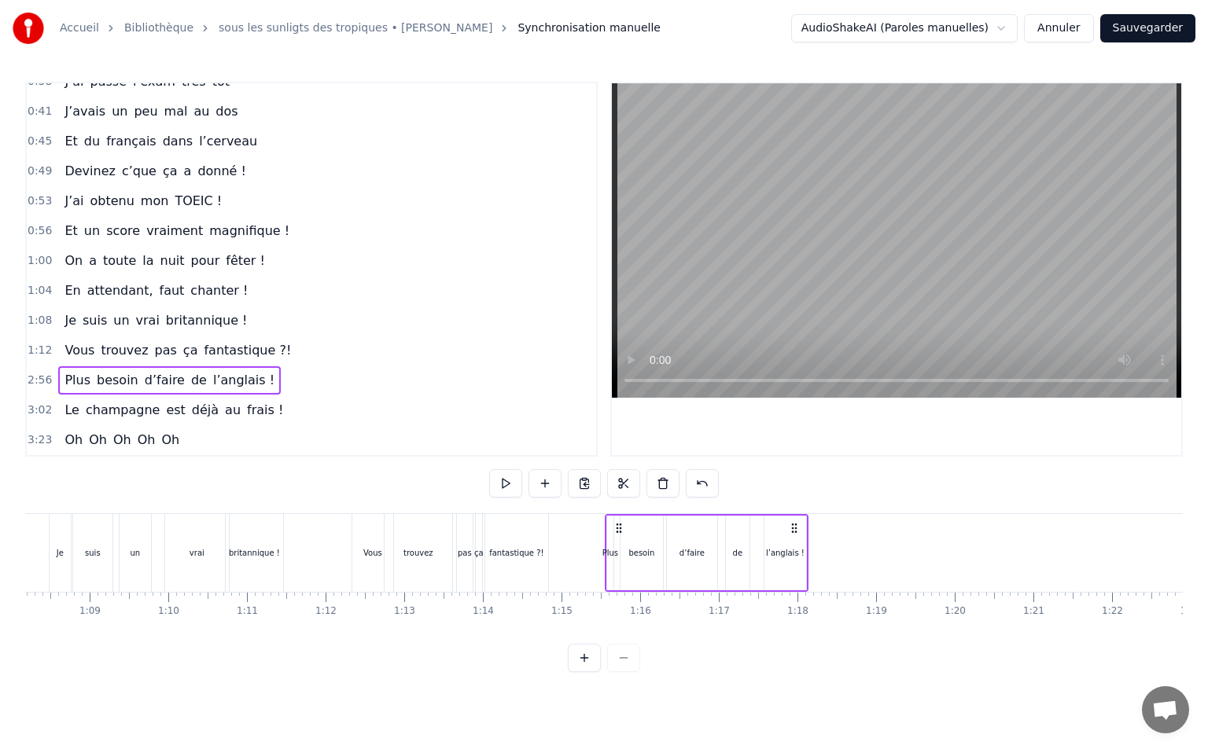
drag, startPoint x: 177, startPoint y: 529, endPoint x: 620, endPoint y: 545, distance: 443.7
click at [620, 545] on div "Plus besoin d’faire de l’anglais !" at bounding box center [707, 553] width 204 height 78
click at [43, 403] on span "3:02" at bounding box center [40, 411] width 24 height 16
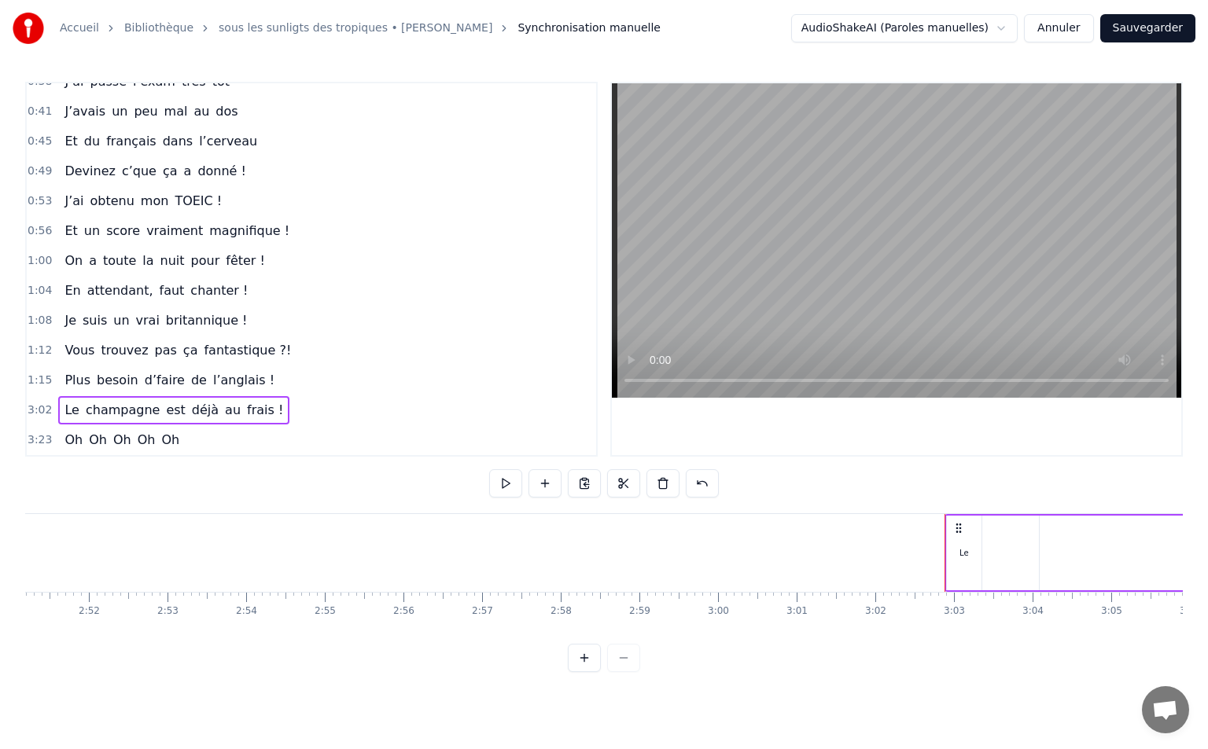
scroll to position [0, 14299]
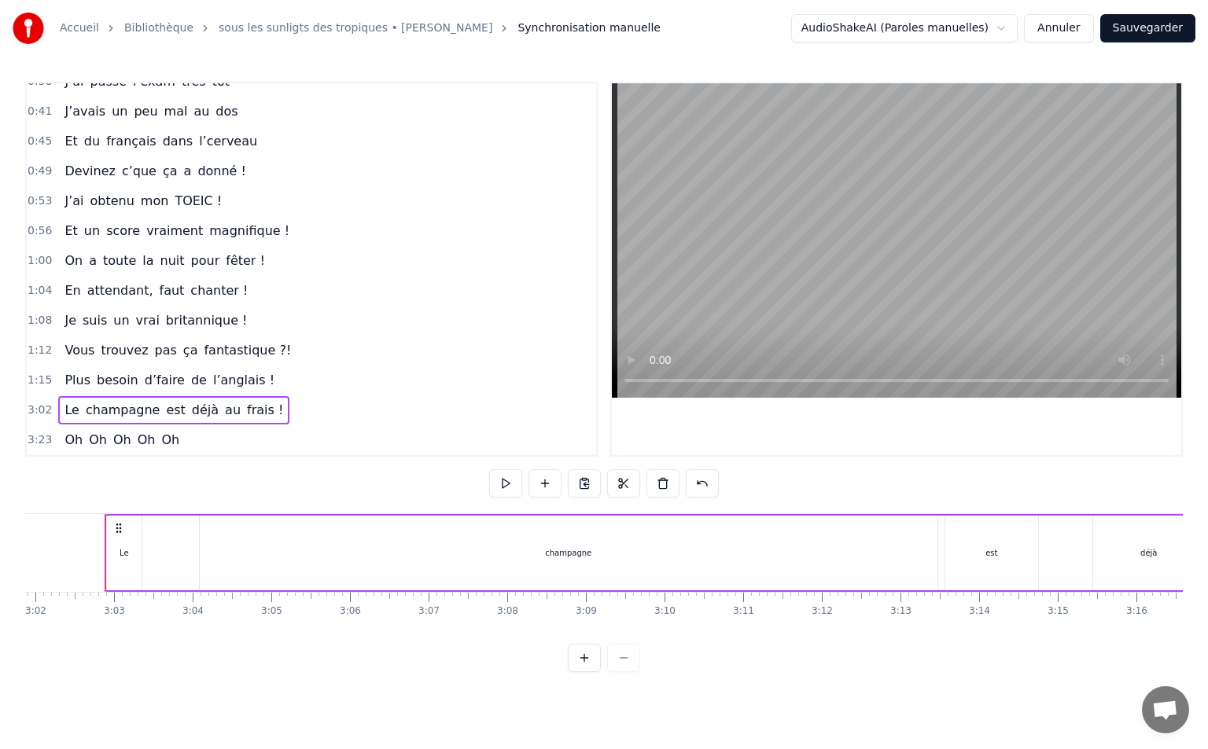
click at [881, 550] on div "champagne" at bounding box center [568, 553] width 737 height 75
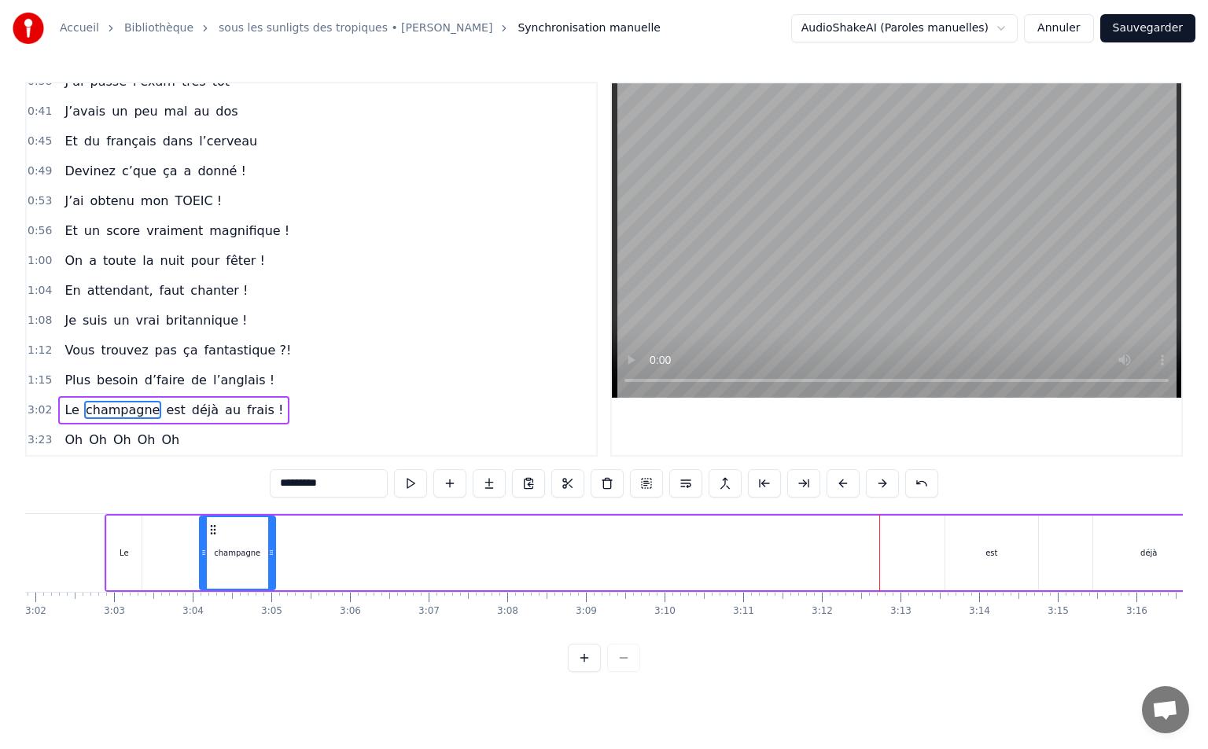
drag, startPoint x: 929, startPoint y: 548, endPoint x: 271, endPoint y: 531, distance: 657.5
click at [271, 531] on div at bounding box center [271, 553] width 6 height 72
click at [119, 548] on div "Le" at bounding box center [124, 553] width 35 height 75
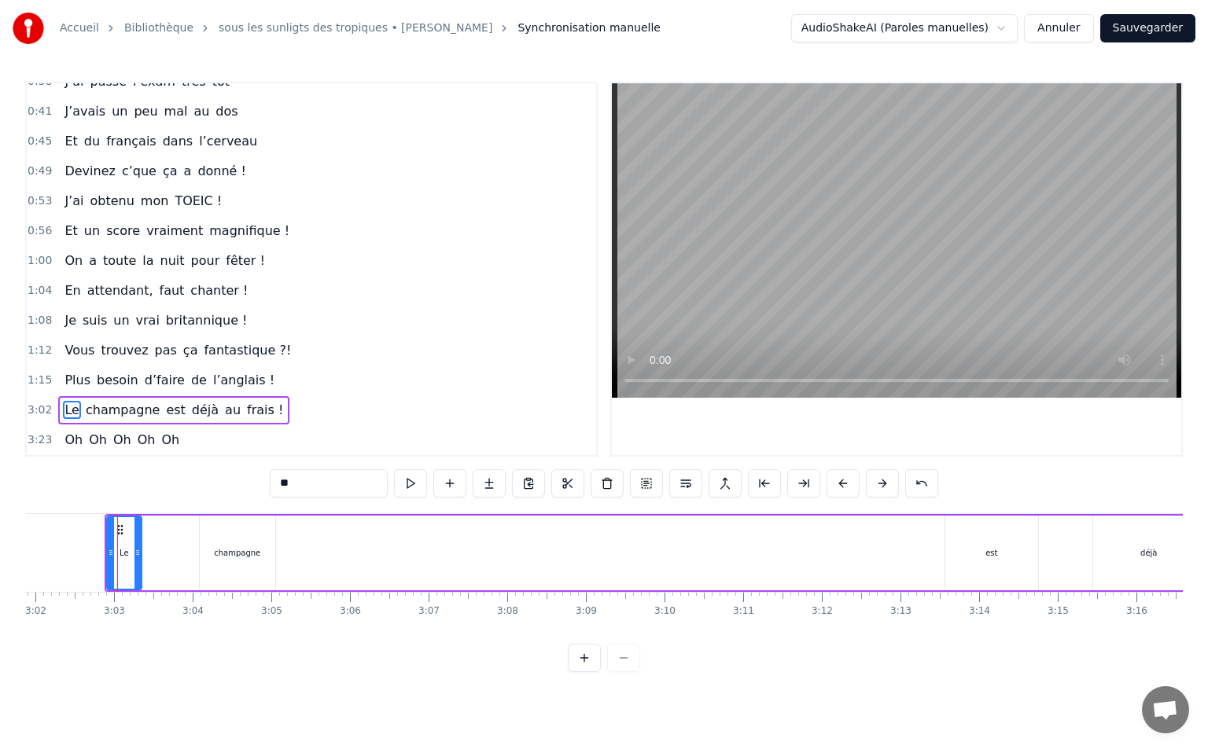
click at [123, 527] on icon at bounding box center [120, 530] width 13 height 13
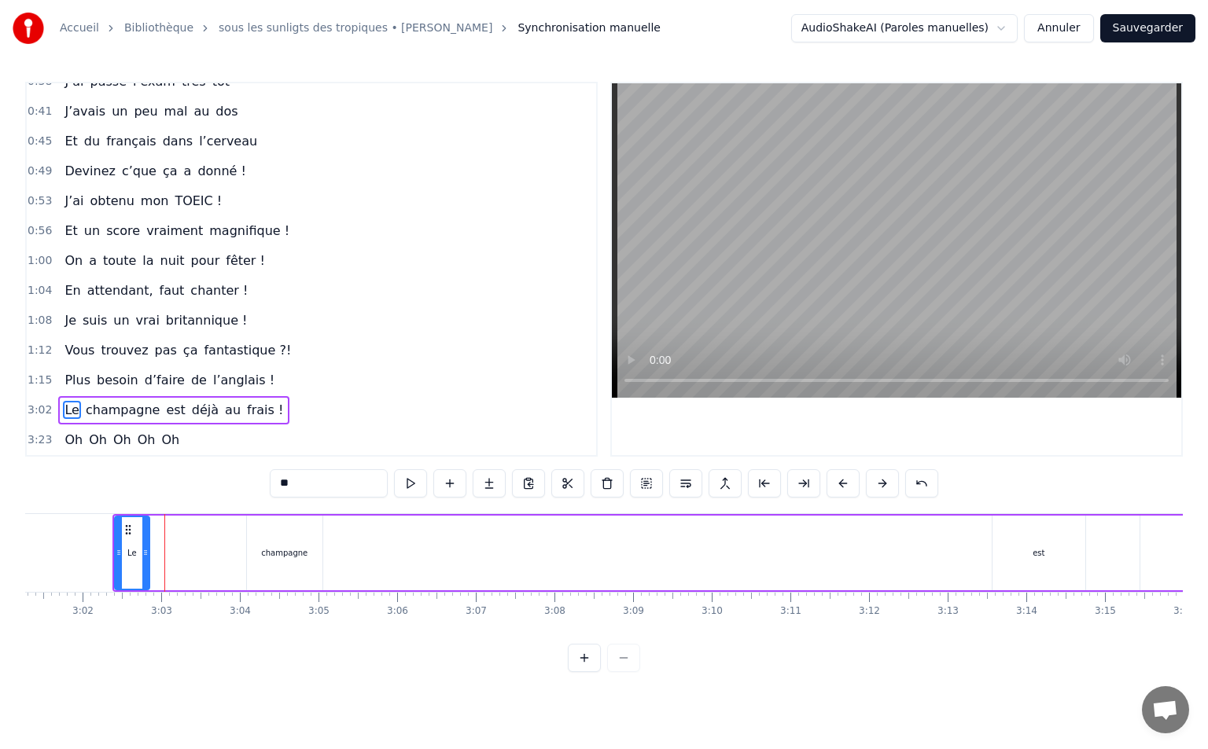
drag, startPoint x: 123, startPoint y: 527, endPoint x: 134, endPoint y: 527, distance: 11.8
click at [134, 527] on icon at bounding box center [128, 530] width 13 height 13
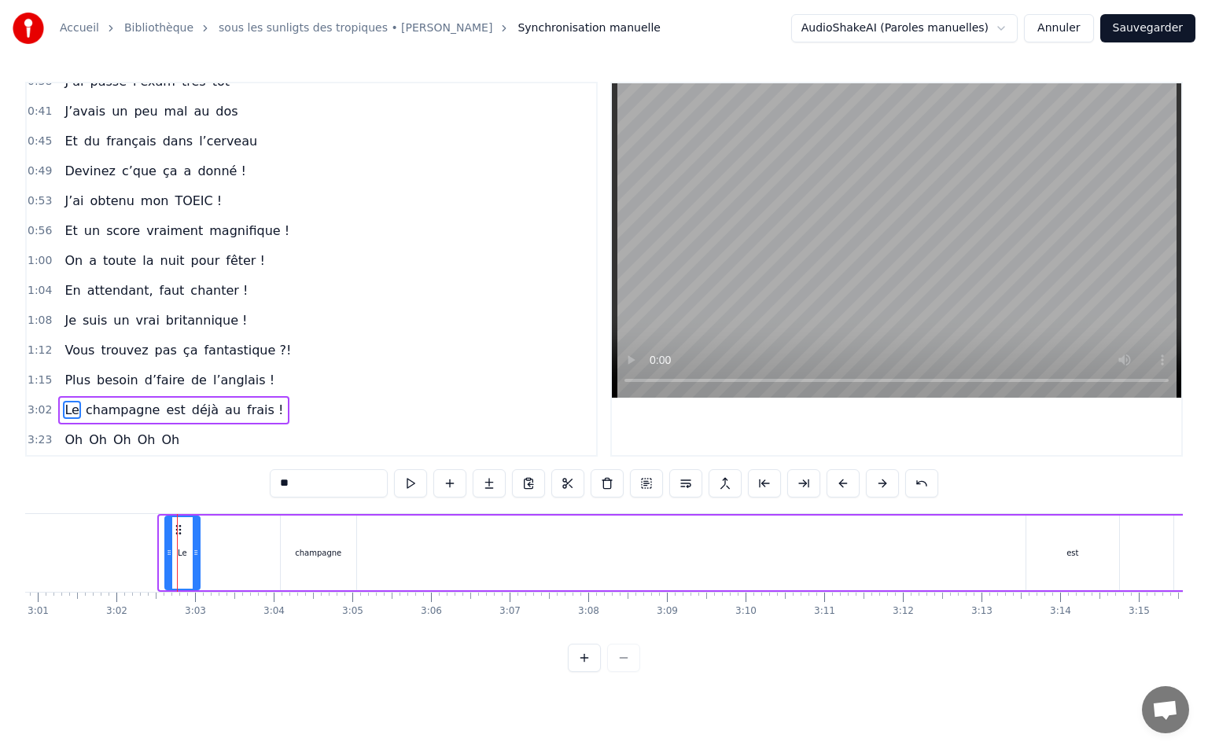
scroll to position [0, 14150]
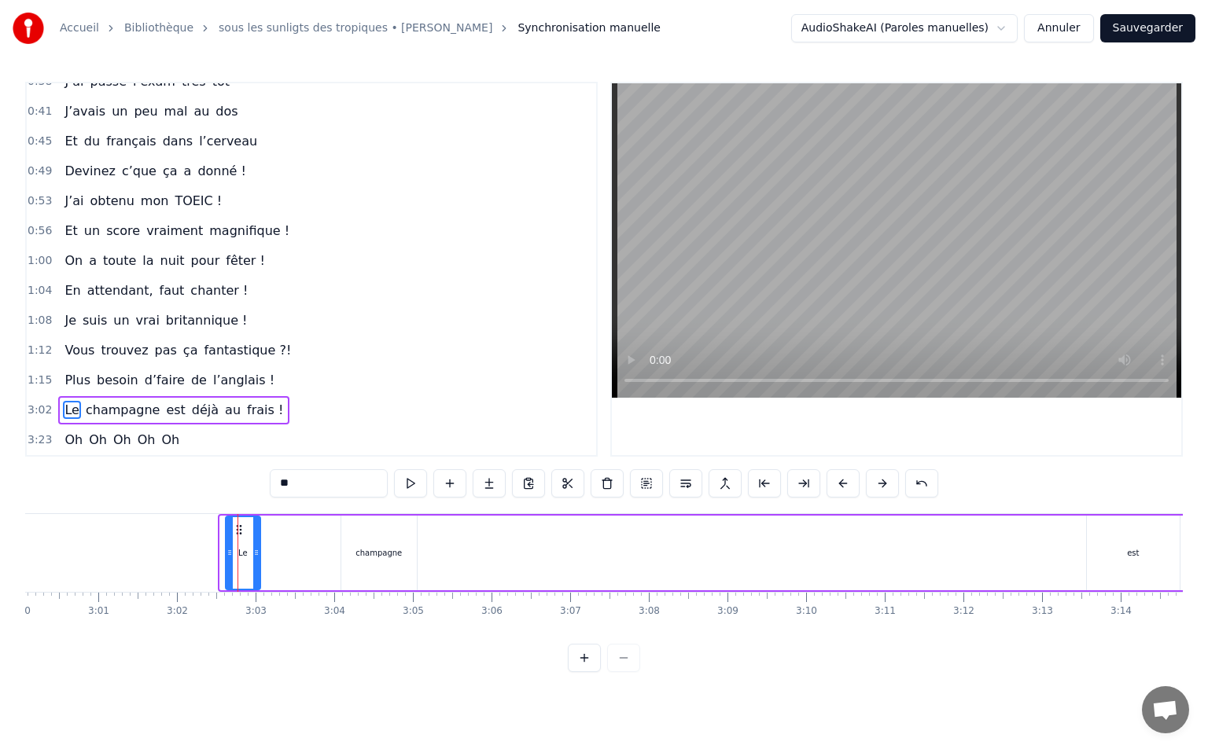
drag, startPoint x: 133, startPoint y: 527, endPoint x: 251, endPoint y: 536, distance: 118.3
click at [226, 542] on div "Le" at bounding box center [242, 553] width 33 height 72
drag, startPoint x: 221, startPoint y: 530, endPoint x: 311, endPoint y: 533, distance: 89.7
click at [311, 533] on icon at bounding box center [310, 530] width 13 height 13
drag, startPoint x: 313, startPoint y: 531, endPoint x: 340, endPoint y: 503, distance: 38.9
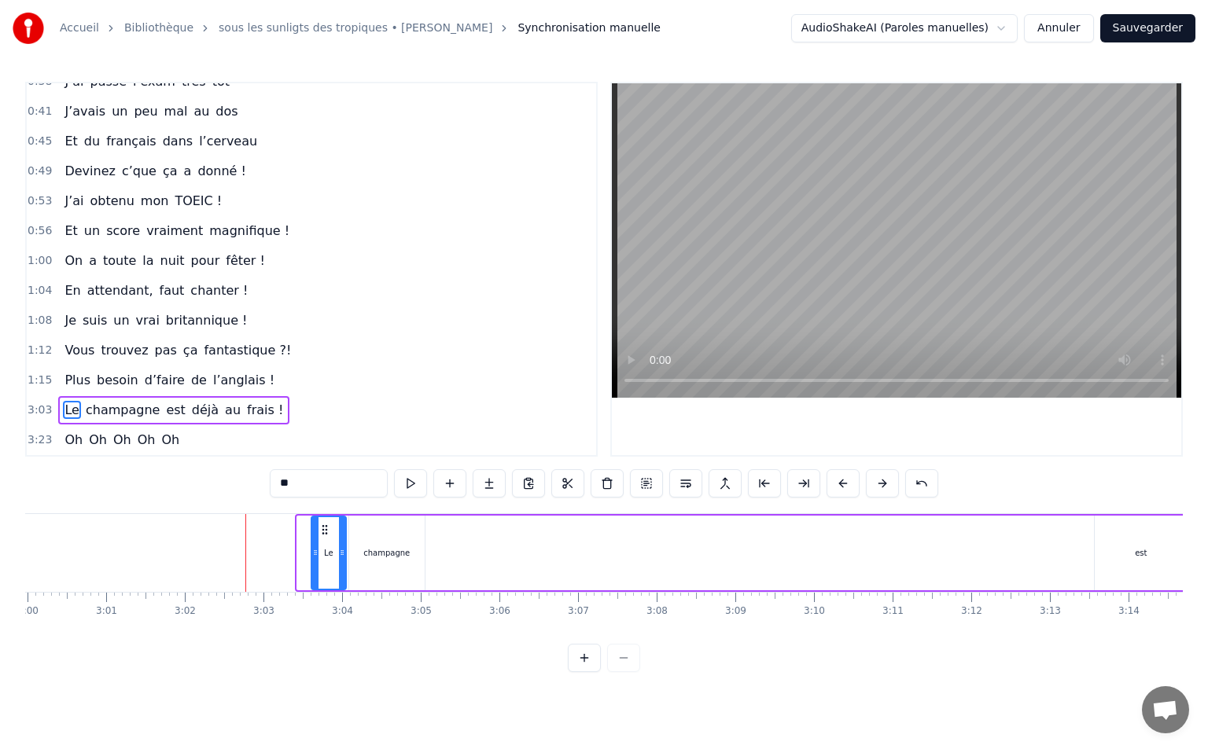
click at [330, 534] on icon at bounding box center [324, 530] width 13 height 13
click at [1170, 557] on div "est" at bounding box center [1140, 553] width 93 height 75
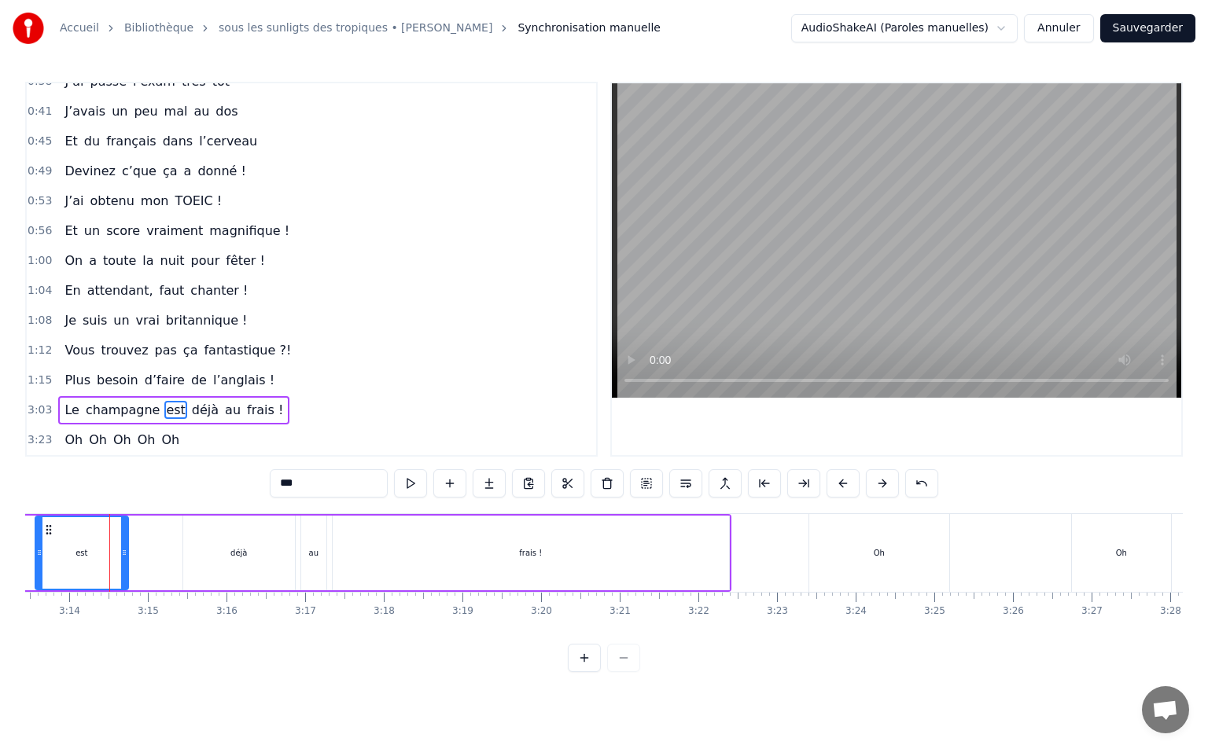
scroll to position [0, 15214]
drag, startPoint x: 112, startPoint y: 548, endPoint x: 76, endPoint y: 557, distance: 36.4
click at [76, 557] on icon at bounding box center [75, 552] width 6 height 13
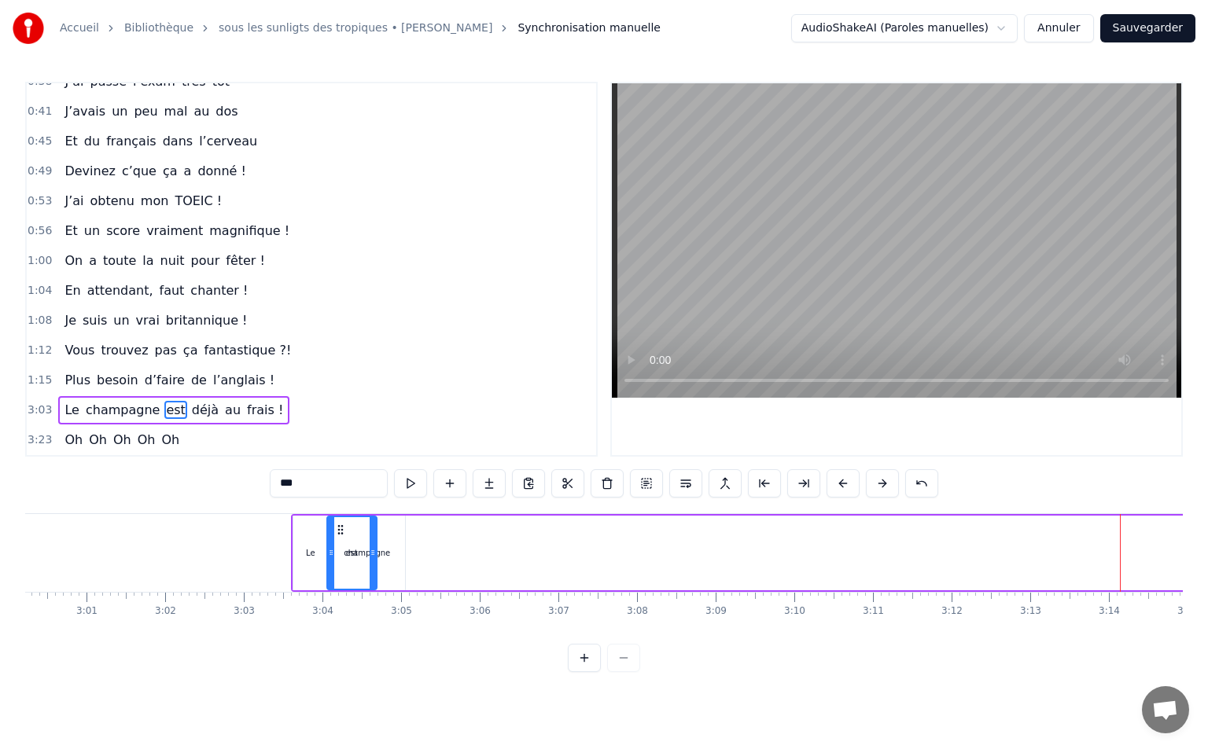
scroll to position [0, 14149]
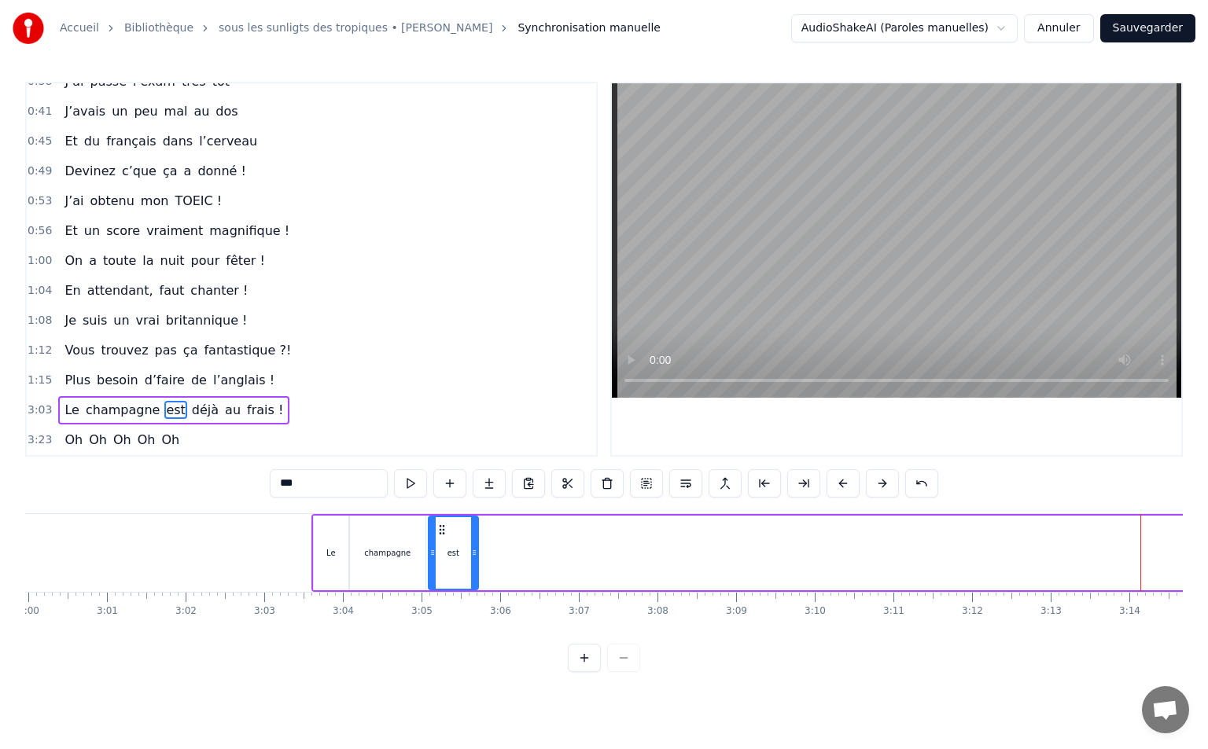
drag, startPoint x: 73, startPoint y: 529, endPoint x: 443, endPoint y: 579, distance: 372.8
click at [443, 579] on div "est" at bounding box center [453, 553] width 48 height 72
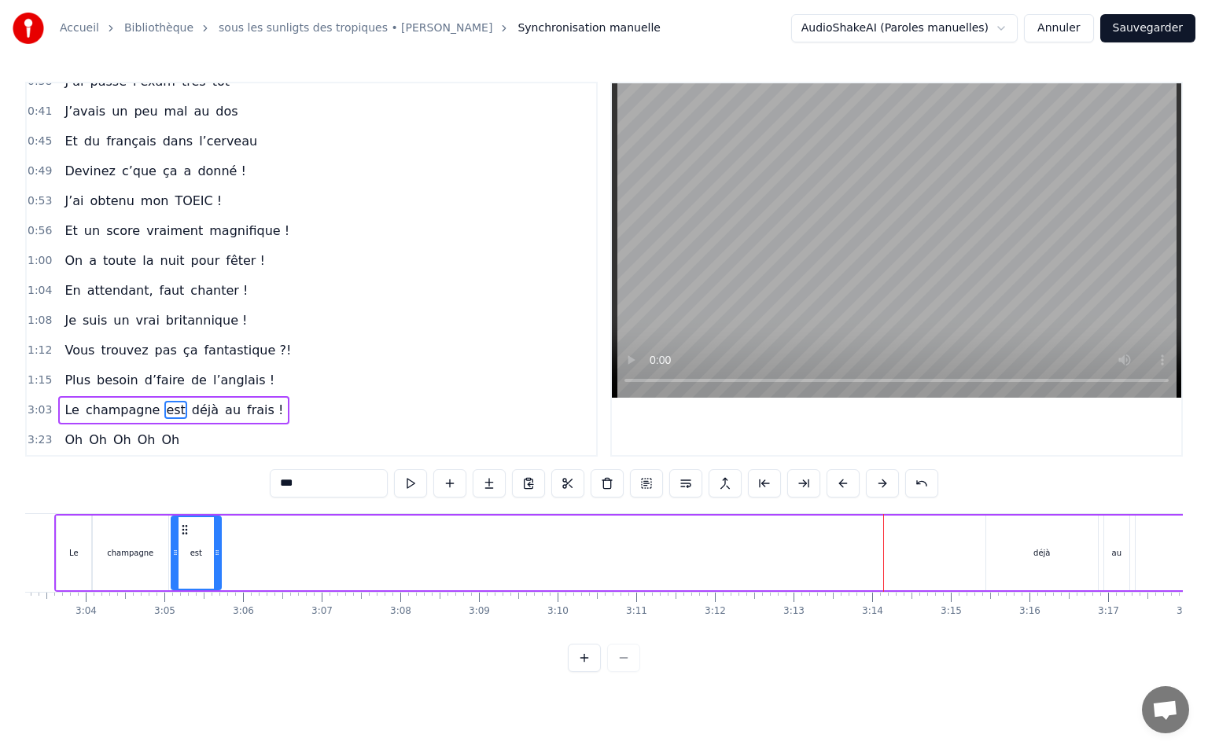
scroll to position [0, 14444]
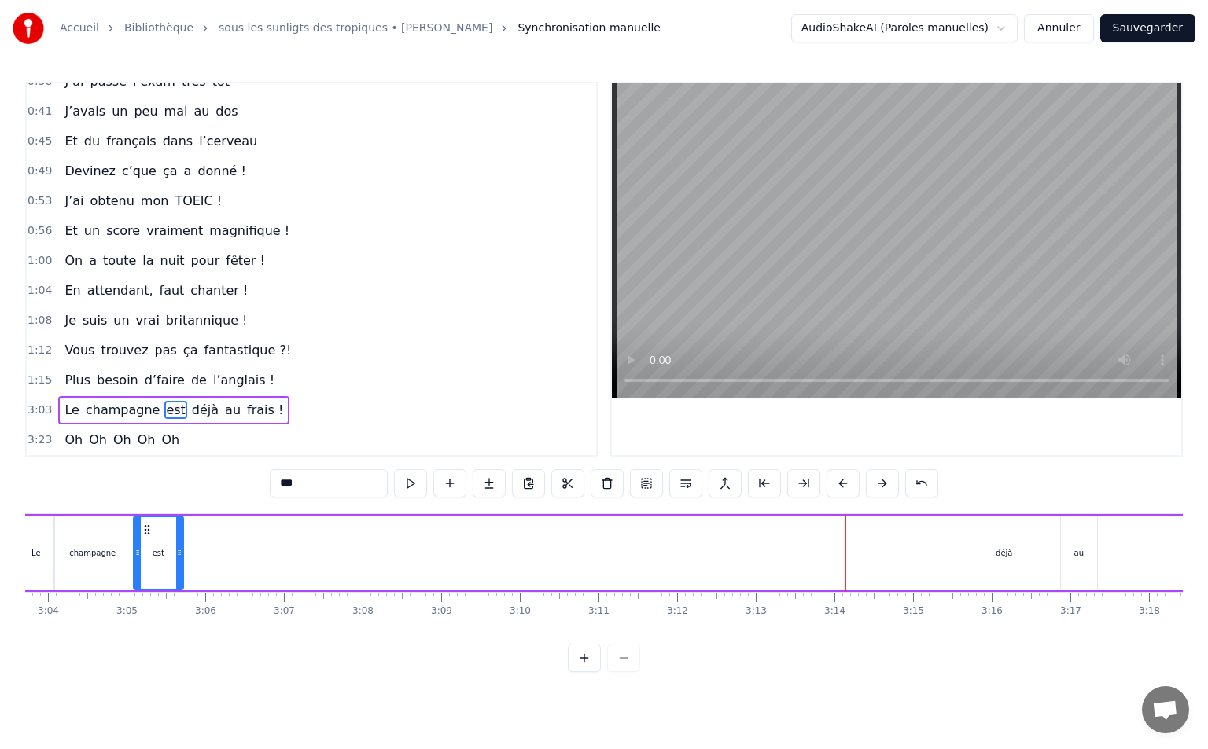
click at [1038, 545] on div "déjà" at bounding box center [1004, 553] width 112 height 75
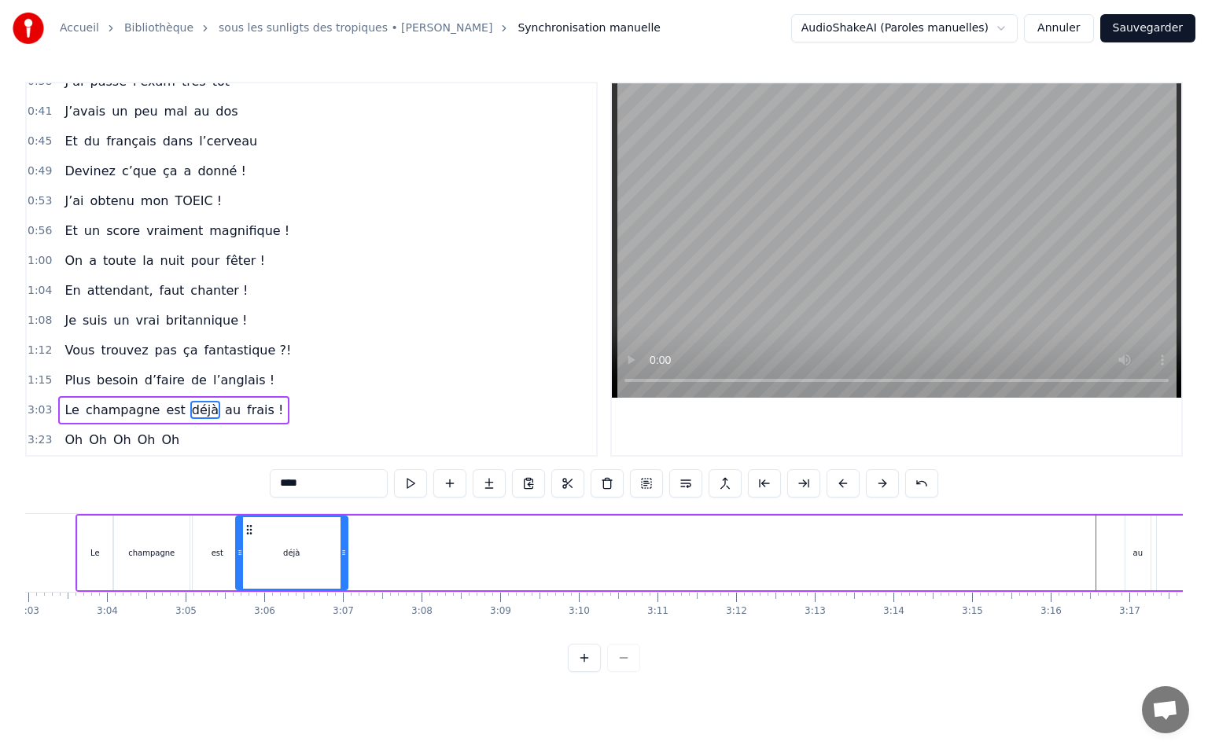
scroll to position [0, 14371]
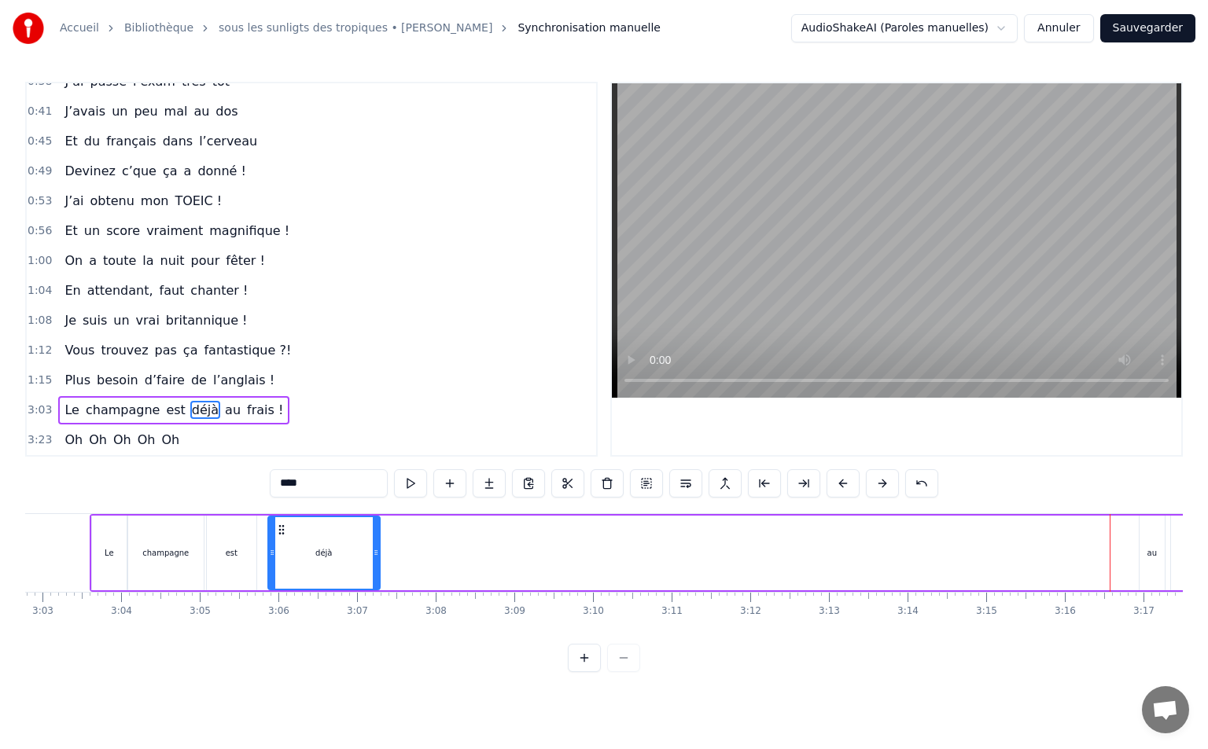
drag, startPoint x: 964, startPoint y: 532, endPoint x: 284, endPoint y: 550, distance: 680.3
click at [284, 550] on div "déjà" at bounding box center [324, 553] width 110 height 72
click at [379, 554] on div "déjà" at bounding box center [323, 553] width 113 height 75
drag, startPoint x: 375, startPoint y: 550, endPoint x: 472, endPoint y: 538, distance: 97.4
click at [325, 557] on icon at bounding box center [325, 552] width 6 height 13
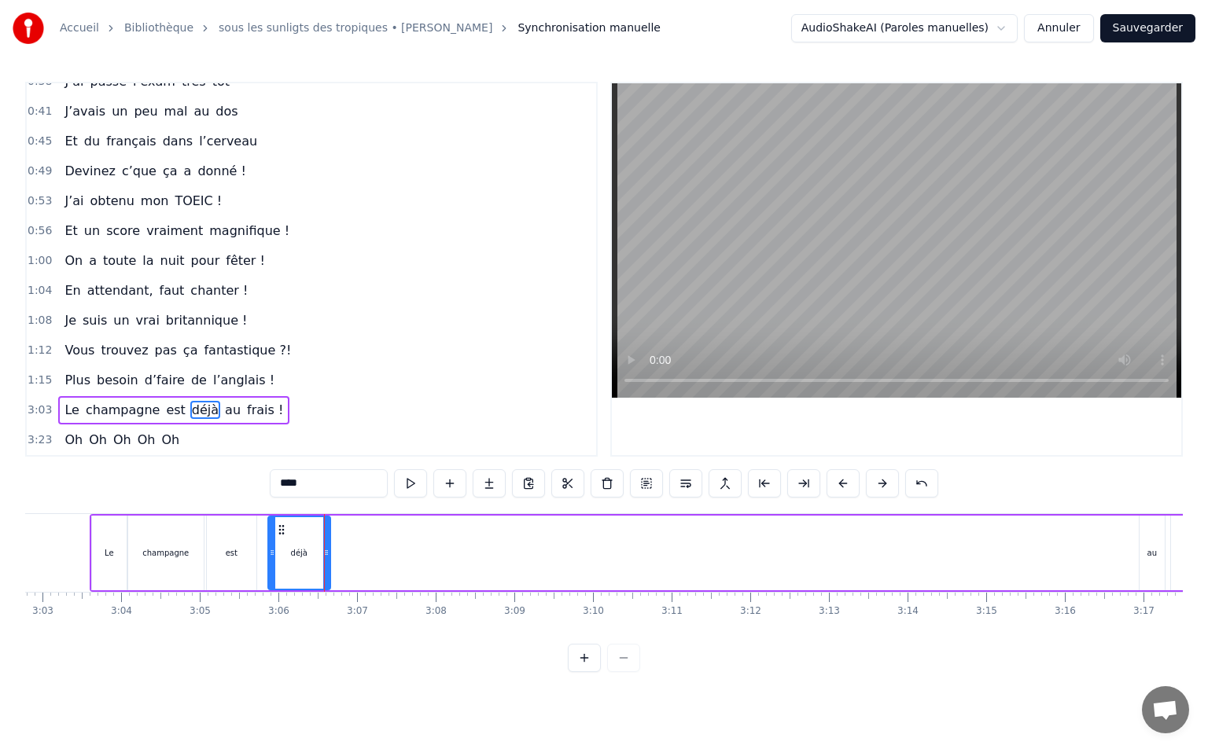
click at [1148, 544] on div "au" at bounding box center [1151, 553] width 25 height 75
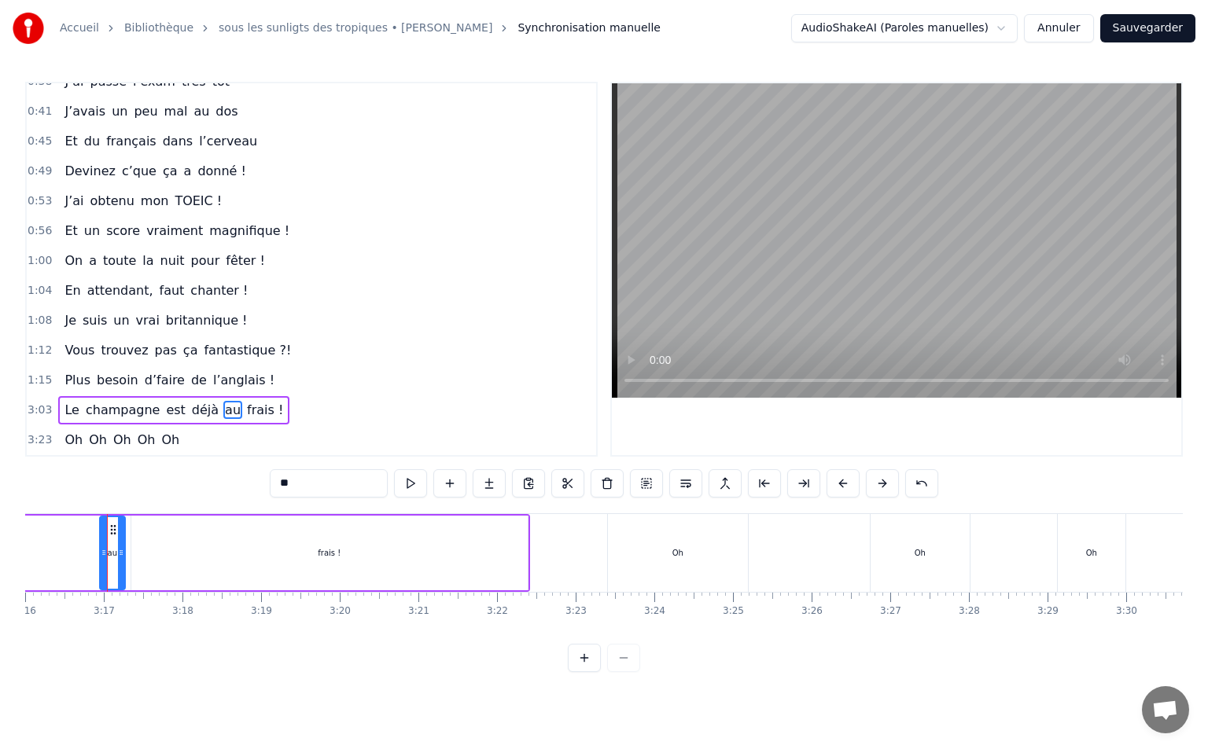
scroll to position [0, 15413]
click at [329, 552] on div "frais !" at bounding box center [325, 553] width 23 height 12
drag, startPoint x: 520, startPoint y: 549, endPoint x: 189, endPoint y: 561, distance: 331.2
click at [189, 561] on div at bounding box center [189, 553] width 6 height 72
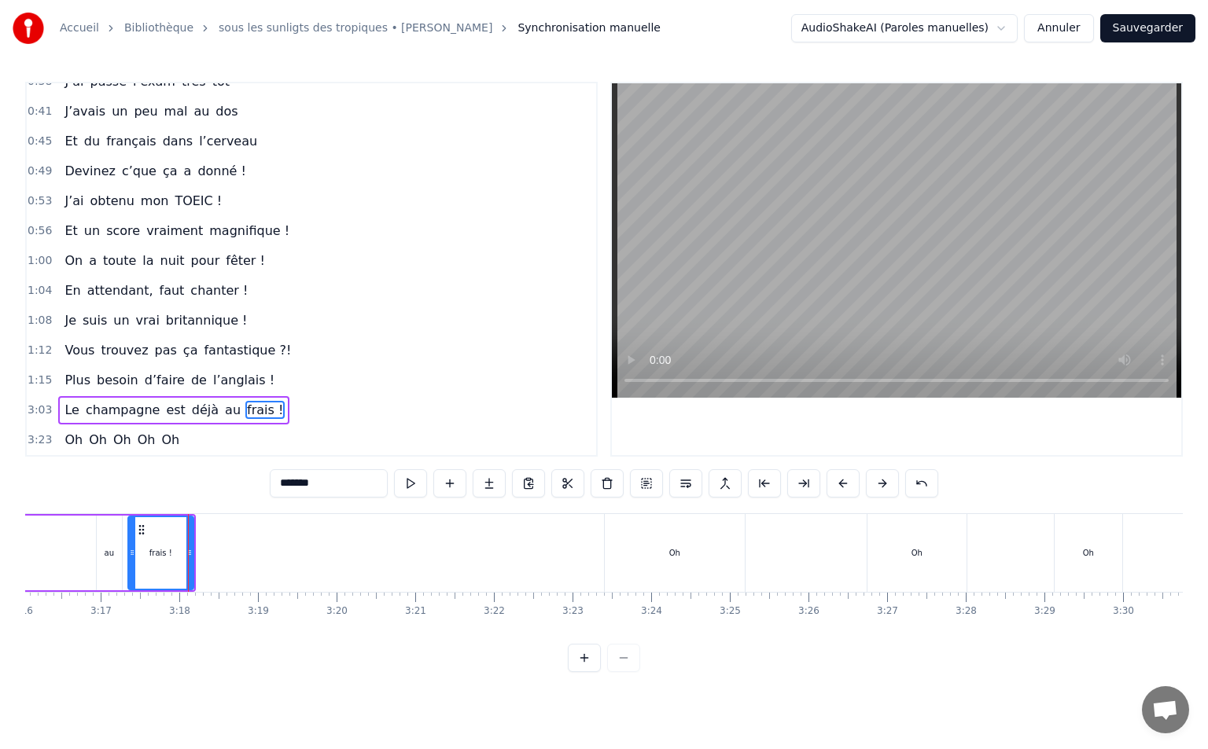
click at [119, 522] on div "au" at bounding box center [109, 553] width 25 height 75
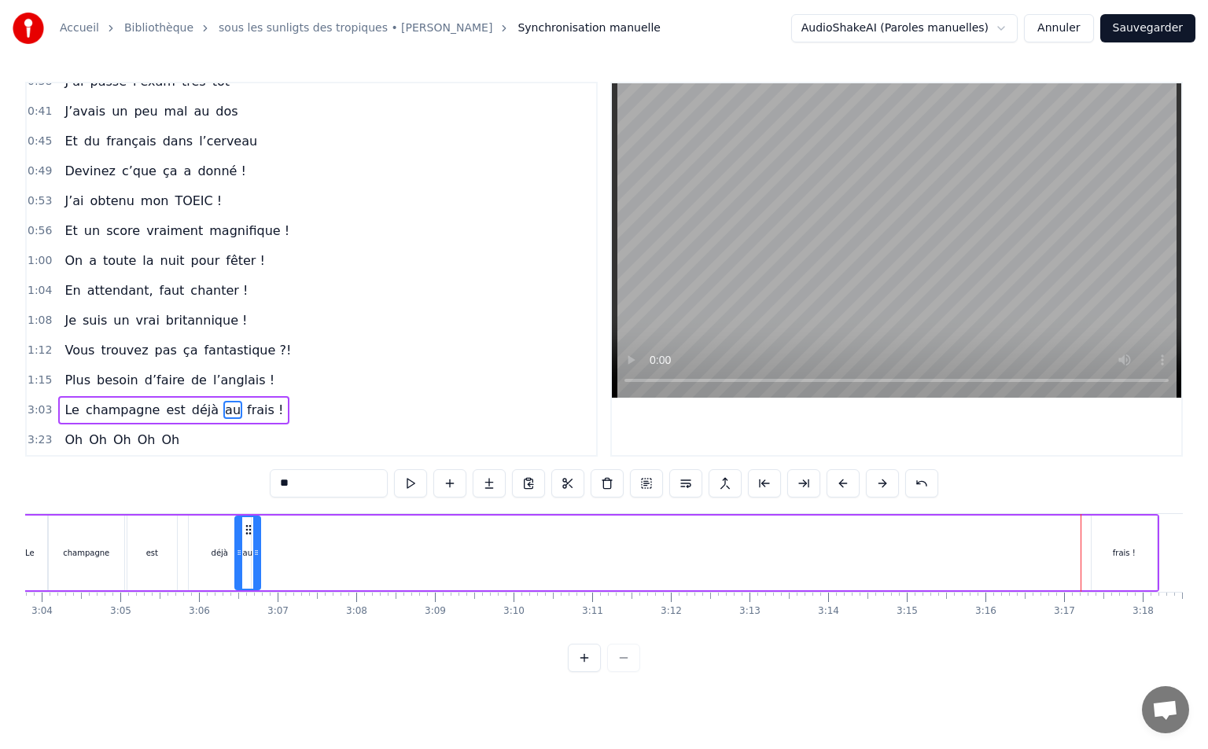
scroll to position [0, 14435]
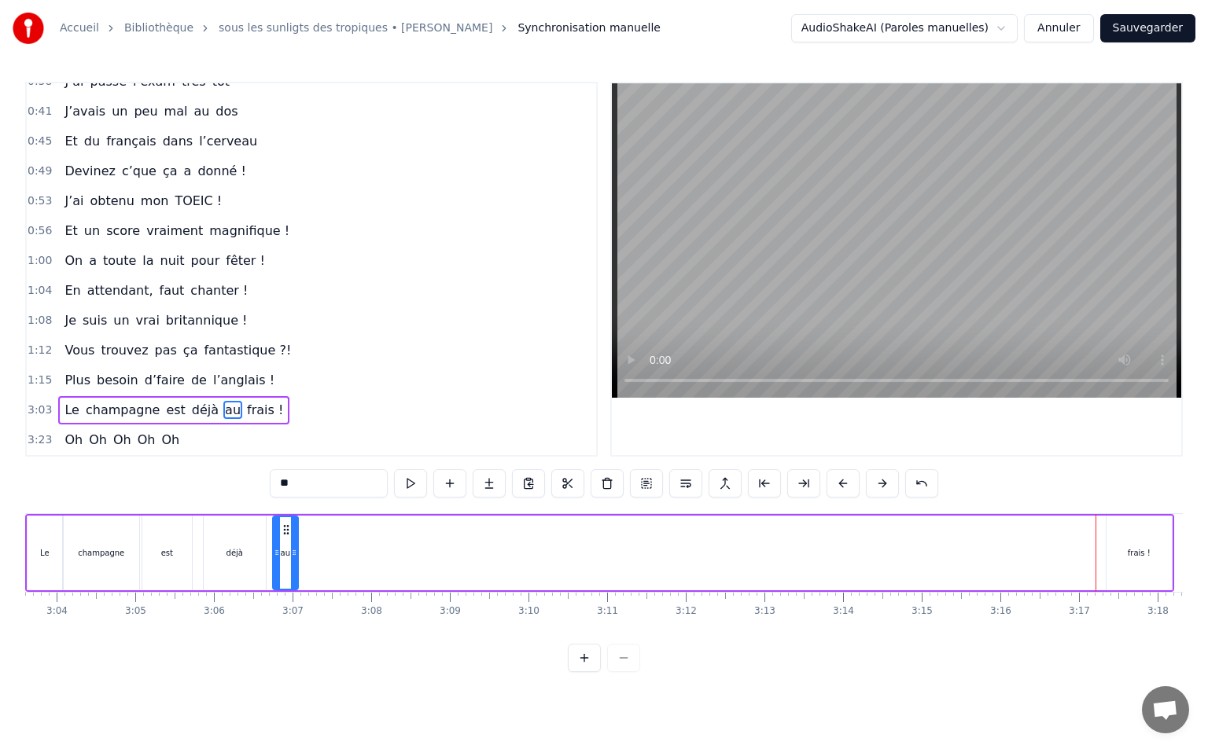
drag, startPoint x: 108, startPoint y: 528, endPoint x: 285, endPoint y: 576, distance: 182.5
click at [285, 576] on div "au" at bounding box center [286, 553] width 24 height 72
click at [1135, 538] on div "frais !" at bounding box center [1138, 553] width 65 height 75
type input "*******"
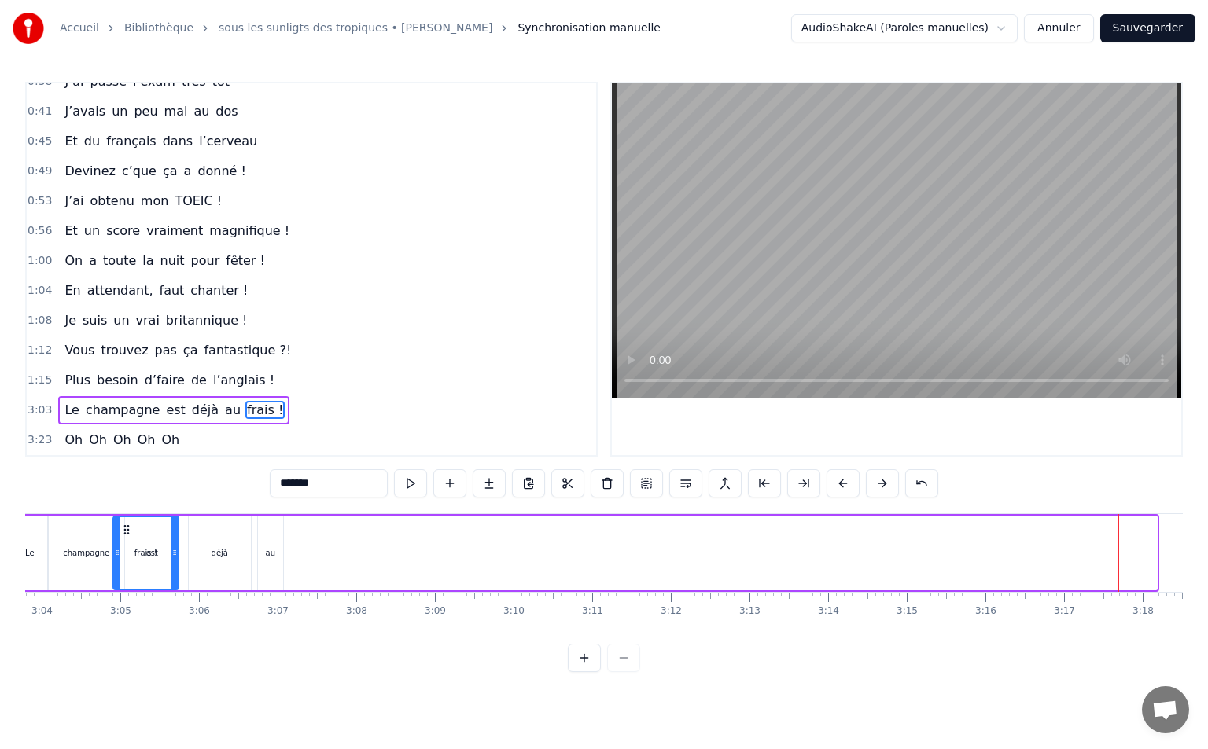
scroll to position [0, 14448]
drag, startPoint x: 87, startPoint y: 527, endPoint x: 310, endPoint y: 553, distance: 224.0
click at [310, 553] on div "frais !" at bounding box center [329, 553] width 64 height 72
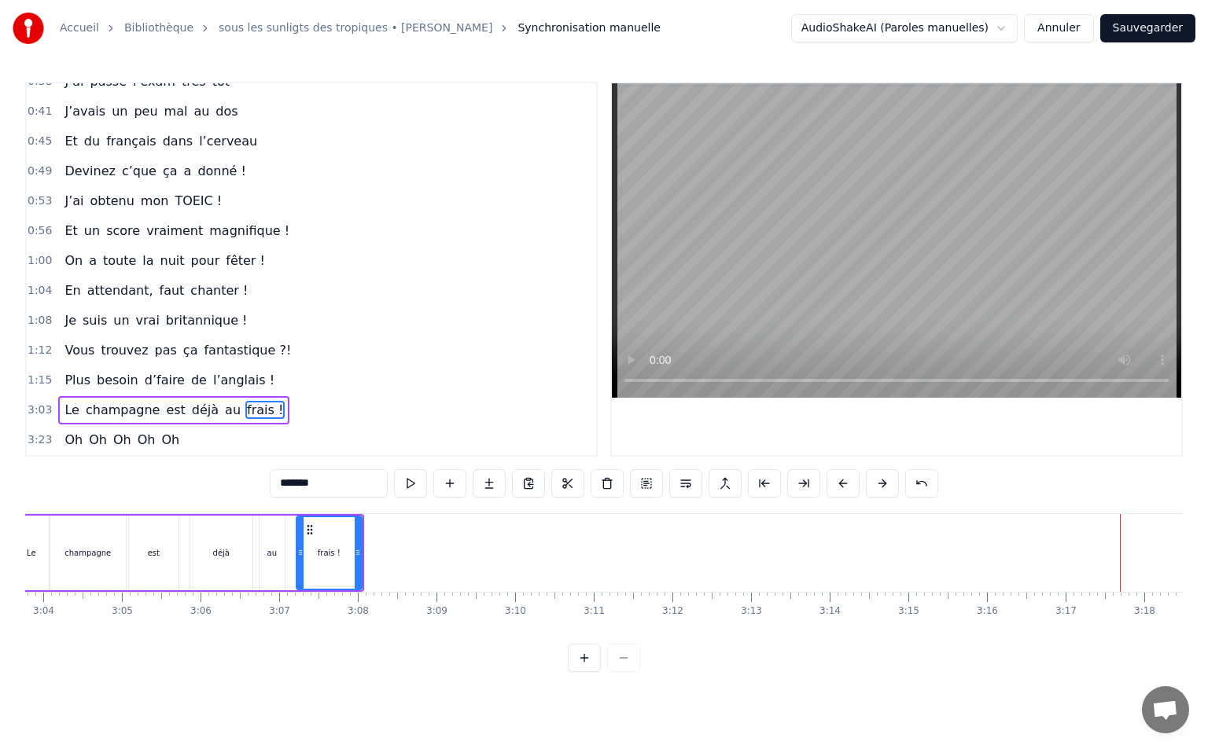
click at [31, 410] on span "3:03" at bounding box center [40, 411] width 24 height 16
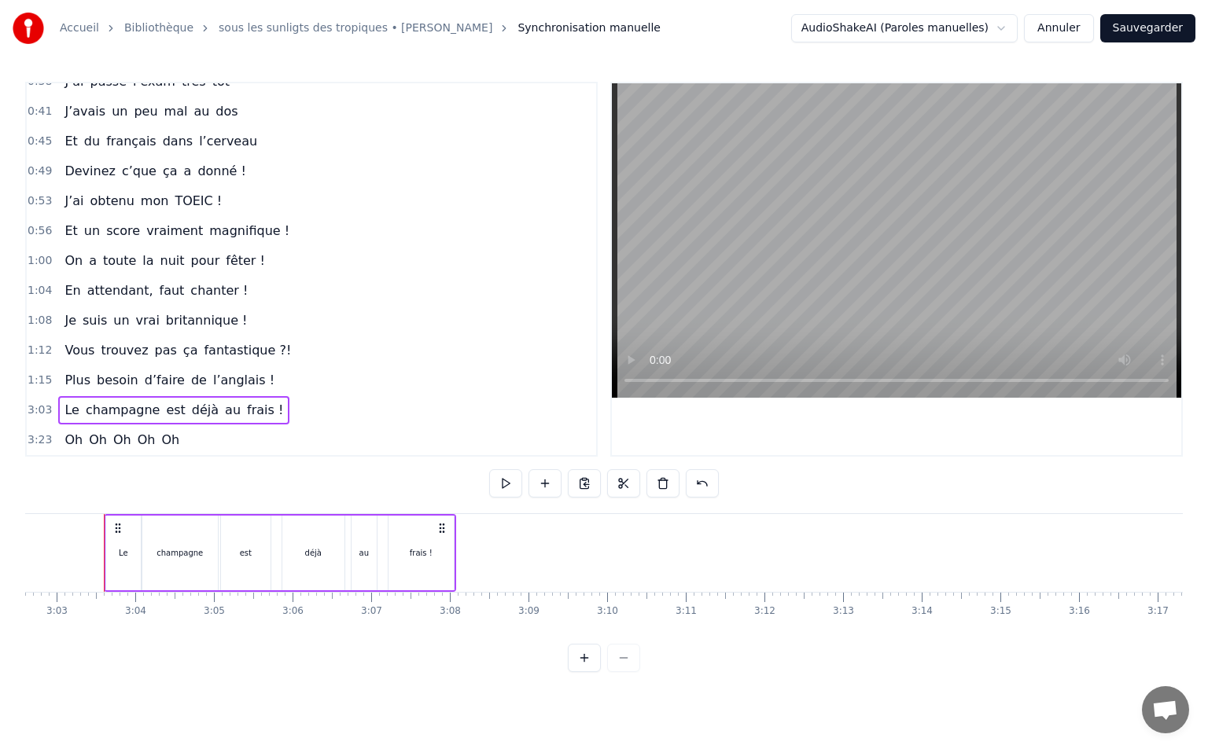
scroll to position [0, 14356]
drag, startPoint x: 302, startPoint y: 565, endPoint x: 282, endPoint y: 566, distance: 19.7
click at [282, 566] on div "déjà" at bounding box center [314, 553] width 64 height 75
click at [32, 404] on span "3:03" at bounding box center [40, 411] width 24 height 16
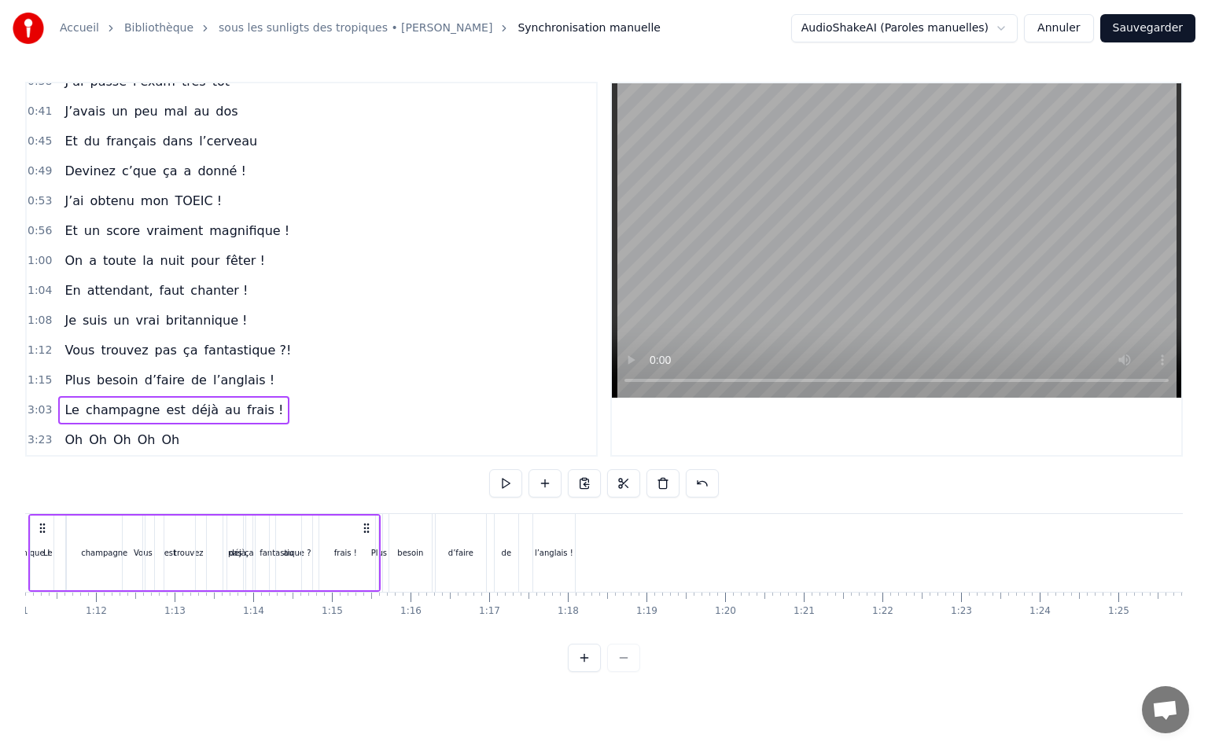
scroll to position [0, 5496]
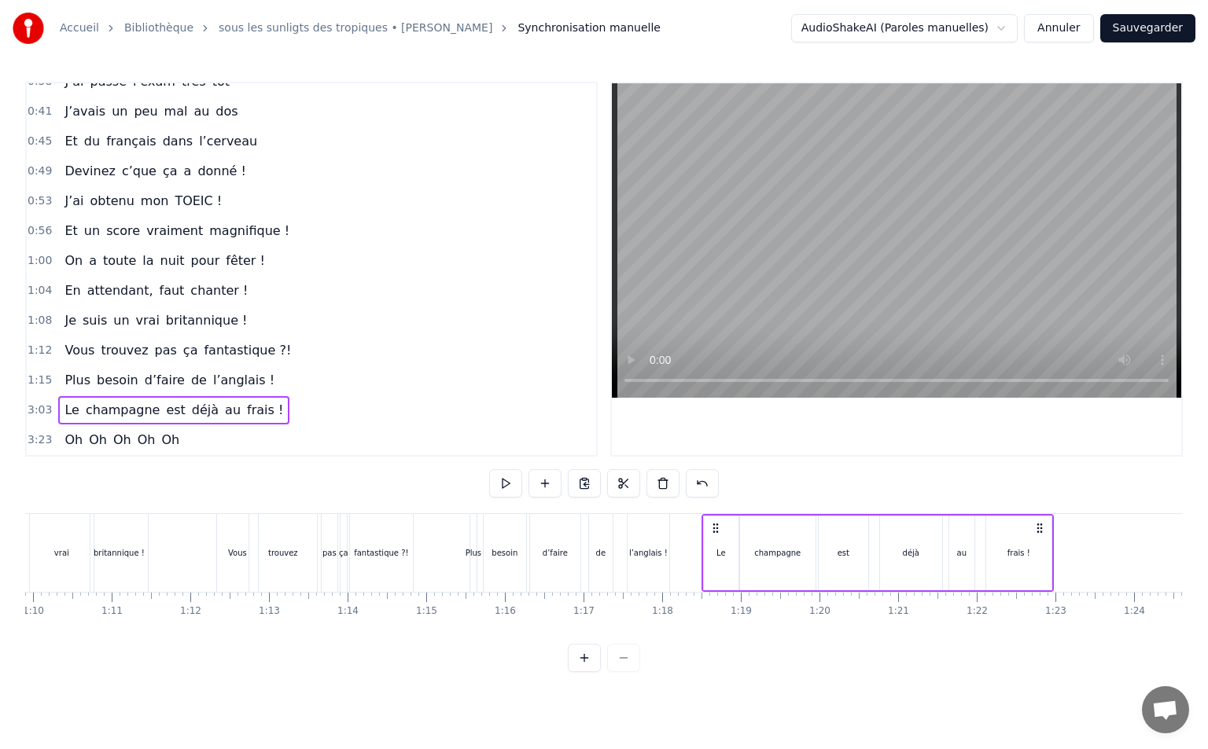
drag, startPoint x: 123, startPoint y: 528, endPoint x: 720, endPoint y: 595, distance: 600.5
click at [720, 595] on div "Vivre pour valider son TOEIC Entre [GEOGRAPHIC_DATA] et [GEOGRAPHIC_DATA] Tout …" at bounding box center [603, 572] width 1157 height 118
click at [784, 542] on div "champagne" at bounding box center [777, 553] width 75 height 75
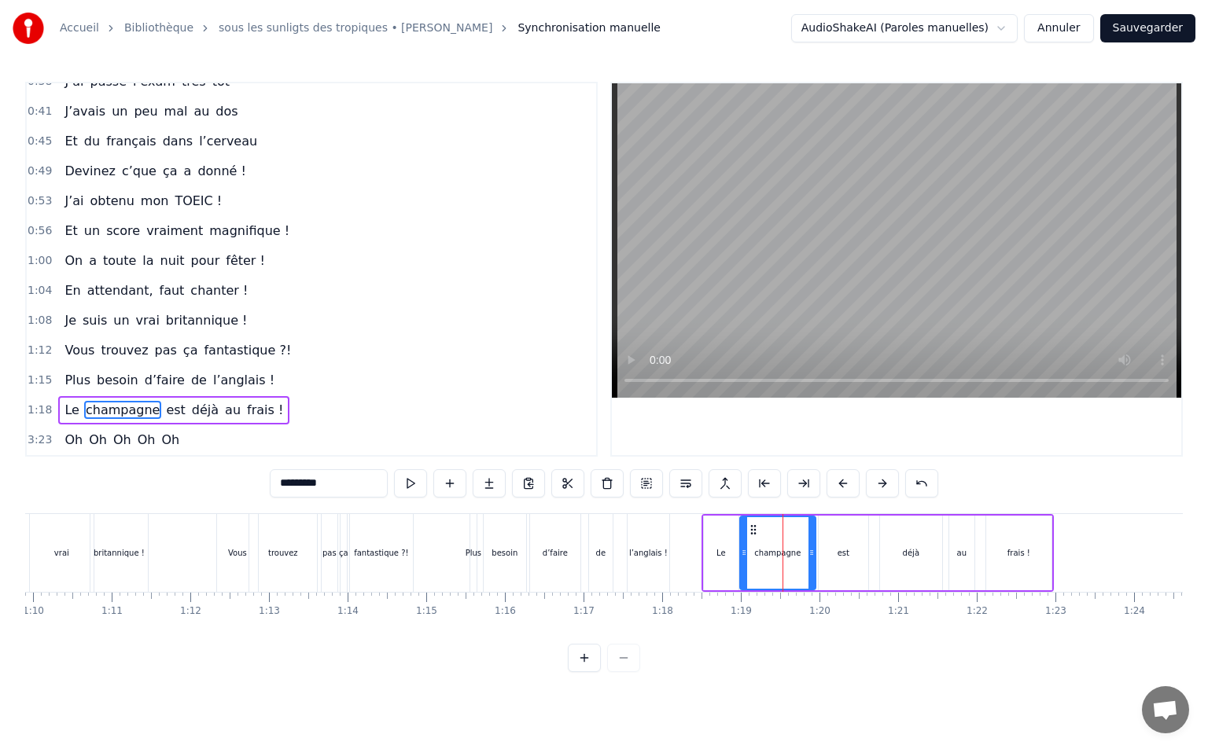
click at [42, 415] on span "1:18" at bounding box center [40, 411] width 24 height 16
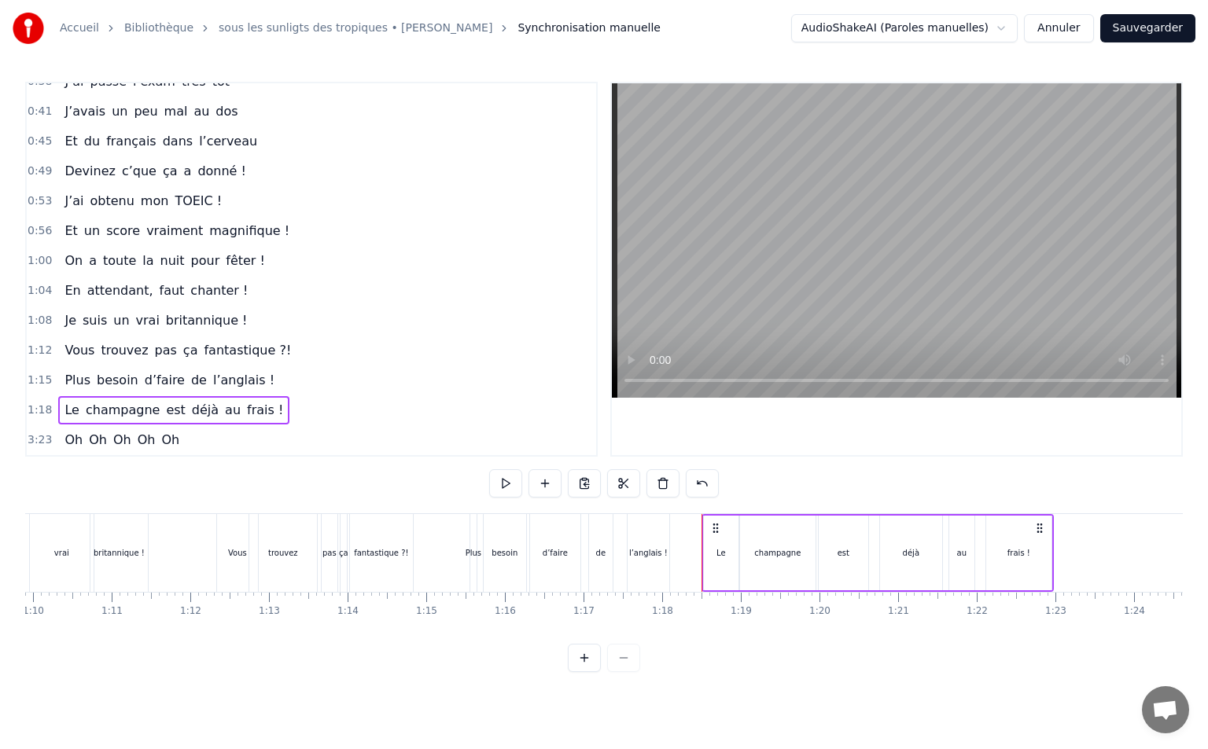
click at [37, 433] on span "3:23" at bounding box center [40, 440] width 24 height 16
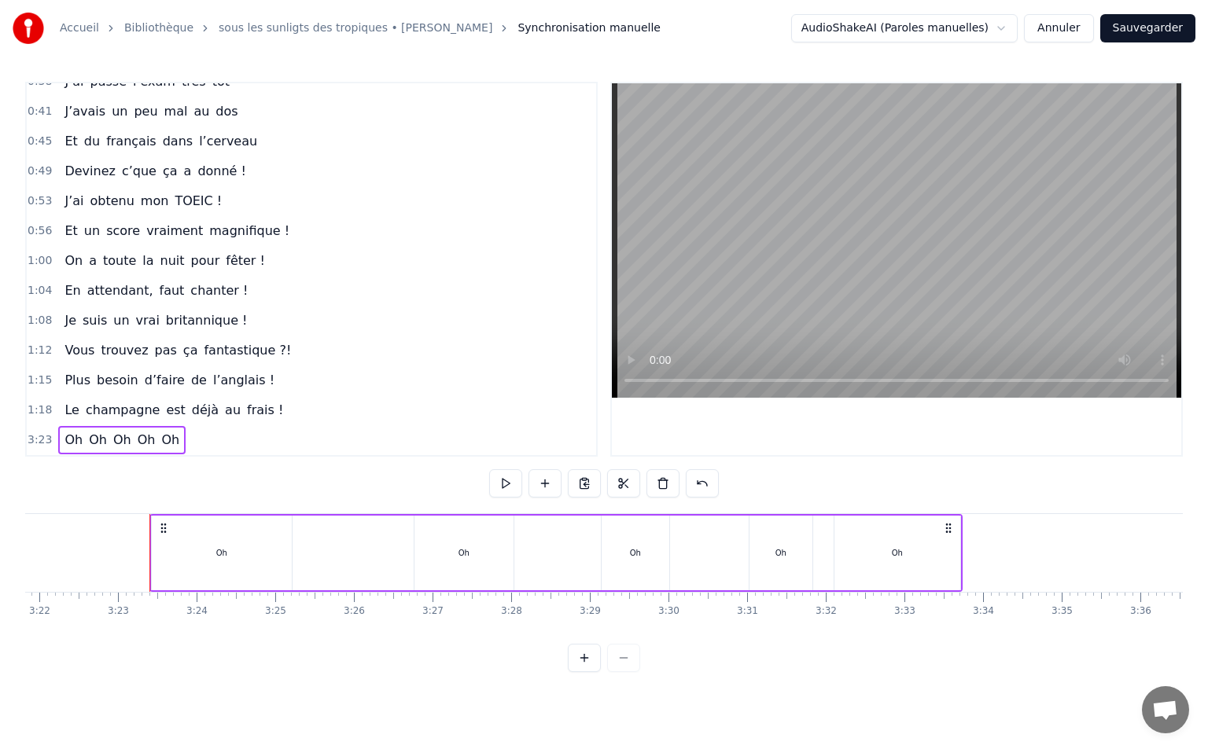
scroll to position [0, 15912]
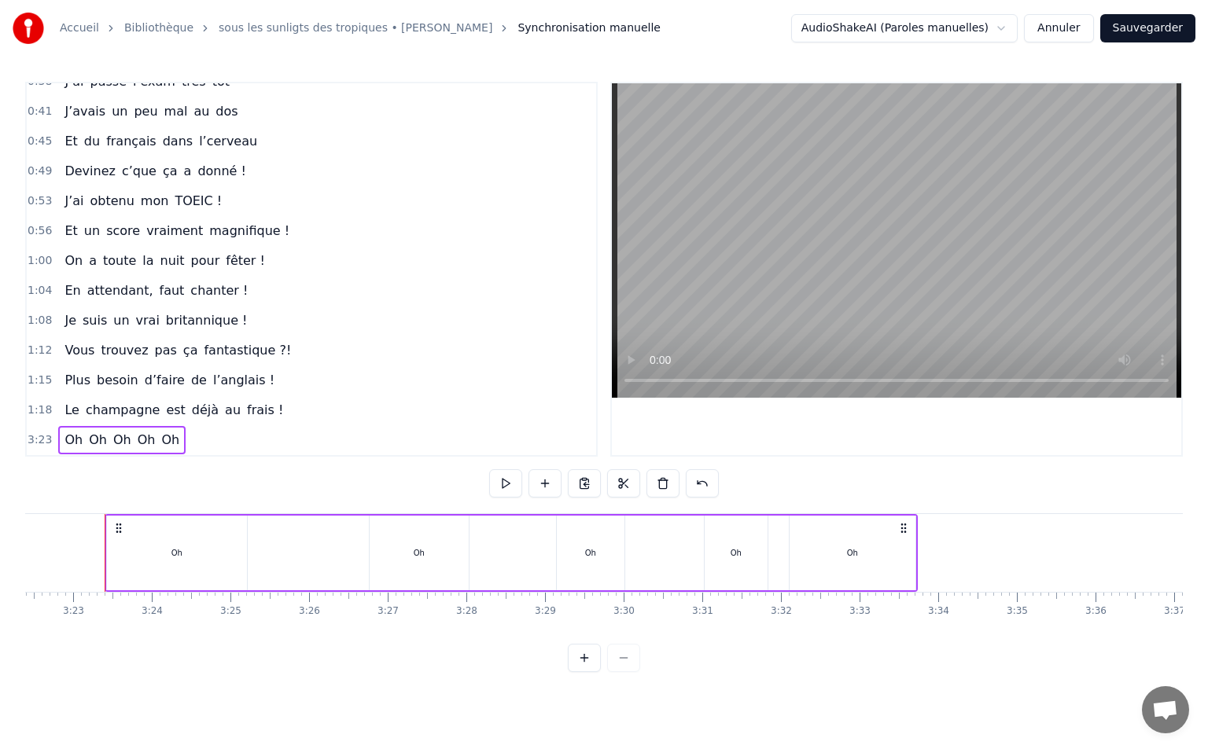
click at [177, 543] on div "Oh" at bounding box center [177, 553] width 140 height 75
drag, startPoint x: 242, startPoint y: 552, endPoint x: 171, endPoint y: 560, distance: 72.0
click at [171, 560] on div at bounding box center [171, 553] width 6 height 72
click at [402, 552] on div "Oh" at bounding box center [419, 553] width 99 height 75
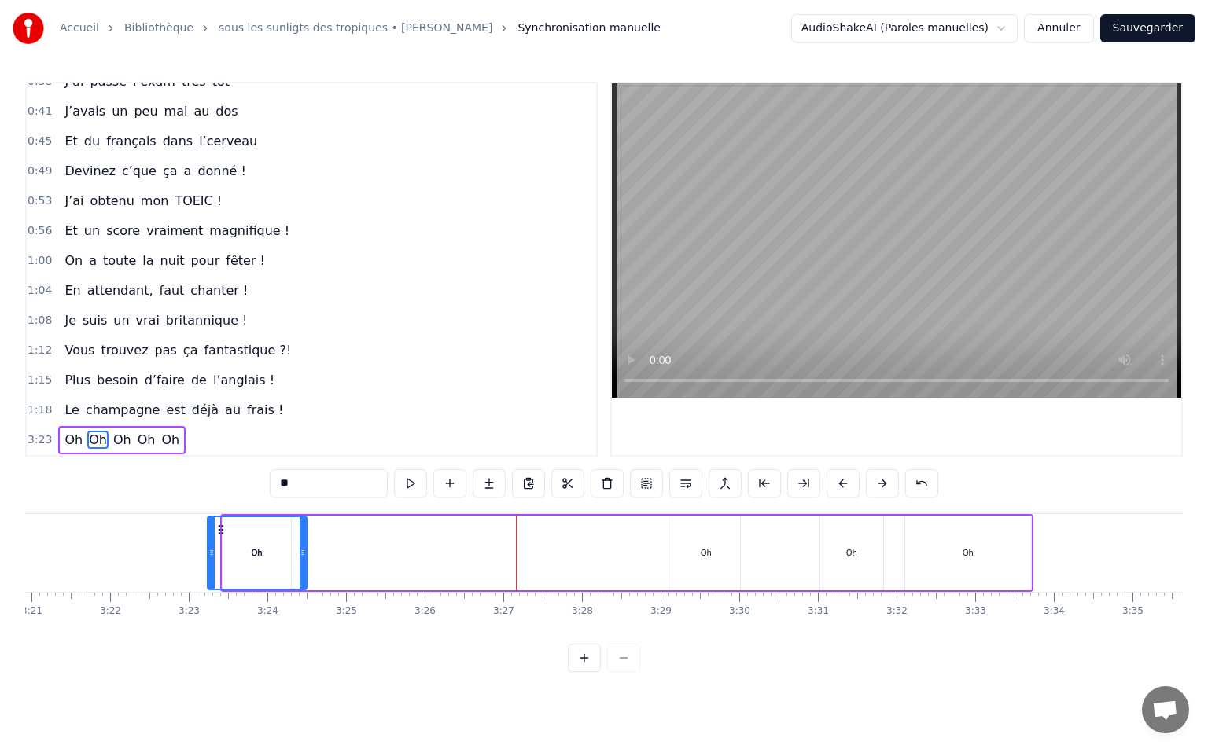
scroll to position [0, 15790]
drag, startPoint x: 380, startPoint y: 527, endPoint x: 319, endPoint y: 544, distance: 63.0
click at [319, 544] on div "Oh" at bounding box center [358, 553] width 97 height 72
drag, startPoint x: 404, startPoint y: 559, endPoint x: 371, endPoint y: 562, distance: 33.2
click at [371, 562] on div at bounding box center [371, 553] width 6 height 72
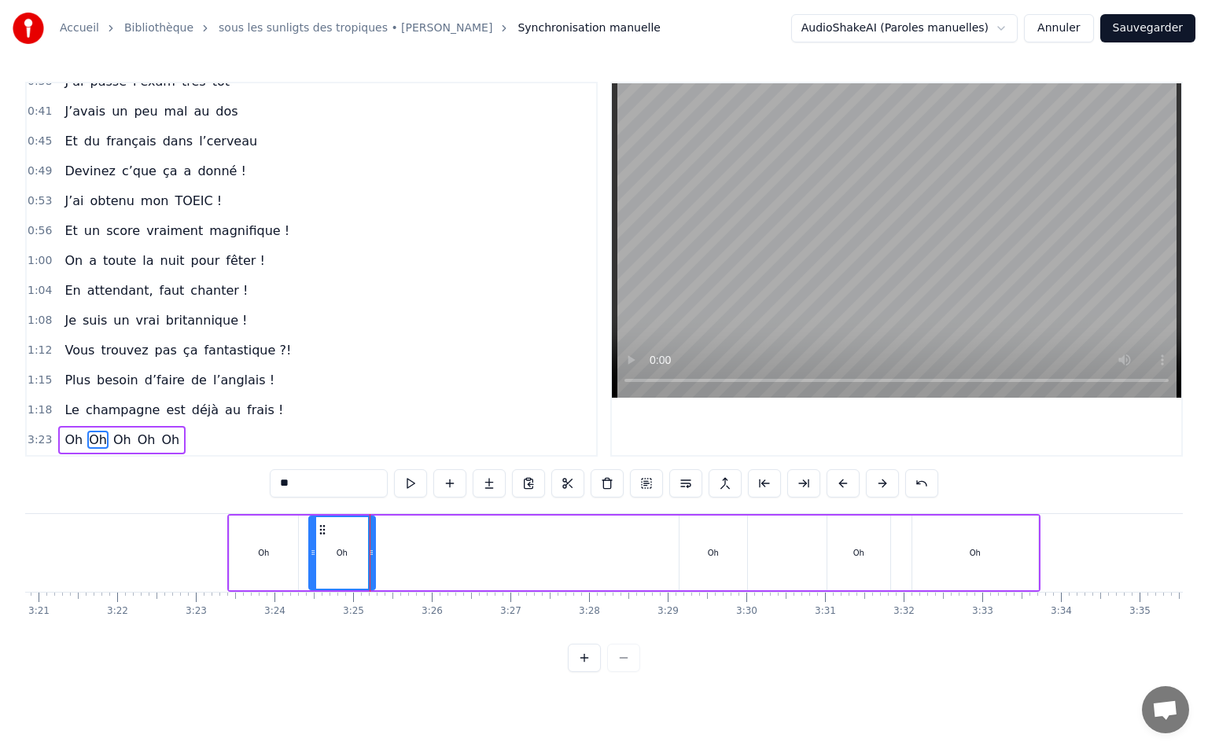
click at [712, 554] on div "Oh" at bounding box center [713, 553] width 11 height 12
drag, startPoint x: 692, startPoint y: 533, endPoint x: 406, endPoint y: 561, distance: 286.8
click at [406, 561] on div "Oh" at bounding box center [426, 553] width 66 height 72
click at [861, 566] on div "Oh" at bounding box center [858, 553] width 63 height 75
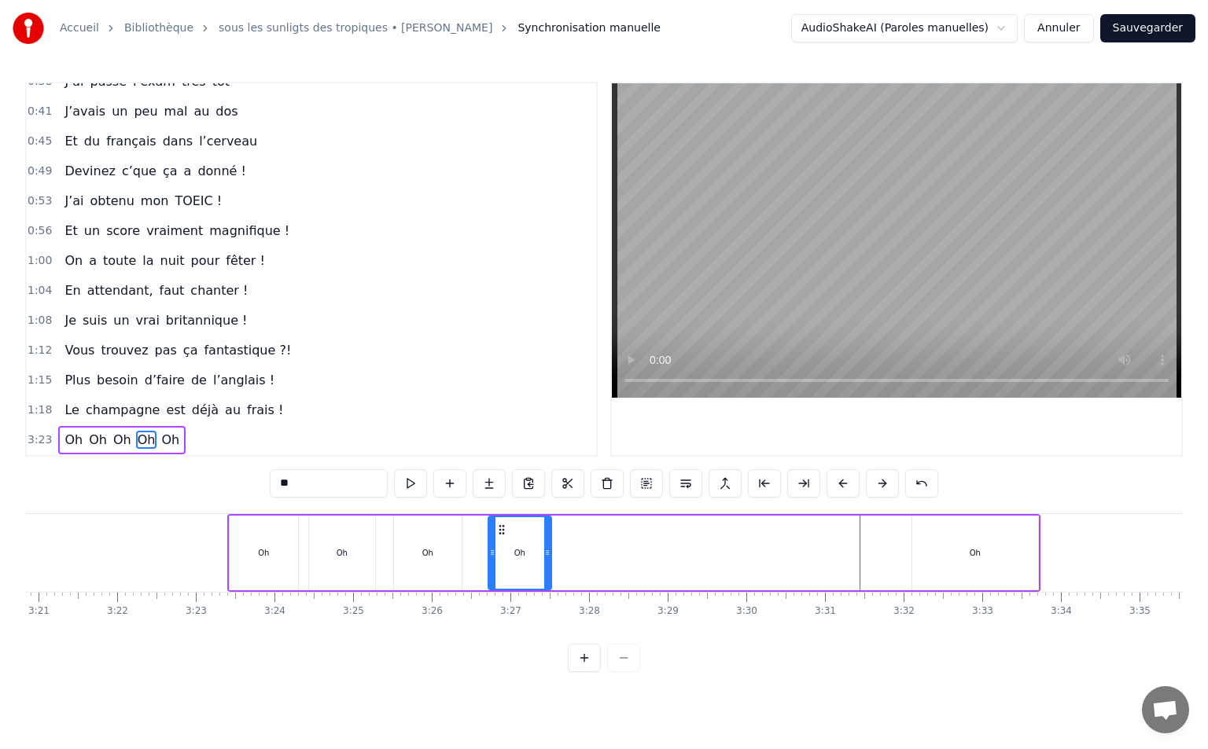
drag, startPoint x: 840, startPoint y: 526, endPoint x: 516, endPoint y: 554, distance: 325.1
click at [511, 555] on div "Oh" at bounding box center [519, 553] width 61 height 72
drag, startPoint x: 999, startPoint y: 550, endPoint x: 936, endPoint y: 537, distance: 64.3
click at [998, 550] on div "Oh" at bounding box center [975, 553] width 126 height 75
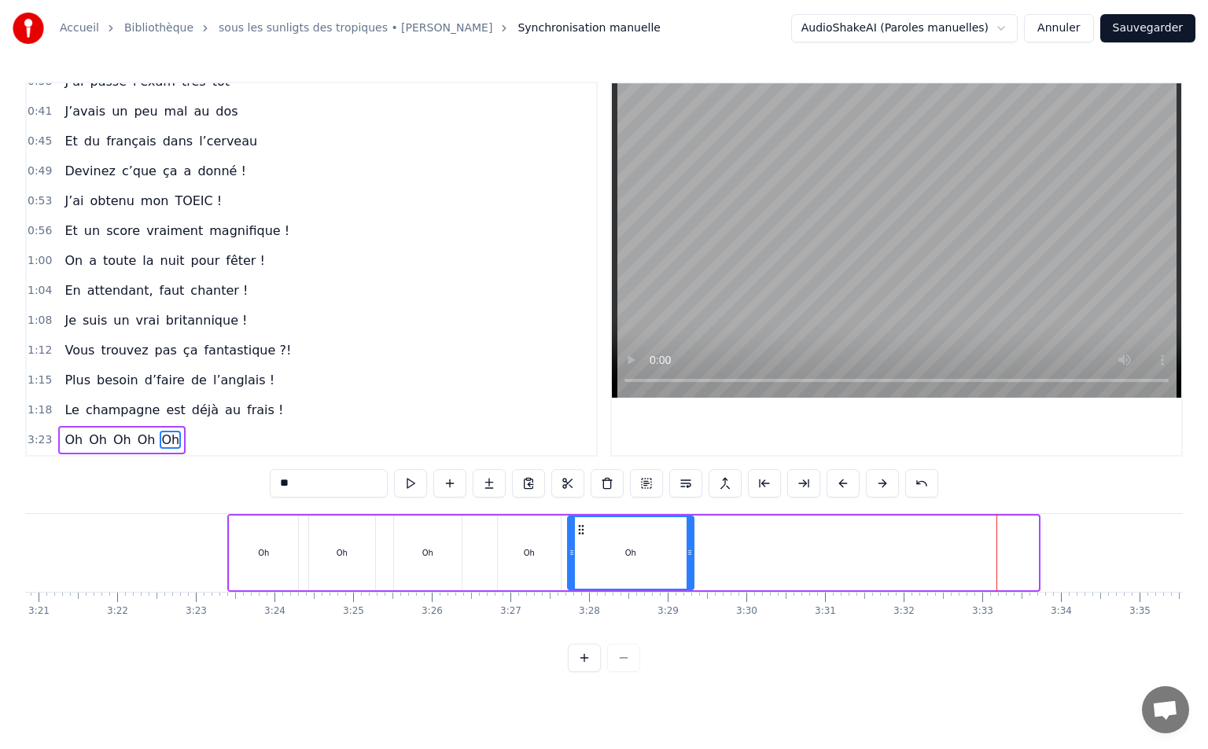
drag, startPoint x: 925, startPoint y: 533, endPoint x: 583, endPoint y: 527, distance: 342.9
click at [583, 527] on icon at bounding box center [581, 530] width 13 height 13
drag, startPoint x: 687, startPoint y: 550, endPoint x: 666, endPoint y: 553, distance: 21.4
click at [667, 553] on icon at bounding box center [670, 552] width 6 height 13
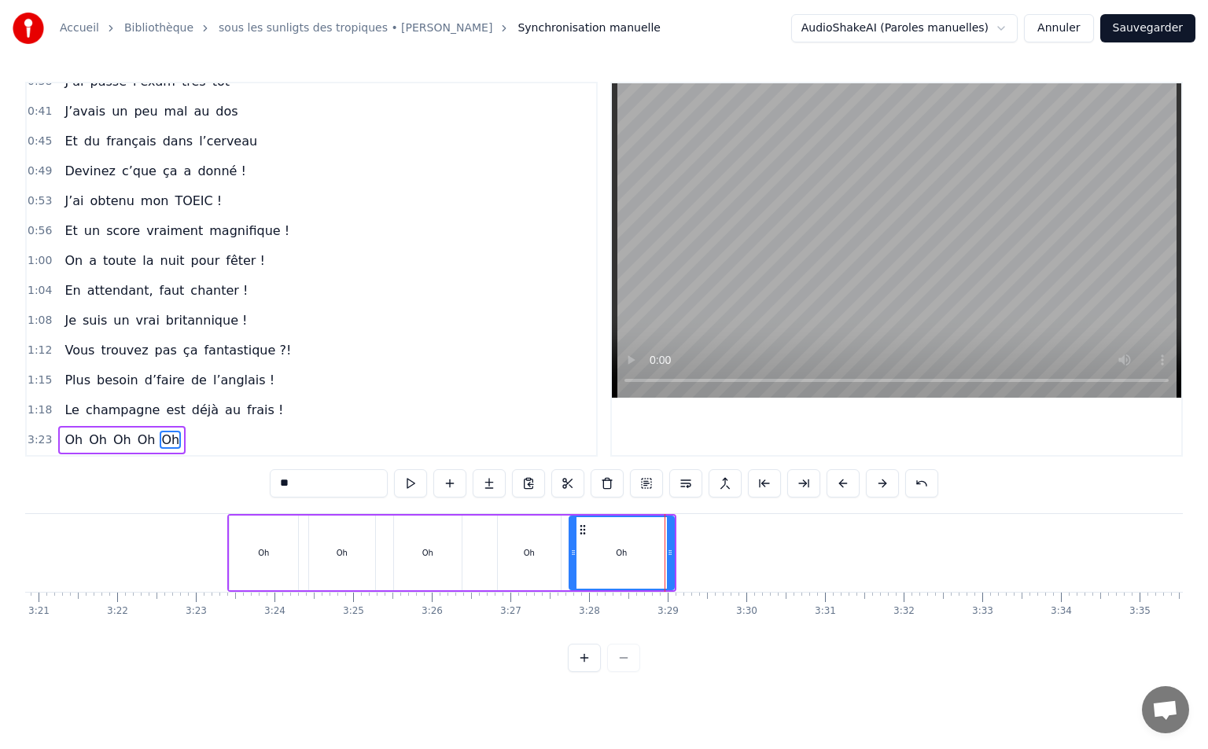
click at [46, 438] on span "3:23" at bounding box center [40, 440] width 24 height 16
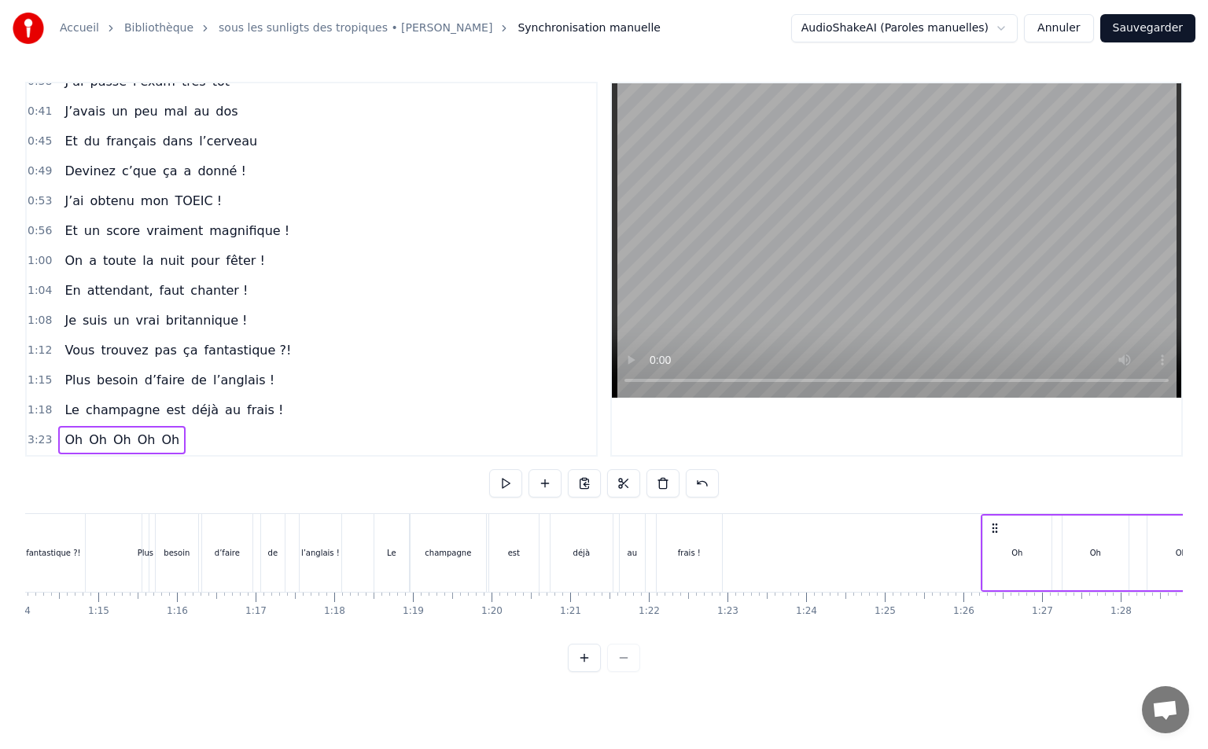
scroll to position [0, 5851]
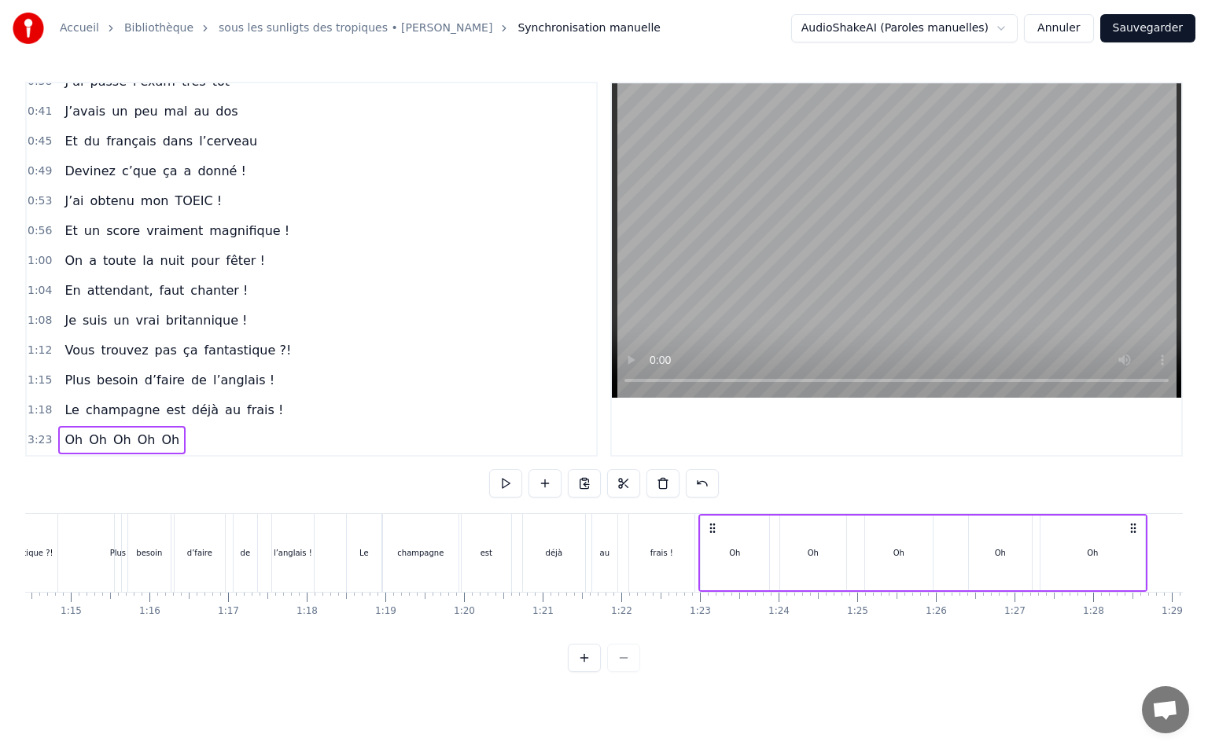
drag, startPoint x: 242, startPoint y: 528, endPoint x: 713, endPoint y: 561, distance: 472.1
click at [713, 561] on div "Oh Oh Oh Oh Oh" at bounding box center [922, 553] width 449 height 78
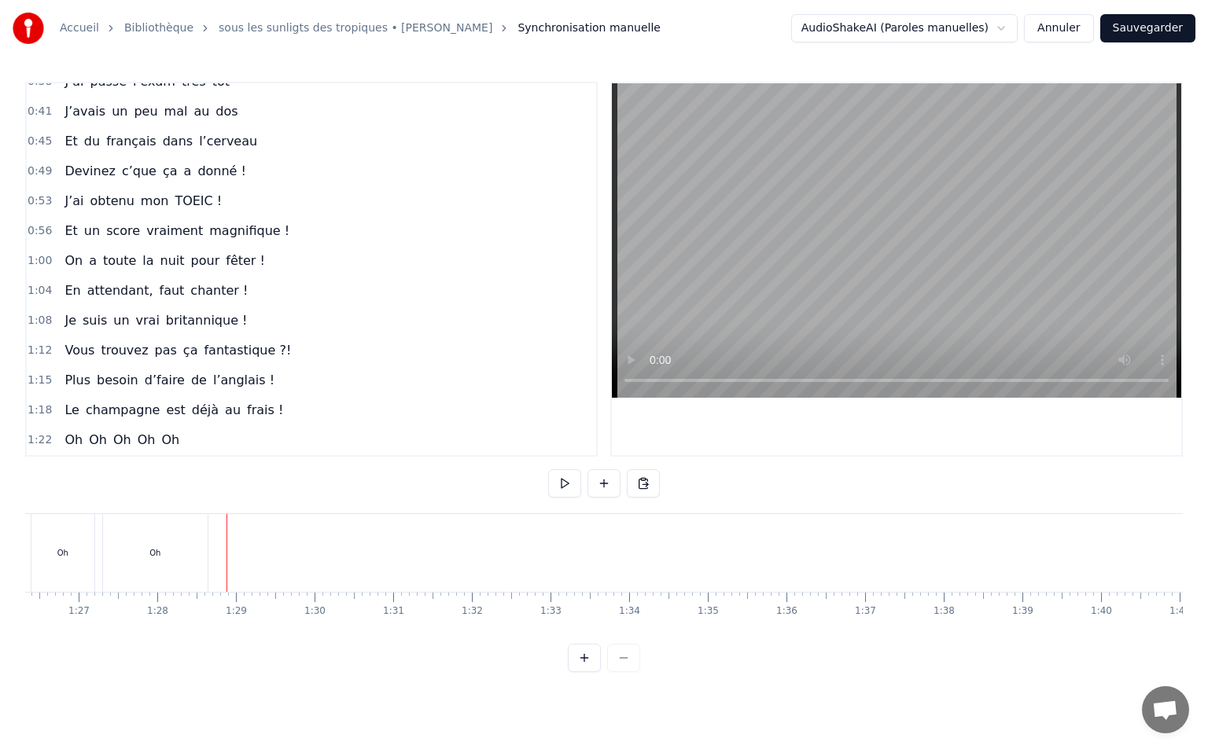
scroll to position [0, 6909]
click at [1164, 31] on button "Sauvegarder" at bounding box center [1147, 28] width 95 height 28
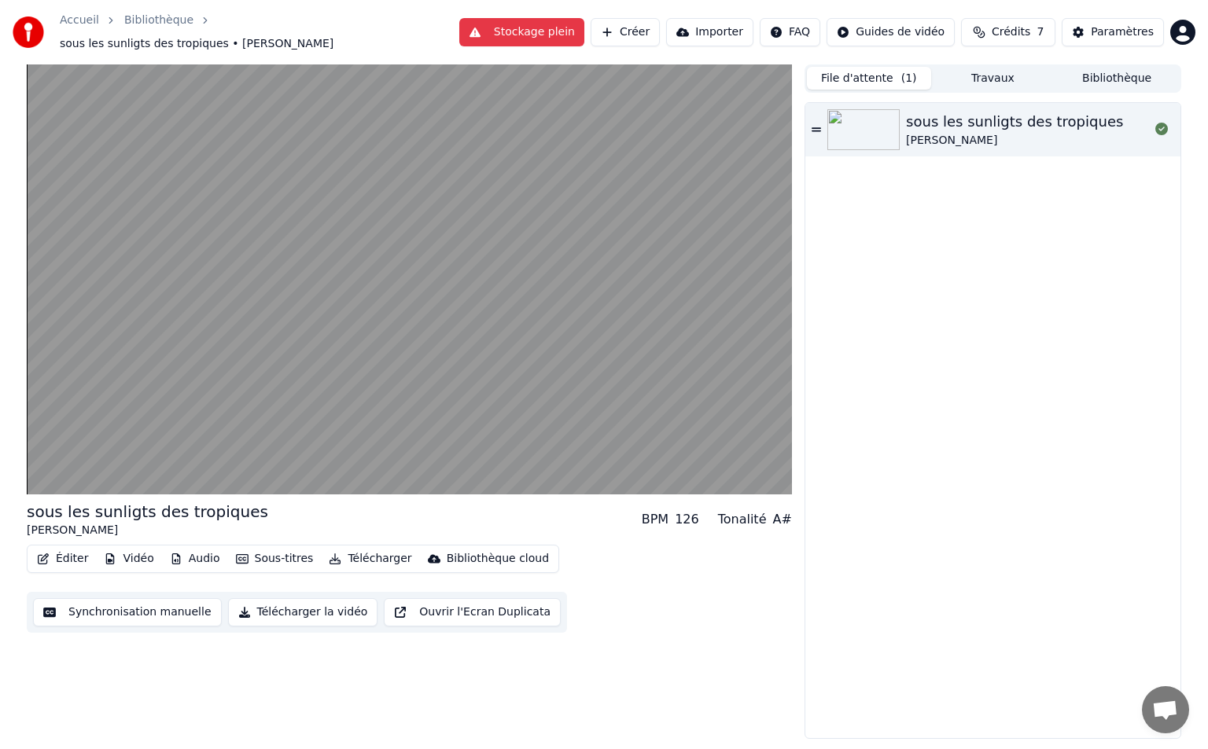
click at [966, 67] on button "Travaux" at bounding box center [993, 78] width 124 height 23
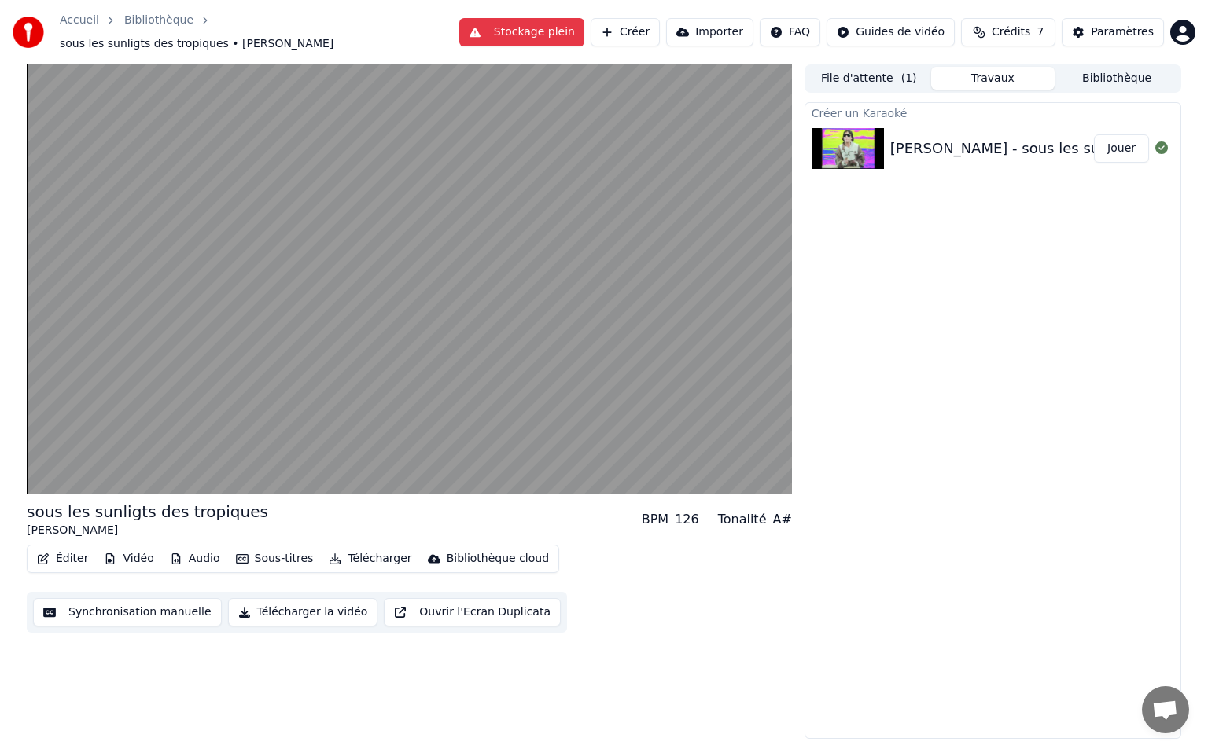
click at [886, 77] on button "File d'attente ( 1 )" at bounding box center [869, 78] width 124 height 23
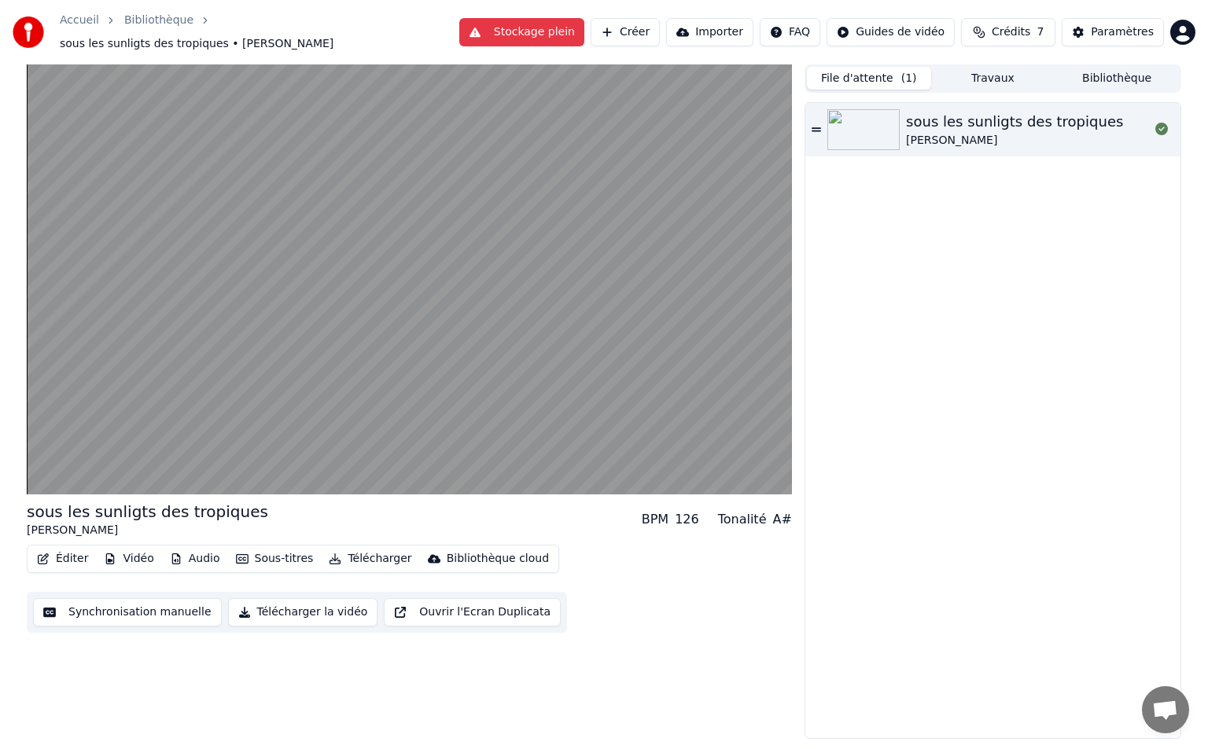
click at [1058, 71] on button "Bibliothèque" at bounding box center [1116, 78] width 124 height 23
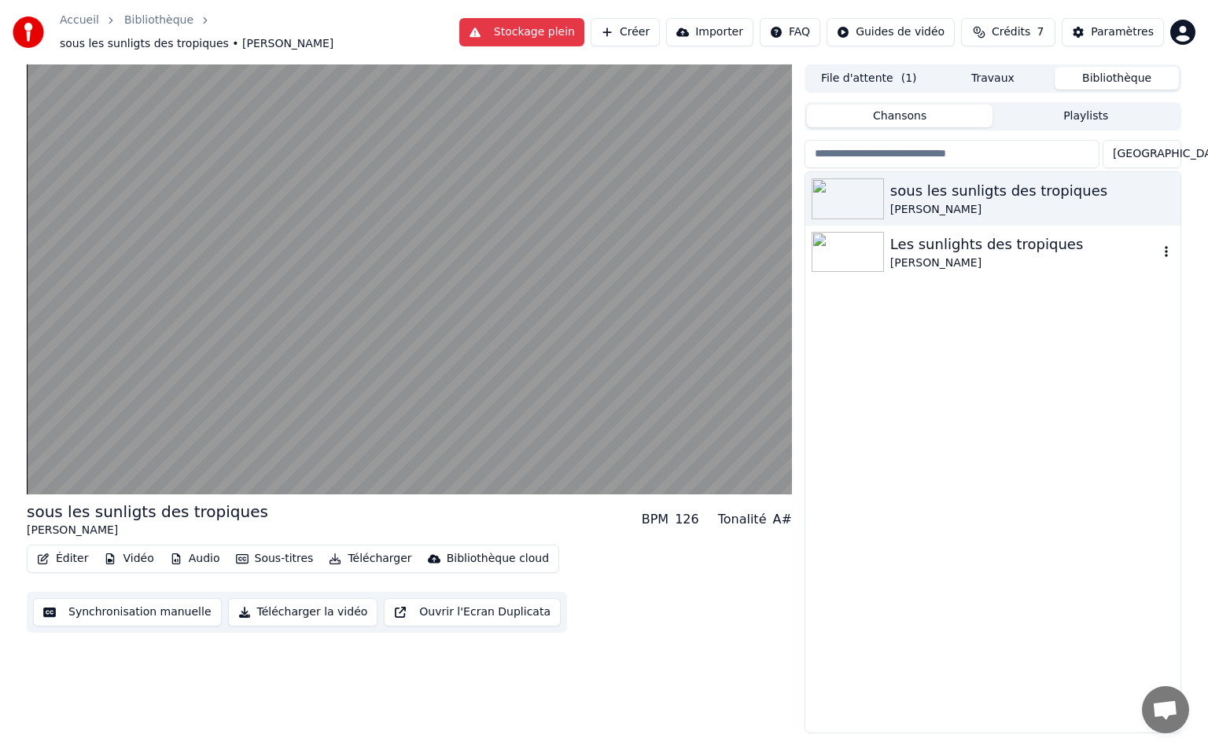
click at [942, 256] on div "[PERSON_NAME]" at bounding box center [1024, 264] width 268 height 16
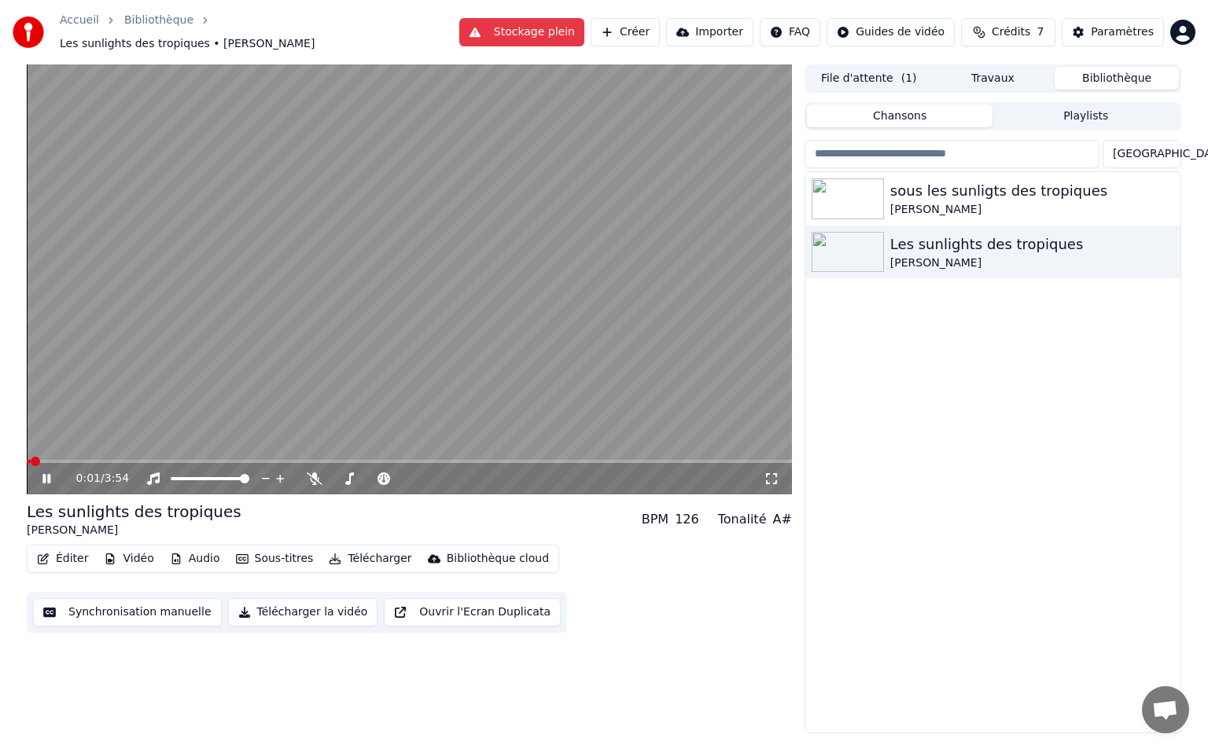
click at [138, 451] on video at bounding box center [409, 279] width 765 height 430
click at [143, 463] on div "0:01 / 3:54" at bounding box center [409, 478] width 765 height 31
click at [155, 451] on video at bounding box center [409, 279] width 765 height 430
click at [324, 457] on span at bounding box center [325, 461] width 9 height 9
click at [214, 465] on span at bounding box center [218, 461] width 9 height 9
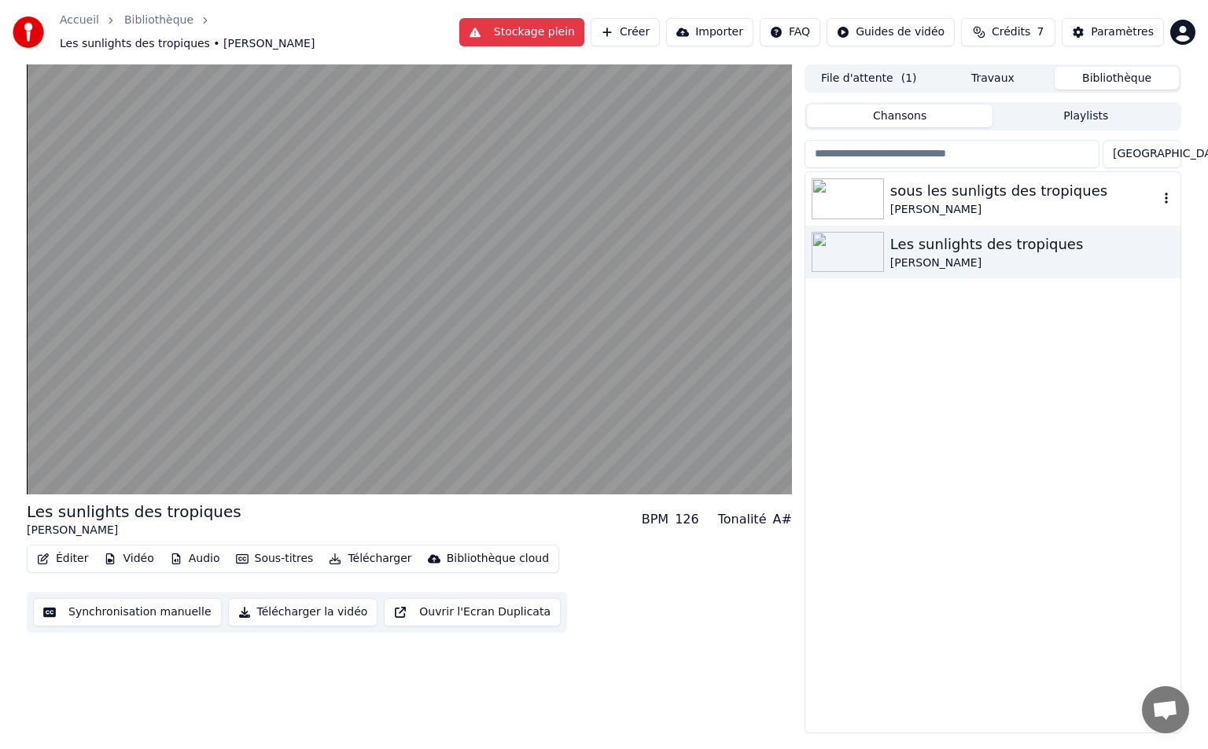
click at [832, 193] on img at bounding box center [847, 198] width 72 height 41
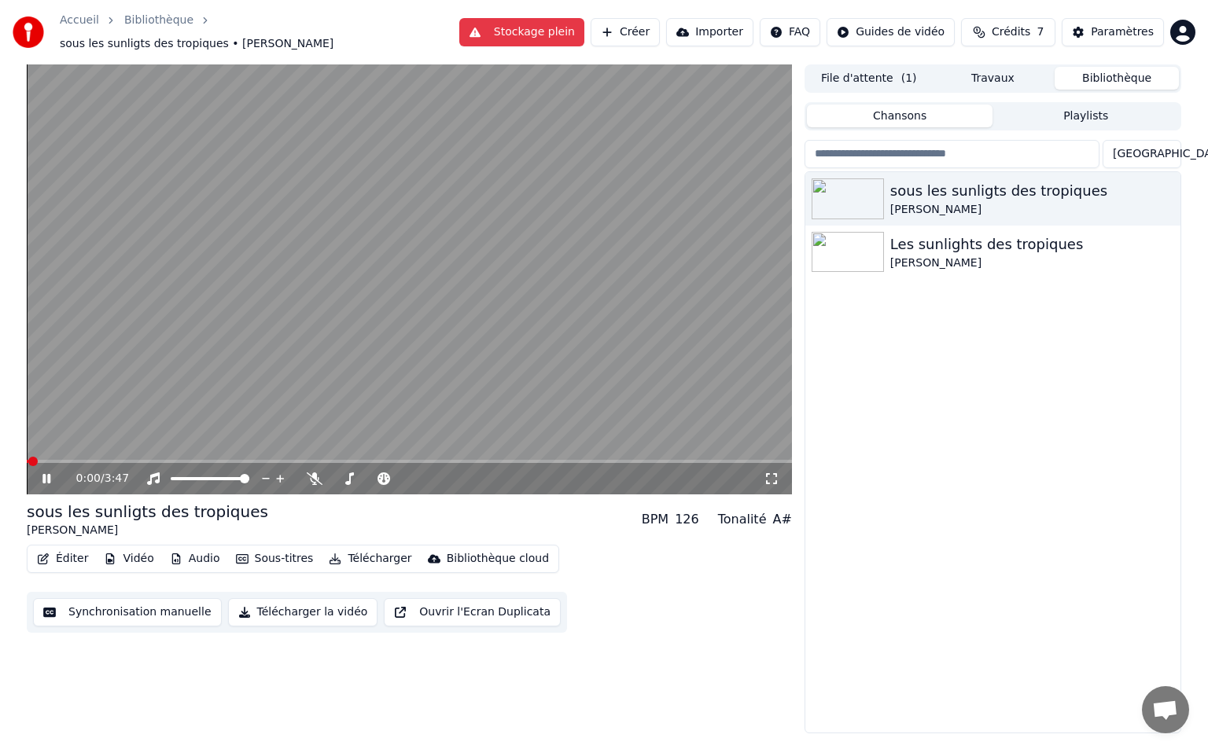
click at [245, 448] on video at bounding box center [409, 279] width 765 height 430
click at [246, 451] on video at bounding box center [409, 279] width 765 height 430
click at [237, 458] on span at bounding box center [240, 461] width 9 height 9
click at [228, 457] on span at bounding box center [230, 461] width 9 height 9
click at [220, 460] on span at bounding box center [223, 461] width 9 height 9
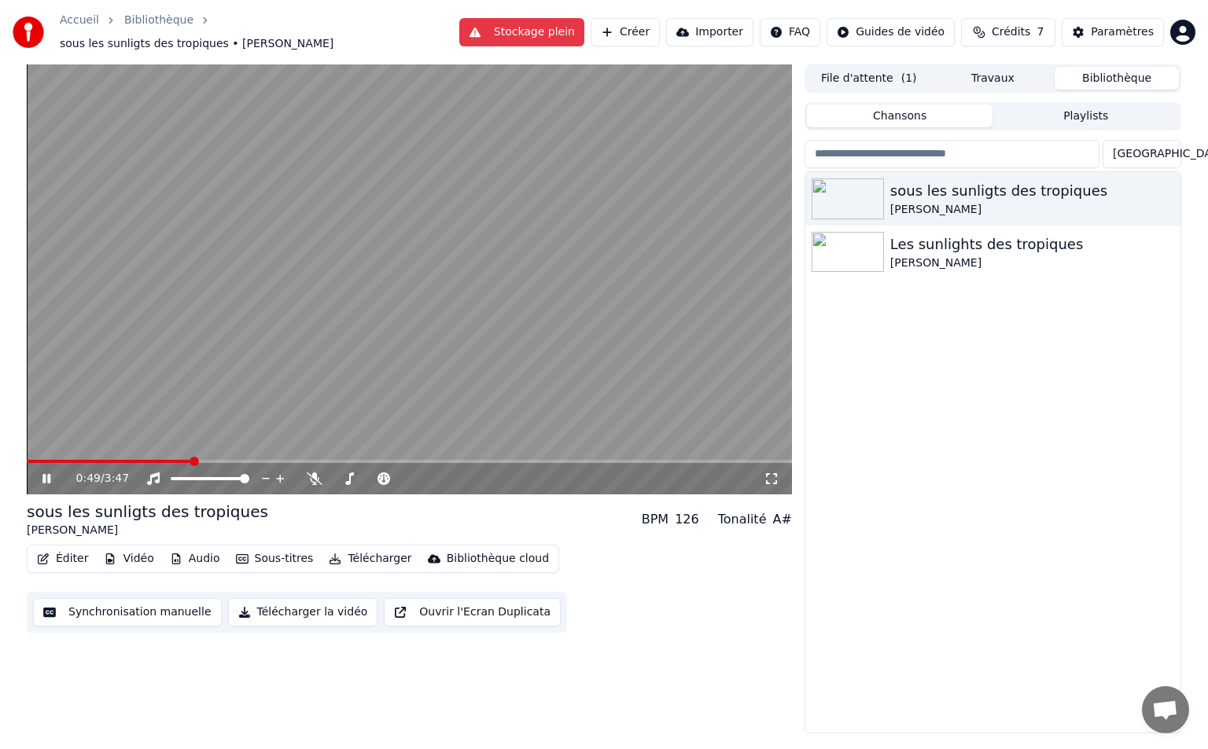
click at [190, 458] on span at bounding box center [193, 461] width 9 height 9
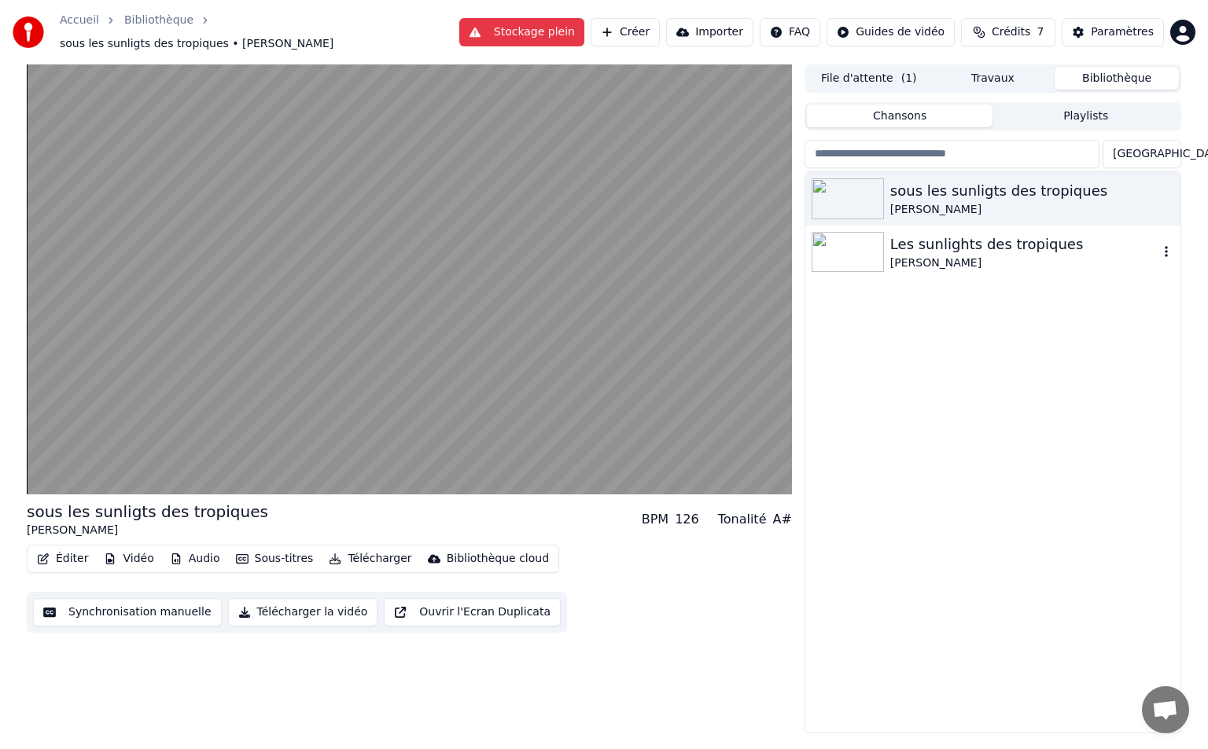
click at [959, 257] on div "[PERSON_NAME]" at bounding box center [1024, 264] width 268 height 16
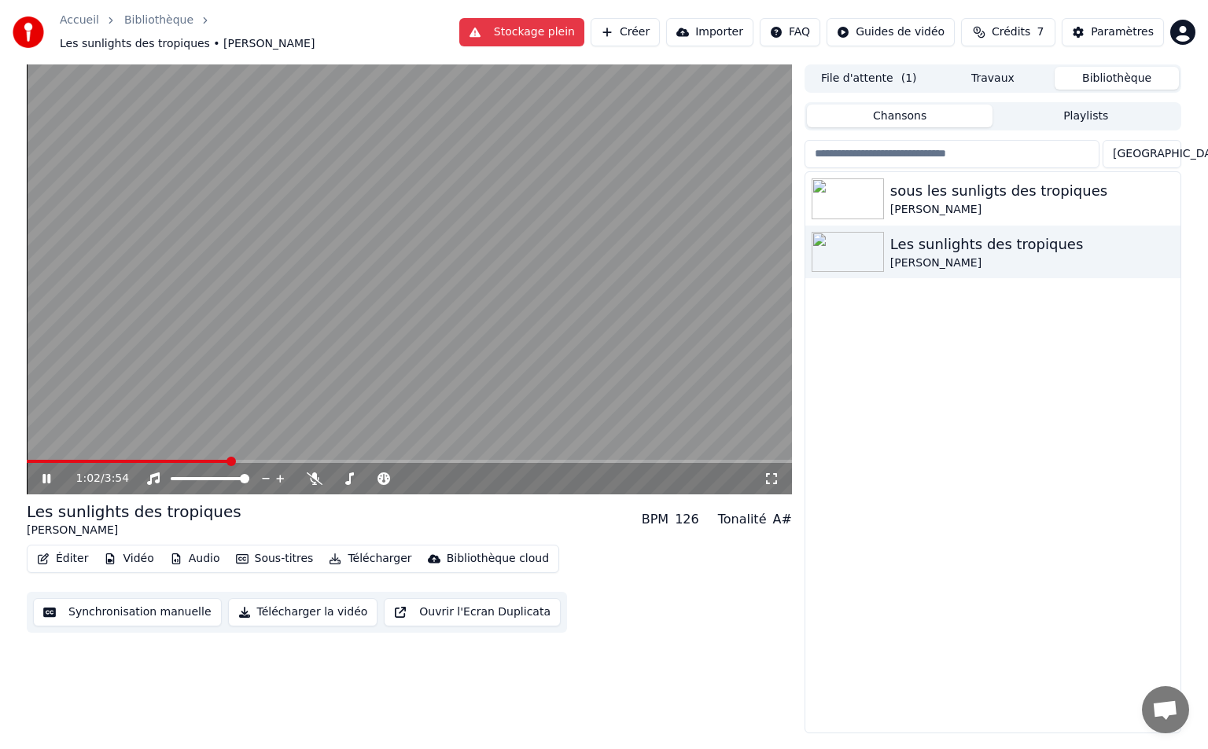
click at [229, 457] on span at bounding box center [230, 461] width 9 height 9
click at [921, 202] on div "[PERSON_NAME]" at bounding box center [1024, 210] width 268 height 16
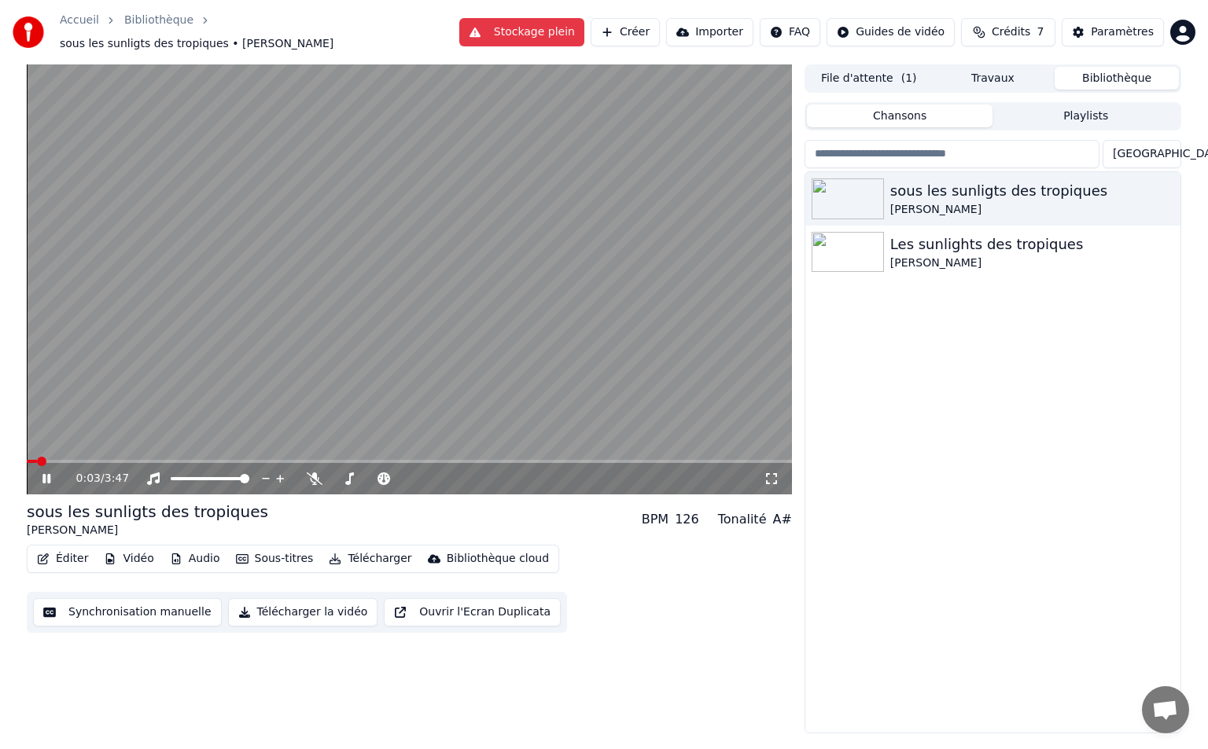
click at [51, 554] on button "Éditer" at bounding box center [63, 559] width 64 height 22
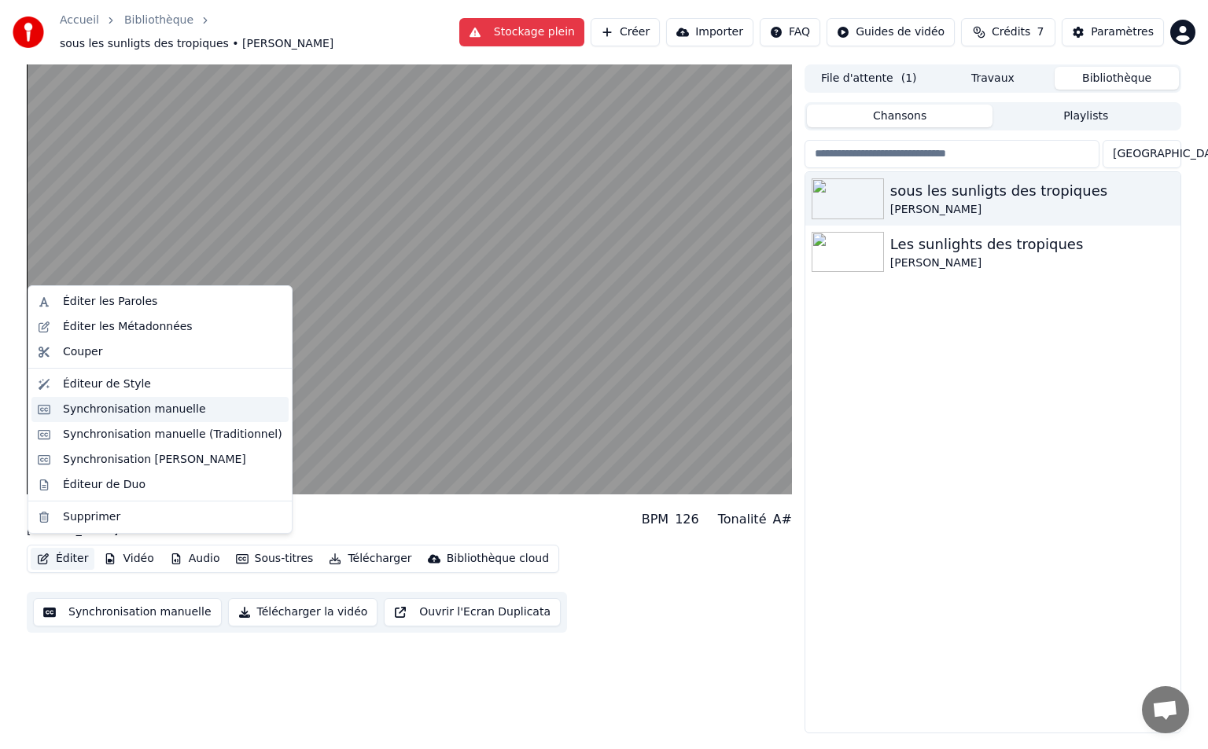
click at [143, 415] on div "Synchronisation manuelle" at bounding box center [134, 410] width 143 height 16
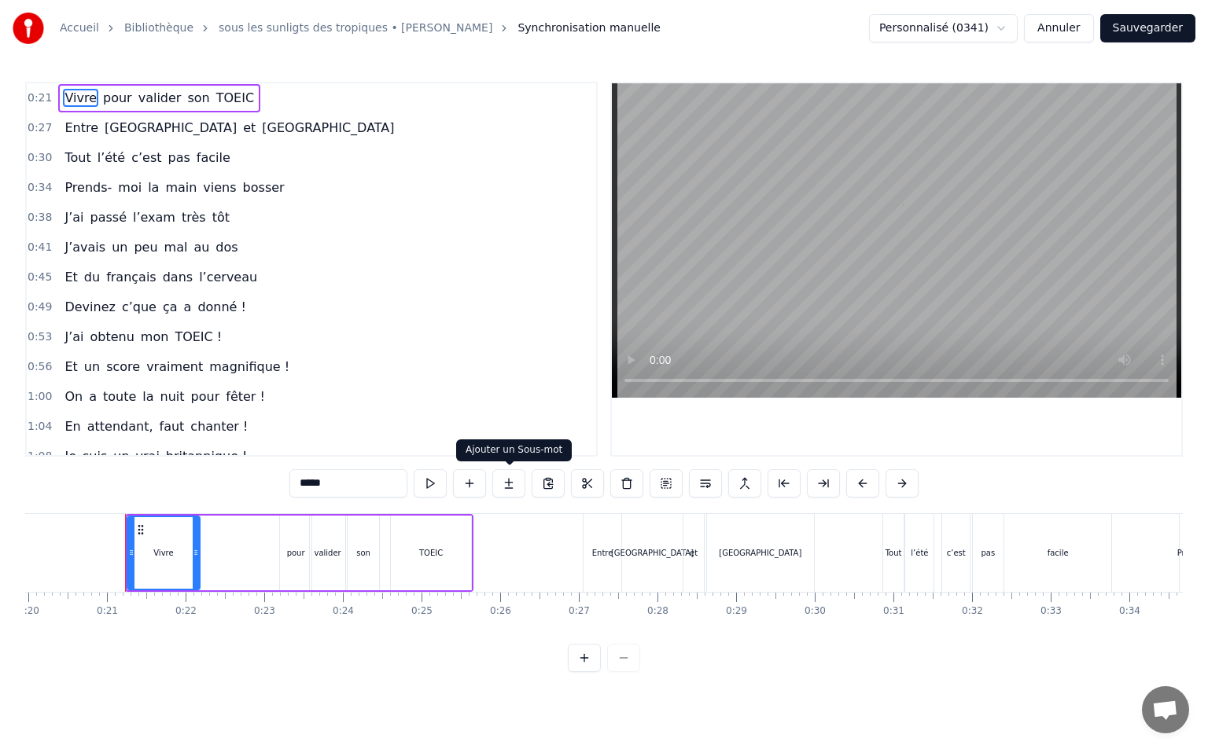
scroll to position [0, 1590]
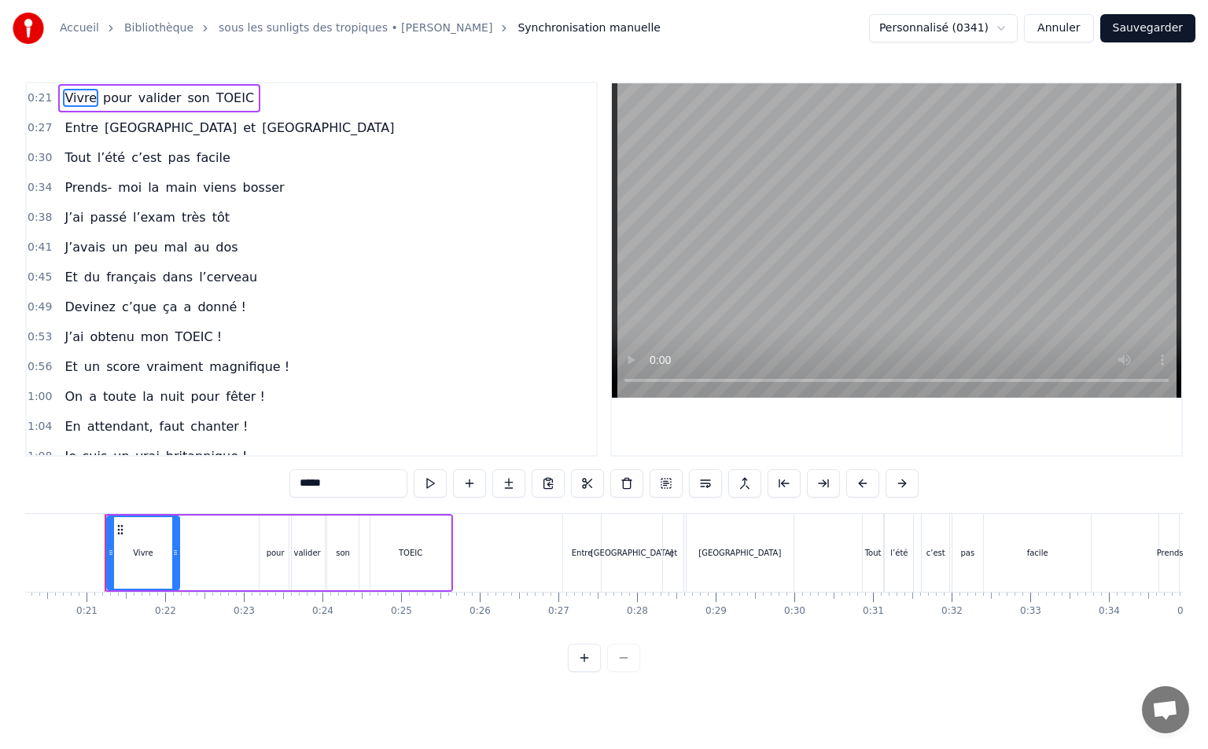
drag, startPoint x: 184, startPoint y: 644, endPoint x: 513, endPoint y: 646, distance: 329.4
click at [572, 651] on div "0:21 Vivre pour valider son TOEIC 0:27 Entre [GEOGRAPHIC_DATA] et [GEOGRAPHIC_D…" at bounding box center [603, 377] width 1157 height 590
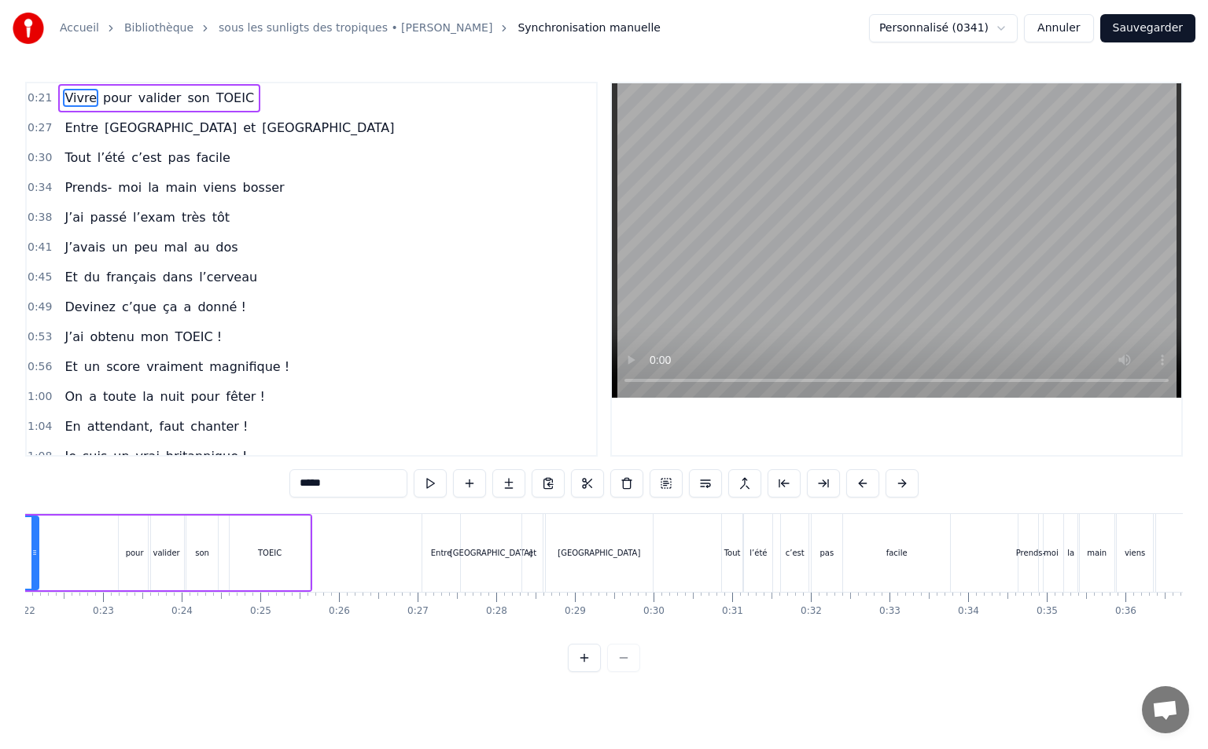
scroll to position [0, 1182]
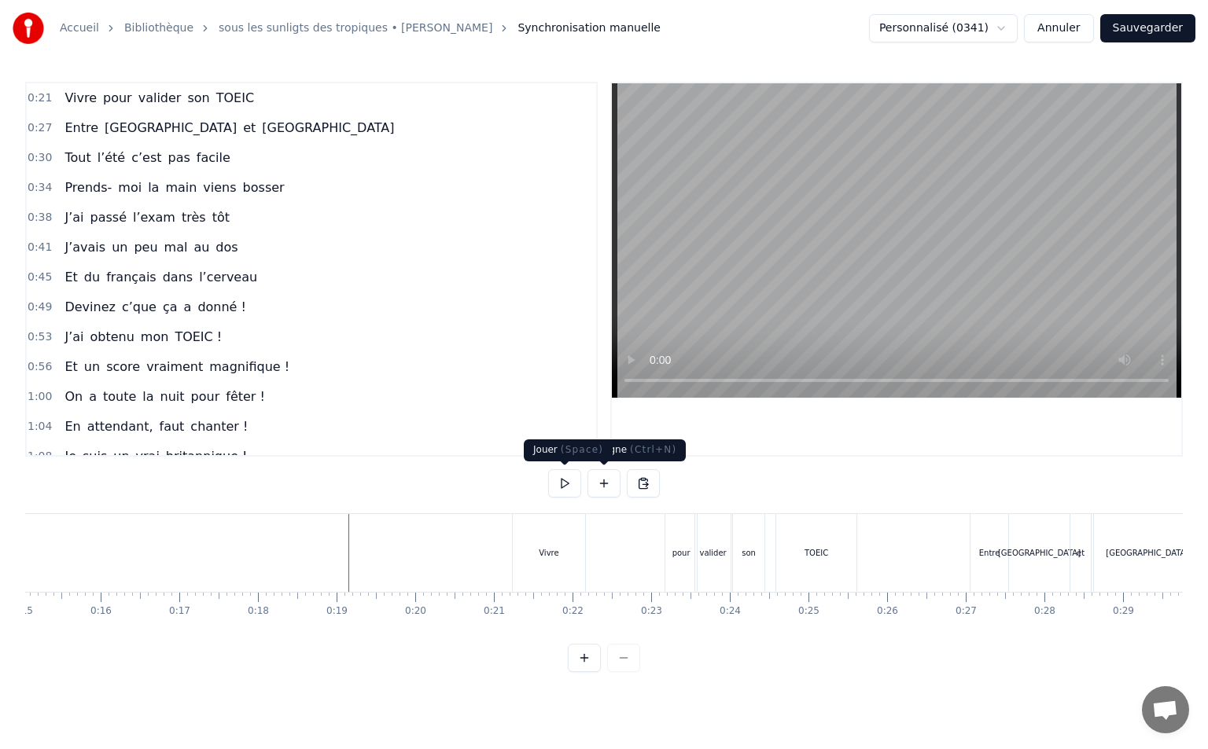
click at [571, 483] on button at bounding box center [564, 483] width 33 height 28
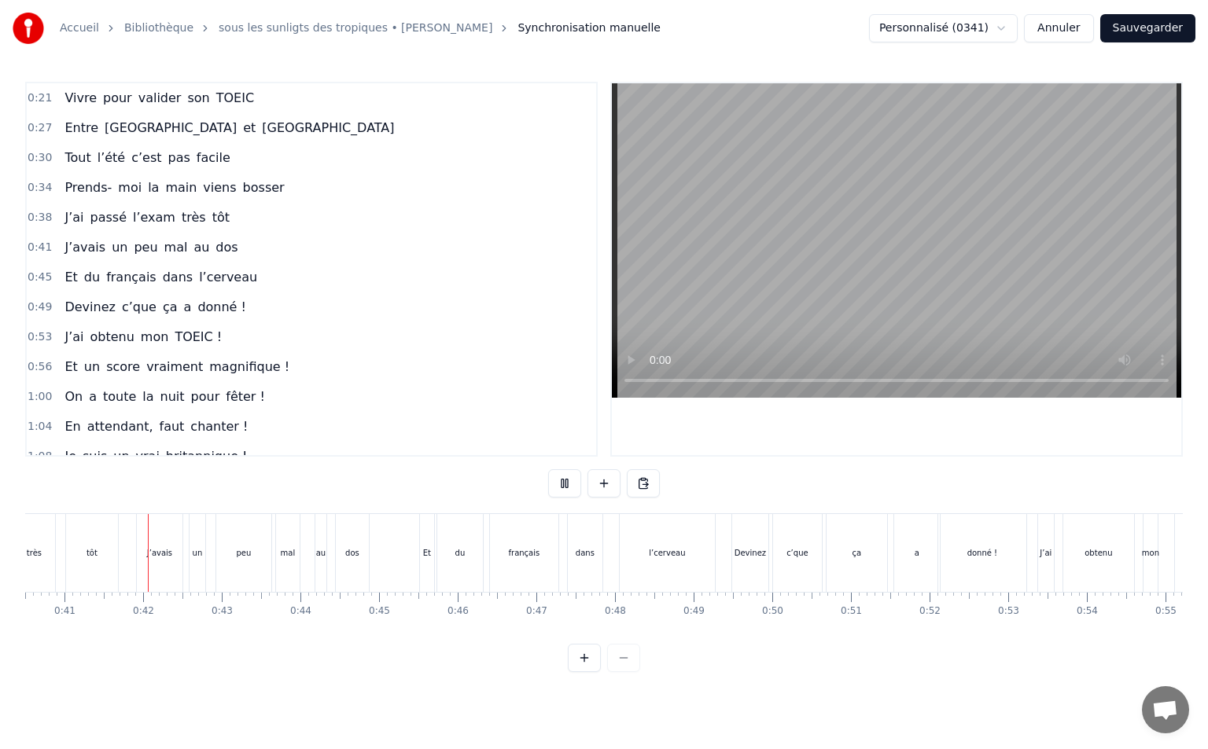
scroll to position [0, 3185]
drag, startPoint x: 564, startPoint y: 492, endPoint x: 454, endPoint y: 557, distance: 127.6
click at [564, 491] on button at bounding box center [564, 483] width 33 height 28
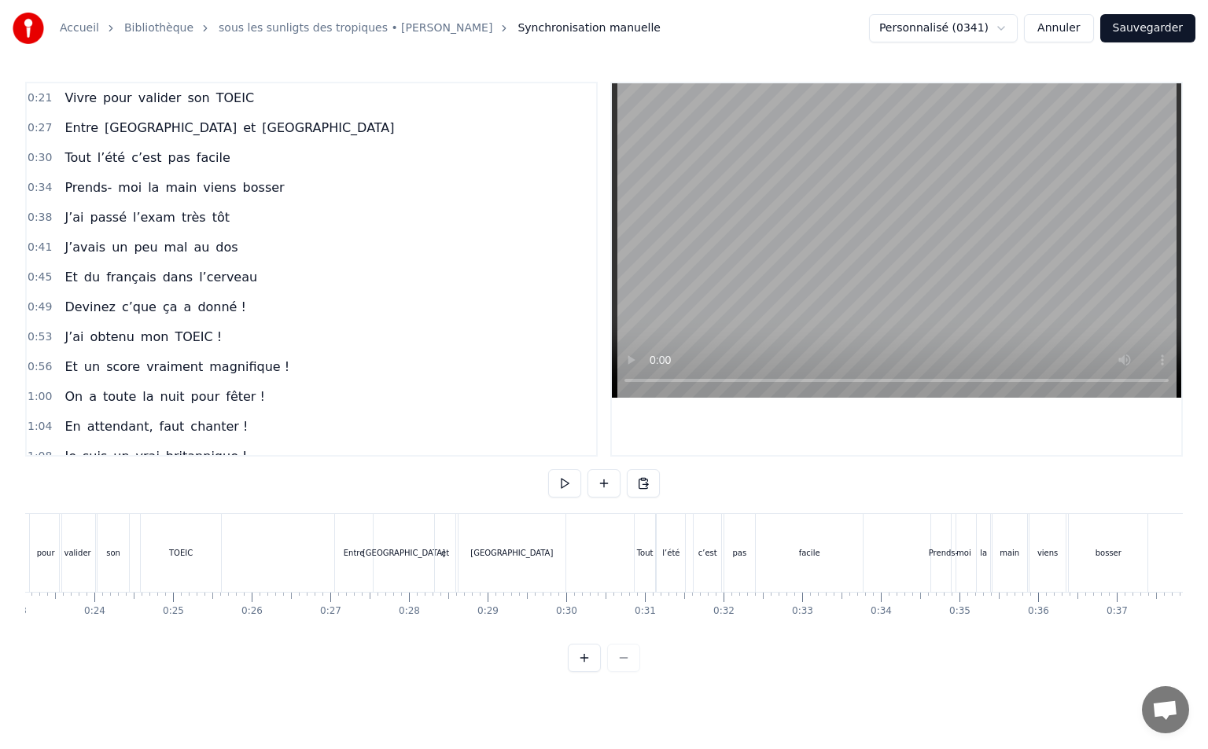
drag, startPoint x: 220, startPoint y: 651, endPoint x: 238, endPoint y: 648, distance: 18.4
click at [238, 648] on div "0:21 Vivre pour valider son TOEIC 0:27 Entre [GEOGRAPHIC_DATA] et [GEOGRAPHIC_D…" at bounding box center [603, 377] width 1157 height 590
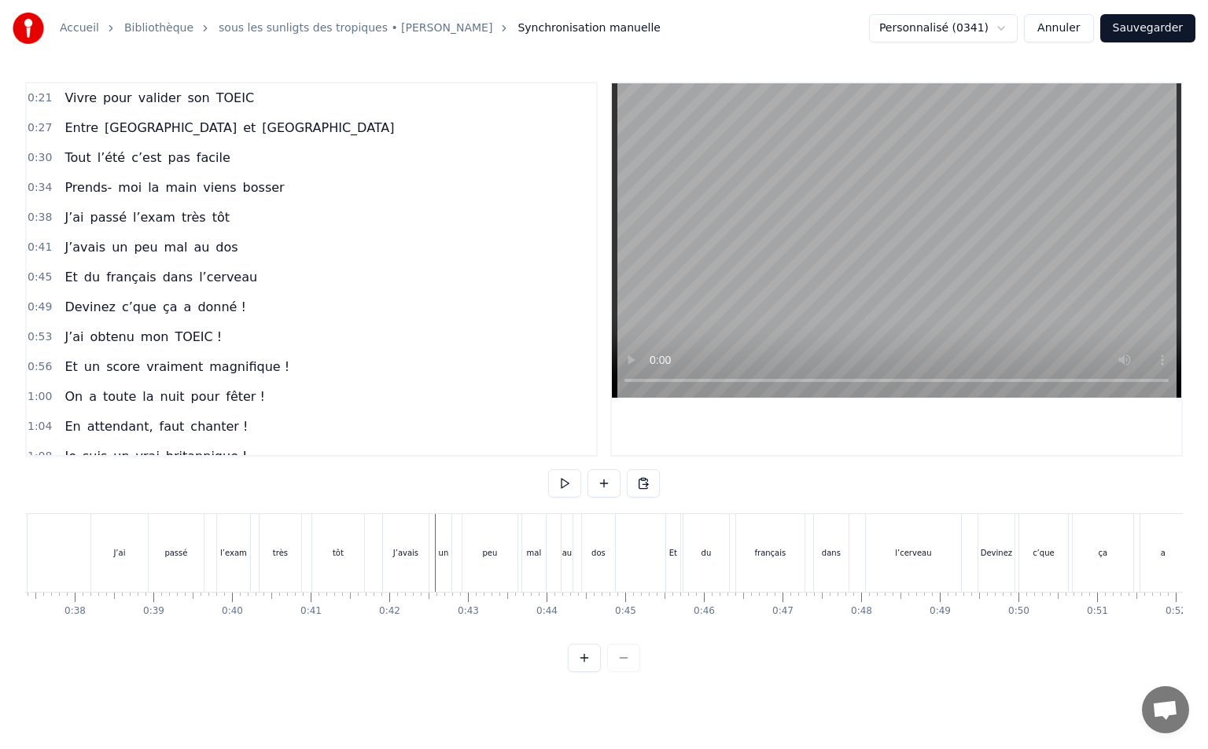
scroll to position [0, 2789]
click at [578, 669] on button at bounding box center [584, 658] width 33 height 28
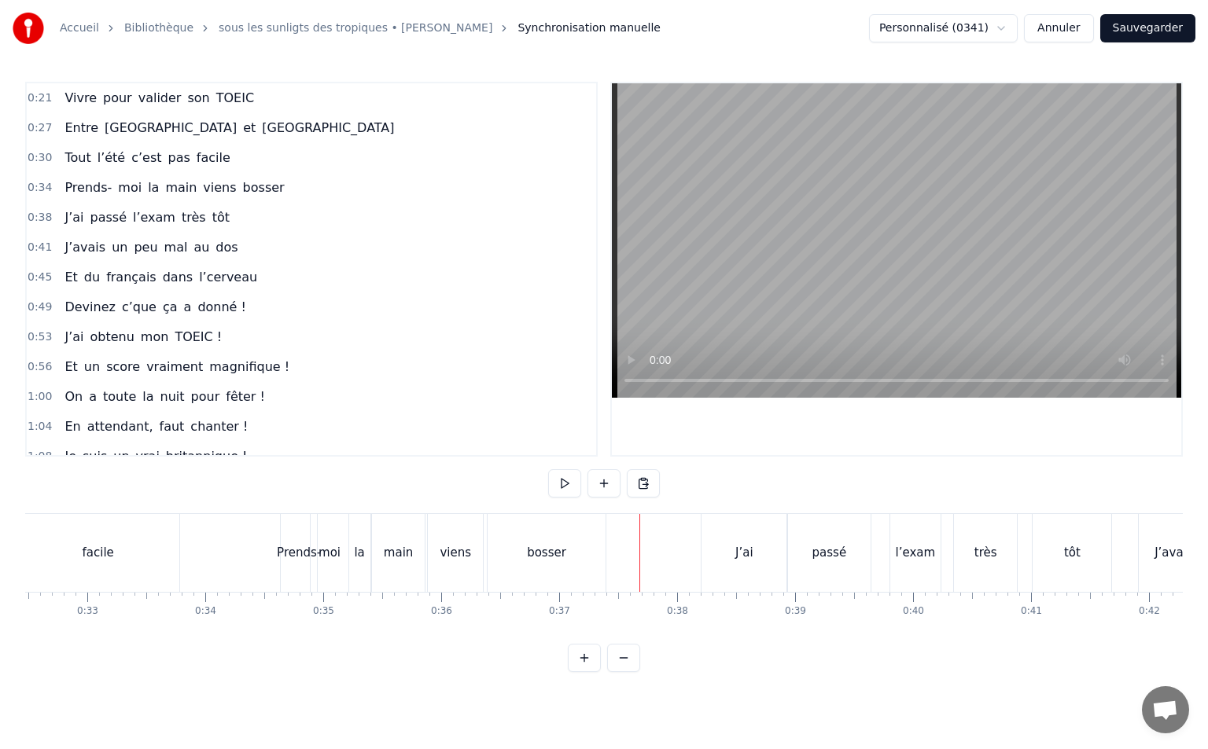
click at [577, 670] on button at bounding box center [584, 658] width 33 height 28
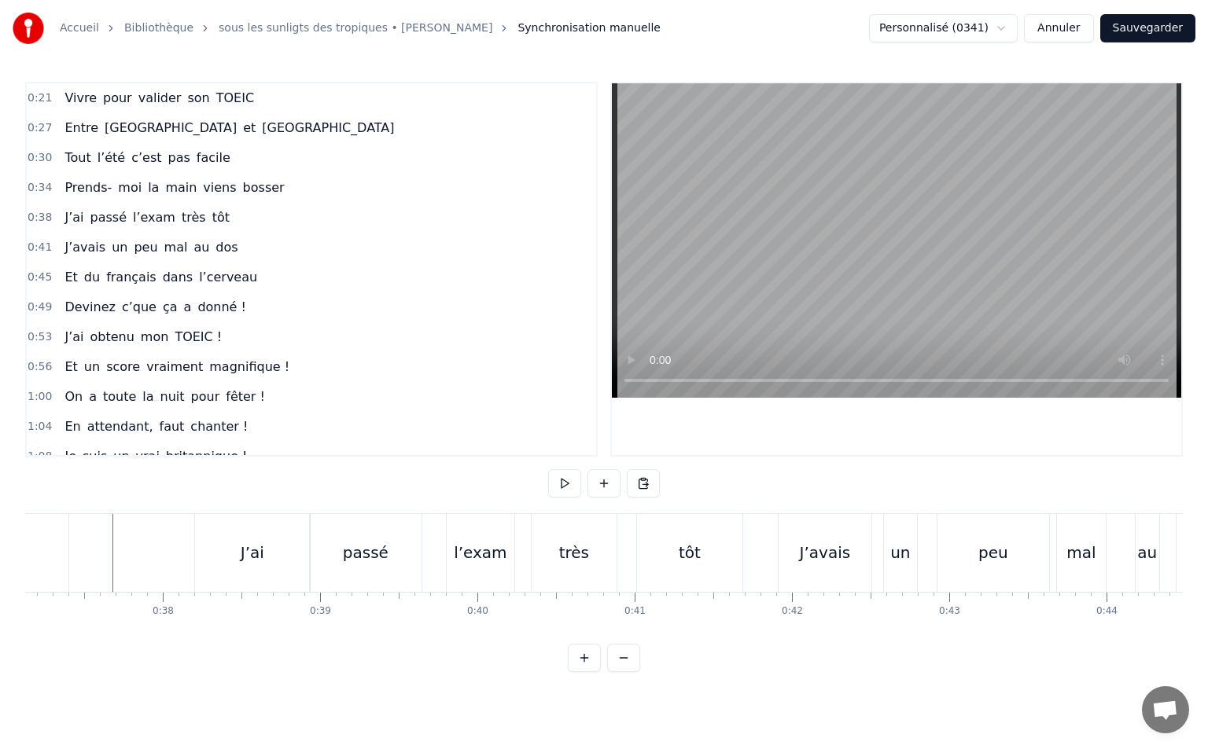
scroll to position [0, 5846]
click at [577, 670] on button at bounding box center [584, 658] width 33 height 28
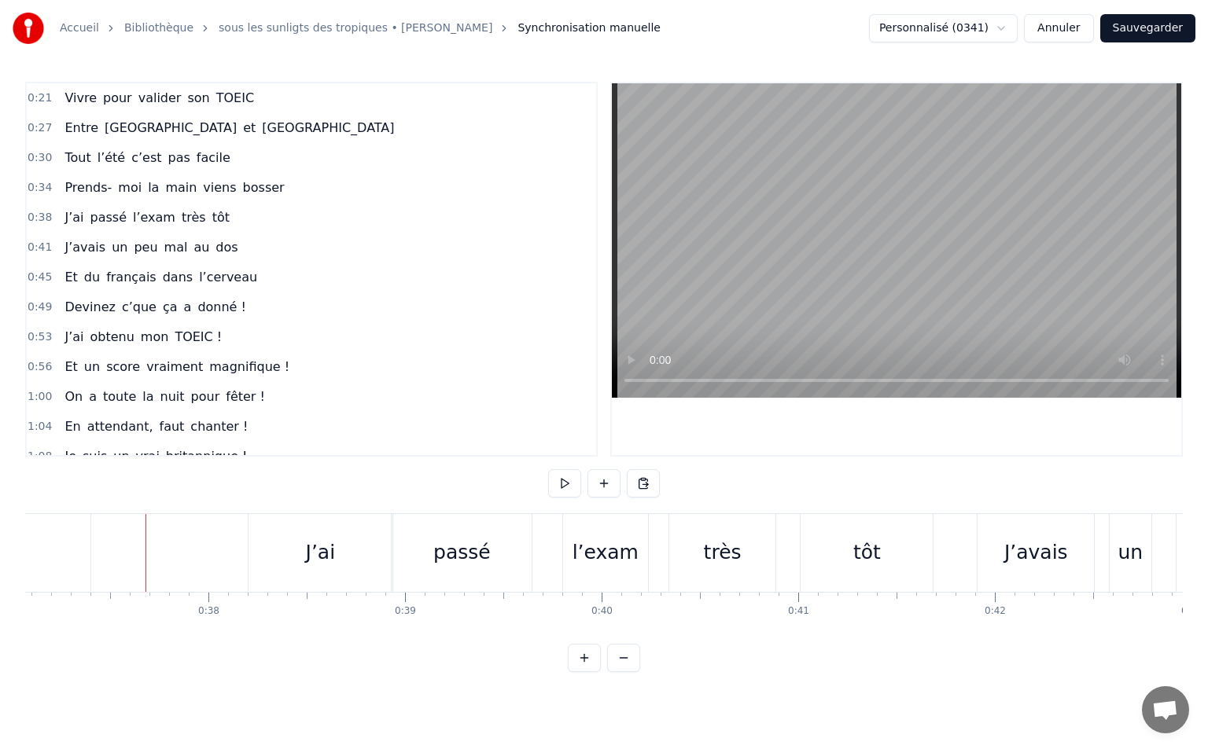
scroll to position [0, 7328]
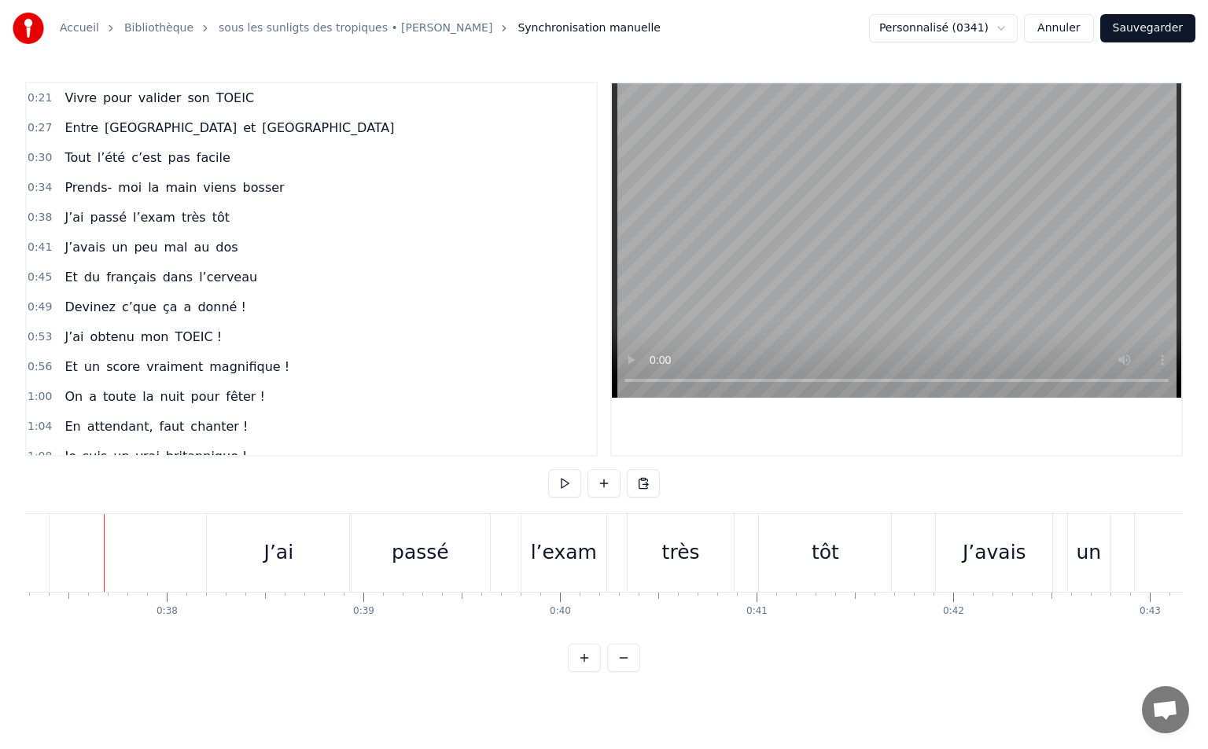
click at [337, 557] on div "J’ai" at bounding box center [279, 553] width 144 height 78
click at [296, 565] on div "J’ai" at bounding box center [279, 553] width 144 height 78
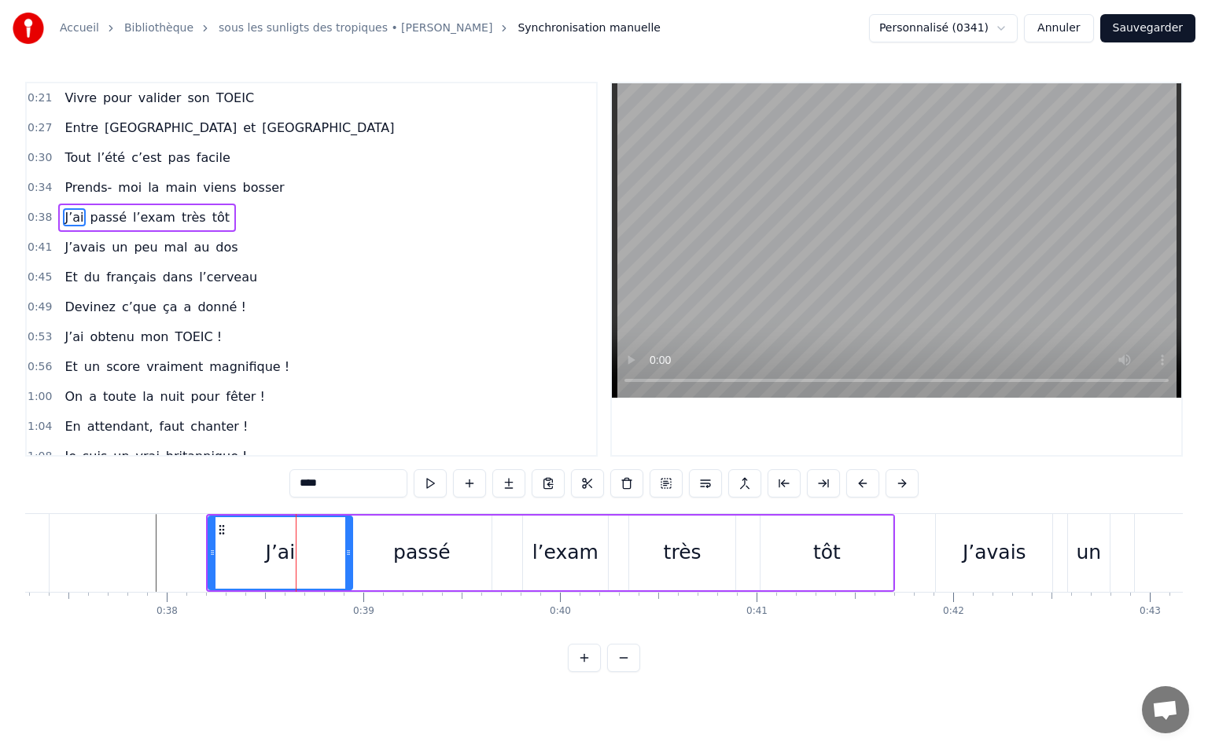
drag, startPoint x: 215, startPoint y: 550, endPoint x: 230, endPoint y: 554, distance: 15.4
click at [230, 554] on div "J’ai" at bounding box center [280, 553] width 142 height 72
drag, startPoint x: 211, startPoint y: 555, endPoint x: 238, endPoint y: 560, distance: 27.1
click at [238, 560] on div at bounding box center [239, 553] width 6 height 72
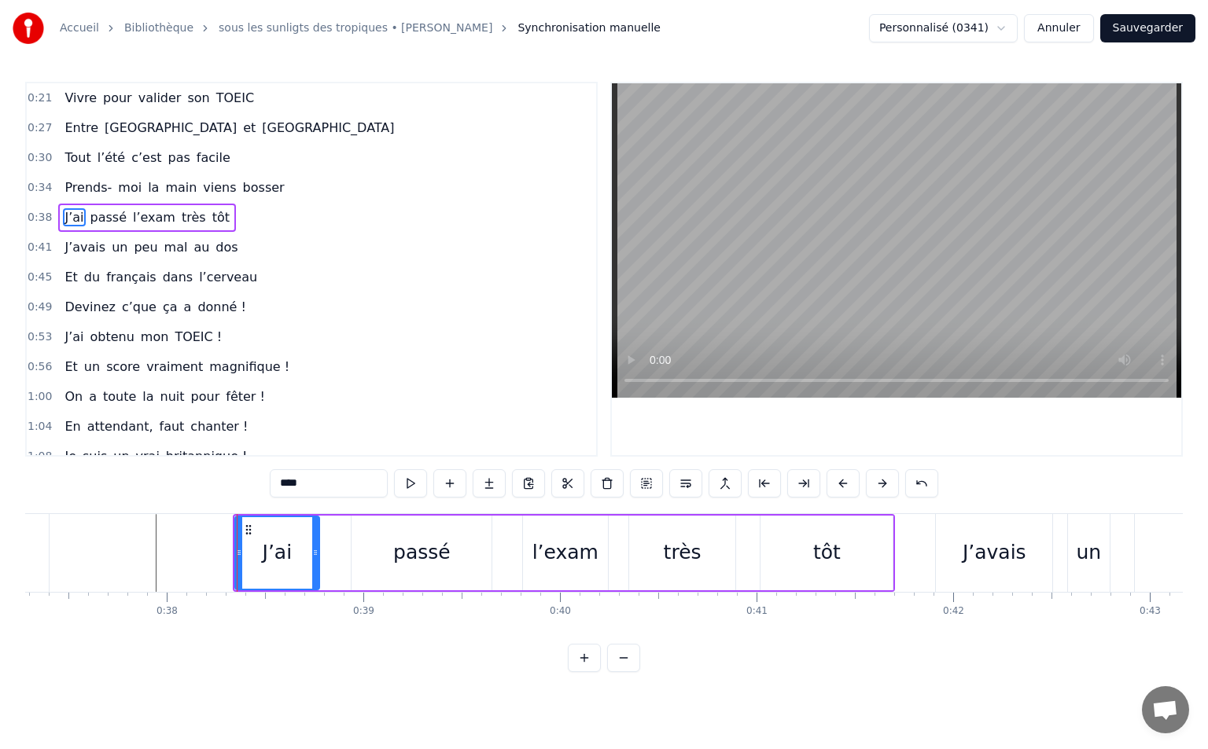
drag, startPoint x: 348, startPoint y: 552, endPoint x: 314, endPoint y: 563, distance: 35.6
click at [314, 563] on div at bounding box center [315, 553] width 6 height 72
click at [385, 547] on div "passé" at bounding box center [421, 553] width 140 height 75
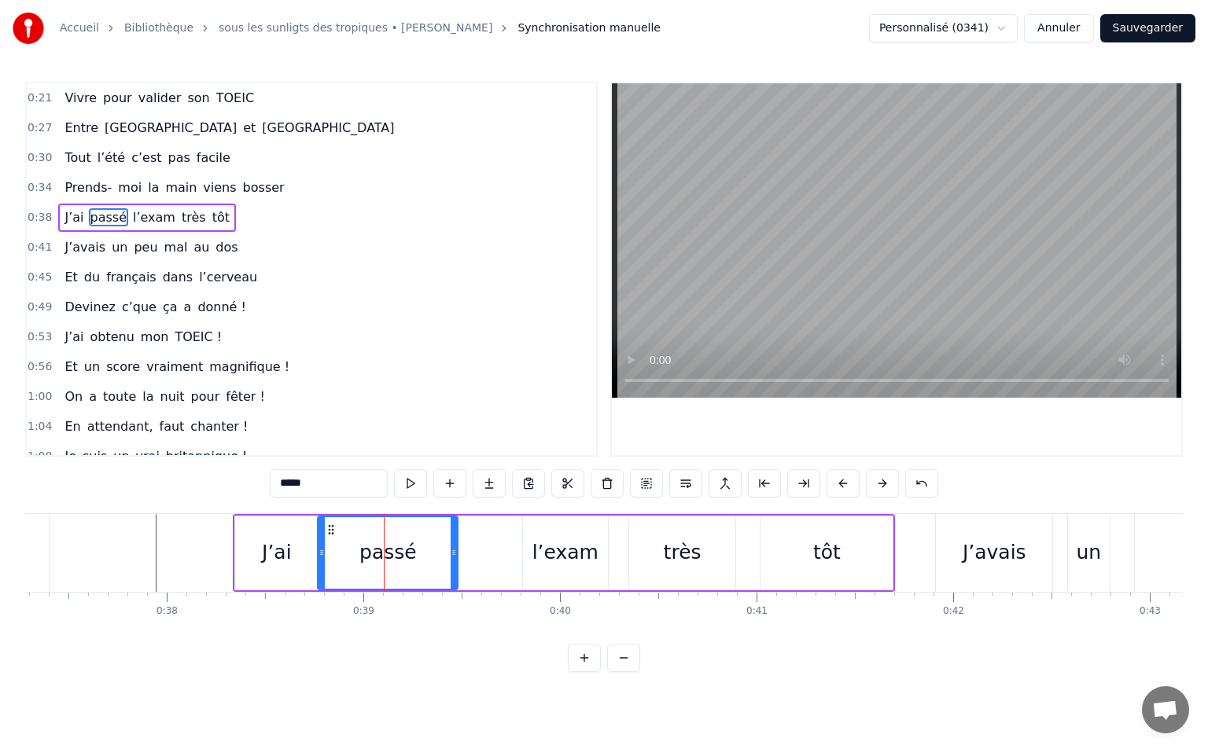
drag, startPoint x: 367, startPoint y: 530, endPoint x: 334, endPoint y: 542, distance: 35.3
click at [334, 542] on div "passé" at bounding box center [387, 553] width 138 height 72
click at [305, 550] on div "J’ai" at bounding box center [276, 553] width 83 height 75
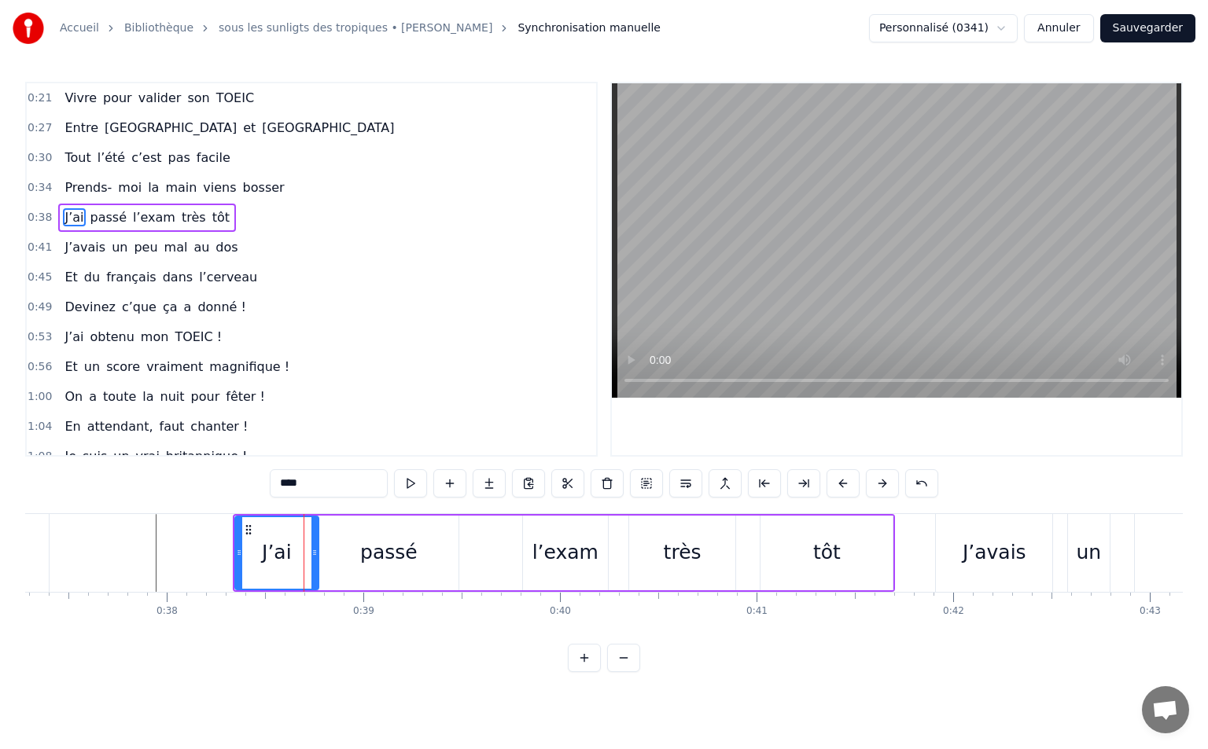
click at [334, 534] on div "passé" at bounding box center [388, 553] width 140 height 75
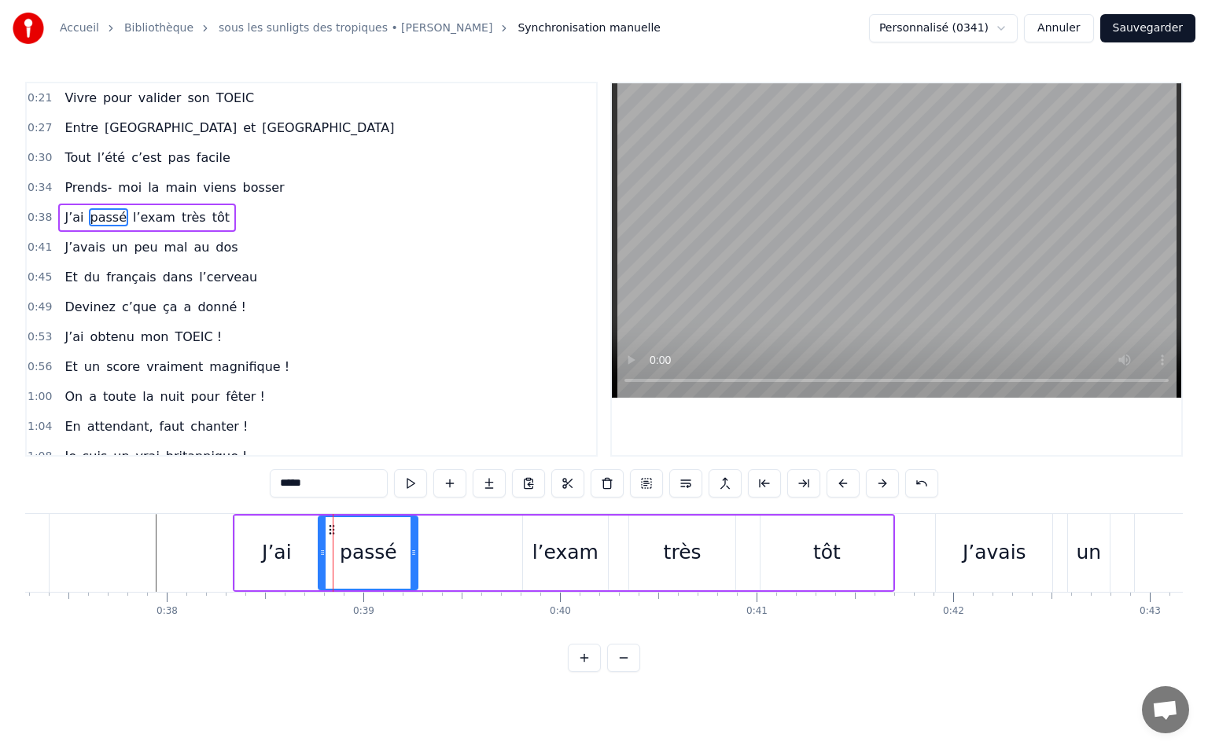
drag, startPoint x: 432, startPoint y: 555, endPoint x: 412, endPoint y: 558, distance: 19.9
click at [412, 558] on icon at bounding box center [413, 552] width 6 height 13
click at [603, 545] on div "l’exam" at bounding box center [565, 553] width 85 height 75
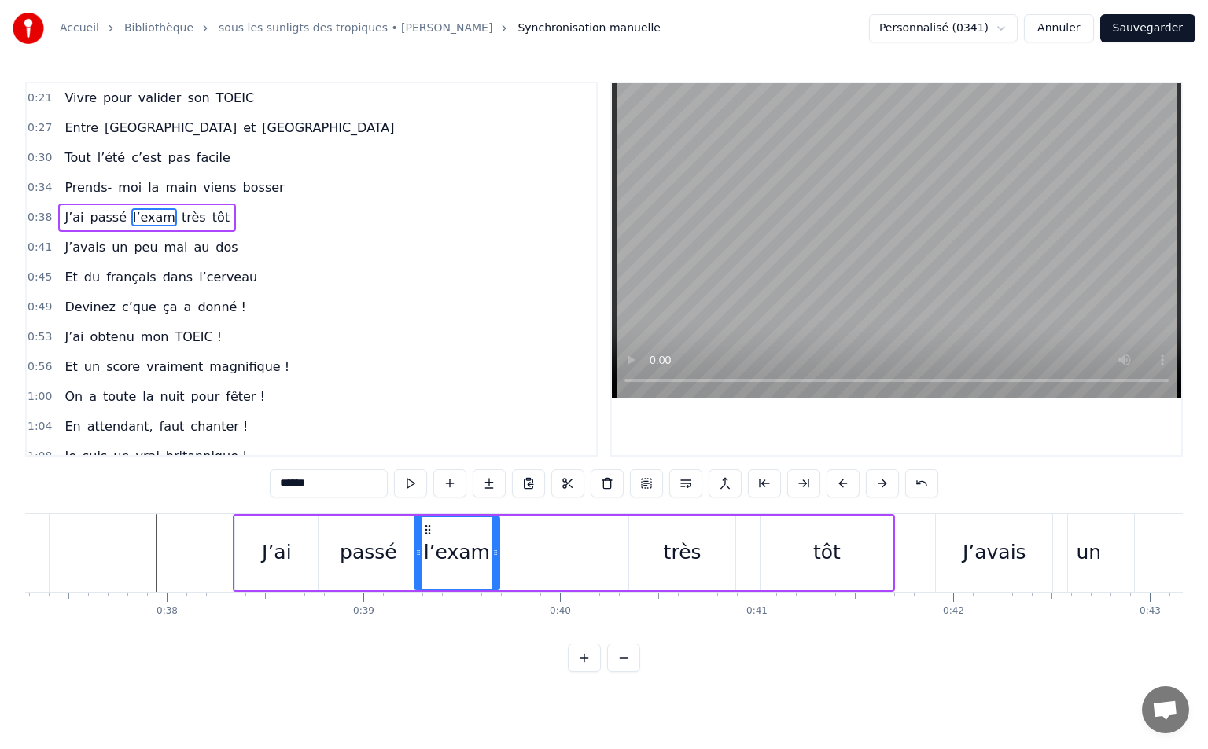
drag, startPoint x: 535, startPoint y: 527, endPoint x: 427, endPoint y: 538, distance: 109.1
click at [427, 538] on div "l’exam" at bounding box center [456, 553] width 83 height 72
drag, startPoint x: 495, startPoint y: 548, endPoint x: 532, endPoint y: 558, distance: 39.1
click at [532, 560] on div at bounding box center [531, 553] width 6 height 72
click at [718, 551] on div "très" at bounding box center [682, 553] width 106 height 75
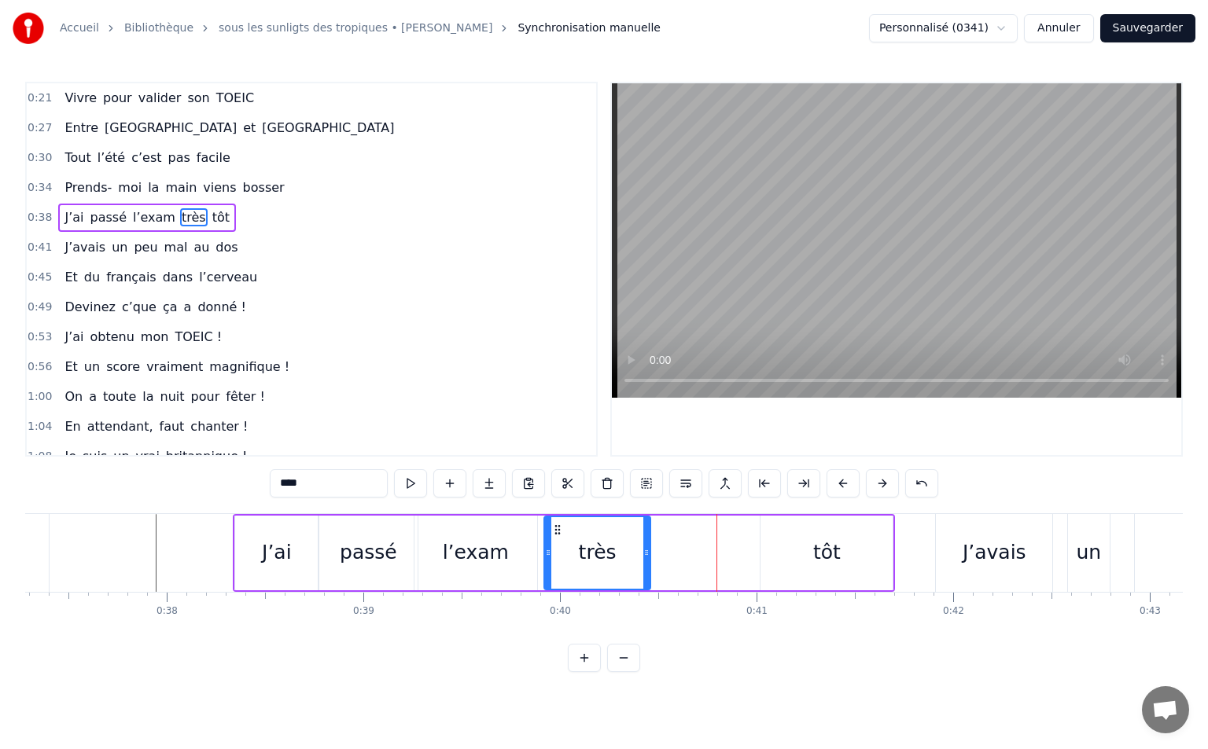
drag, startPoint x: 640, startPoint y: 528, endPoint x: 558, endPoint y: 543, distance: 83.3
click at [558, 543] on div "très" at bounding box center [597, 553] width 105 height 72
click at [832, 541] on div "tôt" at bounding box center [827, 553] width 28 height 30
type input "***"
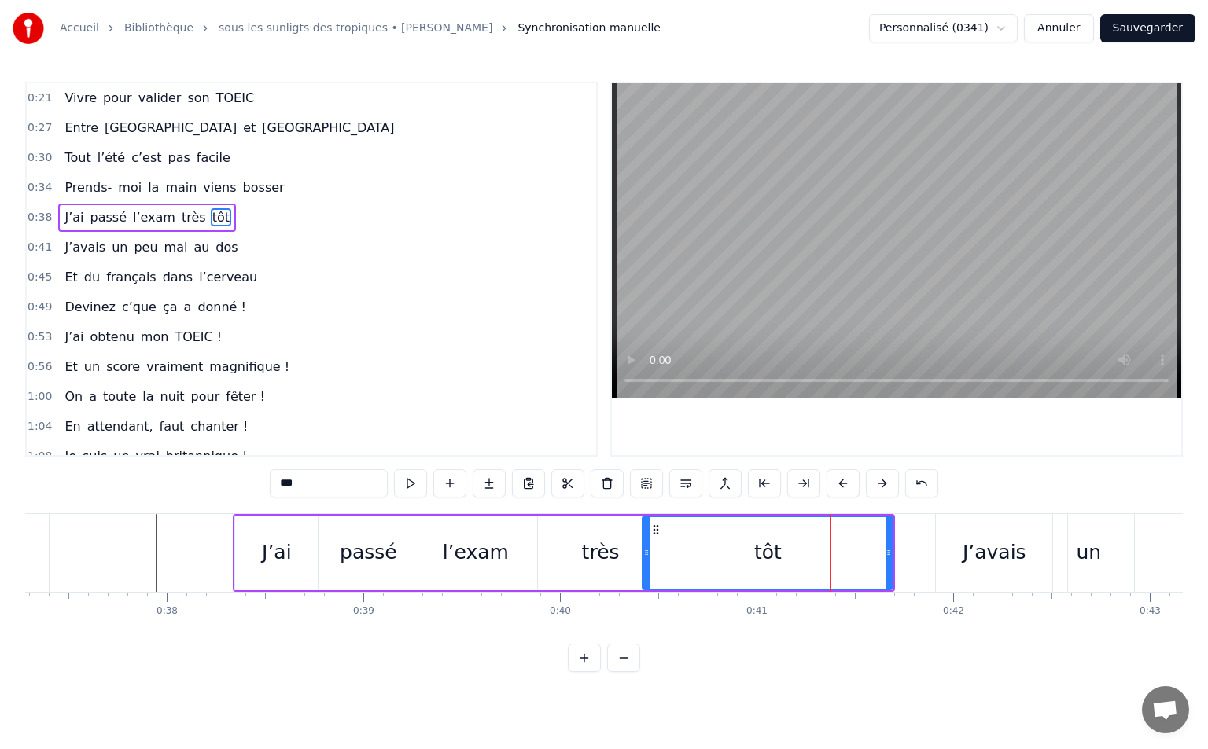
drag, startPoint x: 728, startPoint y: 557, endPoint x: 647, endPoint y: 551, distance: 81.2
click at [647, 551] on icon at bounding box center [646, 552] width 6 height 13
drag, startPoint x: 886, startPoint y: 556, endPoint x: 857, endPoint y: 565, distance: 30.3
click at [857, 565] on div at bounding box center [857, 553] width 6 height 72
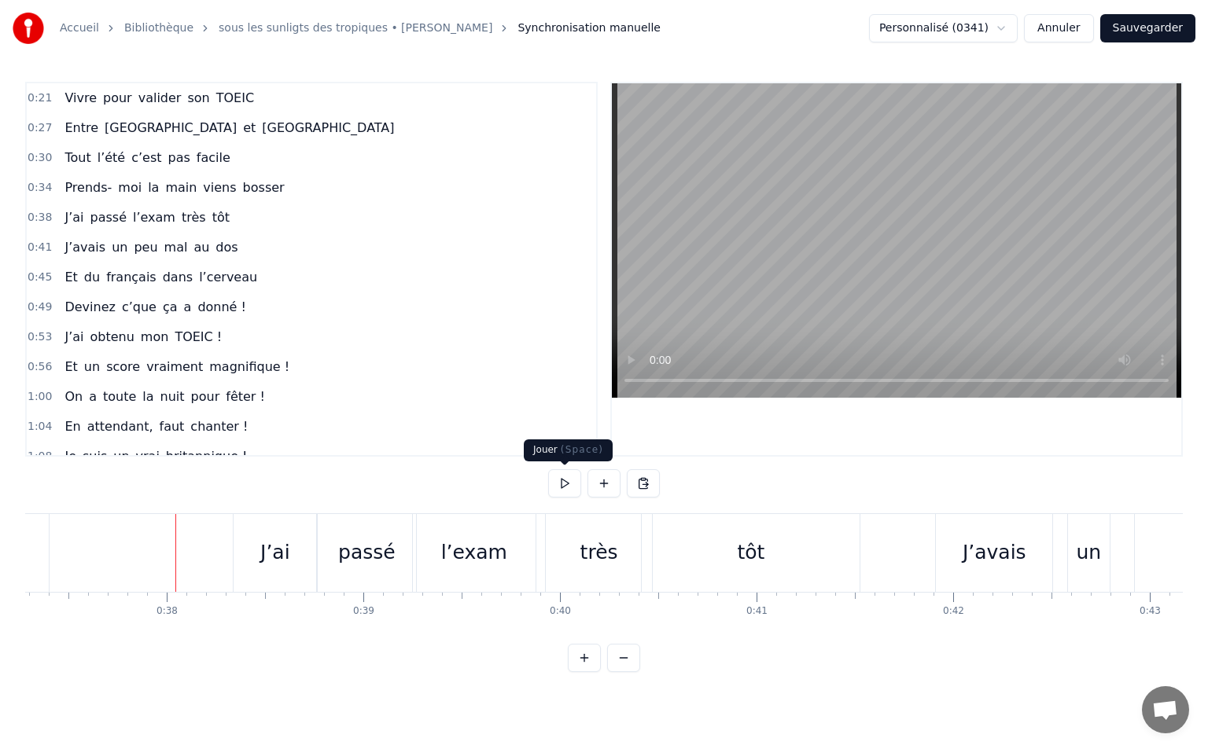
click at [561, 489] on button at bounding box center [564, 483] width 33 height 28
click at [575, 494] on button at bounding box center [564, 483] width 33 height 28
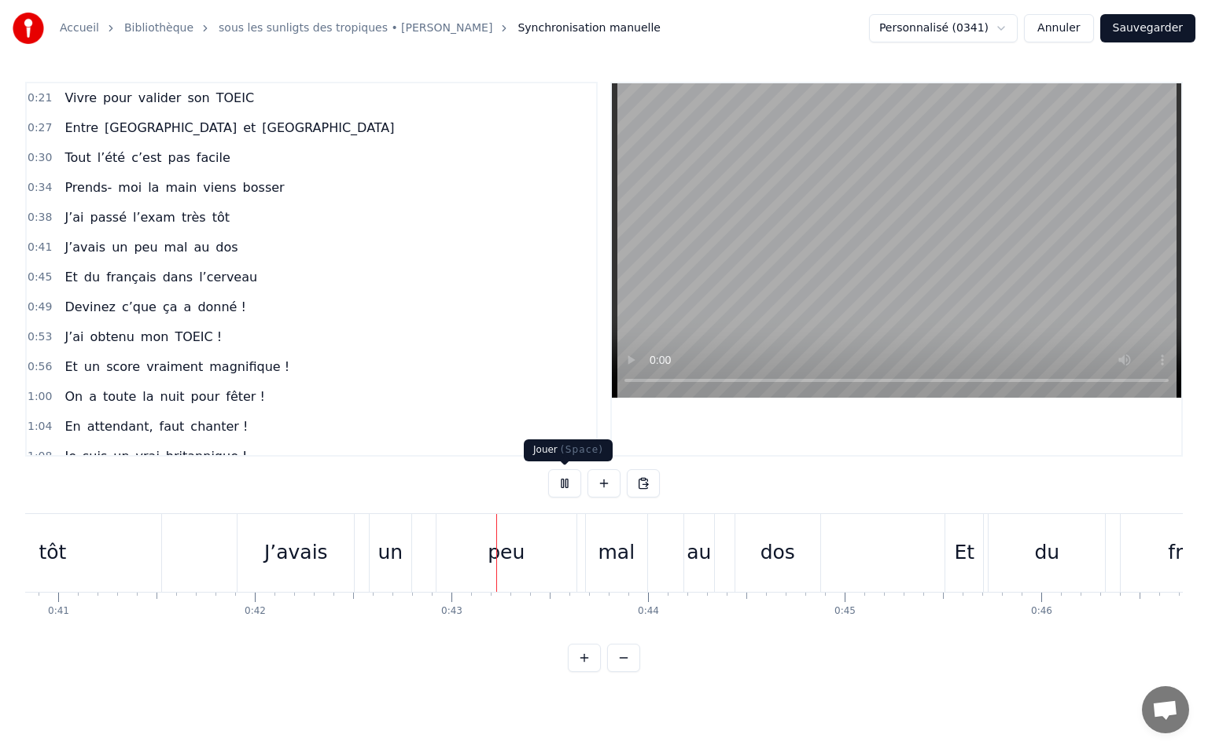
click at [563, 484] on button at bounding box center [564, 483] width 33 height 28
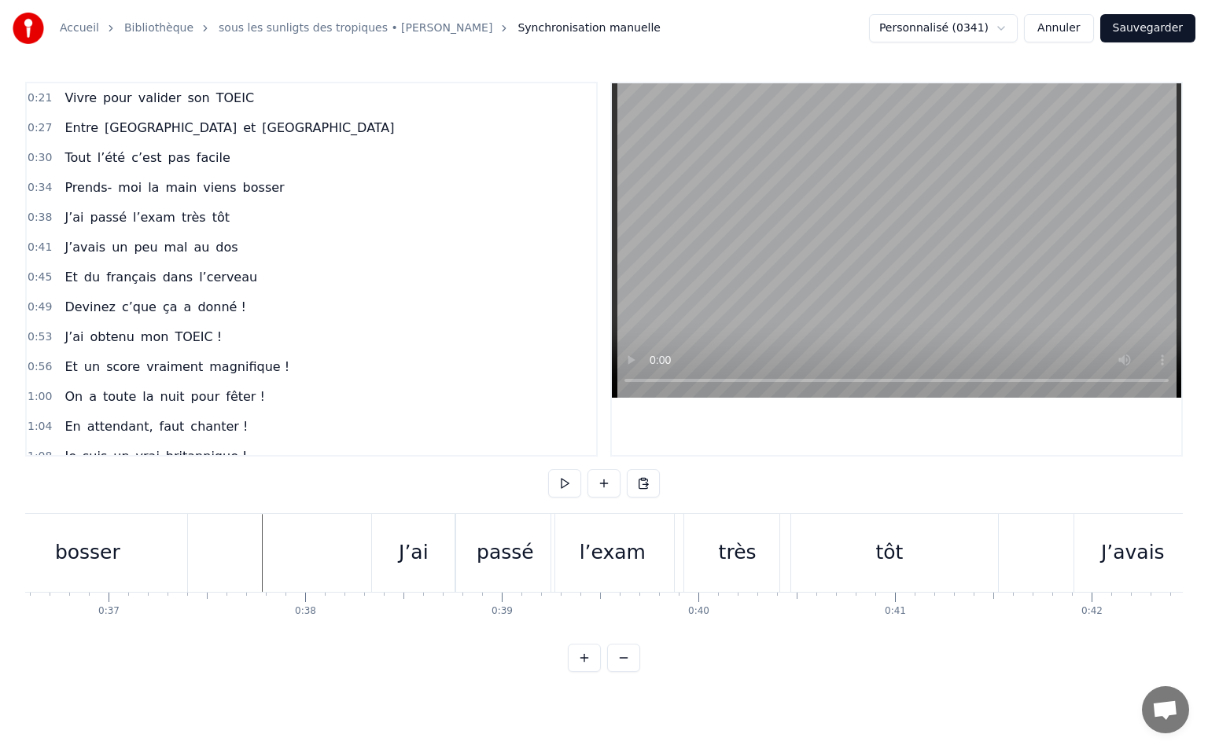
scroll to position [0, 7096]
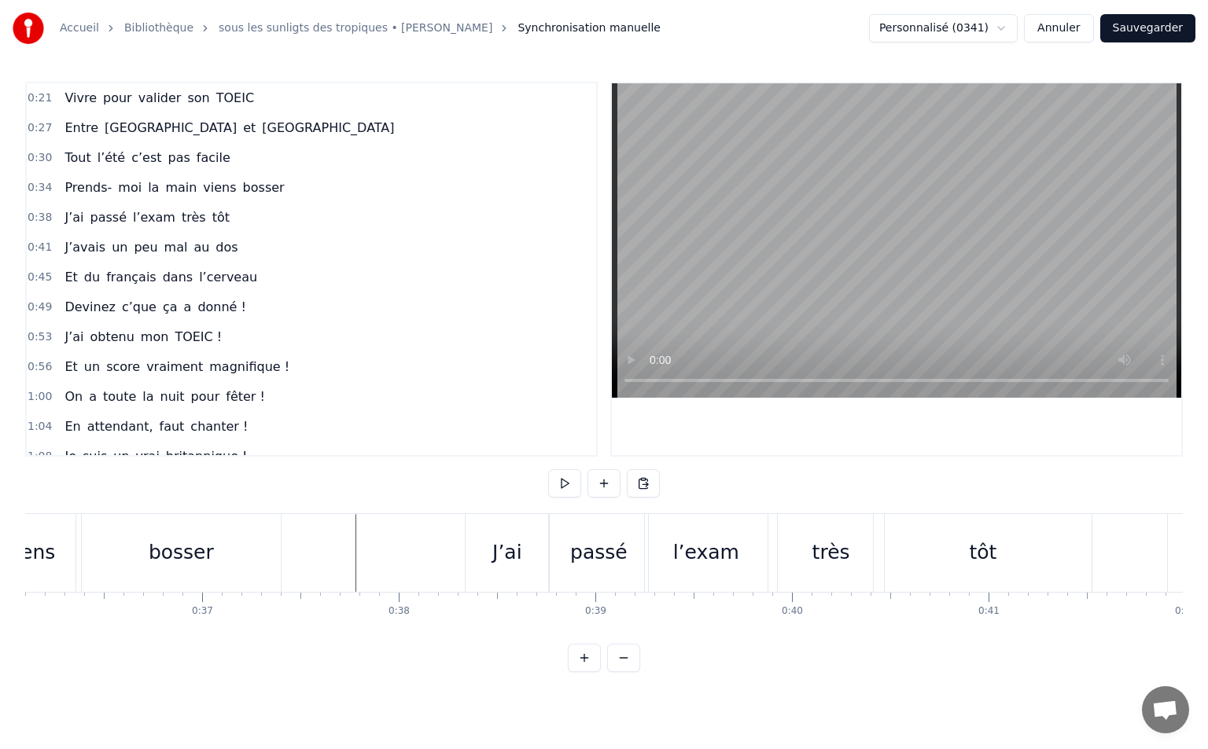
click at [488, 552] on div "J’ai" at bounding box center [506, 553] width 83 height 78
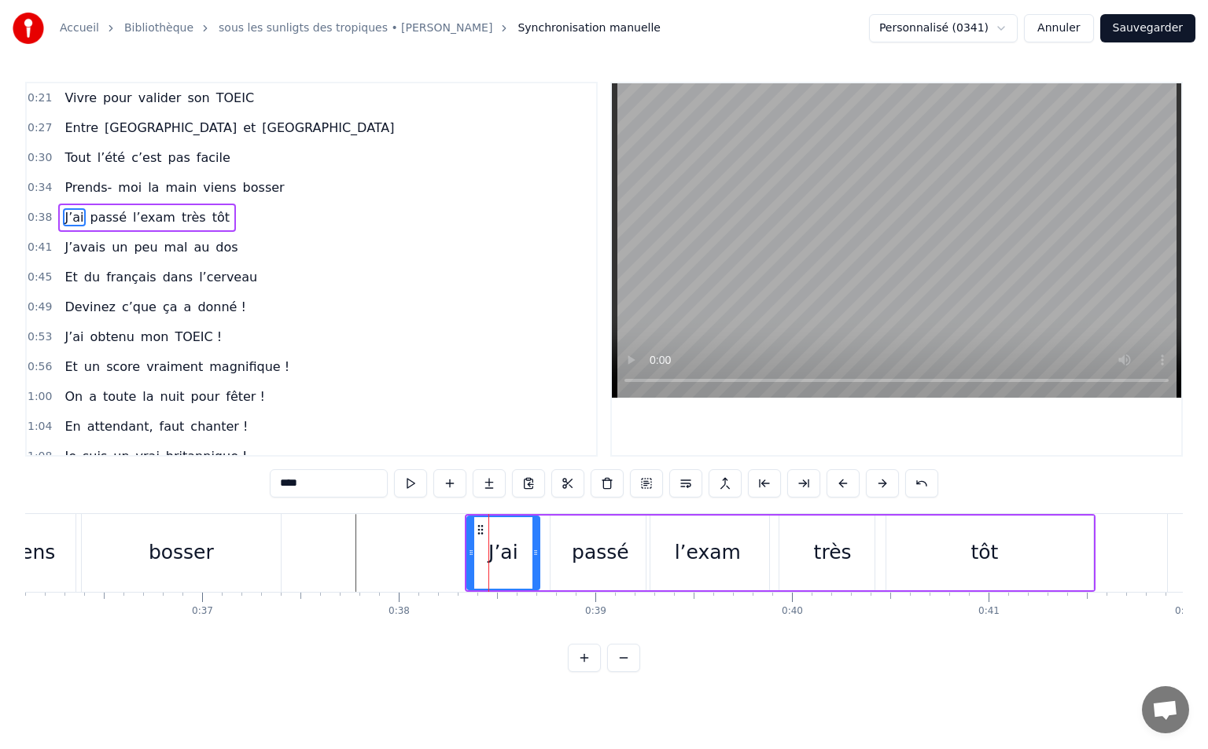
drag, startPoint x: 544, startPoint y: 548, endPoint x: 533, endPoint y: 550, distance: 11.3
click at [533, 550] on icon at bounding box center [535, 552] width 6 height 13
click at [568, 542] on div "passé" at bounding box center [599, 553] width 99 height 75
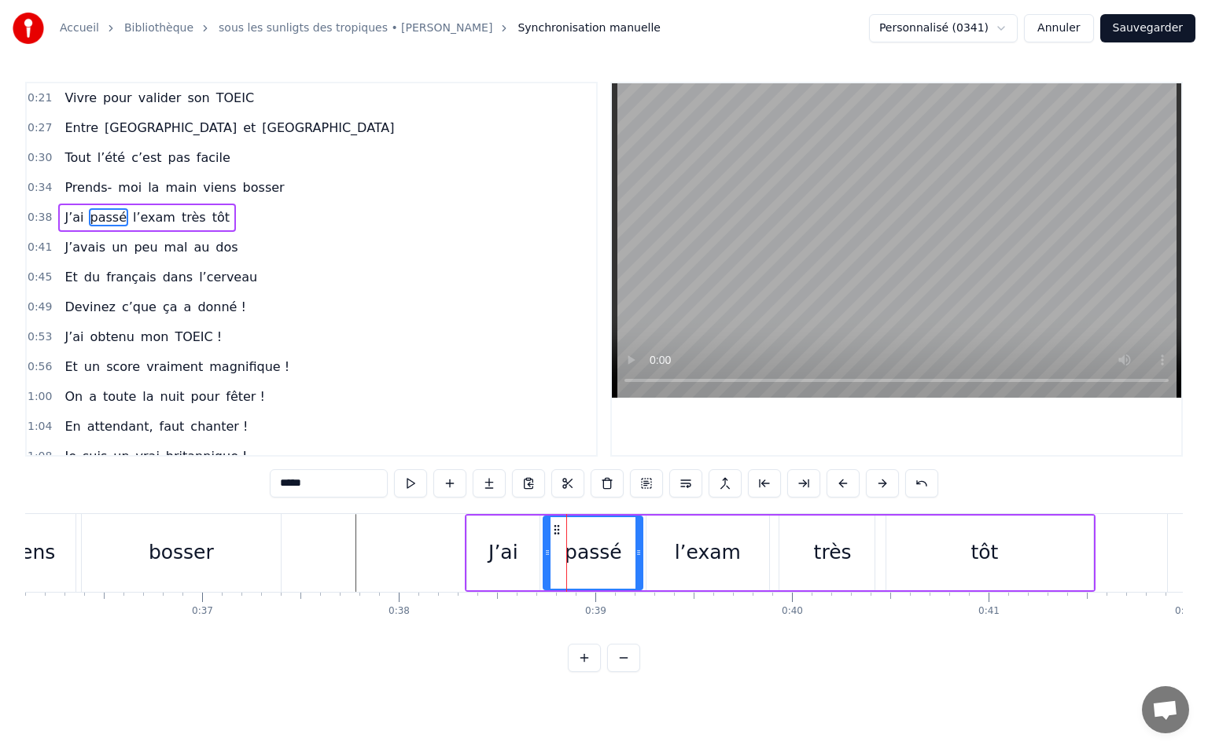
click at [556, 529] on icon at bounding box center [556, 530] width 13 height 13
drag, startPoint x: 639, startPoint y: 554, endPoint x: 631, endPoint y: 557, distance: 9.2
click at [631, 557] on icon at bounding box center [632, 552] width 6 height 13
click at [675, 541] on div "l’exam" at bounding box center [707, 553] width 123 height 75
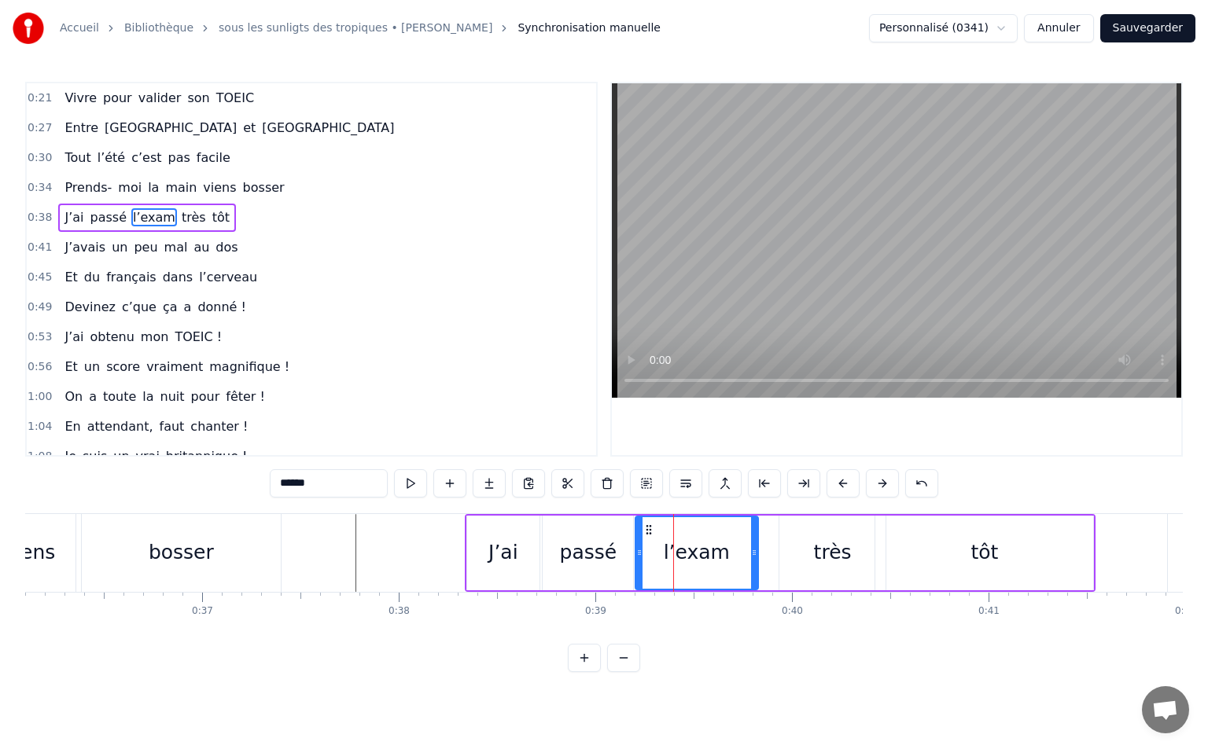
drag, startPoint x: 662, startPoint y: 527, endPoint x: 651, endPoint y: 530, distance: 11.4
click at [651, 530] on icon at bounding box center [648, 530] width 13 height 13
drag, startPoint x: 756, startPoint y: 552, endPoint x: 744, endPoint y: 556, distance: 12.4
click at [744, 556] on icon at bounding box center [742, 552] width 6 height 13
click at [805, 542] on div "très" at bounding box center [832, 553] width 106 height 75
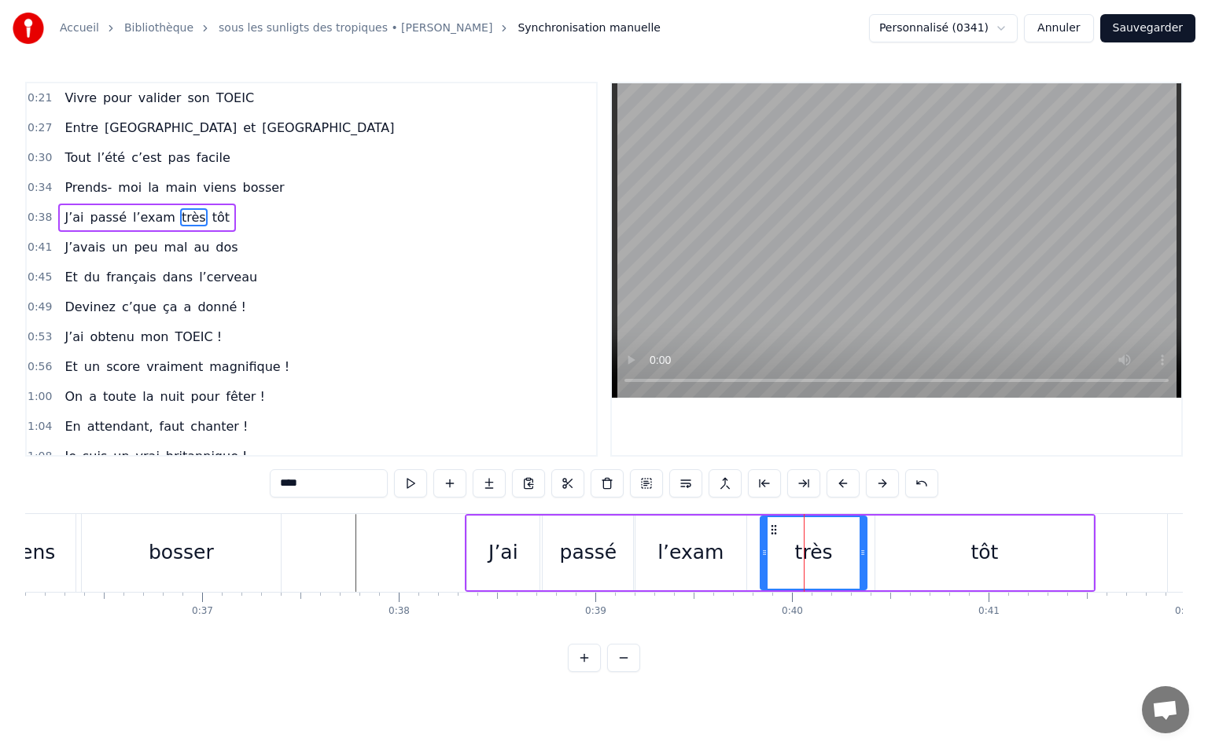
drag, startPoint x: 790, startPoint y: 528, endPoint x: 771, endPoint y: 535, distance: 20.4
click at [771, 535] on icon at bounding box center [773, 530] width 13 height 13
click at [966, 532] on div "tôt" at bounding box center [984, 553] width 218 height 75
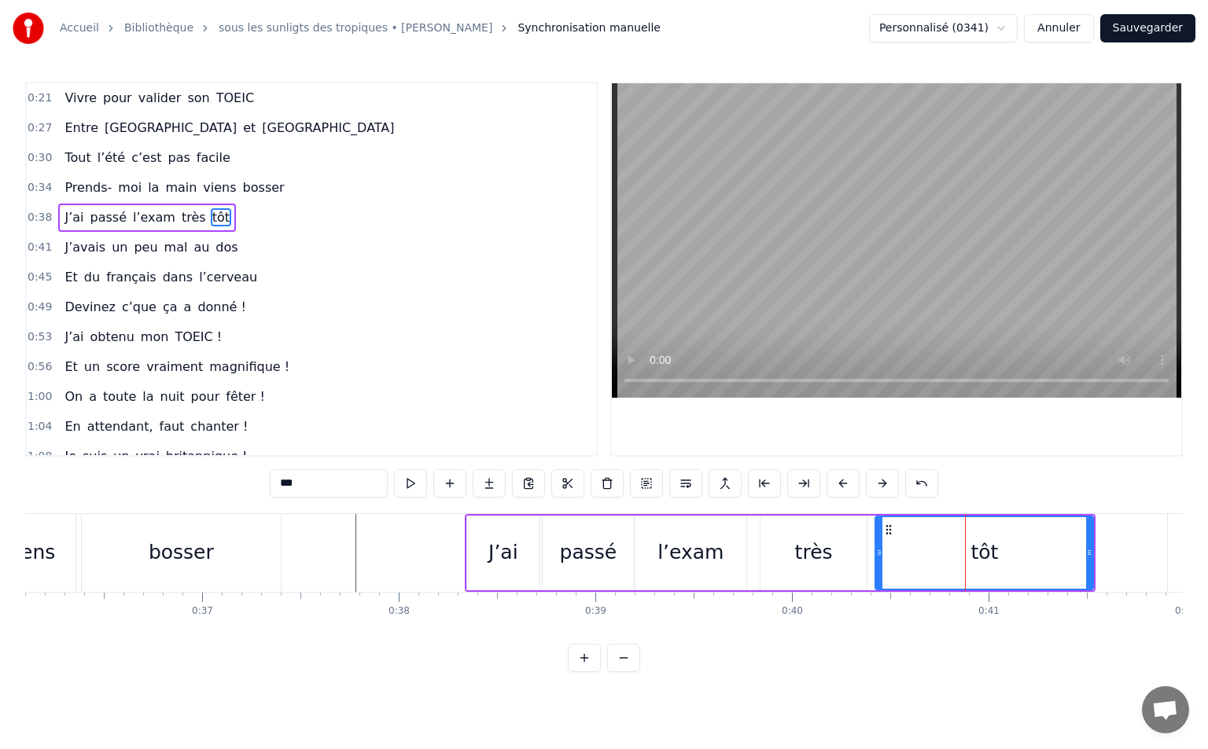
click at [805, 550] on div "très" at bounding box center [814, 553] width 38 height 30
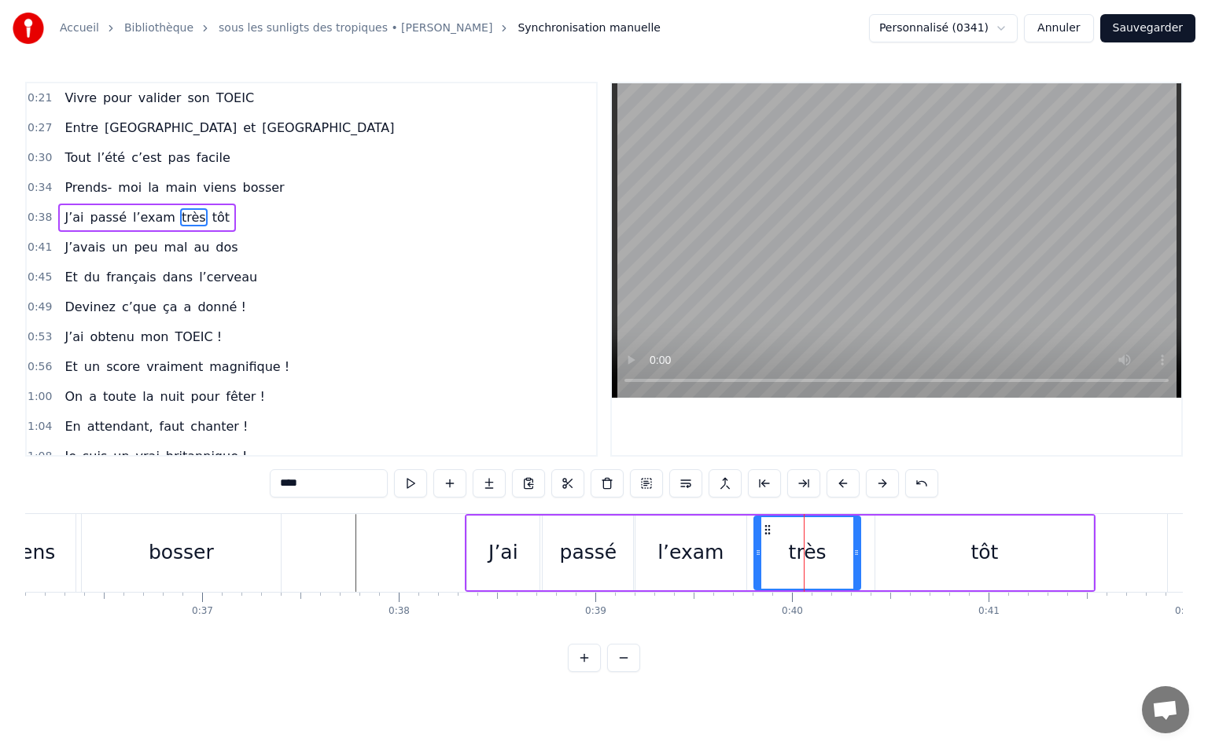
click at [770, 529] on icon at bounding box center [767, 530] width 13 height 13
click at [886, 542] on div "tôt" at bounding box center [984, 553] width 218 height 75
type input "***"
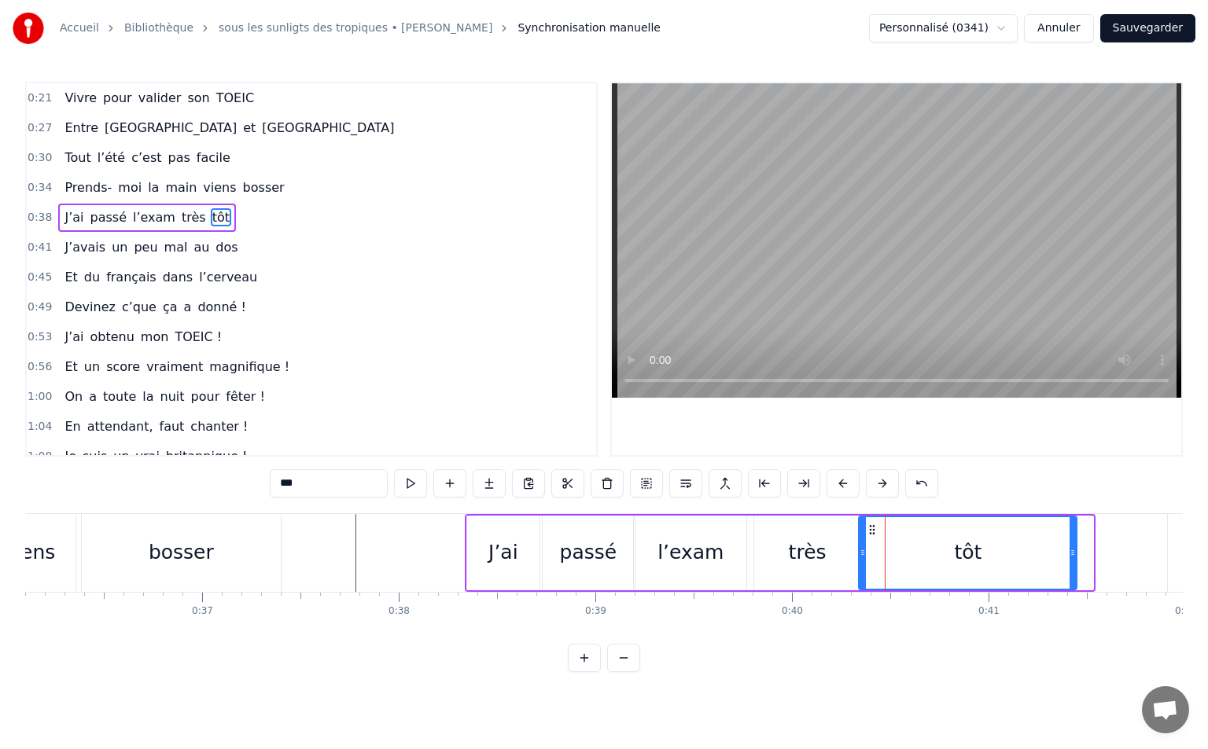
drag, startPoint x: 889, startPoint y: 531, endPoint x: 873, endPoint y: 533, distance: 16.6
click at [873, 533] on icon at bounding box center [872, 530] width 13 height 13
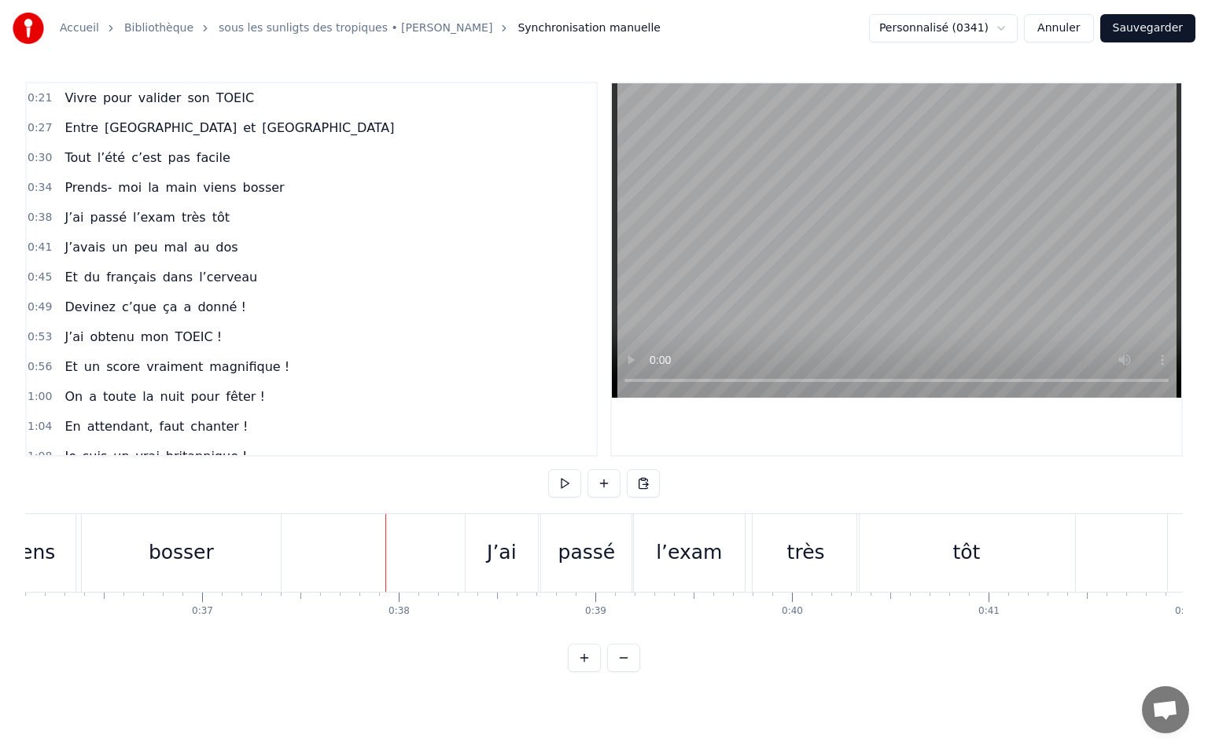
click at [247, 554] on div "bosser" at bounding box center [181, 553] width 199 height 78
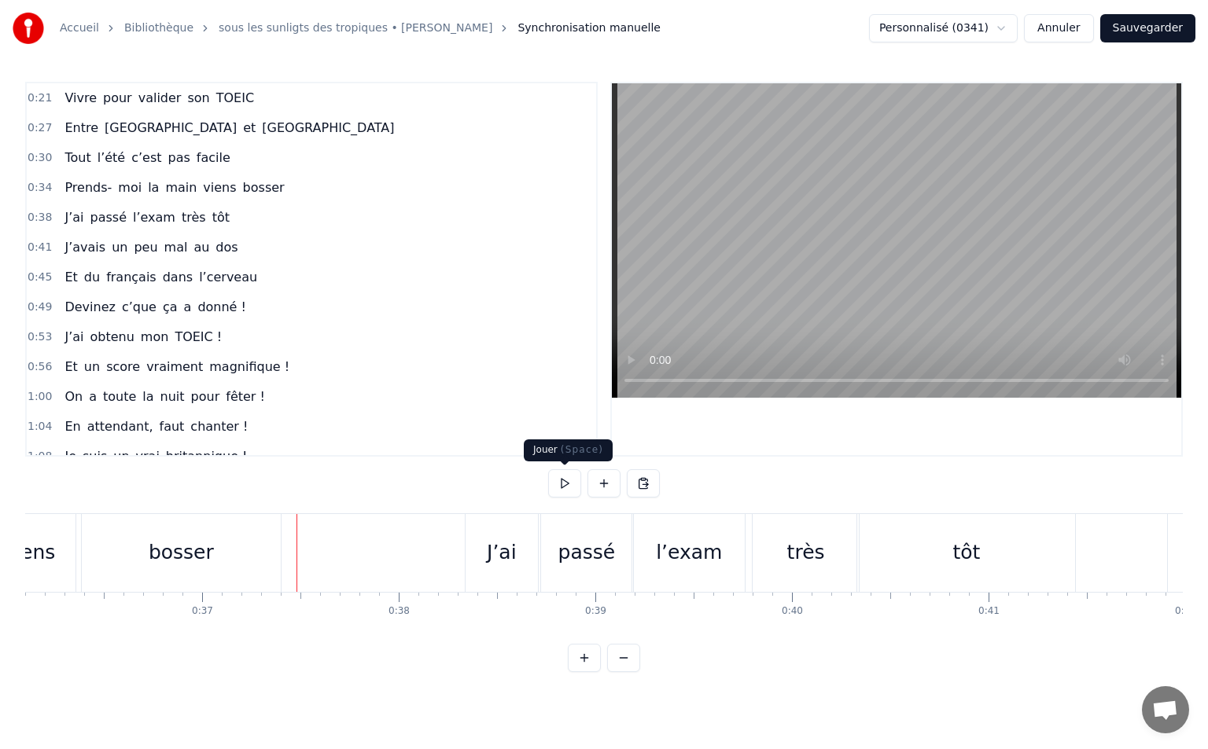
click at [568, 476] on button at bounding box center [564, 483] width 33 height 28
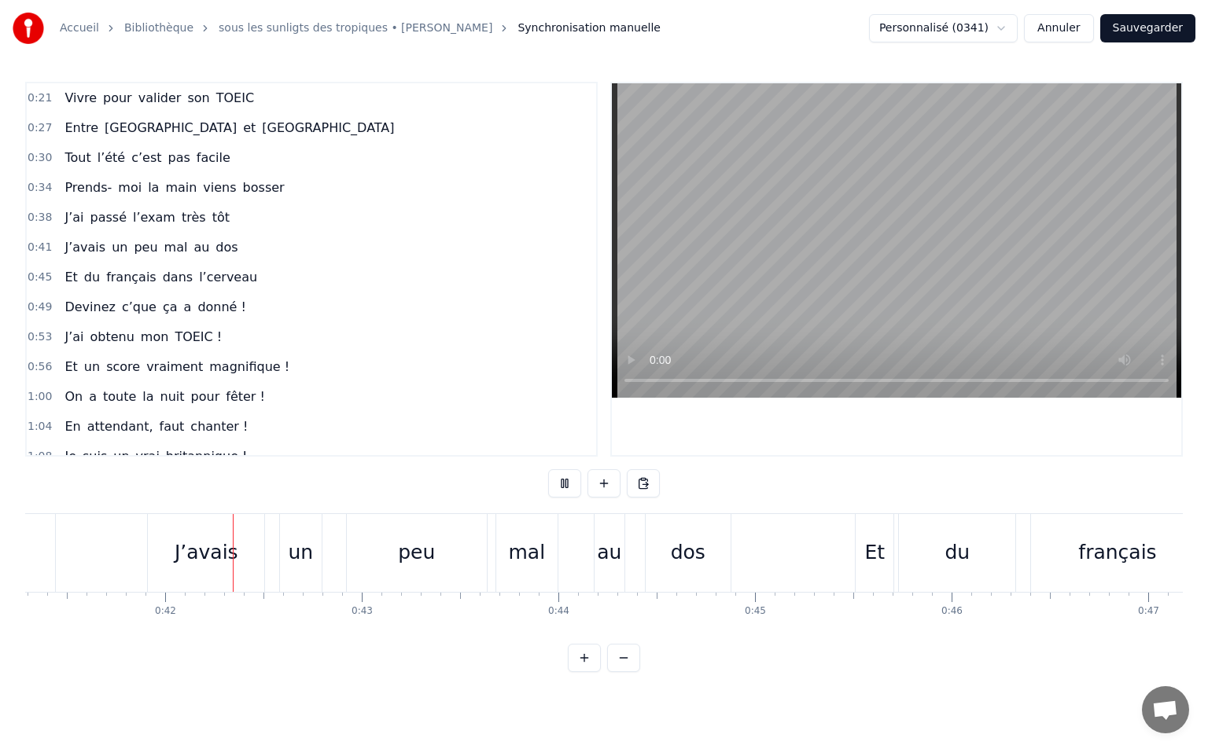
scroll to position [0, 8132]
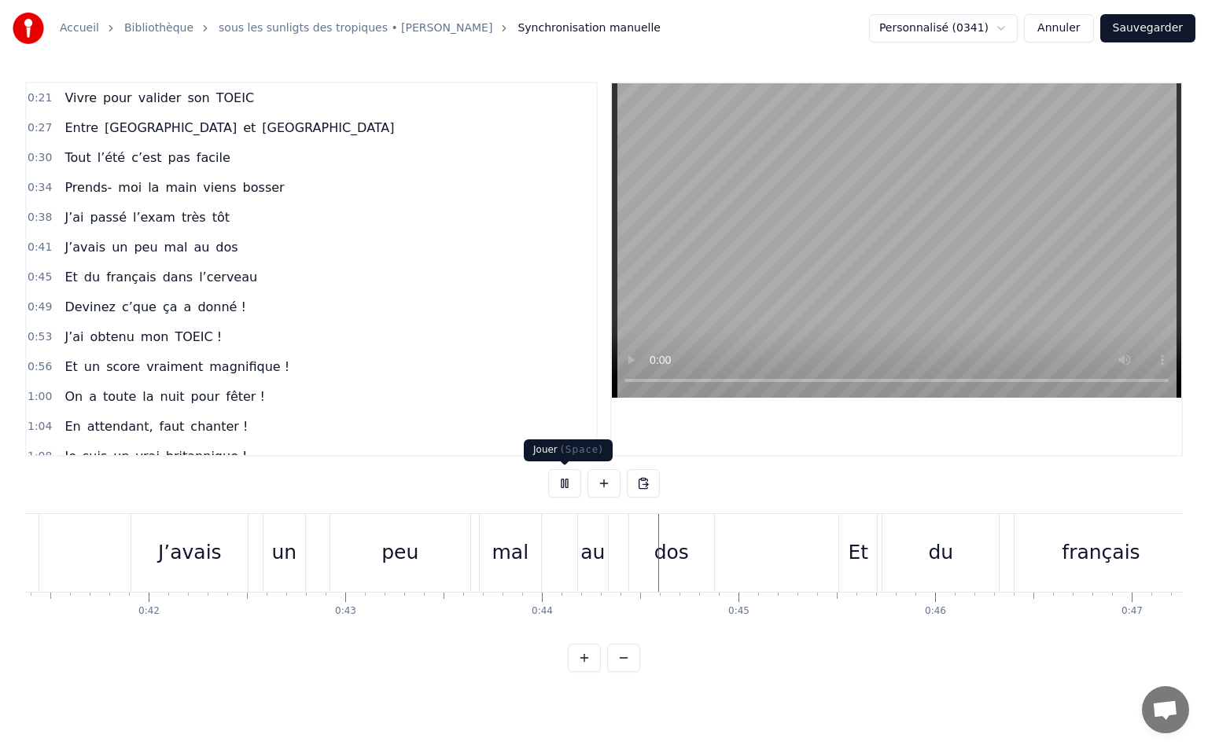
click at [561, 481] on button at bounding box center [564, 483] width 33 height 28
click at [271, 544] on div "un" at bounding box center [284, 553] width 42 height 78
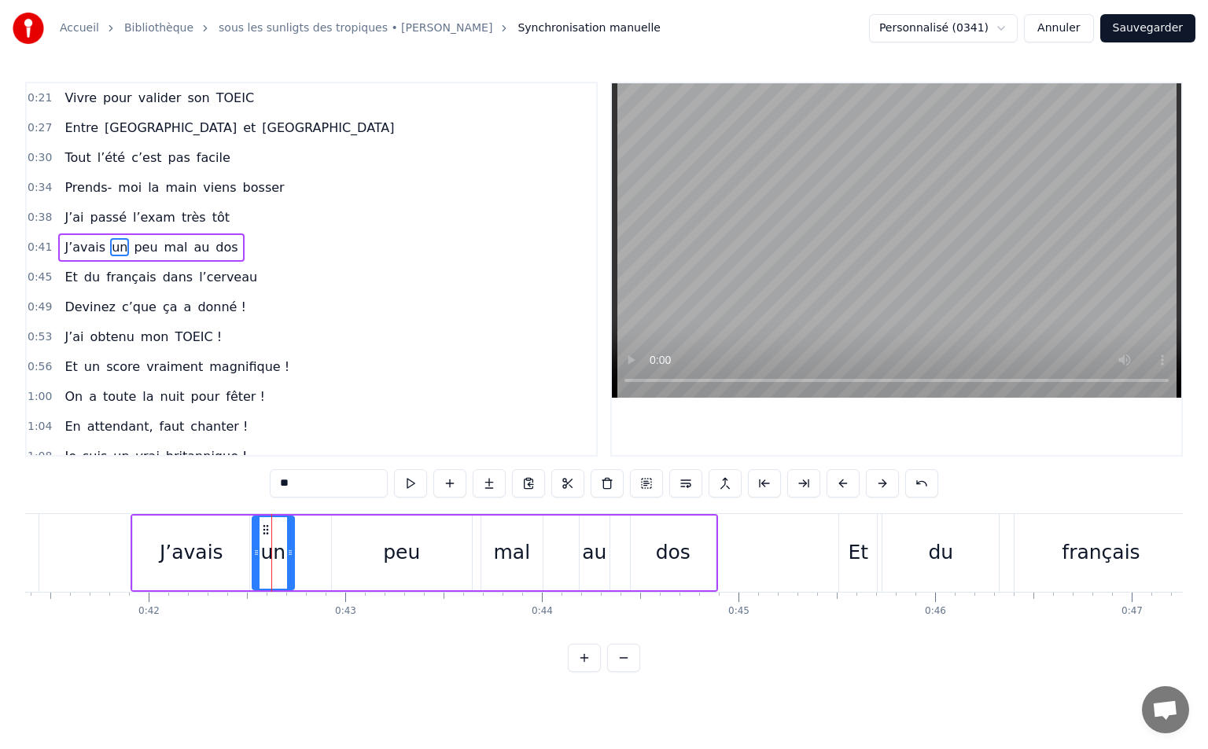
drag, startPoint x: 279, startPoint y: 526, endPoint x: 267, endPoint y: 531, distance: 13.7
click at [267, 531] on icon at bounding box center [265, 530] width 13 height 13
click at [361, 538] on div "peu" at bounding box center [402, 553] width 140 height 75
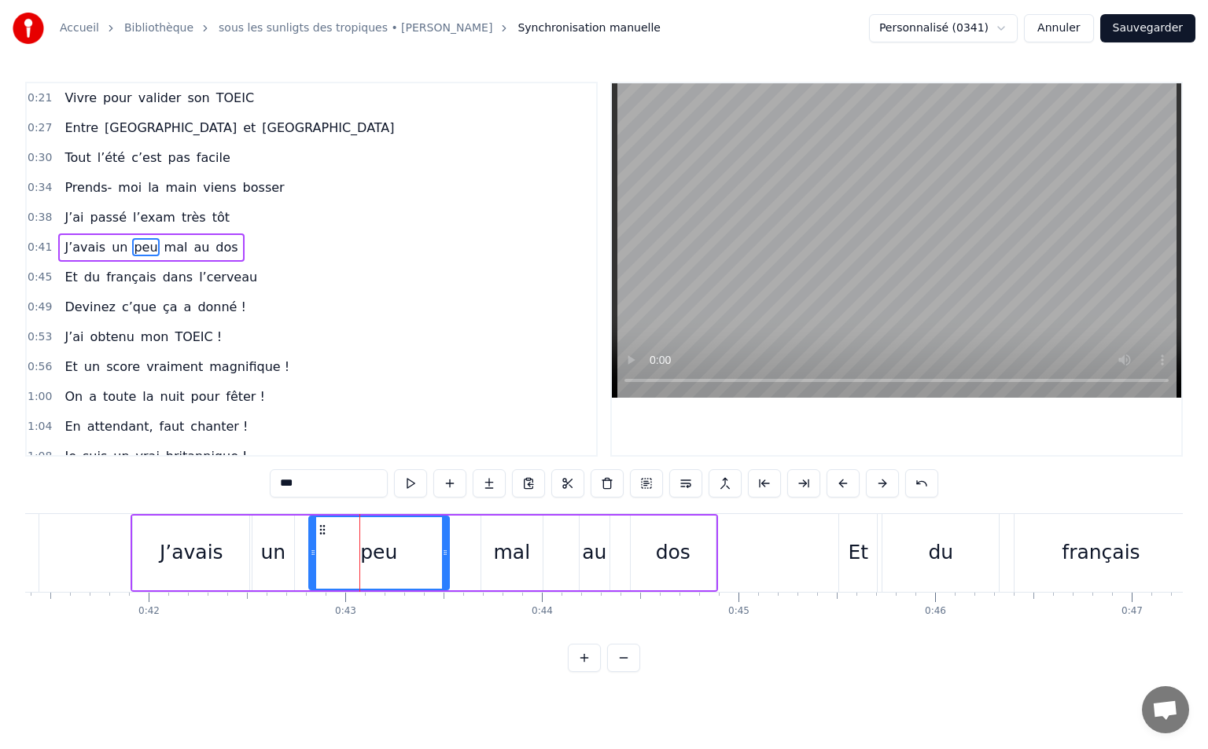
drag, startPoint x: 345, startPoint y: 528, endPoint x: 322, endPoint y: 534, distance: 24.4
click at [322, 534] on icon at bounding box center [322, 530] width 13 height 13
click at [495, 549] on div "mal" at bounding box center [511, 553] width 37 height 30
type input "***"
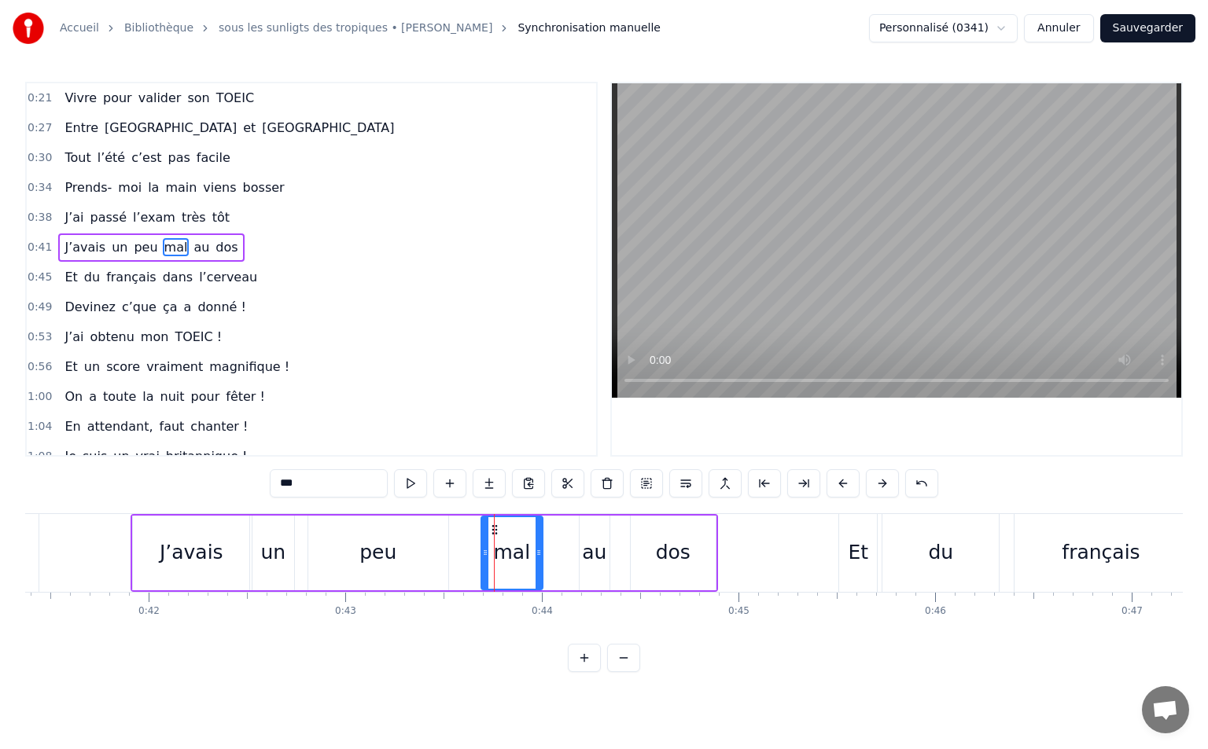
drag, startPoint x: 488, startPoint y: 531, endPoint x: 465, endPoint y: 531, distance: 22.8
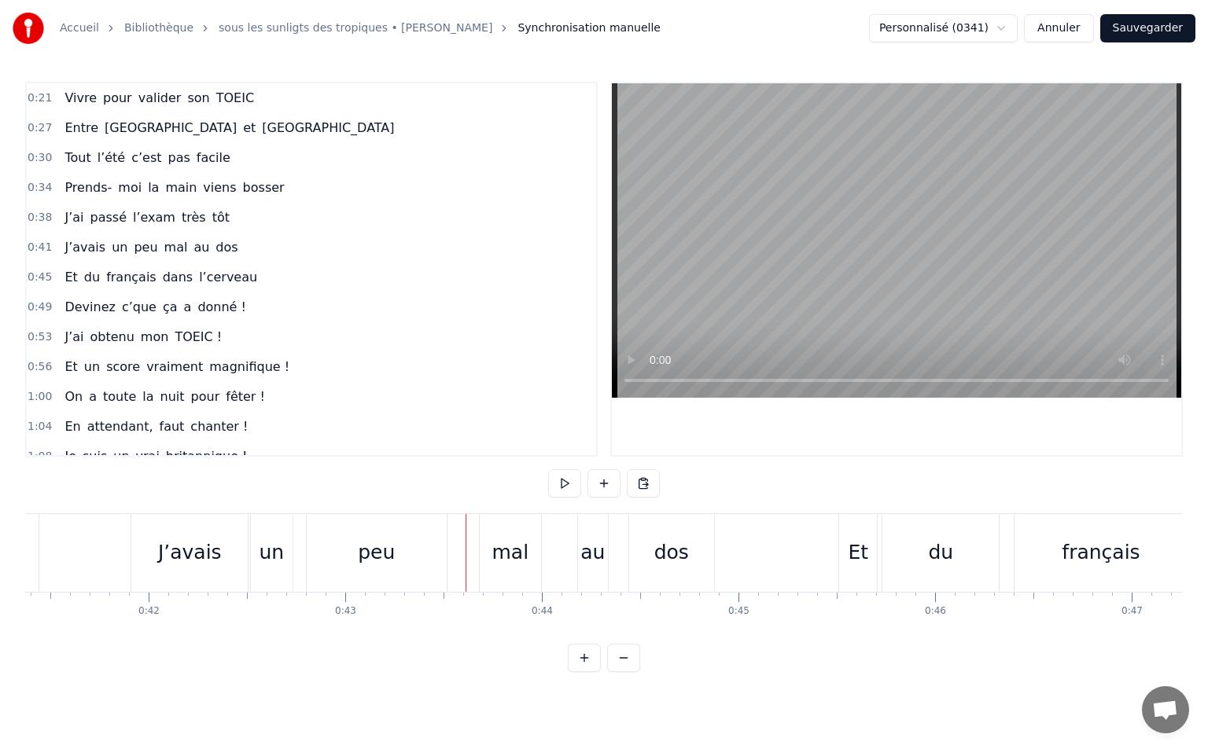
click at [489, 528] on div "mal" at bounding box center [510, 553] width 61 height 78
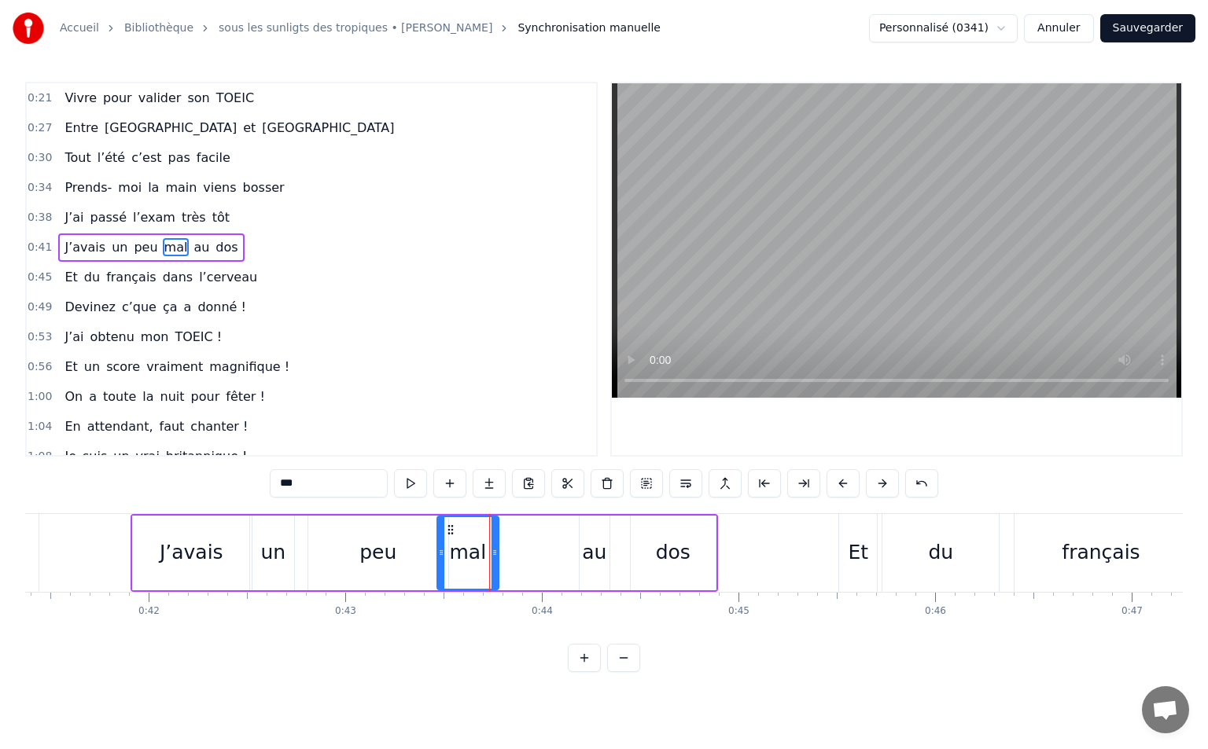
drag, startPoint x: 493, startPoint y: 526, endPoint x: 449, endPoint y: 538, distance: 45.6
click at [449, 538] on div "mal" at bounding box center [468, 553] width 60 height 72
click at [427, 546] on div "peu" at bounding box center [378, 553] width 140 height 75
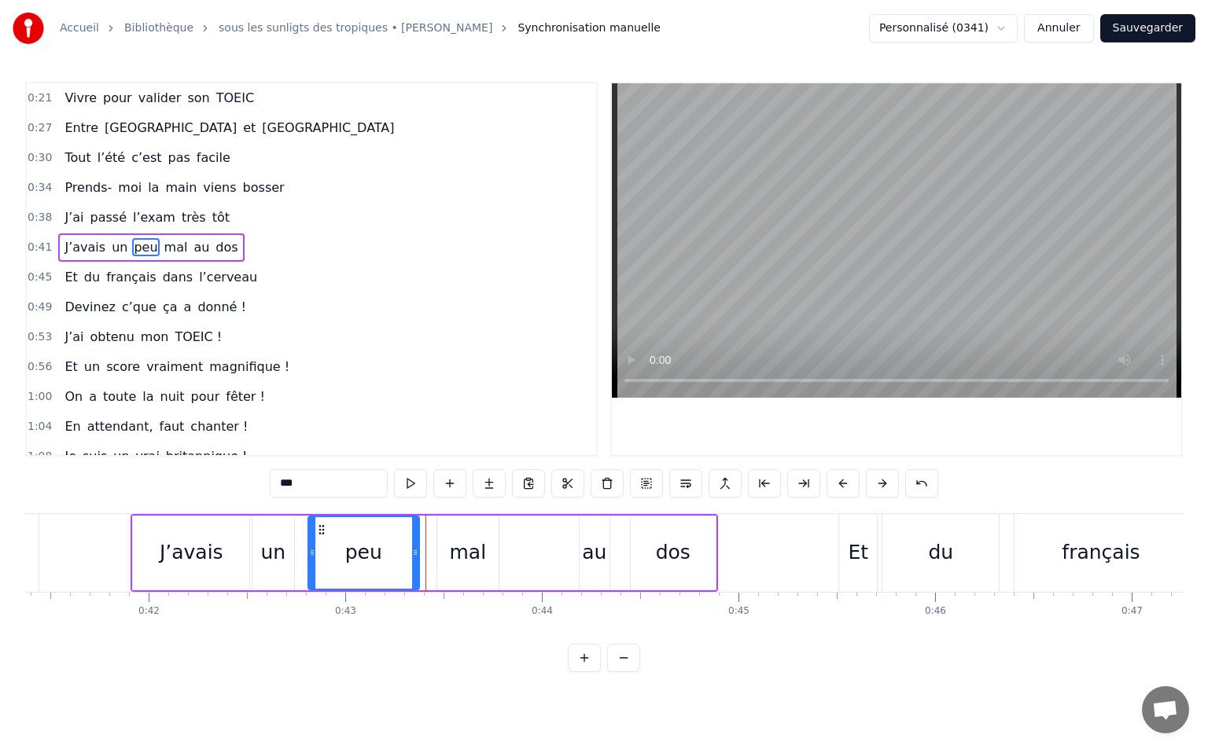
drag, startPoint x: 443, startPoint y: 550, endPoint x: 414, endPoint y: 550, distance: 29.1
click at [414, 550] on icon at bounding box center [415, 552] width 6 height 13
click at [469, 533] on div "mal" at bounding box center [467, 553] width 61 height 75
drag, startPoint x: 451, startPoint y: 529, endPoint x: 432, endPoint y: 537, distance: 20.4
click at [432, 537] on div "mal" at bounding box center [449, 553] width 60 height 72
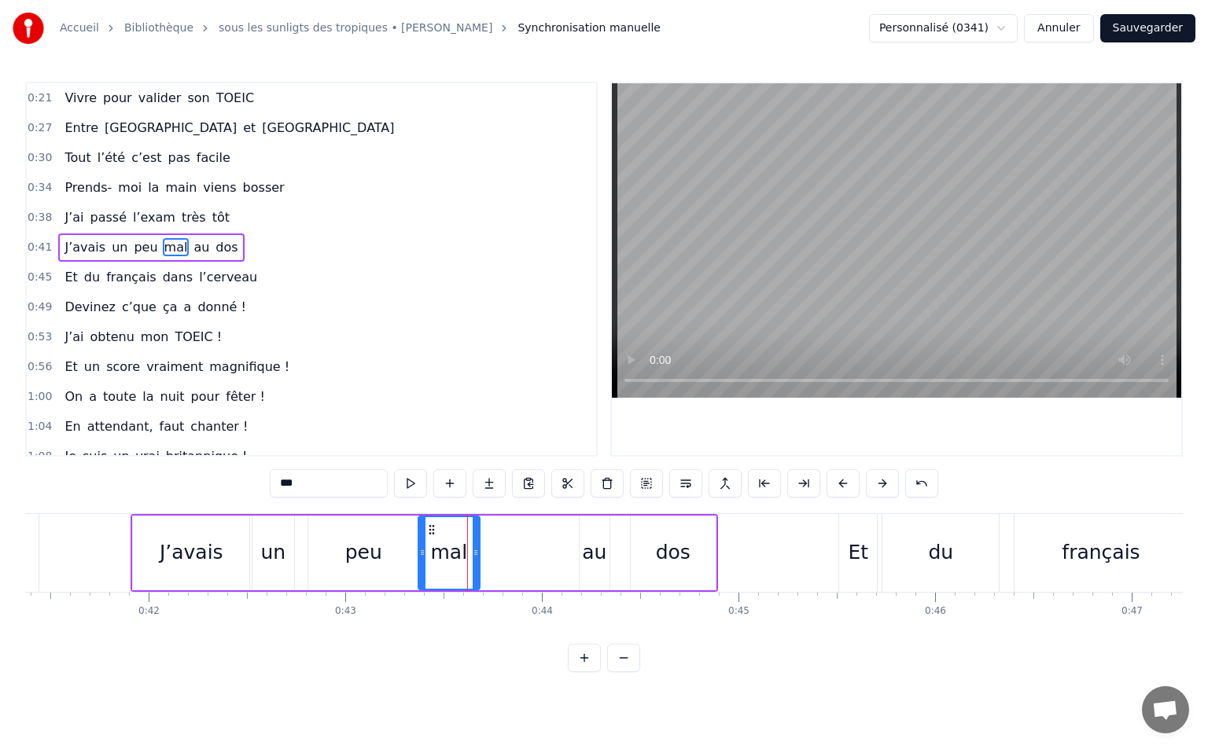
click at [595, 536] on div "au" at bounding box center [594, 553] width 30 height 75
type input "**"
drag, startPoint x: 590, startPoint y: 528, endPoint x: 509, endPoint y: 539, distance: 81.7
click at [509, 539] on div "au" at bounding box center [513, 553] width 28 height 72
click at [625, 528] on div "J’avais un peu mal au dos" at bounding box center [424, 553] width 587 height 78
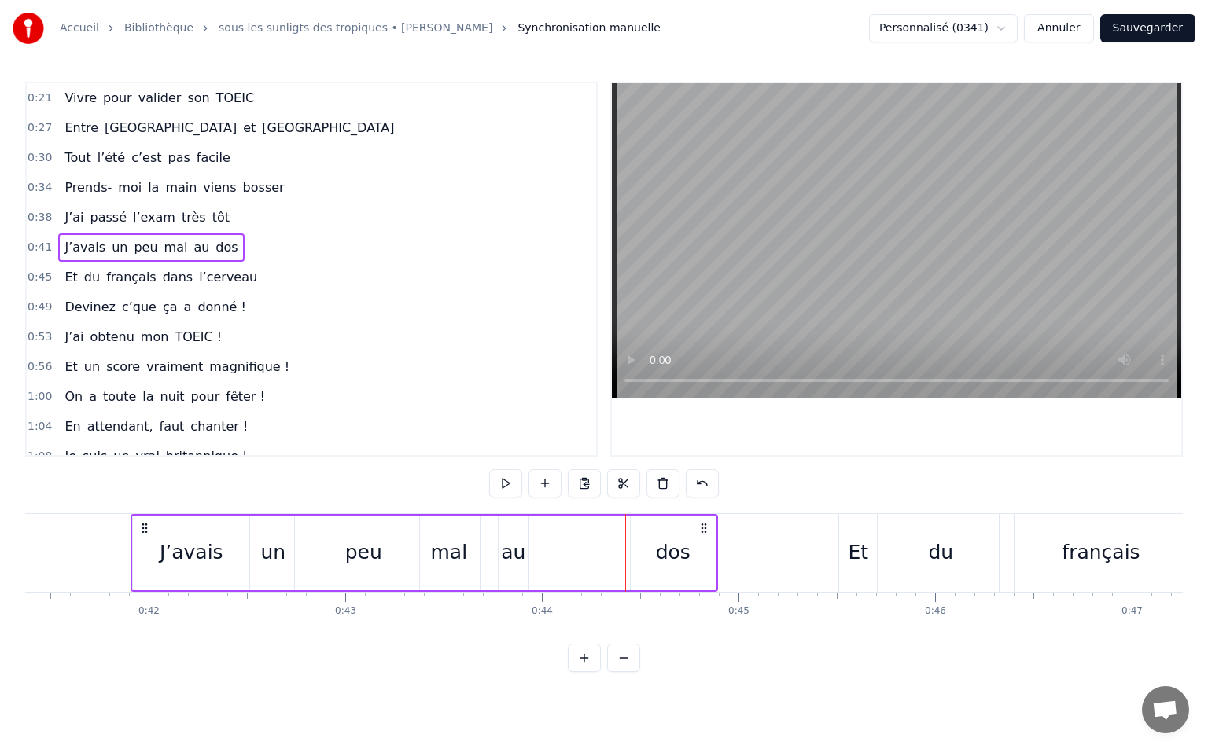
click at [665, 531] on div "dos" at bounding box center [673, 553] width 85 height 75
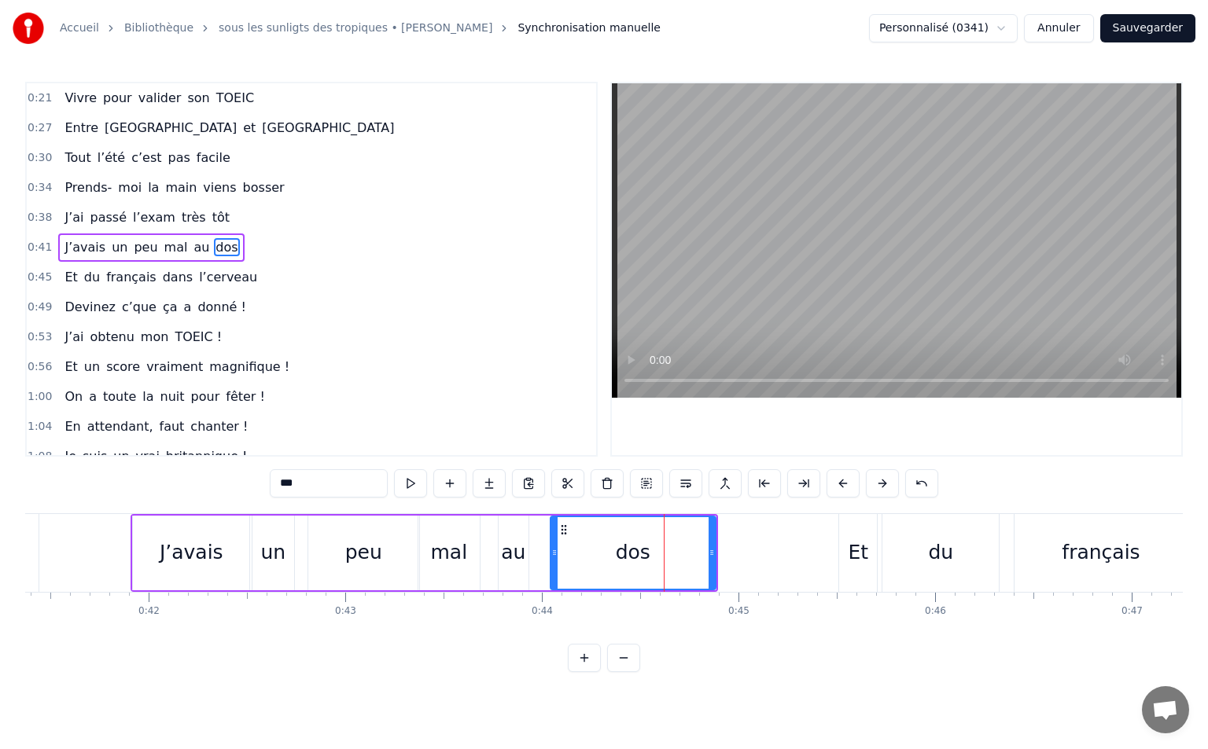
drag, startPoint x: 634, startPoint y: 554, endPoint x: 554, endPoint y: 554, distance: 80.2
click at [554, 554] on icon at bounding box center [554, 552] width 6 height 13
drag, startPoint x: 710, startPoint y: 548, endPoint x: 600, endPoint y: 561, distance: 110.9
click at [763, 546] on div at bounding box center [764, 553] width 6 height 72
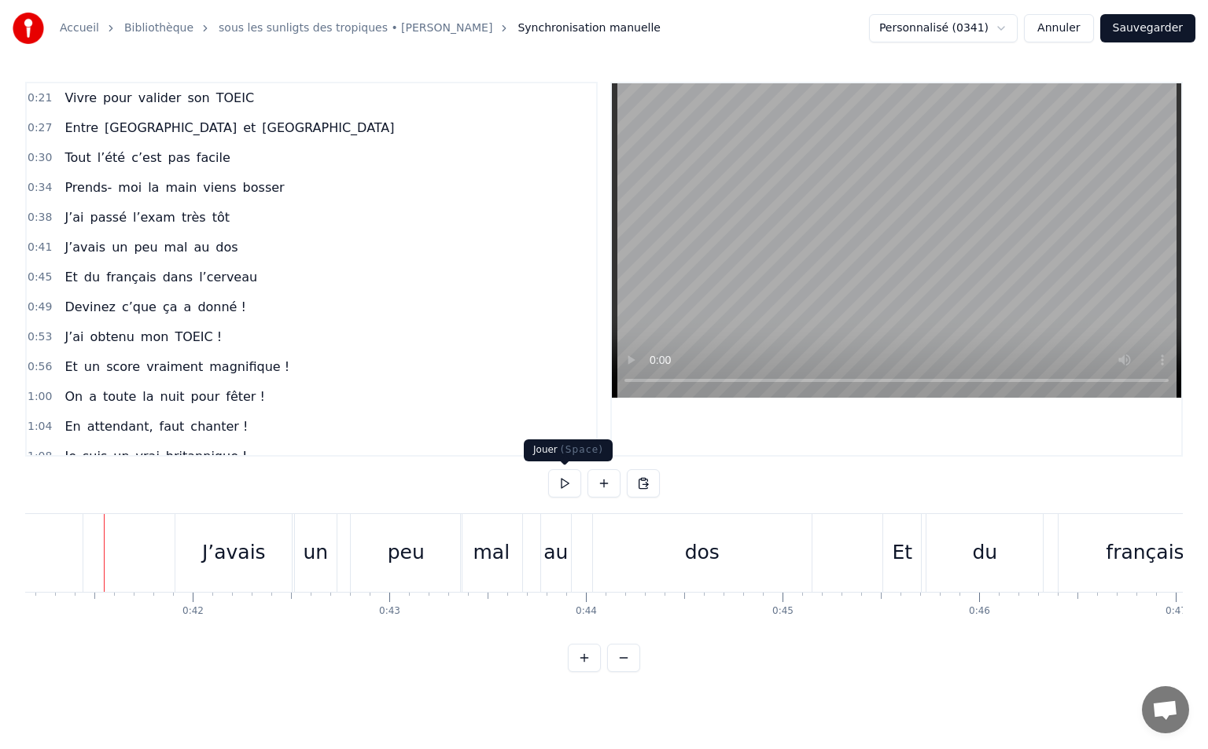
click at [562, 483] on button at bounding box center [564, 483] width 33 height 28
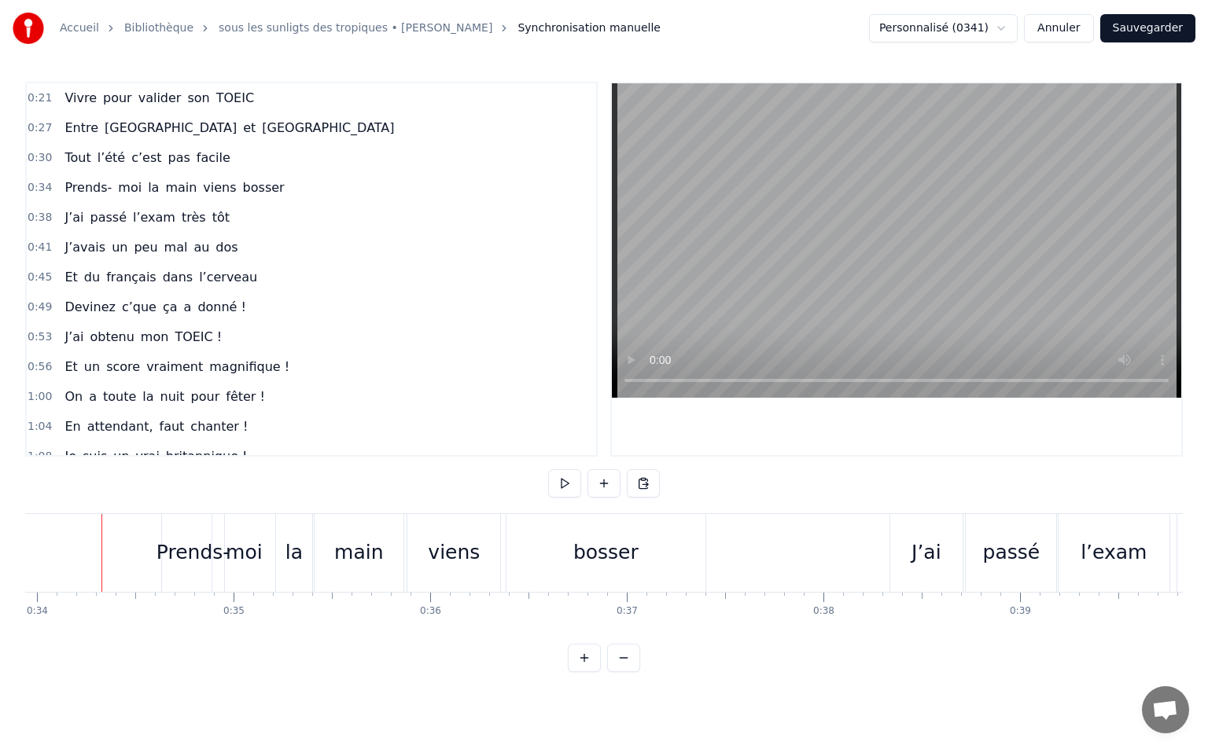
scroll to position [0, 6669]
click at [562, 476] on button at bounding box center [564, 483] width 33 height 28
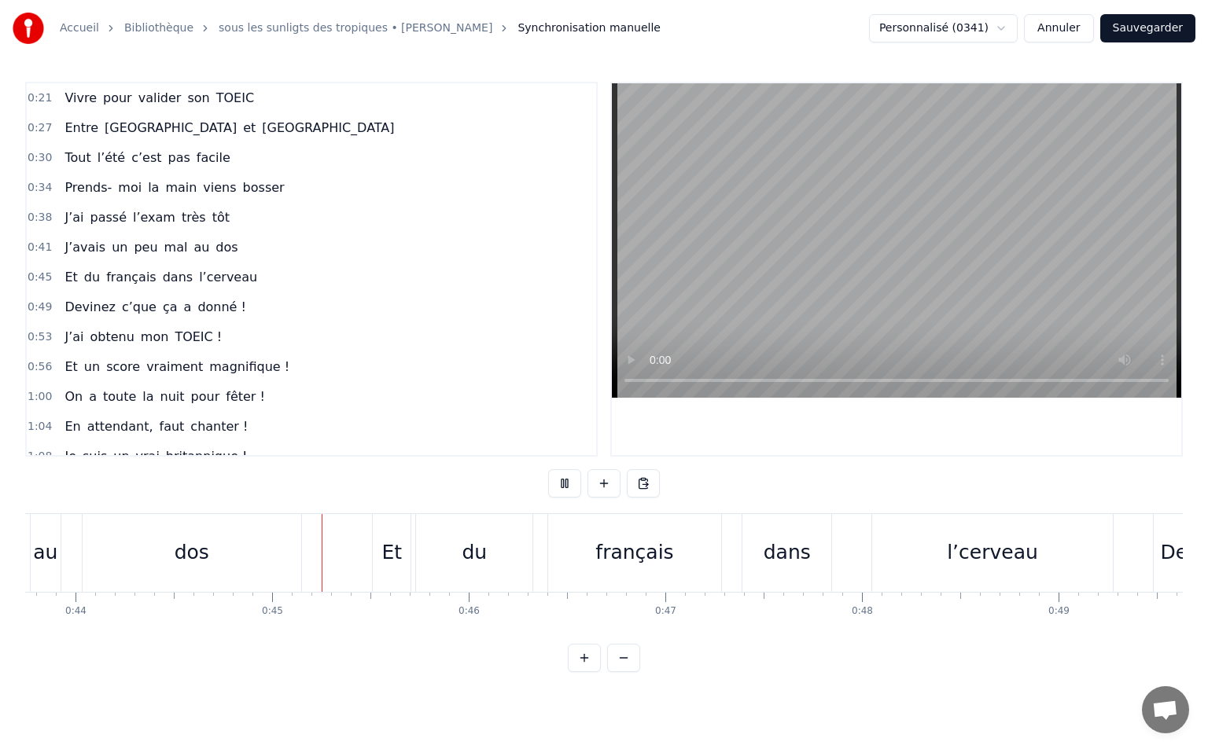
scroll to position [0, 8715]
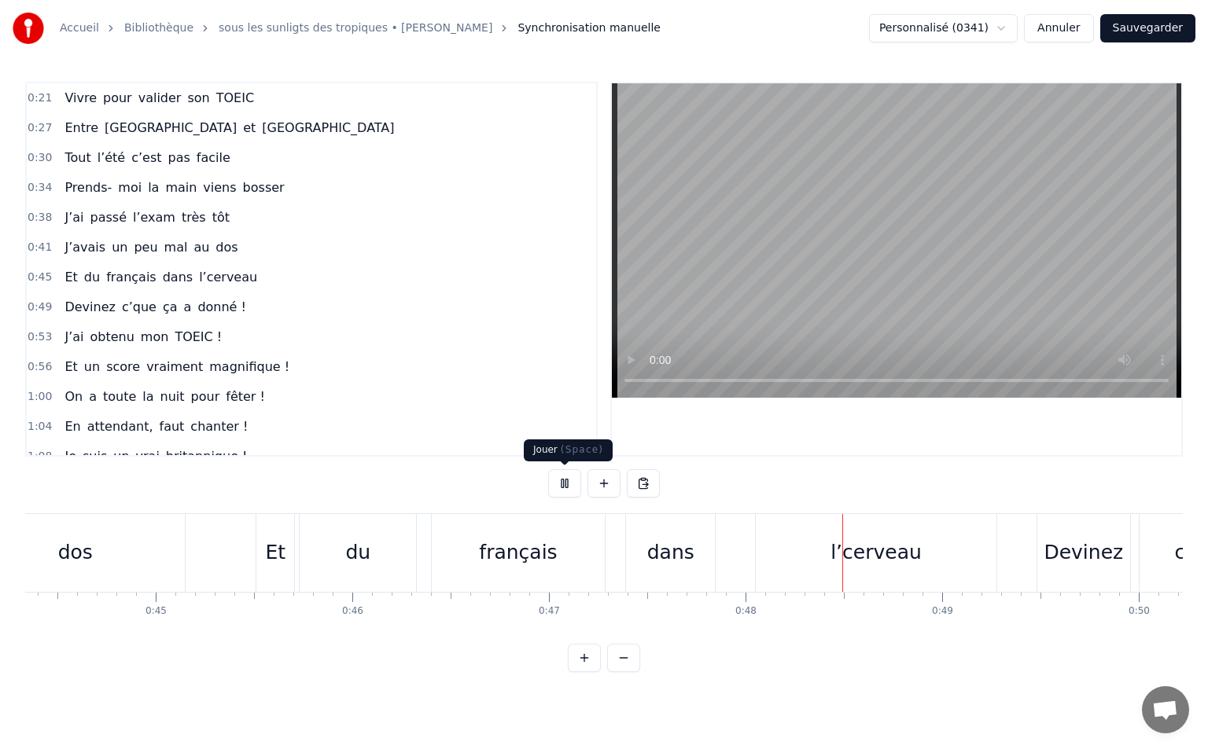
click at [557, 483] on button at bounding box center [564, 483] width 33 height 28
click at [551, 473] on button at bounding box center [564, 483] width 33 height 28
click at [561, 479] on button at bounding box center [564, 483] width 33 height 28
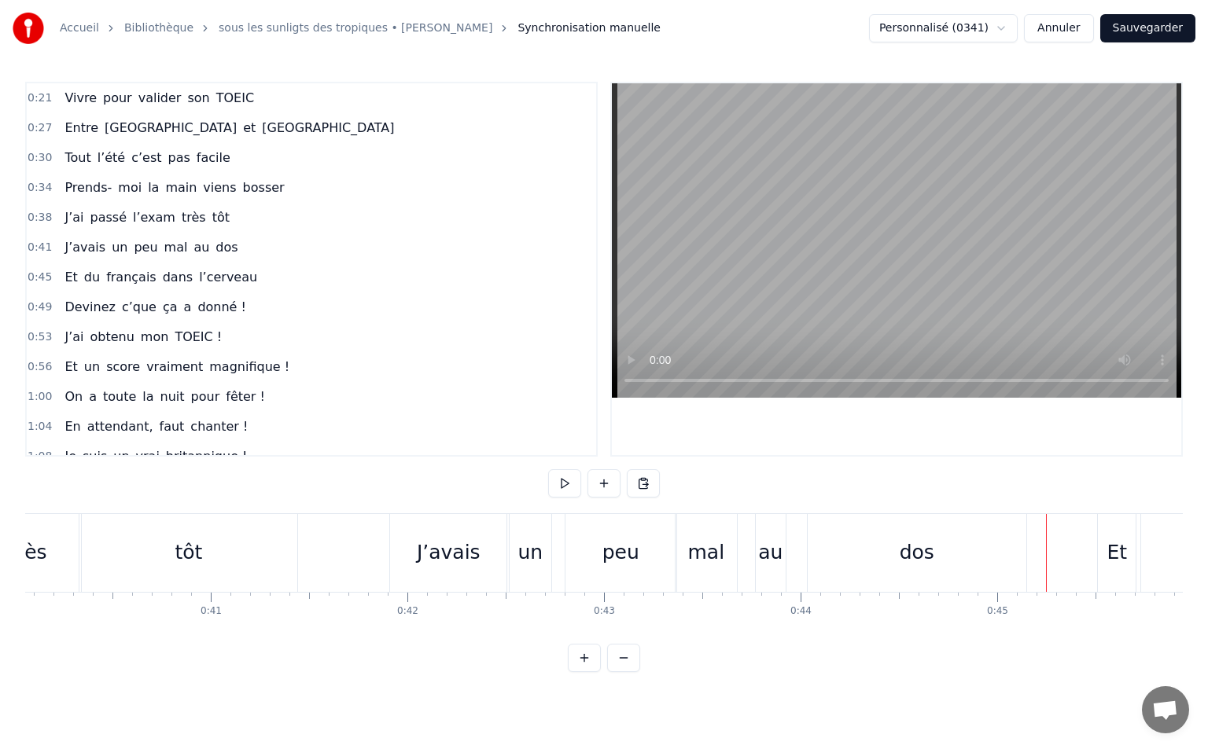
click at [556, 488] on button at bounding box center [564, 483] width 33 height 28
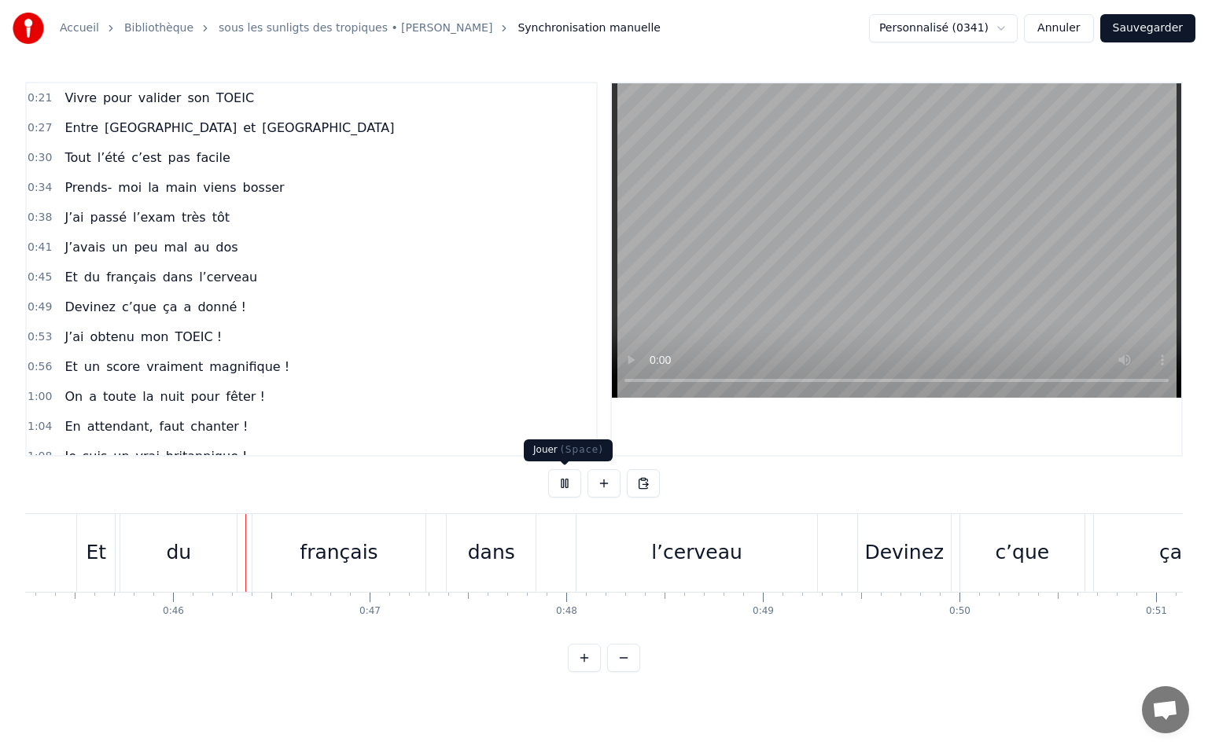
scroll to position [0, 8895]
click at [560, 478] on button at bounding box center [564, 483] width 33 height 28
click at [145, 546] on div "du" at bounding box center [177, 553] width 116 height 78
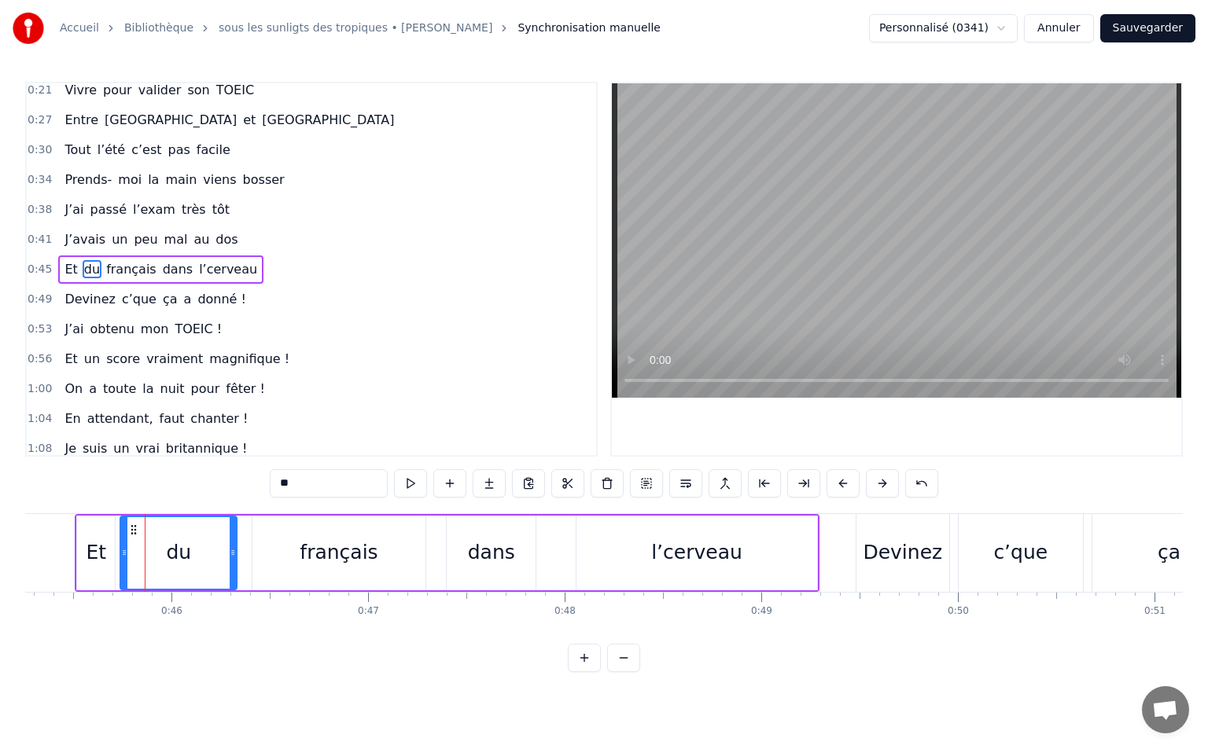
click at [639, 542] on div "l’cerveau" at bounding box center [696, 553] width 240 height 75
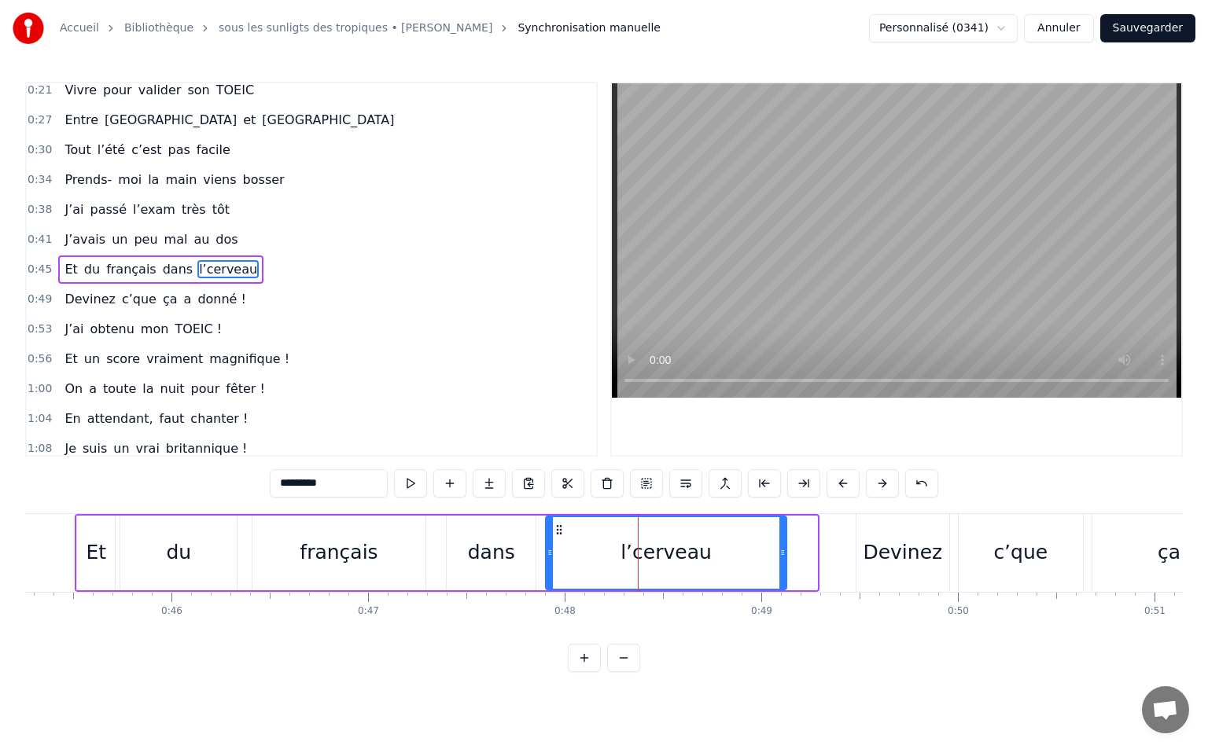
drag, startPoint x: 589, startPoint y: 530, endPoint x: 558, endPoint y: 539, distance: 32.1
click at [558, 539] on div "l’cerveau" at bounding box center [665, 553] width 238 height 72
drag, startPoint x: 780, startPoint y: 550, endPoint x: 767, endPoint y: 552, distance: 13.5
click at [767, 552] on icon at bounding box center [769, 552] width 6 height 13
click at [508, 550] on div "dans" at bounding box center [491, 553] width 47 height 30
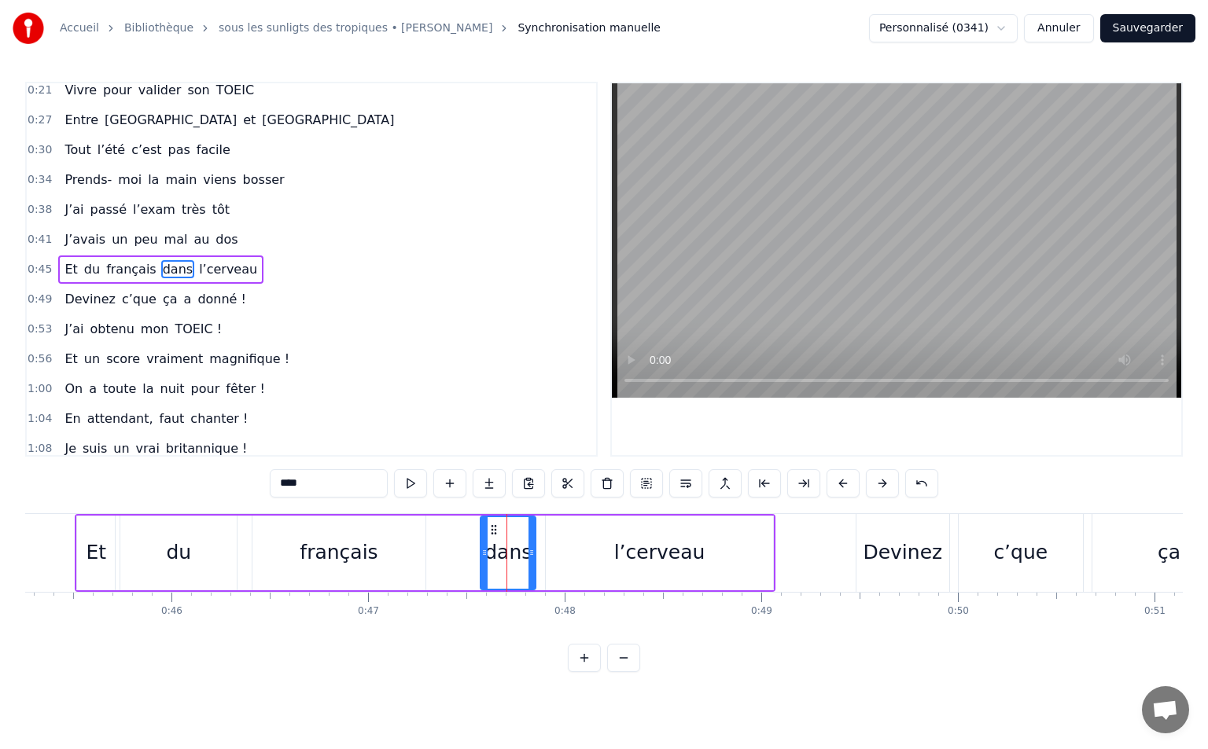
drag, startPoint x: 451, startPoint y: 553, endPoint x: 480, endPoint y: 553, distance: 29.1
click at [485, 553] on circle at bounding box center [485, 553] width 1 height 1
click at [366, 567] on div "français" at bounding box center [339, 553] width 78 height 30
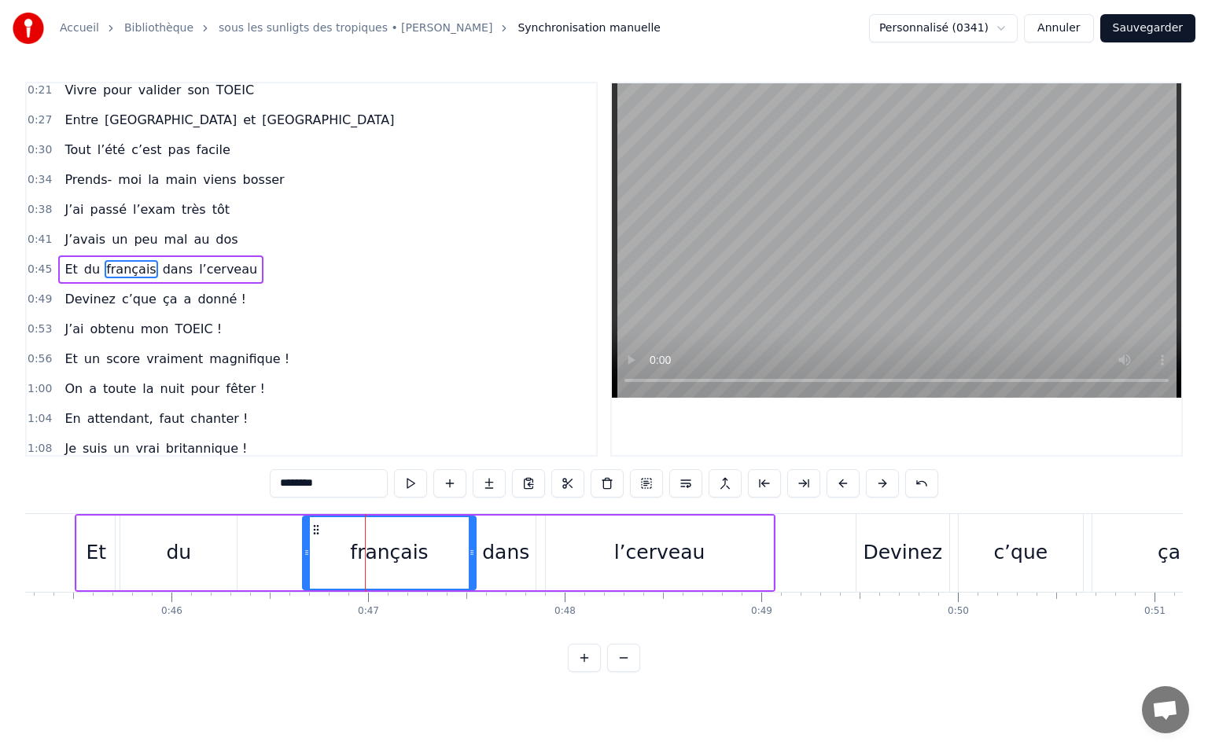
drag, startPoint x: 266, startPoint y: 530, endPoint x: 316, endPoint y: 528, distance: 50.3
click at [316, 528] on icon at bounding box center [316, 530] width 13 height 13
drag, startPoint x: 473, startPoint y: 554, endPoint x: 463, endPoint y: 556, distance: 9.7
click at [463, 556] on icon at bounding box center [461, 552] width 6 height 13
click at [218, 564] on div "du" at bounding box center [178, 553] width 116 height 75
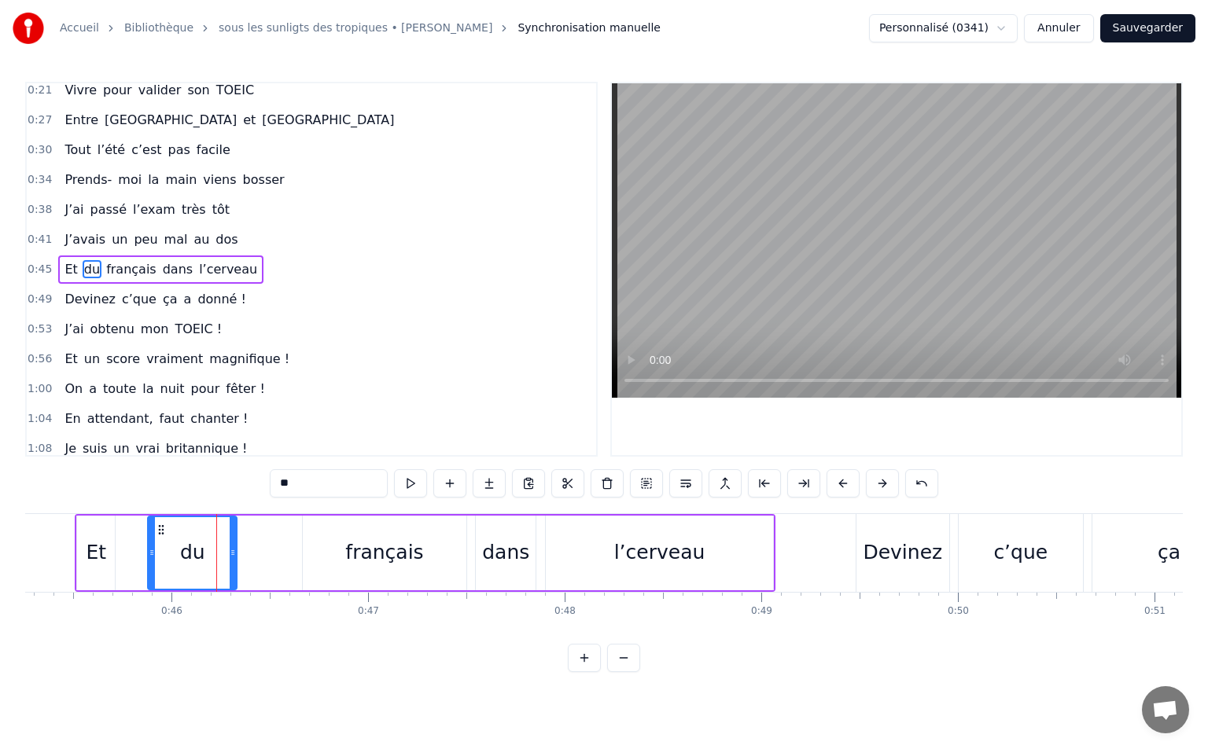
drag, startPoint x: 126, startPoint y: 554, endPoint x: 153, endPoint y: 554, distance: 27.5
click at [153, 554] on icon at bounding box center [152, 552] width 6 height 13
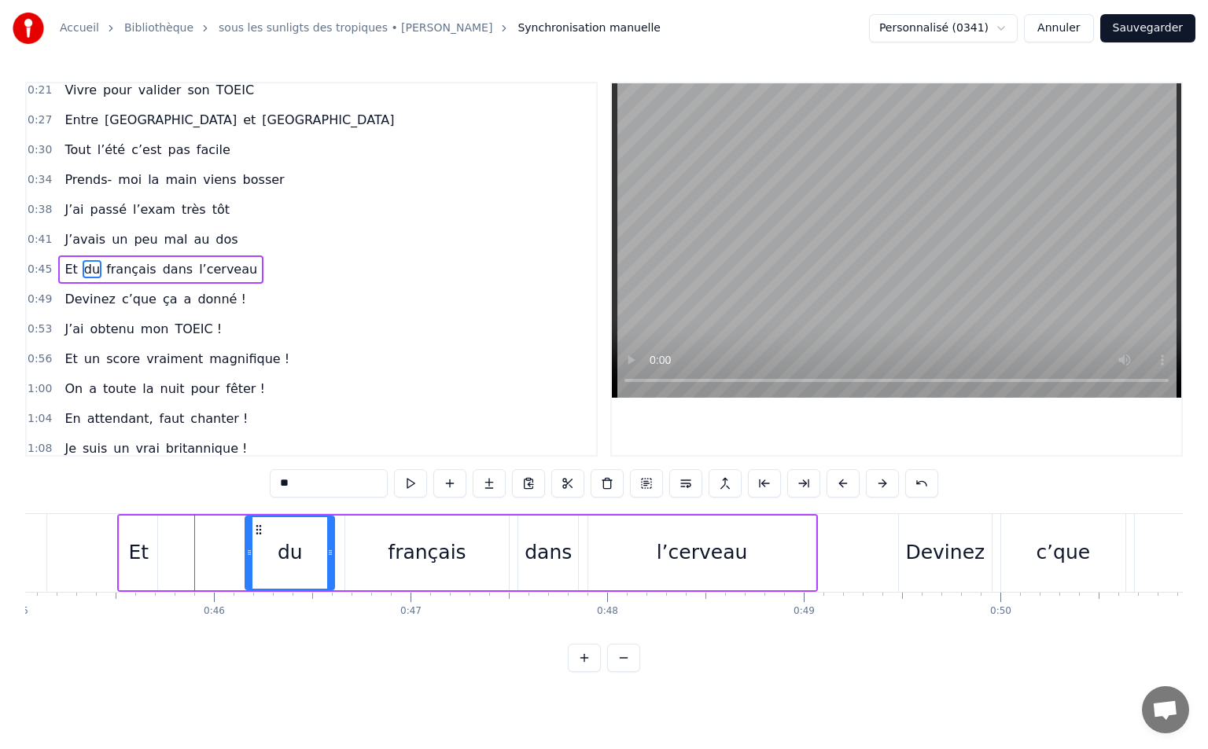
scroll to position [0, 8839]
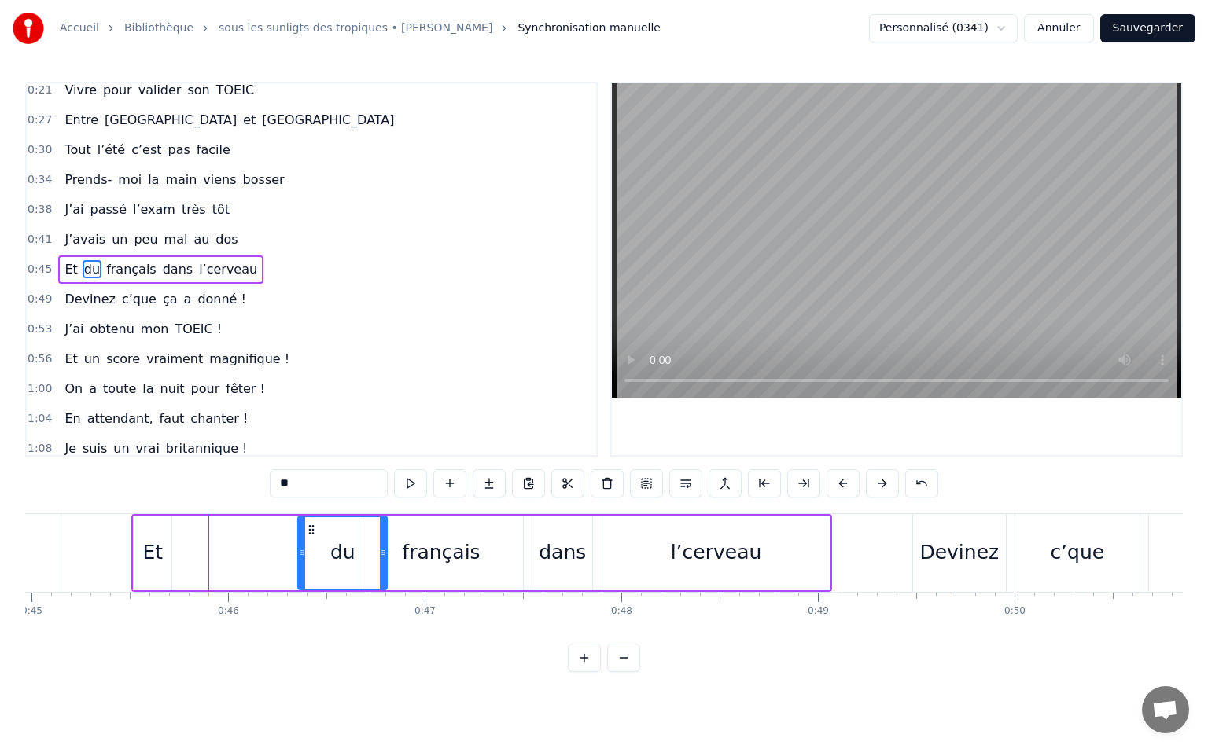
drag, startPoint x: 157, startPoint y: 530, endPoint x: 307, endPoint y: 544, distance: 150.8
click at [307, 544] on div "du" at bounding box center [342, 553] width 87 height 72
click at [164, 565] on div "Et" at bounding box center [153, 553] width 38 height 75
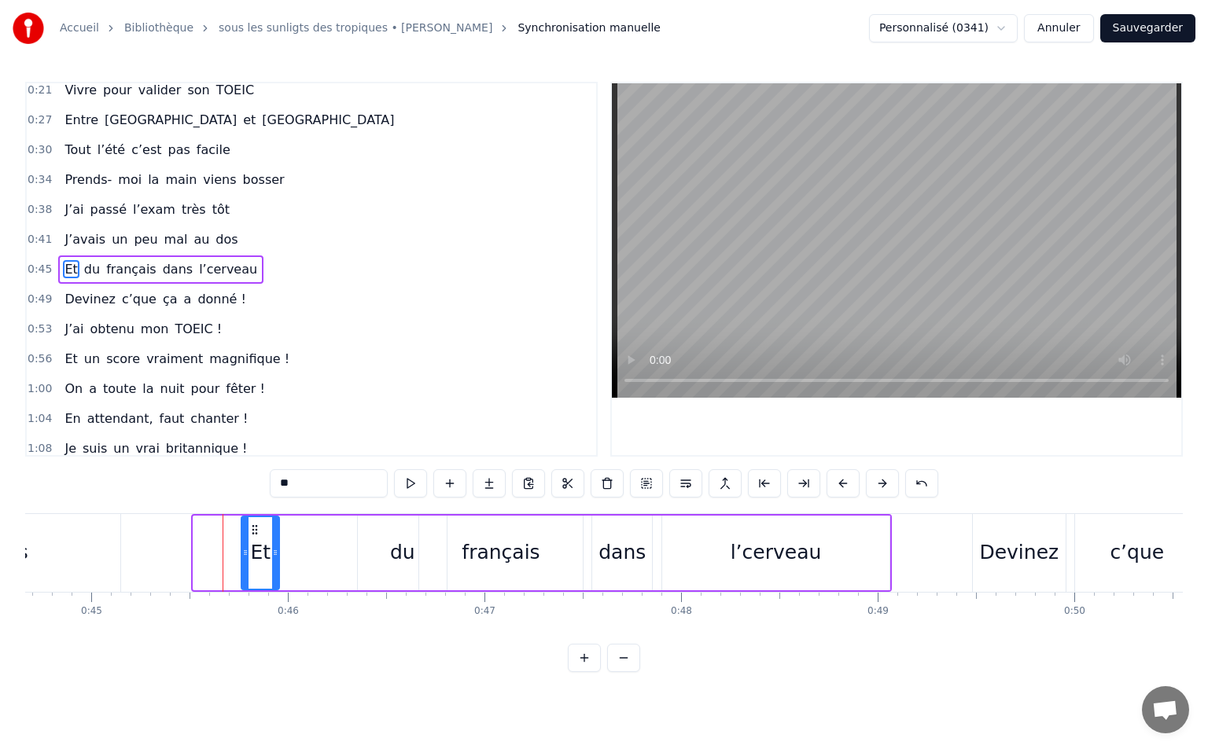
scroll to position [0, 8762]
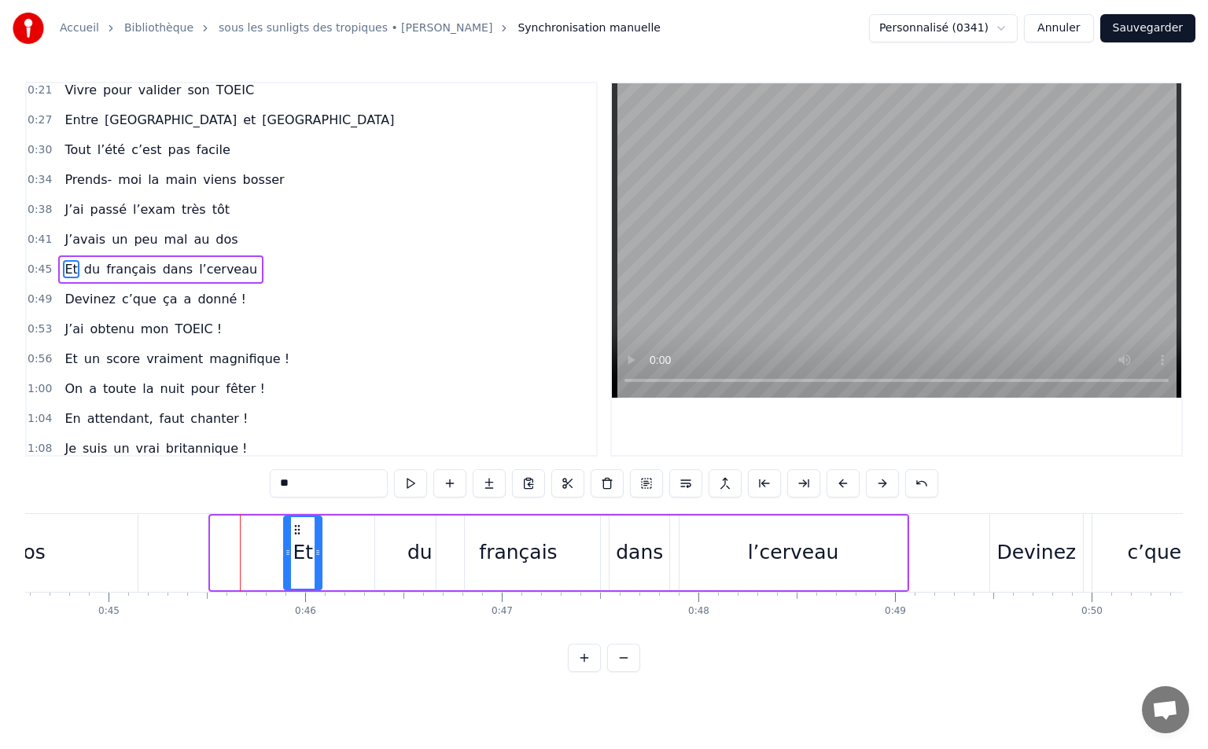
drag, startPoint x: 163, startPoint y: 550, endPoint x: 294, endPoint y: 568, distance: 132.4
click at [294, 568] on div "Et" at bounding box center [303, 553] width 36 height 72
drag, startPoint x: 320, startPoint y: 554, endPoint x: 328, endPoint y: 557, distance: 8.5
click at [328, 557] on icon at bounding box center [325, 552] width 6 height 13
click at [414, 554] on div "du" at bounding box center [419, 553] width 25 height 30
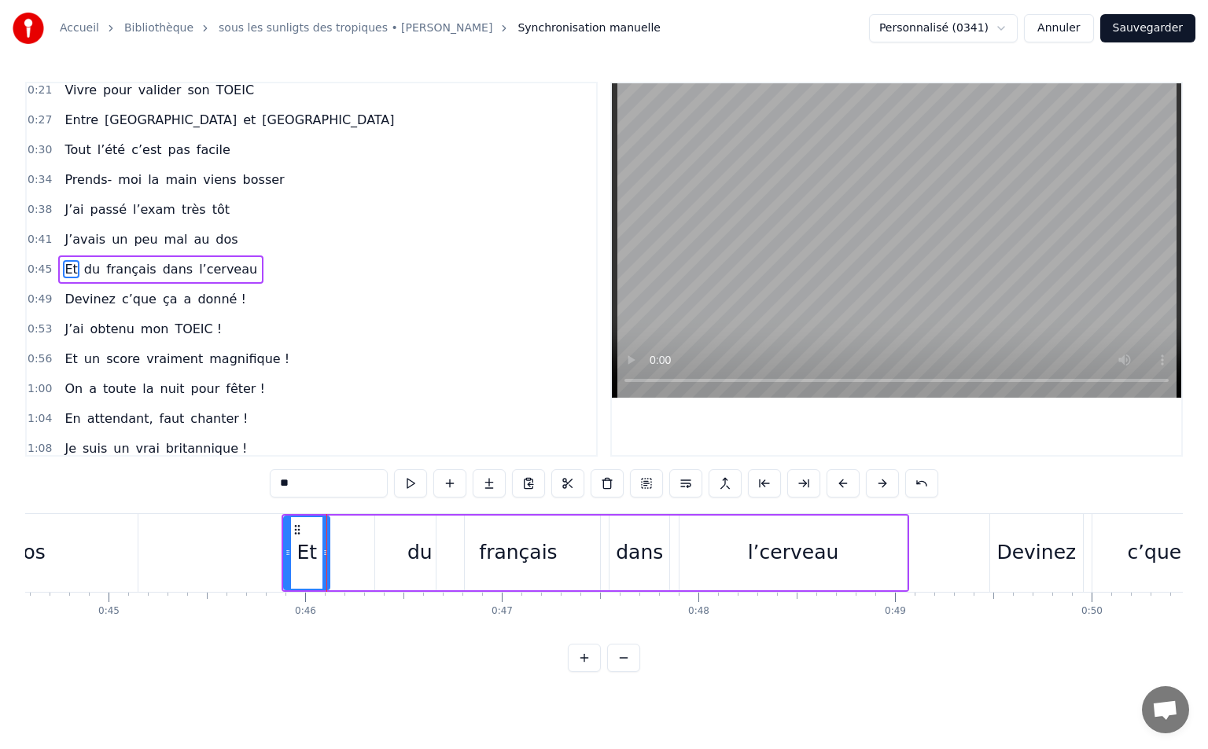
type input "**"
drag, startPoint x: 390, startPoint y: 531, endPoint x: 350, endPoint y: 535, distance: 40.2
click at [350, 535] on icon at bounding box center [348, 530] width 13 height 13
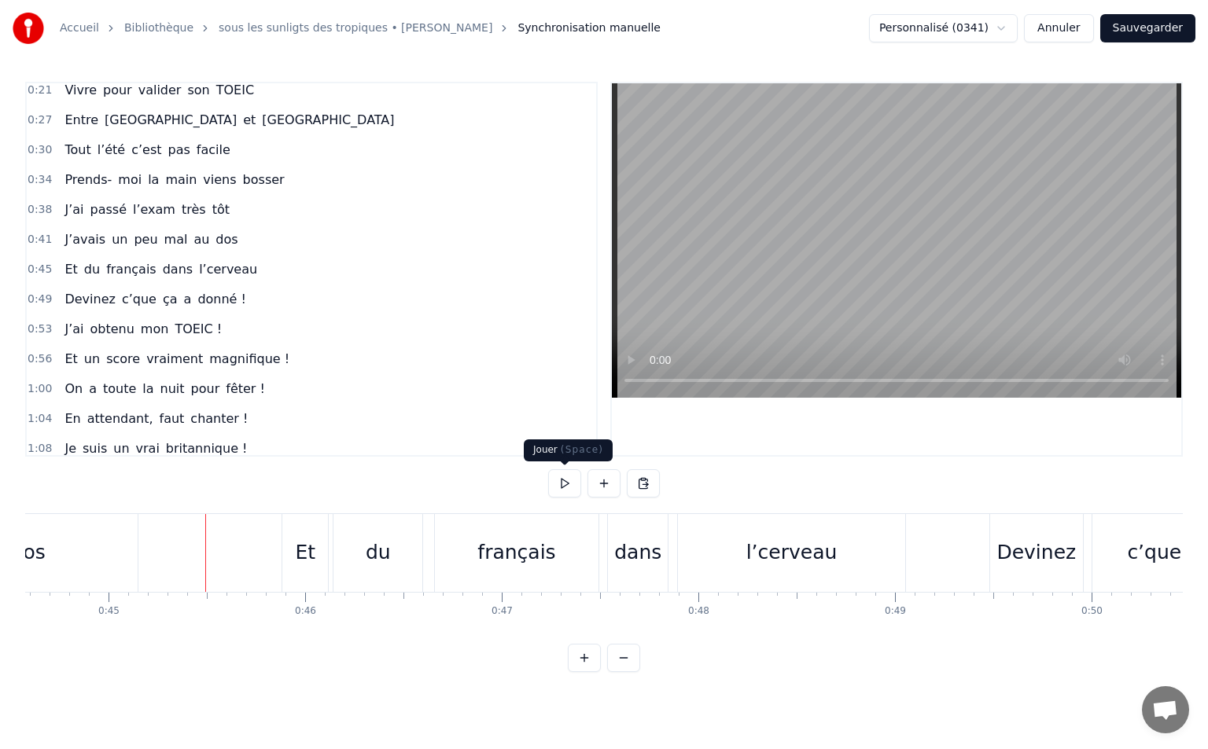
click at [551, 486] on button at bounding box center [564, 483] width 33 height 28
click at [560, 487] on button at bounding box center [564, 483] width 33 height 28
click at [359, 539] on div "du" at bounding box center [377, 553] width 89 height 78
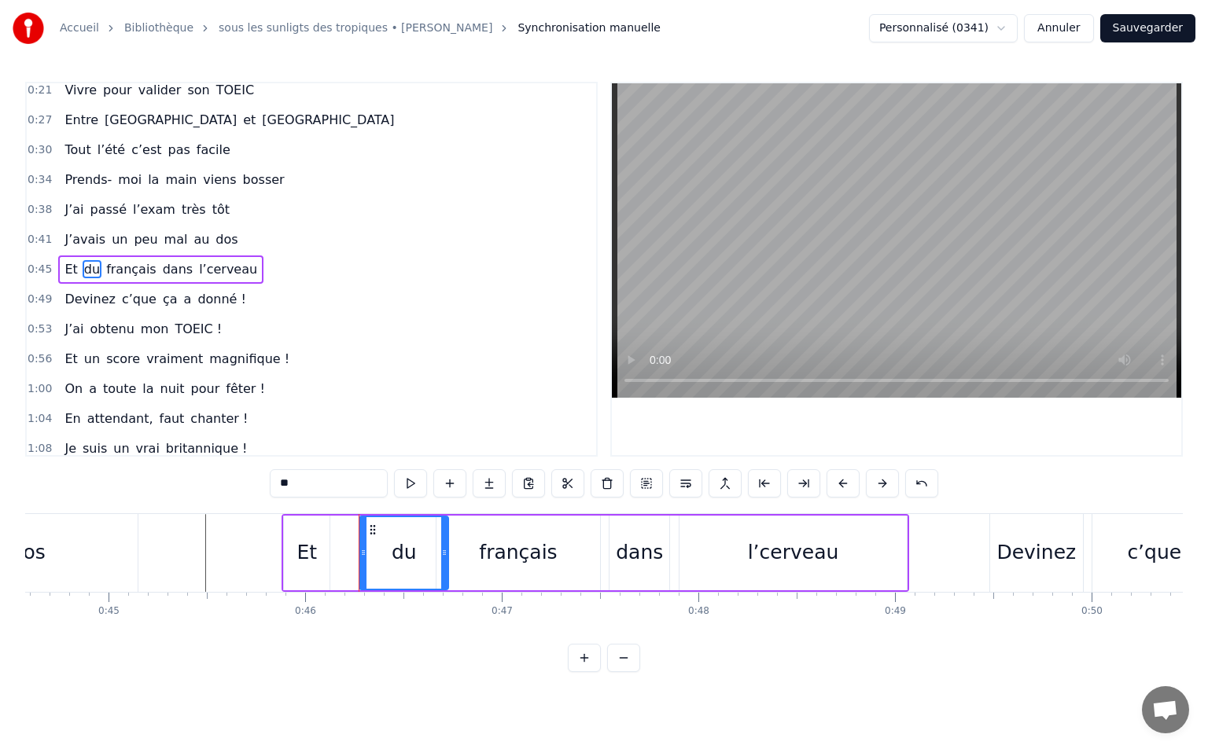
drag, startPoint x: 347, startPoint y: 528, endPoint x: 372, endPoint y: 526, distance: 25.3
click at [372, 526] on icon at bounding box center [372, 530] width 13 height 13
click at [517, 549] on div "français" at bounding box center [518, 553] width 78 height 30
type input "********"
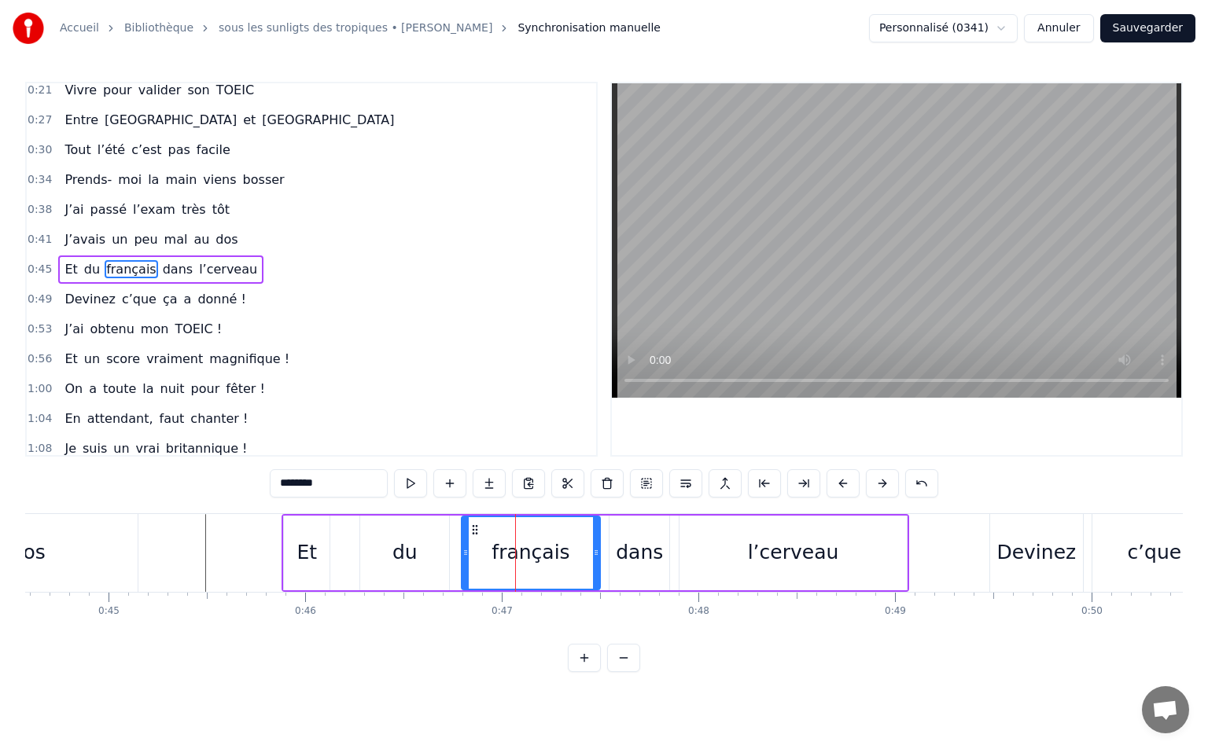
drag, startPoint x: 442, startPoint y: 552, endPoint x: 467, endPoint y: 550, distance: 25.2
click at [467, 550] on icon at bounding box center [465, 552] width 6 height 13
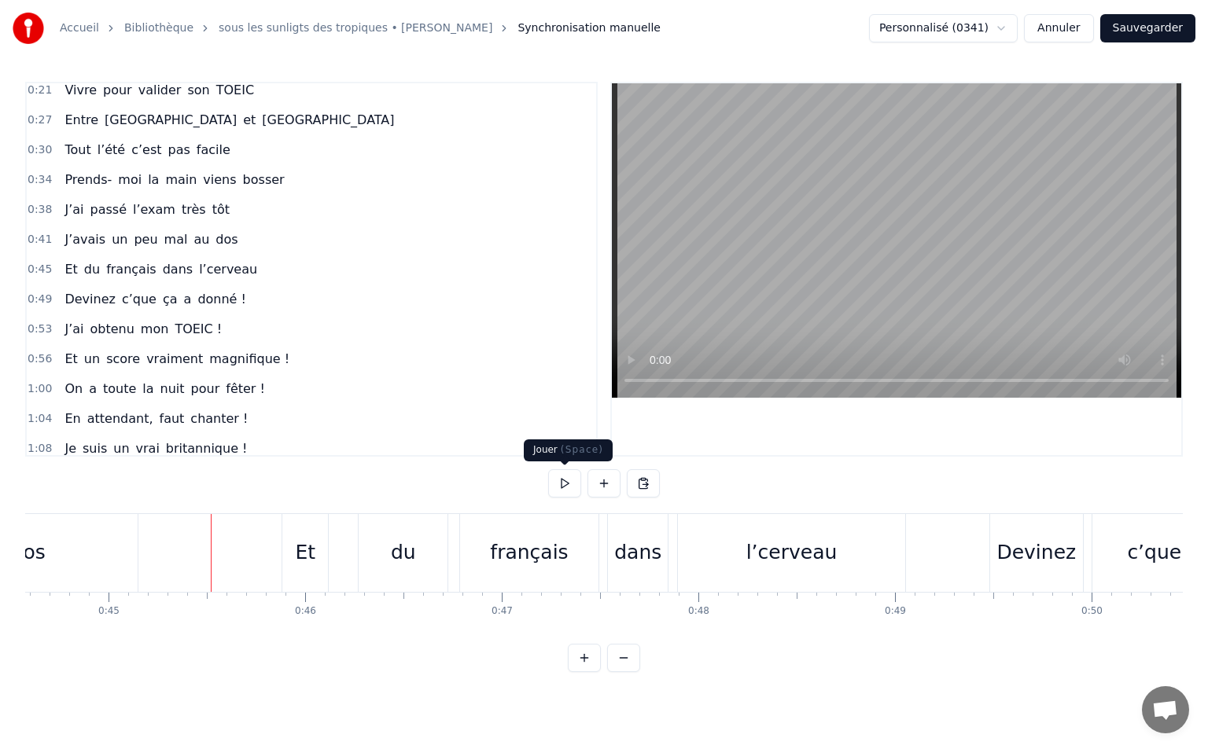
click at [564, 489] on button at bounding box center [564, 483] width 33 height 28
click at [564, 488] on button at bounding box center [564, 483] width 33 height 28
click at [386, 555] on div "du" at bounding box center [403, 553] width 89 height 78
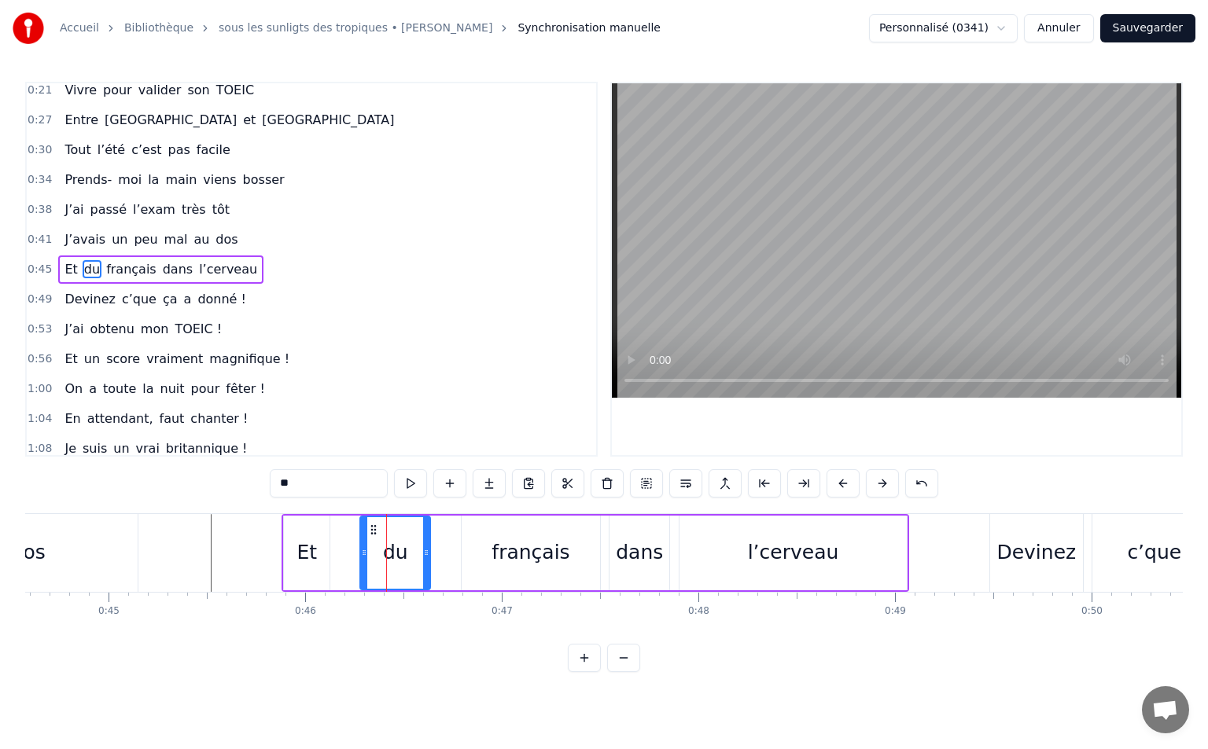
drag, startPoint x: 445, startPoint y: 554, endPoint x: 426, endPoint y: 556, distance: 19.0
click at [426, 556] on icon at bounding box center [426, 552] width 6 height 13
drag, startPoint x: 370, startPoint y: 531, endPoint x: 344, endPoint y: 541, distance: 26.9
click at [344, 541] on div "du" at bounding box center [370, 553] width 68 height 72
click at [509, 540] on div "français" at bounding box center [530, 553] width 78 height 30
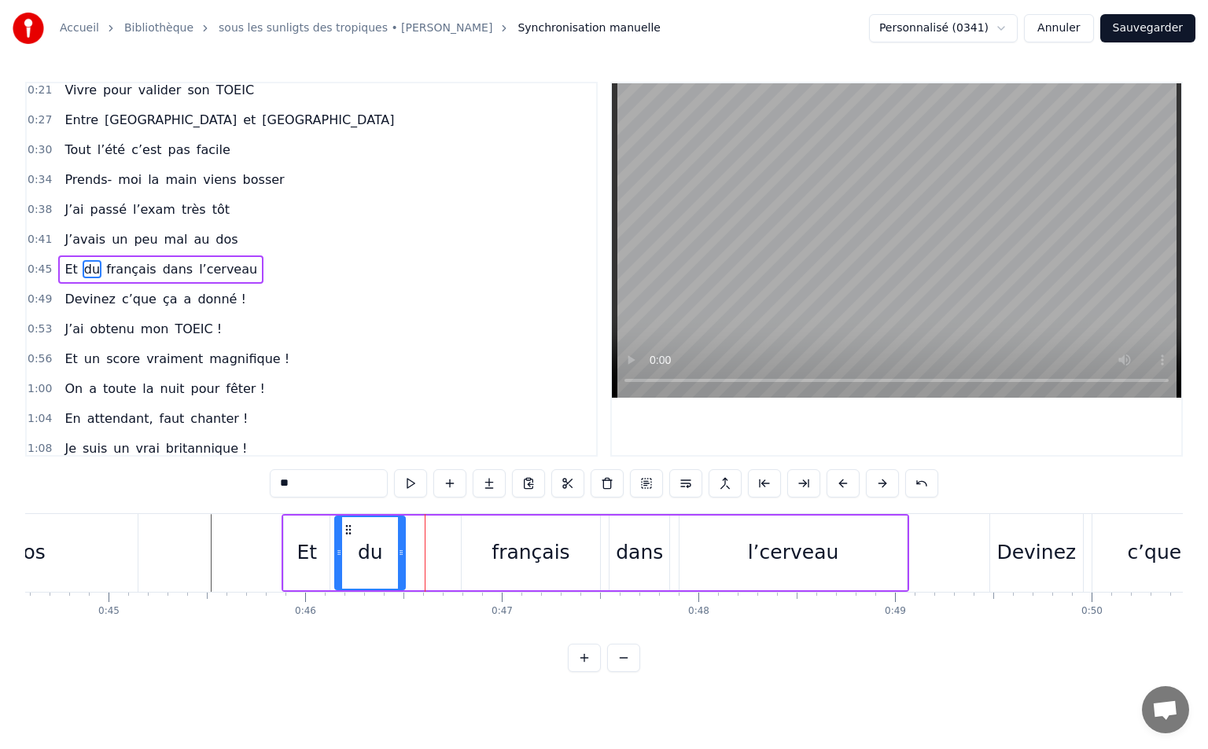
type input "********"
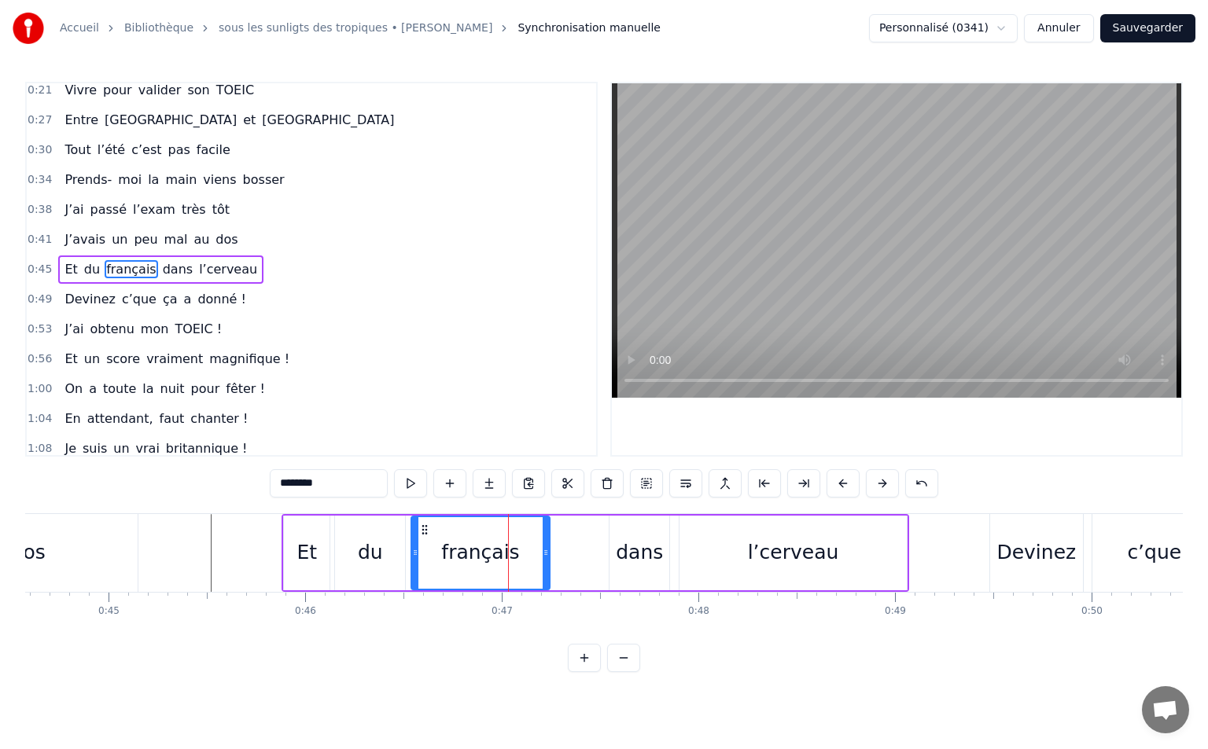
drag, startPoint x: 477, startPoint y: 529, endPoint x: 427, endPoint y: 542, distance: 52.1
click at [427, 542] on div "français" at bounding box center [480, 553] width 137 height 72
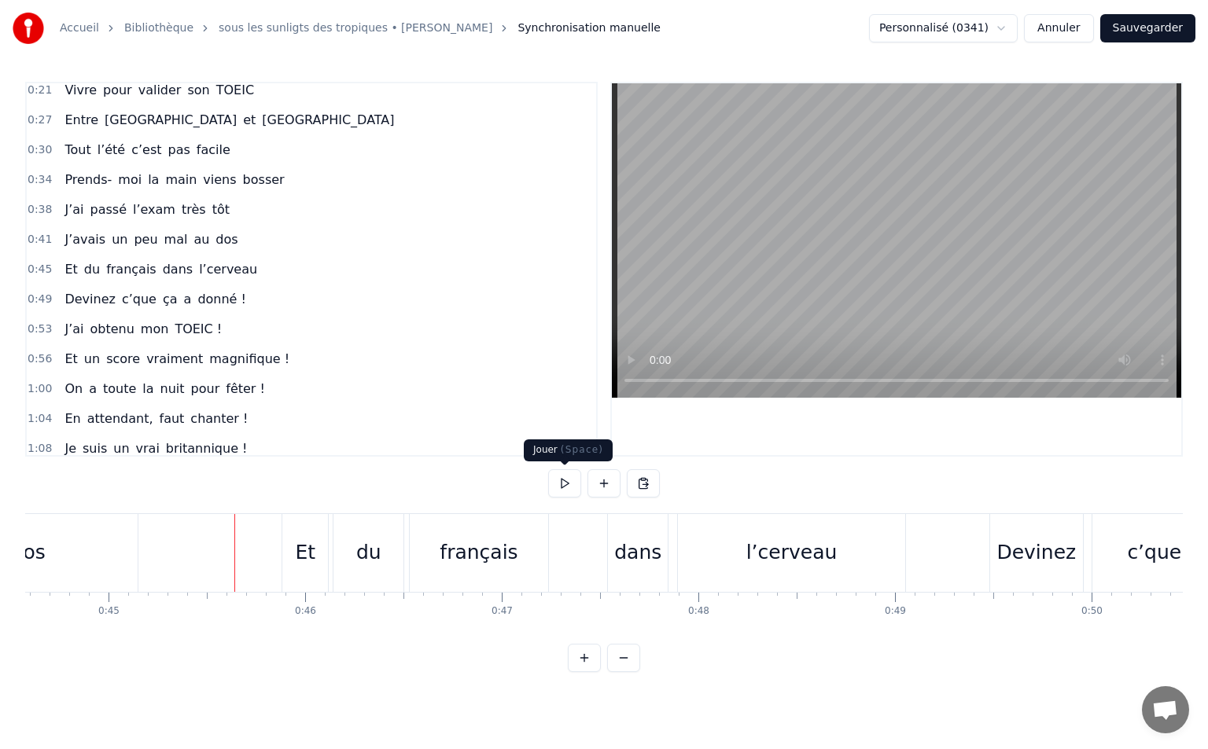
click at [572, 481] on button at bounding box center [564, 483] width 33 height 28
click at [569, 484] on button at bounding box center [564, 483] width 33 height 28
click at [618, 535] on div "dans" at bounding box center [638, 553] width 60 height 78
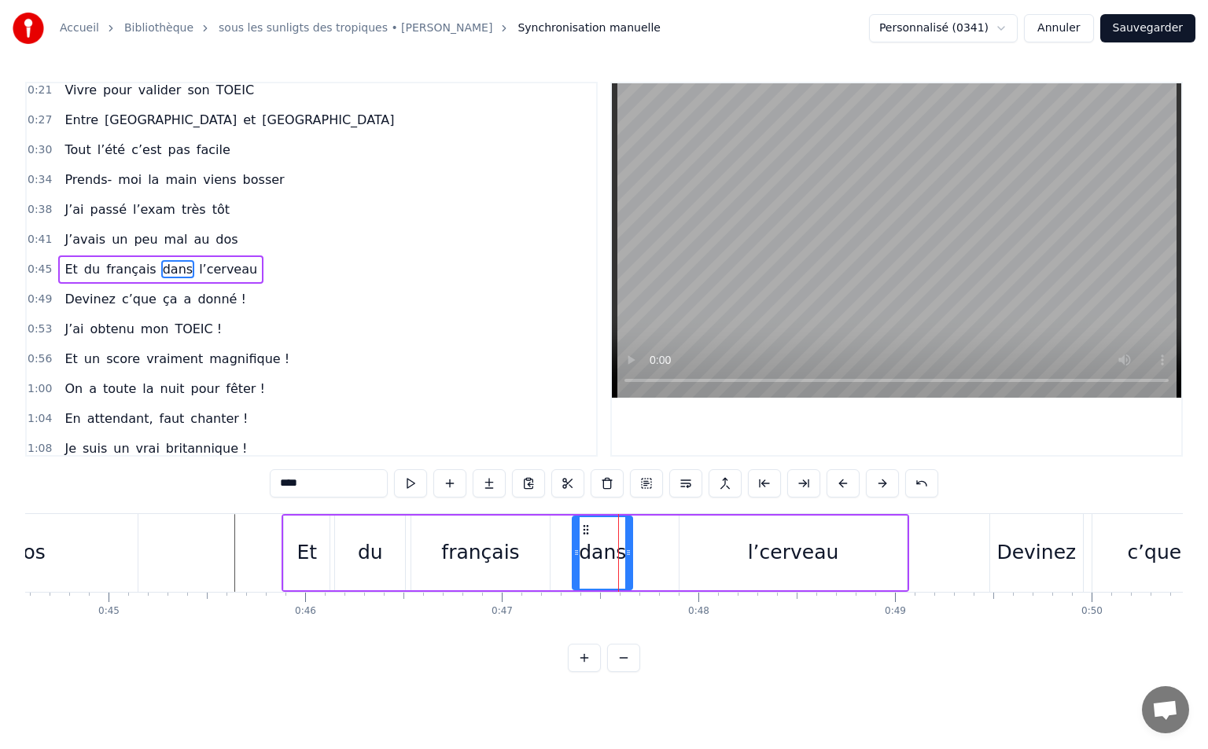
drag, startPoint x: 621, startPoint y: 529, endPoint x: 584, endPoint y: 529, distance: 37.0
click at [584, 529] on circle at bounding box center [584, 529] width 1 height 1
drag, startPoint x: 627, startPoint y: 550, endPoint x: 651, endPoint y: 552, distance: 24.5
click at [651, 552] on icon at bounding box center [652, 552] width 6 height 13
click at [748, 548] on div "l’cerveau" at bounding box center [792, 553] width 226 height 75
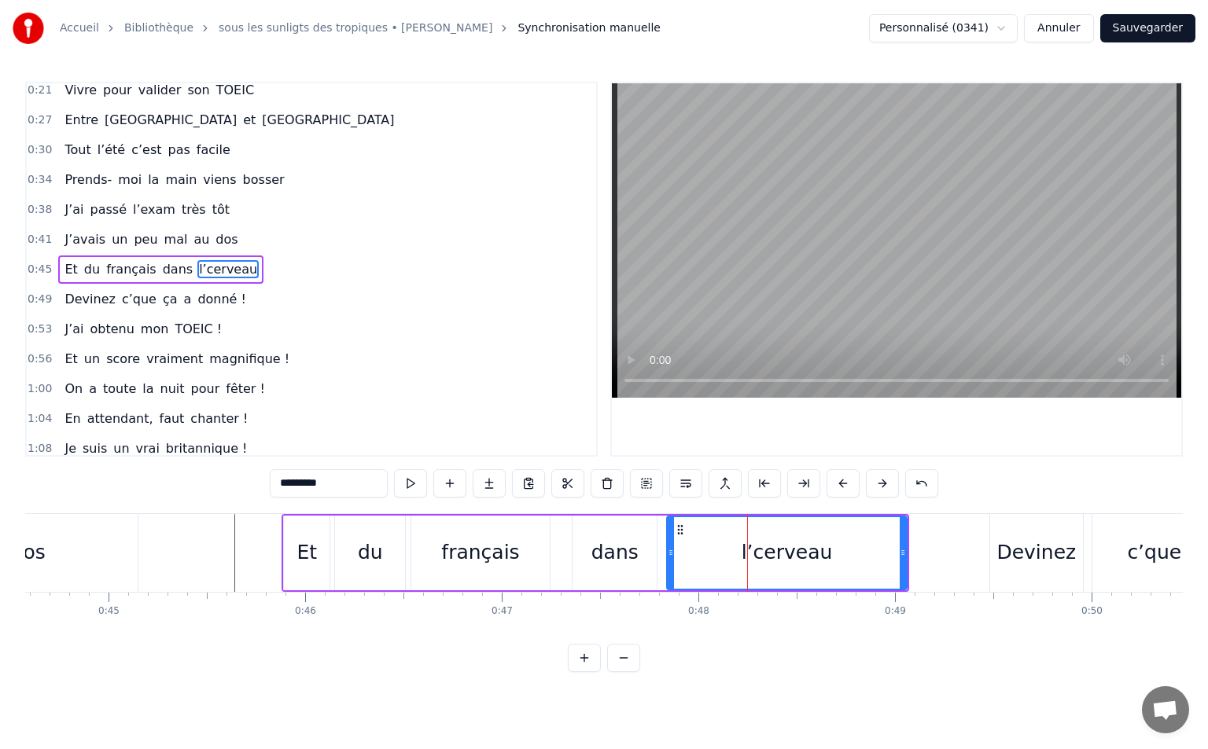
drag, startPoint x: 685, startPoint y: 550, endPoint x: 671, endPoint y: 554, distance: 13.7
click at [671, 554] on icon at bounding box center [671, 552] width 6 height 13
click at [528, 550] on div "français" at bounding box center [480, 553] width 138 height 75
type input "********"
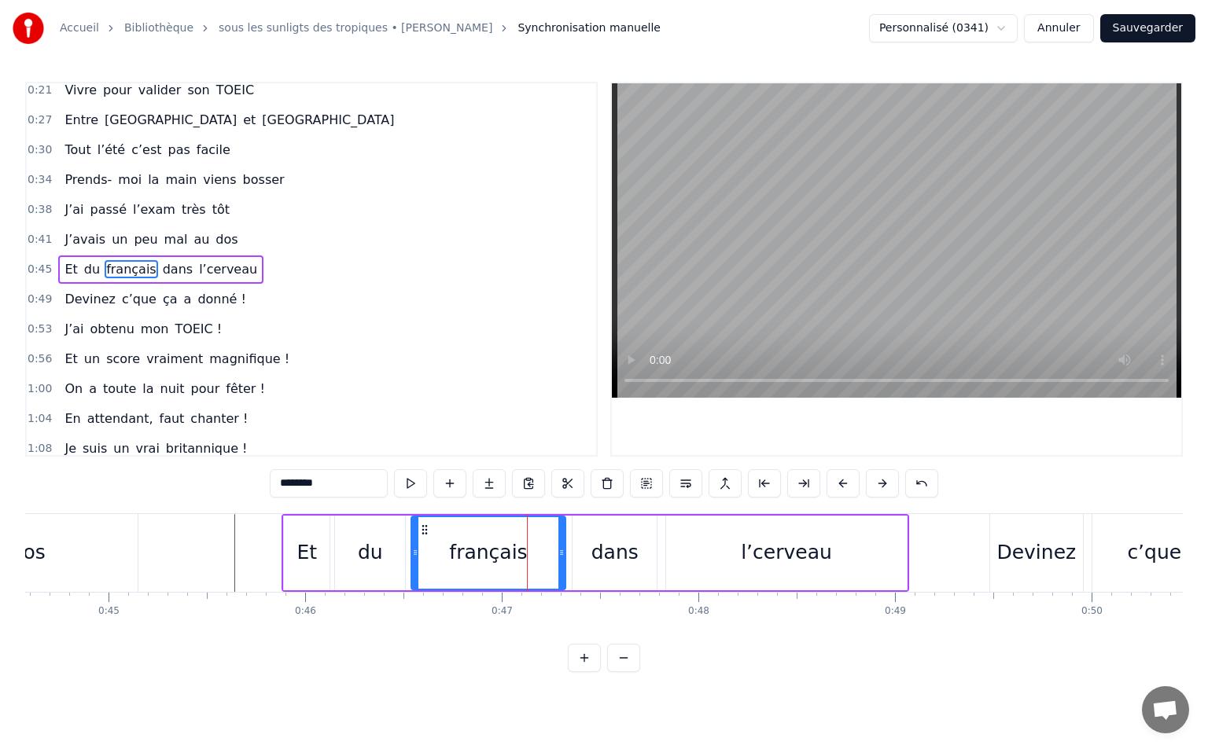
drag, startPoint x: 548, startPoint y: 545, endPoint x: 565, endPoint y: 547, distance: 16.7
click at [565, 547] on div at bounding box center [561, 553] width 6 height 72
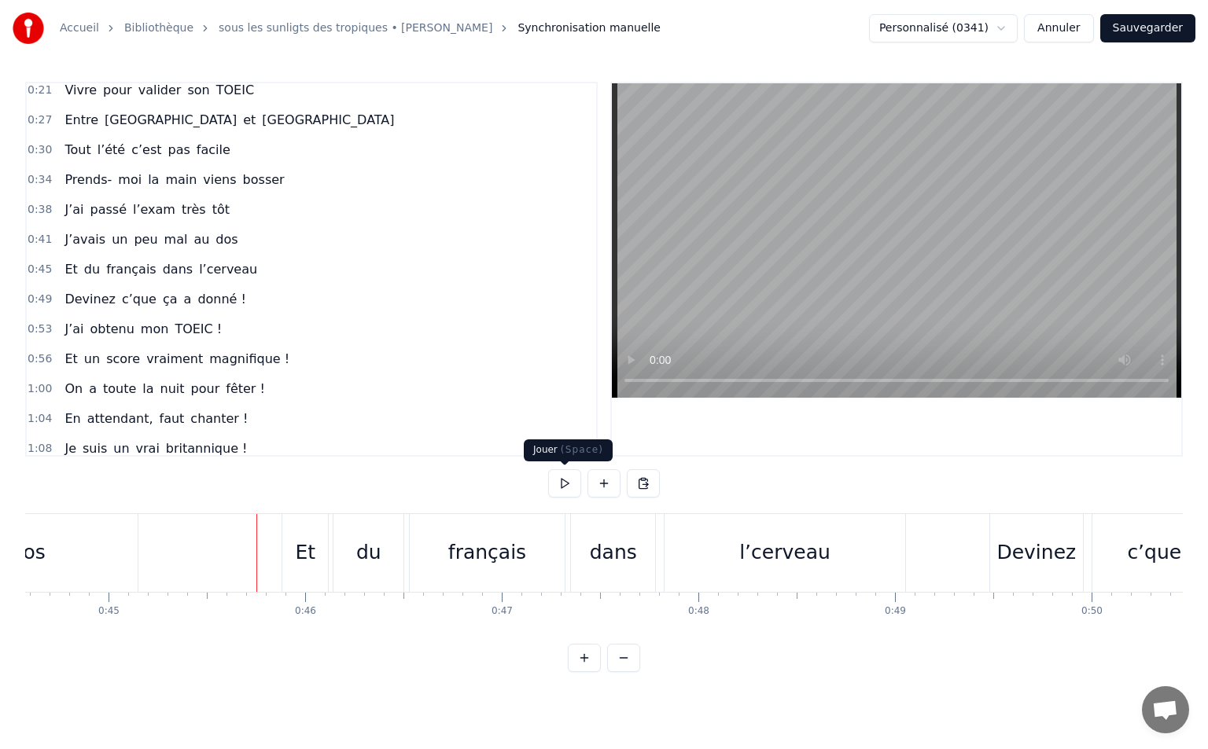
click at [579, 482] on button at bounding box center [564, 483] width 33 height 28
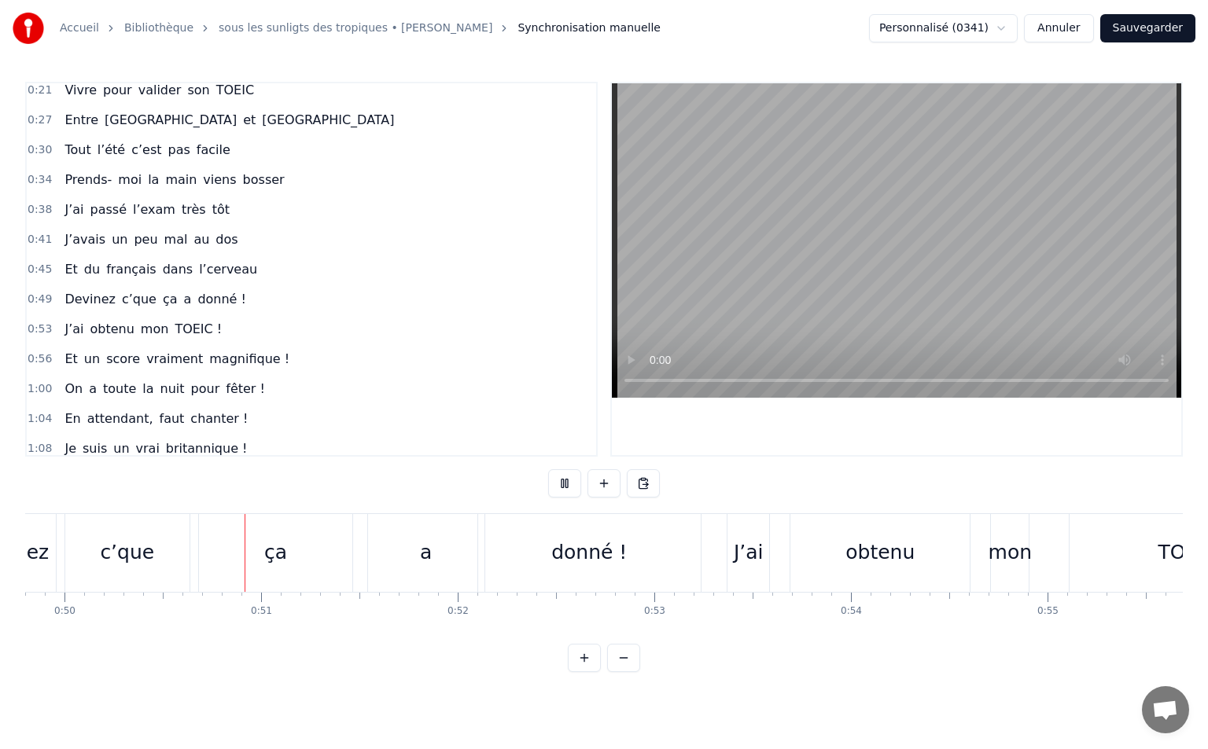
scroll to position [0, 9791]
click at [563, 484] on button at bounding box center [564, 483] width 33 height 28
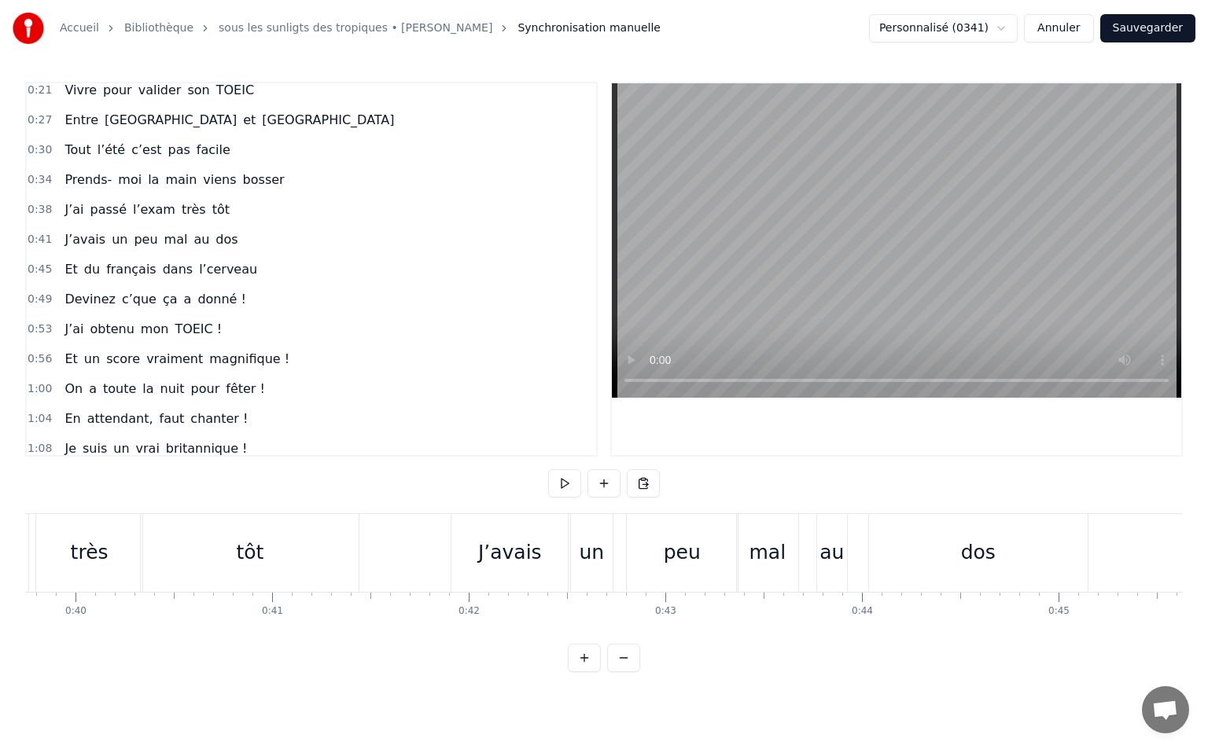
scroll to position [0, 7531]
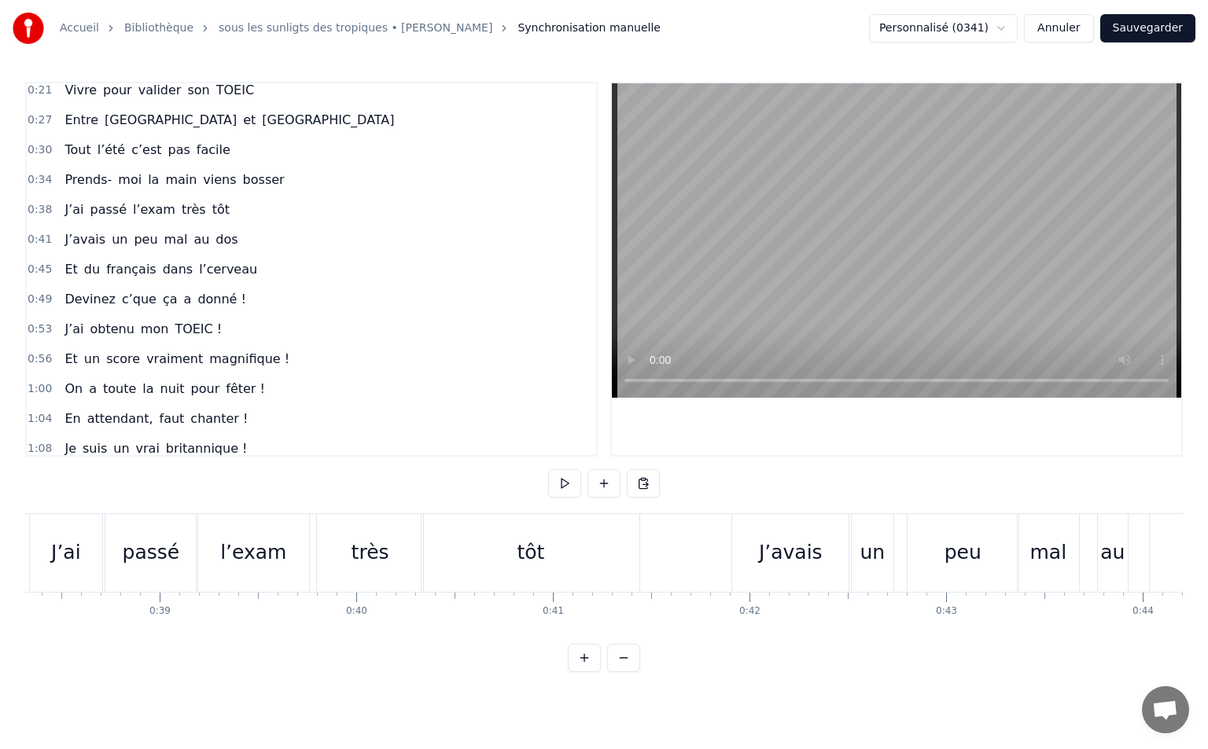
click at [564, 480] on button at bounding box center [564, 483] width 33 height 28
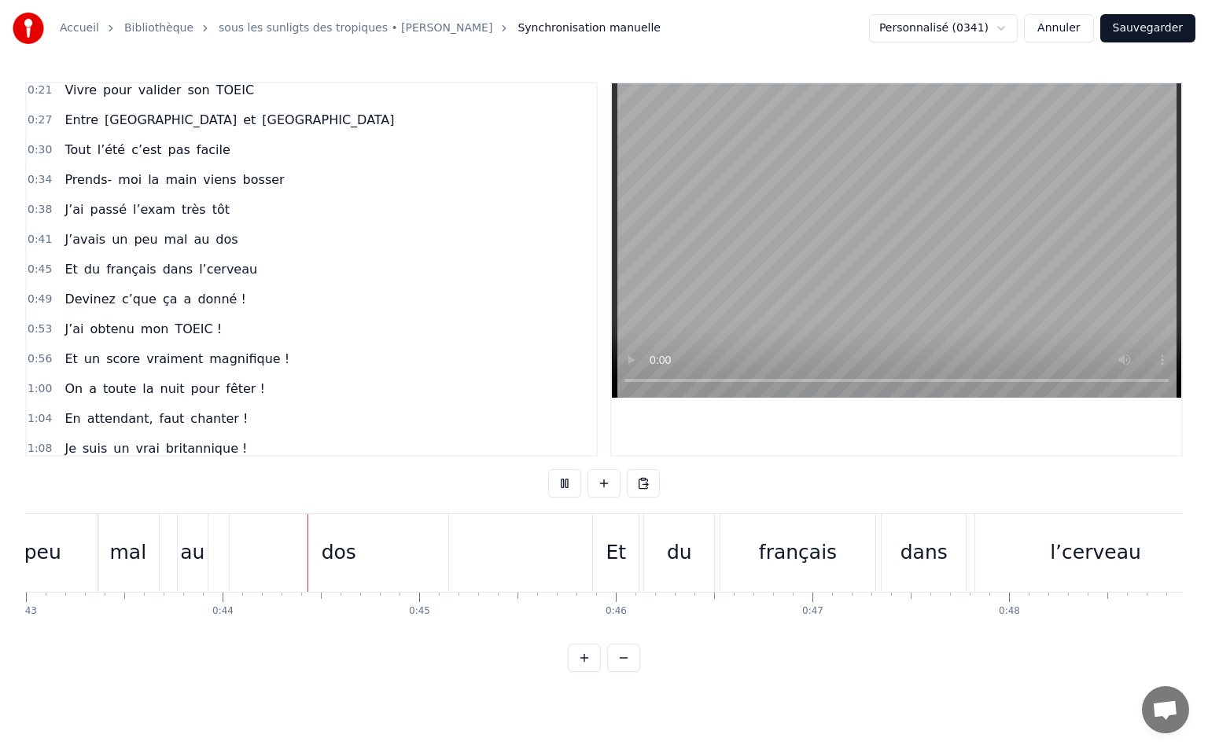
scroll to position [0, 8559]
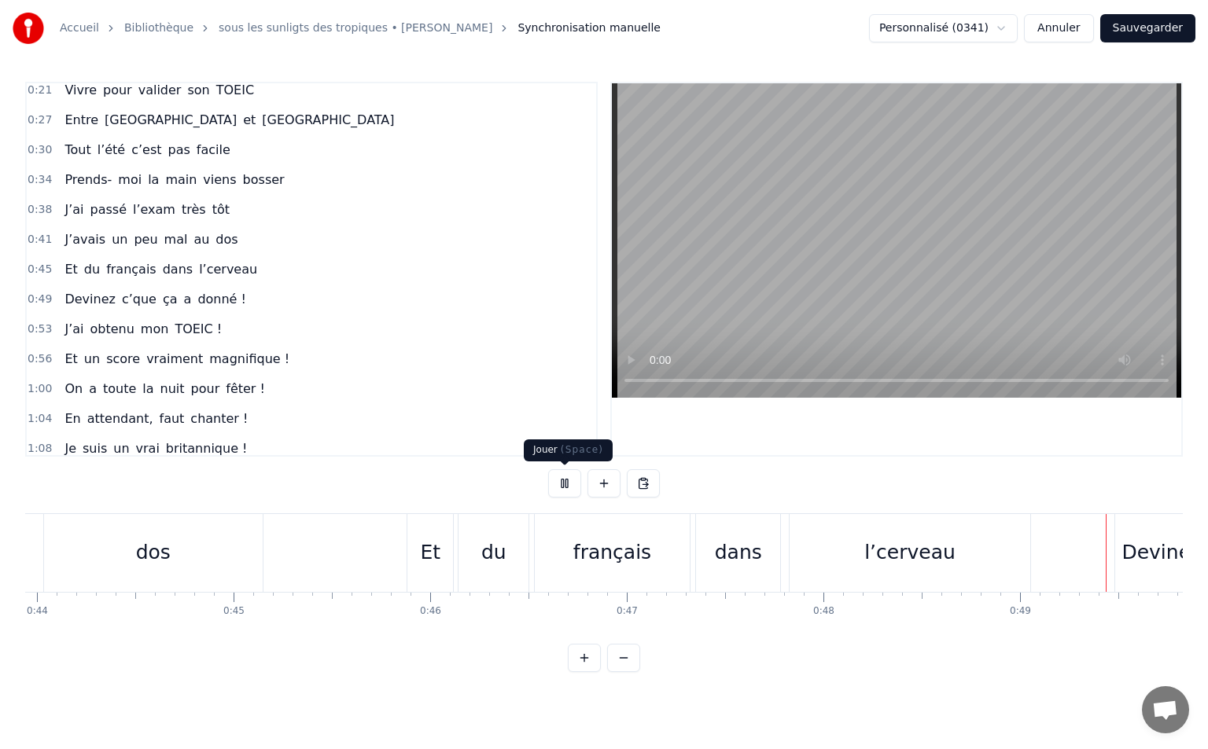
click at [565, 488] on button at bounding box center [564, 483] width 33 height 28
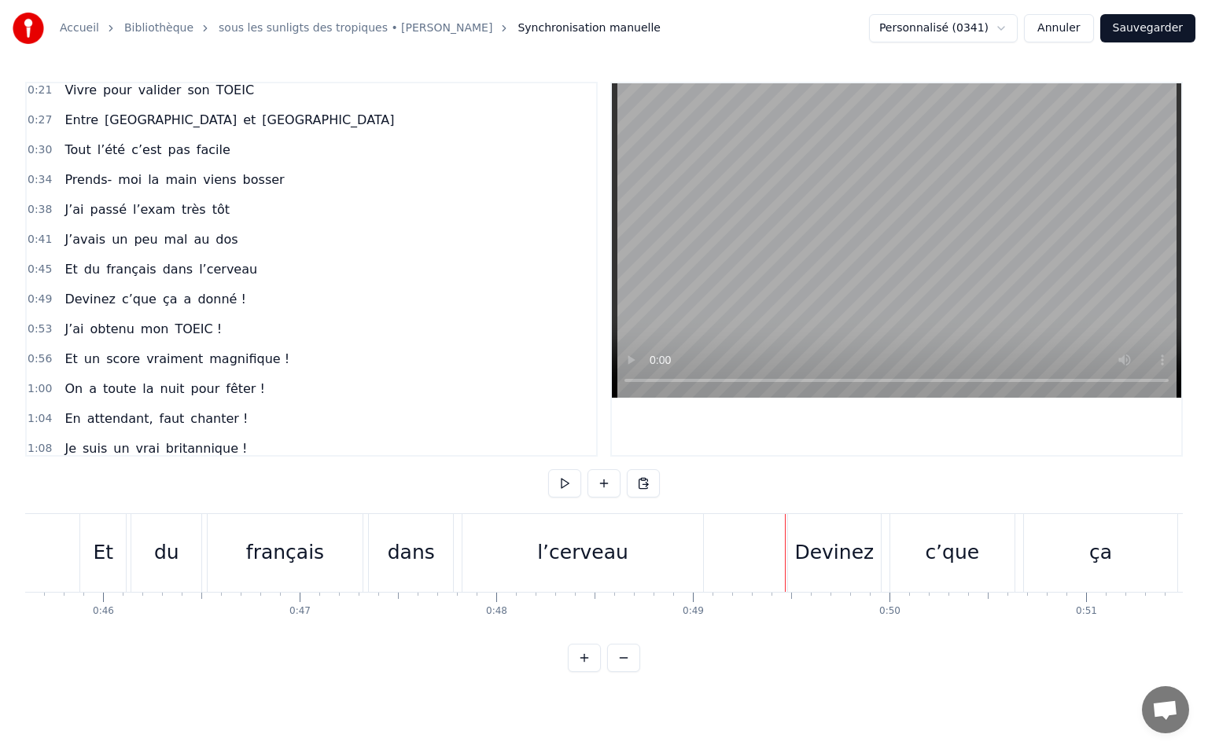
scroll to position [0, 8808]
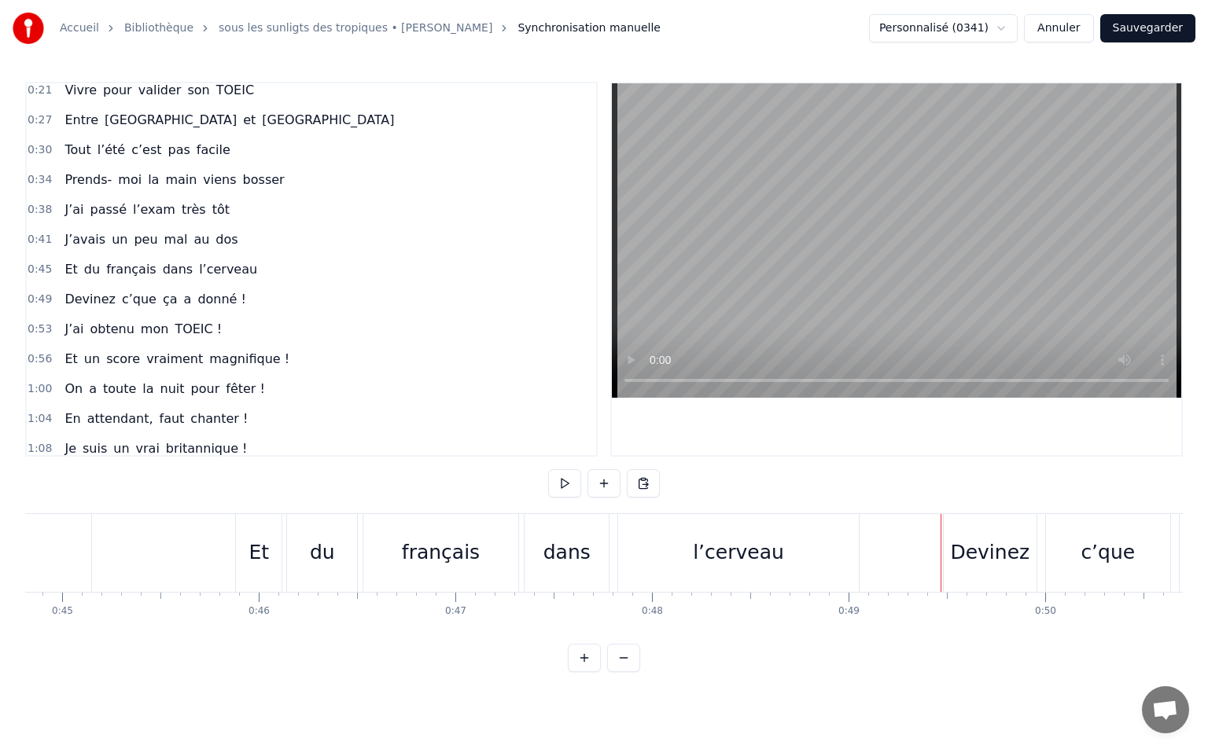
click at [419, 535] on div "français" at bounding box center [440, 553] width 155 height 78
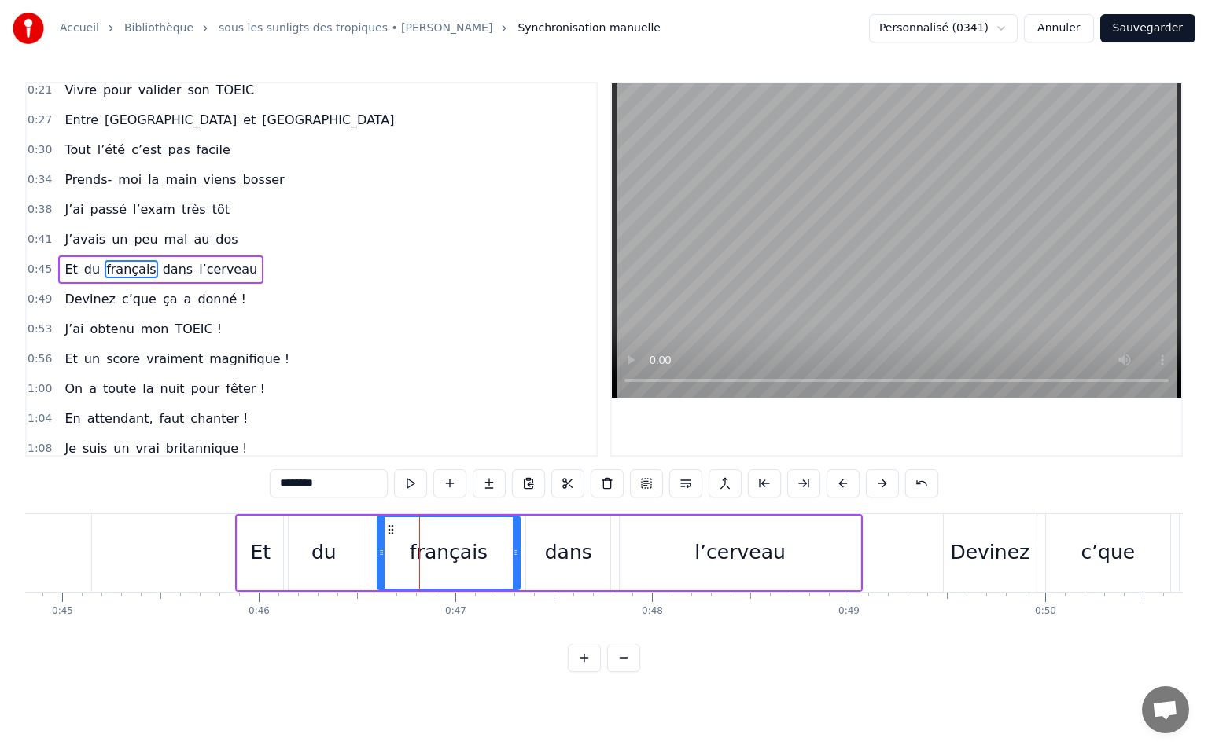
drag, startPoint x: 370, startPoint y: 552, endPoint x: 382, endPoint y: 549, distance: 13.0
click at [382, 549] on icon at bounding box center [381, 552] width 6 height 13
drag, startPoint x: 393, startPoint y: 528, endPoint x: 378, endPoint y: 528, distance: 14.9
click at [378, 528] on icon at bounding box center [376, 530] width 13 height 13
click at [542, 533] on div "dans" at bounding box center [568, 553] width 84 height 75
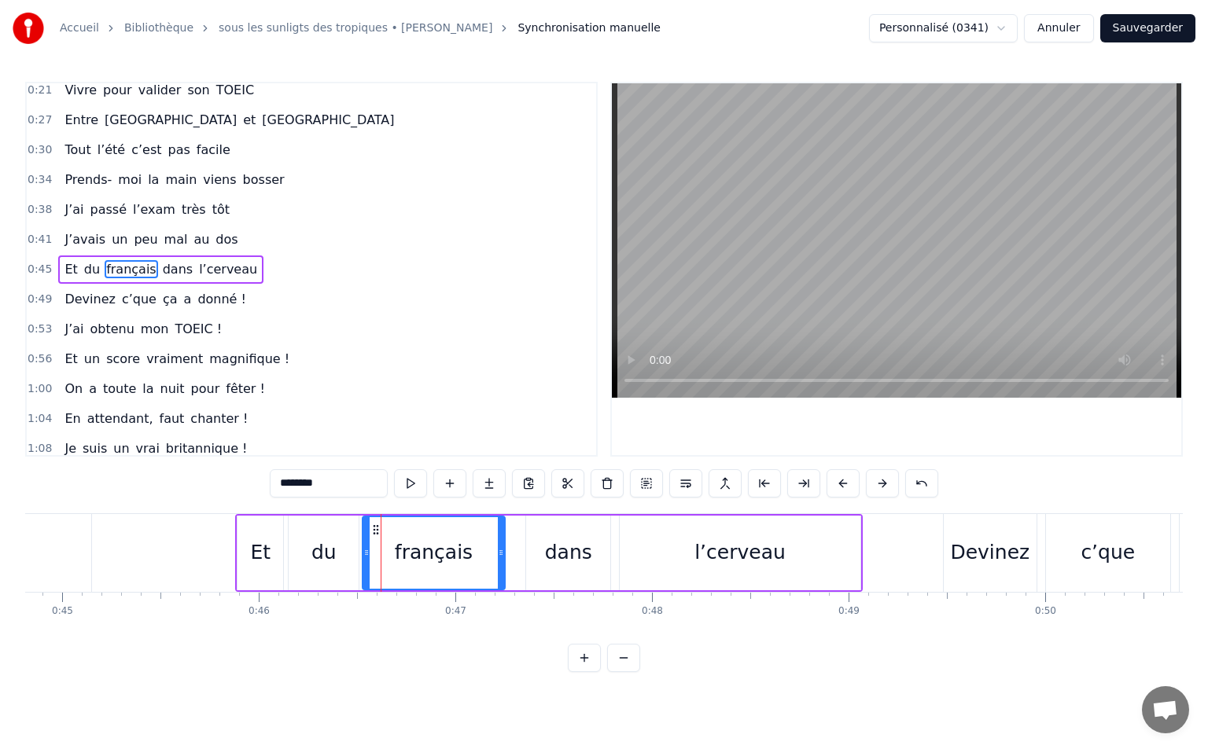
type input "****"
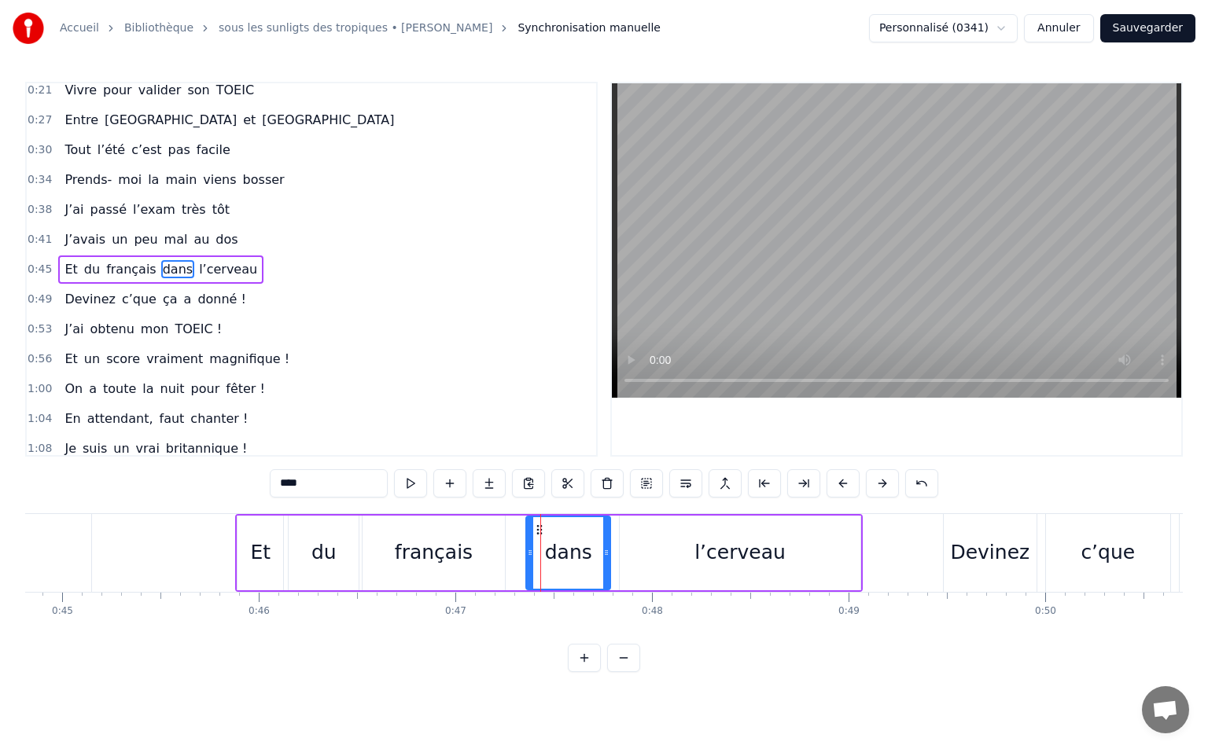
drag, startPoint x: 540, startPoint y: 531, endPoint x: 524, endPoint y: 529, distance: 16.7
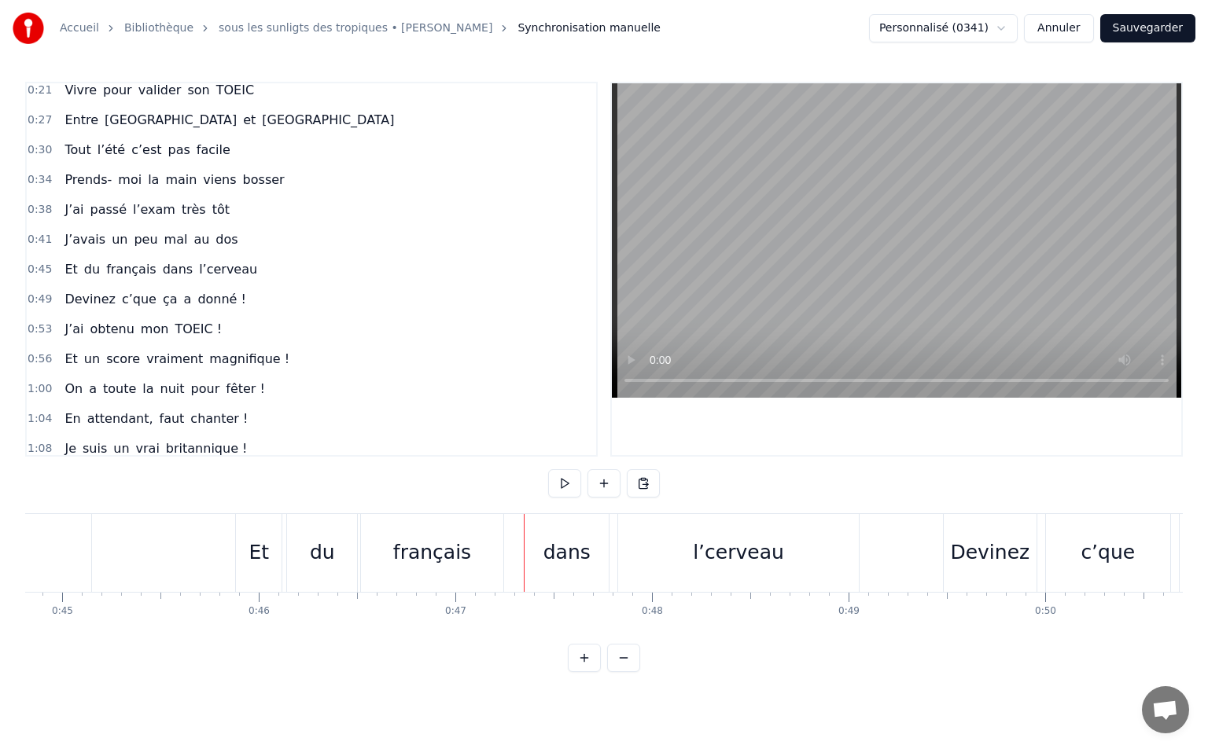
click at [538, 531] on div "dans" at bounding box center [566, 553] width 84 height 78
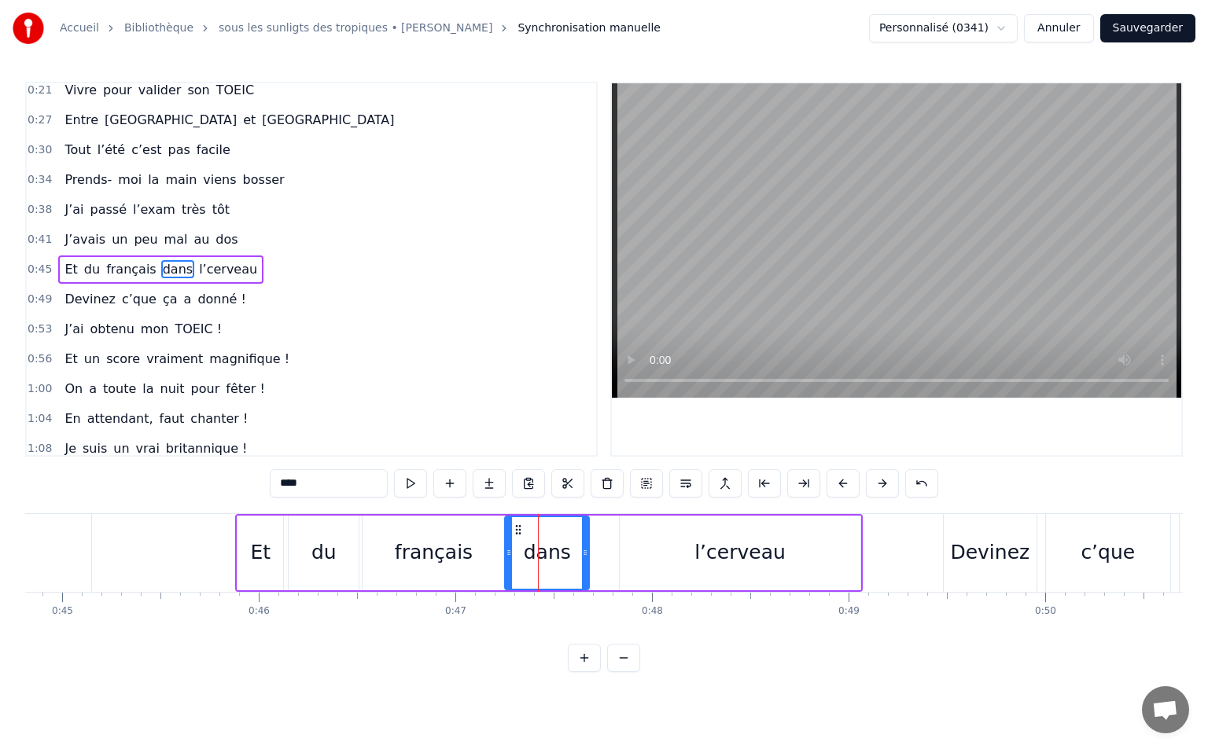
drag, startPoint x: 543, startPoint y: 530, endPoint x: 522, endPoint y: 528, distance: 21.4
click at [522, 528] on icon at bounding box center [518, 530] width 13 height 13
click at [737, 559] on div "l’cerveau" at bounding box center [739, 553] width 91 height 30
type input "*********"
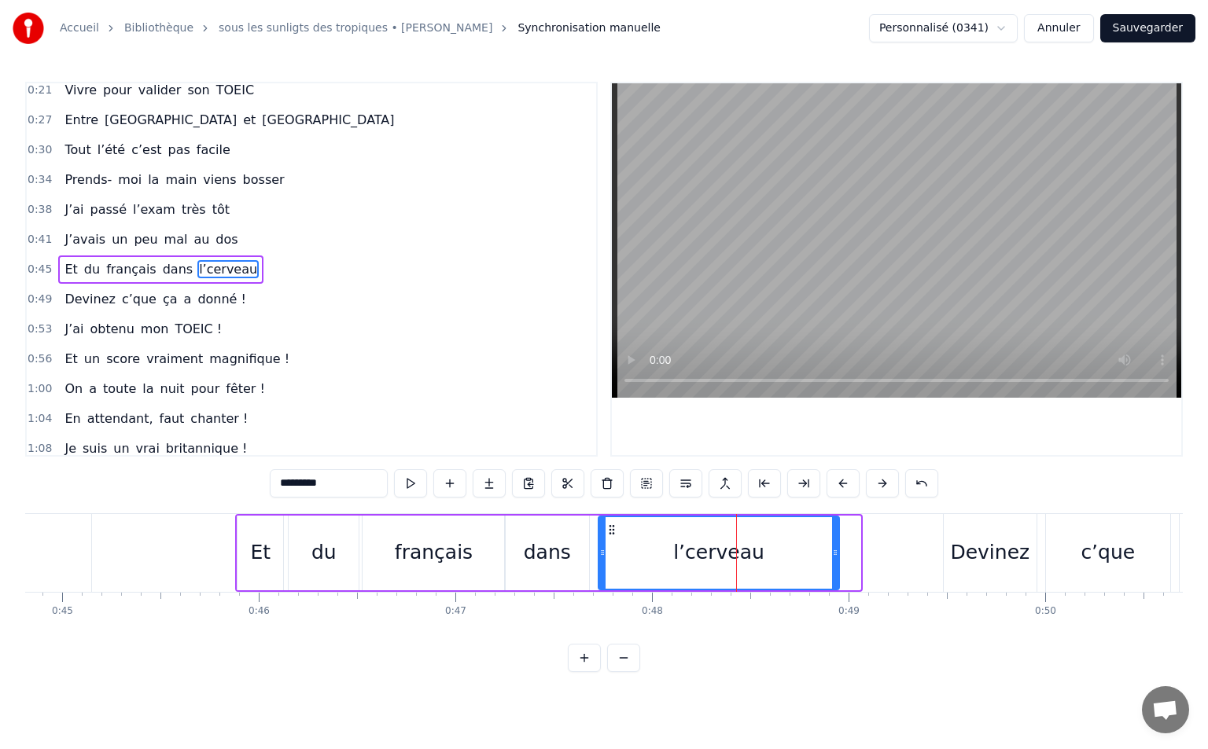
drag, startPoint x: 631, startPoint y: 526, endPoint x: 610, endPoint y: 534, distance: 22.6
click at [610, 534] on icon at bounding box center [611, 530] width 13 height 13
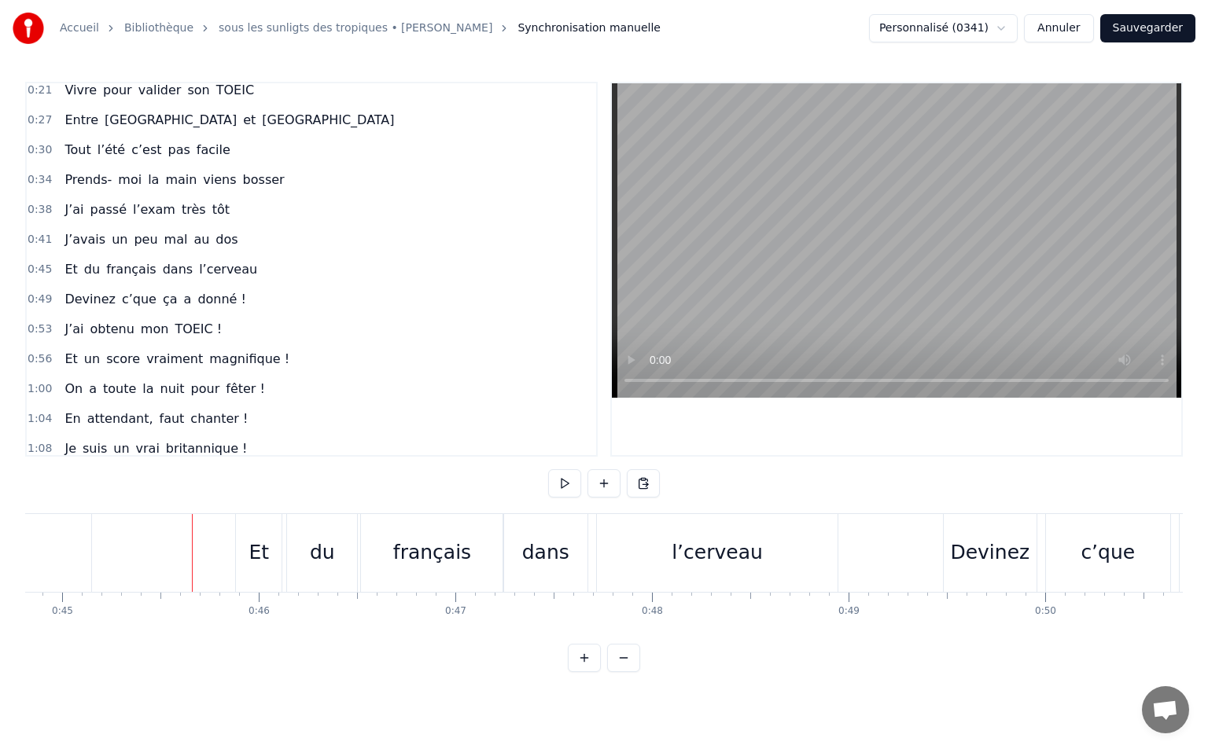
click at [559, 495] on button at bounding box center [564, 483] width 33 height 28
click at [560, 484] on button at bounding box center [564, 483] width 33 height 28
click at [575, 484] on button at bounding box center [564, 483] width 33 height 28
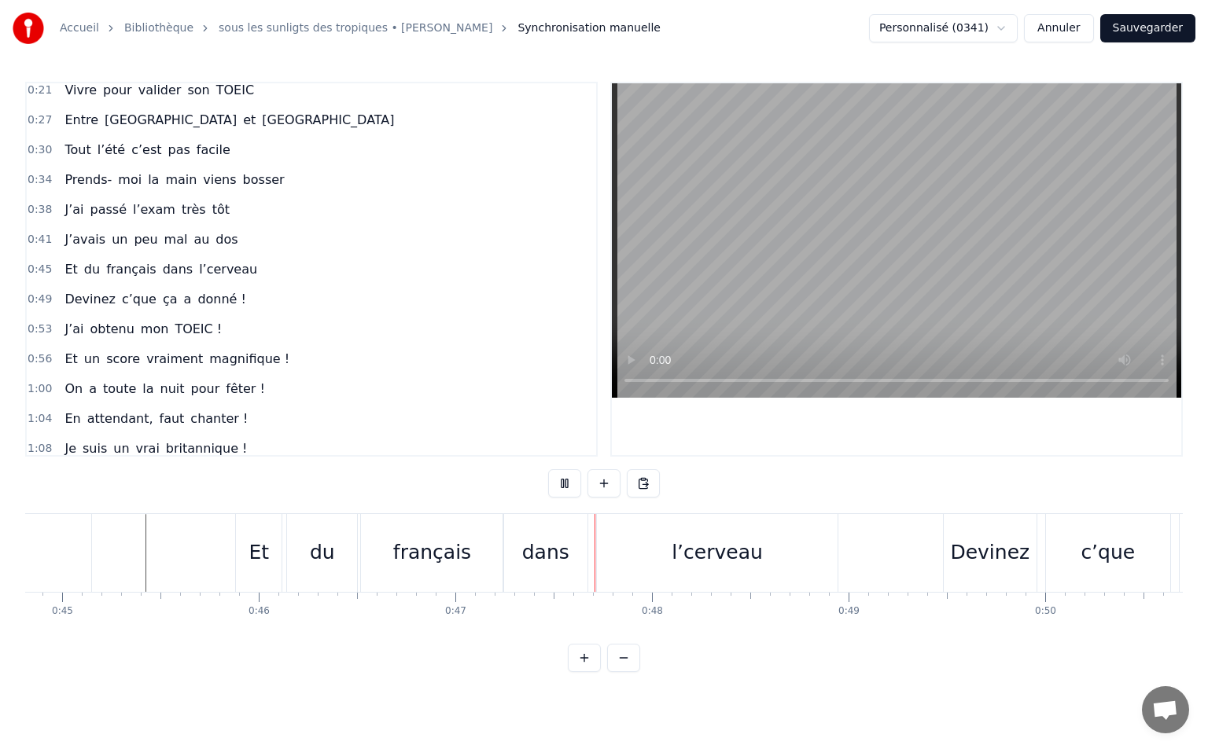
click at [575, 483] on button at bounding box center [564, 483] width 33 height 28
click at [575, 491] on button at bounding box center [564, 483] width 33 height 28
click at [576, 485] on button at bounding box center [564, 483] width 33 height 28
click at [553, 487] on button at bounding box center [564, 483] width 33 height 28
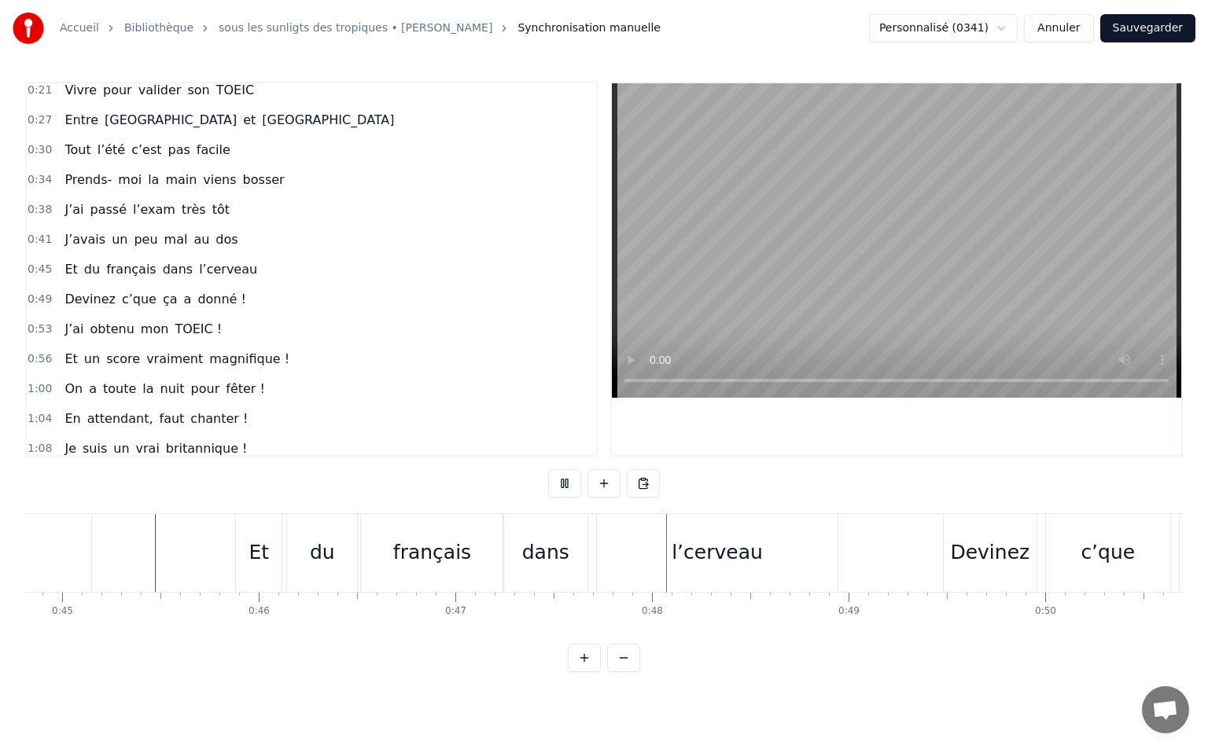
click at [566, 477] on button at bounding box center [564, 483] width 33 height 28
click at [565, 479] on button at bounding box center [564, 483] width 33 height 28
click at [561, 489] on button at bounding box center [564, 483] width 33 height 28
click at [572, 480] on button at bounding box center [564, 483] width 33 height 28
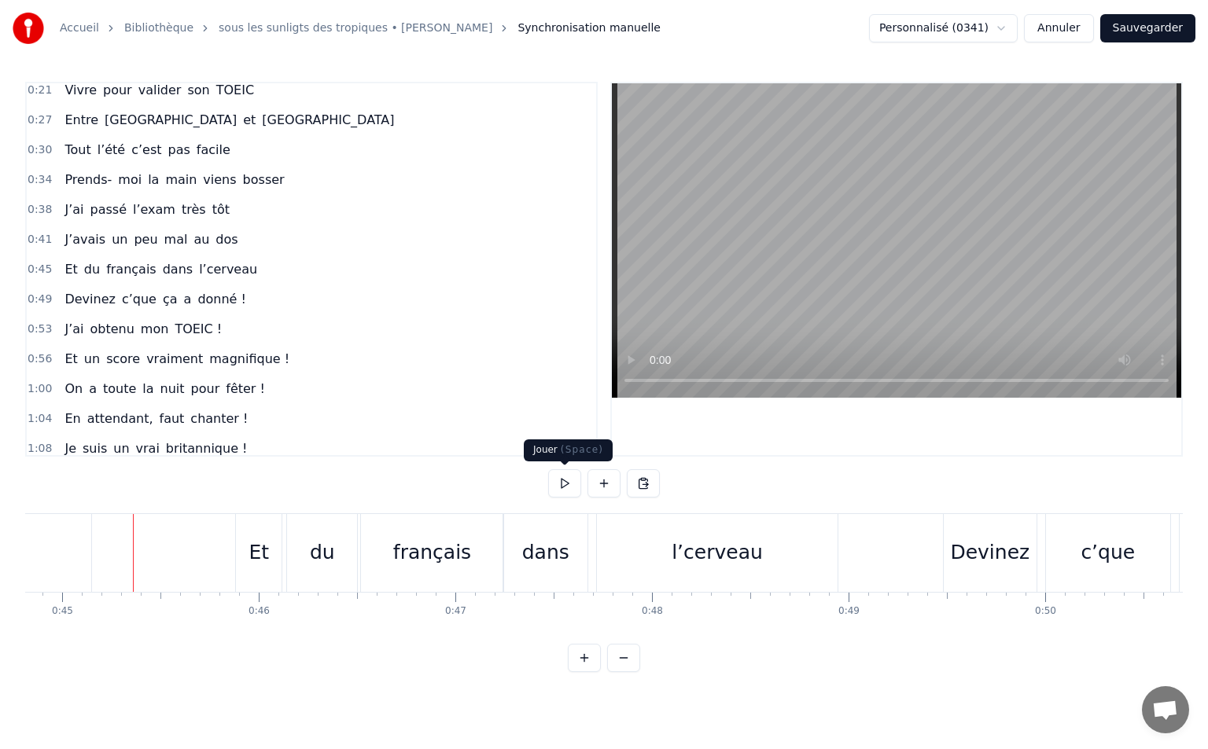
click at [567, 486] on button at bounding box center [564, 483] width 33 height 28
click at [567, 484] on button at bounding box center [564, 483] width 33 height 28
click at [561, 495] on button at bounding box center [564, 483] width 33 height 28
click at [565, 485] on button at bounding box center [564, 483] width 33 height 28
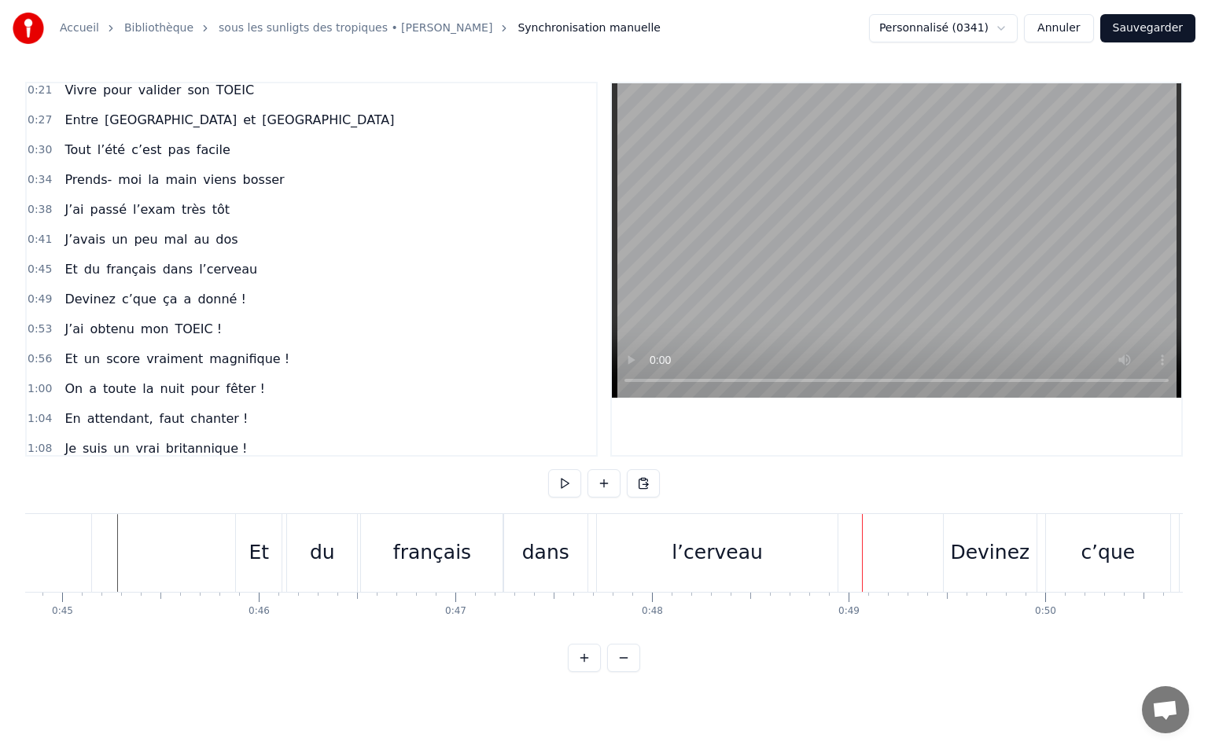
click at [647, 535] on div "l’cerveau" at bounding box center [717, 553] width 240 height 78
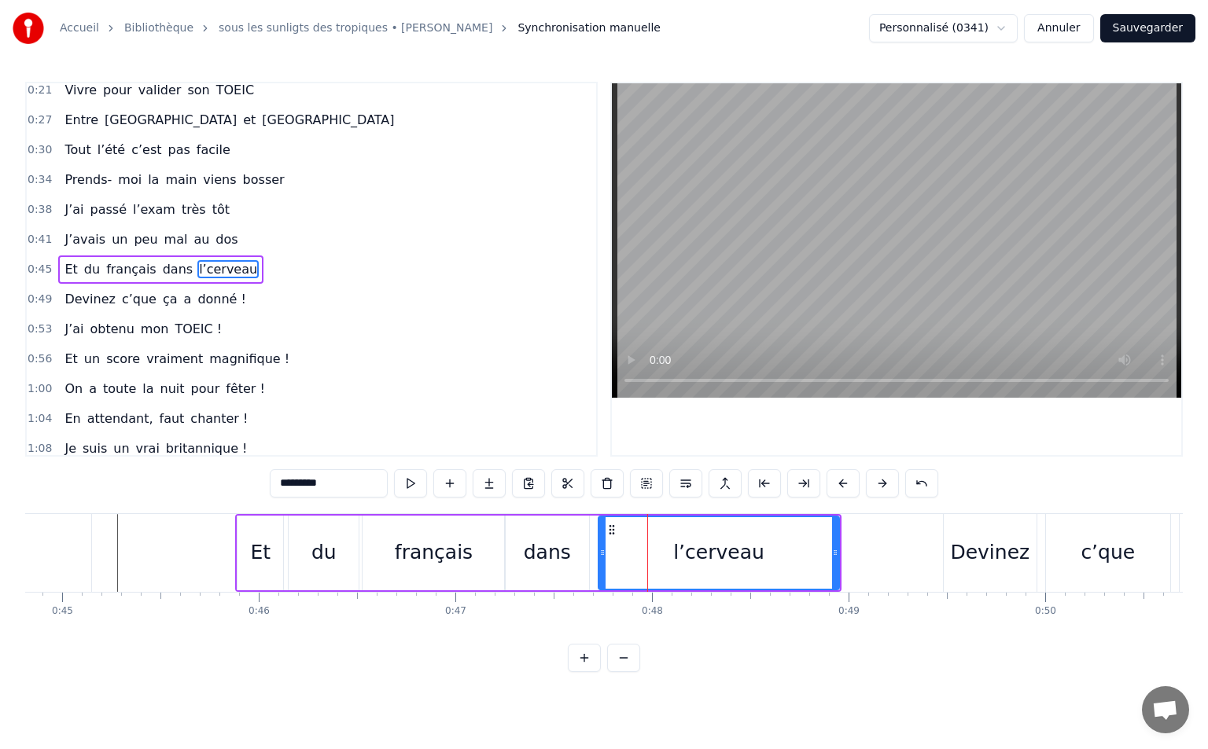
click at [585, 547] on div "dans" at bounding box center [547, 553] width 84 height 75
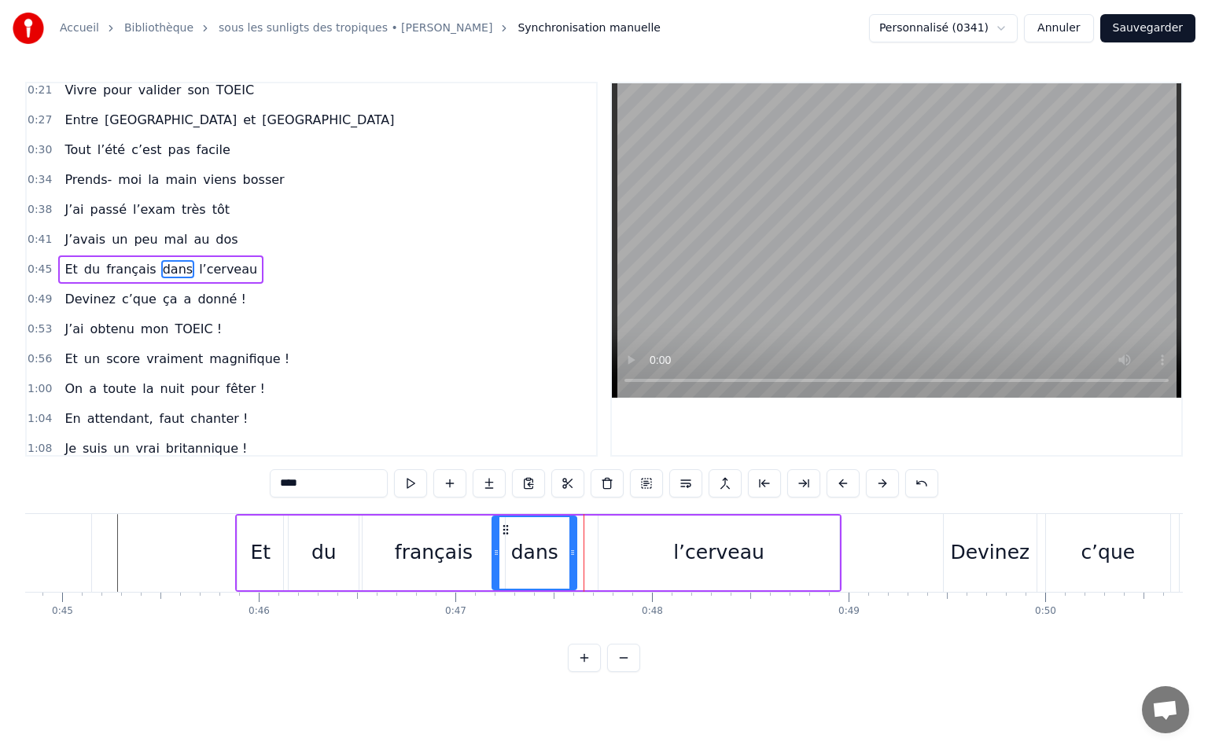
drag, startPoint x: 520, startPoint y: 531, endPoint x: 502, endPoint y: 535, distance: 17.7
click at [506, 535] on icon at bounding box center [505, 530] width 13 height 13
click at [476, 538] on div "français" at bounding box center [433, 553] width 142 height 75
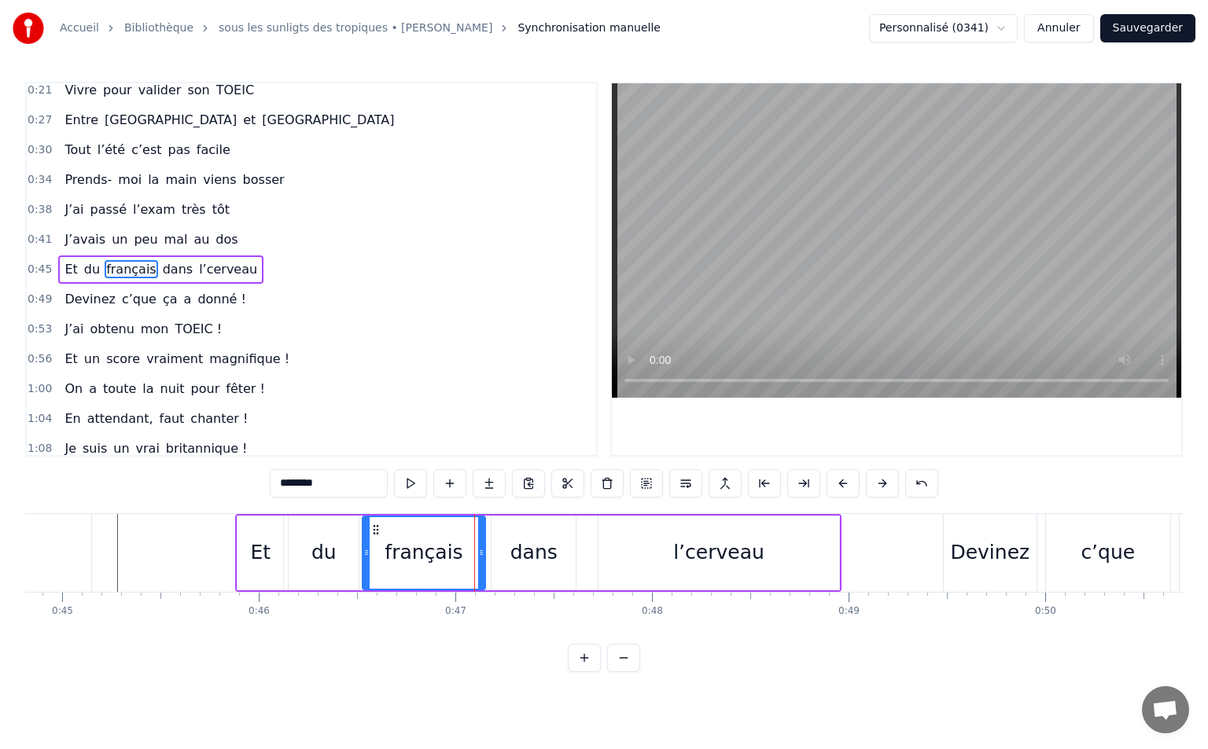
drag, startPoint x: 502, startPoint y: 552, endPoint x: 482, endPoint y: 552, distance: 19.7
click at [482, 552] on icon at bounding box center [481, 552] width 6 height 13
click at [506, 546] on div "dans" at bounding box center [533, 553] width 84 height 75
type input "****"
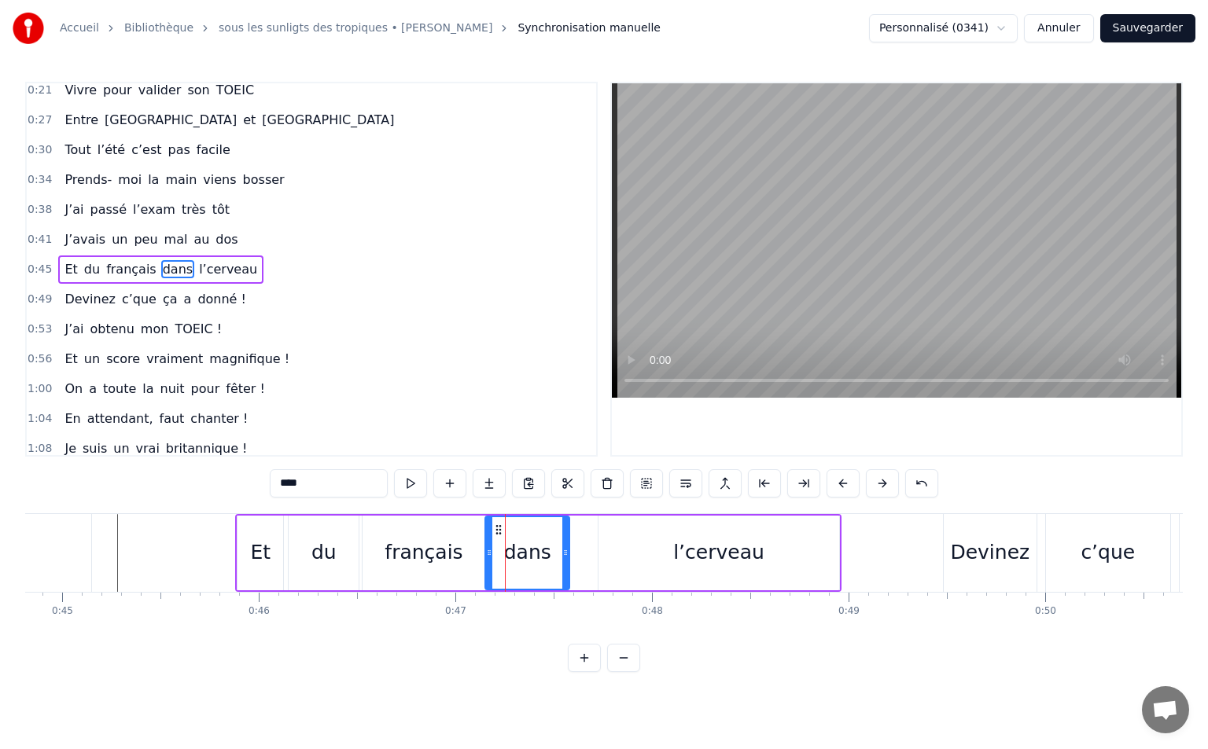
click at [497, 528] on icon at bounding box center [498, 530] width 13 height 13
click at [579, 535] on div "Et du français dans l’cerveau" at bounding box center [537, 553] width 605 height 78
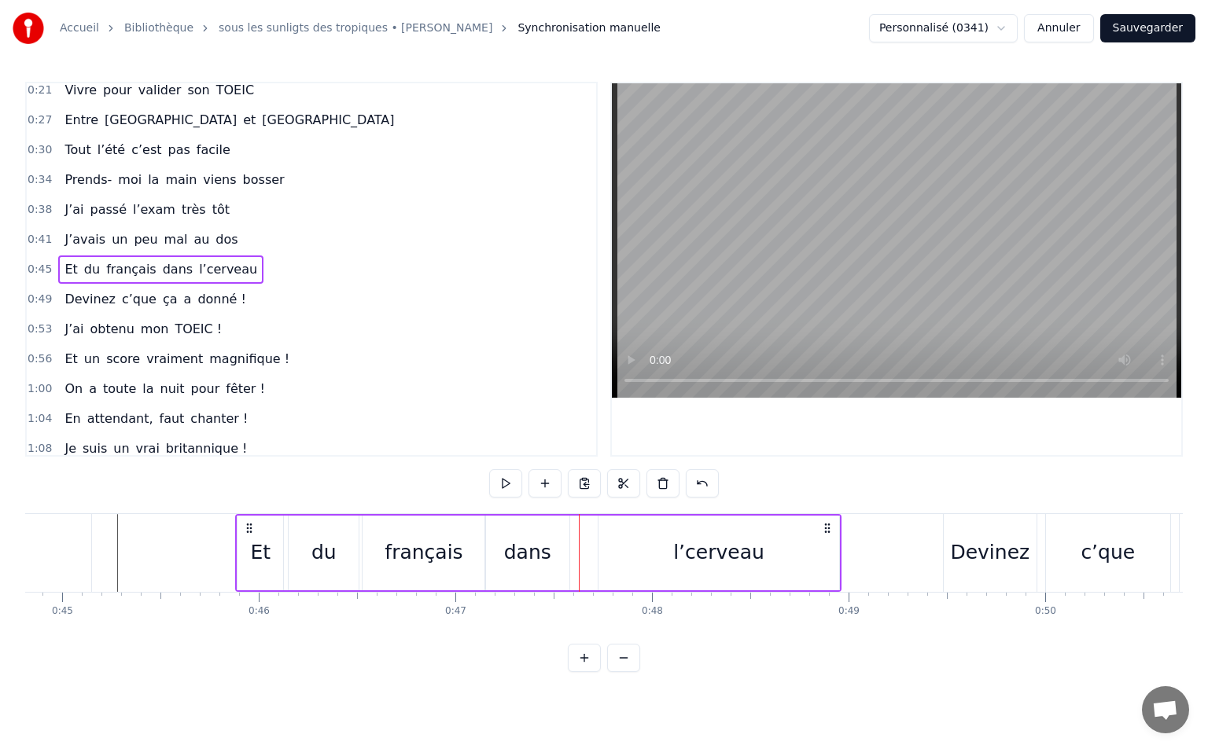
click at [612, 535] on div "l’cerveau" at bounding box center [718, 553] width 240 height 75
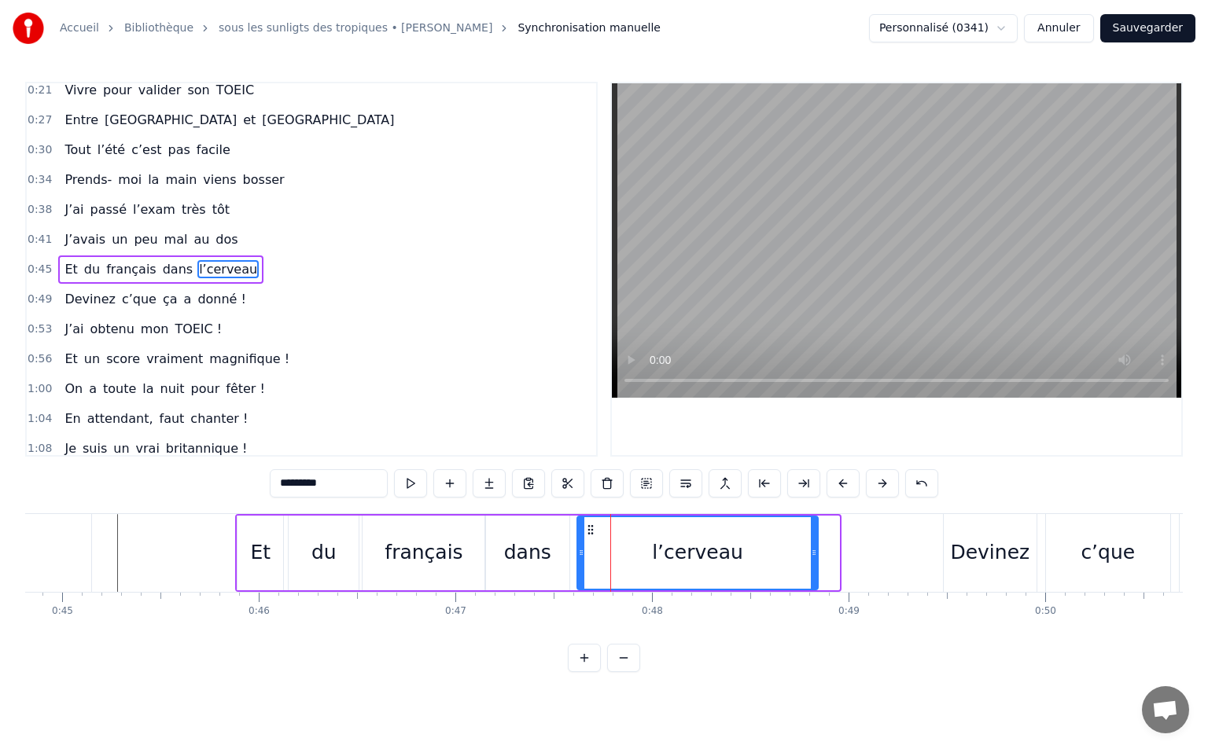
drag, startPoint x: 612, startPoint y: 530, endPoint x: 591, endPoint y: 535, distance: 21.9
click at [591, 535] on icon at bounding box center [590, 530] width 13 height 13
click at [610, 560] on div at bounding box center [610, 553] width 1 height 78
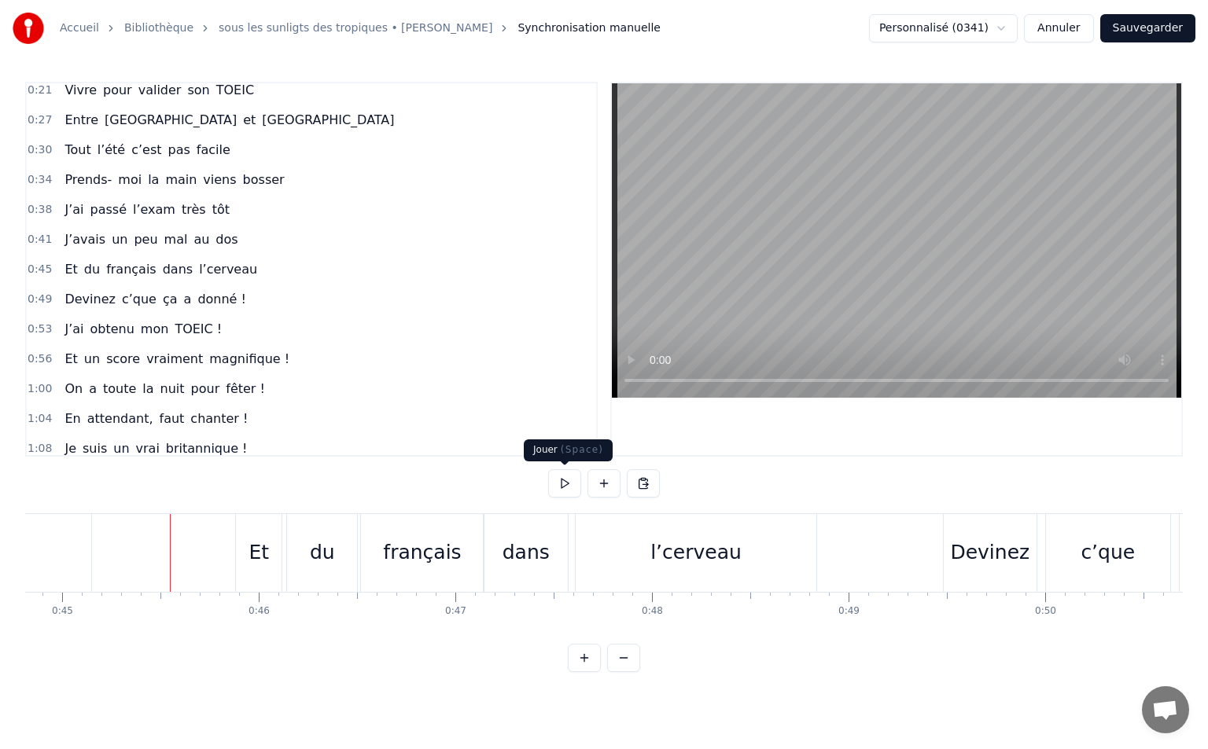
click at [570, 486] on button at bounding box center [564, 483] width 33 height 28
click at [572, 486] on button at bounding box center [564, 483] width 33 height 28
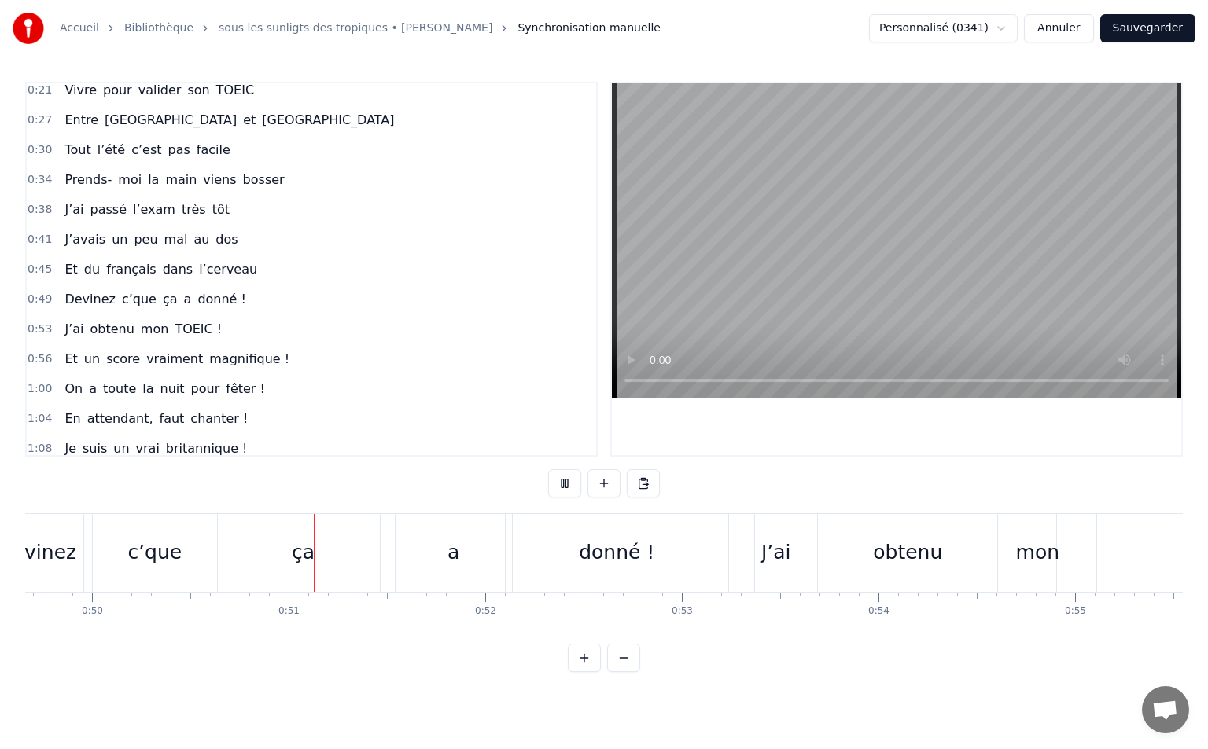
scroll to position [0, 9849]
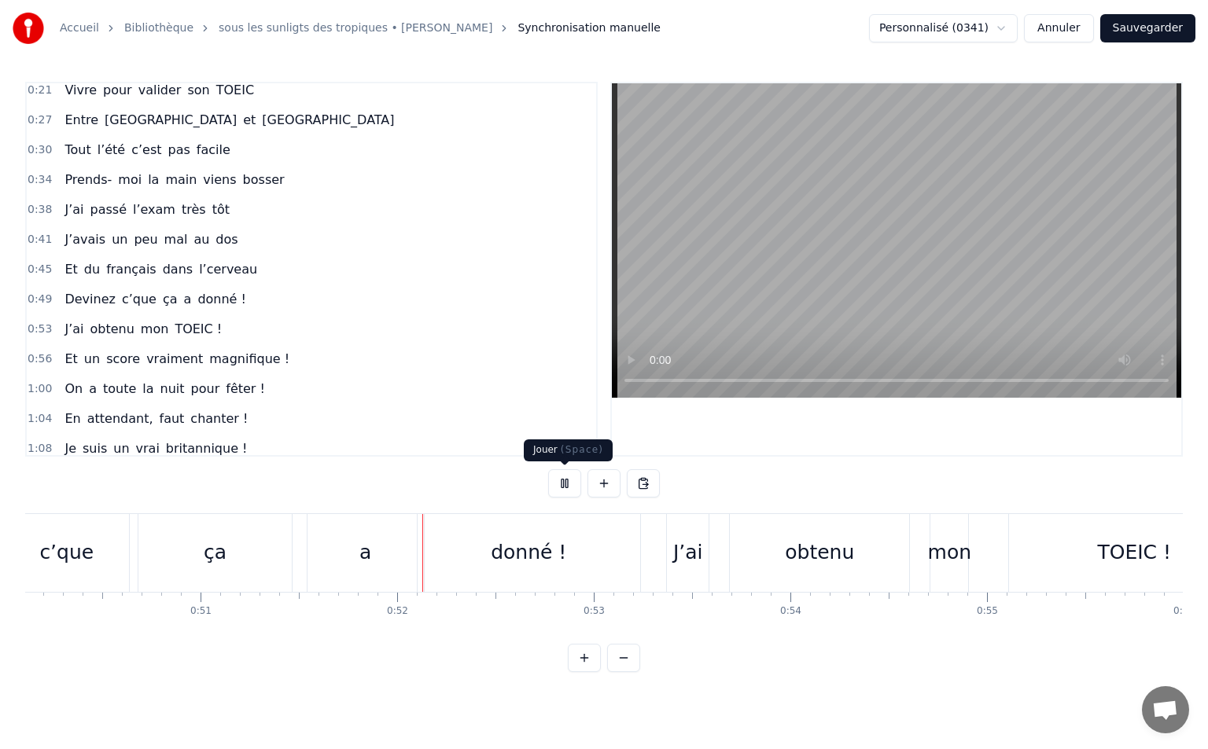
click at [563, 484] on button at bounding box center [564, 483] width 33 height 28
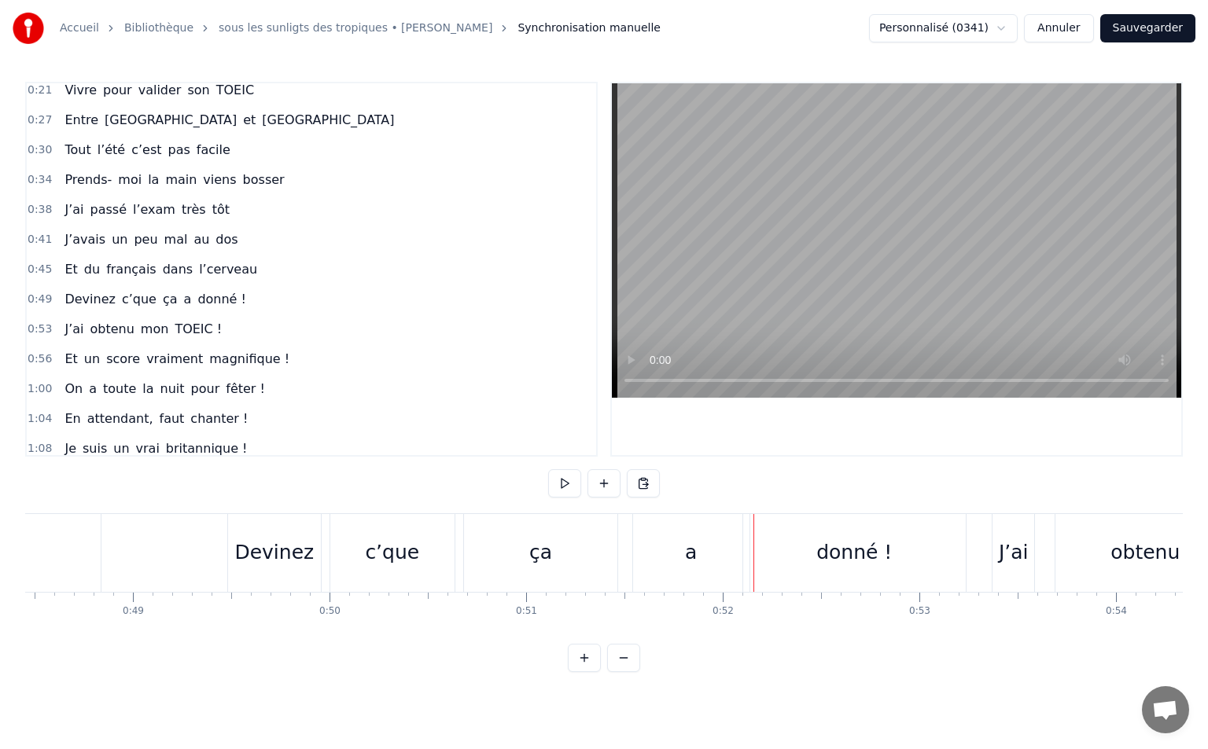
scroll to position [0, 9368]
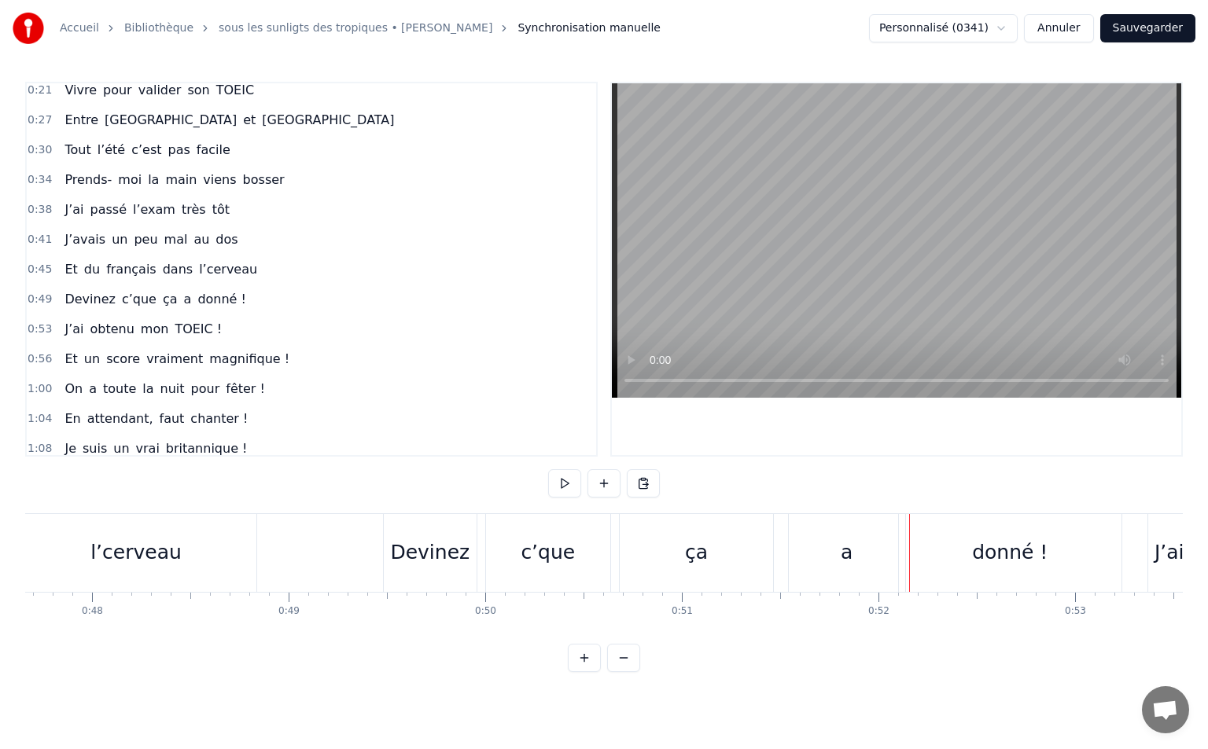
click at [399, 575] on div "Devinez" at bounding box center [430, 553] width 93 height 78
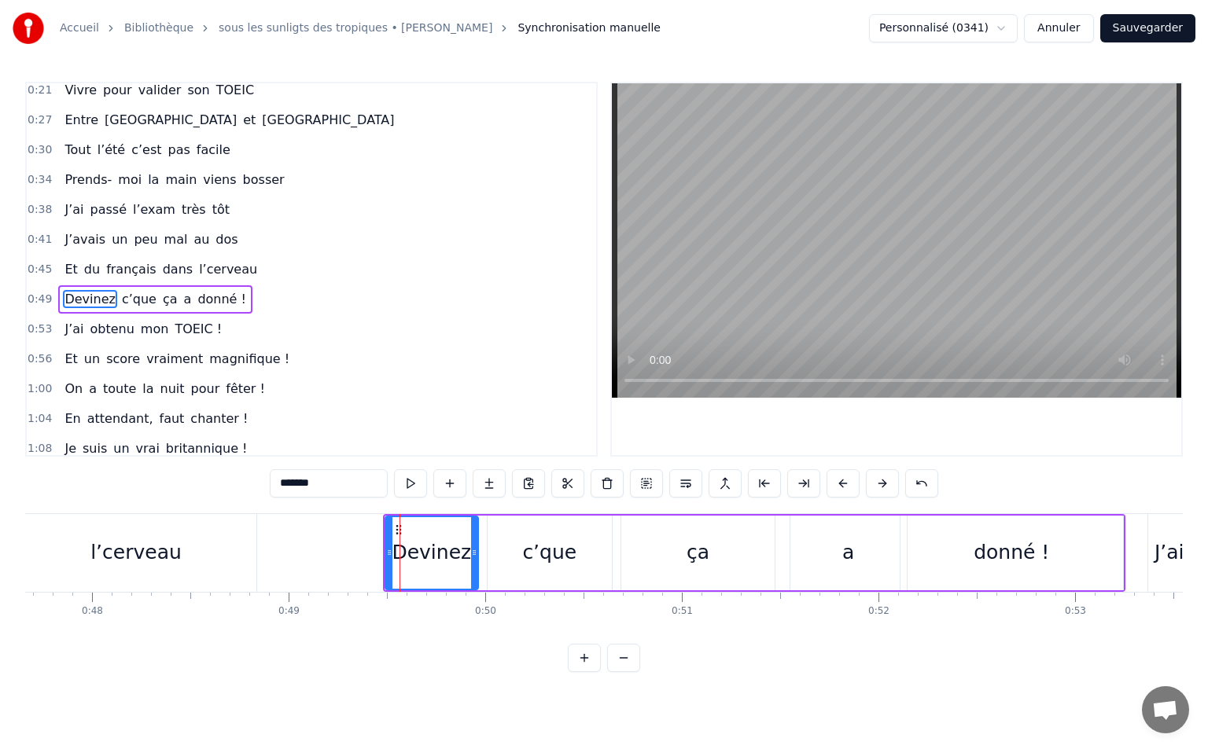
scroll to position [38, 0]
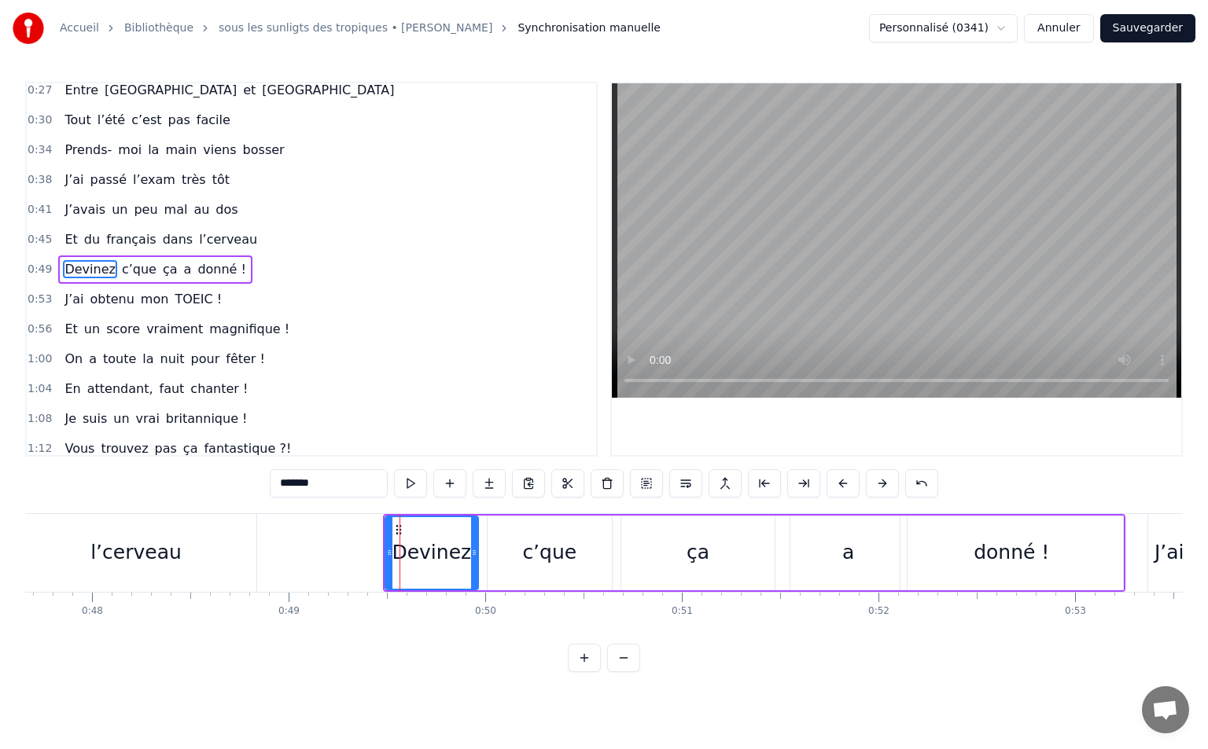
click at [545, 547] on div "c’que" at bounding box center [549, 553] width 54 height 30
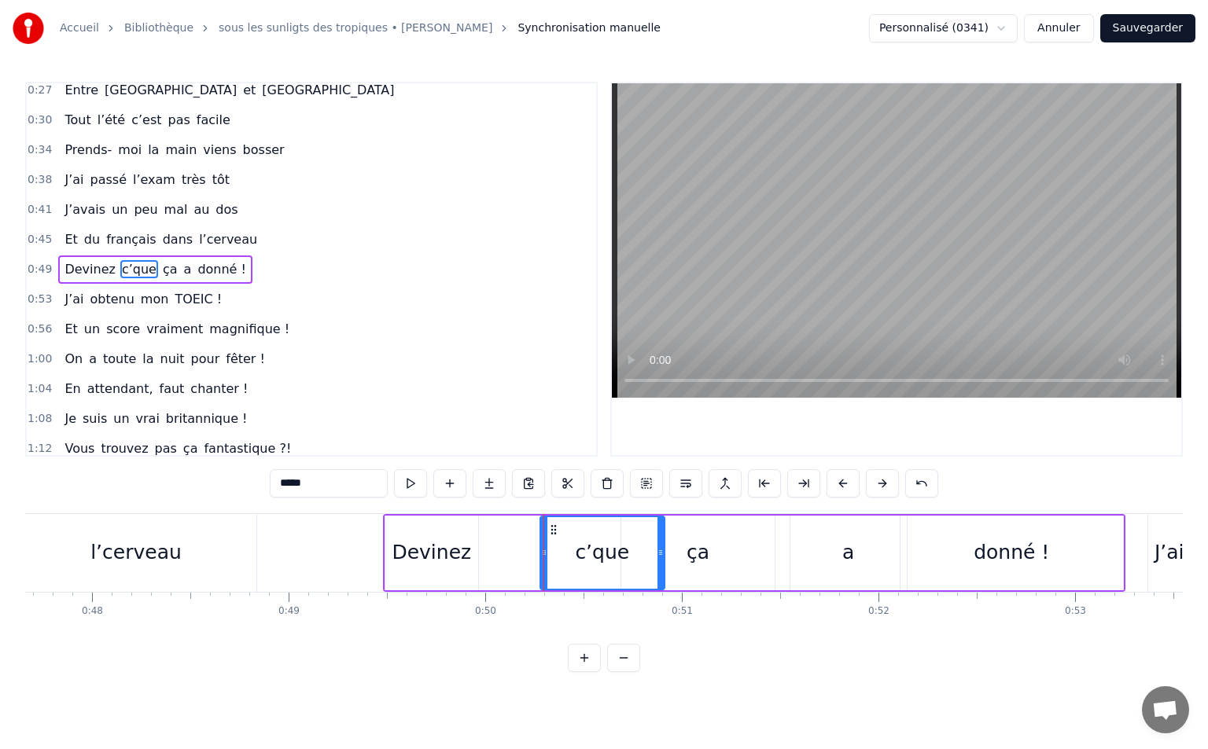
drag, startPoint x: 501, startPoint y: 526, endPoint x: 554, endPoint y: 533, distance: 53.2
click at [554, 533] on icon at bounding box center [553, 530] width 13 height 13
click at [425, 566] on div "Devinez" at bounding box center [431, 553] width 79 height 30
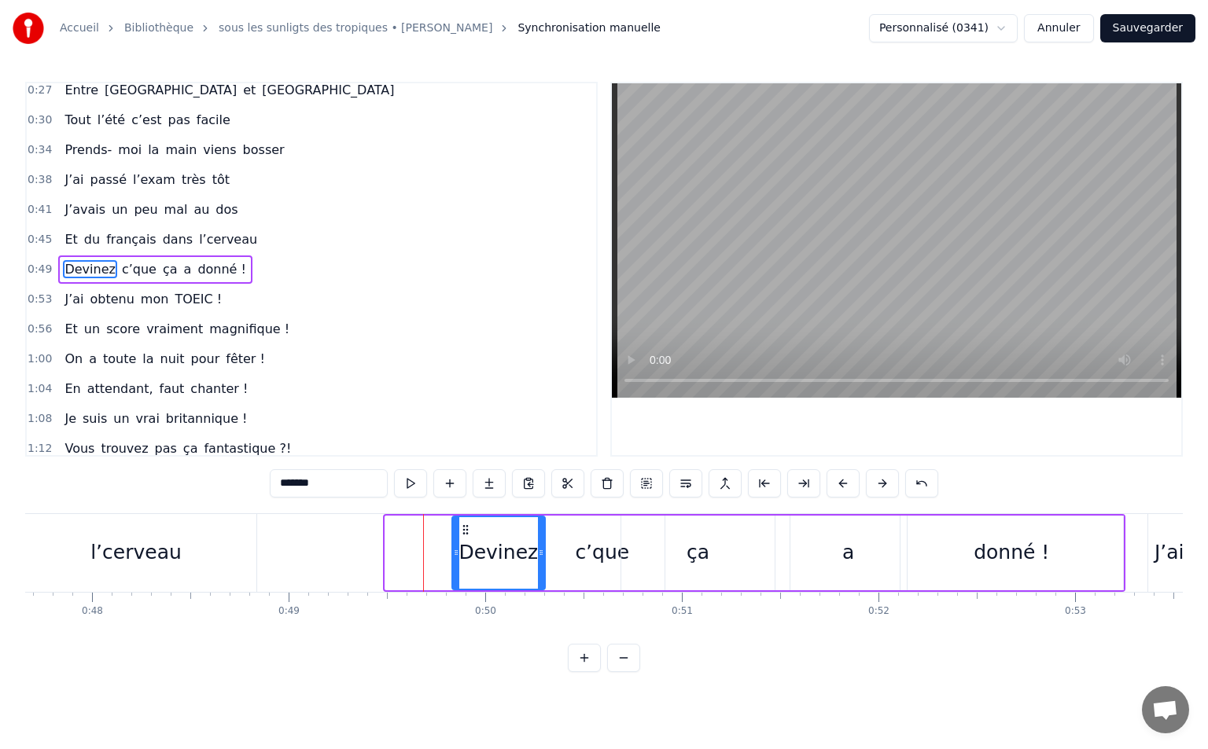
drag, startPoint x: 399, startPoint y: 527, endPoint x: 466, endPoint y: 531, distance: 67.0
click at [466, 531] on icon at bounding box center [465, 530] width 13 height 13
click at [482, 546] on div "Devinez" at bounding box center [497, 553] width 79 height 30
click at [625, 552] on div "ça" at bounding box center [697, 553] width 153 height 75
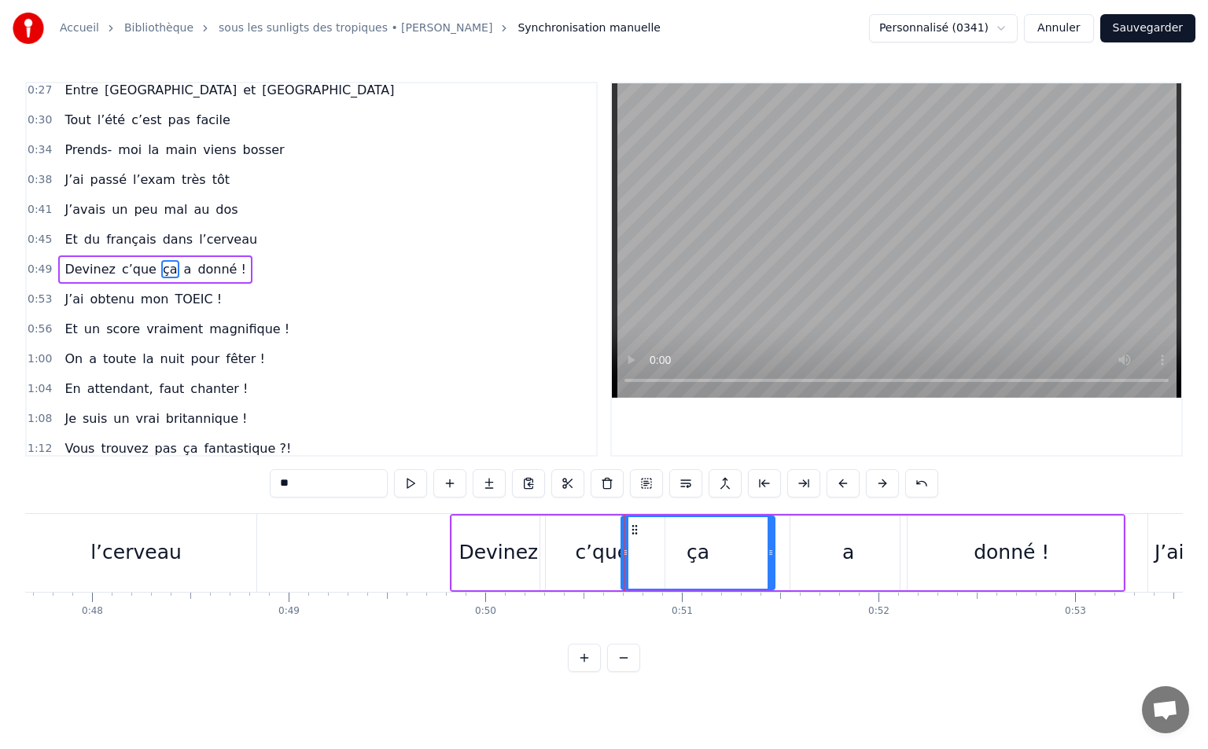
click at [600, 551] on div "c’que" at bounding box center [602, 553] width 54 height 30
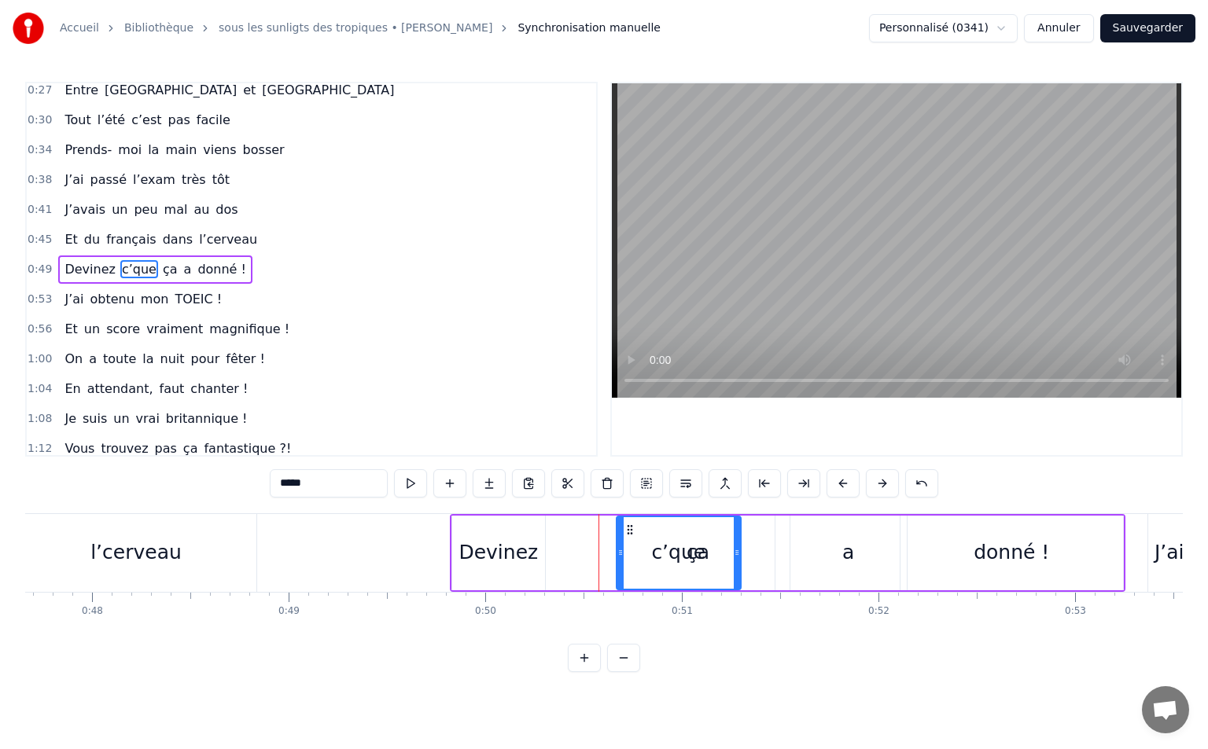
drag, startPoint x: 555, startPoint y: 530, endPoint x: 631, endPoint y: 533, distance: 76.3
click at [631, 533] on icon at bounding box center [629, 530] width 13 height 13
click at [732, 559] on div "c’que" at bounding box center [678, 553] width 123 height 72
click at [748, 556] on div "ça" at bounding box center [697, 553] width 153 height 75
click at [859, 547] on div "a" at bounding box center [848, 553] width 116 height 75
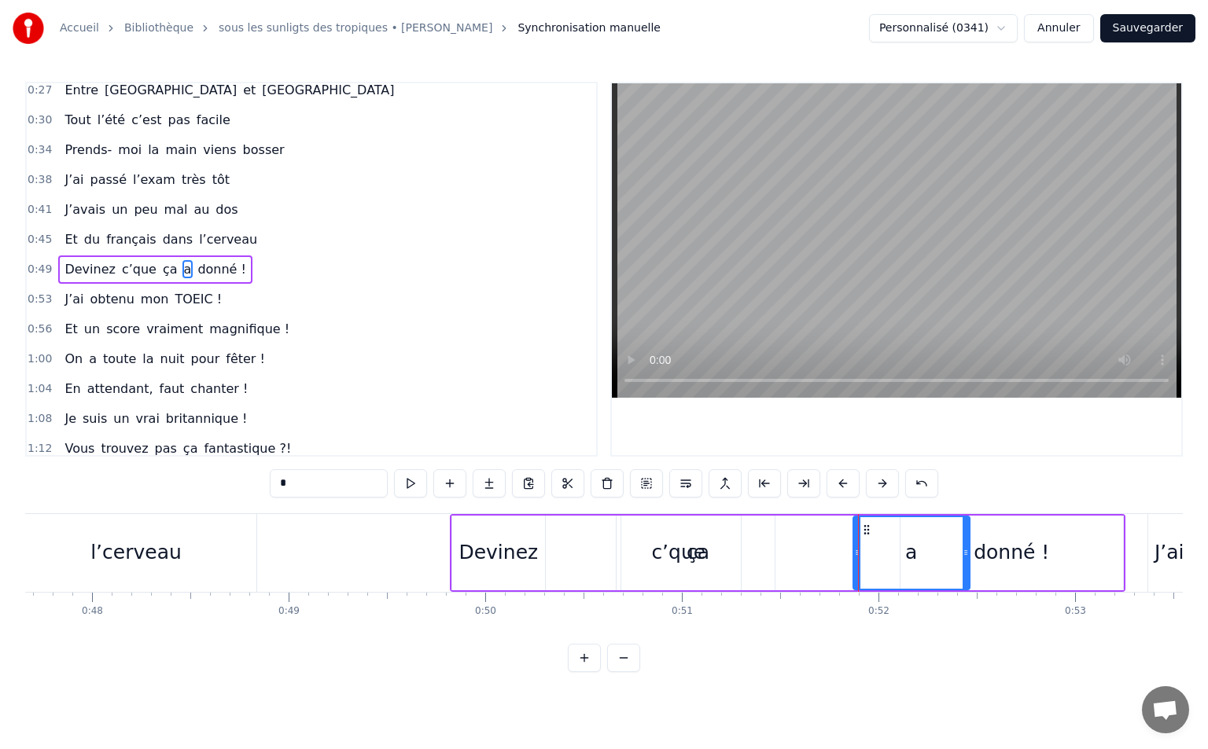
drag, startPoint x: 807, startPoint y: 528, endPoint x: 870, endPoint y: 531, distance: 62.9
click at [870, 531] on icon at bounding box center [866, 530] width 13 height 13
click at [708, 555] on div "ça" at bounding box center [697, 553] width 153 height 75
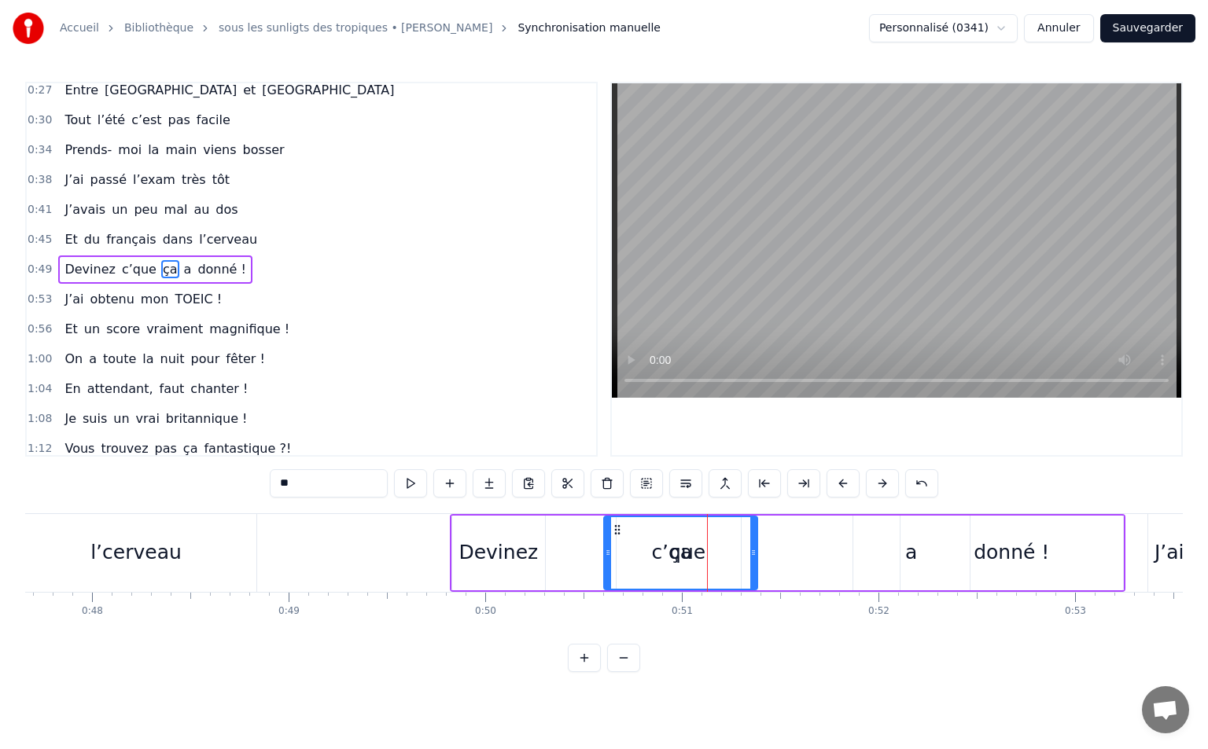
drag, startPoint x: 634, startPoint y: 528, endPoint x: 617, endPoint y: 528, distance: 17.3
click at [617, 528] on icon at bounding box center [617, 530] width 13 height 13
click at [542, 551] on div "Devinez" at bounding box center [498, 553] width 93 height 75
type input "*******"
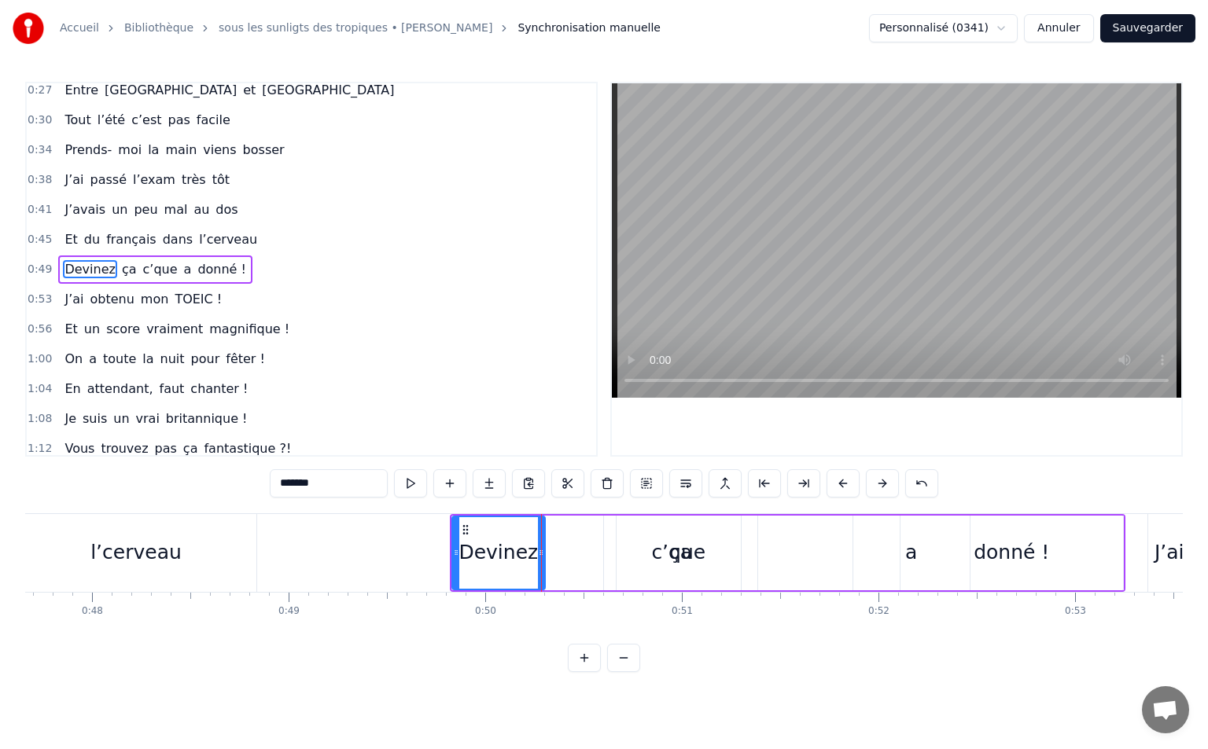
drag, startPoint x: 541, startPoint y: 549, endPoint x: 576, endPoint y: 546, distance: 34.7
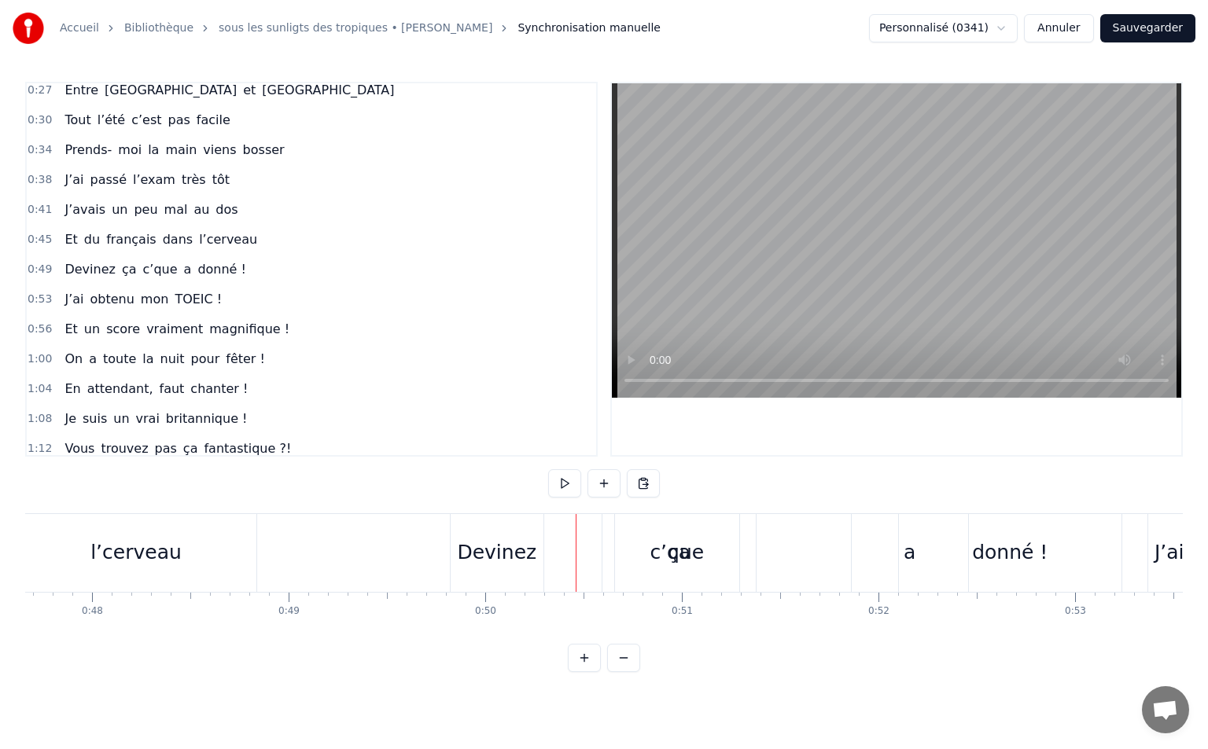
click at [537, 551] on div "Devinez" at bounding box center [497, 553] width 93 height 78
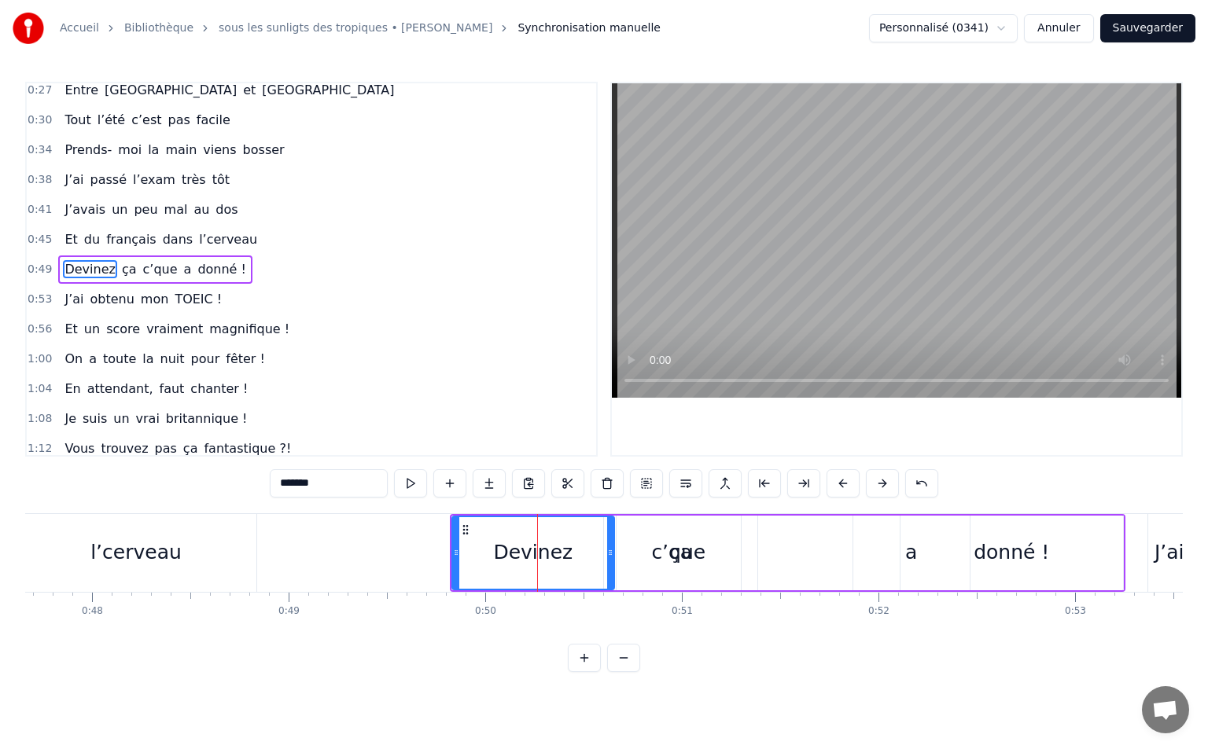
drag, startPoint x: 541, startPoint y: 554, endPoint x: 610, endPoint y: 550, distance: 69.3
click at [610, 550] on icon at bounding box center [610, 552] width 6 height 13
click at [403, 479] on button at bounding box center [410, 483] width 33 height 28
drag, startPoint x: 454, startPoint y: 552, endPoint x: 433, endPoint y: 555, distance: 20.7
click at [433, 555] on icon at bounding box center [435, 552] width 6 height 13
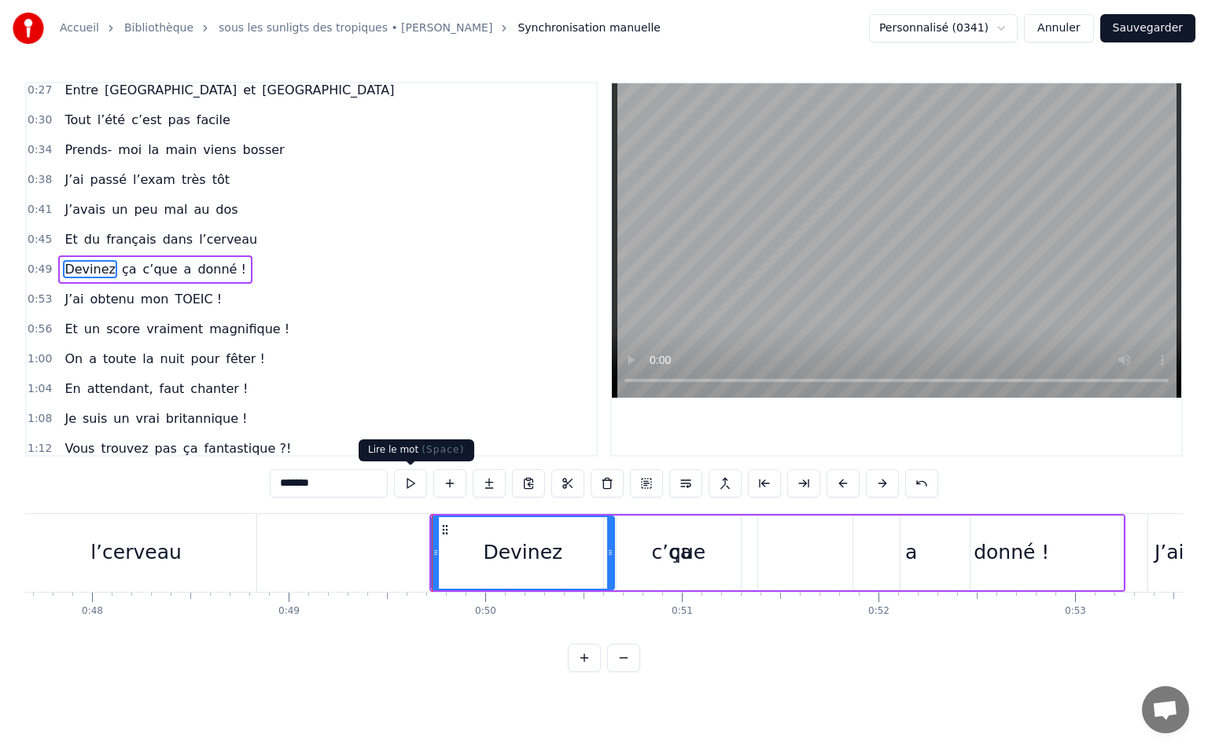
click at [411, 487] on button at bounding box center [410, 483] width 33 height 28
click at [440, 553] on icon at bounding box center [443, 552] width 6 height 13
click at [404, 485] on button at bounding box center [410, 483] width 33 height 28
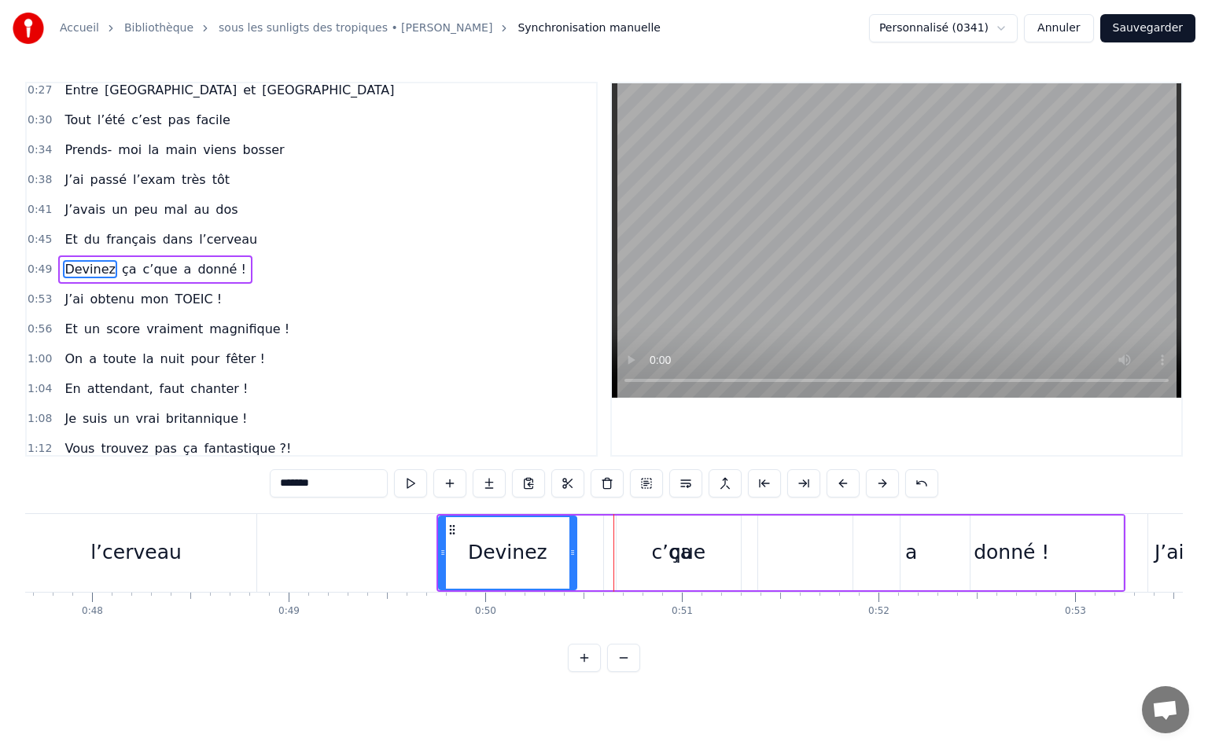
drag, startPoint x: 610, startPoint y: 551, endPoint x: 572, endPoint y: 557, distance: 39.0
click at [572, 557] on icon at bounding box center [572, 552] width 6 height 13
click at [402, 478] on button at bounding box center [410, 483] width 33 height 28
click at [613, 550] on div "ça" at bounding box center [680, 553] width 153 height 75
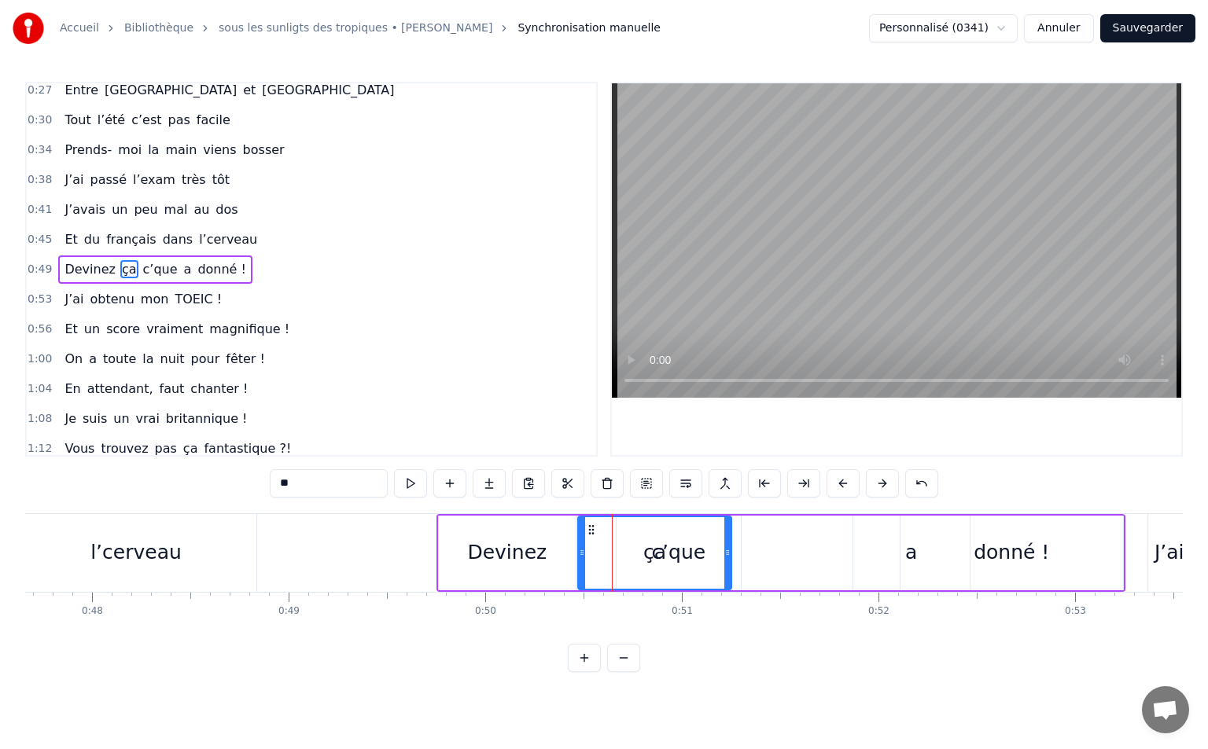
drag, startPoint x: 615, startPoint y: 531, endPoint x: 589, endPoint y: 537, distance: 26.5
click at [589, 537] on div "ça" at bounding box center [655, 553] width 152 height 72
drag, startPoint x: 727, startPoint y: 552, endPoint x: 656, endPoint y: 550, distance: 71.6
click at [682, 550] on icon at bounding box center [685, 552] width 6 height 13
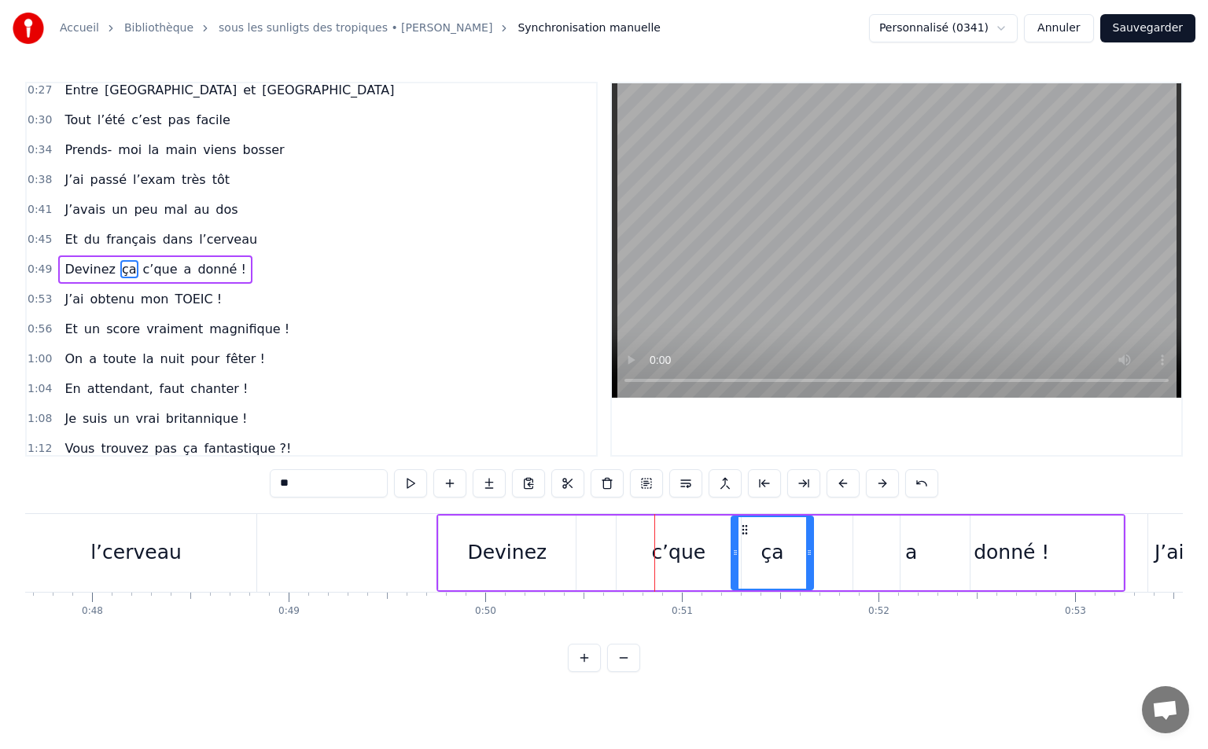
drag, startPoint x: 641, startPoint y: 533, endPoint x: 754, endPoint y: 537, distance: 113.3
click at [649, 545] on div "c’que" at bounding box center [678, 553] width 124 height 75
type input "*****"
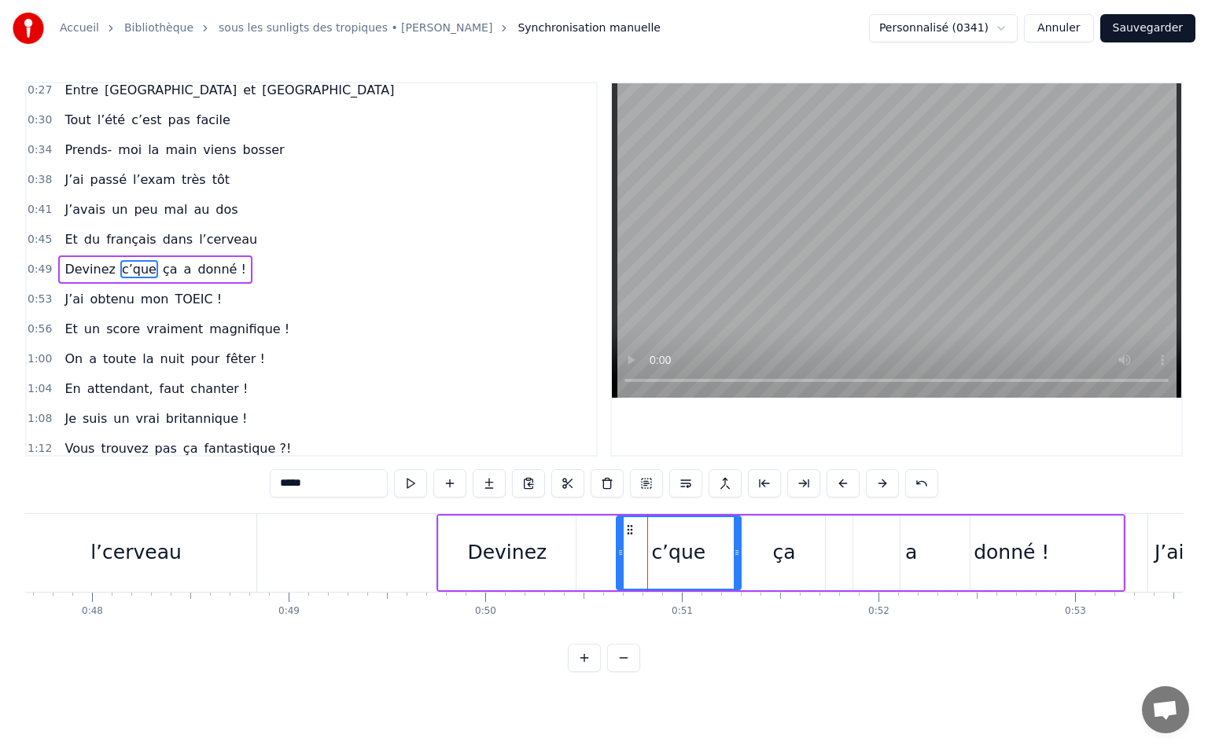
drag, startPoint x: 628, startPoint y: 522, endPoint x: 600, endPoint y: 531, distance: 29.8
click at [600, 531] on div "Devinez c’que ça a donné !" at bounding box center [780, 553] width 689 height 78
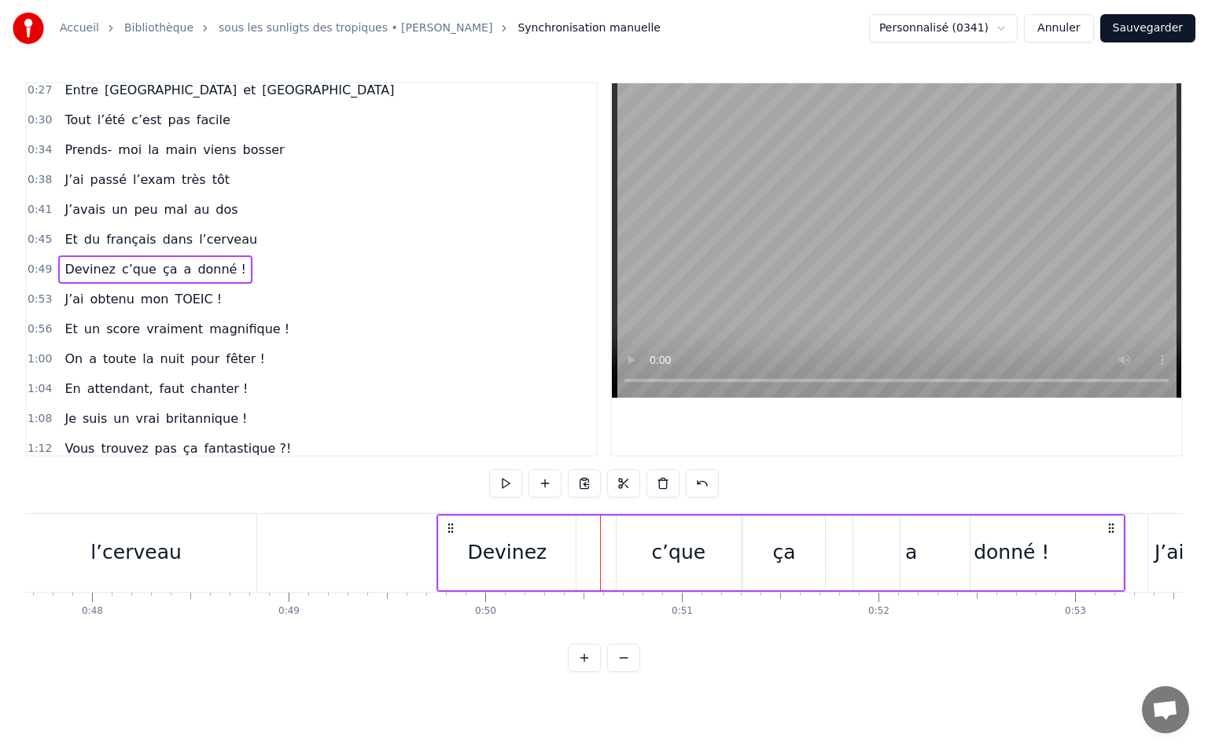
click at [626, 535] on div "c’que" at bounding box center [678, 553] width 124 height 75
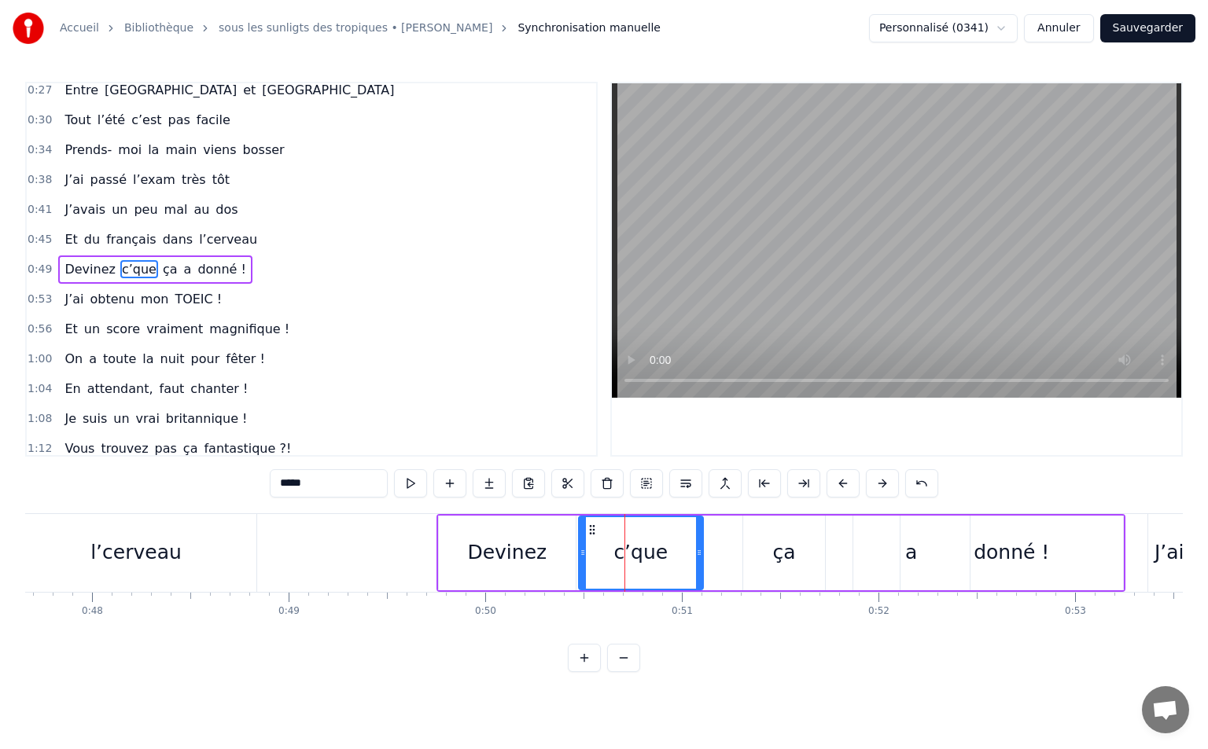
drag, startPoint x: 628, startPoint y: 531, endPoint x: 590, endPoint y: 542, distance: 40.1
click at [590, 542] on div "c’que" at bounding box center [640, 553] width 123 height 72
drag, startPoint x: 701, startPoint y: 554, endPoint x: 660, endPoint y: 550, distance: 40.2
click at [660, 550] on icon at bounding box center [658, 552] width 6 height 13
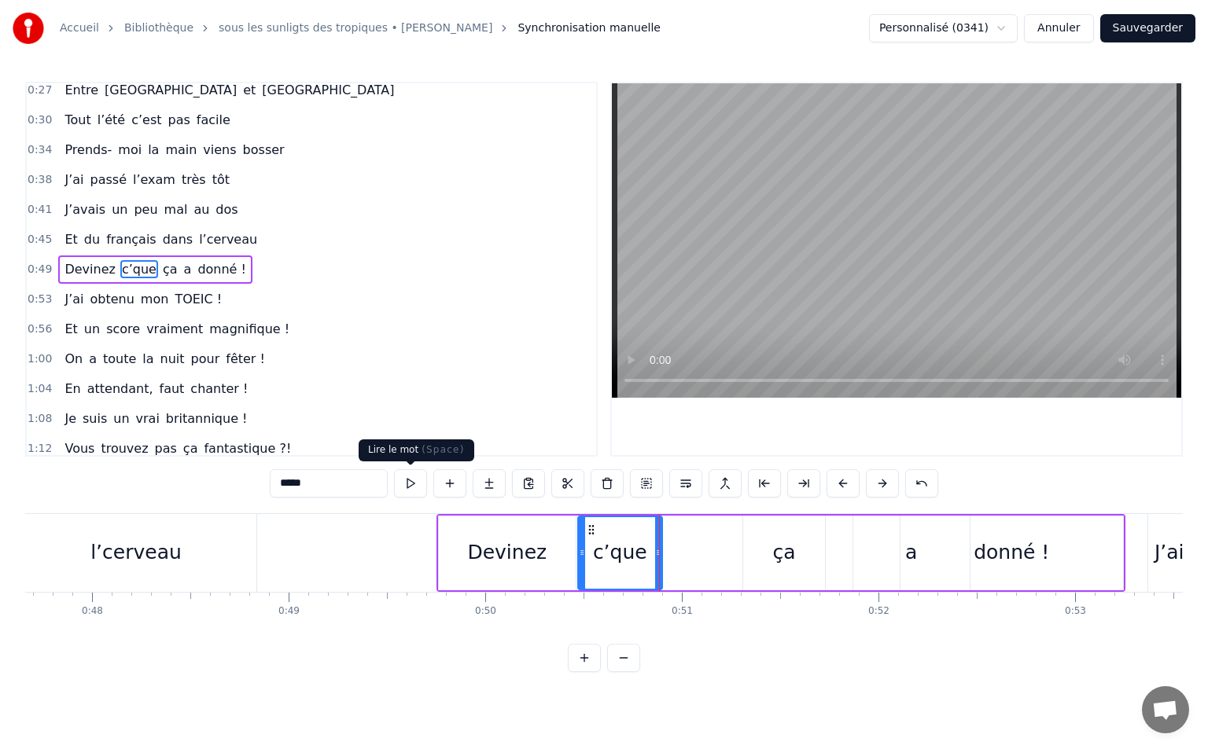
click at [410, 482] on button at bounding box center [410, 483] width 33 height 28
click at [770, 540] on div "ça" at bounding box center [784, 553] width 82 height 75
type input "**"
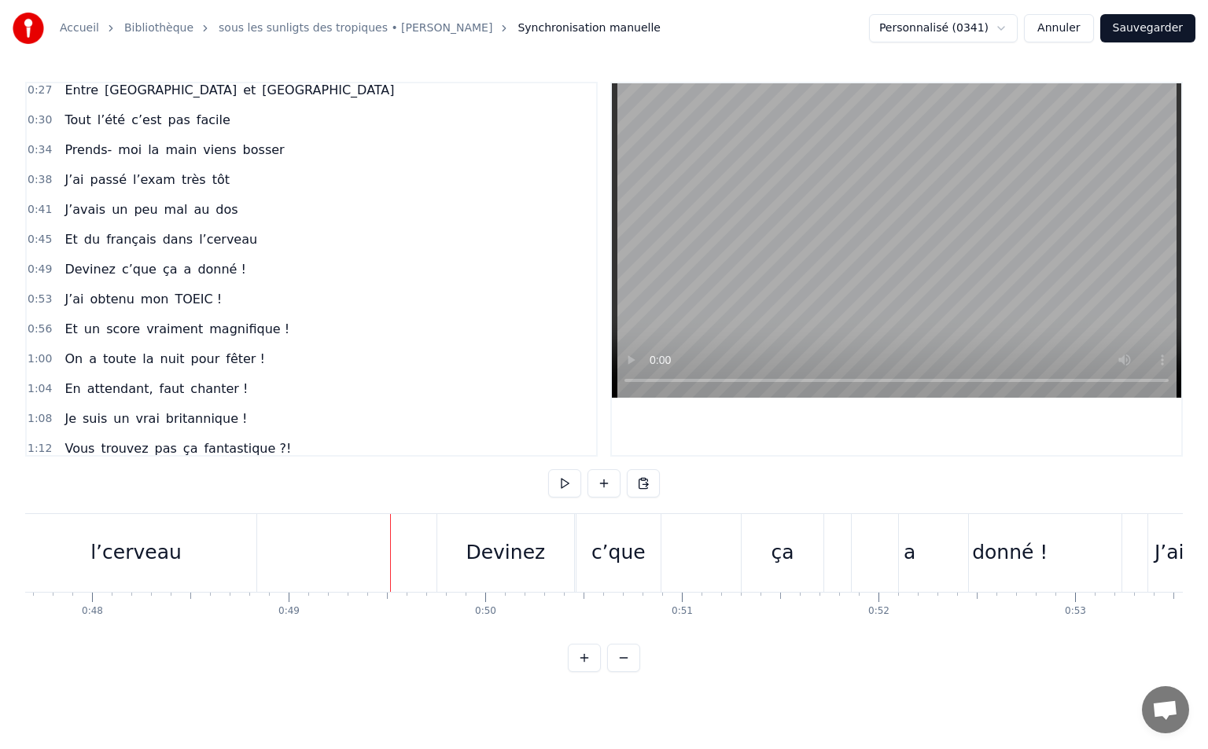
click at [484, 557] on div "Devinez" at bounding box center [504, 553] width 79 height 30
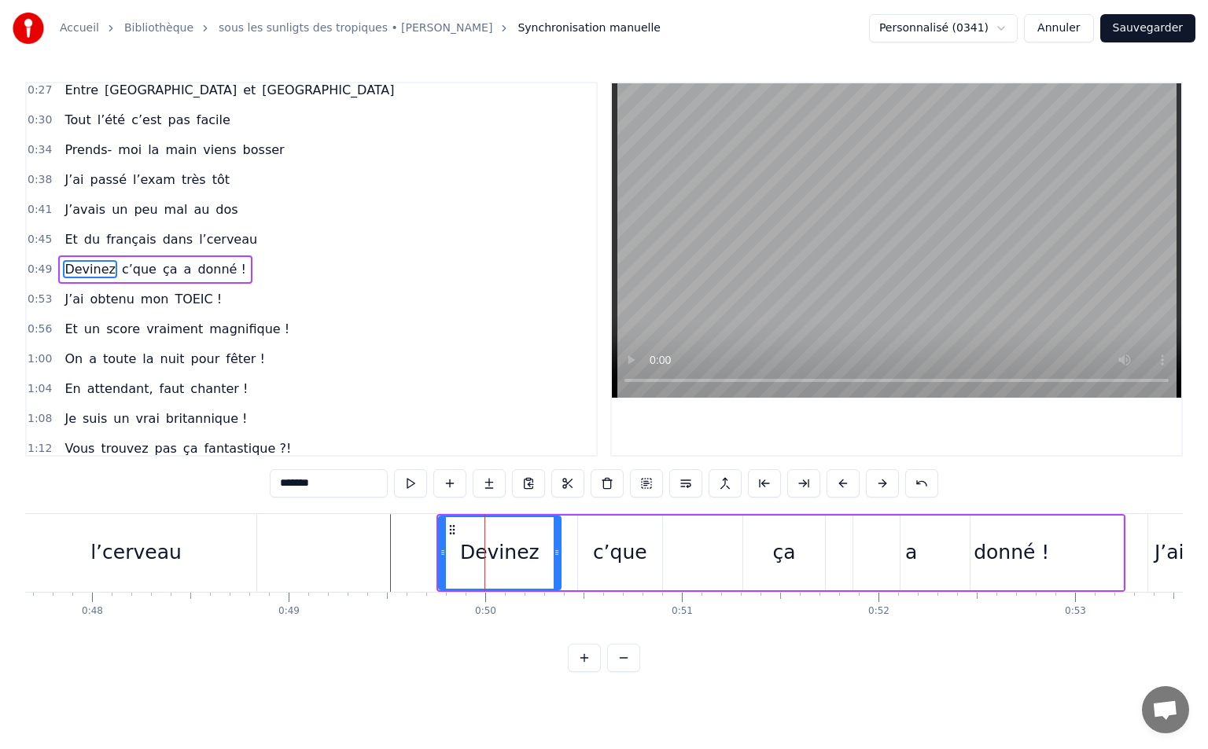
drag, startPoint x: 569, startPoint y: 548, endPoint x: 554, endPoint y: 546, distance: 15.1
click at [554, 546] on div at bounding box center [557, 553] width 6 height 72
click at [597, 542] on div "c’que" at bounding box center [620, 553] width 54 height 30
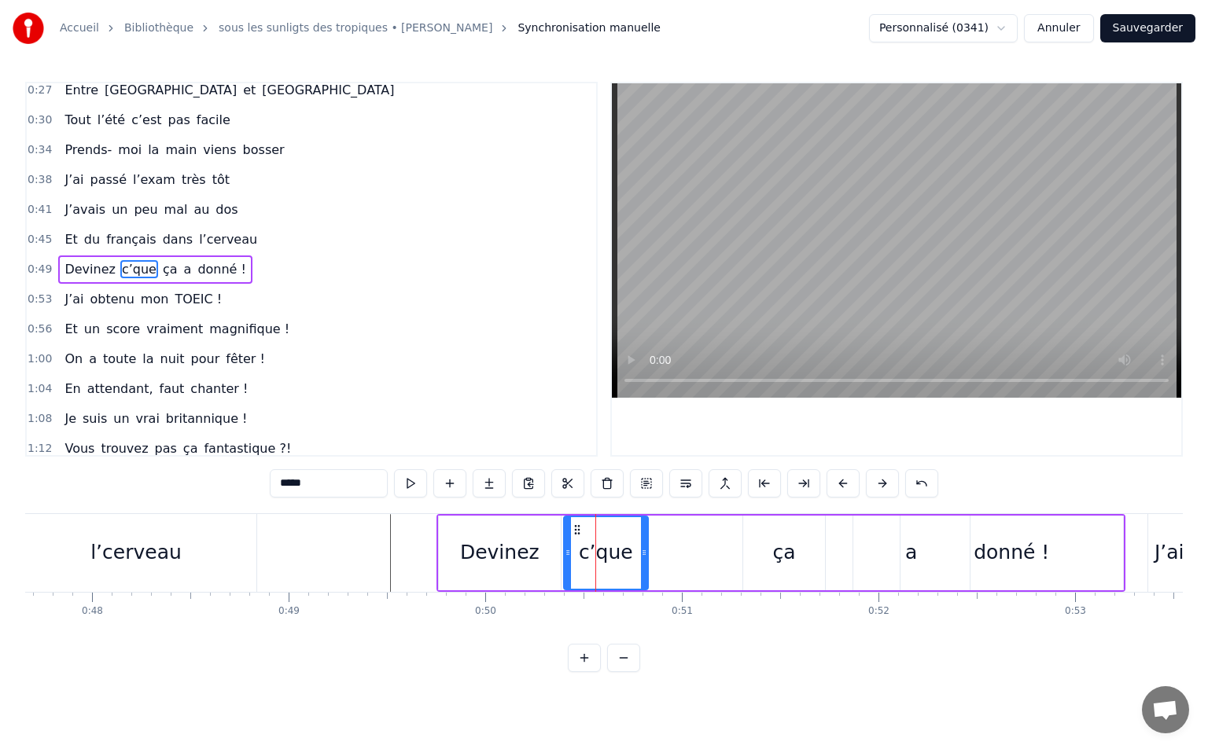
click at [579, 532] on icon at bounding box center [577, 530] width 13 height 13
click at [770, 546] on div "ça" at bounding box center [784, 553] width 82 height 75
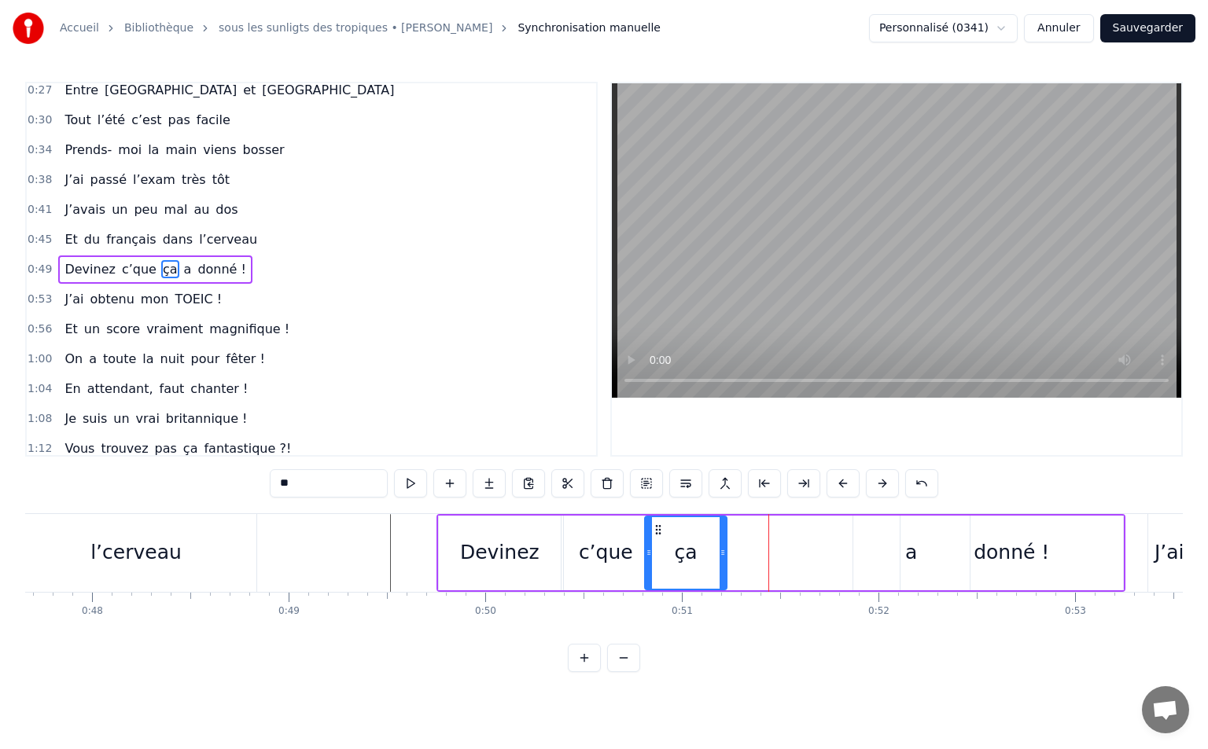
drag, startPoint x: 760, startPoint y: 528, endPoint x: 662, endPoint y: 542, distance: 99.4
click at [662, 542] on div "ça" at bounding box center [685, 553] width 80 height 72
click at [594, 553] on div "c’que" at bounding box center [606, 553] width 54 height 30
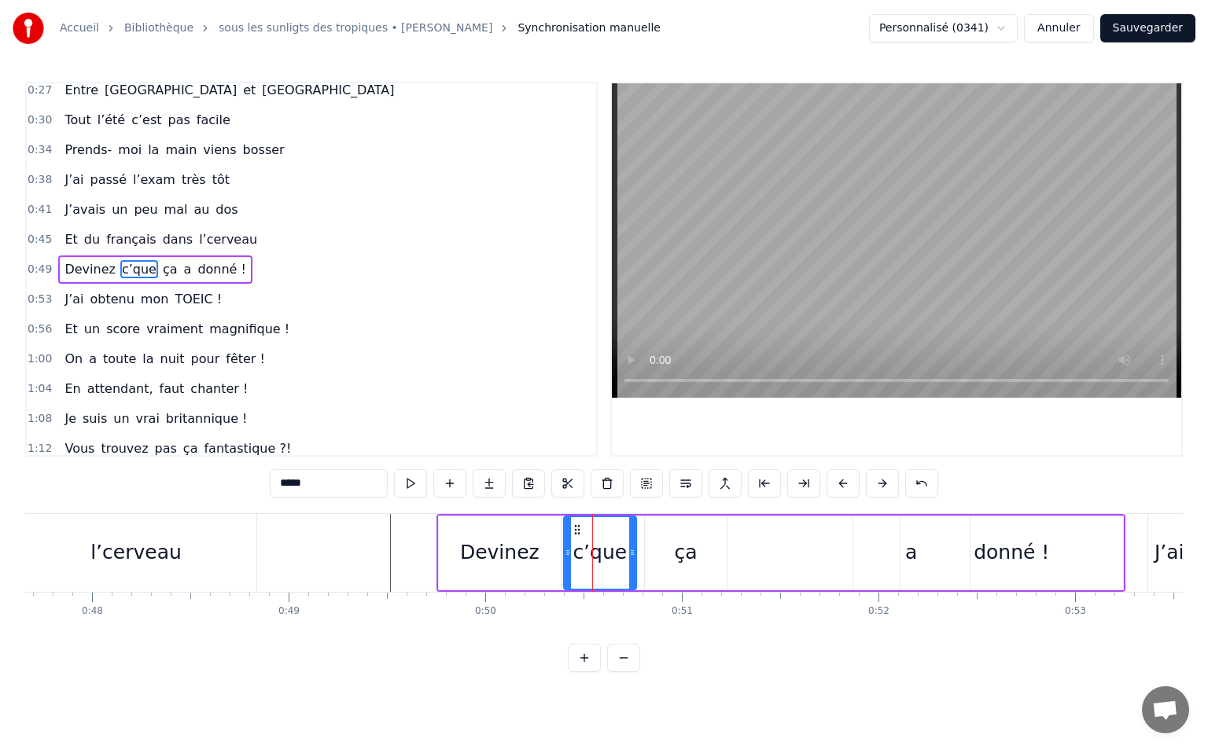
drag, startPoint x: 642, startPoint y: 548, endPoint x: 631, endPoint y: 548, distance: 11.8
click at [631, 548] on icon at bounding box center [632, 552] width 6 height 13
click at [666, 550] on div "ça" at bounding box center [686, 553] width 82 height 75
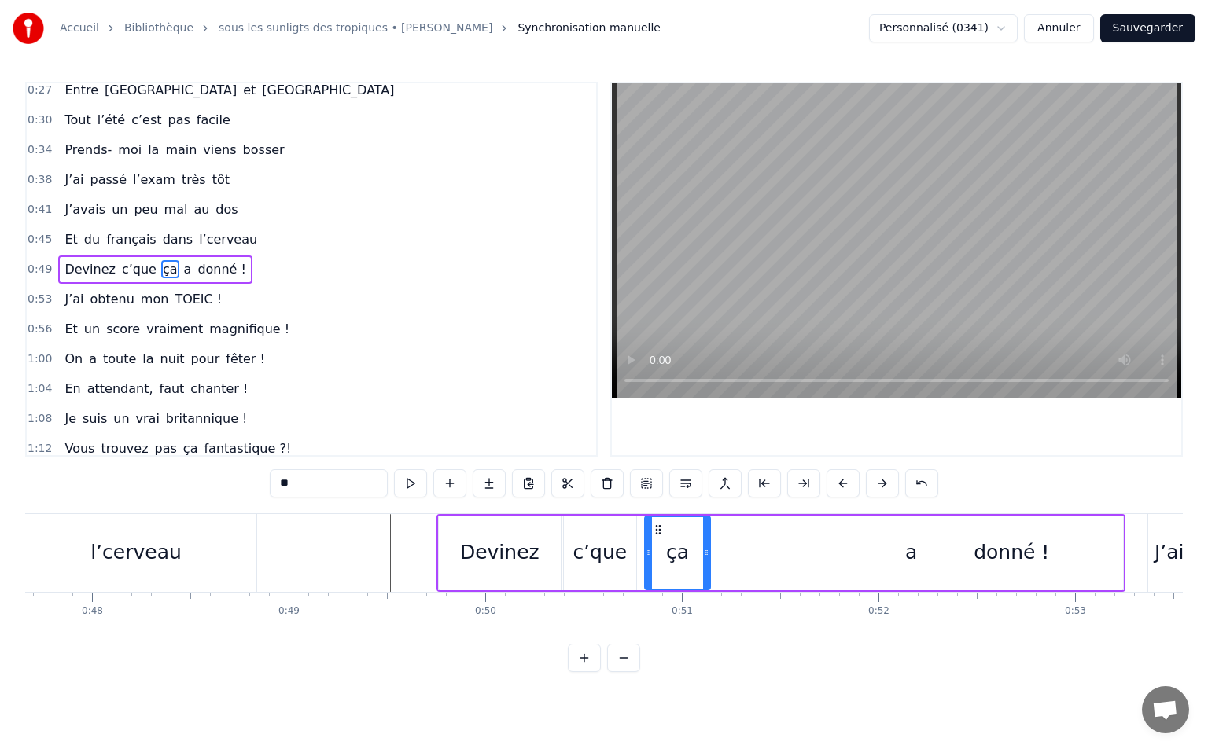
drag, startPoint x: 721, startPoint y: 548, endPoint x: 704, endPoint y: 553, distance: 17.2
click at [704, 553] on icon at bounding box center [706, 552] width 6 height 13
click at [653, 532] on icon at bounding box center [651, 530] width 13 height 13
click at [921, 559] on div "donné !" at bounding box center [1011, 553] width 223 height 75
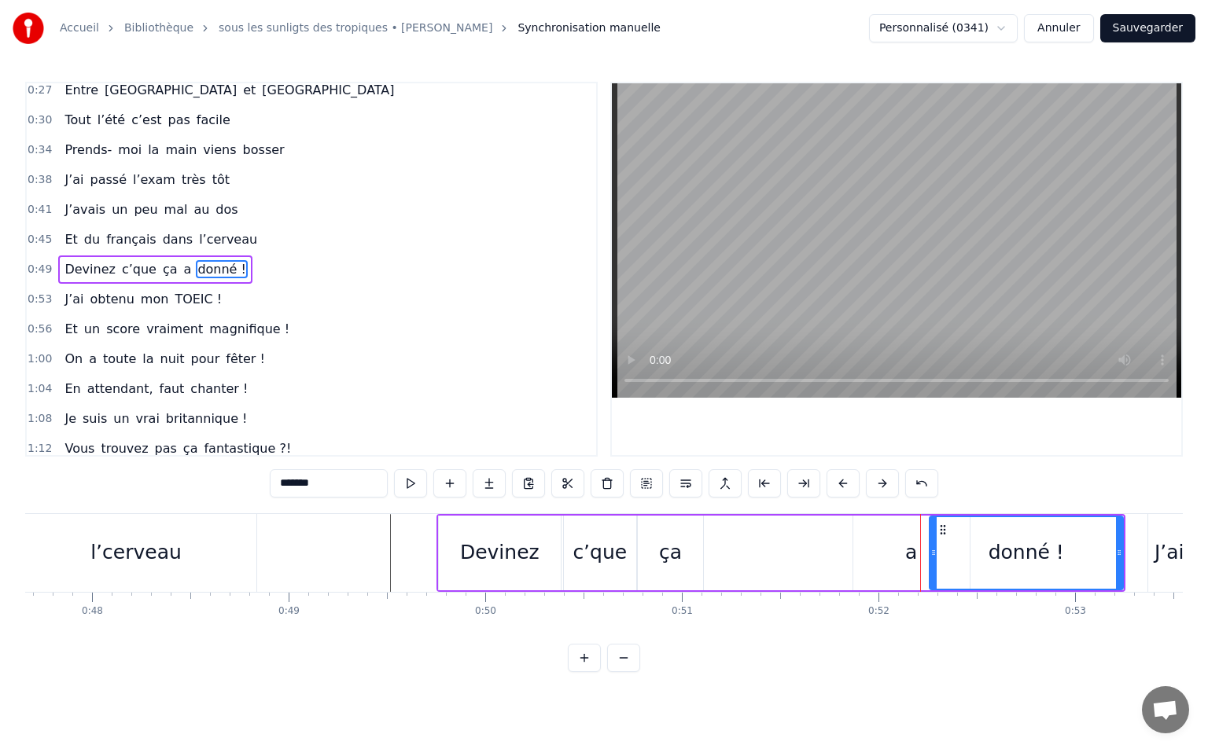
drag, startPoint x: 903, startPoint y: 548, endPoint x: 946, endPoint y: 546, distance: 43.3
click at [936, 546] on div at bounding box center [933, 553] width 6 height 72
click at [903, 554] on div "a" at bounding box center [911, 553] width 116 height 75
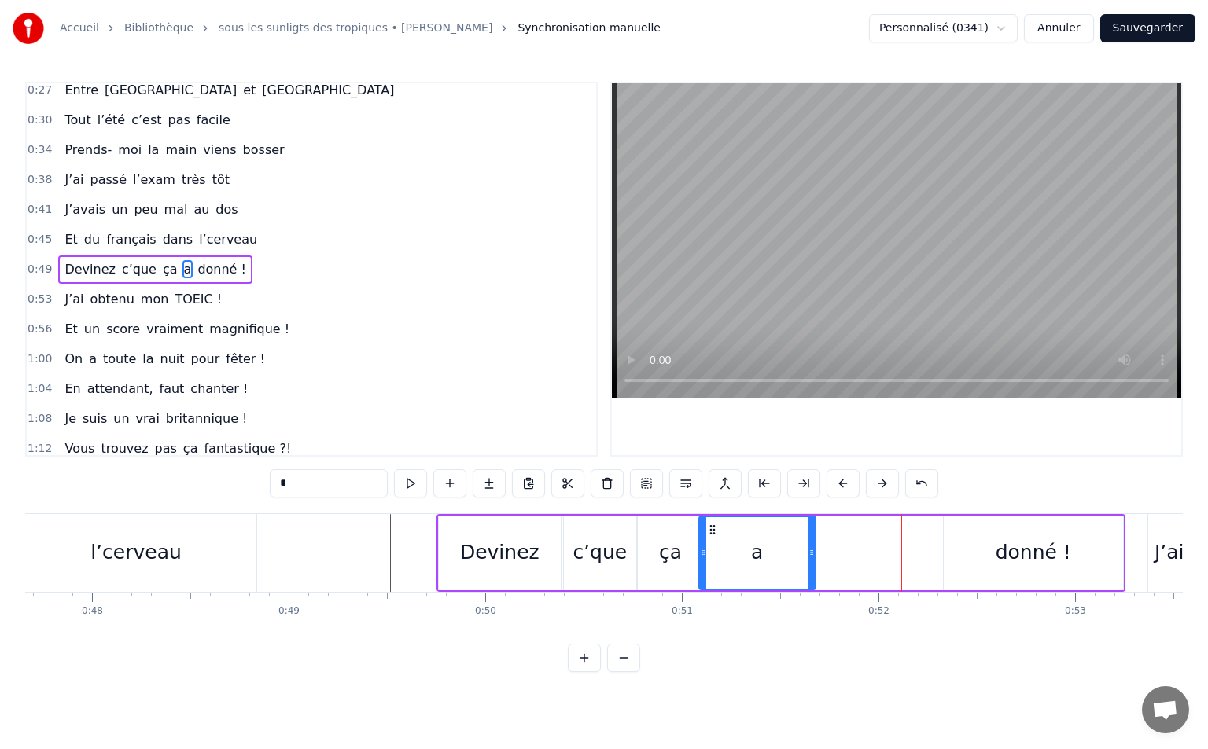
drag, startPoint x: 866, startPoint y: 524, endPoint x: 712, endPoint y: 542, distance: 155.3
click at [712, 542] on div "a" at bounding box center [757, 553] width 115 height 72
drag, startPoint x: 811, startPoint y: 551, endPoint x: 738, endPoint y: 551, distance: 72.3
click at [738, 551] on circle at bounding box center [737, 550] width 1 height 1
click at [710, 531] on icon at bounding box center [707, 530] width 13 height 13
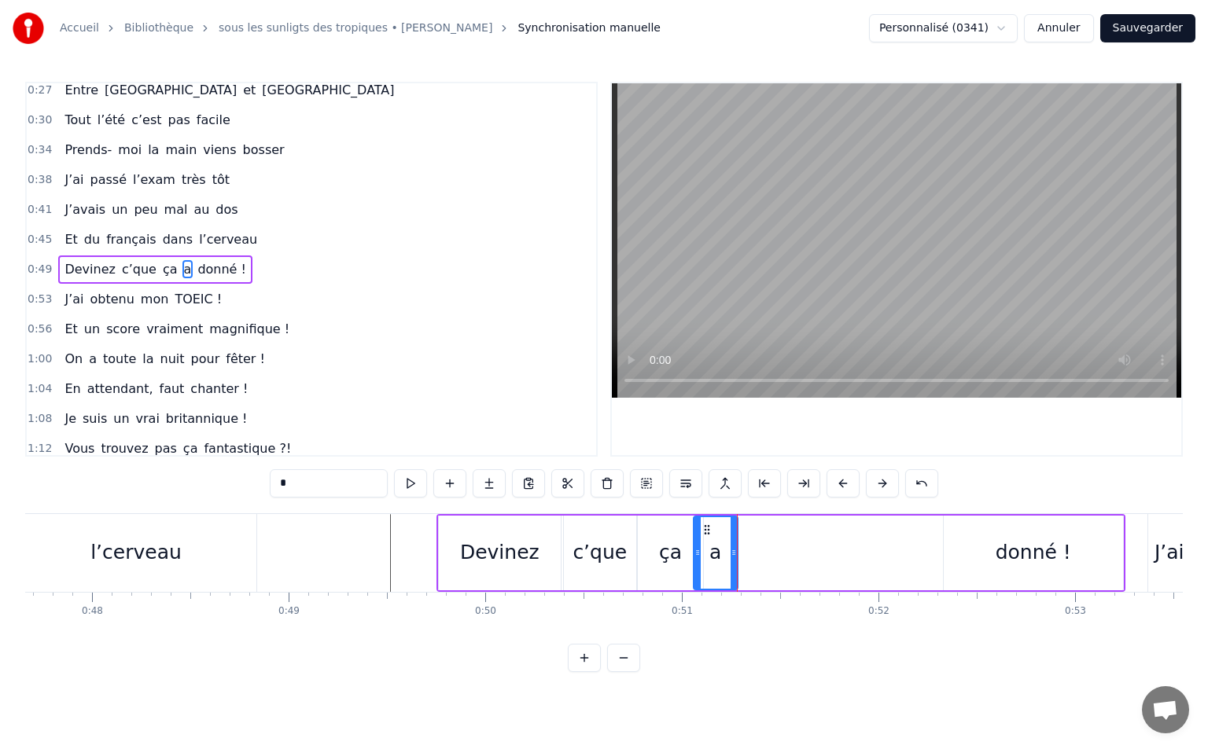
click at [988, 537] on div "donné !" at bounding box center [1032, 553] width 179 height 75
type input "*******"
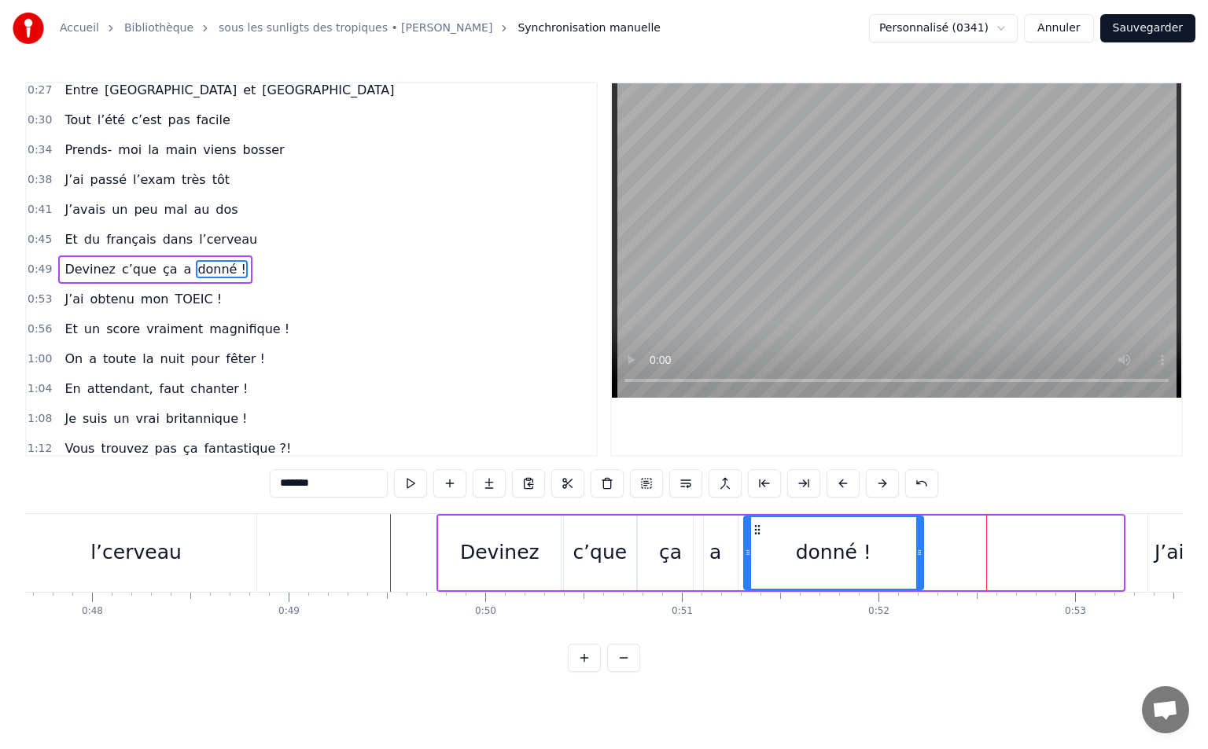
drag, startPoint x: 958, startPoint y: 527, endPoint x: 758, endPoint y: 553, distance: 201.4
click at [758, 553] on div "donné !" at bounding box center [834, 553] width 178 height 72
drag, startPoint x: 919, startPoint y: 553, endPoint x: 974, endPoint y: 560, distance: 55.5
click at [946, 560] on div "donné !" at bounding box center [844, 553] width 203 height 75
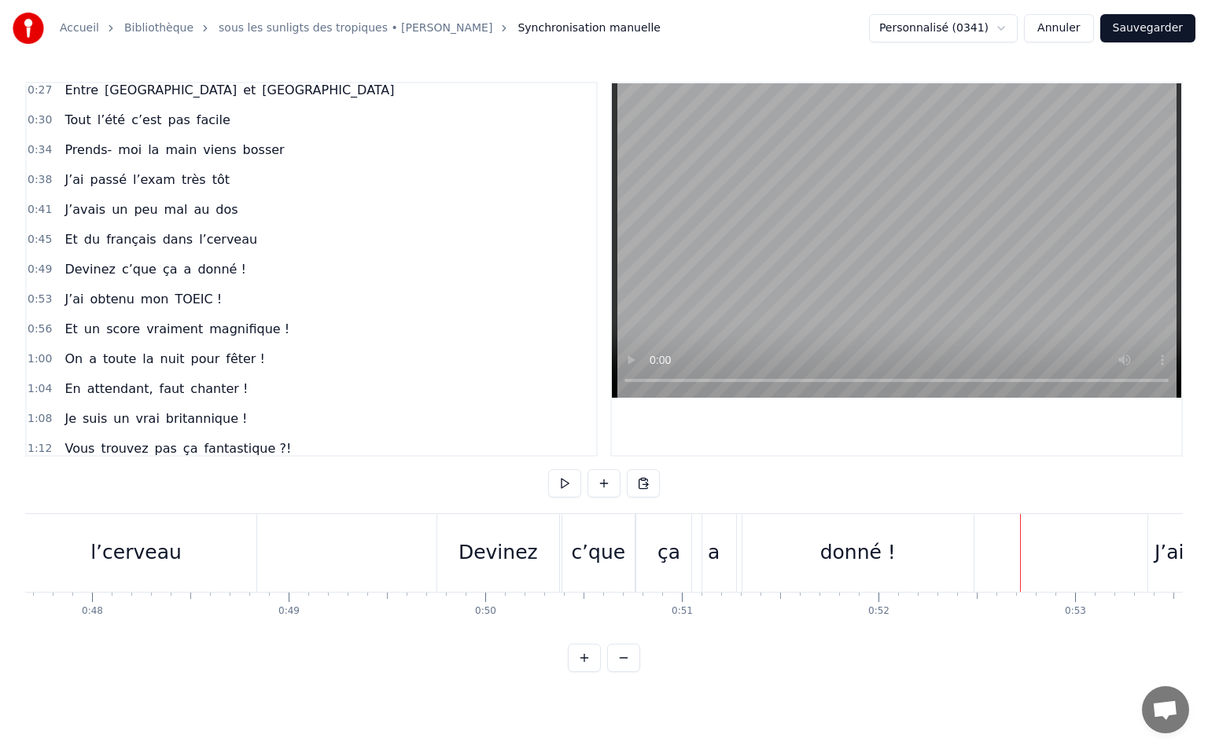
drag, startPoint x: 974, startPoint y: 560, endPoint x: 1002, endPoint y: 554, distance: 28.8
click at [930, 549] on div "donné !" at bounding box center [857, 553] width 231 height 78
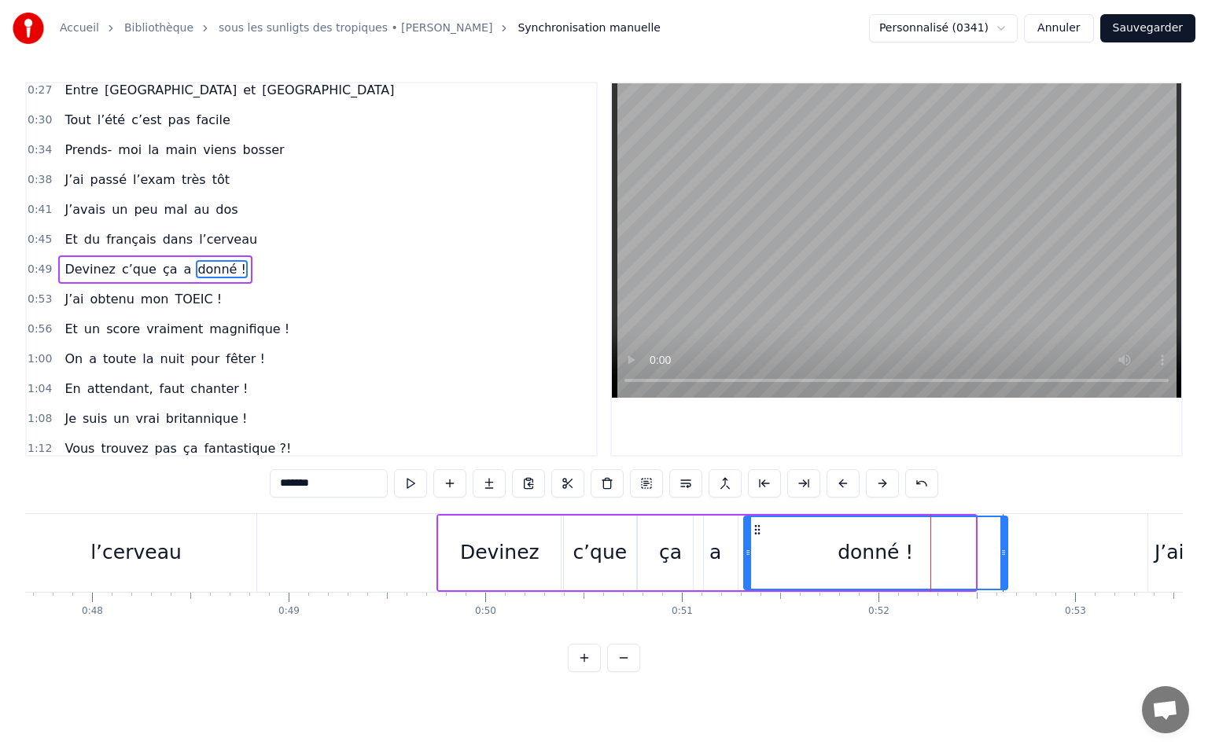
drag, startPoint x: 973, startPoint y: 553, endPoint x: 1005, endPoint y: 552, distance: 32.2
click at [1005, 552] on icon at bounding box center [1003, 552] width 6 height 13
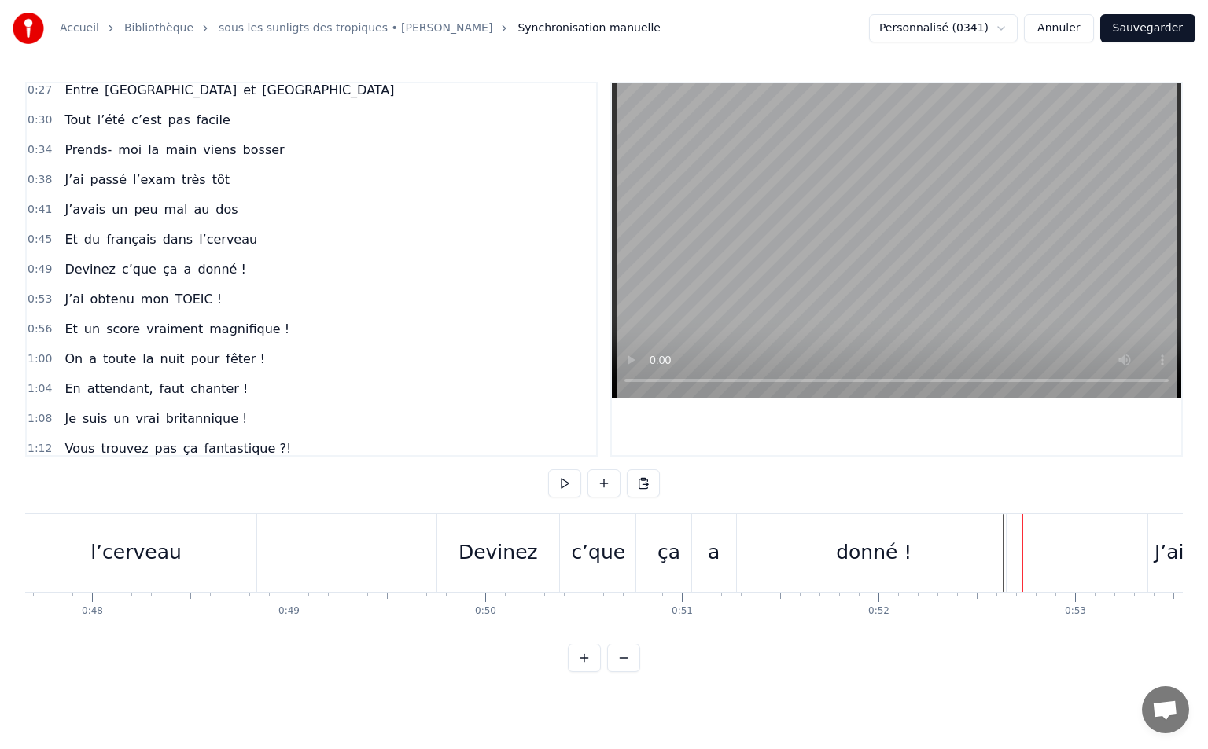
click at [990, 550] on div "donné !" at bounding box center [873, 553] width 263 height 78
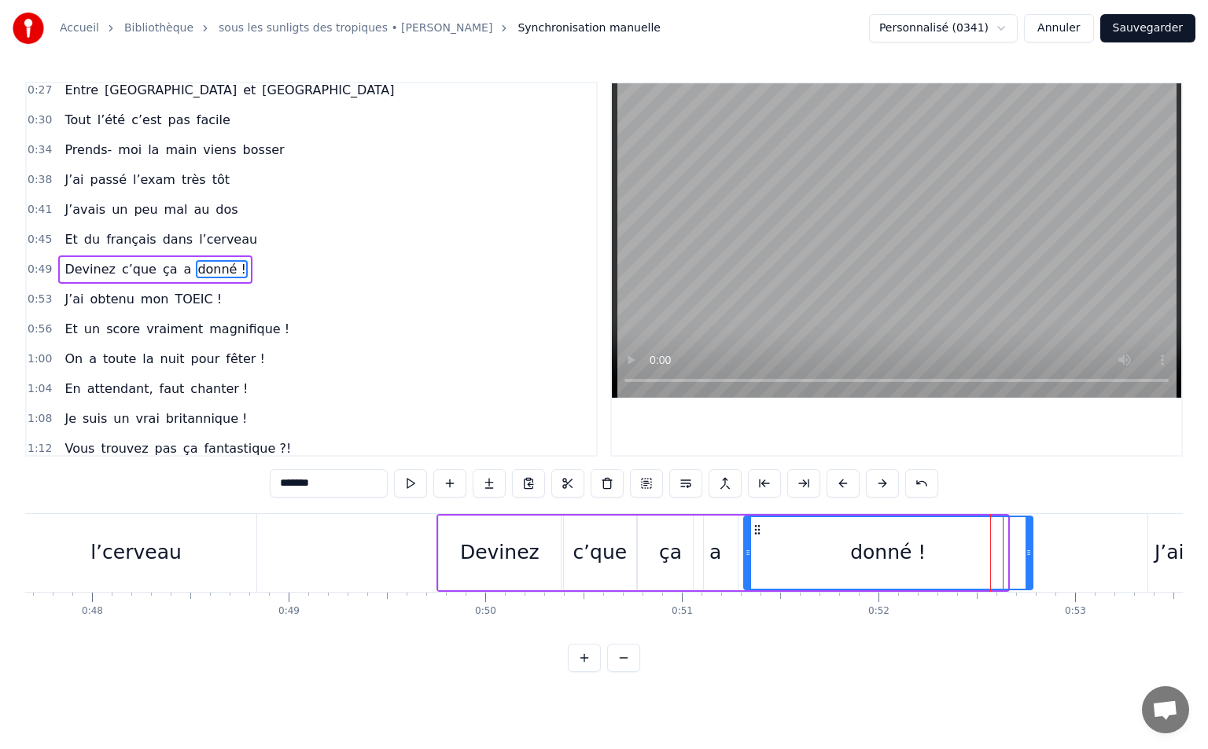
drag, startPoint x: 1002, startPoint y: 552, endPoint x: 1032, endPoint y: 555, distance: 30.0
click at [1032, 555] on icon at bounding box center [1028, 552] width 6 height 13
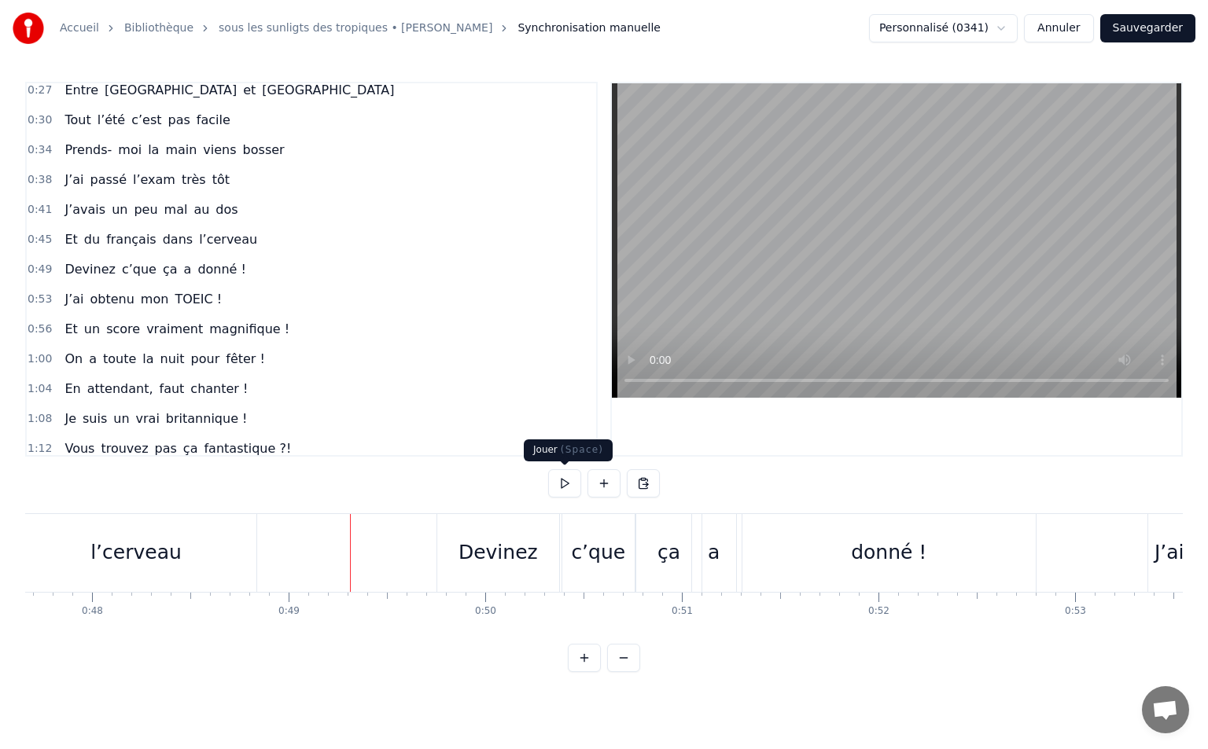
click at [564, 481] on button at bounding box center [564, 483] width 33 height 28
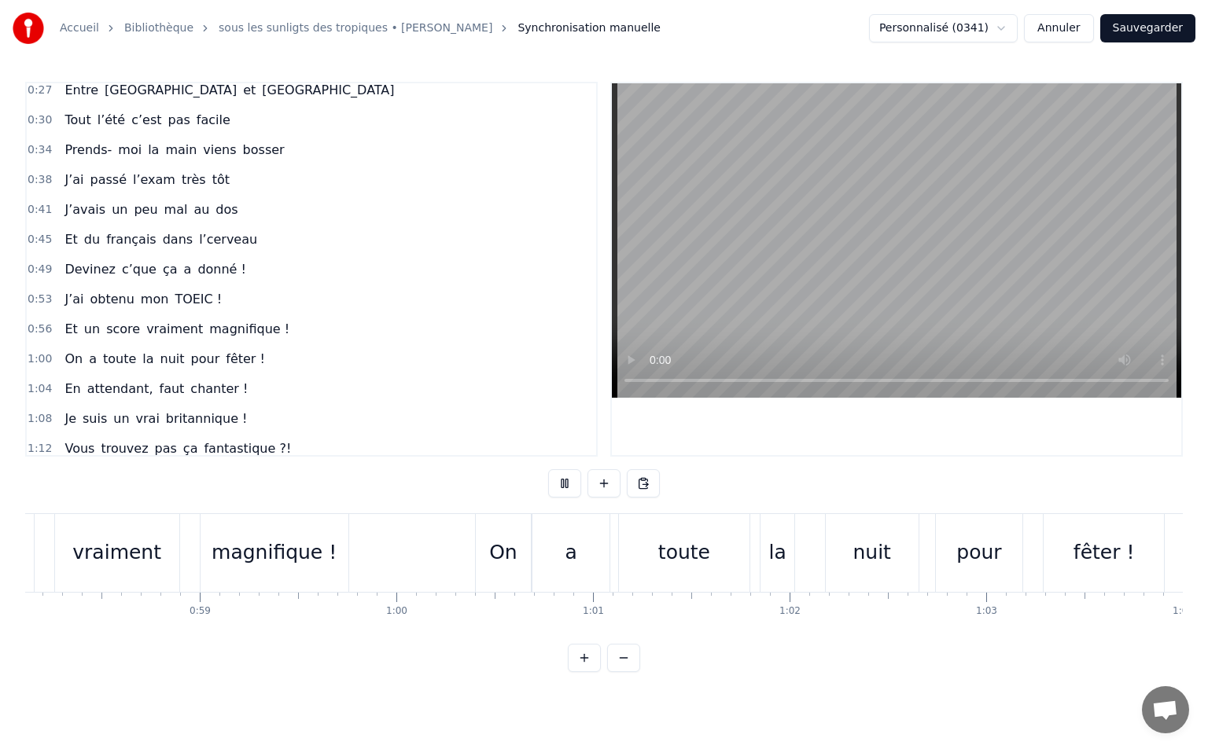
scroll to position [0, 11347]
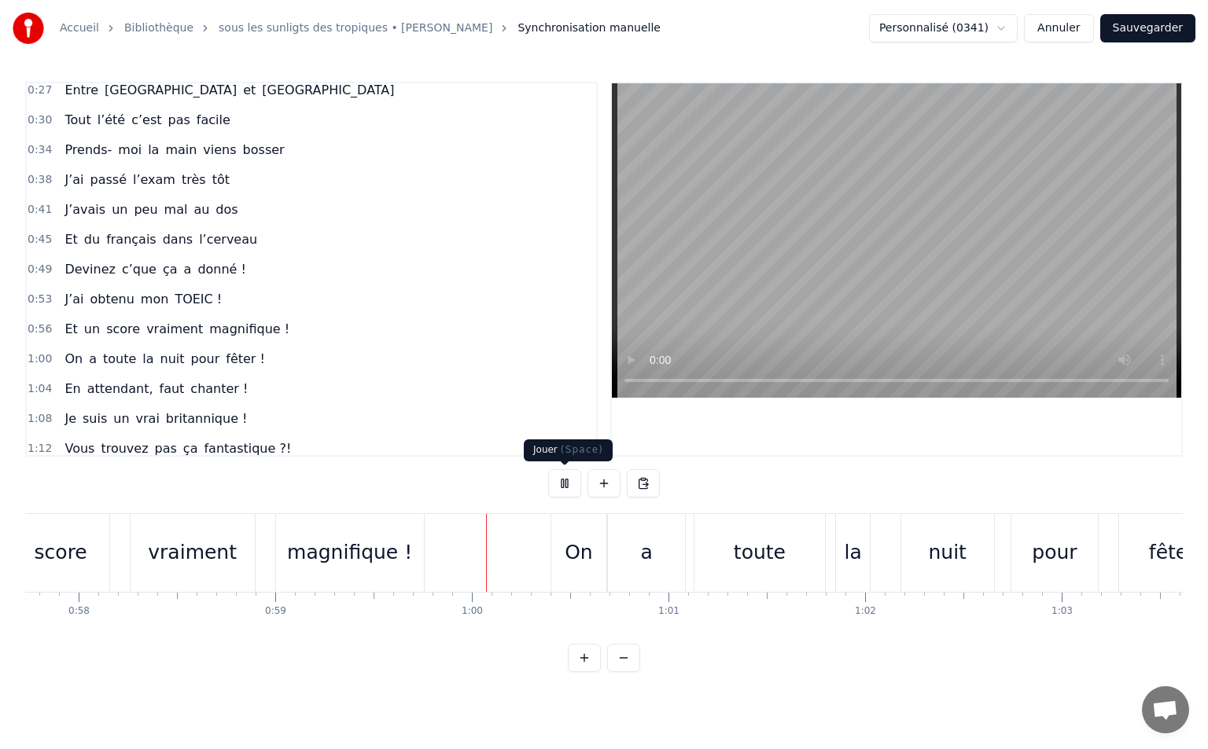
click at [568, 495] on button at bounding box center [564, 483] width 33 height 28
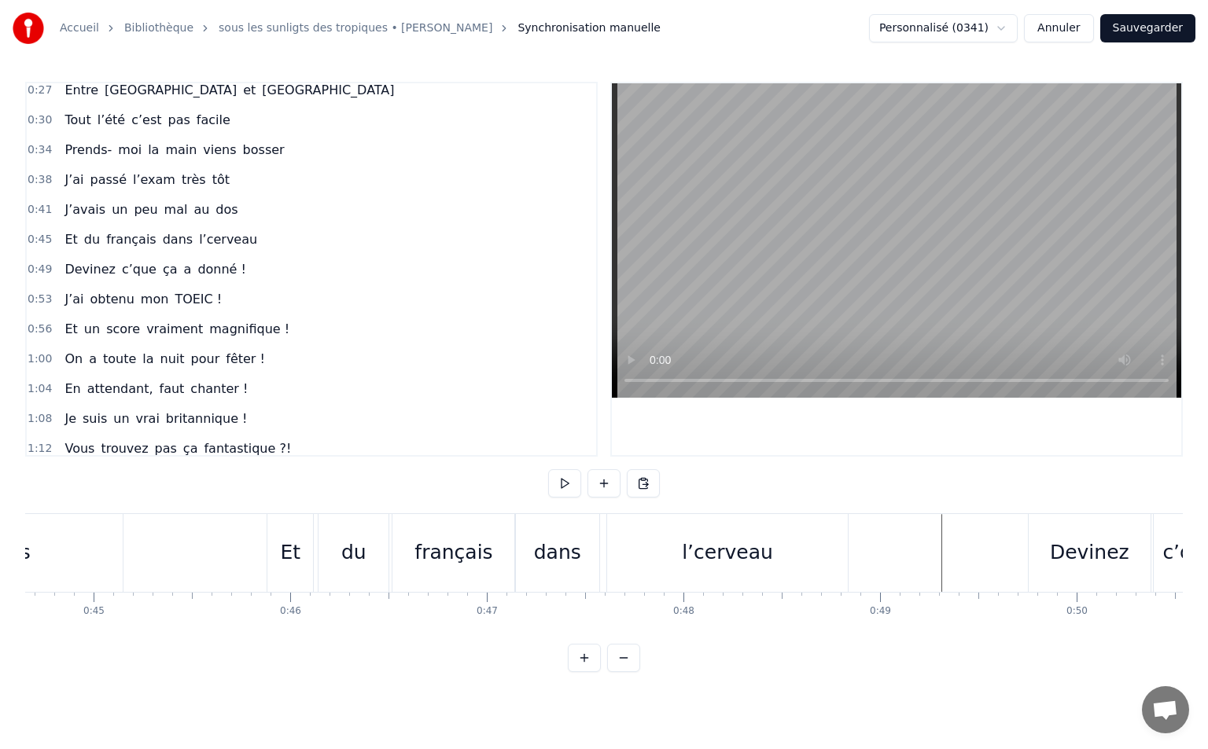
scroll to position [0, 8683]
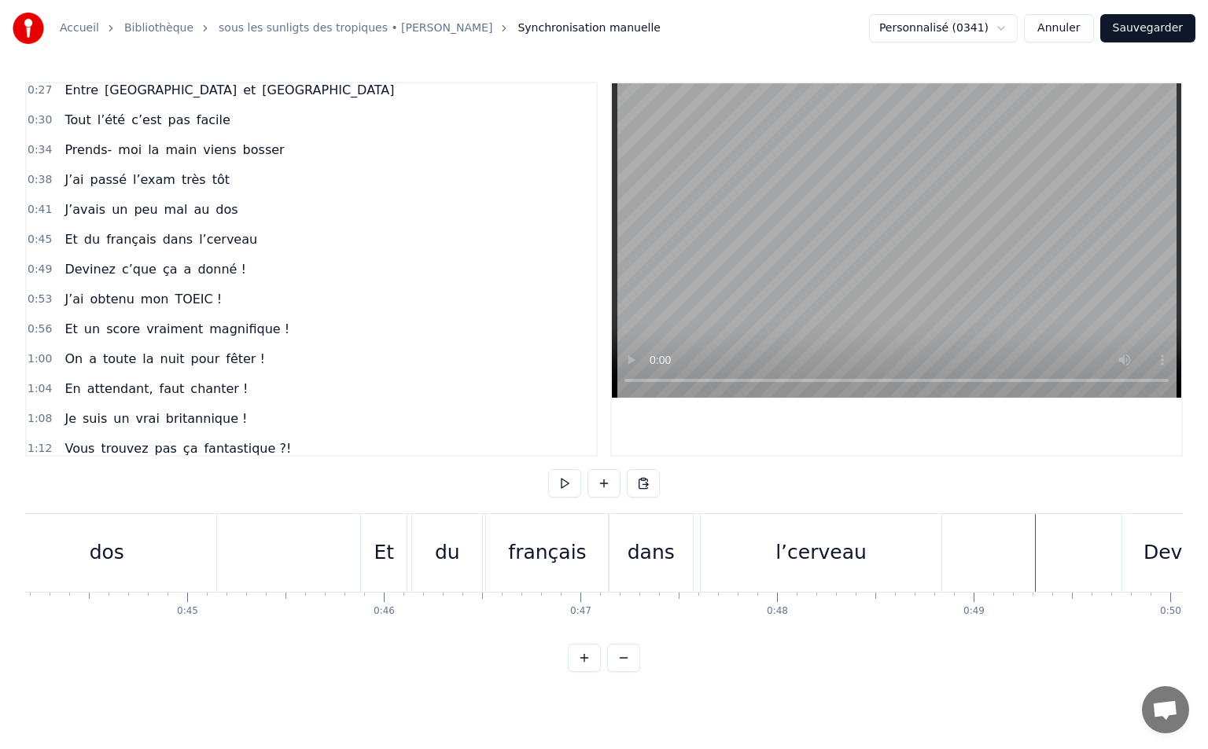
click at [573, 484] on button at bounding box center [564, 483] width 33 height 28
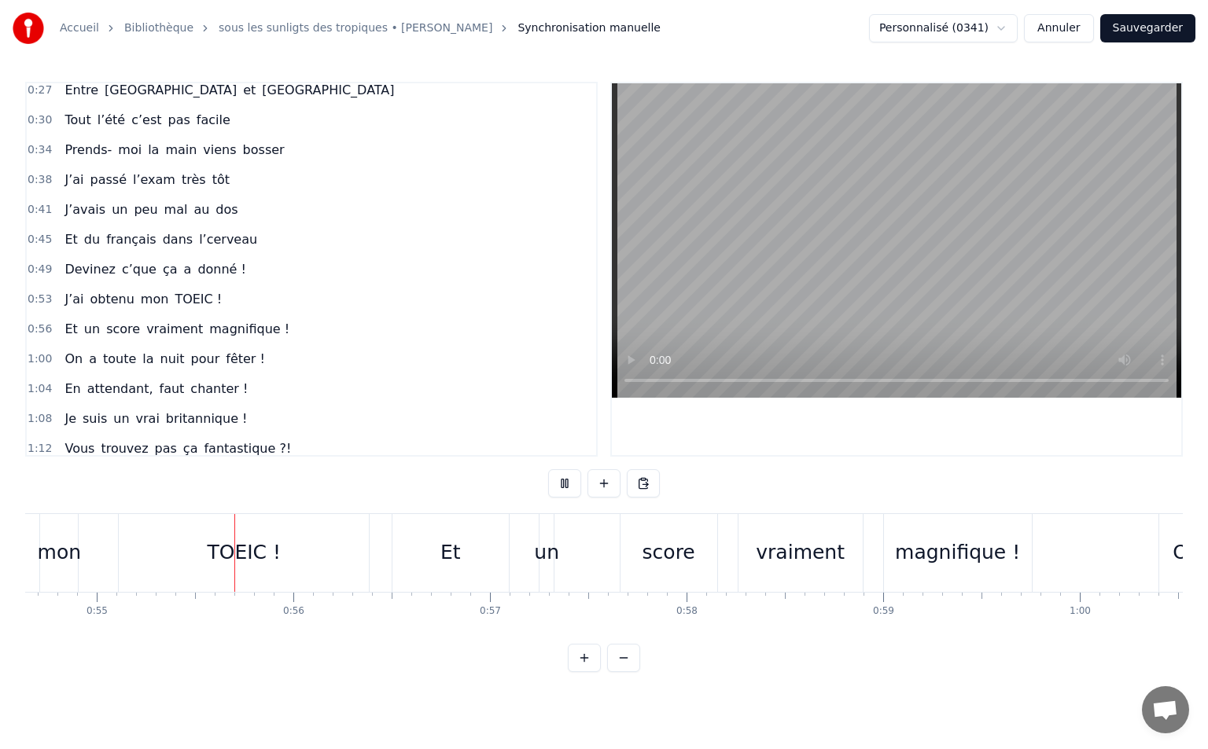
scroll to position [0, 10742]
click at [561, 486] on button at bounding box center [564, 483] width 33 height 28
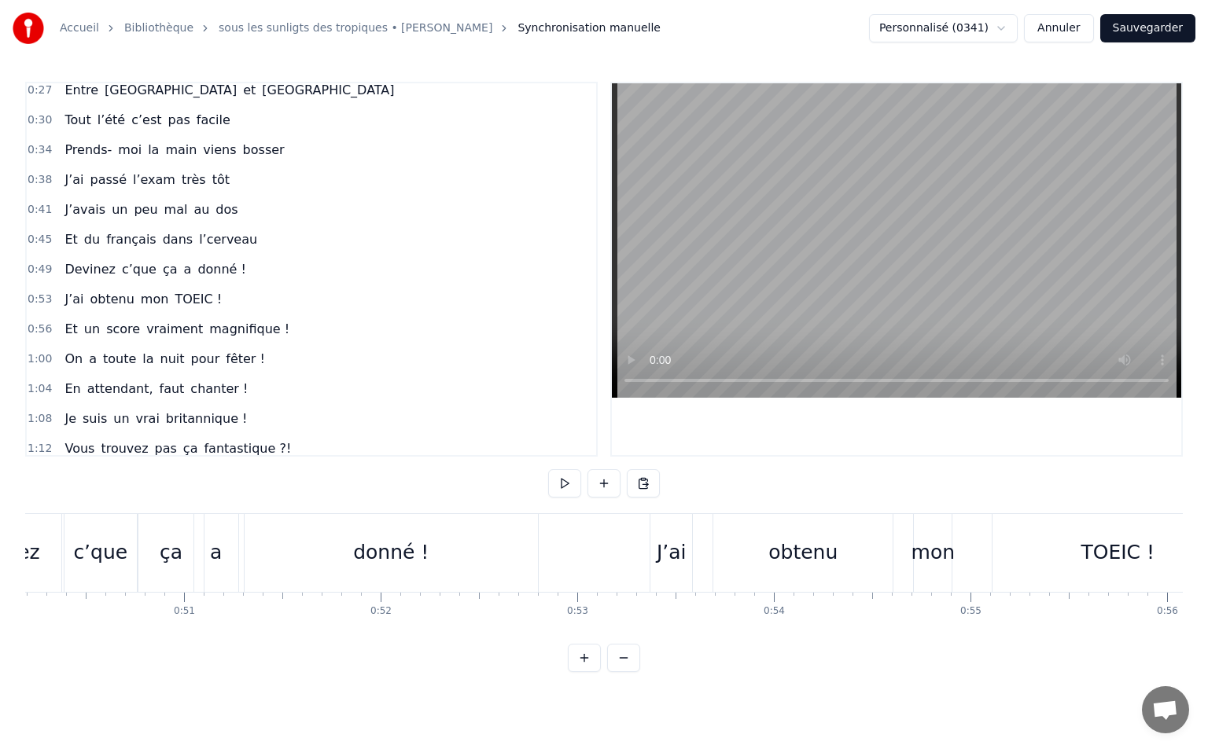
scroll to position [0, 9306]
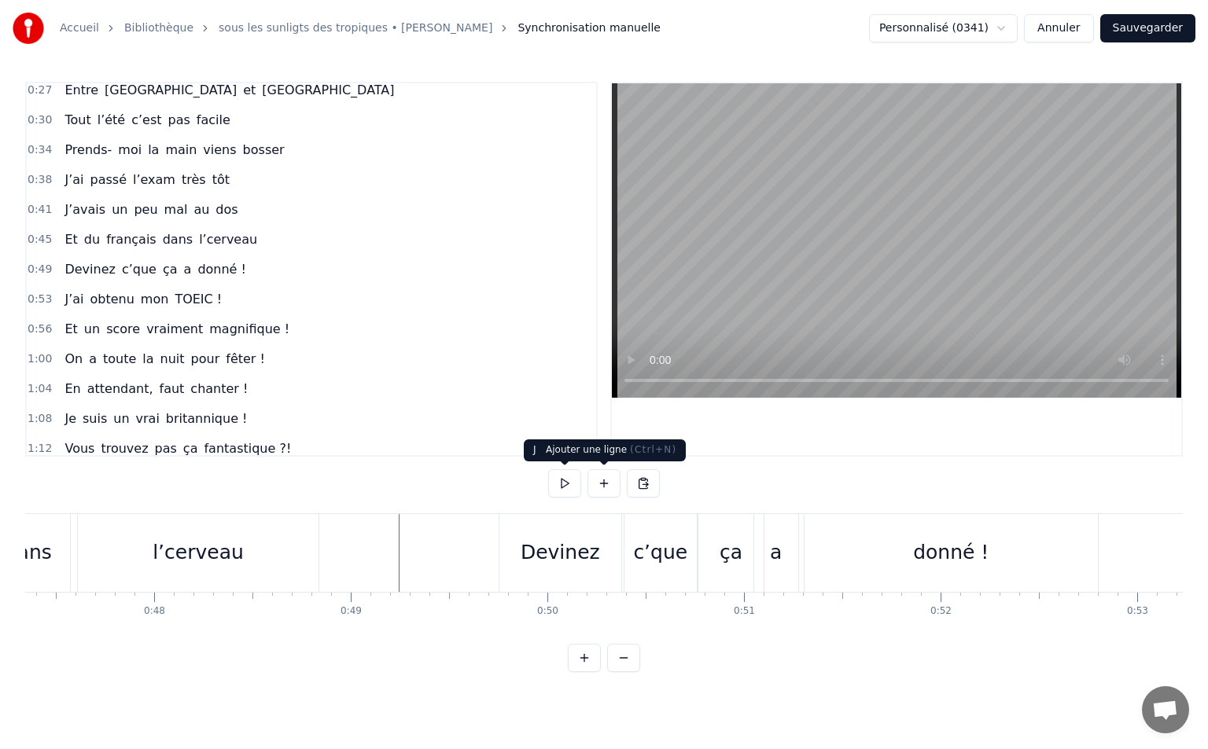
click at [547, 483] on div "0:21 Vivre pour valider son TOEIC 0:27 Entre [GEOGRAPHIC_DATA] et [GEOGRAPHIC_D…" at bounding box center [603, 377] width 1157 height 590
click at [560, 482] on button at bounding box center [564, 483] width 33 height 28
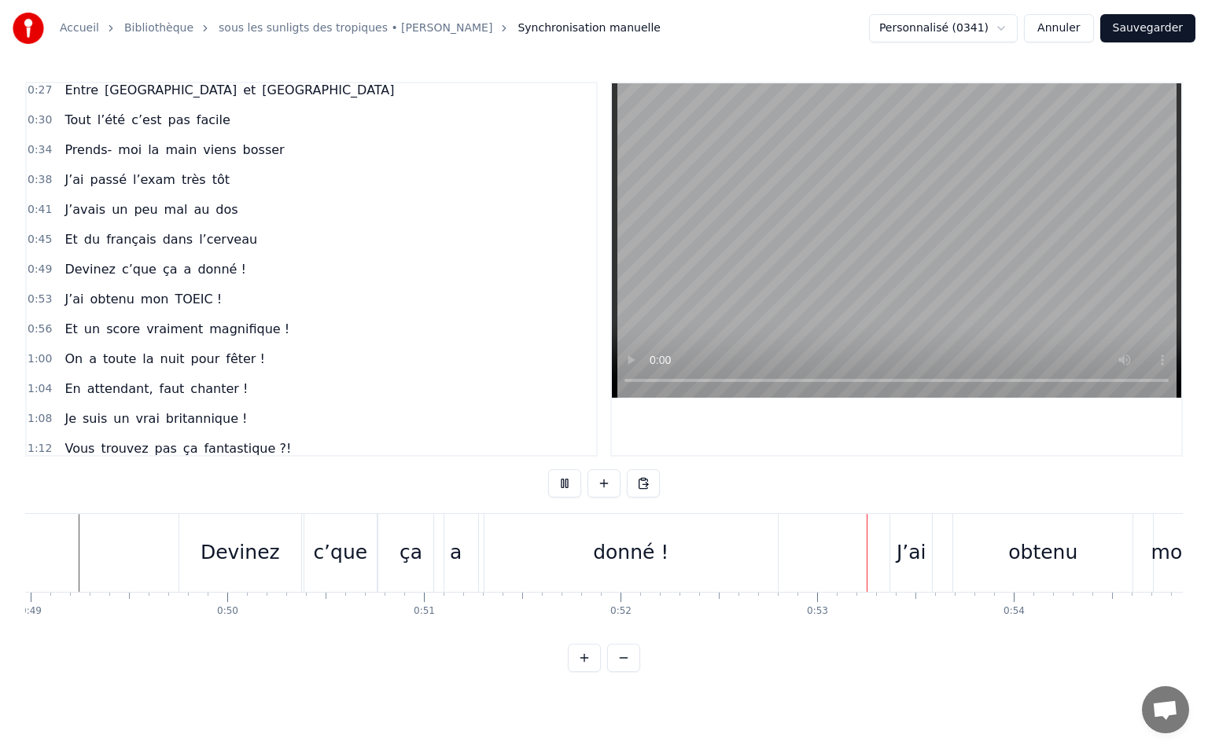
click at [561, 481] on button at bounding box center [564, 483] width 33 height 28
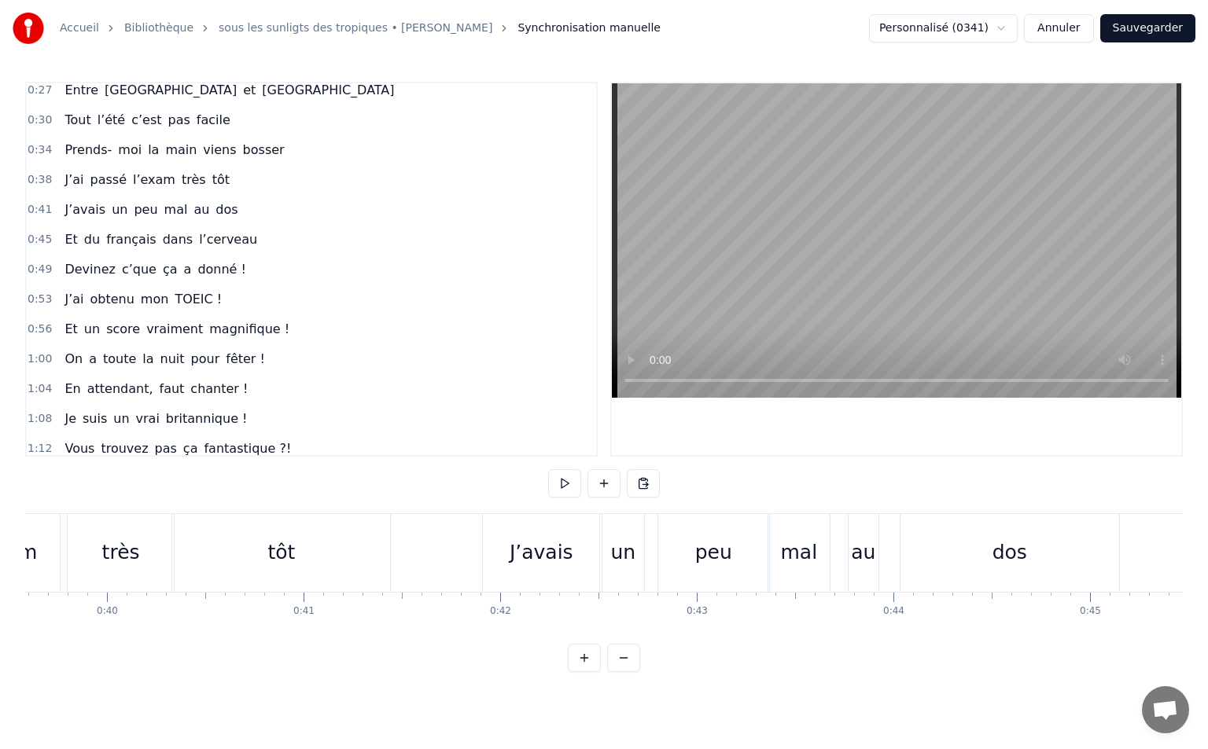
scroll to position [0, 7718]
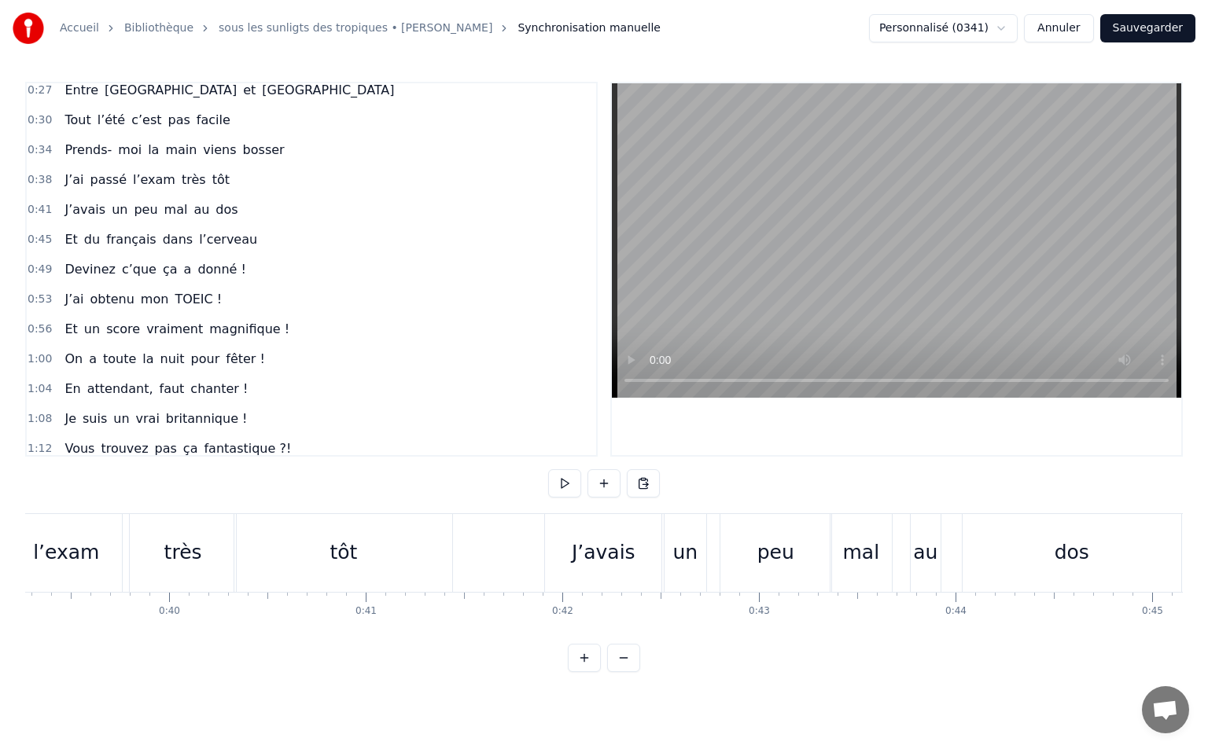
click at [562, 485] on button at bounding box center [564, 483] width 33 height 28
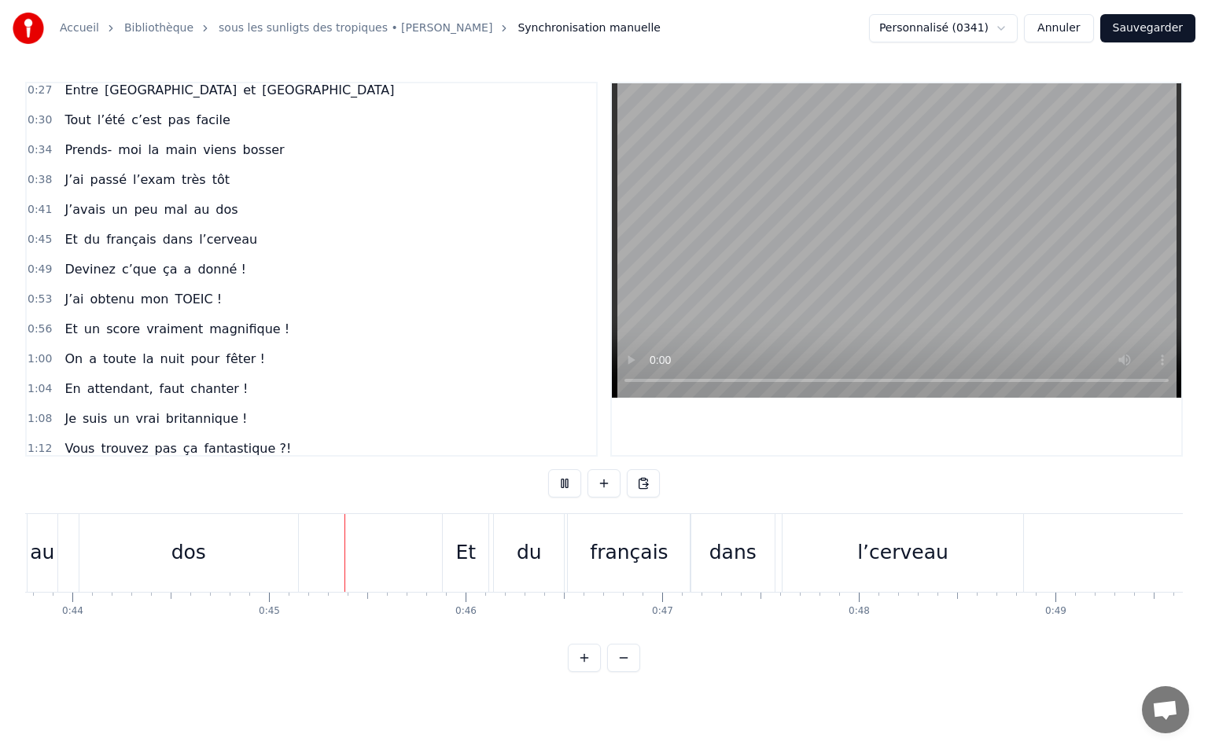
scroll to position [0, 8727]
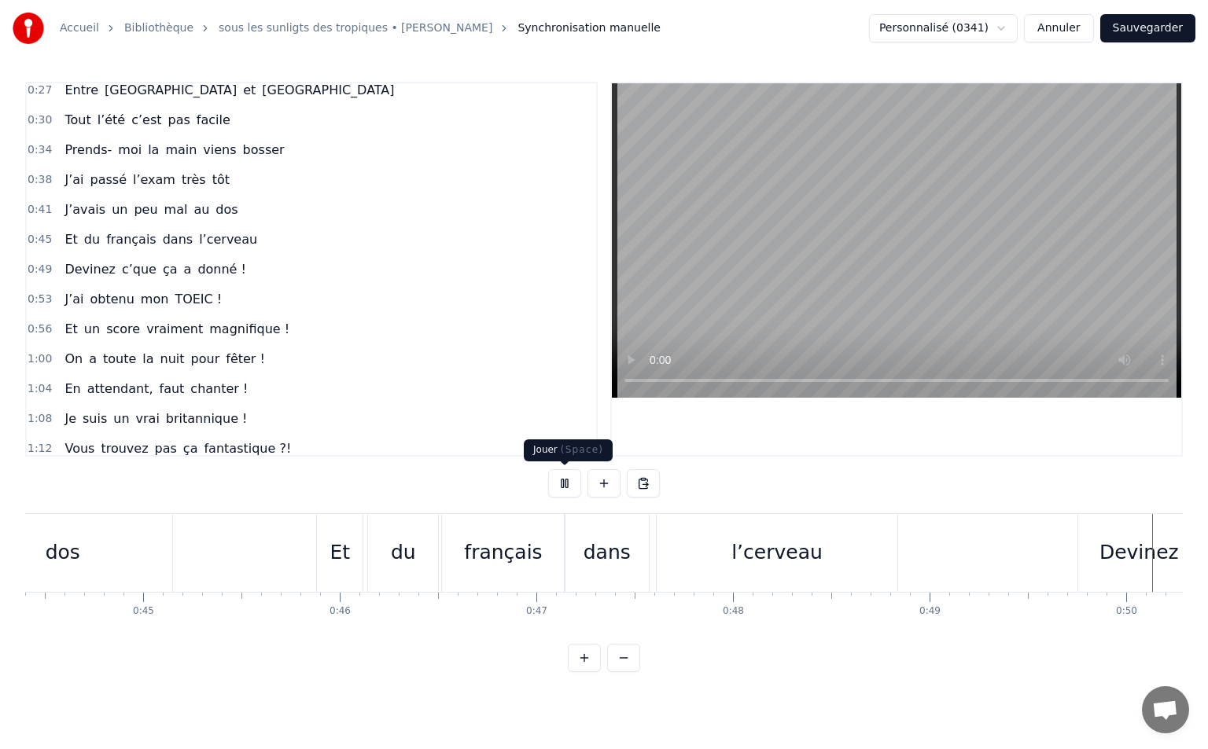
click at [568, 480] on button at bounding box center [564, 483] width 33 height 28
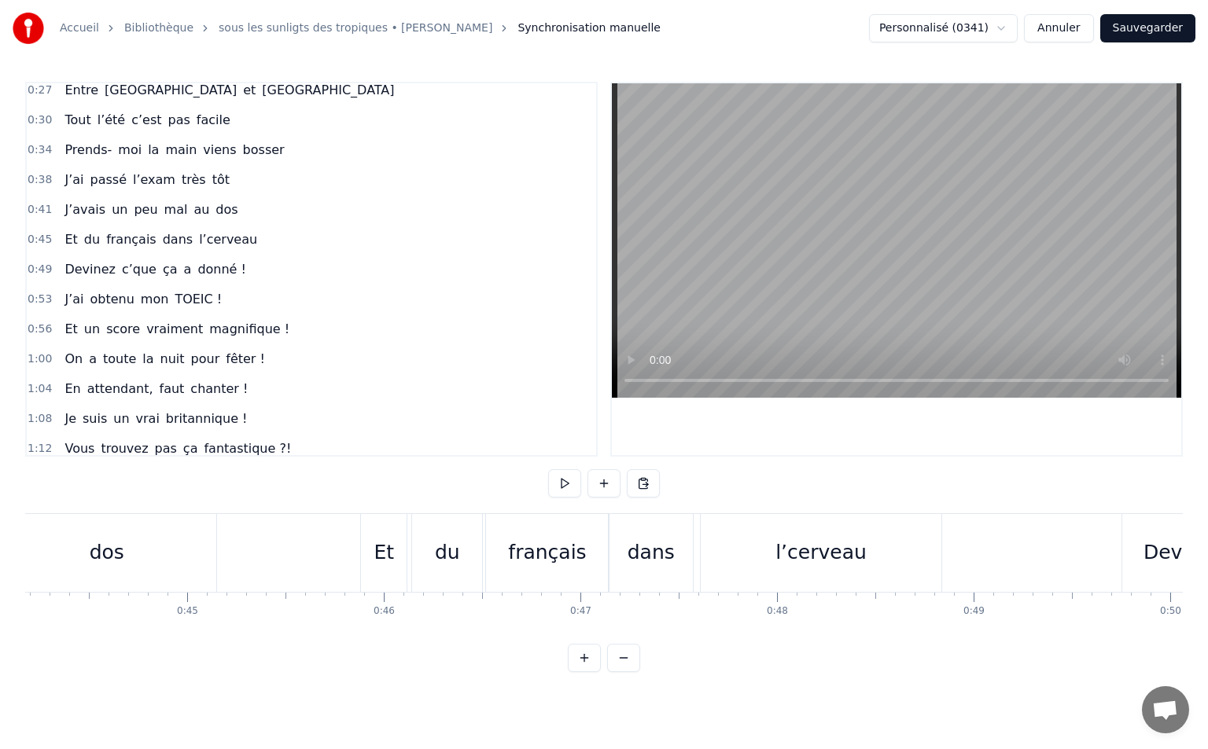
scroll to position [0, 8590]
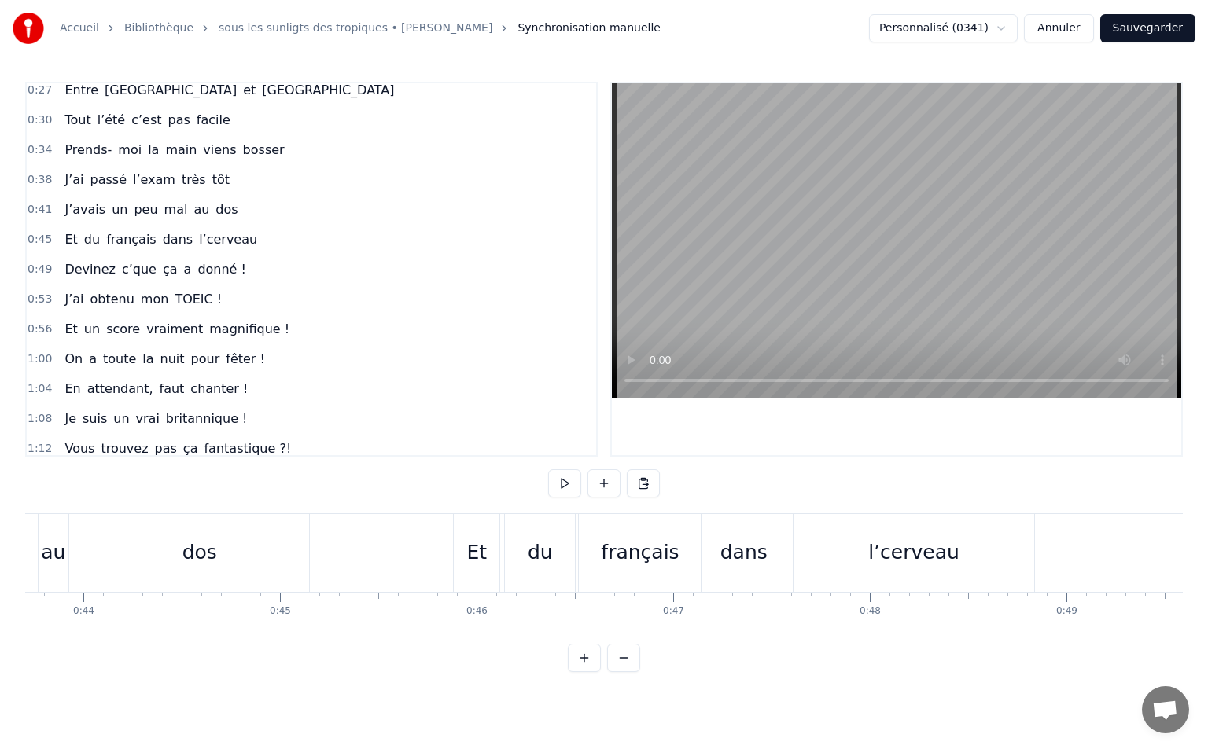
click at [532, 539] on div "du" at bounding box center [540, 553] width 25 height 30
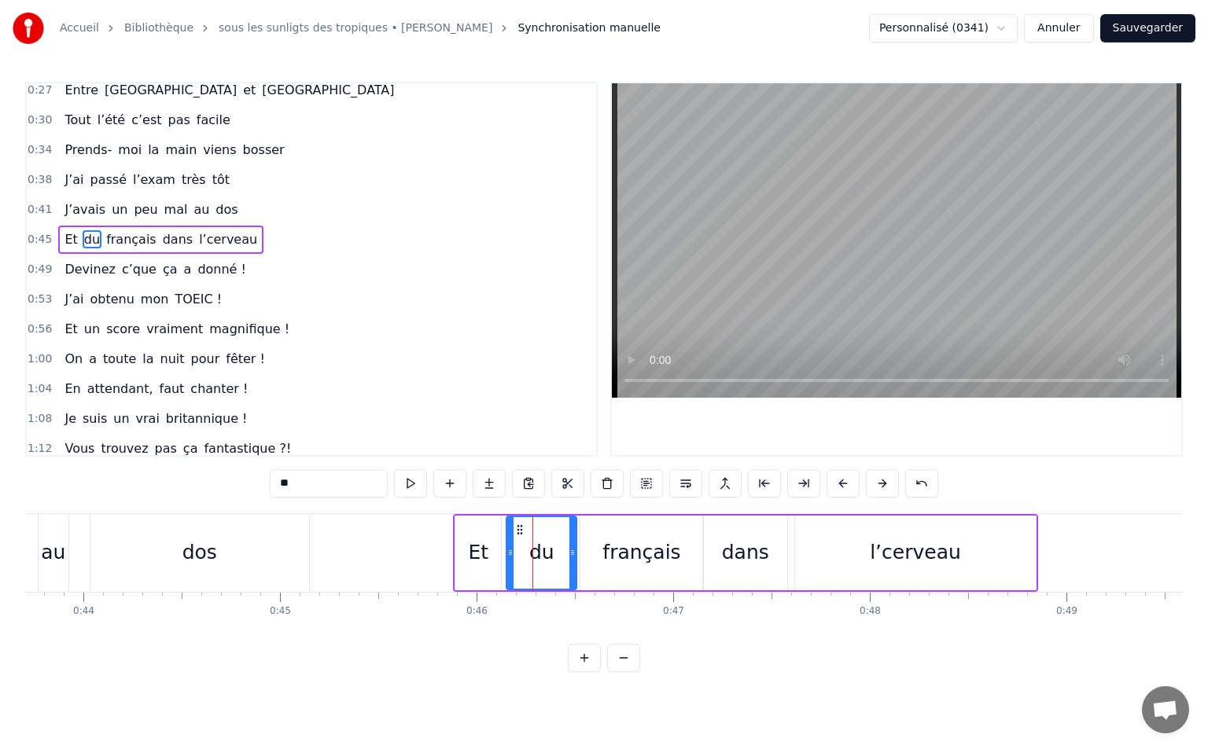
scroll to position [8, 0]
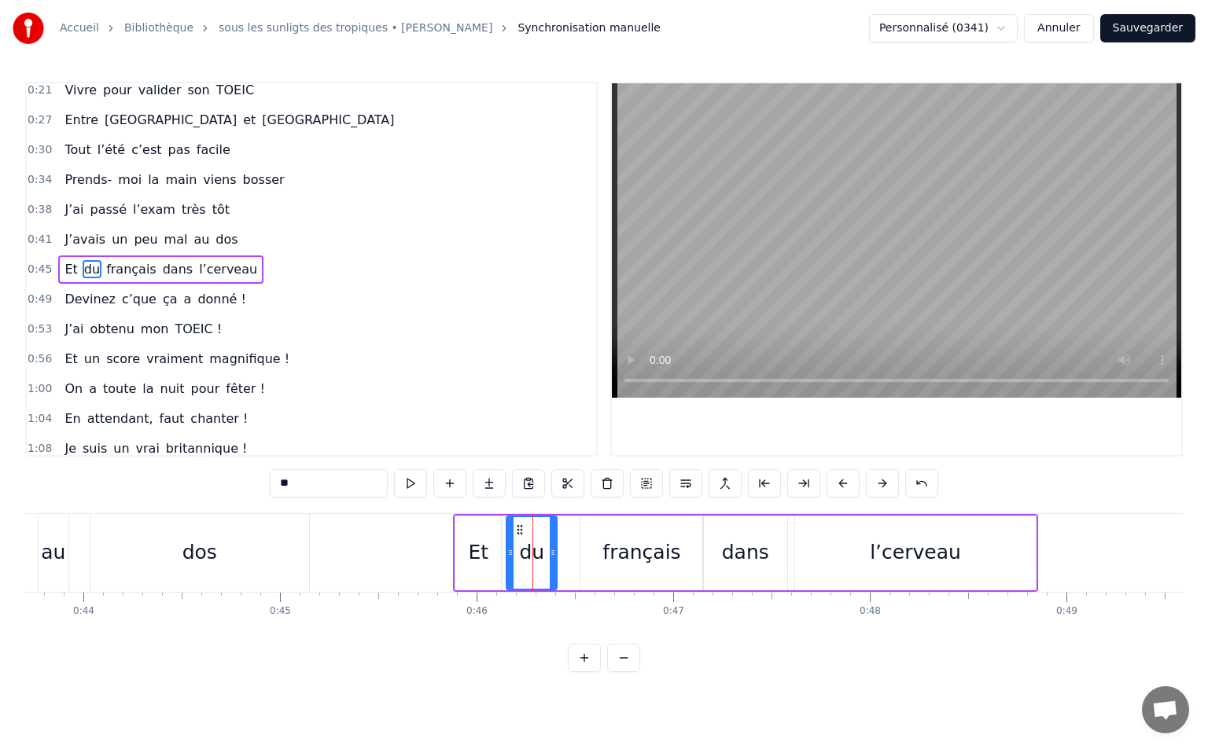
drag, startPoint x: 570, startPoint y: 550, endPoint x: 552, endPoint y: 551, distance: 18.2
click at [552, 551] on icon at bounding box center [553, 552] width 6 height 13
click at [483, 552] on div "Et" at bounding box center [478, 553] width 20 height 30
click at [526, 546] on div "du" at bounding box center [531, 553] width 25 height 30
click at [514, 529] on icon at bounding box center [515, 530] width 13 height 13
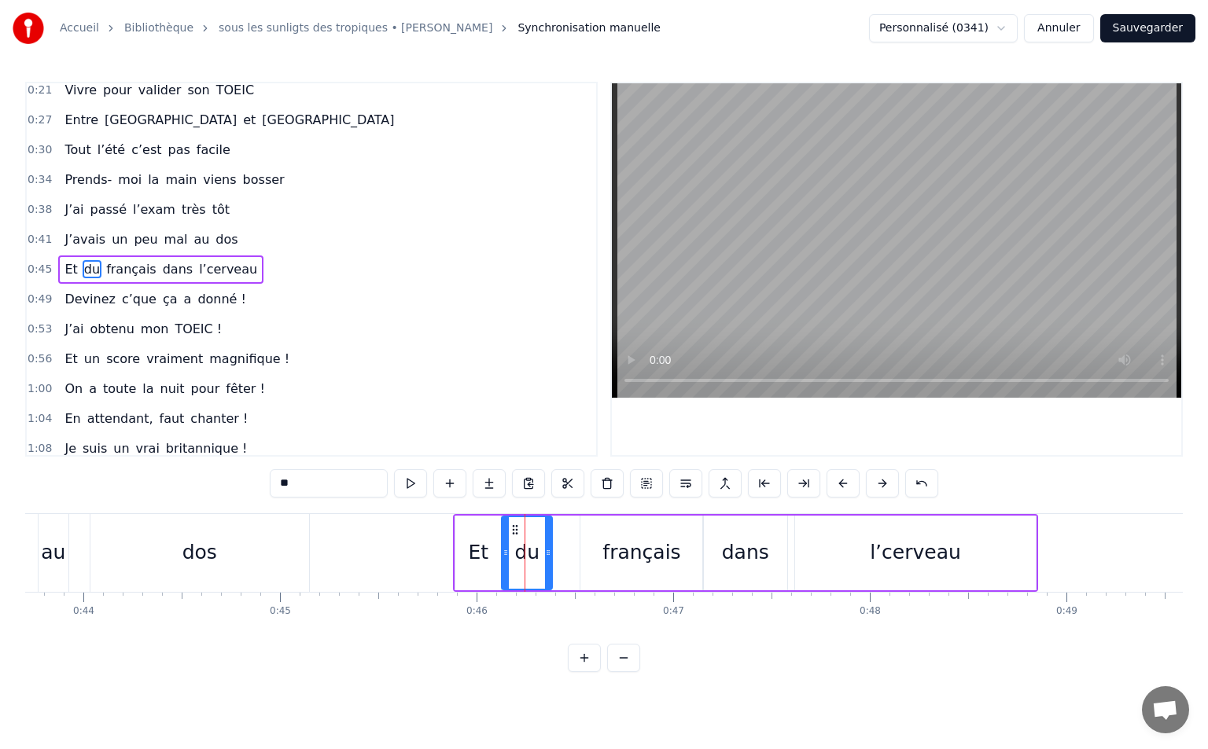
click at [550, 548] on div "du" at bounding box center [527, 553] width 52 height 75
drag, startPoint x: 550, startPoint y: 553, endPoint x: 533, endPoint y: 558, distance: 18.2
click at [533, 558] on icon at bounding box center [531, 552] width 6 height 13
click at [585, 555] on div "français" at bounding box center [641, 553] width 123 height 75
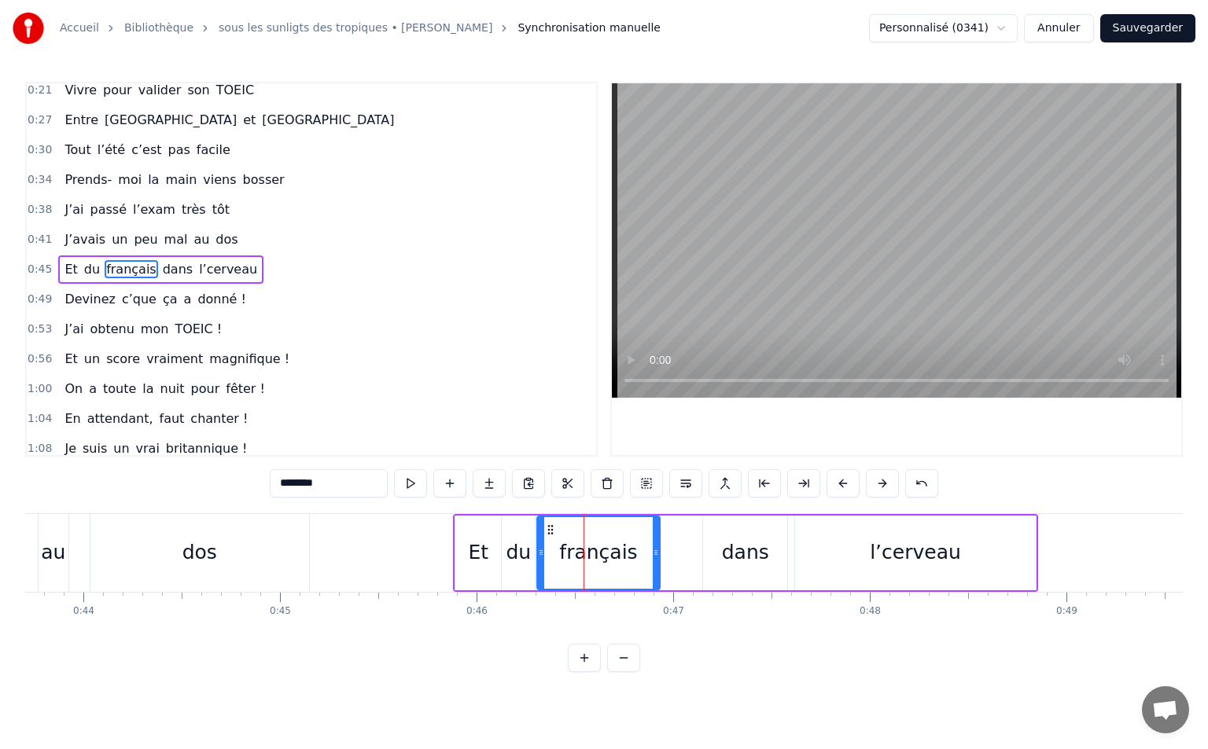
drag, startPoint x: 592, startPoint y: 525, endPoint x: 549, endPoint y: 542, distance: 46.3
click at [549, 542] on div "français" at bounding box center [598, 553] width 121 height 72
drag, startPoint x: 654, startPoint y: 552, endPoint x: 627, endPoint y: 557, distance: 27.3
click at [627, 557] on icon at bounding box center [629, 552] width 6 height 13
click at [723, 546] on div "dans" at bounding box center [745, 553] width 84 height 75
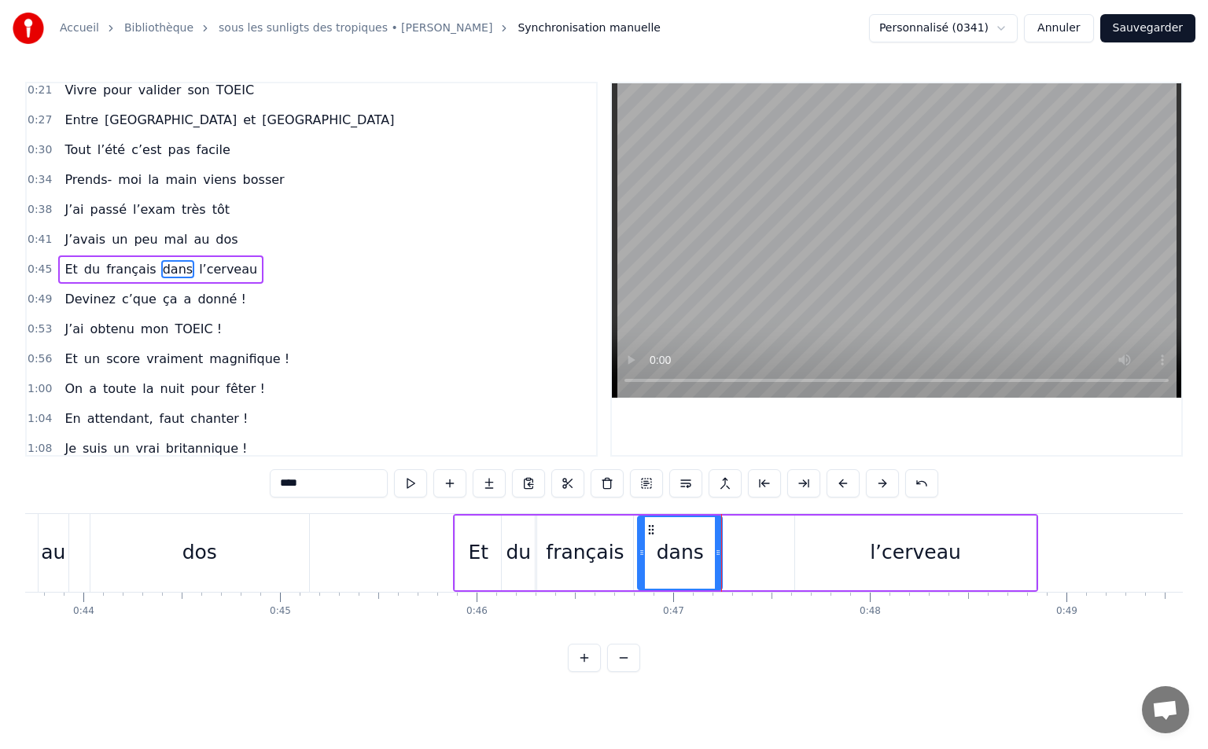
drag, startPoint x: 715, startPoint y: 529, endPoint x: 650, endPoint y: 546, distance: 67.5
click at [650, 546] on div "dans" at bounding box center [679, 553] width 83 height 72
click at [840, 530] on div "l’cerveau" at bounding box center [915, 553] width 240 height 75
type input "*********"
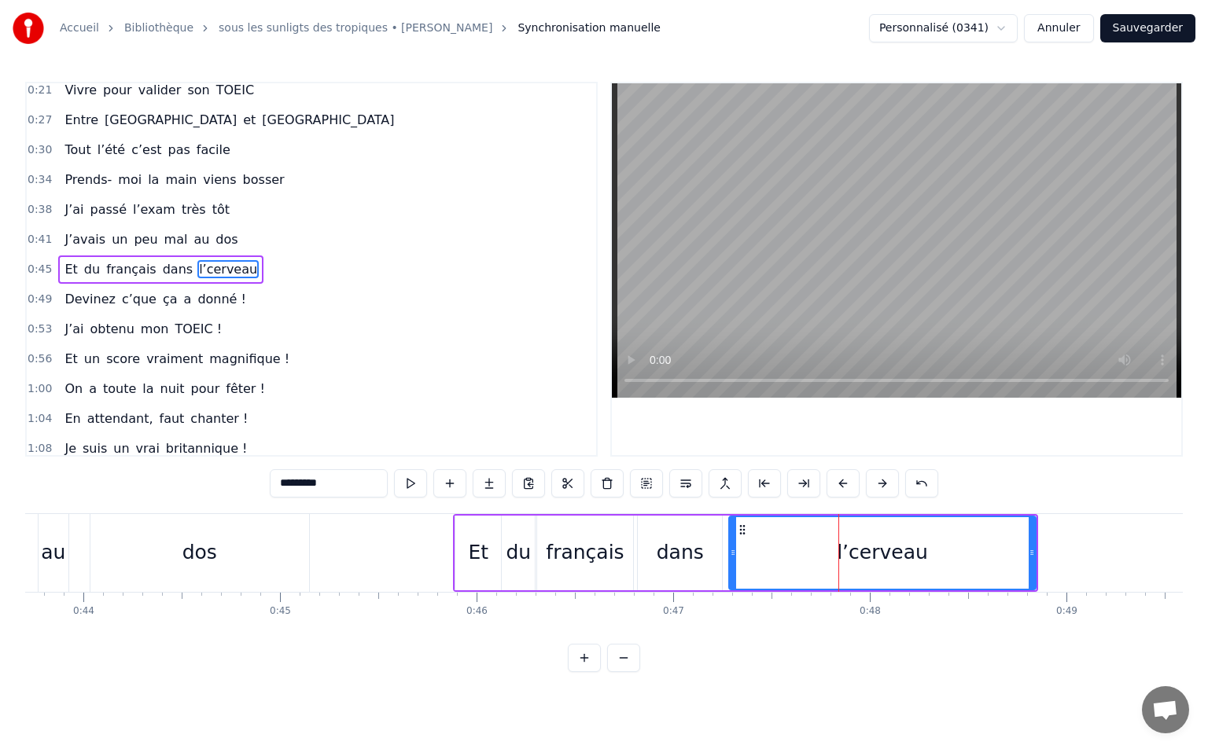
drag, startPoint x: 796, startPoint y: 551, endPoint x: 730, endPoint y: 560, distance: 66.6
click at [730, 560] on div at bounding box center [733, 553] width 6 height 72
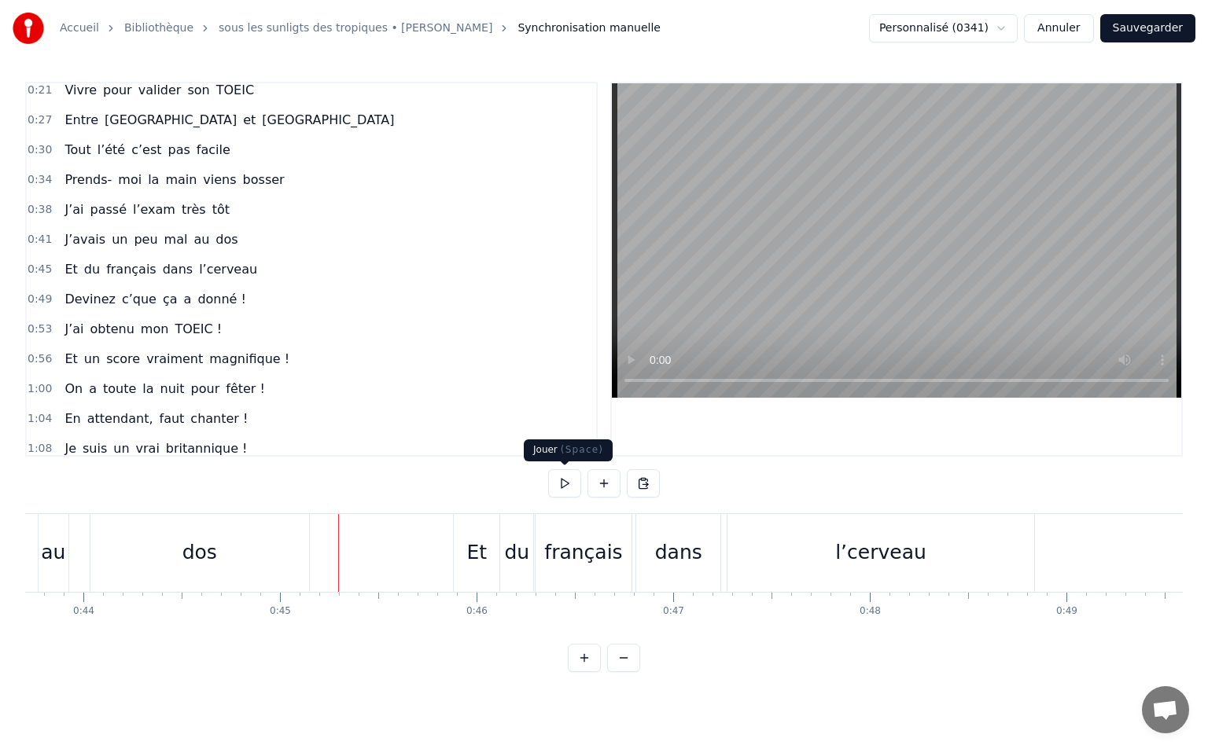
click at [557, 476] on button at bounding box center [564, 483] width 33 height 28
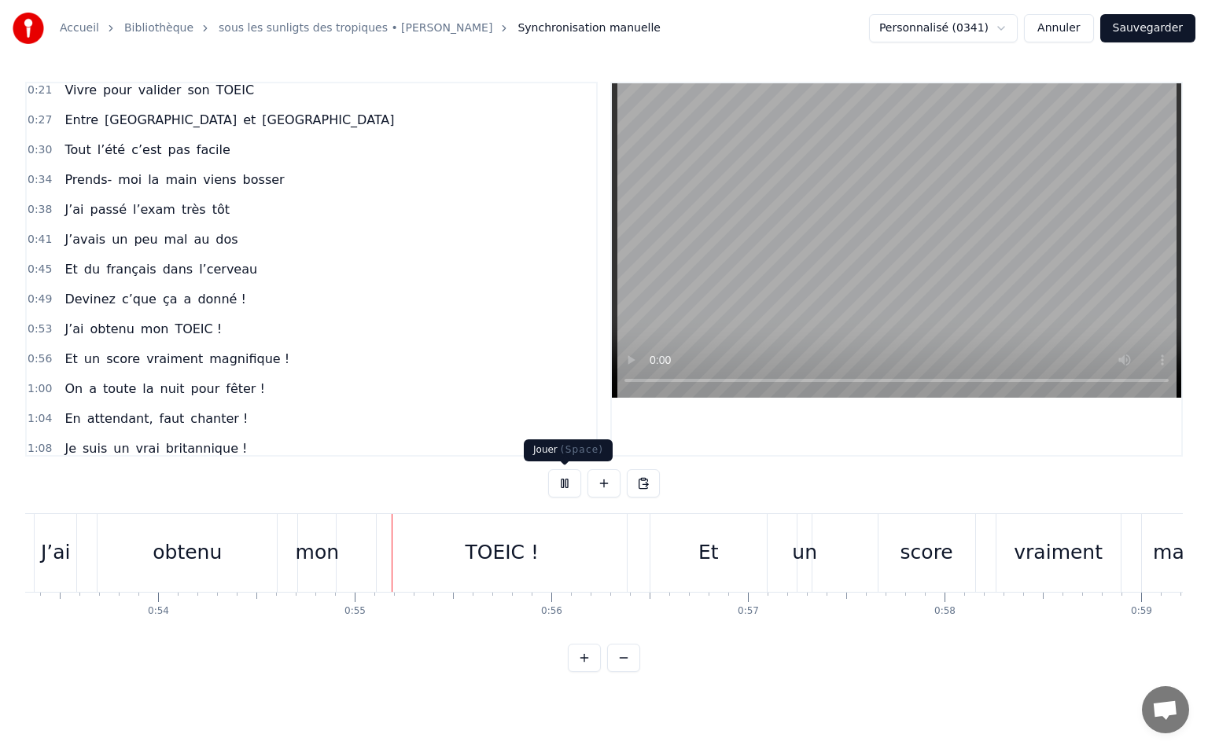
scroll to position [0, 10660]
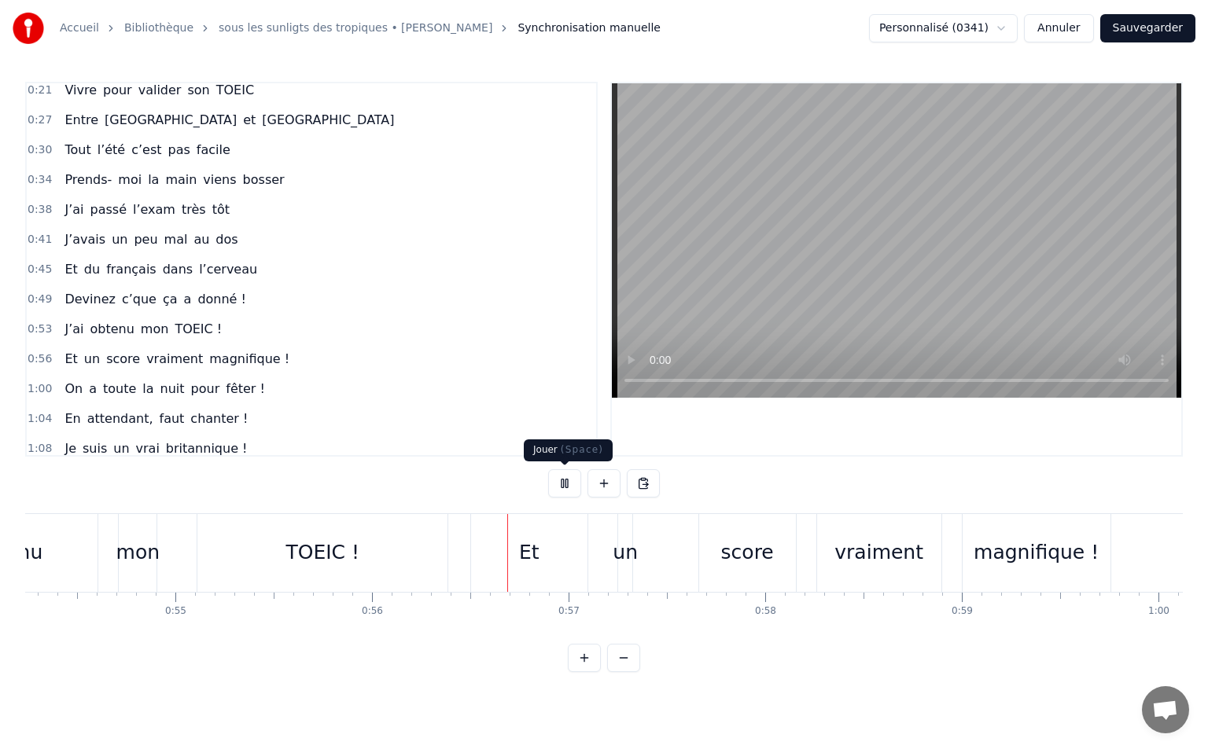
click at [561, 482] on button at bounding box center [564, 483] width 33 height 28
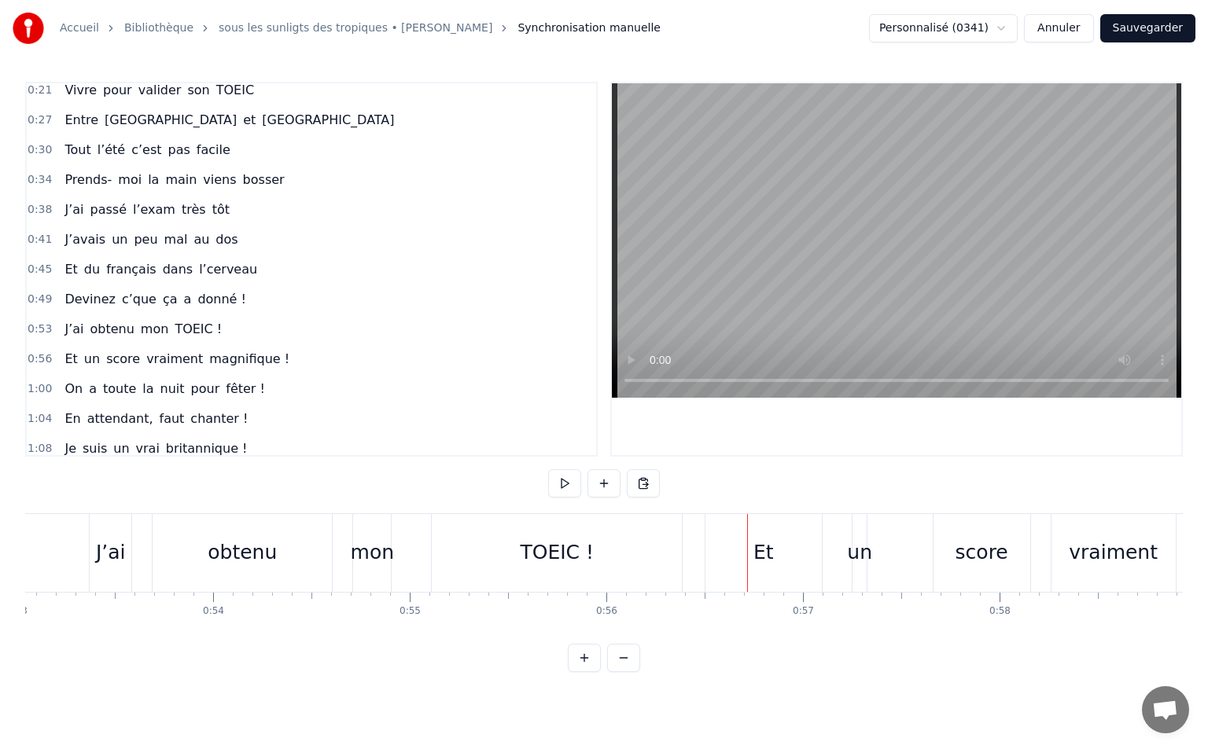
scroll to position [0, 10333]
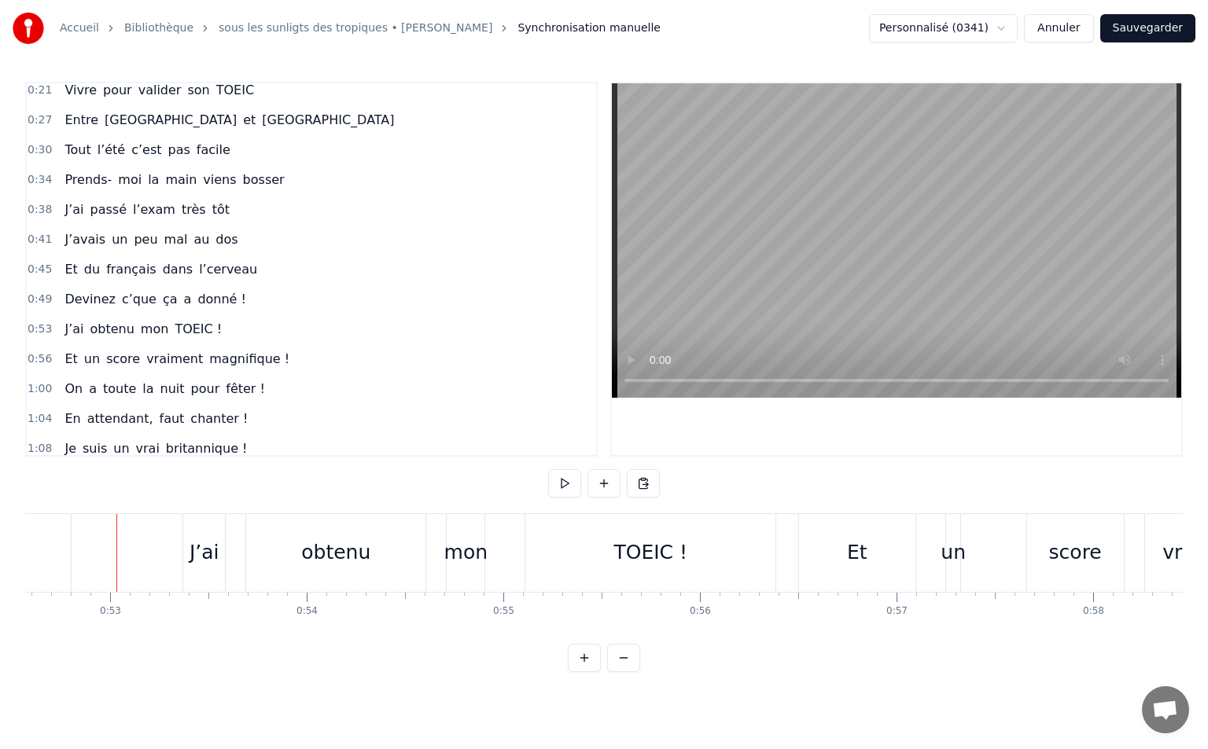
click at [212, 546] on div "J’ai" at bounding box center [204, 553] width 30 height 30
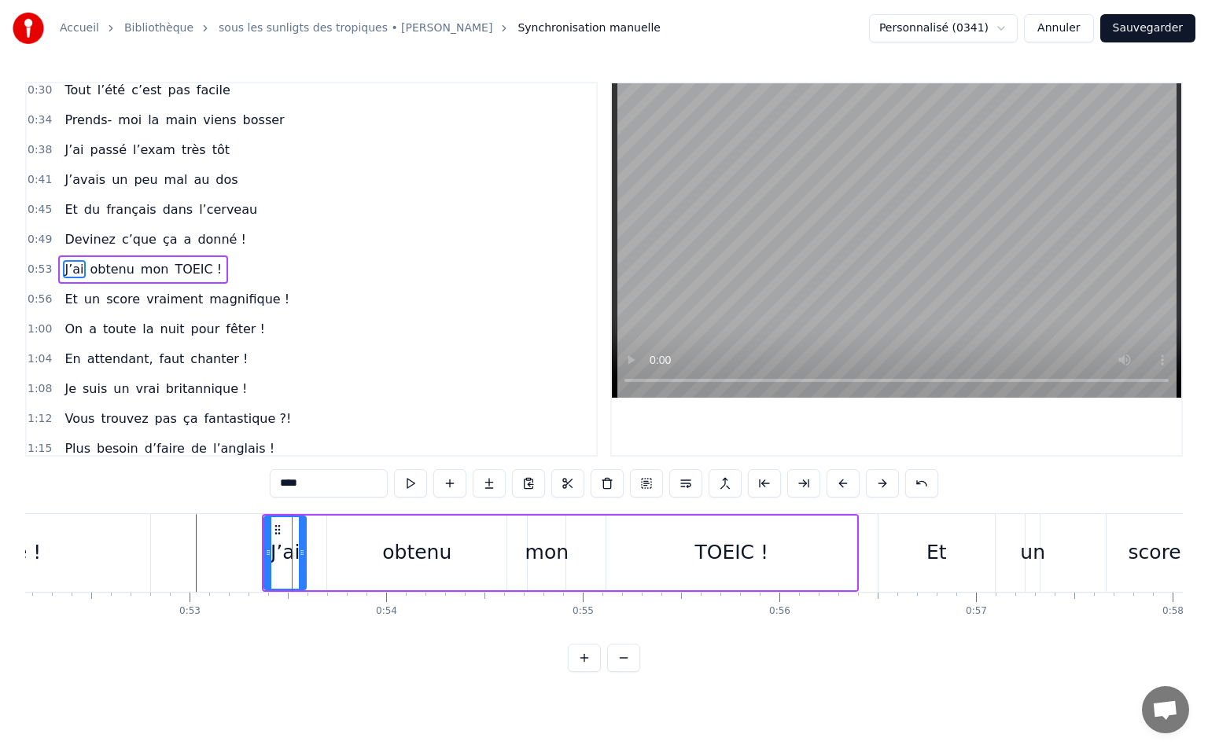
scroll to position [0, 10252]
drag, startPoint x: 197, startPoint y: 530, endPoint x: 297, endPoint y: 532, distance: 99.9
click at [297, 532] on icon at bounding box center [298, 530] width 13 height 13
click at [410, 561] on div "obtenu" at bounding box center [417, 553] width 69 height 30
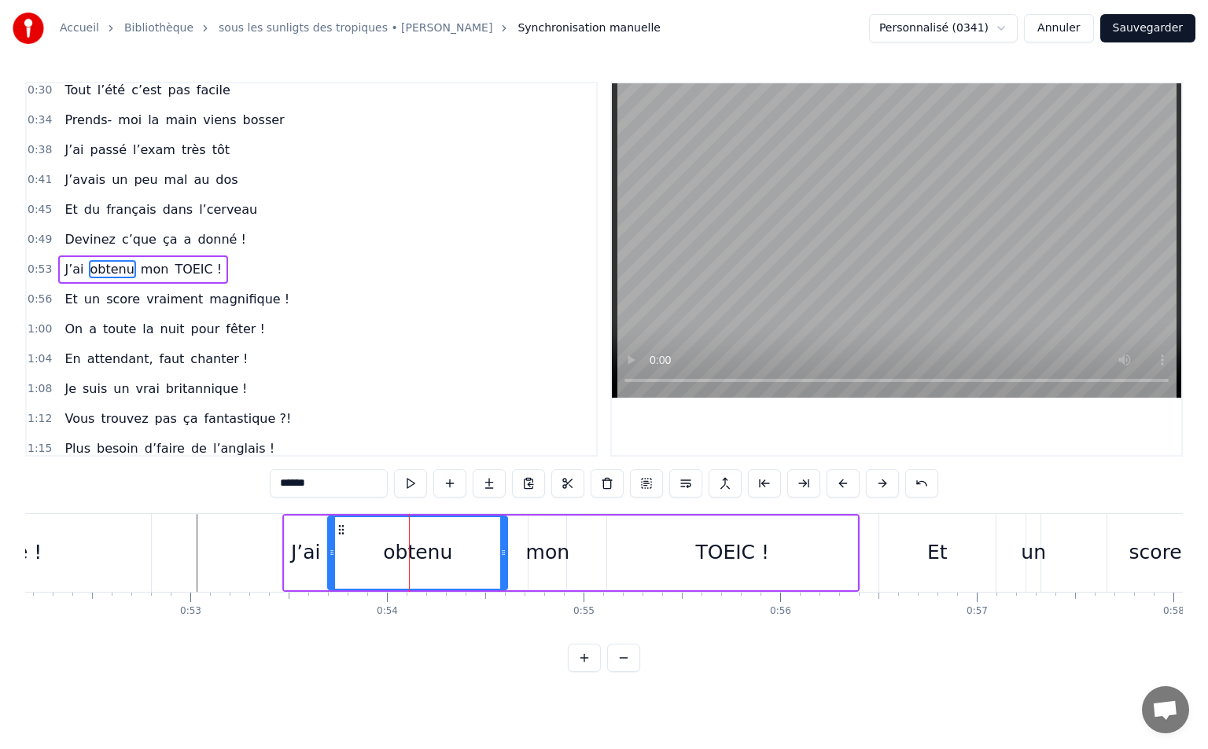
drag, startPoint x: 492, startPoint y: 552, endPoint x: 457, endPoint y: 557, distance: 35.7
click at [457, 557] on div "obtenu" at bounding box center [418, 553] width 178 height 72
drag, startPoint x: 503, startPoint y: 550, endPoint x: 462, endPoint y: 554, distance: 41.8
click at [462, 554] on icon at bounding box center [461, 552] width 6 height 13
click at [548, 554] on div "mon" at bounding box center [548, 553] width 44 height 30
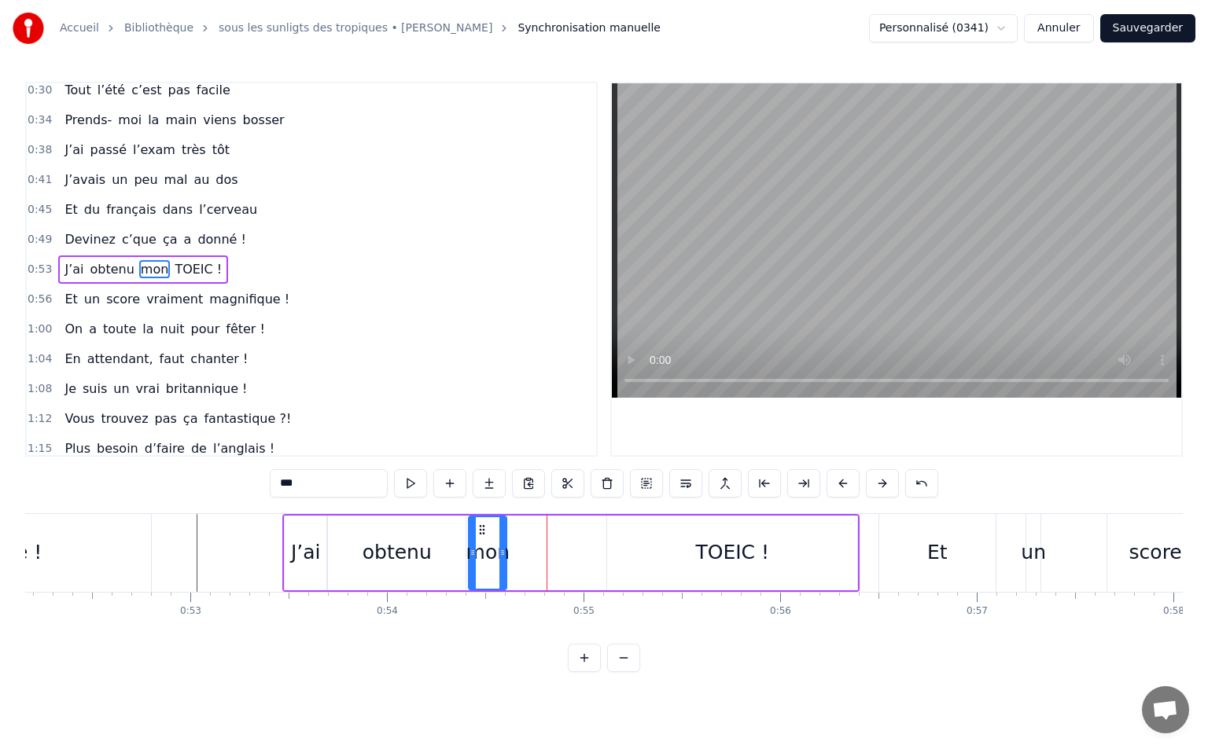
drag, startPoint x: 540, startPoint y: 531, endPoint x: 480, endPoint y: 542, distance: 60.8
click at [480, 542] on div "mon" at bounding box center [487, 553] width 36 height 72
click at [730, 552] on div "TOEIC !" at bounding box center [733, 553] width 74 height 30
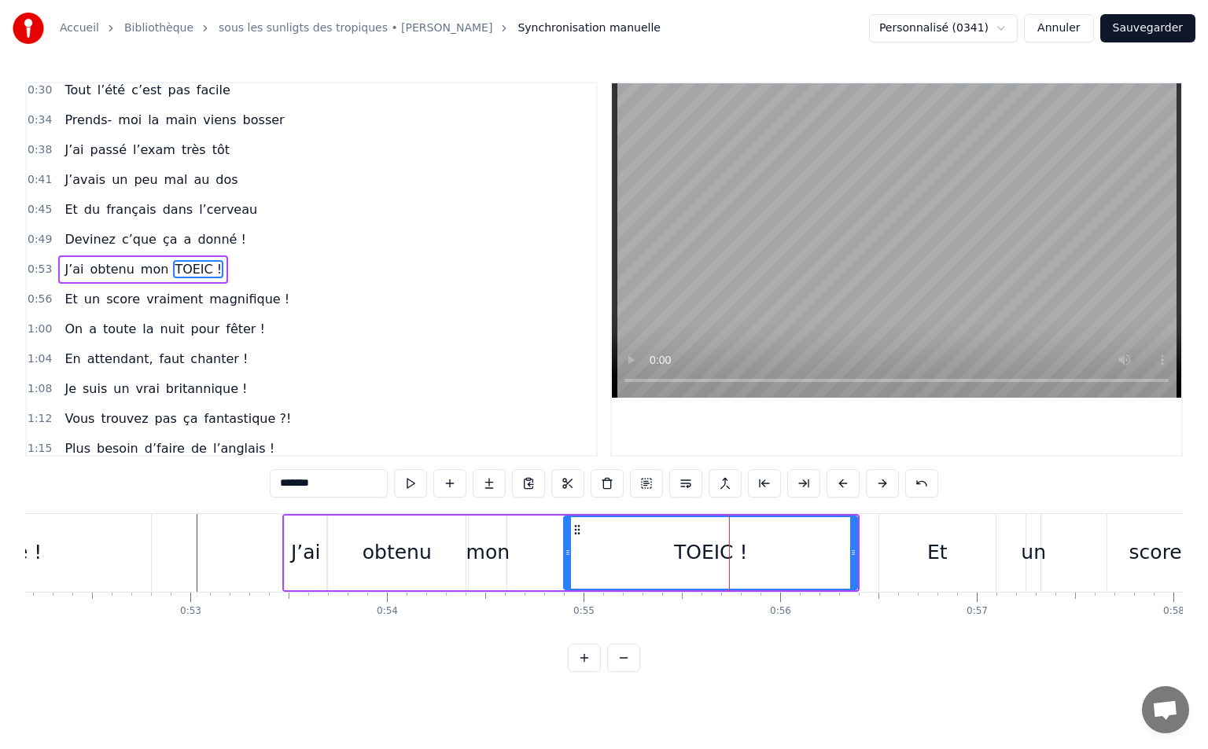
drag, startPoint x: 610, startPoint y: 552, endPoint x: 567, endPoint y: 554, distance: 43.3
click at [567, 554] on icon at bounding box center [568, 552] width 6 height 13
drag, startPoint x: 853, startPoint y: 552, endPoint x: 803, endPoint y: 561, distance: 51.2
click at [803, 561] on div at bounding box center [803, 553] width 6 height 72
click at [489, 559] on div "mon" at bounding box center [488, 553] width 44 height 30
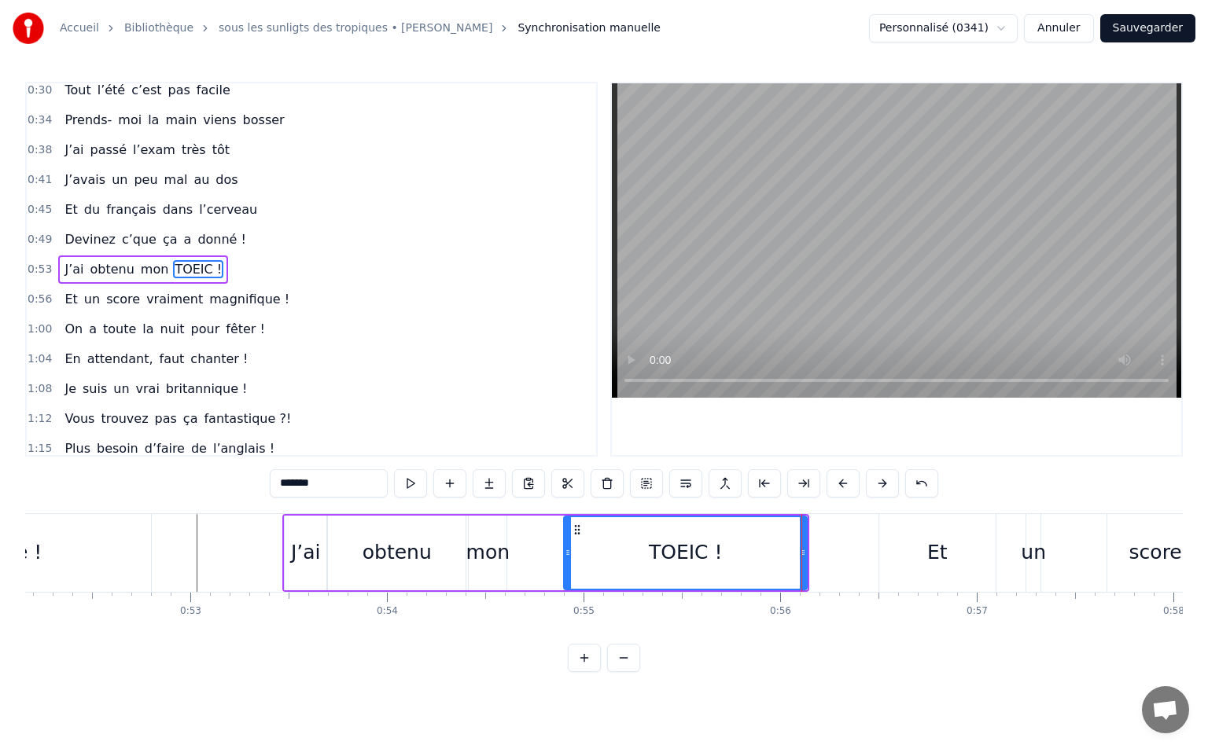
type input "***"
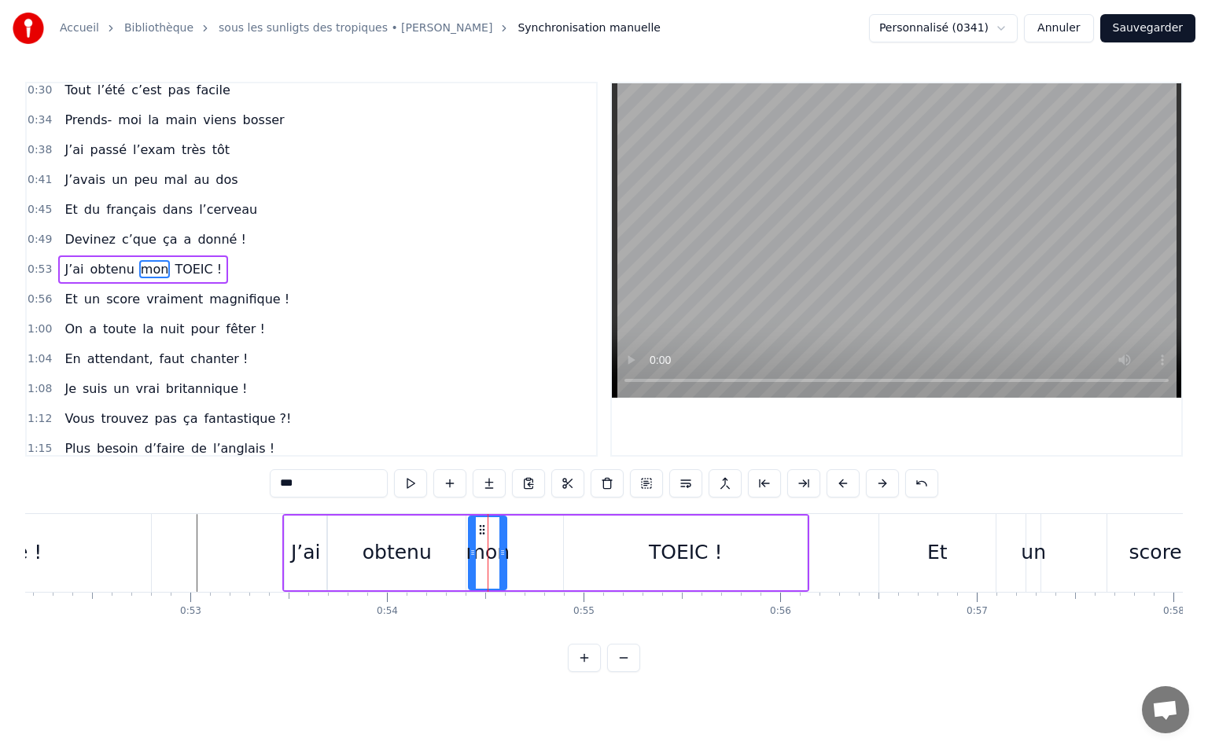
click at [523, 550] on div "J’ai obtenu mon TOEIC !" at bounding box center [545, 553] width 527 height 78
click at [496, 542] on div "mon" at bounding box center [488, 553] width 44 height 30
drag, startPoint x: 502, startPoint y: 550, endPoint x: 548, endPoint y: 546, distance: 45.8
click at [548, 546] on icon at bounding box center [548, 552] width 6 height 13
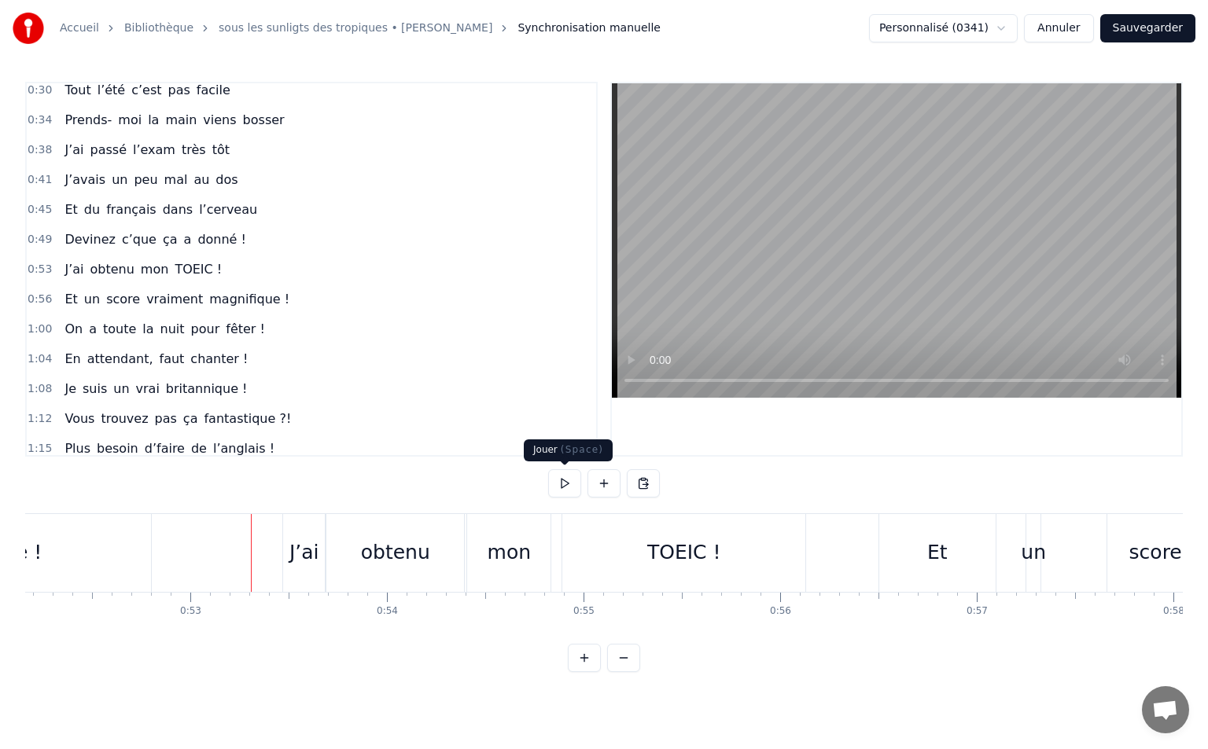
click at [565, 481] on button at bounding box center [564, 483] width 33 height 28
click at [557, 476] on button at bounding box center [564, 483] width 33 height 28
click at [573, 491] on button at bounding box center [564, 483] width 33 height 28
click at [671, 552] on div "TOEIC !" at bounding box center [684, 553] width 74 height 30
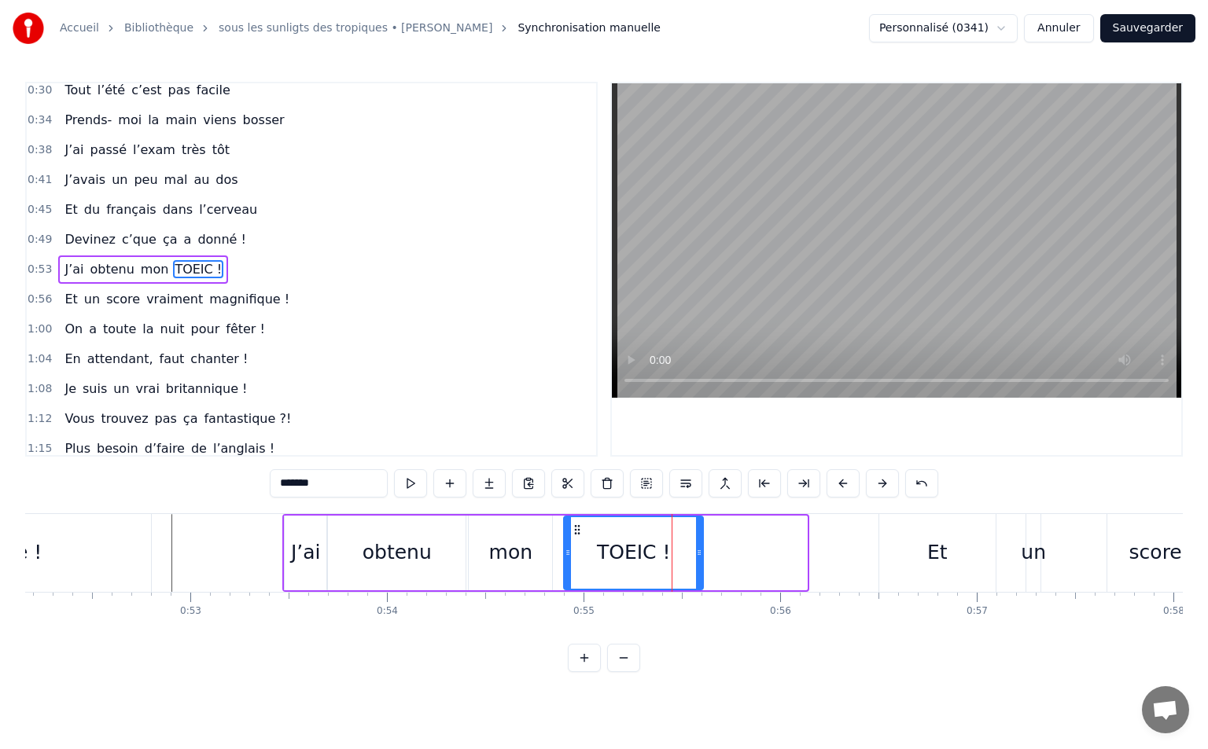
drag, startPoint x: 802, startPoint y: 551, endPoint x: 697, endPoint y: 562, distance: 105.1
click at [700, 562] on div at bounding box center [699, 553] width 6 height 72
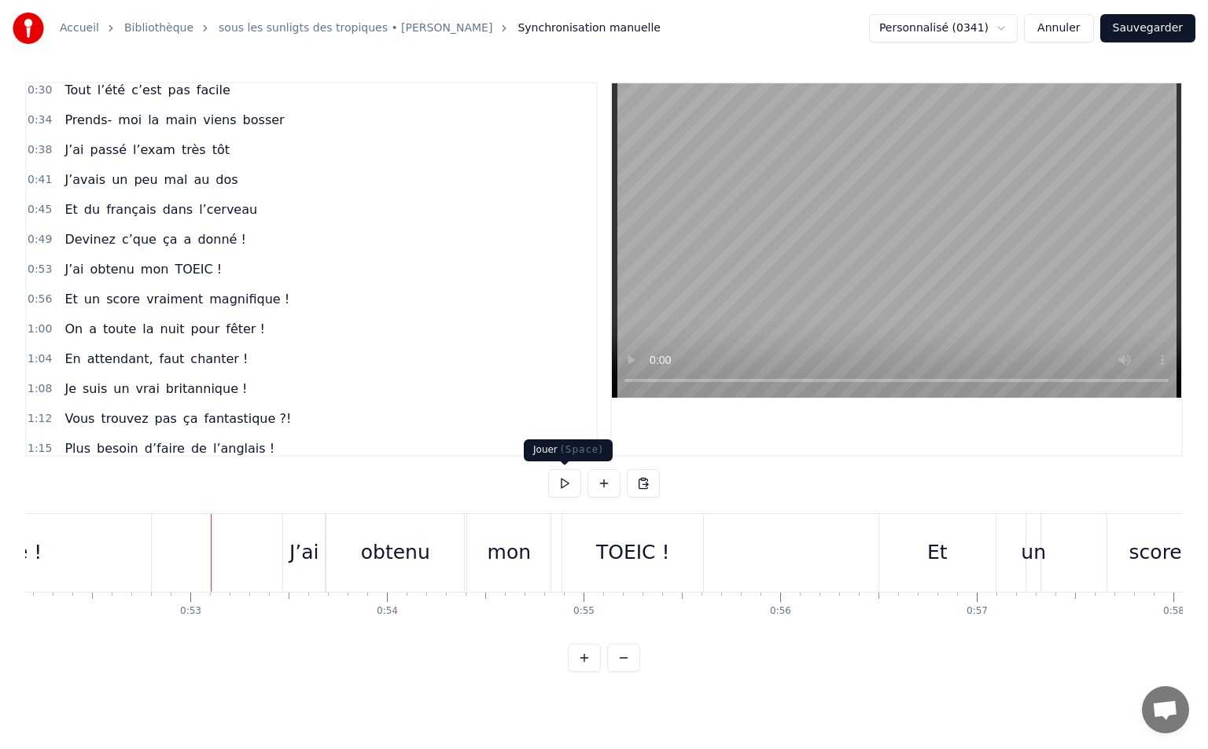
click at [563, 480] on button at bounding box center [564, 483] width 33 height 28
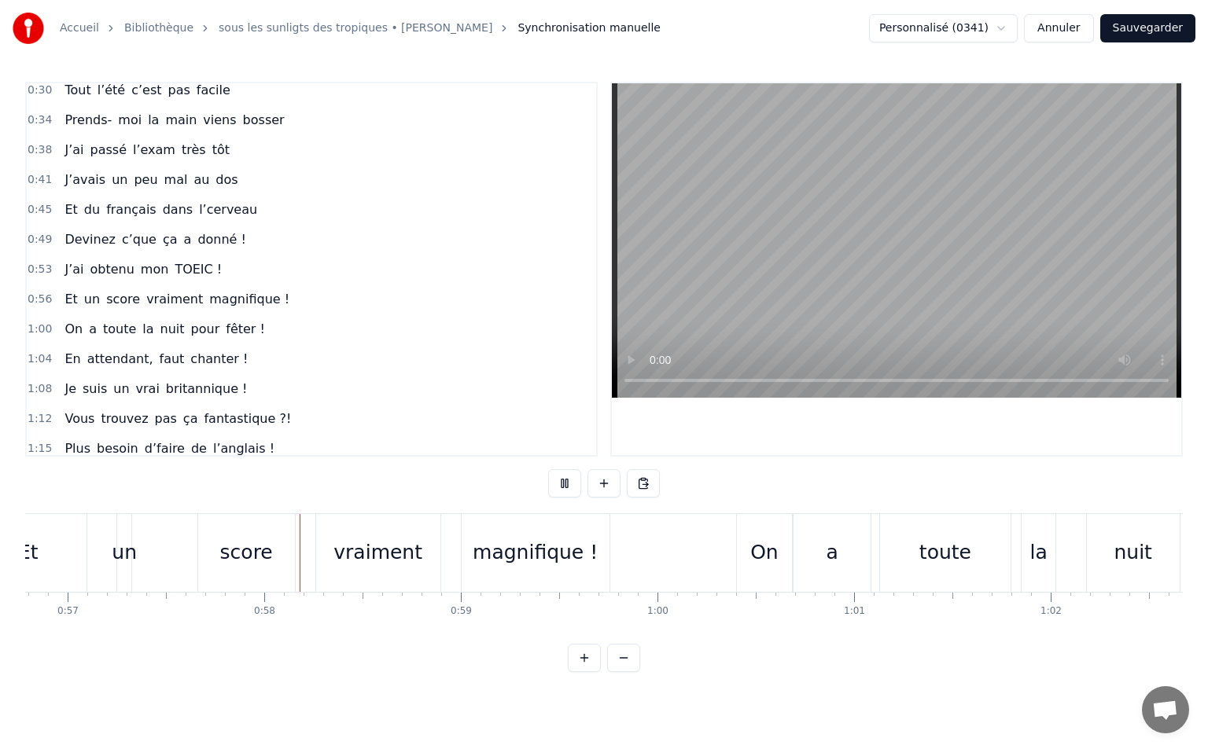
scroll to position [0, 11260]
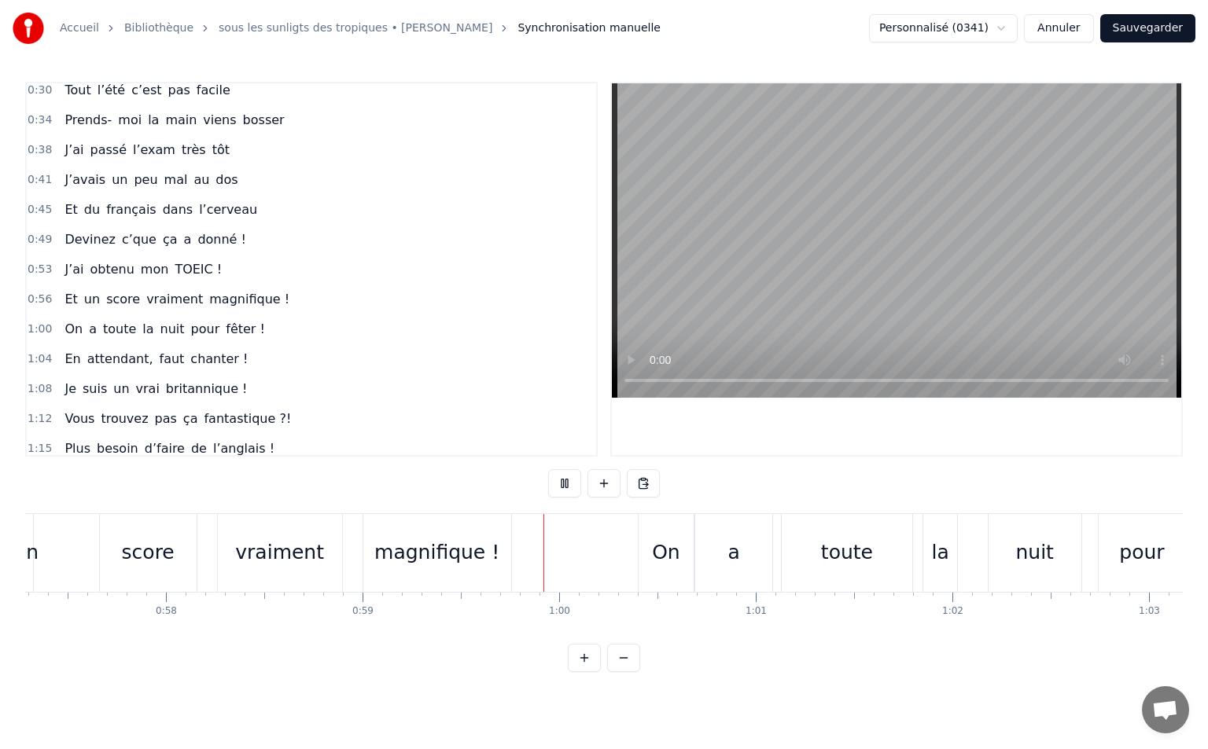
click at [569, 479] on button at bounding box center [564, 483] width 33 height 28
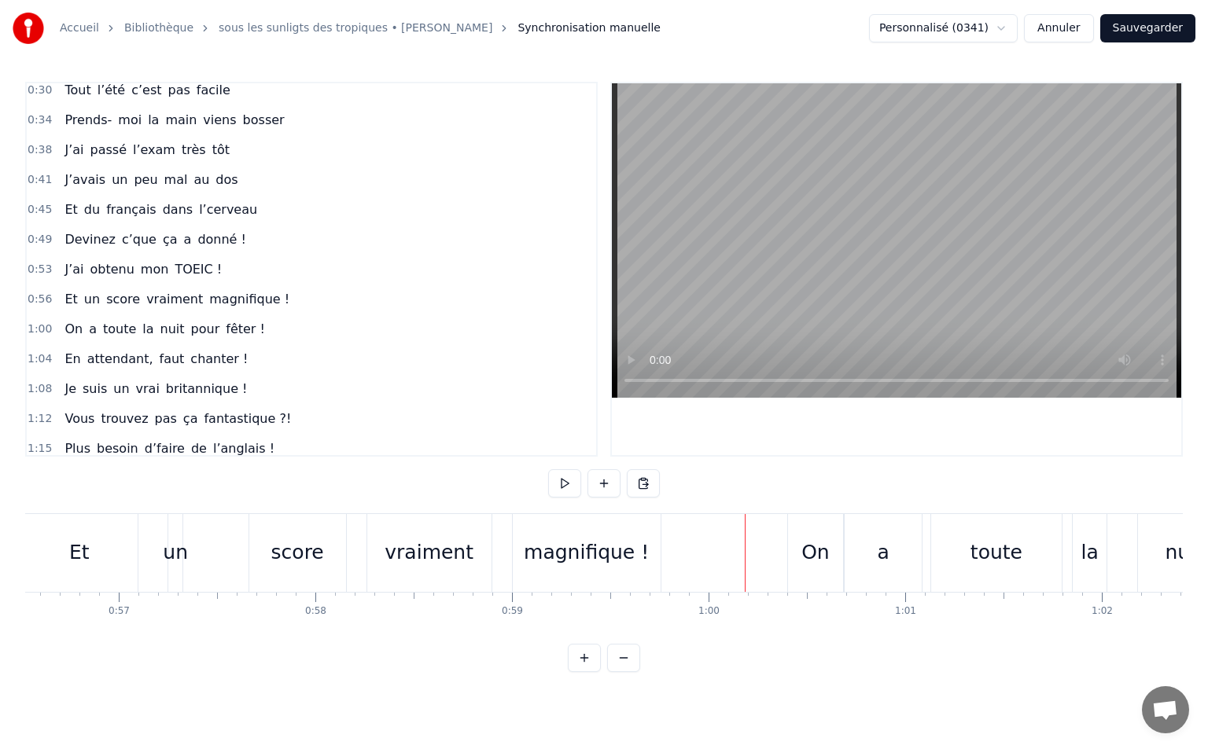
scroll to position [0, 10924]
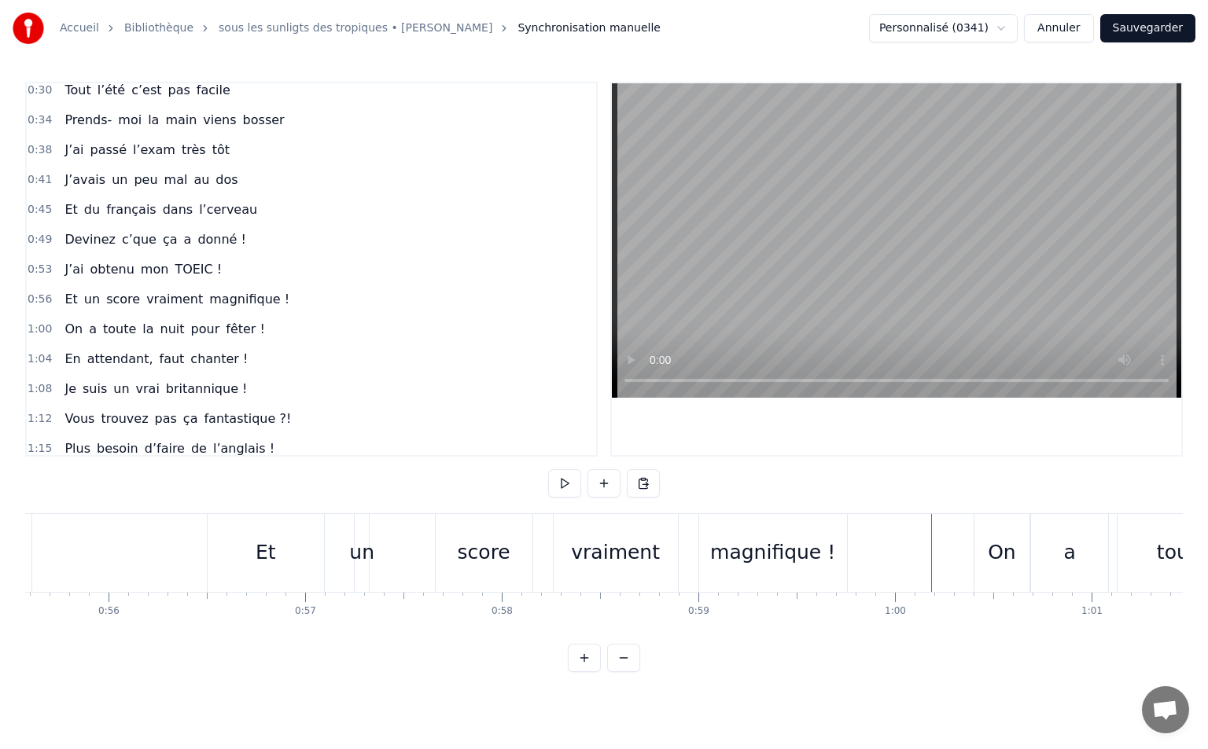
click at [281, 554] on div "Et" at bounding box center [266, 553] width 116 height 78
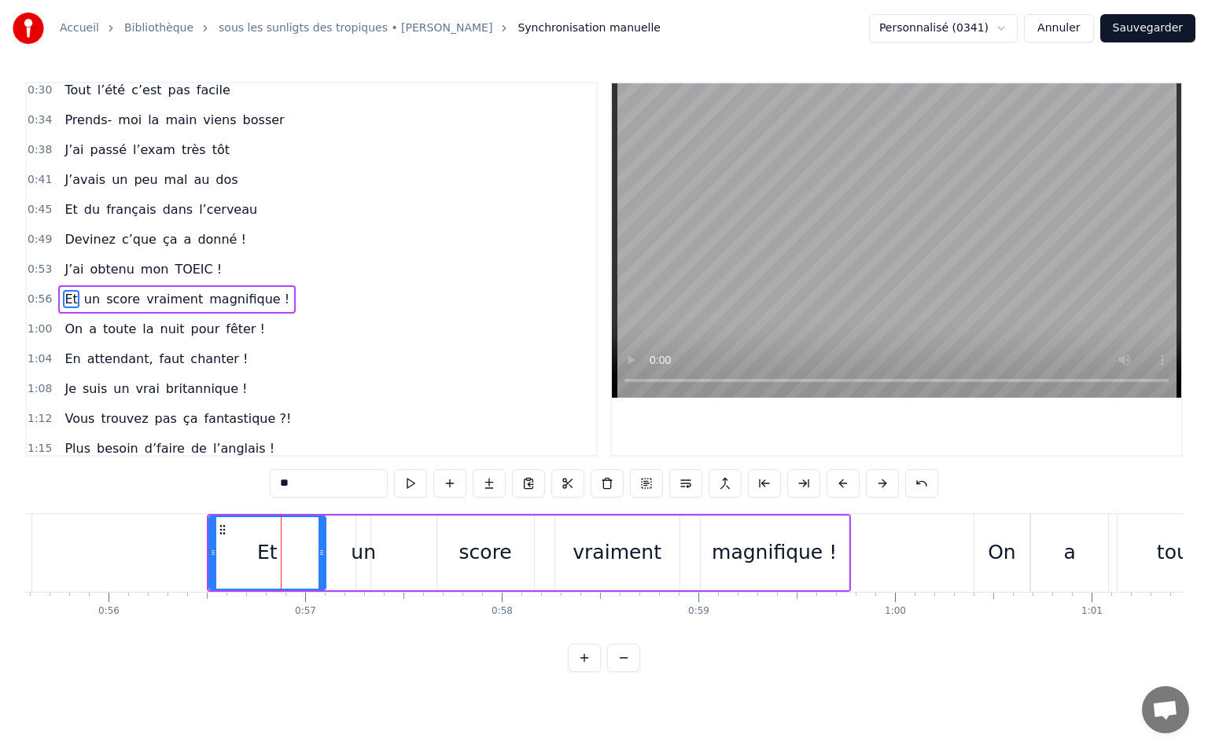
scroll to position [97, 0]
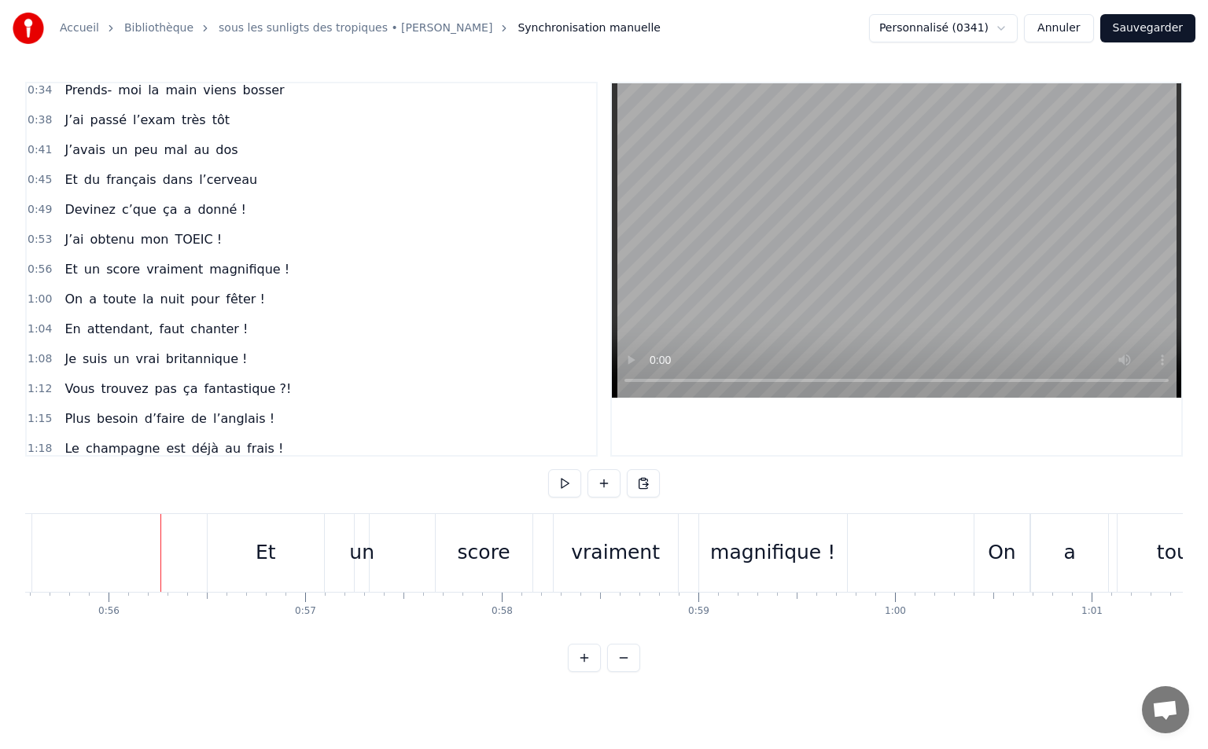
click at [31, 267] on span "0:56" at bounding box center [40, 270] width 24 height 16
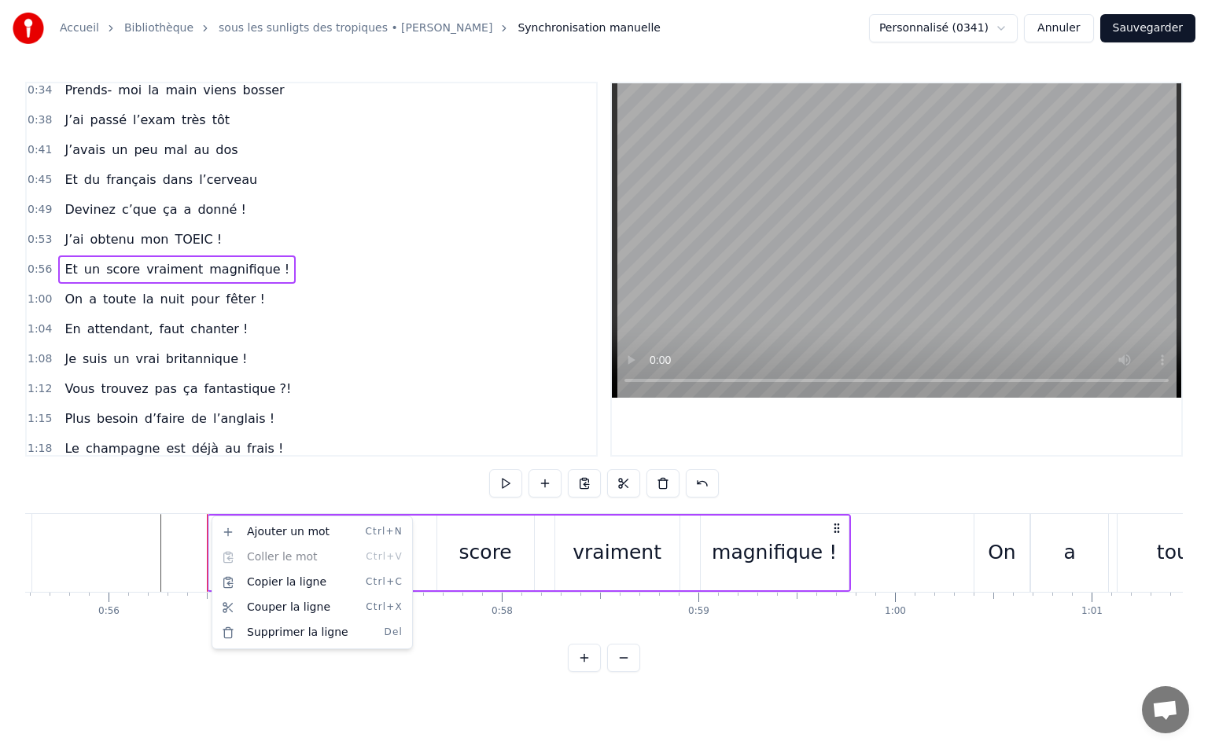
click at [201, 525] on html "Accueil Bibliothèque sous les sunligts des tropiques • [PERSON_NAME] Synchronis…" at bounding box center [604, 348] width 1208 height 697
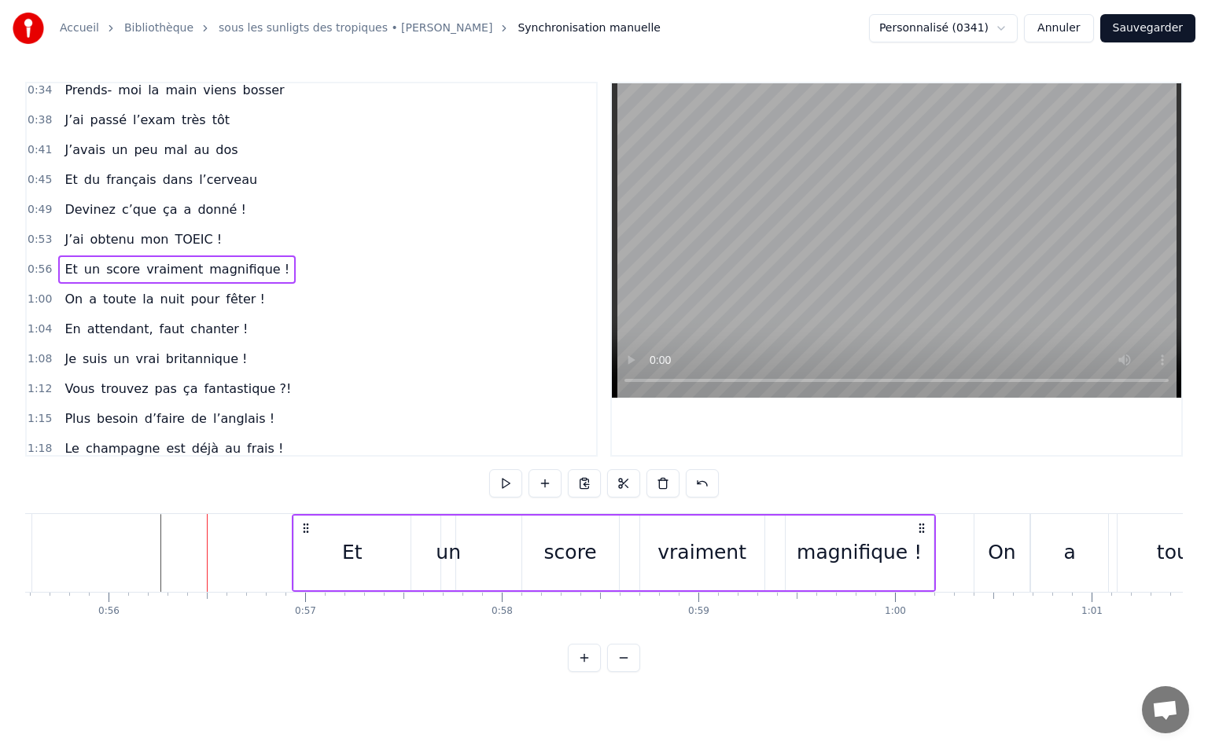
drag, startPoint x: 221, startPoint y: 528, endPoint x: 306, endPoint y: 525, distance: 84.9
click at [306, 525] on icon at bounding box center [306, 528] width 13 height 13
click at [351, 539] on div "Et" at bounding box center [352, 553] width 20 height 30
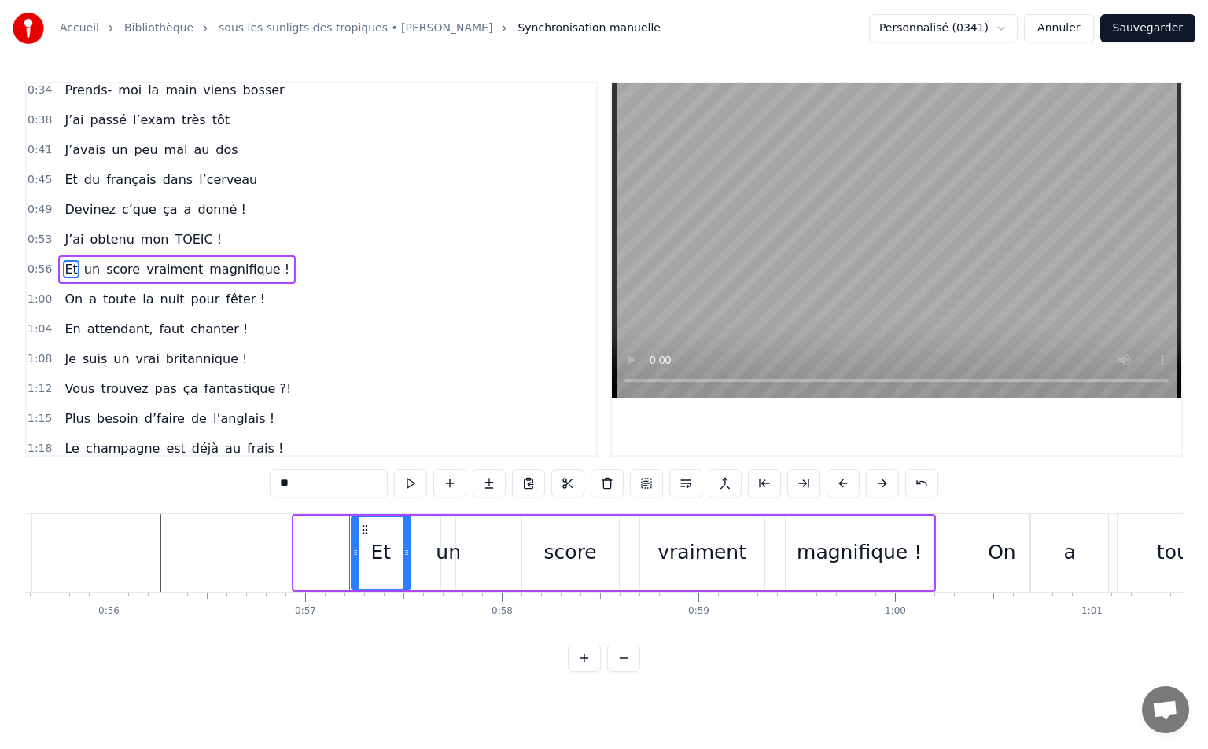
drag, startPoint x: 297, startPoint y: 553, endPoint x: 355, endPoint y: 548, distance: 57.6
click at [355, 548] on icon at bounding box center [355, 552] width 6 height 13
drag, startPoint x: 406, startPoint y: 551, endPoint x: 399, endPoint y: 556, distance: 9.2
click at [399, 556] on icon at bounding box center [398, 552] width 6 height 13
click at [469, 542] on div "Et un score vraiment magnifique !" at bounding box center [642, 553] width 587 height 78
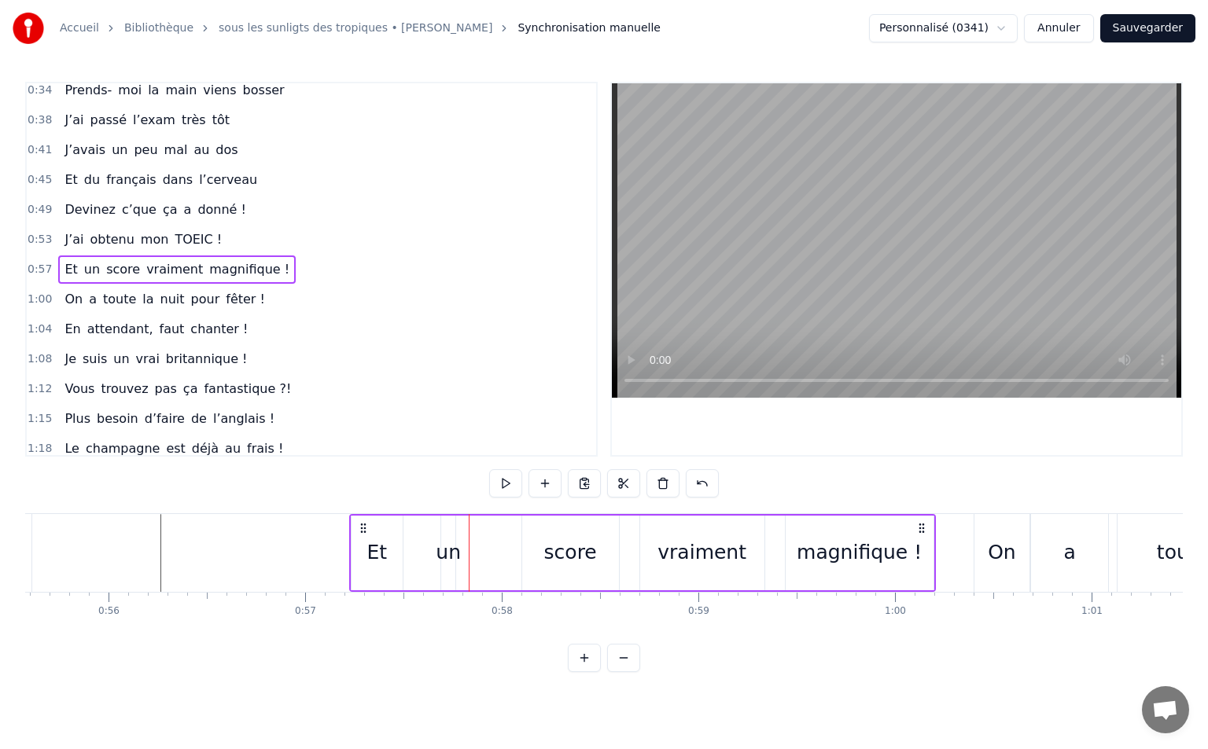
click at [453, 547] on div "un" at bounding box center [448, 553] width 25 height 30
drag, startPoint x: 442, startPoint y: 554, endPoint x: 410, endPoint y: 564, distance: 32.8
click at [412, 564] on div at bounding box center [415, 553] width 6 height 72
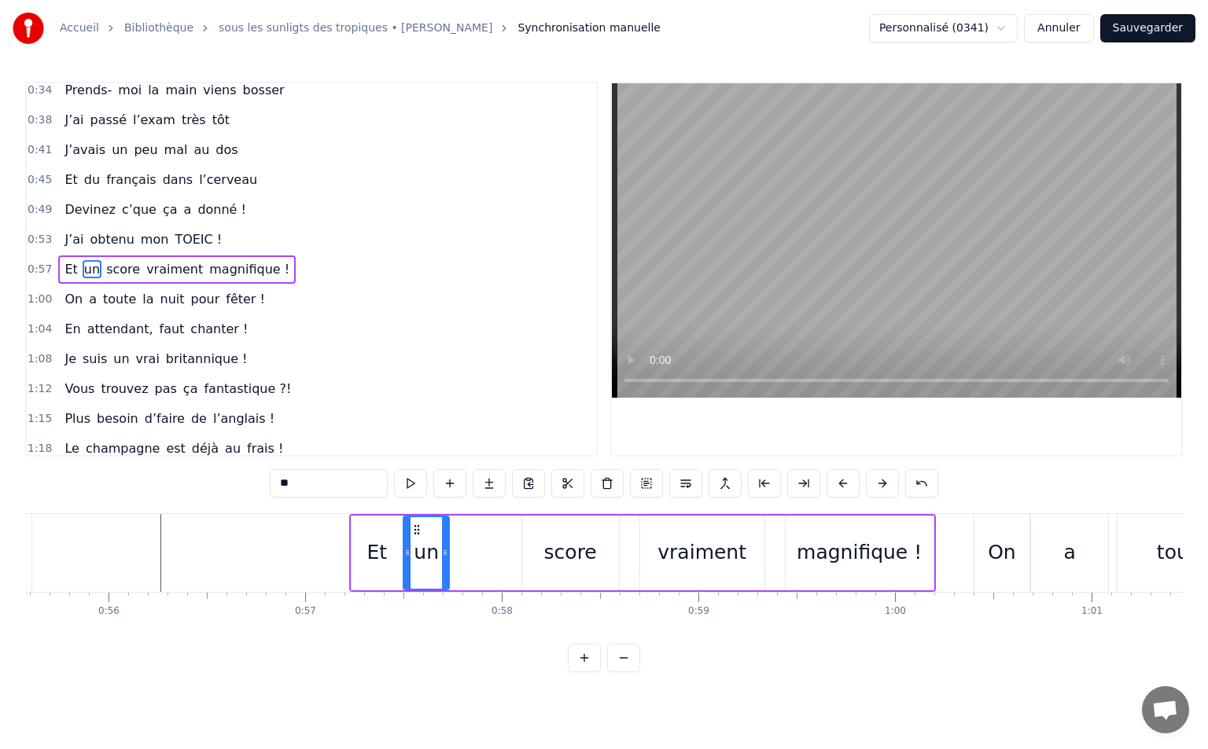
click at [415, 528] on icon at bounding box center [416, 530] width 13 height 13
click at [587, 543] on div "score" at bounding box center [570, 553] width 53 height 30
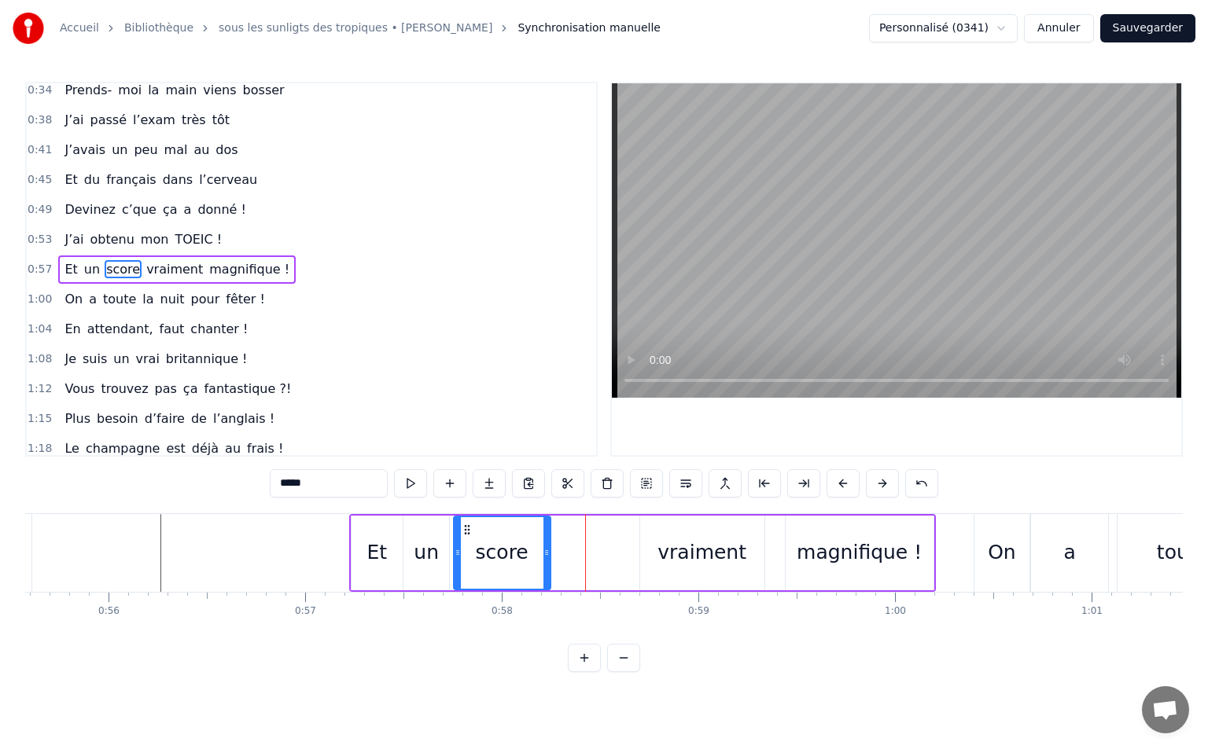
drag, startPoint x: 536, startPoint y: 531, endPoint x: 468, endPoint y: 536, distance: 68.6
click at [468, 536] on div "score" at bounding box center [501, 553] width 95 height 72
click at [668, 536] on div "vraiment" at bounding box center [702, 553] width 124 height 75
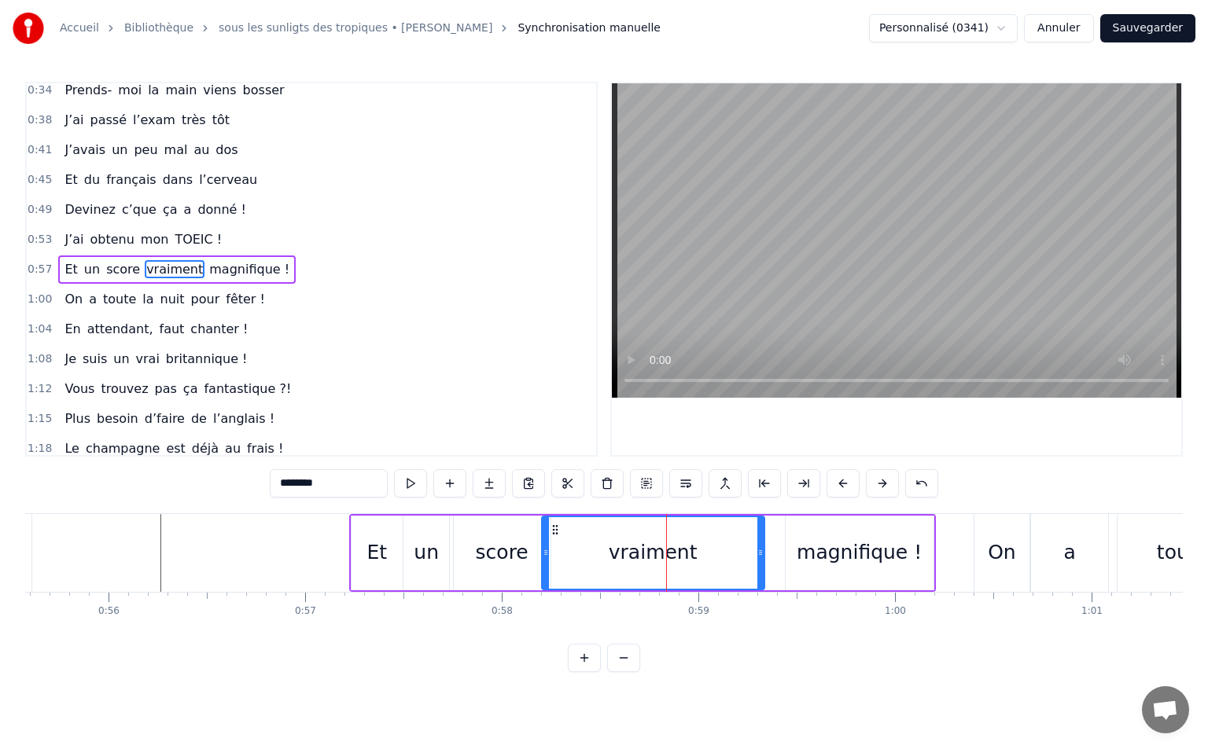
drag, startPoint x: 643, startPoint y: 546, endPoint x: 544, endPoint y: 569, distance: 101.8
click at [544, 569] on div at bounding box center [545, 553] width 6 height 72
drag, startPoint x: 759, startPoint y: 550, endPoint x: 687, endPoint y: 563, distance: 72.6
click at [687, 563] on div at bounding box center [689, 553] width 6 height 72
click at [806, 548] on div "magnifique !" at bounding box center [858, 553] width 125 height 30
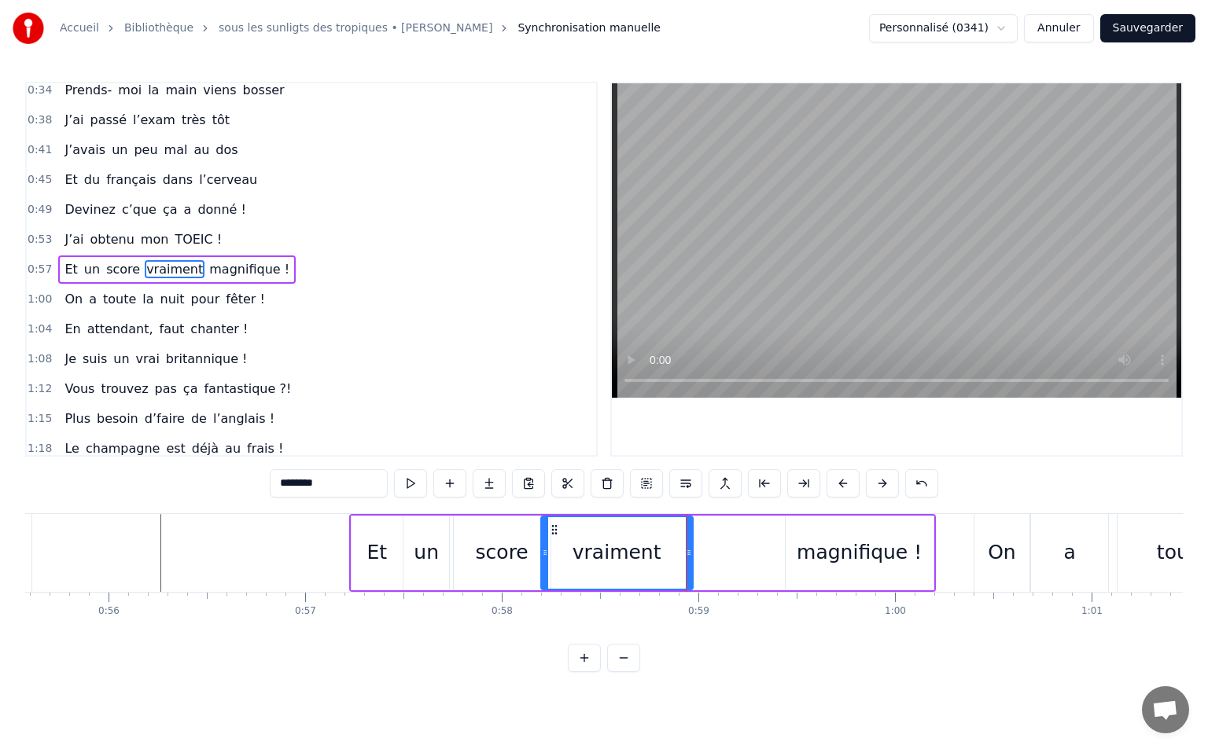
type input "**********"
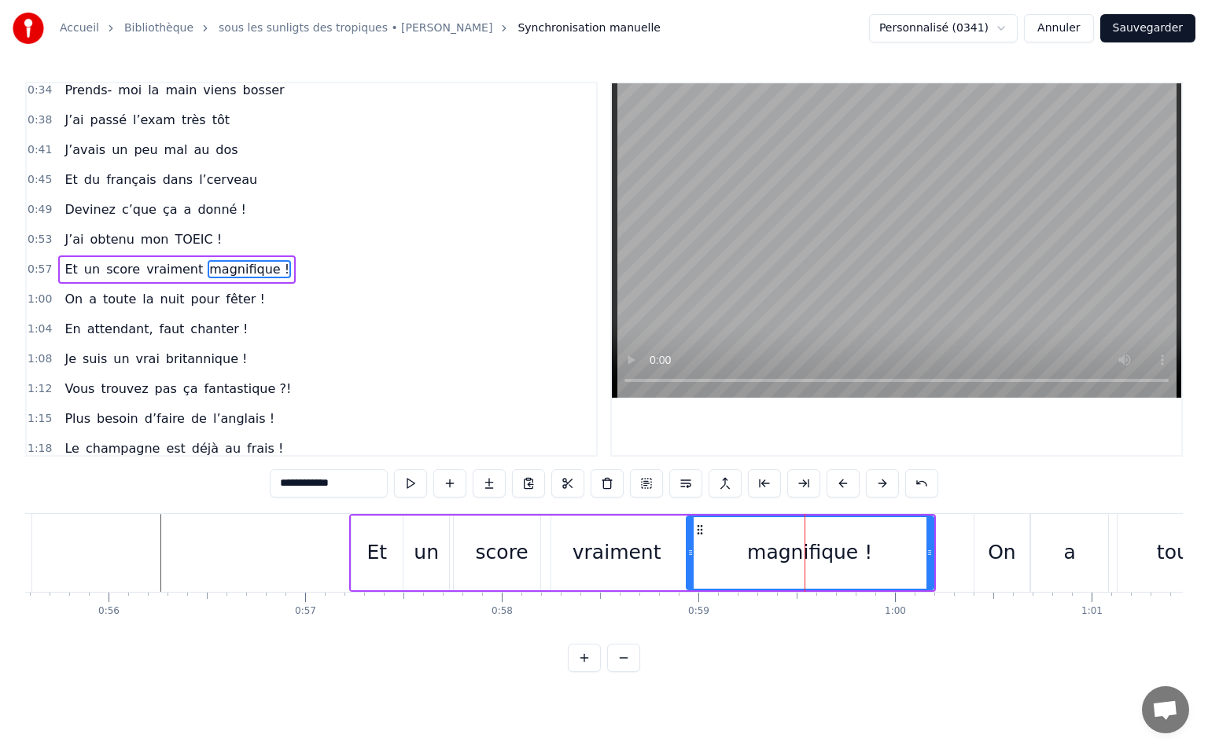
drag, startPoint x: 788, startPoint y: 554, endPoint x: 689, endPoint y: 555, distance: 99.1
click at [689, 555] on icon at bounding box center [690, 552] width 6 height 13
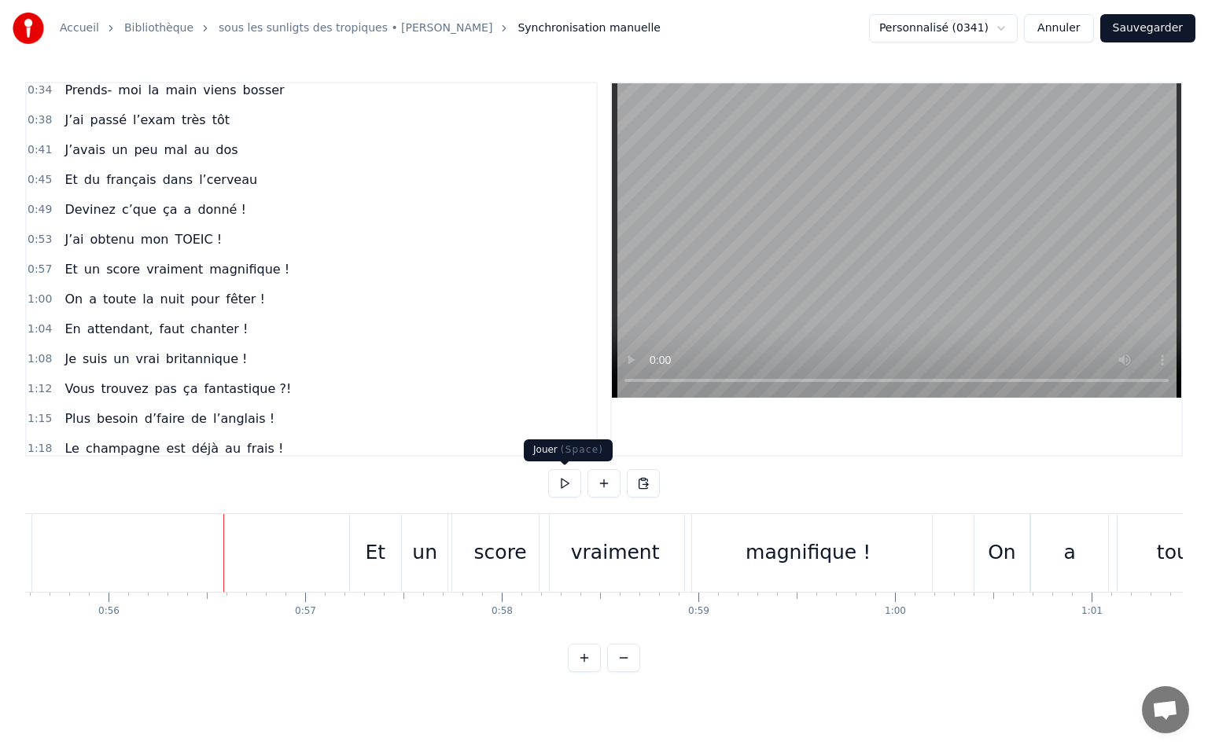
click at [556, 483] on button at bounding box center [564, 483] width 33 height 28
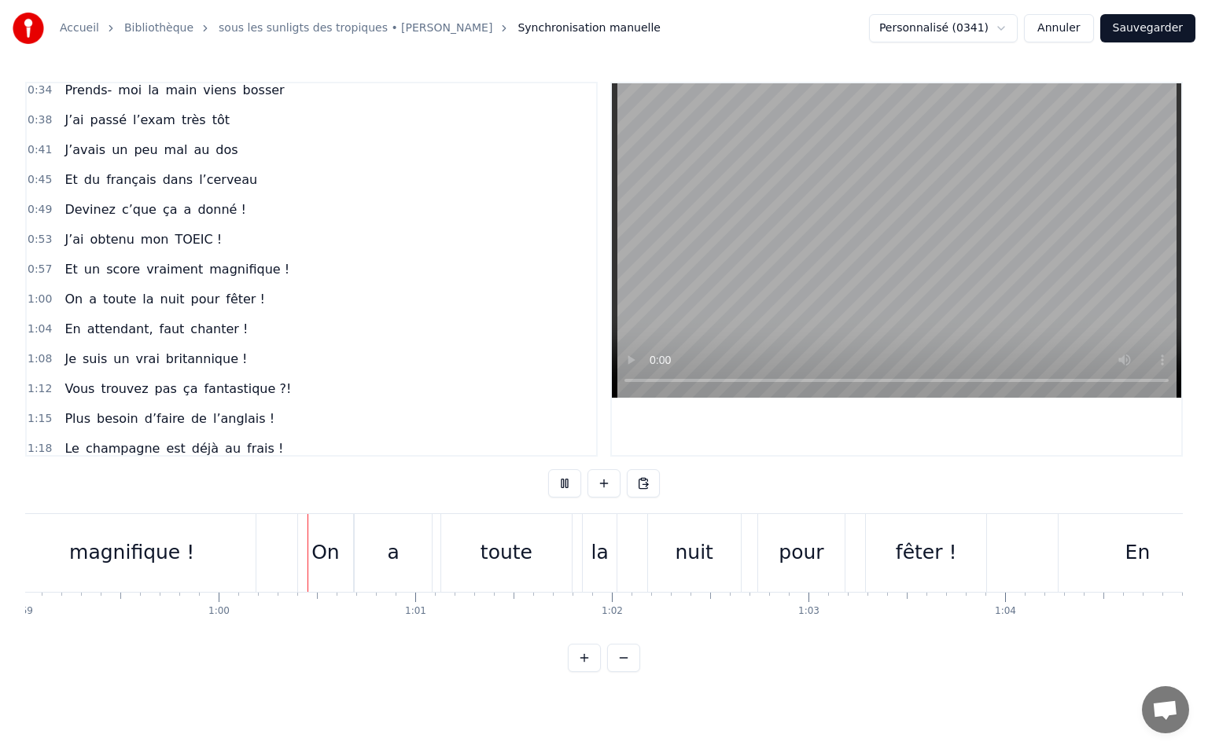
scroll to position [0, 11684]
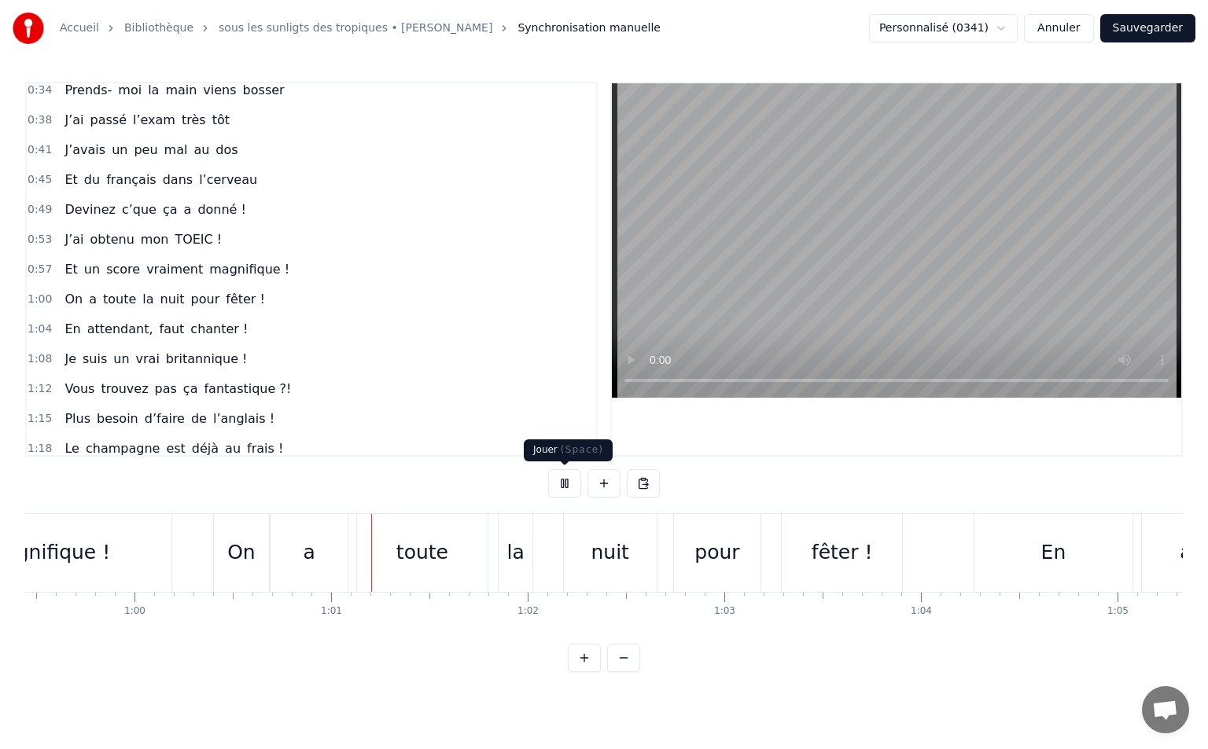
click at [563, 489] on button at bounding box center [564, 483] width 33 height 28
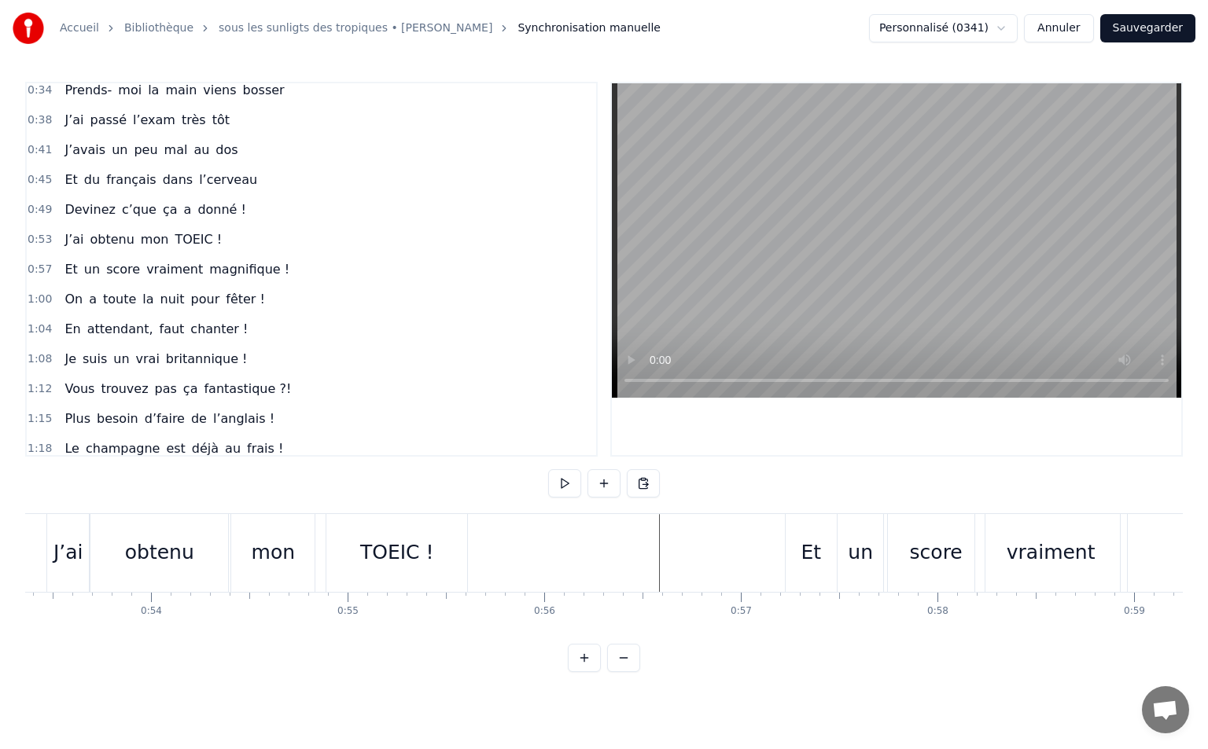
scroll to position [0, 10395]
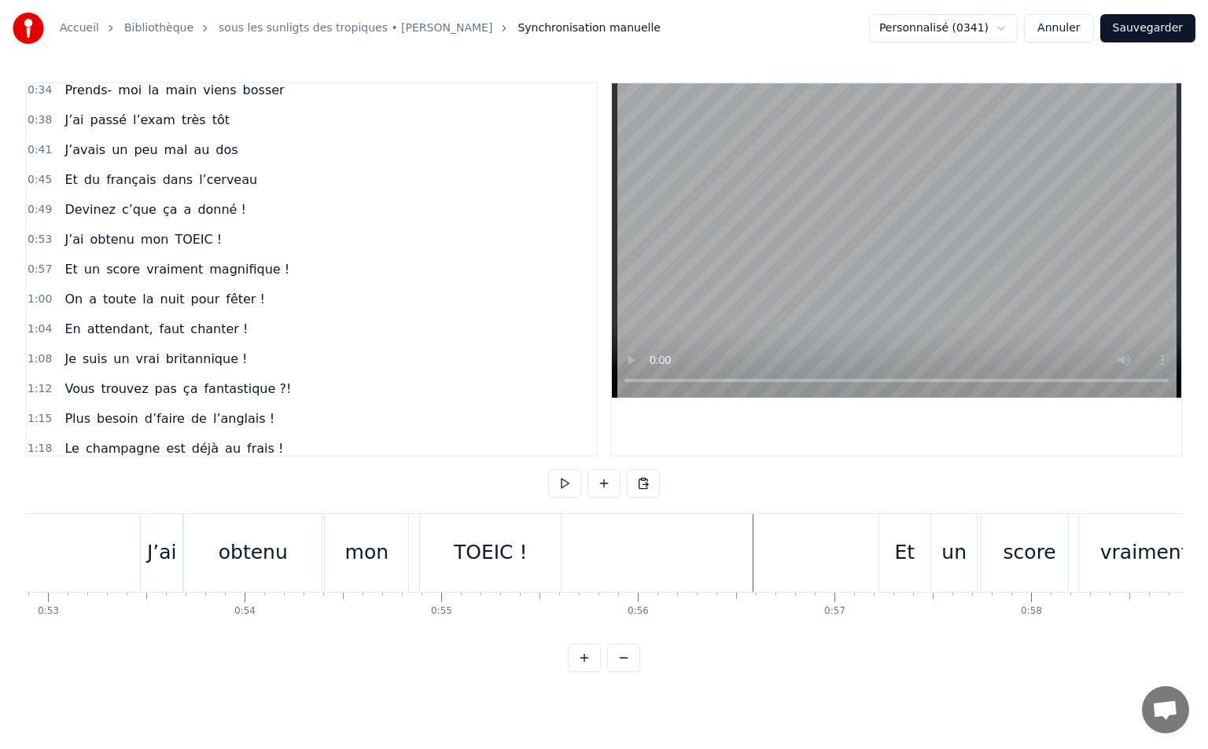
click at [888, 542] on div "Et" at bounding box center [904, 553] width 51 height 78
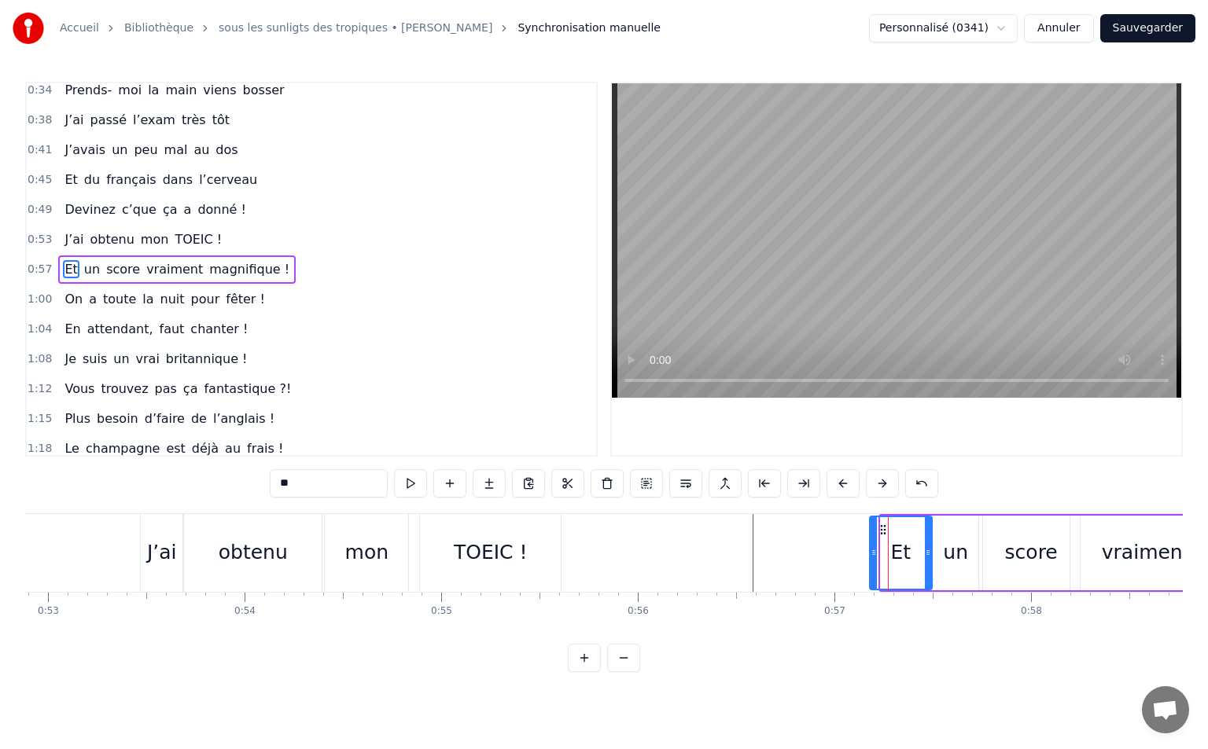
drag, startPoint x: 881, startPoint y: 553, endPoint x: 870, endPoint y: 555, distance: 11.3
click at [870, 555] on icon at bounding box center [873, 552] width 6 height 13
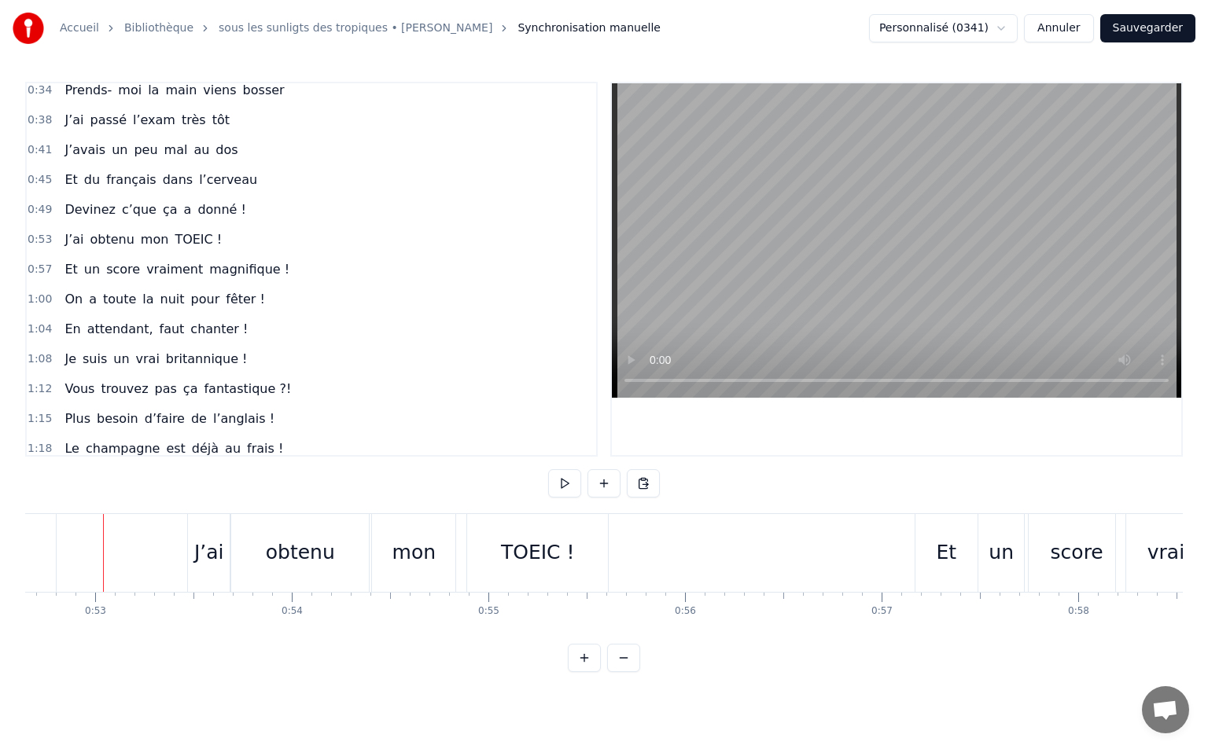
scroll to position [0, 10347]
click at [563, 482] on button at bounding box center [564, 483] width 33 height 28
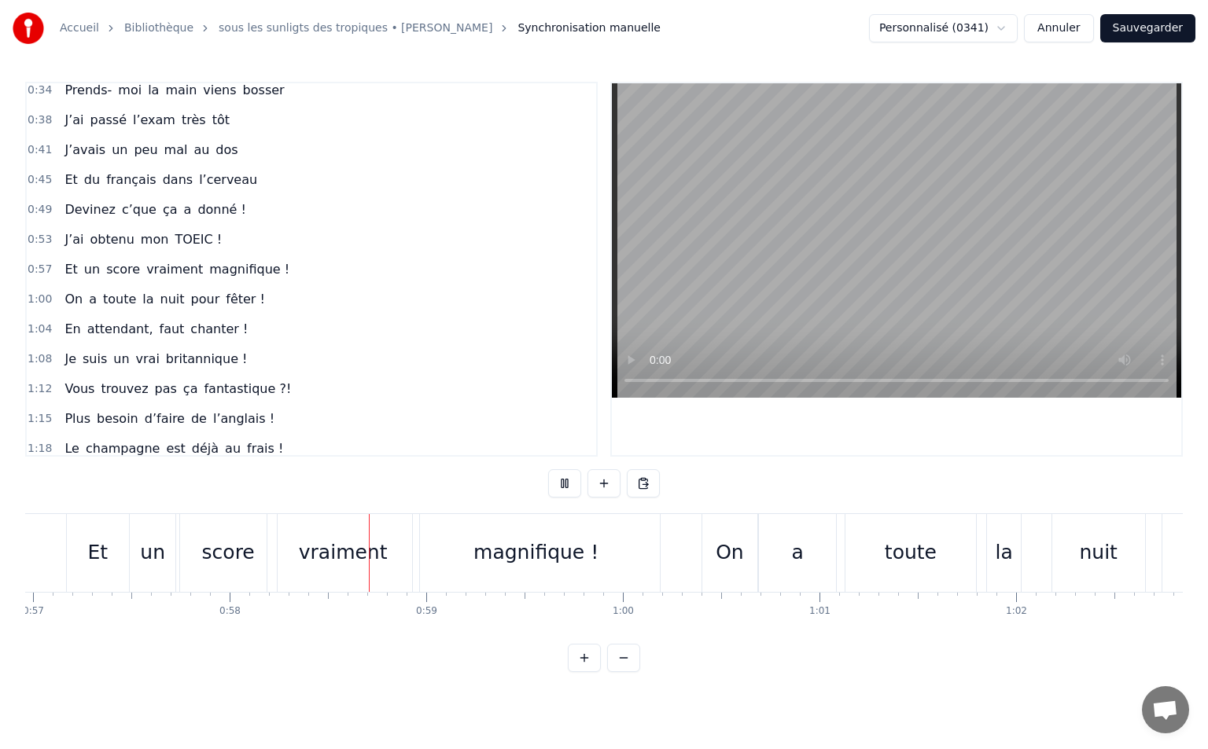
scroll to position [0, 11350]
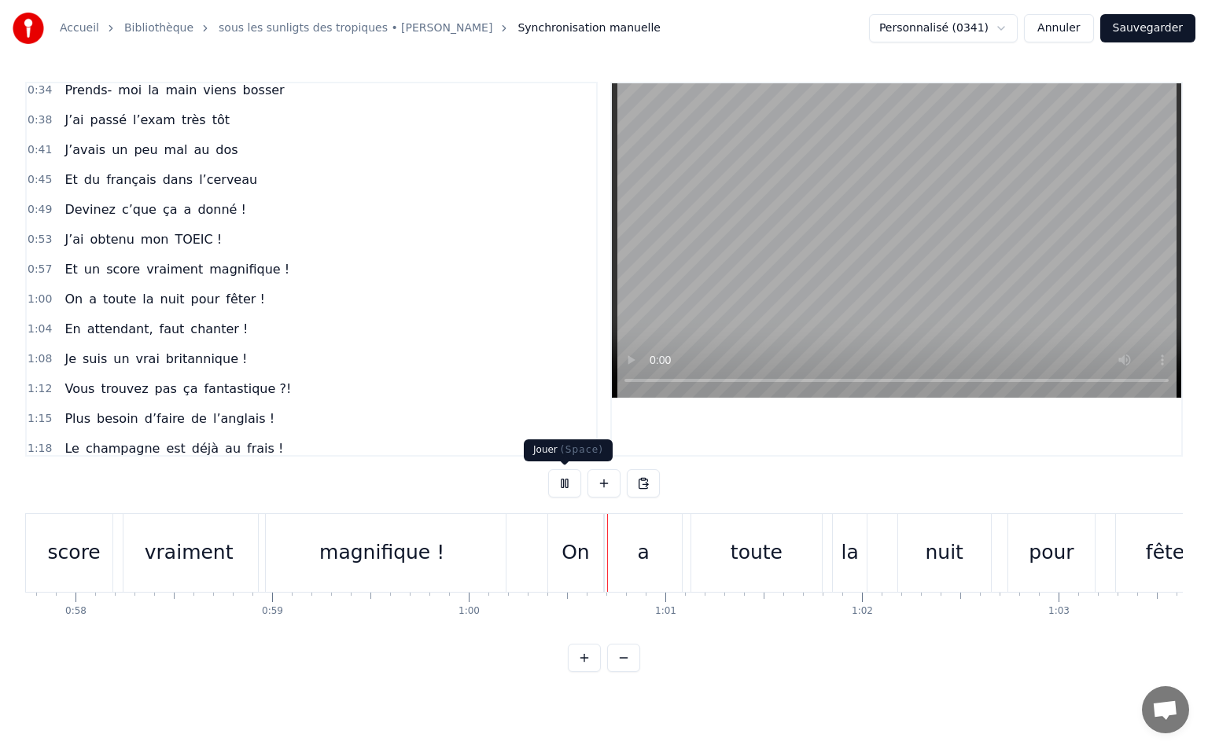
click at [565, 486] on button at bounding box center [564, 483] width 33 height 28
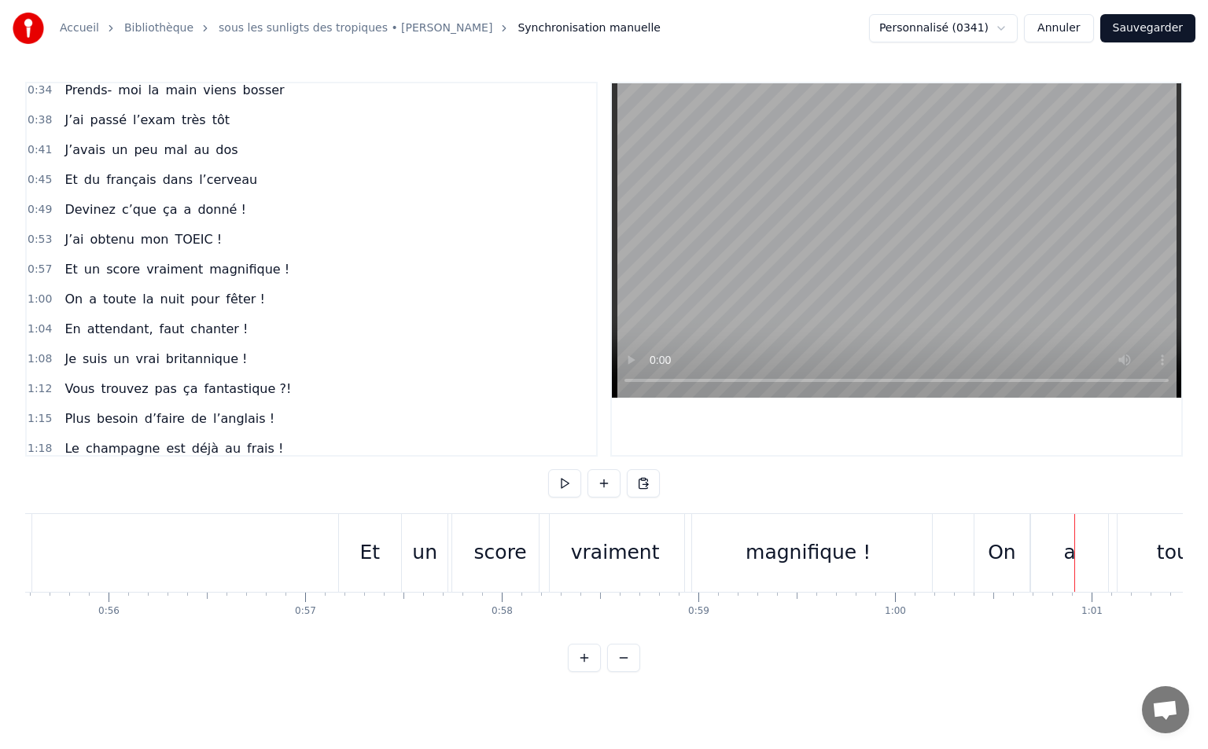
scroll to position [0, 10862]
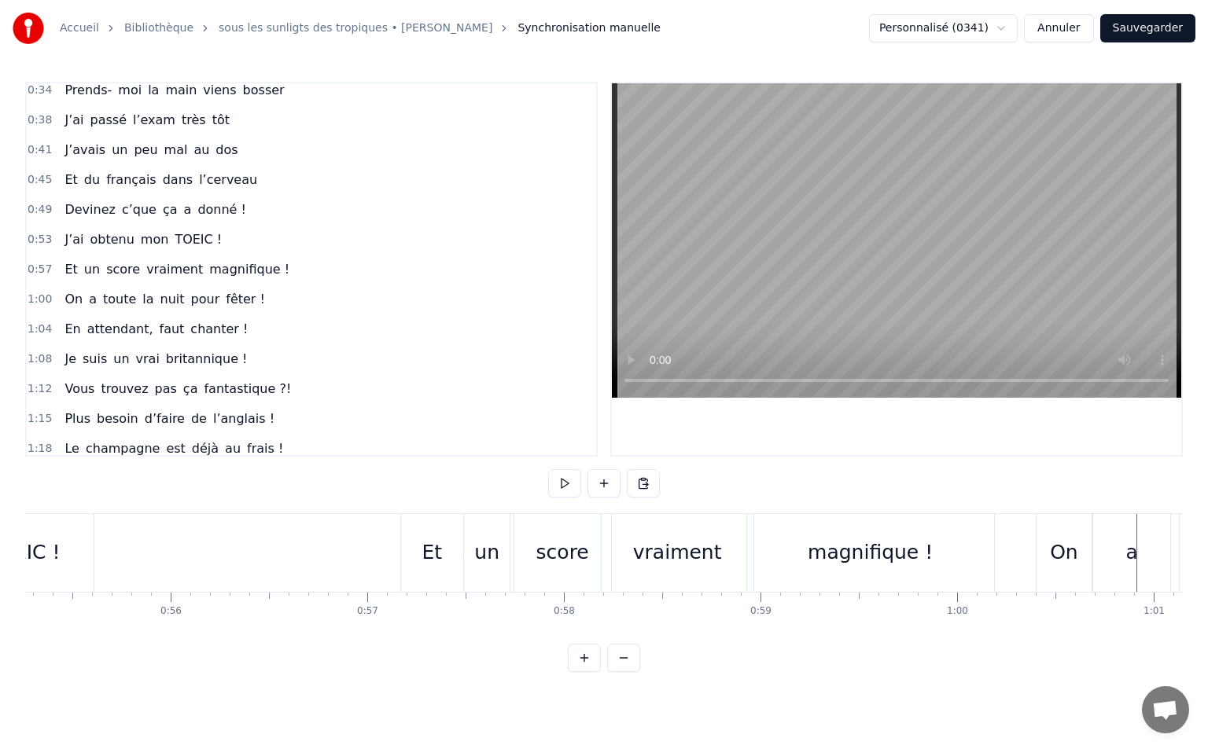
click at [425, 567] on div "Et" at bounding box center [432, 553] width 62 height 78
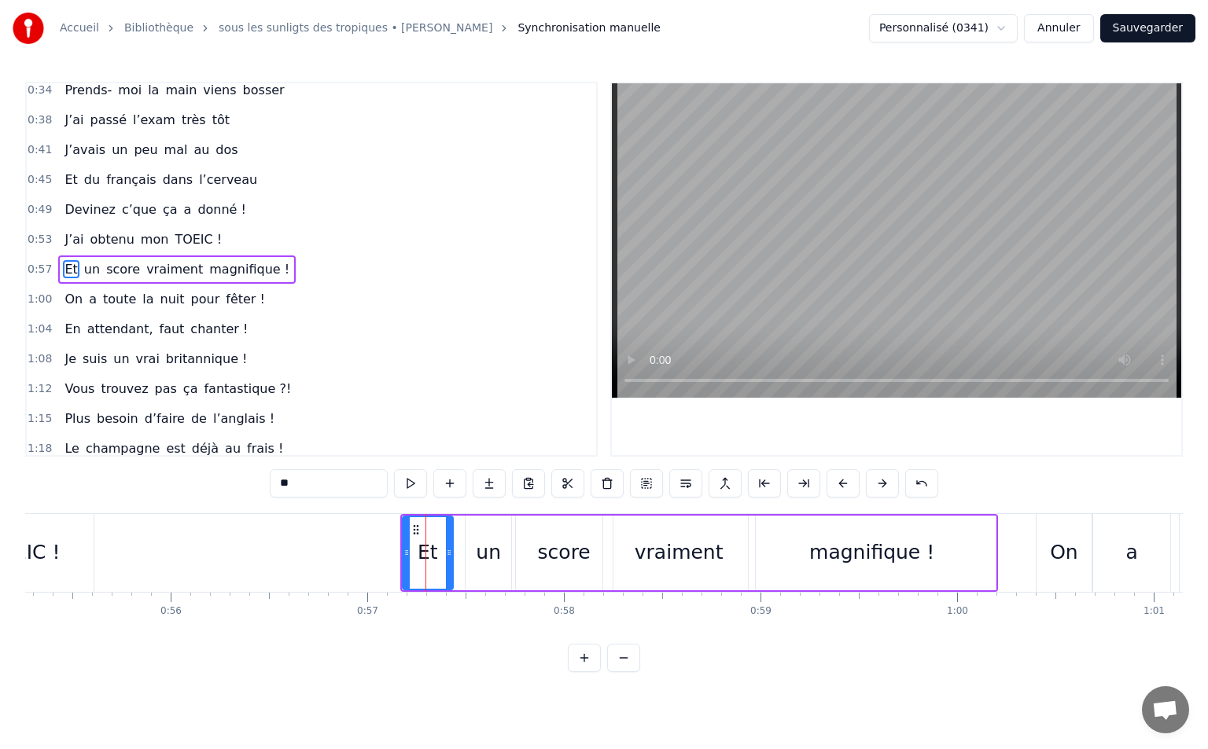
drag, startPoint x: 459, startPoint y: 554, endPoint x: 447, endPoint y: 554, distance: 11.8
click at [447, 554] on icon at bounding box center [449, 552] width 6 height 13
click at [484, 546] on div "un" at bounding box center [488, 553] width 25 height 30
drag, startPoint x: 477, startPoint y: 529, endPoint x: 468, endPoint y: 532, distance: 9.9
click at [468, 532] on icon at bounding box center [469, 530] width 13 height 13
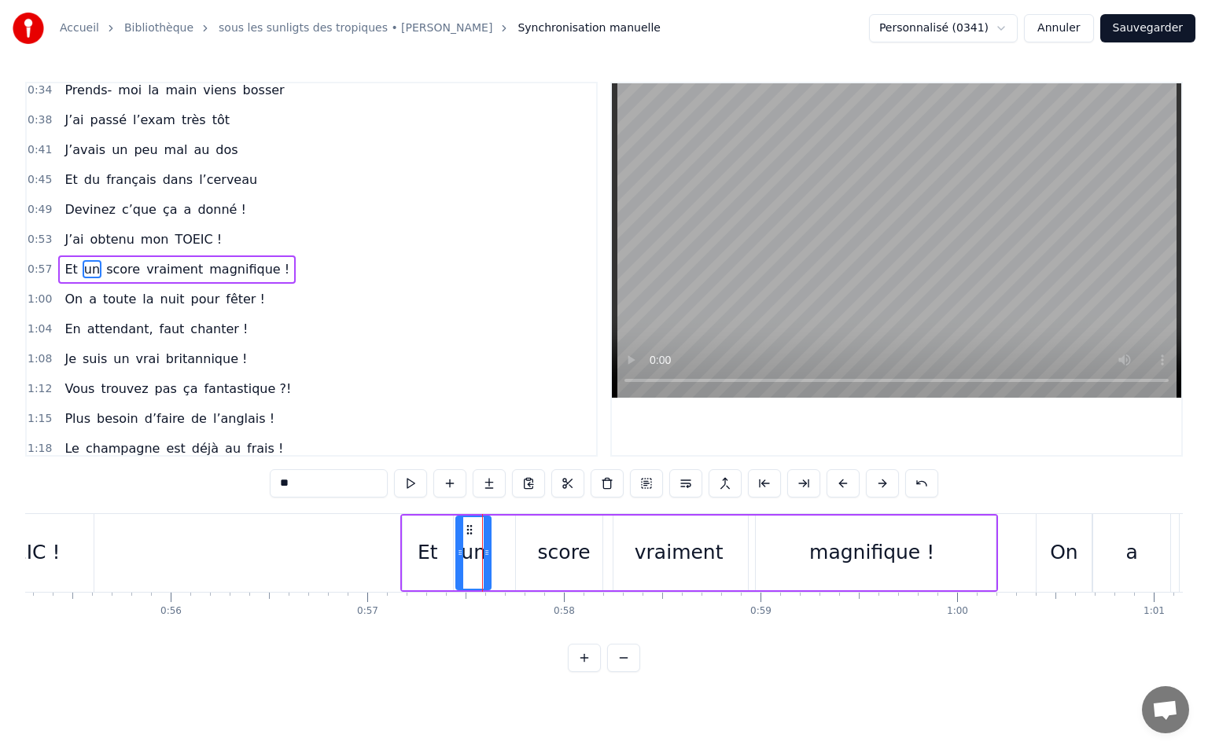
click at [484, 553] on icon at bounding box center [487, 552] width 6 height 13
click at [557, 554] on div "score" at bounding box center [564, 553] width 53 height 30
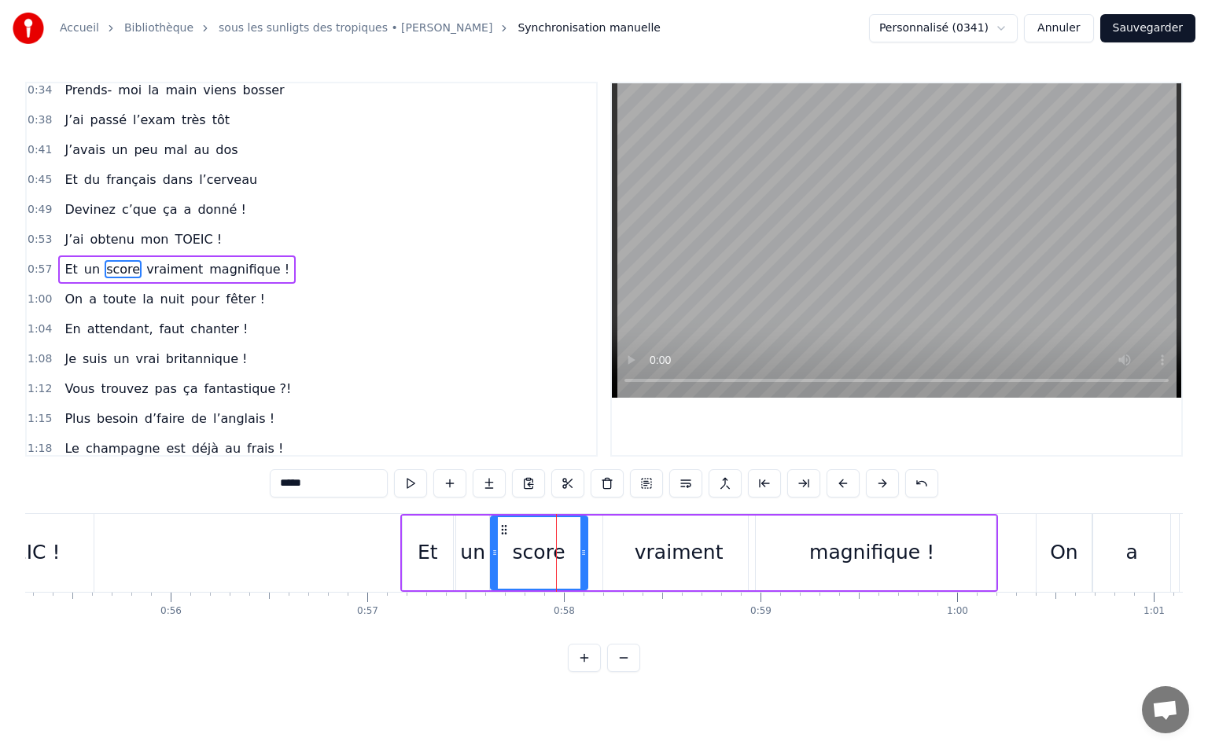
drag, startPoint x: 529, startPoint y: 528, endPoint x: 504, endPoint y: 542, distance: 28.5
click at [504, 542] on div "score" at bounding box center [538, 553] width 95 height 72
click at [616, 552] on div "vraiment" at bounding box center [679, 553] width 152 height 75
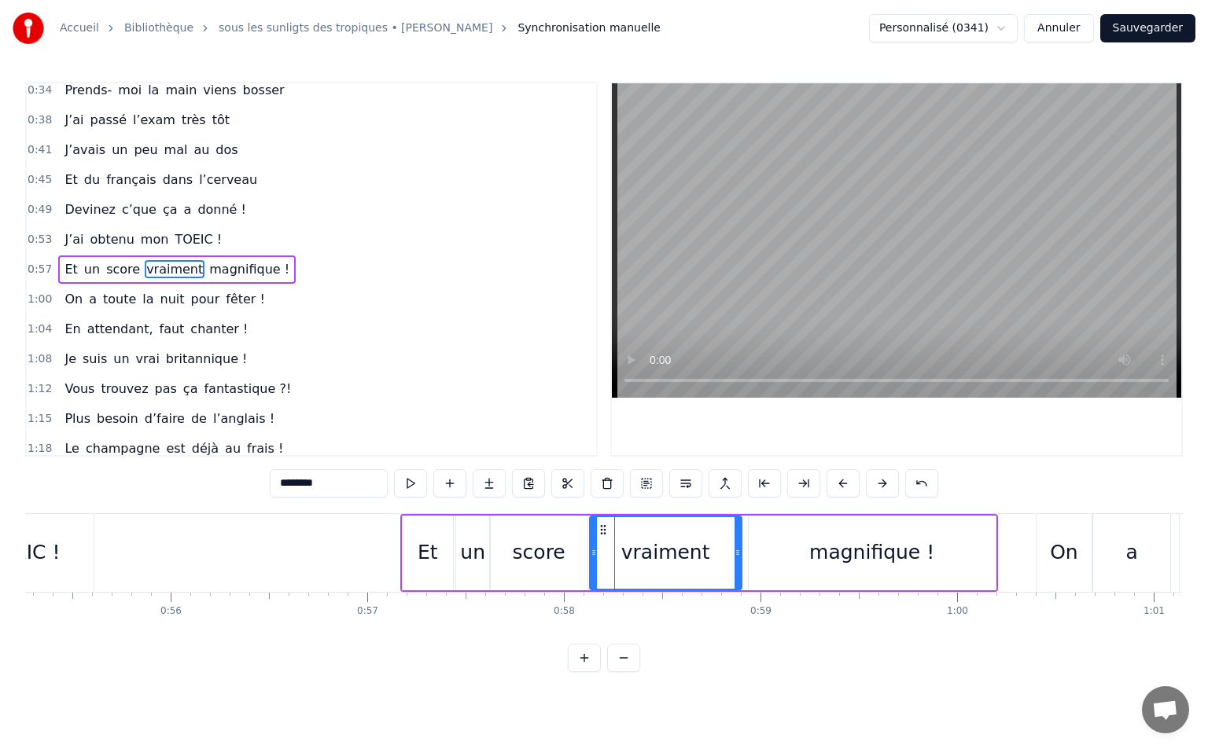
drag, startPoint x: 617, startPoint y: 529, endPoint x: 605, endPoint y: 535, distance: 13.7
click at [605, 535] on icon at bounding box center [603, 530] width 13 height 13
click at [565, 543] on div "score" at bounding box center [539, 553] width 97 height 75
type input "*****"
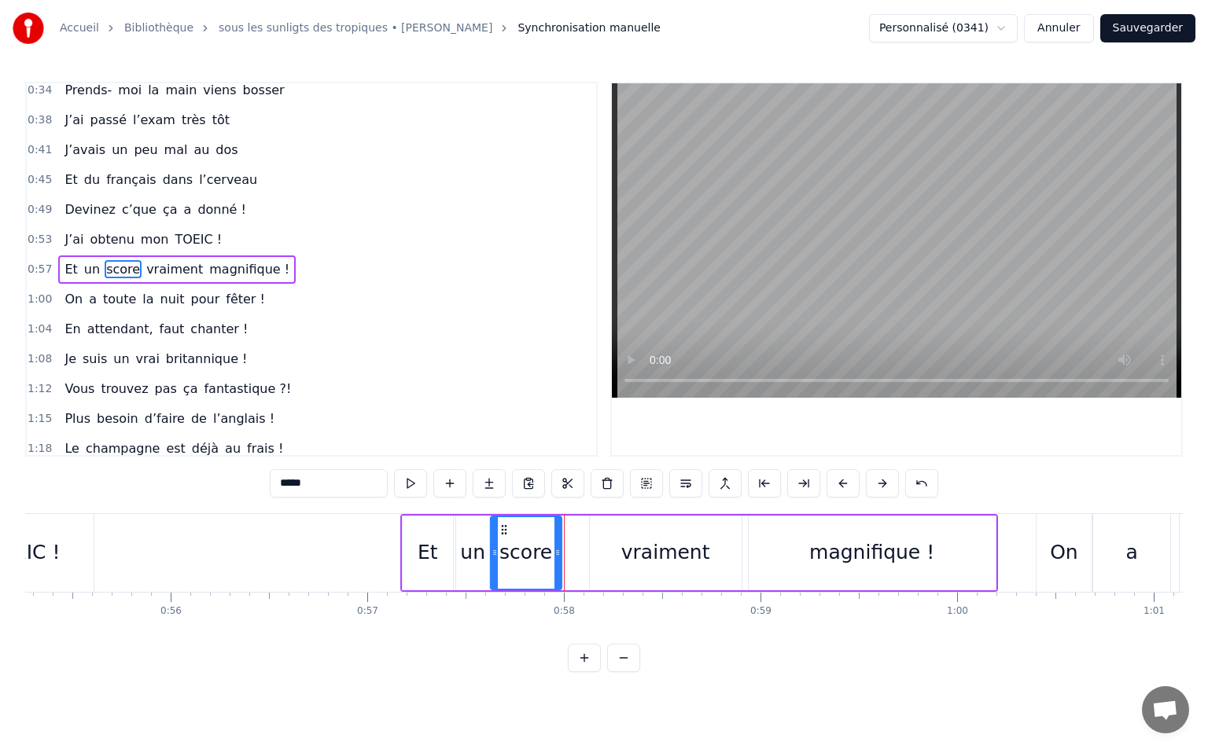
drag, startPoint x: 583, startPoint y: 547, endPoint x: 557, endPoint y: 552, distance: 26.4
click at [557, 552] on icon at bounding box center [557, 552] width 6 height 13
click at [587, 547] on div "Et un score vraiment magnifique !" at bounding box center [699, 553] width 598 height 78
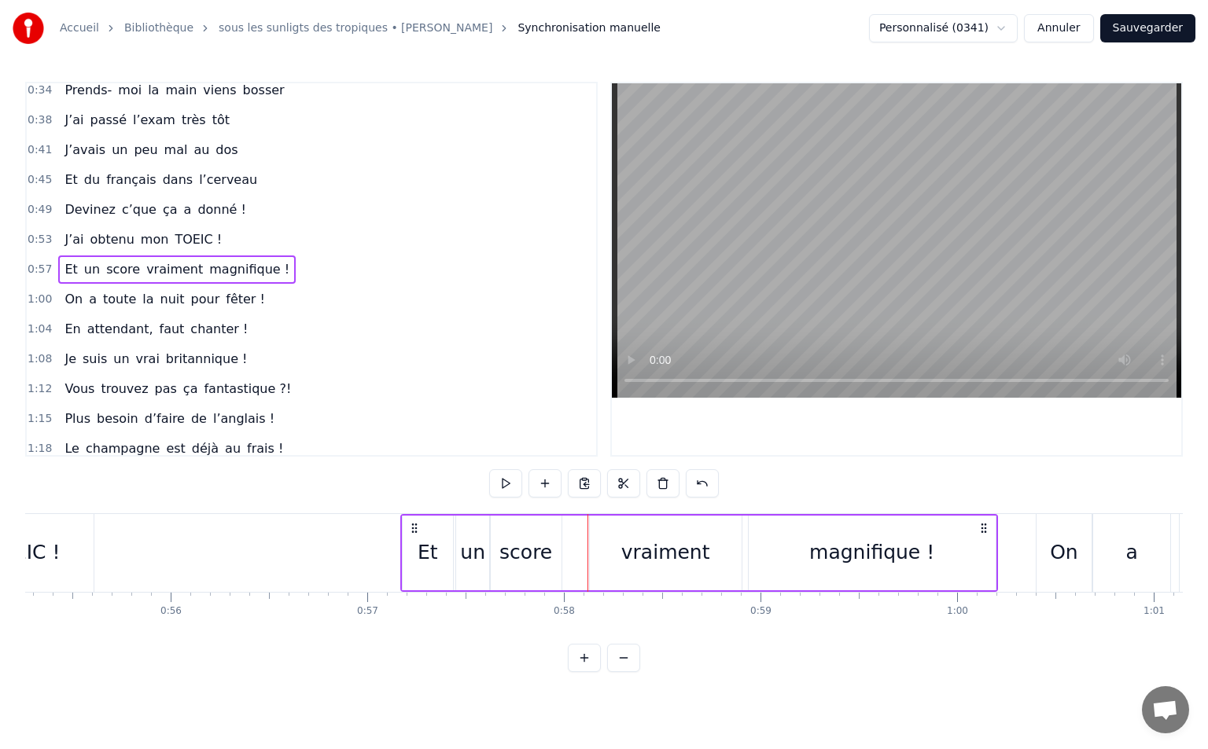
click at [627, 548] on div "vraiment" at bounding box center [666, 553] width 152 height 75
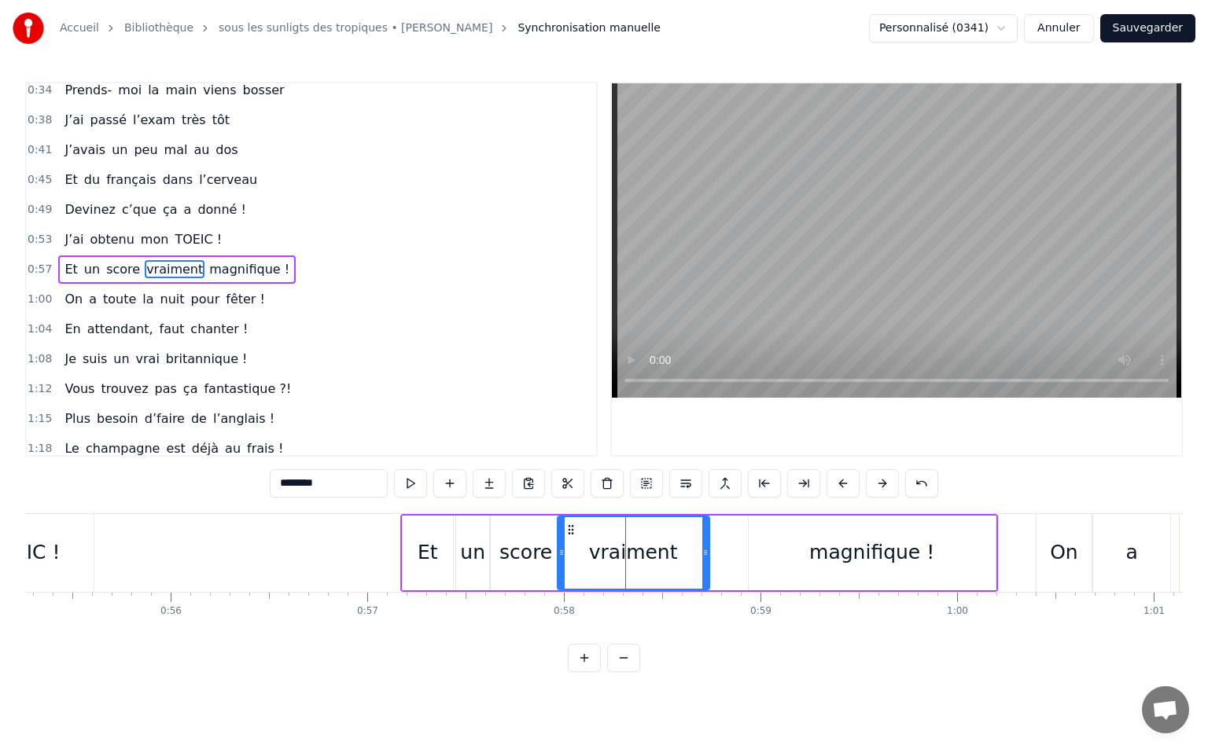
drag, startPoint x: 606, startPoint y: 524, endPoint x: 574, endPoint y: 533, distance: 33.4
click at [574, 533] on icon at bounding box center [571, 530] width 13 height 13
drag, startPoint x: 706, startPoint y: 554, endPoint x: 689, endPoint y: 559, distance: 17.9
click at [689, 559] on div at bounding box center [688, 553] width 6 height 72
click at [801, 542] on div "magnifique !" at bounding box center [871, 553] width 247 height 75
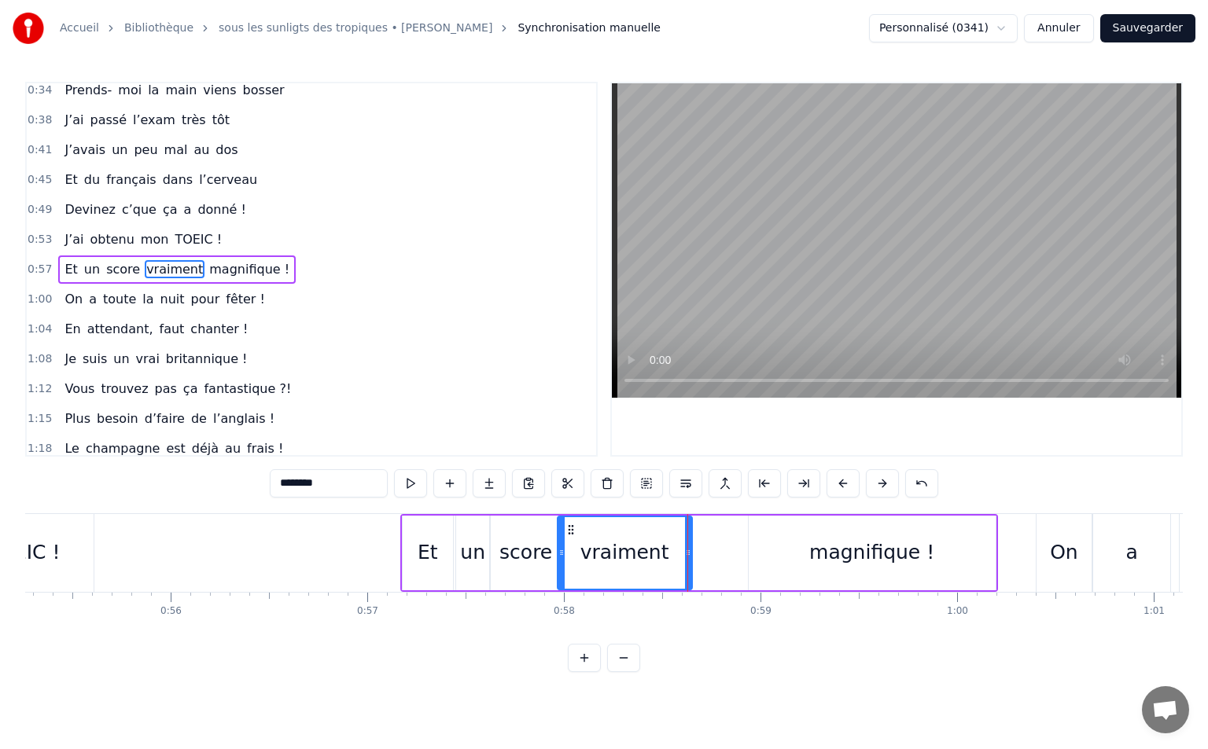
type input "**********"
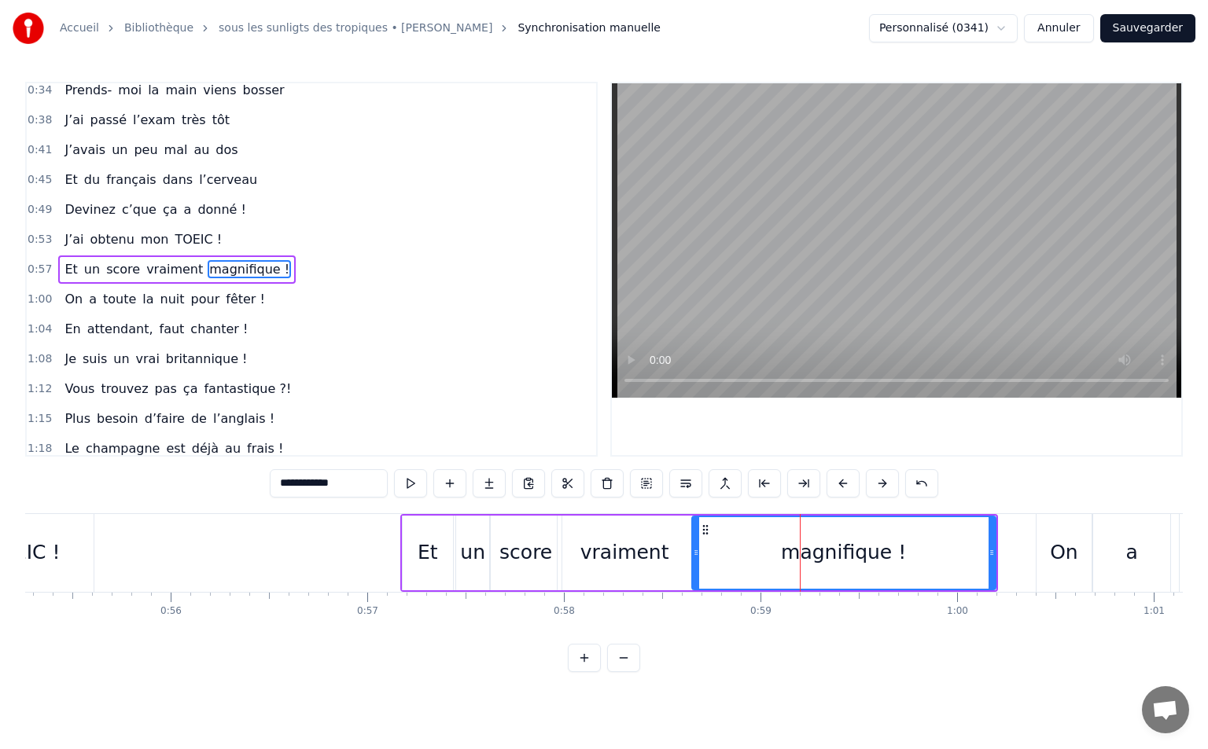
drag, startPoint x: 748, startPoint y: 550, endPoint x: 693, endPoint y: 555, distance: 56.0
click at [693, 555] on icon at bounding box center [696, 552] width 6 height 13
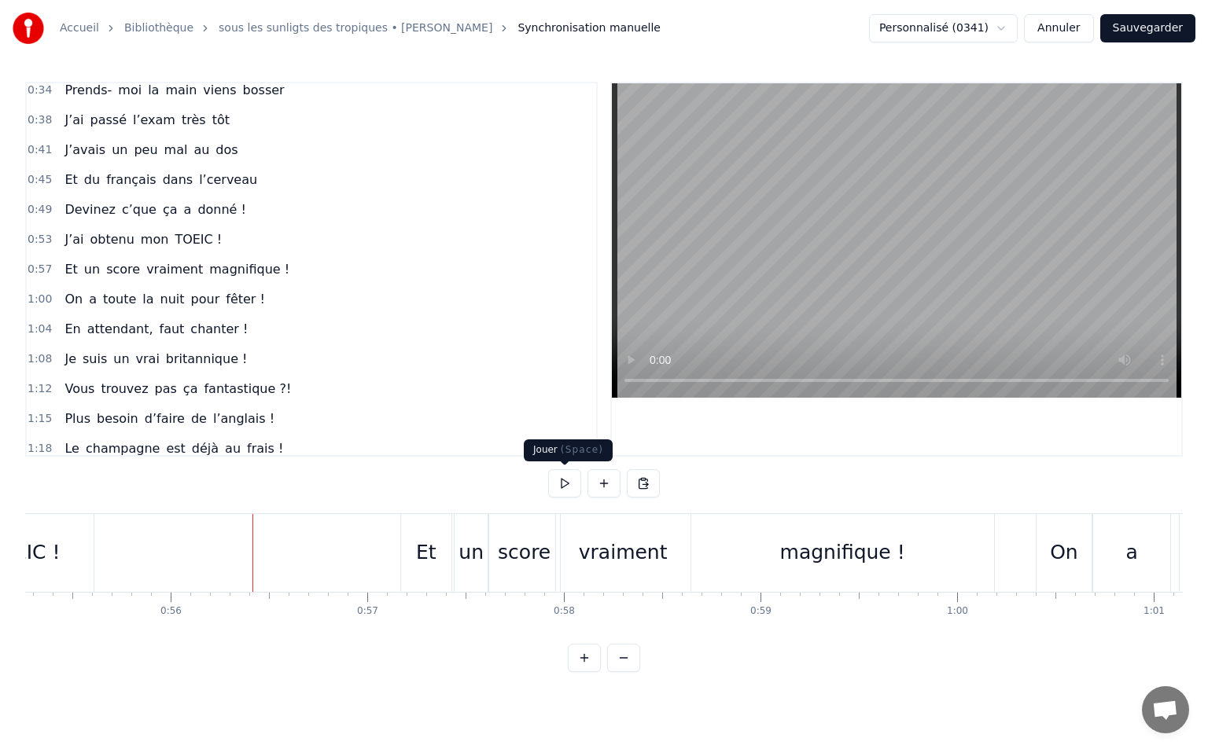
click at [563, 488] on button at bounding box center [564, 483] width 33 height 28
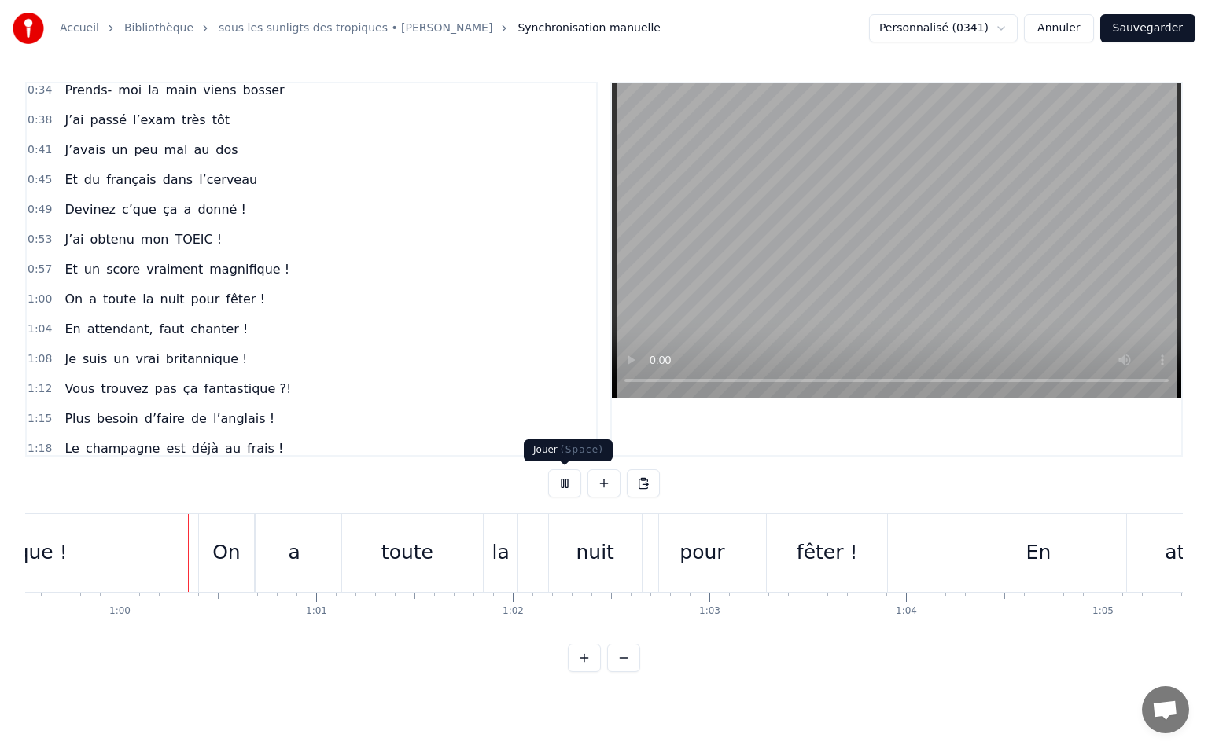
click at [570, 484] on button at bounding box center [564, 483] width 33 height 28
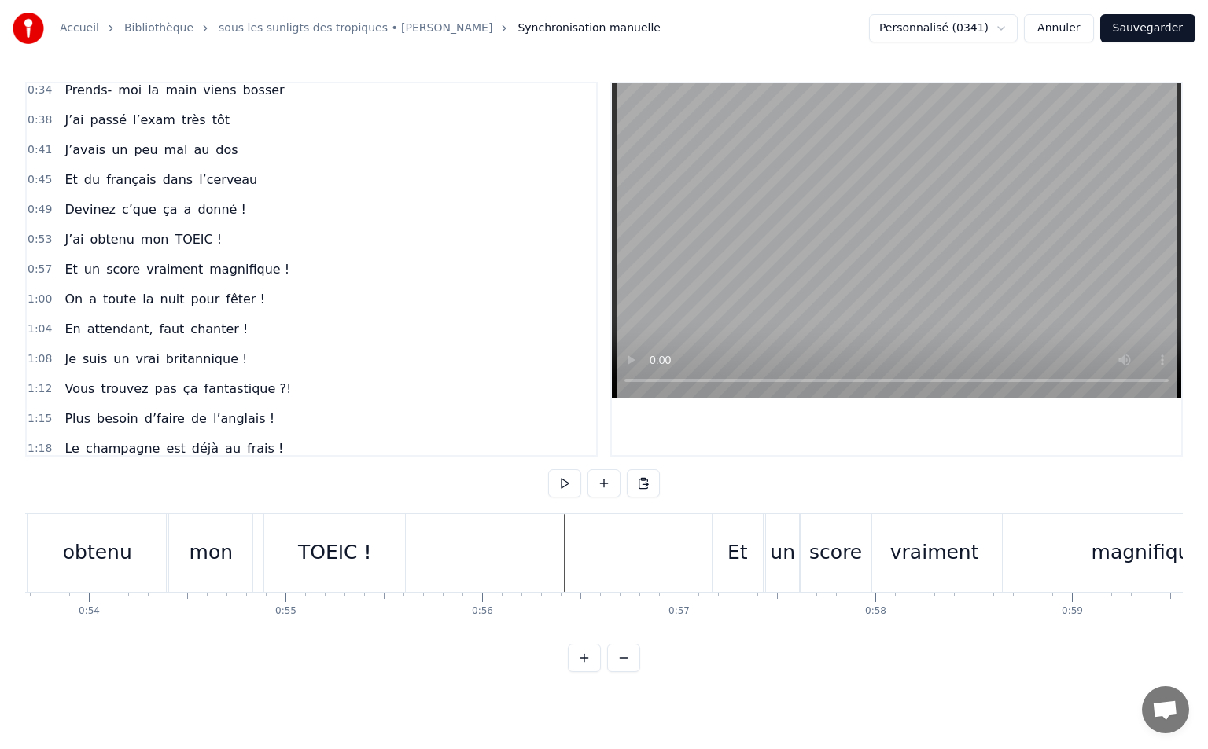
scroll to position [0, 10239]
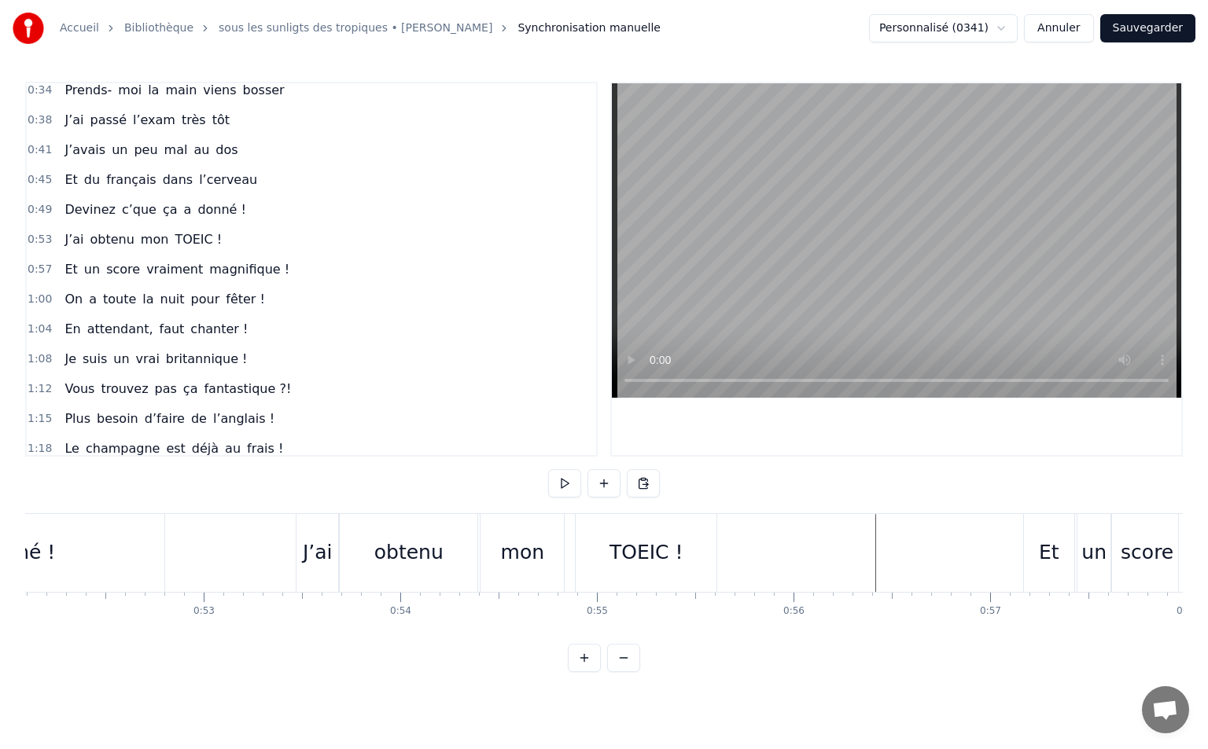
click at [562, 487] on button at bounding box center [564, 483] width 33 height 28
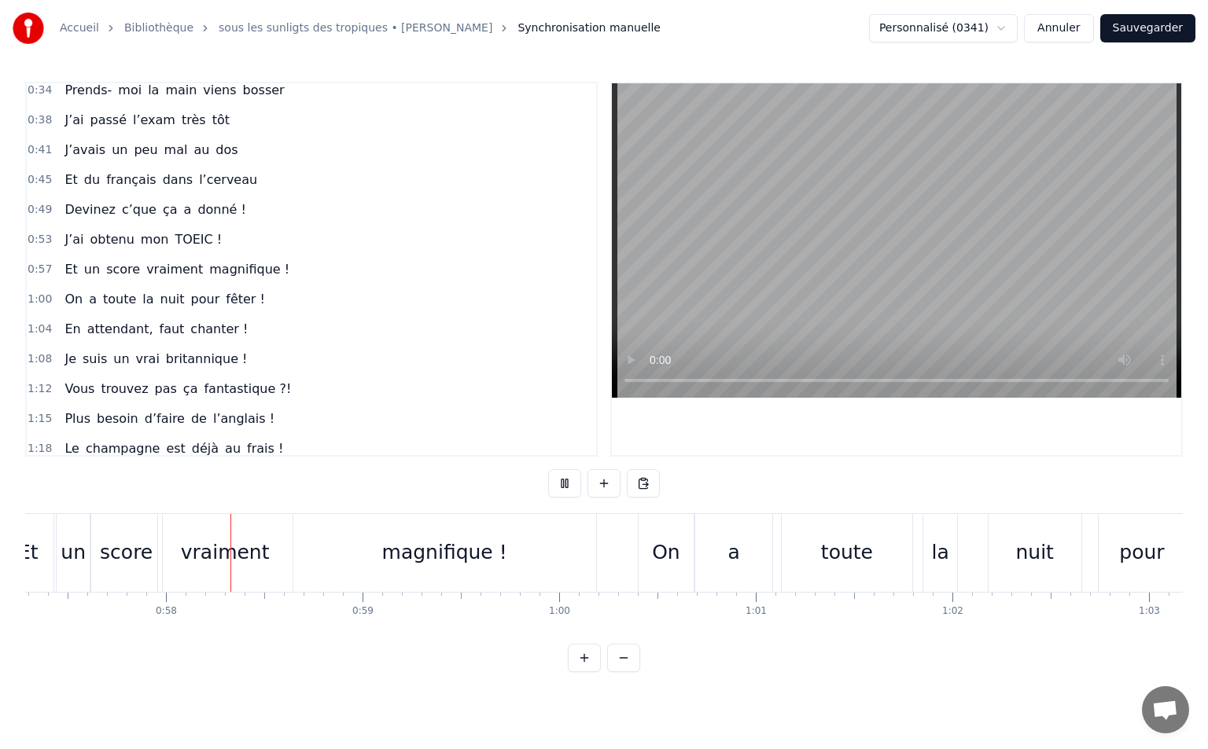
scroll to position [0, 11261]
click at [557, 479] on button at bounding box center [564, 483] width 33 height 28
click at [429, 557] on div "magnifique !" at bounding box center [443, 553] width 125 height 30
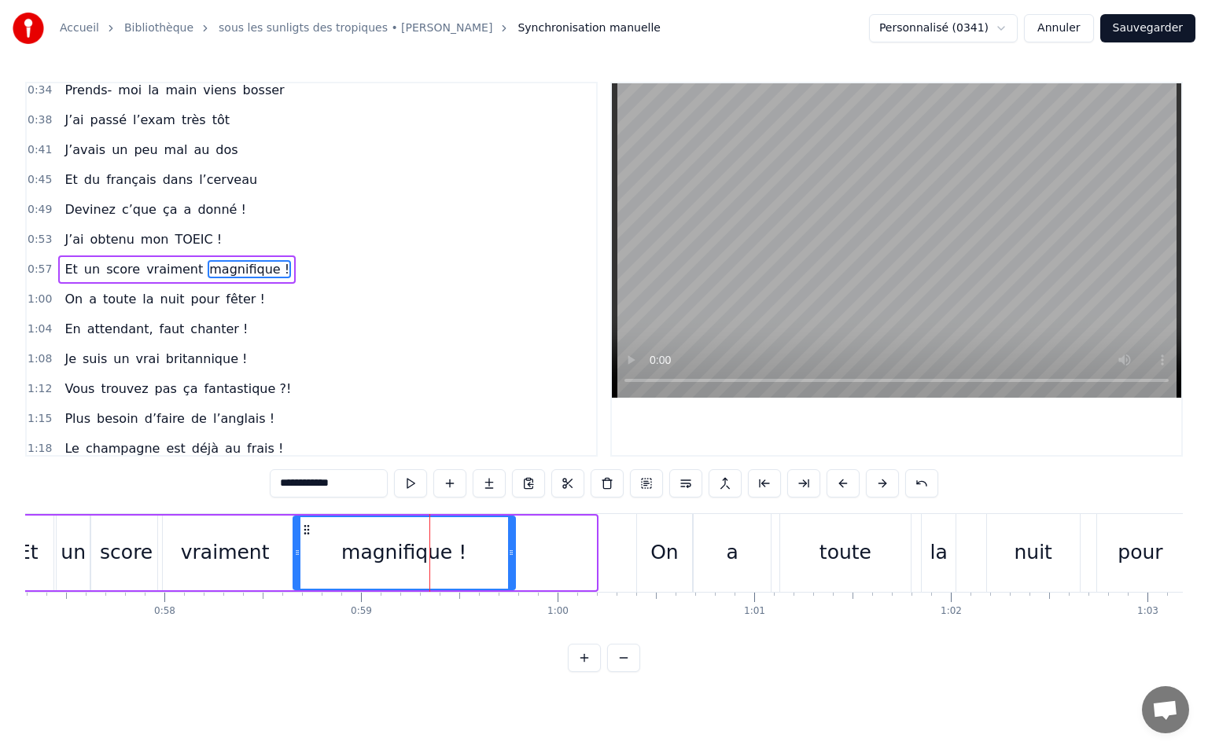
drag, startPoint x: 592, startPoint y: 545, endPoint x: 505, endPoint y: 549, distance: 87.4
click at [508, 549] on div at bounding box center [511, 553] width 6 height 72
drag, startPoint x: 506, startPoint y: 550, endPoint x: 467, endPoint y: 557, distance: 39.8
click at [467, 557] on icon at bounding box center [465, 552] width 6 height 13
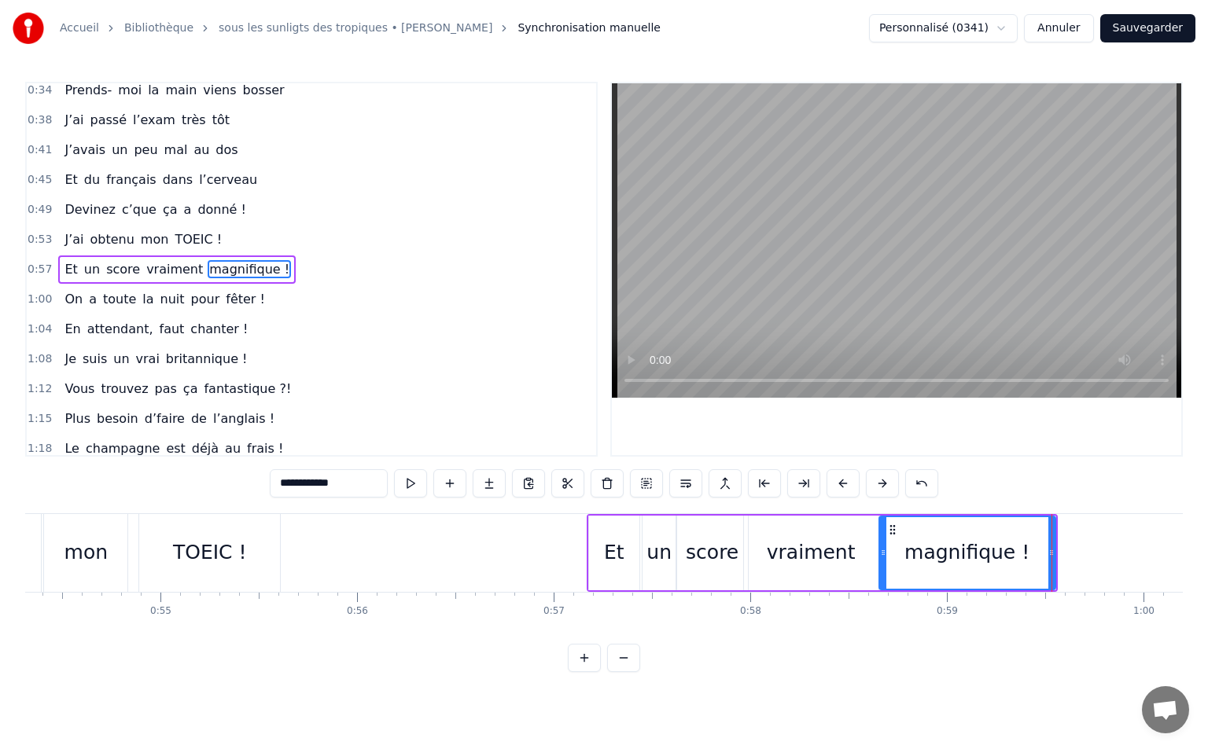
click at [620, 555] on div "Et" at bounding box center [614, 553] width 20 height 30
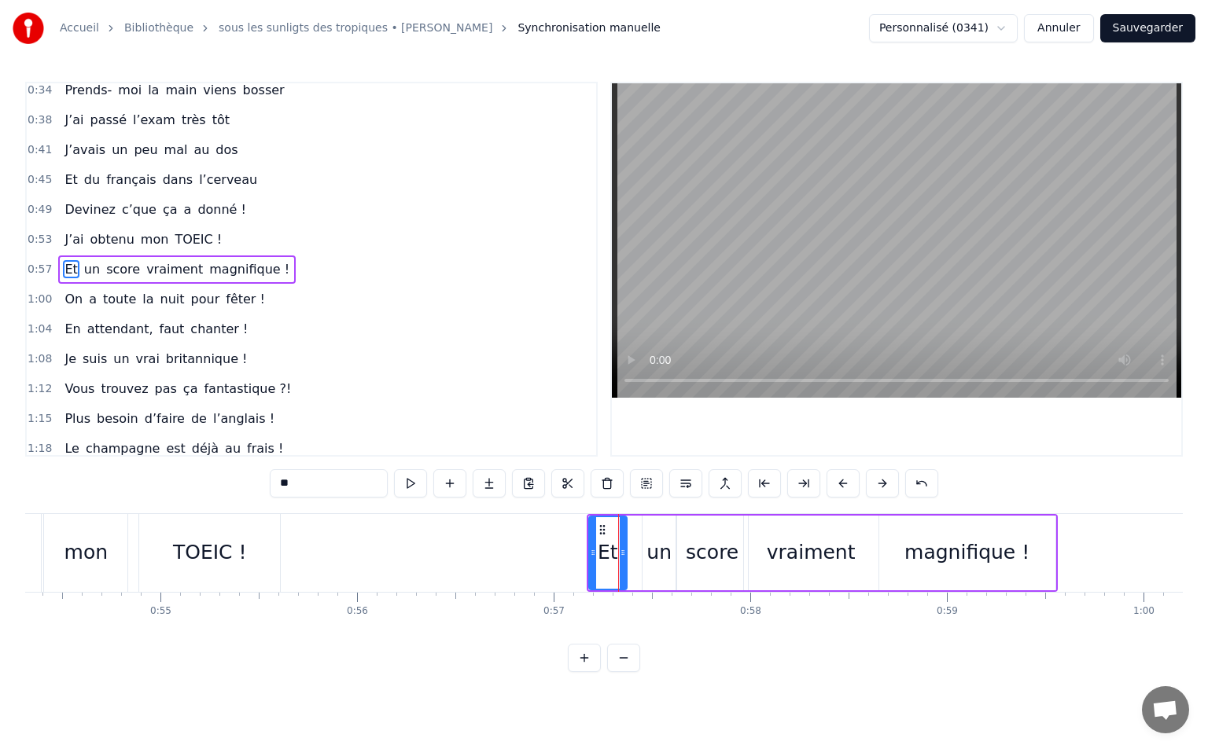
drag, startPoint x: 634, startPoint y: 550, endPoint x: 620, endPoint y: 551, distance: 13.5
click at [620, 551] on icon at bounding box center [623, 552] width 6 height 13
click at [598, 531] on icon at bounding box center [597, 530] width 13 height 13
click at [660, 552] on div "un" at bounding box center [658, 553] width 25 height 30
drag, startPoint x: 653, startPoint y: 530, endPoint x: 642, endPoint y: 536, distance: 13.4
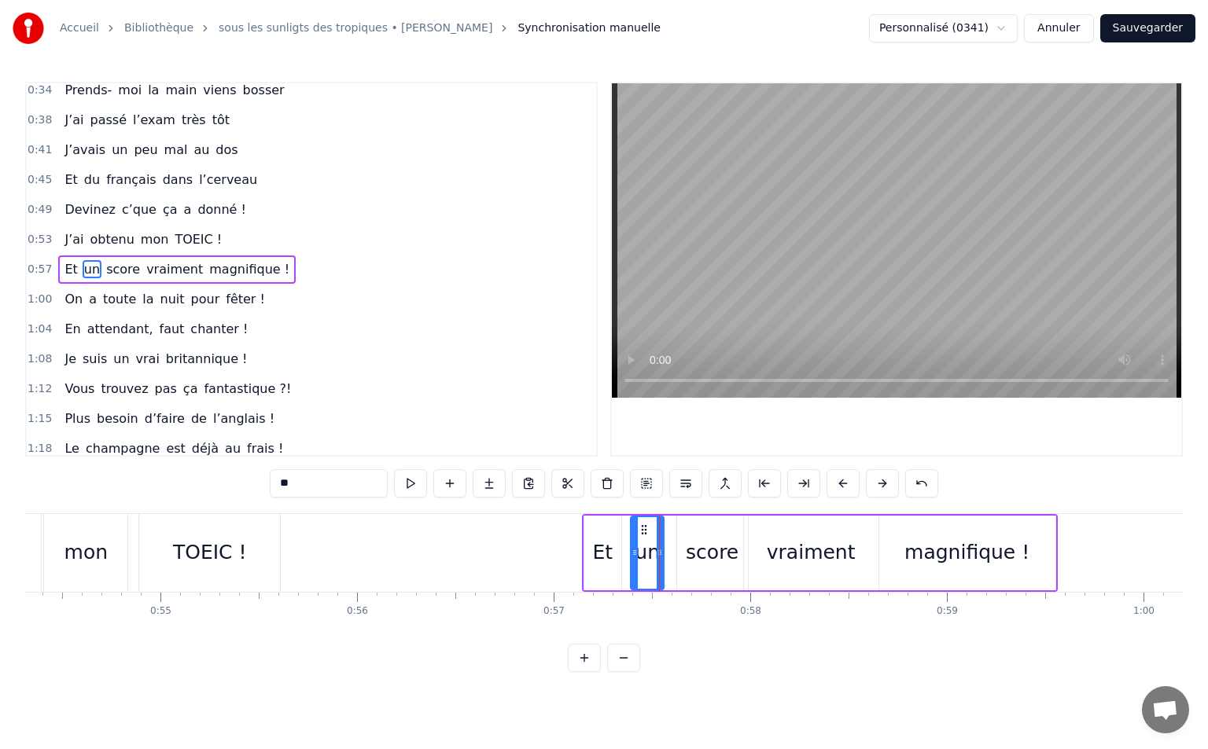
click at [642, 536] on div "un" at bounding box center [646, 553] width 31 height 72
click at [690, 530] on div "score" at bounding box center [712, 553] width 71 height 75
drag, startPoint x: 688, startPoint y: 529, endPoint x: 679, endPoint y: 534, distance: 10.5
click at [679, 534] on icon at bounding box center [681, 530] width 13 height 13
drag, startPoint x: 735, startPoint y: 552, endPoint x: 721, endPoint y: 557, distance: 15.2
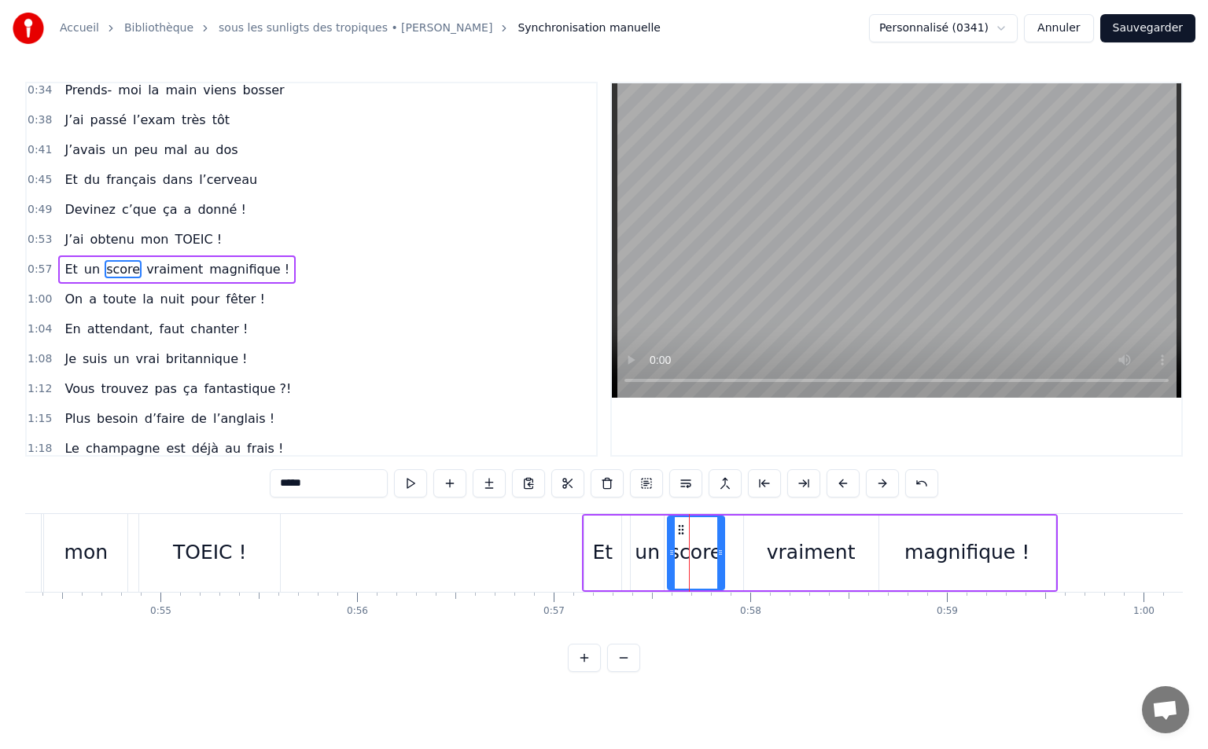
click at [721, 557] on icon at bounding box center [720, 552] width 6 height 13
drag, startPoint x: 794, startPoint y: 538, endPoint x: 766, endPoint y: 534, distance: 28.6
click at [793, 538] on div "vraiment" at bounding box center [811, 553] width 89 height 30
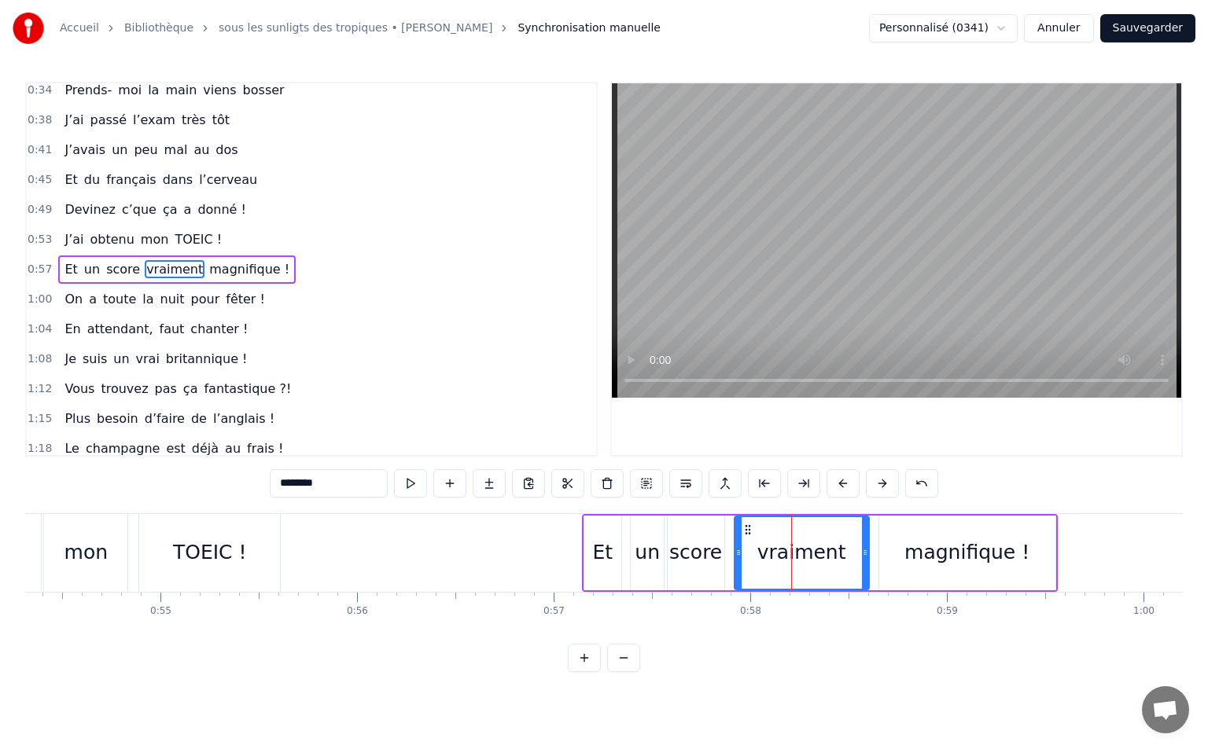
drag, startPoint x: 756, startPoint y: 534, endPoint x: 747, endPoint y: 537, distance: 9.2
click at [747, 537] on div "vraiment" at bounding box center [801, 553] width 133 height 72
drag, startPoint x: 863, startPoint y: 552, endPoint x: 840, endPoint y: 561, distance: 25.4
click at [840, 561] on div at bounding box center [841, 553] width 6 height 72
click at [904, 546] on div "magnifique !" at bounding box center [967, 553] width 176 height 75
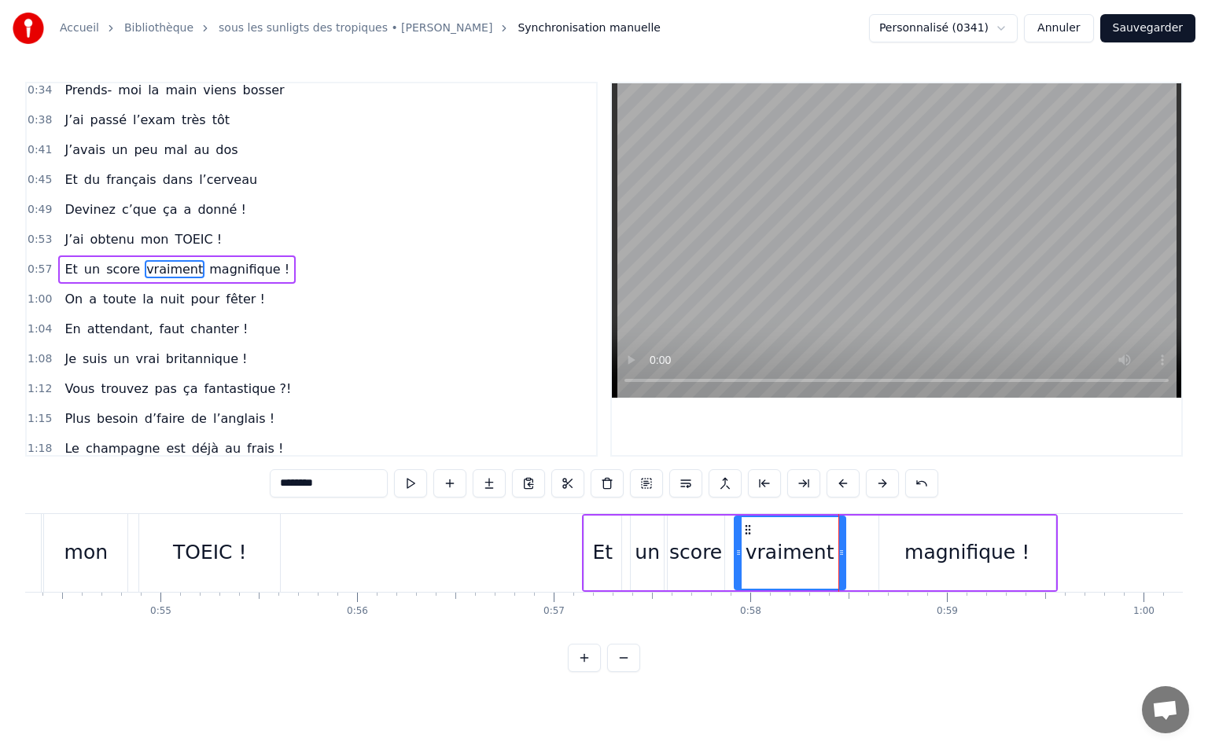
type input "**********"
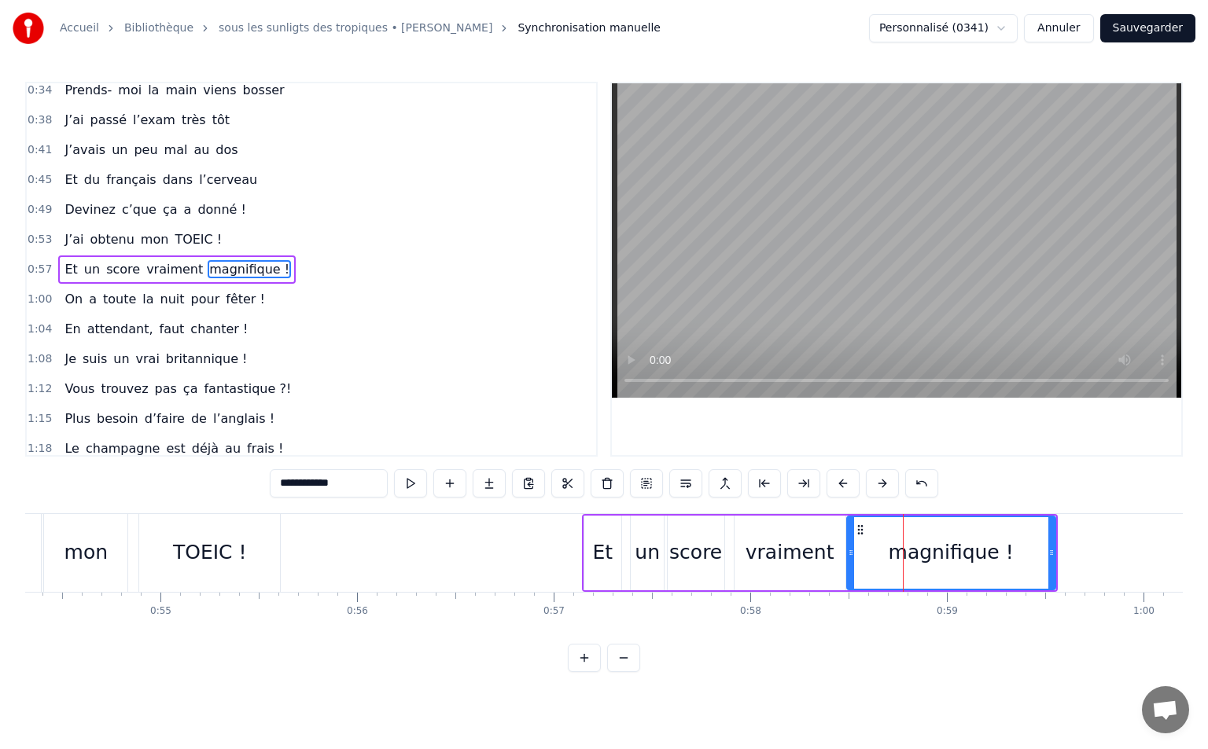
drag, startPoint x: 881, startPoint y: 547, endPoint x: 848, endPoint y: 561, distance: 36.4
click at [848, 561] on div at bounding box center [851, 553] width 6 height 72
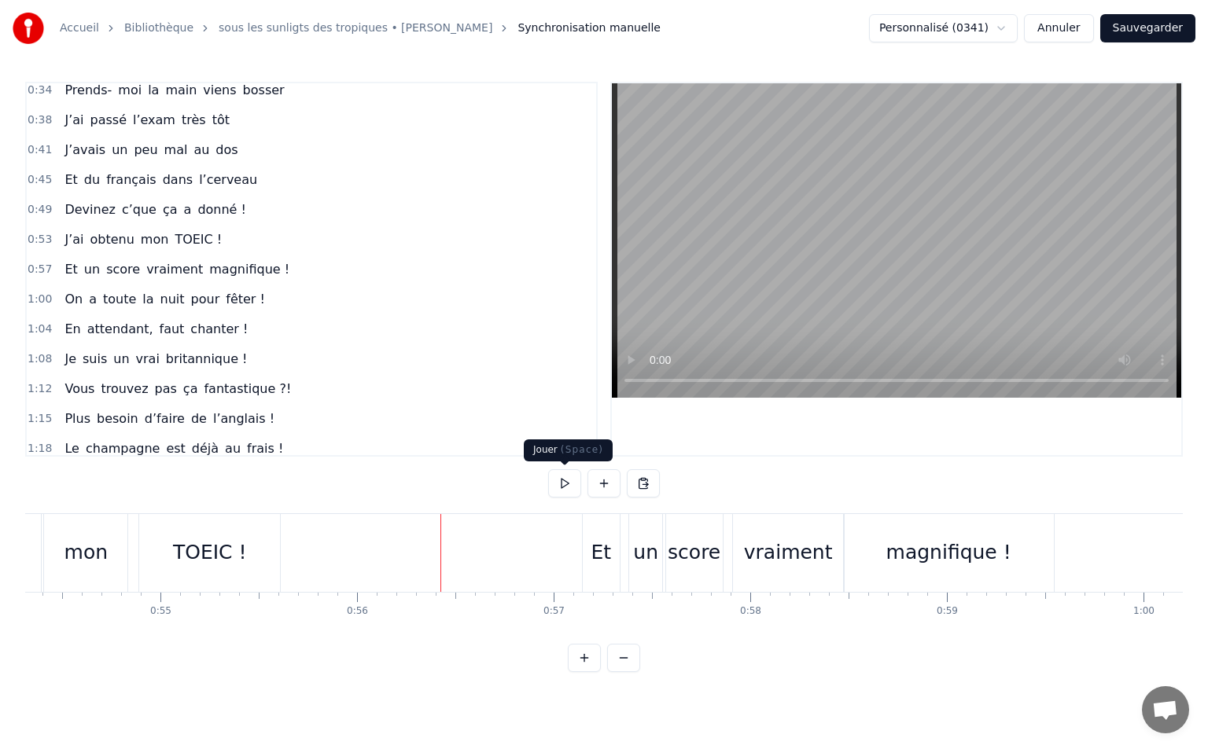
click at [571, 495] on button at bounding box center [564, 483] width 33 height 28
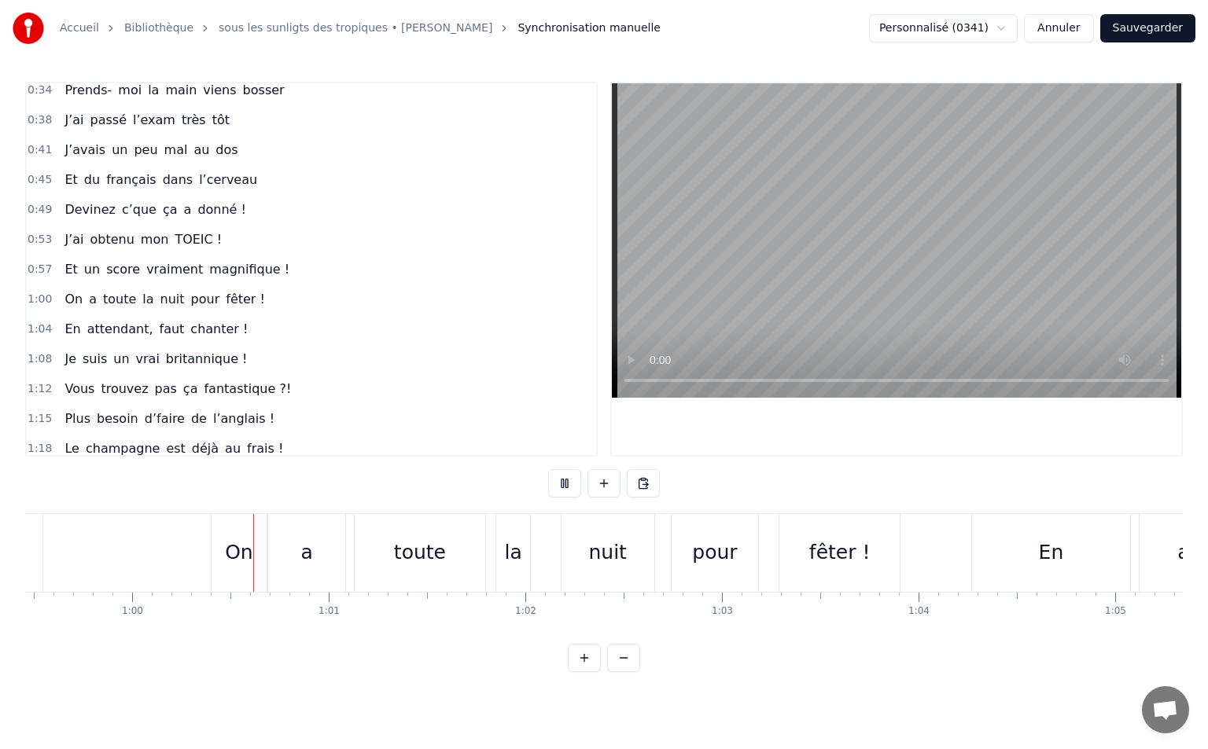
scroll to position [0, 11701]
click at [572, 494] on button at bounding box center [564, 483] width 33 height 28
click at [230, 551] on div "On" at bounding box center [224, 553] width 28 height 30
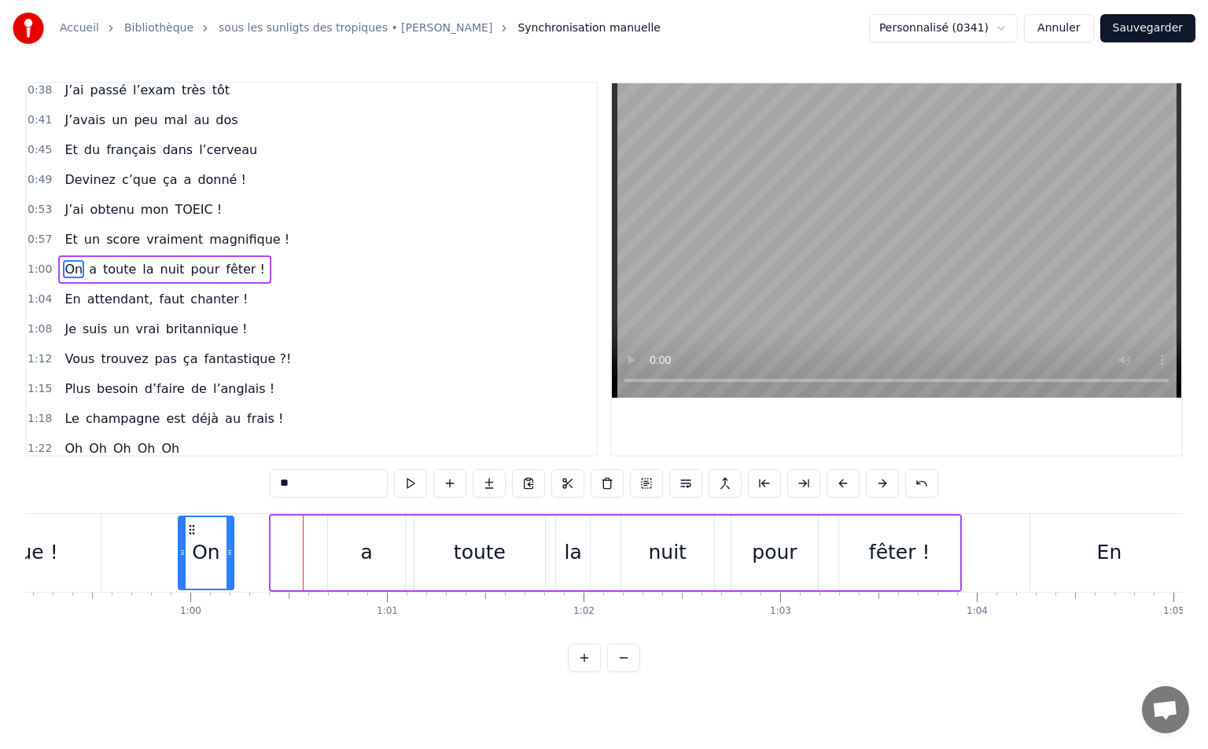
scroll to position [0, 11599]
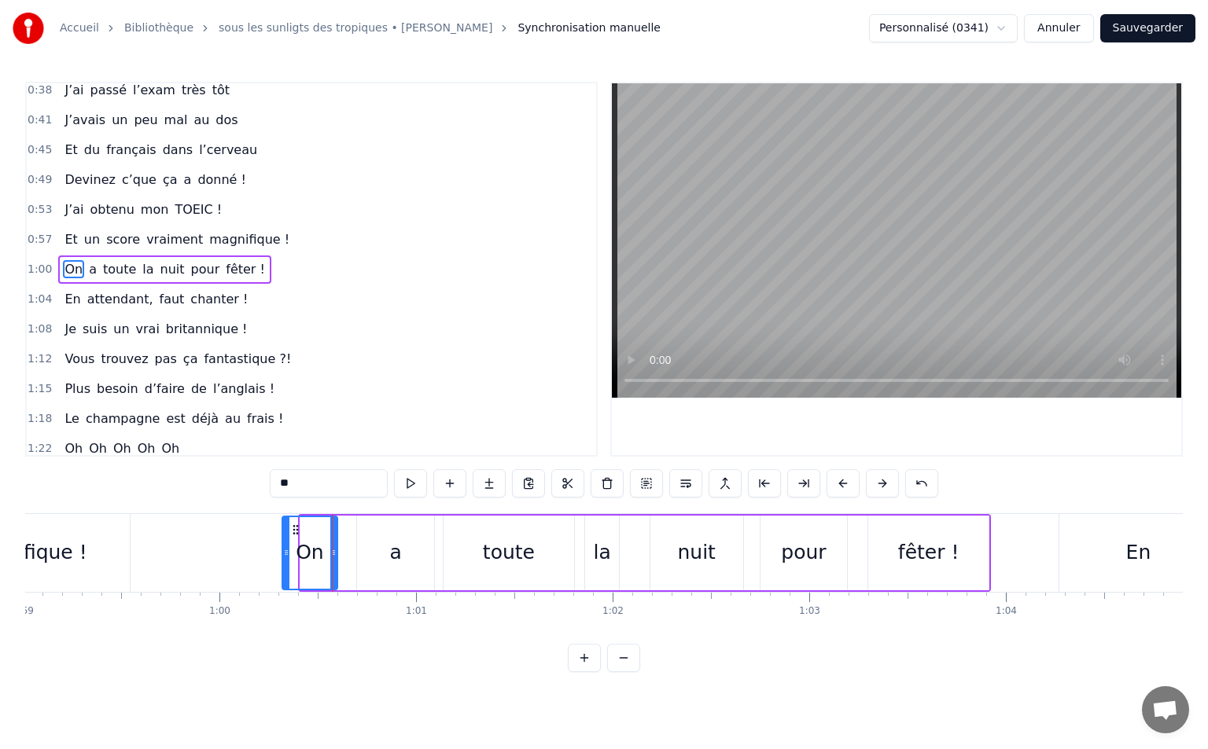
drag, startPoint x: 212, startPoint y: 528, endPoint x: 296, endPoint y: 542, distance: 85.2
click at [296, 542] on div "On" at bounding box center [309, 553] width 53 height 72
click at [395, 551] on div "a" at bounding box center [396, 553] width 12 height 30
drag, startPoint x: 425, startPoint y: 554, endPoint x: 402, endPoint y: 559, distance: 23.3
click at [402, 559] on div at bounding box center [403, 553] width 6 height 72
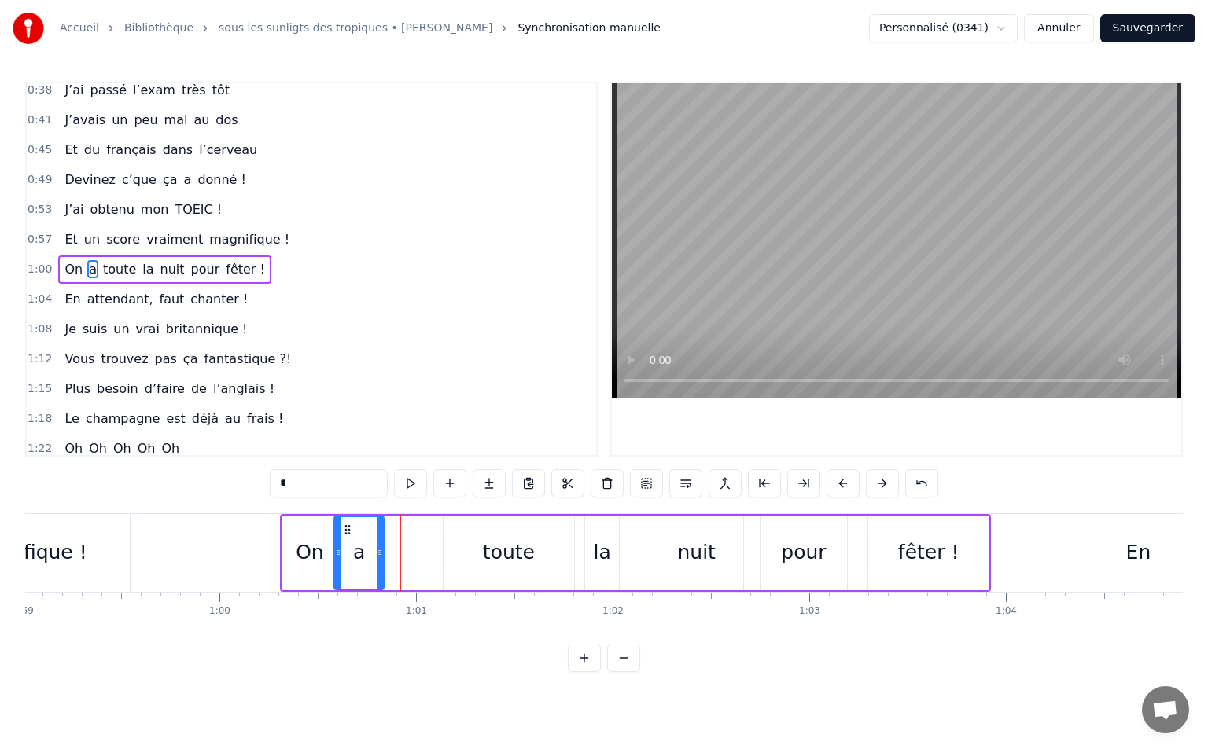
drag, startPoint x: 370, startPoint y: 528, endPoint x: 348, endPoint y: 533, distance: 23.5
click at [348, 533] on icon at bounding box center [347, 530] width 13 height 13
click at [310, 542] on div "On" at bounding box center [310, 553] width 28 height 30
click at [333, 545] on div at bounding box center [333, 553] width 6 height 72
click at [509, 543] on div "toute" at bounding box center [509, 553] width 52 height 30
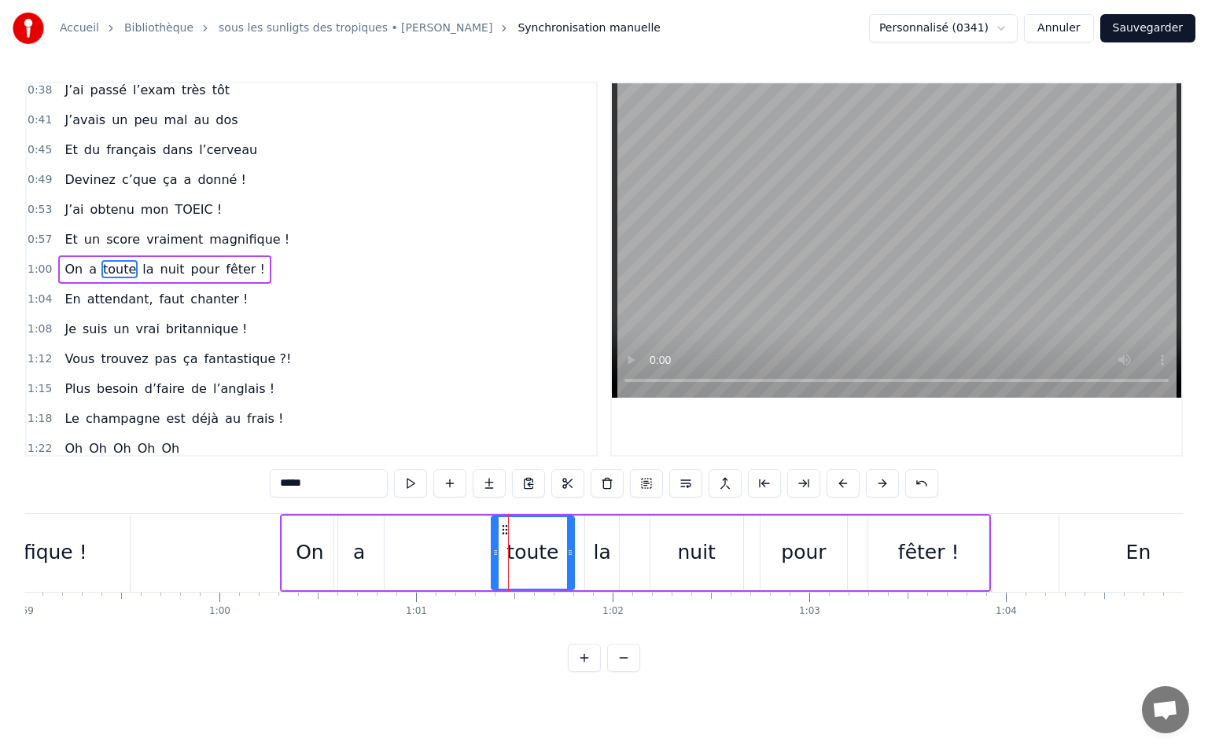
drag, startPoint x: 447, startPoint y: 550, endPoint x: 495, endPoint y: 552, distance: 48.0
click at [495, 552] on icon at bounding box center [495, 552] width 6 height 13
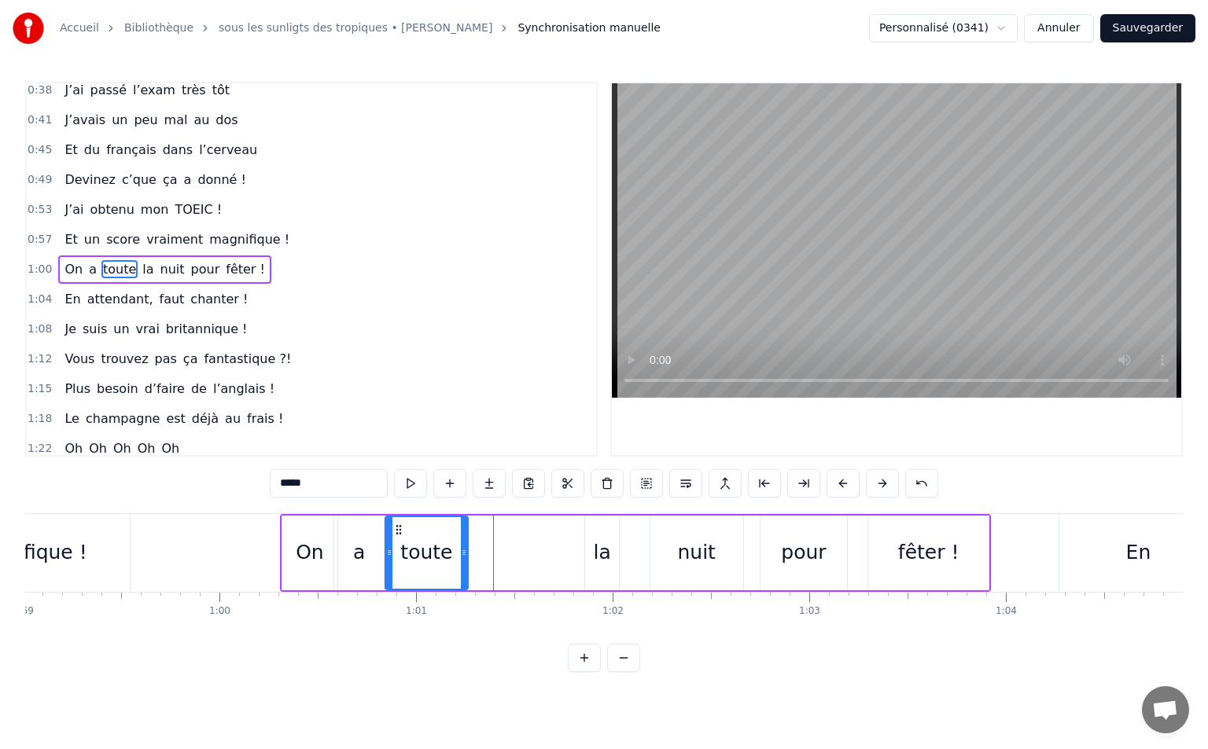
drag, startPoint x: 507, startPoint y: 529, endPoint x: 403, endPoint y: 553, distance: 107.2
click at [403, 553] on div "toute" at bounding box center [426, 553] width 80 height 72
click at [601, 542] on div "la" at bounding box center [602, 553] width 17 height 30
drag, startPoint x: 596, startPoint y: 530, endPoint x: 483, endPoint y: 544, distance: 114.1
click at [483, 544] on div "la" at bounding box center [489, 553] width 32 height 72
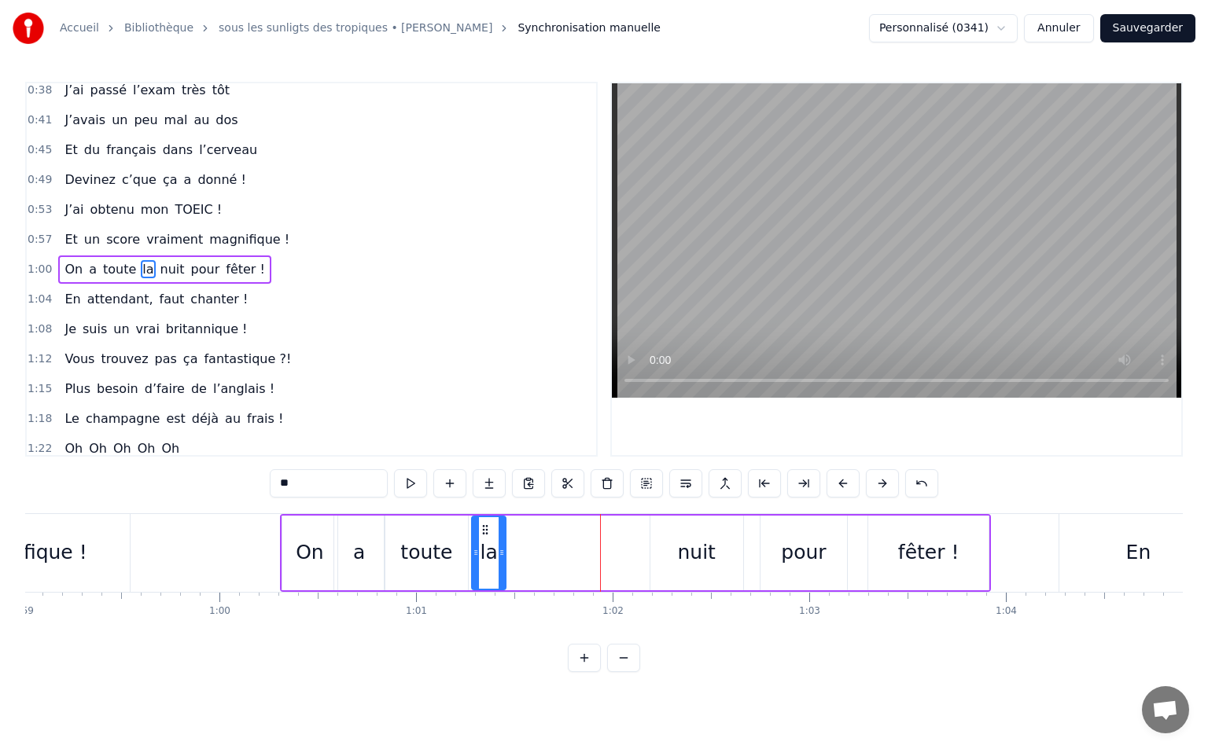
click at [680, 554] on div "nuit" at bounding box center [696, 553] width 38 height 30
type input "****"
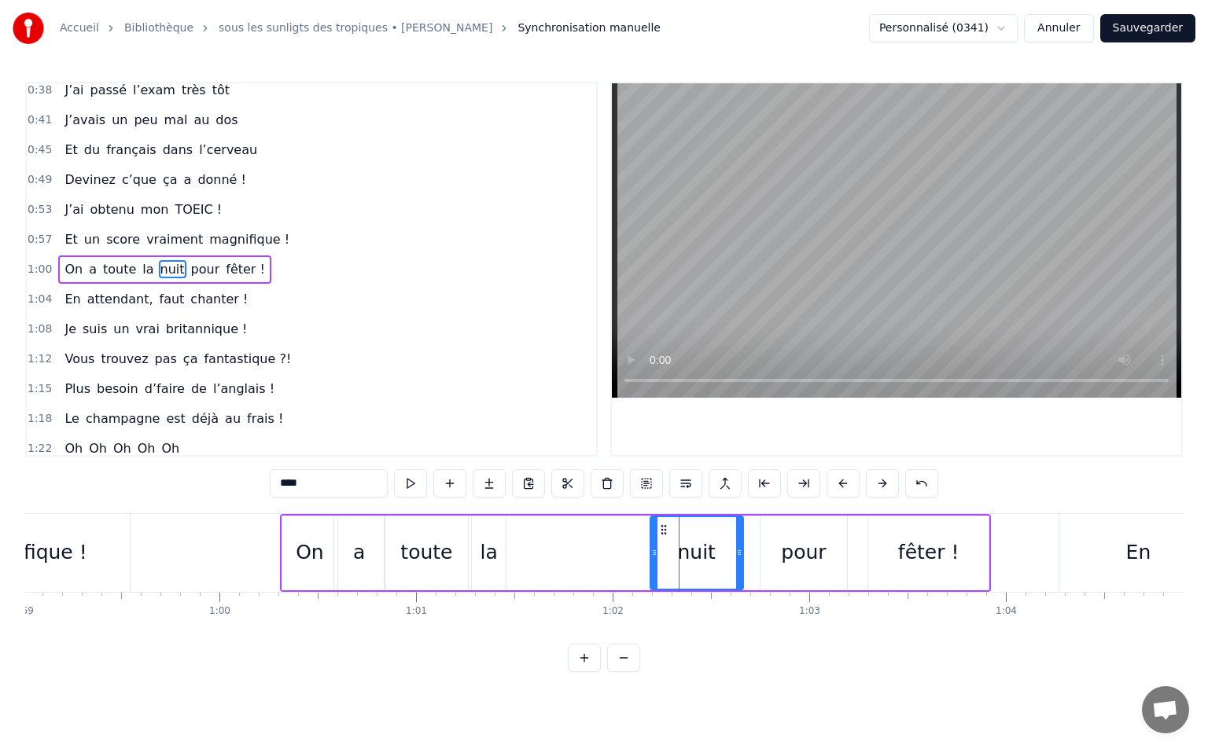
drag, startPoint x: 661, startPoint y: 522, endPoint x: 587, endPoint y: 532, distance: 74.6
click at [578, 536] on div "On a toute la nuit pour fêter !" at bounding box center [635, 553] width 711 height 78
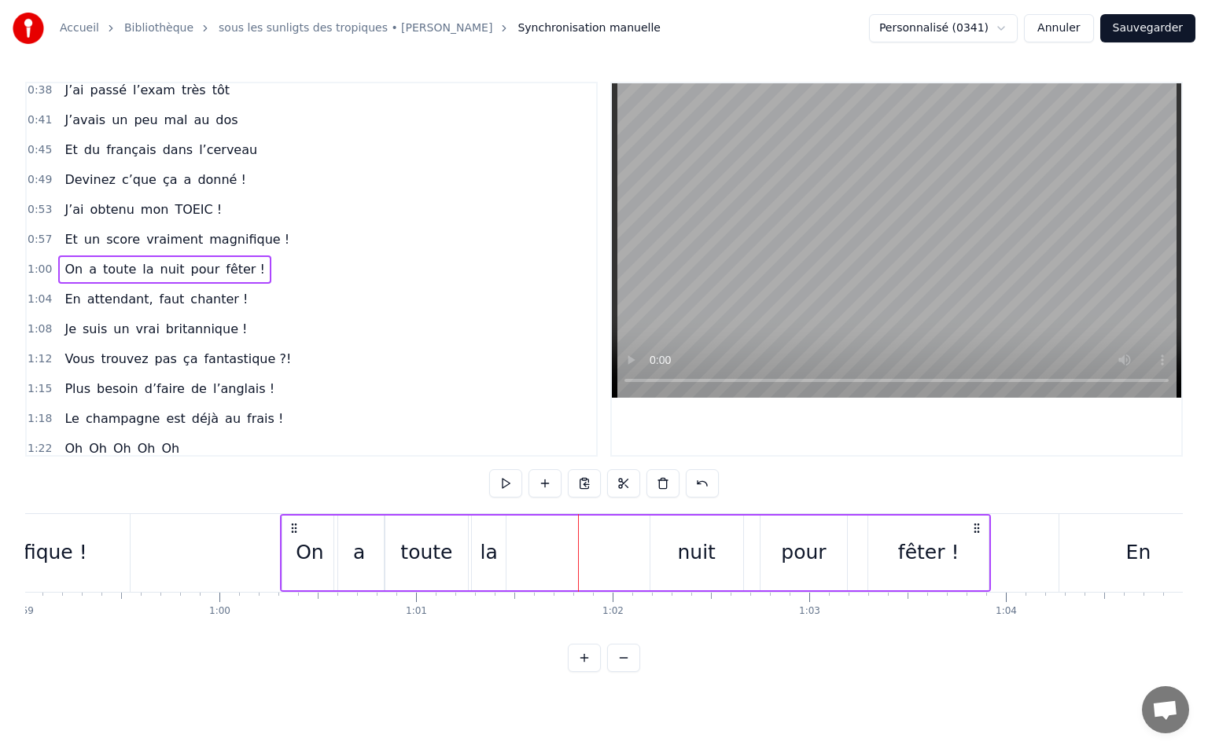
click at [668, 551] on div "nuit" at bounding box center [696, 553] width 93 height 75
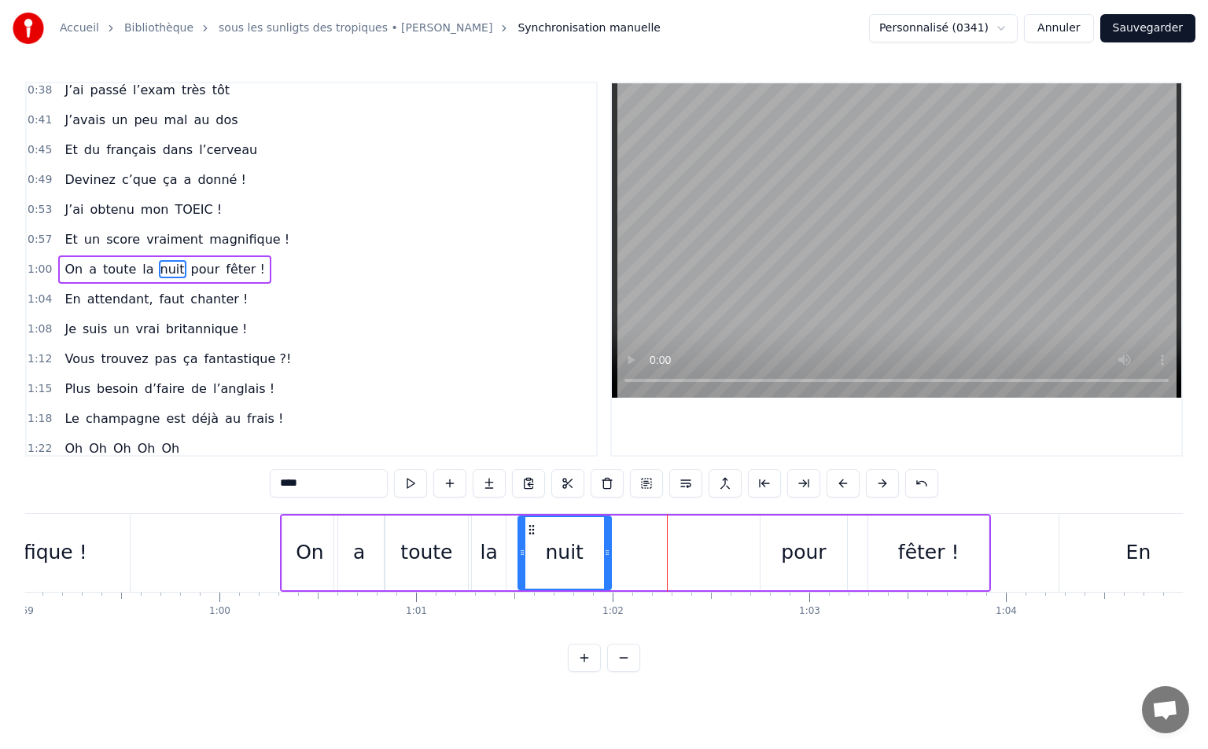
drag, startPoint x: 665, startPoint y: 531, endPoint x: 533, endPoint y: 548, distance: 133.2
click at [533, 548] on div "nuit" at bounding box center [564, 553] width 91 height 72
click at [776, 539] on div "pour" at bounding box center [803, 553] width 86 height 75
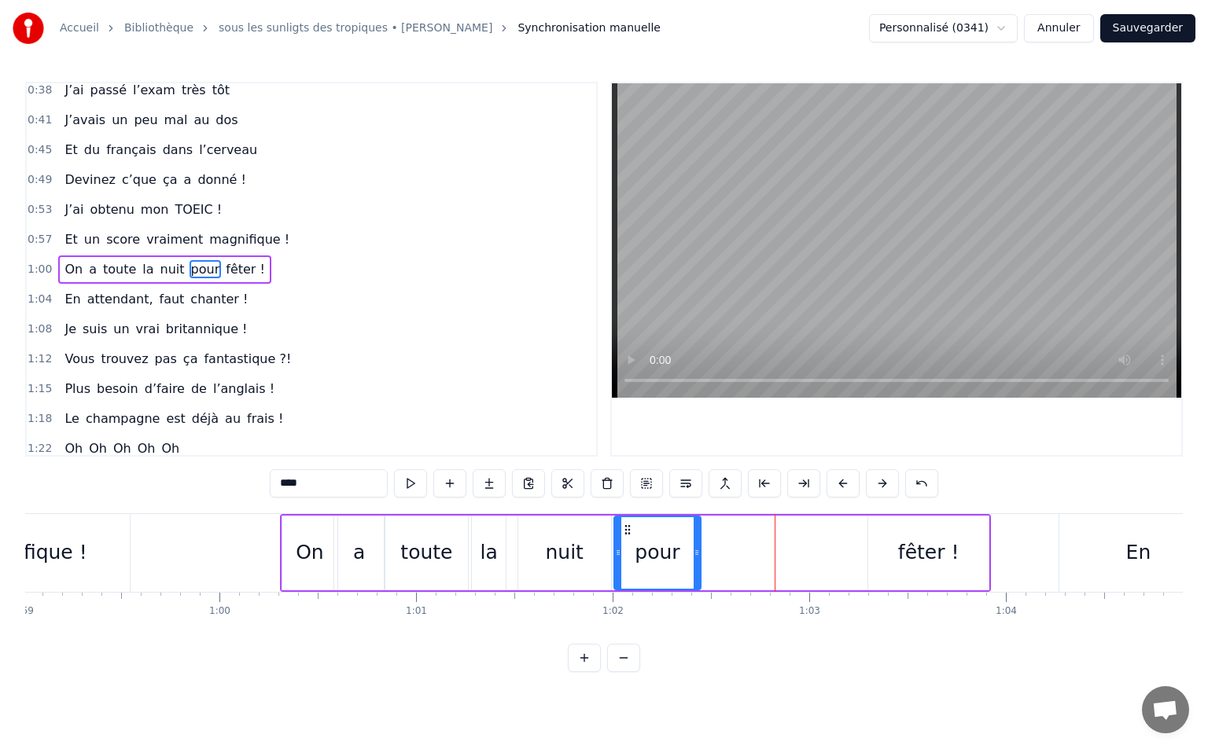
drag, startPoint x: 773, startPoint y: 529, endPoint x: 627, endPoint y: 565, distance: 150.5
click at [626, 567] on div "pour" at bounding box center [657, 553] width 85 height 72
click at [890, 552] on div "fêter !" at bounding box center [928, 553] width 120 height 75
type input "*******"
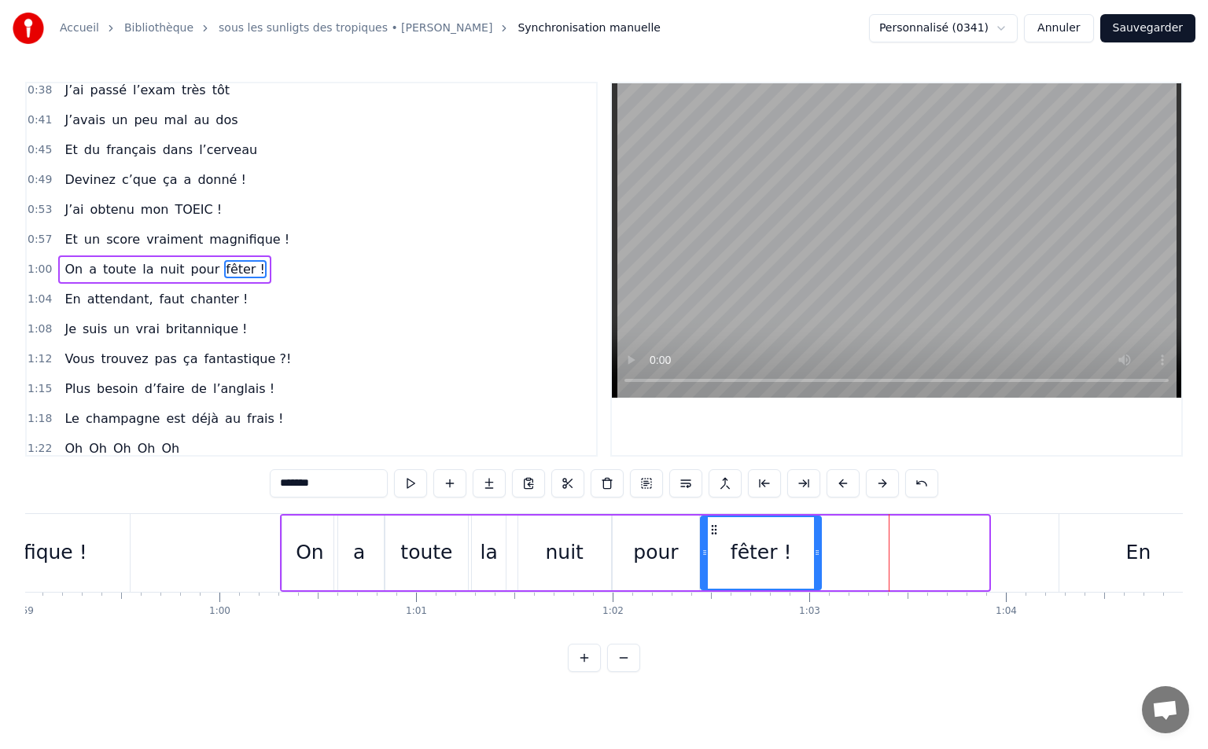
drag, startPoint x: 882, startPoint y: 531, endPoint x: 740, endPoint y: 546, distance: 143.2
click at [715, 557] on div "fêter !" at bounding box center [760, 553] width 119 height 72
drag, startPoint x: 814, startPoint y: 553, endPoint x: 712, endPoint y: 560, distance: 102.5
click at [832, 550] on icon at bounding box center [834, 552] width 6 height 13
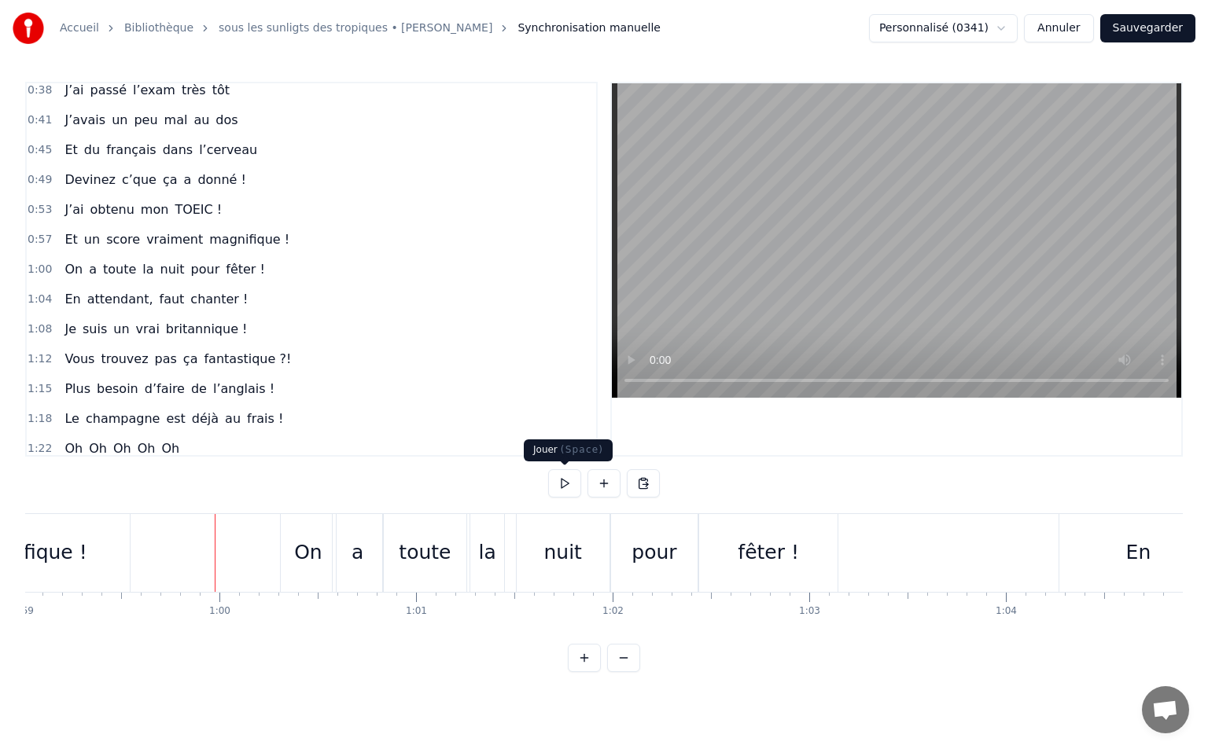
click at [572, 485] on button at bounding box center [564, 483] width 33 height 28
click at [557, 486] on button at bounding box center [564, 483] width 33 height 28
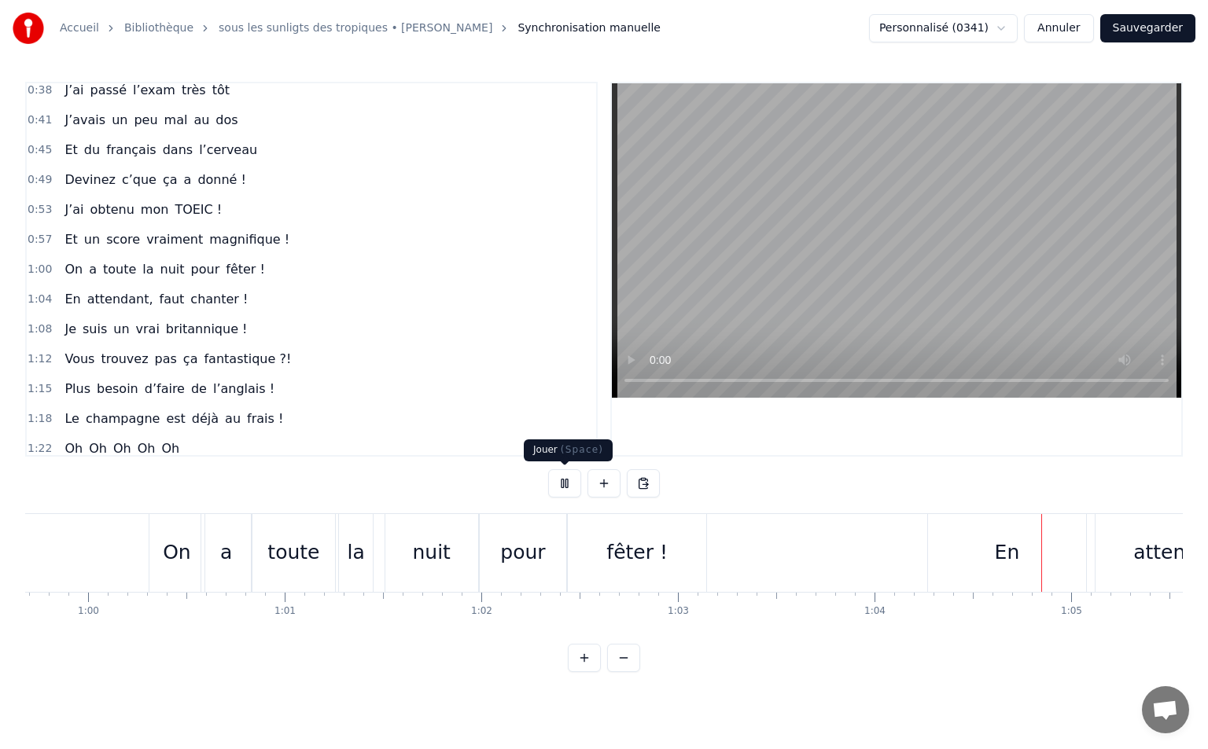
click at [549, 478] on button at bounding box center [564, 483] width 33 height 28
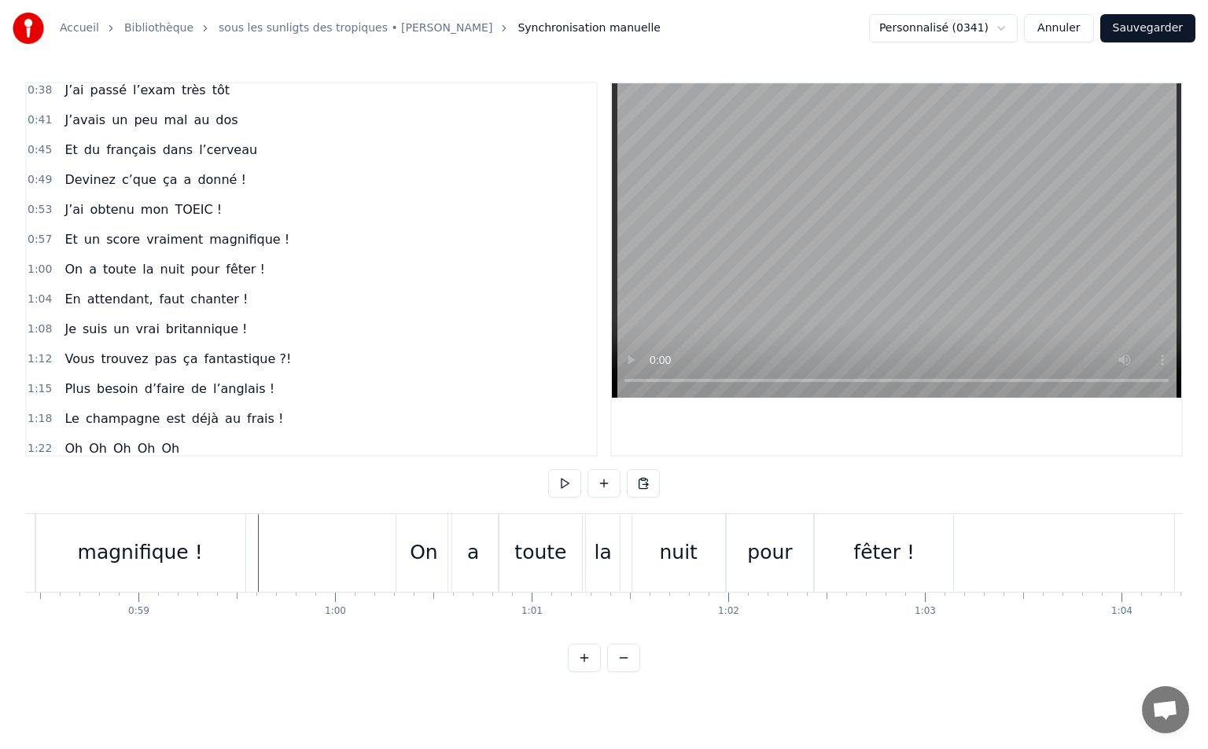
scroll to position [0, 11516]
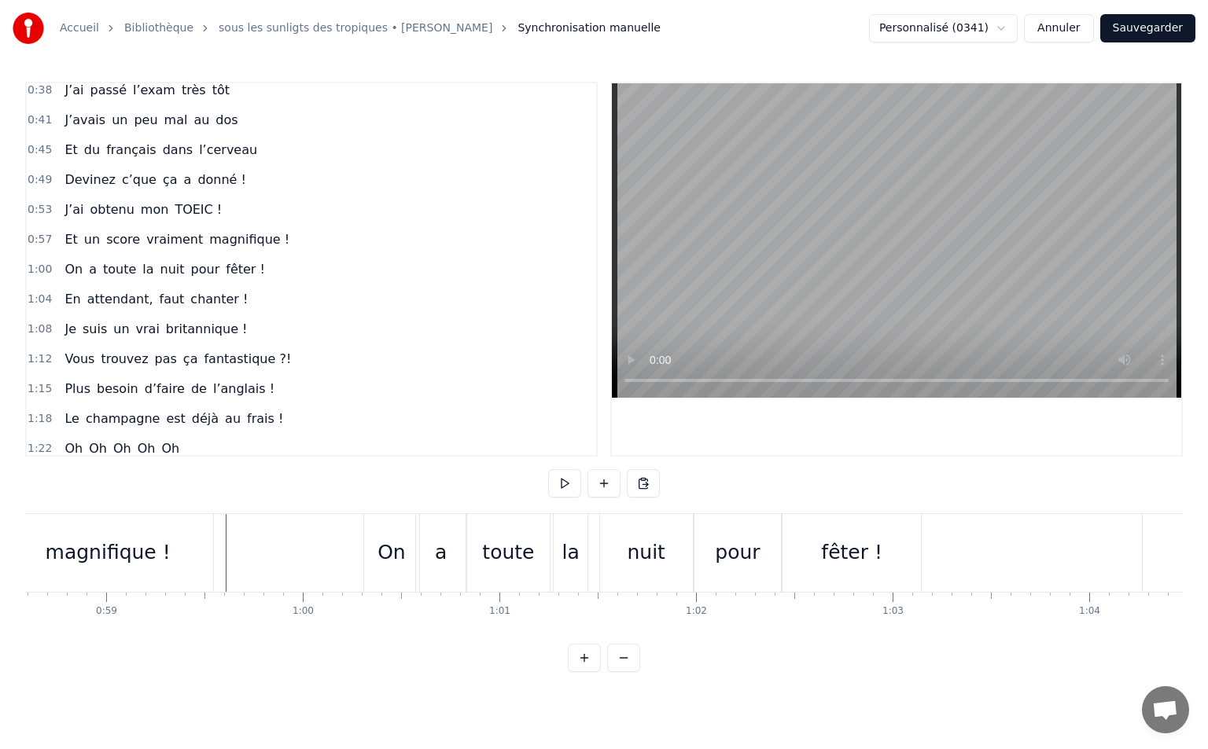
click at [44, 267] on span "1:00" at bounding box center [40, 270] width 24 height 16
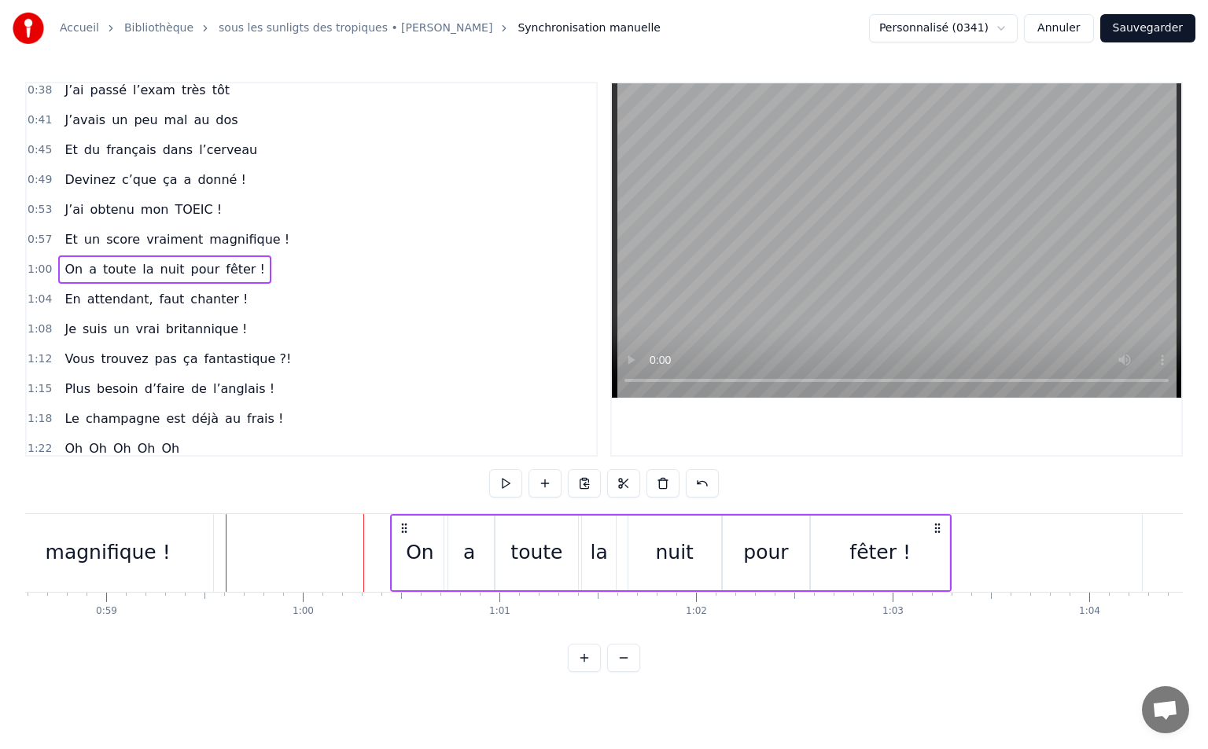
drag, startPoint x: 376, startPoint y: 525, endPoint x: 403, endPoint y: 540, distance: 30.6
click at [403, 540] on div "On a toute la nuit pour fêter !" at bounding box center [670, 553] width 561 height 78
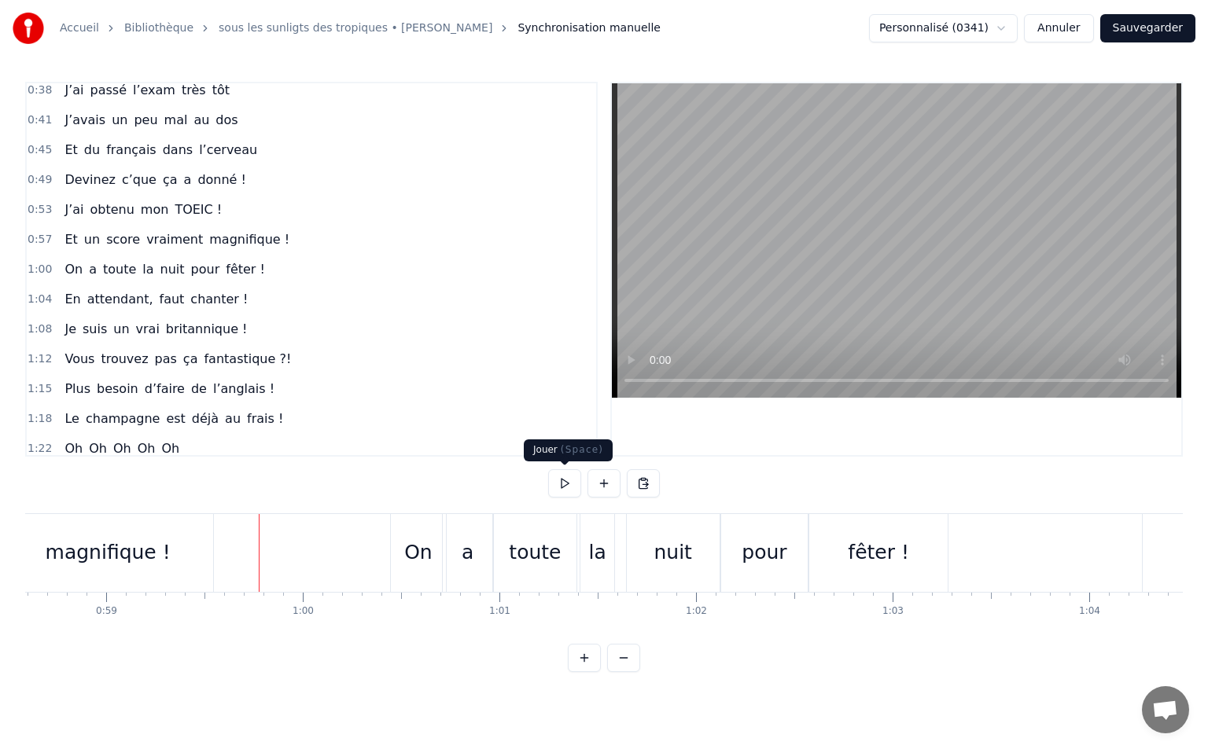
click at [557, 477] on button at bounding box center [564, 483] width 33 height 28
click at [567, 486] on button at bounding box center [564, 483] width 33 height 28
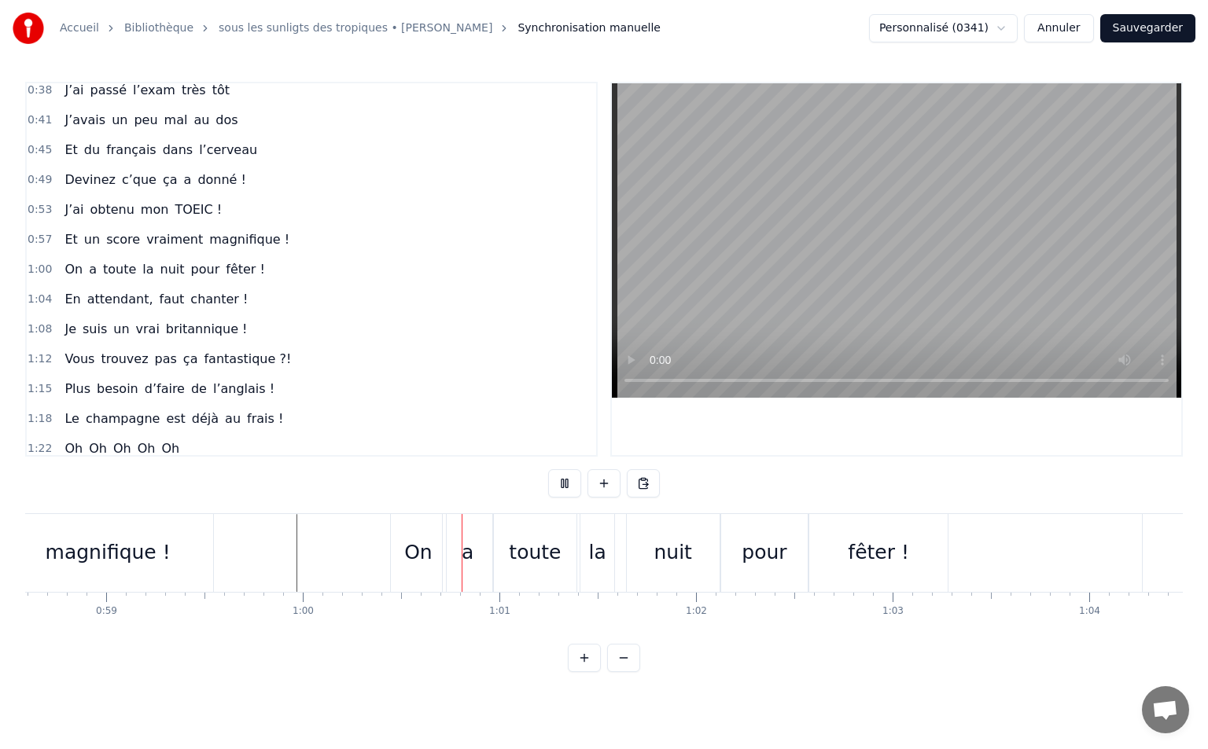
click at [567, 486] on button at bounding box center [564, 483] width 33 height 28
click at [42, 266] on span "1:00" at bounding box center [40, 270] width 24 height 16
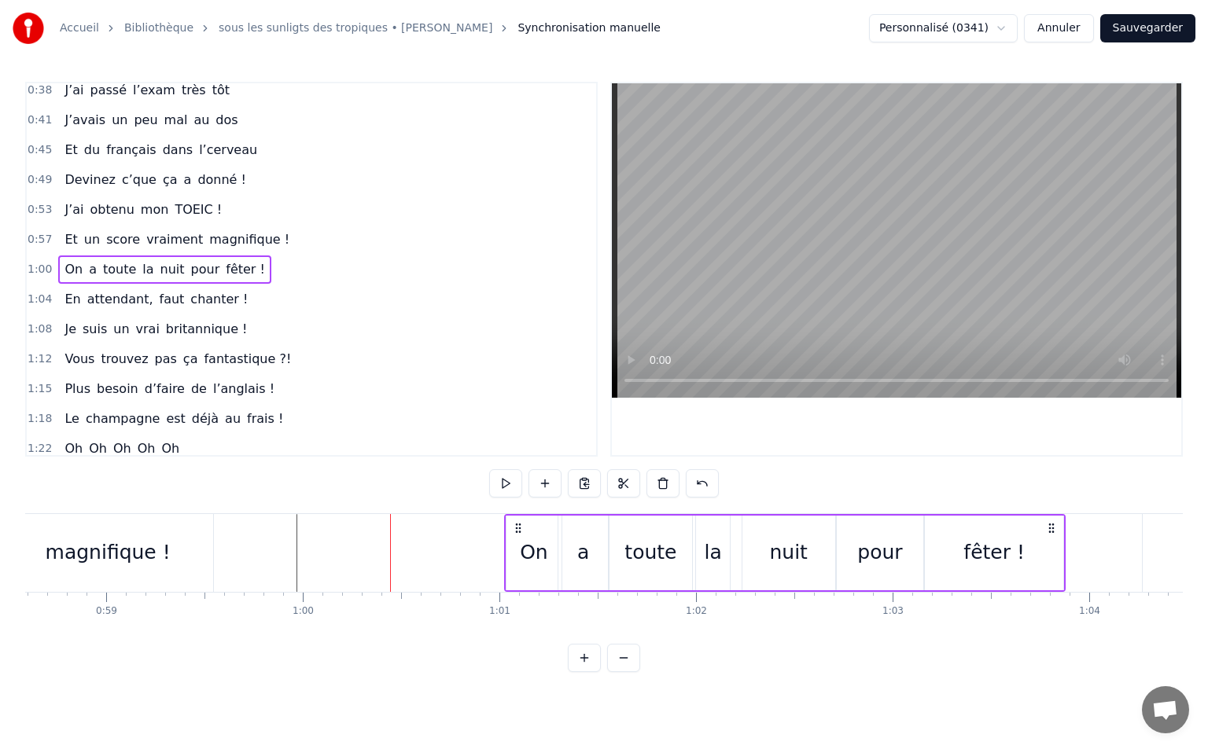
drag, startPoint x: 403, startPoint y: 524, endPoint x: 517, endPoint y: 528, distance: 114.1
click at [517, 528] on icon at bounding box center [518, 528] width 13 height 13
click at [579, 550] on div "a" at bounding box center [583, 553] width 12 height 30
click at [595, 553] on icon at bounding box center [597, 552] width 6 height 13
drag, startPoint x: 572, startPoint y: 531, endPoint x: 564, endPoint y: 530, distance: 7.9
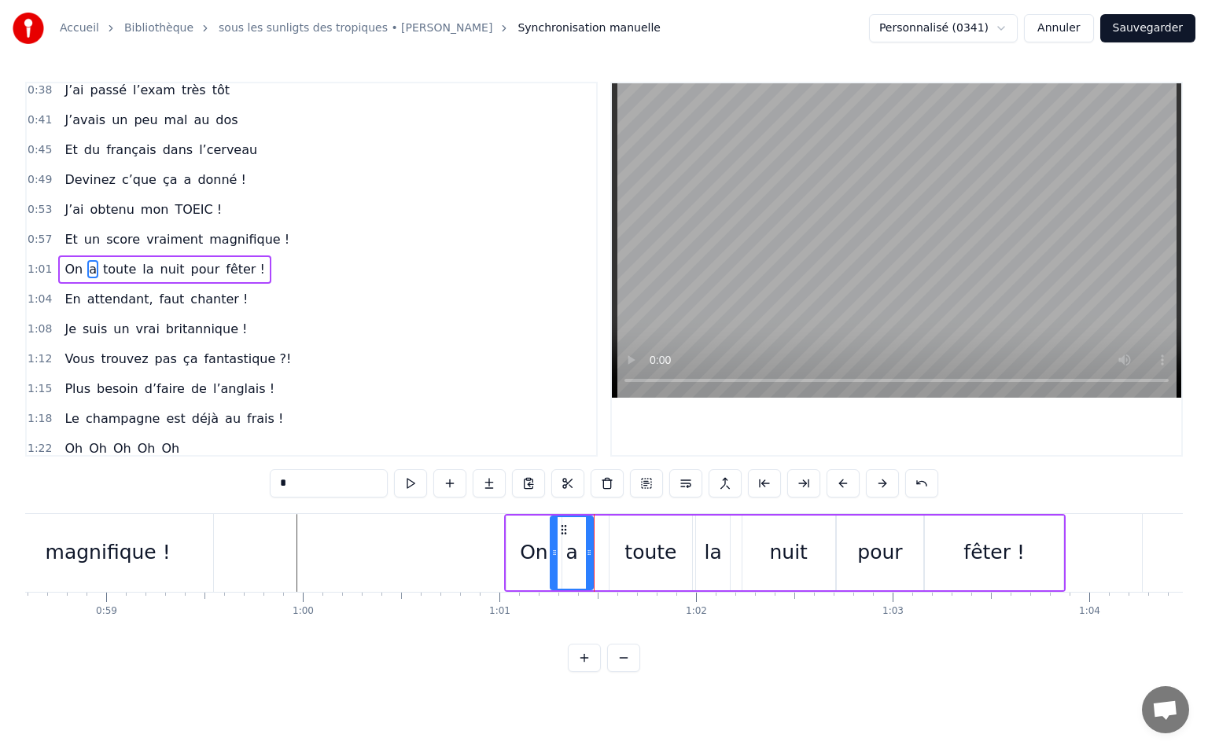
click at [564, 530] on icon at bounding box center [563, 530] width 13 height 13
click at [537, 540] on div "On" at bounding box center [534, 553] width 28 height 30
drag, startPoint x: 560, startPoint y: 553, endPoint x: 548, endPoint y: 554, distance: 11.8
click at [548, 554] on icon at bounding box center [545, 552] width 6 height 13
click at [634, 546] on div "toute" at bounding box center [650, 553] width 52 height 30
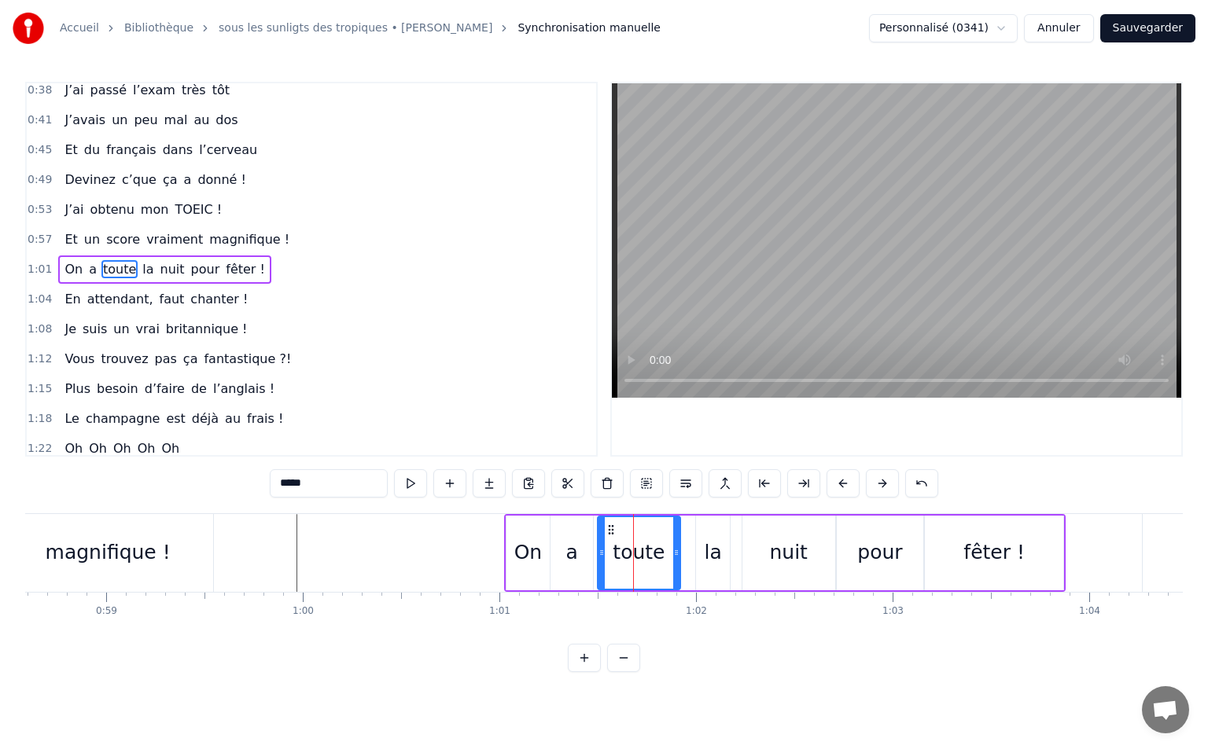
drag, startPoint x: 623, startPoint y: 529, endPoint x: 612, endPoint y: 531, distance: 11.9
click at [612, 531] on icon at bounding box center [611, 530] width 13 height 13
drag, startPoint x: 676, startPoint y: 550, endPoint x: 642, endPoint y: 560, distance: 35.9
click at [642, 560] on div at bounding box center [641, 553] width 6 height 72
drag, startPoint x: 601, startPoint y: 551, endPoint x: 593, endPoint y: 552, distance: 8.7
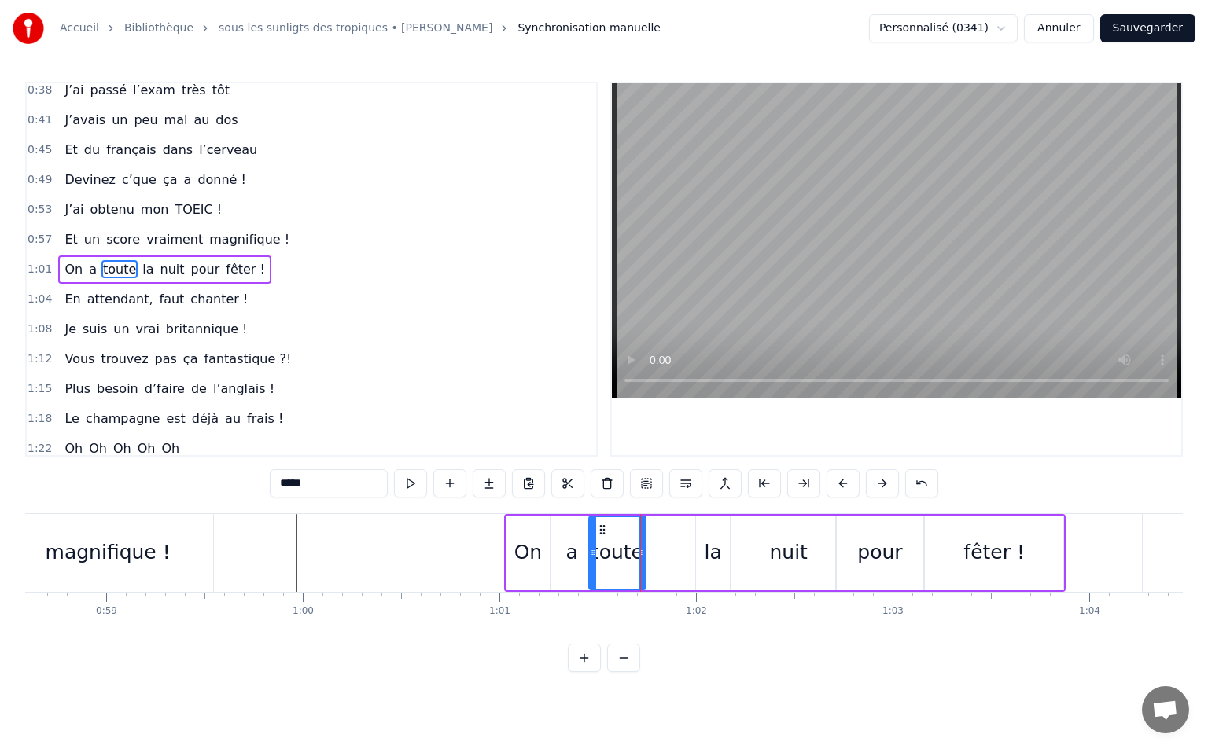
click at [593, 552] on icon at bounding box center [593, 552] width 6 height 13
click at [717, 550] on div "la" at bounding box center [712, 553] width 17 height 30
drag, startPoint x: 706, startPoint y: 529, endPoint x: 748, endPoint y: 530, distance: 42.5
click at [663, 535] on icon at bounding box center [665, 530] width 13 height 13
click at [787, 540] on div "nuit" at bounding box center [788, 553] width 38 height 30
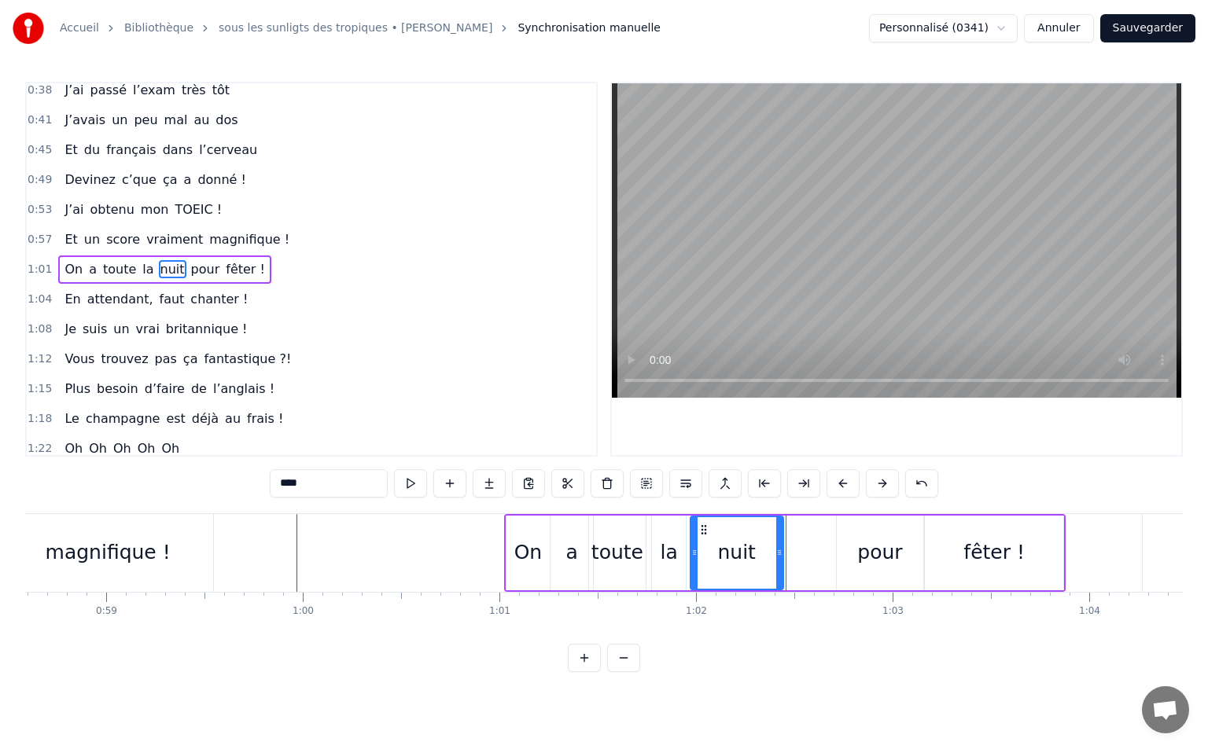
drag, startPoint x: 756, startPoint y: 531, endPoint x: 705, endPoint y: 544, distance: 52.6
click at [705, 544] on div "nuit" at bounding box center [736, 553] width 91 height 72
drag, startPoint x: 779, startPoint y: 554, endPoint x: 771, endPoint y: 557, distance: 8.2
click at [771, 557] on icon at bounding box center [771, 552] width 6 height 13
click at [862, 543] on div "pour" at bounding box center [879, 553] width 45 height 30
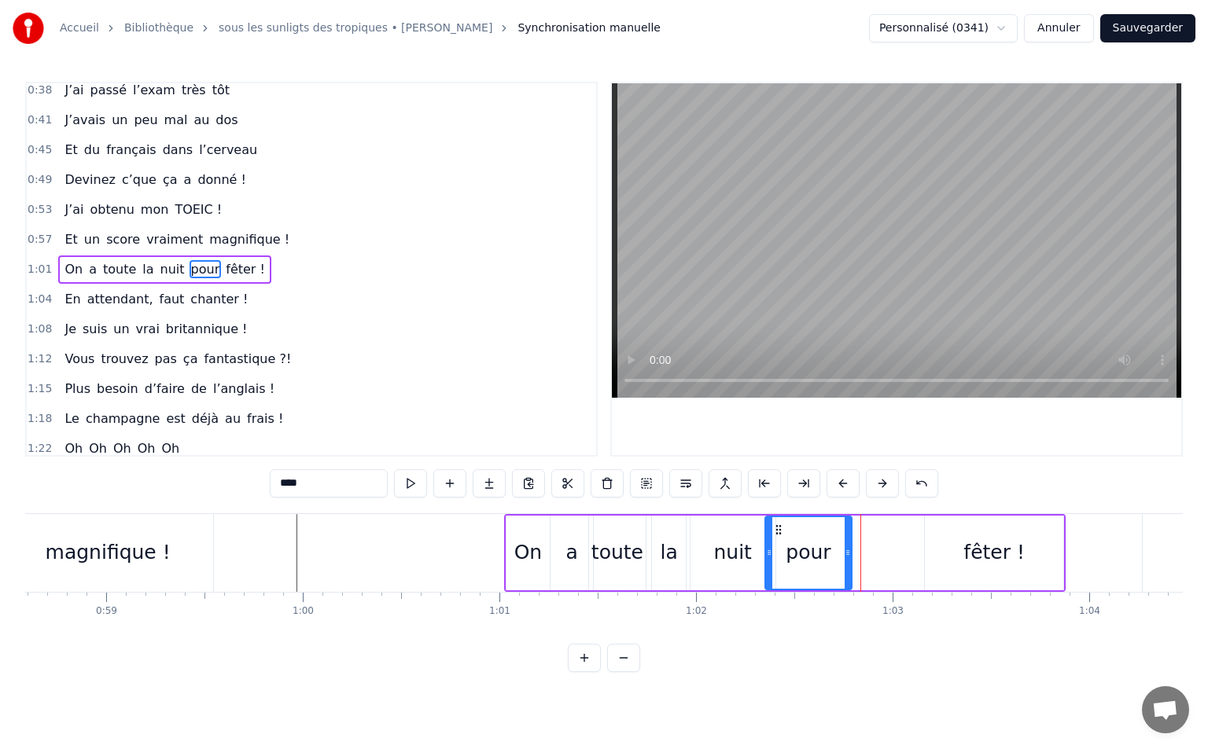
drag, startPoint x: 848, startPoint y: 527, endPoint x: 776, endPoint y: 535, distance: 72.0
click at [776, 535] on icon at bounding box center [778, 530] width 13 height 13
drag, startPoint x: 846, startPoint y: 552, endPoint x: 818, endPoint y: 557, distance: 28.8
click at [818, 557] on icon at bounding box center [819, 552] width 6 height 13
click at [952, 539] on div "fêter !" at bounding box center [994, 553] width 138 height 75
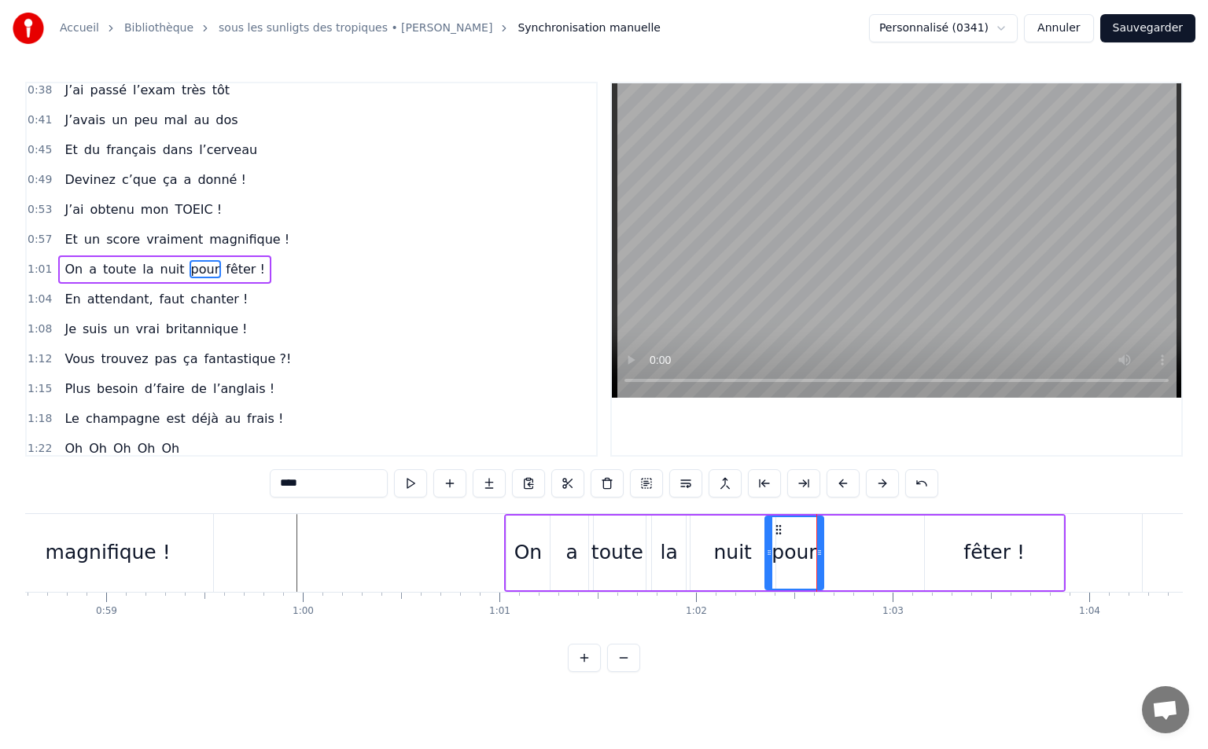
type input "*******"
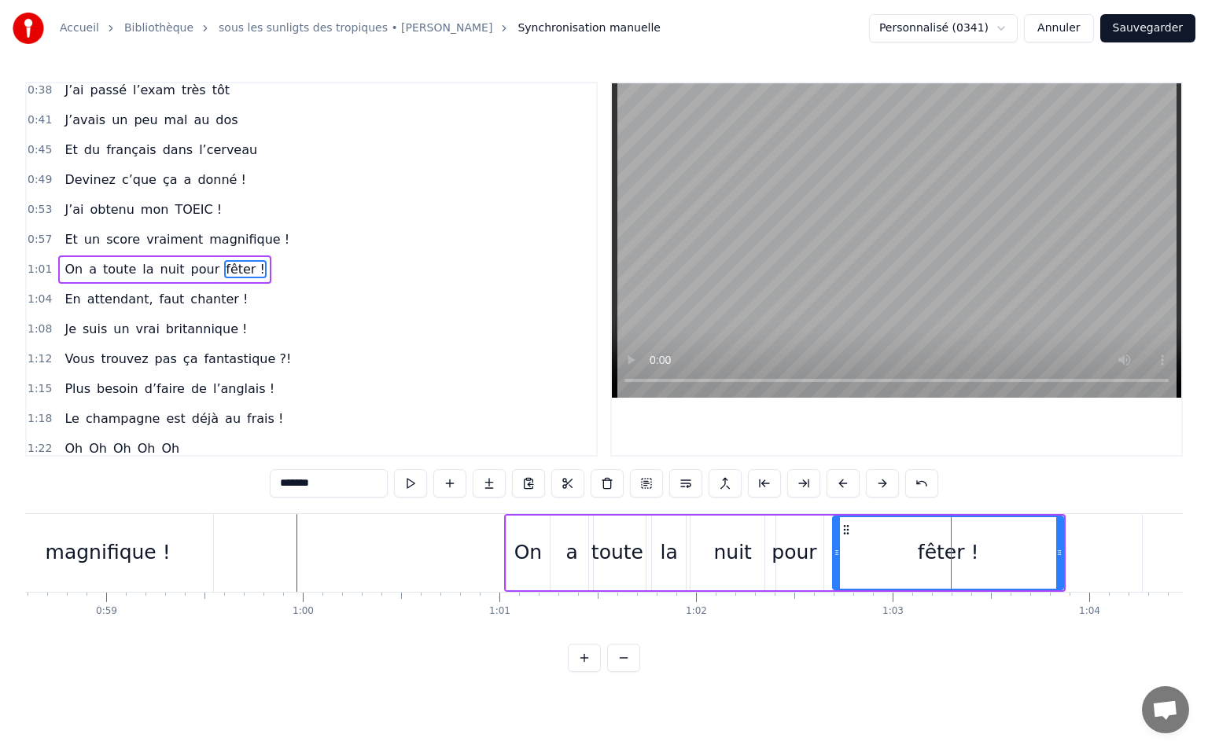
drag, startPoint x: 925, startPoint y: 556, endPoint x: 888, endPoint y: 540, distance: 40.9
click at [842, 557] on div "fêter !" at bounding box center [947, 553] width 229 height 72
drag, startPoint x: 1057, startPoint y: 553, endPoint x: 979, endPoint y: 559, distance: 78.1
click at [979, 559] on div at bounding box center [981, 553] width 6 height 72
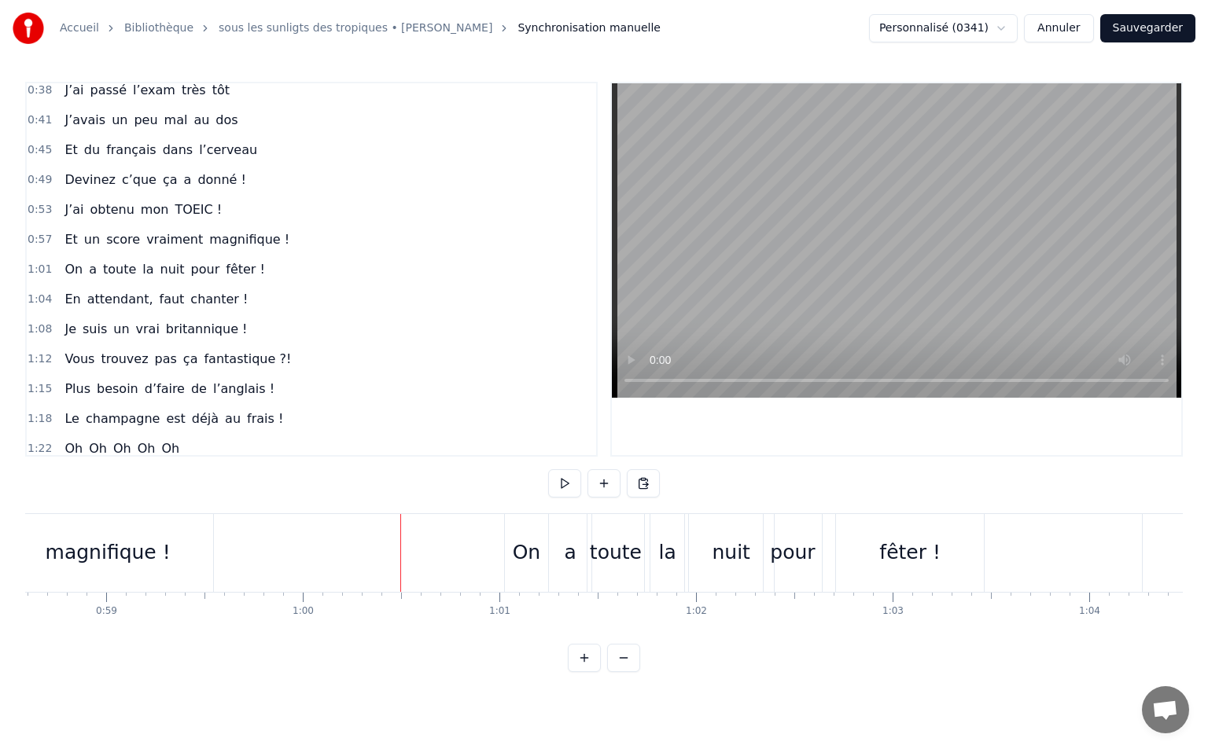
click at [562, 488] on button at bounding box center [564, 483] width 33 height 28
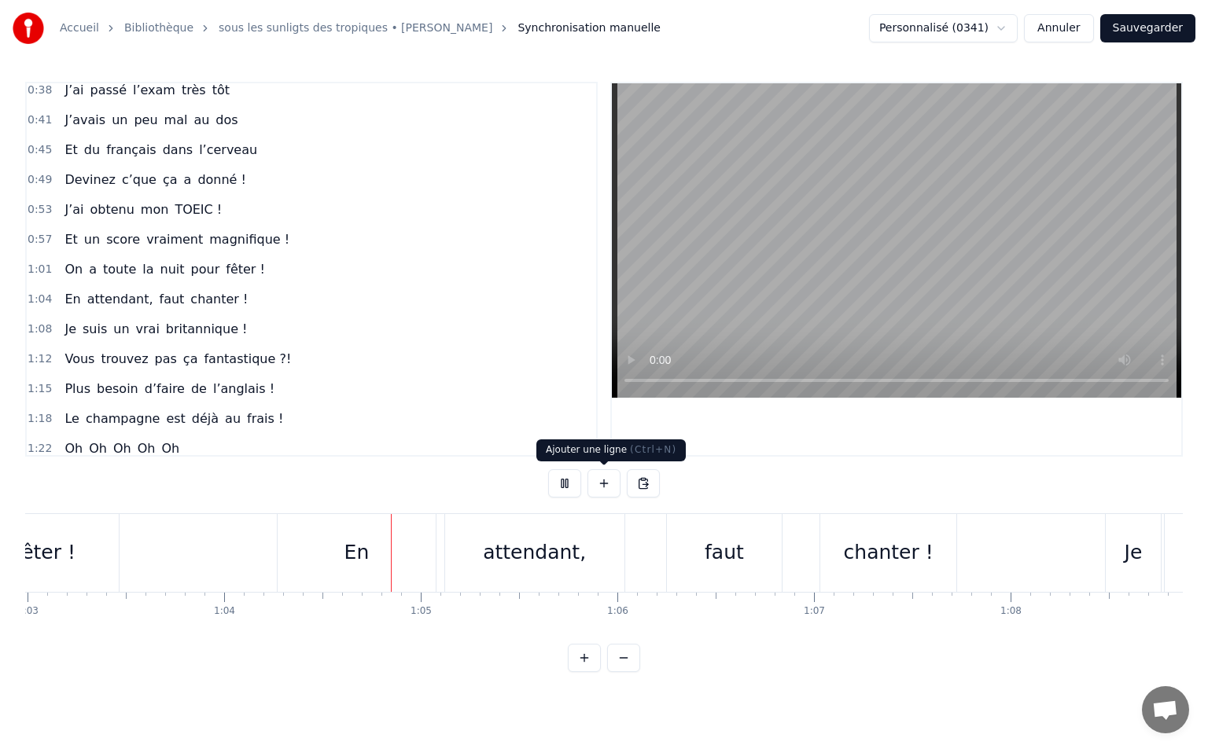
scroll to position [0, 12557]
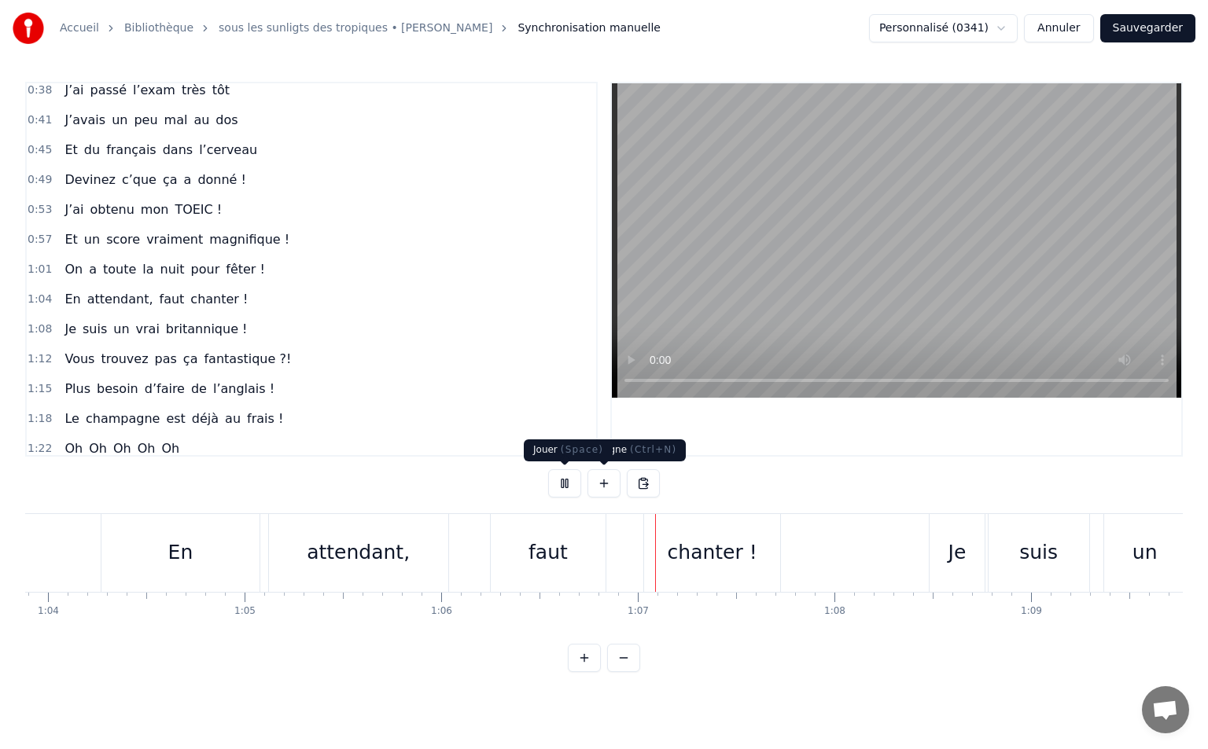
click at [557, 482] on button at bounding box center [564, 483] width 33 height 28
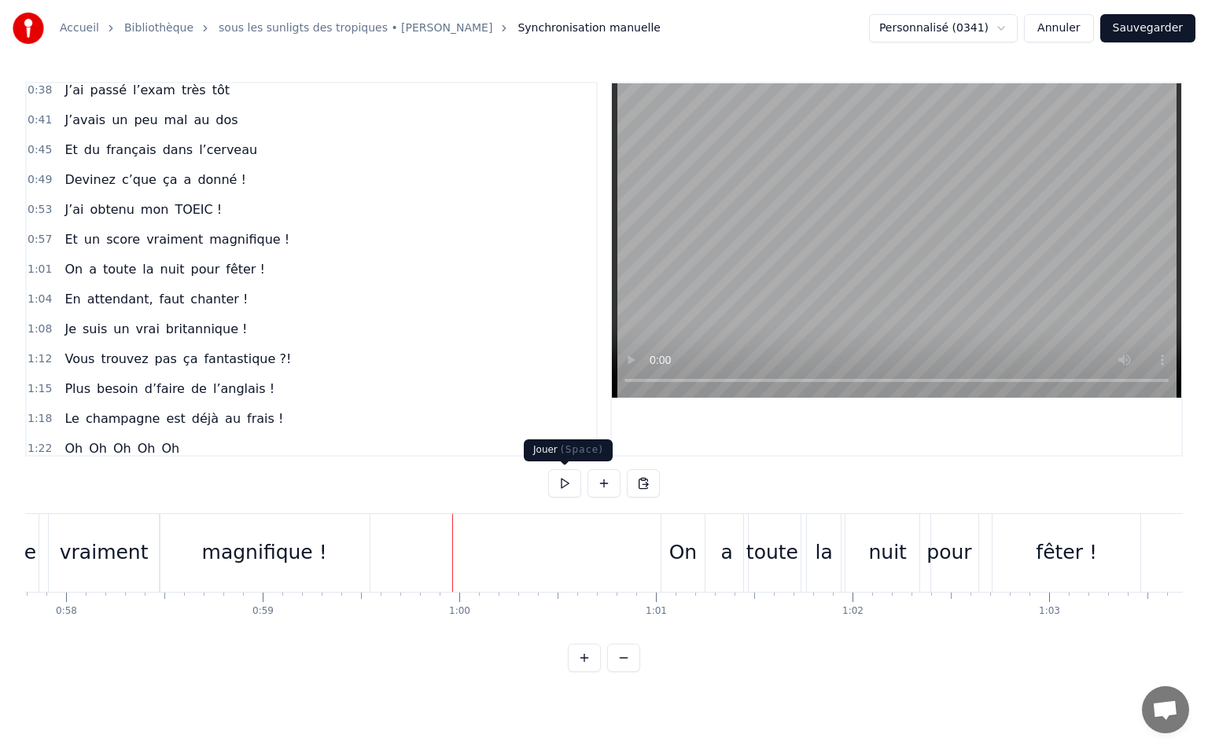
click at [568, 479] on button at bounding box center [564, 483] width 33 height 28
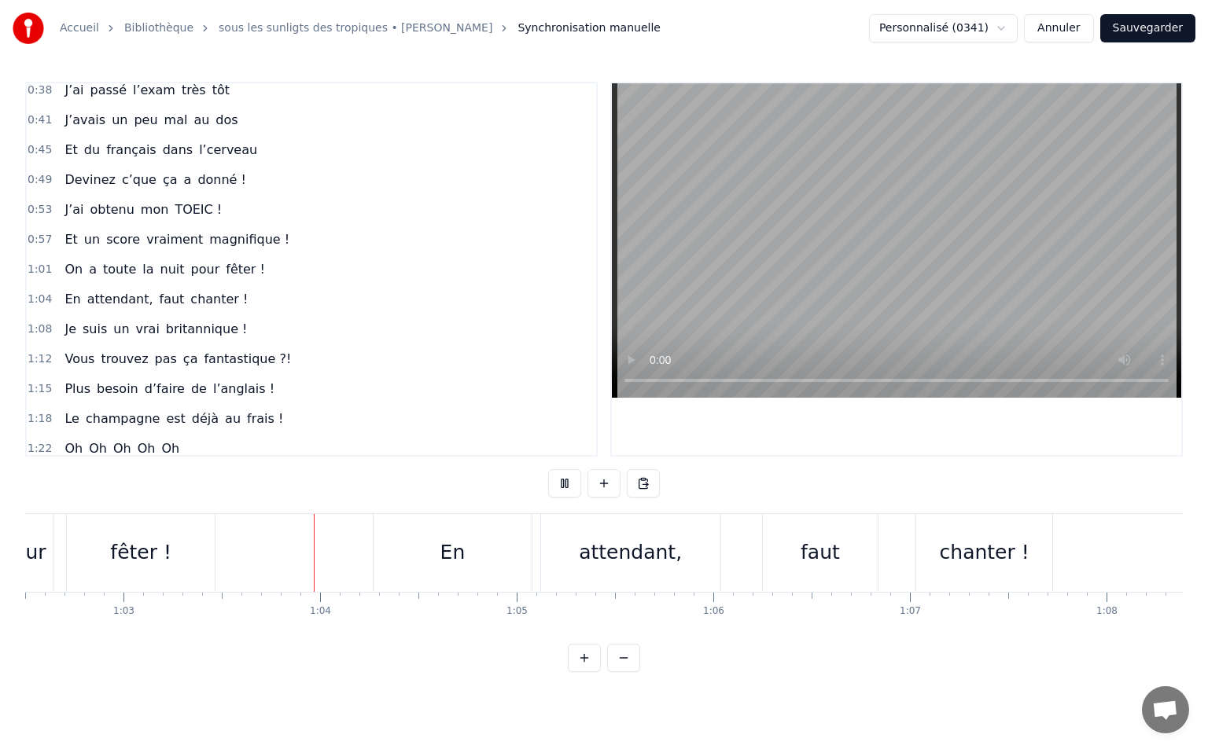
scroll to position [0, 12397]
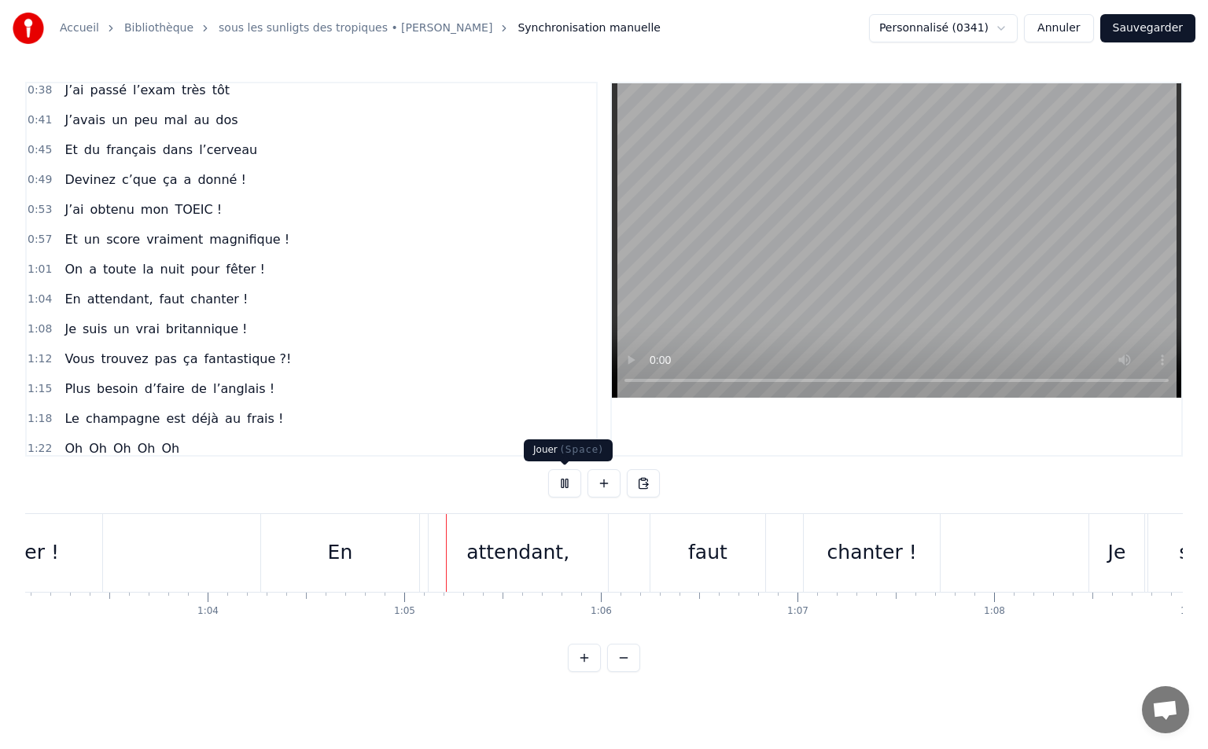
click at [569, 486] on button at bounding box center [564, 483] width 33 height 28
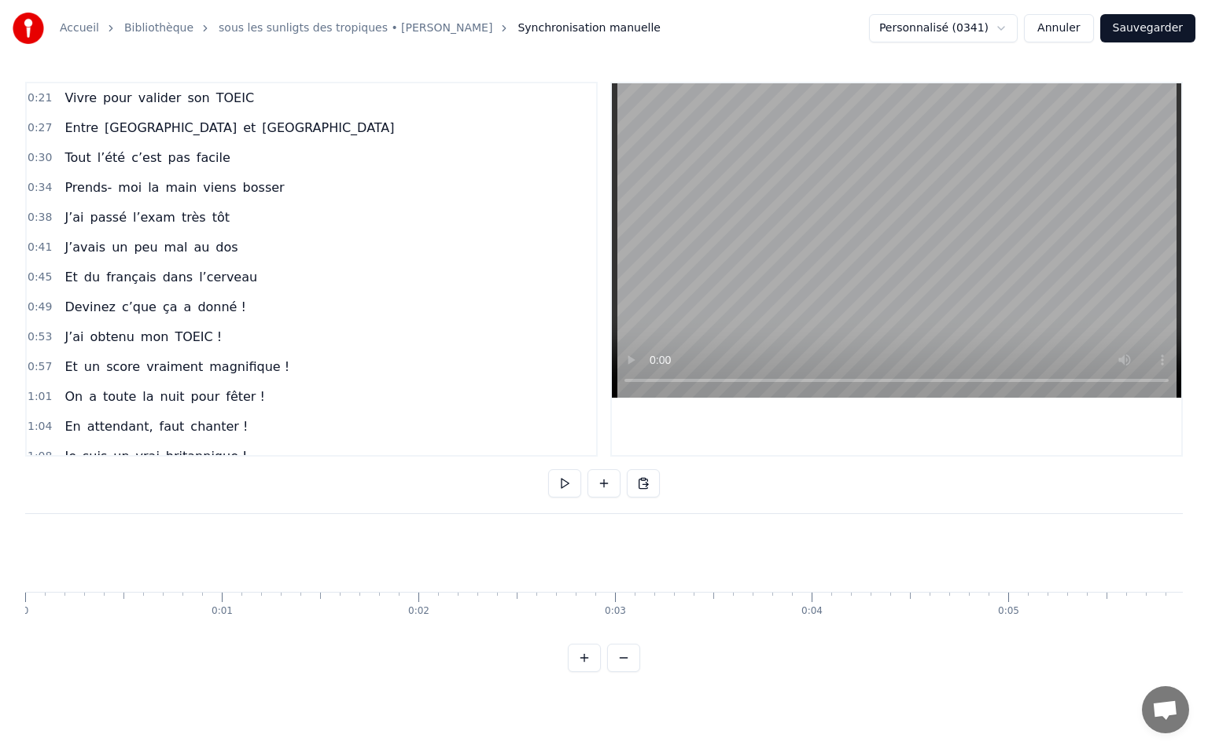
scroll to position [0, 12397]
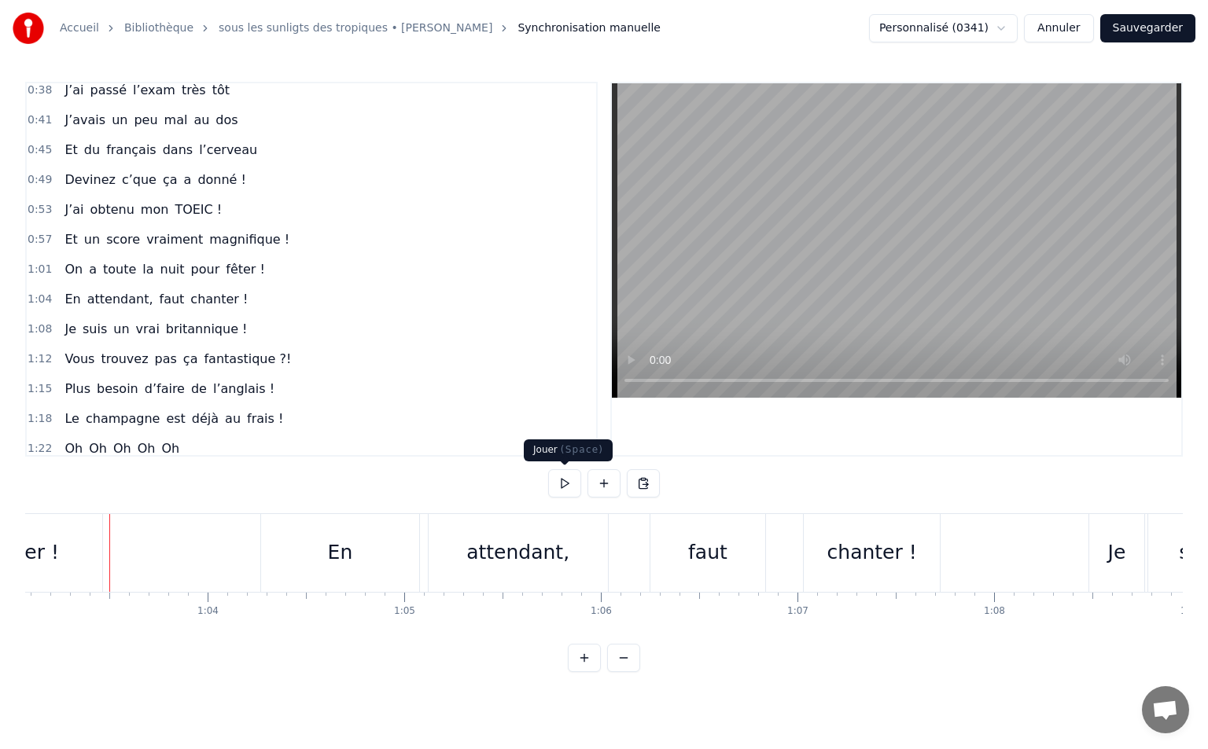
click at [551, 483] on button at bounding box center [564, 483] width 33 height 28
click at [551, 481] on button at bounding box center [564, 483] width 33 height 28
click at [325, 554] on div "En" at bounding box center [339, 553] width 157 height 78
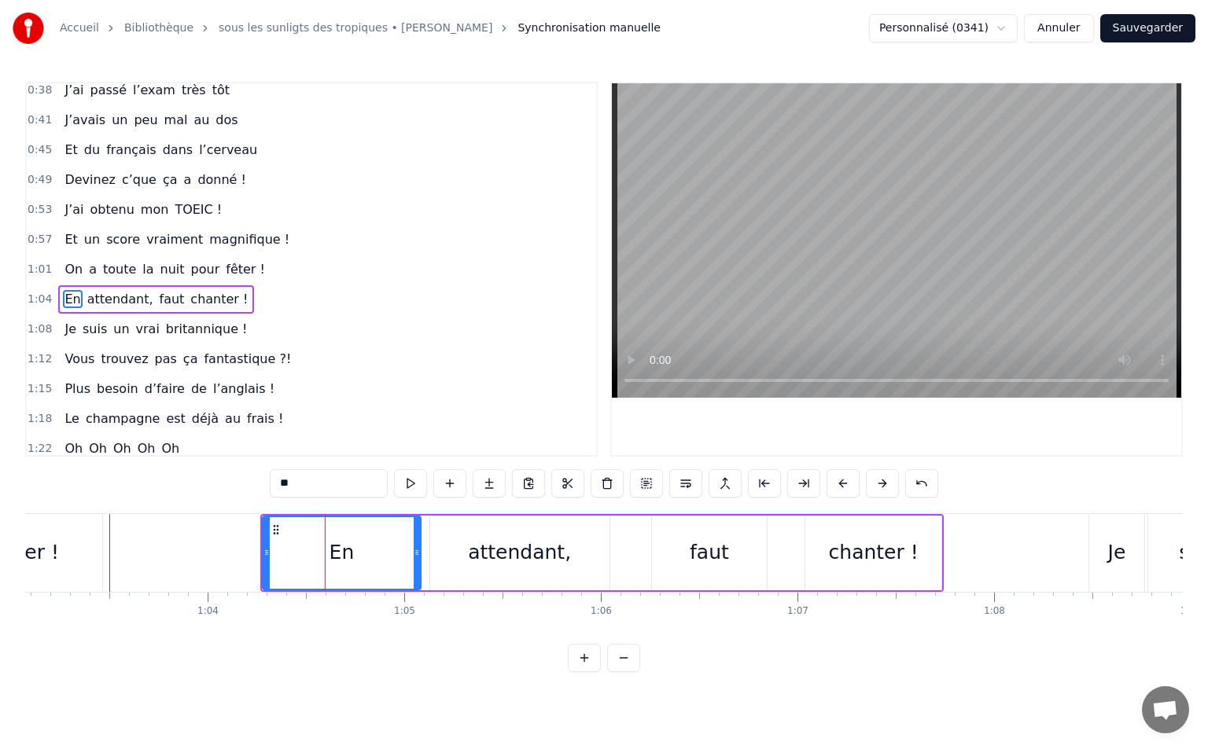
scroll to position [136, 0]
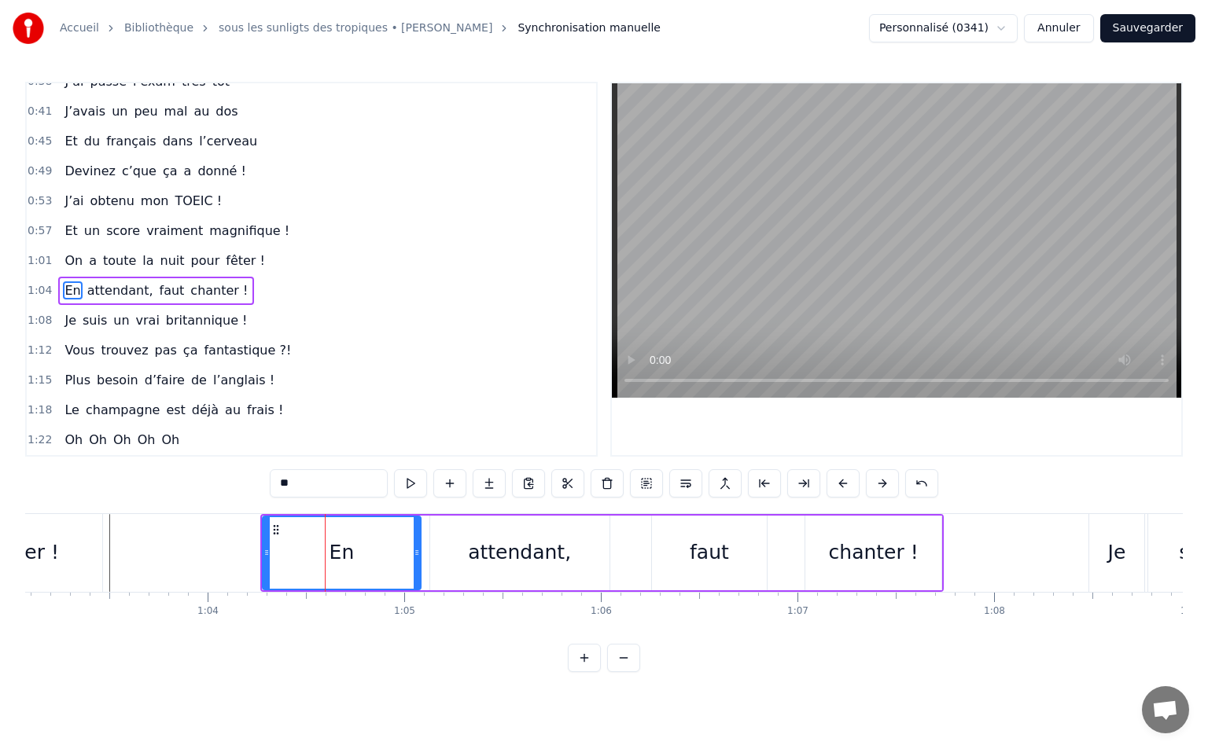
click at [38, 297] on span "1:04" at bounding box center [40, 291] width 24 height 16
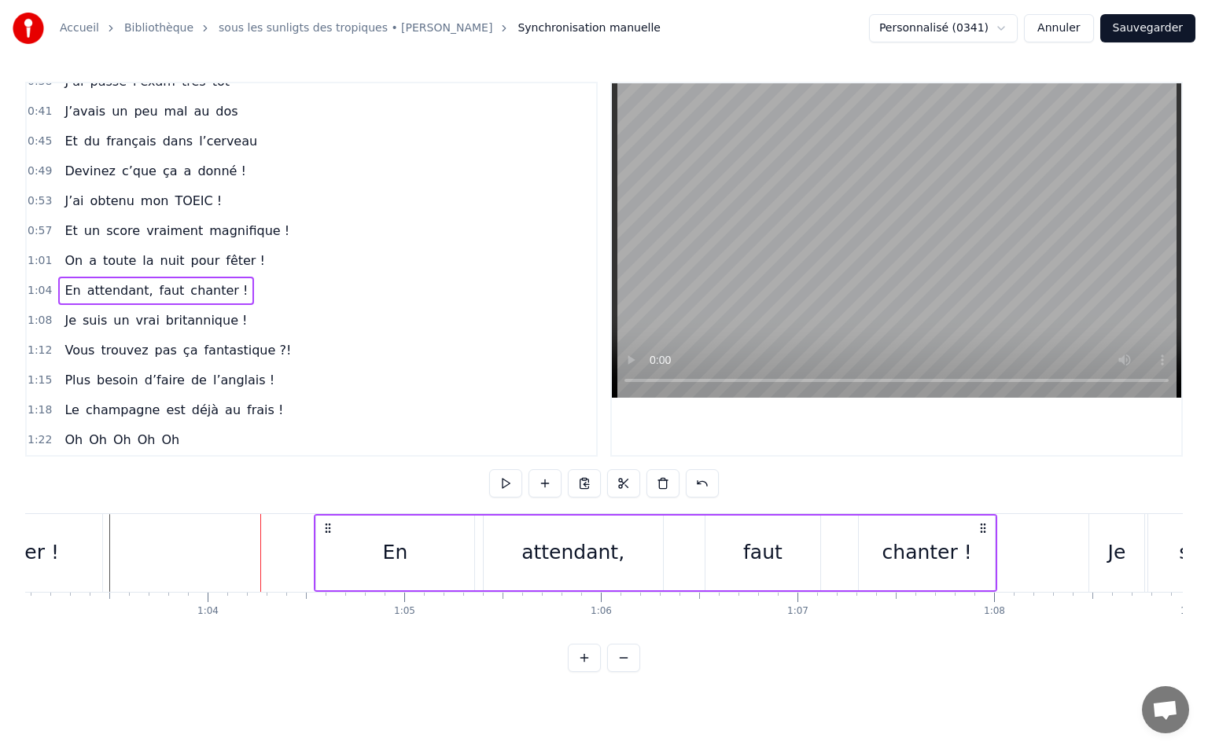
drag, startPoint x: 275, startPoint y: 528, endPoint x: 330, endPoint y: 525, distance: 55.1
click at [330, 525] on icon at bounding box center [328, 528] width 13 height 13
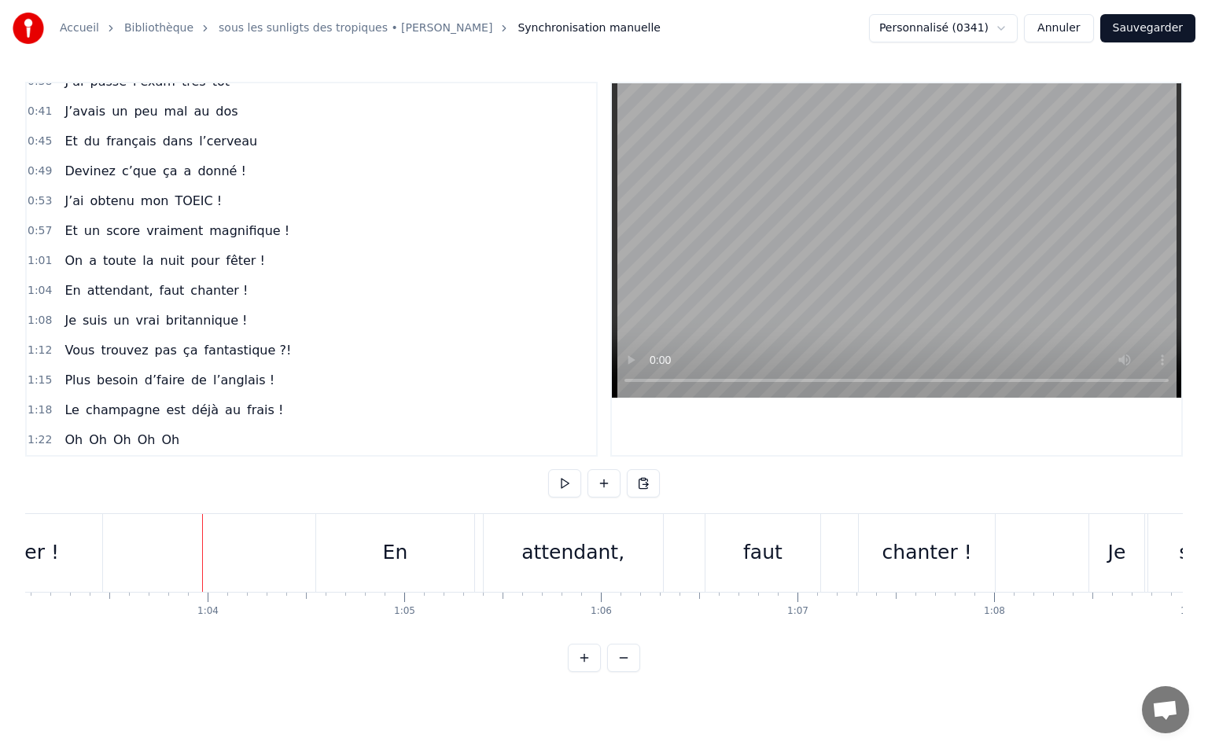
click at [557, 486] on button at bounding box center [564, 483] width 33 height 28
click at [561, 483] on button at bounding box center [564, 483] width 33 height 28
click at [552, 487] on button at bounding box center [564, 483] width 33 height 28
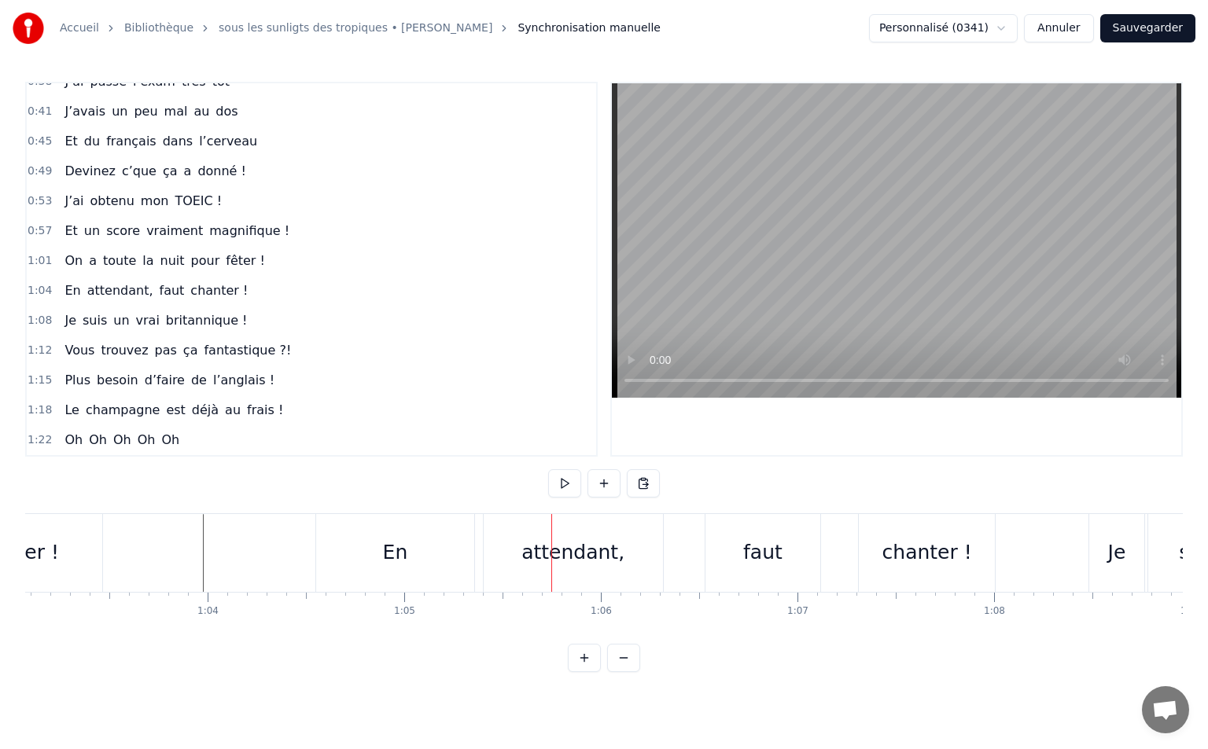
click at [348, 531] on div "En" at bounding box center [394, 553] width 157 height 78
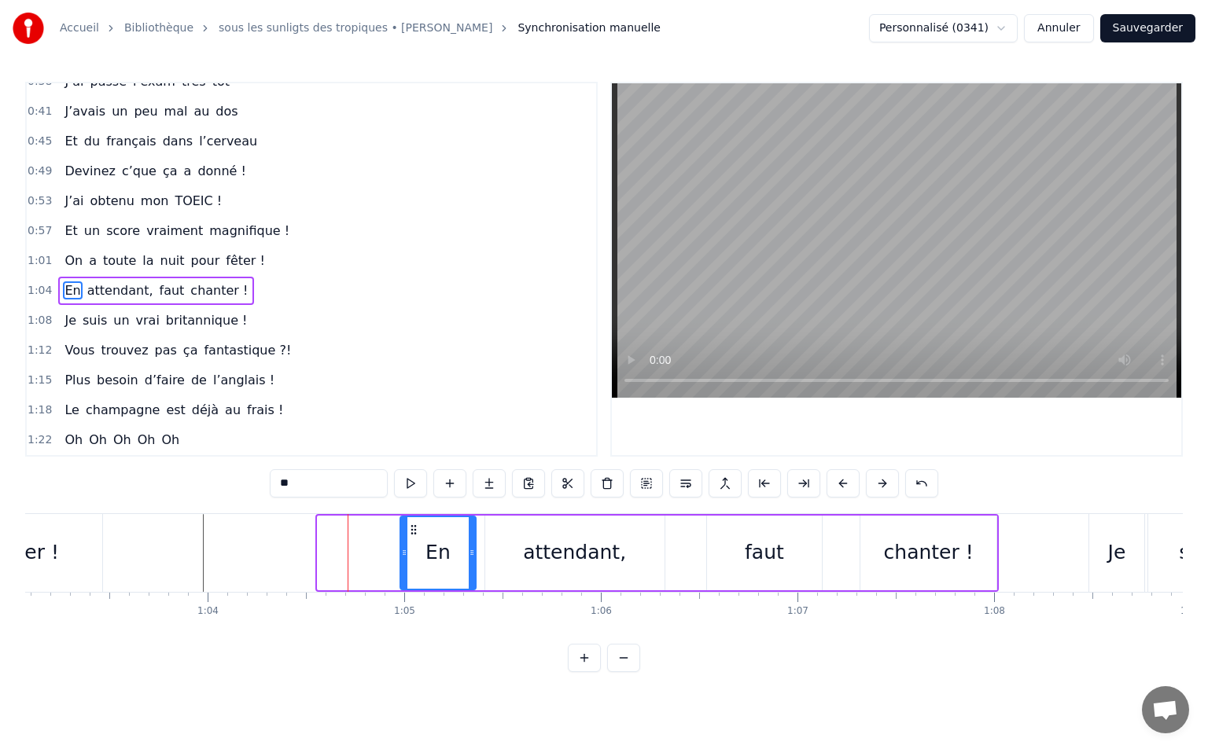
drag, startPoint x: 324, startPoint y: 551, endPoint x: 406, endPoint y: 554, distance: 82.6
click at [406, 554] on icon at bounding box center [404, 552] width 6 height 13
click at [411, 559] on div at bounding box center [409, 553] width 6 height 72
click at [464, 555] on icon at bounding box center [465, 552] width 6 height 13
click at [531, 554] on div "attendant," at bounding box center [574, 553] width 103 height 30
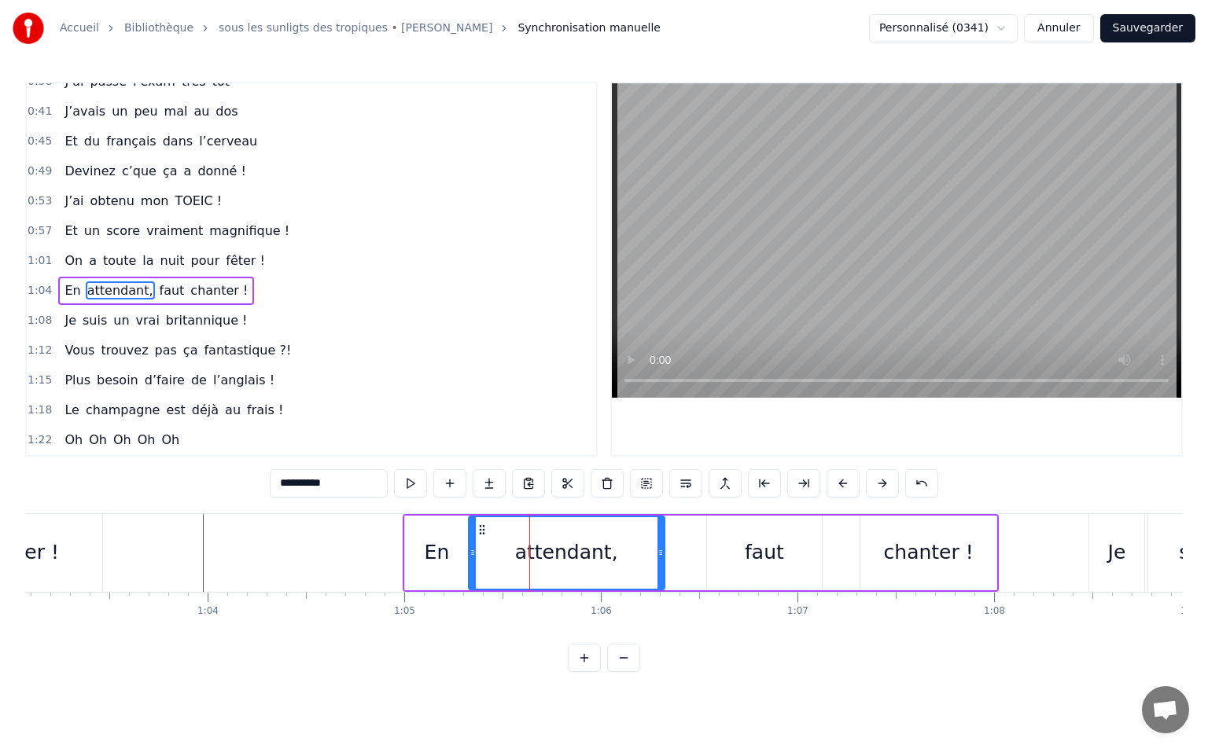
drag, startPoint x: 489, startPoint y: 554, endPoint x: 473, endPoint y: 560, distance: 17.4
click at [473, 560] on div at bounding box center [472, 553] width 6 height 72
drag, startPoint x: 658, startPoint y: 552, endPoint x: 638, endPoint y: 557, distance: 21.0
click at [638, 557] on icon at bounding box center [640, 552] width 6 height 13
click at [723, 554] on div "faut" at bounding box center [764, 553] width 114 height 75
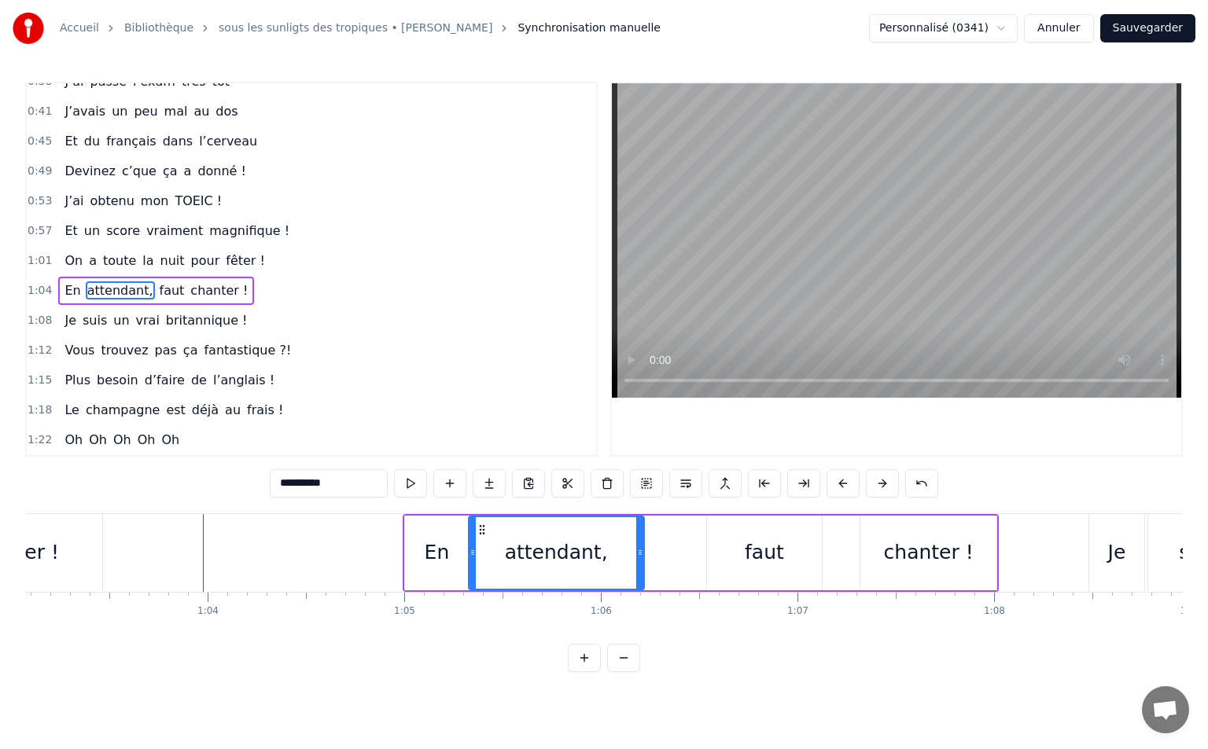
type input "****"
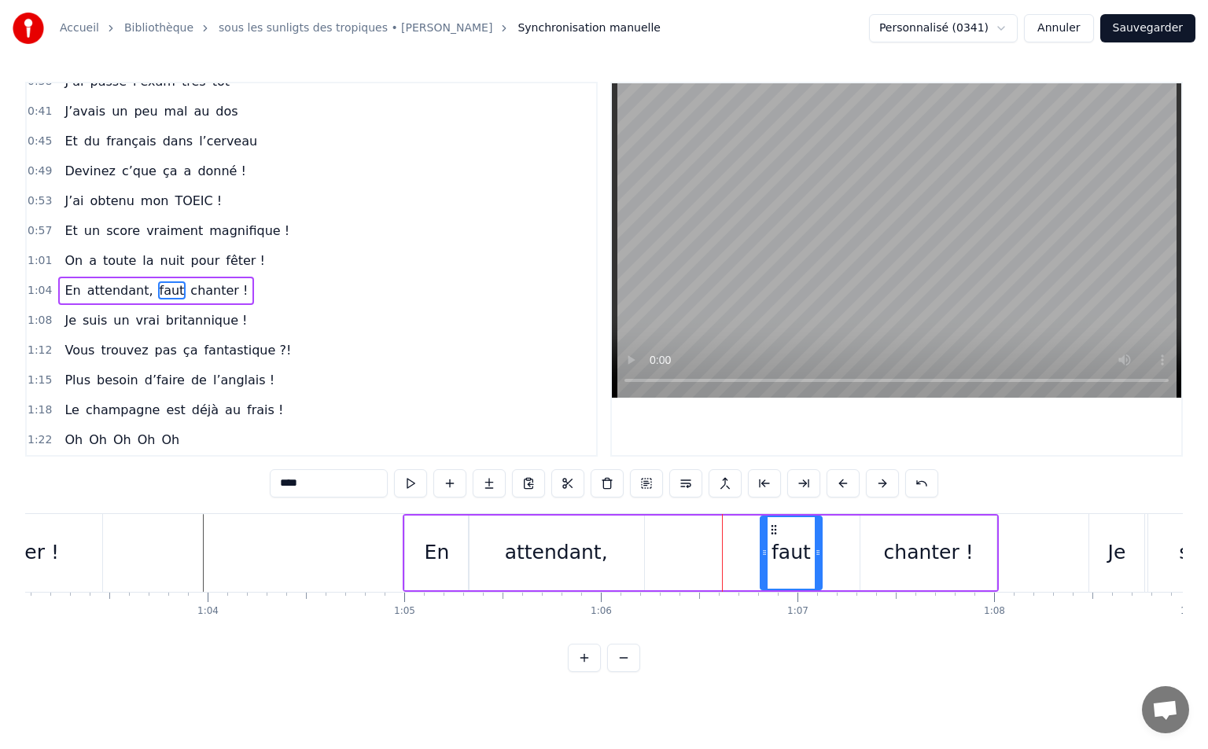
drag, startPoint x: 708, startPoint y: 551, endPoint x: 762, endPoint y: 553, distance: 53.5
click at [762, 553] on icon at bounding box center [764, 552] width 6 height 13
drag, startPoint x: 773, startPoint y: 527, endPoint x: 653, endPoint y: 550, distance: 122.6
click at [653, 550] on div "faut" at bounding box center [669, 553] width 59 height 72
click at [832, 542] on div "En attendant, faut chanter !" at bounding box center [701, 553] width 596 height 78
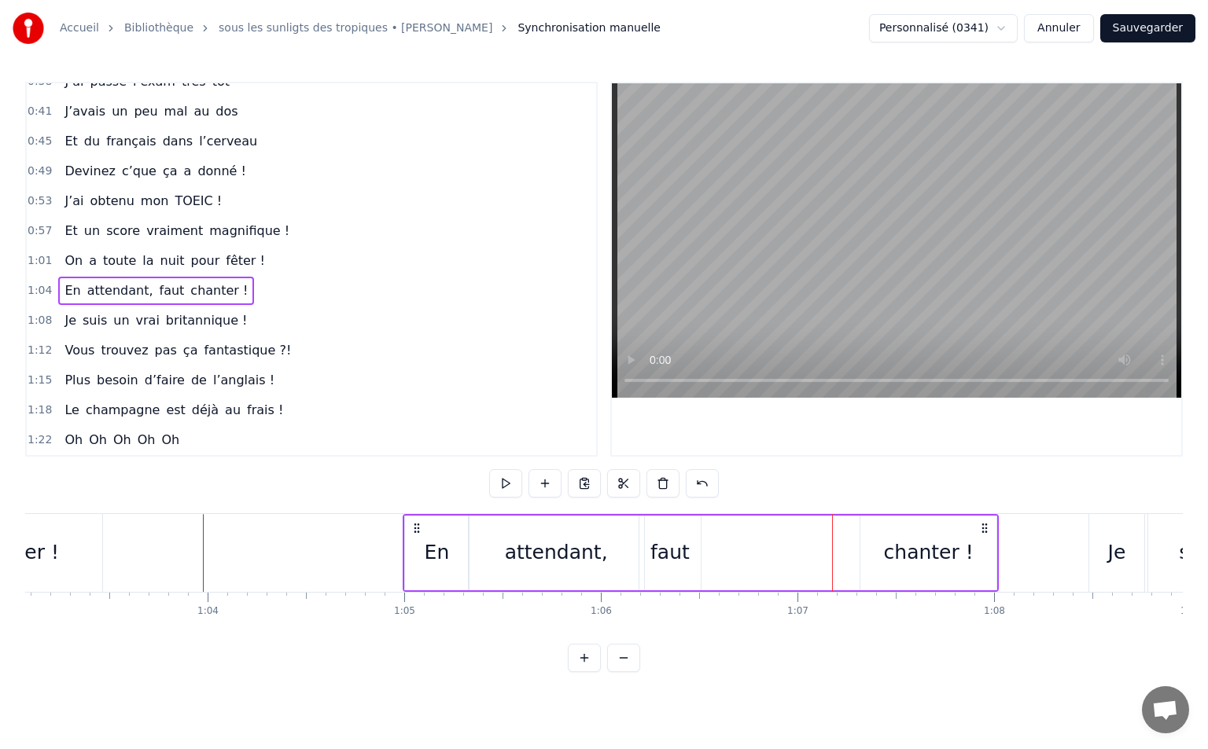
click at [870, 547] on div "chanter !" at bounding box center [928, 553] width 136 height 75
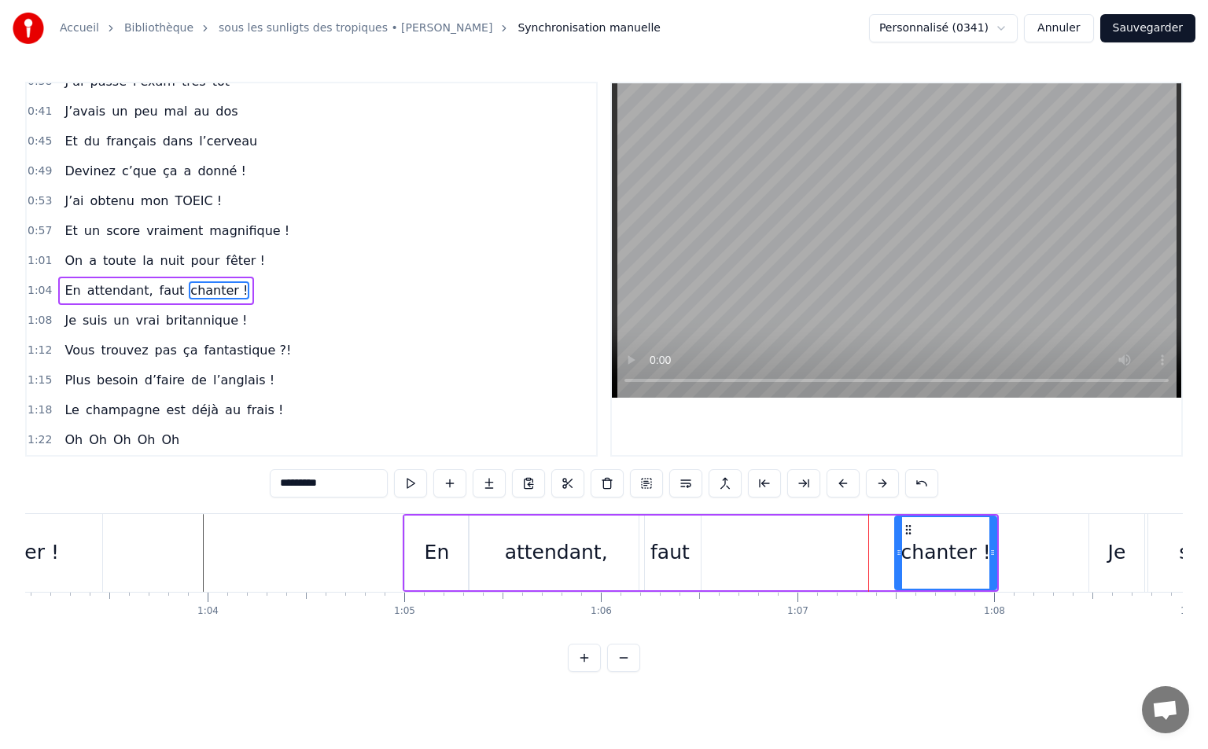
drag, startPoint x: 863, startPoint y: 551, endPoint x: 898, endPoint y: 550, distance: 34.6
click at [898, 550] on icon at bounding box center [899, 552] width 6 height 13
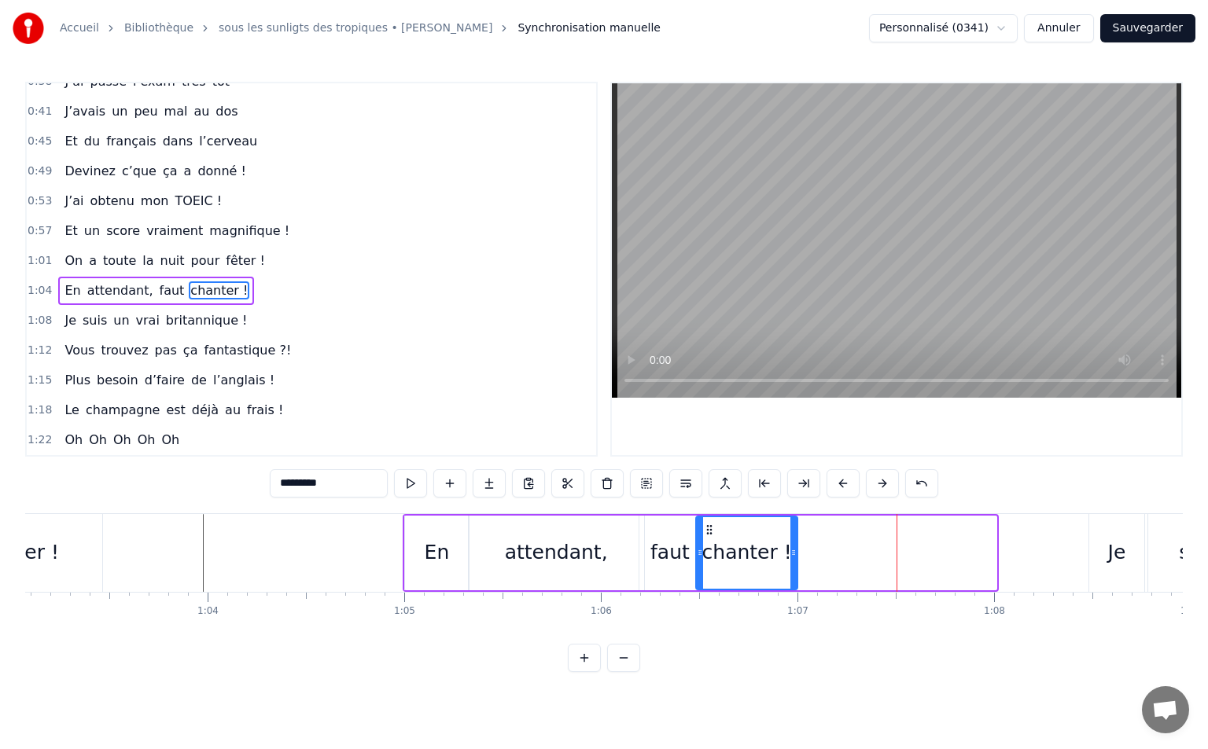
drag, startPoint x: 904, startPoint y: 528, endPoint x: 705, endPoint y: 543, distance: 199.5
click at [705, 543] on div "chanter !" at bounding box center [747, 553] width 100 height 72
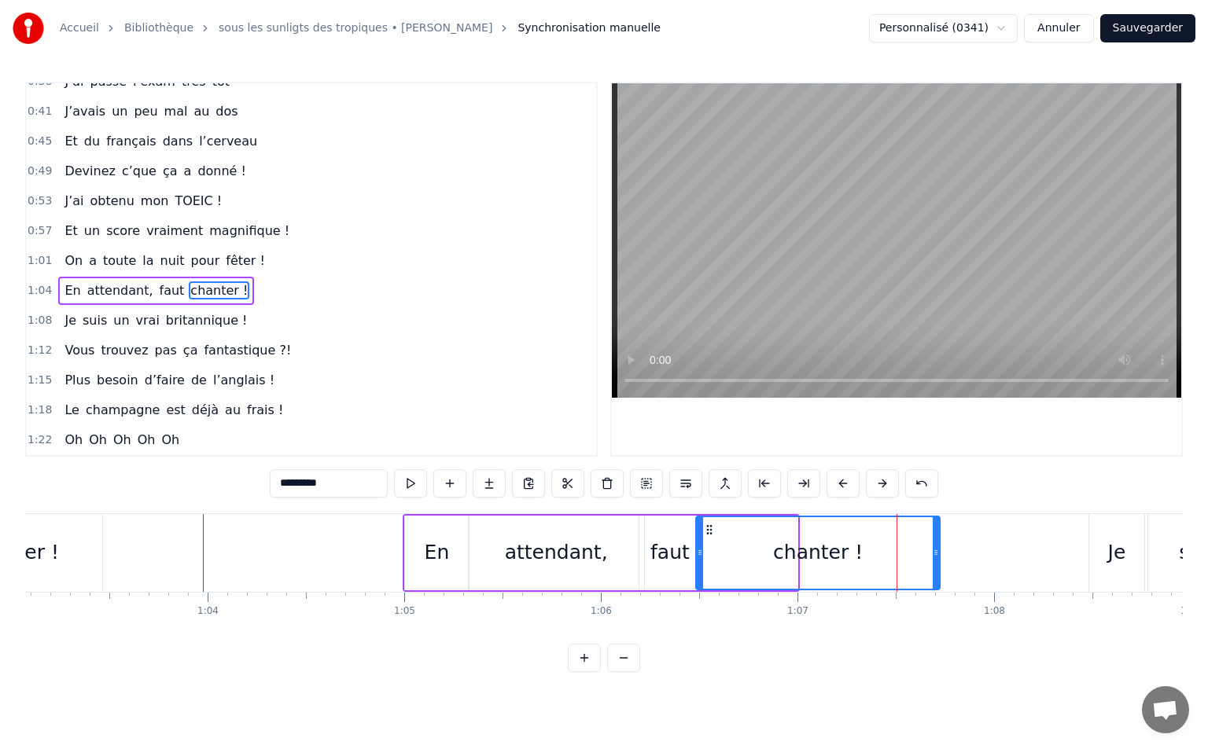
drag, startPoint x: 793, startPoint y: 550, endPoint x: 936, endPoint y: 557, distance: 142.5
click at [936, 557] on icon at bounding box center [935, 552] width 6 height 13
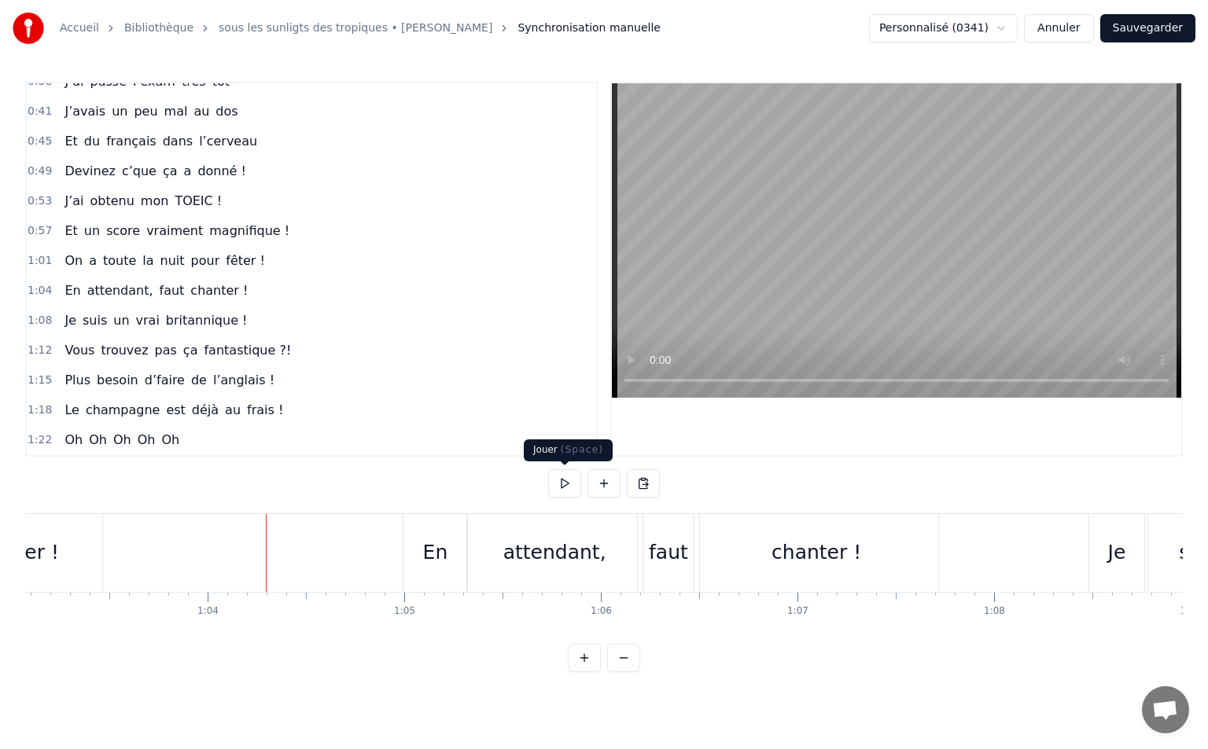
click at [568, 478] on button at bounding box center [564, 483] width 33 height 28
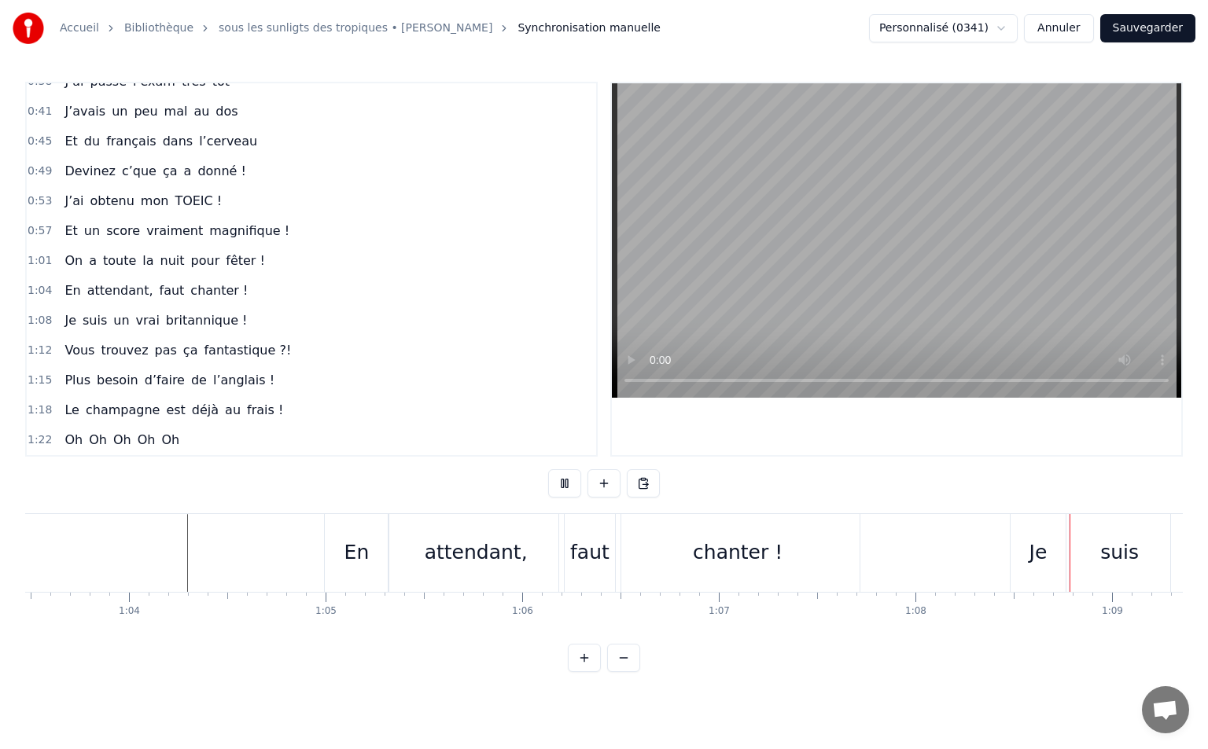
click at [568, 479] on button at bounding box center [564, 483] width 33 height 28
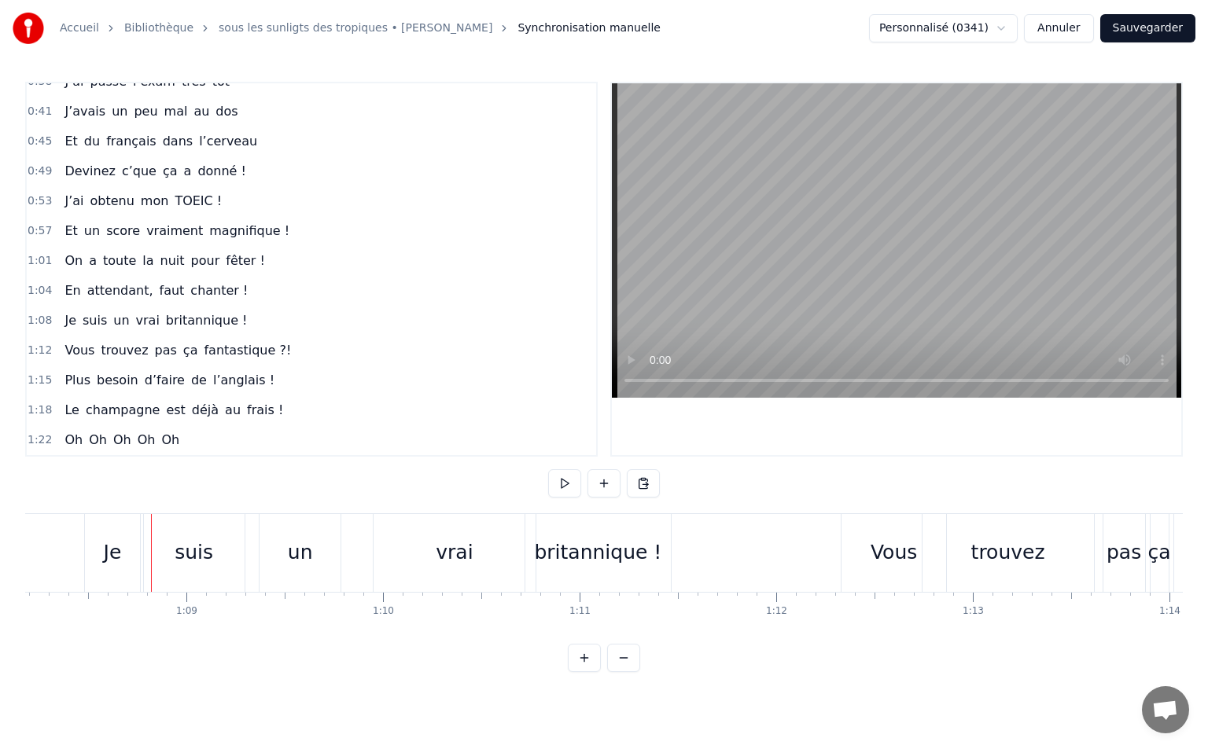
scroll to position [0, 13196]
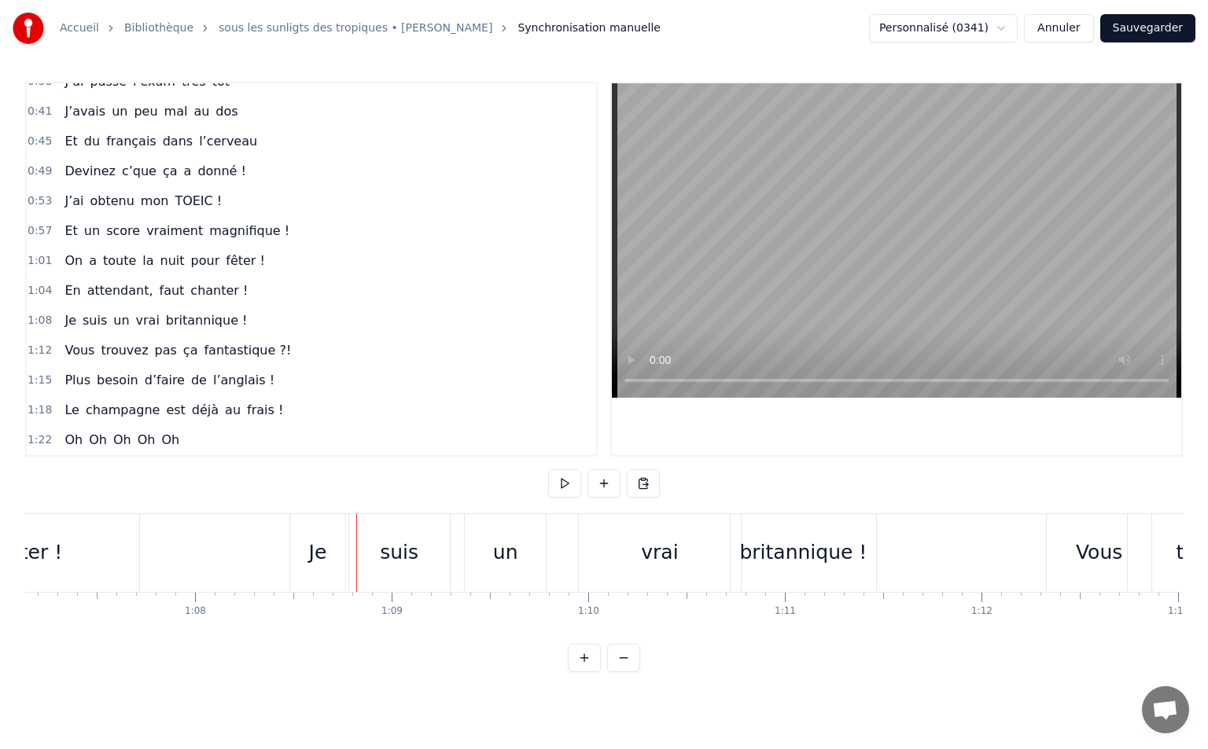
click at [42, 321] on span "1:08" at bounding box center [40, 321] width 24 height 16
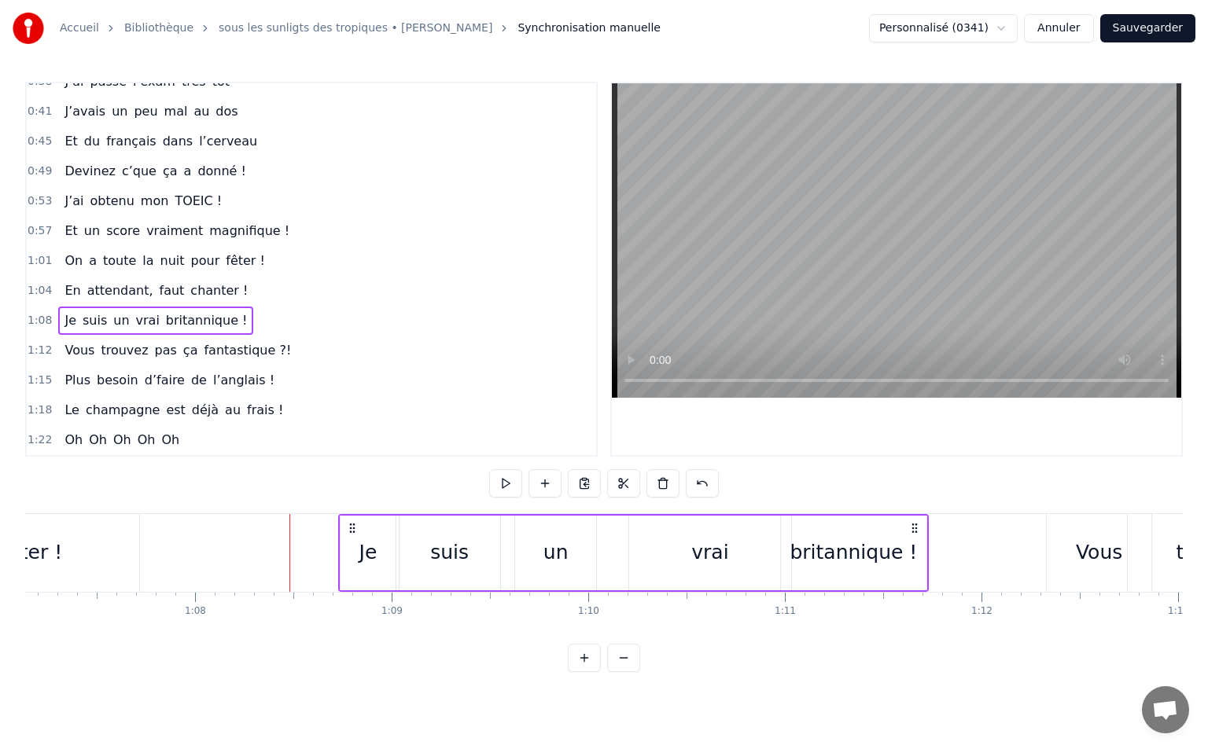
drag, startPoint x: 299, startPoint y: 526, endPoint x: 348, endPoint y: 536, distance: 49.8
click at [348, 536] on div "Je suis un vrai britannique !" at bounding box center [633, 553] width 590 height 78
click at [394, 550] on div "Je" at bounding box center [367, 553] width 55 height 75
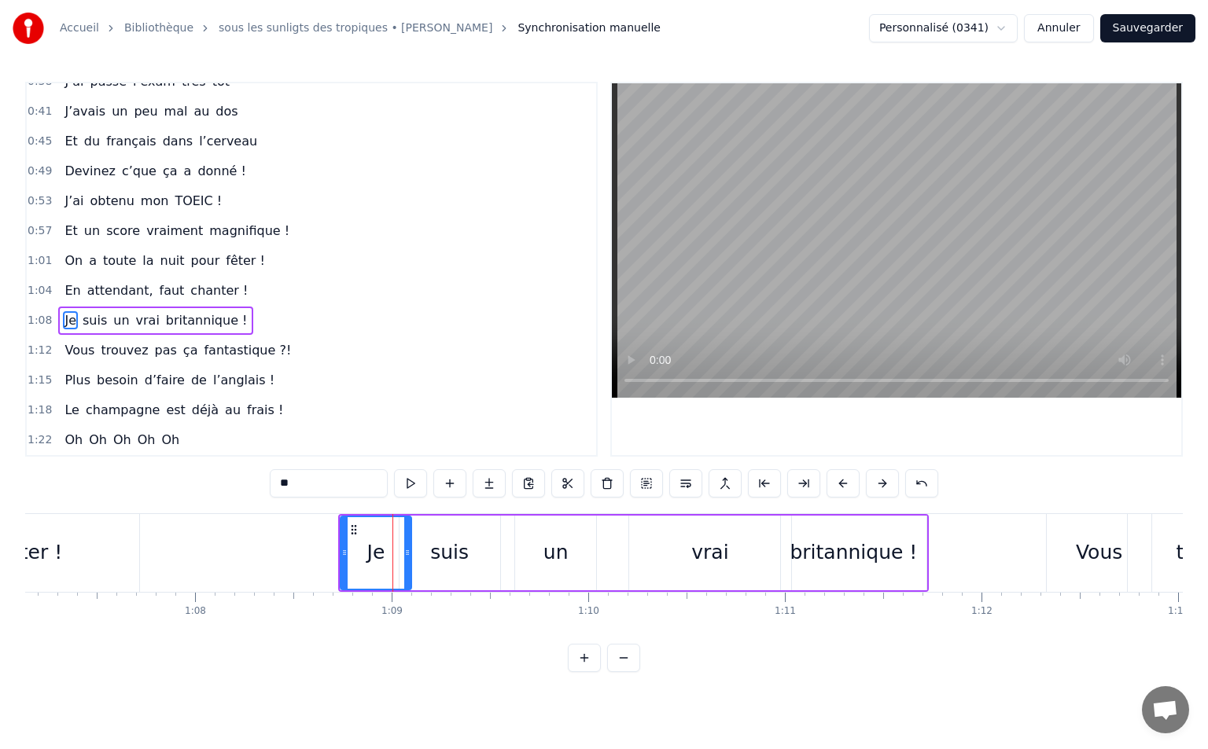
drag, startPoint x: 392, startPoint y: 554, endPoint x: 407, endPoint y: 554, distance: 15.7
click at [407, 554] on icon at bounding box center [407, 552] width 6 height 13
click at [440, 554] on div "suis" at bounding box center [449, 553] width 39 height 30
type input "****"
drag, startPoint x: 498, startPoint y: 553, endPoint x: 473, endPoint y: 555, distance: 25.3
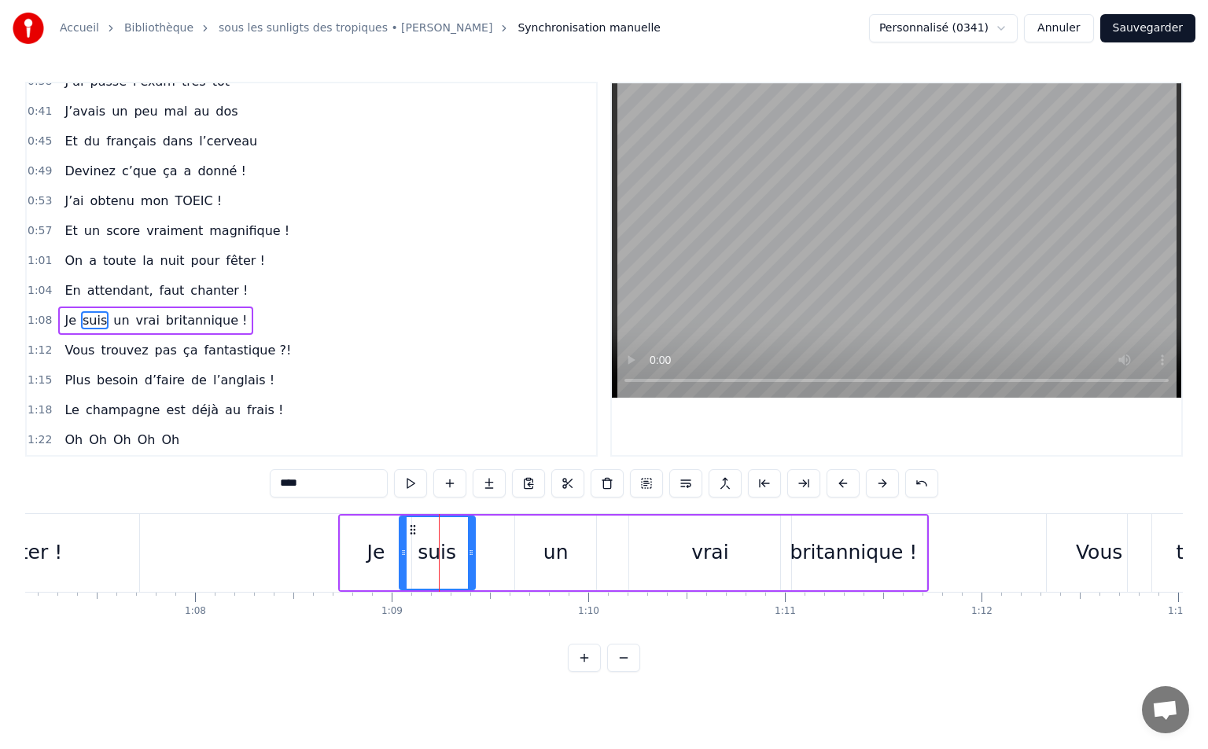
click at [473, 555] on icon at bounding box center [471, 552] width 6 height 13
click at [502, 554] on div "Je suis un vrai britannique !" at bounding box center [633, 553] width 590 height 78
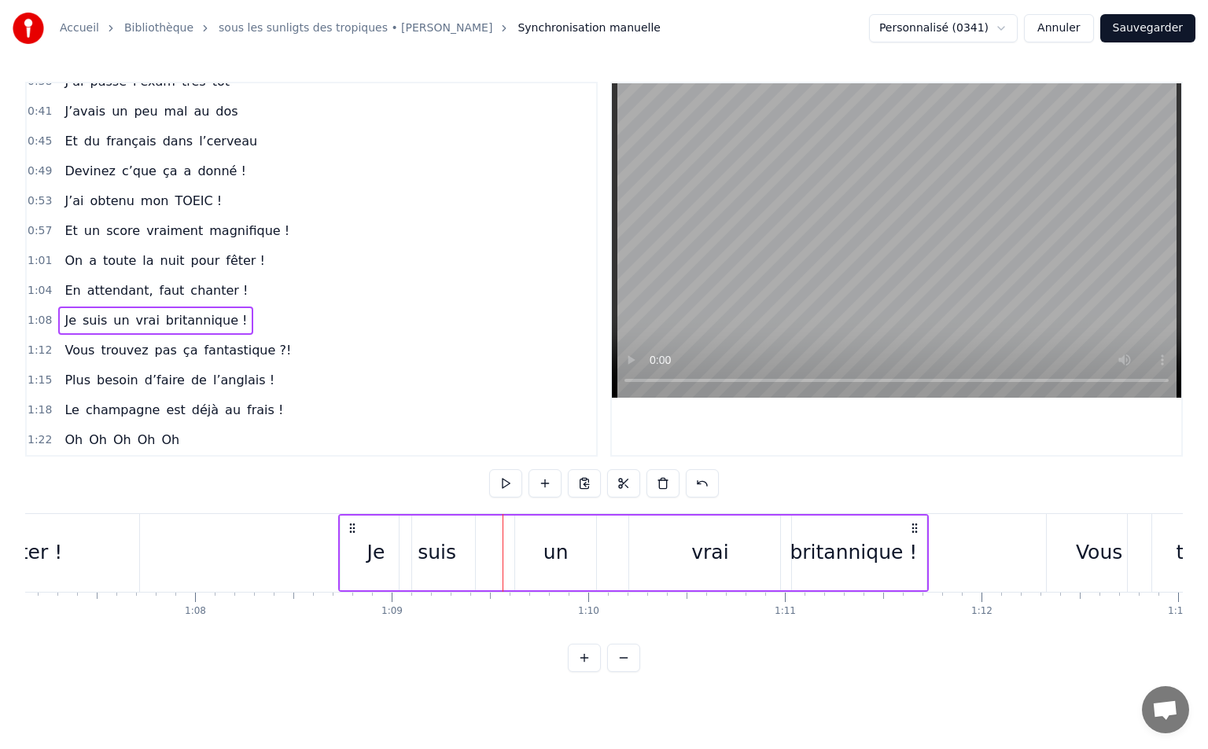
click at [524, 524] on div "un" at bounding box center [555, 553] width 81 height 75
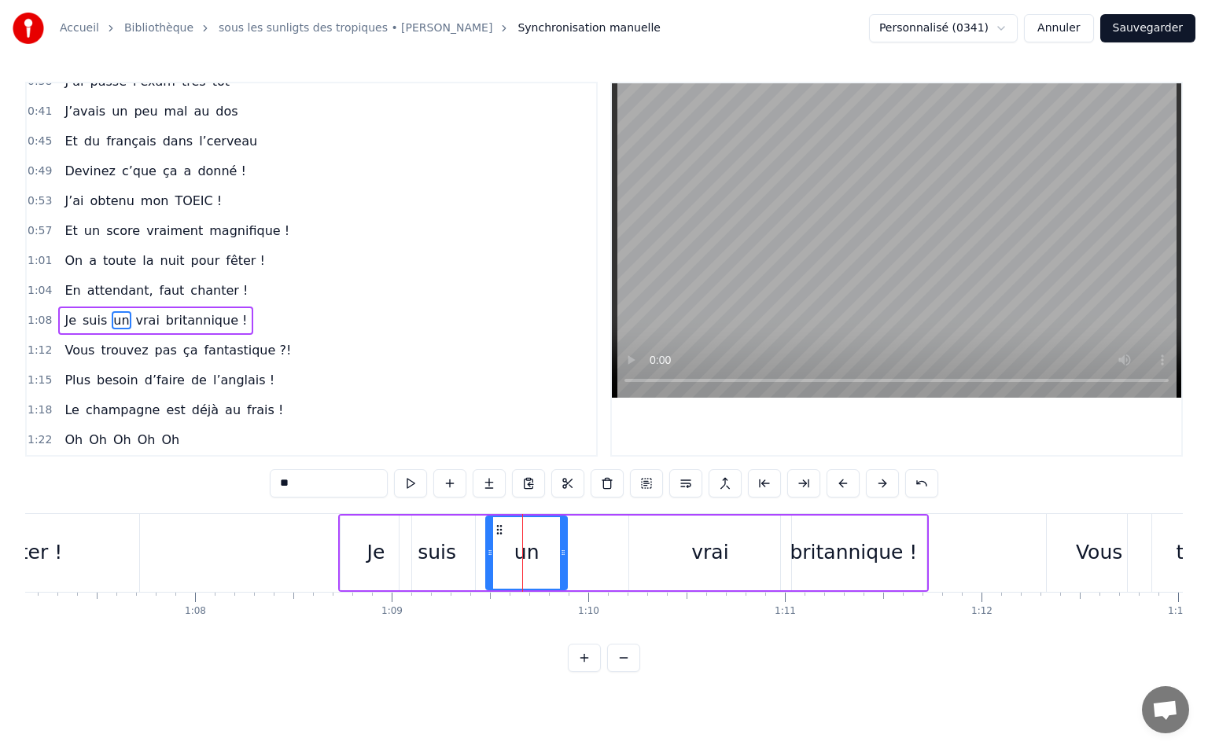
drag, startPoint x: 528, startPoint y: 527, endPoint x: 486, endPoint y: 535, distance: 42.6
click at [493, 535] on icon at bounding box center [499, 530] width 13 height 13
click at [442, 547] on div "suis" at bounding box center [436, 553] width 39 height 30
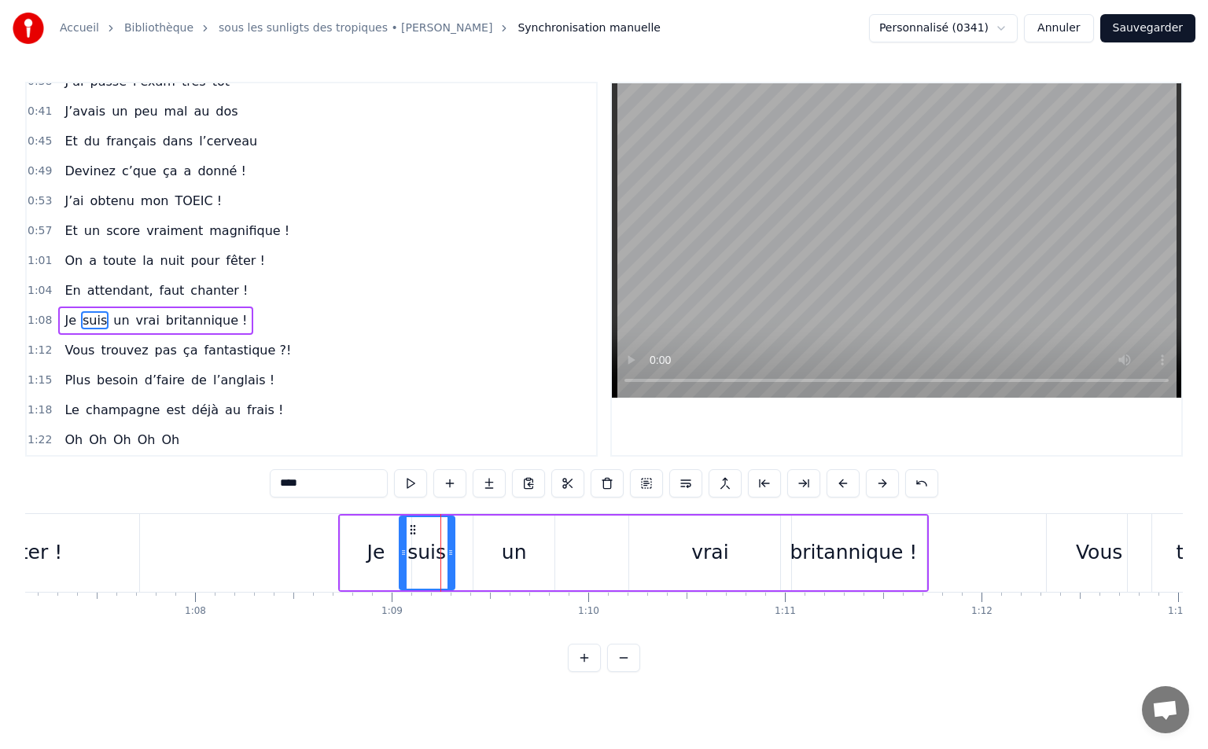
drag, startPoint x: 470, startPoint y: 553, endPoint x: 450, endPoint y: 550, distance: 20.6
click at [450, 550] on icon at bounding box center [450, 552] width 6 height 13
click at [511, 546] on div "un" at bounding box center [514, 553] width 25 height 30
drag, startPoint x: 498, startPoint y: 535, endPoint x: 461, endPoint y: 535, distance: 37.0
click at [461, 535] on icon at bounding box center [460, 530] width 13 height 13
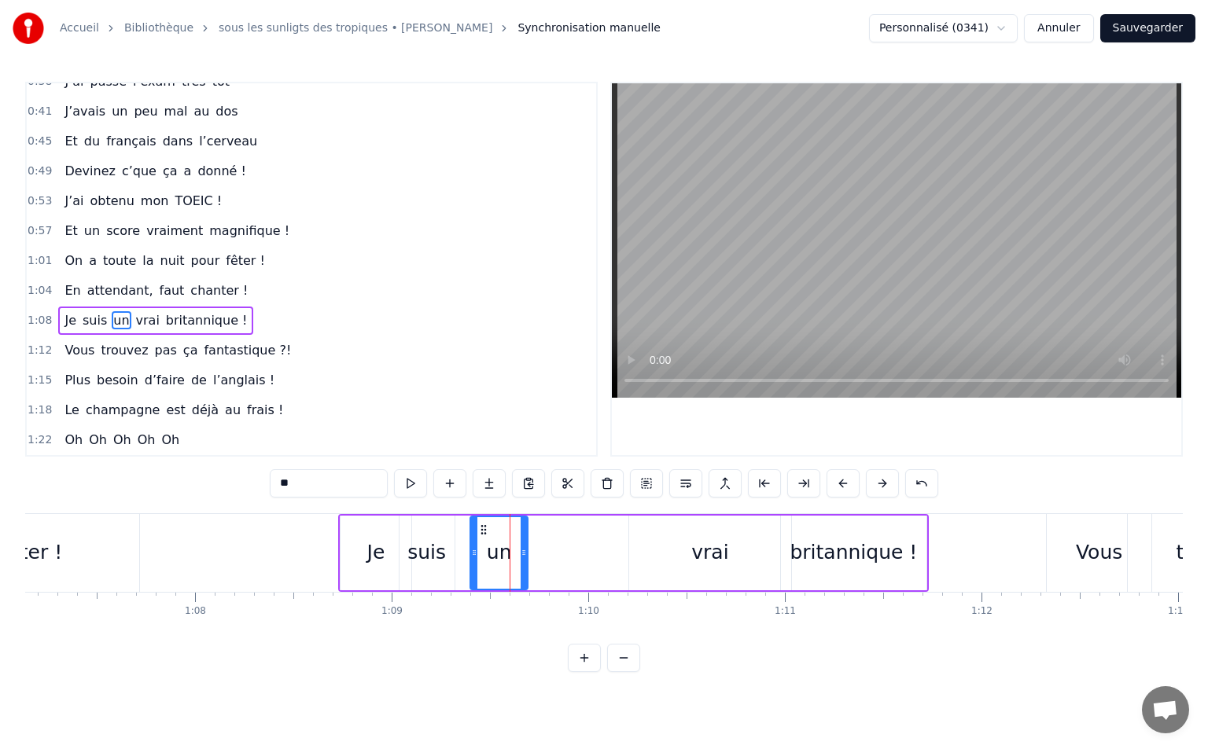
drag, startPoint x: 449, startPoint y: 551, endPoint x: 473, endPoint y: 554, distance: 23.8
click at [473, 554] on icon at bounding box center [474, 552] width 6 height 13
click at [520, 552] on icon at bounding box center [517, 552] width 6 height 13
drag, startPoint x: 484, startPoint y: 527, endPoint x: 474, endPoint y: 528, distance: 10.3
click at [474, 528] on icon at bounding box center [473, 530] width 13 height 13
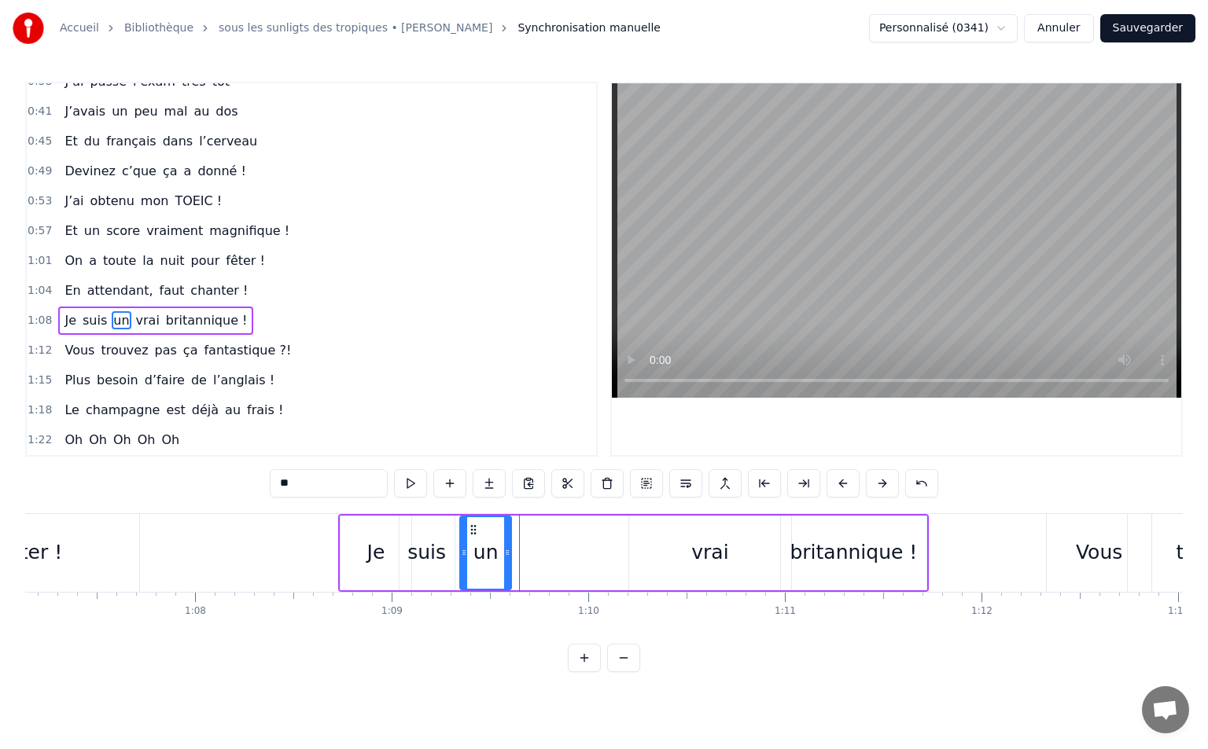
click at [686, 546] on div "vrai" at bounding box center [709, 553] width 161 height 75
type input "****"
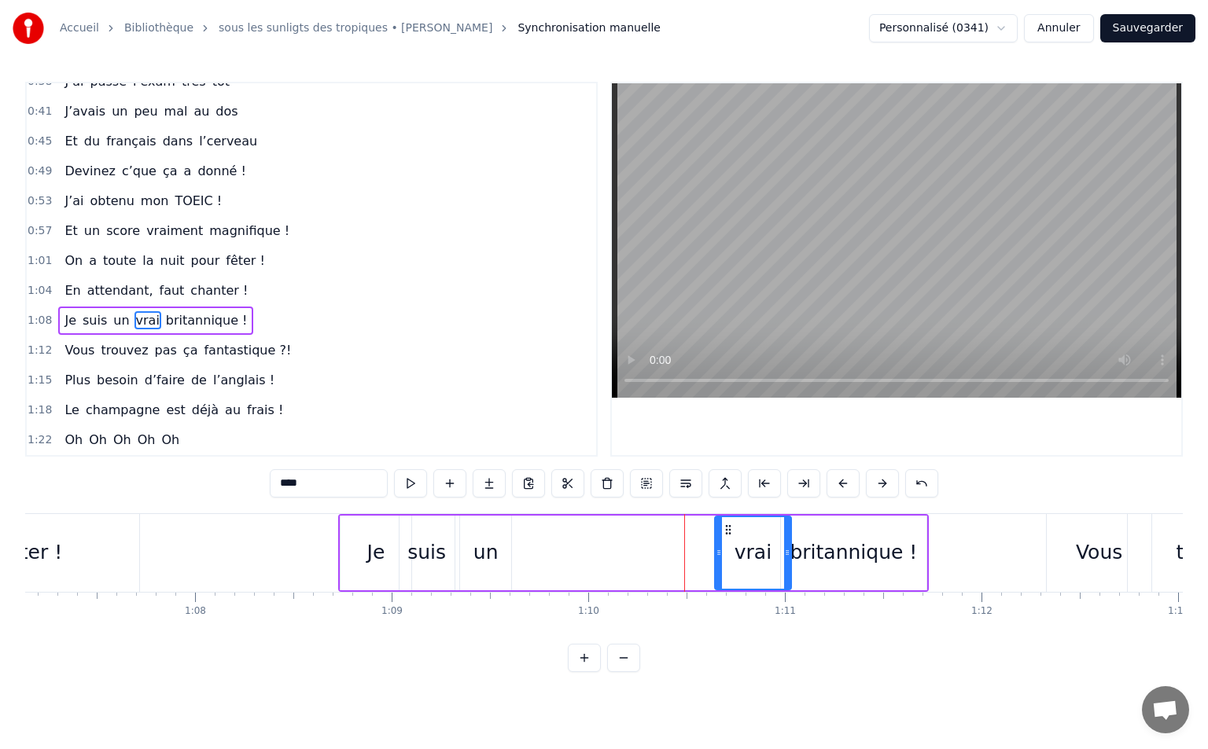
drag, startPoint x: 631, startPoint y: 553, endPoint x: 716, endPoint y: 550, distance: 85.8
click at [716, 550] on icon at bounding box center [718, 552] width 6 height 13
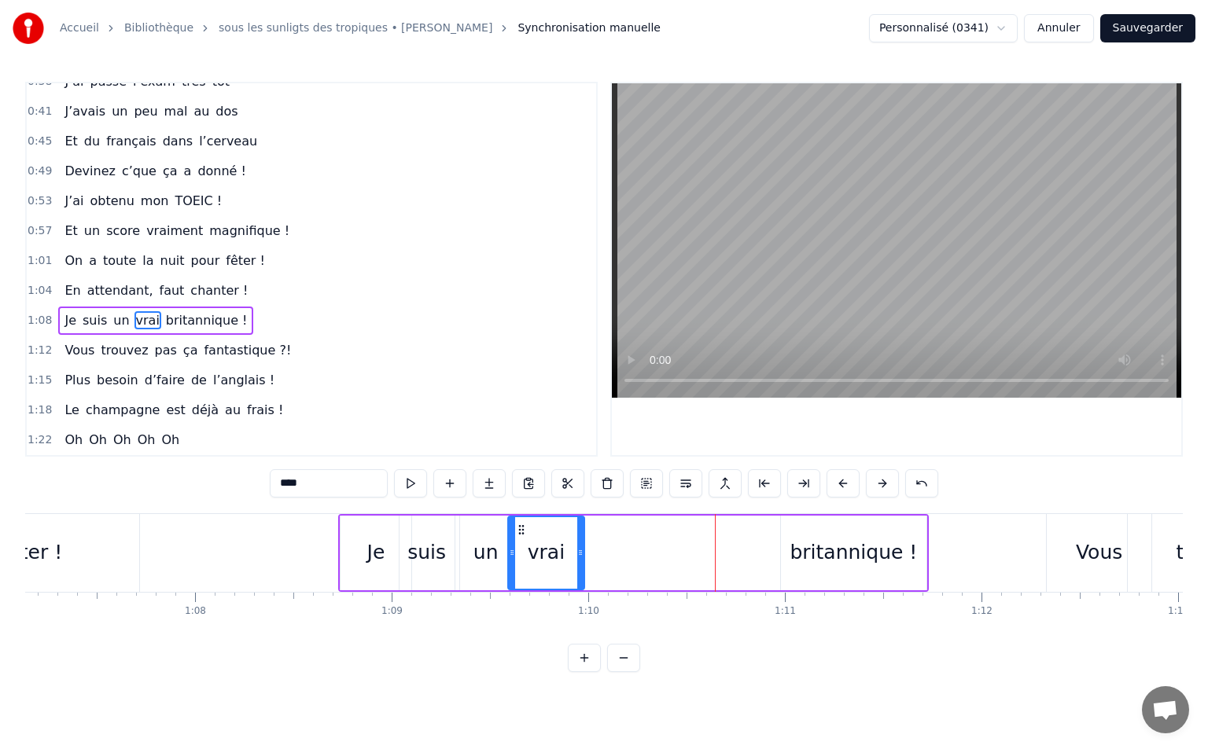
drag, startPoint x: 726, startPoint y: 533, endPoint x: 520, endPoint y: 544, distance: 207.1
click at [520, 544] on div "vrai" at bounding box center [546, 553] width 74 height 72
click at [752, 551] on div "Je suis un vrai britannique !" at bounding box center [633, 553] width 590 height 78
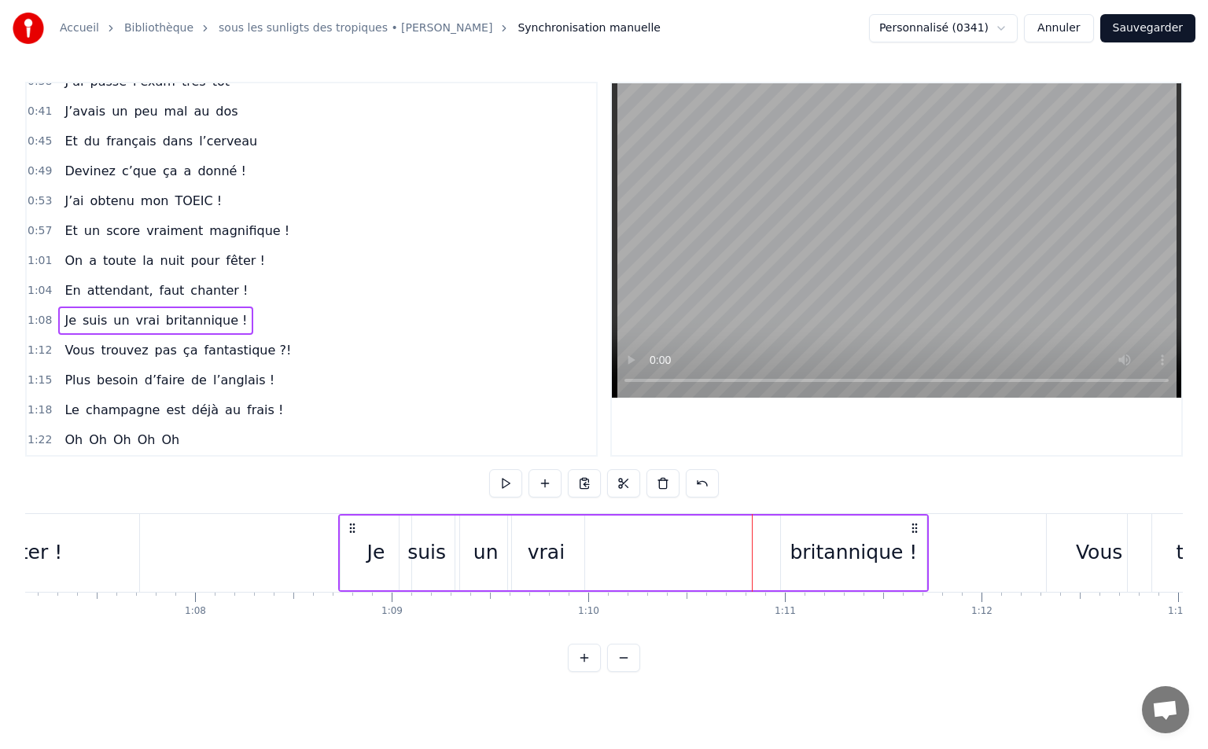
click at [780, 539] on div "britannique !" at bounding box center [853, 553] width 147 height 75
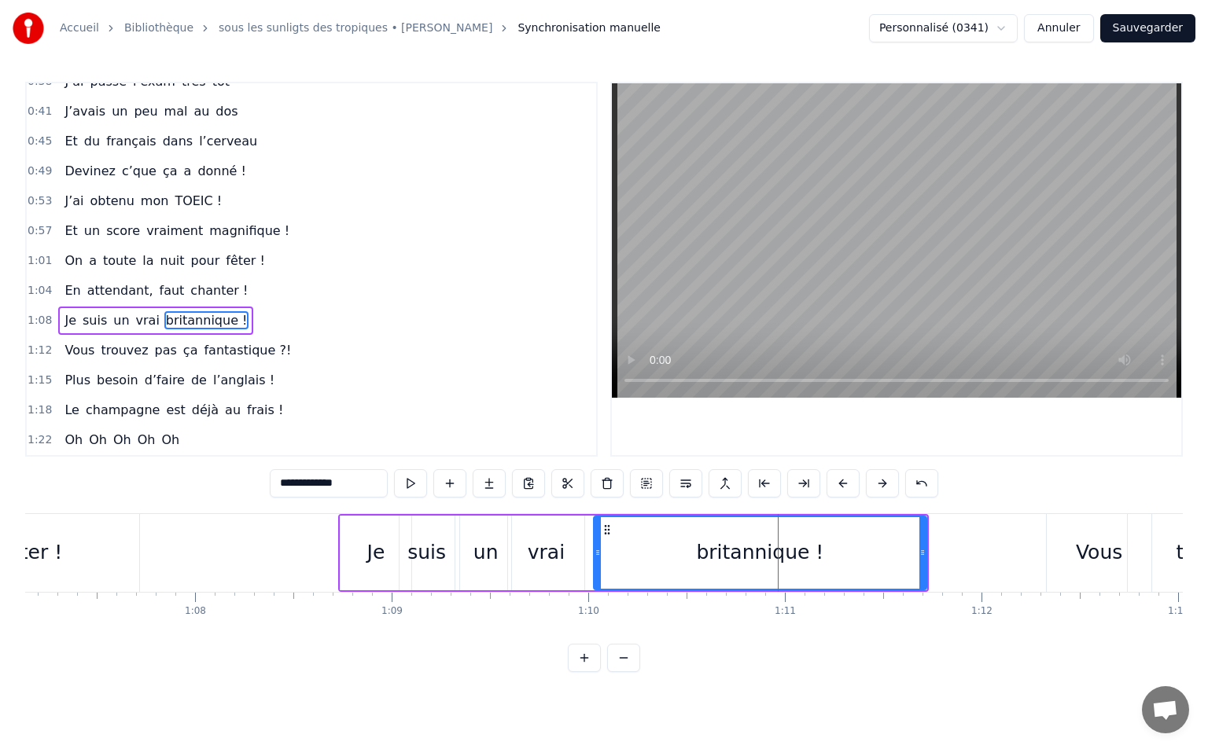
drag, startPoint x: 782, startPoint y: 546, endPoint x: 598, endPoint y: 551, distance: 184.0
click at [595, 554] on icon at bounding box center [597, 552] width 6 height 13
drag, startPoint x: 925, startPoint y: 550, endPoint x: 840, endPoint y: 555, distance: 85.9
click at [840, 555] on icon at bounding box center [836, 552] width 6 height 13
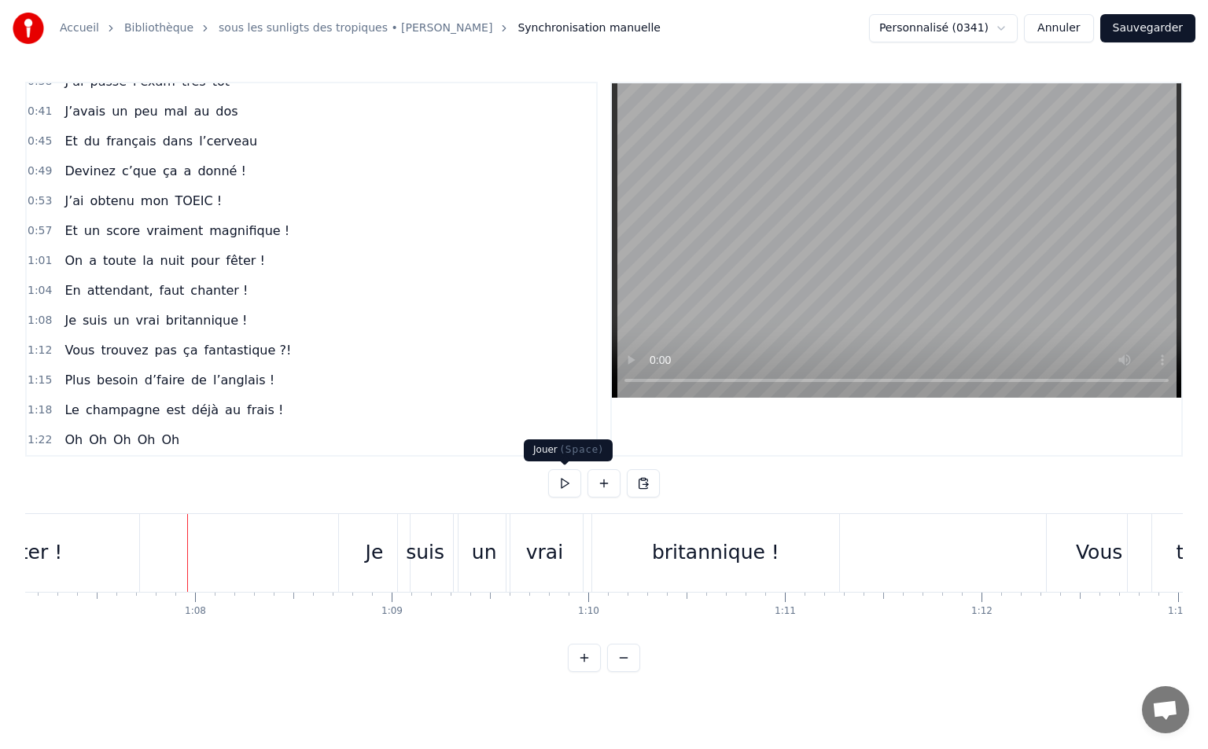
click at [561, 483] on button at bounding box center [564, 483] width 33 height 28
click at [658, 550] on div "britannique !" at bounding box center [715, 553] width 247 height 78
click at [554, 489] on button at bounding box center [564, 483] width 33 height 28
click at [554, 484] on button at bounding box center [564, 483] width 33 height 28
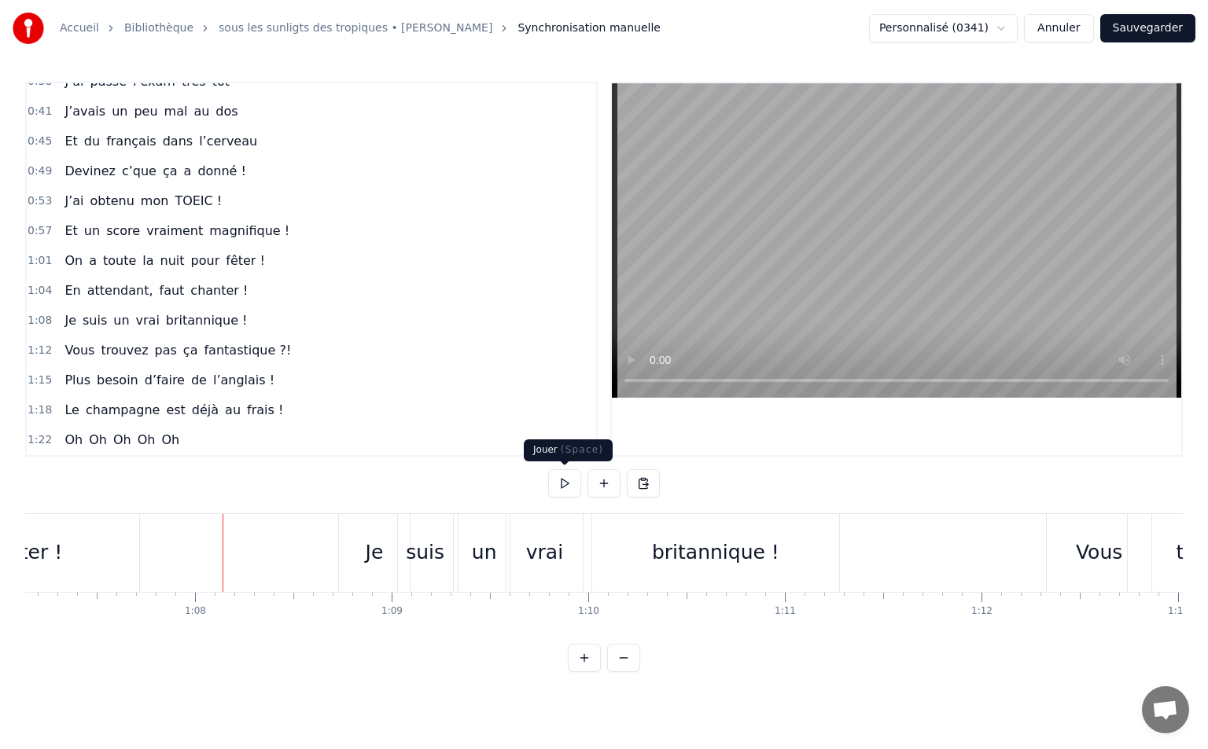
click at [565, 481] on button at bounding box center [564, 483] width 33 height 28
click at [566, 480] on button at bounding box center [564, 483] width 33 height 28
click at [622, 561] on div "britannique !" at bounding box center [715, 553] width 247 height 78
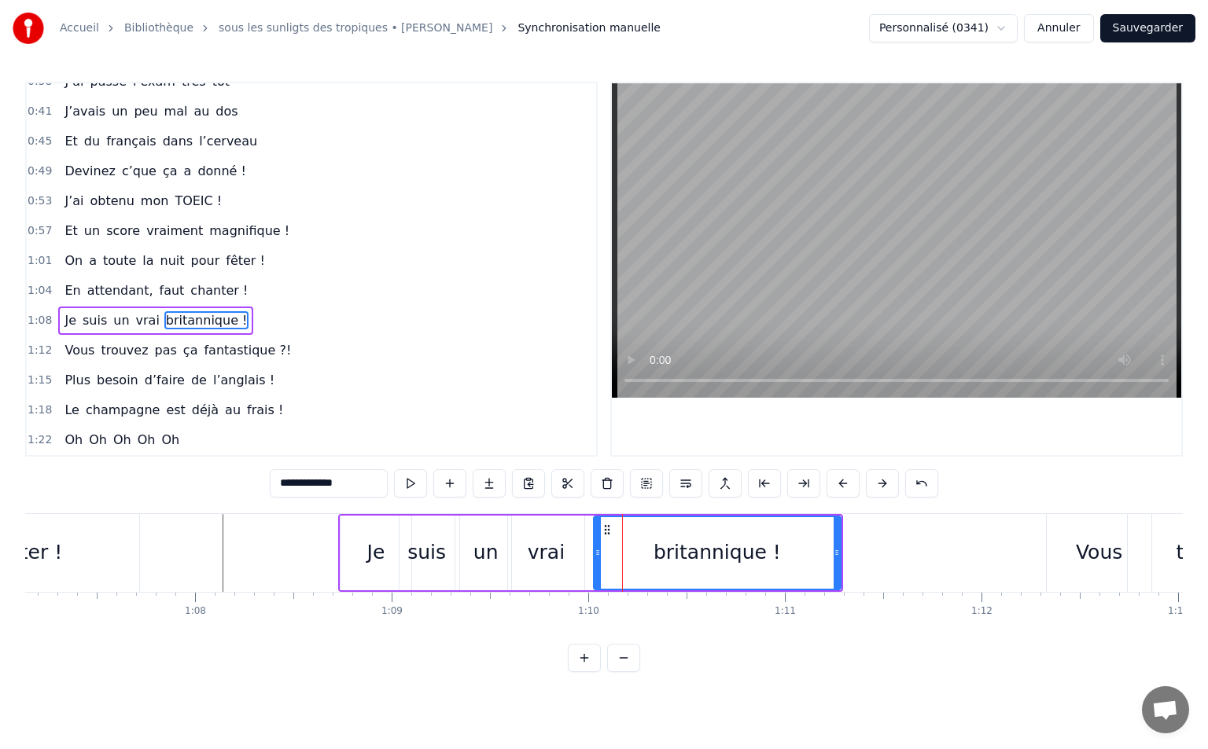
click at [598, 524] on div "britannique !" at bounding box center [716, 553] width 245 height 72
drag, startPoint x: 607, startPoint y: 525, endPoint x: 599, endPoint y: 528, distance: 8.2
click at [599, 528] on icon at bounding box center [596, 530] width 13 height 13
drag, startPoint x: 826, startPoint y: 552, endPoint x: 853, endPoint y: 554, distance: 27.6
click at [853, 554] on icon at bounding box center [854, 552] width 6 height 13
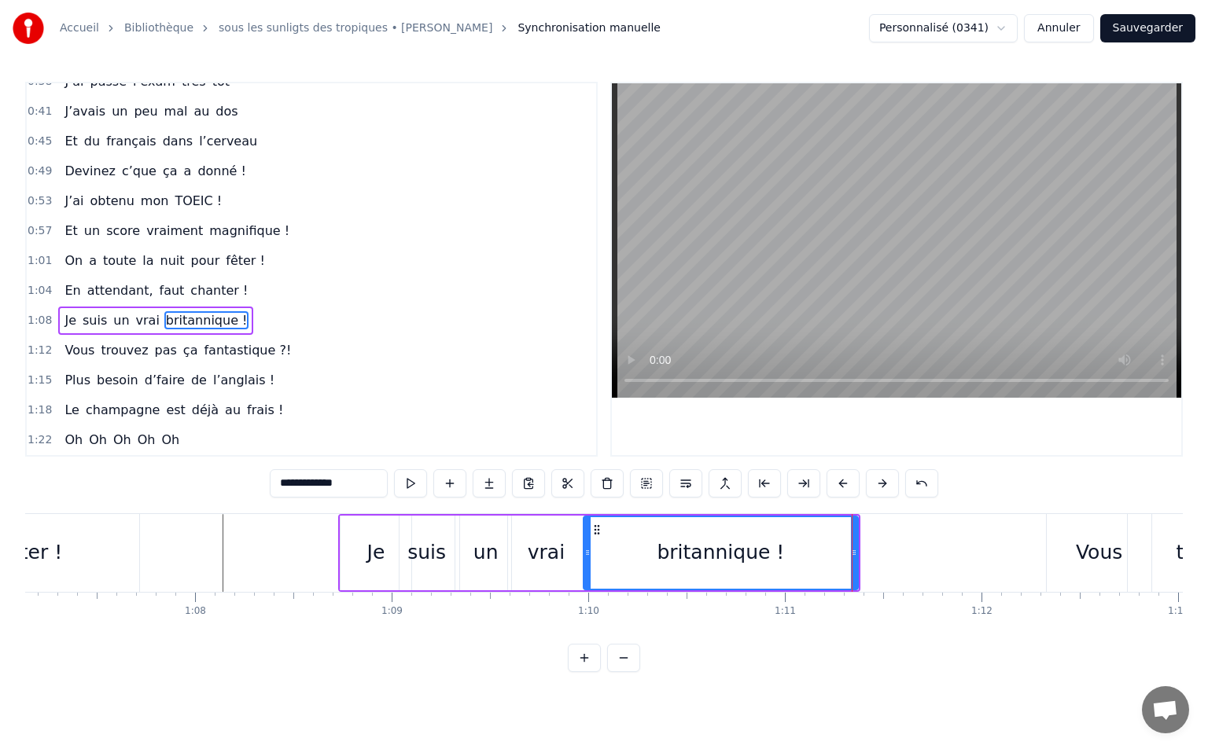
click at [541, 536] on div "vrai" at bounding box center [545, 553] width 75 height 75
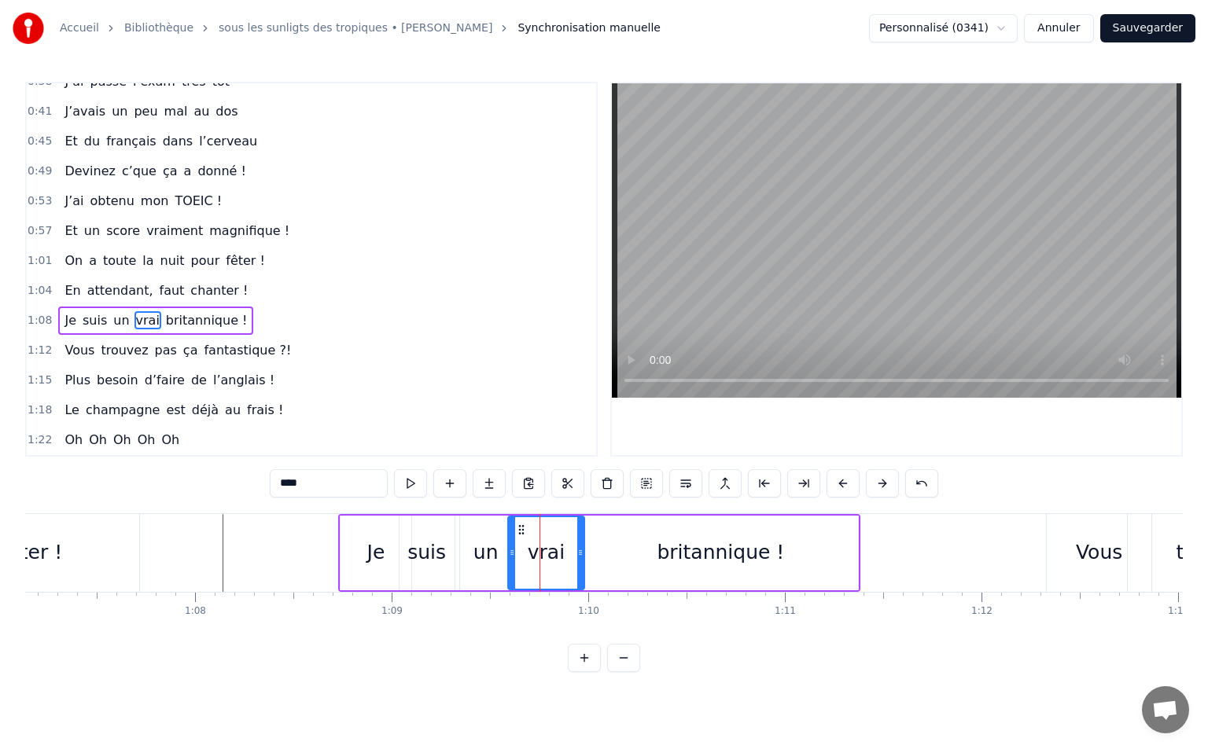
click at [487, 550] on div "un" at bounding box center [485, 553] width 25 height 30
drag, startPoint x: 509, startPoint y: 553, endPoint x: 495, endPoint y: 553, distance: 13.4
click at [495, 553] on icon at bounding box center [494, 552] width 6 height 13
click at [535, 546] on div "vrai" at bounding box center [546, 553] width 37 height 30
drag, startPoint x: 522, startPoint y: 528, endPoint x: 511, endPoint y: 528, distance: 11.0
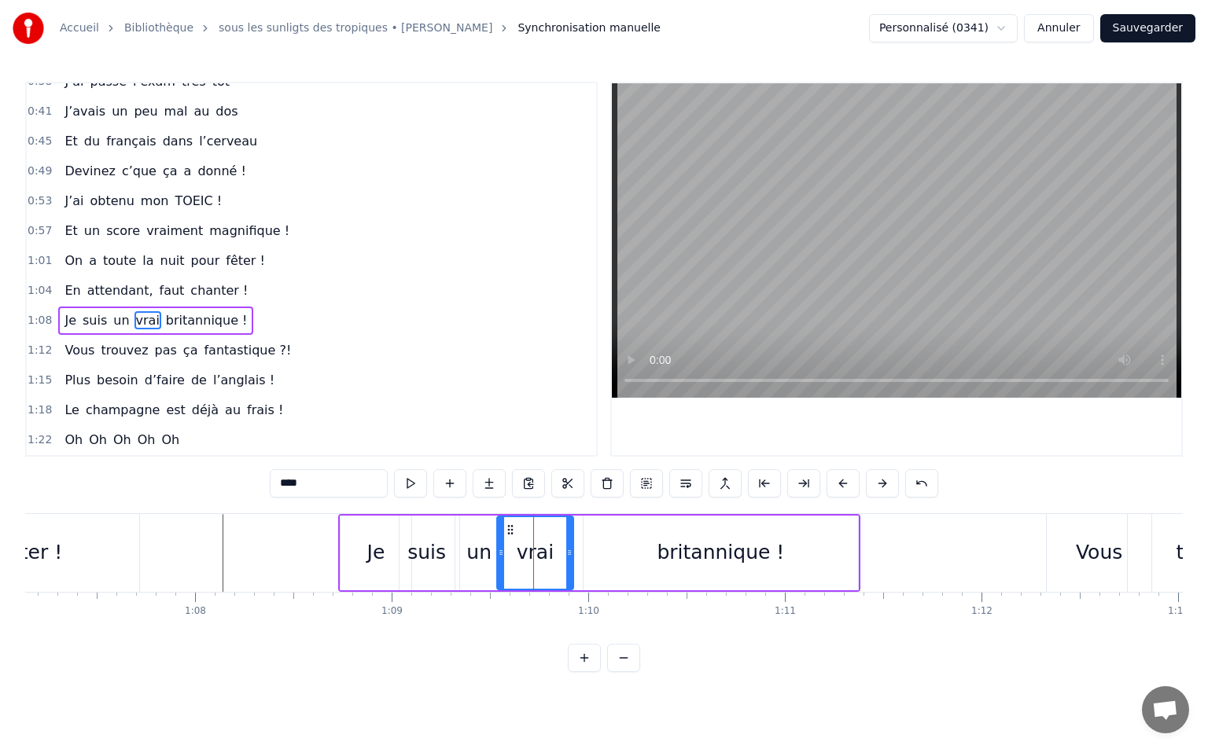
click at [511, 528] on icon at bounding box center [510, 530] width 13 height 13
click at [601, 543] on div "britannique !" at bounding box center [720, 553] width 274 height 75
type input "**********"
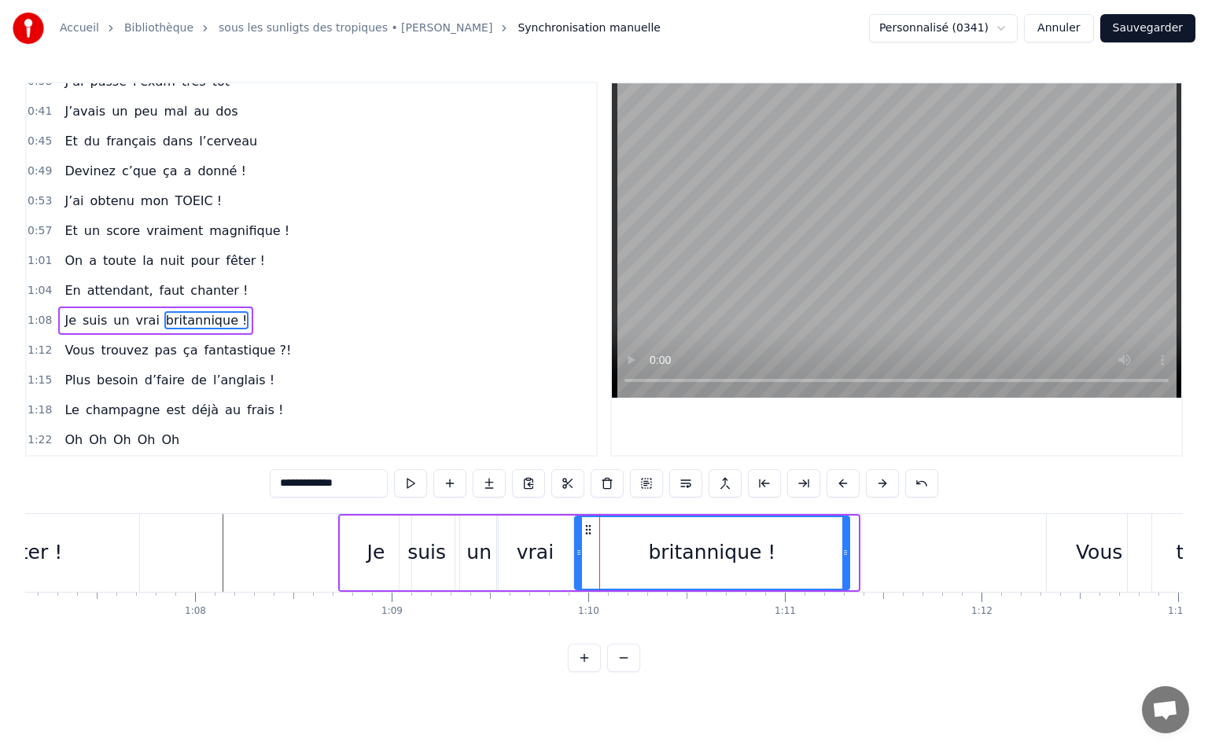
click at [587, 531] on icon at bounding box center [588, 530] width 13 height 13
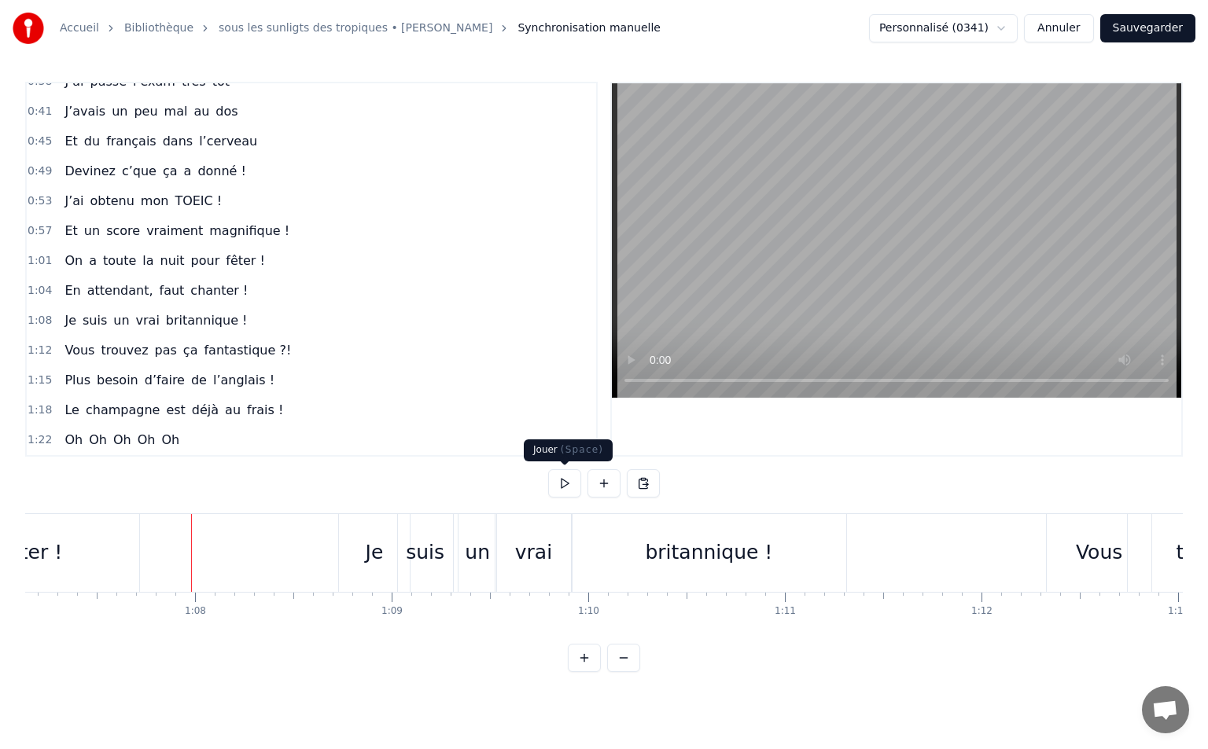
click at [572, 492] on button at bounding box center [564, 483] width 33 height 28
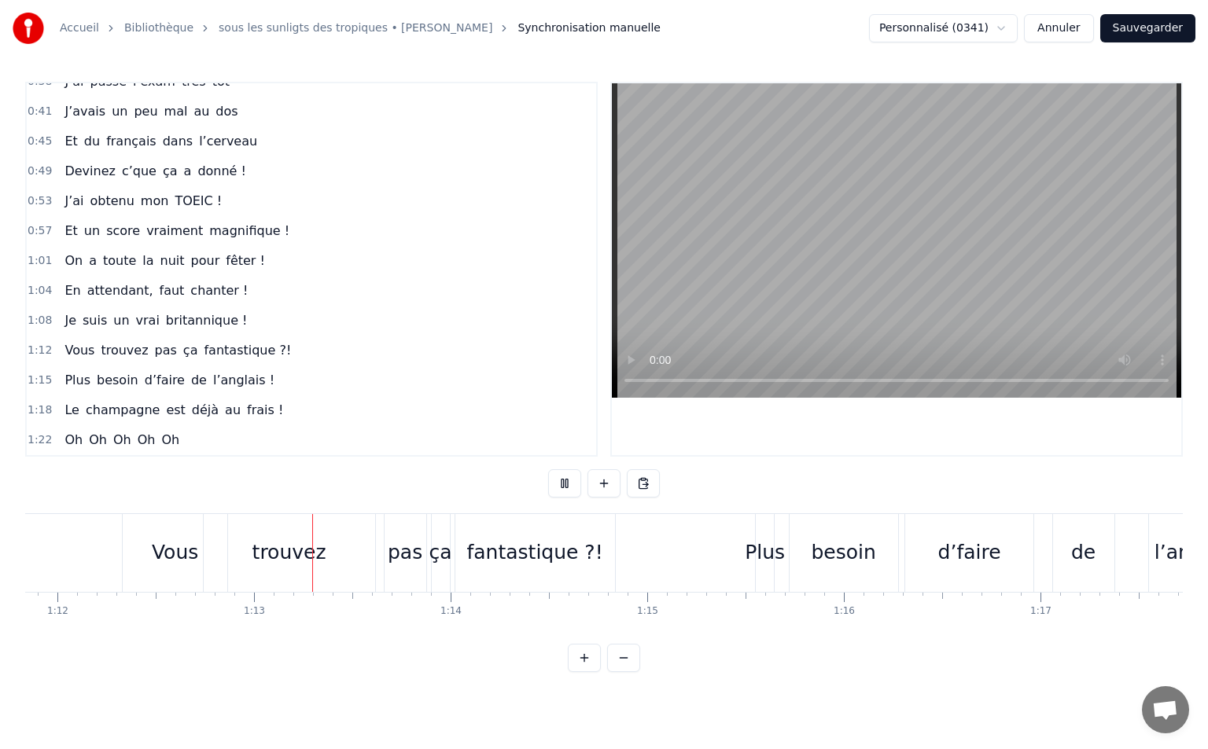
scroll to position [0, 14231]
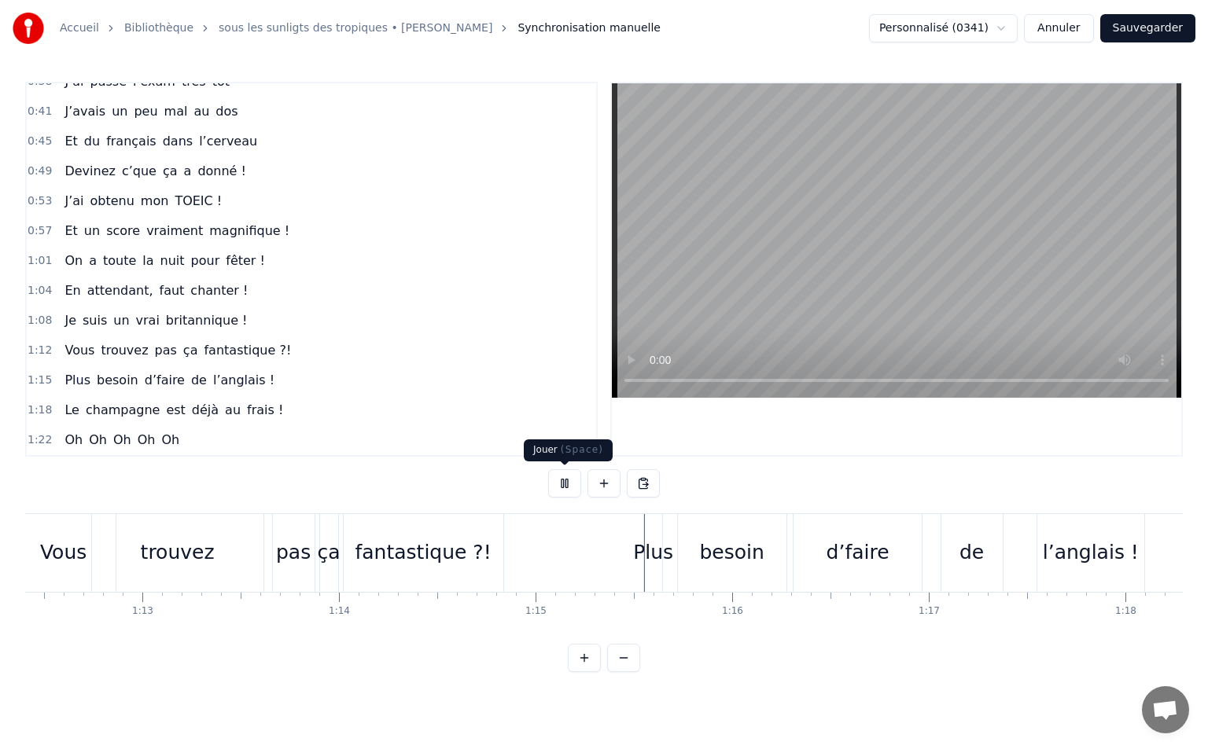
click at [558, 481] on button at bounding box center [564, 483] width 33 height 28
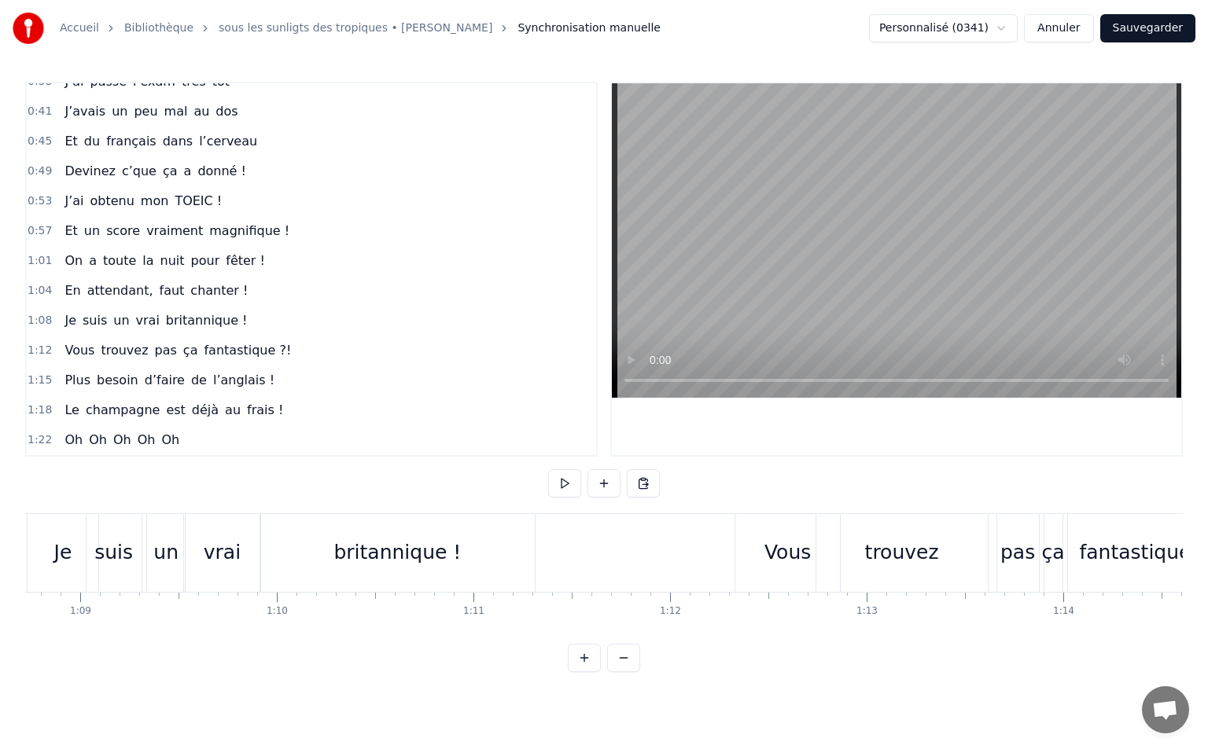
scroll to position [0, 13942]
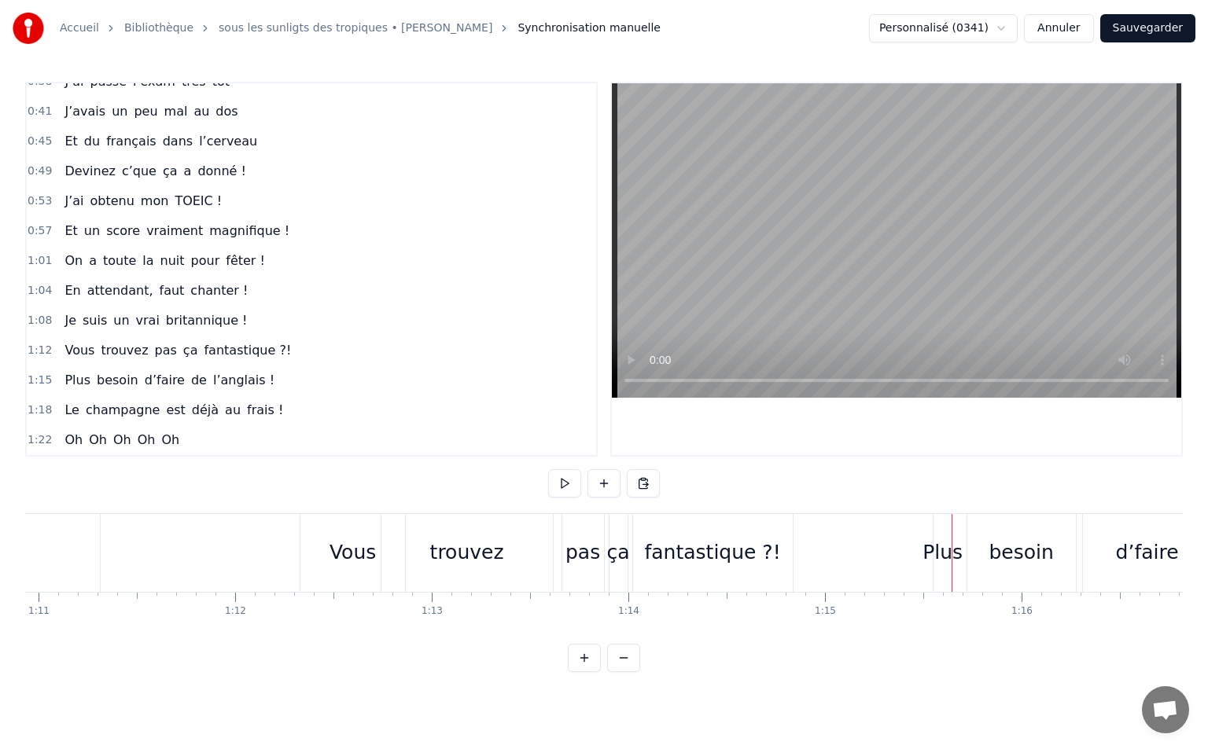
click at [336, 544] on div "Vous" at bounding box center [352, 553] width 46 height 30
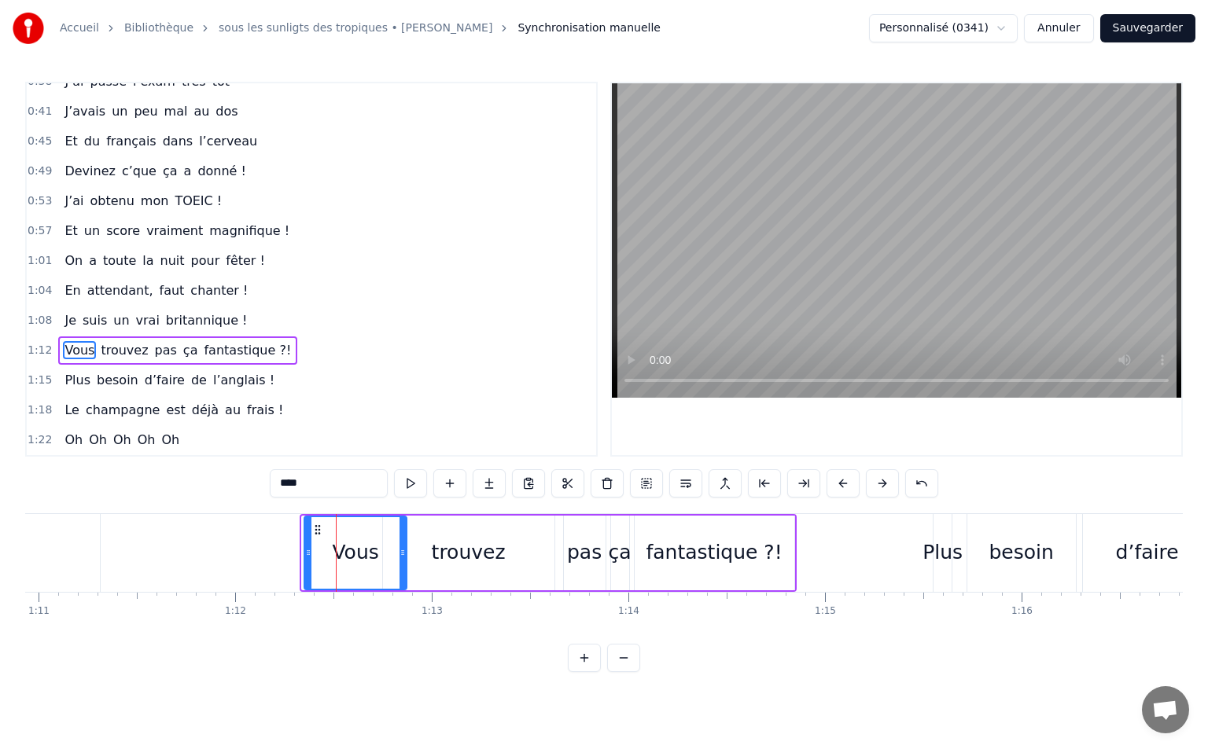
click at [307, 554] on icon at bounding box center [308, 552] width 6 height 13
drag, startPoint x: 400, startPoint y: 550, endPoint x: 355, endPoint y: 551, distance: 44.8
click at [355, 551] on icon at bounding box center [358, 552] width 6 height 13
drag, startPoint x: 440, startPoint y: 545, endPoint x: 410, endPoint y: 539, distance: 29.8
click at [440, 544] on div "trouvez" at bounding box center [469, 553] width 74 height 30
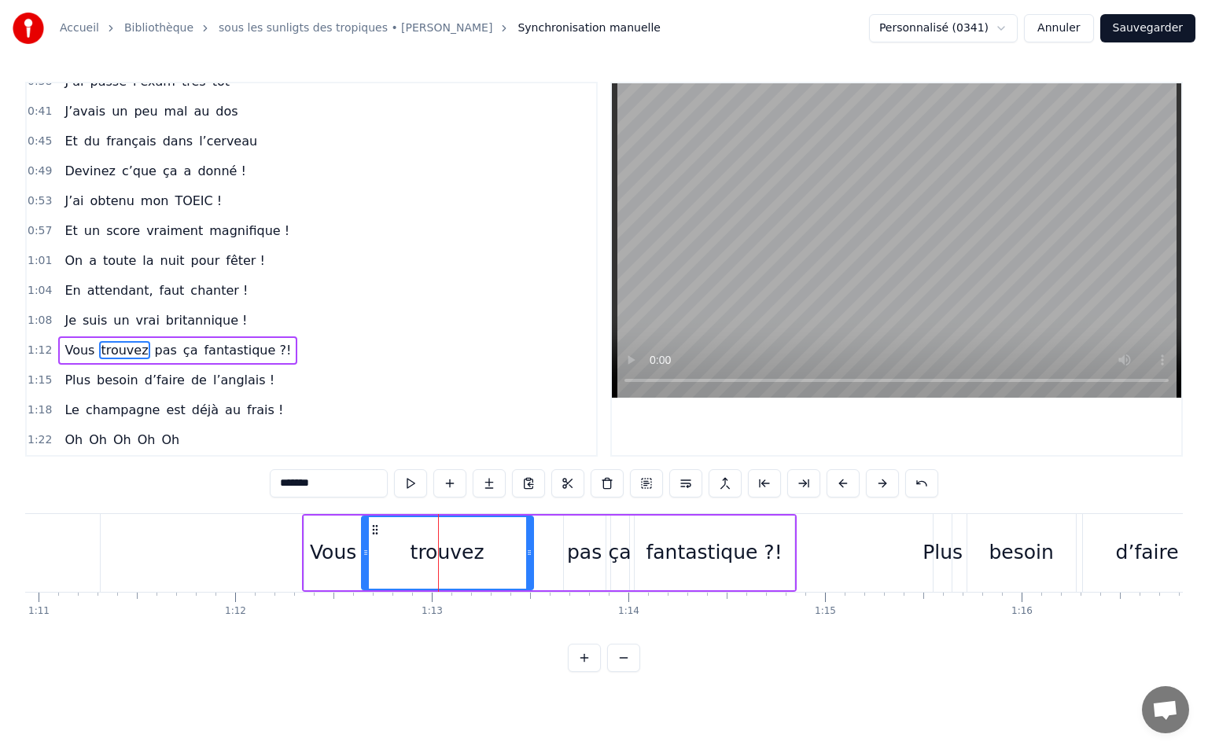
drag, startPoint x: 394, startPoint y: 527, endPoint x: 376, endPoint y: 532, distance: 18.9
click at [376, 532] on icon at bounding box center [375, 530] width 13 height 13
drag, startPoint x: 531, startPoint y: 551, endPoint x: 454, endPoint y: 559, distance: 77.5
click at [454, 559] on div at bounding box center [455, 553] width 6 height 72
click at [581, 548] on div "pas" at bounding box center [584, 553] width 35 height 30
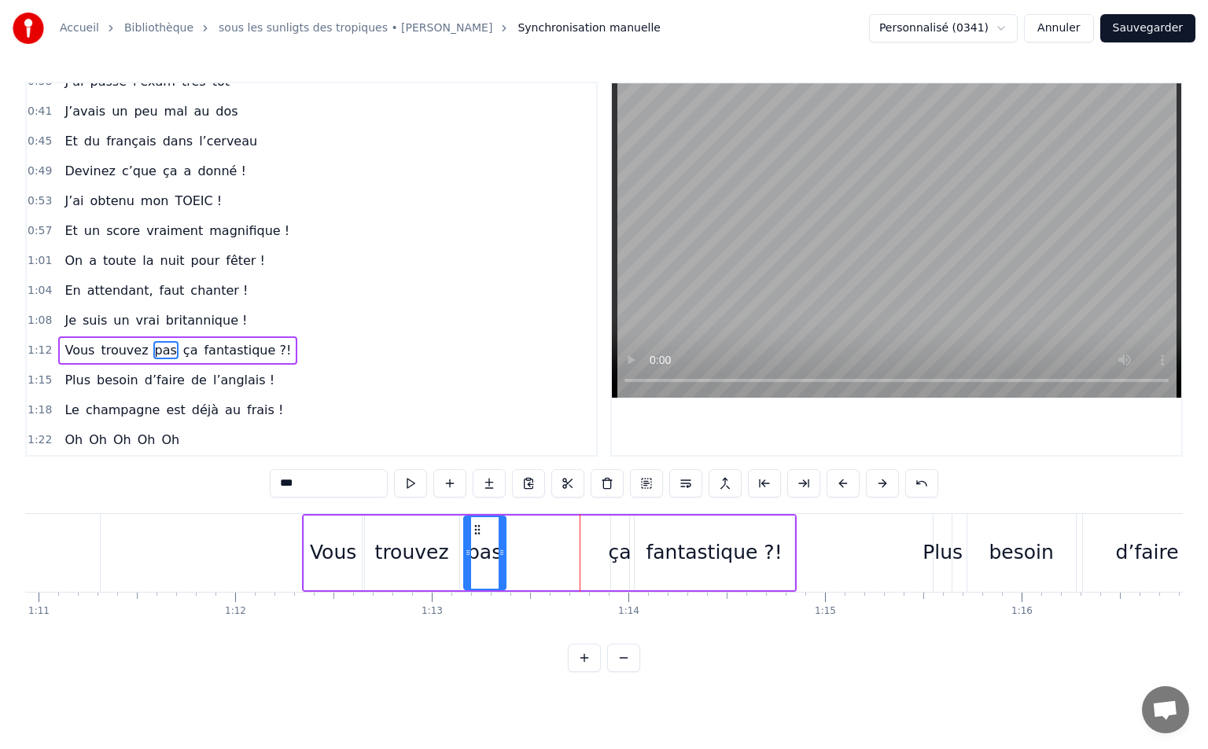
drag, startPoint x: 541, startPoint y: 528, endPoint x: 474, endPoint y: 539, distance: 67.7
click at [474, 539] on div "pas" at bounding box center [485, 553] width 40 height 72
click at [618, 543] on div "ça" at bounding box center [620, 553] width 23 height 30
drag, startPoint x: 620, startPoint y: 531, endPoint x: 524, endPoint y: 550, distance: 98.4
click at [524, 550] on div "ça" at bounding box center [523, 553] width 17 height 72
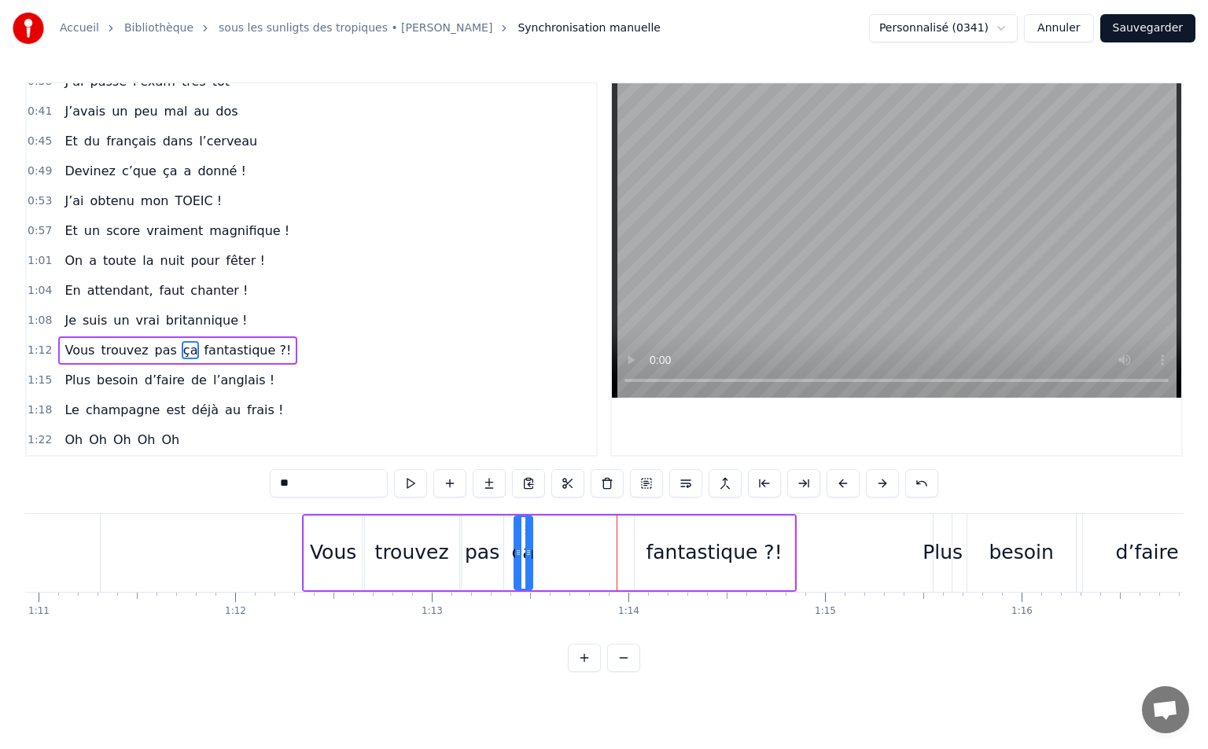
click at [690, 549] on div "fantastique ?!" at bounding box center [713, 553] width 136 height 30
type input "**********"
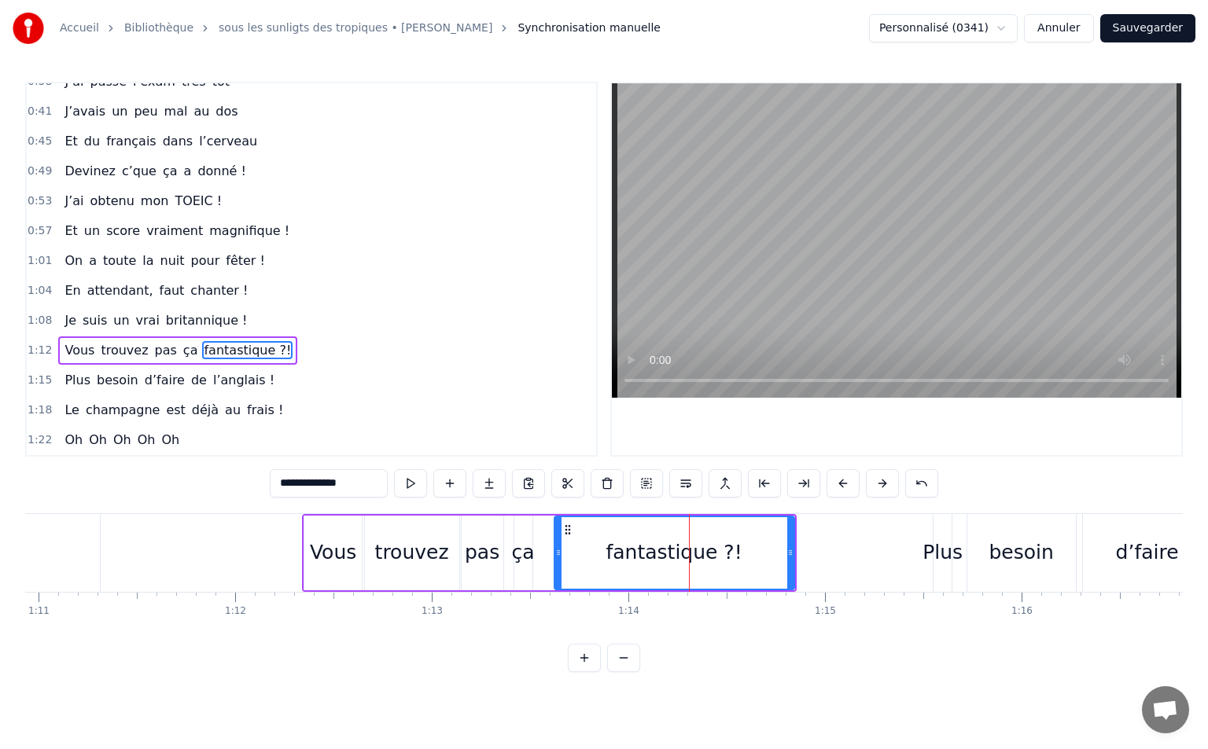
drag, startPoint x: 638, startPoint y: 554, endPoint x: 557, endPoint y: 551, distance: 80.3
click at [557, 551] on icon at bounding box center [558, 552] width 6 height 13
click at [557, 551] on circle at bounding box center [557, 550] width 1 height 1
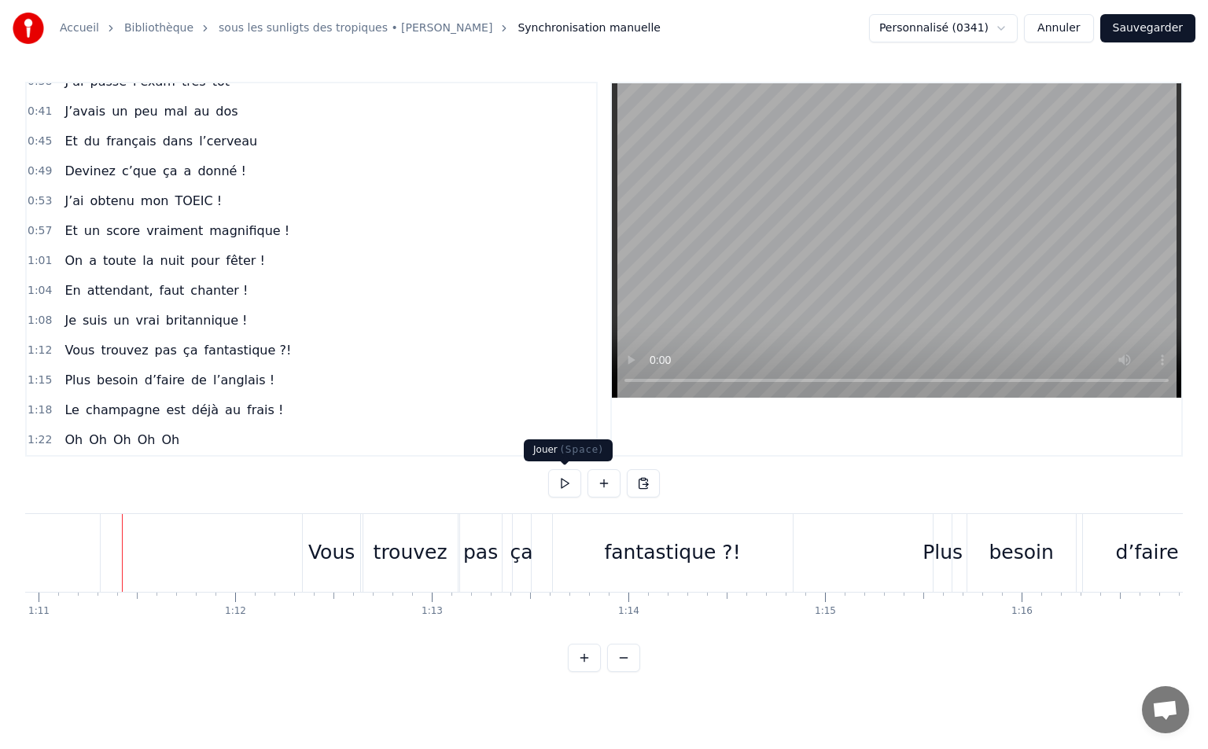
click at [554, 494] on button at bounding box center [564, 483] width 33 height 28
click at [566, 484] on button at bounding box center [564, 483] width 33 height 28
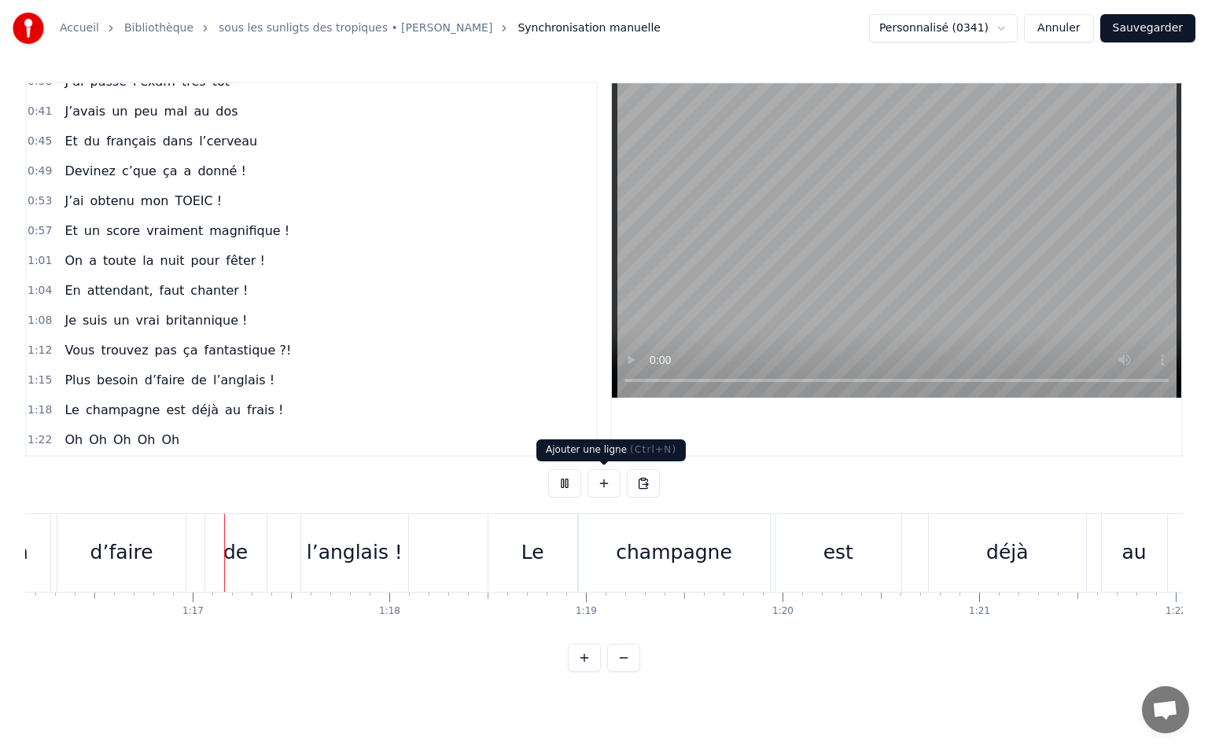
scroll to position [0, 14974]
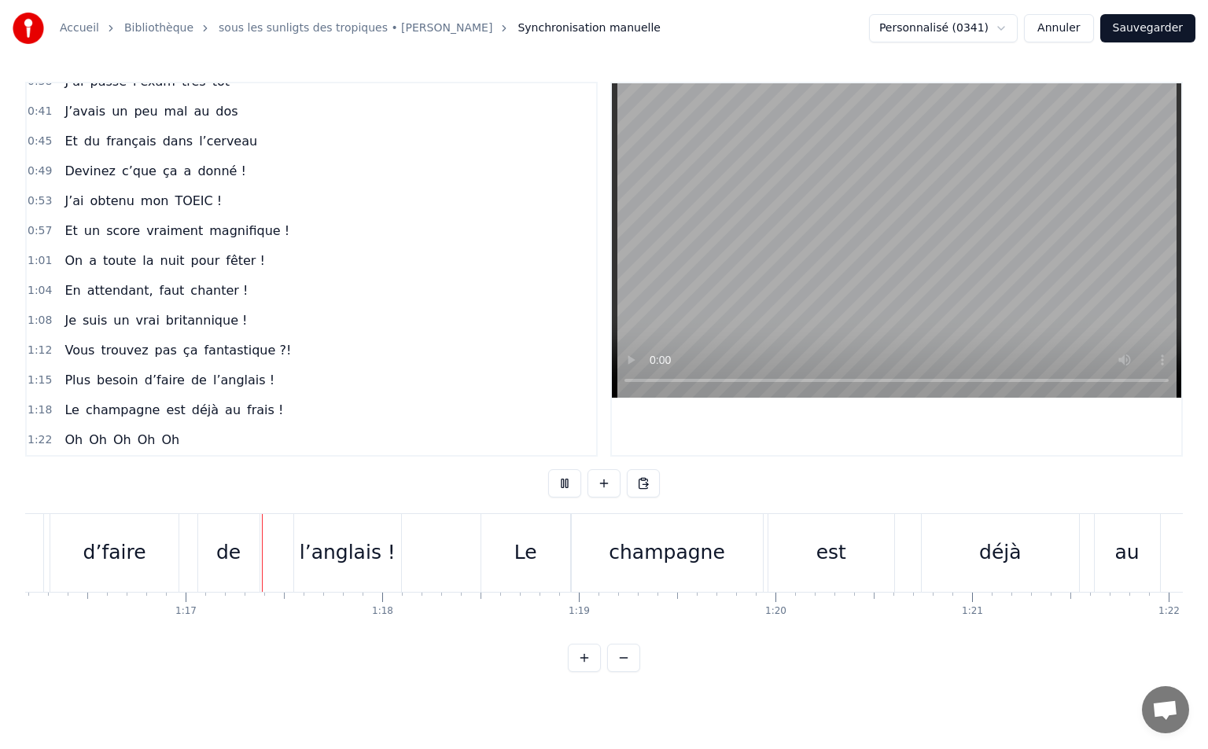
click at [561, 479] on button at bounding box center [564, 483] width 33 height 28
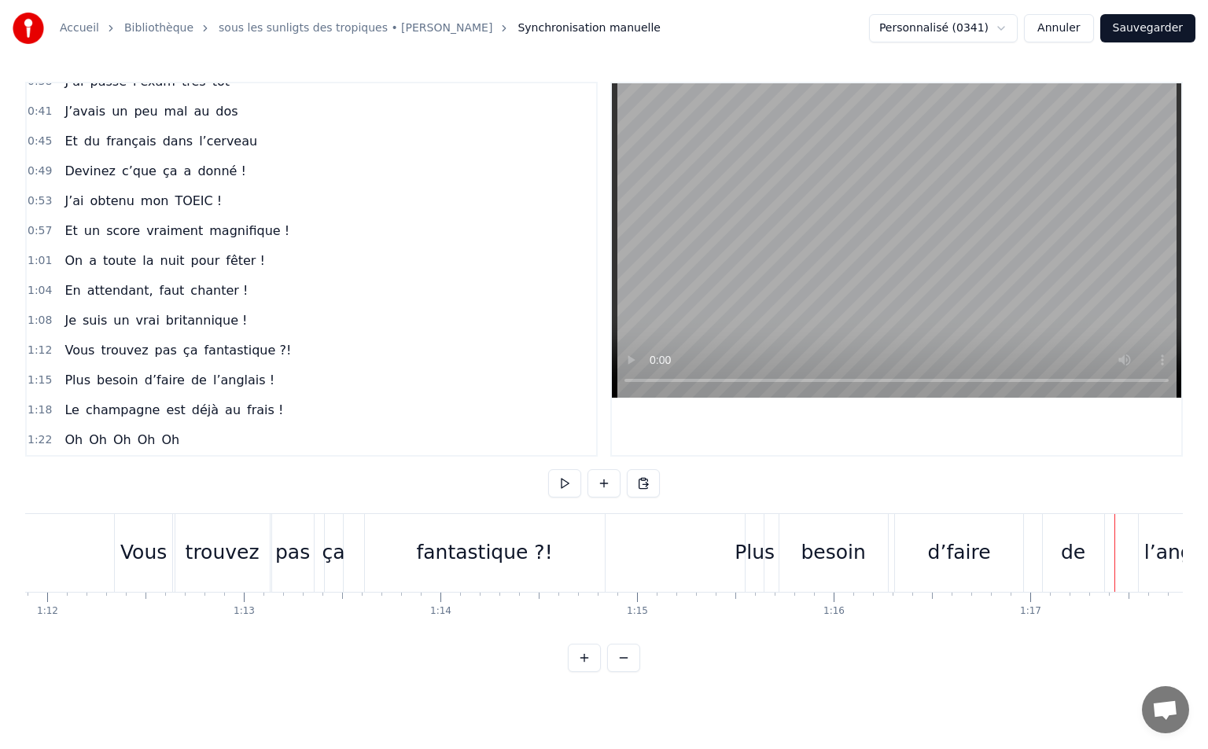
scroll to position [0, 14191]
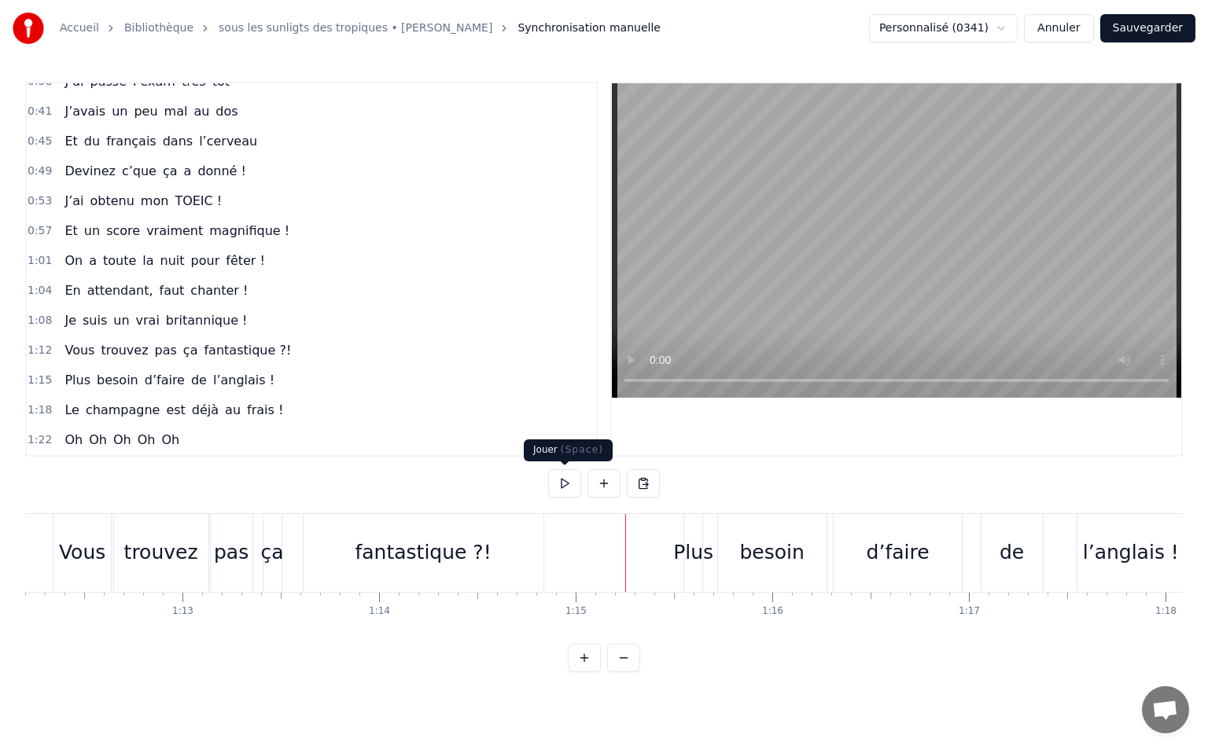
click at [565, 484] on button at bounding box center [564, 483] width 33 height 28
click at [568, 481] on button at bounding box center [564, 483] width 33 height 28
click at [569, 478] on button at bounding box center [564, 483] width 33 height 28
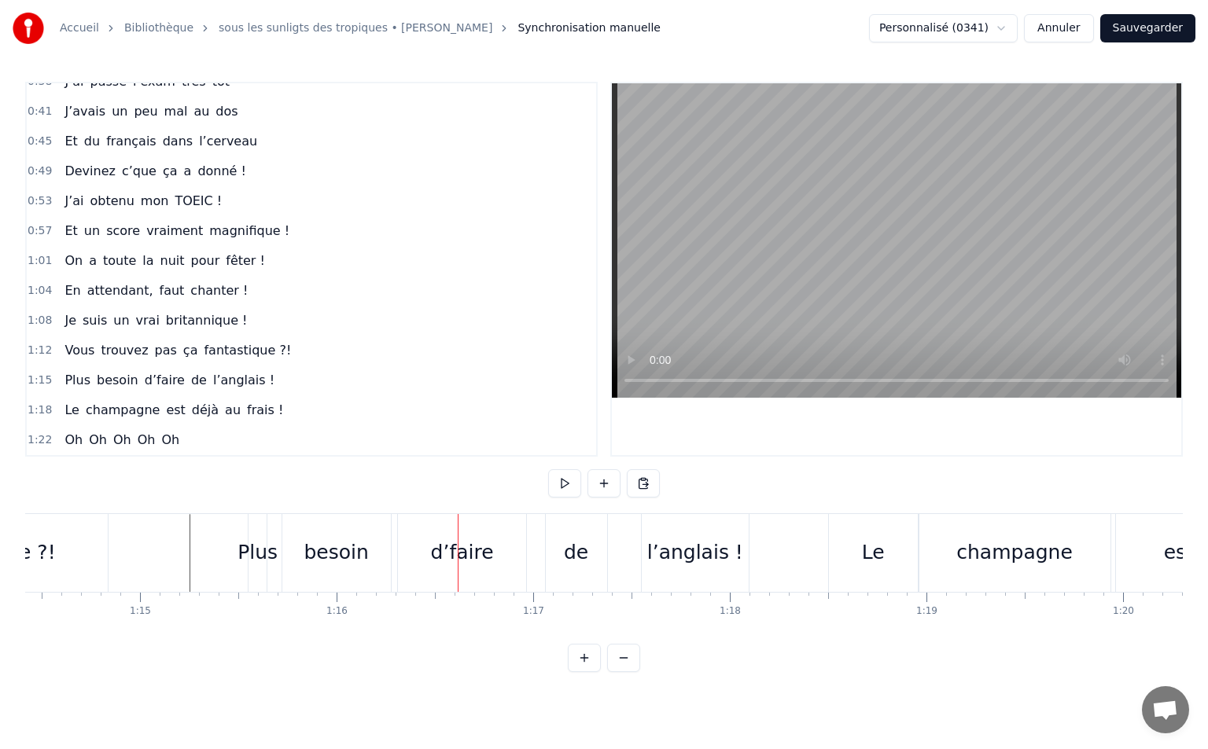
scroll to position [0, 14628]
click at [46, 377] on span "1:15" at bounding box center [40, 381] width 24 height 16
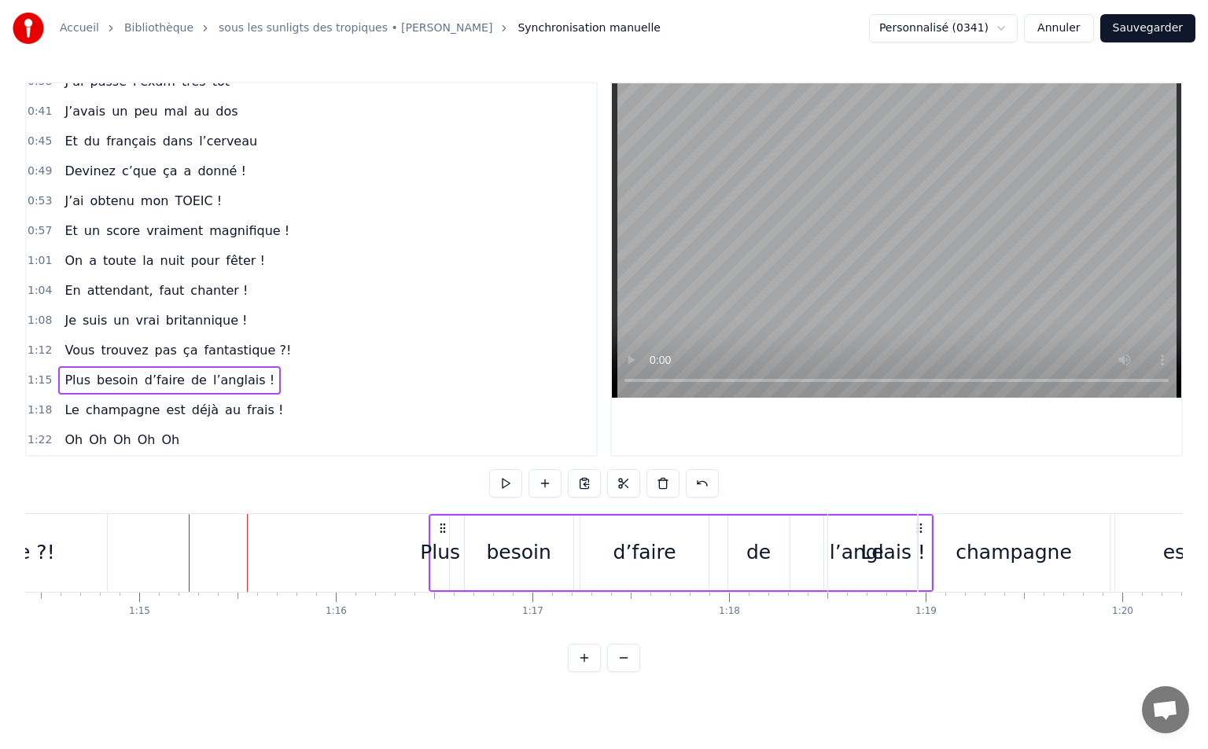
drag, startPoint x: 259, startPoint y: 526, endPoint x: 441, endPoint y: 535, distance: 181.9
click at [441, 535] on div "Plus besoin d’faire de l’anglais !" at bounding box center [680, 553] width 504 height 78
drag, startPoint x: 280, startPoint y: 525, endPoint x: 451, endPoint y: 524, distance: 171.4
click at [451, 524] on icon at bounding box center [446, 528] width 13 height 13
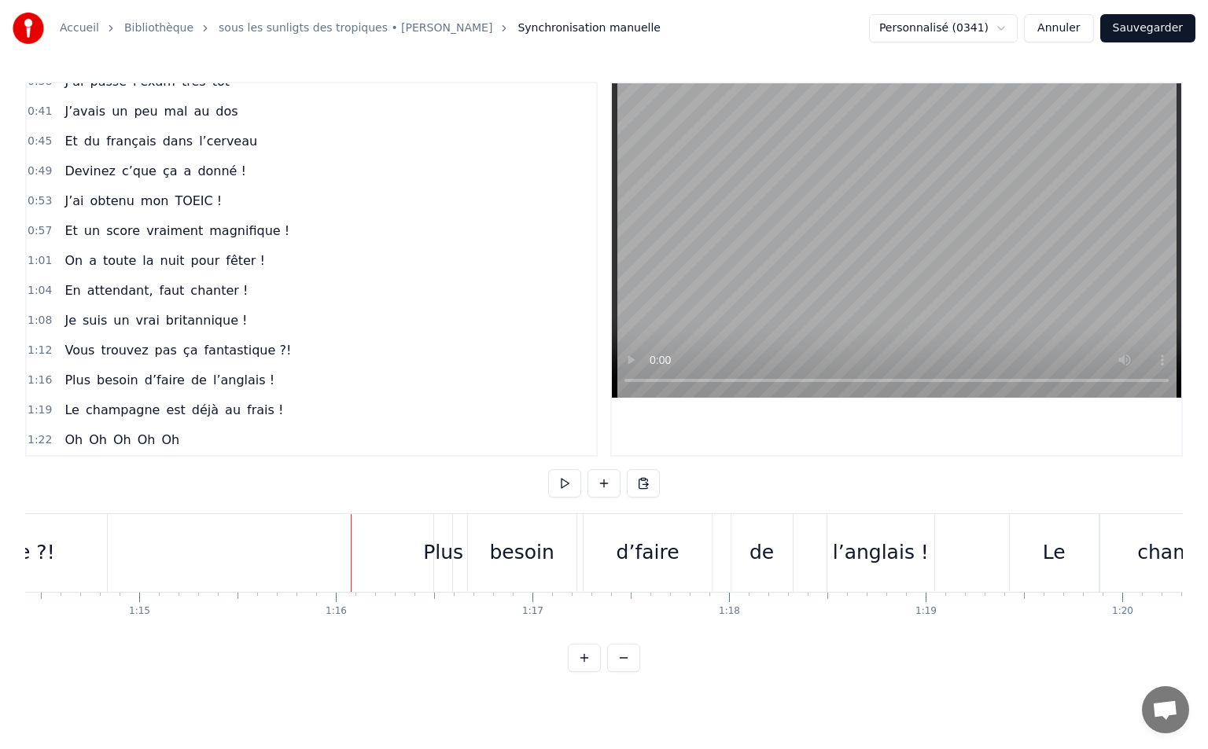
click at [440, 554] on div "Plus" at bounding box center [443, 553] width 40 height 30
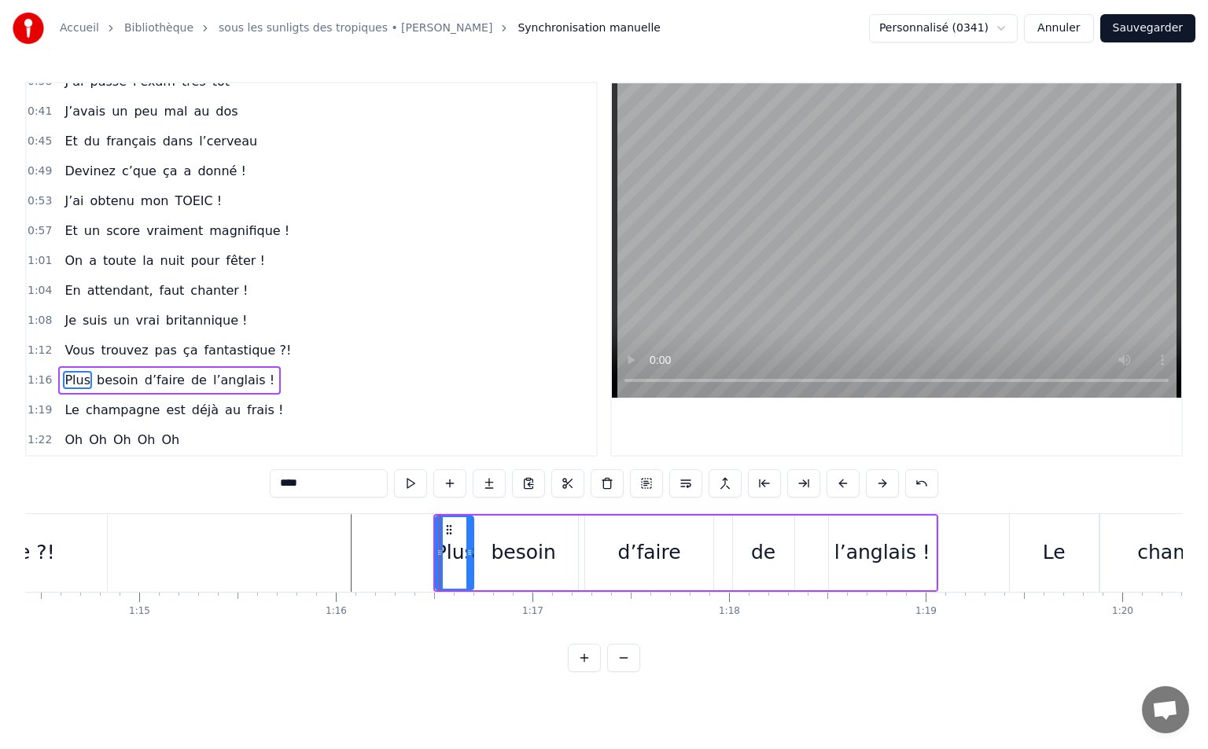
drag, startPoint x: 455, startPoint y: 555, endPoint x: 469, endPoint y: 557, distance: 13.5
click at [469, 557] on icon at bounding box center [469, 552] width 6 height 13
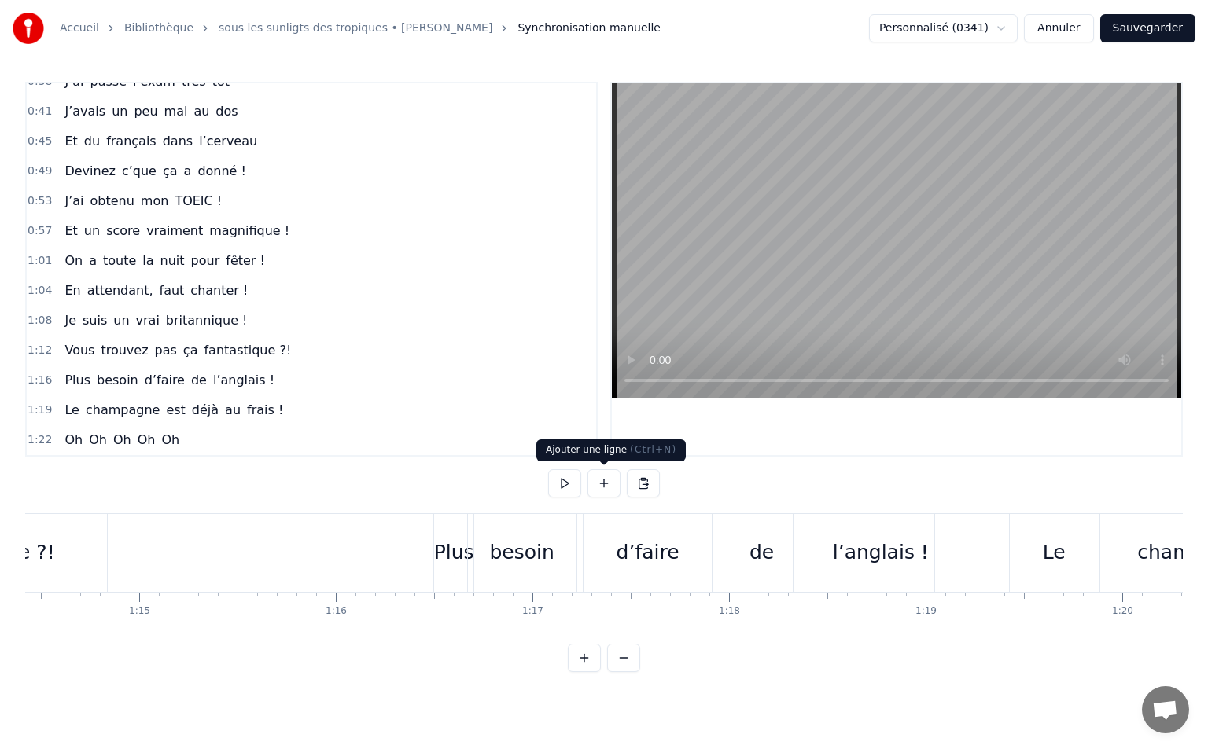
click at [555, 493] on button at bounding box center [564, 483] width 33 height 28
click at [538, 551] on div "besoin" at bounding box center [521, 553] width 64 height 30
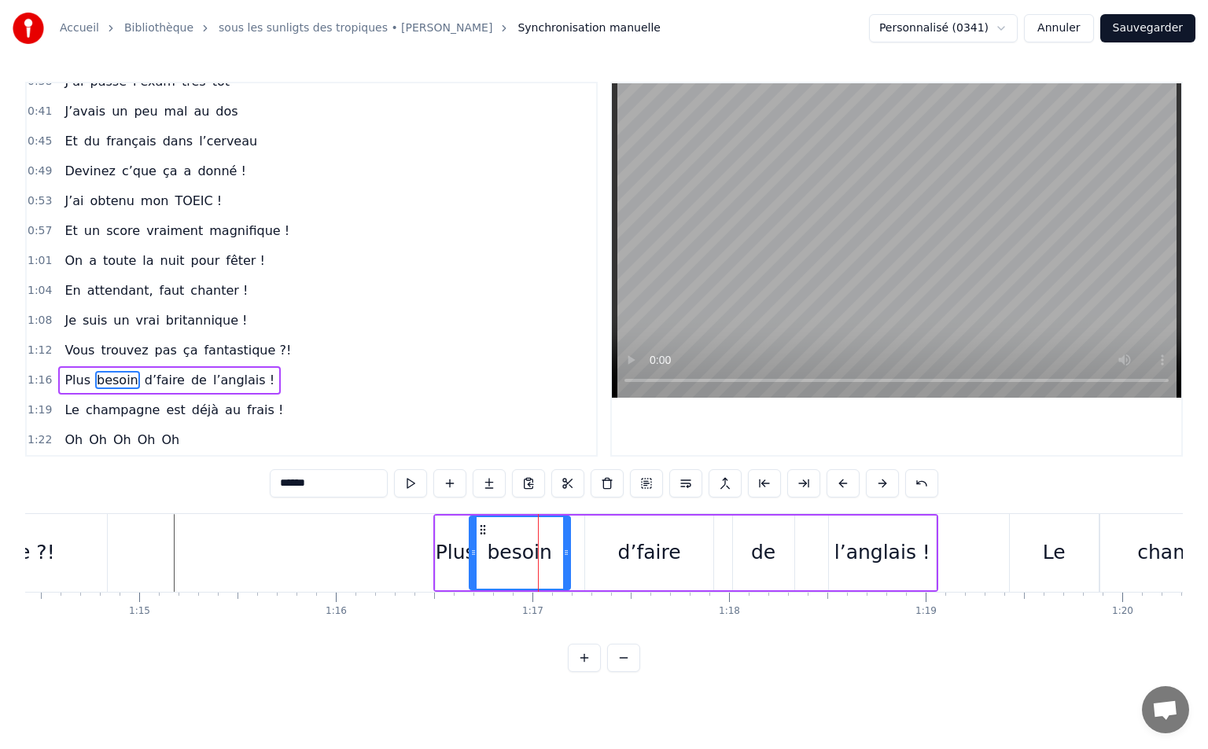
drag, startPoint x: 573, startPoint y: 555, endPoint x: 565, endPoint y: 554, distance: 7.9
click at [565, 554] on icon at bounding box center [566, 552] width 6 height 13
click at [610, 556] on div "d’faire" at bounding box center [649, 553] width 128 height 75
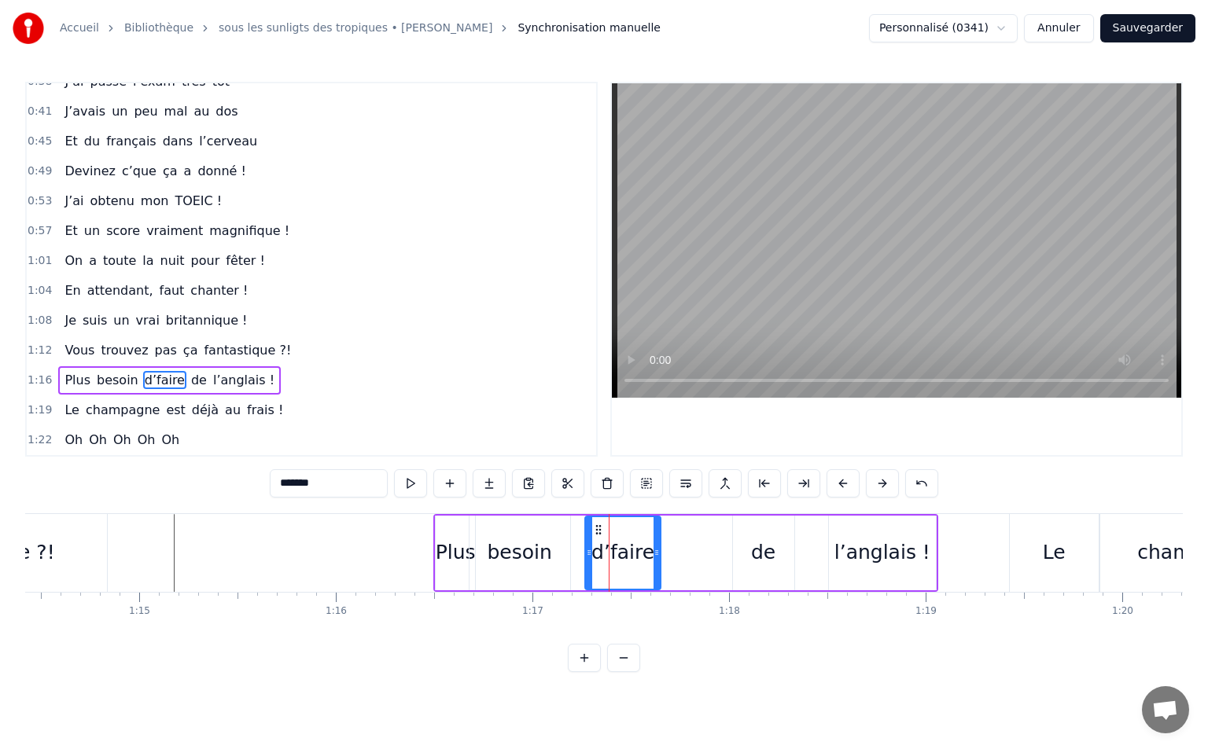
drag, startPoint x: 711, startPoint y: 550, endPoint x: 656, endPoint y: 563, distance: 56.6
click at [656, 563] on div at bounding box center [656, 553] width 6 height 72
click at [590, 528] on icon at bounding box center [593, 530] width 13 height 13
click at [770, 556] on div "de" at bounding box center [763, 553] width 24 height 30
type input "**"
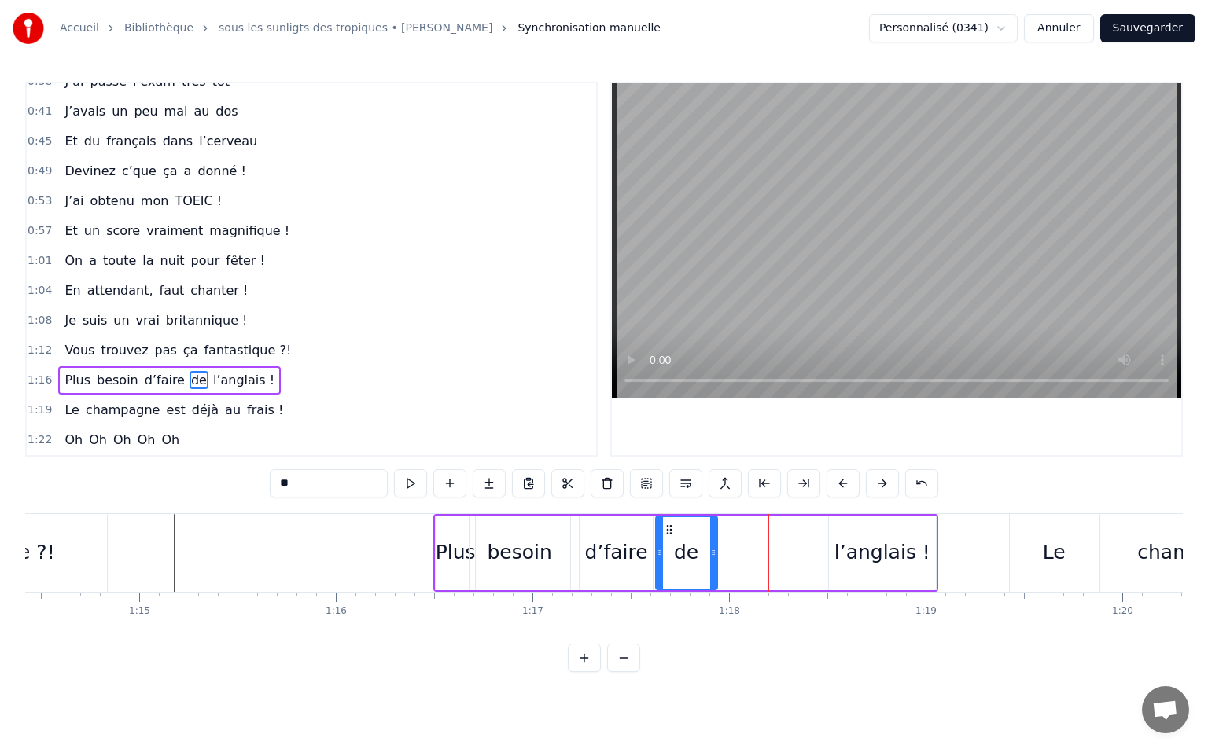
drag, startPoint x: 744, startPoint y: 527, endPoint x: 667, endPoint y: 541, distance: 78.3
click at [667, 541] on div "de" at bounding box center [686, 553] width 60 height 72
click at [821, 538] on div "Plus besoin d’faire de l’anglais !" at bounding box center [685, 553] width 504 height 78
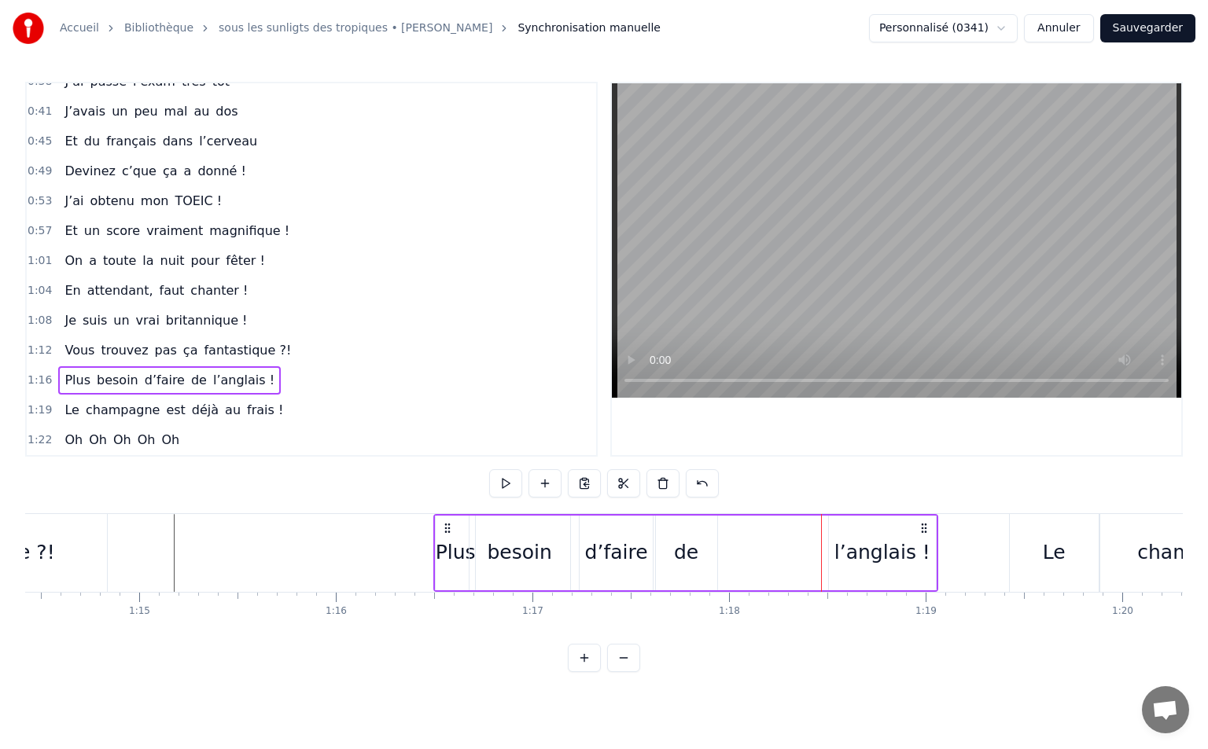
click at [848, 547] on div "l’anglais !" at bounding box center [882, 553] width 96 height 30
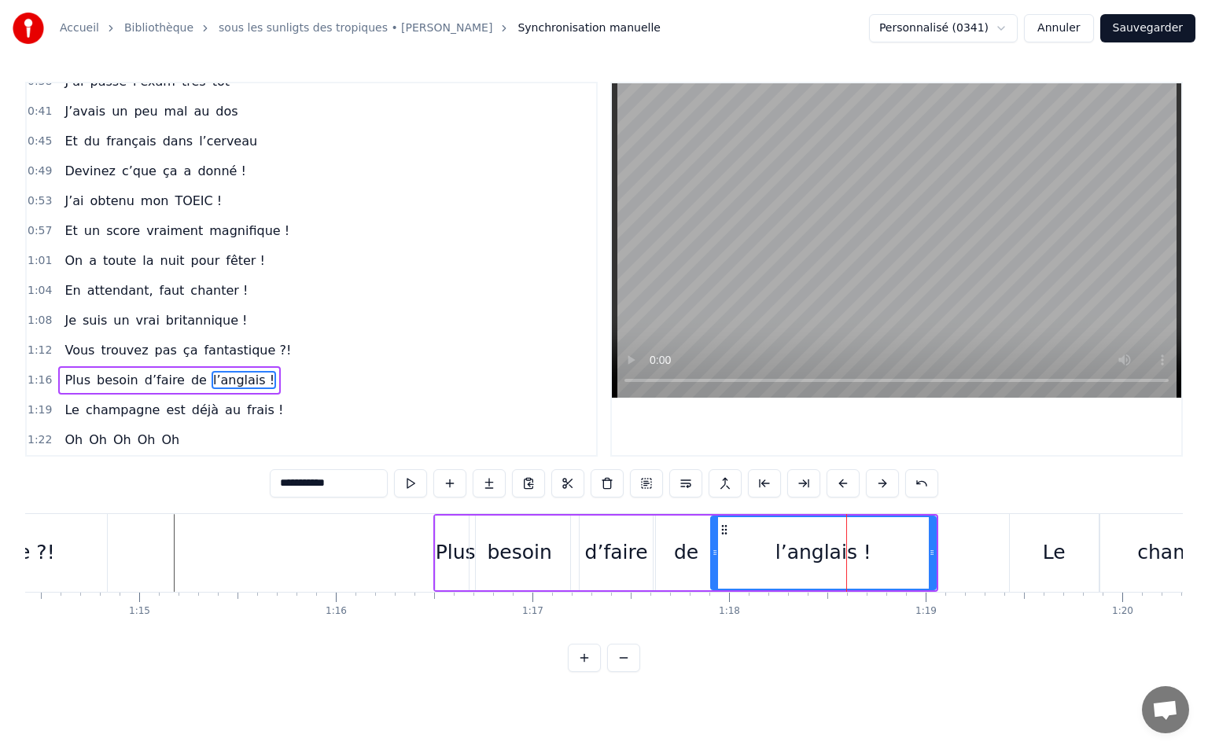
drag, startPoint x: 831, startPoint y: 550, endPoint x: 713, endPoint y: 556, distance: 118.1
click at [713, 556] on icon at bounding box center [715, 552] width 6 height 13
type input "**********"
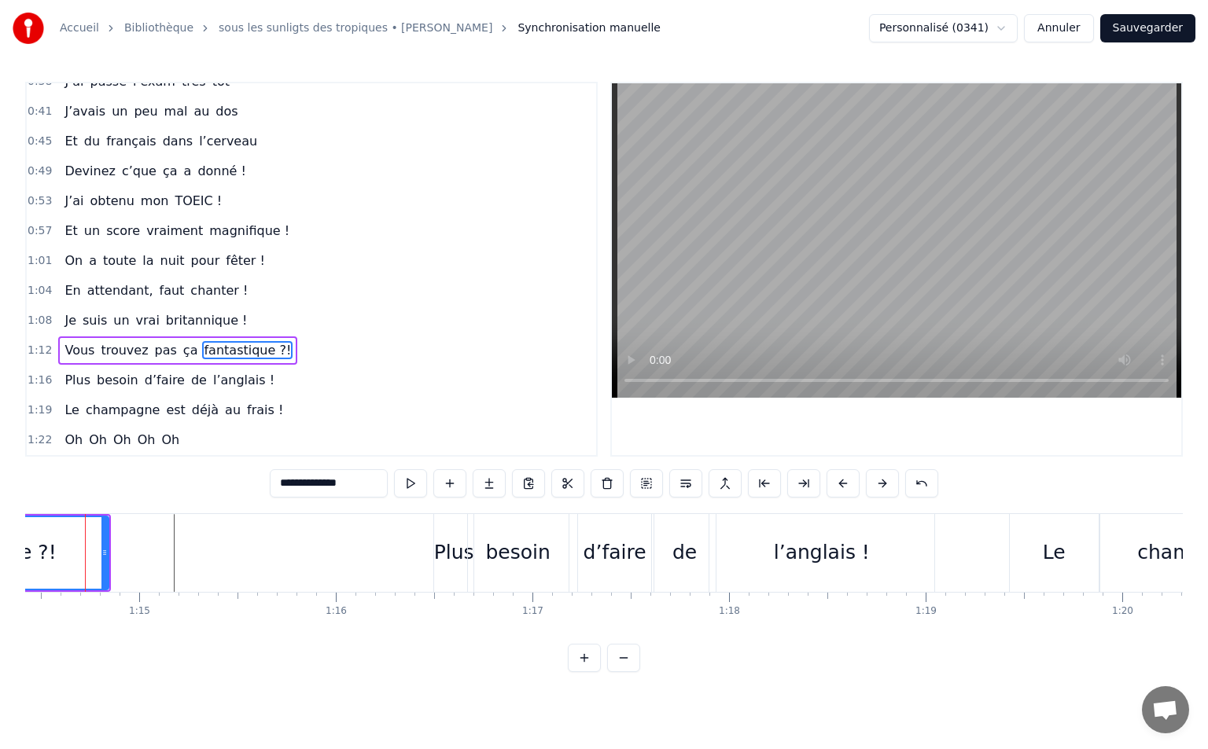
scroll to position [0, 14609]
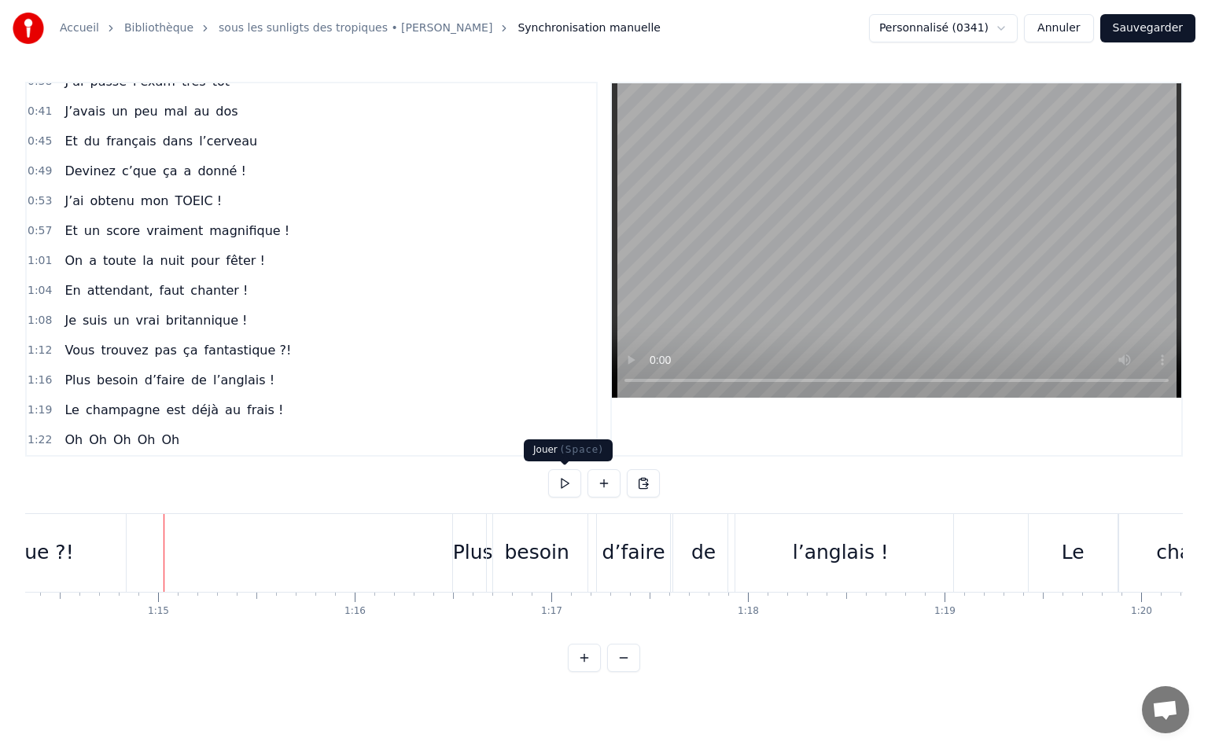
click at [573, 479] on button at bounding box center [564, 483] width 33 height 28
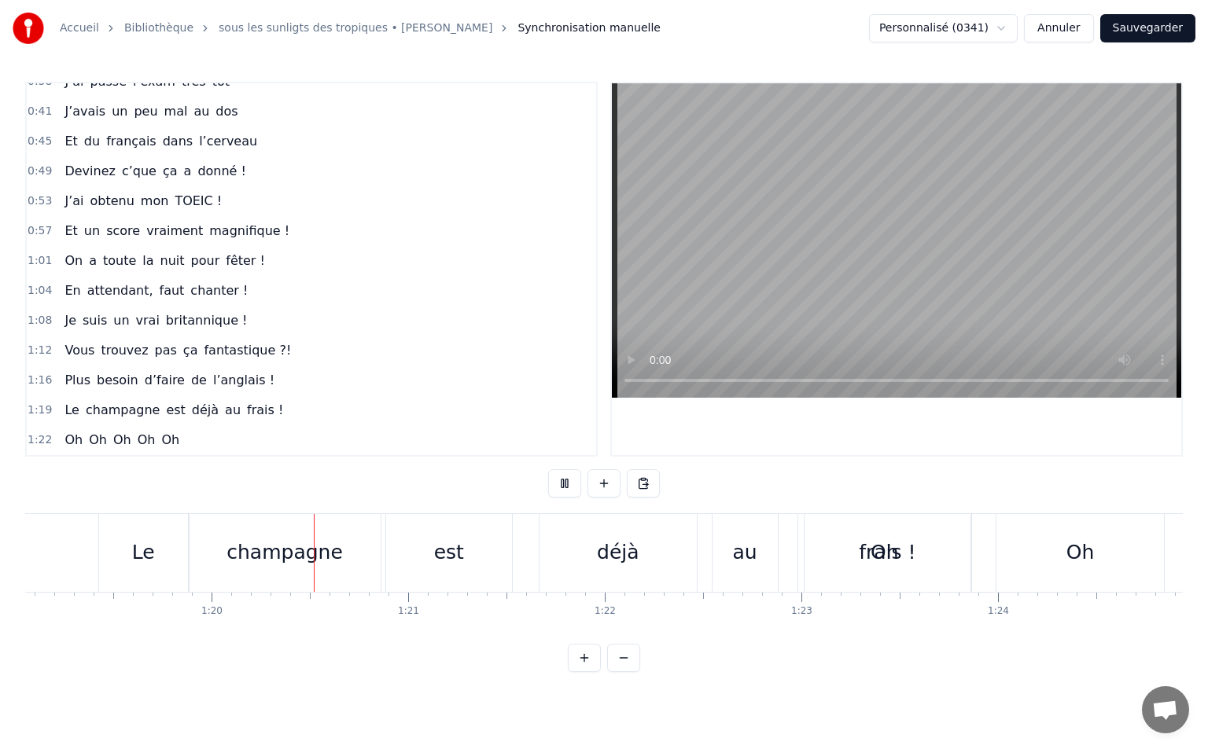
scroll to position [0, 15654]
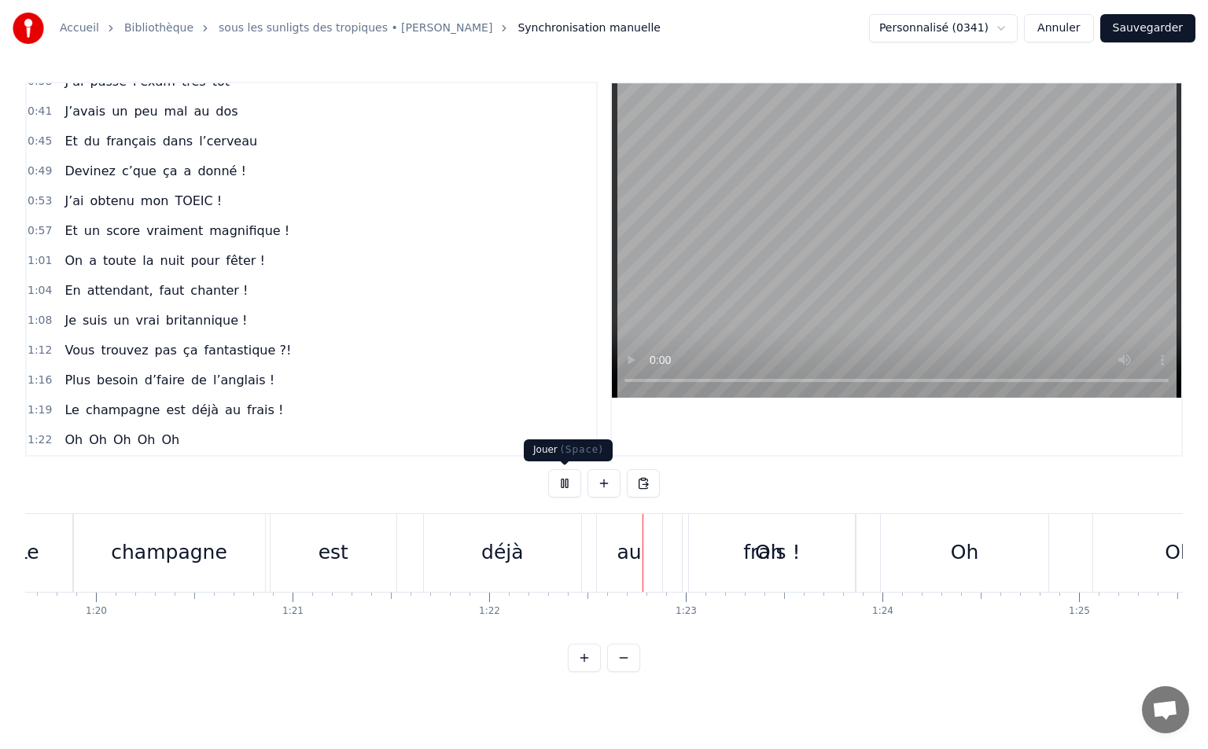
click at [567, 484] on button at bounding box center [564, 483] width 33 height 28
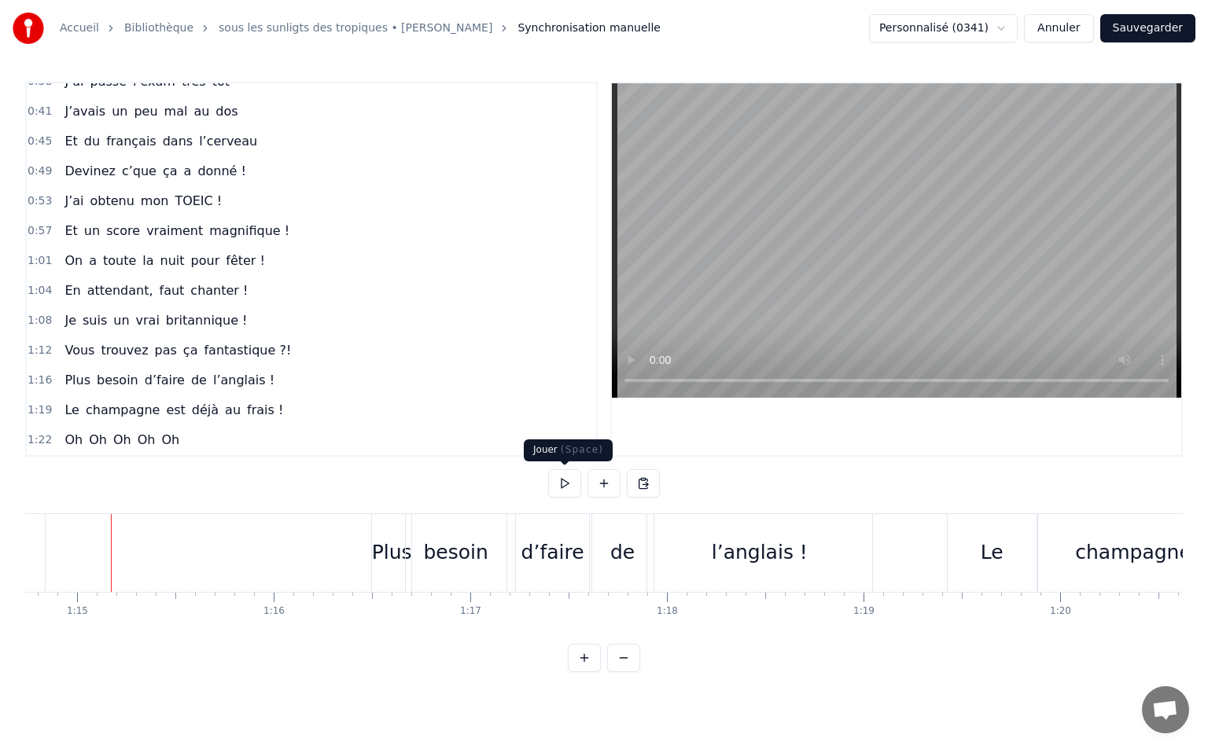
click at [551, 488] on button at bounding box center [564, 483] width 33 height 28
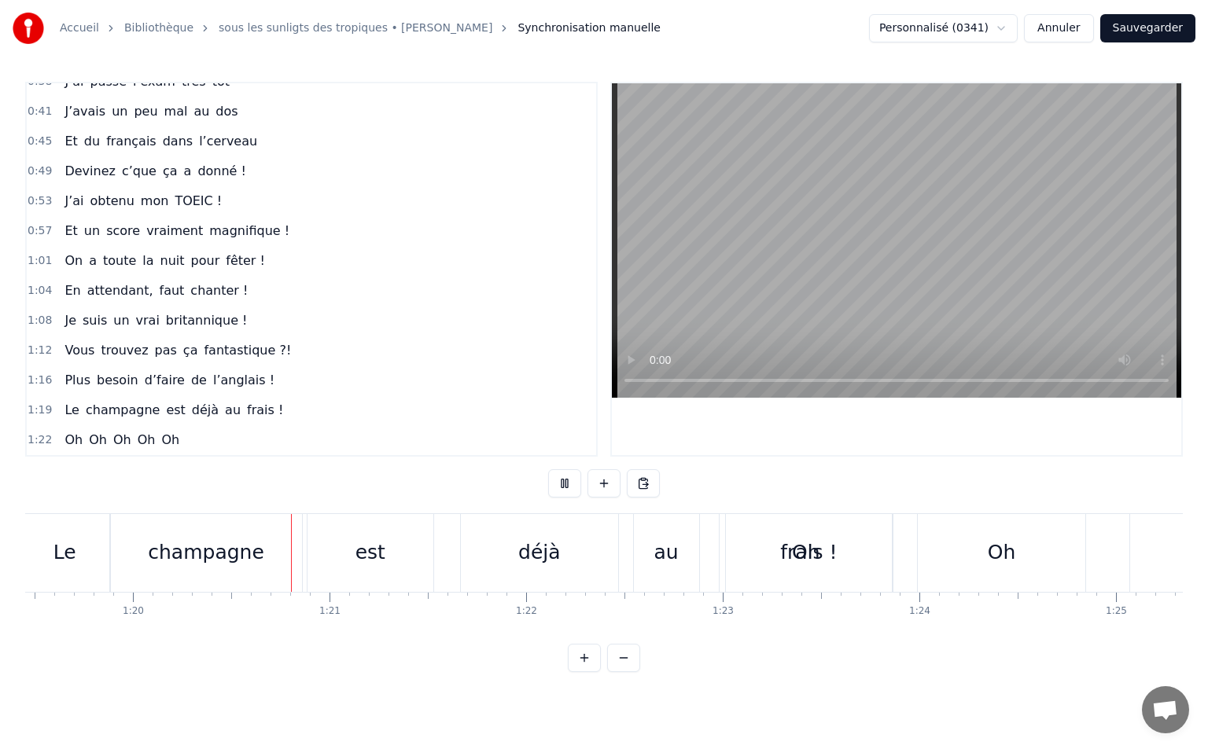
scroll to position [0, 15730]
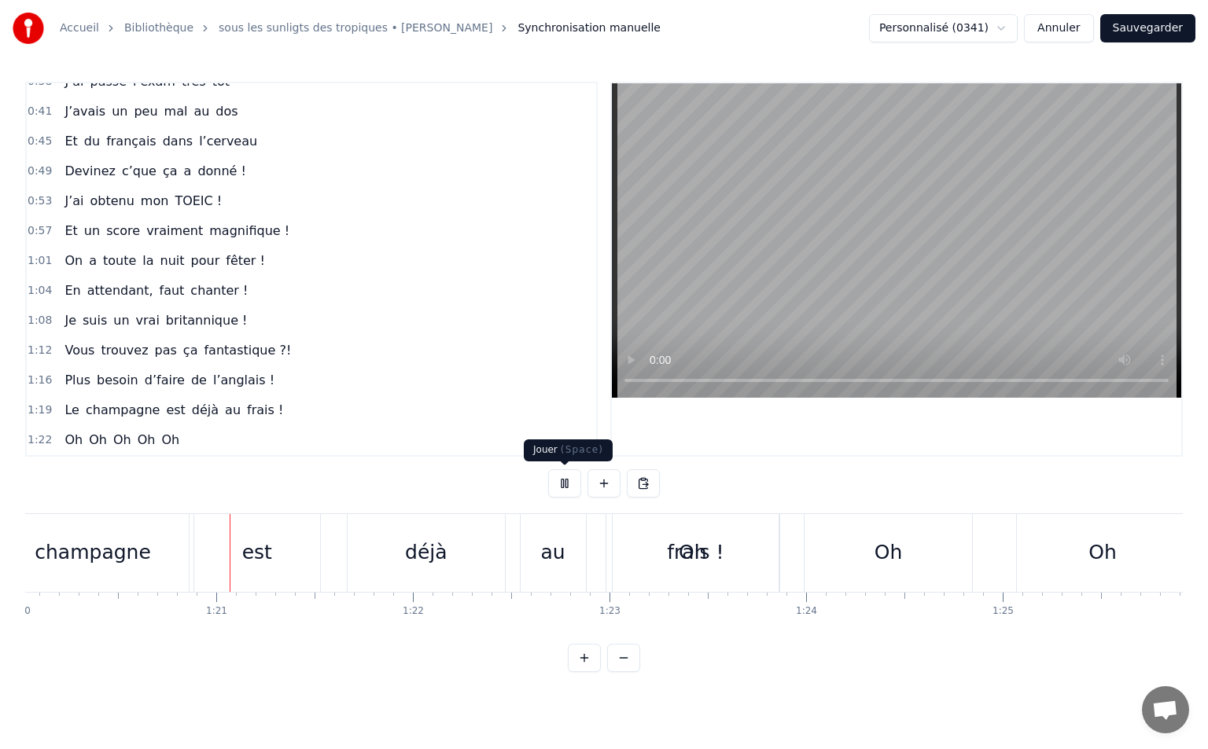
click at [569, 480] on button at bounding box center [564, 483] width 33 height 28
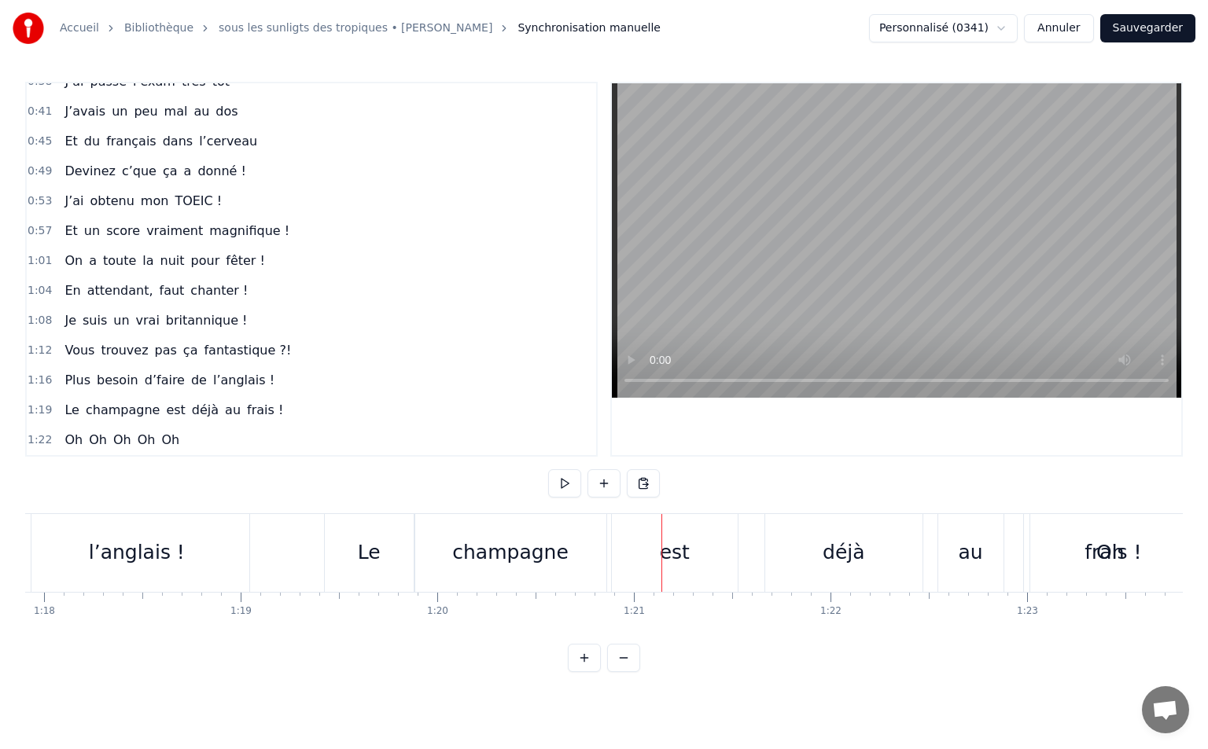
scroll to position [0, 15375]
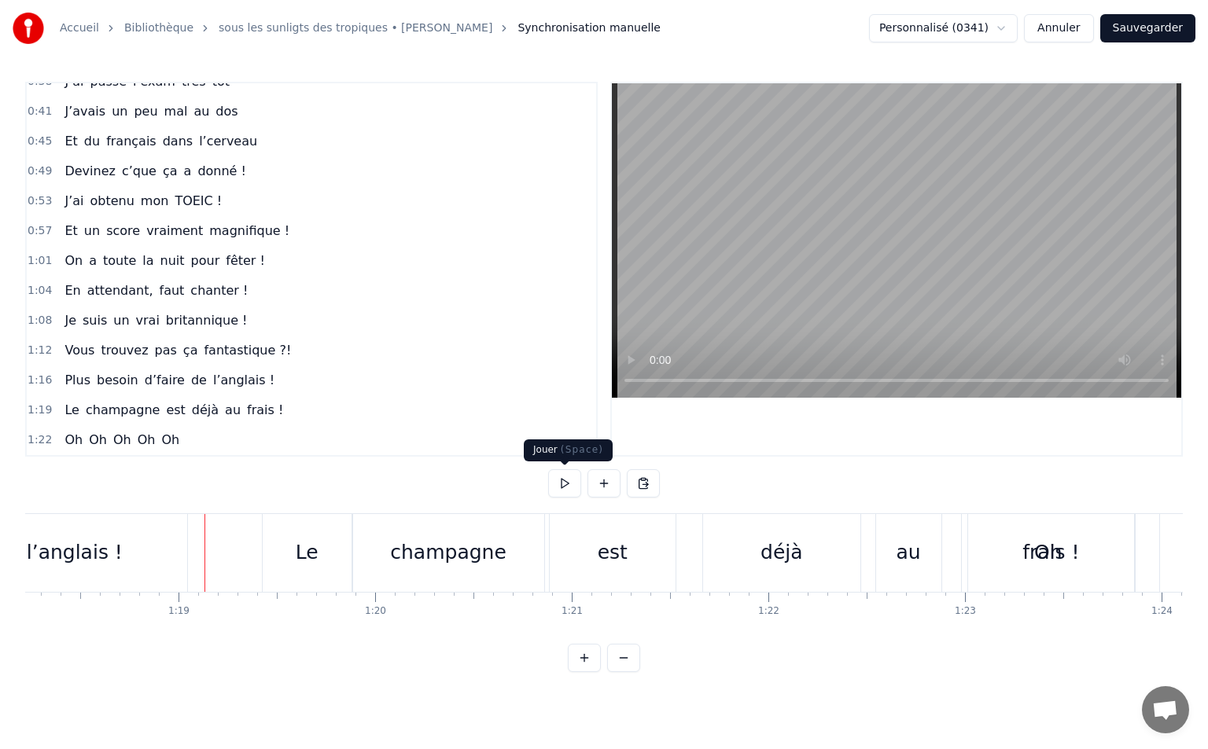
click at [564, 483] on button at bounding box center [564, 483] width 33 height 28
click at [565, 482] on button at bounding box center [564, 483] width 33 height 28
click at [39, 404] on span "1:19" at bounding box center [40, 411] width 24 height 16
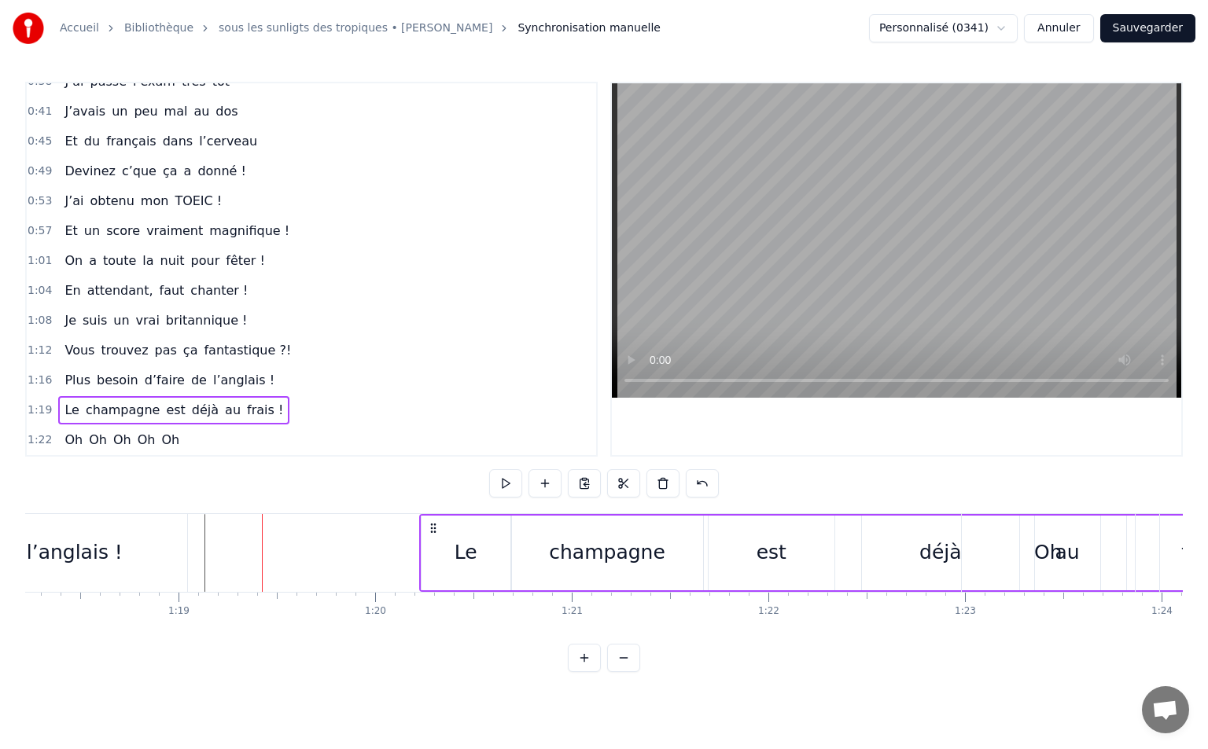
drag, startPoint x: 274, startPoint y: 522, endPoint x: 432, endPoint y: 538, distance: 158.0
click at [432, 538] on div "Le champagne est déjà au frais !" at bounding box center [857, 553] width 876 height 78
drag, startPoint x: 277, startPoint y: 526, endPoint x: 437, endPoint y: 539, distance: 160.9
click at [437, 539] on div "Le champagne est déjà au frais !" at bounding box center [860, 553] width 876 height 78
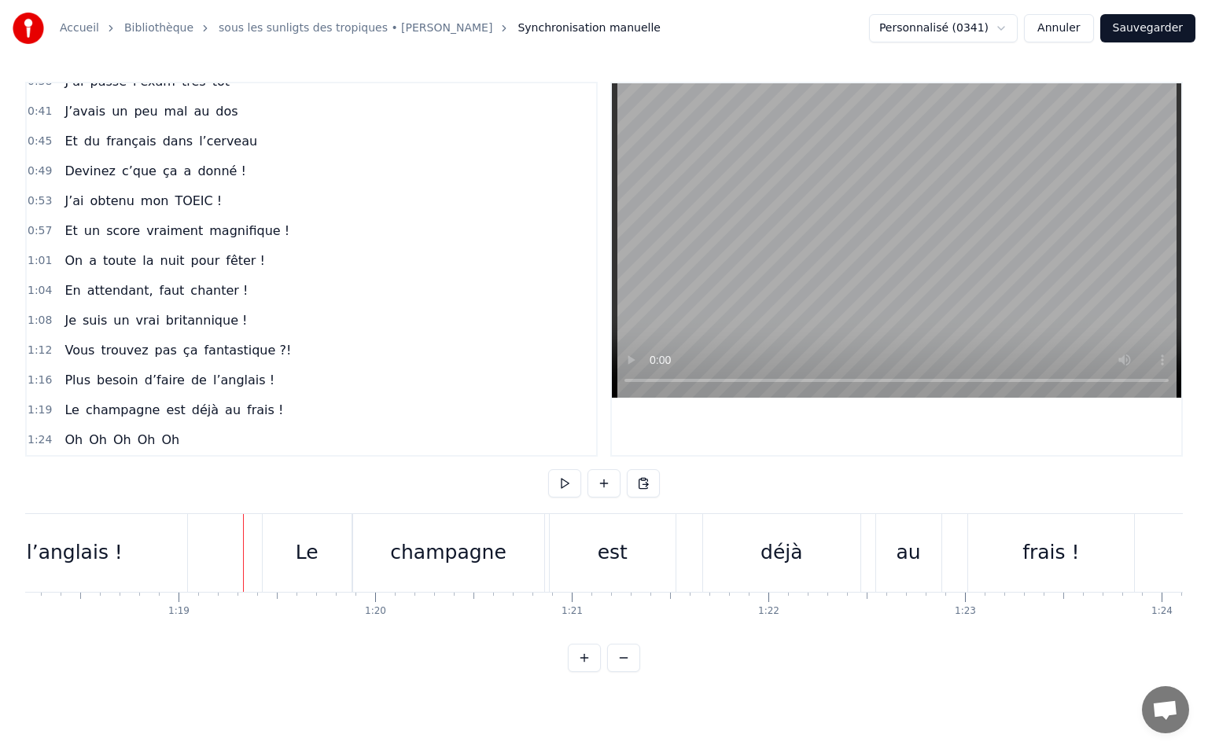
click at [38, 414] on span "1:19" at bounding box center [40, 411] width 24 height 16
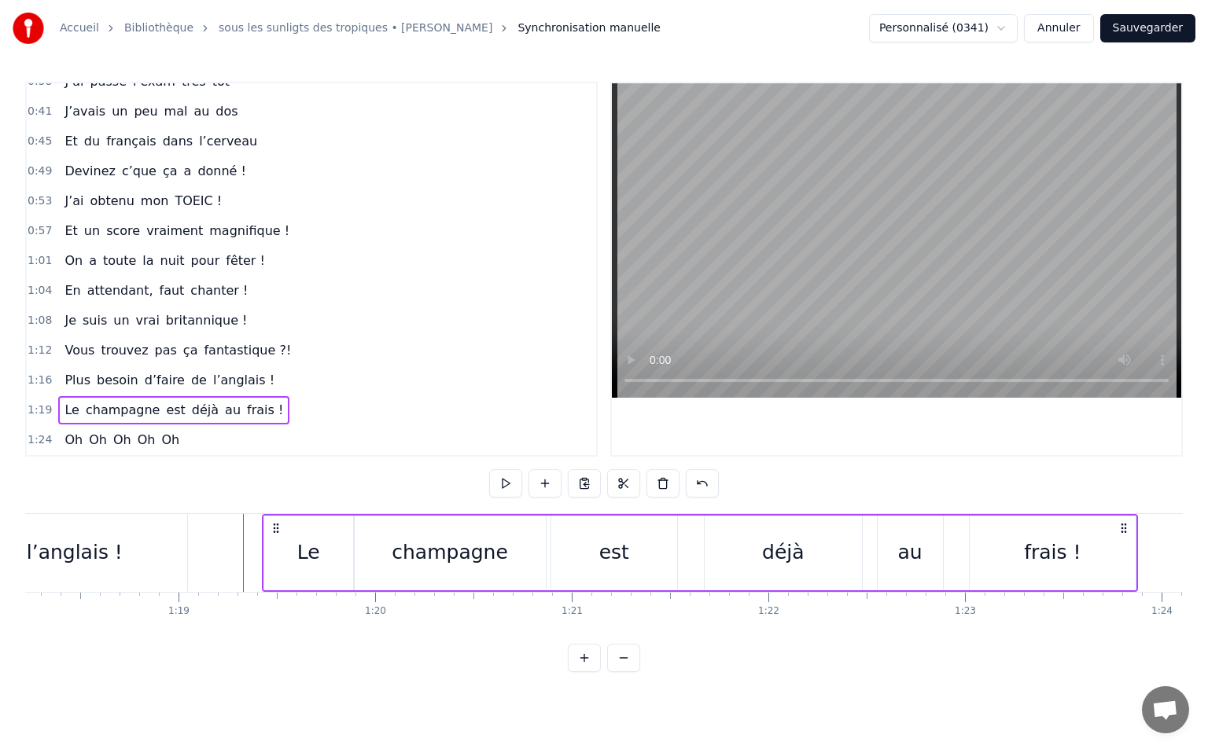
click at [1116, 559] on div "frais !" at bounding box center [1051, 553] width 165 height 75
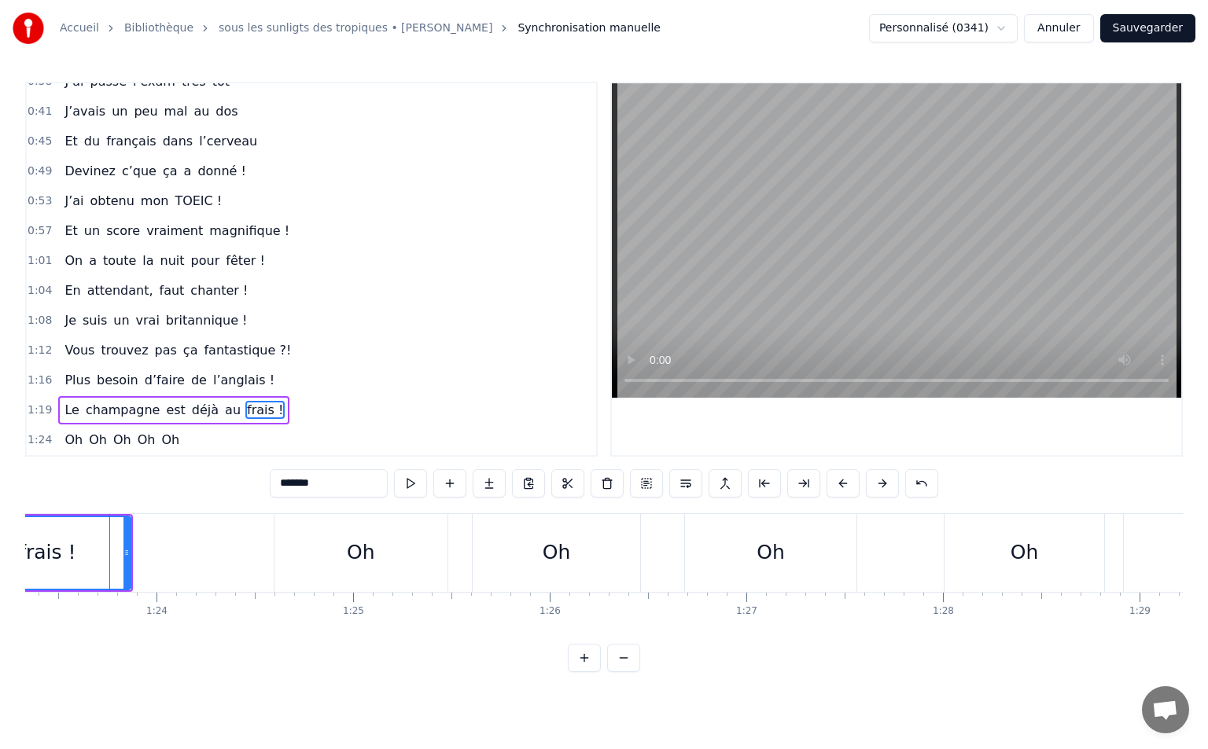
scroll to position [0, 16385]
click at [281, 550] on div "Oh" at bounding box center [355, 553] width 173 height 78
type input "**"
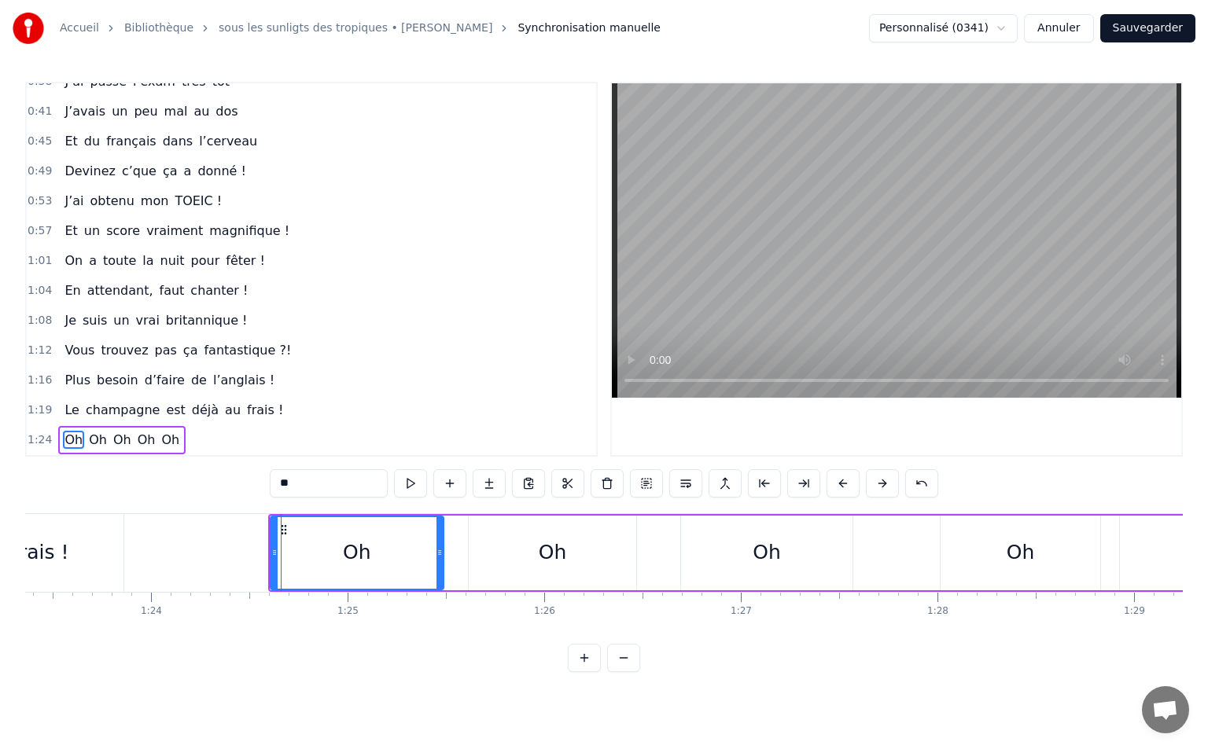
click at [37, 440] on span "1:24" at bounding box center [40, 440] width 24 height 16
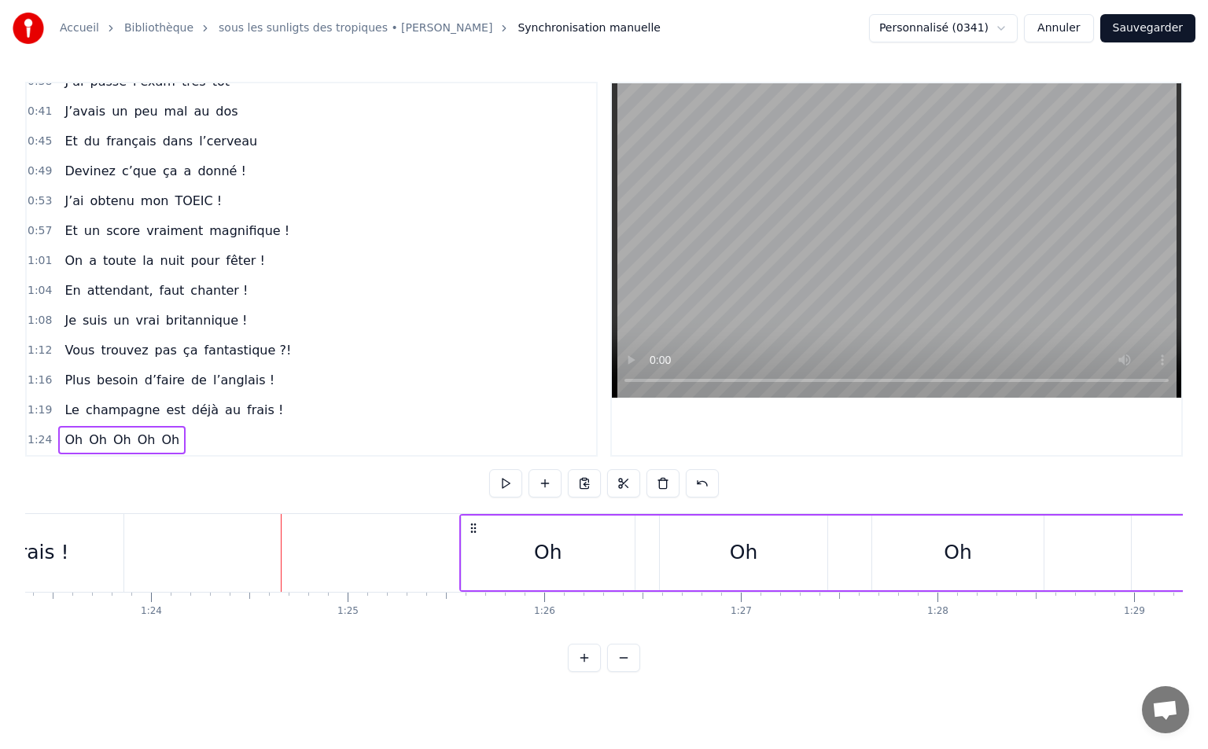
drag, startPoint x: 284, startPoint y: 528, endPoint x: 476, endPoint y: 526, distance: 191.8
click at [476, 526] on icon at bounding box center [473, 528] width 13 height 13
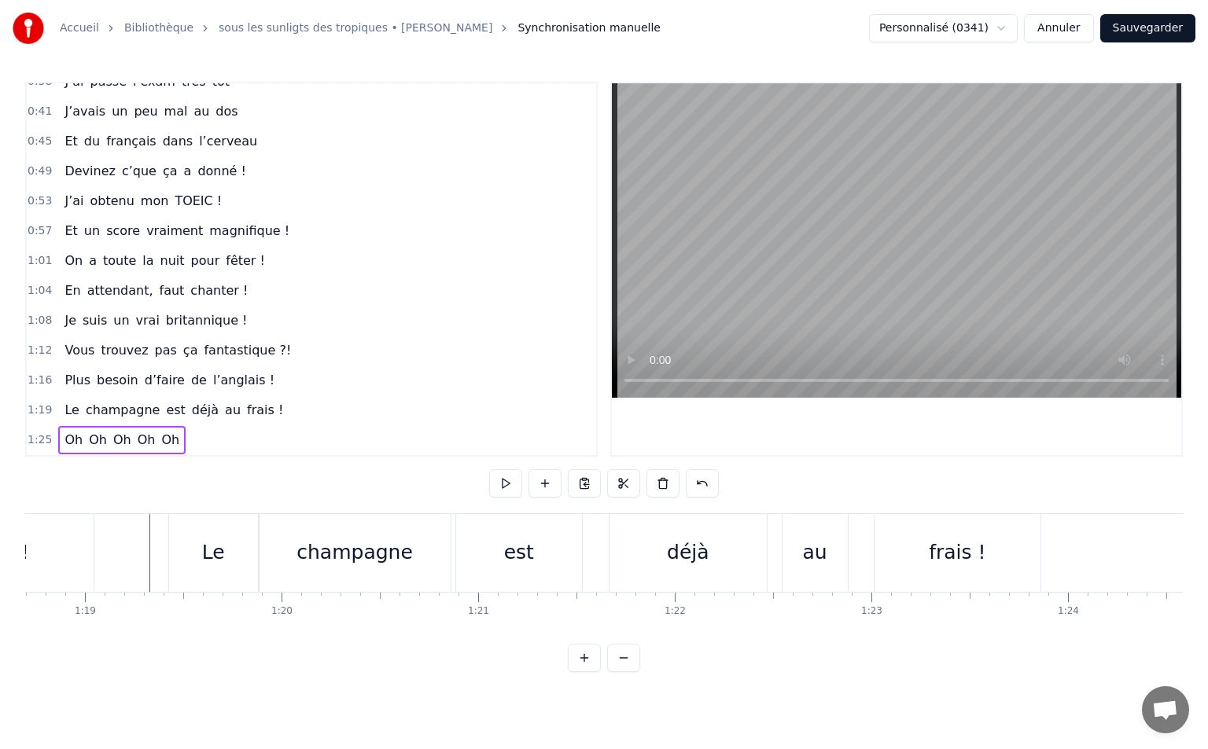
scroll to position [0, 15281]
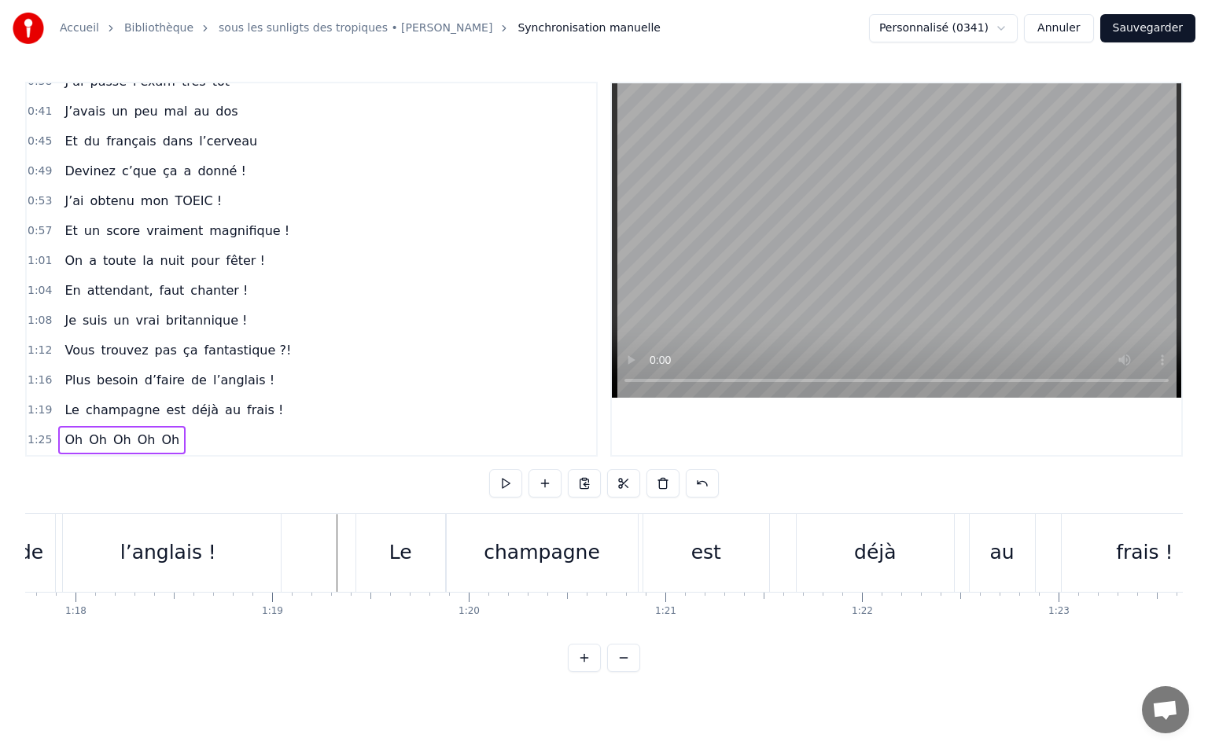
click at [37, 406] on span "1:19" at bounding box center [40, 411] width 24 height 16
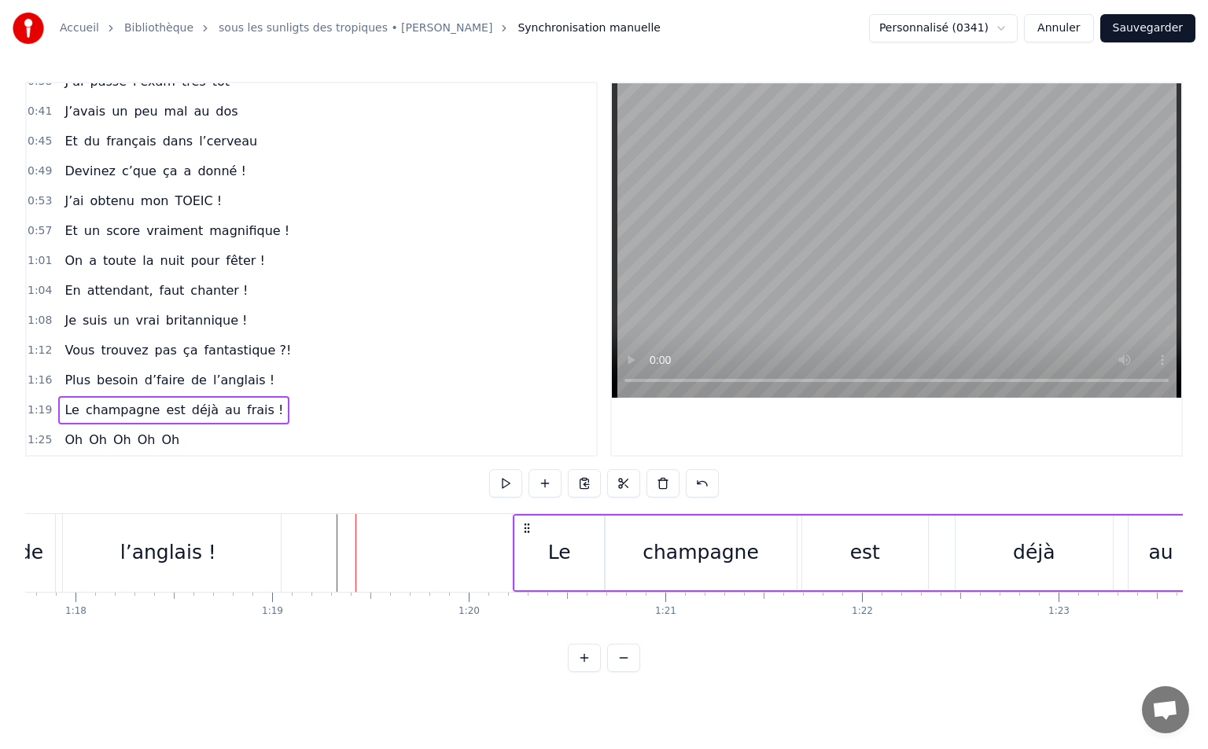
drag, startPoint x: 366, startPoint y: 528, endPoint x: 525, endPoint y: 540, distance: 159.3
click at [525, 540] on div "Le champagne est déjà au frais !" at bounding box center [951, 553] width 876 height 78
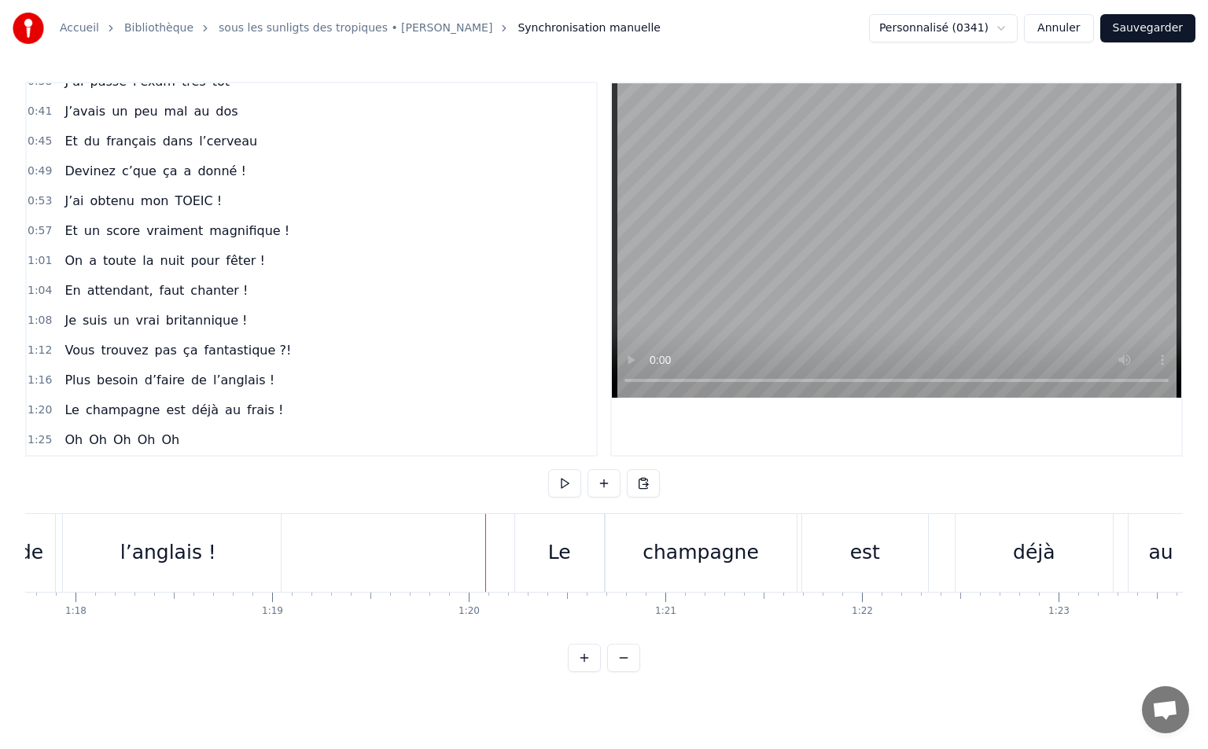
click at [582, 557] on div "Le" at bounding box center [559, 553] width 89 height 78
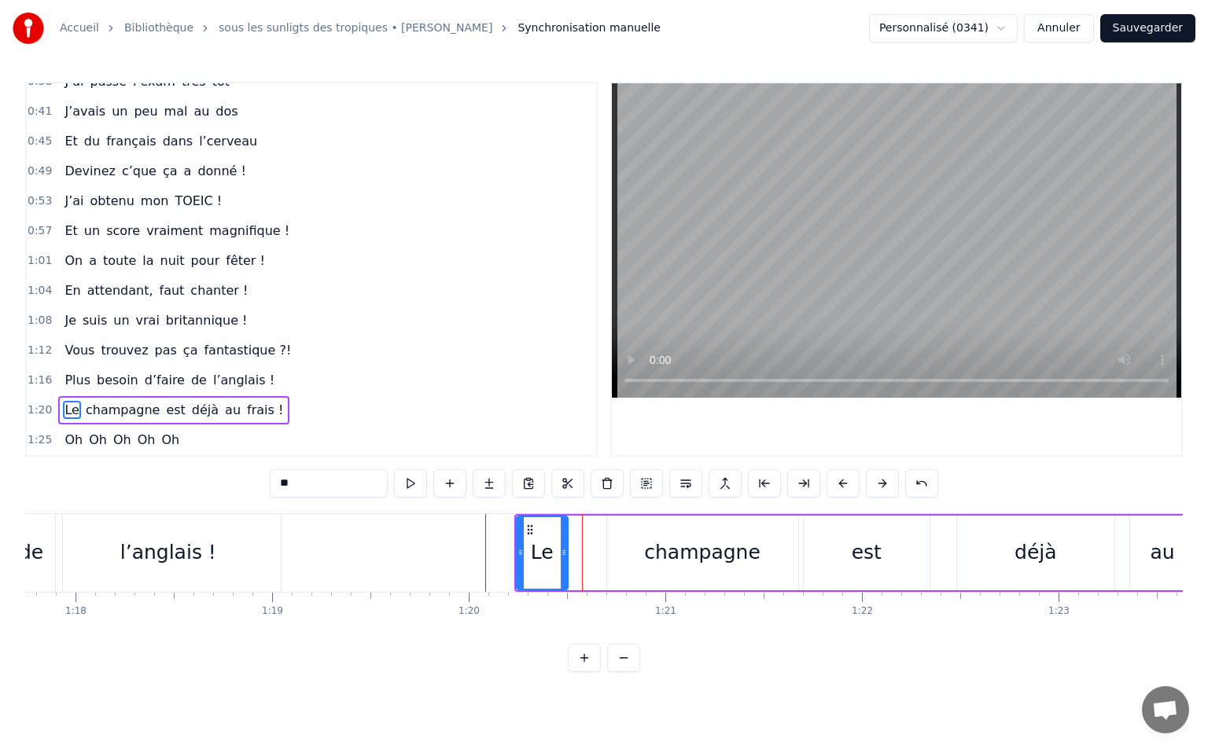
drag, startPoint x: 601, startPoint y: 551, endPoint x: 563, endPoint y: 557, distance: 38.3
click at [563, 557] on icon at bounding box center [564, 552] width 6 height 13
click at [651, 551] on div "champagne" at bounding box center [702, 553] width 116 height 30
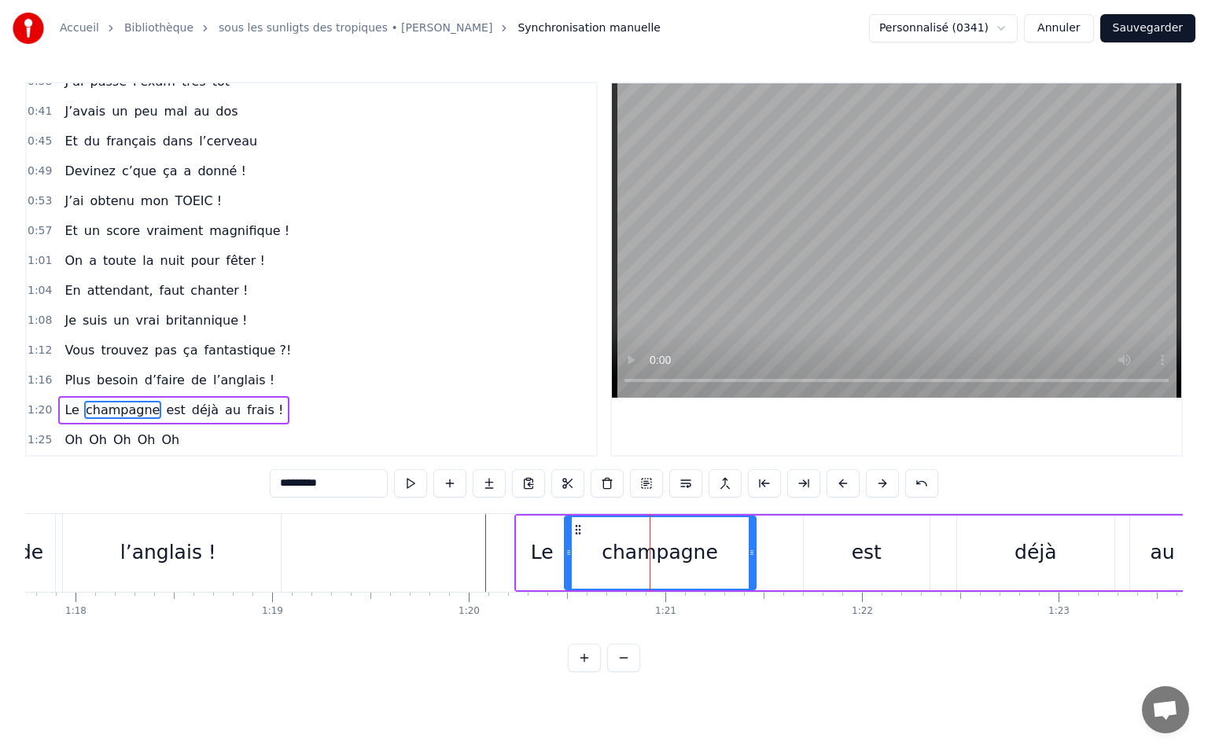
drag, startPoint x: 619, startPoint y: 528, endPoint x: 691, endPoint y: 550, distance: 75.6
click at [578, 539] on div "champagne" at bounding box center [659, 553] width 189 height 72
drag, startPoint x: 753, startPoint y: 552, endPoint x: 746, endPoint y: 556, distance: 8.1
click at [746, 556] on icon at bounding box center [744, 552] width 6 height 13
click at [848, 552] on div "est" at bounding box center [867, 553] width 126 height 75
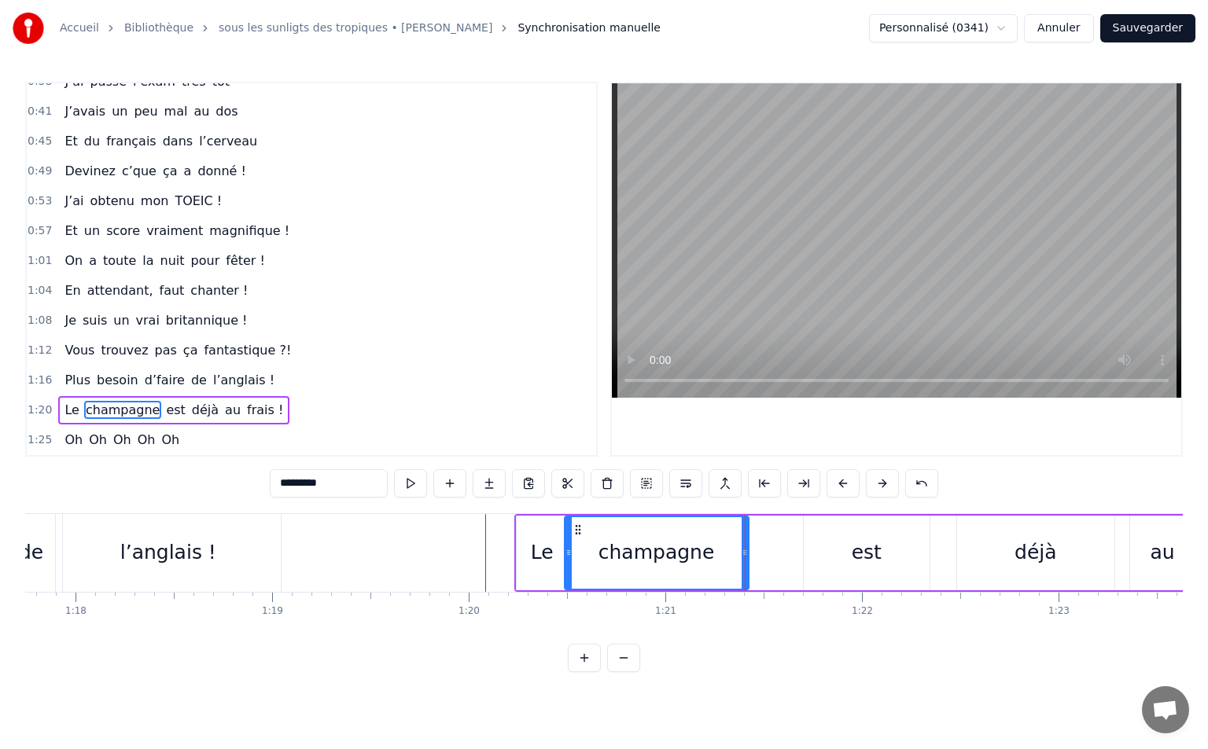
type input "***"
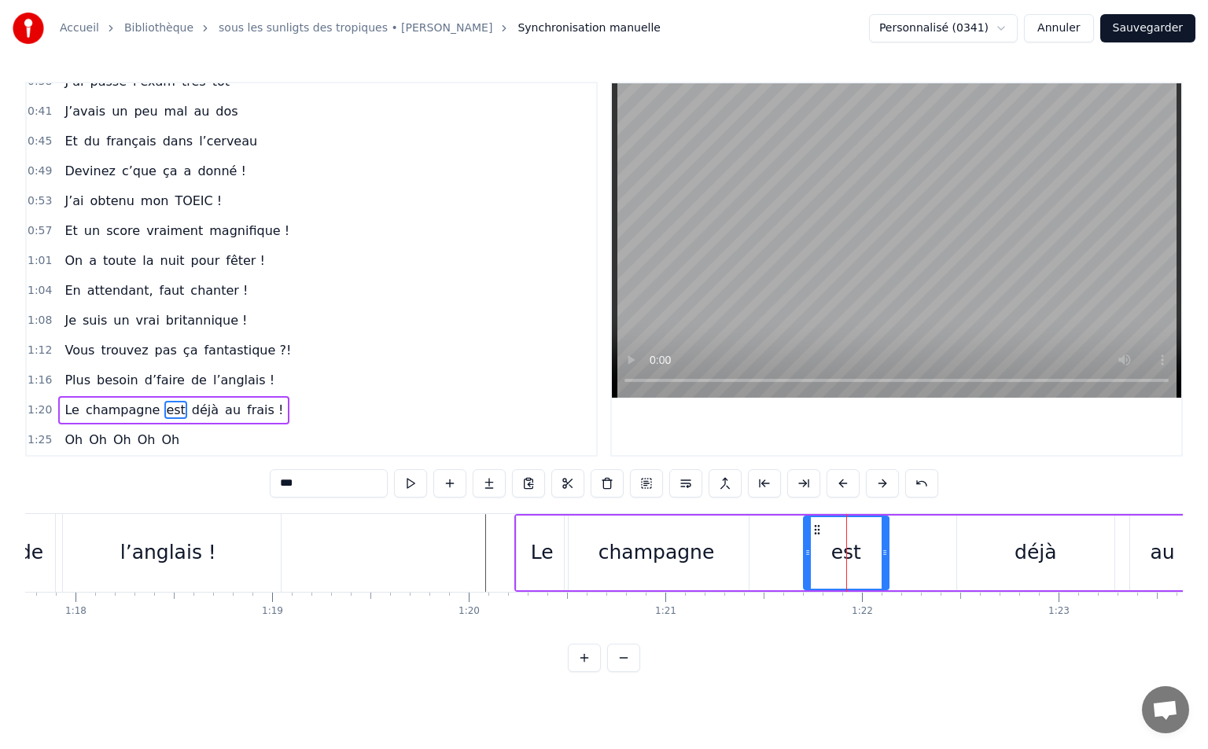
drag, startPoint x: 925, startPoint y: 557, endPoint x: 885, endPoint y: 563, distance: 41.4
click at [885, 563] on div at bounding box center [884, 553] width 6 height 72
drag, startPoint x: 818, startPoint y: 531, endPoint x: 759, endPoint y: 543, distance: 61.1
click at [759, 543] on div "est" at bounding box center [786, 553] width 83 height 72
drag, startPoint x: 826, startPoint y: 550, endPoint x: 807, endPoint y: 556, distance: 20.4
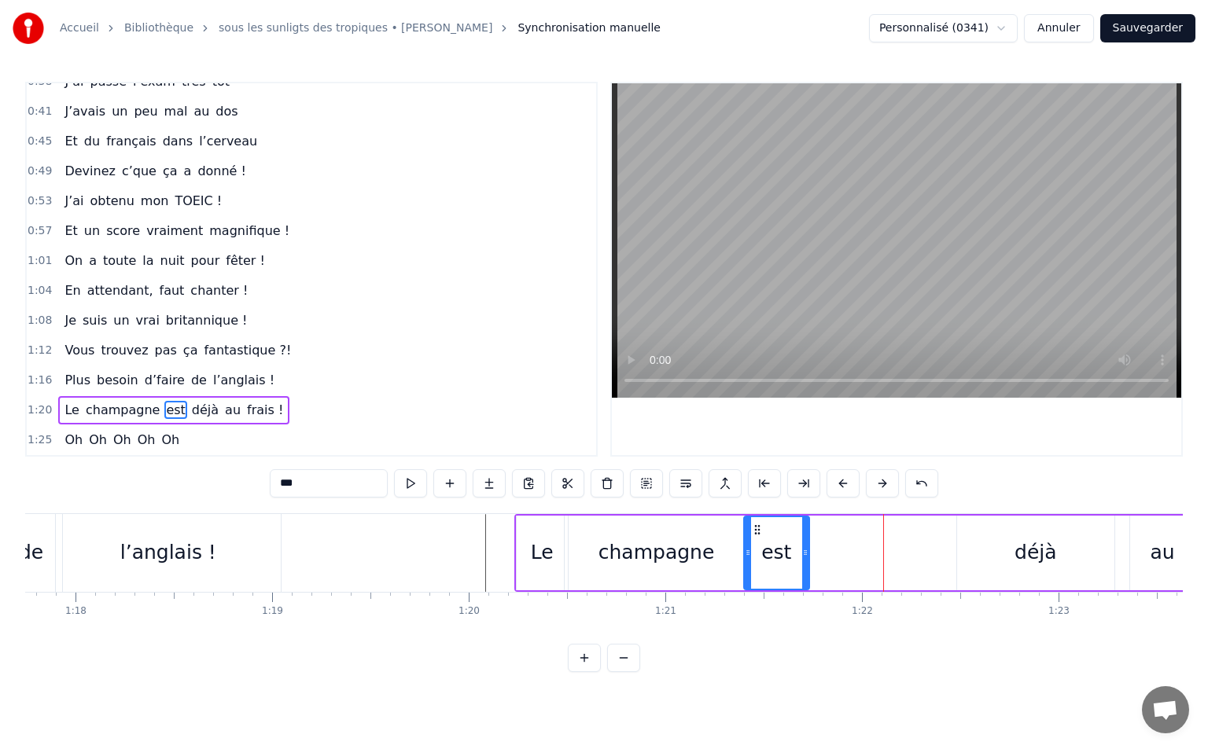
click at [807, 556] on icon at bounding box center [805, 552] width 6 height 13
click at [828, 556] on div "Le champagne est déjà au frais !" at bounding box center [952, 553] width 876 height 78
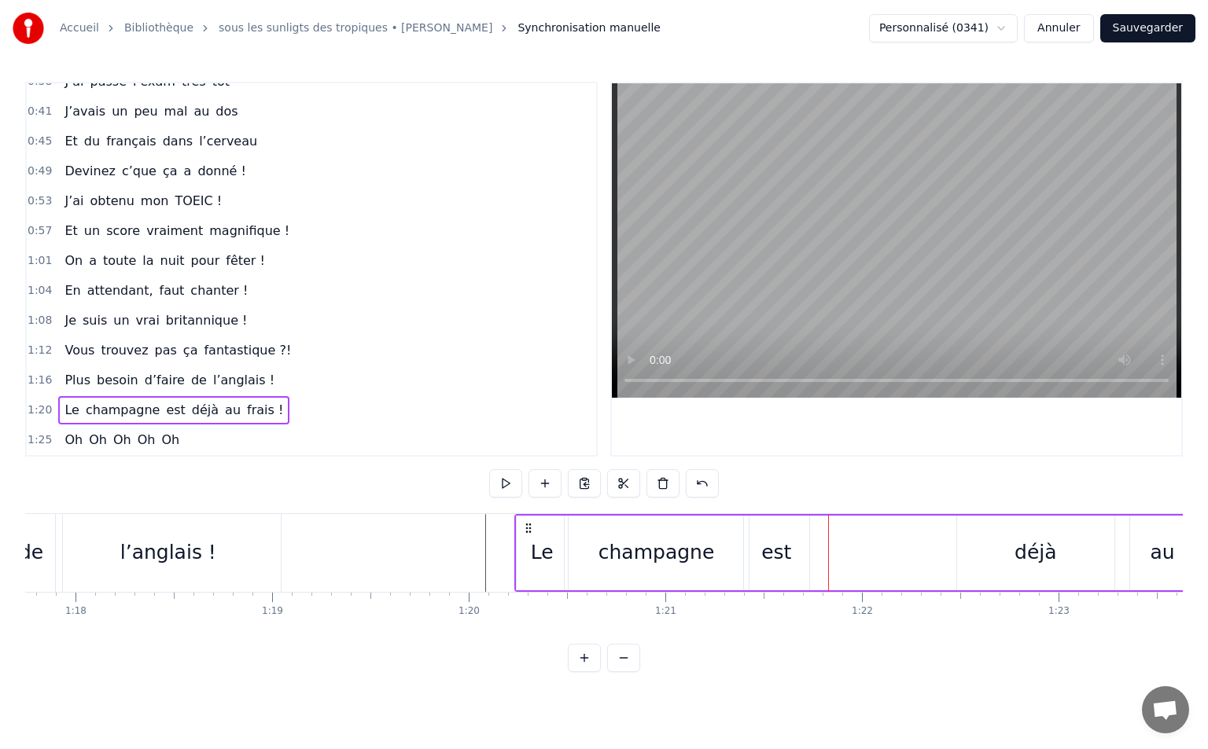
click at [1006, 536] on div "déjà" at bounding box center [1035, 553] width 157 height 75
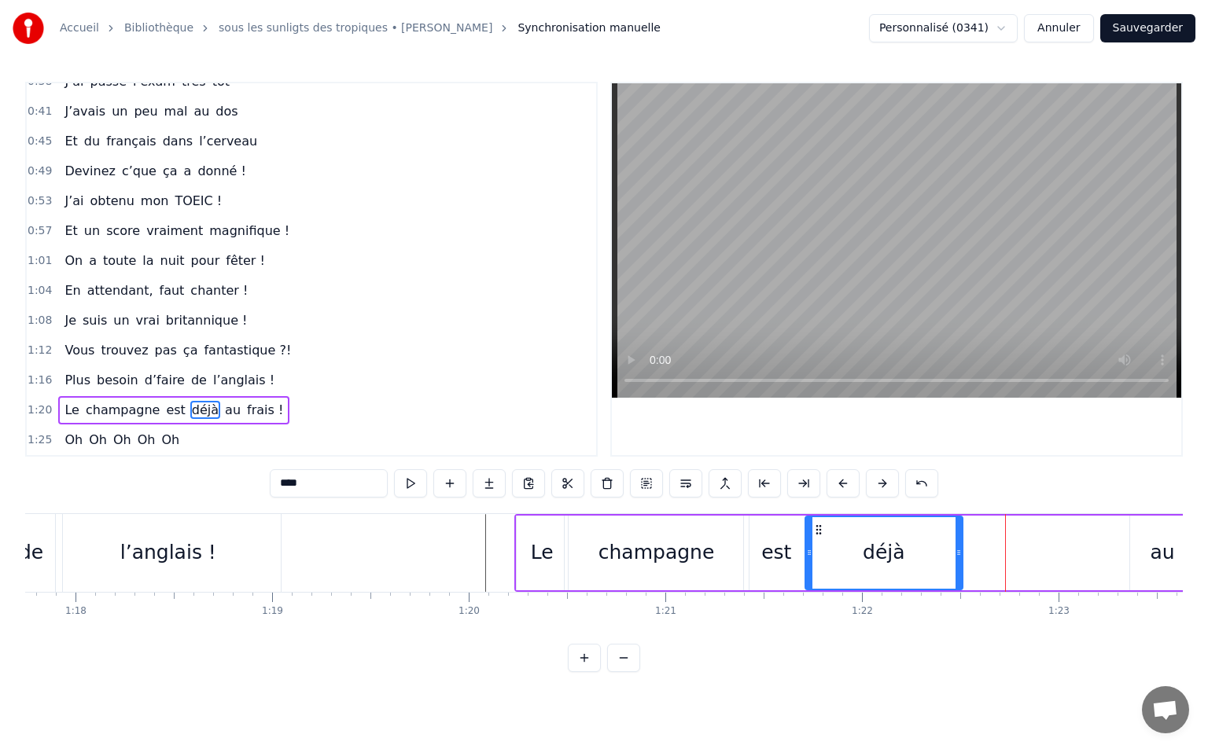
drag, startPoint x: 969, startPoint y: 528, endPoint x: 817, endPoint y: 551, distance: 153.4
click at [817, 551] on div "déjà" at bounding box center [884, 553] width 156 height 72
drag, startPoint x: 960, startPoint y: 546, endPoint x: 929, endPoint y: 556, distance: 32.1
click at [929, 556] on icon at bounding box center [928, 552] width 6 height 13
drag, startPoint x: 930, startPoint y: 551, endPoint x: 955, endPoint y: 546, distance: 25.6
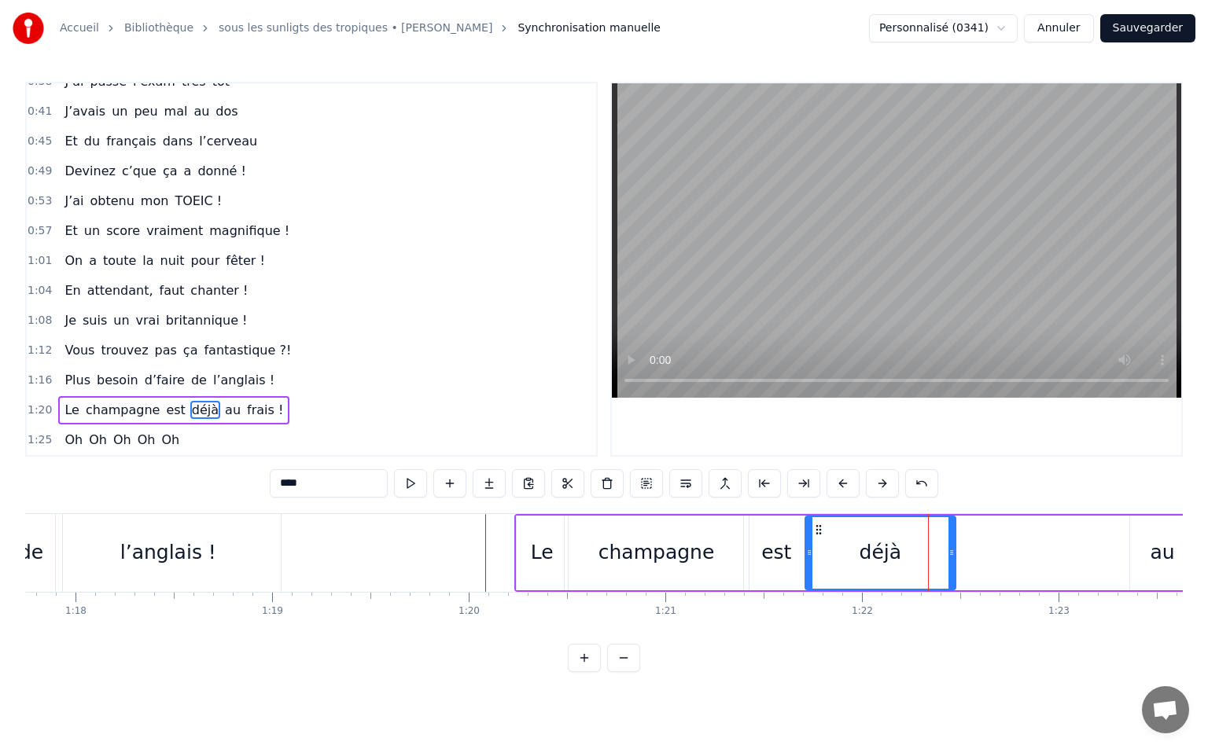
click at [954, 546] on icon at bounding box center [951, 552] width 6 height 13
click at [1175, 576] on div "au" at bounding box center [1162, 553] width 65 height 75
type input "**"
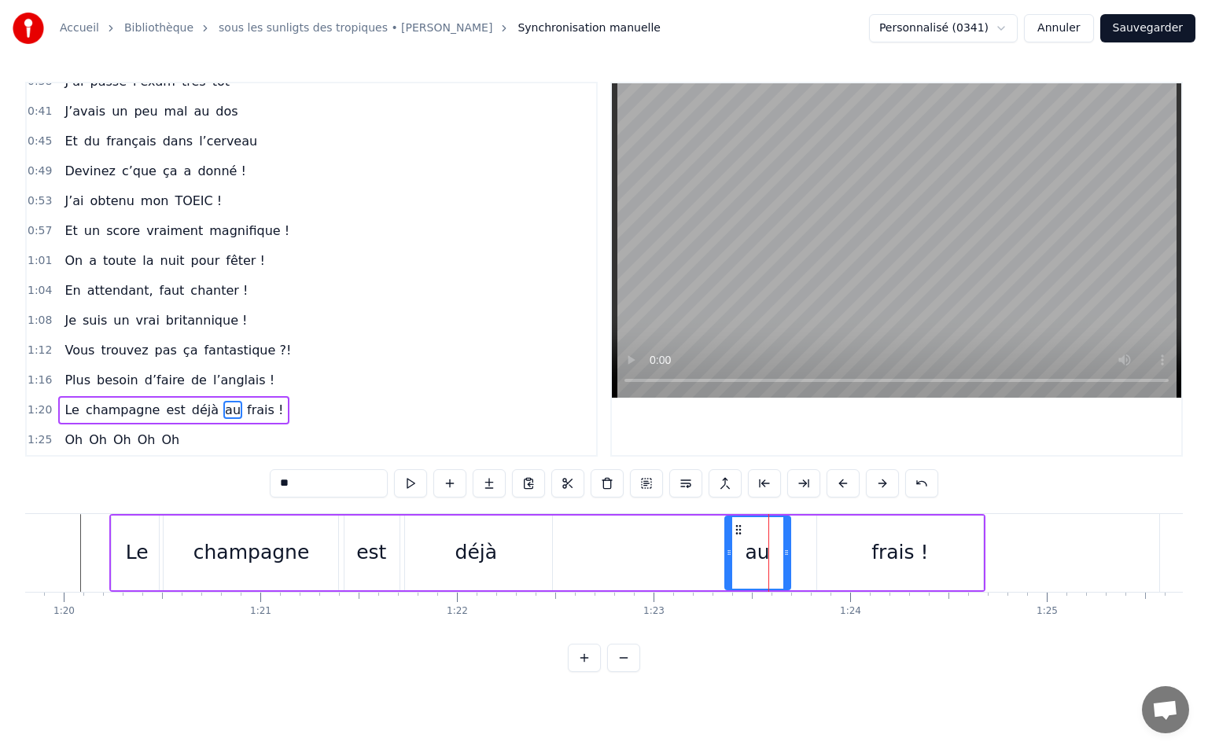
scroll to position [0, 15437]
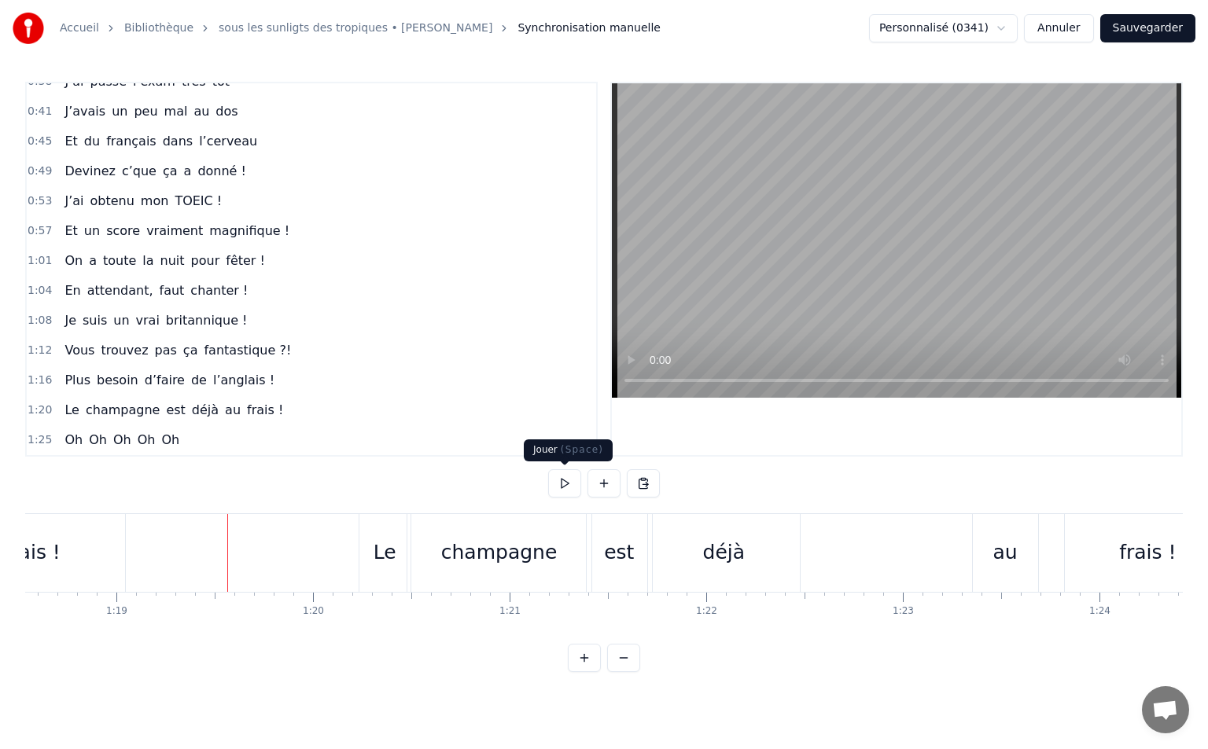
click at [561, 487] on button at bounding box center [564, 483] width 33 height 28
click at [564, 486] on button at bounding box center [564, 483] width 33 height 28
click at [579, 484] on button at bounding box center [564, 483] width 33 height 28
click at [580, 486] on button at bounding box center [564, 483] width 33 height 28
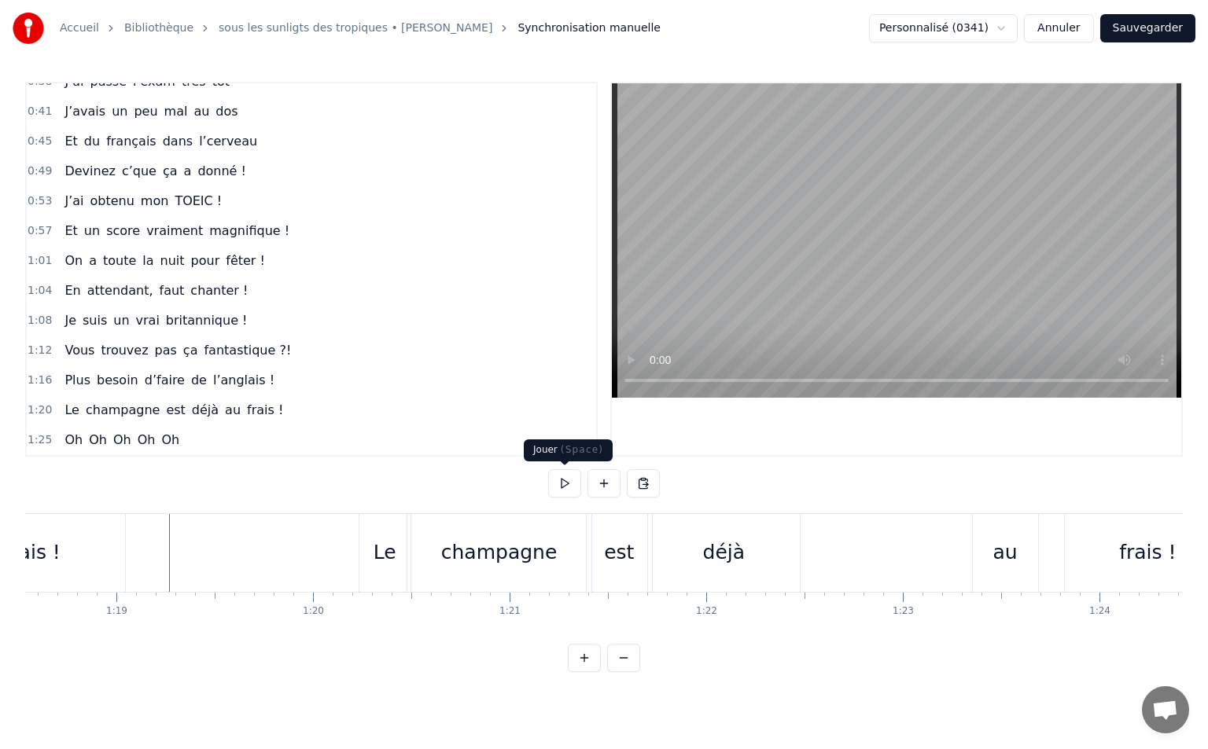
click at [561, 487] on button at bounding box center [564, 483] width 33 height 28
click at [557, 478] on button at bounding box center [564, 483] width 33 height 28
click at [558, 489] on button at bounding box center [564, 483] width 33 height 28
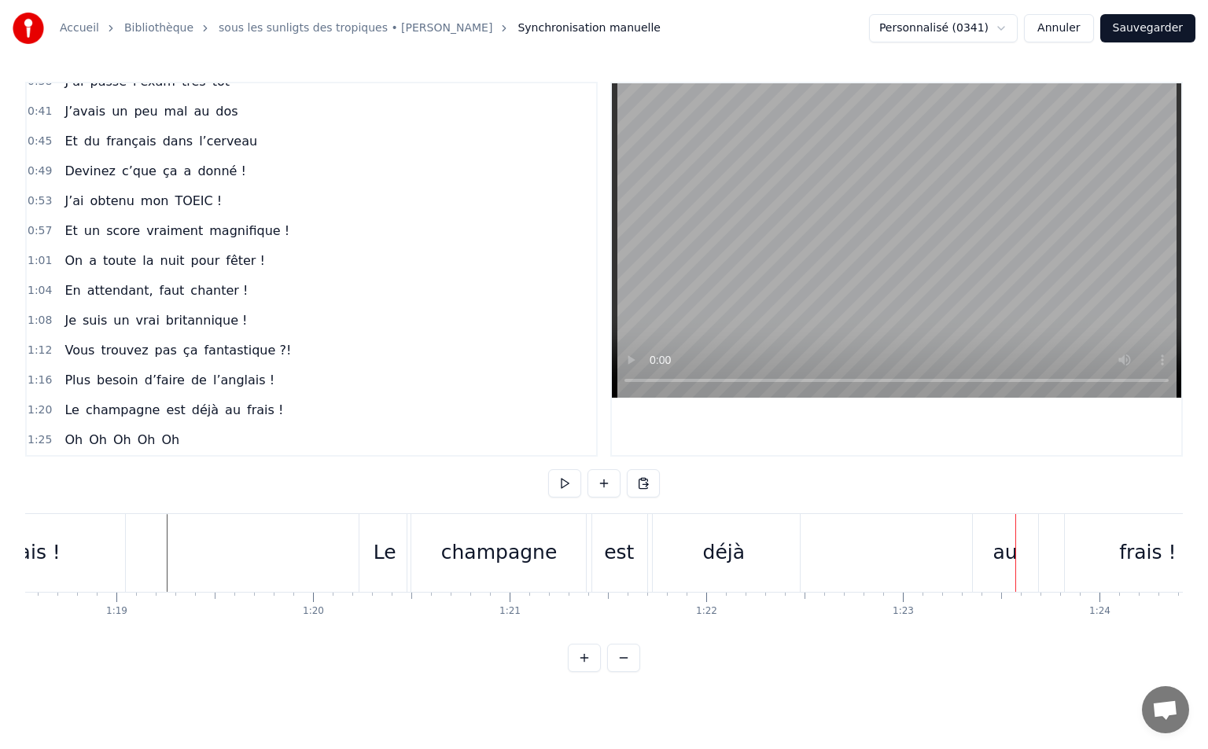
click at [545, 544] on div "champagne" at bounding box center [499, 553] width 116 height 30
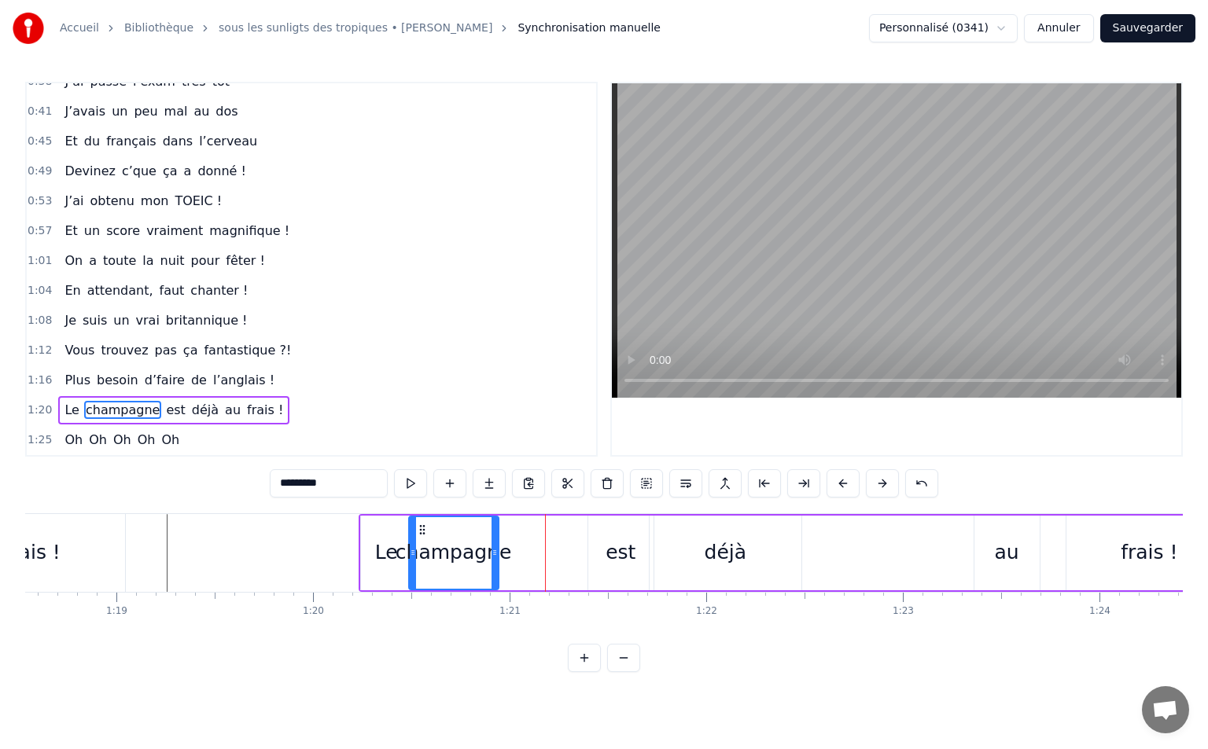
drag, startPoint x: 586, startPoint y: 547, endPoint x: 491, endPoint y: 545, distance: 94.4
click at [491, 545] on div at bounding box center [494, 553] width 6 height 72
click at [617, 548] on div "est" at bounding box center [620, 553] width 30 height 30
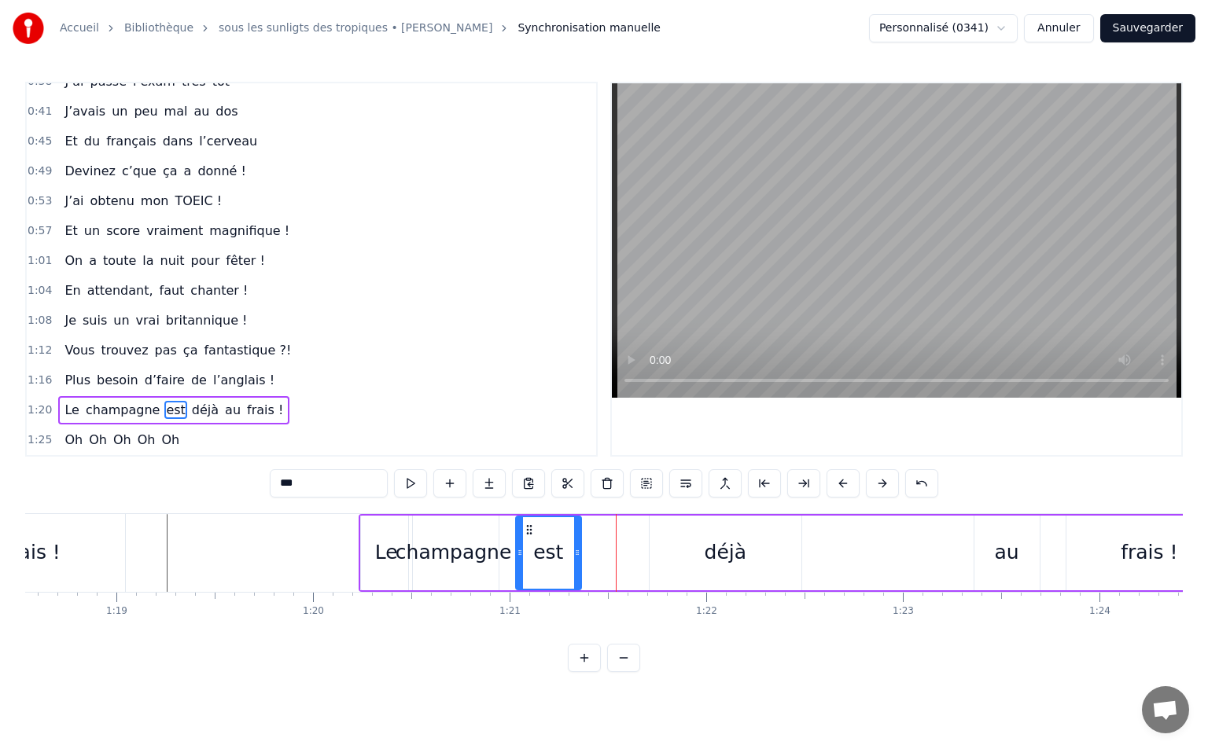
drag, startPoint x: 599, startPoint y: 524, endPoint x: 526, endPoint y: 536, distance: 74.2
click at [526, 536] on div "est" at bounding box center [549, 553] width 64 height 72
click at [745, 556] on div "déjà" at bounding box center [725, 553] width 152 height 75
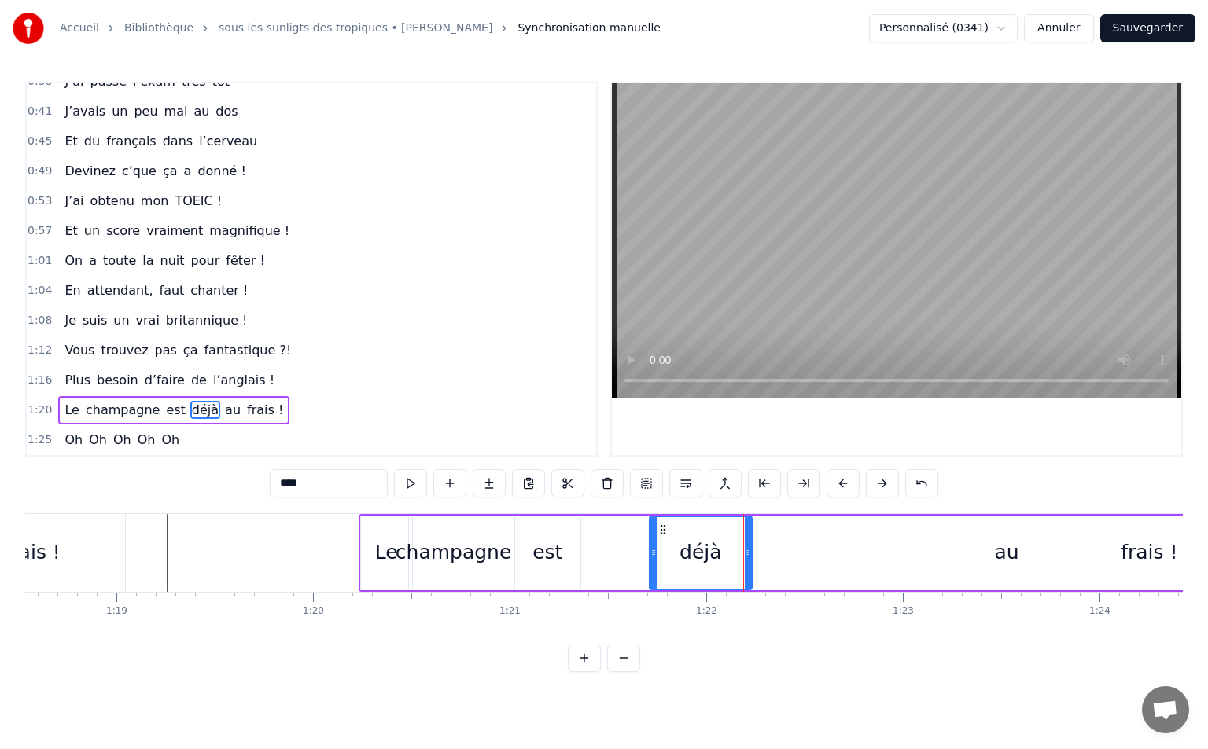
drag, startPoint x: 795, startPoint y: 552, endPoint x: 745, endPoint y: 559, distance: 50.8
click at [745, 559] on div at bounding box center [748, 553] width 6 height 72
drag, startPoint x: 663, startPoint y: 526, endPoint x: 605, endPoint y: 533, distance: 57.8
click at [605, 533] on icon at bounding box center [605, 530] width 13 height 13
drag, startPoint x: 690, startPoint y: 547, endPoint x: 653, endPoint y: 553, distance: 37.4
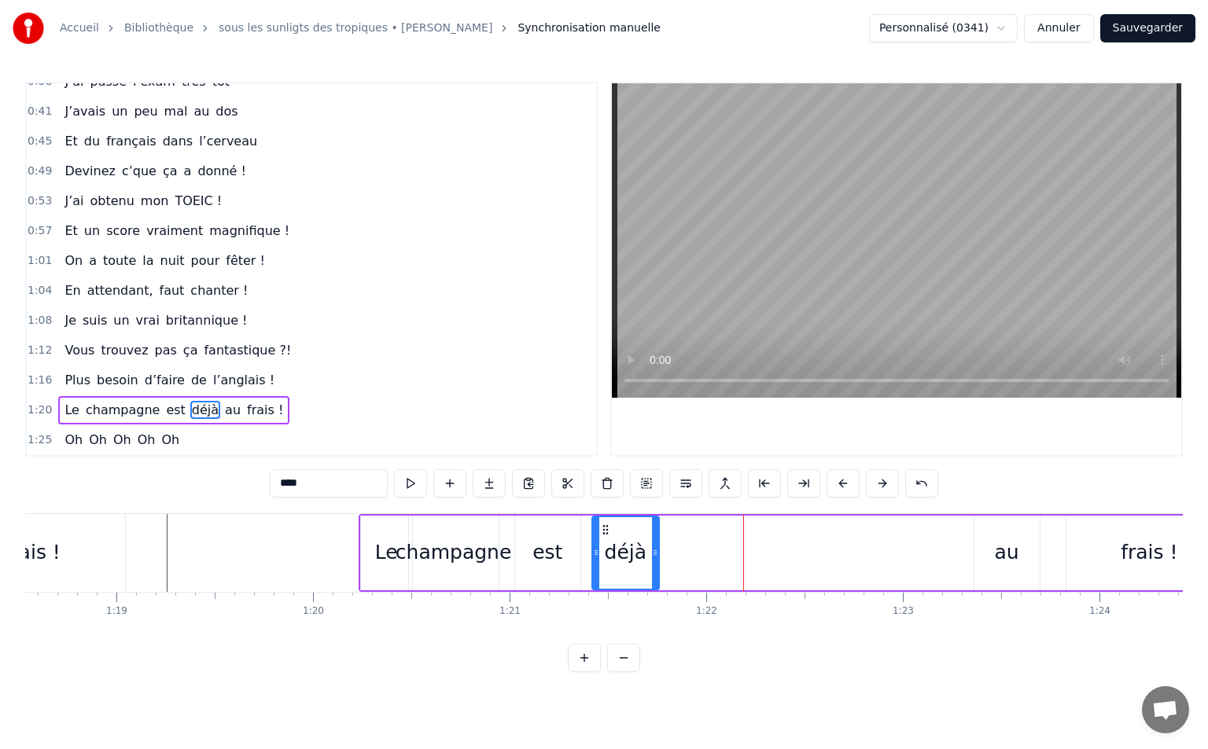
click at [653, 553] on icon at bounding box center [655, 552] width 6 height 13
click at [990, 533] on div "au" at bounding box center [1006, 553] width 65 height 75
drag, startPoint x: 987, startPoint y: 531, endPoint x: 664, endPoint y: 546, distance: 322.7
click at [664, 546] on div "au" at bounding box center [685, 553] width 64 height 72
click at [1124, 546] on div "frais !" at bounding box center [1148, 553] width 165 height 75
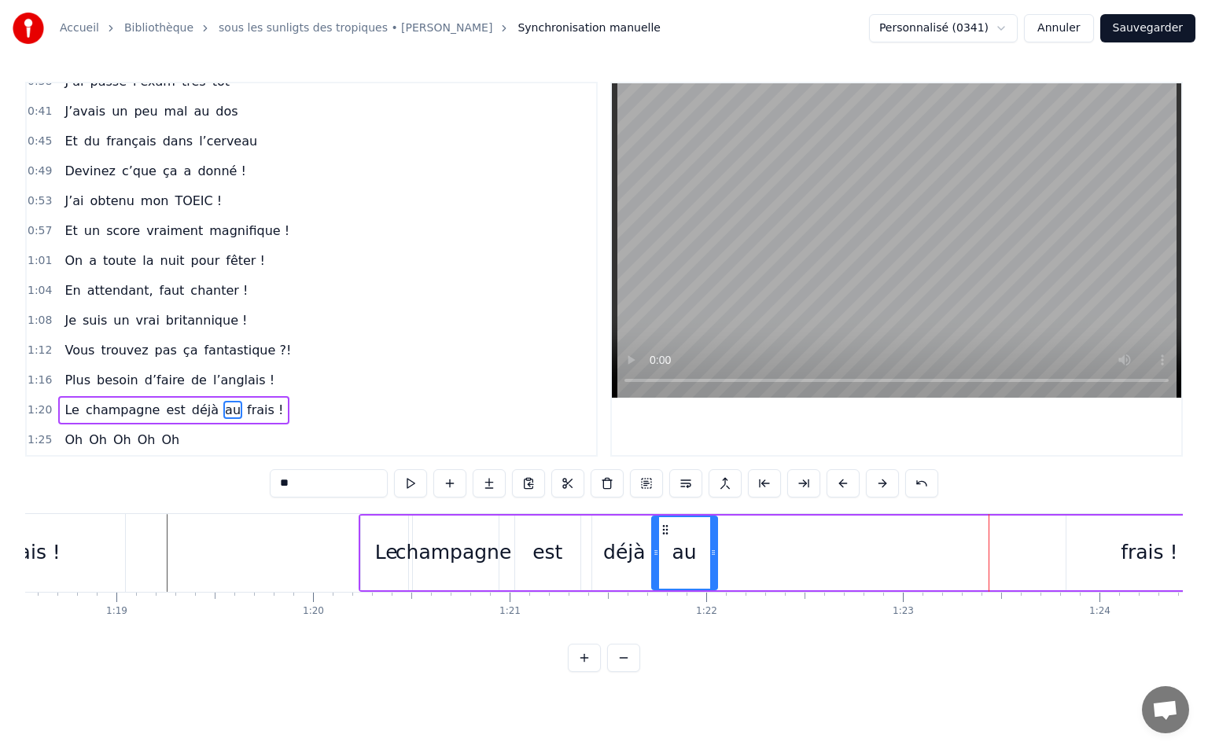
type input "*******"
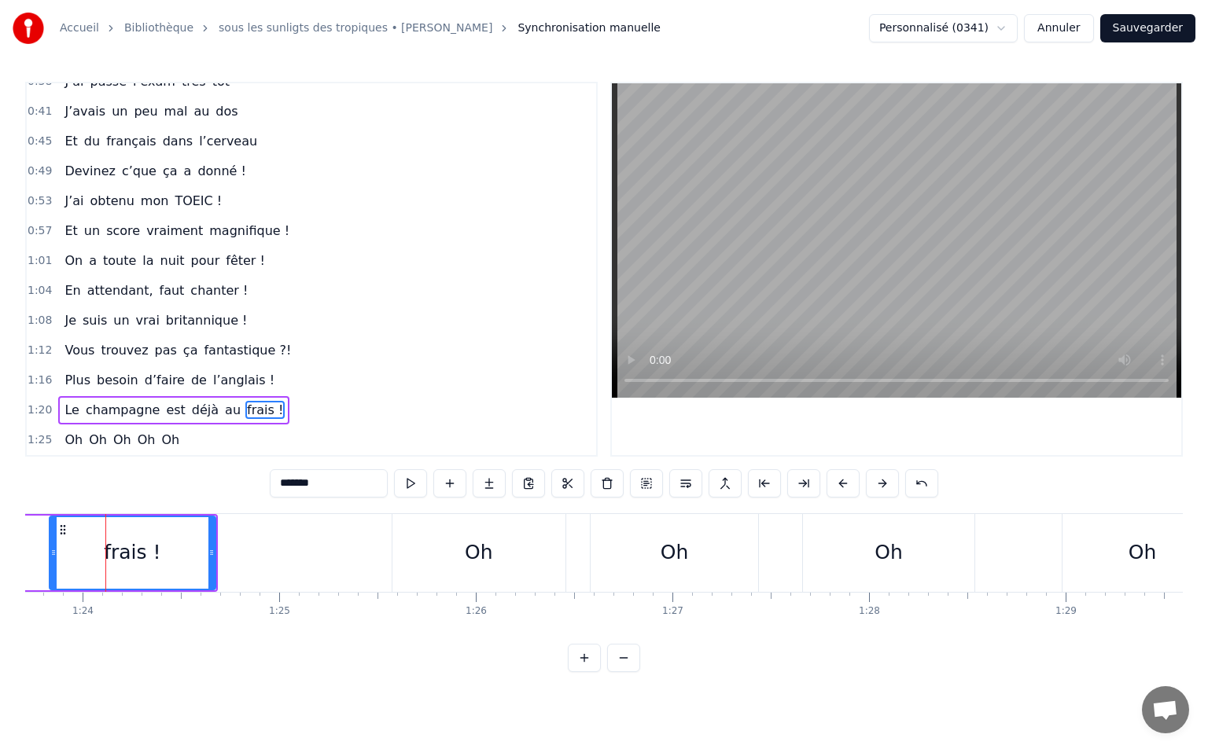
scroll to position [0, 16455]
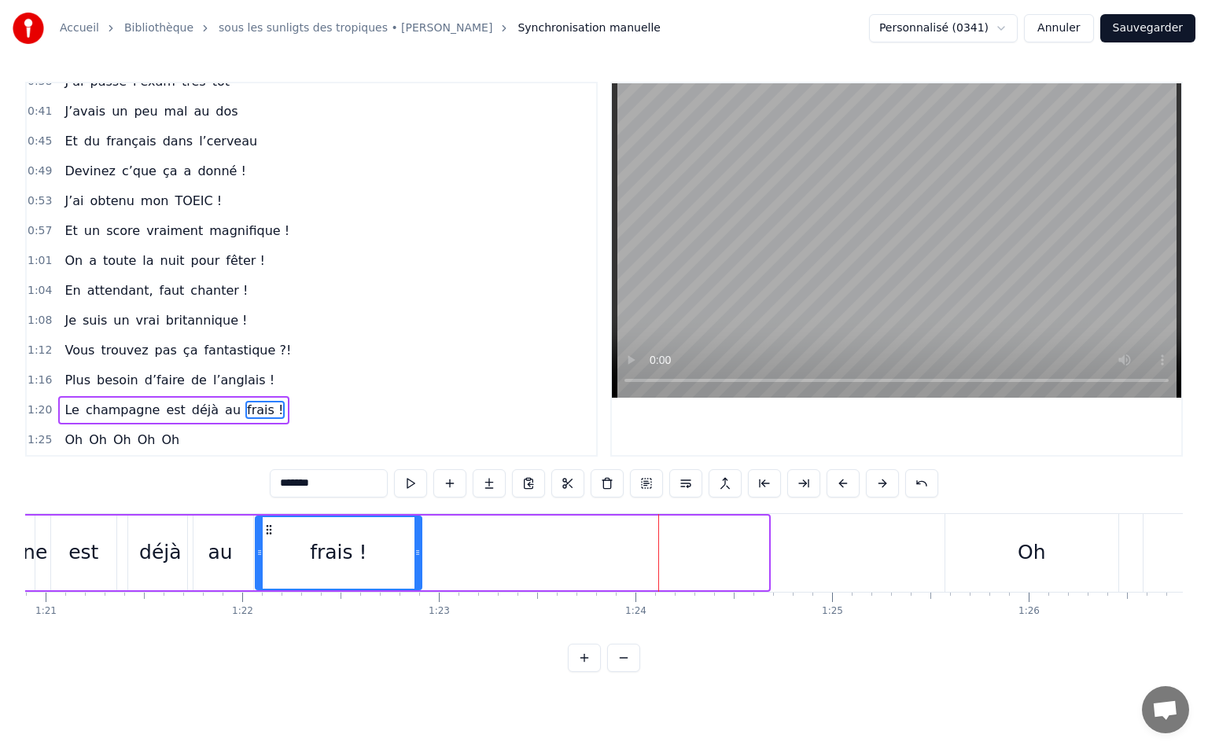
drag, startPoint x: 59, startPoint y: 524, endPoint x: 256, endPoint y: 549, distance: 198.8
click at [256, 549] on div "frais !" at bounding box center [338, 553] width 164 height 72
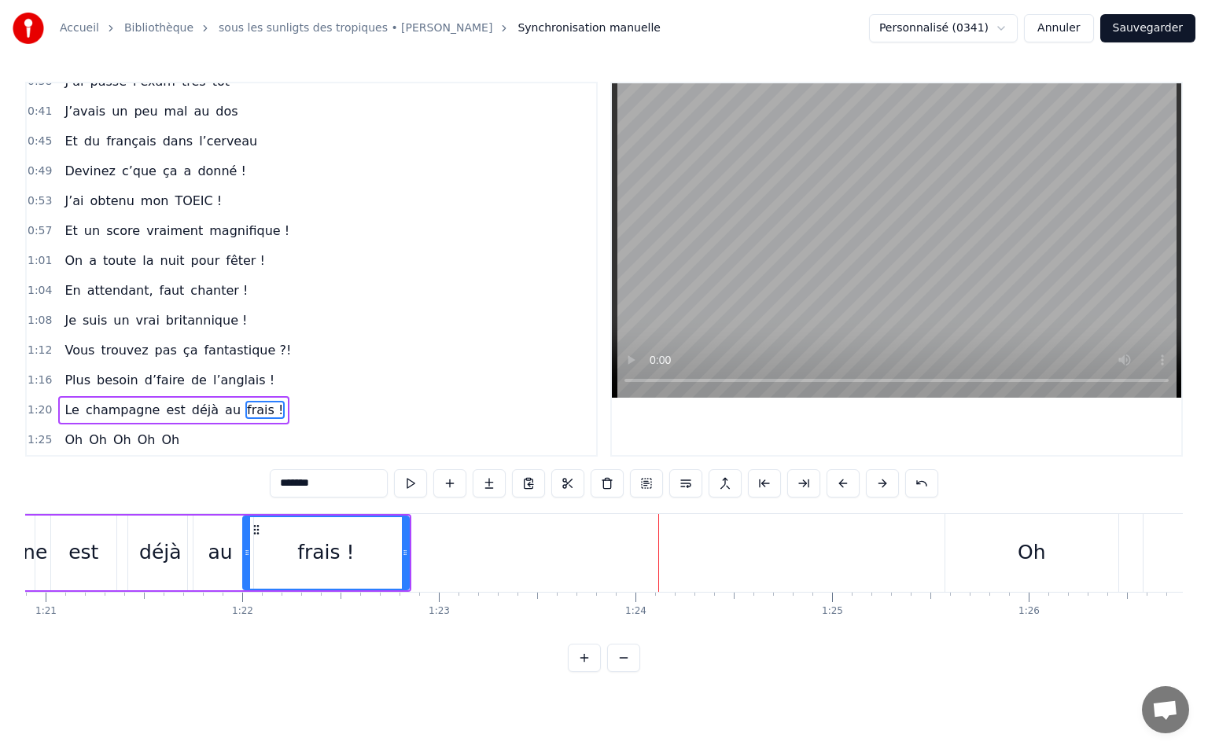
scroll to position [0, 15898]
drag, startPoint x: 250, startPoint y: 549, endPoint x: 264, endPoint y: 550, distance: 14.2
click at [264, 550] on icon at bounding box center [264, 552] width 6 height 13
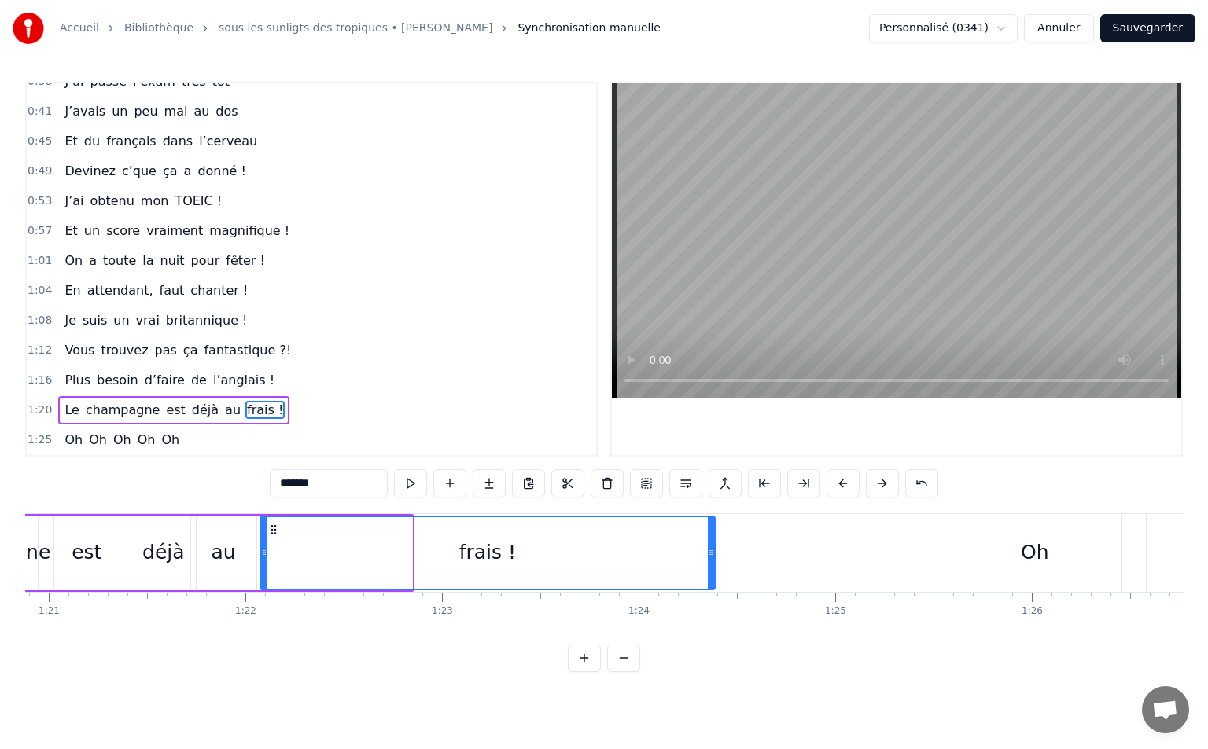
drag, startPoint x: 410, startPoint y: 548, endPoint x: 695, endPoint y: 566, distance: 286.0
click at [708, 566] on div at bounding box center [711, 553] width 6 height 72
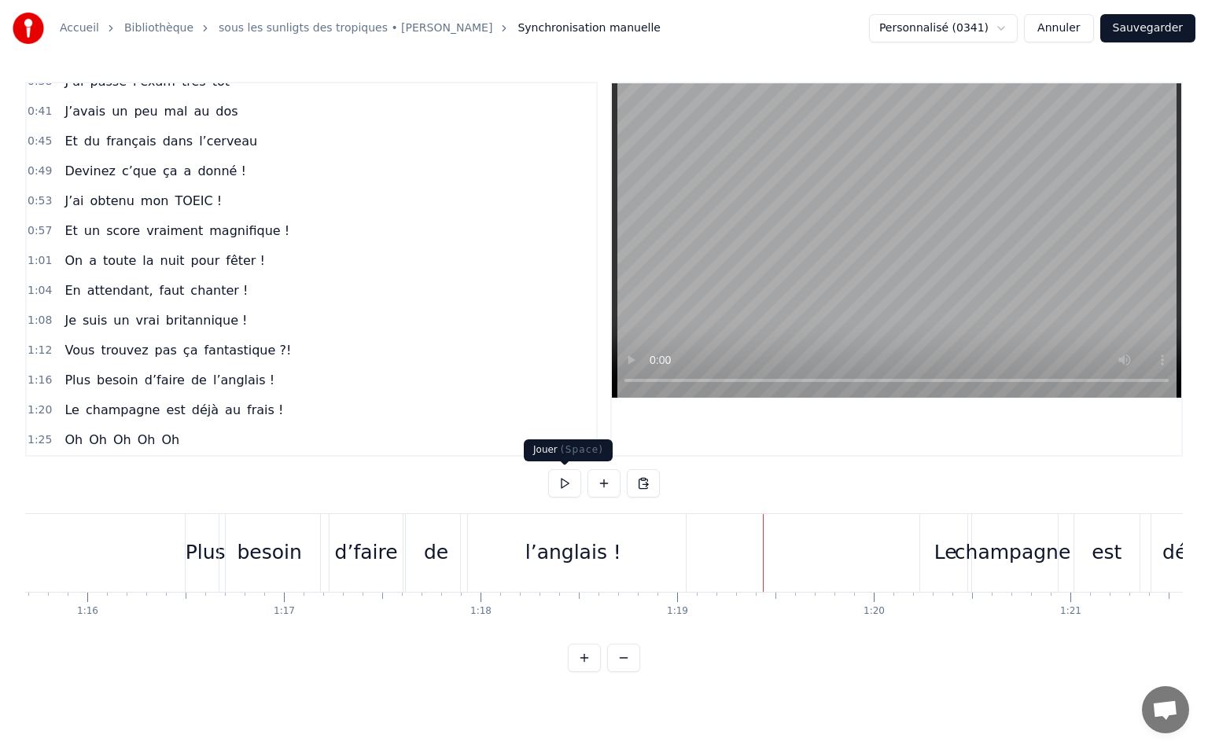
click at [568, 481] on button at bounding box center [564, 483] width 33 height 28
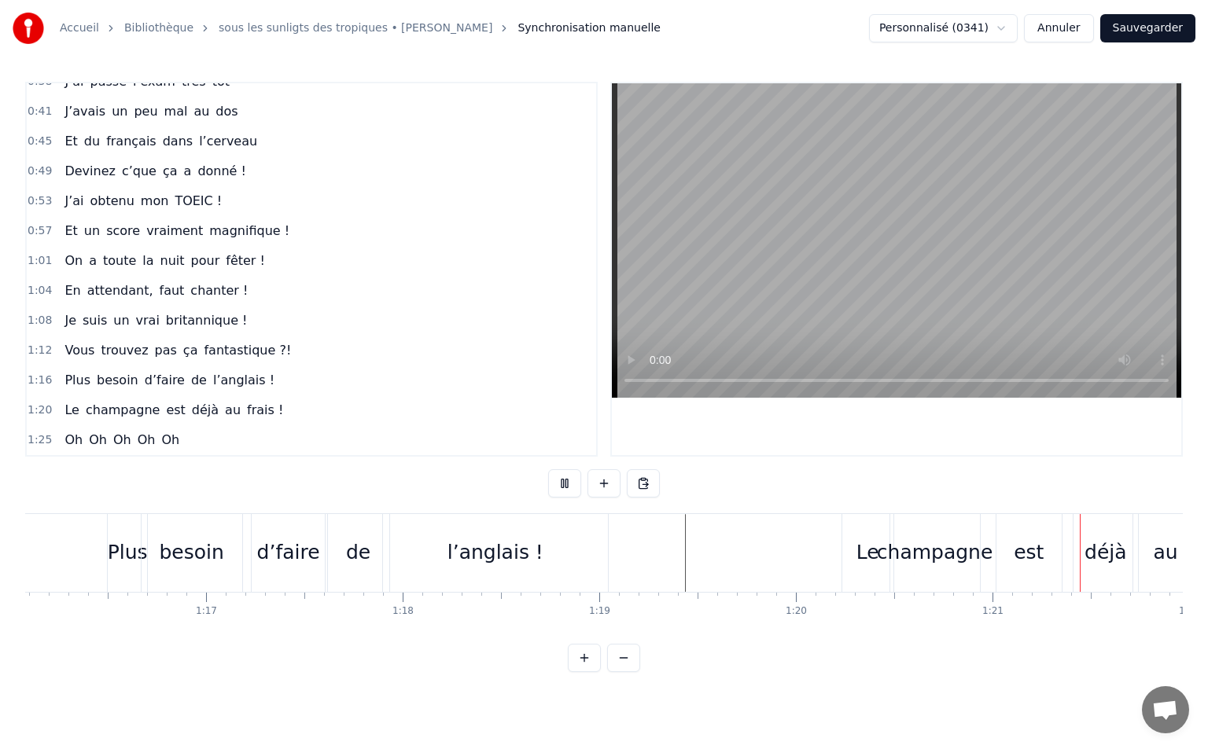
click at [118, 546] on div "Plus besoin d’faire de l’anglais !" at bounding box center [359, 553] width 504 height 78
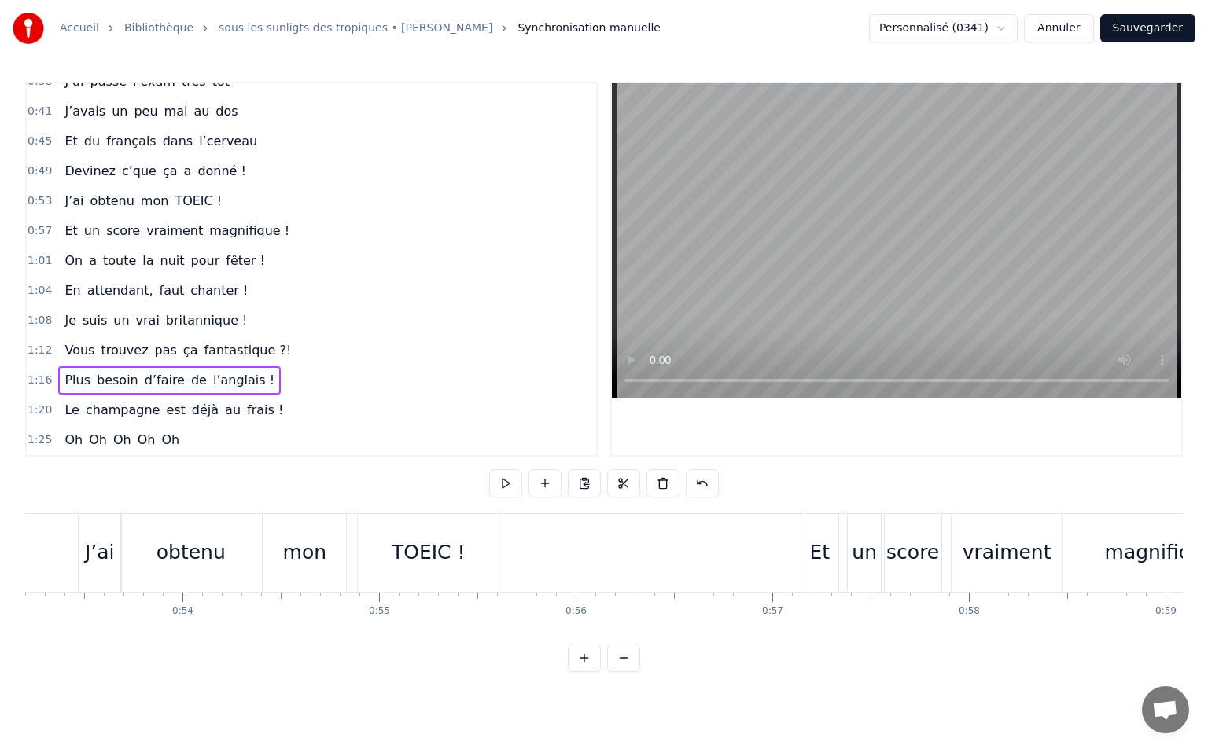
scroll to position [0, 7563]
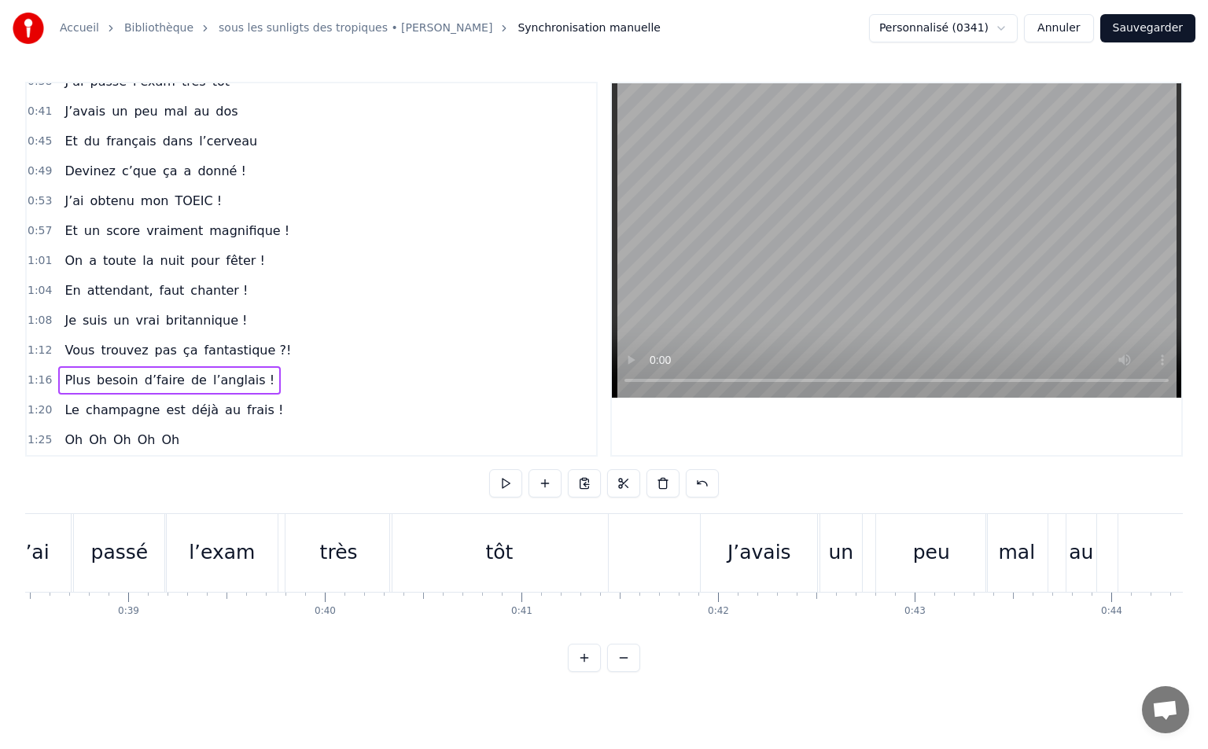
click at [612, 557] on div "J’ai passé l’exam très tôt" at bounding box center [305, 553] width 614 height 78
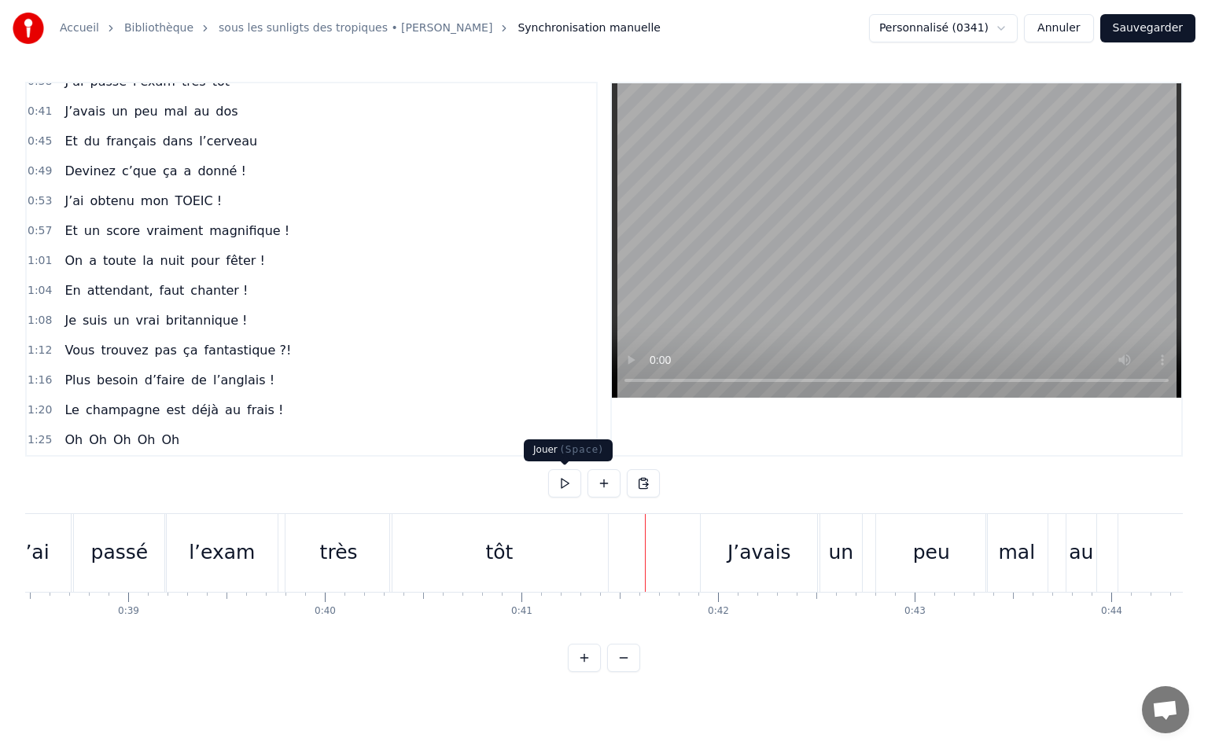
click at [553, 485] on button at bounding box center [564, 483] width 33 height 28
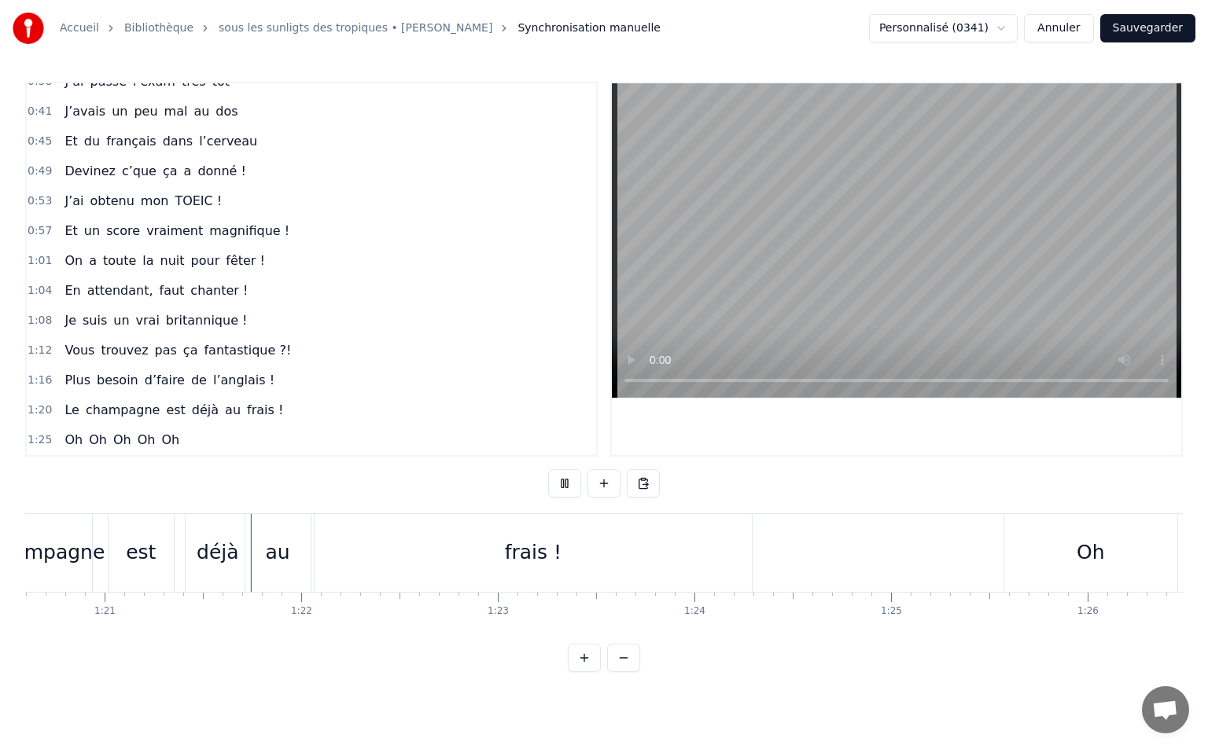
scroll to position [0, 15851]
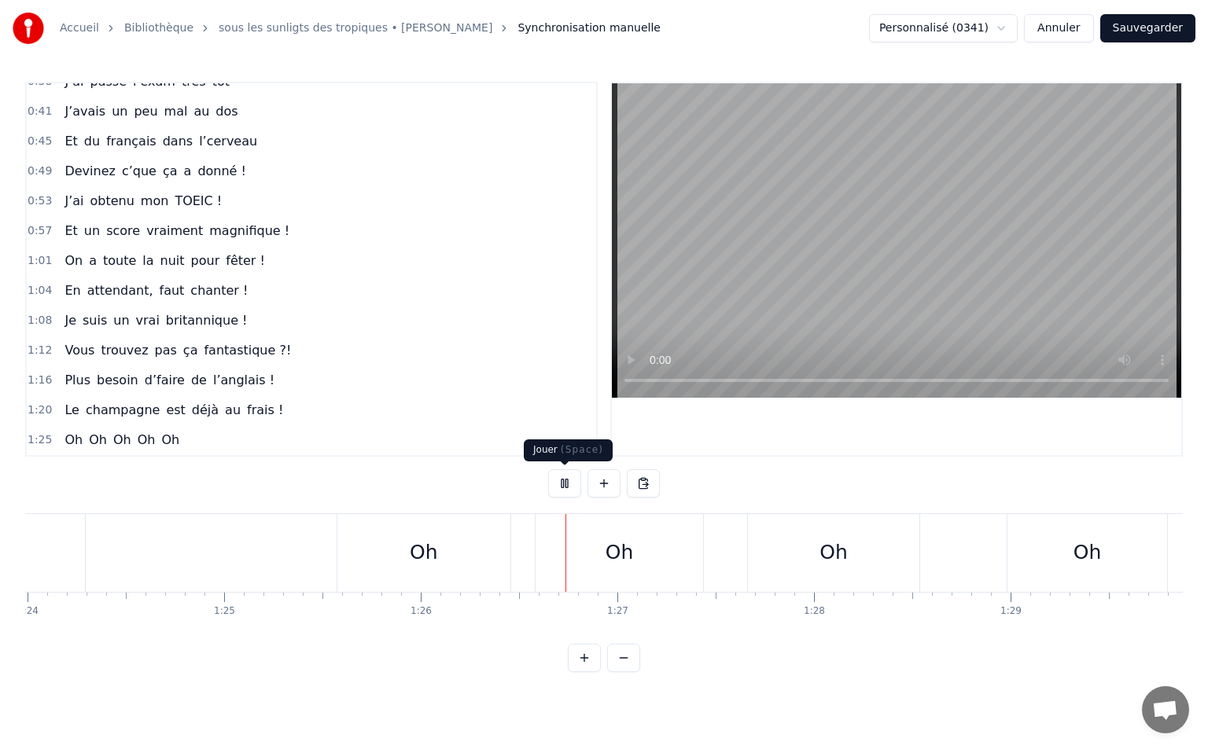
click at [560, 484] on button at bounding box center [564, 483] width 33 height 28
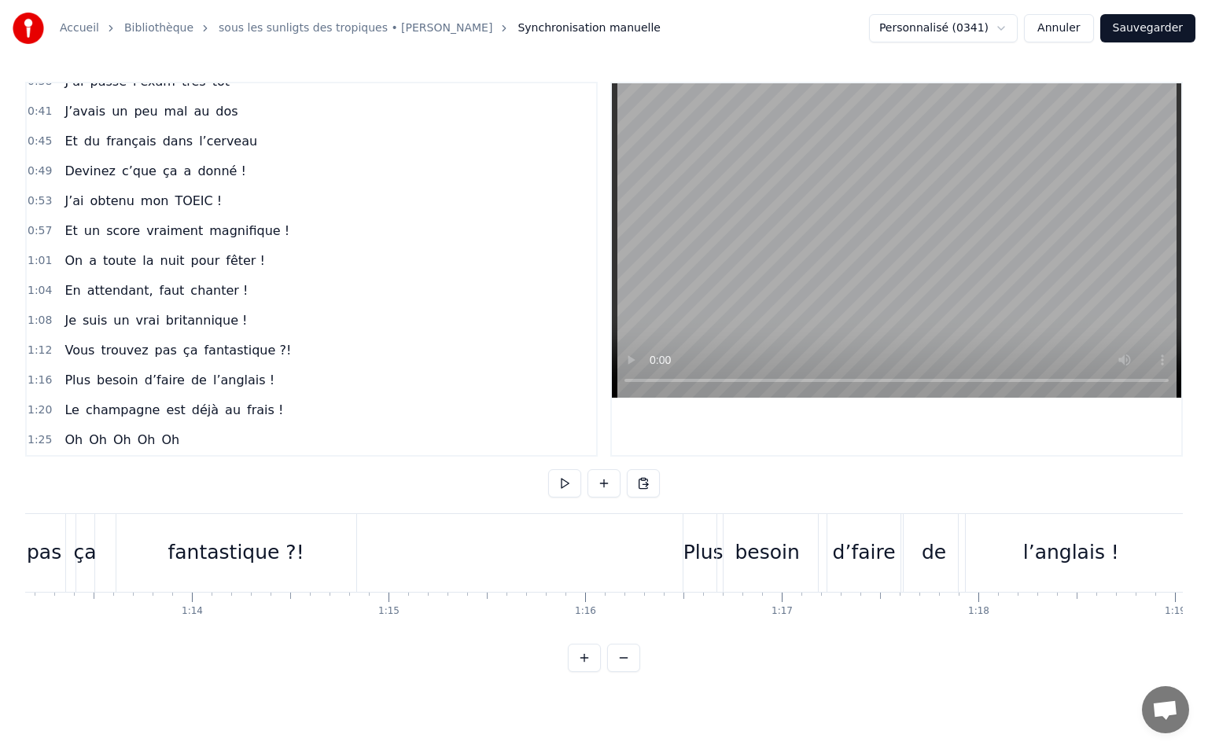
scroll to position [0, 14067]
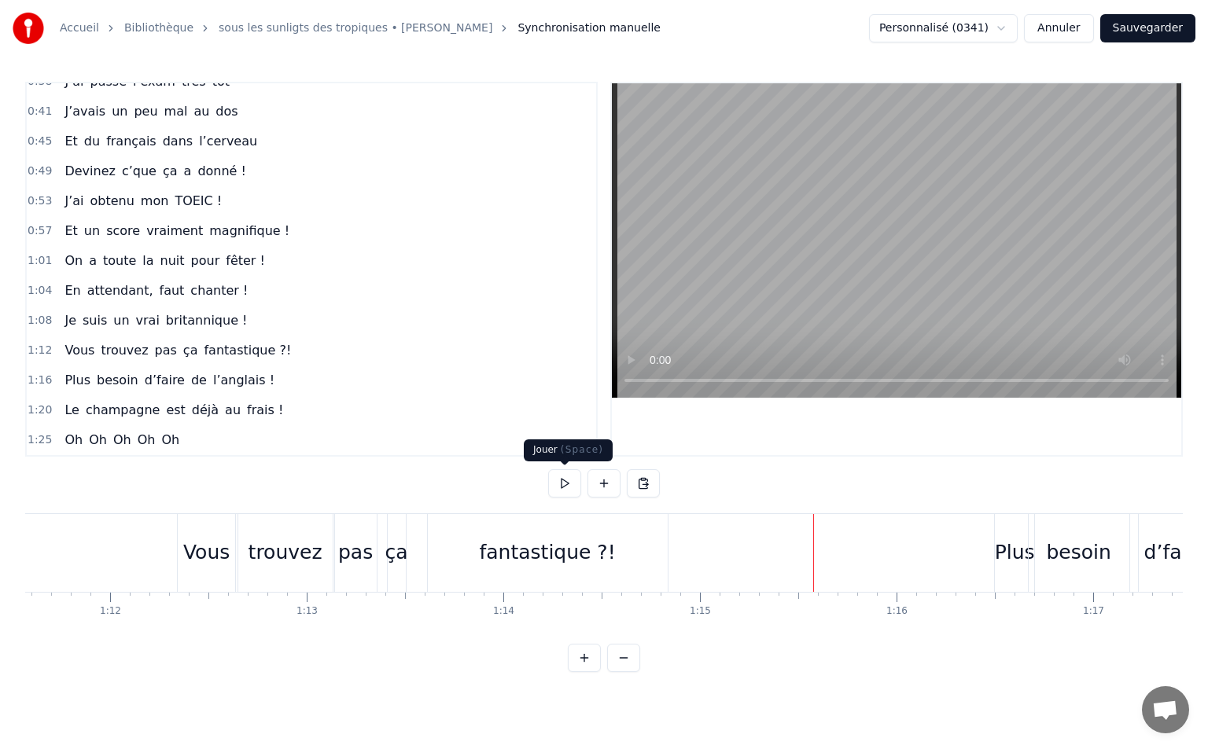
click at [564, 485] on button at bounding box center [564, 483] width 33 height 28
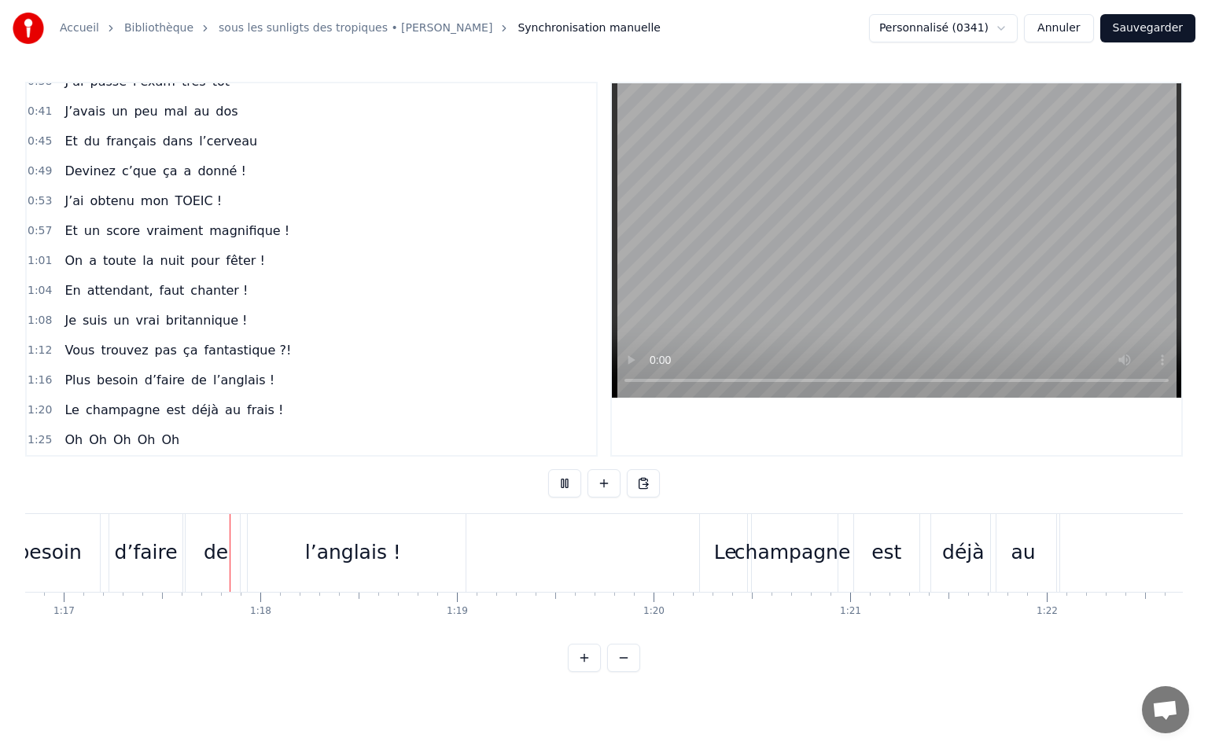
scroll to position [0, 15098]
click at [568, 484] on button at bounding box center [564, 483] width 33 height 28
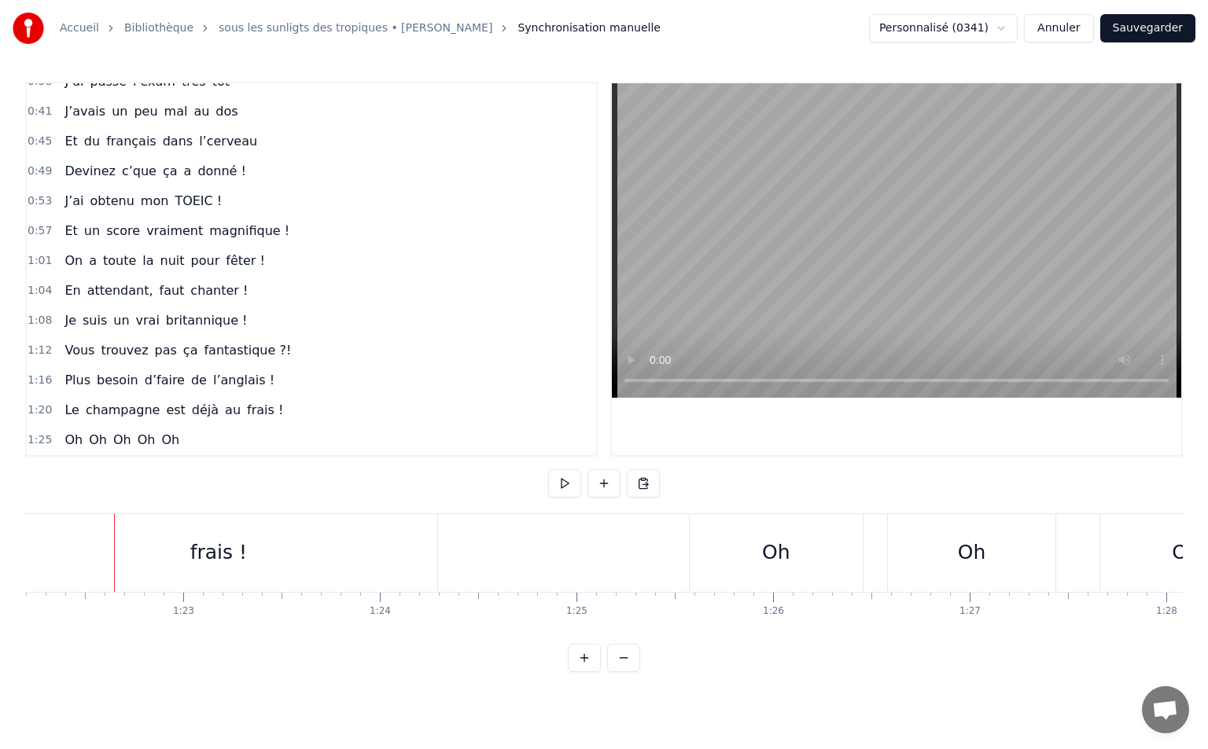
scroll to position [0, 16166]
click at [569, 486] on button at bounding box center [564, 483] width 33 height 28
click at [570, 486] on button at bounding box center [564, 483] width 33 height 28
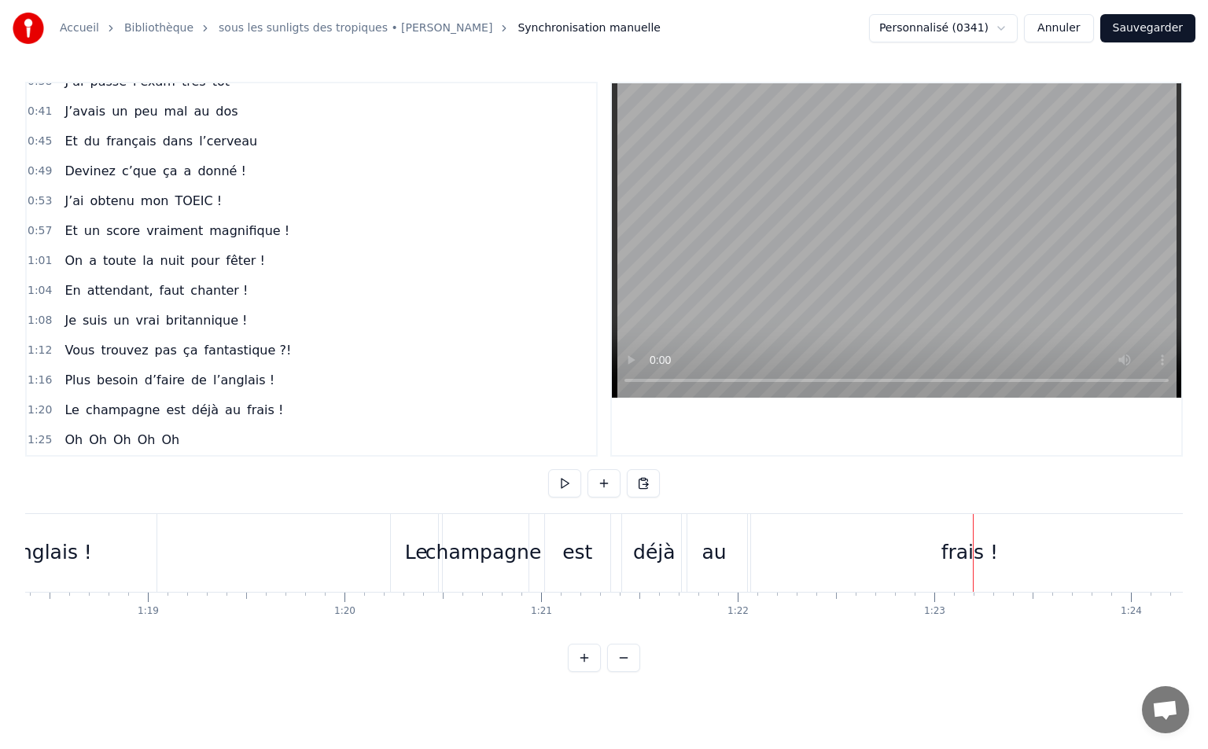
scroll to position [0, 15374]
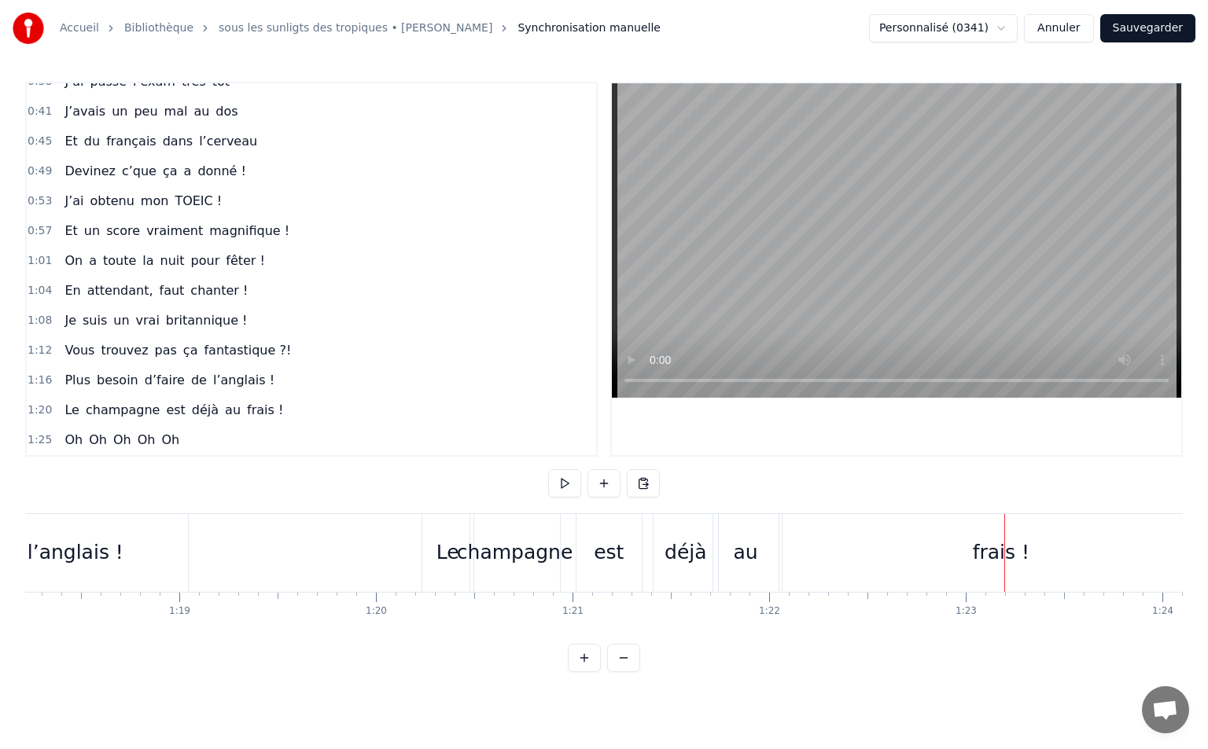
click at [665, 553] on div "déjà" at bounding box center [685, 553] width 64 height 78
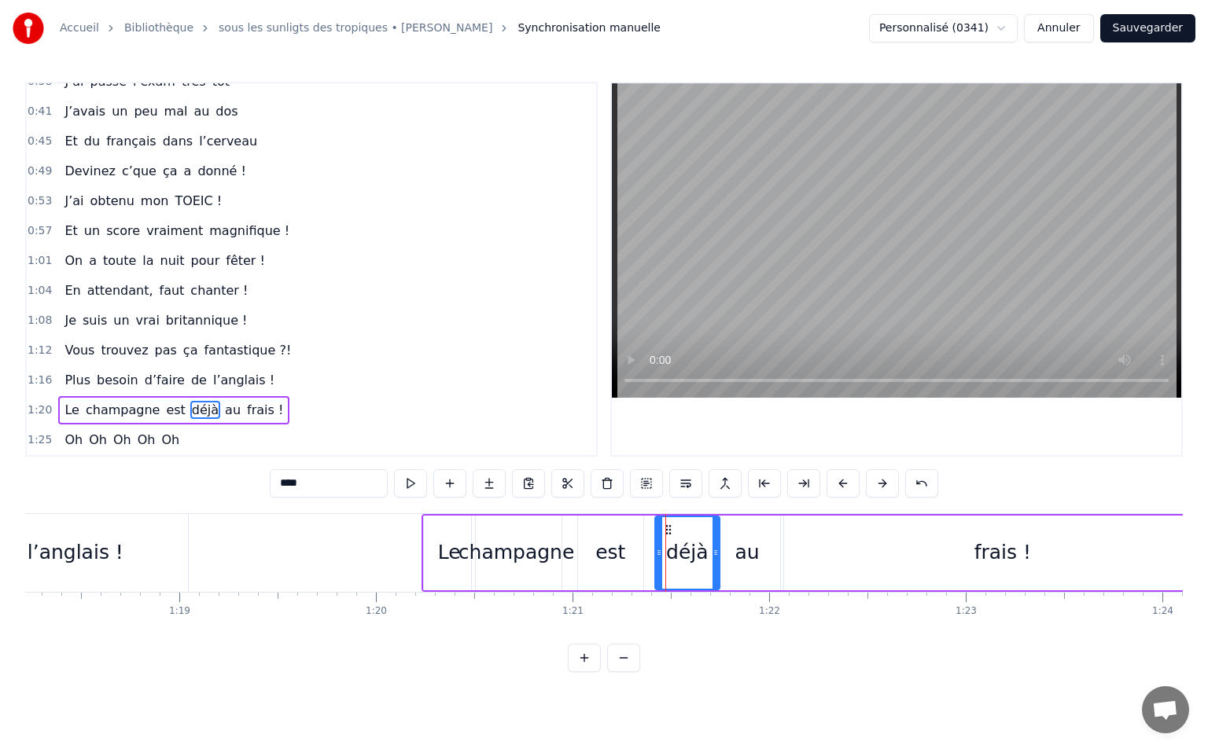
click at [666, 553] on div at bounding box center [665, 553] width 1 height 78
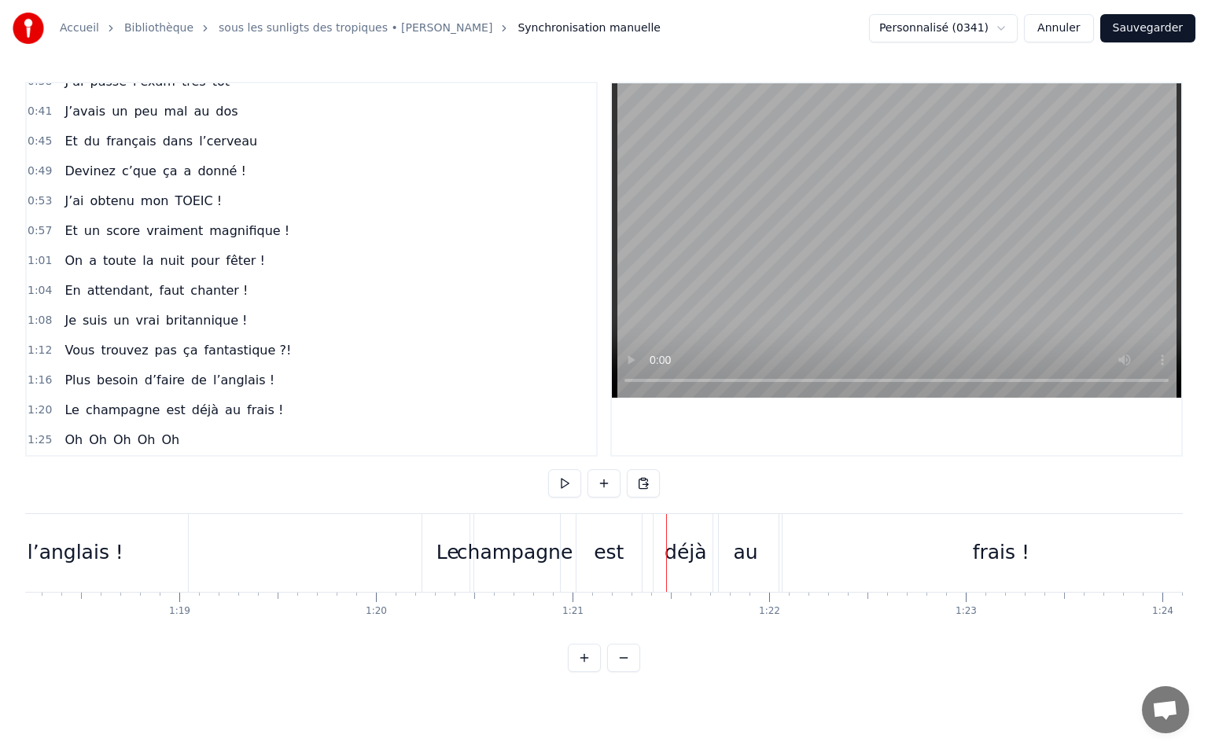
click at [682, 549] on div "déjà" at bounding box center [685, 553] width 42 height 30
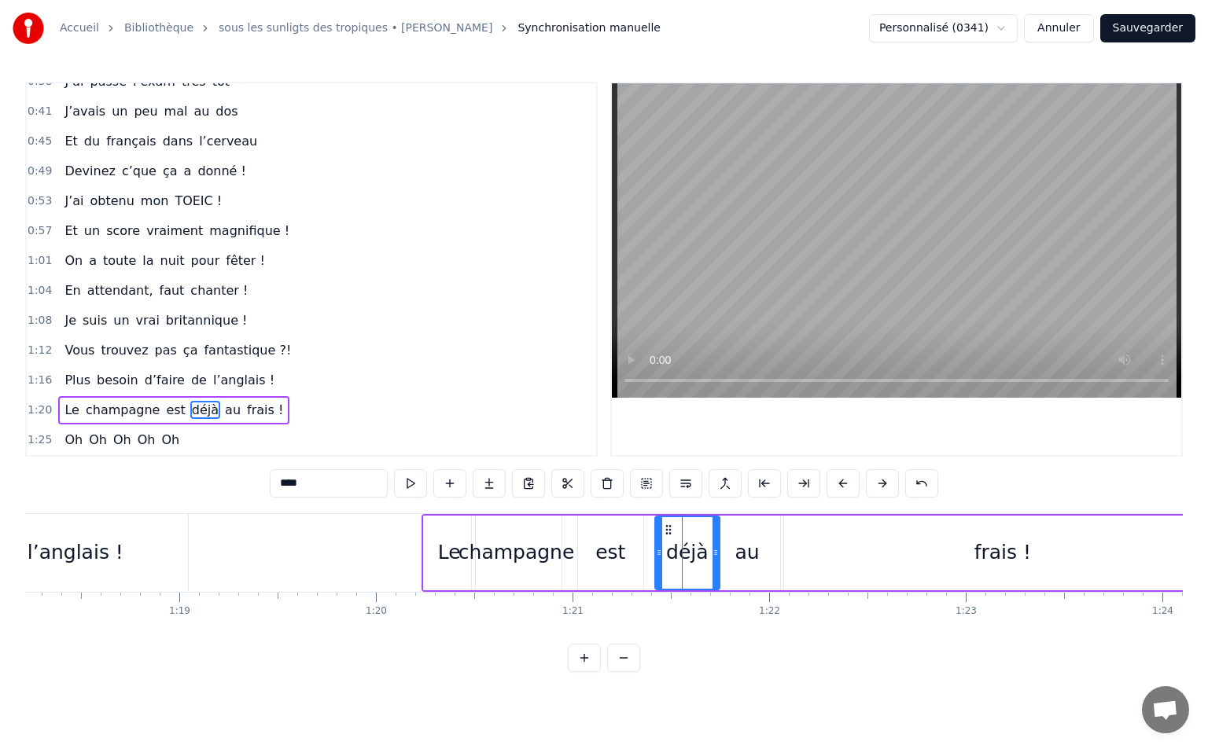
click at [329, 482] on input "****" at bounding box center [329, 483] width 118 height 28
type input "****"
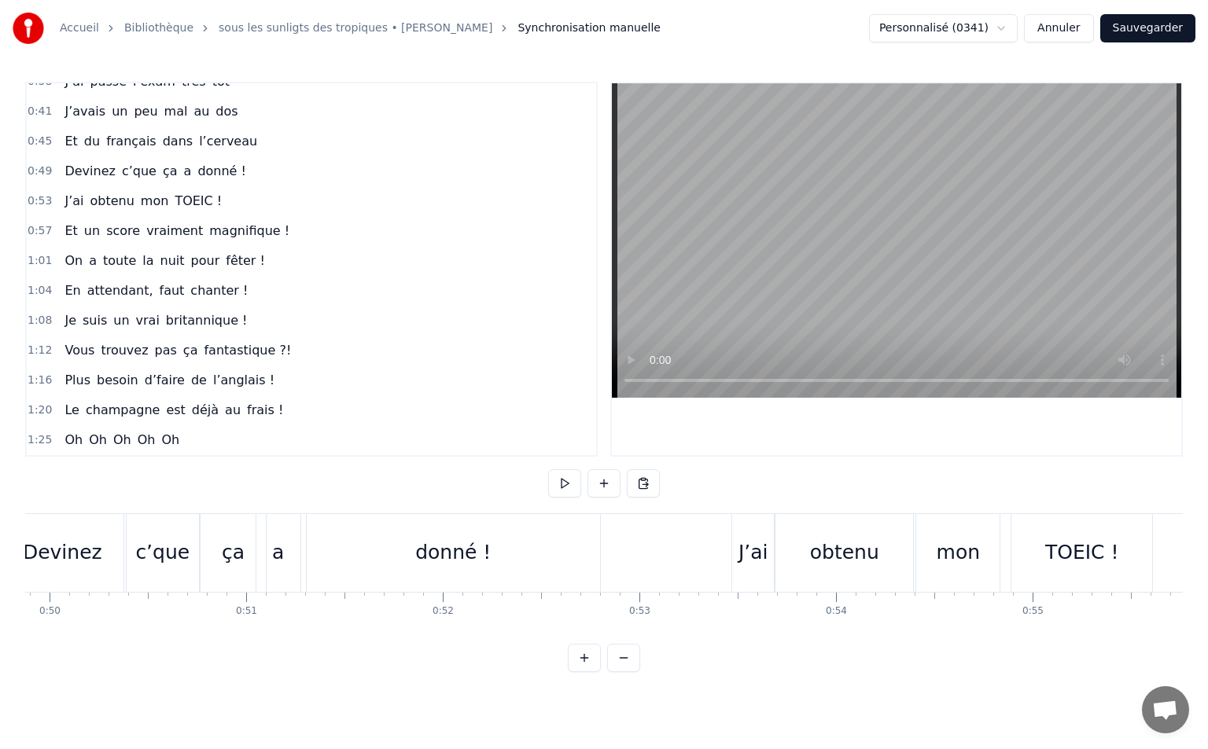
scroll to position [0, 9399]
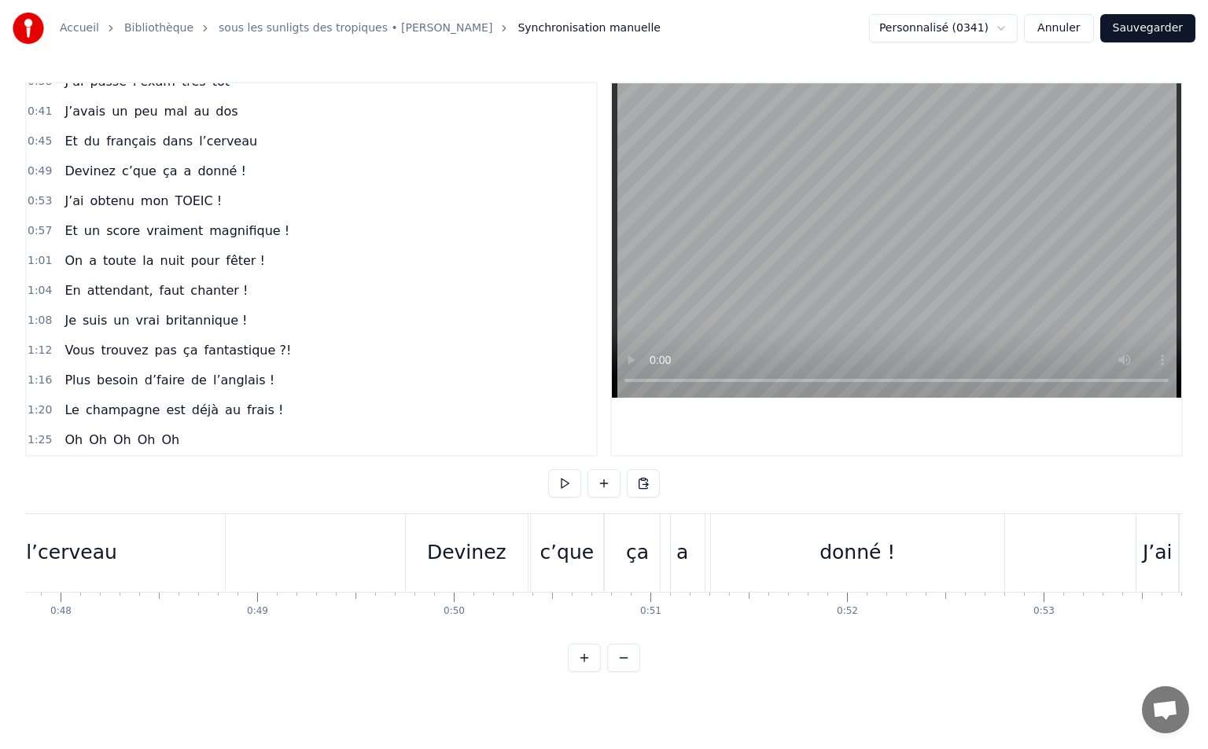
click at [572, 481] on button at bounding box center [564, 483] width 33 height 28
click at [559, 476] on button at bounding box center [564, 483] width 33 height 28
click at [441, 542] on div "Devinez" at bounding box center [466, 553] width 79 height 30
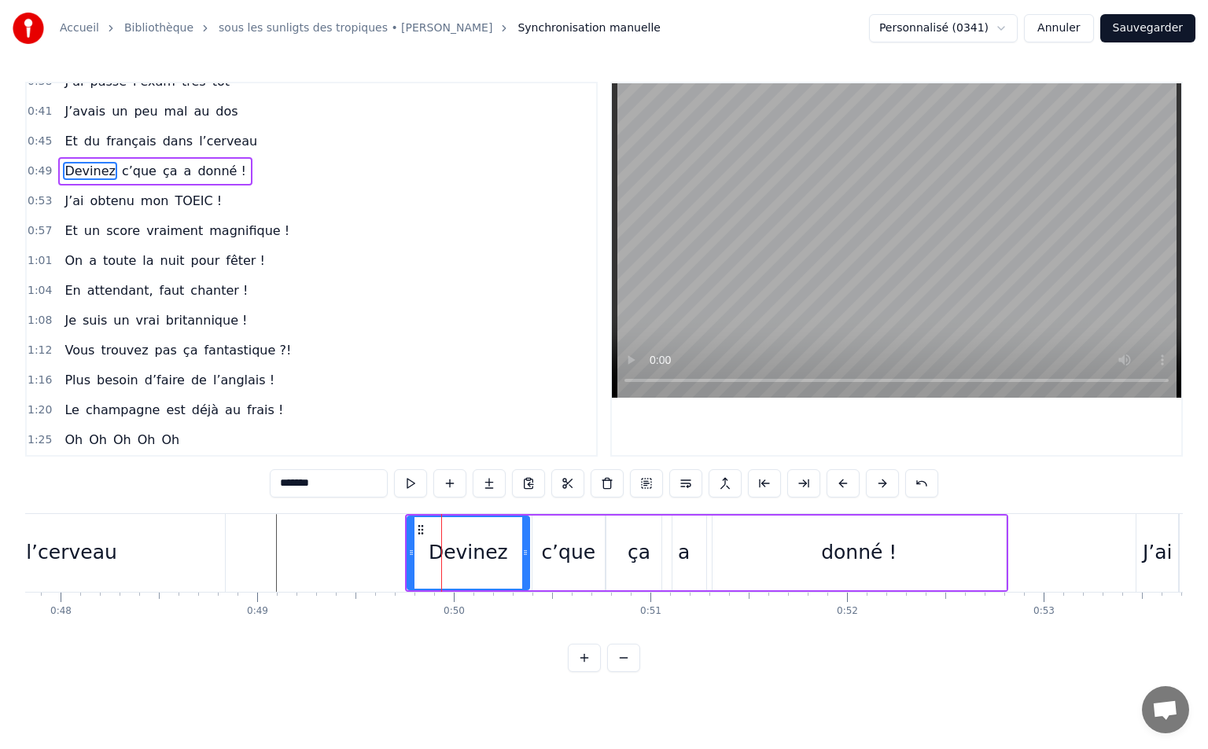
scroll to position [38, 0]
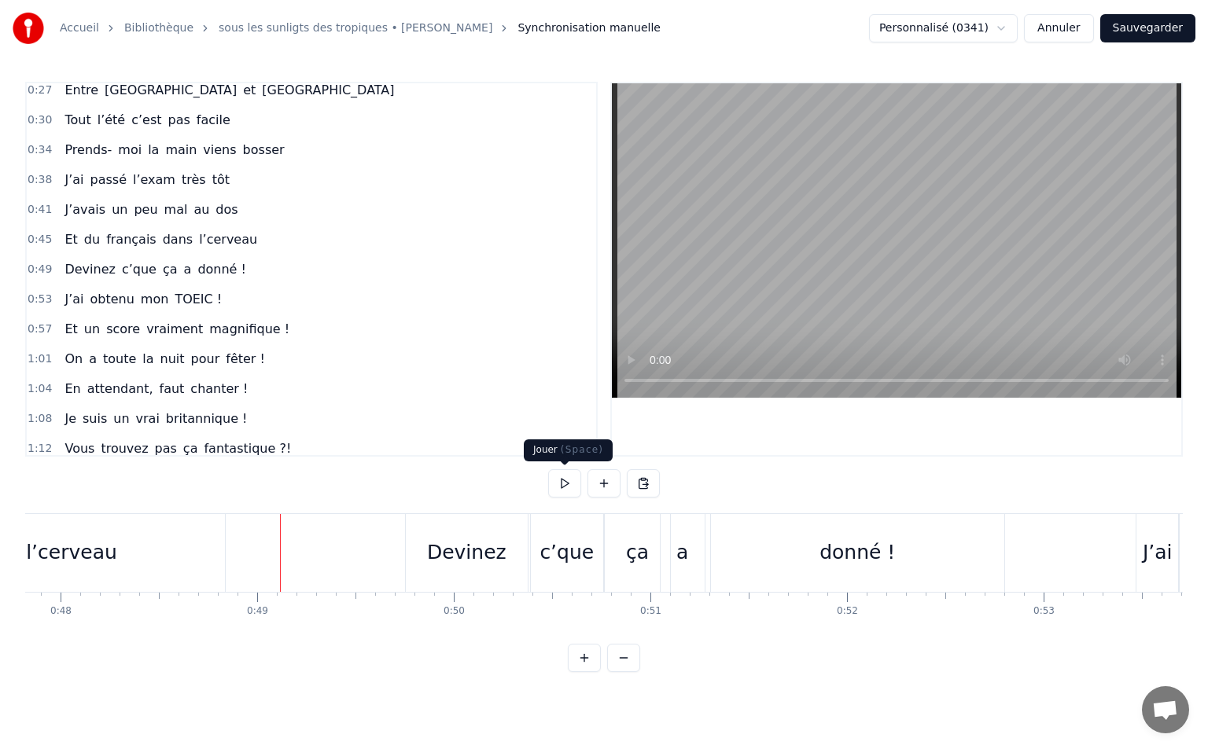
click at [558, 483] on button at bounding box center [564, 483] width 33 height 28
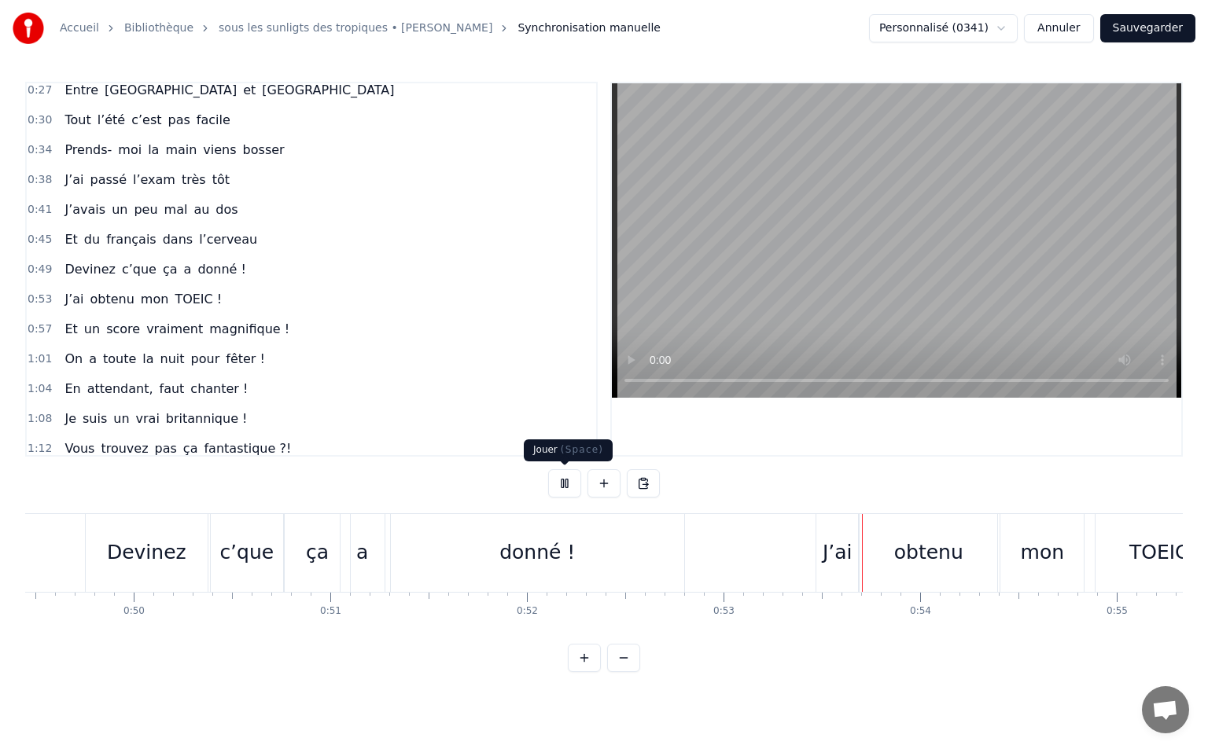
click at [557, 487] on button at bounding box center [564, 483] width 33 height 28
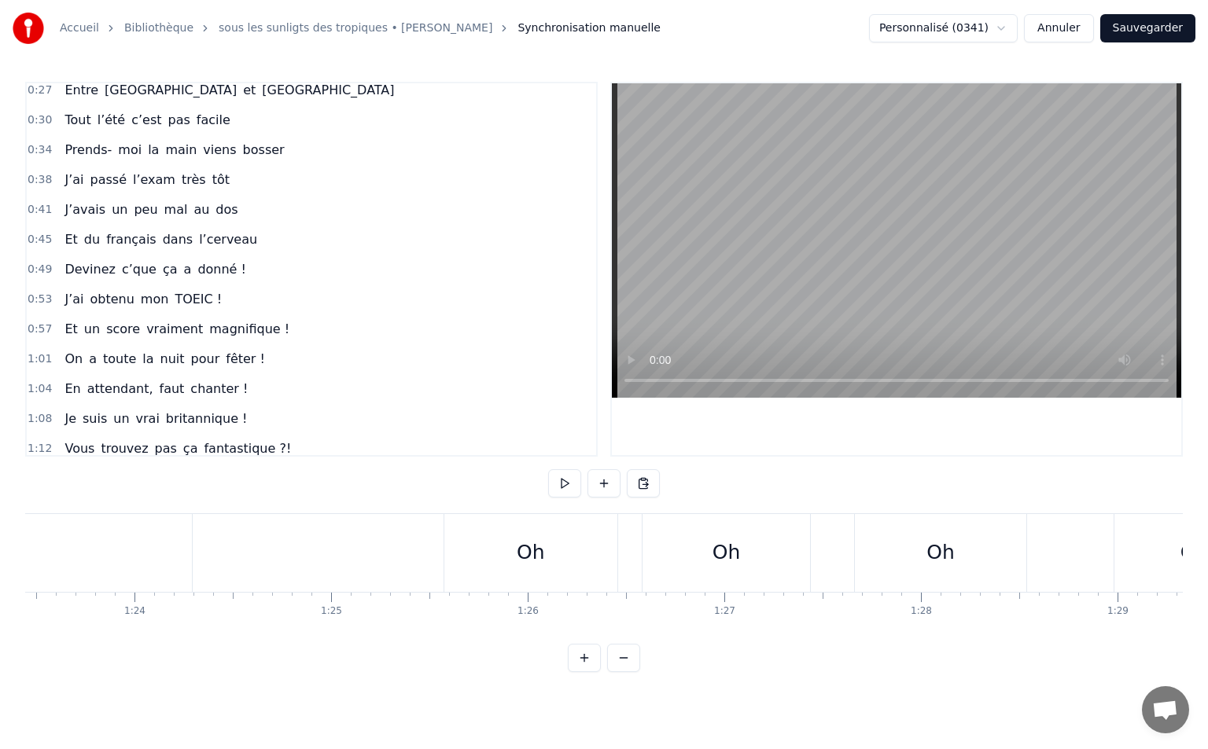
scroll to position [0, 15188]
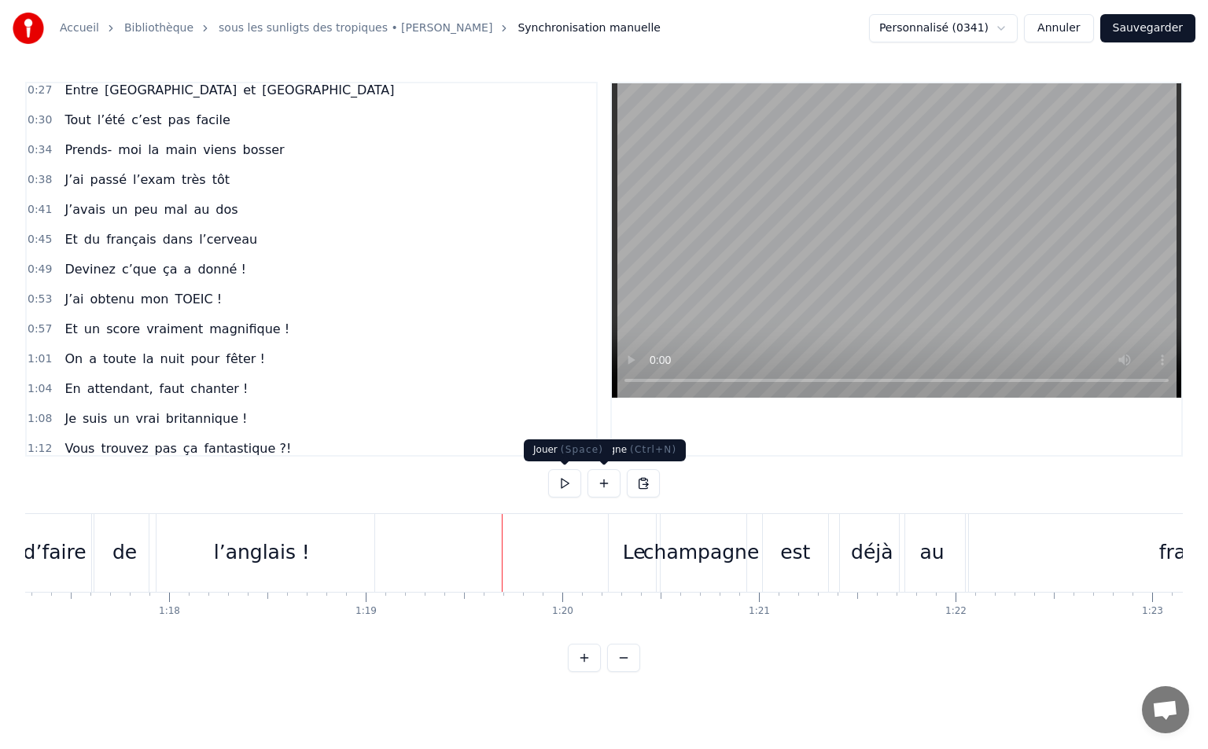
click at [546, 476] on div "0:21 Vivre pour valider son TOEIC 0:27 Entre Rouen et Paris 0:30 Tout l’été c’e…" at bounding box center [603, 377] width 1157 height 590
click at [554, 477] on button at bounding box center [564, 483] width 33 height 28
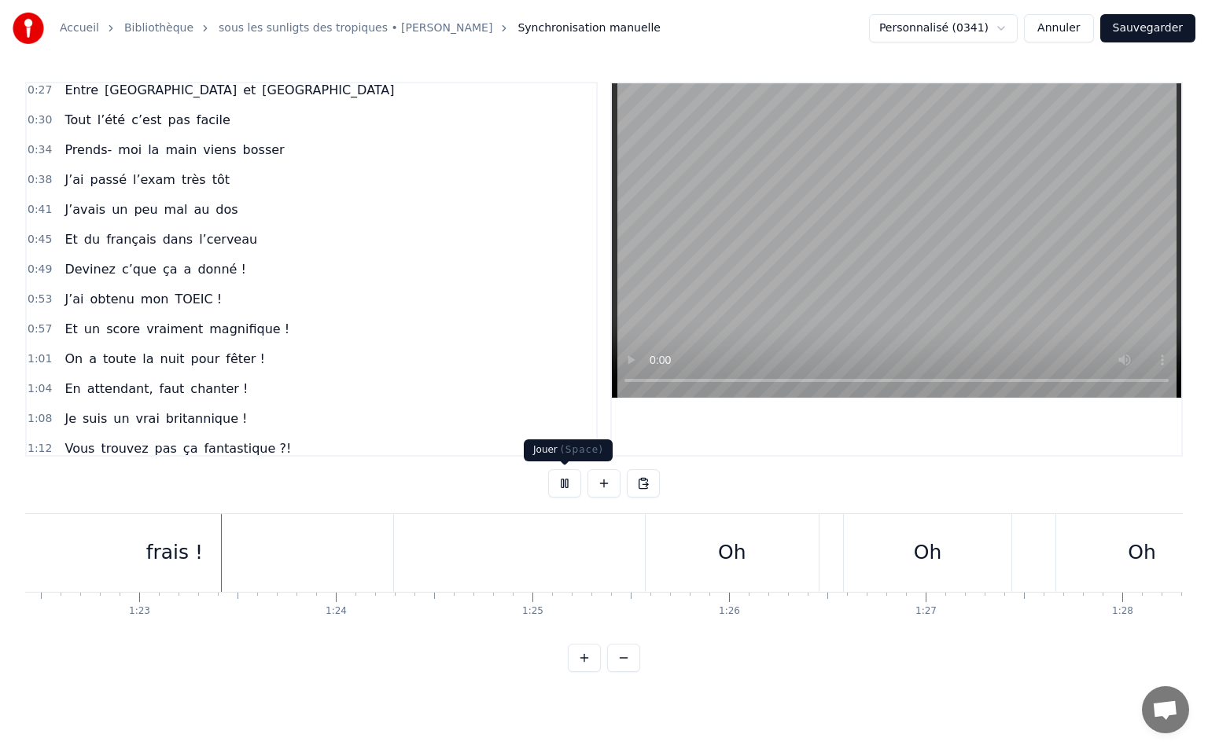
scroll to position [0, 16202]
click at [564, 480] on button at bounding box center [564, 483] width 33 height 28
click at [557, 480] on button at bounding box center [564, 483] width 33 height 28
click at [389, 555] on div "frais !" at bounding box center [172, 553] width 436 height 78
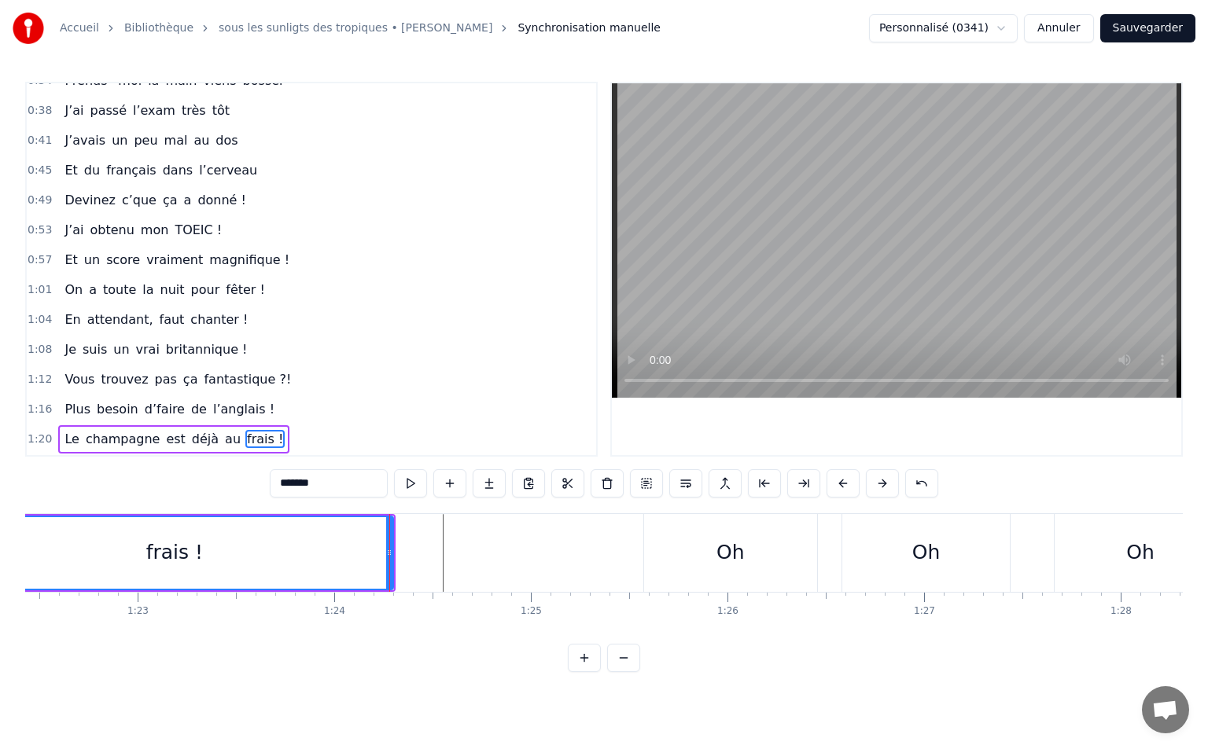
scroll to position [136, 0]
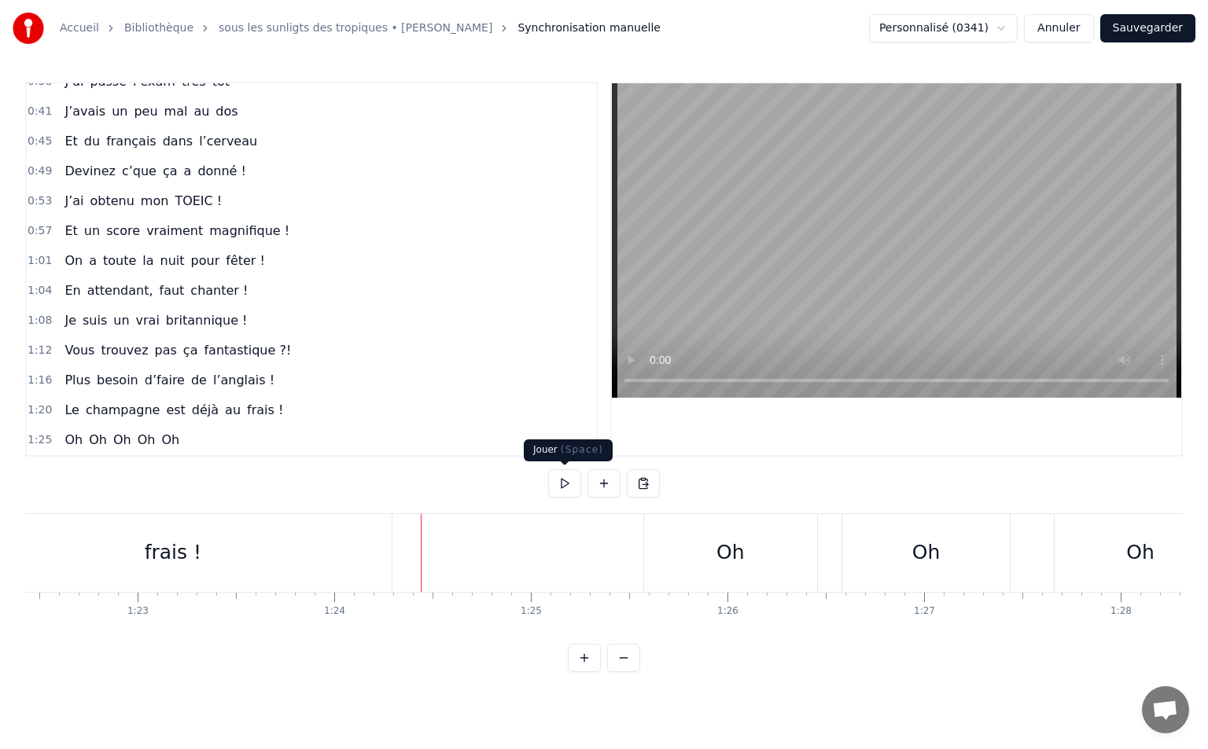
click at [557, 478] on button at bounding box center [564, 483] width 33 height 28
click at [566, 494] on button at bounding box center [564, 483] width 33 height 28
click at [567, 494] on button at bounding box center [564, 483] width 33 height 28
click at [572, 486] on button at bounding box center [564, 483] width 33 height 28
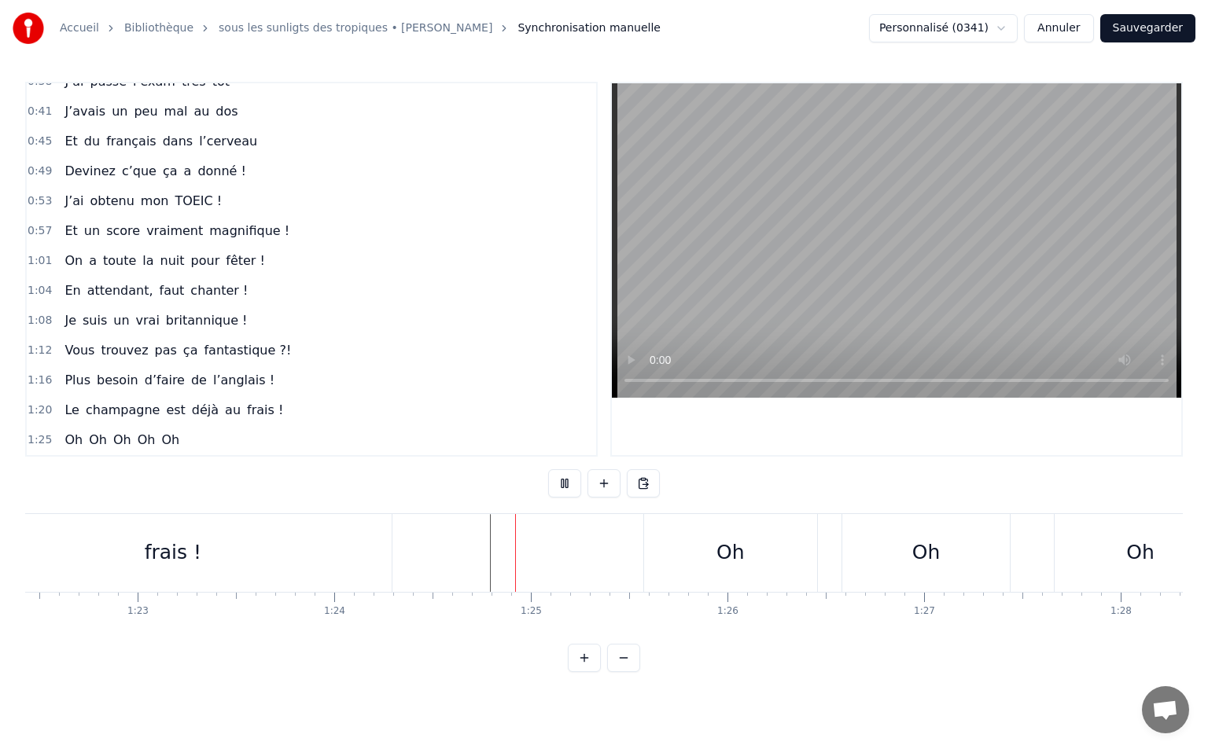
click at [572, 486] on button at bounding box center [564, 483] width 33 height 28
click at [696, 551] on div "Oh" at bounding box center [730, 553] width 173 height 78
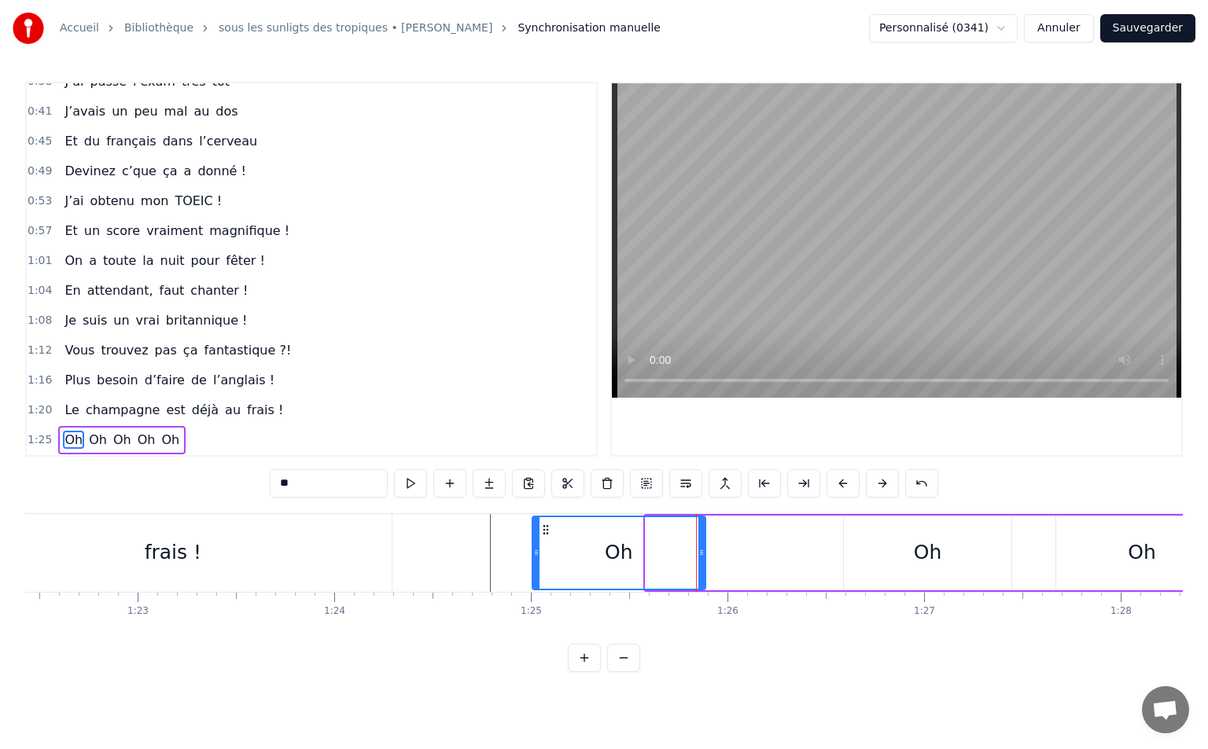
drag, startPoint x: 656, startPoint y: 531, endPoint x: 536, endPoint y: 553, distance: 122.3
click at [536, 553] on div "Oh" at bounding box center [618, 553] width 171 height 72
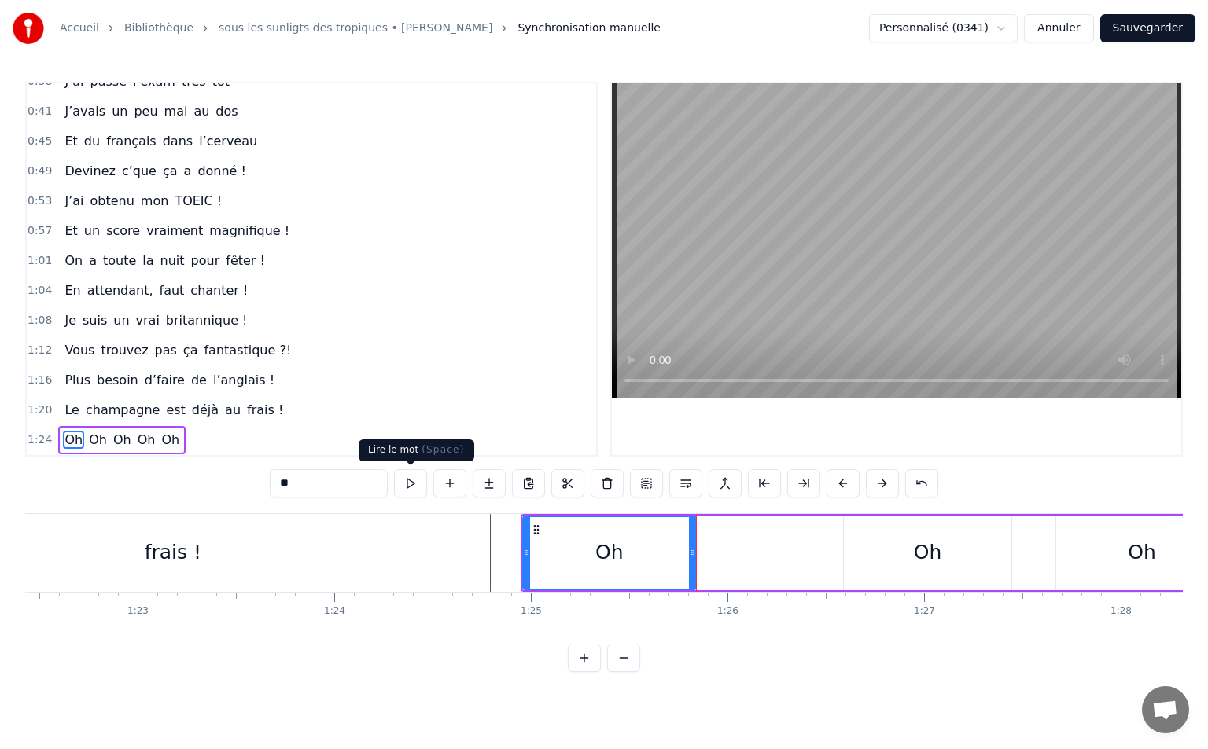
click at [421, 484] on button at bounding box center [410, 483] width 33 height 28
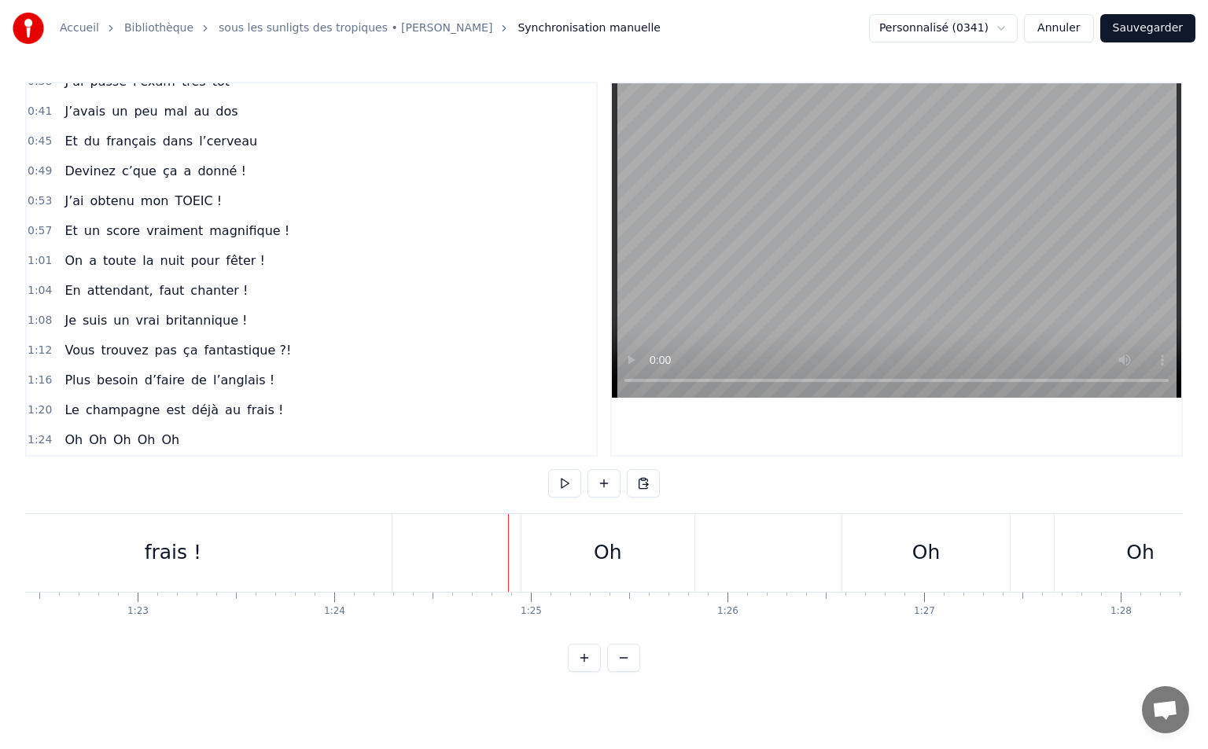
click at [587, 546] on div "Oh" at bounding box center [607, 553] width 173 height 78
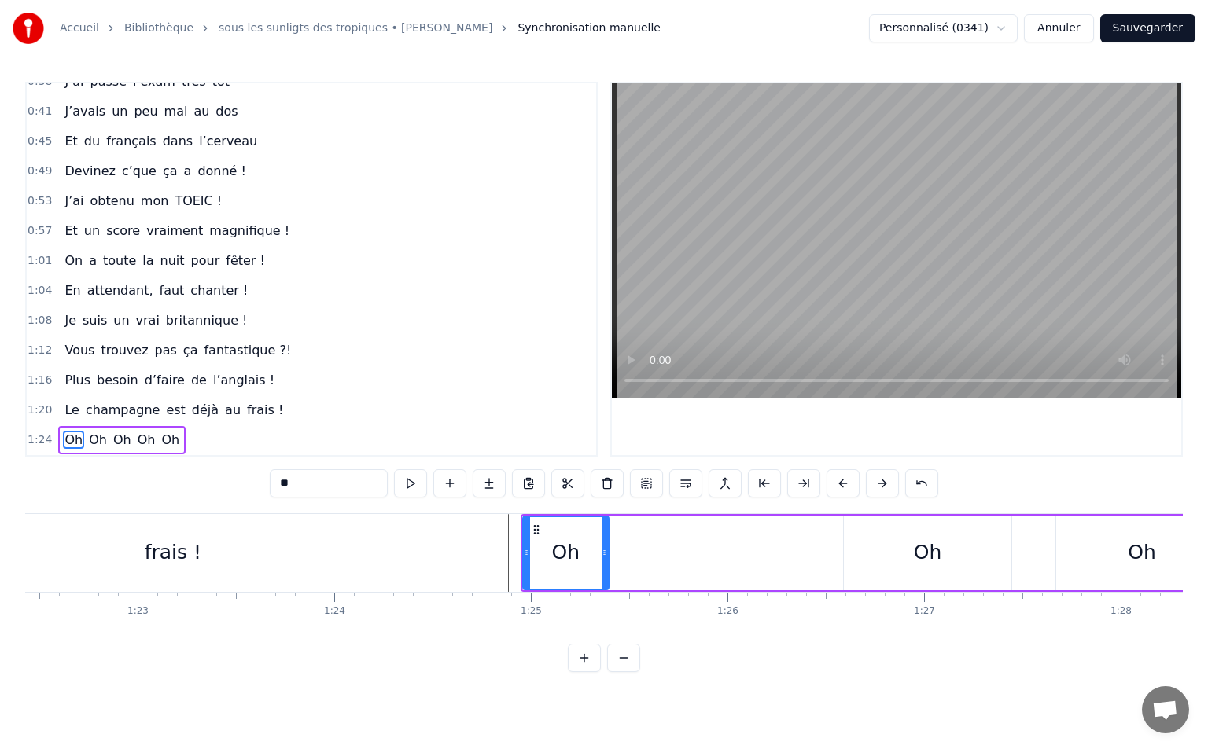
drag, startPoint x: 690, startPoint y: 550, endPoint x: 603, endPoint y: 553, distance: 87.3
click at [603, 553] on icon at bounding box center [604, 552] width 6 height 13
click at [928, 542] on div "Oh" at bounding box center [928, 553] width 28 height 30
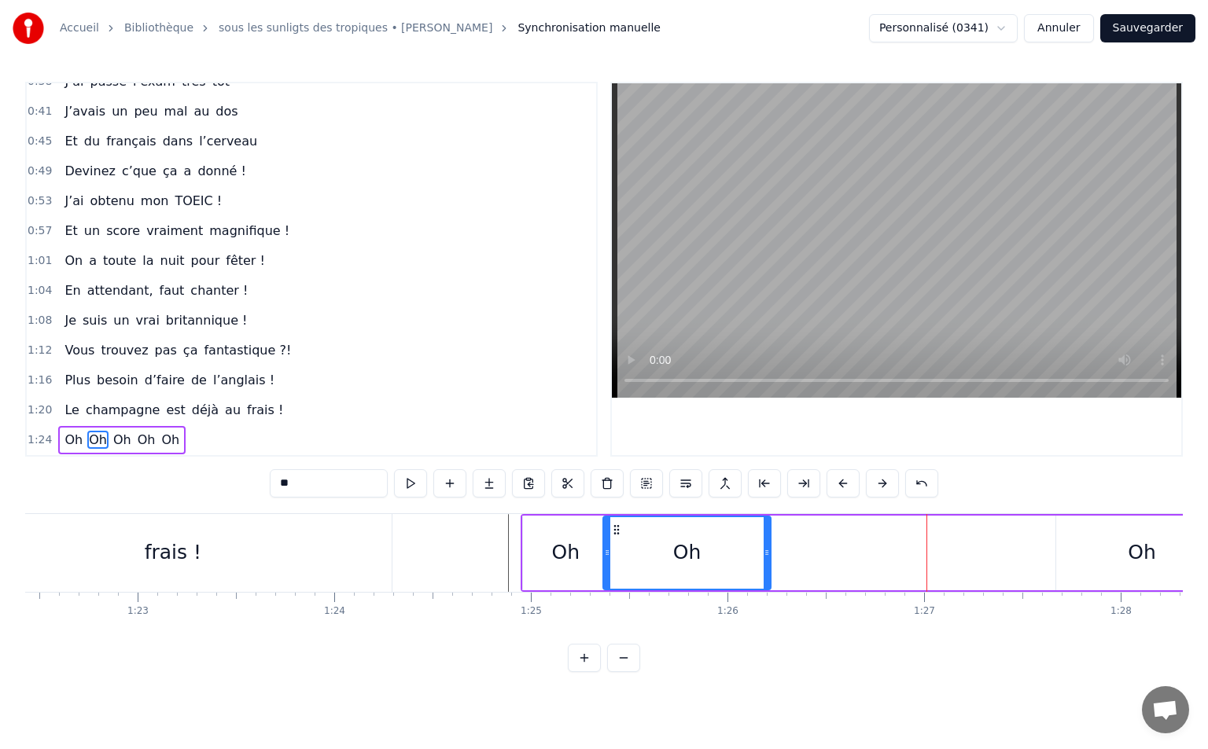
drag, startPoint x: 861, startPoint y: 529, endPoint x: 618, endPoint y: 553, distance: 244.1
click at [618, 553] on div "Oh" at bounding box center [687, 553] width 166 height 72
drag, startPoint x: 766, startPoint y: 550, endPoint x: 693, endPoint y: 553, distance: 72.4
click at [694, 553] on icon at bounding box center [697, 552] width 6 height 13
click at [332, 528] on div "frais !" at bounding box center [172, 553] width 436 height 78
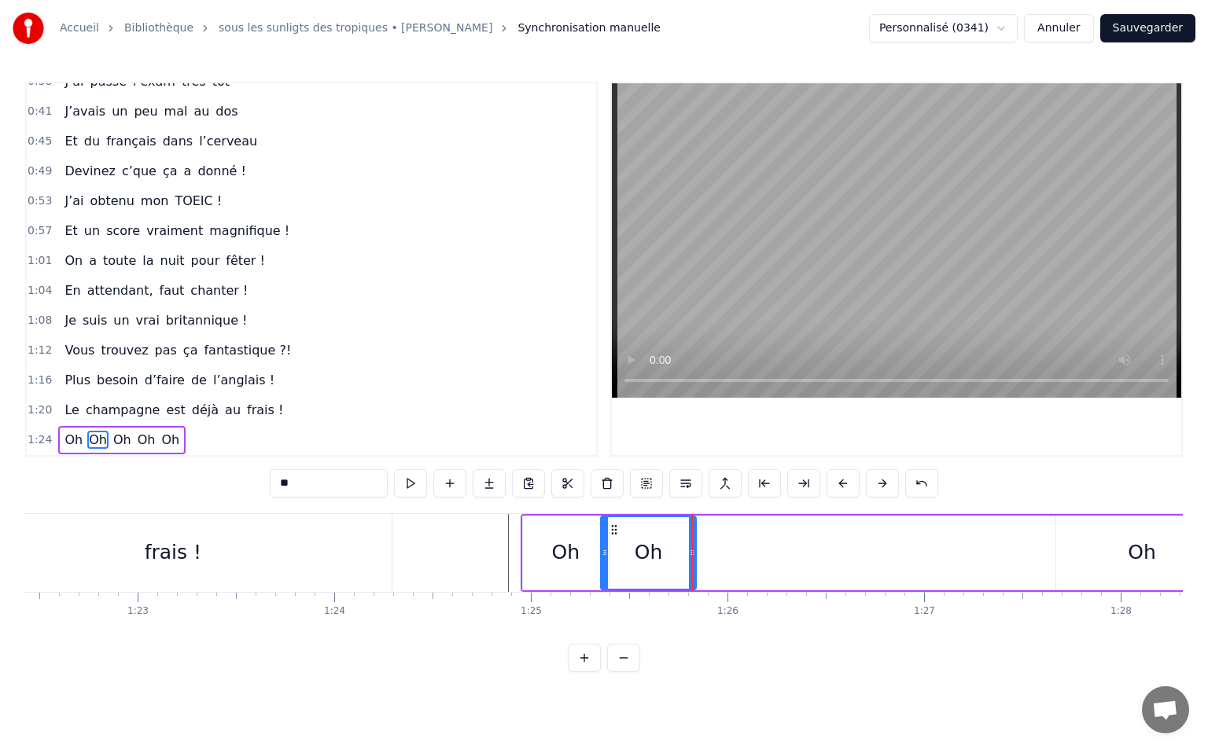
type input "*******"
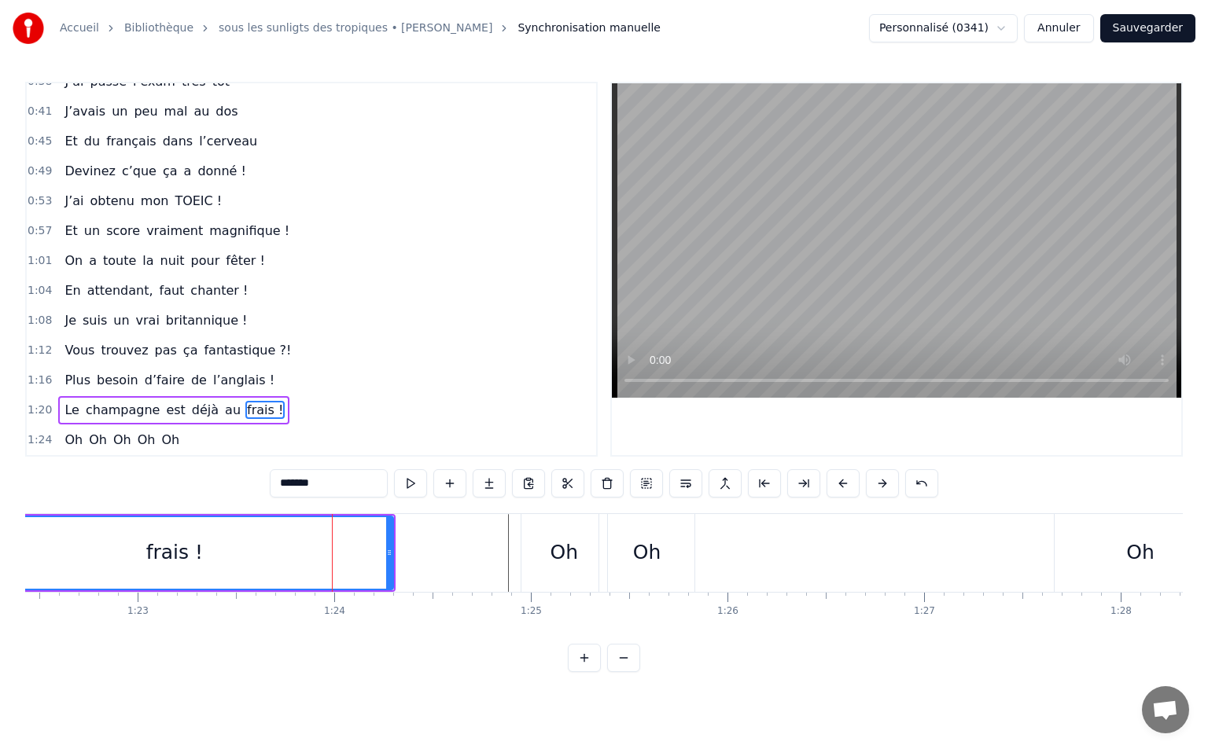
drag, startPoint x: 458, startPoint y: 553, endPoint x: 429, endPoint y: 527, distance: 38.4
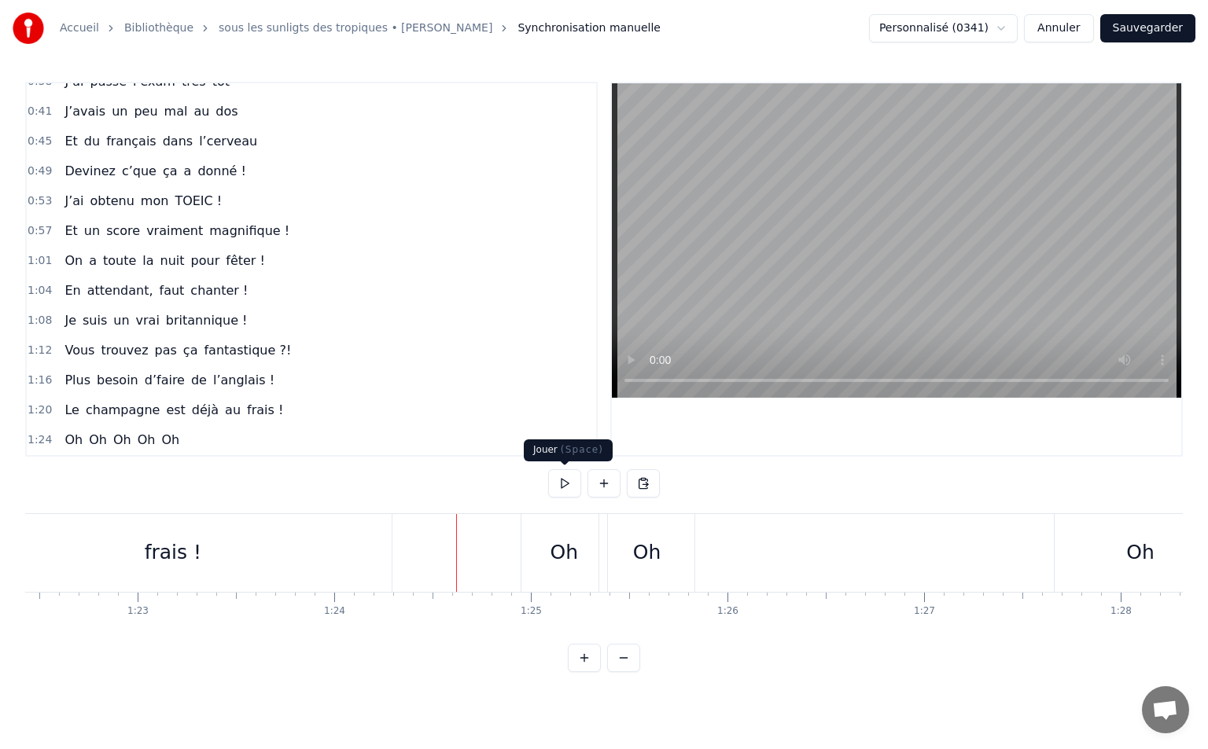
click at [572, 482] on button at bounding box center [564, 483] width 33 height 28
click at [1142, 563] on div "Oh" at bounding box center [1140, 553] width 28 height 30
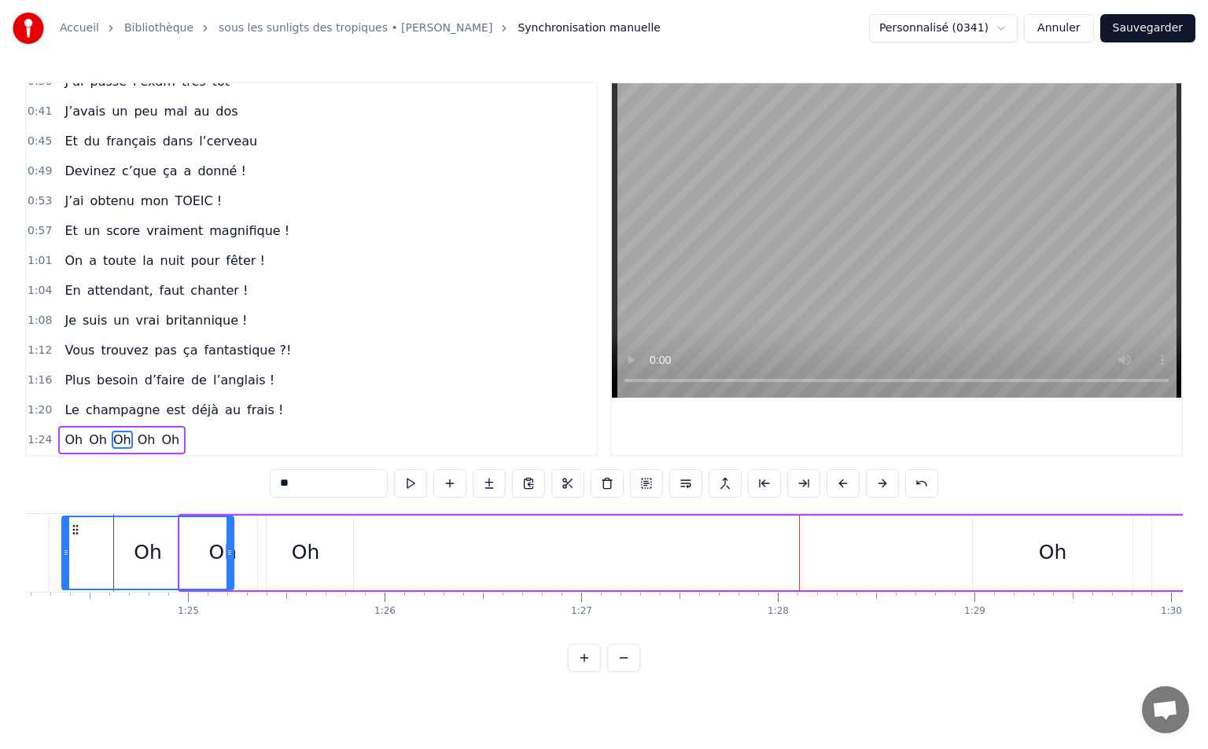
scroll to position [0, 16534]
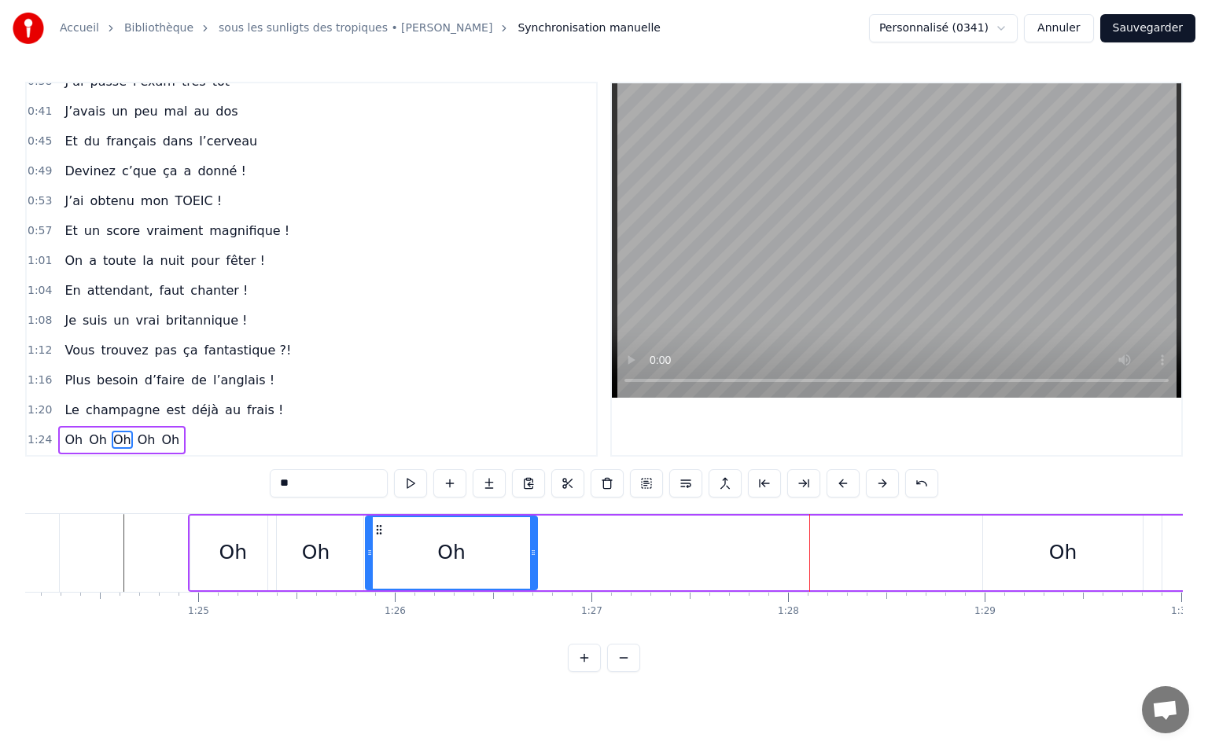
drag, startPoint x: 32, startPoint y: 530, endPoint x: 382, endPoint y: 592, distance: 355.3
click at [382, 592] on div "Vivre pour valider son TOEIC Entre Rouen et Paris Tout l’été c’est pas facile P…" at bounding box center [603, 572] width 1157 height 118
drag, startPoint x: 534, startPoint y: 548, endPoint x: 609, endPoint y: 555, distance: 75.0
click at [599, 555] on icon at bounding box center [596, 552] width 6 height 13
click at [994, 534] on div "Oh" at bounding box center [1063, 553] width 160 height 75
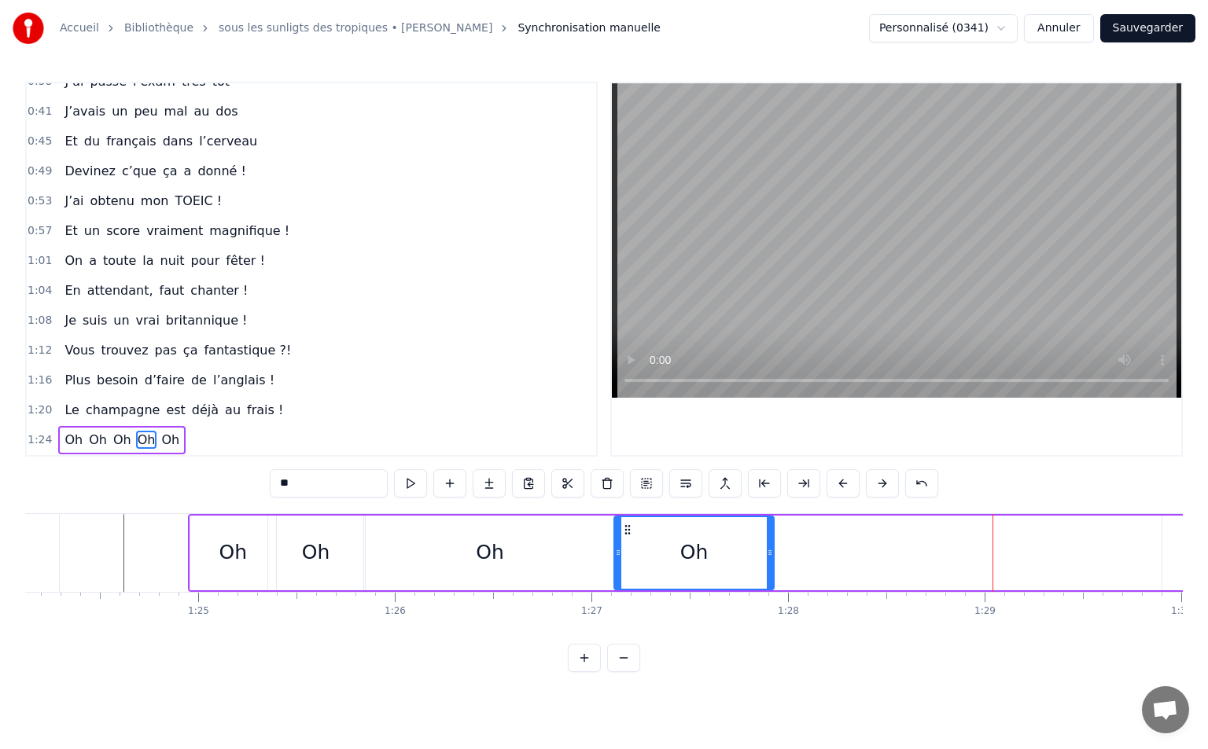
drag, startPoint x: 1000, startPoint y: 530, endPoint x: 630, endPoint y: 559, distance: 371.5
click at [630, 559] on div "Oh" at bounding box center [694, 553] width 158 height 72
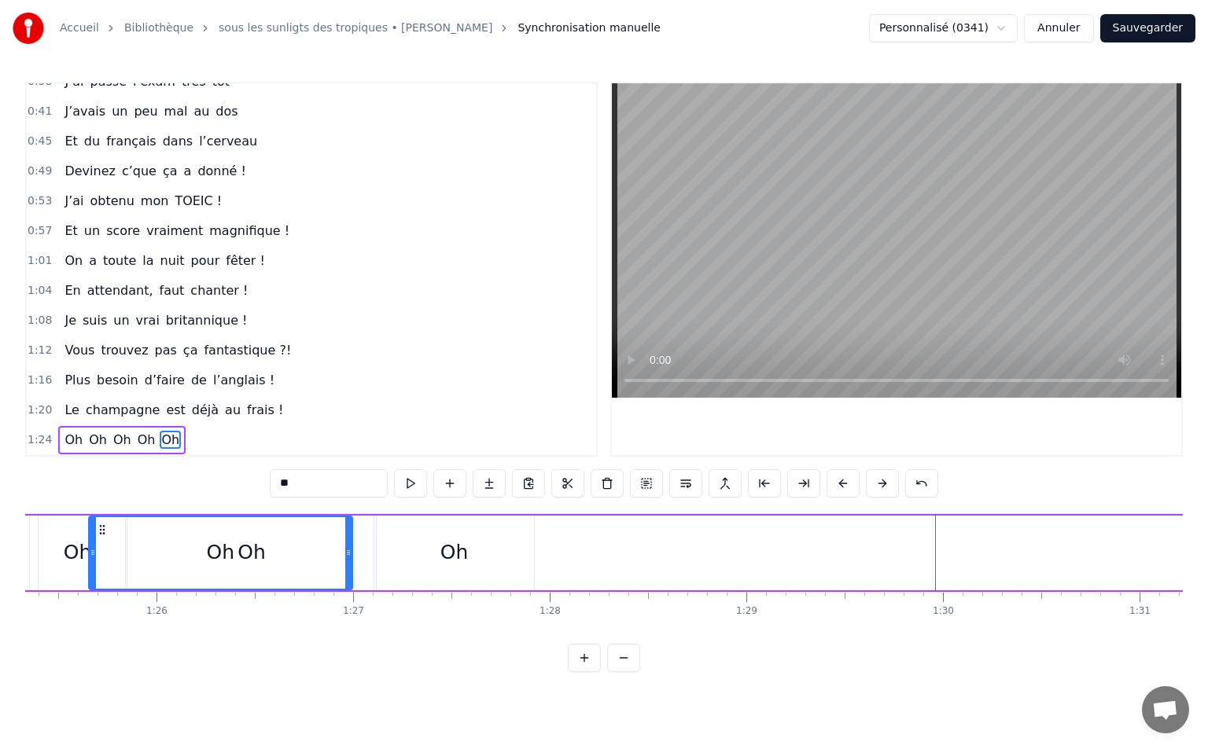
scroll to position [0, 16771]
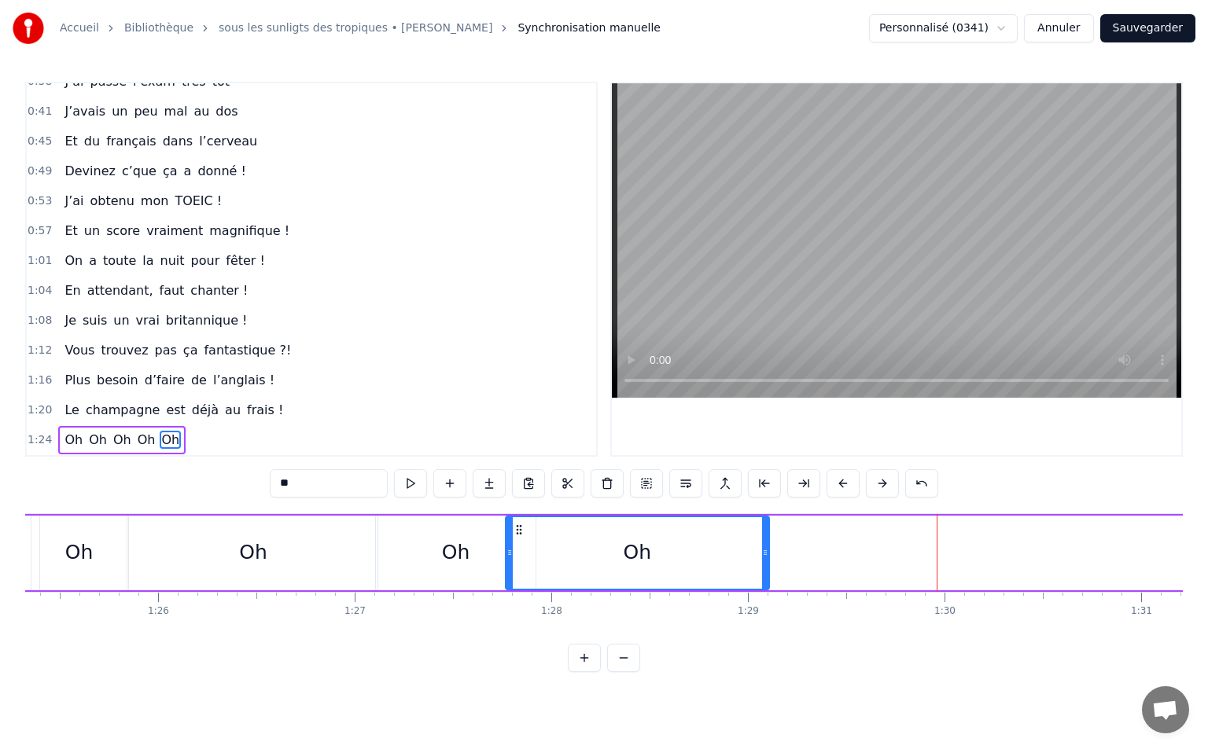
drag, startPoint x: 105, startPoint y: 528, endPoint x: 520, endPoint y: 593, distance: 419.3
click at [520, 593] on div "Vivre pour valider son TOEIC Entre Rouen et Paris Tout l’été c’est pas facile P…" at bounding box center [603, 572] width 1157 height 118
drag, startPoint x: 197, startPoint y: 561, endPoint x: 232, endPoint y: 555, distance: 35.0
click at [197, 560] on div "Oh" at bounding box center [253, 553] width 248 height 75
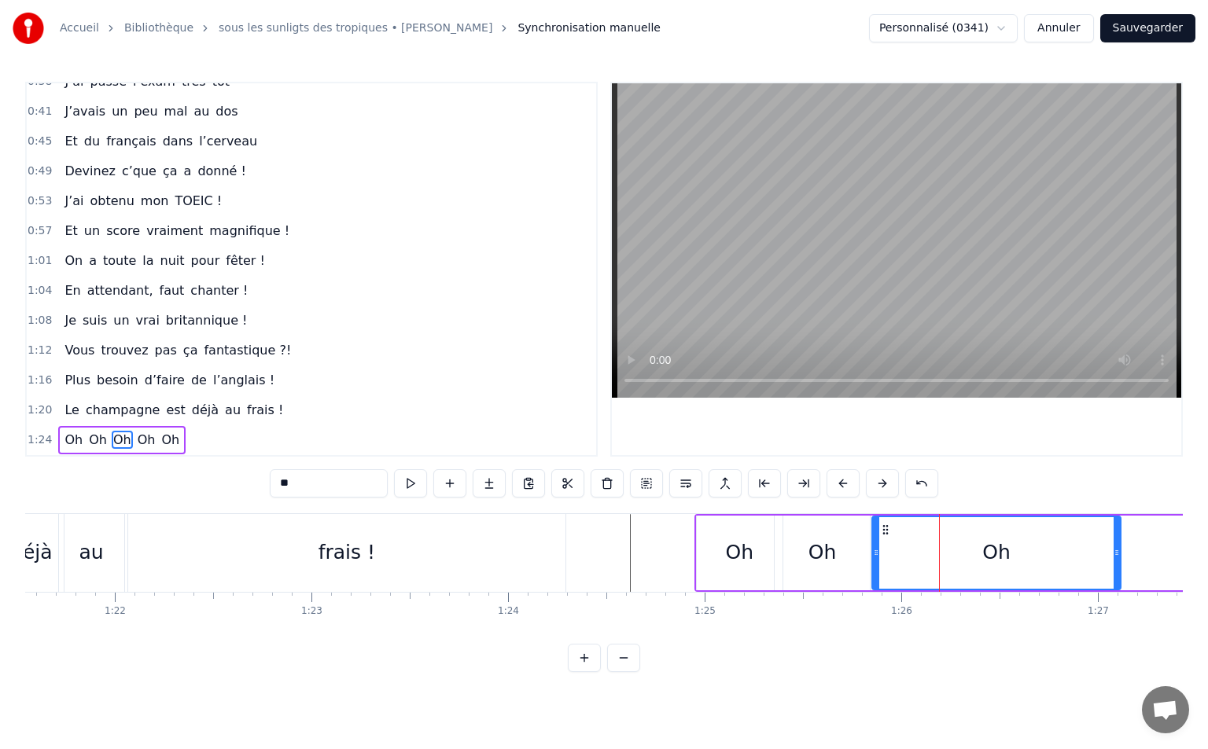
scroll to position [0, 15841]
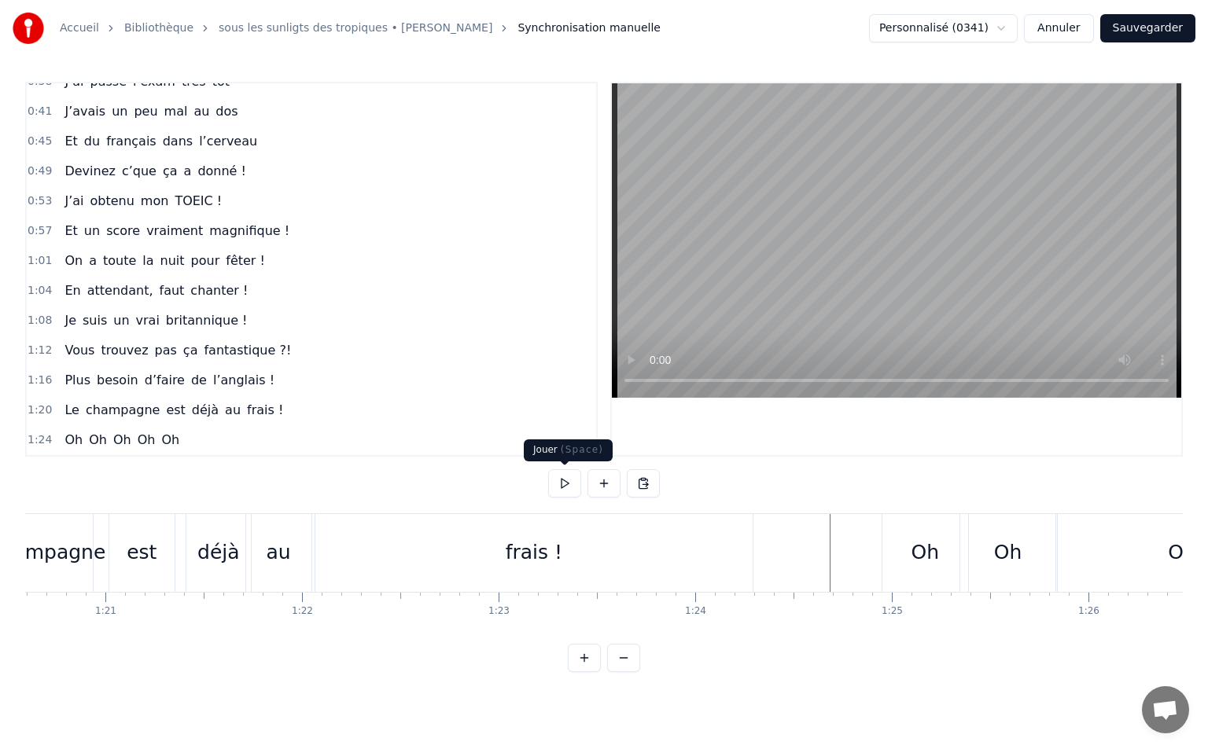
click at [570, 481] on button at bounding box center [564, 483] width 33 height 28
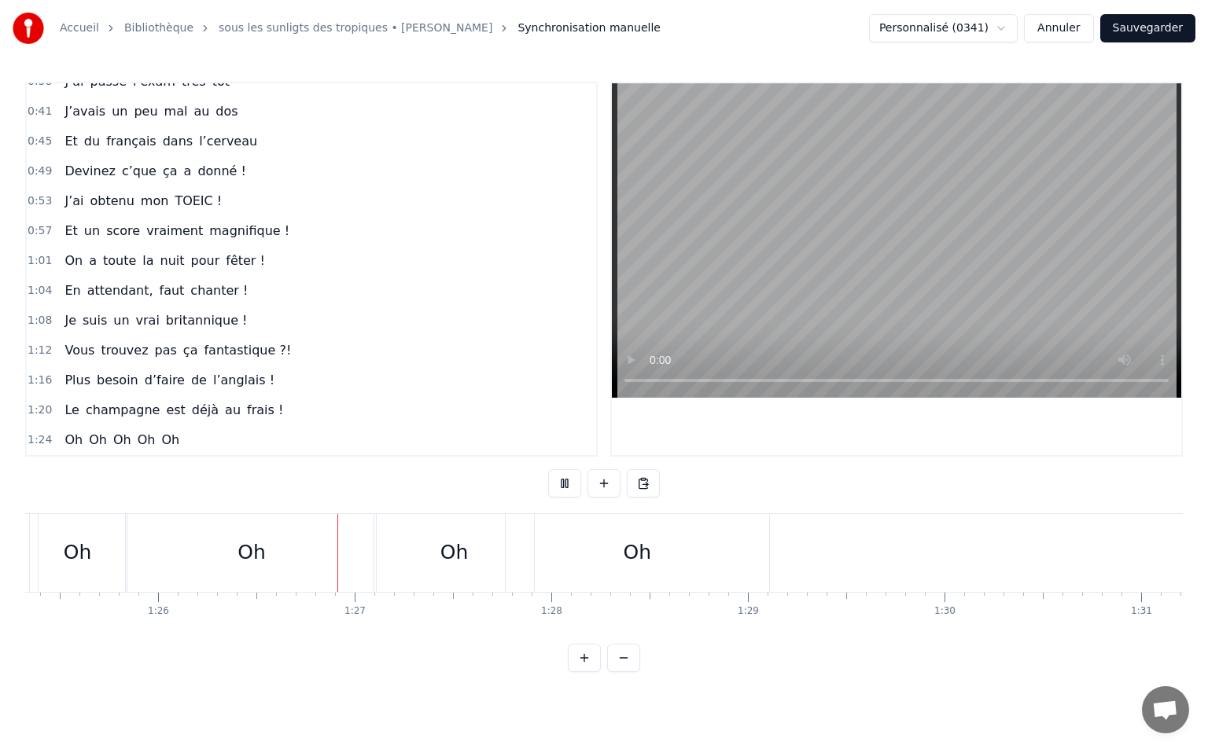
scroll to position [0, 16888]
click at [577, 476] on button at bounding box center [564, 483] width 33 height 28
click at [734, 562] on div "Oh" at bounding box center [714, 553] width 248 height 78
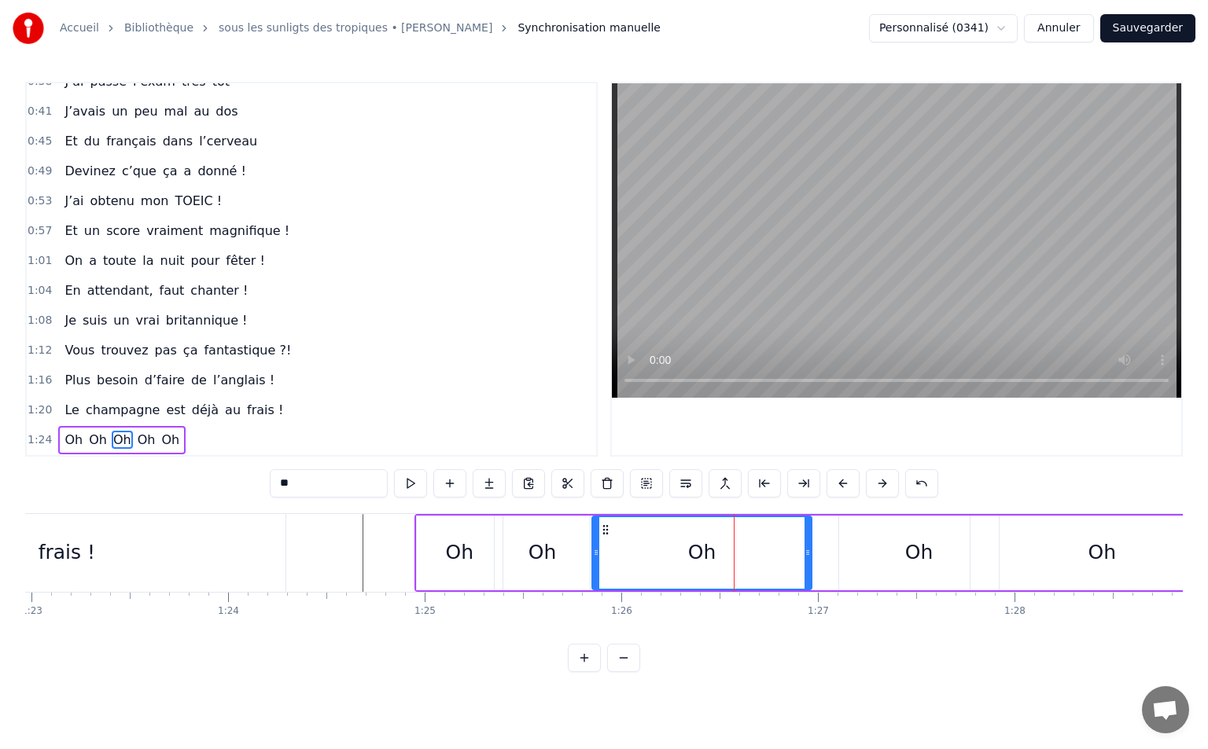
drag, startPoint x: 838, startPoint y: 549, endPoint x: 807, endPoint y: 554, distance: 31.2
click at [807, 554] on icon at bounding box center [807, 552] width 6 height 13
click at [863, 542] on div "Oh" at bounding box center [919, 553] width 160 height 75
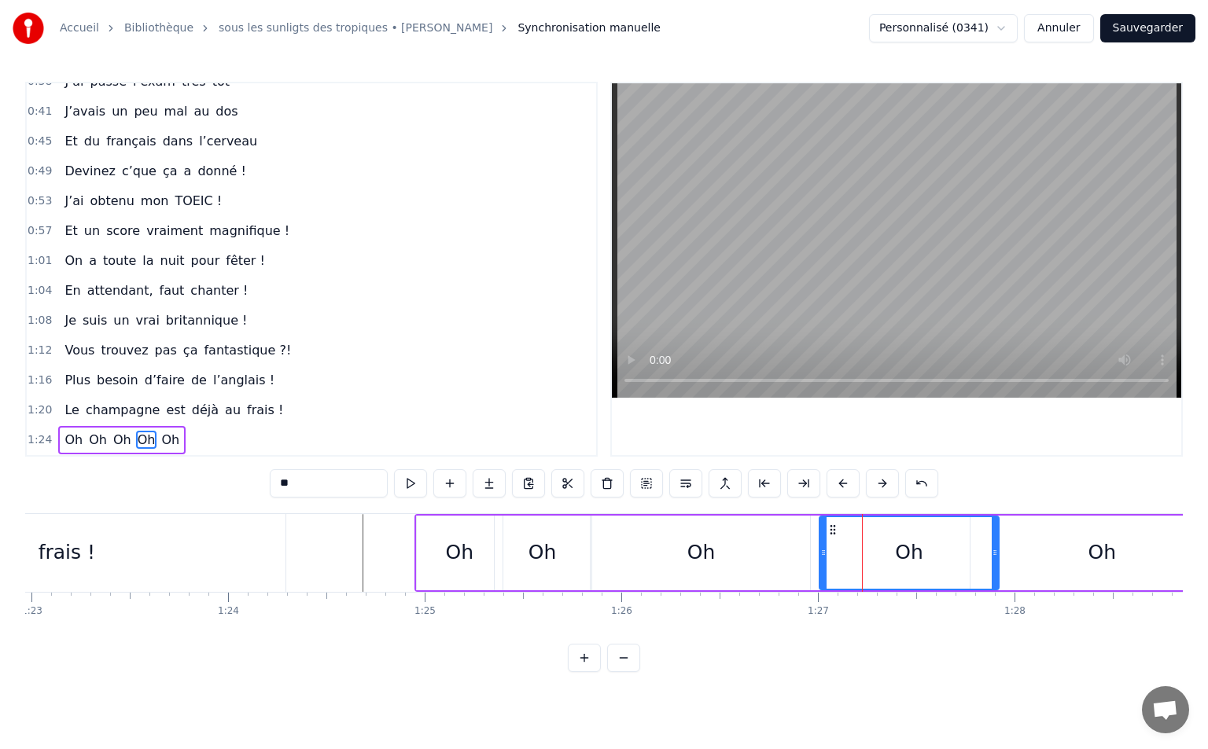
drag, startPoint x: 844, startPoint y: 550, endPoint x: 822, endPoint y: 556, distance: 21.9
click at [822, 556] on icon at bounding box center [823, 552] width 6 height 13
drag, startPoint x: 992, startPoint y: 549, endPoint x: 970, endPoint y: 556, distance: 23.1
click at [977, 556] on icon at bounding box center [980, 552] width 6 height 13
drag, startPoint x: 1082, startPoint y: 542, endPoint x: 1018, endPoint y: 547, distance: 63.9
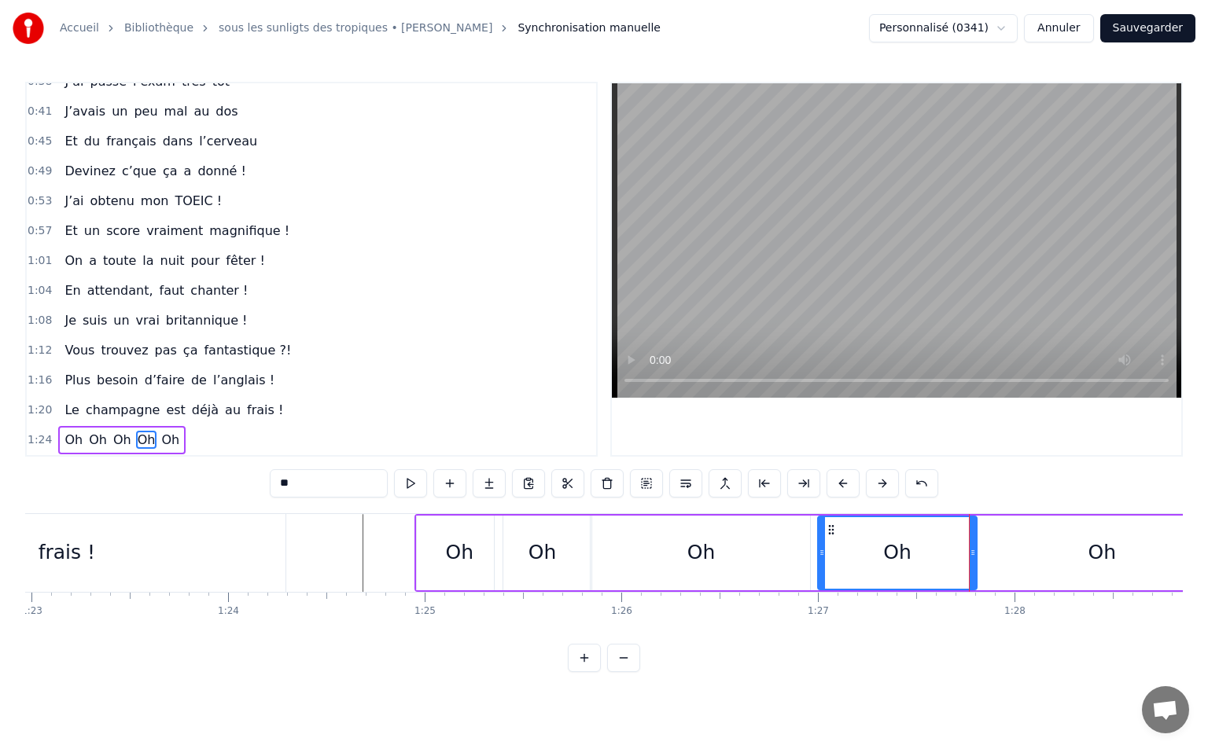
click at [1080, 542] on div "Oh" at bounding box center [1101, 553] width 263 height 75
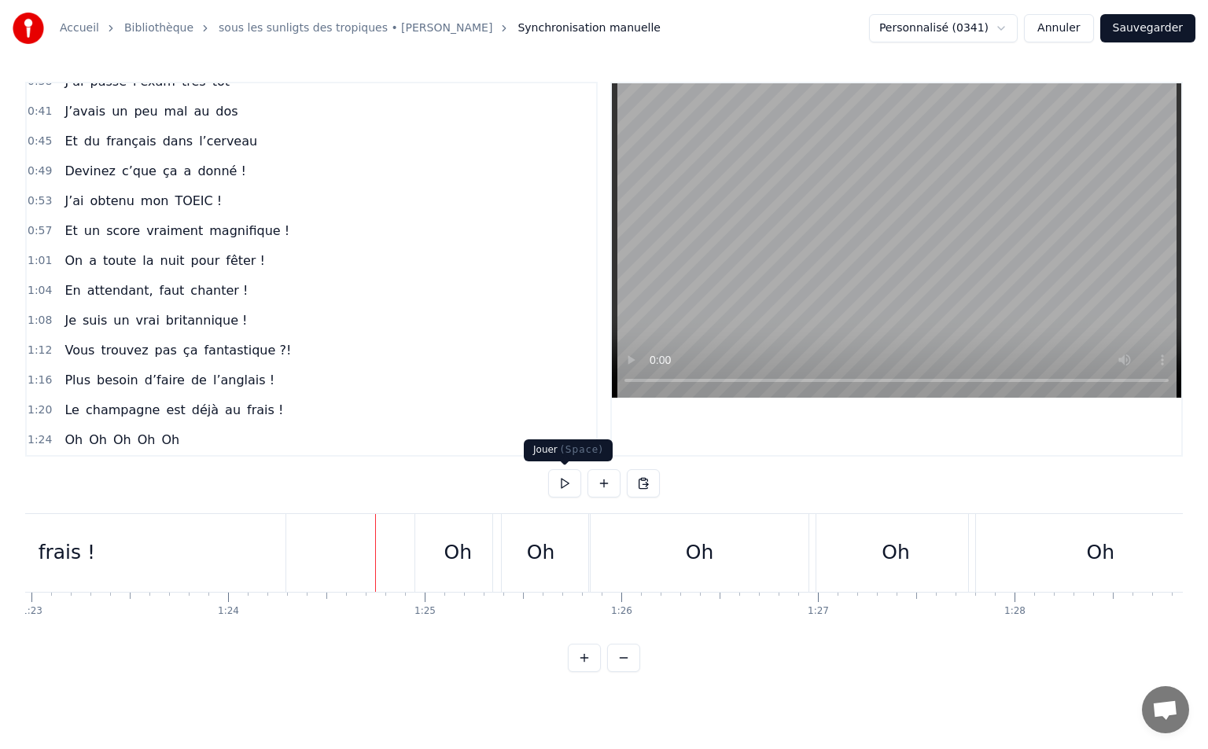
click at [554, 481] on button at bounding box center [564, 483] width 33 height 28
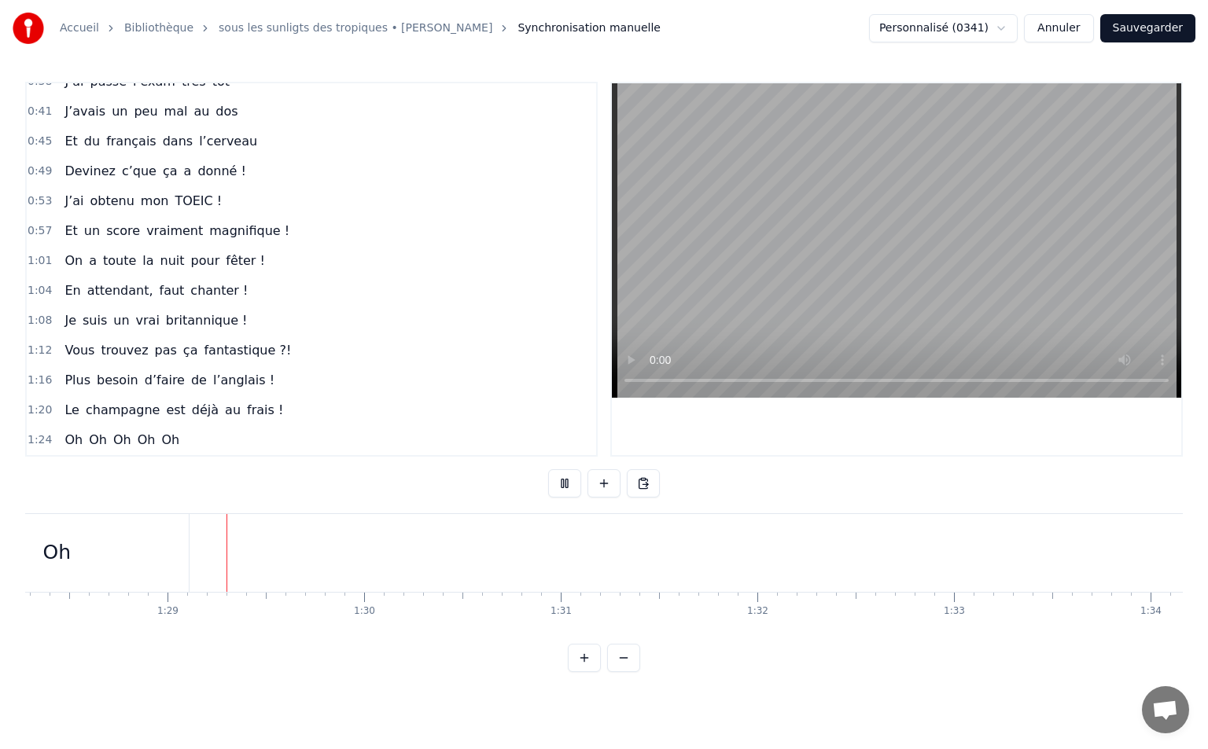
scroll to position [0, 17354]
click at [563, 484] on button at bounding box center [564, 483] width 33 height 28
click at [557, 486] on button at bounding box center [564, 483] width 33 height 28
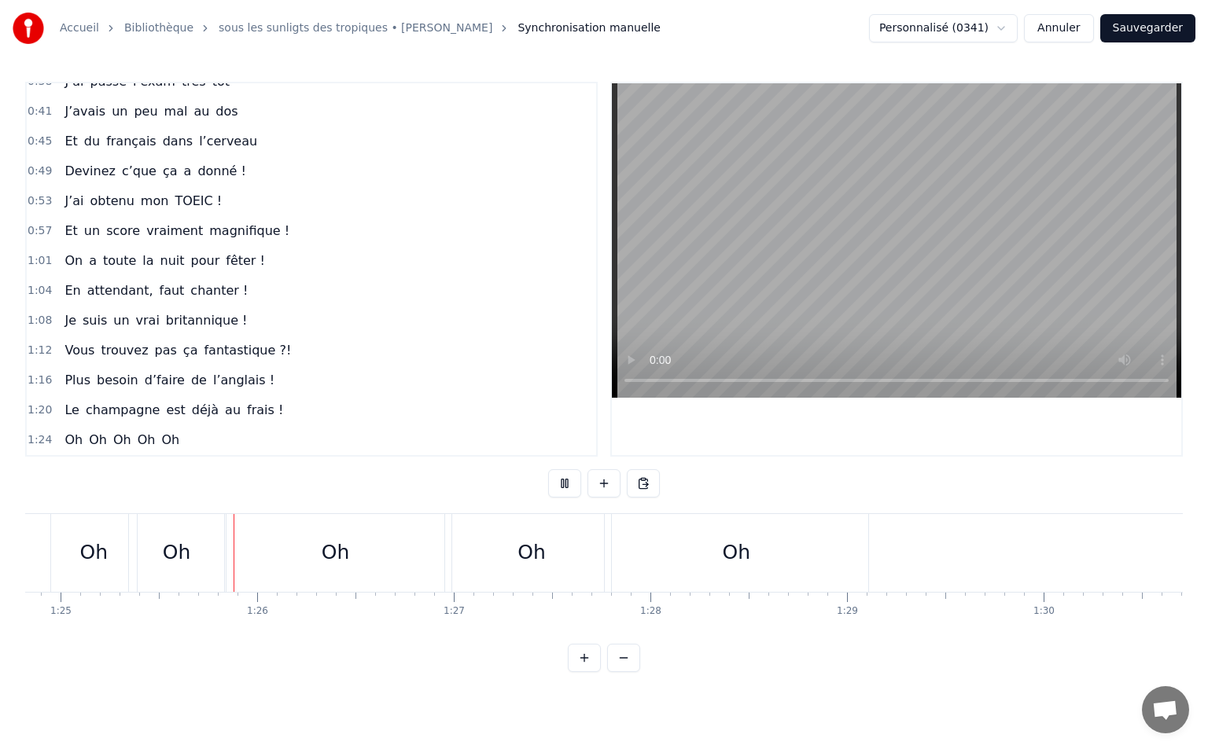
scroll to position [0, 16675]
click at [569, 487] on button at bounding box center [564, 483] width 33 height 28
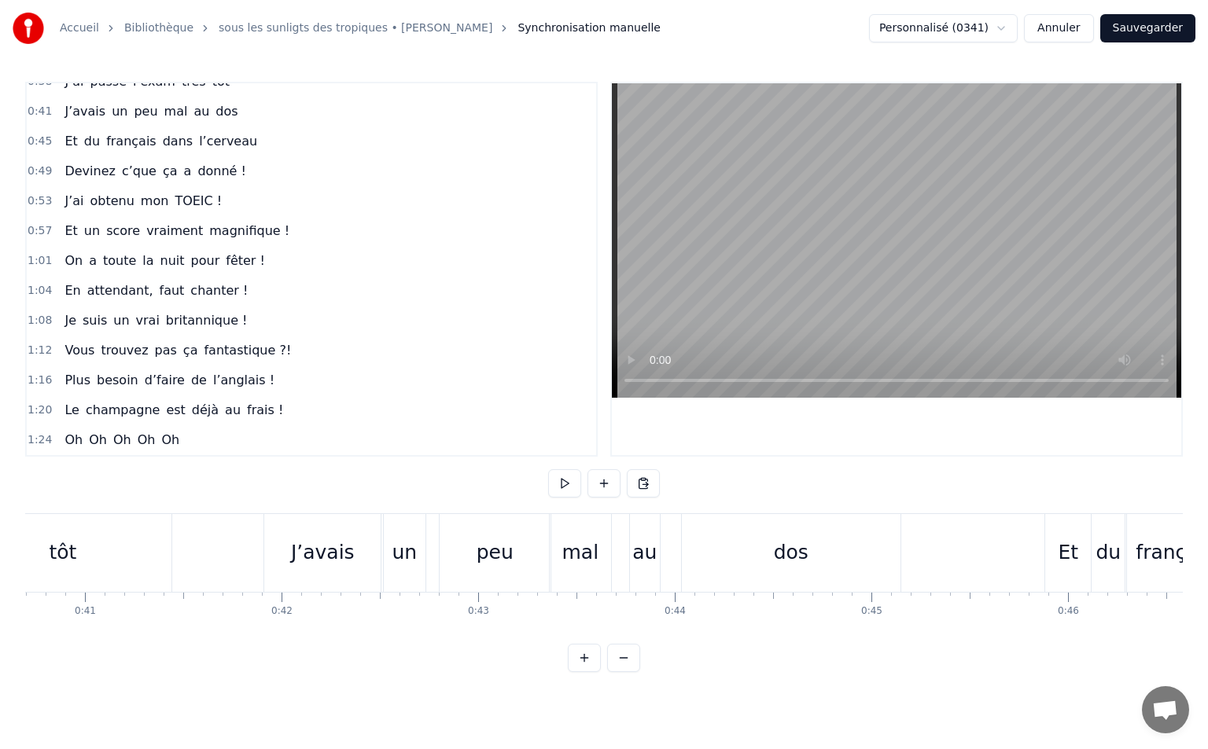
scroll to position [0, 7189]
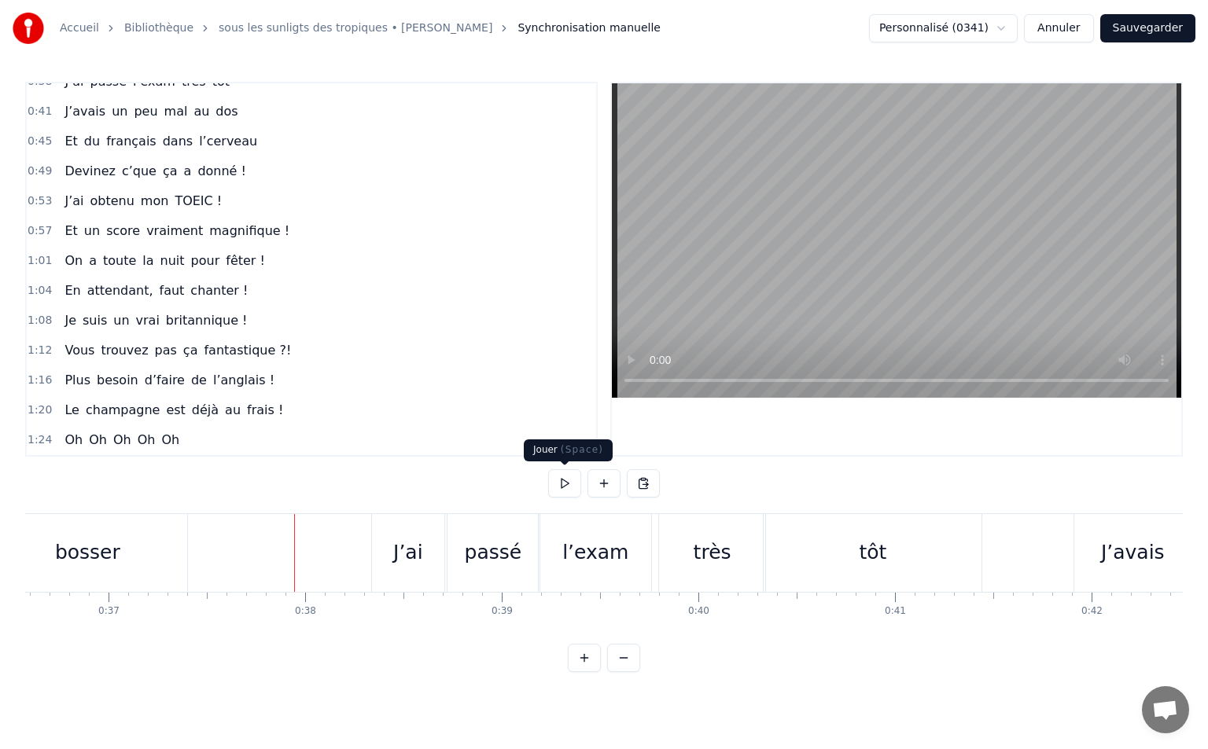
click at [572, 474] on button at bounding box center [564, 483] width 33 height 28
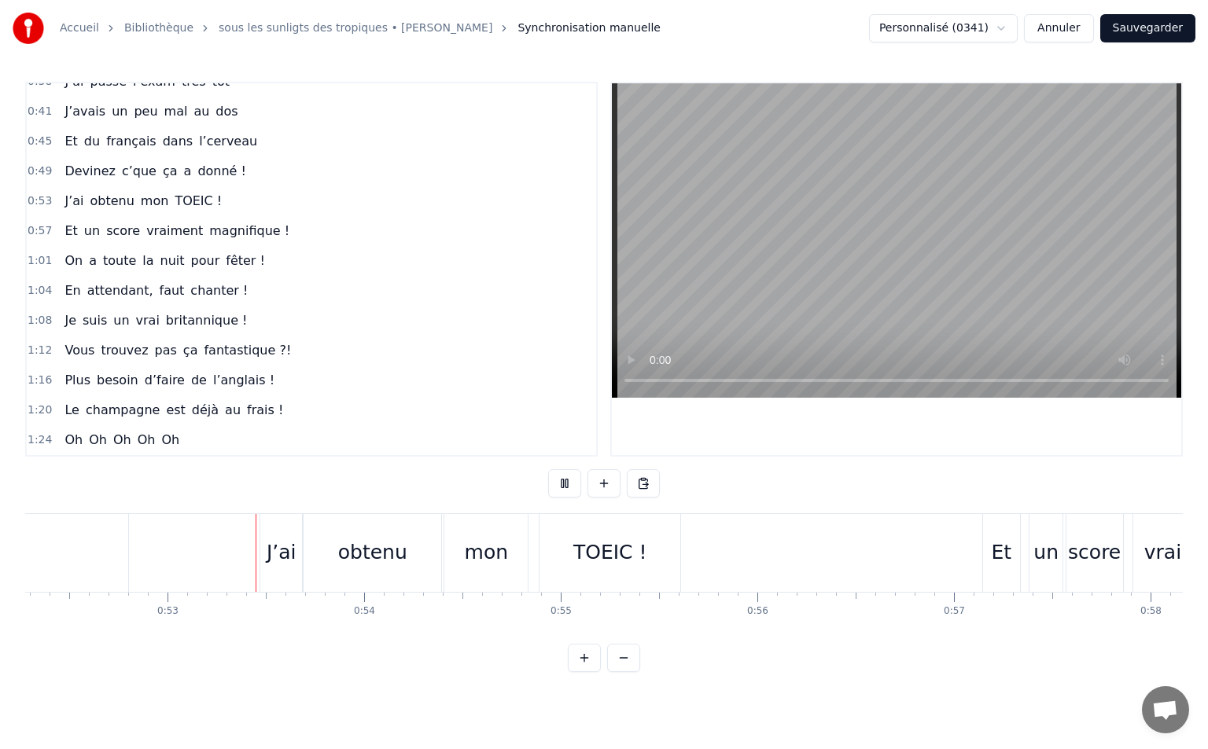
scroll to position [0, 10293]
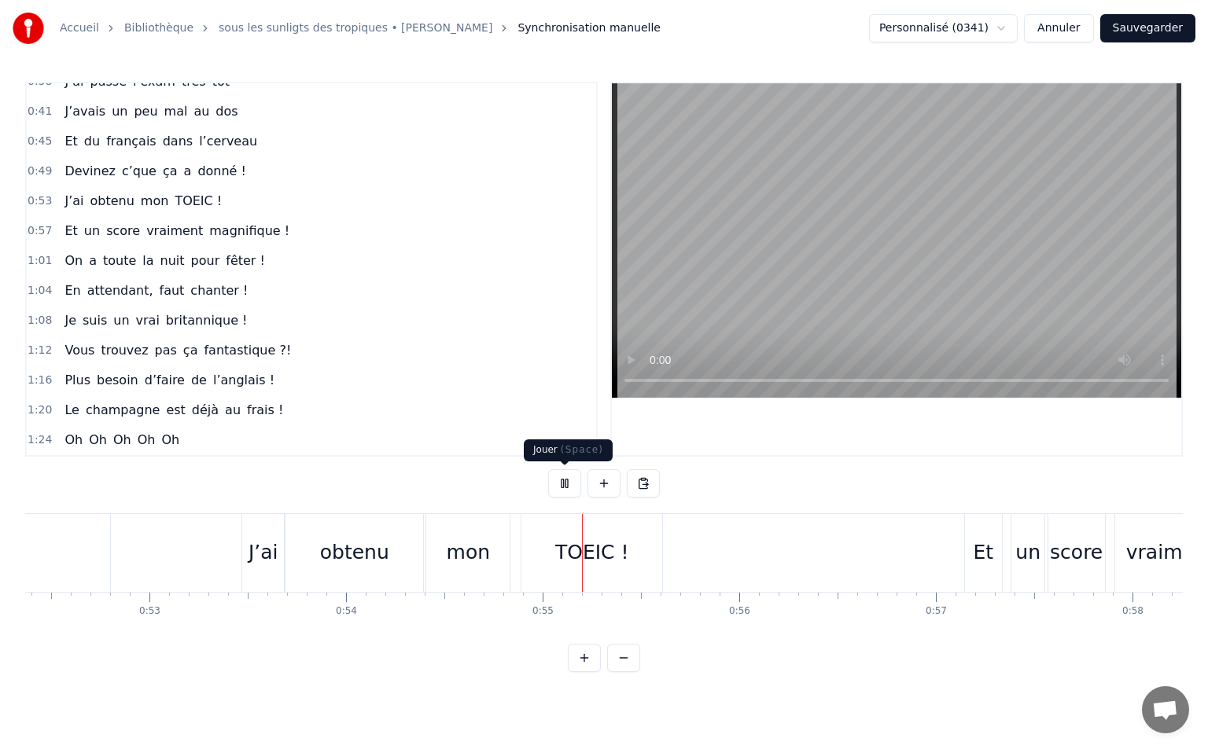
click at [556, 479] on button at bounding box center [564, 483] width 33 height 28
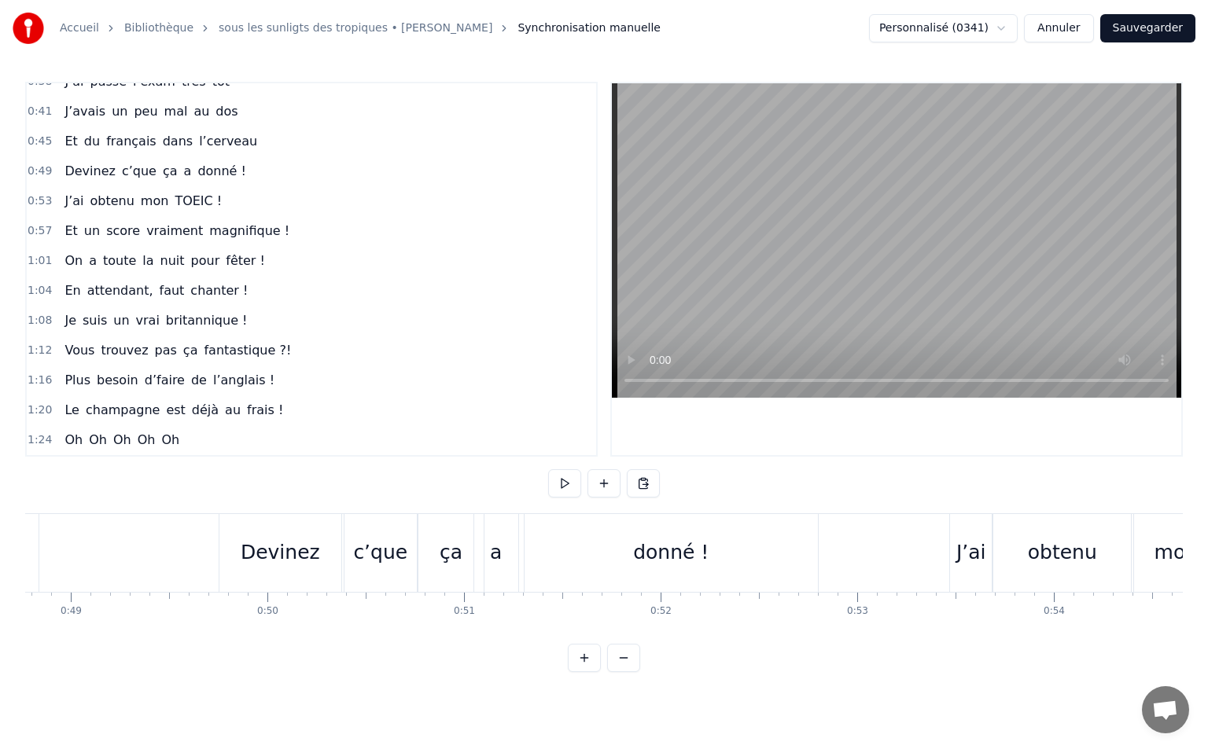
click at [726, 530] on div "donné !" at bounding box center [670, 553] width 293 height 78
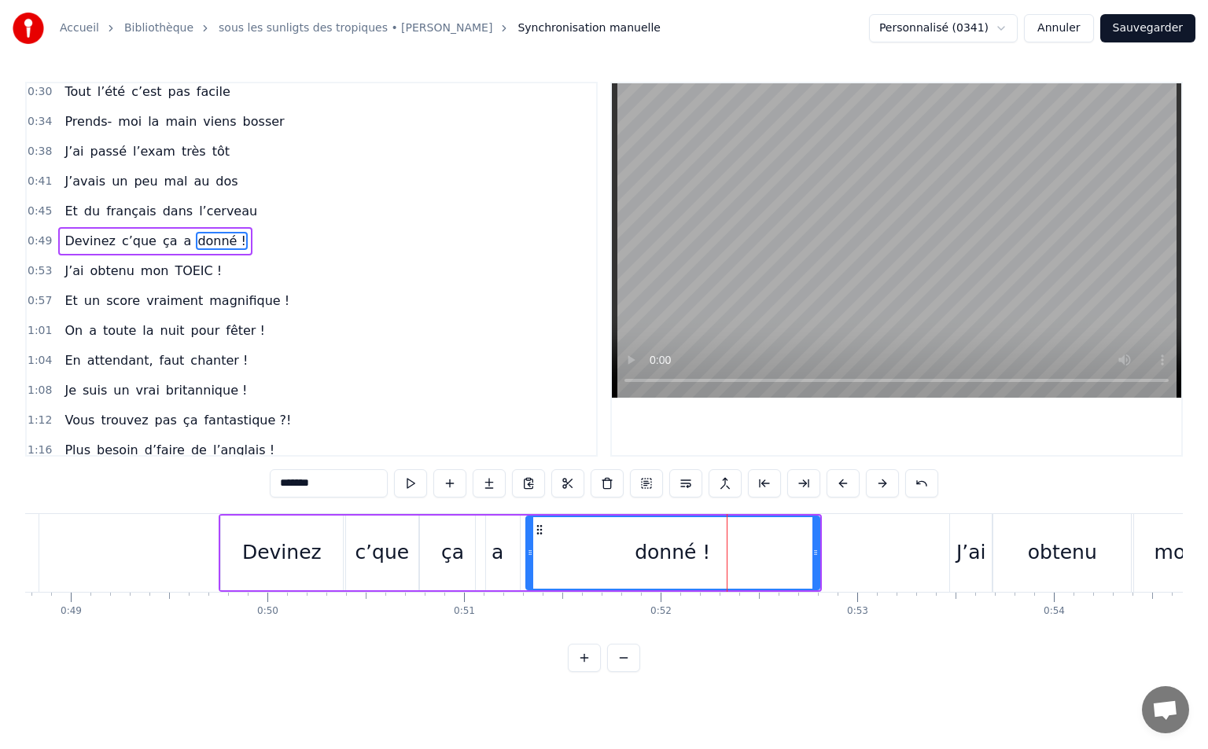
scroll to position [38, 0]
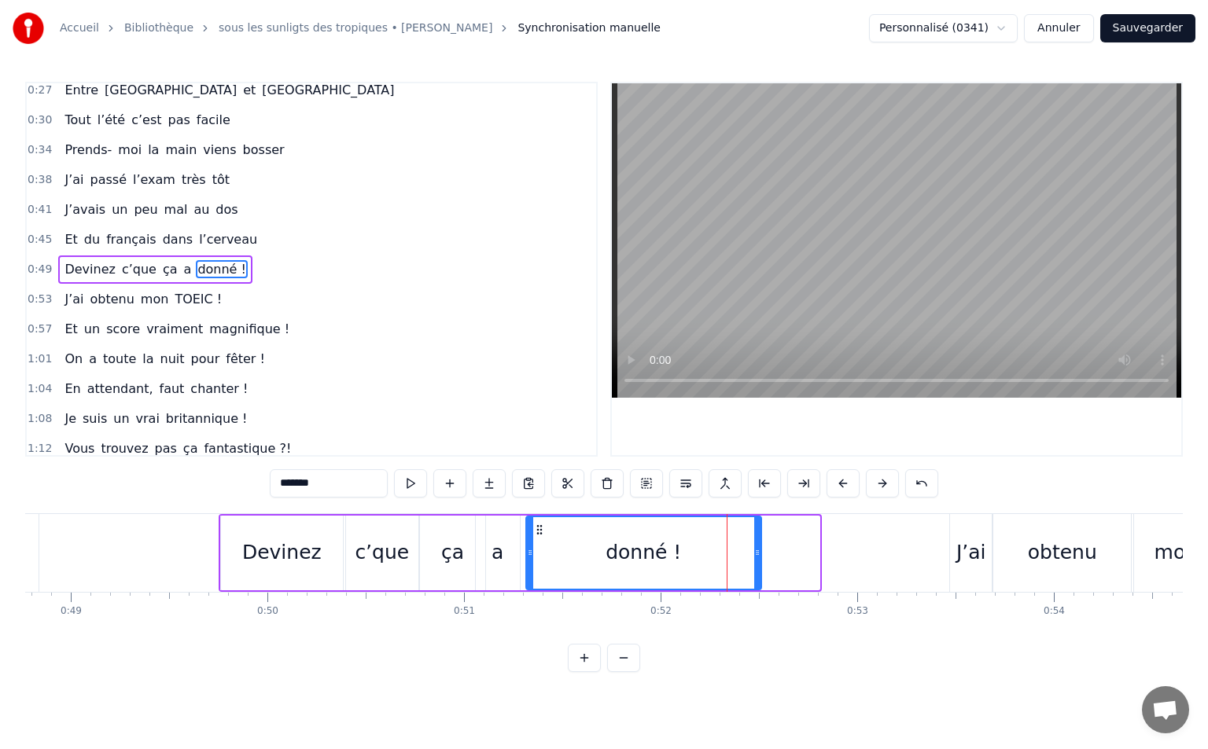
drag, startPoint x: 816, startPoint y: 553, endPoint x: 758, endPoint y: 554, distance: 58.2
click at [758, 554] on icon at bounding box center [757, 552] width 6 height 13
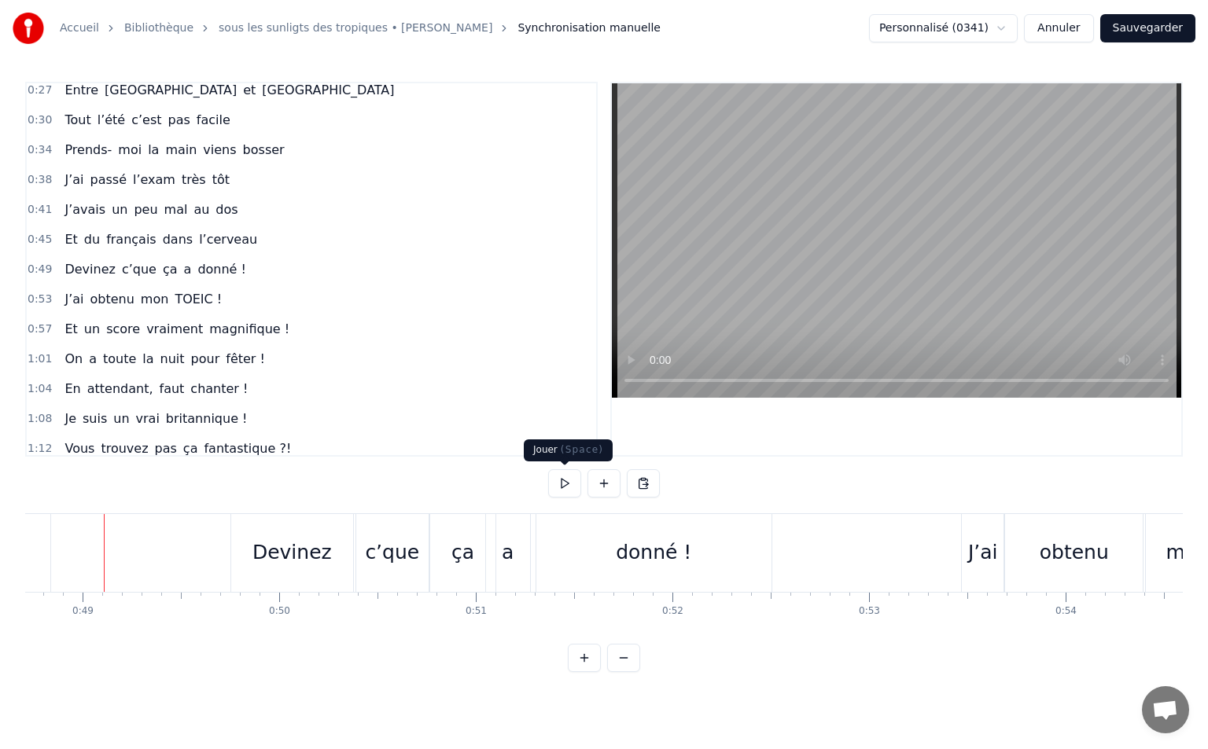
click at [554, 478] on button at bounding box center [564, 483] width 33 height 28
click at [559, 484] on button at bounding box center [564, 483] width 33 height 28
drag, startPoint x: 631, startPoint y: 535, endPoint x: 643, endPoint y: 536, distance: 11.9
click at [633, 535] on div "donné !" at bounding box center [653, 553] width 235 height 78
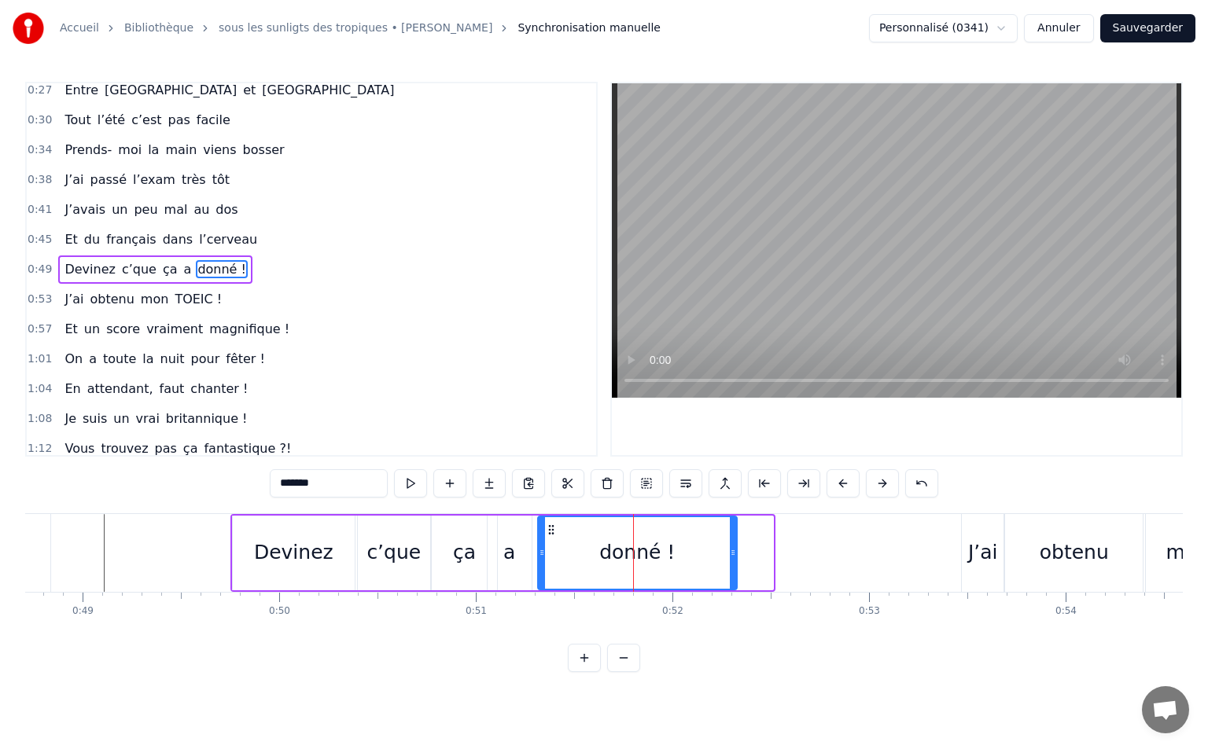
drag, startPoint x: 768, startPoint y: 547, endPoint x: 732, endPoint y: 546, distance: 36.2
click at [732, 546] on icon at bounding box center [733, 552] width 6 height 13
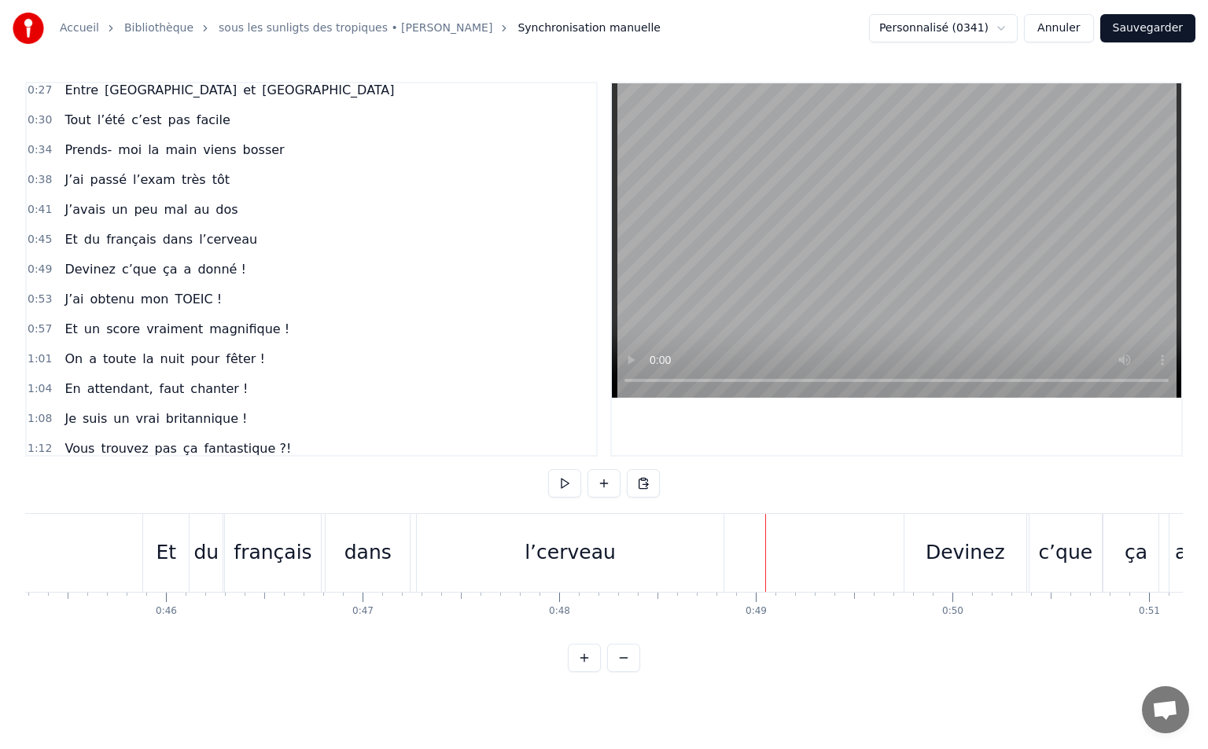
scroll to position [0, 8434]
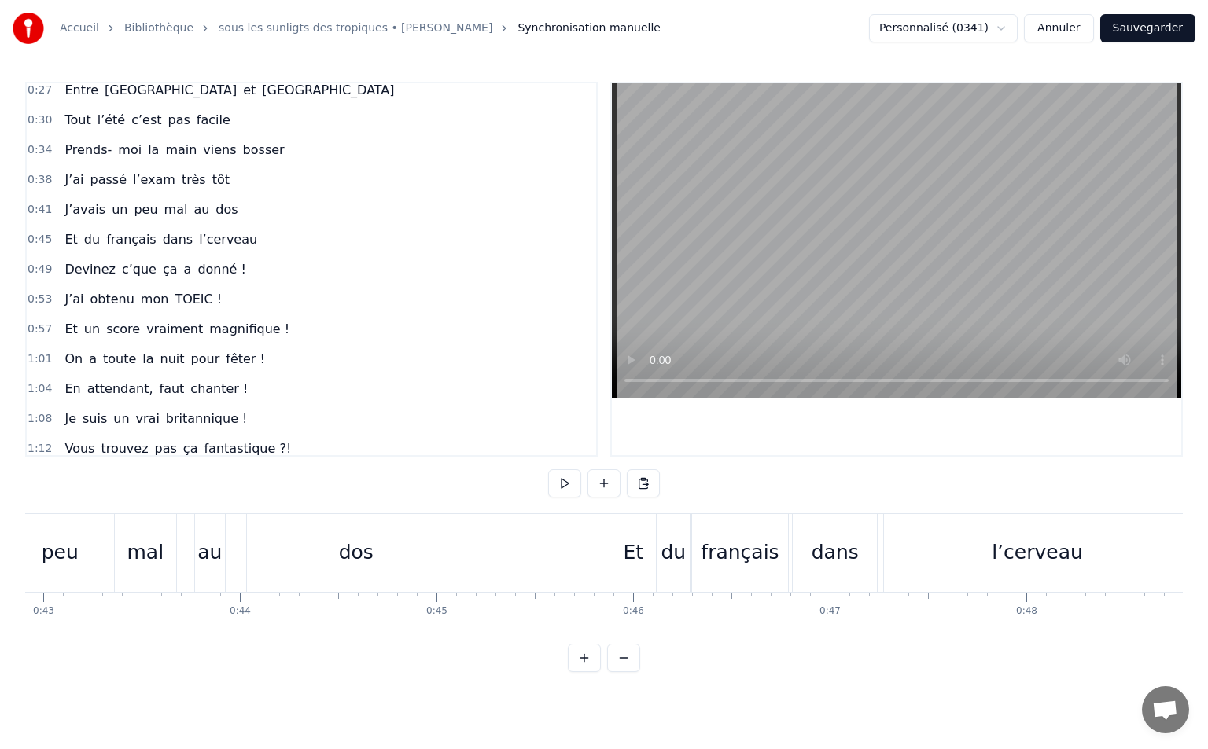
click at [555, 484] on button at bounding box center [564, 483] width 33 height 28
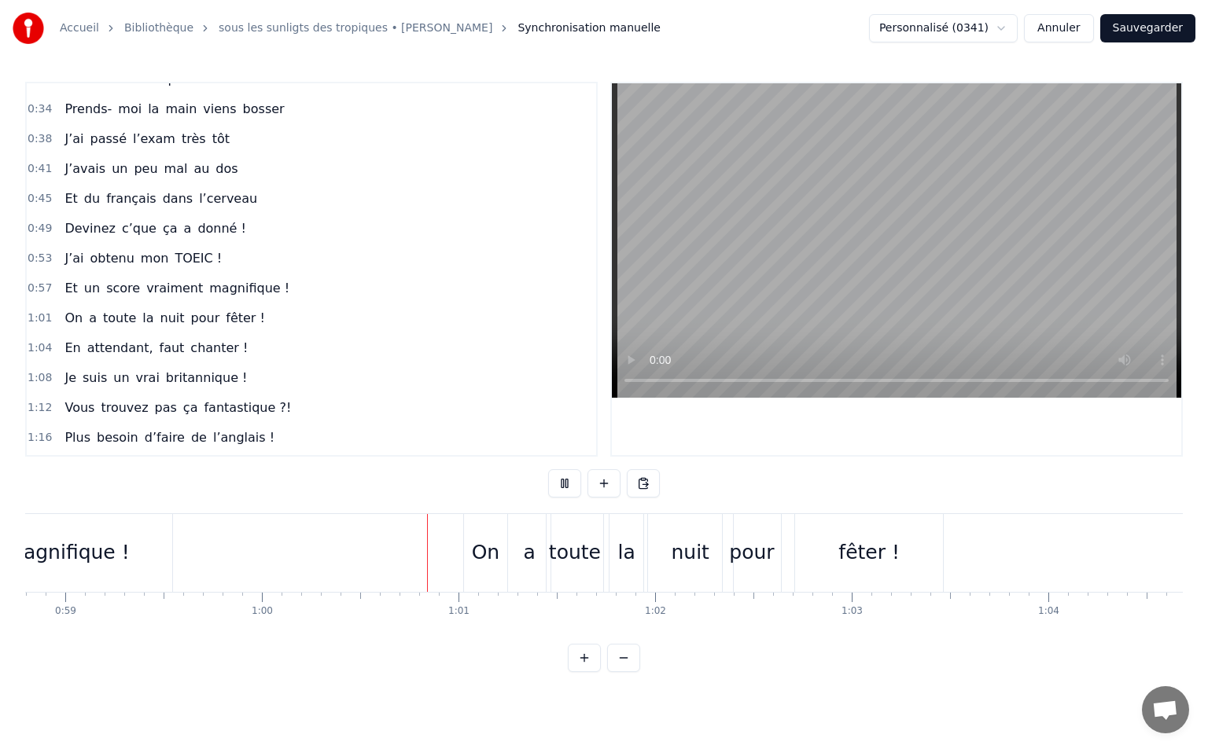
scroll to position [136, 0]
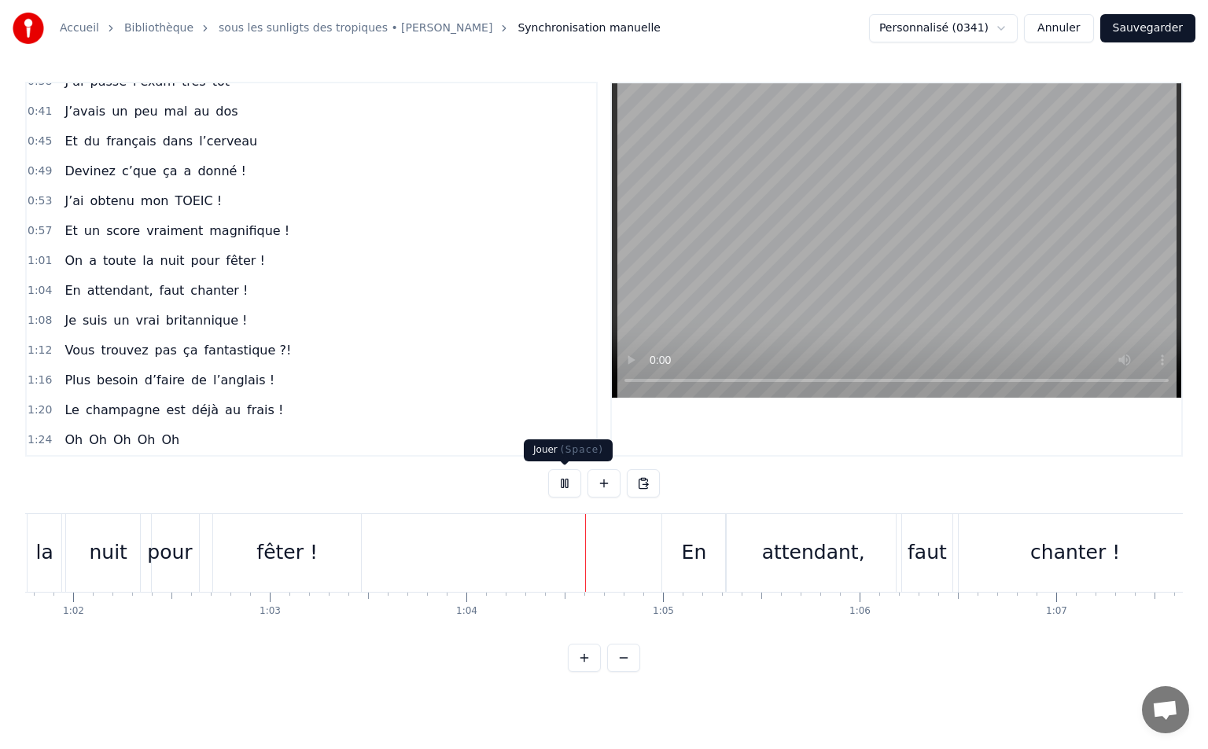
click at [565, 490] on button at bounding box center [564, 483] width 33 height 28
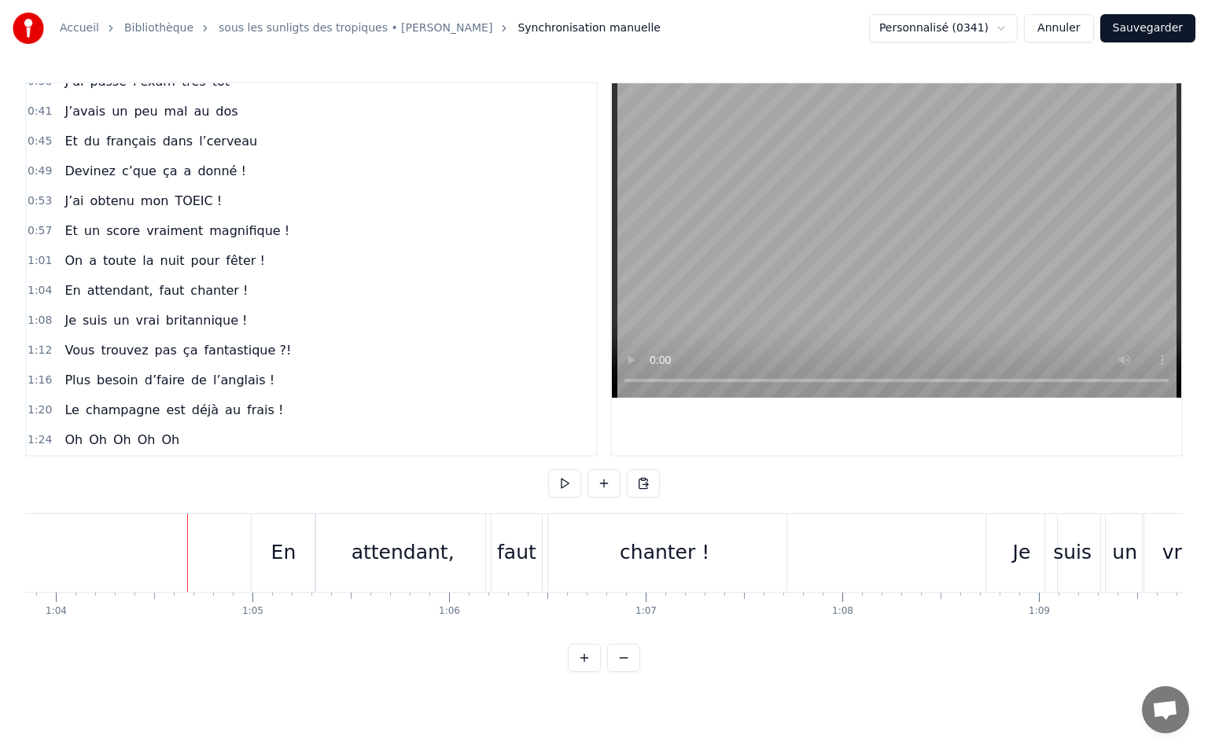
scroll to position [0, 12561]
click at [40, 200] on span "0:53" at bounding box center [40, 201] width 24 height 16
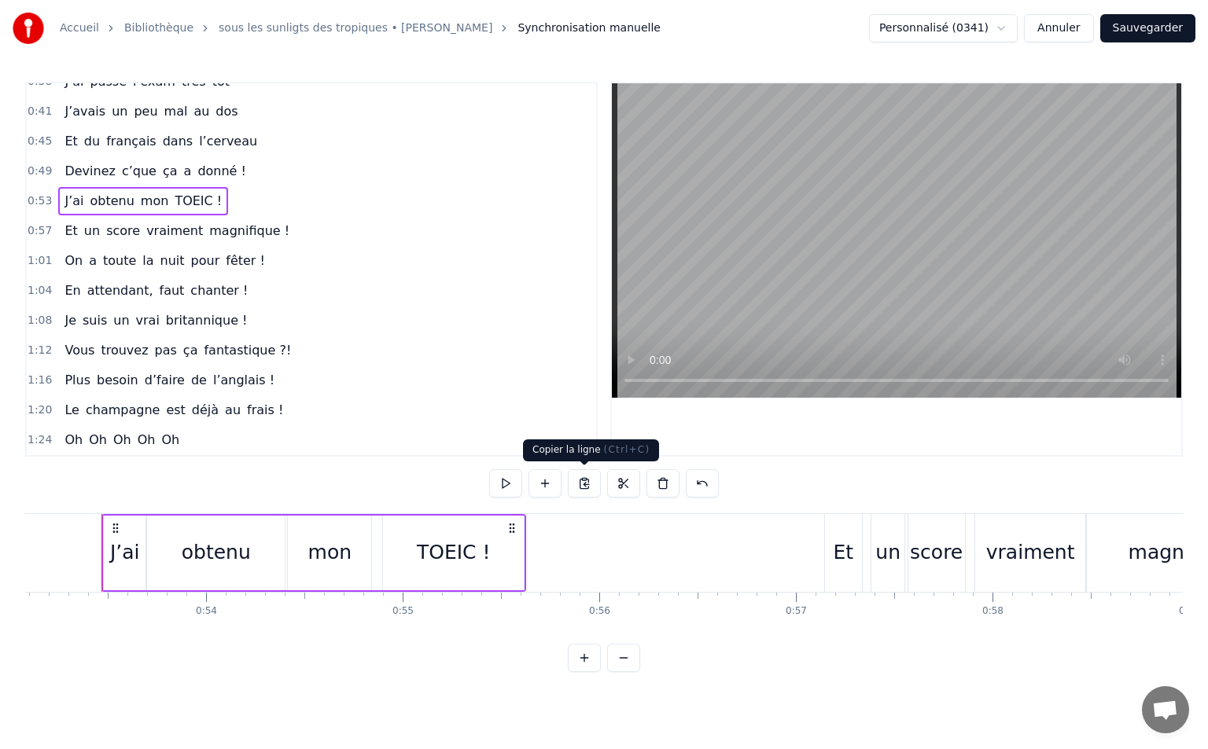
scroll to position [0, 10431]
click at [1168, 25] on button "Sauvegarder" at bounding box center [1147, 28] width 95 height 28
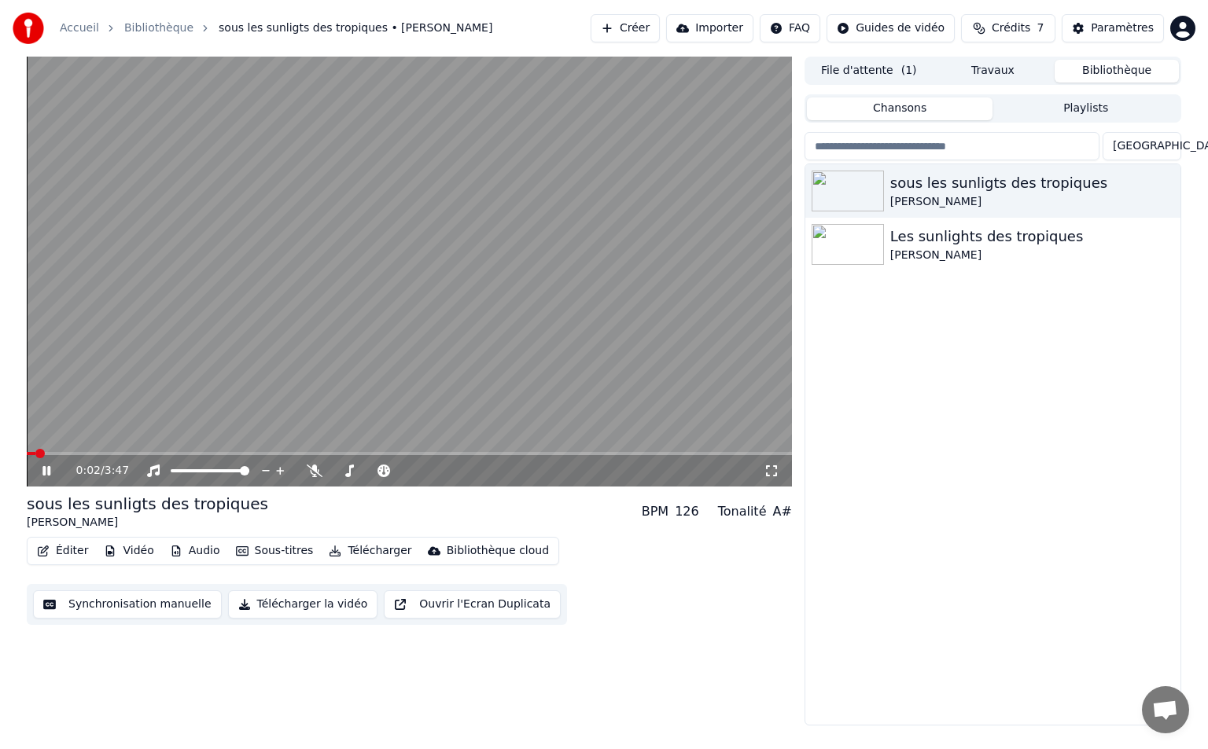
click at [46, 466] on icon at bounding box center [57, 471] width 37 height 13
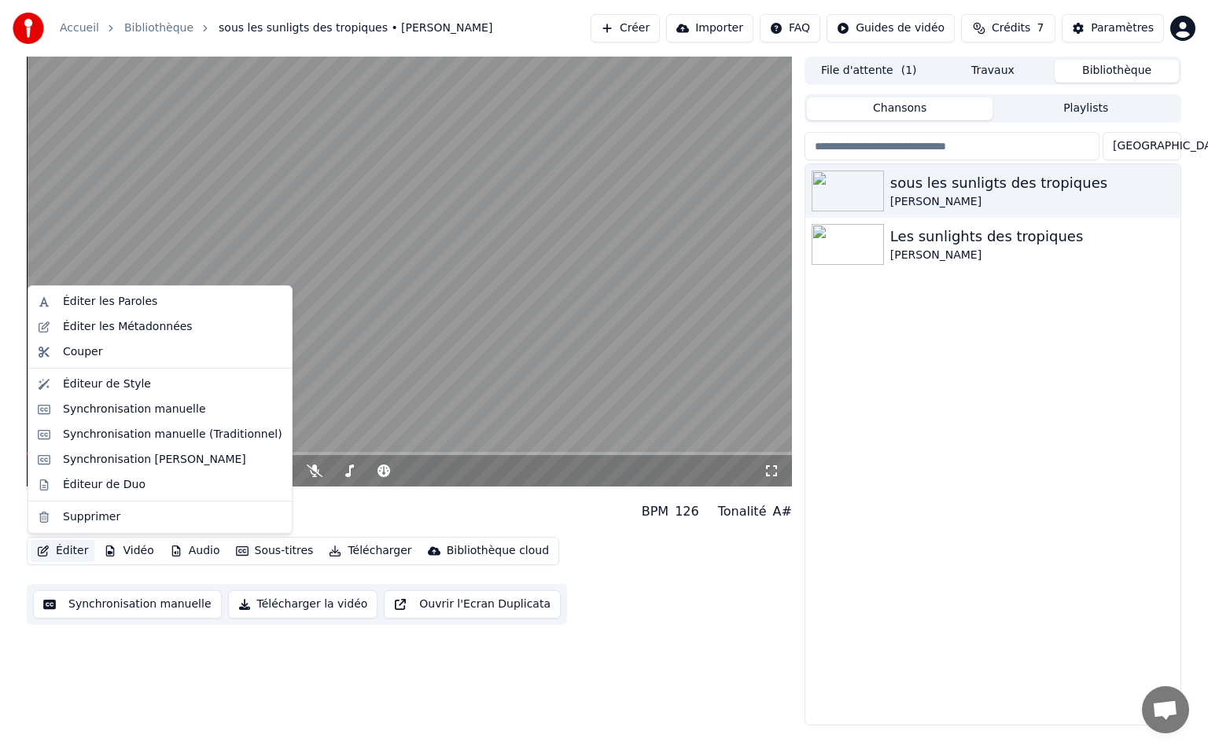
click at [77, 554] on button "Éditer" at bounding box center [63, 551] width 64 height 22
click at [123, 333] on div "Éditer les Métadonnées" at bounding box center [128, 327] width 130 height 16
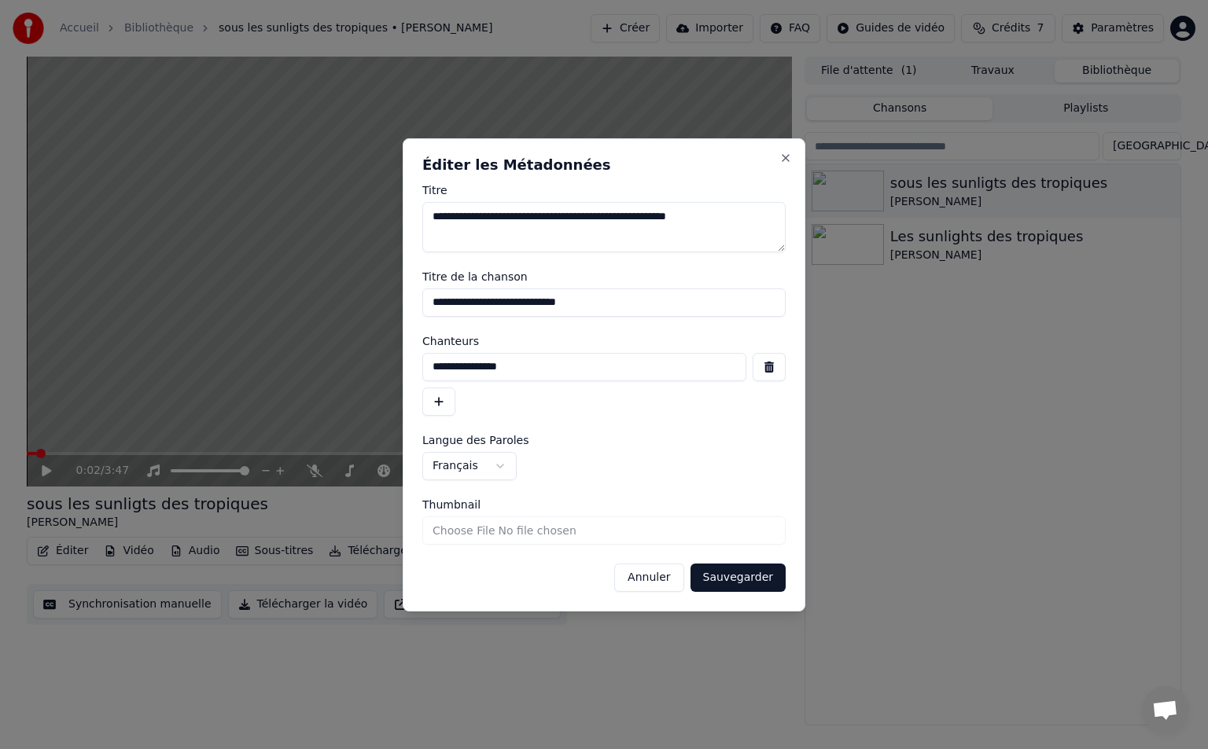
click at [715, 216] on textarea "**********" at bounding box center [603, 227] width 363 height 50
click at [598, 217] on textarea "**********" at bounding box center [603, 227] width 363 height 50
click at [712, 215] on textarea "**********" at bounding box center [603, 227] width 363 height 50
drag, startPoint x: 531, startPoint y: 218, endPoint x: 425, endPoint y: 221, distance: 107.0
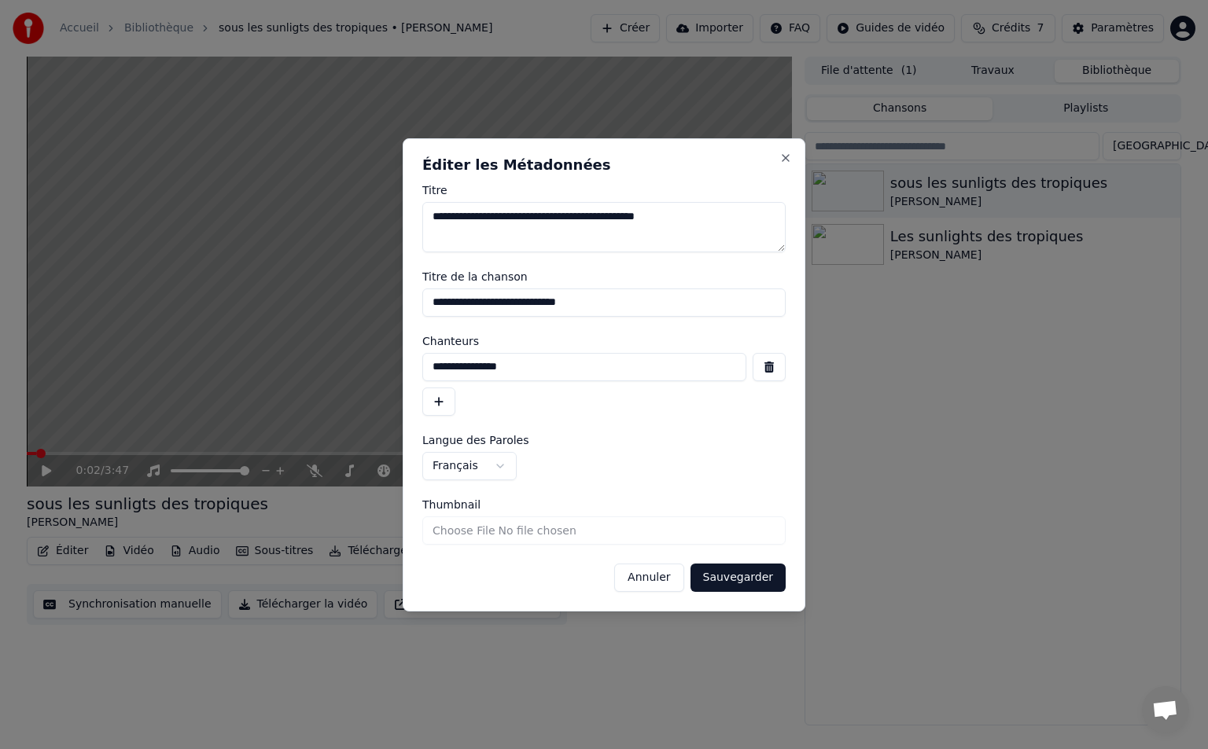
click at [425, 221] on textarea "**********" at bounding box center [603, 227] width 363 height 50
click at [611, 220] on textarea "**********" at bounding box center [603, 227] width 363 height 50
type textarea "**********"
click at [440, 306] on input "**********" at bounding box center [603, 303] width 363 height 28
click at [504, 302] on input "**********" at bounding box center [603, 303] width 363 height 28
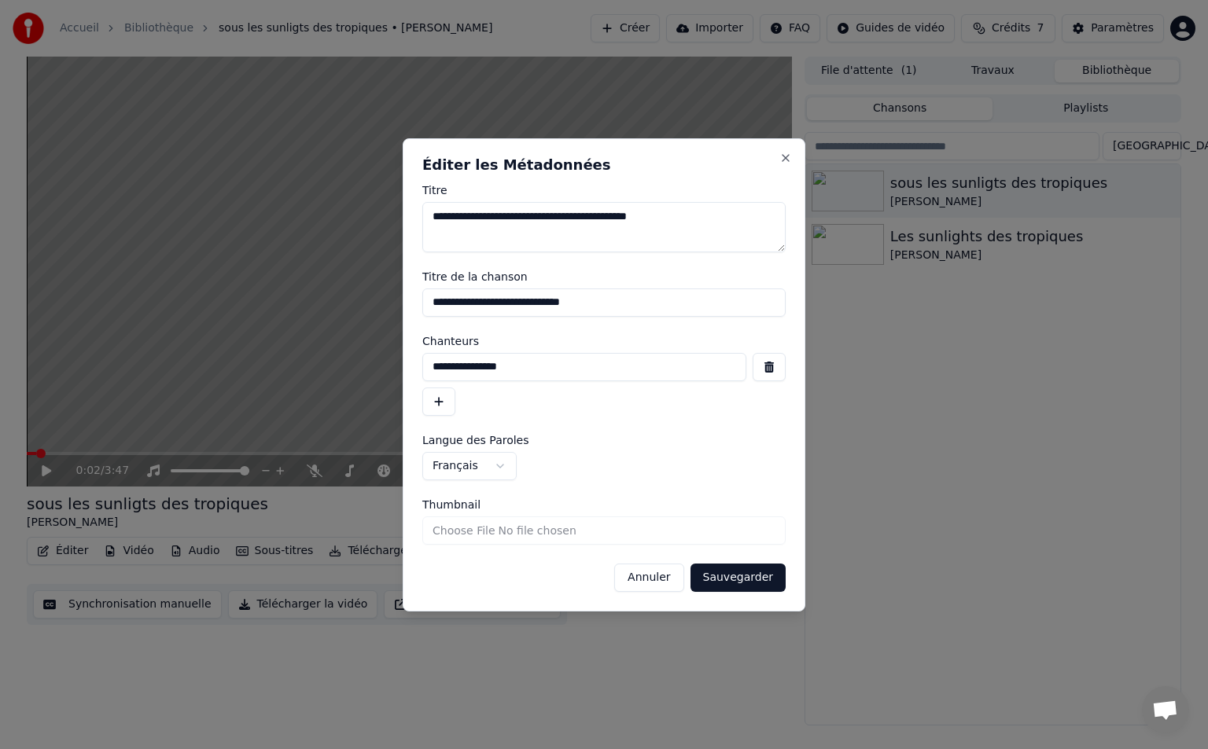
type input "**********"
click at [758, 581] on button "Sauvegarder" at bounding box center [737, 578] width 95 height 28
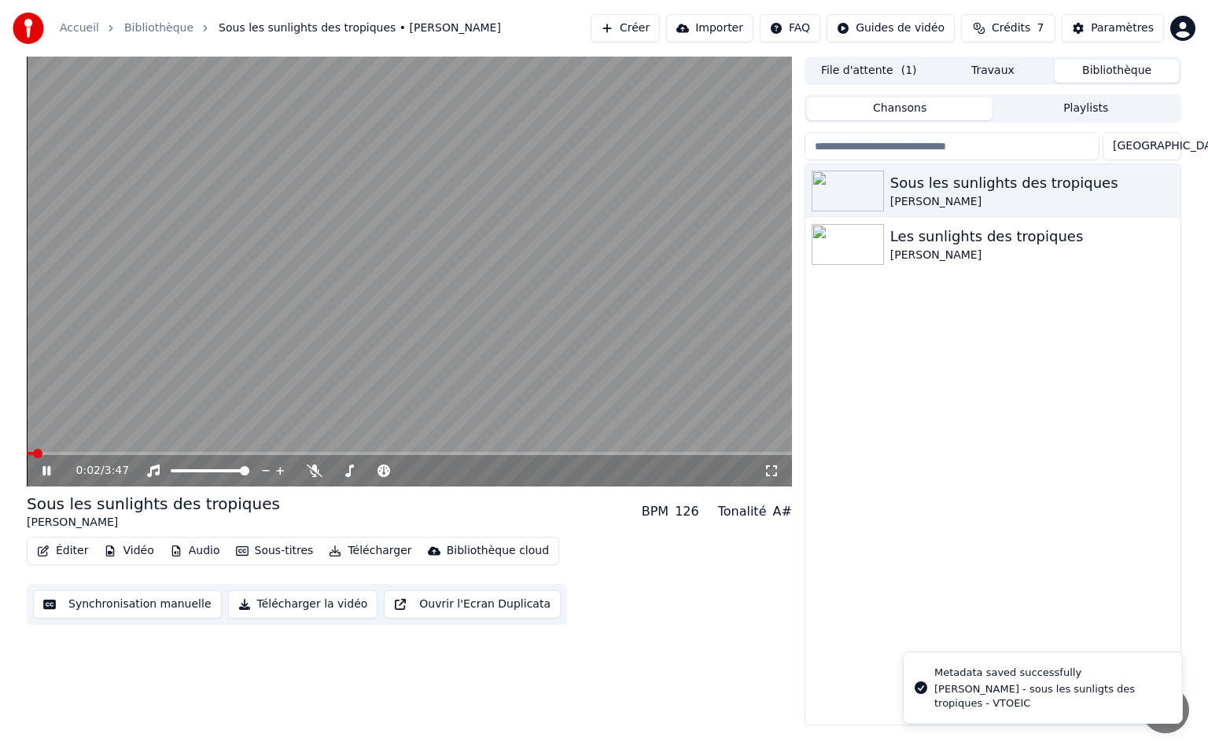
click at [33, 458] on span at bounding box center [37, 453] width 9 height 9
click at [766, 474] on icon at bounding box center [771, 470] width 11 height 11
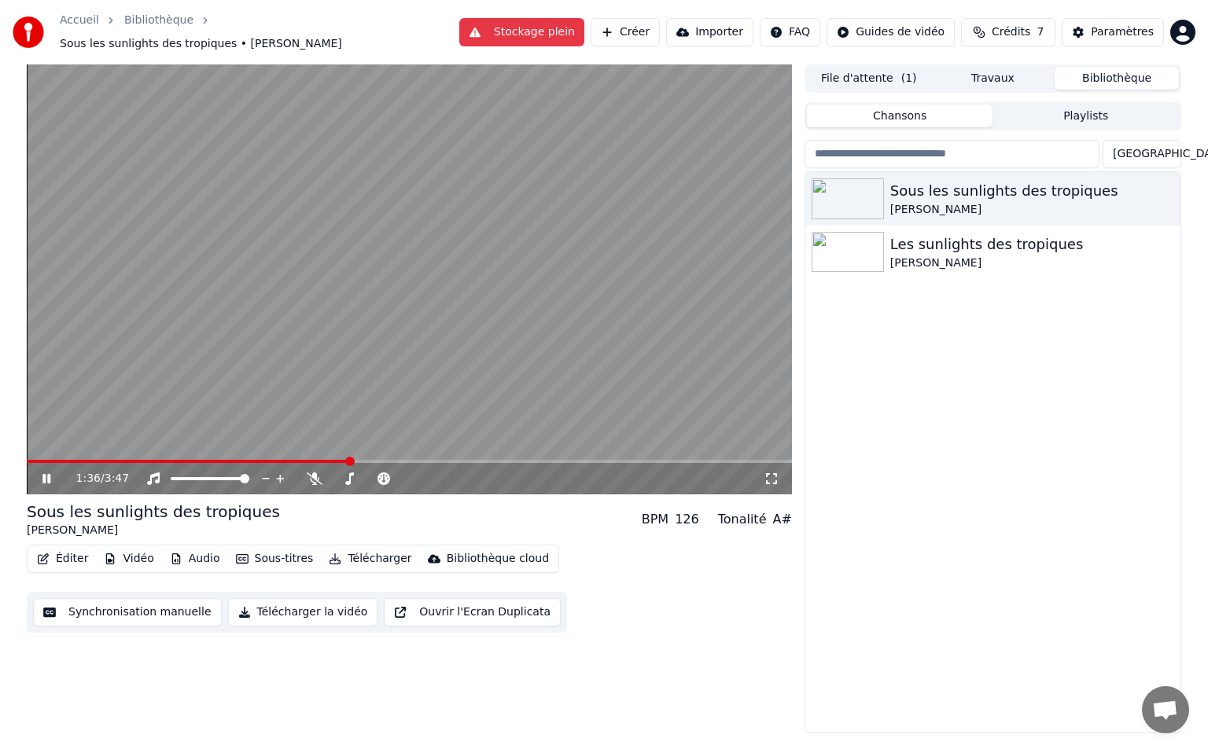
click at [45, 474] on icon at bounding box center [46, 478] width 8 height 9
click at [57, 551] on button "Éditer" at bounding box center [63, 559] width 64 height 22
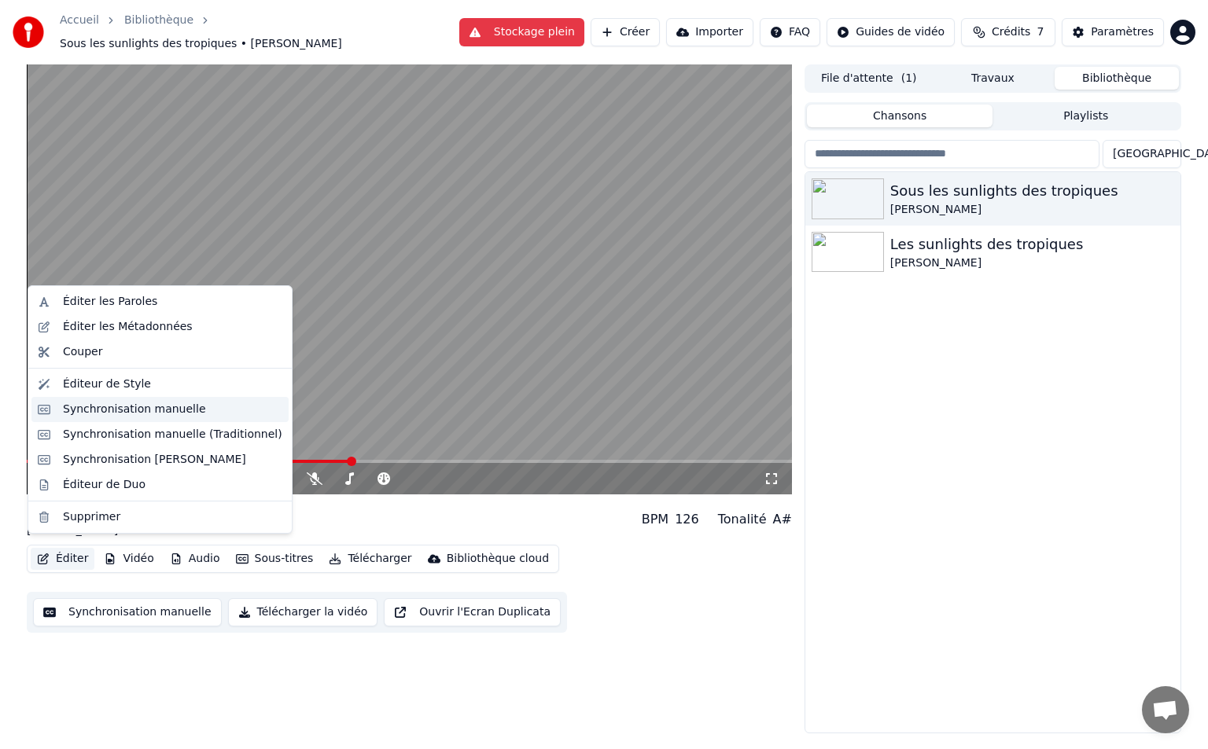
click at [150, 414] on div "Synchronisation manuelle" at bounding box center [134, 410] width 143 height 16
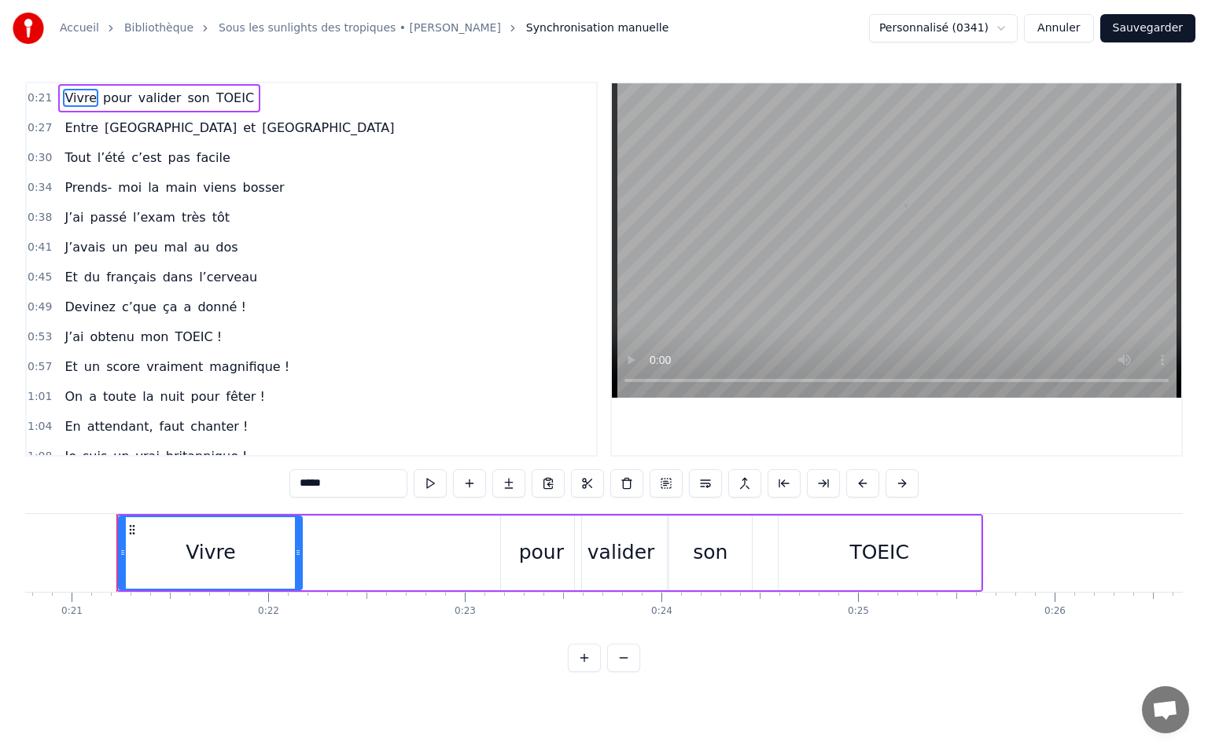
scroll to position [0, 4094]
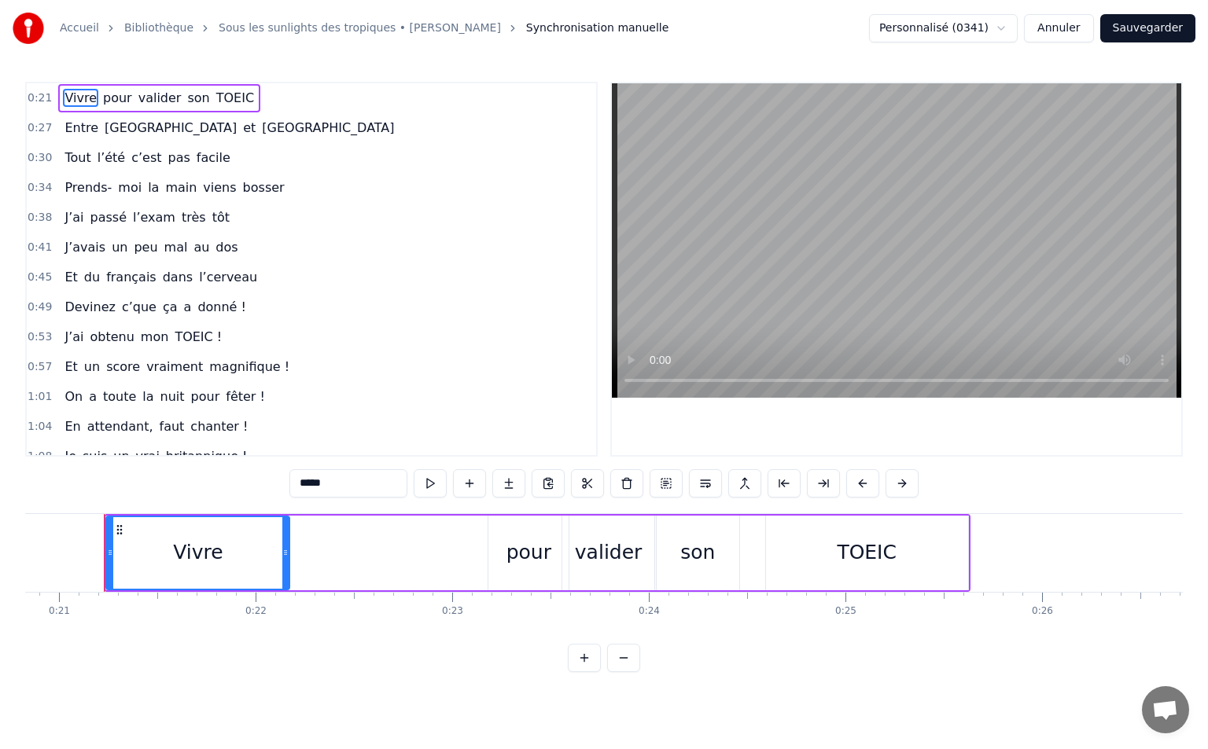
click at [1051, 30] on button "Annuler" at bounding box center [1058, 28] width 69 height 28
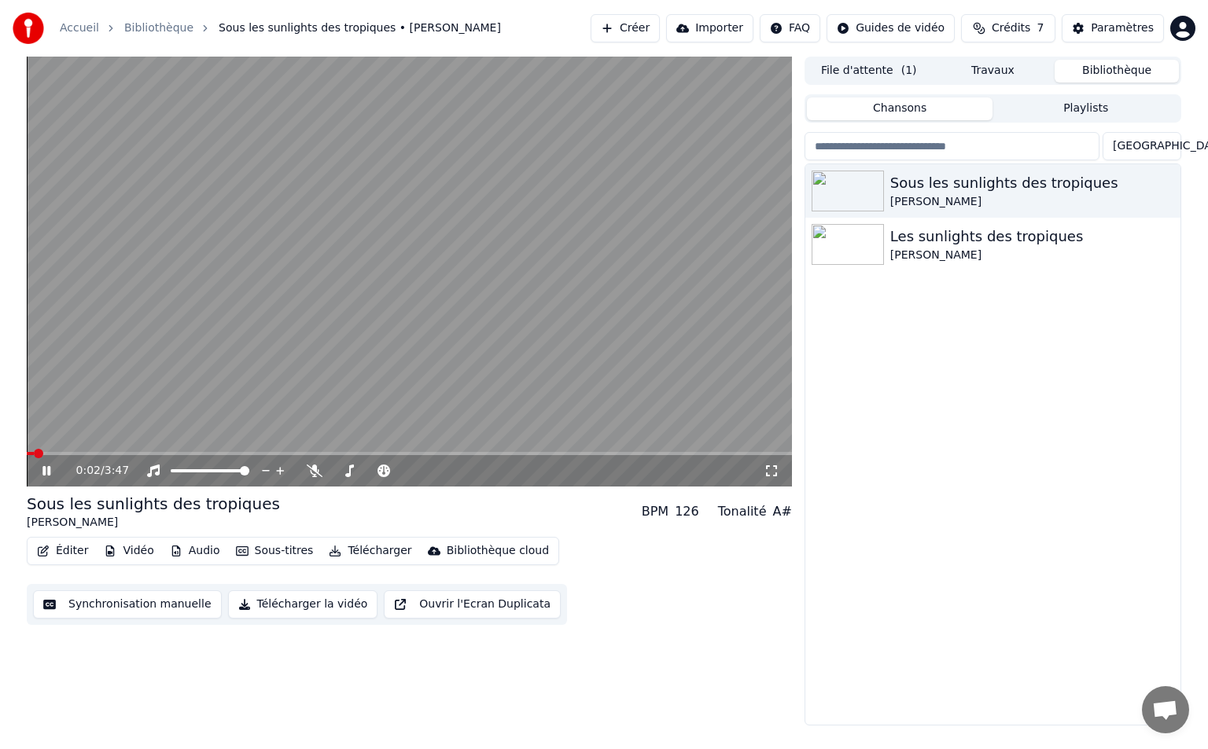
click at [50, 473] on icon at bounding box center [46, 470] width 8 height 9
click at [75, 551] on button "Éditer" at bounding box center [63, 551] width 64 height 22
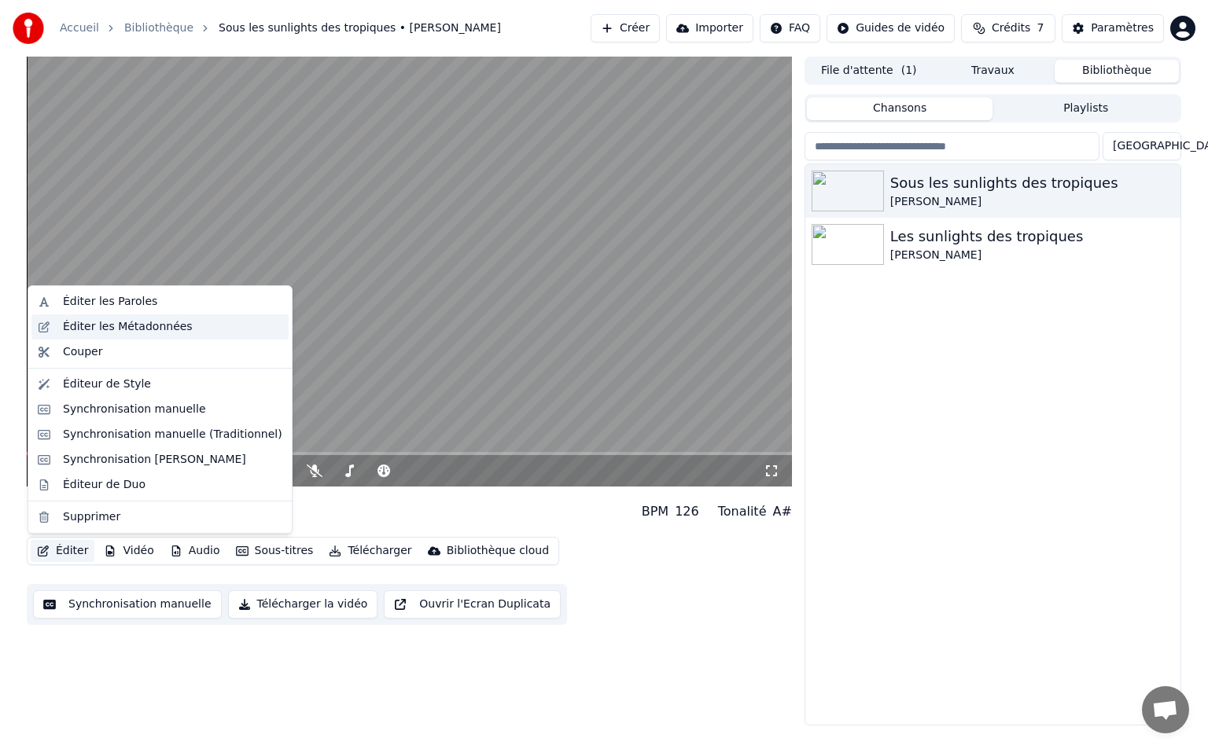
click at [179, 330] on div "Éditer les Métadonnées" at bounding box center [172, 327] width 219 height 16
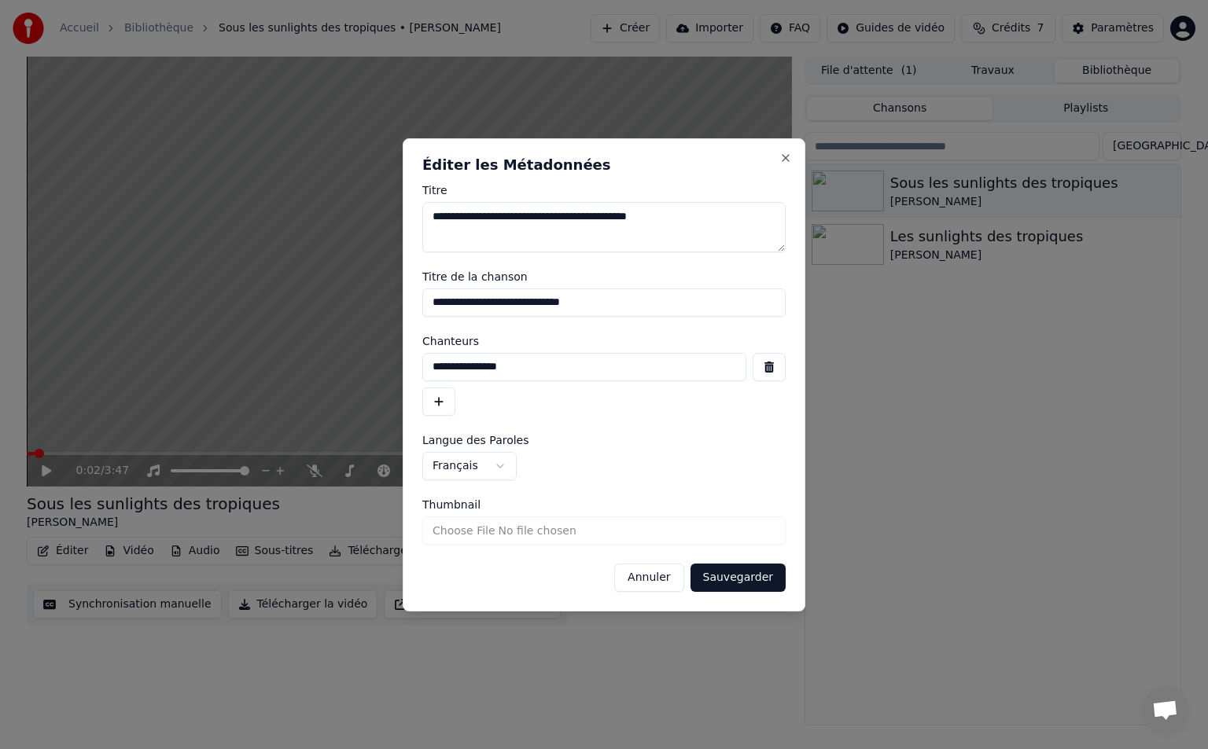
click at [567, 373] on input "**********" at bounding box center [584, 367] width 324 height 28
type input "*"
type input "**********"
click at [578, 307] on input "**********" at bounding box center [603, 303] width 363 height 28
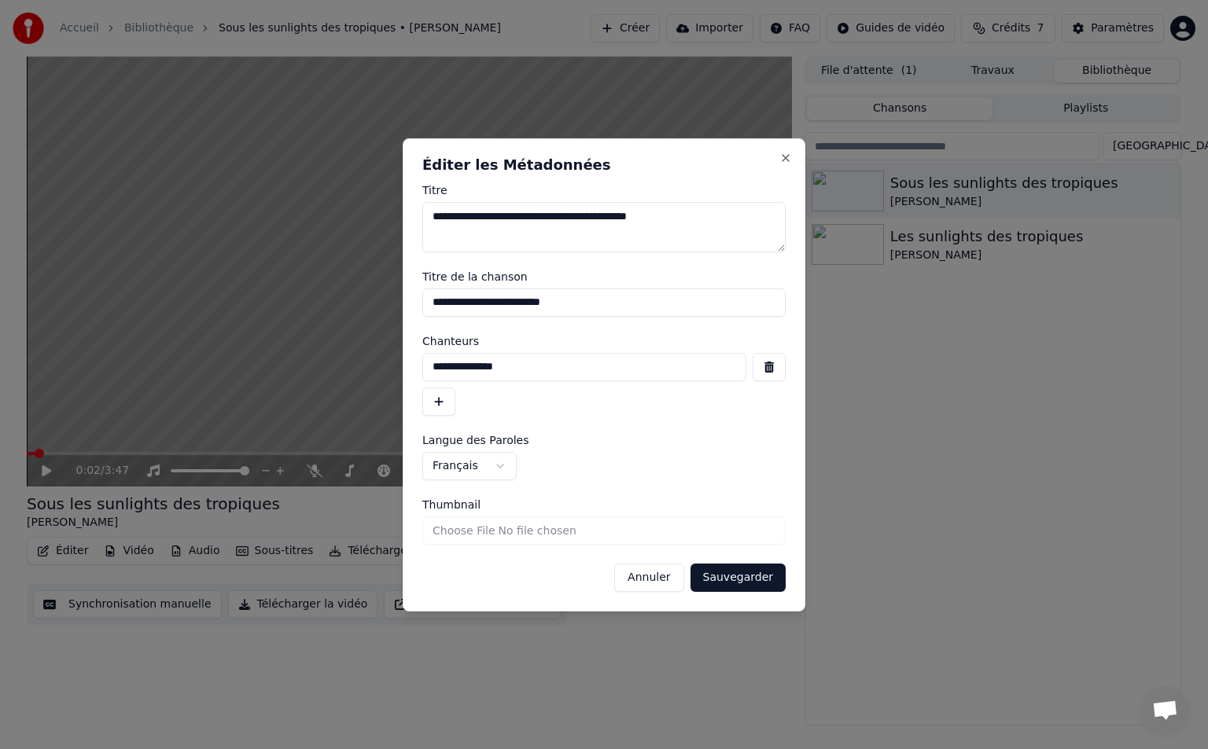
type input "**********"
click at [572, 403] on div "**********" at bounding box center [603, 384] width 363 height 63
click at [538, 373] on input "**********" at bounding box center [584, 367] width 324 height 28
click at [433, 404] on button "button" at bounding box center [438, 402] width 33 height 28
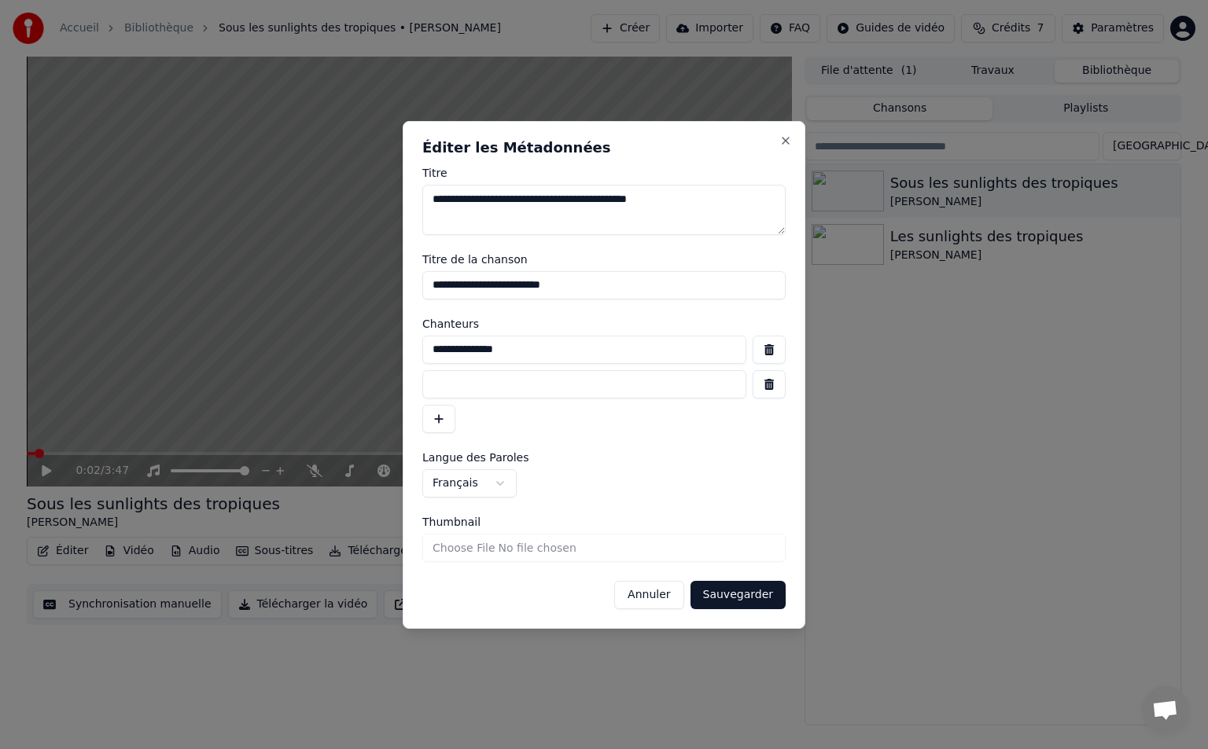
click at [764, 384] on button "button" at bounding box center [768, 384] width 33 height 28
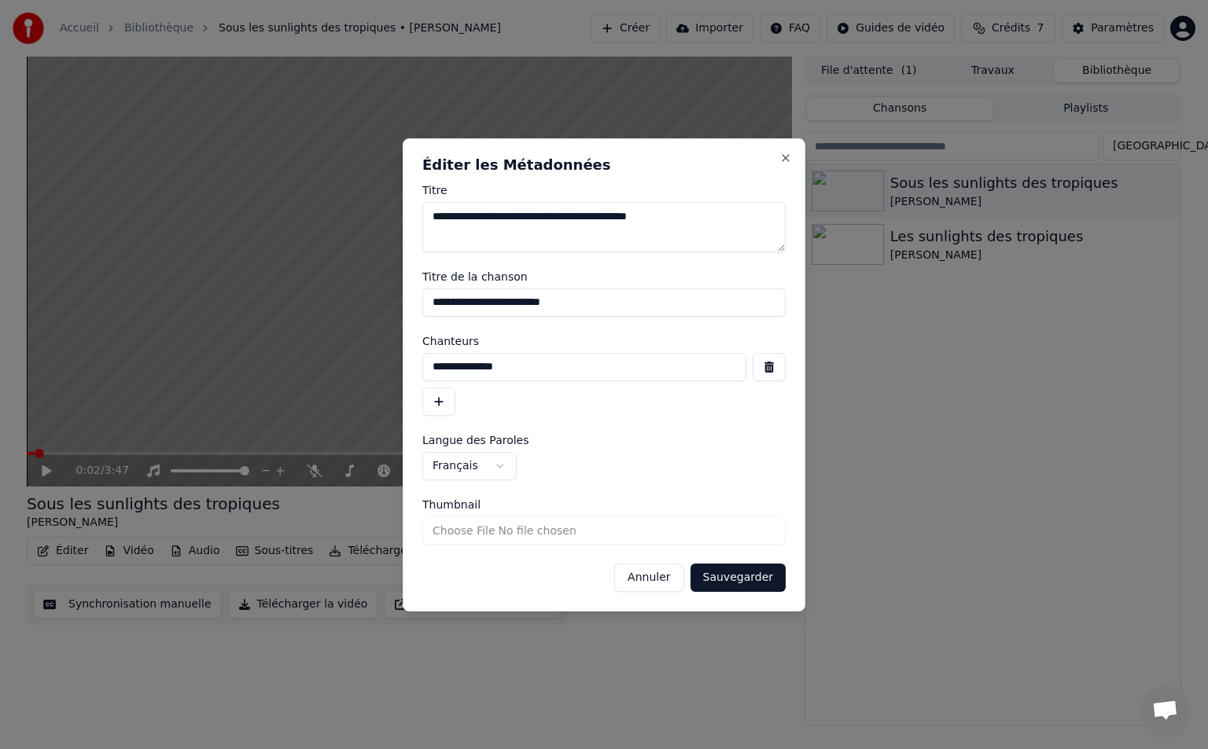
click at [436, 399] on button "button" at bounding box center [438, 402] width 33 height 28
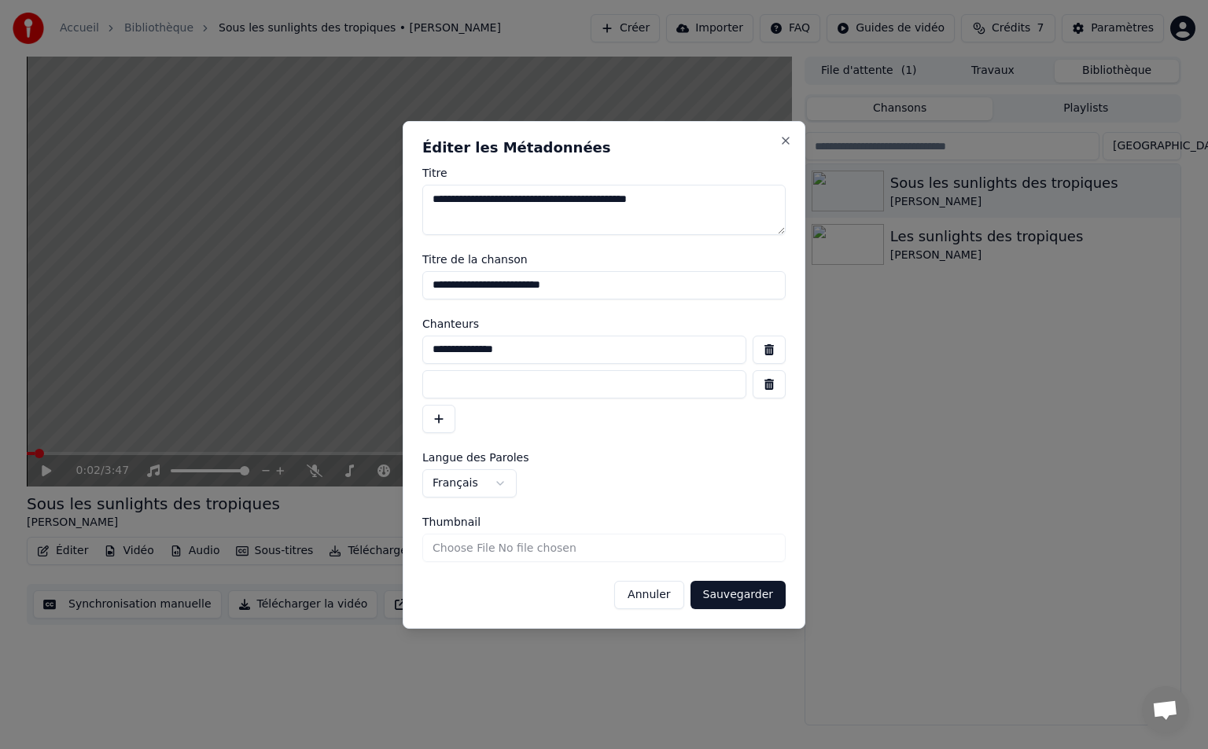
click at [777, 381] on button "button" at bounding box center [768, 384] width 33 height 28
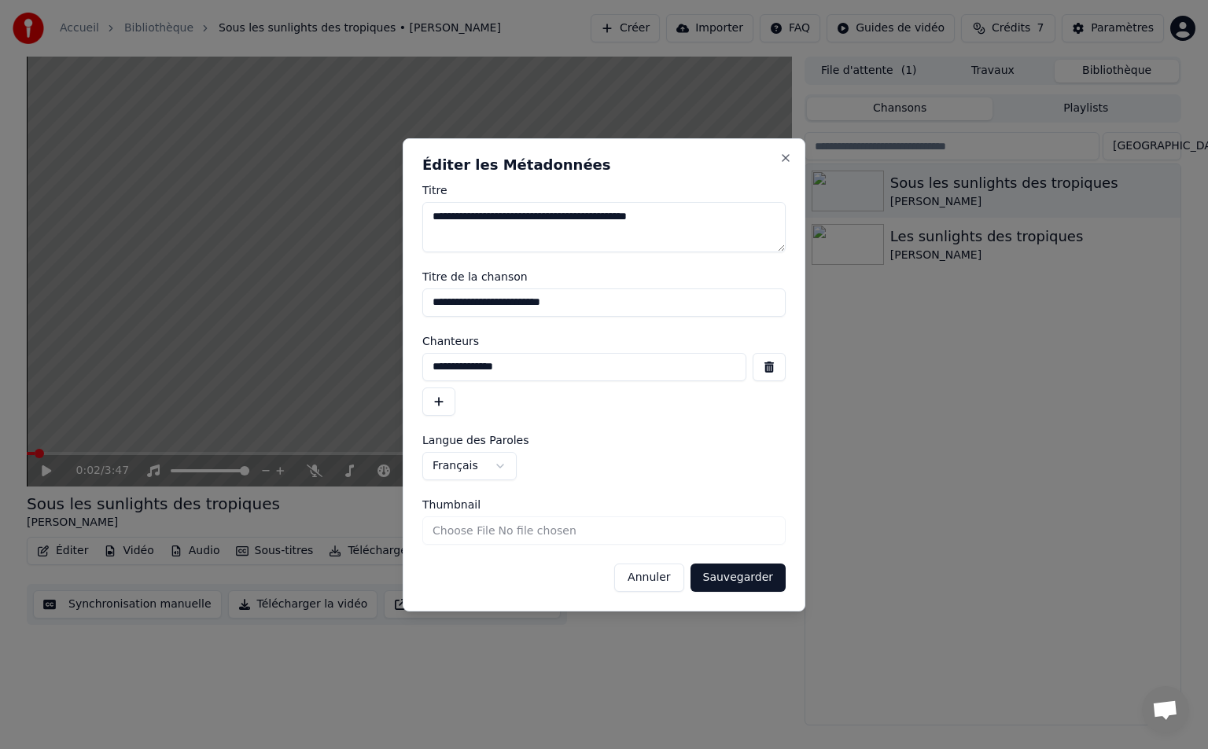
click at [751, 583] on button "Sauvegarder" at bounding box center [737, 578] width 95 height 28
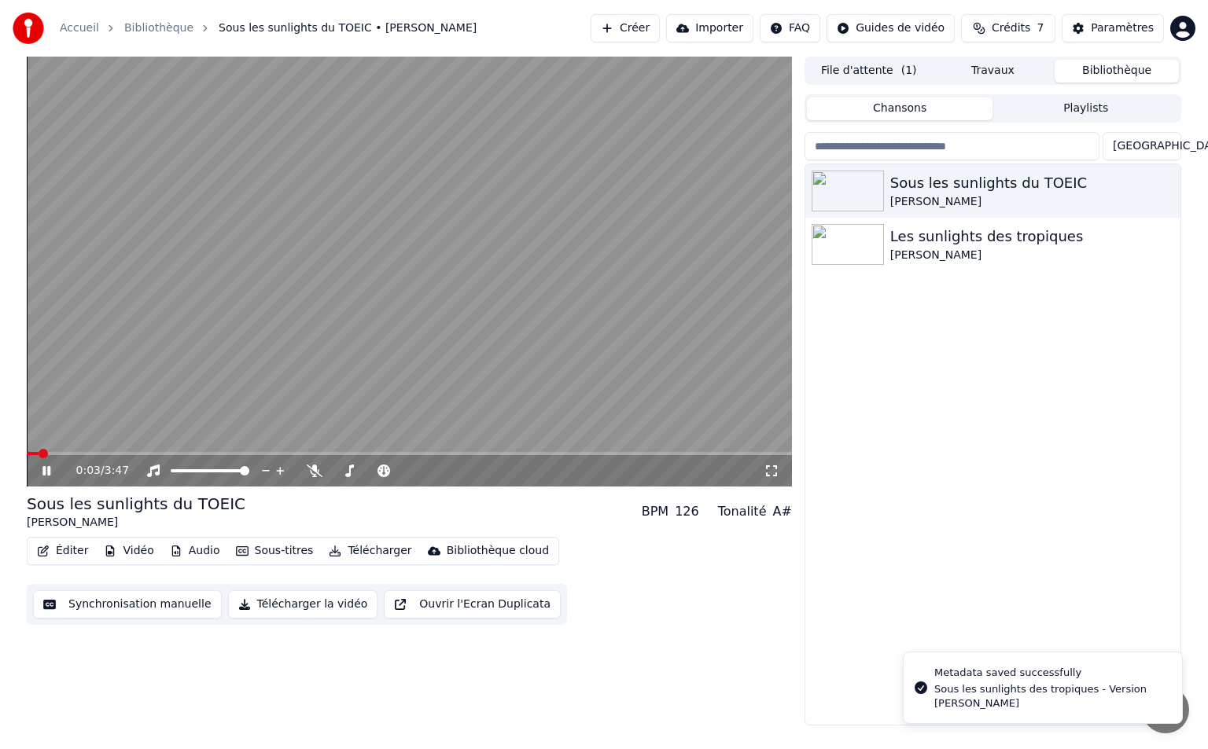
click at [49, 469] on icon at bounding box center [46, 470] width 8 height 9
click at [49, 469] on icon at bounding box center [57, 471] width 37 height 13
click at [256, 601] on button "Télécharger la vidéo" at bounding box center [303, 604] width 150 height 28
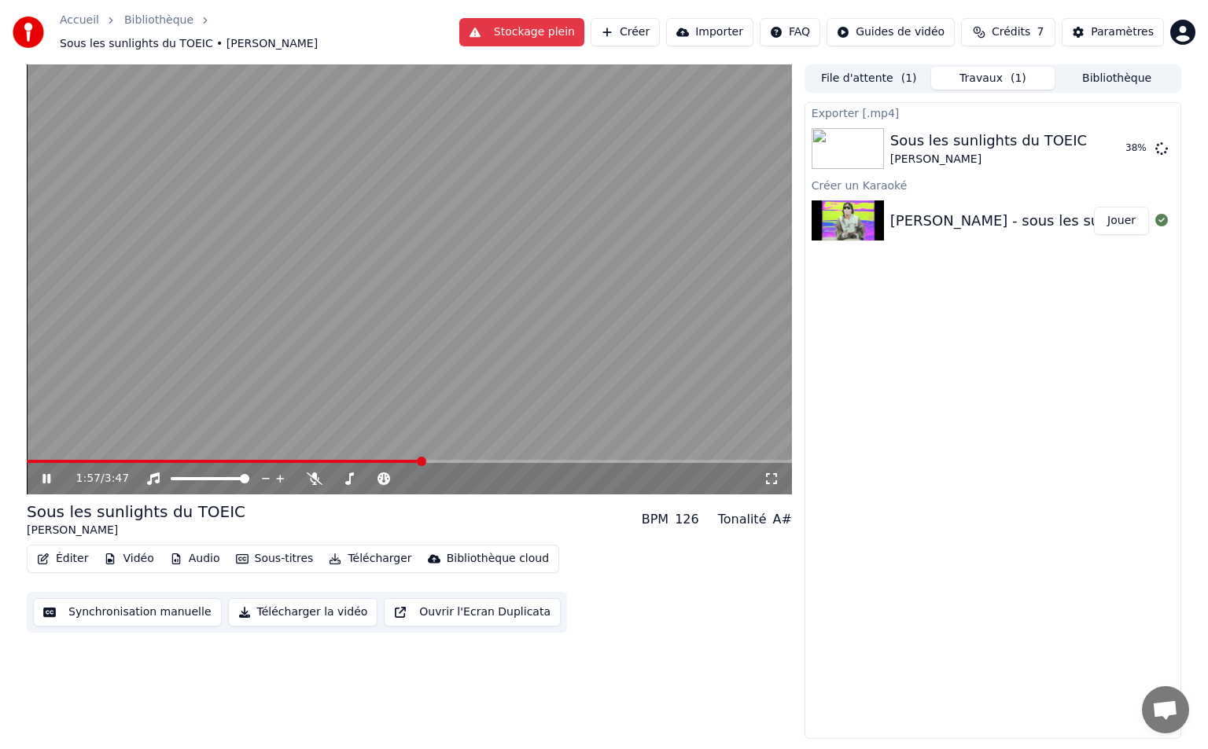
click at [51, 473] on icon at bounding box center [57, 479] width 37 height 13
click at [1144, 142] on icon at bounding box center [1142, 148] width 13 height 13
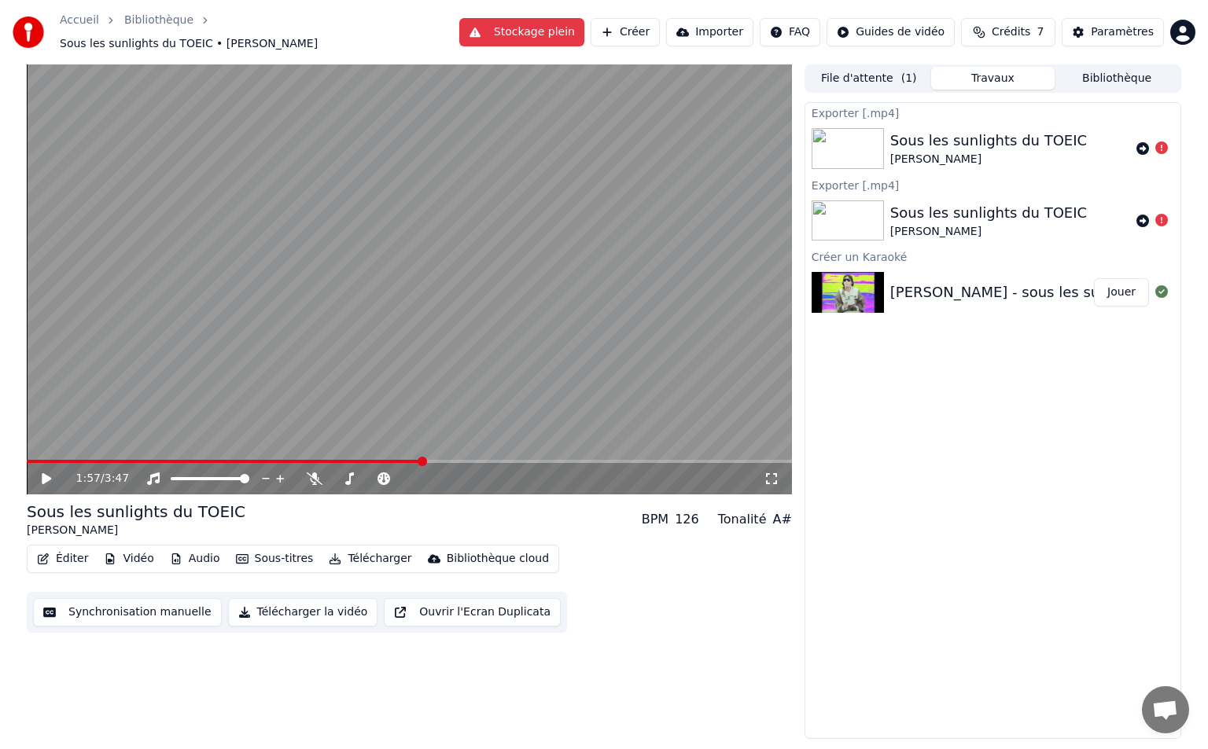
click at [1024, 432] on div "Exporter [.mp4] Sous les sunlights du TOEIC Nathan montagné Exporter [.mp4] Sou…" at bounding box center [992, 420] width 377 height 637
click at [569, 20] on button "Stockage plein" at bounding box center [521, 32] width 125 height 28
click at [903, 355] on div "Exporter [.mp4] Sous les sunlights du TOEIC Nathan montagné Exporter [.mp4] Sou…" at bounding box center [992, 420] width 377 height 637
click at [204, 660] on div "1:57 / 3:47 Sous les sunlights du TOEIC Nathan montagné BPM 126 Tonalité A# Édi…" at bounding box center [409, 401] width 765 height 675
click at [297, 708] on div "1:57 / 3:47 Sous les sunlights du TOEIC Nathan montagné BPM 126 Tonalité A# Édi…" at bounding box center [409, 401] width 765 height 675
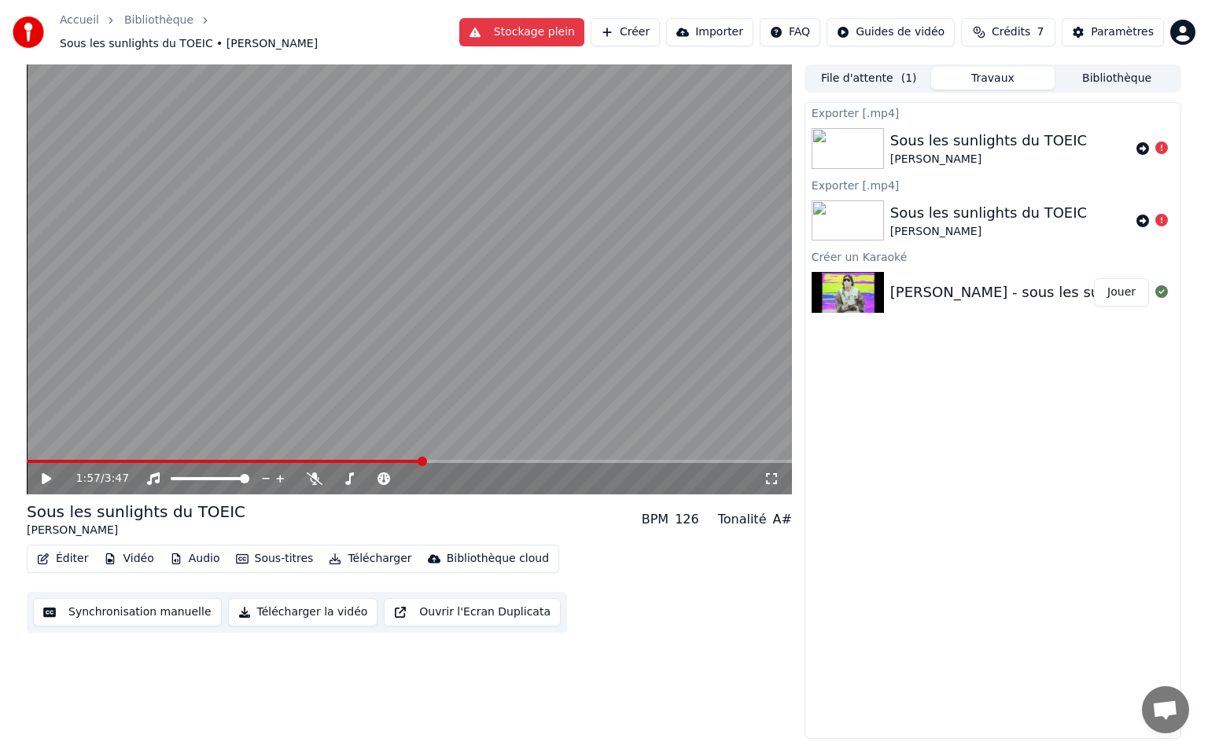
click at [296, 609] on button "Télécharger la vidéo" at bounding box center [303, 612] width 150 height 28
